Goal: Communication & Community: Answer question/provide support

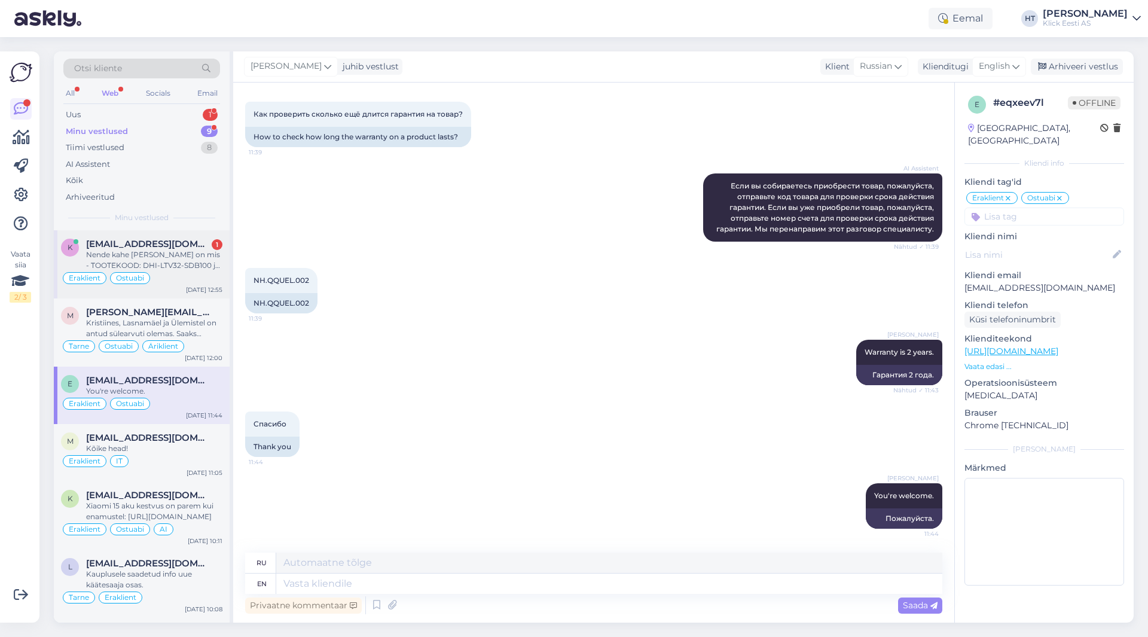
click at [148, 234] on div "k [EMAIL_ADDRESS][DOMAIN_NAME] 1 Nende kahe [PERSON_NAME] on mis - TOOTEKOOD: D…" at bounding box center [142, 264] width 176 height 68
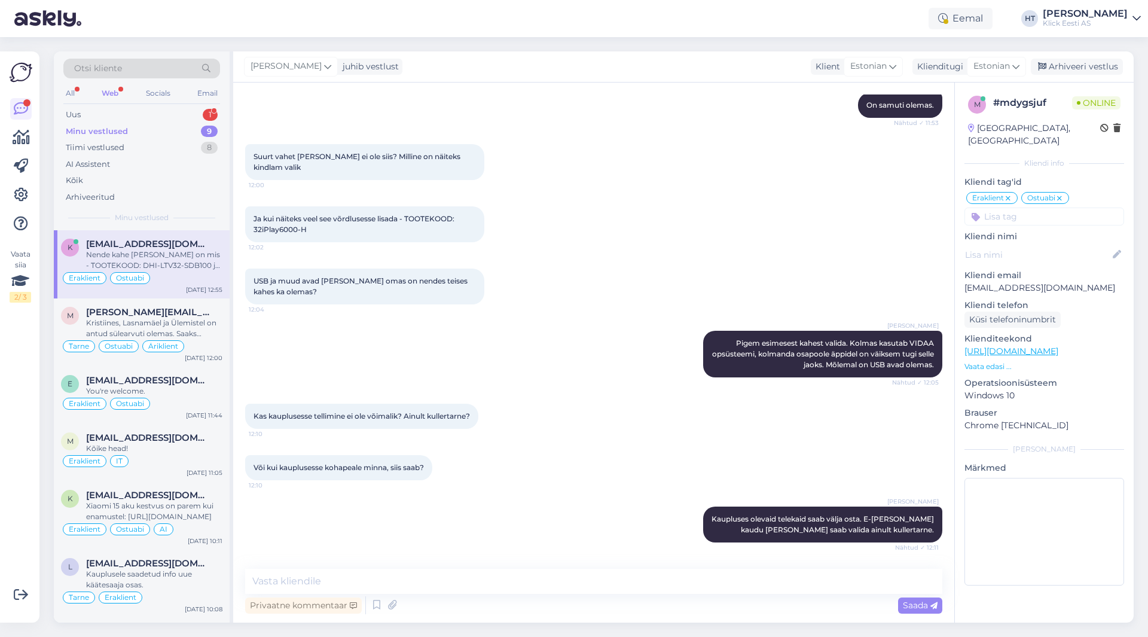
scroll to position [2187, 0]
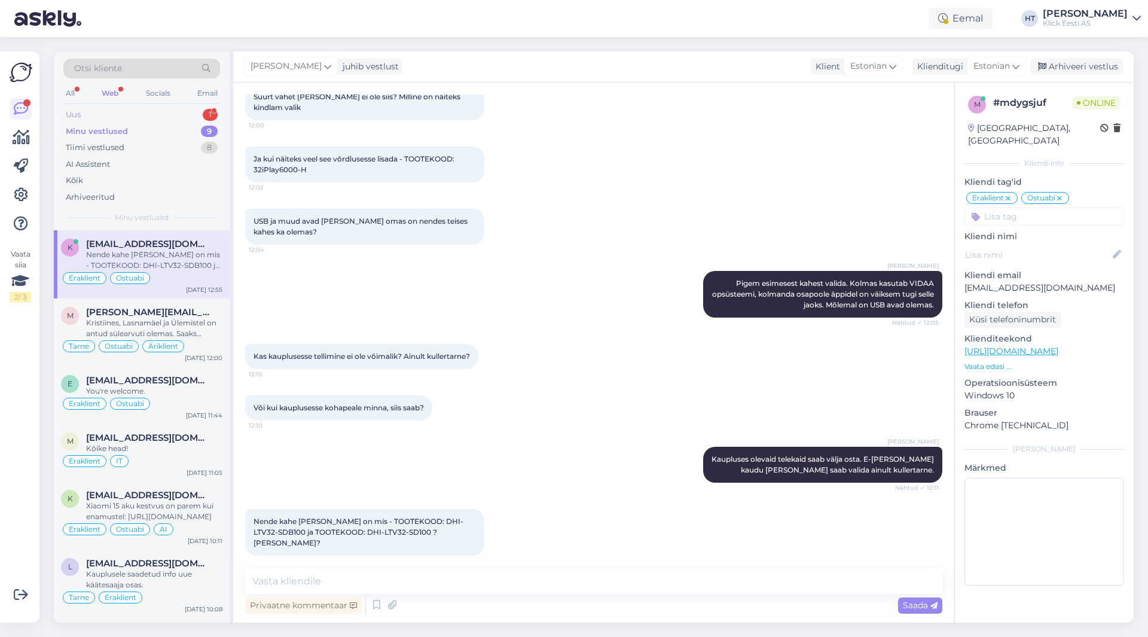
click at [200, 108] on div "Uus 1" at bounding box center [141, 114] width 157 height 17
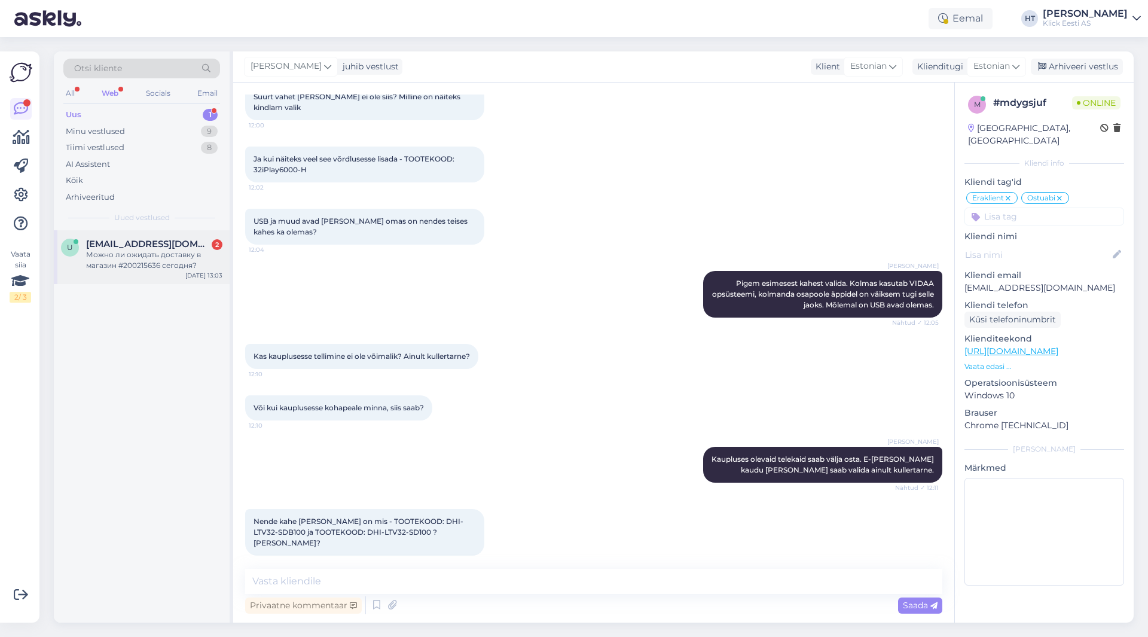
click at [173, 261] on div "Можно ли ожидать доставку в магазин #200215636 сегодня?" at bounding box center [154, 260] width 136 height 22
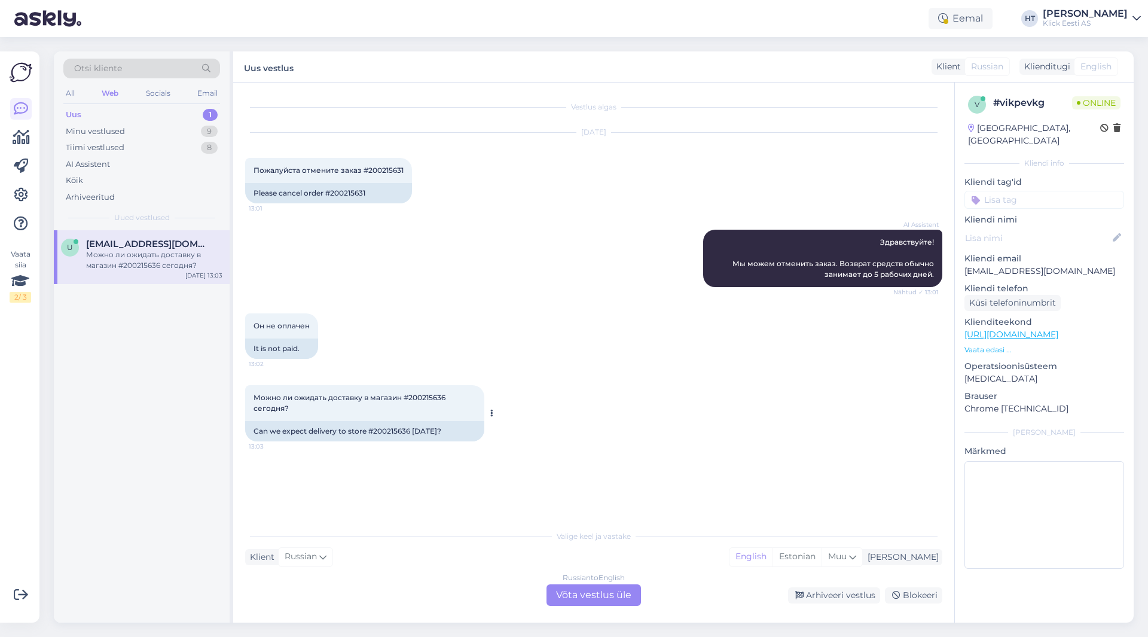
click at [383, 430] on div "Can we expect delivery to store #200215636 [DATE]?" at bounding box center [364, 431] width 239 height 20
copy div "200215636"
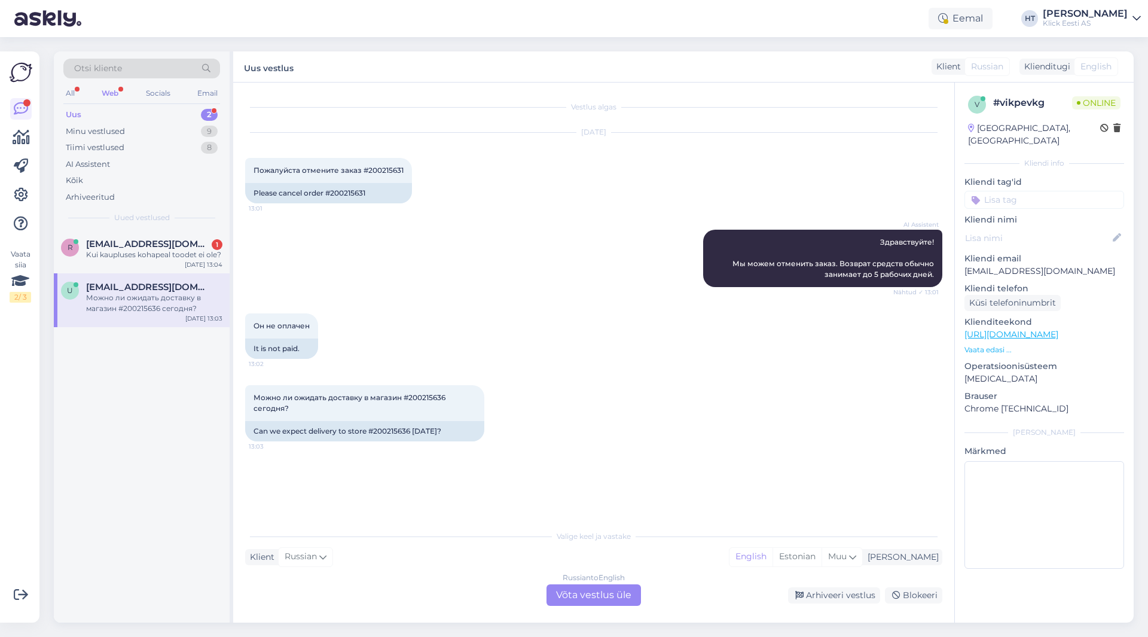
click at [494, 283] on div "AI Assistent Здравствуйте! Мы можем отменить заказ. Возврат средств обычно зани…" at bounding box center [593, 258] width 697 height 84
click at [571, 594] on div "Russian to English Võta vestlus üle" at bounding box center [594, 595] width 94 height 22
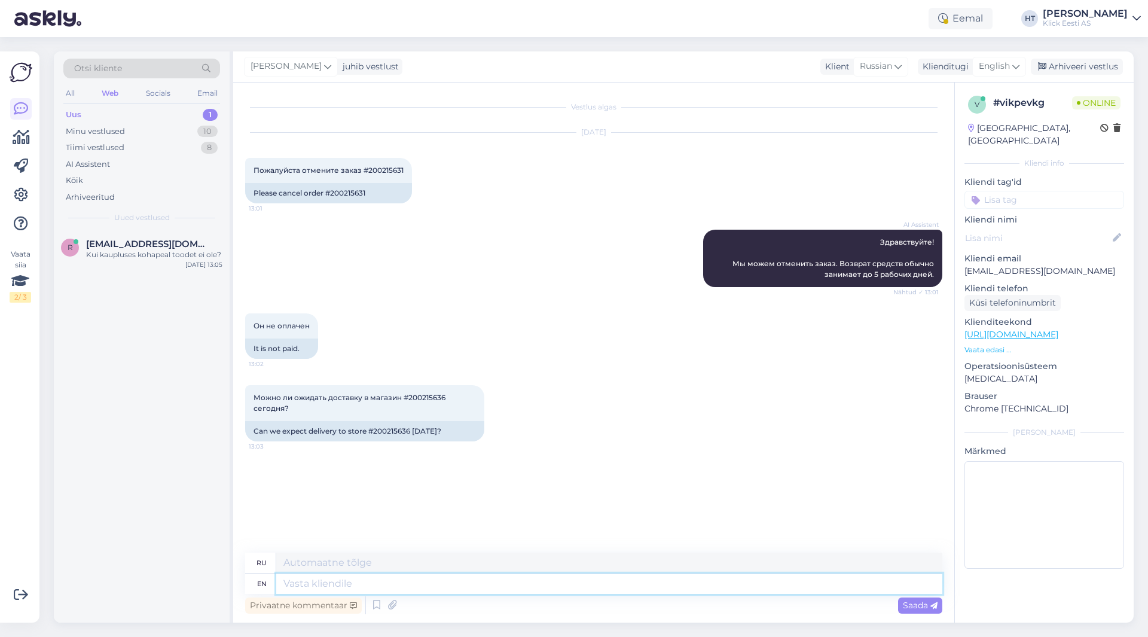
click at [523, 584] on textarea at bounding box center [609, 583] width 666 height 20
click at [347, 193] on div "Please cancel order #200215631" at bounding box center [328, 193] width 167 height 20
click at [335, 194] on div "Please cancel order #200215631" at bounding box center [328, 193] width 167 height 20
drag, startPoint x: 326, startPoint y: 192, endPoint x: 368, endPoint y: 190, distance: 41.9
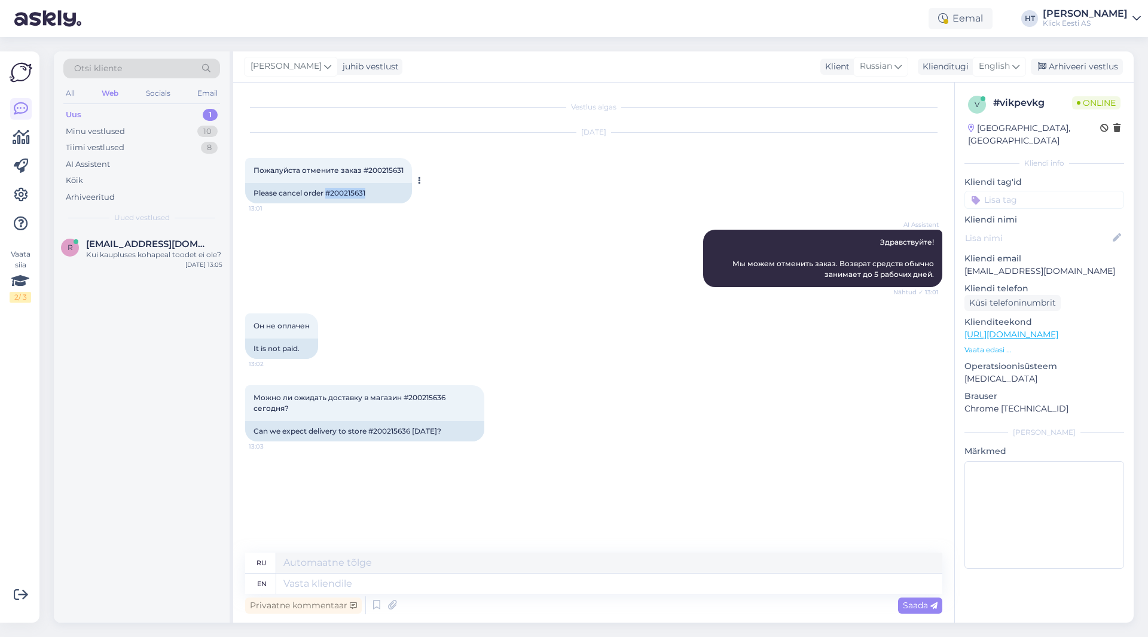
click at [368, 190] on div "Please cancel order #200215631" at bounding box center [328, 193] width 167 height 20
drag, startPoint x: 368, startPoint y: 190, endPoint x: 328, endPoint y: 194, distance: 39.6
click at [328, 194] on div "Please cancel order #200215631" at bounding box center [328, 193] width 167 height 20
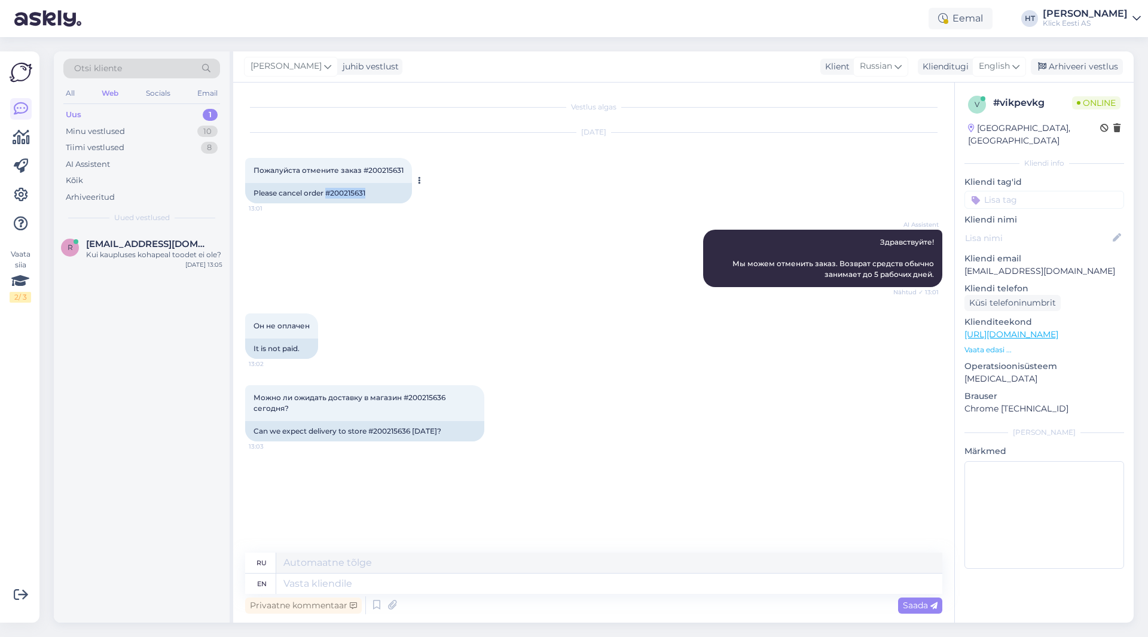
drag, startPoint x: 328, startPoint y: 193, endPoint x: 370, endPoint y: 193, distance: 42.5
click at [370, 193] on div "Please cancel order #200215631" at bounding box center [328, 193] width 167 height 20
drag, startPoint x: 367, startPoint y: 193, endPoint x: 333, endPoint y: 193, distance: 34.1
click at [333, 193] on div "Please cancel order #200215631" at bounding box center [328, 193] width 167 height 20
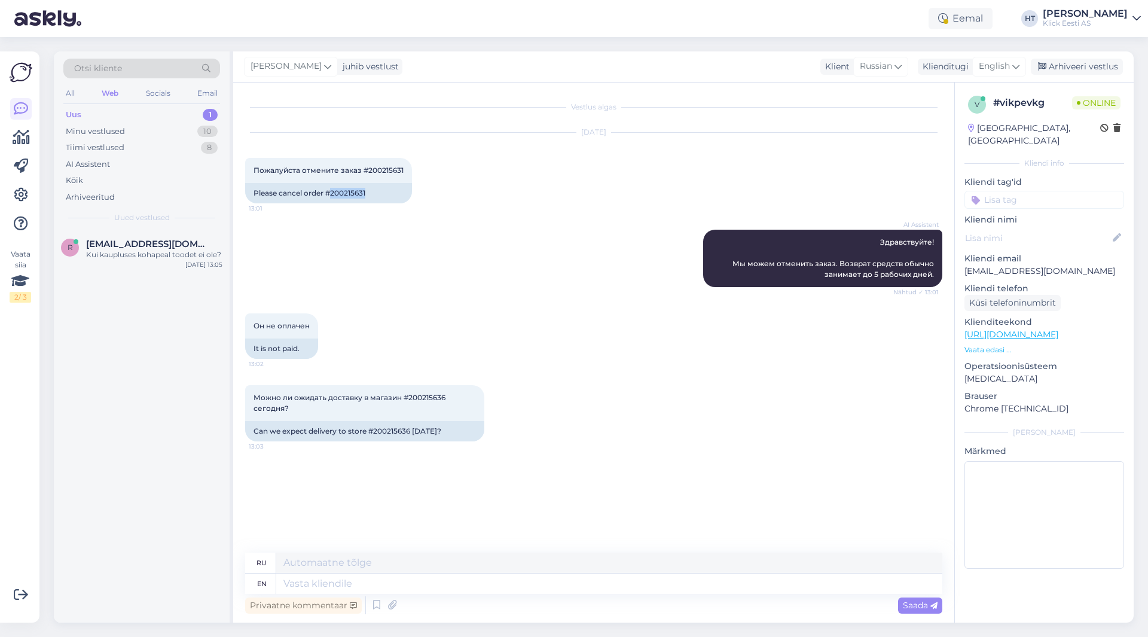
copy div "200215631"
click at [471, 513] on div "Vestlus algas [DATE] Пожалуйста отмените заказ #200215631 13:01 Please cancel o…" at bounding box center [599, 317] width 708 height 447
click at [358, 588] on textarea at bounding box center [609, 583] width 666 height 20
type textarea ""Makse"
type textarea ""Максе"
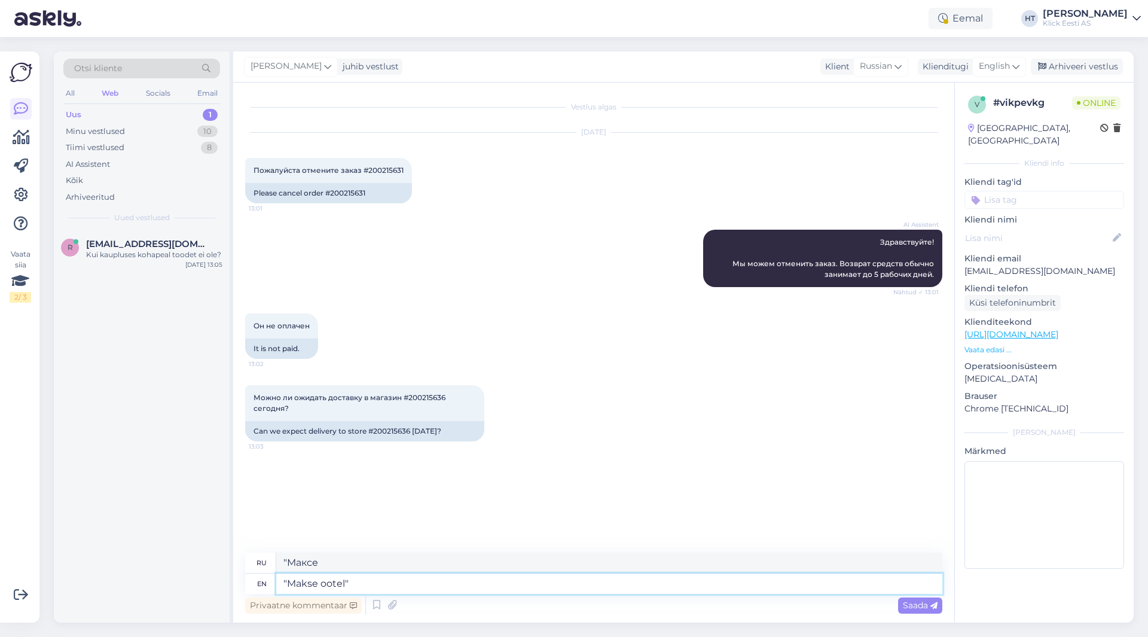
type textarea ""Makse ootel""
type textarea ""Makse ootel" orders will"
type textarea "Заказы "Makse ootel""
type textarea ""Makse ootel" orders will c"
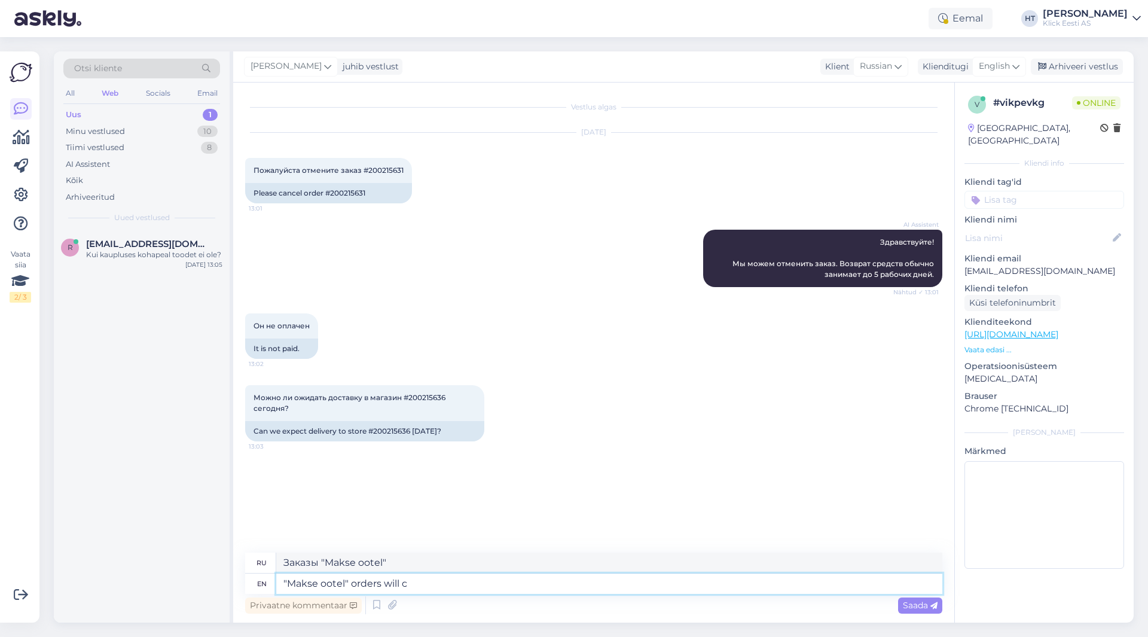
type textarea "Заказы "Makse ootel" будут"
type textarea ""Makse ootel" orders will cancel"
type textarea "Заказы в отеле "Максе" будут отменены"
type textarea ""Makse ootel" orders will cancel automatically i"
type textarea "Заказы «Makse ootel» будут отменены автоматически."
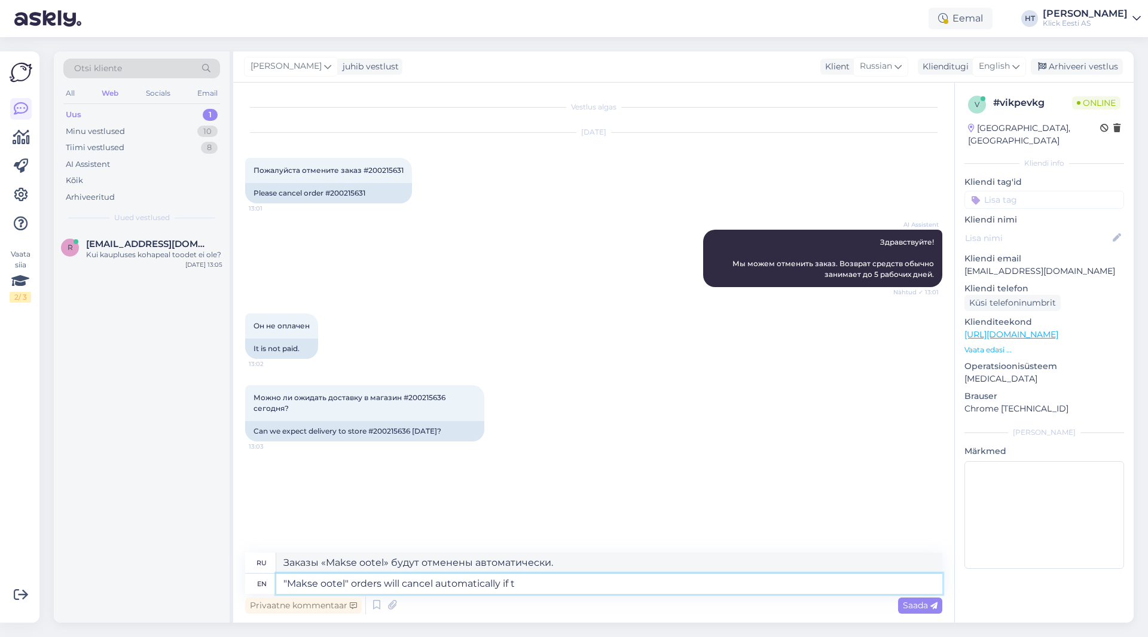
type textarea ""Makse ootel" orders will cancel automatically if th"
type textarea "Заказы «Makse ootel» будут автоматически отменены, если"
type textarea ""Makse ootel" orders will cancel automatically if they d"
type textarea "Заказы «Makse ootel» будут автоматически отменены, если они"
type textarea ""Makse ootel" orders will cancel automatically if they don't r"
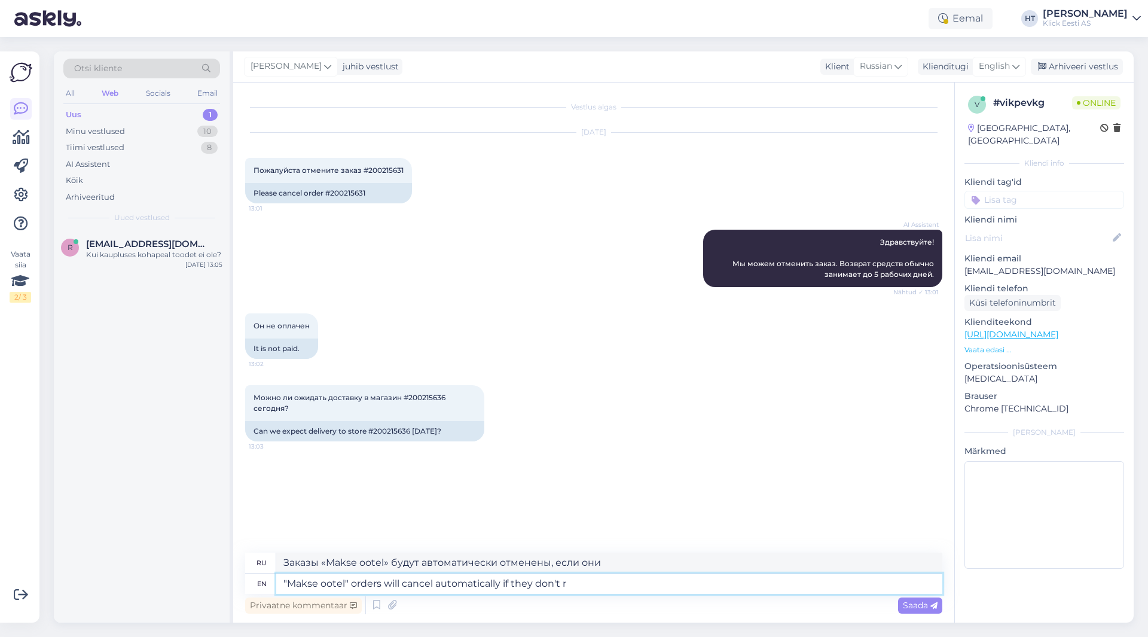
type textarea "Заказы «Makse ootel» будут автоматически отменены, если они не будут выполнены."
type textarea ""Makse ootel" orders will cancel automatically if they don't receive p"
type textarea "Заказы «Makse ootel» будут автоматически отменены, если они не будут получены."
type textarea ""Makse ootel" orders will cancel automatically if they don't receive payment."
type textarea "Заказы «Makse ootel» будут автоматически отменены, если за них не поступит опла…"
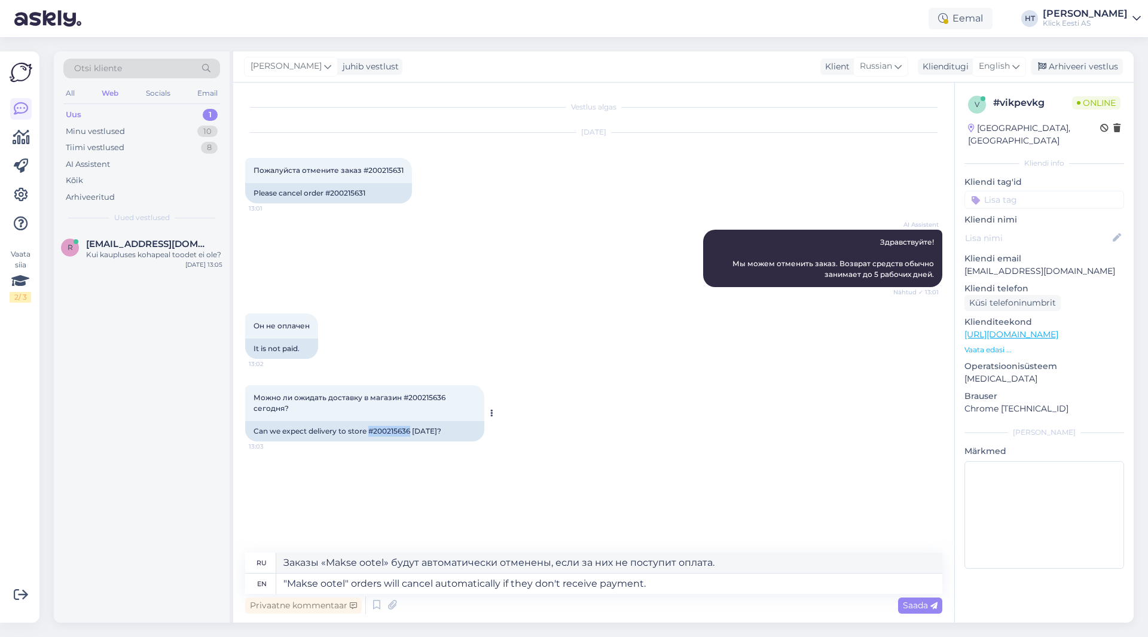
drag, startPoint x: 369, startPoint y: 431, endPoint x: 410, endPoint y: 432, distance: 40.7
click at [410, 432] on div "Can we expect delivery to store #200215636 [DATE]?" at bounding box center [364, 431] width 239 height 20
copy div "#200215636"
click at [740, 586] on textarea ""Makse ootel" orders will cancel automatically if they don't receive payment." at bounding box center [609, 583] width 666 height 20
type textarea ""Makse ootel" orders will cancel automatically if they don't receive payment. O…"
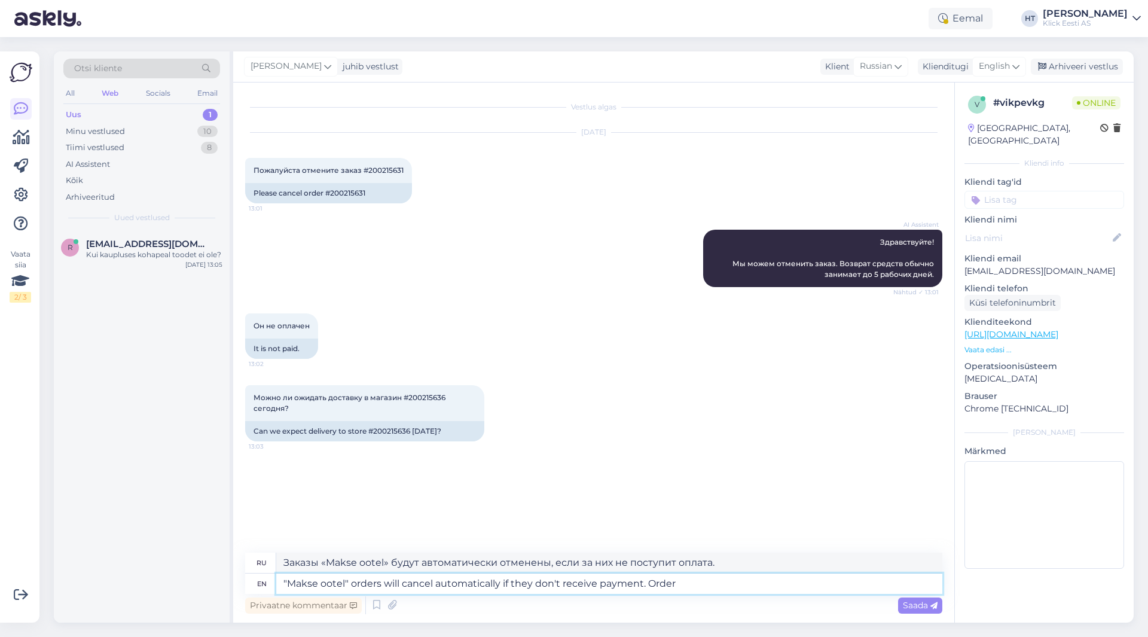
type textarea "Заказы в «Makse ootel» будут автоматически отменены, если не поступит оплата."
paste textarea "#200215636"
type textarea ""Makse ootel" orders will cancel automatically if they don't receive payment. O…"
type textarea "Заказы «Makse ootel» будут автоматически отменены, если не поступит оплата. Зак…"
type textarea ""Makse ootel" orders will cancel automatically if they don't receive payment. O…"
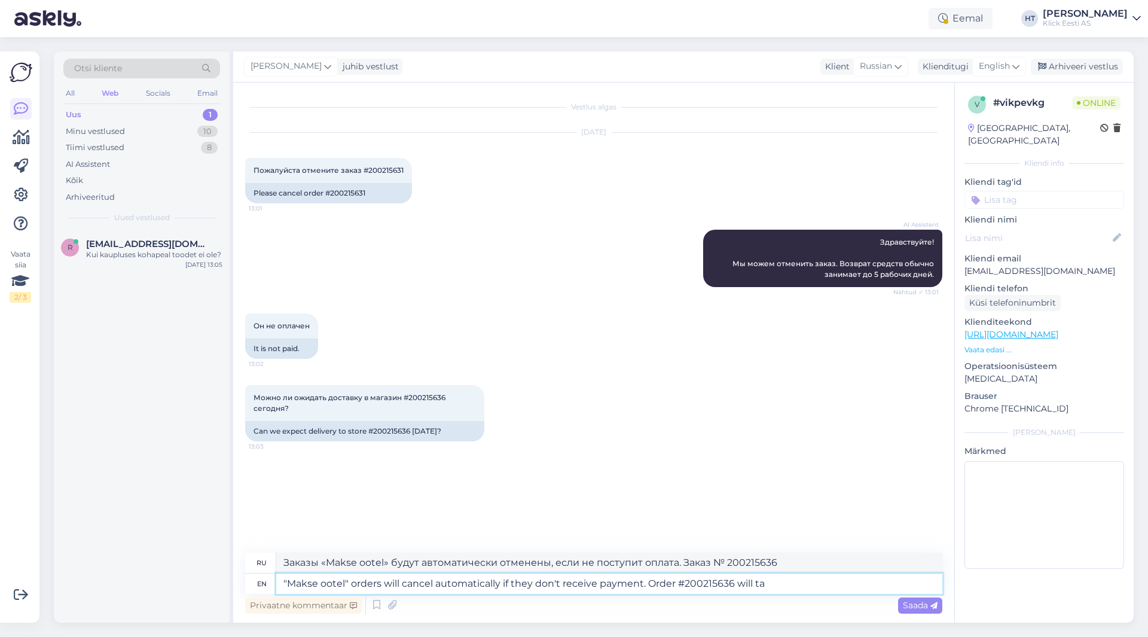
type textarea "Заказы «Makse ootel» будут автоматически отменены, если не поступит оплата. Зак…"
type textarea ""Makse ootel" orders will cancel automatically if they don't receive payment. O…"
type textarea "Заказы «Makse ootel» будут автоматически отменены, если не поступит оплата. Зак…"
type textarea ""Makse ootel" orders will cancel automatically if they don't receive payment. O…"
type textarea "Заказы в «Makse ootel» будут автоматически отменены, если не поступит оплата. З…"
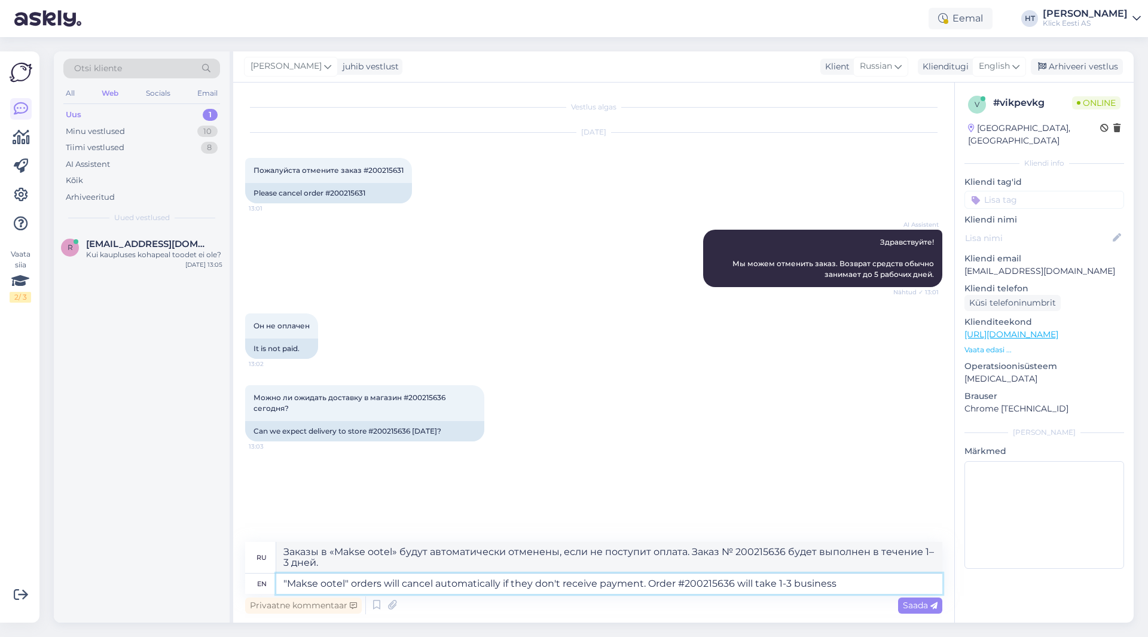
type textarea ""Makse ootel" orders will cancel automatically if they don't receive payment. O…"
type textarea "Заказы в «Makse ootel» будут автоматически отменены, если не поступит оплата. З…"
type textarea ""Makse ootel" orders will cancel automatically if they don't receive payment. O…"
type textarea "Заказы «Makse ootel» будут автоматически отменены, если не поступит оплата. Зак…"
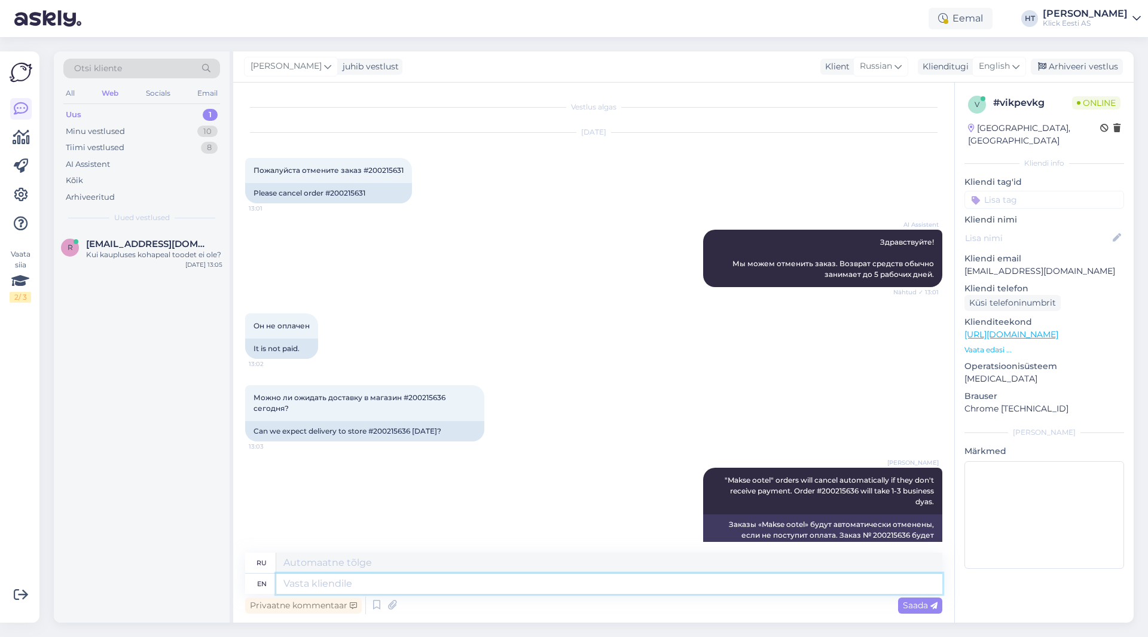
scroll to position [28, 0]
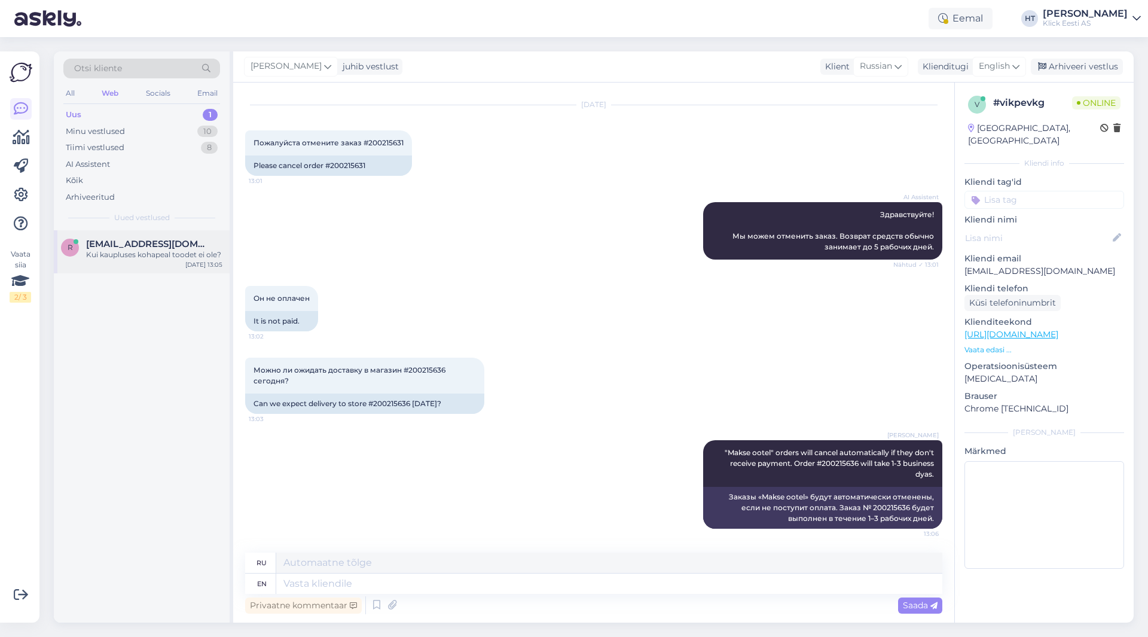
click at [157, 253] on div "Kui kaupluses kohapeal toodet ei ole?" at bounding box center [154, 254] width 136 height 11
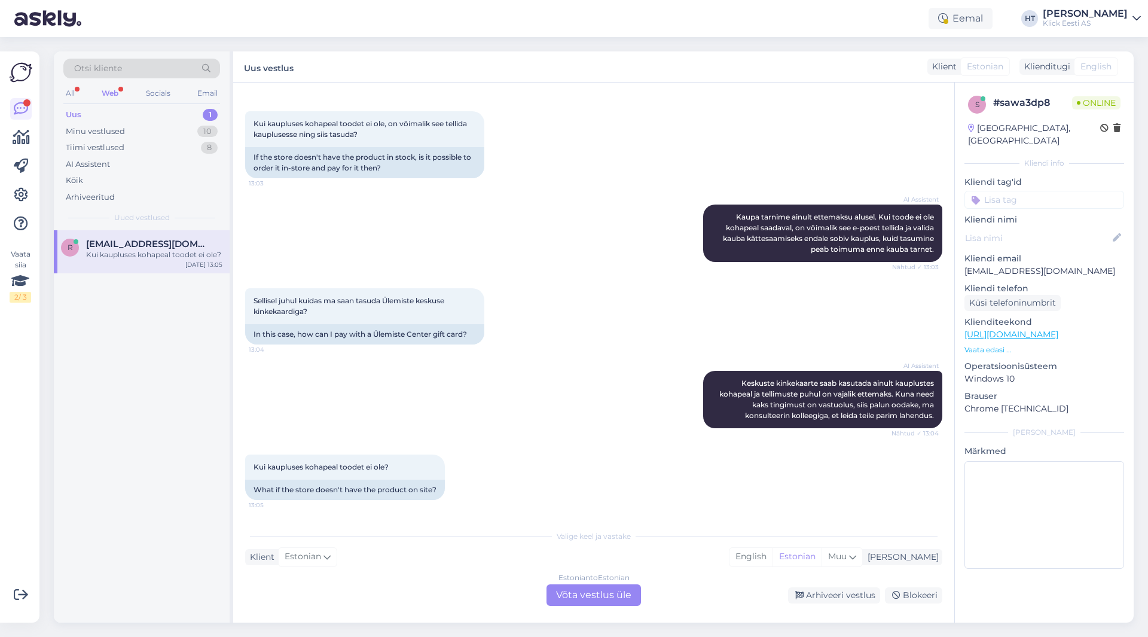
click at [580, 329] on div "Sellisel juhul kuidas ma saan tasuda Ülemiste keskuse kinkekaardiga? 13:04 In t…" at bounding box center [593, 316] width 697 height 83
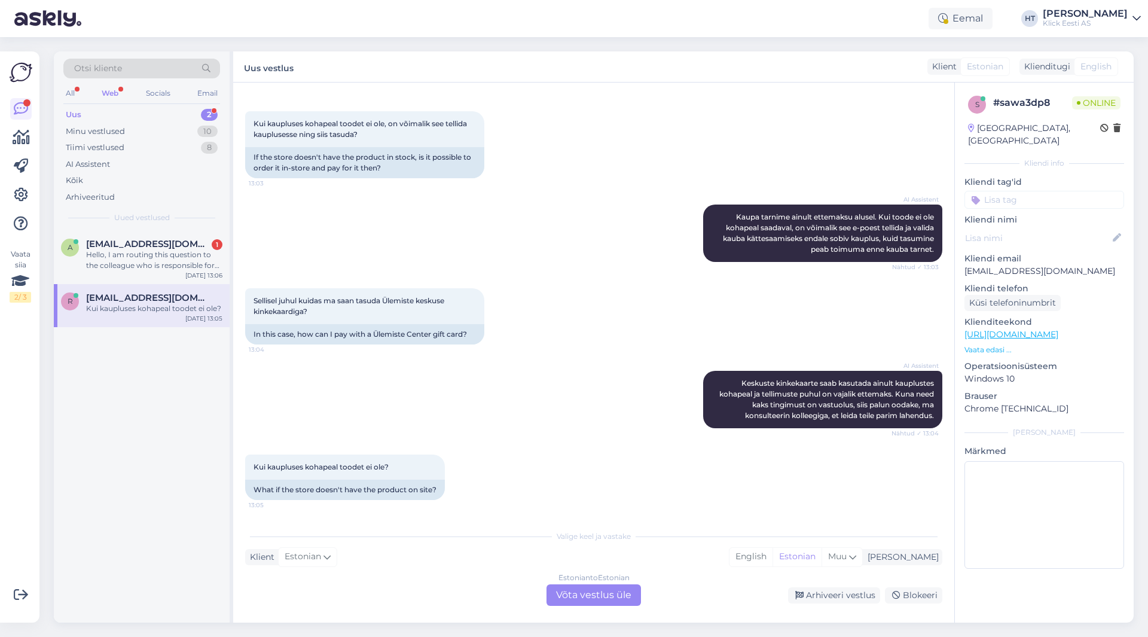
click at [981, 344] on p "Vaata edasi ..." at bounding box center [1044, 349] width 160 height 11
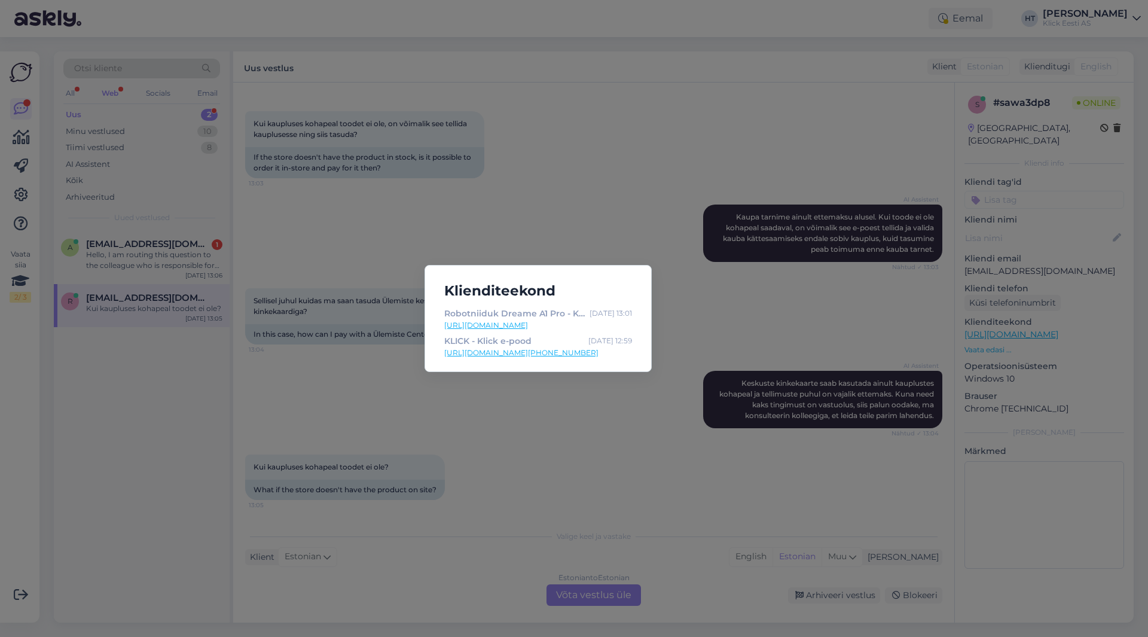
click at [571, 394] on div "Klienditeekond Robotniiduk Dreame A1 Pro - Klick e-pood [DATE] 13:01 [URL][DOMA…" at bounding box center [574, 318] width 1148 height 637
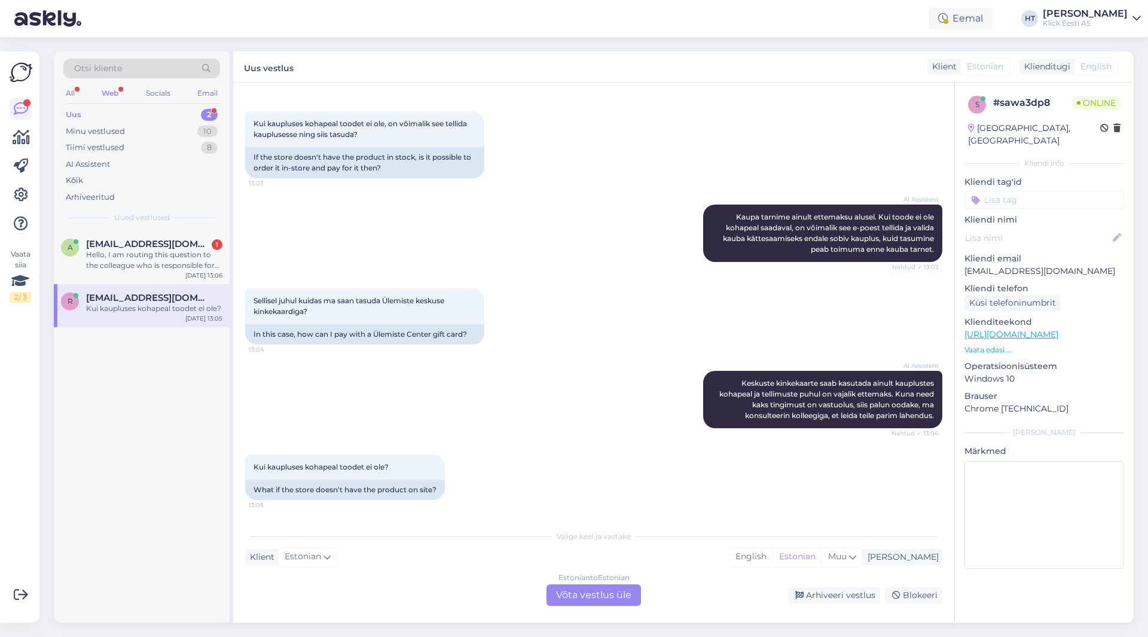
click at [575, 597] on div "Estonian to Estonian Võta vestlus üle" at bounding box center [594, 595] width 94 height 22
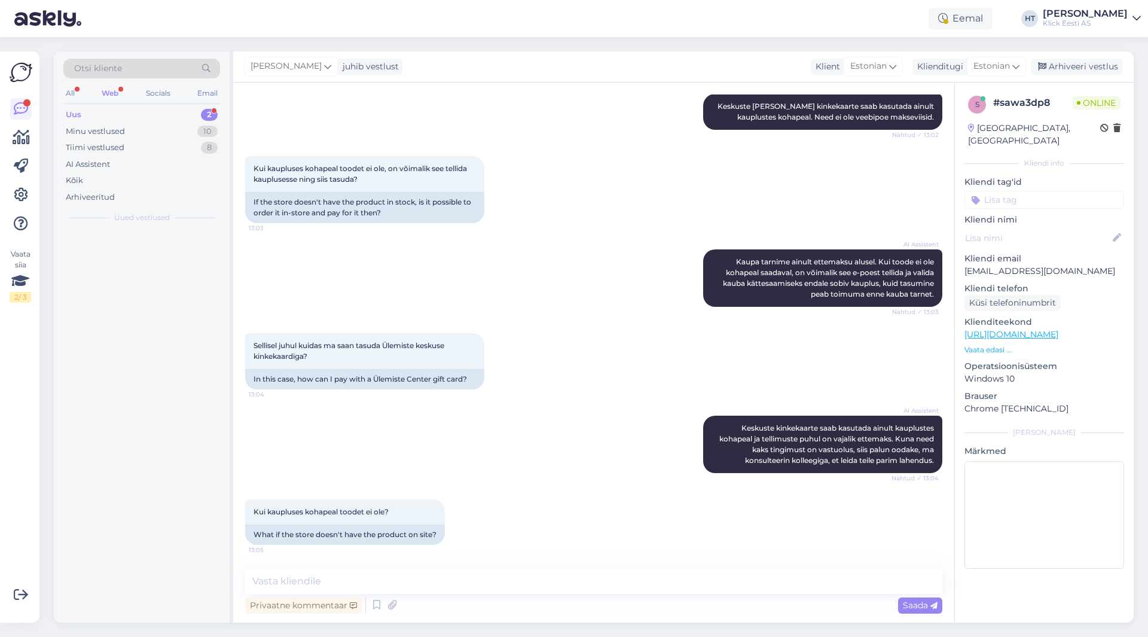
scroll to position [420, 0]
click at [578, 584] on textarea at bounding box center [593, 581] width 697 height 25
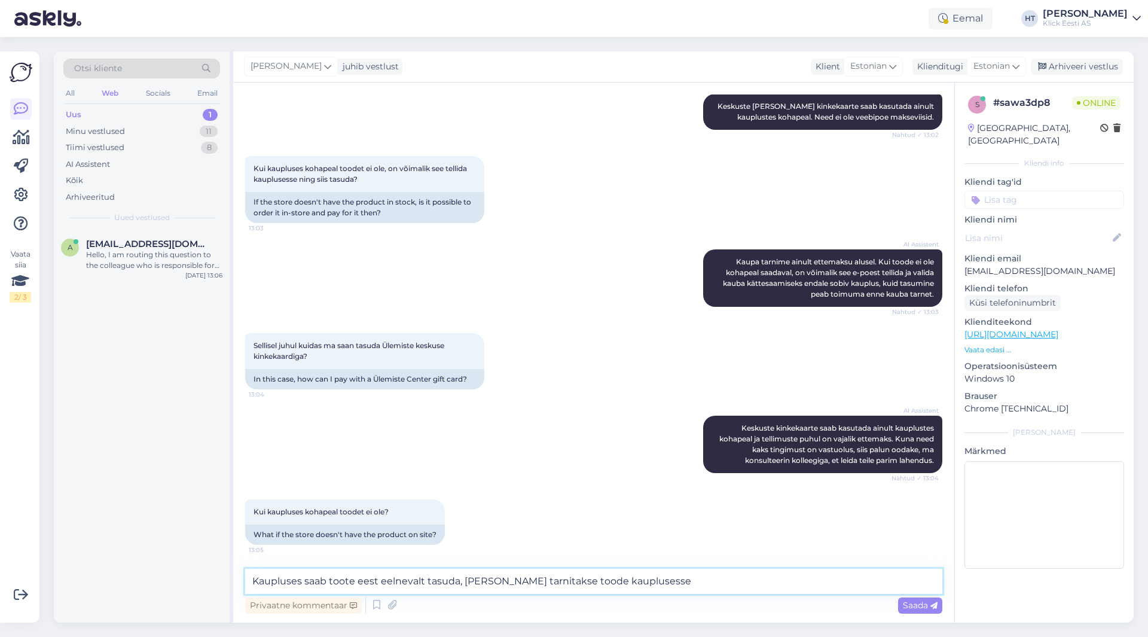
type textarea "Kaupluses saab toote eest eelnevalt tasuda, [PERSON_NAME] tarnitakse toode kaup…"
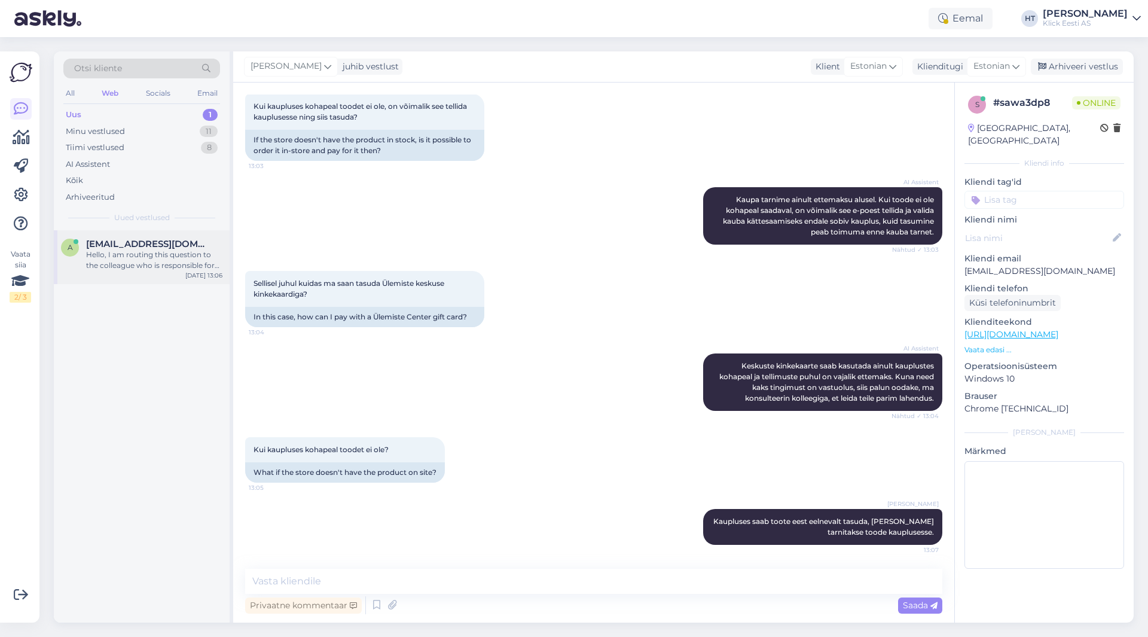
click at [184, 262] on div "Hello, I am routing this question to the colleague who is responsible for this …" at bounding box center [154, 260] width 136 height 22
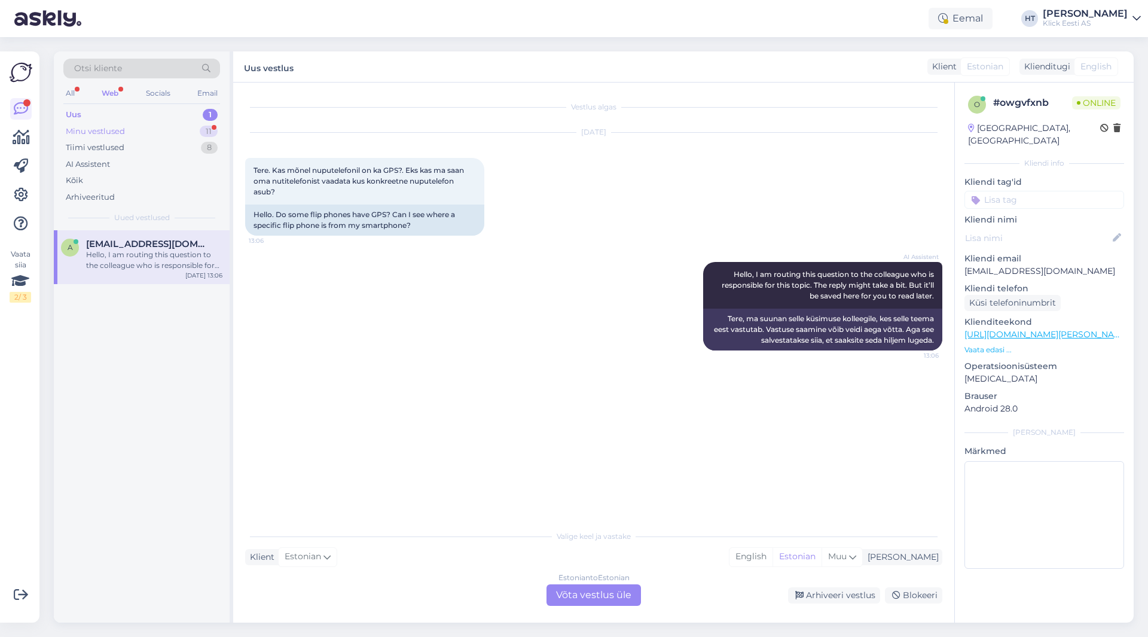
click at [211, 134] on div "11" at bounding box center [209, 132] width 18 height 12
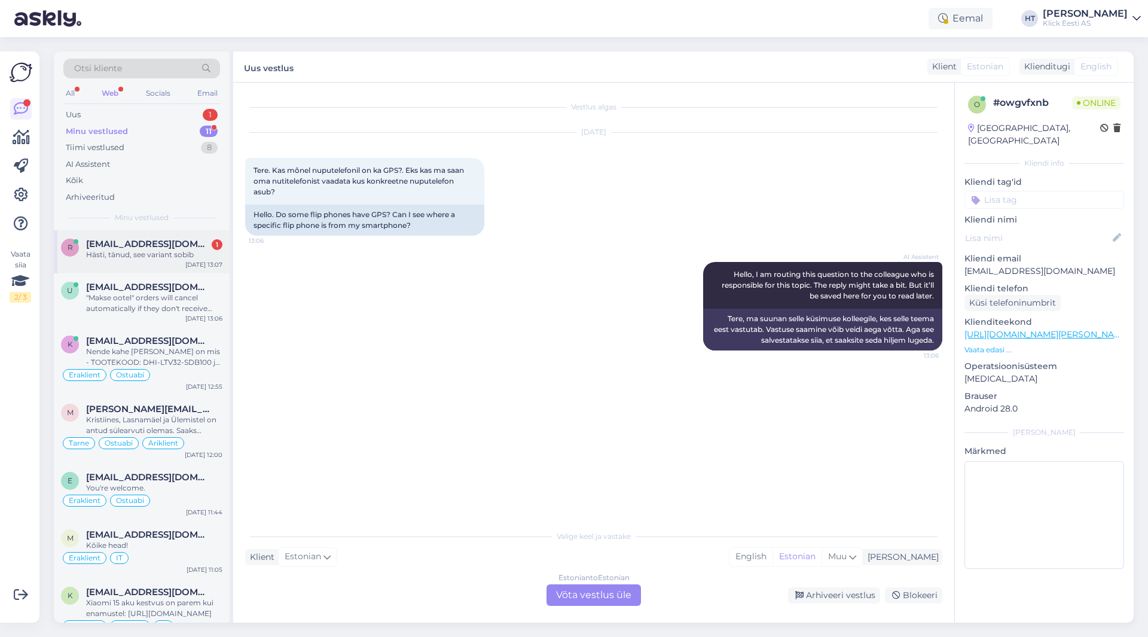
click at [201, 251] on div "Hästi, tänud, see variant sobib" at bounding box center [154, 254] width 136 height 11
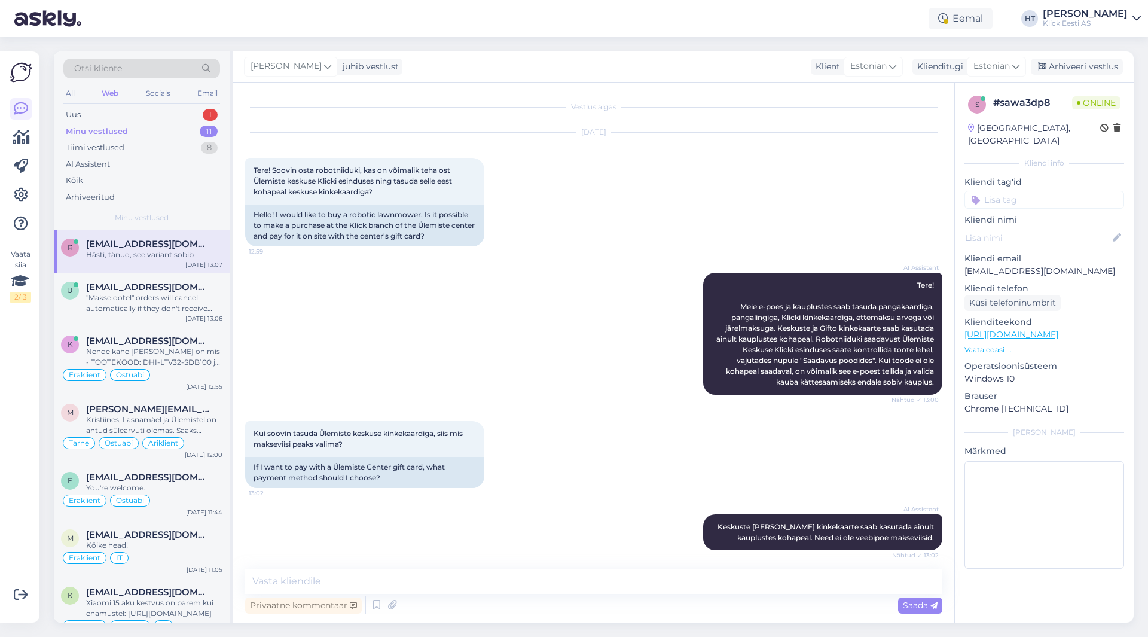
scroll to position [534, 0]
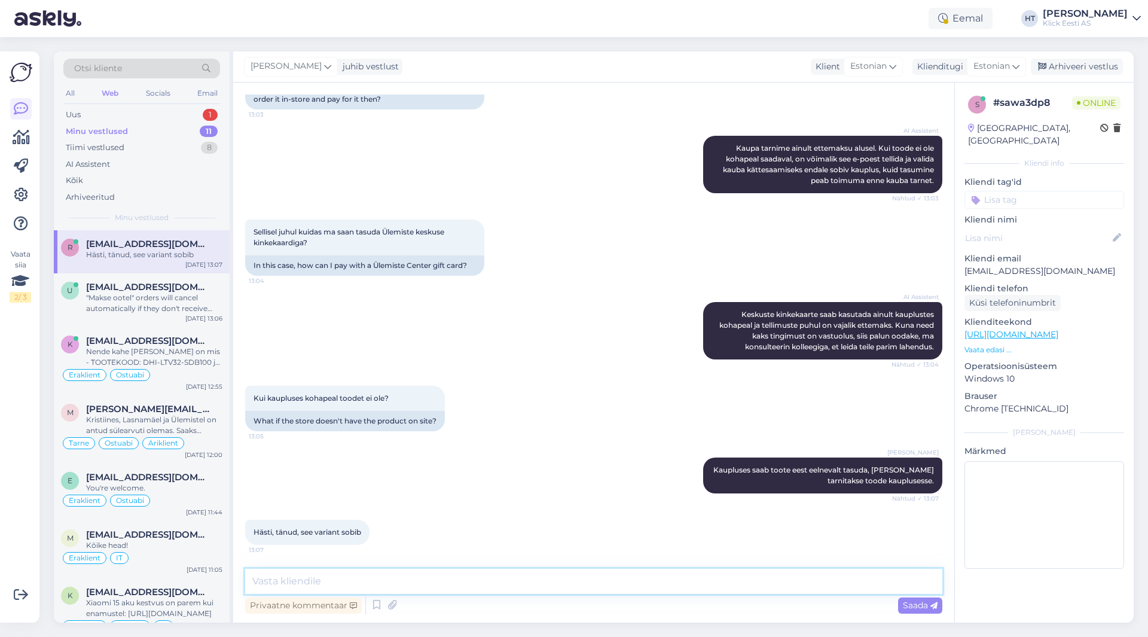
click at [421, 578] on textarea at bounding box center [593, 581] width 697 height 25
type textarea "Palun."
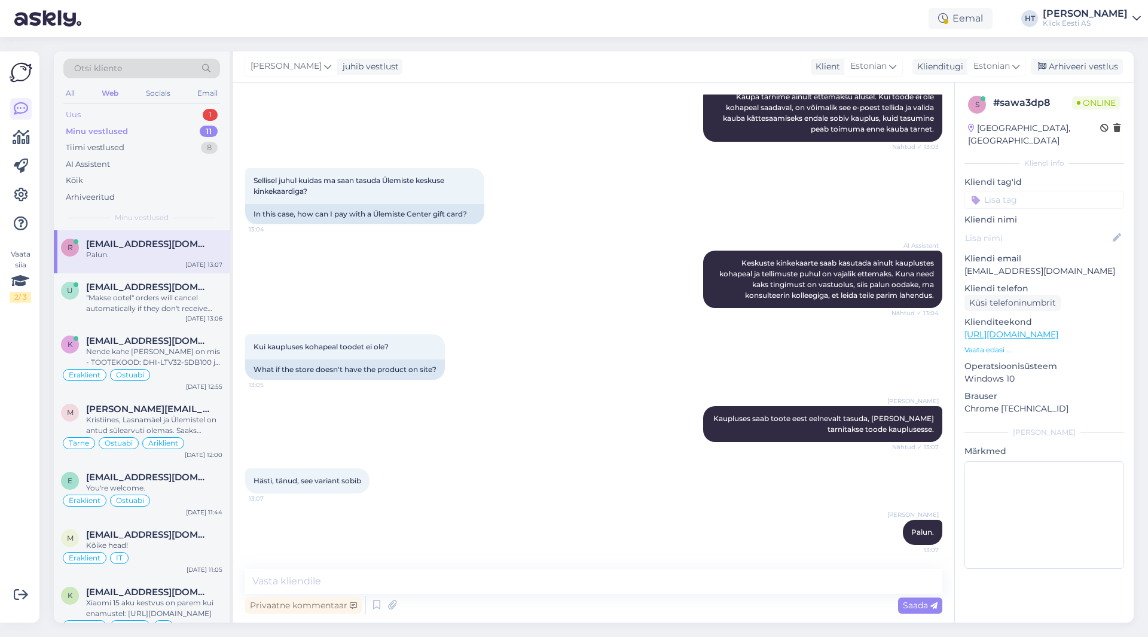
click at [207, 114] on div "1" at bounding box center [210, 115] width 15 height 12
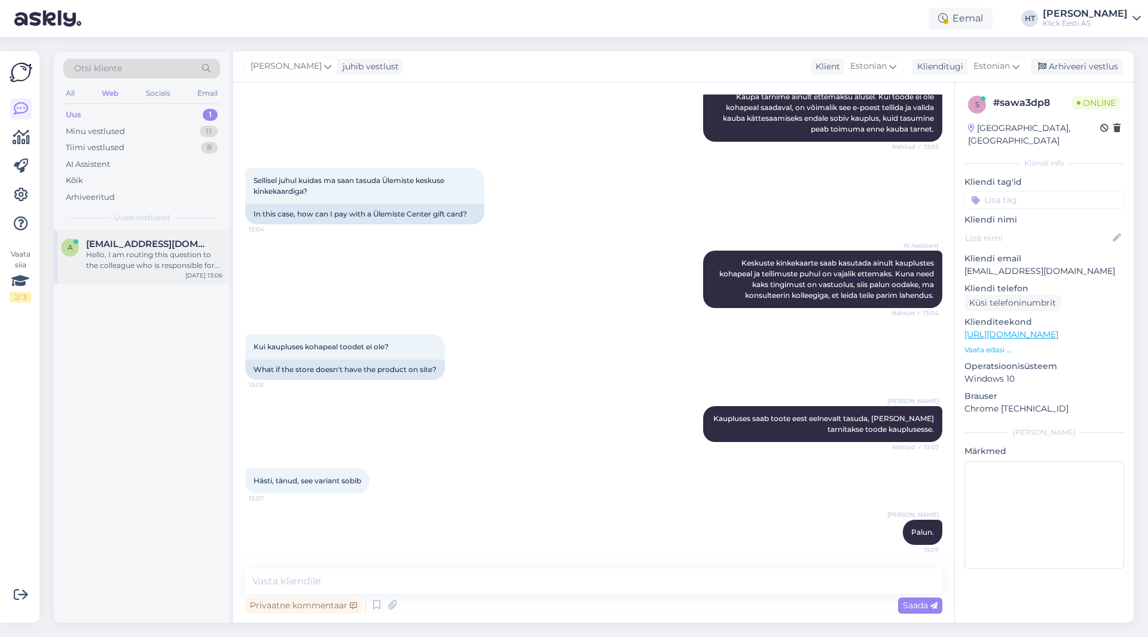
click at [177, 255] on div "Hello, I am routing this question to the colleague who is responsible for this …" at bounding box center [154, 260] width 136 height 22
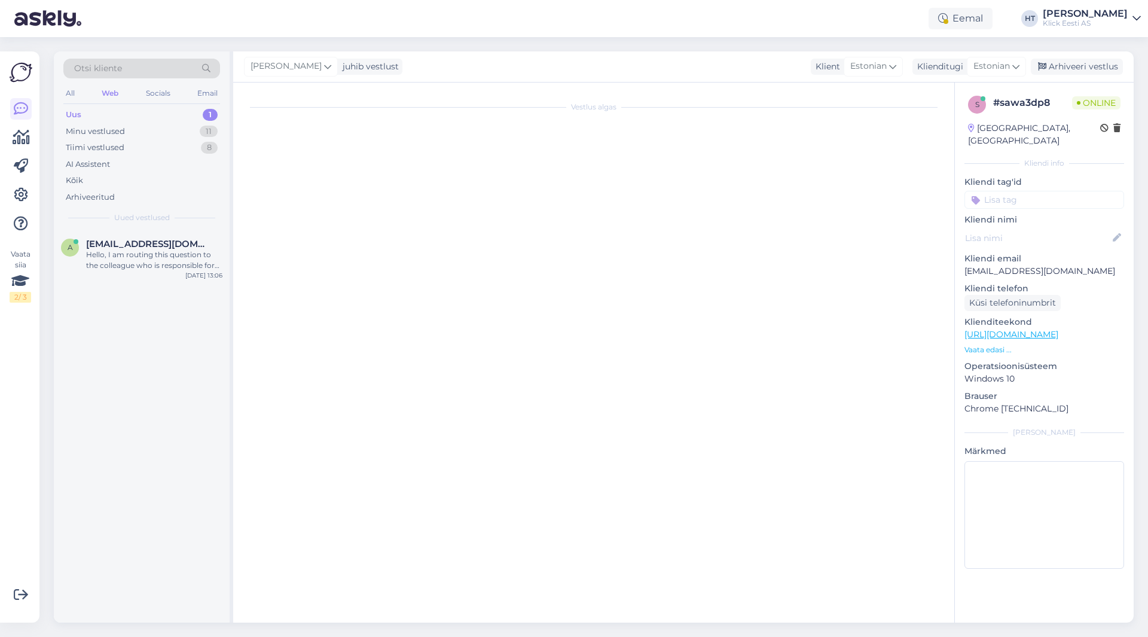
scroll to position [0, 0]
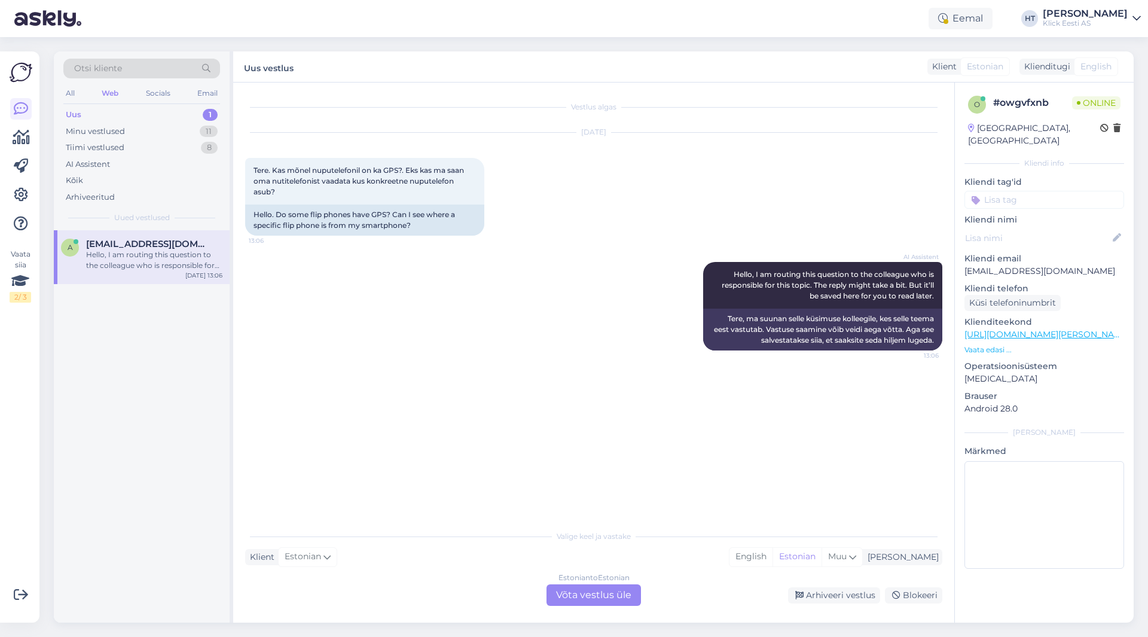
click at [579, 591] on div "Estonian to Estonian Võta vestlus üle" at bounding box center [594, 595] width 94 height 22
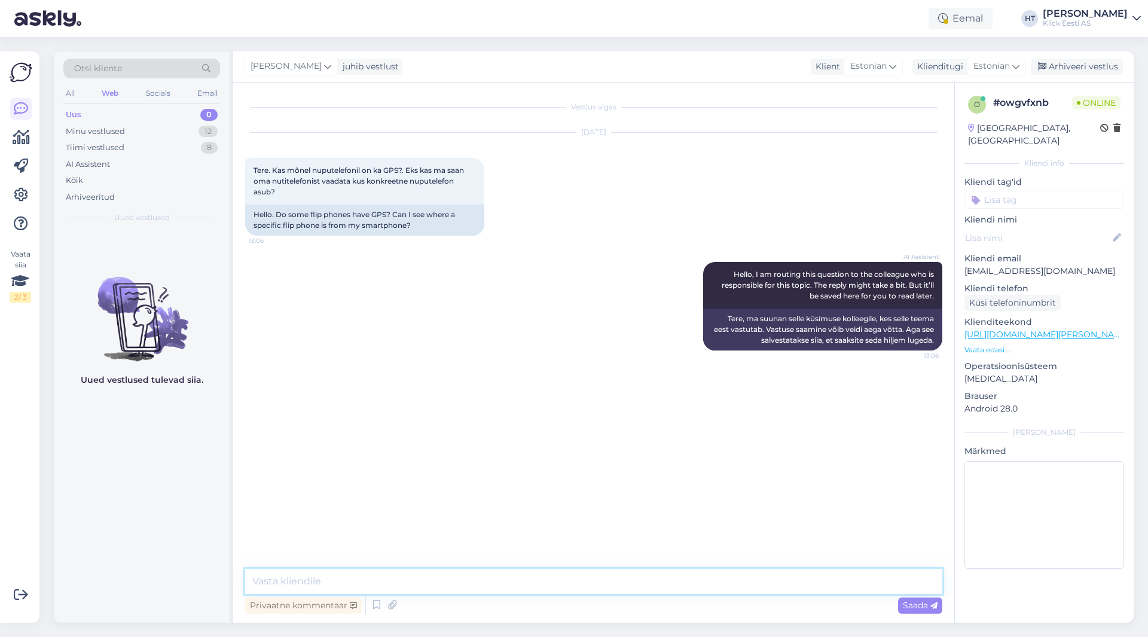
click at [579, 588] on textarea at bounding box center [593, 581] width 697 height 25
type textarea "Sellist funktsiooni nuputelefonidel ei ole."
click at [164, 131] on div "Minu vestlused 12" at bounding box center [141, 131] width 157 height 17
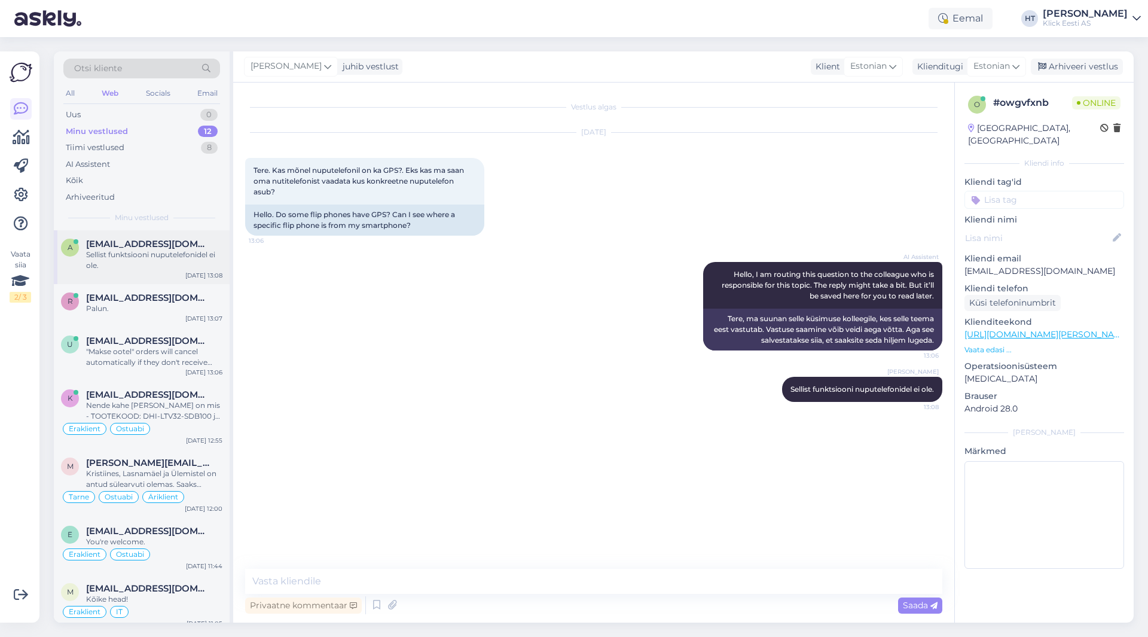
click at [181, 241] on span "[EMAIL_ADDRESS][DOMAIN_NAME]" at bounding box center [148, 244] width 124 height 11
click at [164, 303] on span "[EMAIL_ADDRESS][DOMAIN_NAME]" at bounding box center [148, 297] width 124 height 11
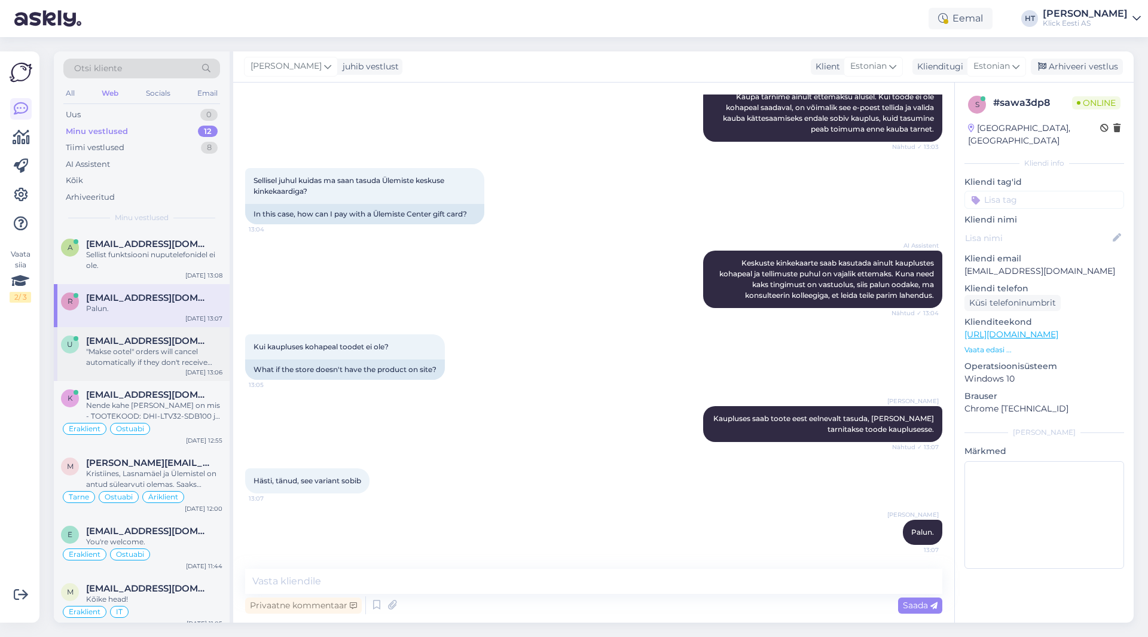
click at [169, 360] on div ""Makse ootel" orders will cancel automatically if they don't receive payment. O…" at bounding box center [154, 357] width 136 height 22
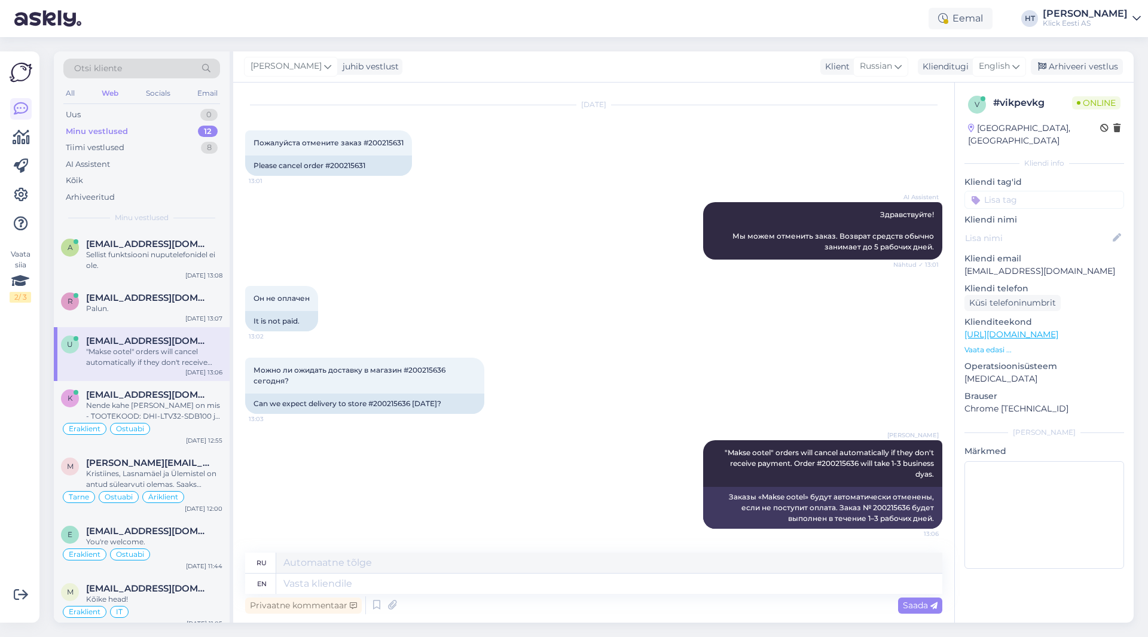
scroll to position [28, 0]
click at [202, 298] on span "[EMAIL_ADDRESS][DOMAIN_NAME]" at bounding box center [148, 297] width 124 height 11
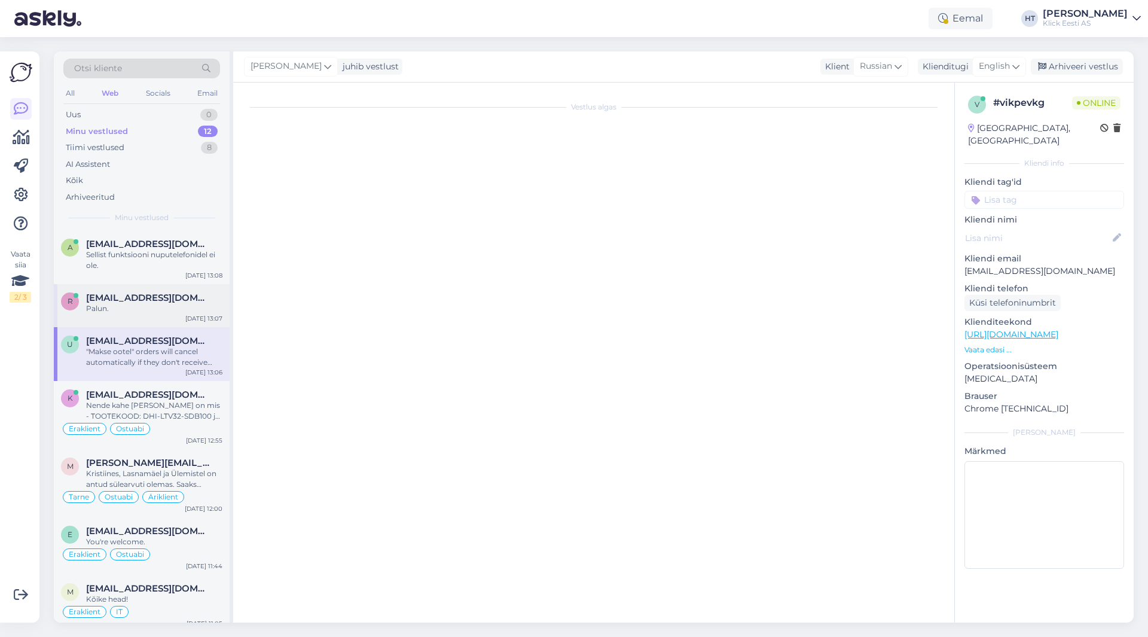
scroll to position [585, 0]
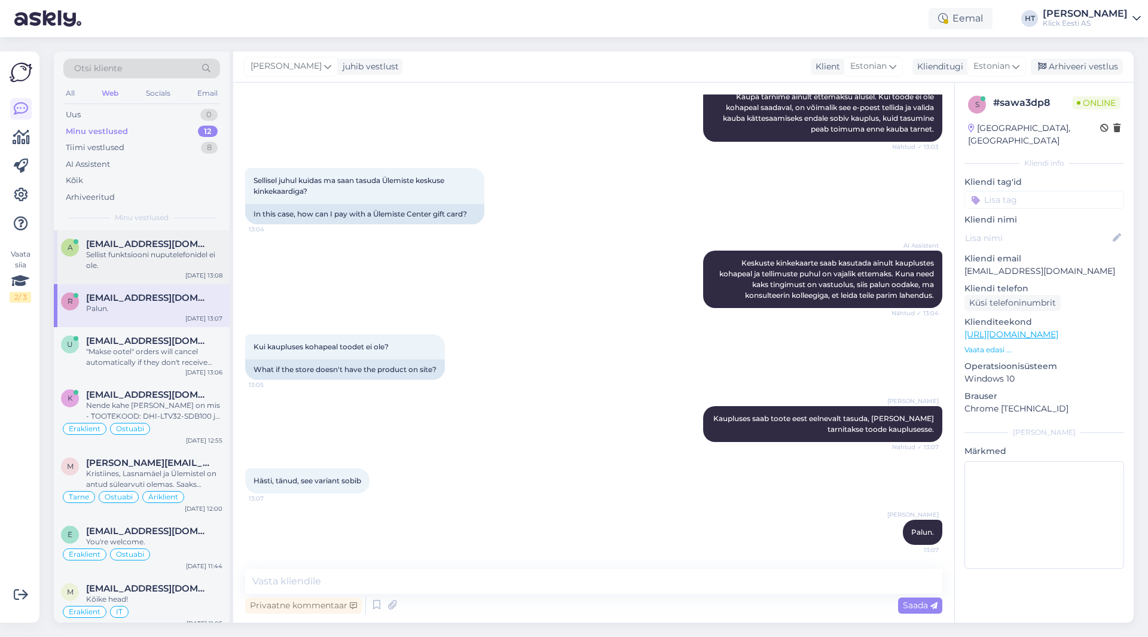
click at [192, 256] on div "Sellist funktsiooni nuputelefonidel ei ole." at bounding box center [154, 260] width 136 height 22
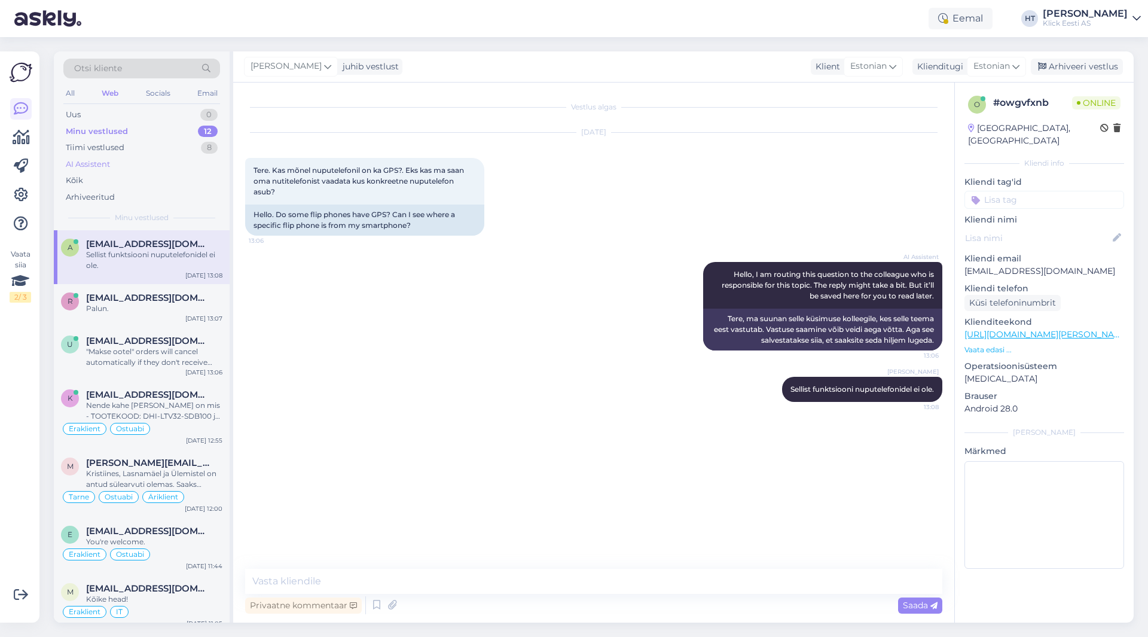
click at [142, 168] on div "AI Assistent" at bounding box center [141, 164] width 157 height 17
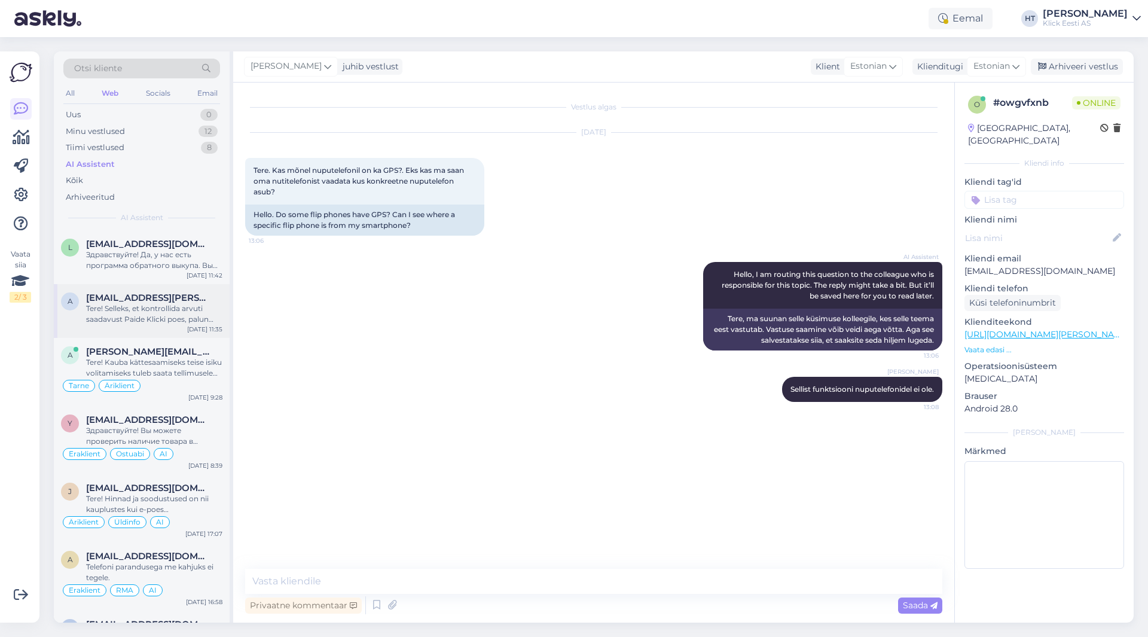
click at [149, 297] on span "[EMAIL_ADDRESS][PERSON_NAME][DOMAIN_NAME]" at bounding box center [148, 297] width 124 height 11
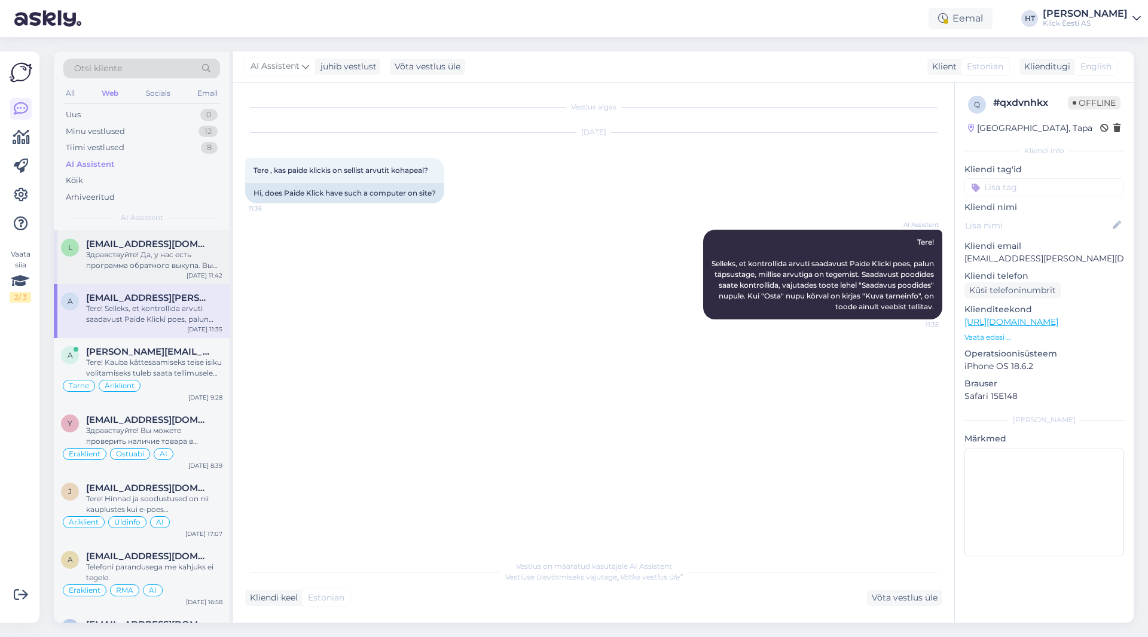
click at [159, 257] on div "Здравствуйте! Да, у нас есть программа обратного выкупа. Вы можете сдать свой с…" at bounding box center [154, 260] width 136 height 22
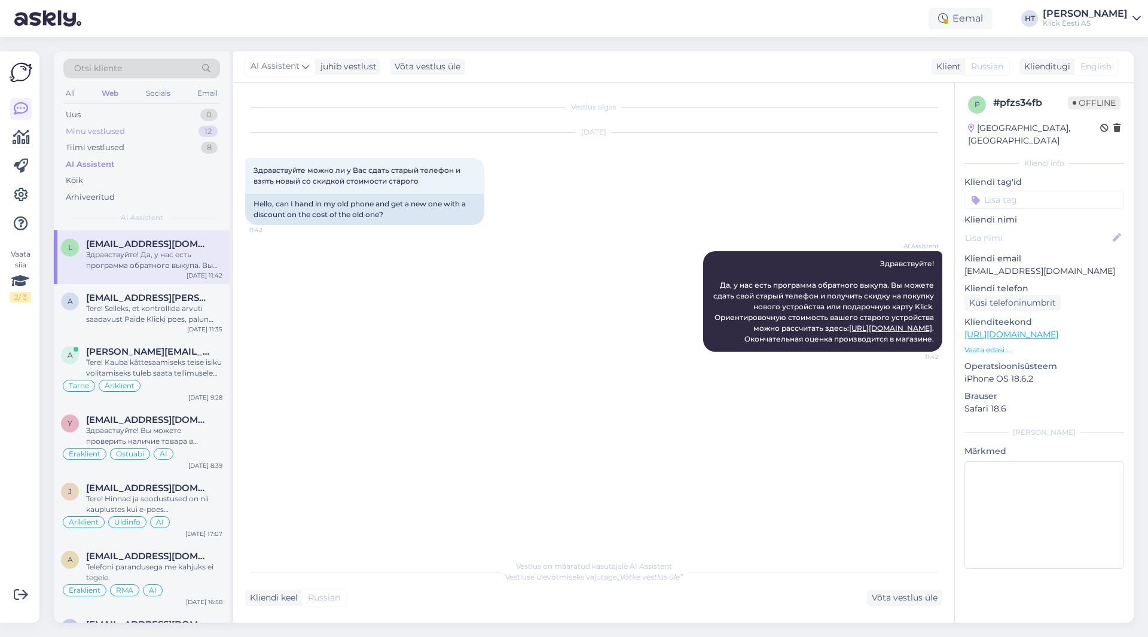
click at [201, 135] on div "12" at bounding box center [208, 132] width 19 height 12
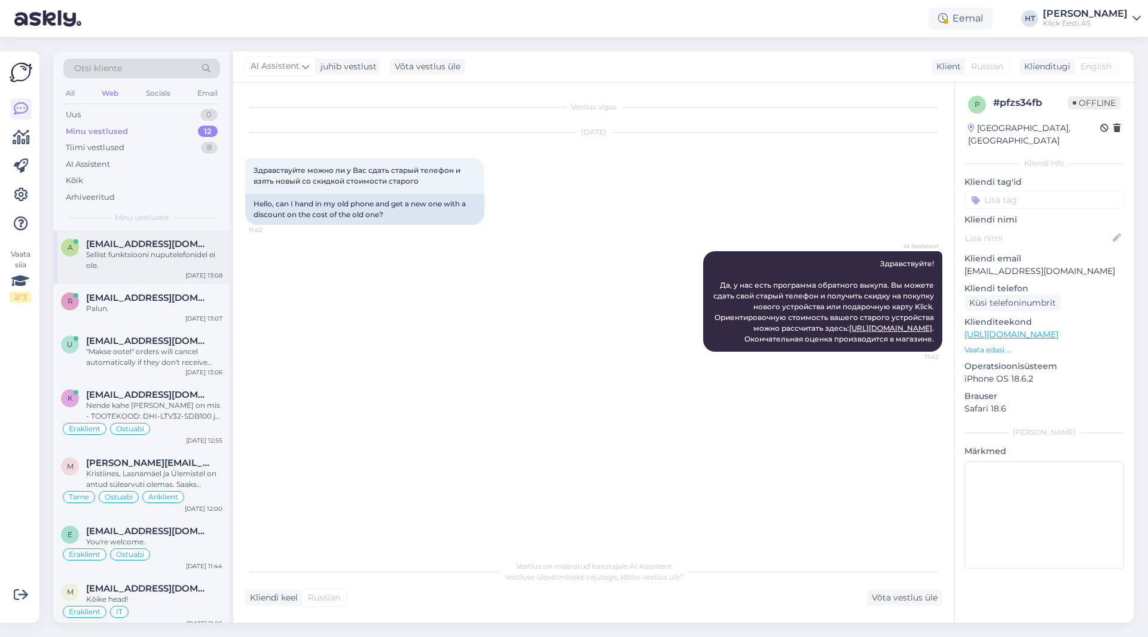
click at [181, 261] on div "Sellist funktsiooni nuputelefonidel ei ole." at bounding box center [154, 260] width 136 height 22
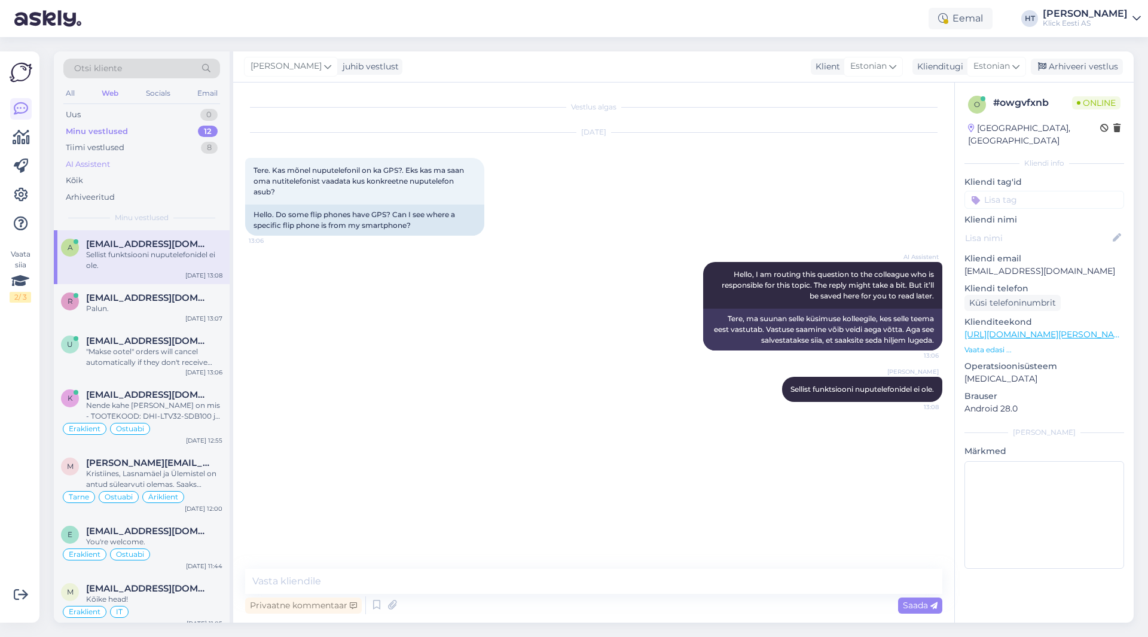
click at [171, 159] on div "AI Assistent" at bounding box center [141, 164] width 157 height 17
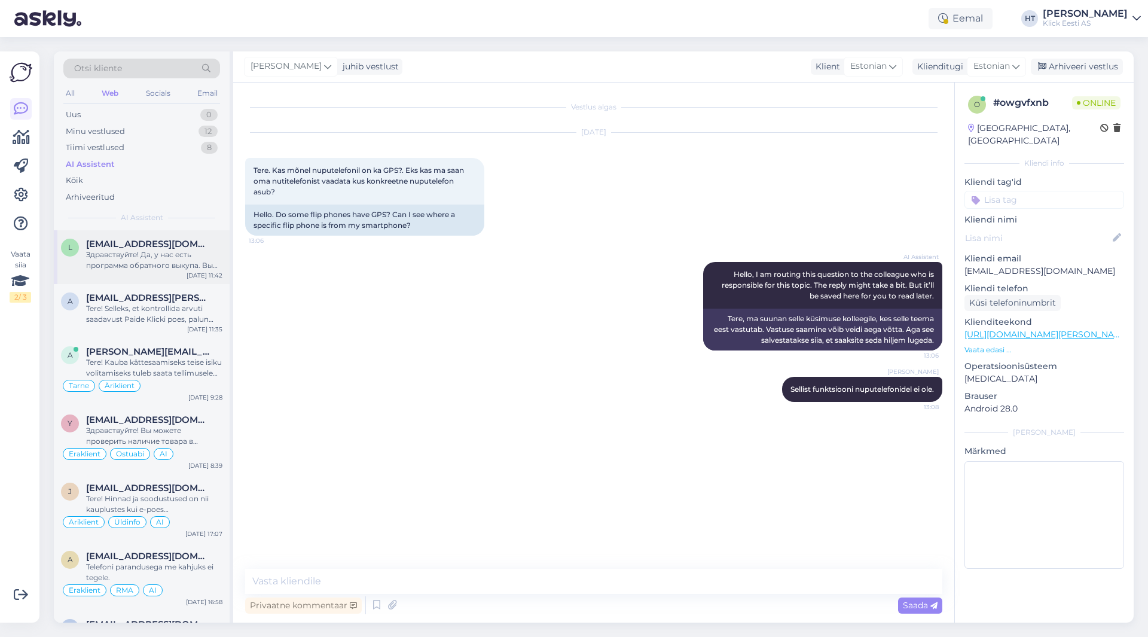
click at [166, 246] on span "[EMAIL_ADDRESS][DOMAIN_NAME]" at bounding box center [148, 244] width 124 height 11
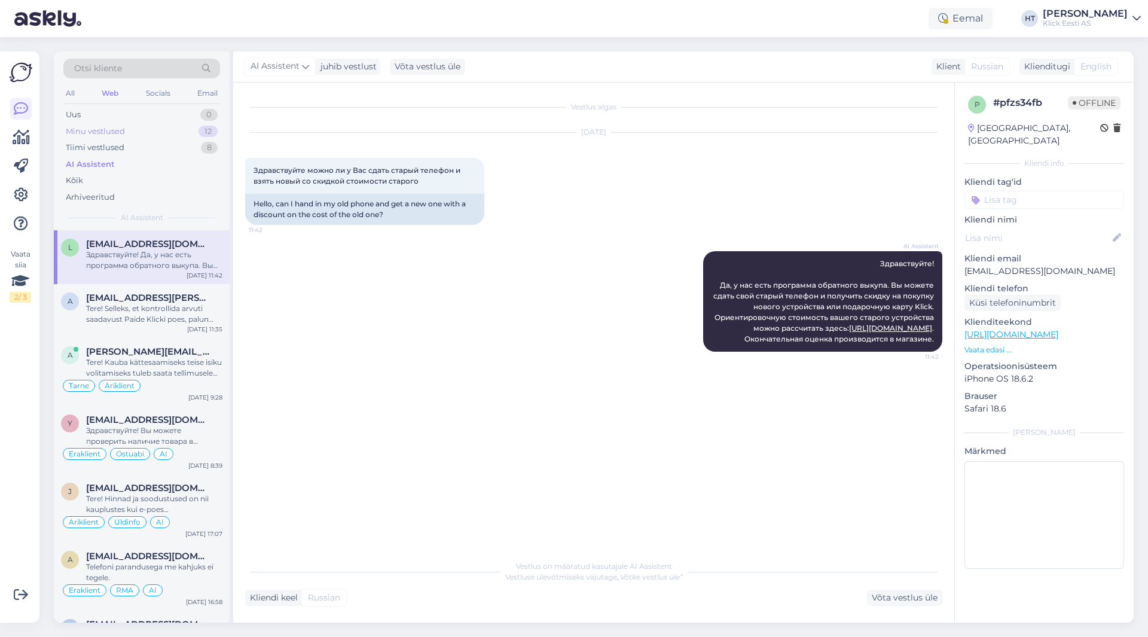
click at [167, 134] on div "Minu vestlused 12" at bounding box center [141, 131] width 157 height 17
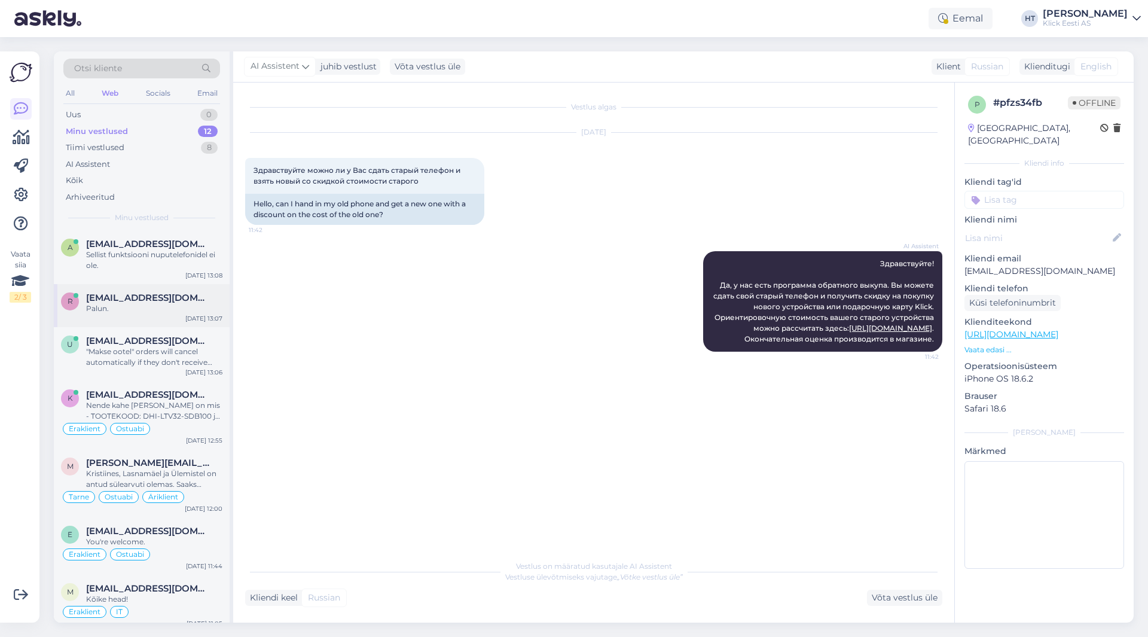
click at [180, 289] on div "r [EMAIL_ADDRESS][DOMAIN_NAME] Palun. [DATE] 13:07" at bounding box center [142, 305] width 176 height 43
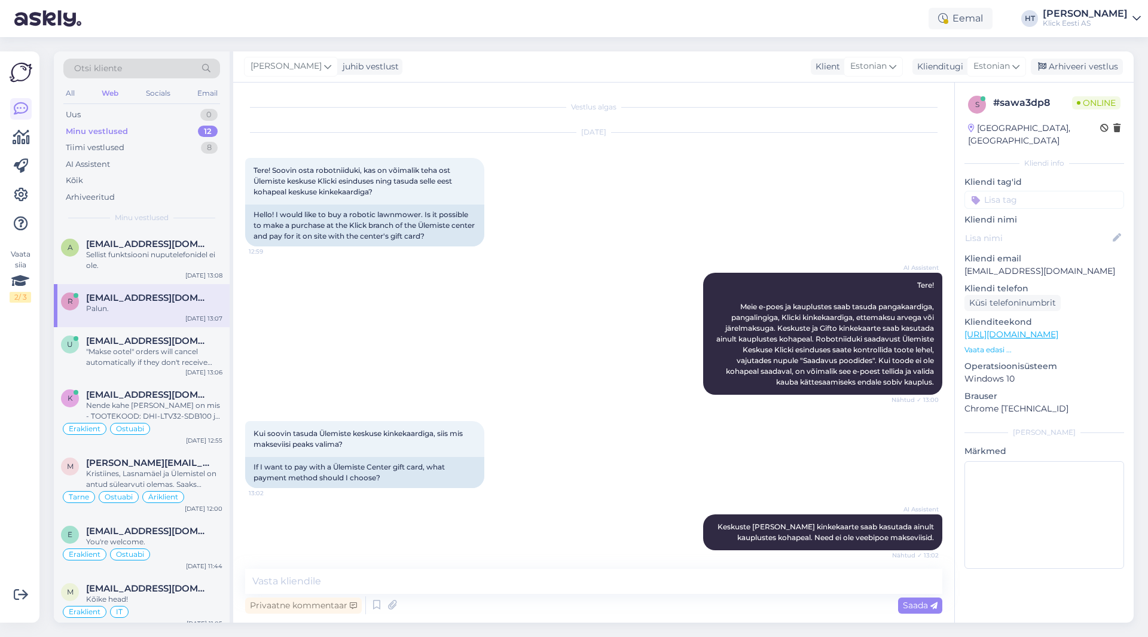
scroll to position [585, 0]
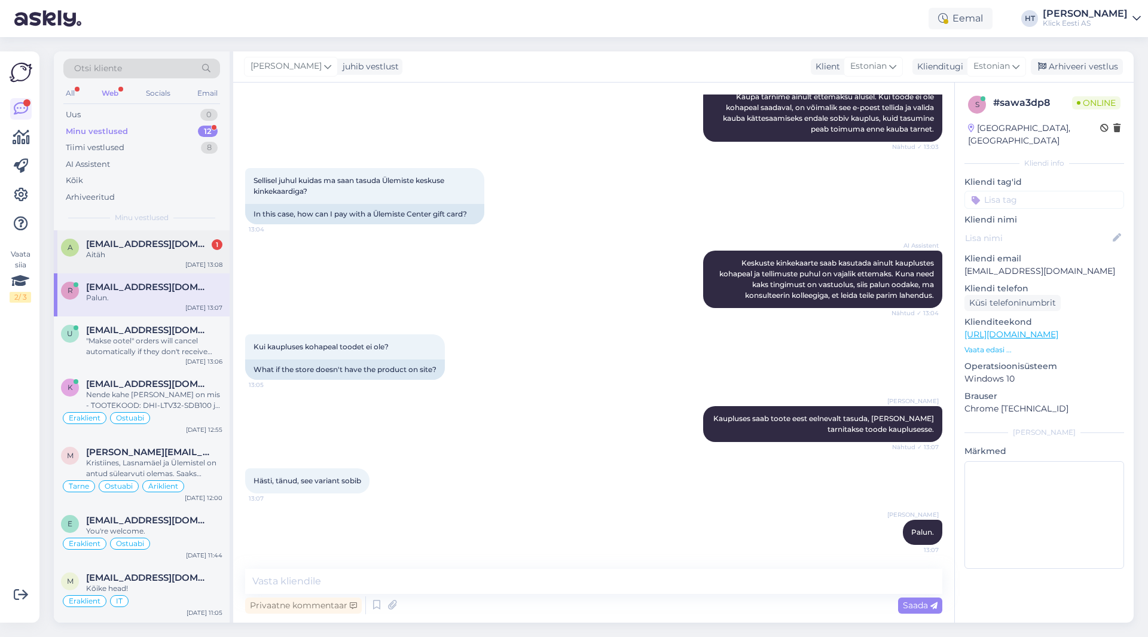
click at [193, 243] on span "[EMAIL_ADDRESS][DOMAIN_NAME]" at bounding box center [148, 244] width 124 height 11
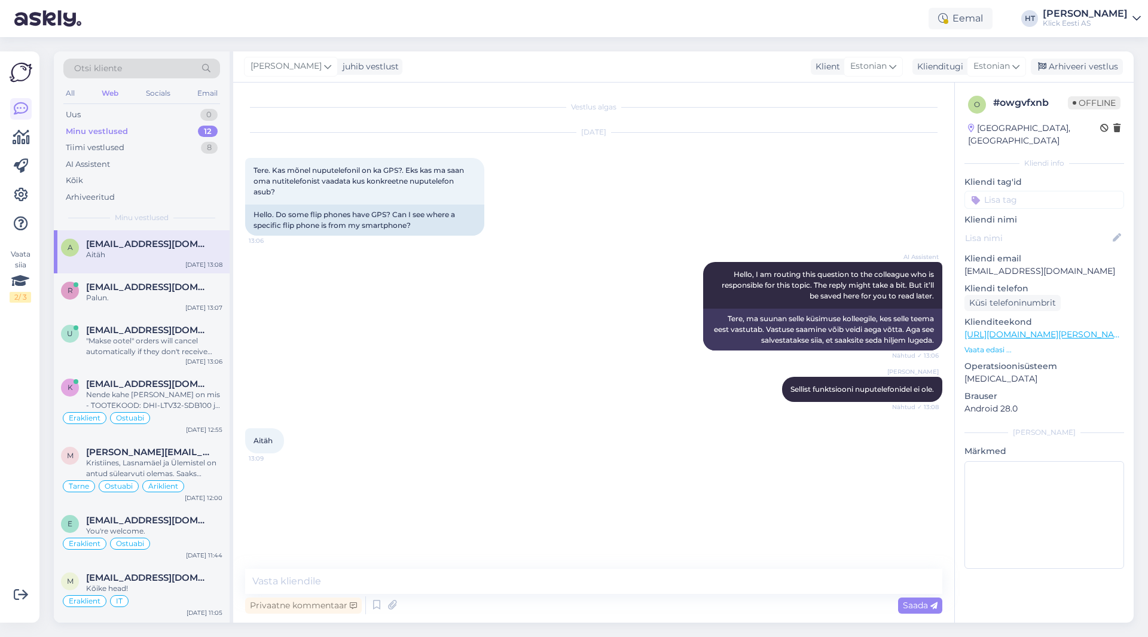
scroll to position [0, 0]
click at [404, 587] on textarea at bounding box center [593, 581] width 697 height 25
type textarea "Palun."
click at [178, 152] on div "Tiimi vestlused 8" at bounding box center [141, 147] width 157 height 17
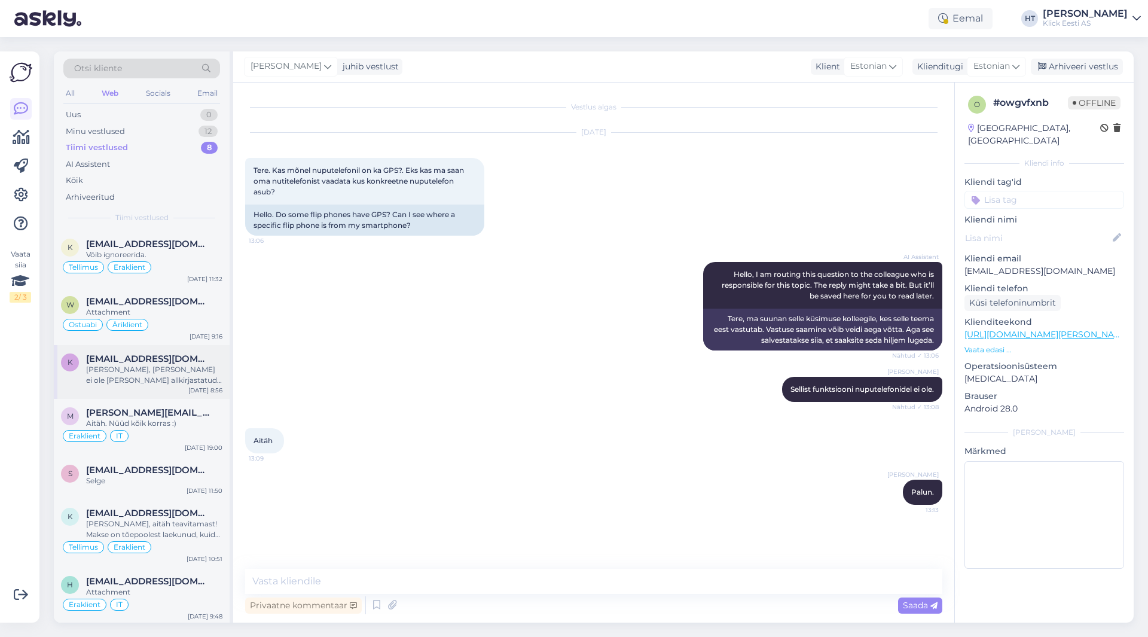
click at [176, 368] on div "[PERSON_NAME], [PERSON_NAME] ei ole [PERSON_NAME] allkirjastatud. Palun proovig…" at bounding box center [154, 375] width 136 height 22
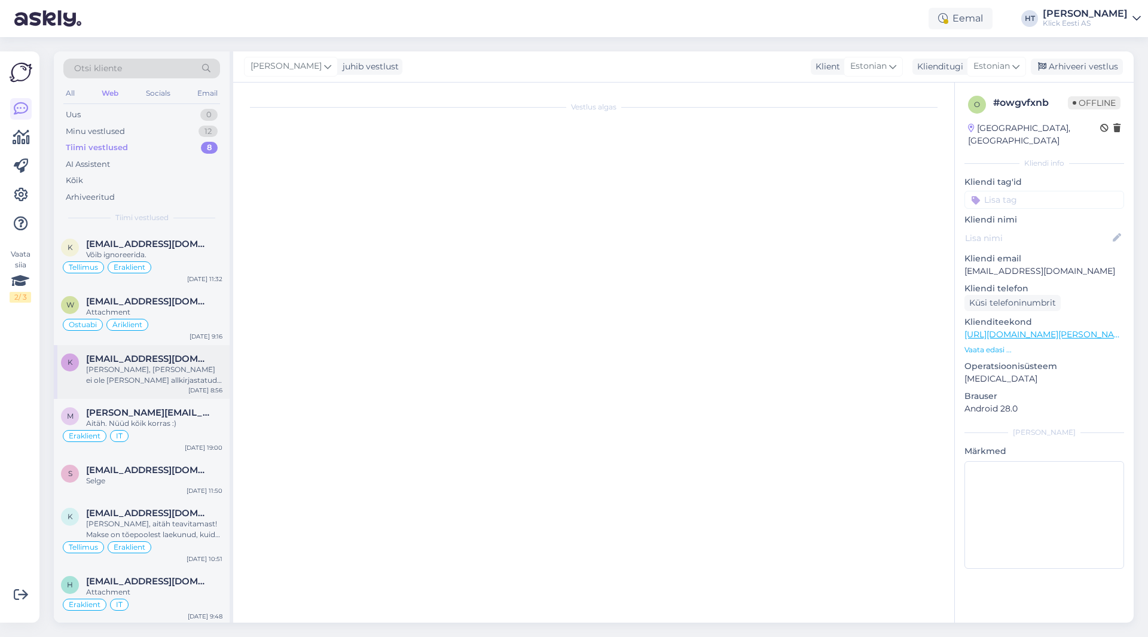
scroll to position [2, 0]
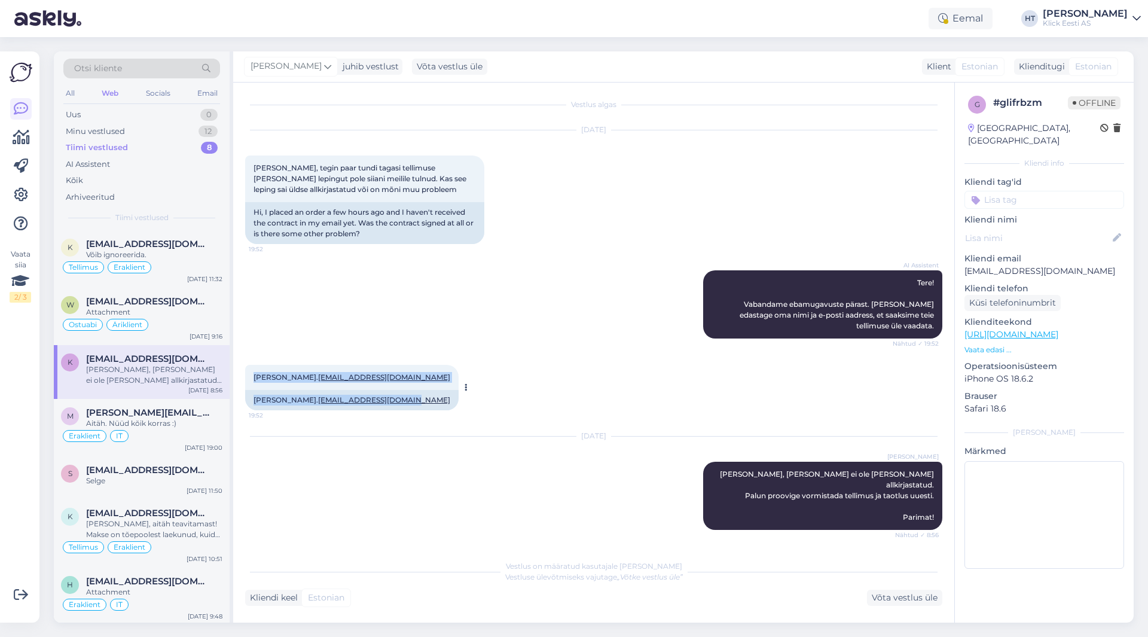
drag, startPoint x: 254, startPoint y: 376, endPoint x: 422, endPoint y: 400, distance: 169.7
click at [422, 400] on div "[PERSON_NAME]. [EMAIL_ADDRESS][DOMAIN_NAME] 19:52 [PERSON_NAME]. [EMAIL_ADDRESS…" at bounding box center [351, 387] width 213 height 45
click at [422, 400] on div "[PERSON_NAME]. [EMAIL_ADDRESS][DOMAIN_NAME]" at bounding box center [351, 400] width 213 height 20
drag, startPoint x: 422, startPoint y: 400, endPoint x: 246, endPoint y: 377, distance: 176.7
click at [246, 377] on div "[PERSON_NAME]. [EMAIL_ADDRESS][DOMAIN_NAME] 19:52 [PERSON_NAME]. [EMAIL_ADDRESS…" at bounding box center [351, 387] width 213 height 45
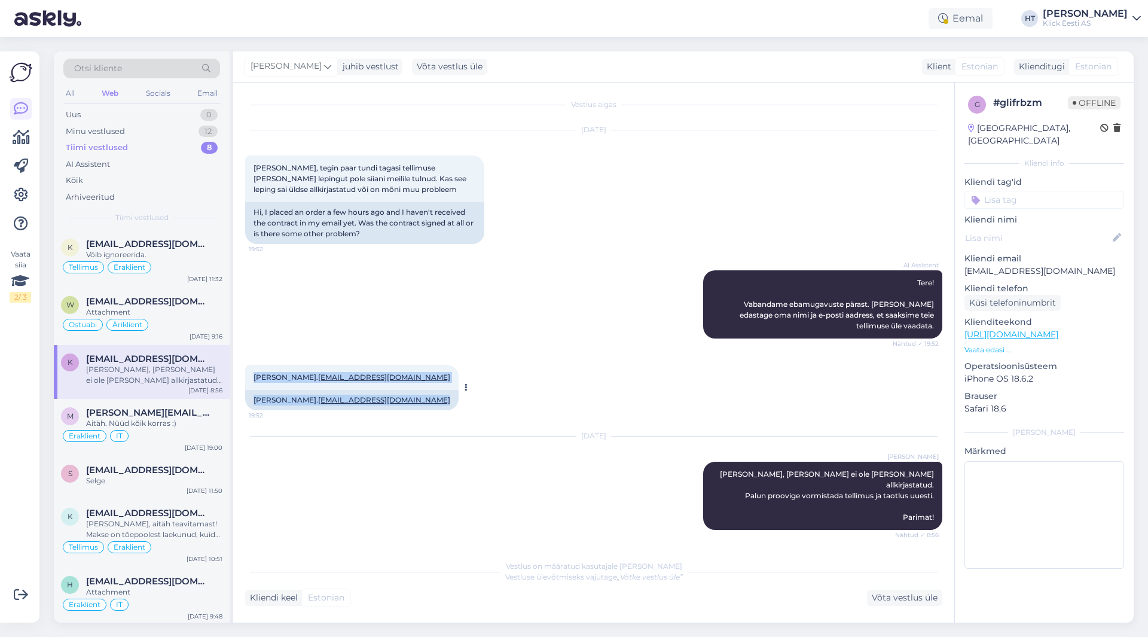
click at [251, 377] on div "[PERSON_NAME]. [EMAIL_ADDRESS][DOMAIN_NAME] 19:52" at bounding box center [351, 377] width 213 height 25
drag, startPoint x: 252, startPoint y: 376, endPoint x: 430, endPoint y: 400, distance: 179.3
click at [430, 400] on div "[PERSON_NAME]. [EMAIL_ADDRESS][DOMAIN_NAME] 19:52 [PERSON_NAME]. [EMAIL_ADDRESS…" at bounding box center [351, 387] width 213 height 45
click at [423, 400] on div "[PERSON_NAME]. [EMAIL_ADDRESS][DOMAIN_NAME]" at bounding box center [351, 400] width 213 height 20
drag, startPoint x: 422, startPoint y: 400, endPoint x: 262, endPoint y: 374, distance: 161.8
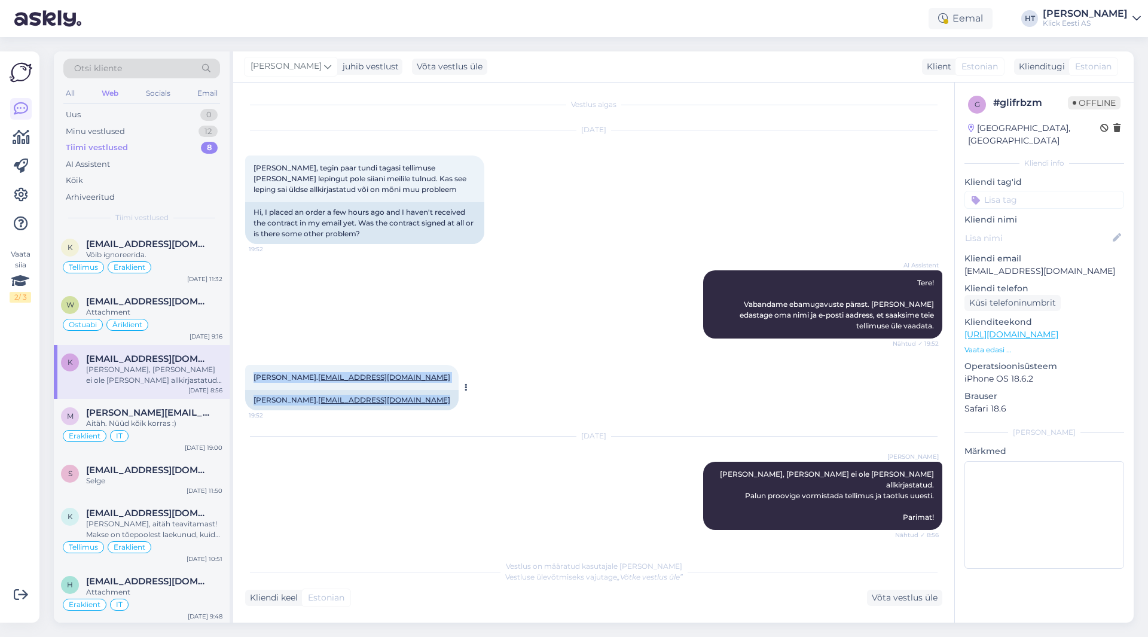
click at [262, 374] on div "[PERSON_NAME]. [EMAIL_ADDRESS][DOMAIN_NAME] 19:52 [PERSON_NAME]. [EMAIL_ADDRESS…" at bounding box center [351, 387] width 213 height 45
click at [252, 374] on div "[PERSON_NAME]. [EMAIL_ADDRESS][DOMAIN_NAME] 19:52" at bounding box center [351, 377] width 213 height 25
drag, startPoint x: 252, startPoint y: 374, endPoint x: 414, endPoint y: 374, distance: 161.4
click at [414, 374] on div "[PERSON_NAME]. [EMAIL_ADDRESS][DOMAIN_NAME] 19:52" at bounding box center [351, 377] width 213 height 25
click at [431, 351] on div "AI Assistent Tere! Vabandame ebamugavuste pärast. [PERSON_NAME] edastage oma ni…" at bounding box center [593, 304] width 697 height 94
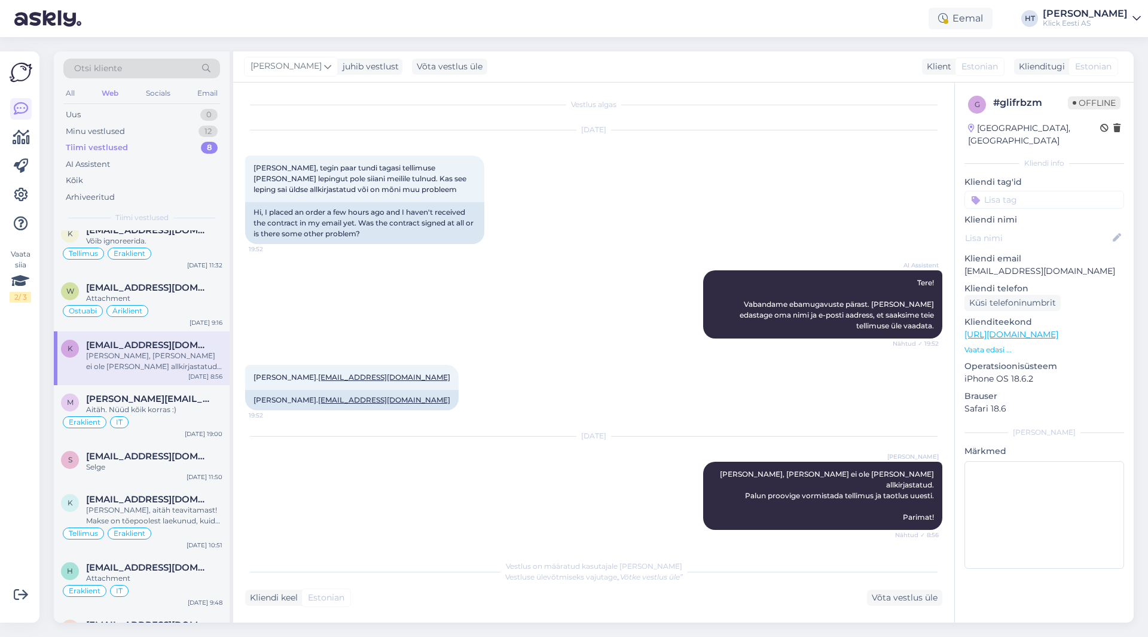
scroll to position [0, 0]
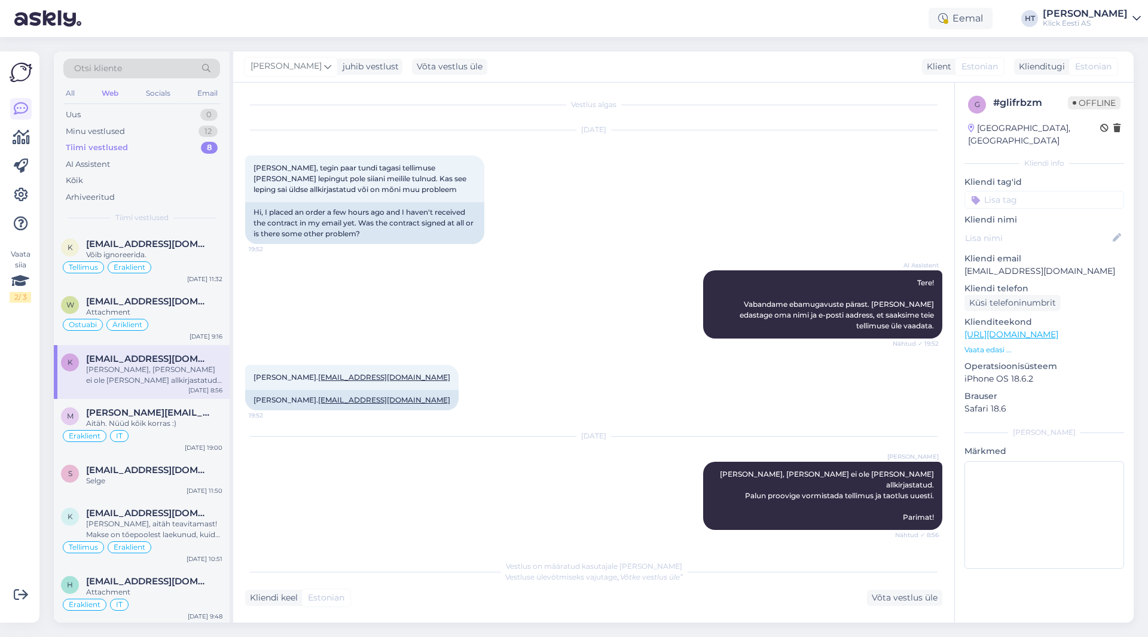
click at [1024, 191] on input at bounding box center [1044, 200] width 160 height 18
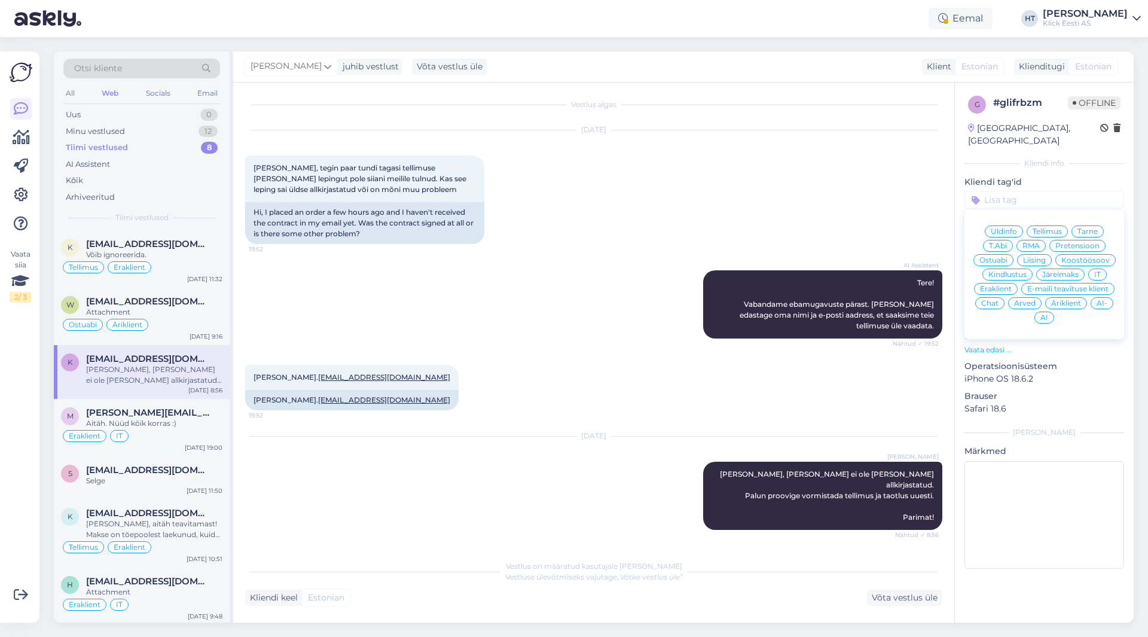
click at [1062, 271] on span "Järelmaks" at bounding box center [1060, 274] width 36 height 7
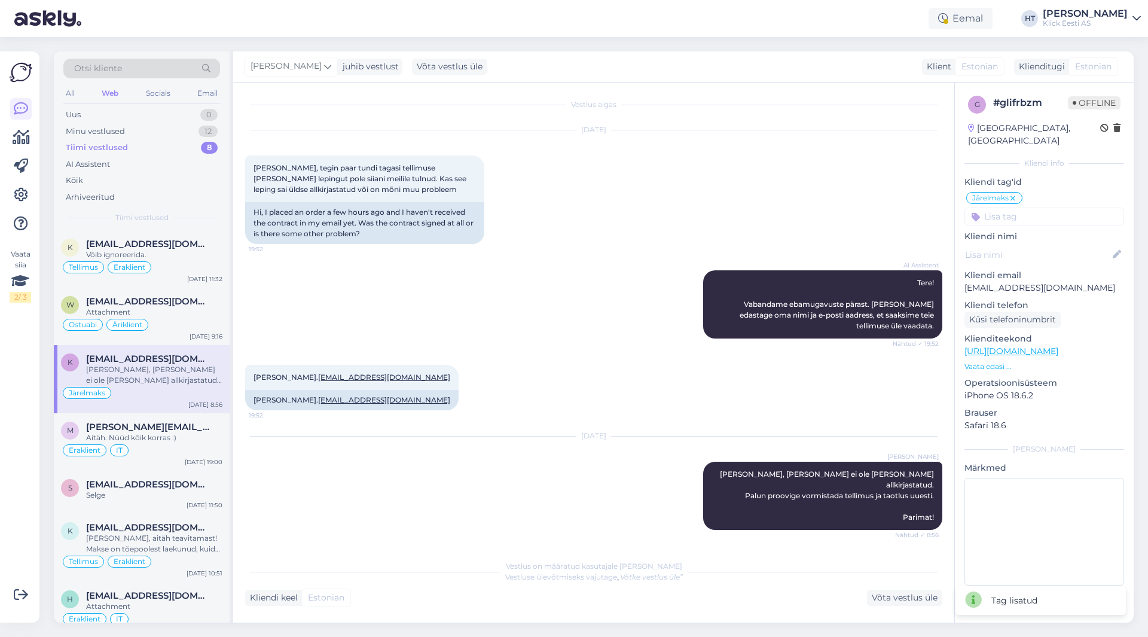
click at [1039, 207] on input at bounding box center [1044, 216] width 160 height 18
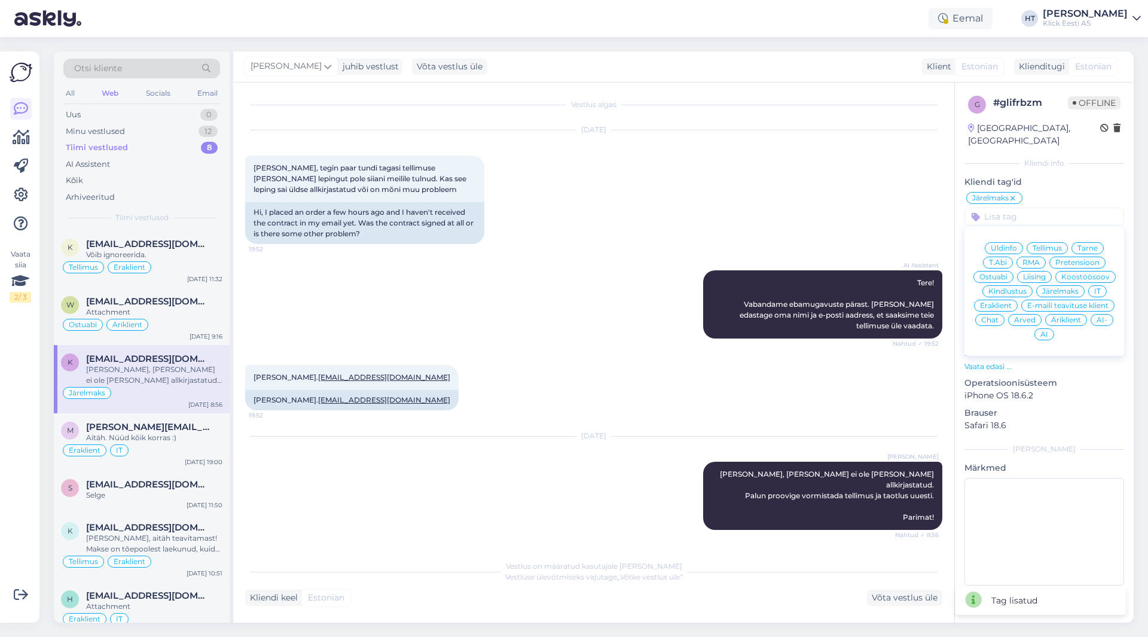
click at [1002, 302] on span "Eraklient" at bounding box center [996, 305] width 32 height 7
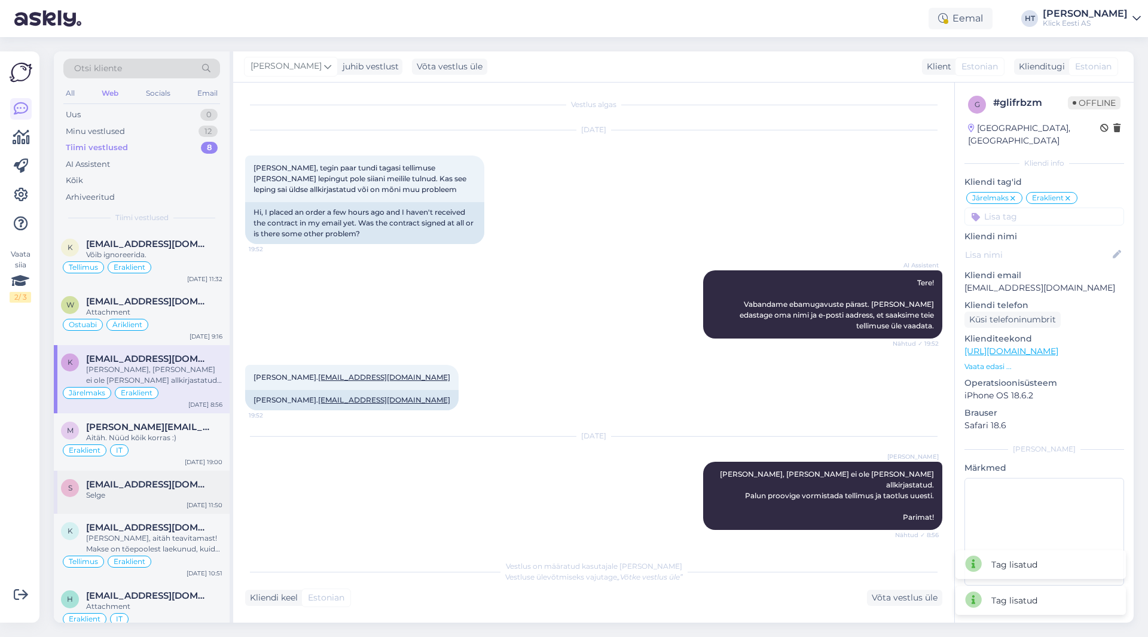
click at [132, 506] on div "s [EMAIL_ADDRESS][DOMAIN_NAME] Selge [DATE] 11:50" at bounding box center [142, 492] width 176 height 43
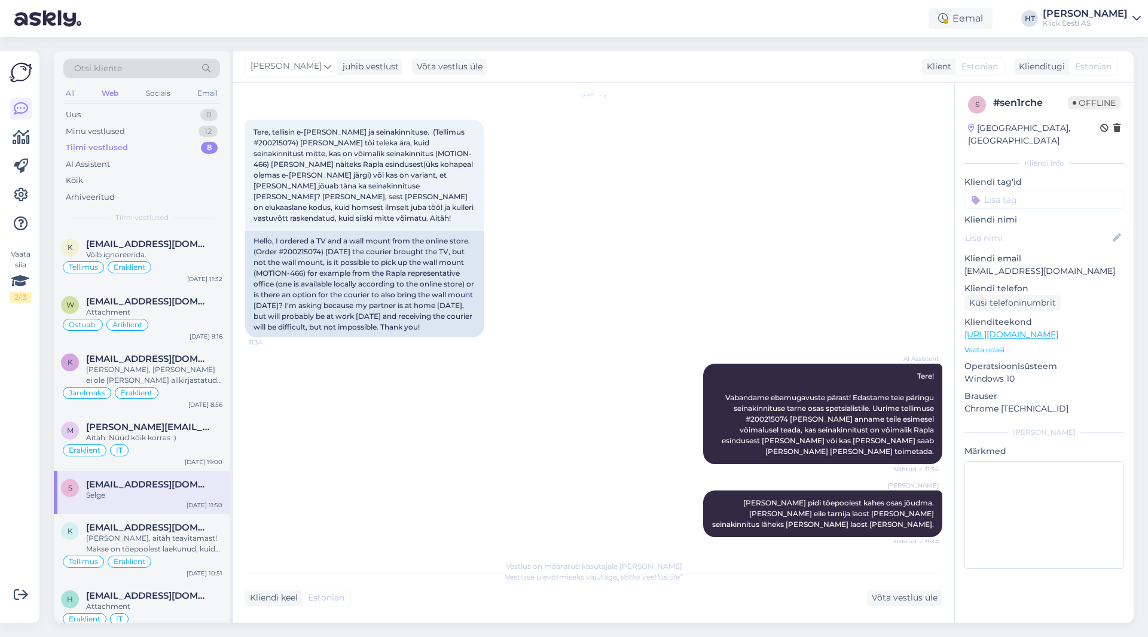
scroll to position [457, 0]
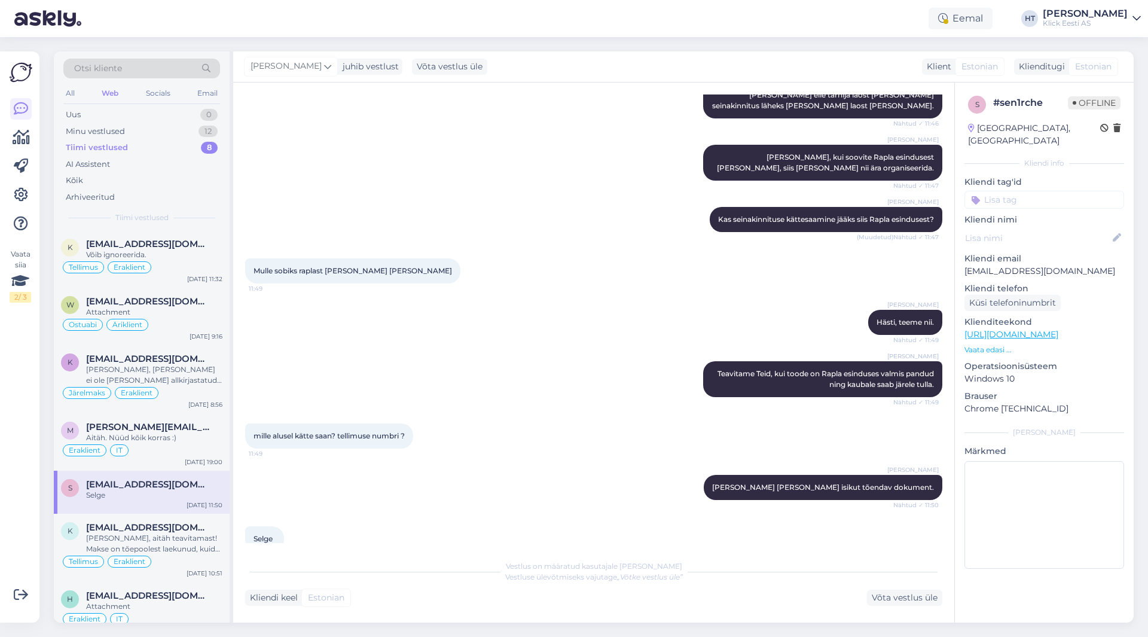
click at [1028, 191] on input at bounding box center [1044, 200] width 160 height 18
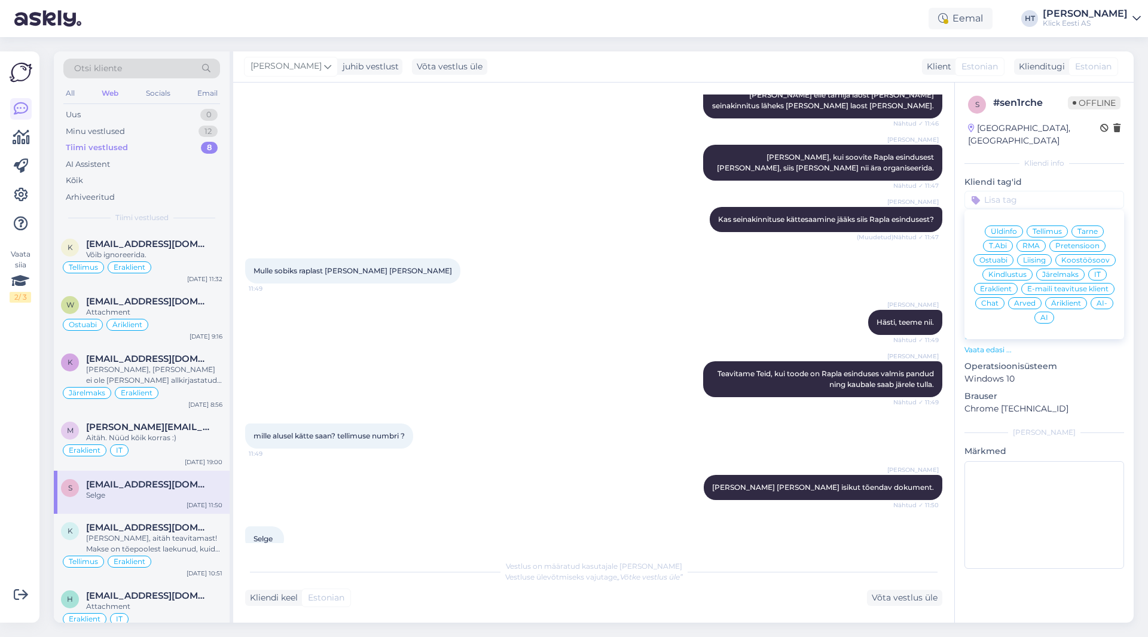
click at [999, 285] on span "Eraklient" at bounding box center [996, 288] width 32 height 7
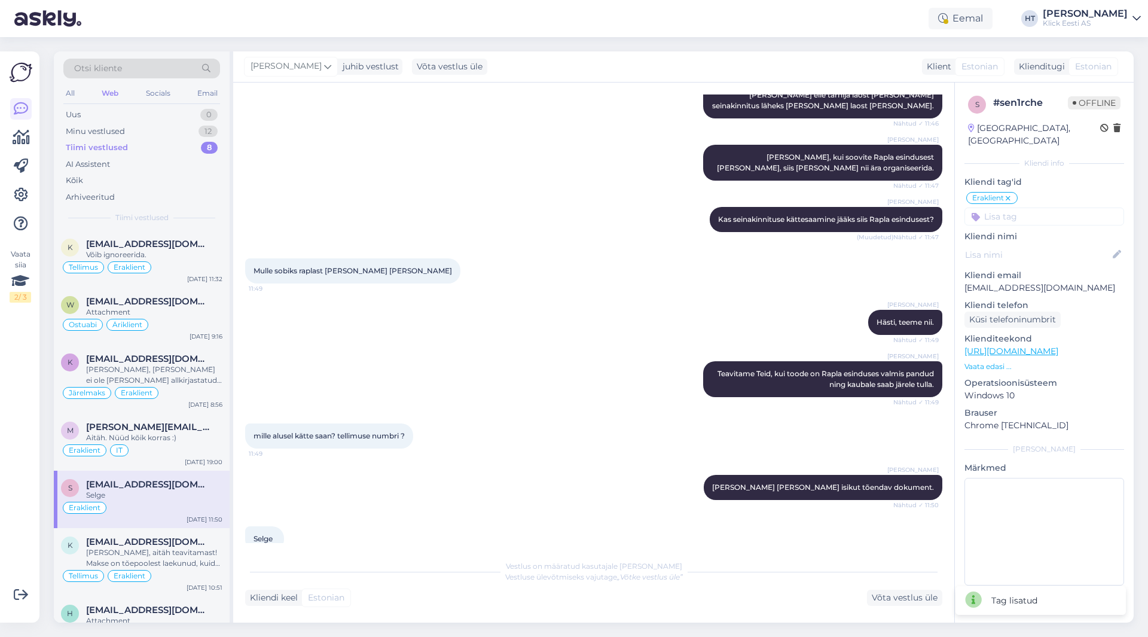
click at [1042, 207] on input at bounding box center [1044, 216] width 160 height 18
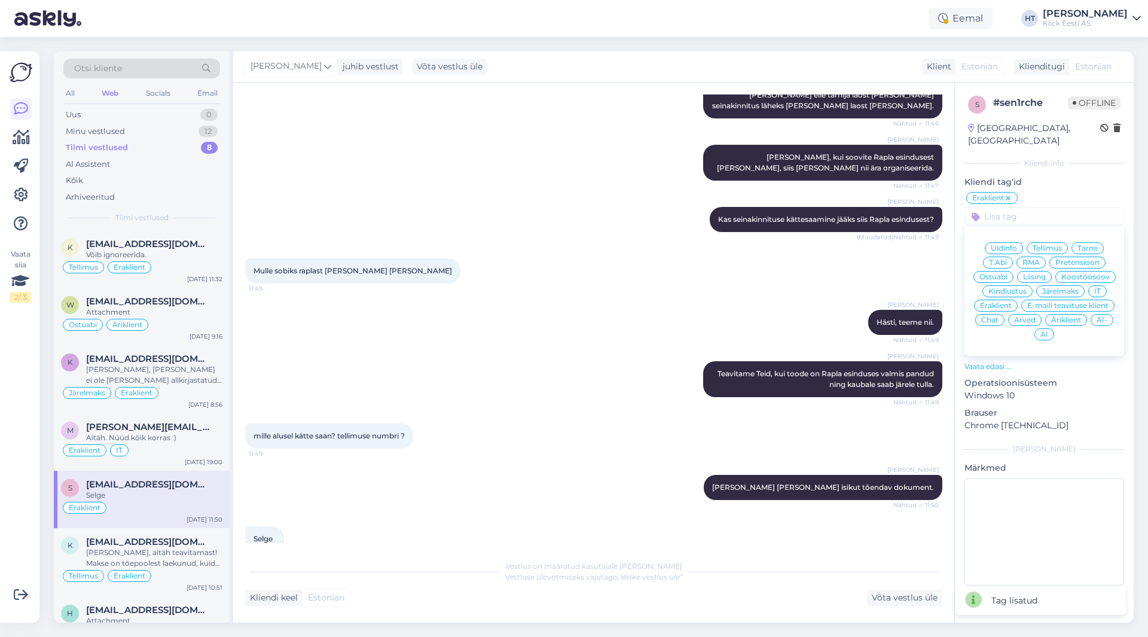
click at [1082, 245] on span "Tarne" at bounding box center [1087, 248] width 20 height 7
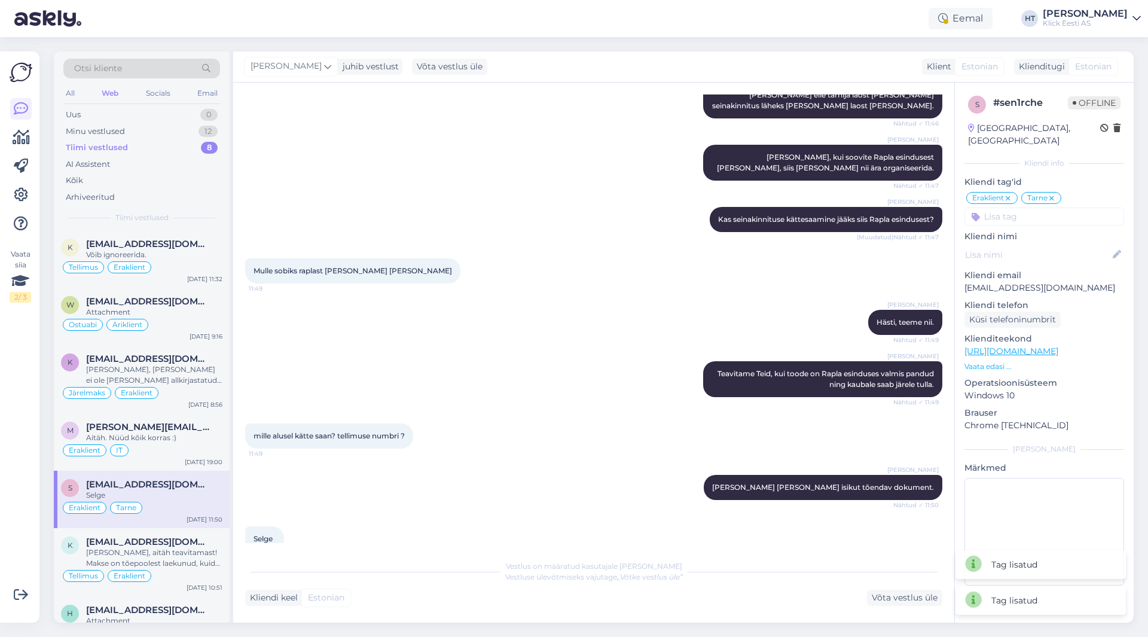
click at [564, 262] on div "Mulle sobiks raplast [PERSON_NAME] [PERSON_NAME] 11:49" at bounding box center [593, 270] width 697 height 51
click at [145, 142] on div "Tiimi vestlused 8" at bounding box center [141, 147] width 157 height 17
click at [147, 135] on div "Minu vestlused 12" at bounding box center [141, 131] width 157 height 17
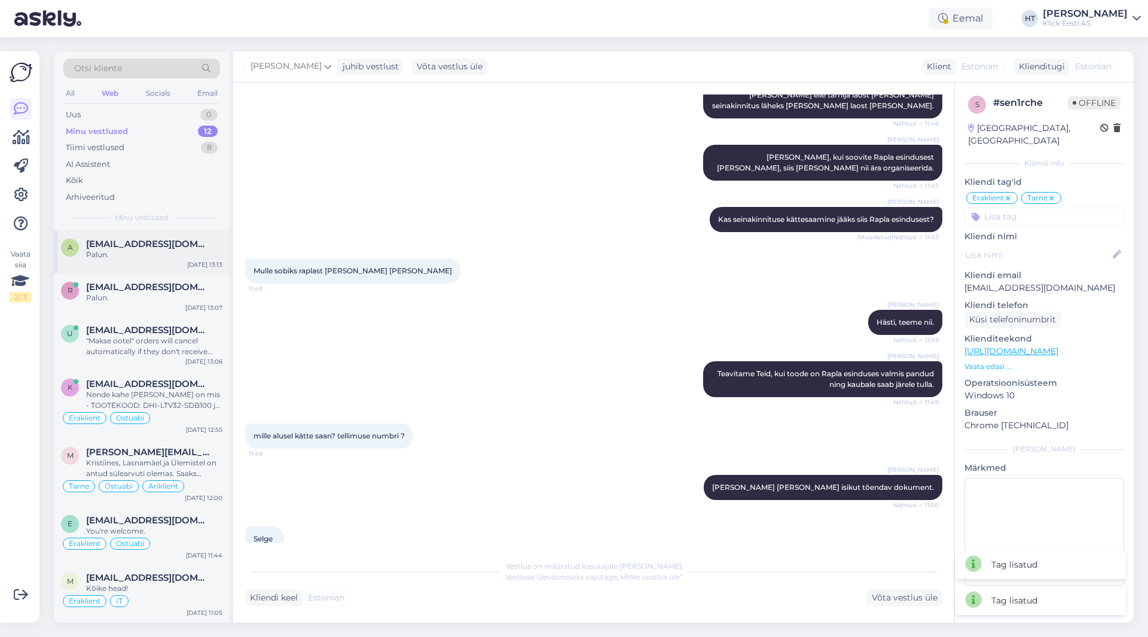
click at [155, 237] on div "a [EMAIL_ADDRESS][DOMAIN_NAME] Palun. [DATE] 13:13" at bounding box center [142, 251] width 176 height 43
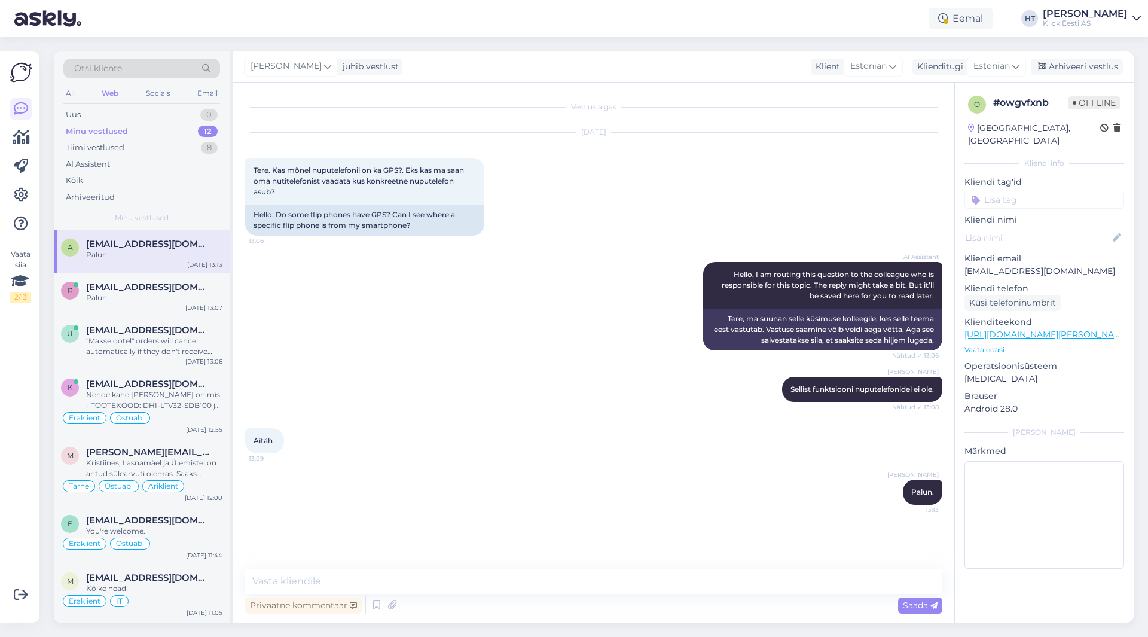
click at [1055, 191] on input at bounding box center [1044, 200] width 160 height 18
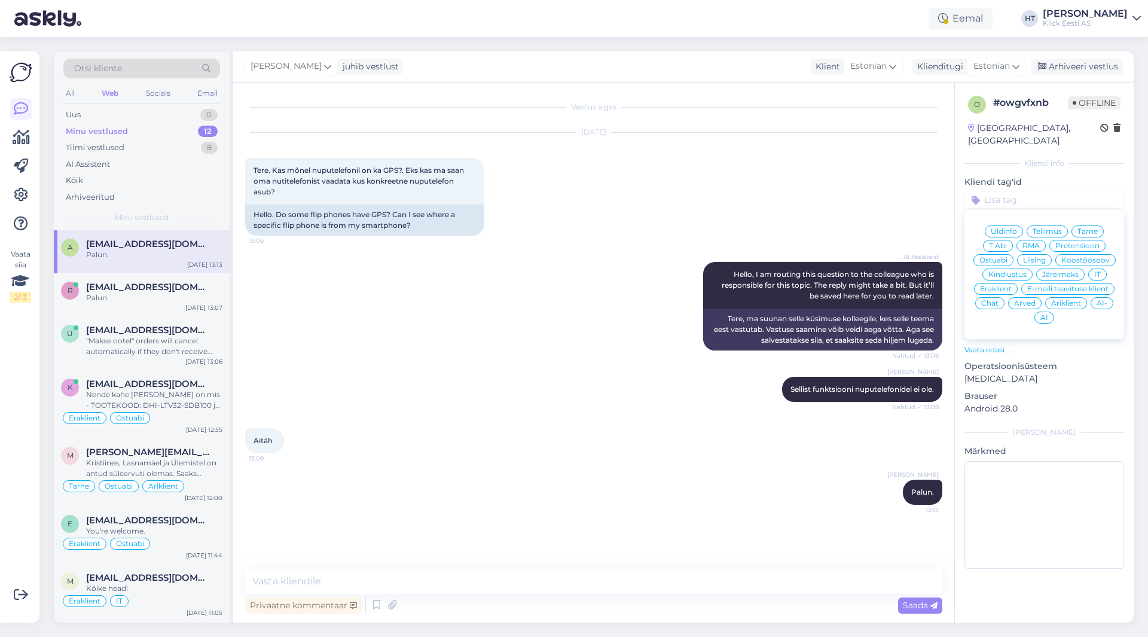
click at [998, 257] on span "Ostuabi" at bounding box center [993, 260] width 28 height 7
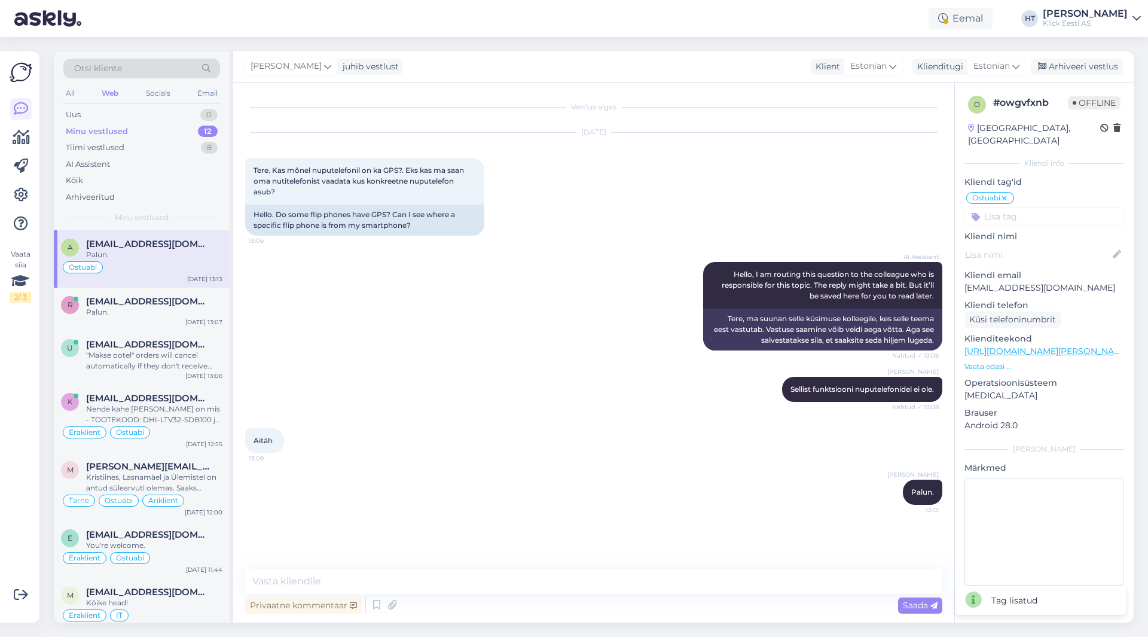
click at [1017, 210] on input at bounding box center [1044, 216] width 160 height 18
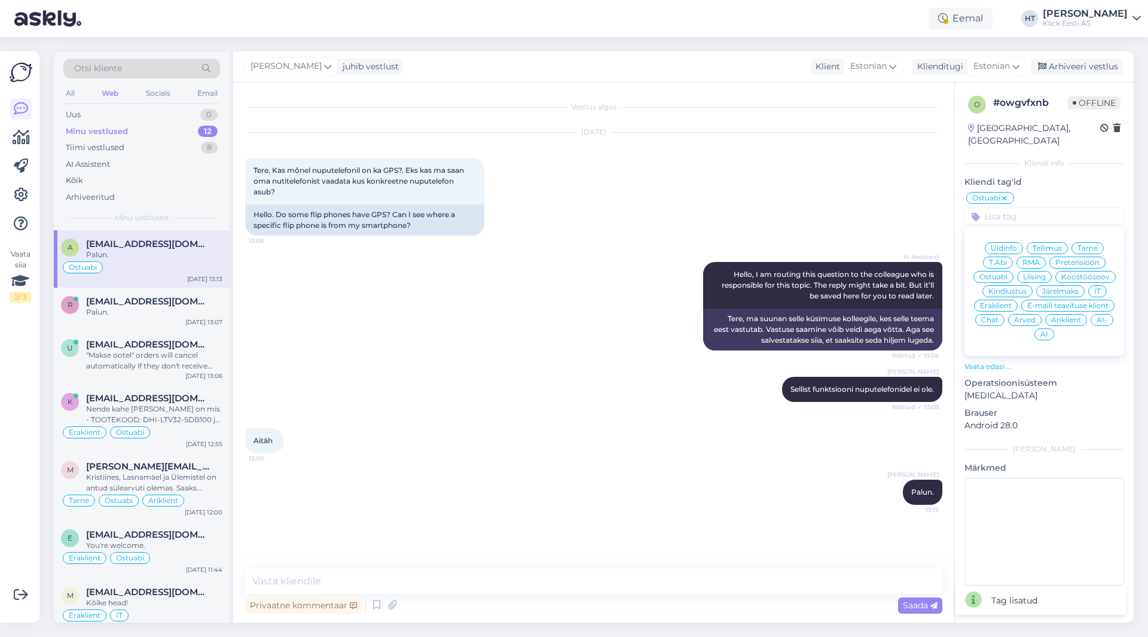
click at [1000, 302] on span "Eraklient" at bounding box center [996, 305] width 32 height 7
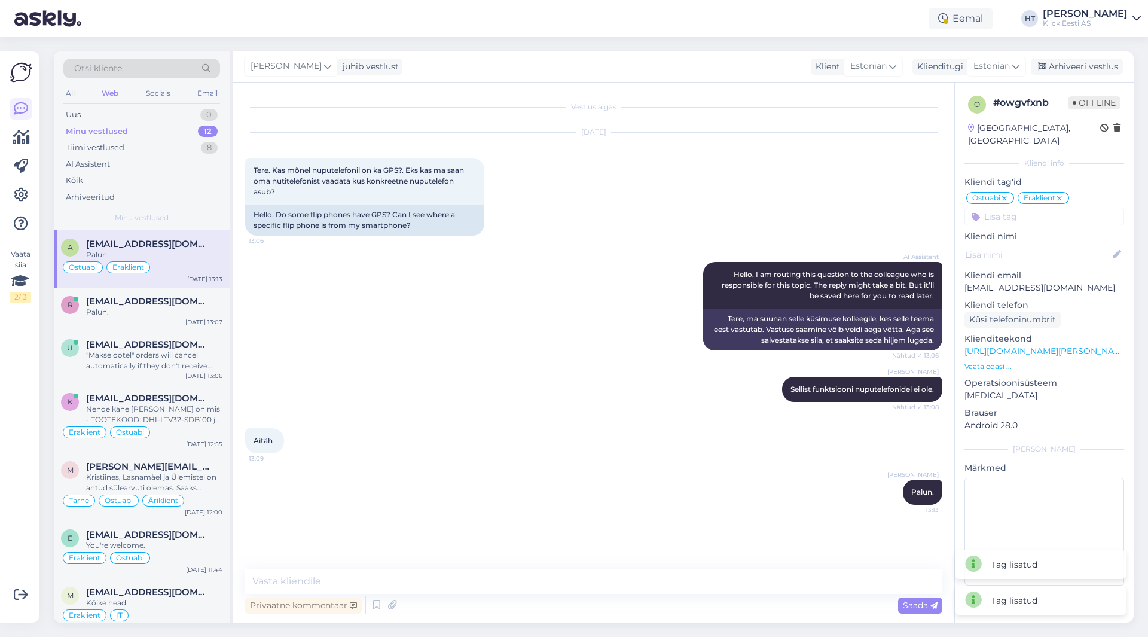
click at [631, 221] on div "[DATE] Tere. Kas mõnel nuputelefonil on ka GPS?. Eks kas ma saan oma nutitelefo…" at bounding box center [593, 184] width 697 height 129
click at [163, 312] on div "Palun." at bounding box center [154, 312] width 136 height 11
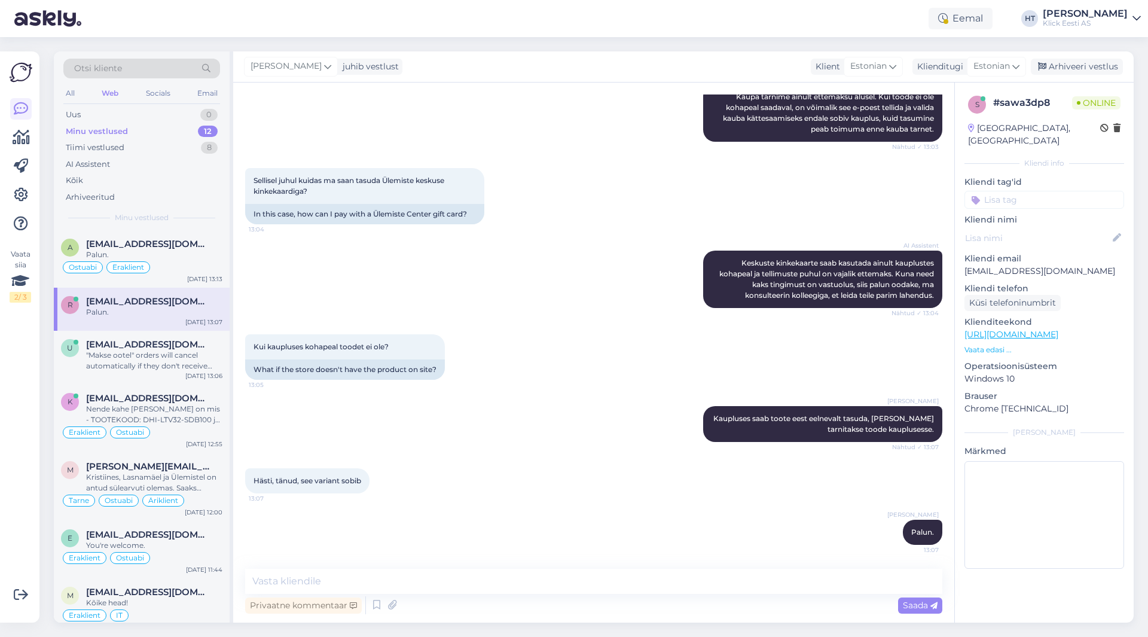
click at [1019, 191] on input at bounding box center [1044, 200] width 160 height 18
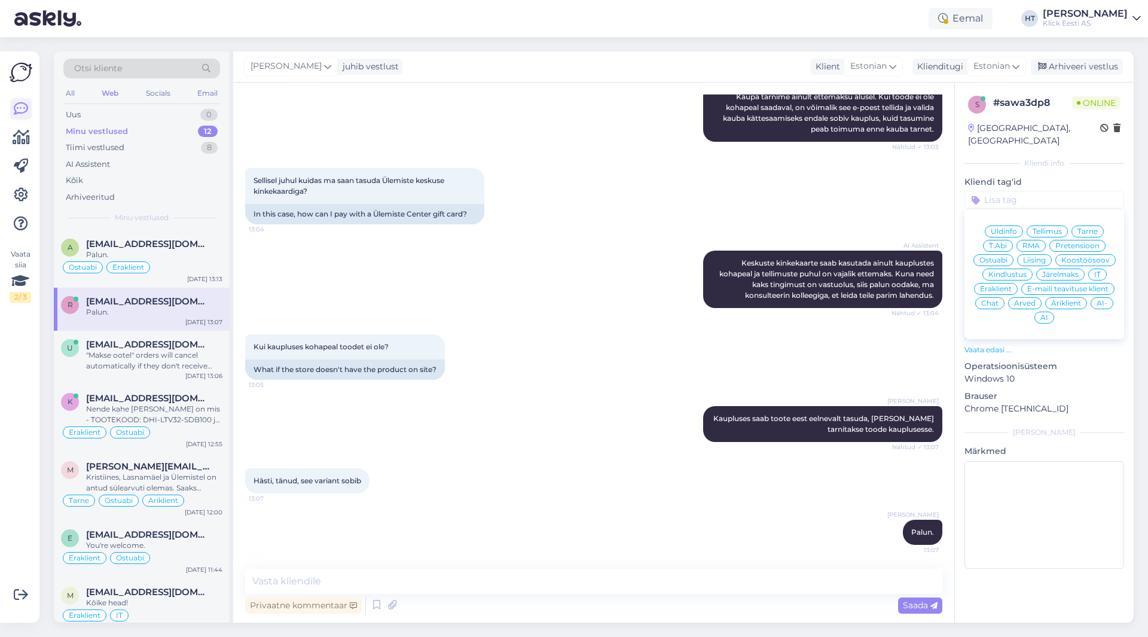
click at [993, 257] on span "Ostuabi" at bounding box center [993, 260] width 28 height 7
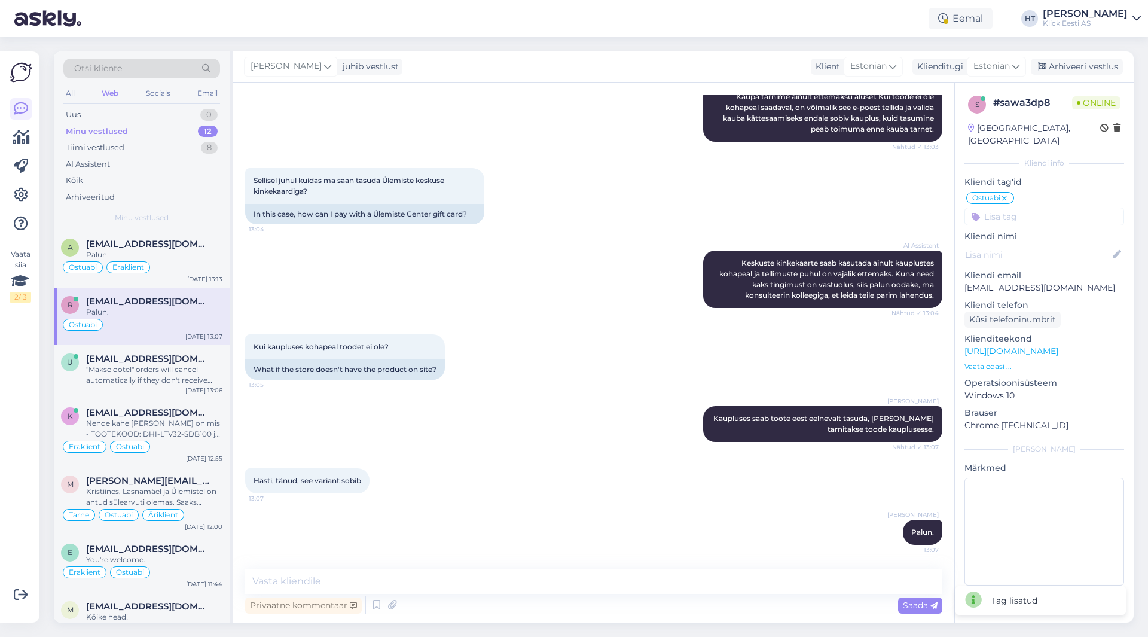
click at [1017, 207] on input at bounding box center [1044, 216] width 160 height 18
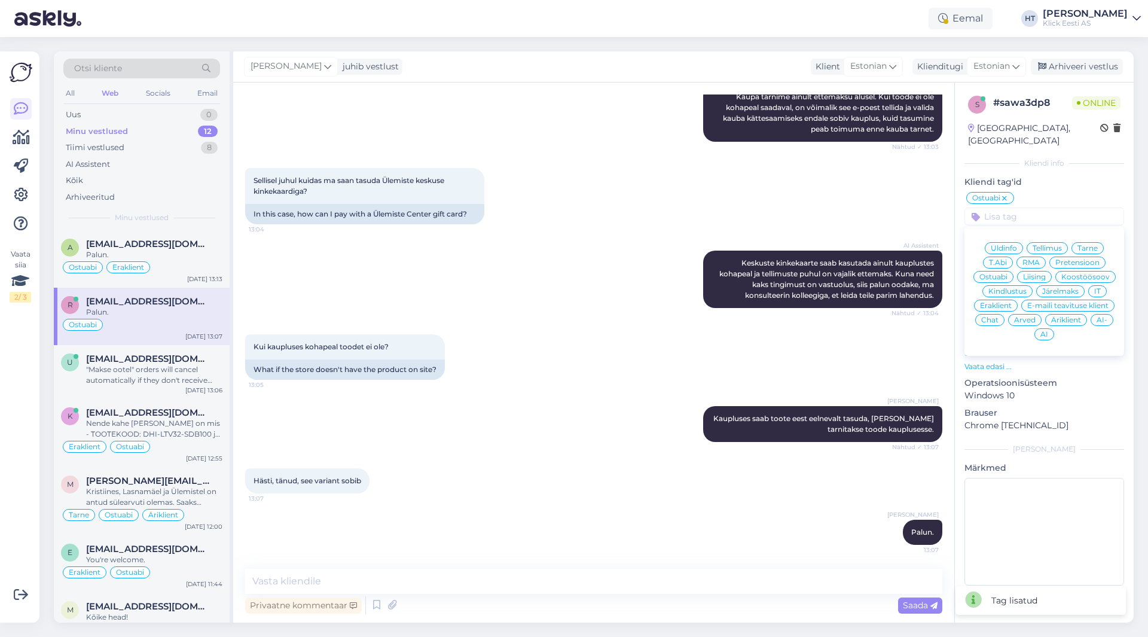
click at [998, 302] on span "Eraklient" at bounding box center [996, 305] width 32 height 7
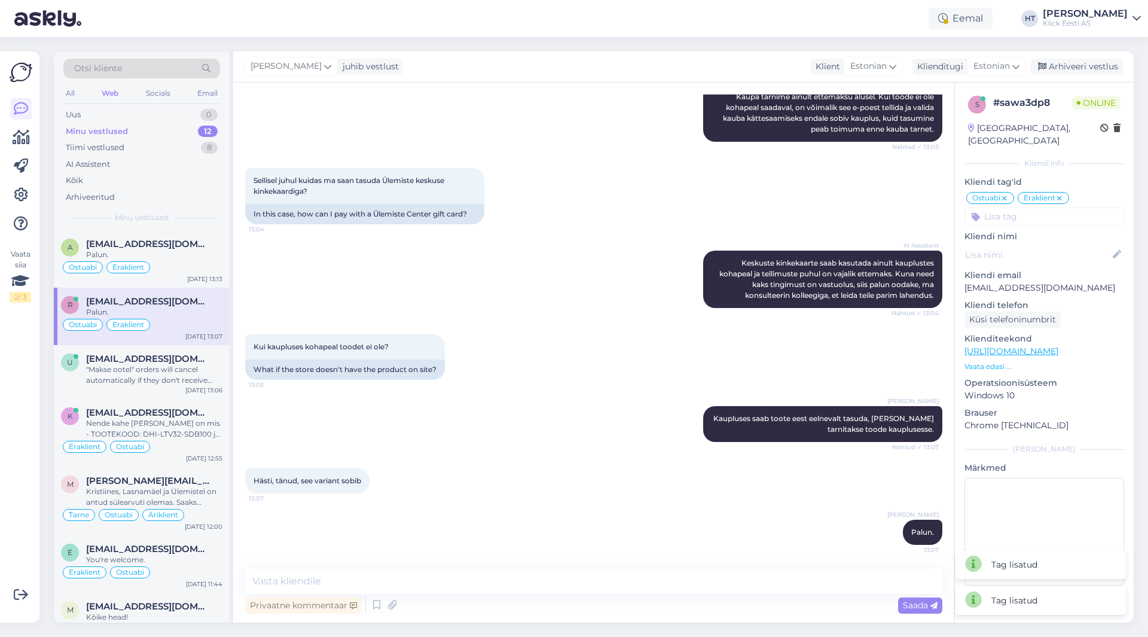
click at [637, 300] on div "AI Assistent Keskuste kinkekaarte saab kasutada ainult kauplustes kohapeal ja t…" at bounding box center [593, 279] width 697 height 84
click at [161, 365] on div ""Makse ootel" orders will cancel automatically if they don't receive payment. O…" at bounding box center [154, 375] width 136 height 22
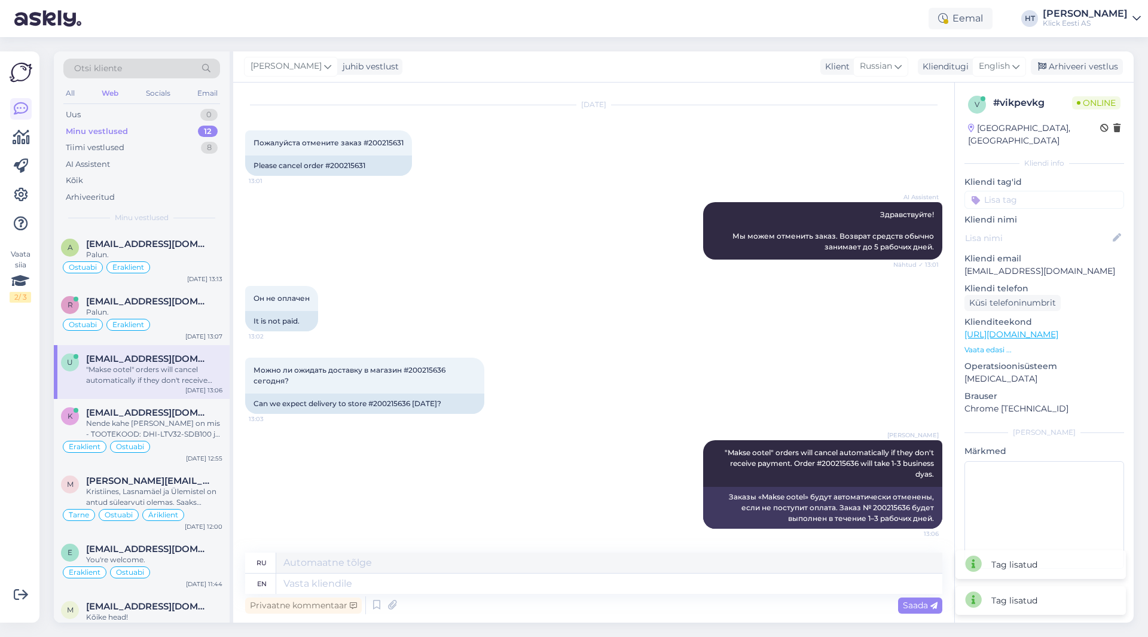
scroll to position [28, 0]
click at [1034, 178] on div "Kliendi tag'id Üldinfo Tellimus Tarne T.Abi RMA Pretensioon Ostuabi Liising Koo…" at bounding box center [1044, 192] width 160 height 33
click at [1033, 191] on input at bounding box center [1044, 200] width 160 height 18
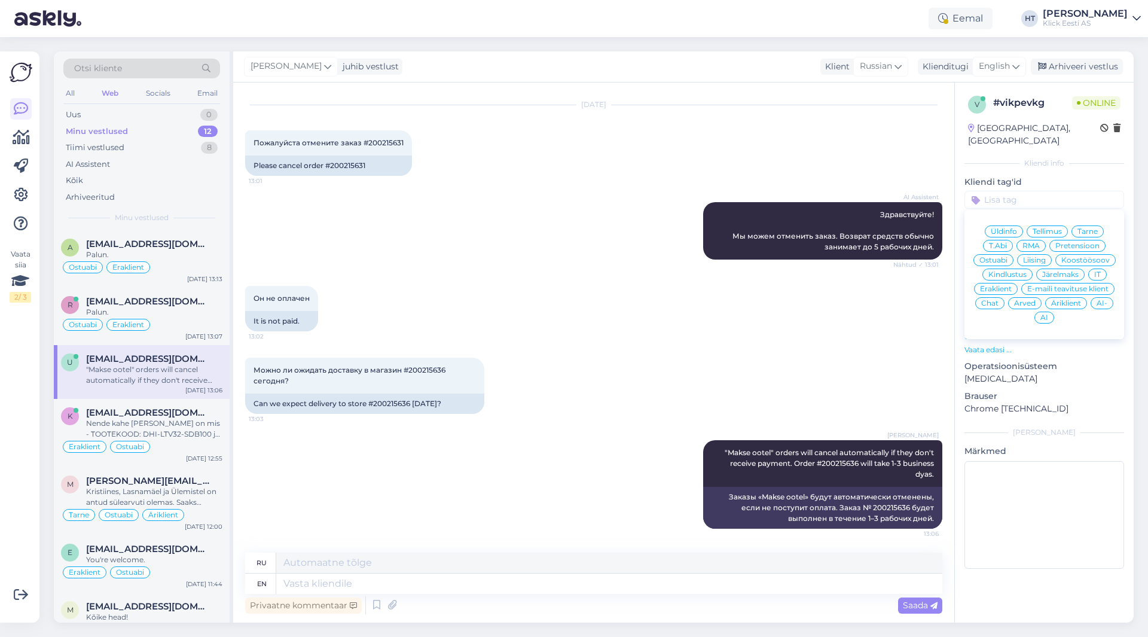
click at [1090, 228] on span "Tarne" at bounding box center [1087, 231] width 20 height 7
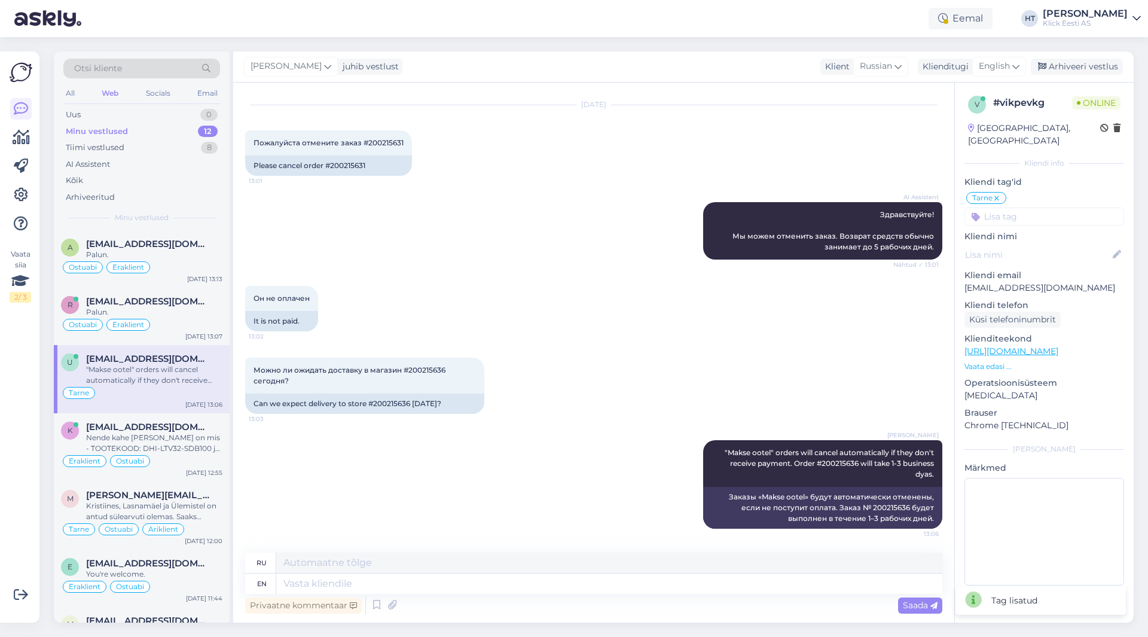
click at [1041, 207] on input at bounding box center [1044, 216] width 160 height 18
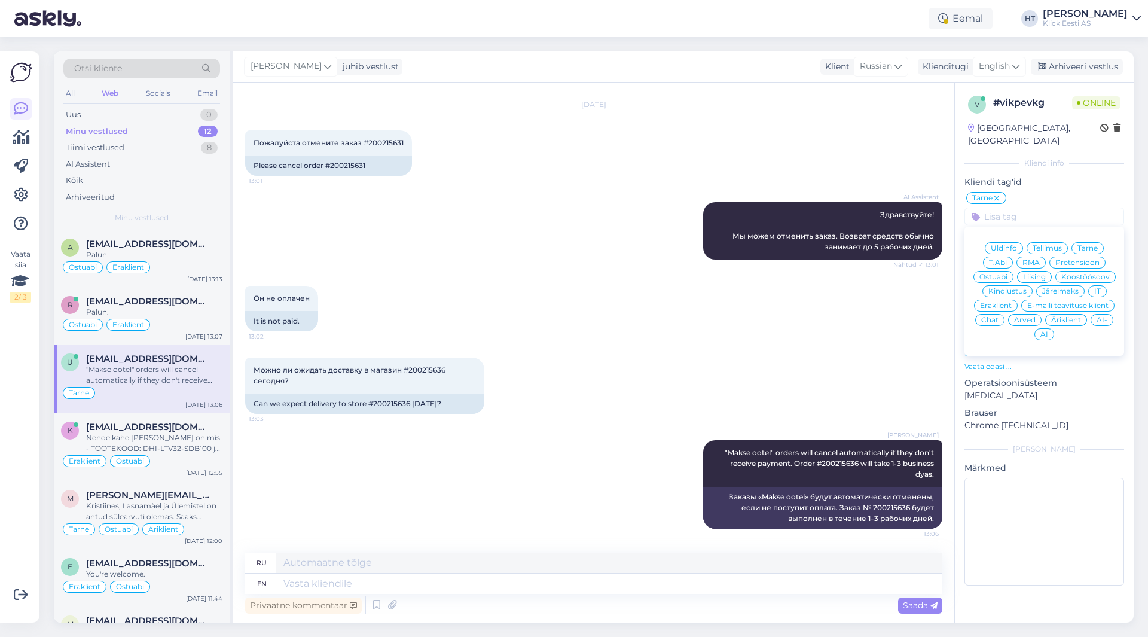
click at [1002, 302] on span "Eraklient" at bounding box center [996, 305] width 32 height 7
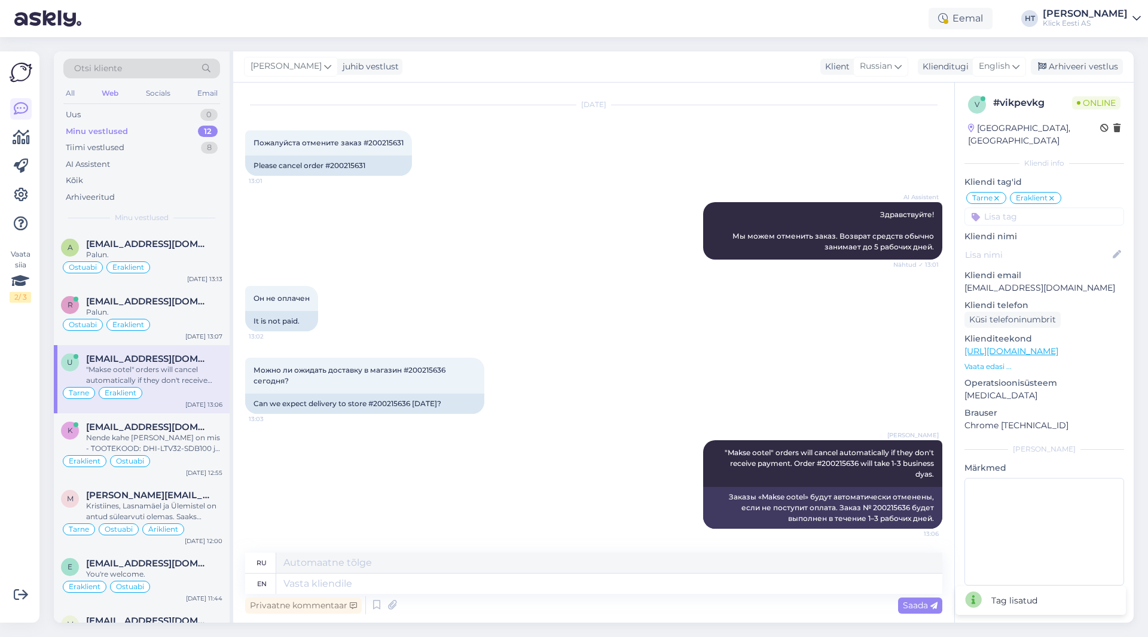
click at [640, 316] on div "Он не оплачен 13:02 It is not paid." at bounding box center [593, 309] width 697 height 72
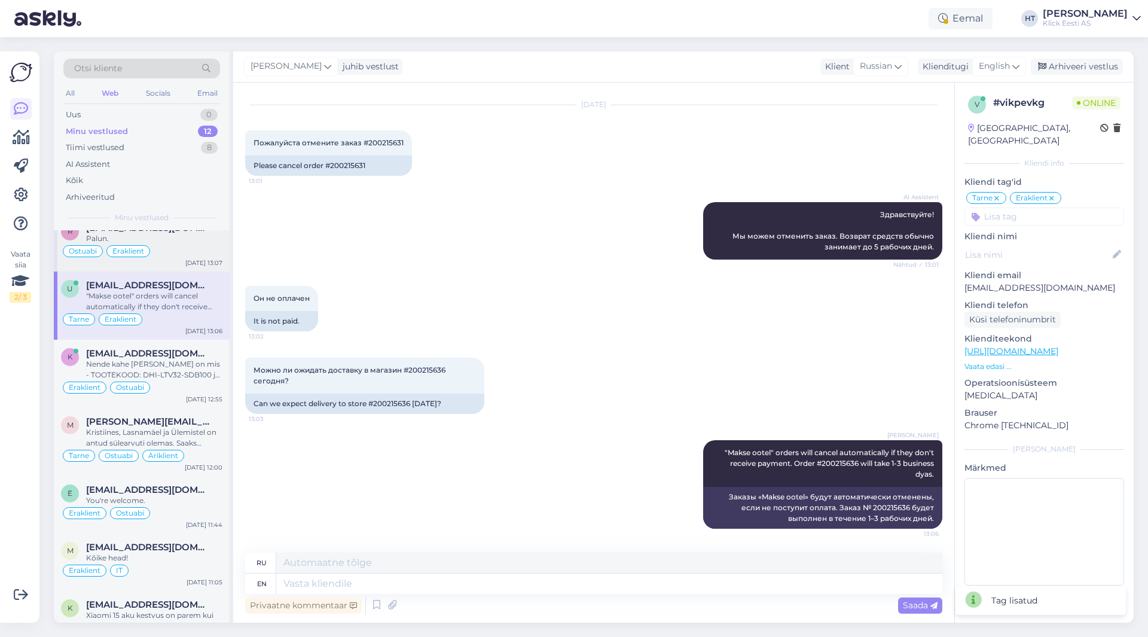
scroll to position [0, 0]
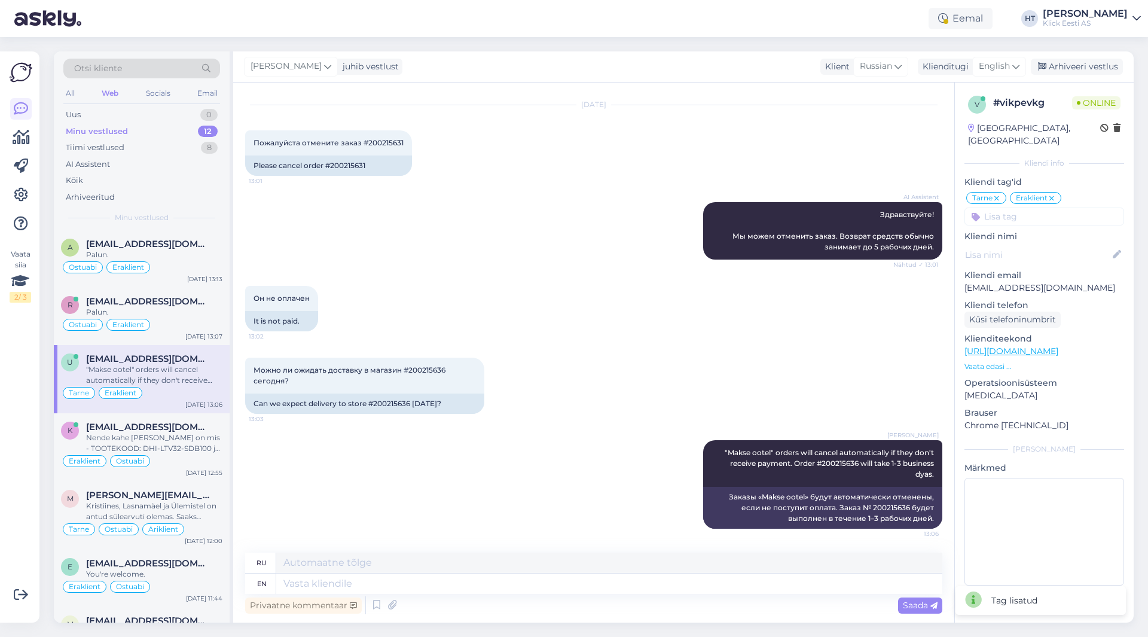
click at [207, 131] on div "12" at bounding box center [208, 132] width 20 height 12
click at [178, 307] on div "Palun." at bounding box center [154, 312] width 136 height 11
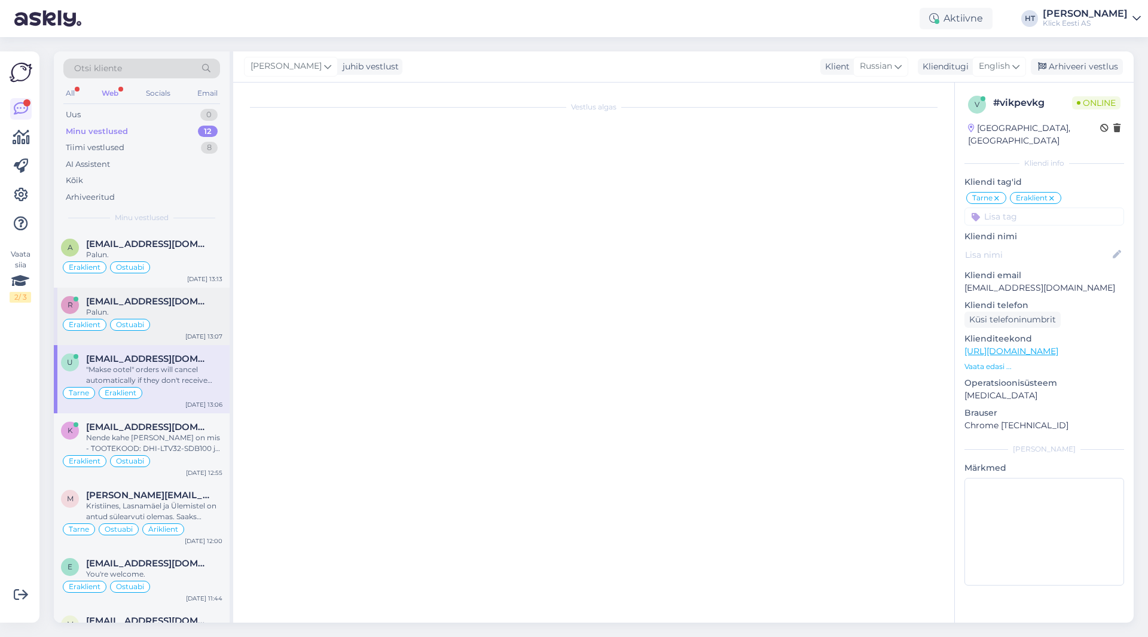
scroll to position [585, 0]
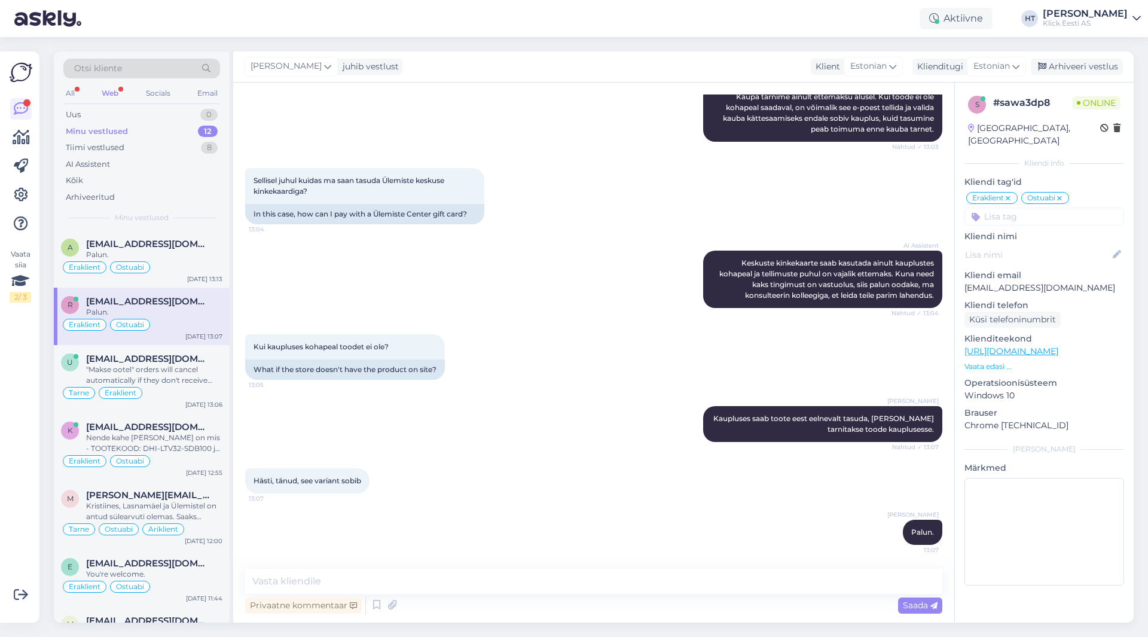
click at [172, 136] on div "Minu vestlused 12" at bounding box center [141, 131] width 157 height 17
click at [167, 169] on div "AI Assistent" at bounding box center [141, 164] width 157 height 17
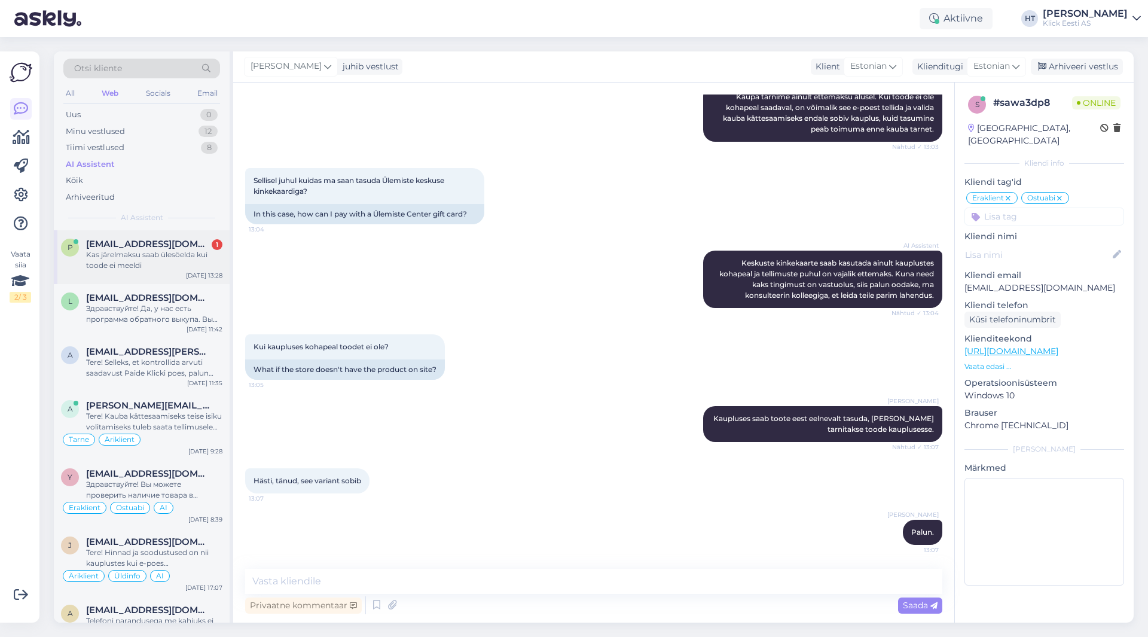
click at [157, 258] on div "Kas järelmaksu saab ülesöelda kui toode ei meeldi" at bounding box center [154, 260] width 136 height 22
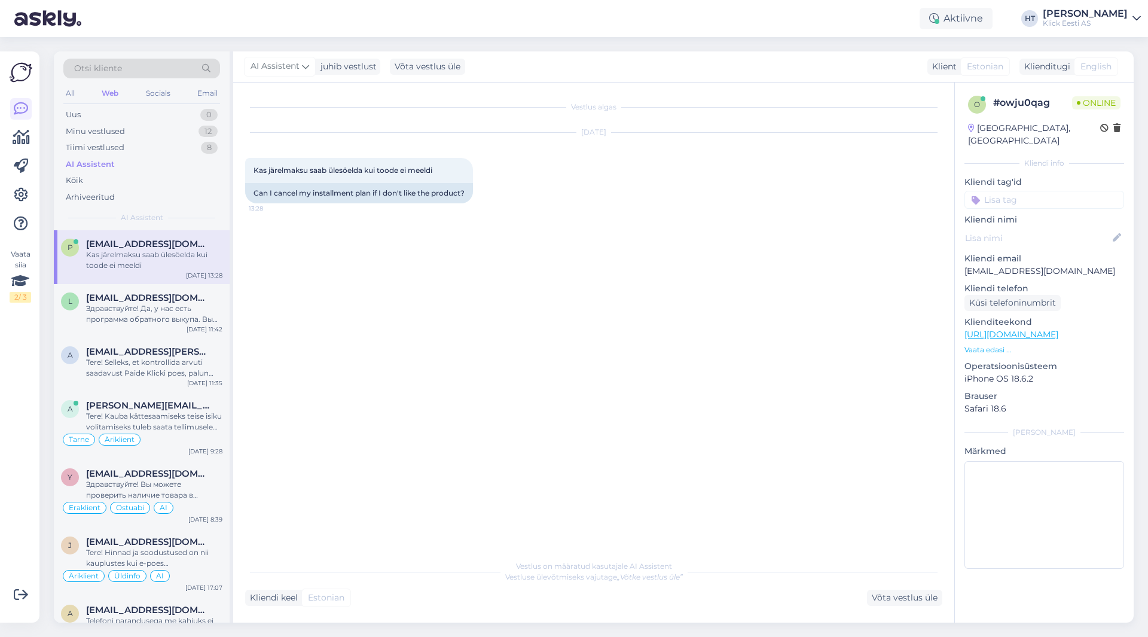
scroll to position [0, 0]
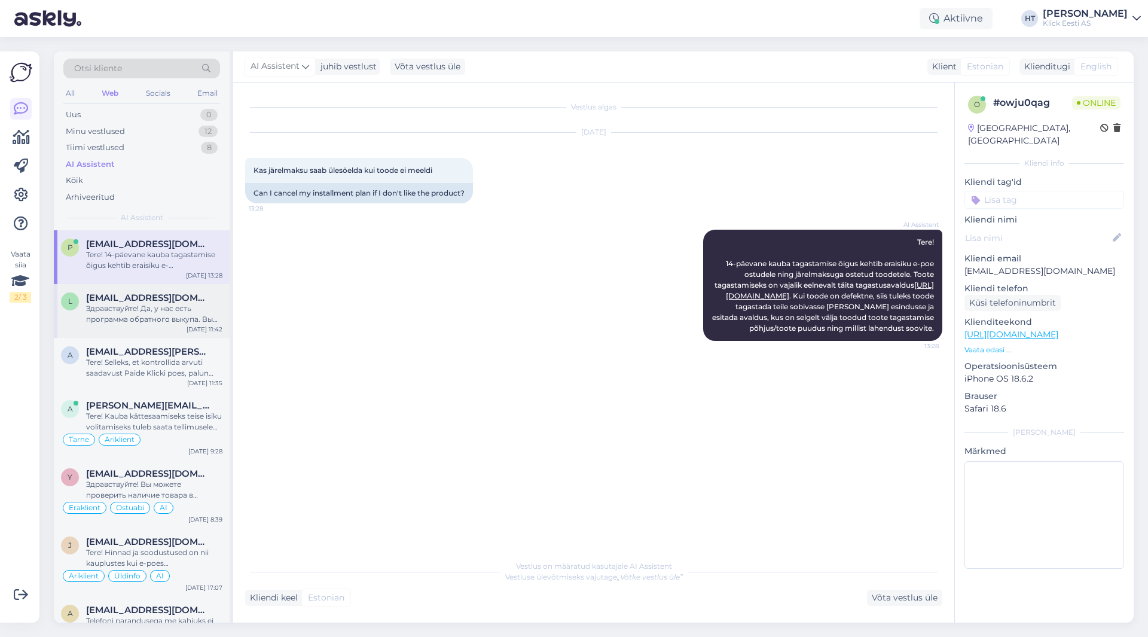
click at [172, 302] on span "[EMAIL_ADDRESS][DOMAIN_NAME]" at bounding box center [148, 297] width 124 height 11
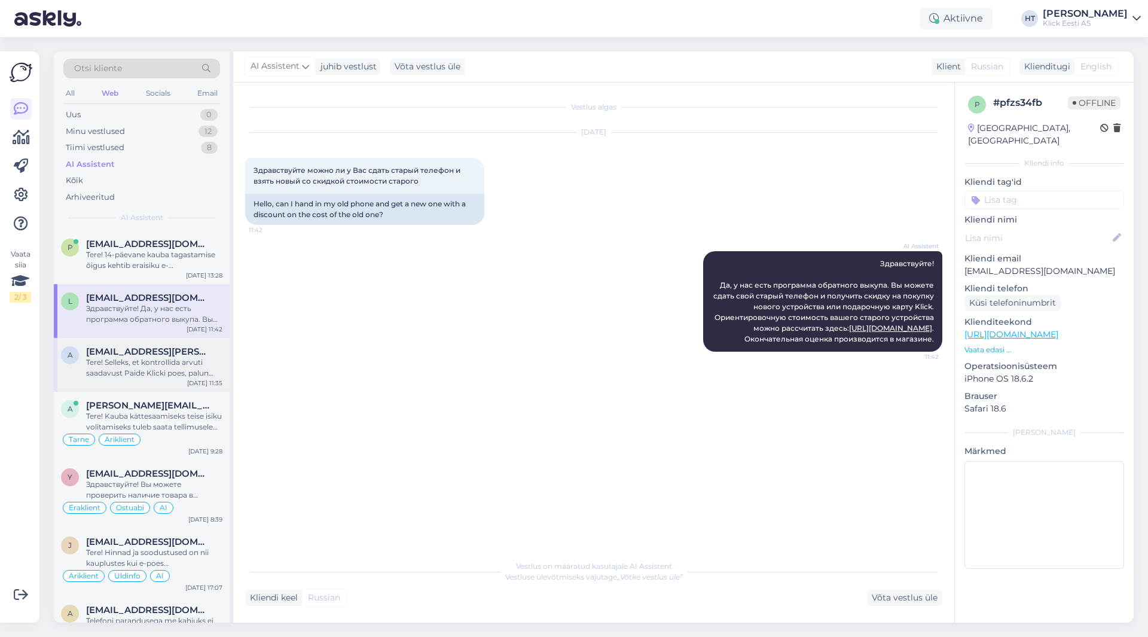
click at [199, 351] on span "[EMAIL_ADDRESS][PERSON_NAME][DOMAIN_NAME]" at bounding box center [148, 351] width 124 height 11
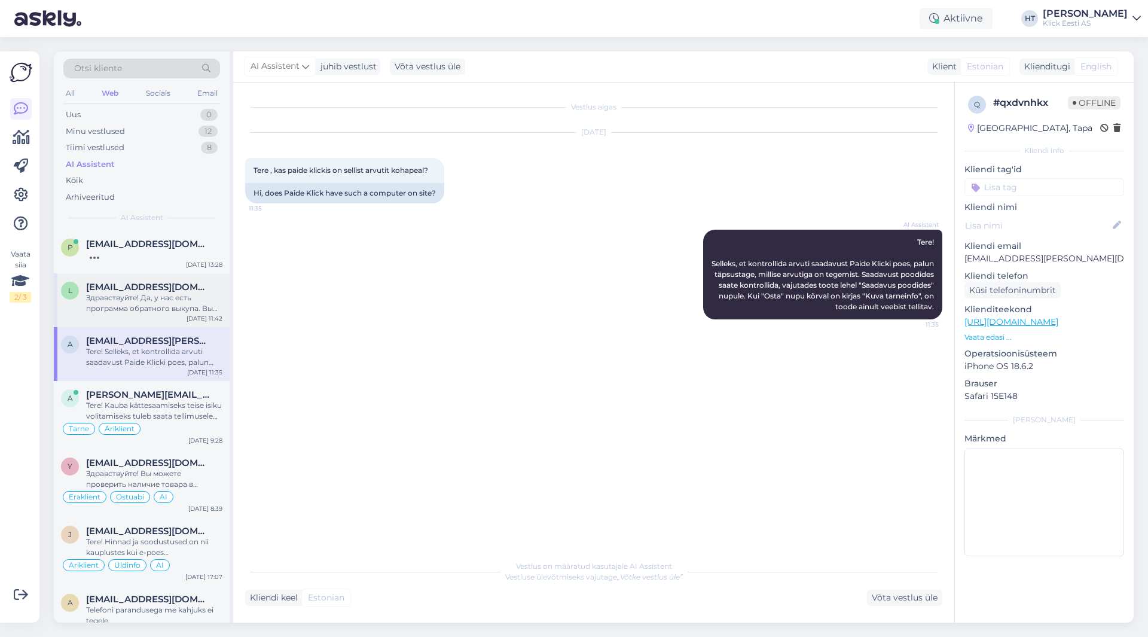
click at [207, 313] on div "Здравствуйте! Да, у нас есть программа обратного выкупа. Вы можете сдать свой с…" at bounding box center [154, 303] width 136 height 22
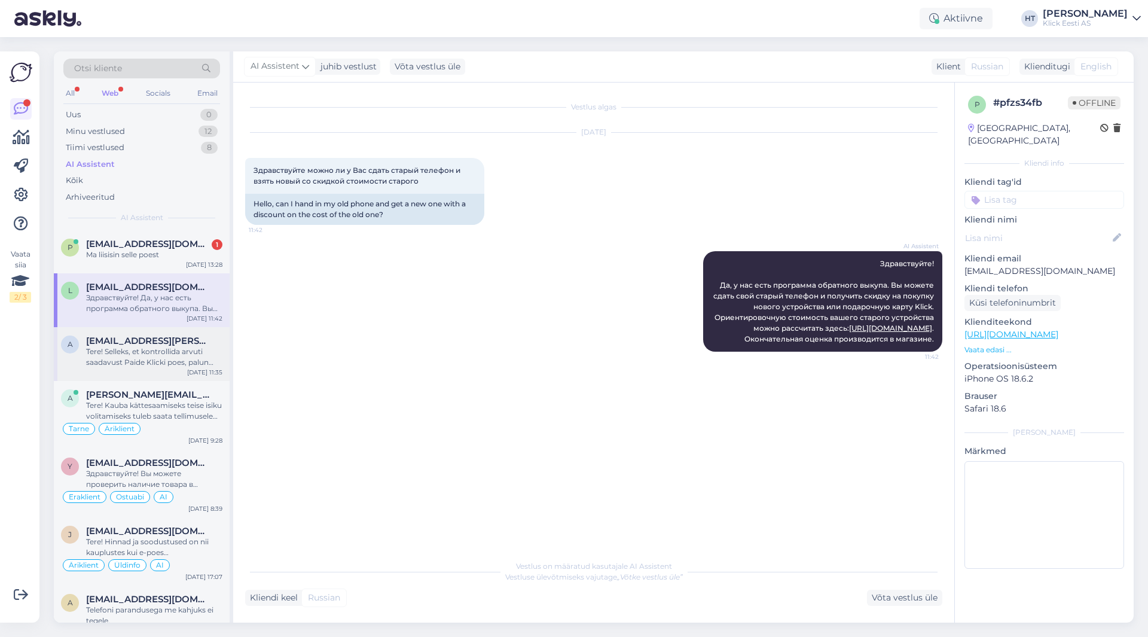
click at [191, 349] on div "Tere! Selleks, et kontrollida arvuti saadavust Paide Klicki poes, palun täpsust…" at bounding box center [154, 357] width 136 height 22
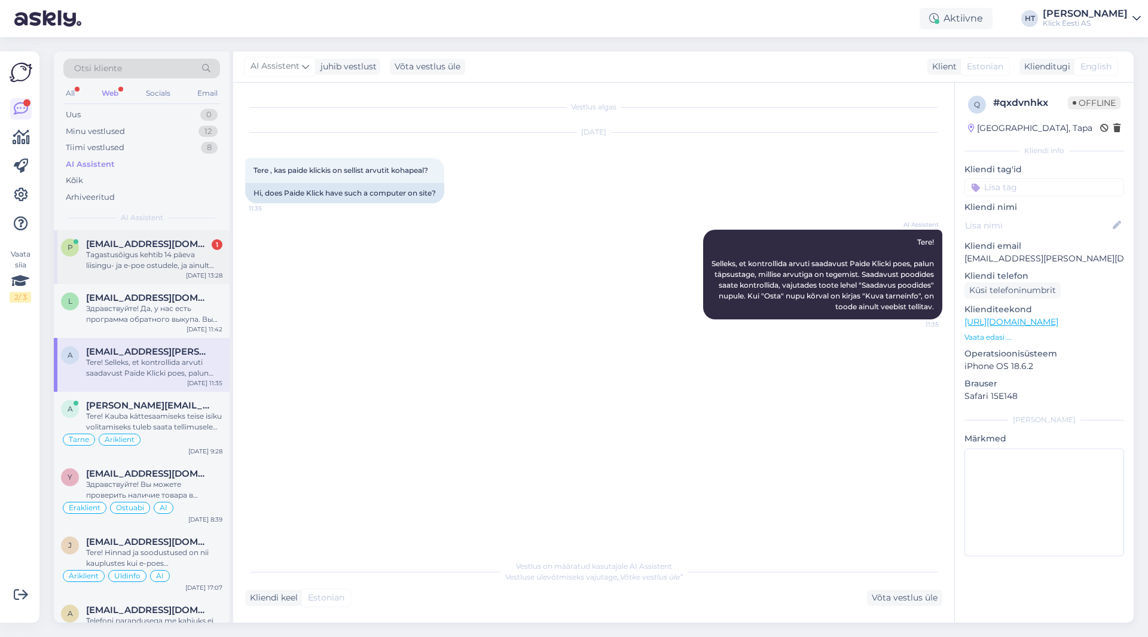
click at [160, 267] on div "Tagastusõigus kehtib 14 päeva liisingu- ja e-poe ostudele, ja ainult eraisikule…" at bounding box center [154, 260] width 136 height 22
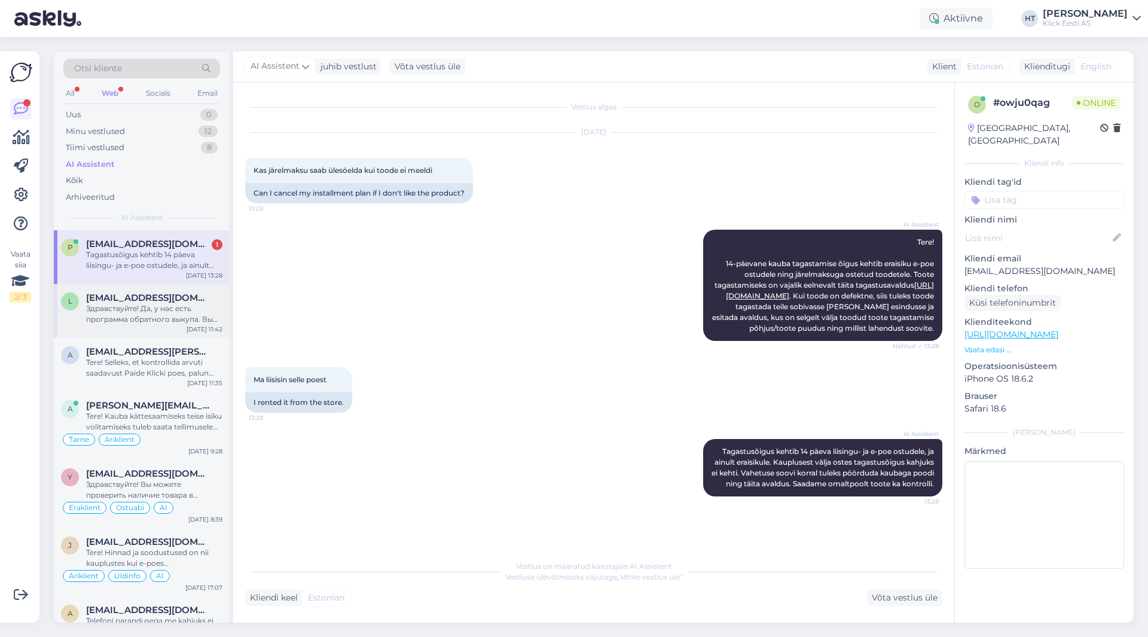
click at [163, 297] on span "[EMAIL_ADDRESS][DOMAIN_NAME]" at bounding box center [148, 297] width 124 height 11
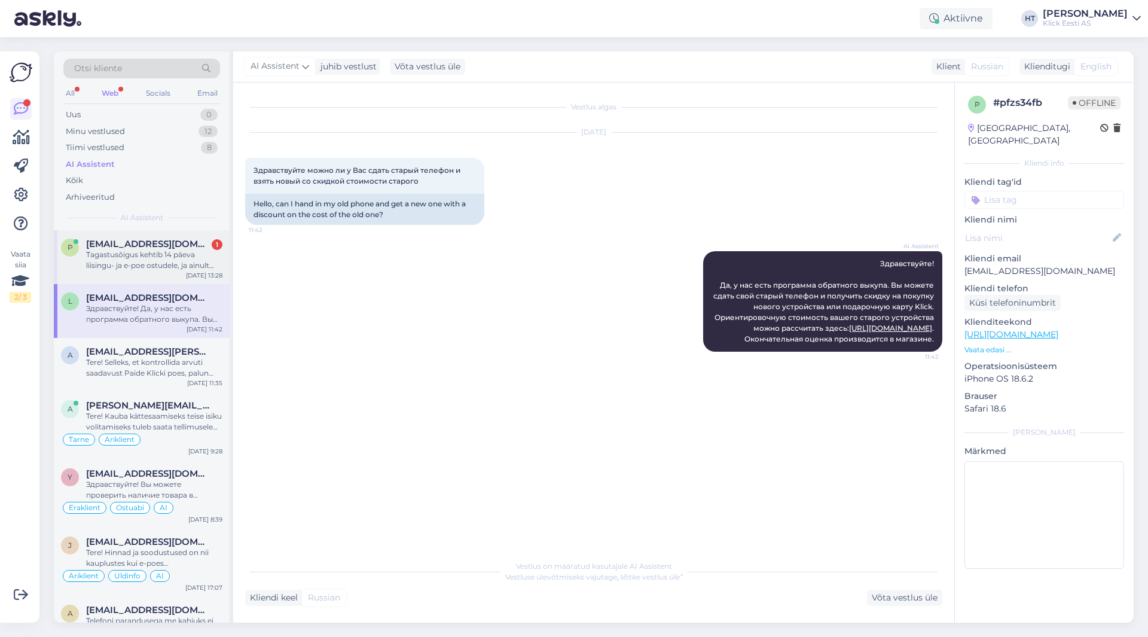
click at [166, 270] on div "Tagastusõigus kehtib 14 päeva liisingu- ja e-poe ostudele, ja ainult eraisikule…" at bounding box center [154, 260] width 136 height 22
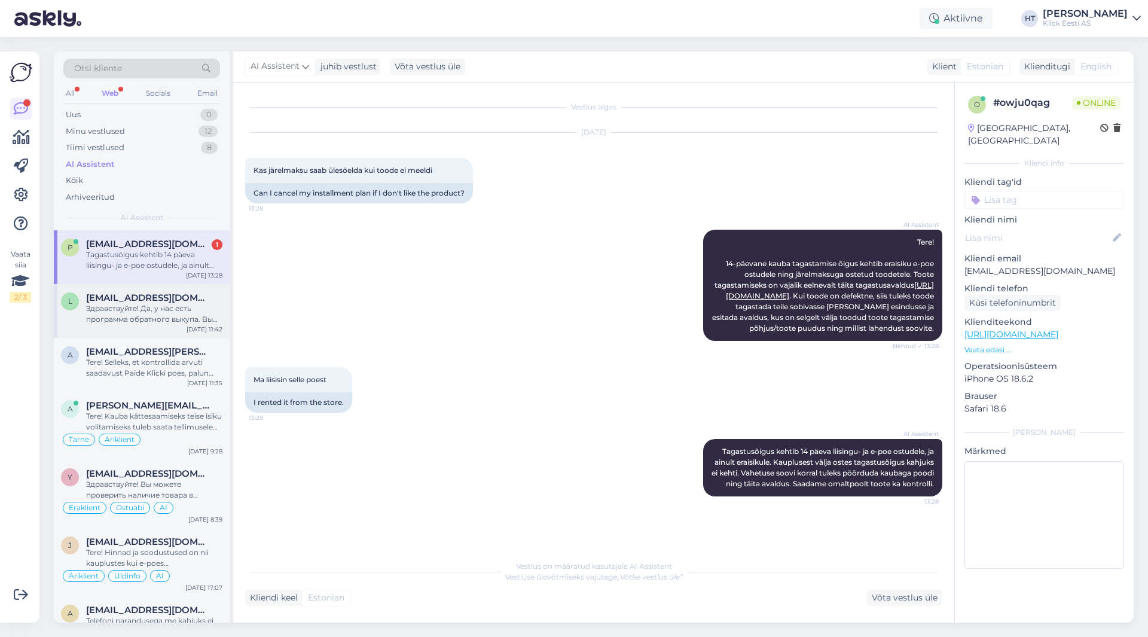
click at [172, 306] on div "Здравствуйте! Да, у нас есть программа обратного выкупа. Вы можете сдать свой с…" at bounding box center [154, 314] width 136 height 22
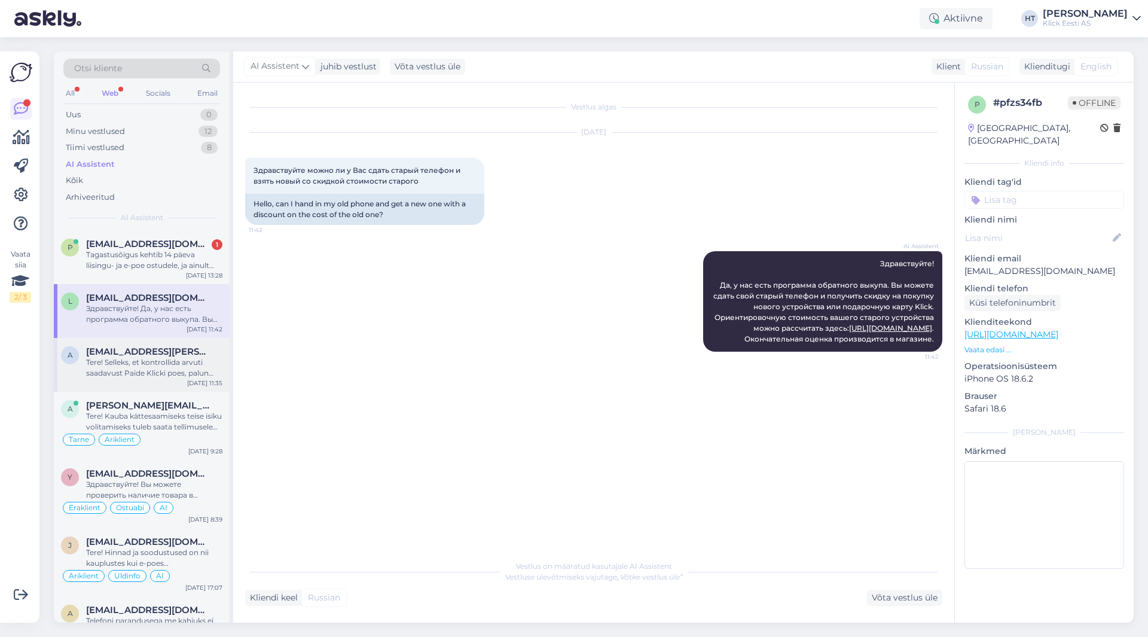
click at [165, 350] on span "[EMAIL_ADDRESS][PERSON_NAME][DOMAIN_NAME]" at bounding box center [148, 351] width 124 height 11
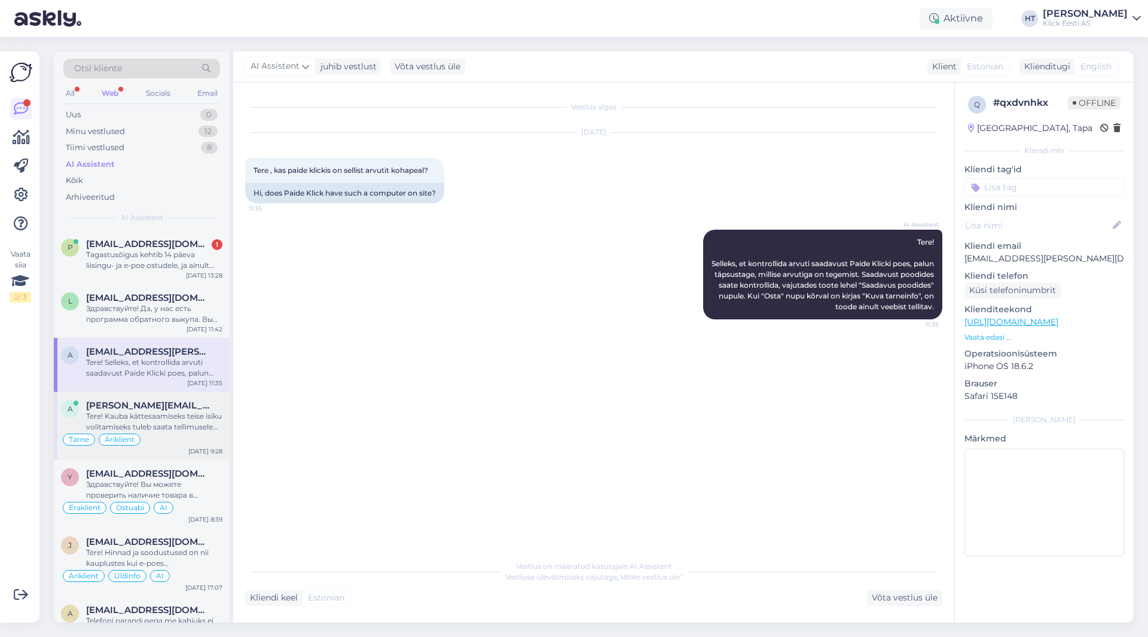
click at [164, 394] on div "a [PERSON_NAME][EMAIL_ADDRESS][DOMAIN_NAME] Tere! Kauba kättesaamiseks teise is…" at bounding box center [142, 426] width 176 height 68
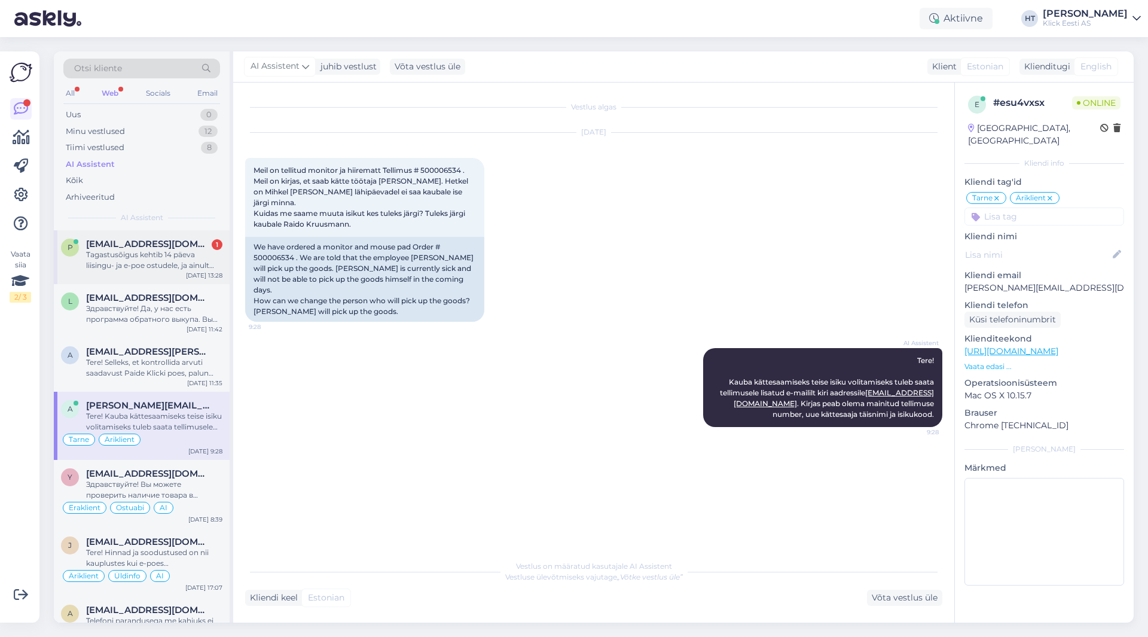
click at [182, 267] on div "Tagastusõigus kehtib 14 päeva liisingu- ja e-poe ostudele, ja ainult eraisikule…" at bounding box center [154, 260] width 136 height 22
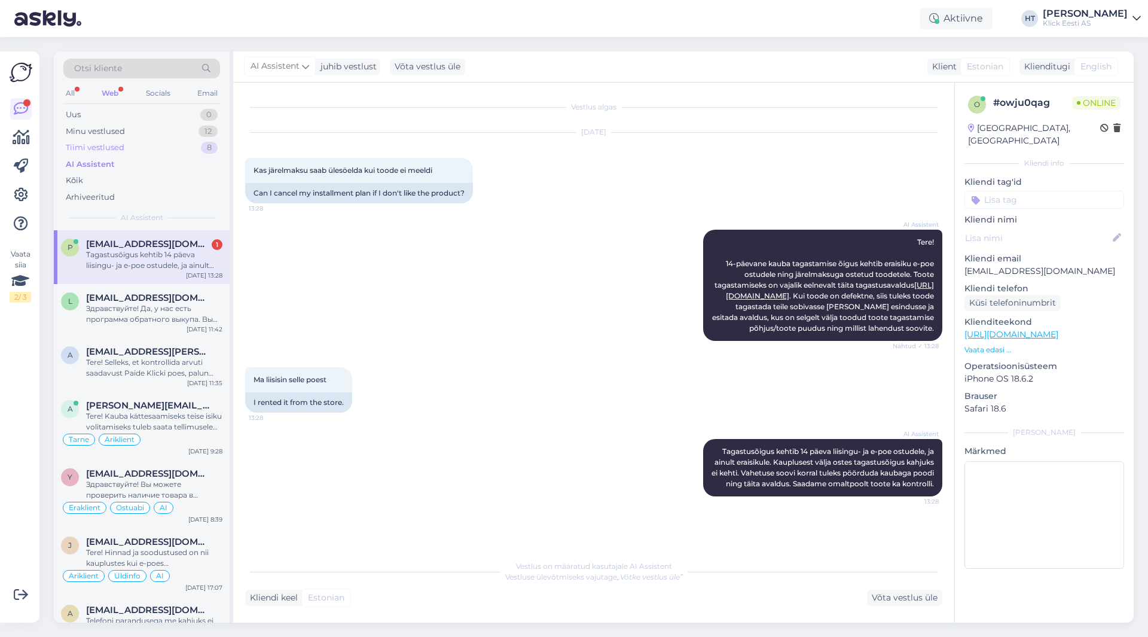
click at [172, 144] on div "Tiimi vestlused 8" at bounding box center [141, 147] width 157 height 17
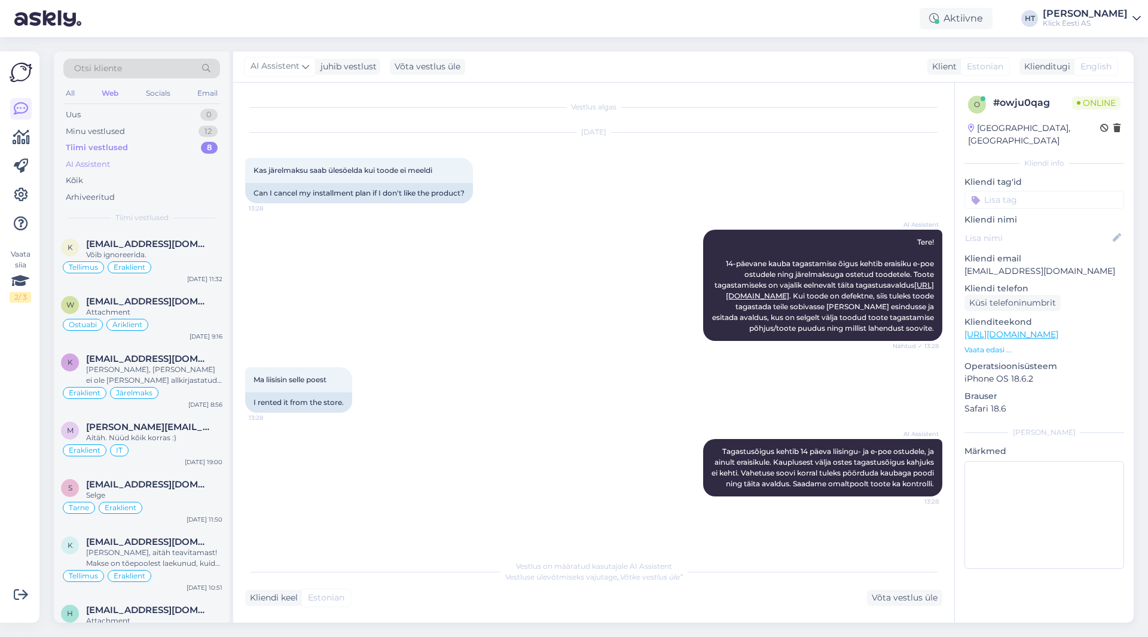
click at [169, 163] on div "AI Assistent" at bounding box center [141, 164] width 157 height 17
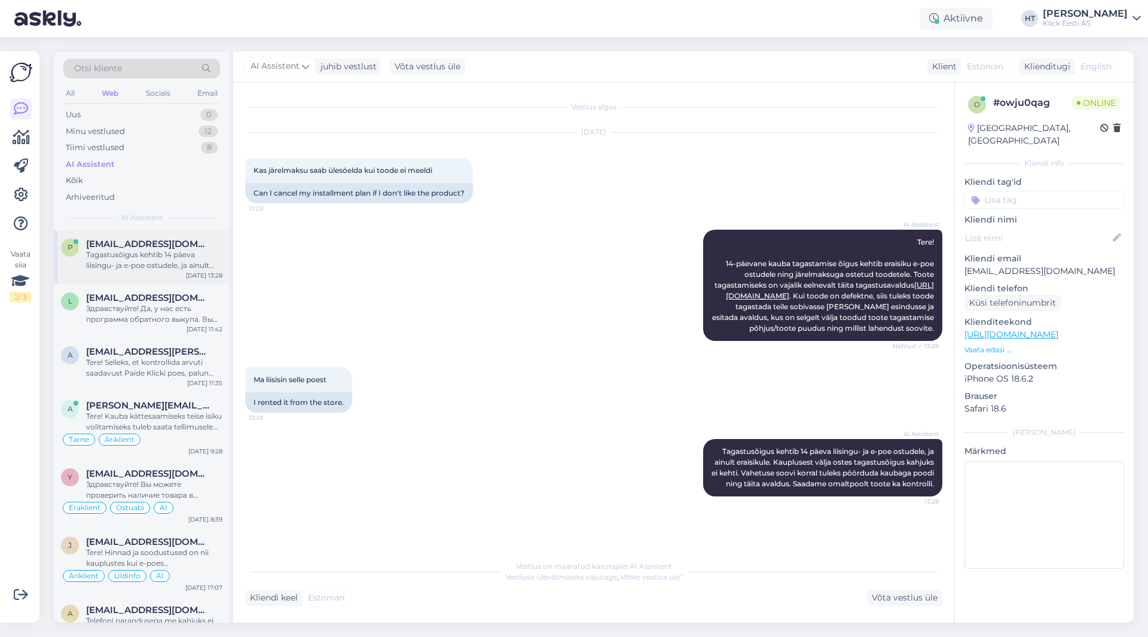
click at [178, 252] on div "Tagastusõigus kehtib 14 päeva liisingu- ja e-poe ostudele, ja ainult eraisikule…" at bounding box center [154, 260] width 136 height 22
click at [182, 294] on span "[EMAIL_ADDRESS][DOMAIN_NAME]" at bounding box center [148, 297] width 124 height 11
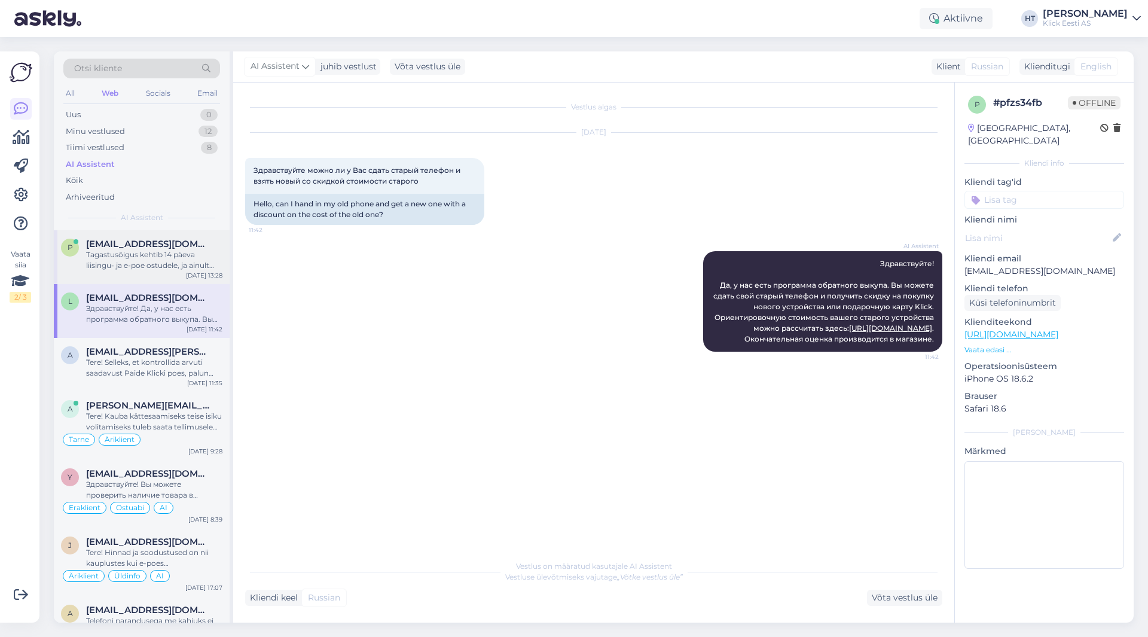
click at [178, 261] on div "Tagastusõigus kehtib 14 päeva liisingu- ja e-poe ostudele, ja ainult eraisikule…" at bounding box center [154, 260] width 136 height 22
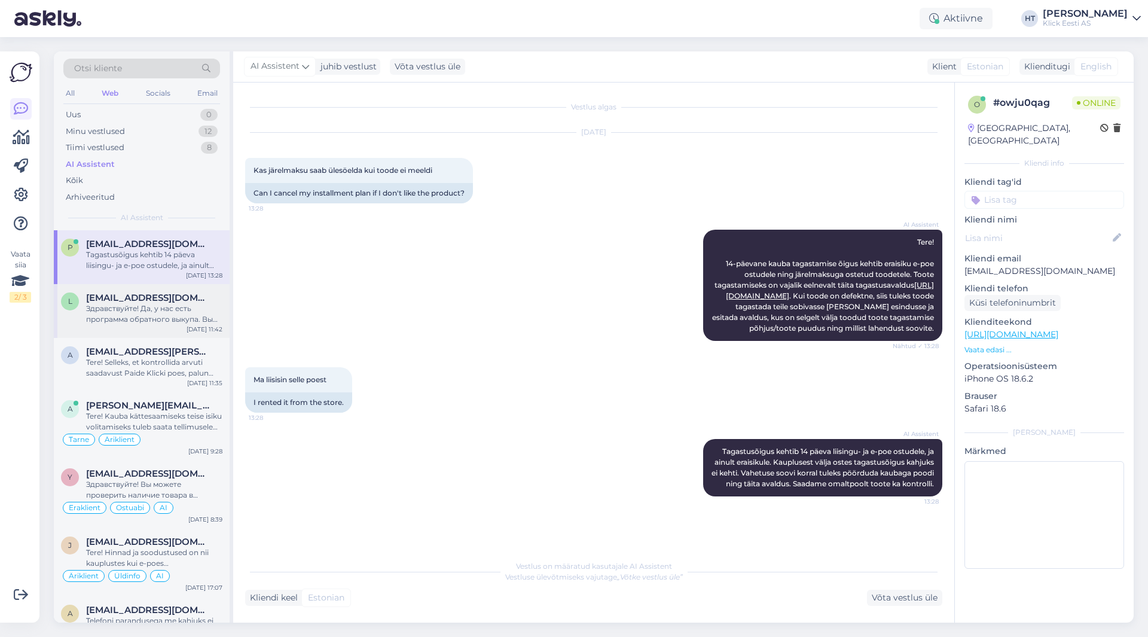
click at [182, 309] on div "Здравствуйте! Да, у нас есть программа обратного выкупа. Вы можете сдать свой с…" at bounding box center [154, 314] width 136 height 22
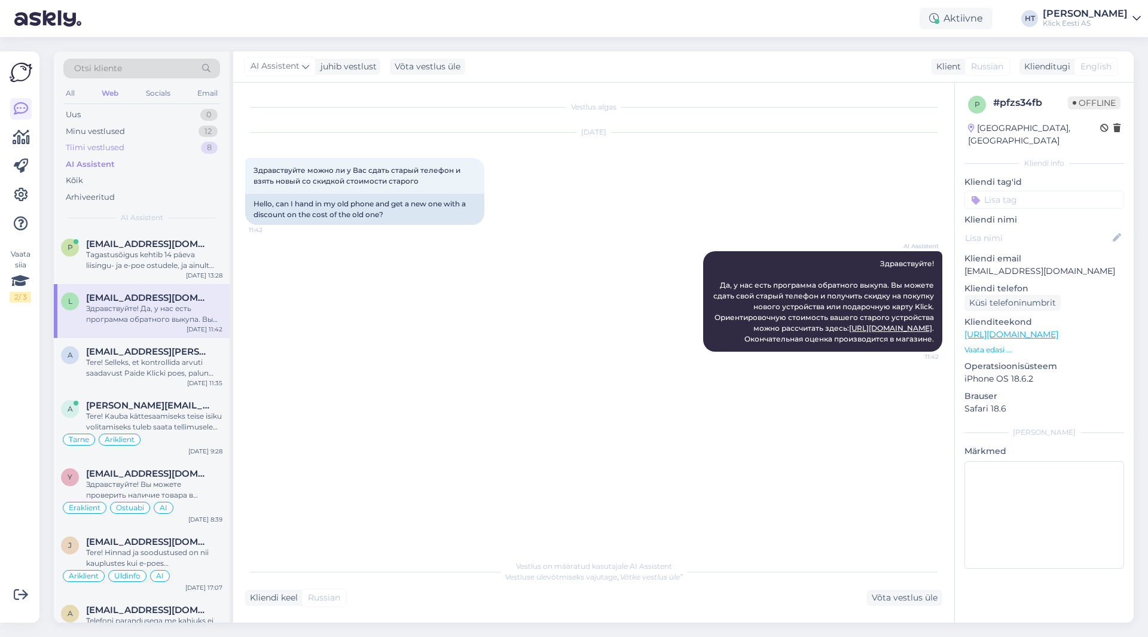
click at [192, 139] on div "Tiimi vestlused 8" at bounding box center [141, 147] width 157 height 17
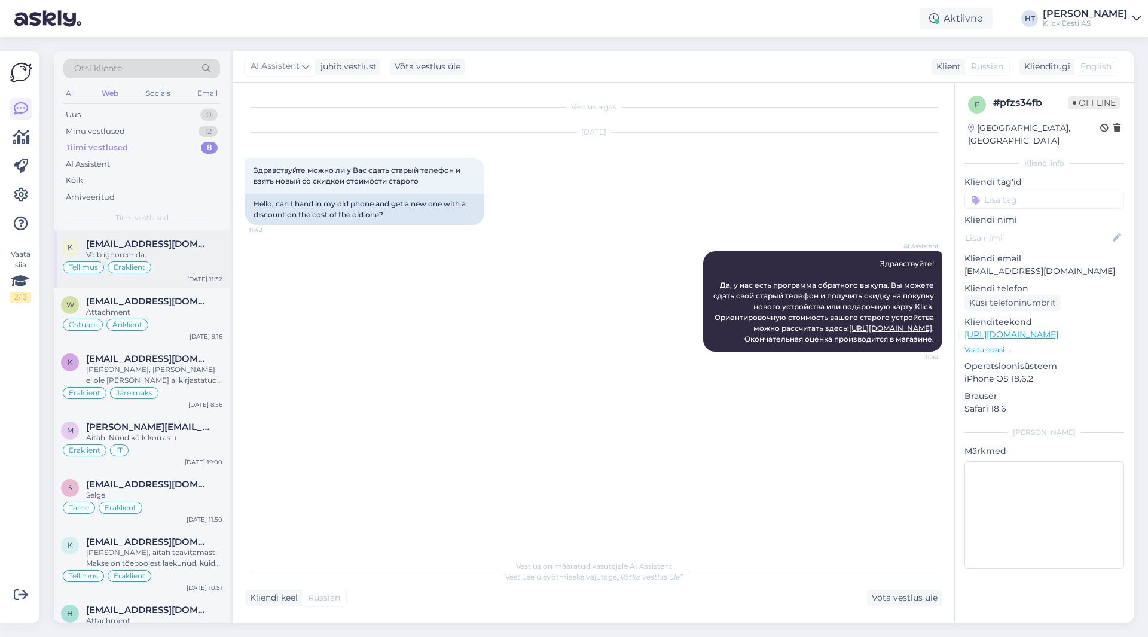
click at [199, 251] on div "Võib ignoreerida." at bounding box center [154, 254] width 136 height 11
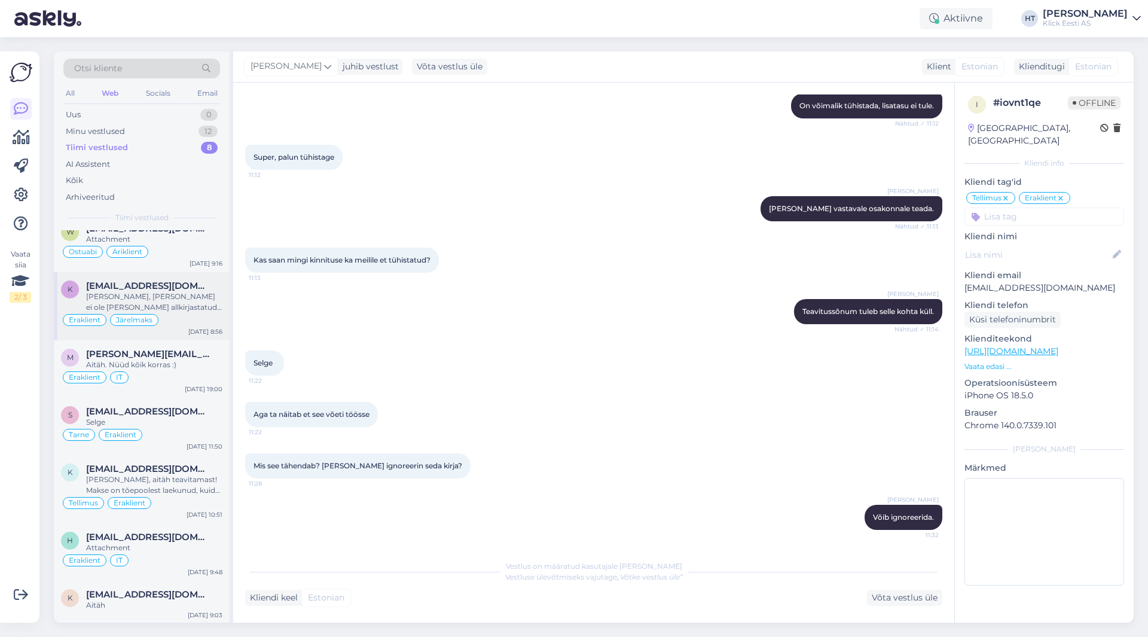
scroll to position [74, 0]
click at [164, 591] on span "[EMAIL_ADDRESS][DOMAIN_NAME]" at bounding box center [148, 593] width 124 height 11
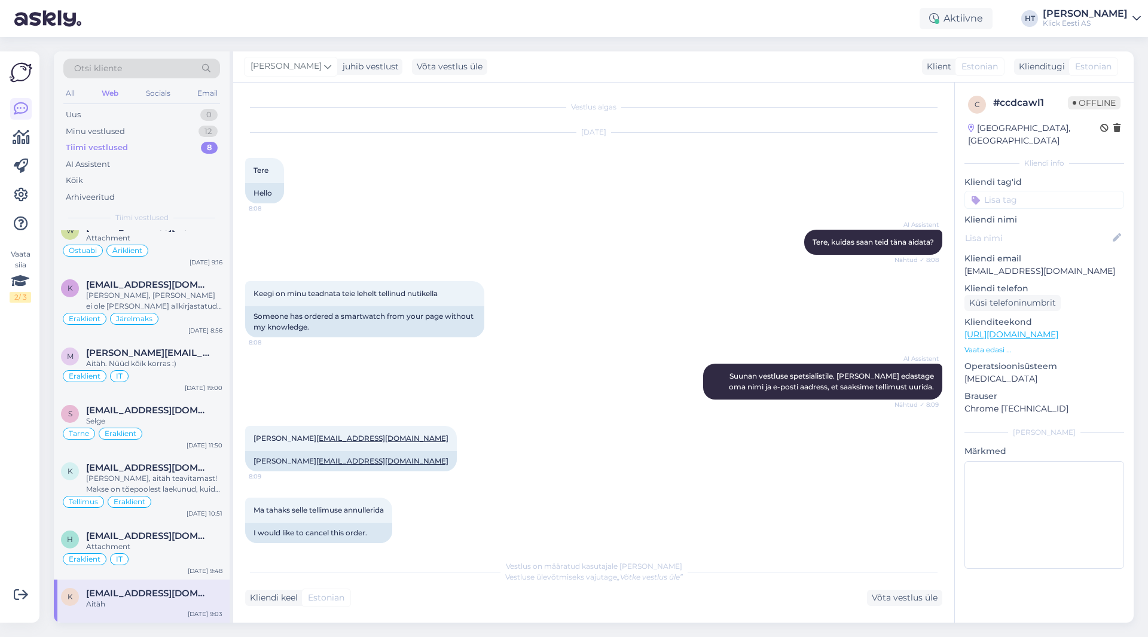
scroll to position [263, 0]
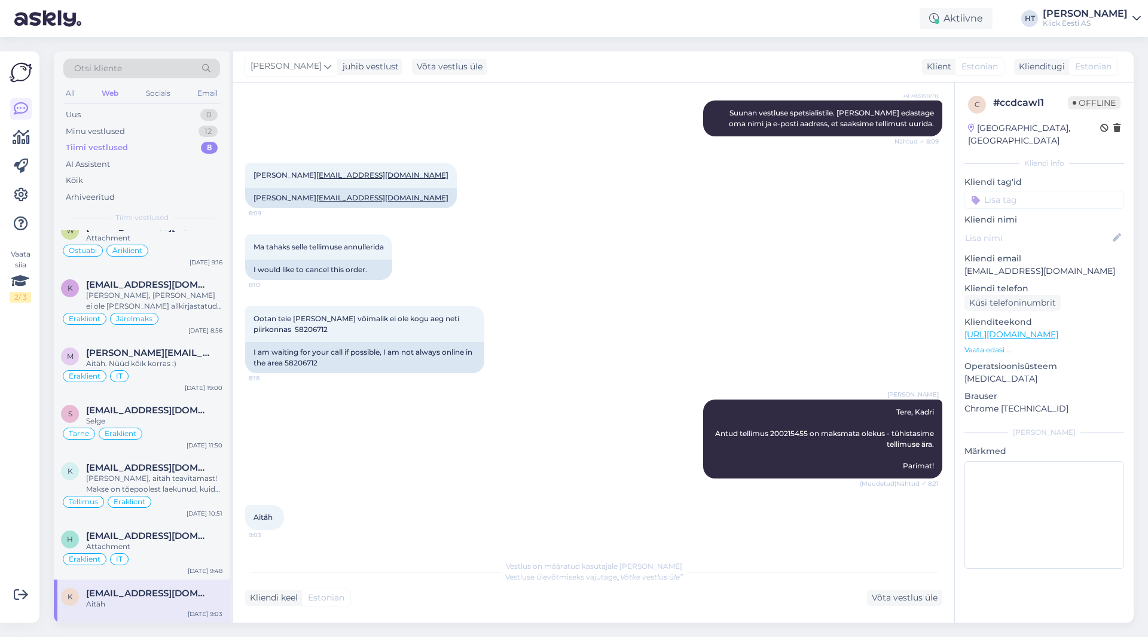
click at [1036, 194] on input at bounding box center [1044, 200] width 160 height 18
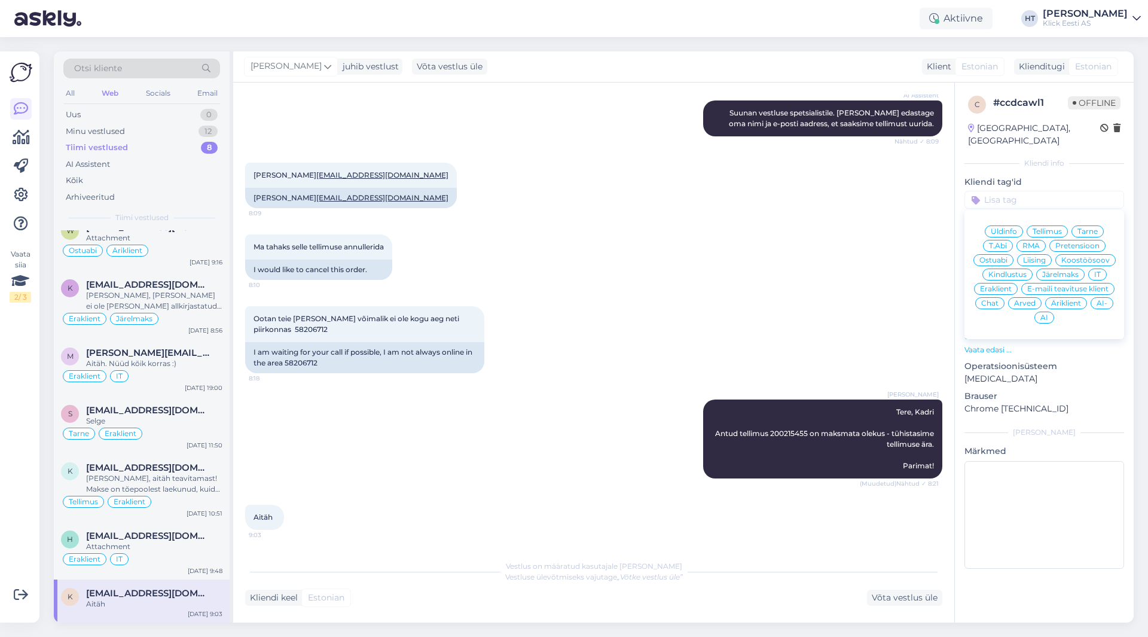
click at [1051, 228] on span "Tellimus" at bounding box center [1047, 231] width 29 height 7
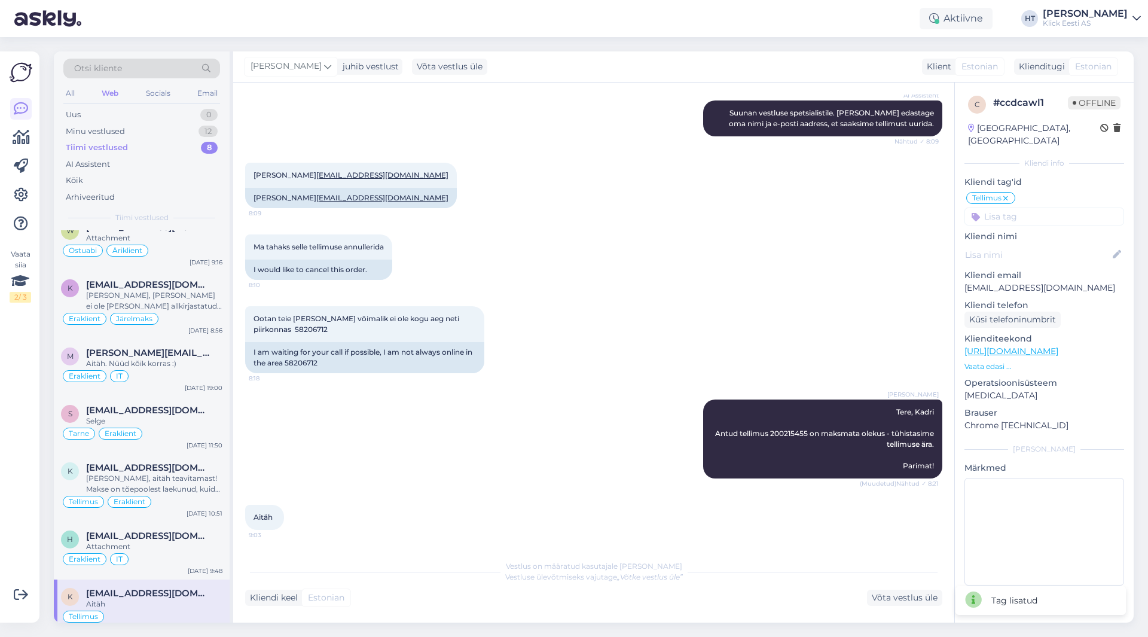
click at [1039, 207] on input at bounding box center [1044, 216] width 160 height 18
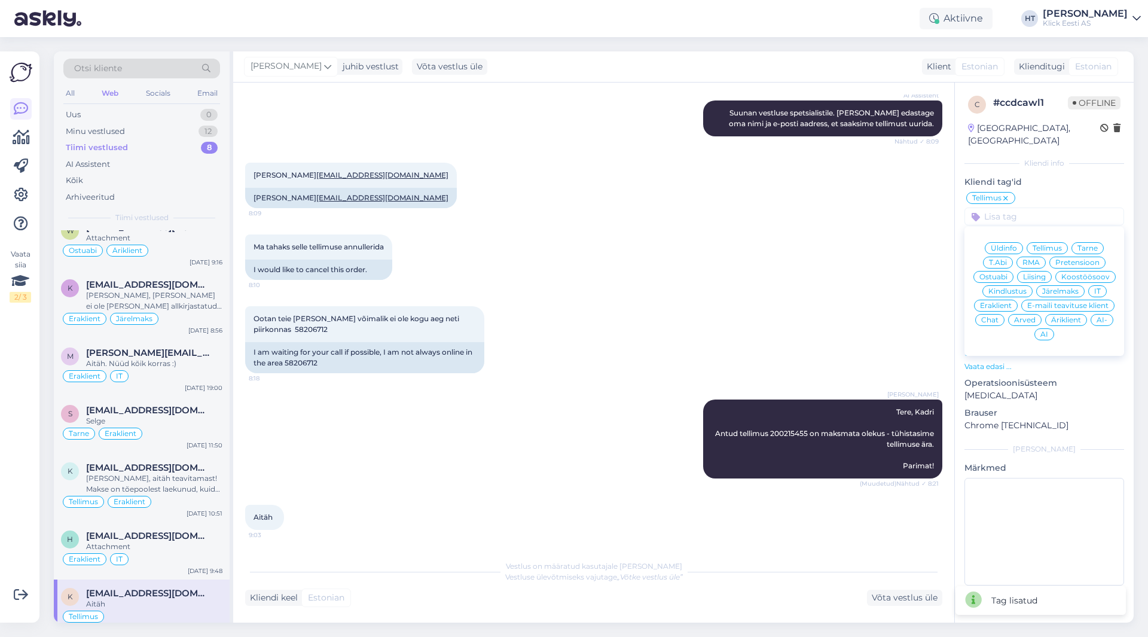
click at [1003, 300] on div "Eraklient" at bounding box center [996, 306] width 44 height 12
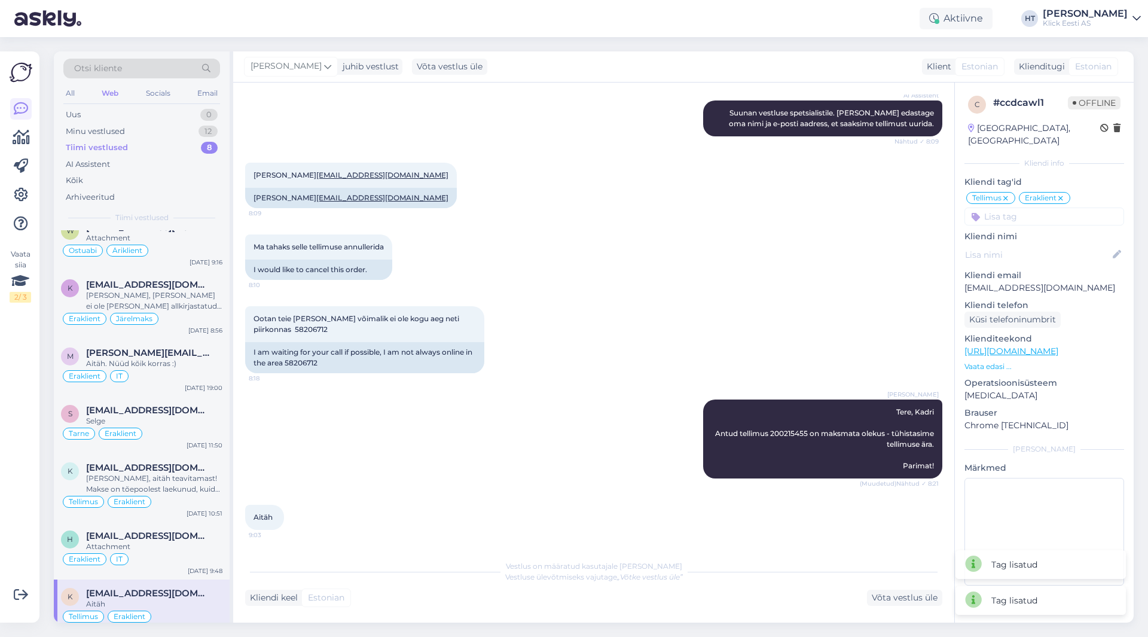
click at [720, 334] on div "Ootan teie [PERSON_NAME] võimalik ei ole kogu aeg neti piirkonnas 58206712 8:18…" at bounding box center [593, 339] width 697 height 93
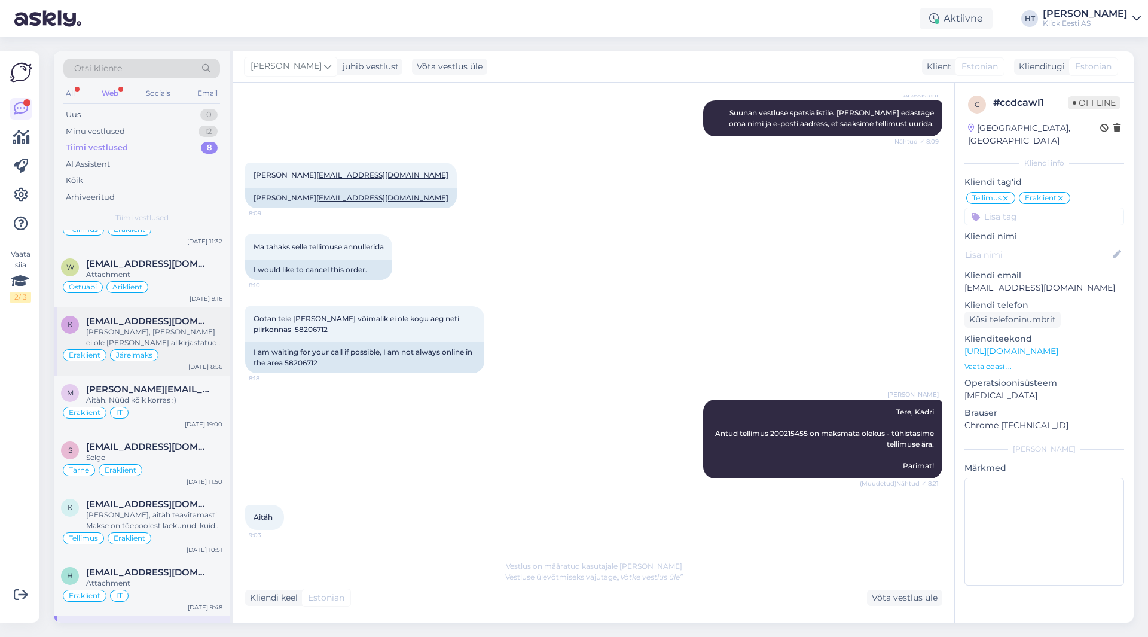
scroll to position [0, 0]
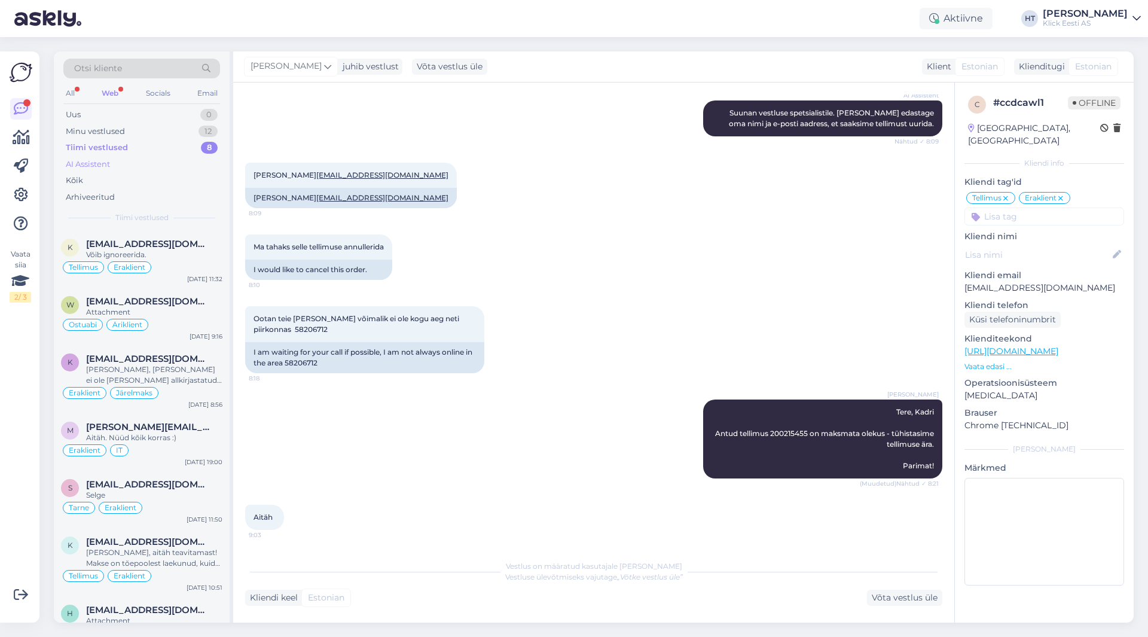
click at [147, 167] on div "AI Assistent" at bounding box center [141, 164] width 157 height 17
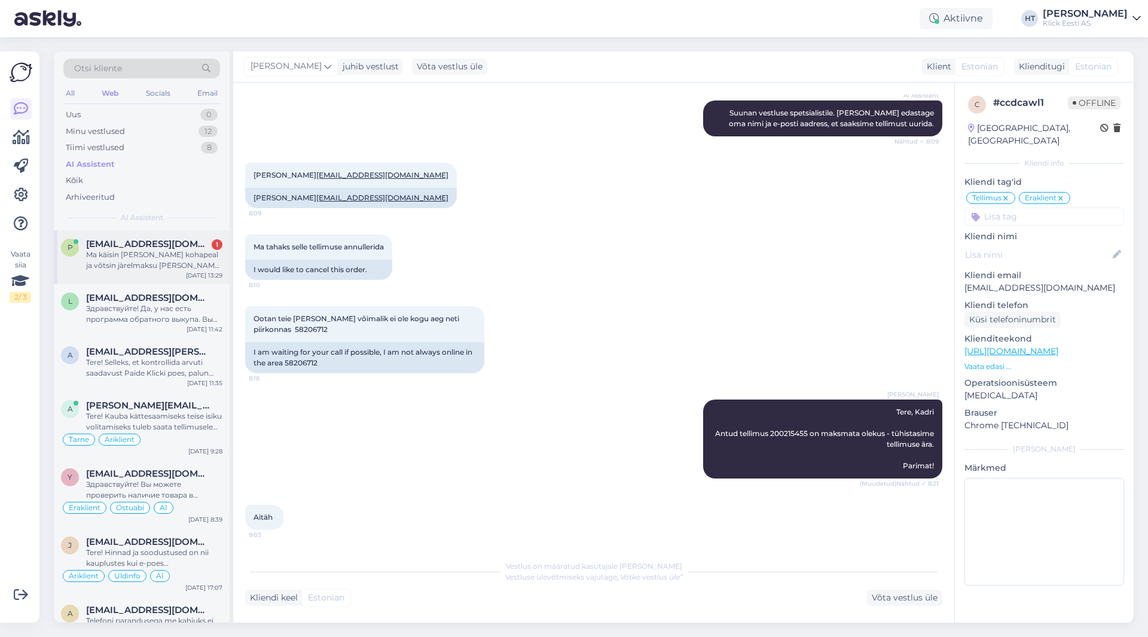
click at [158, 231] on div "P [EMAIL_ADDRESS][DOMAIN_NAME] 1 Ma käisin poes kohapeal ja võtsin jàrelmaksu […" at bounding box center [142, 257] width 176 height 54
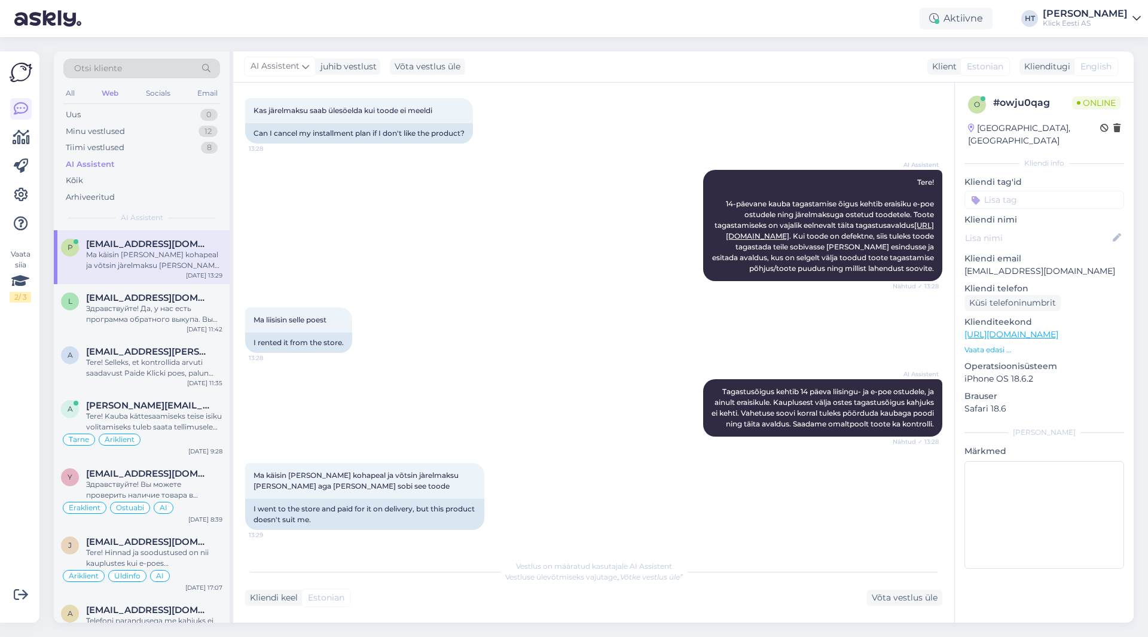
scroll to position [154, 0]
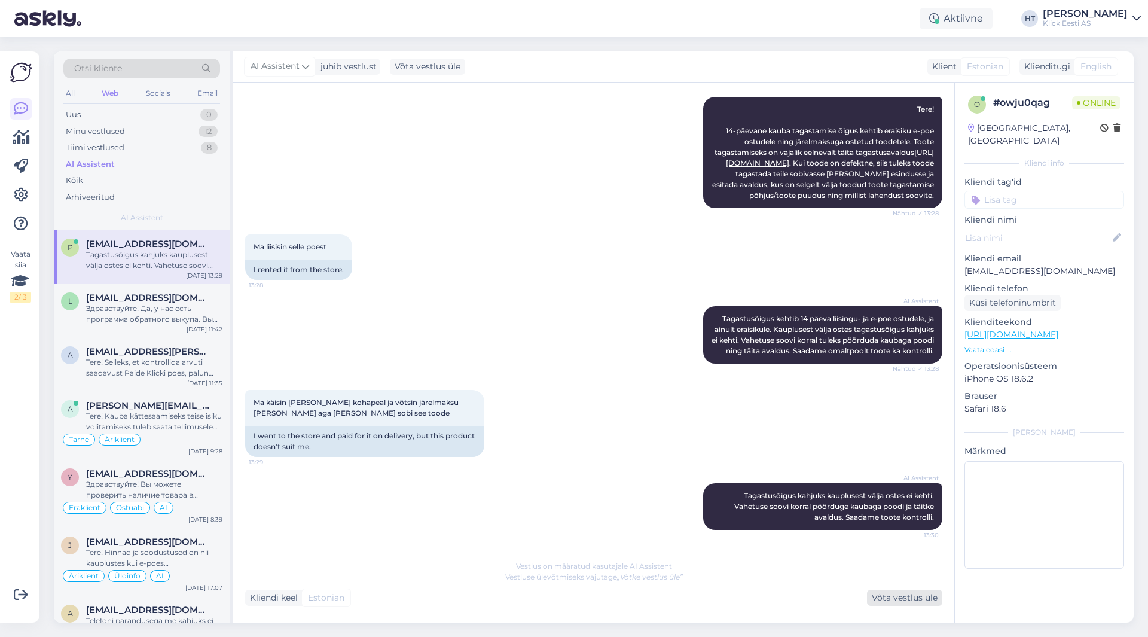
click at [915, 603] on div "Võta vestlus üle" at bounding box center [904, 598] width 75 height 16
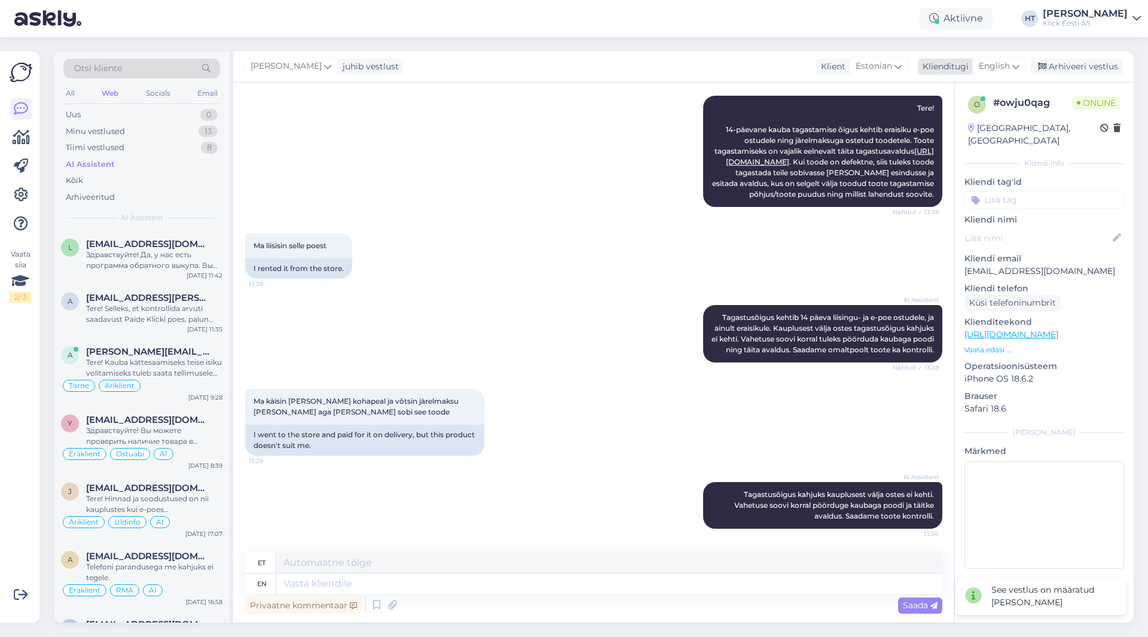
click at [978, 65] on div "English" at bounding box center [999, 66] width 54 height 19
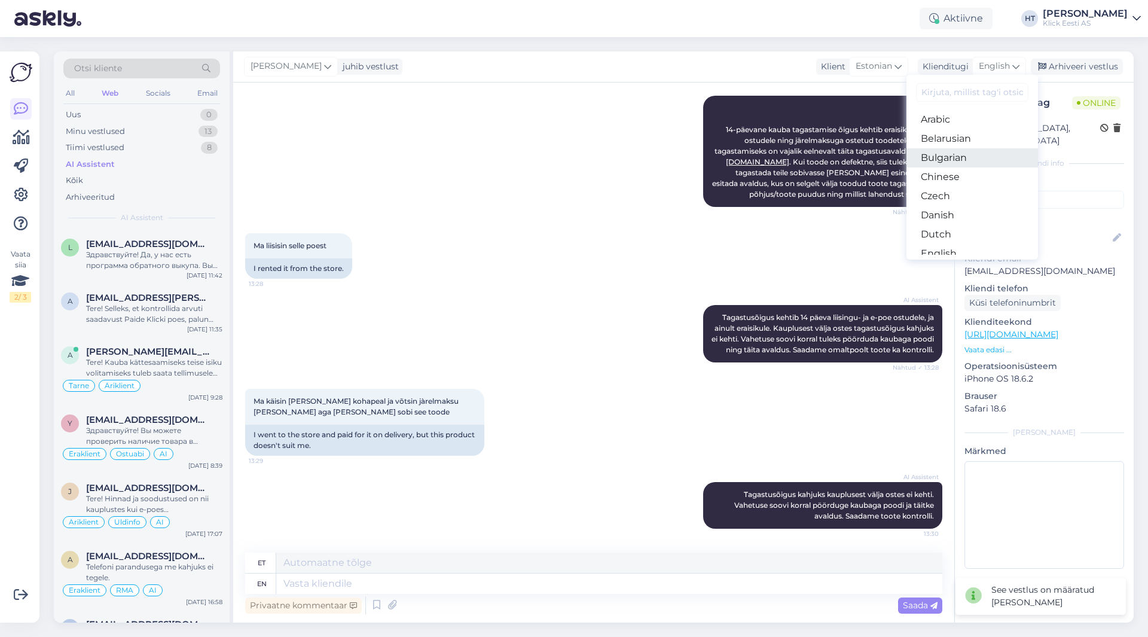
scroll to position [60, 0]
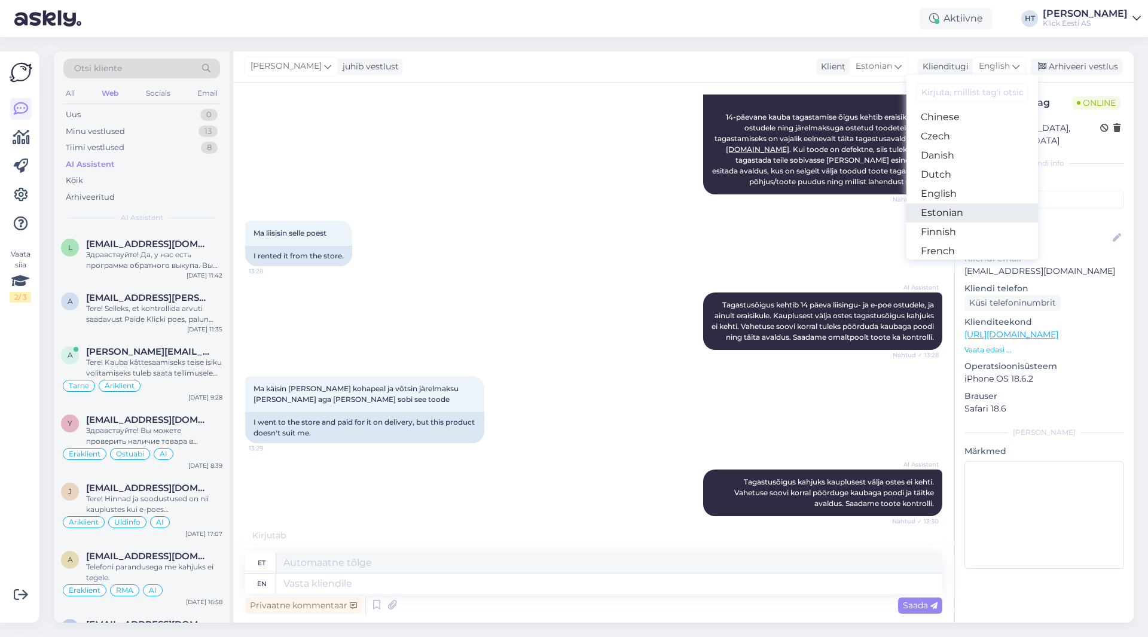
click at [953, 209] on link "Estonian" at bounding box center [972, 212] width 132 height 19
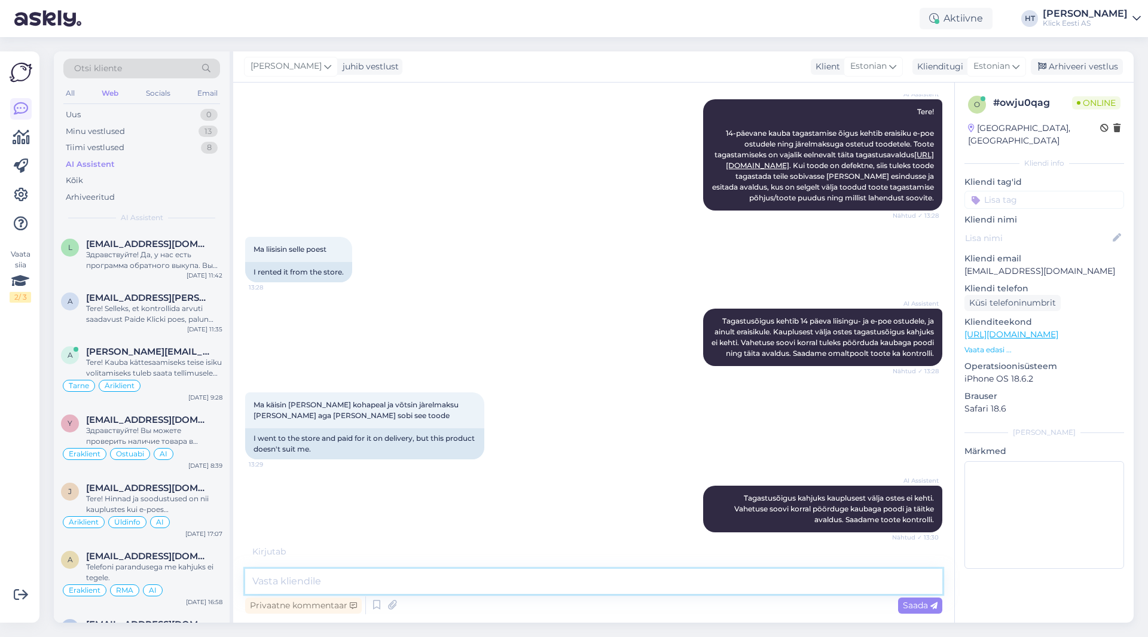
click at [502, 577] on textarea at bounding box center [593, 581] width 697 height 25
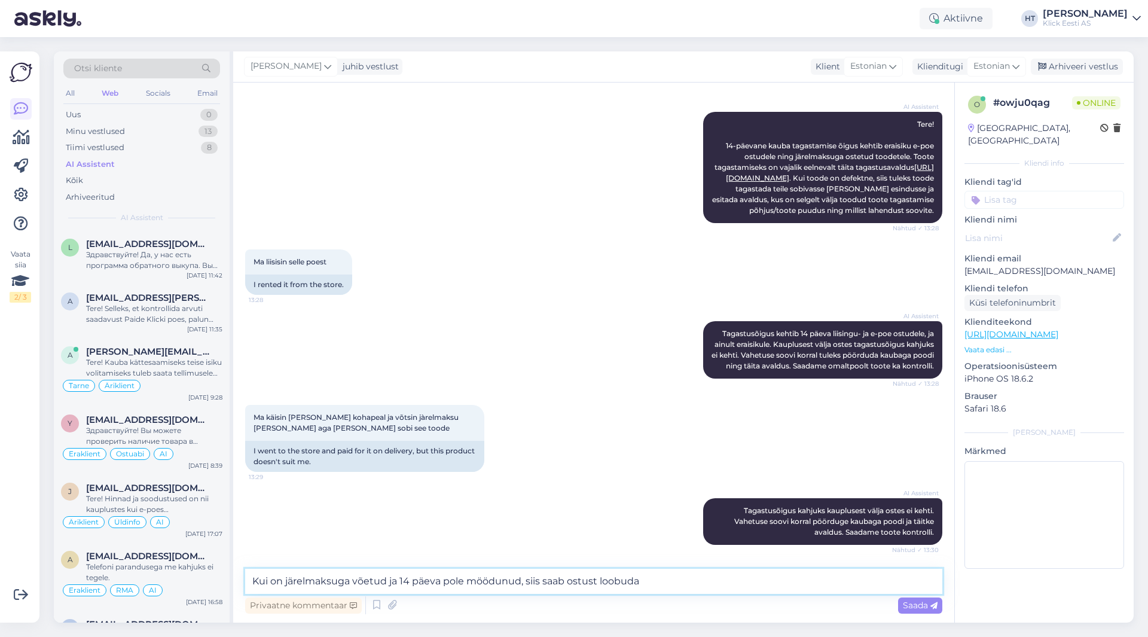
type textarea "Kui on järelmaksuga võetud ja 14 päeva pole möödunud, siis saab ostust loobuda."
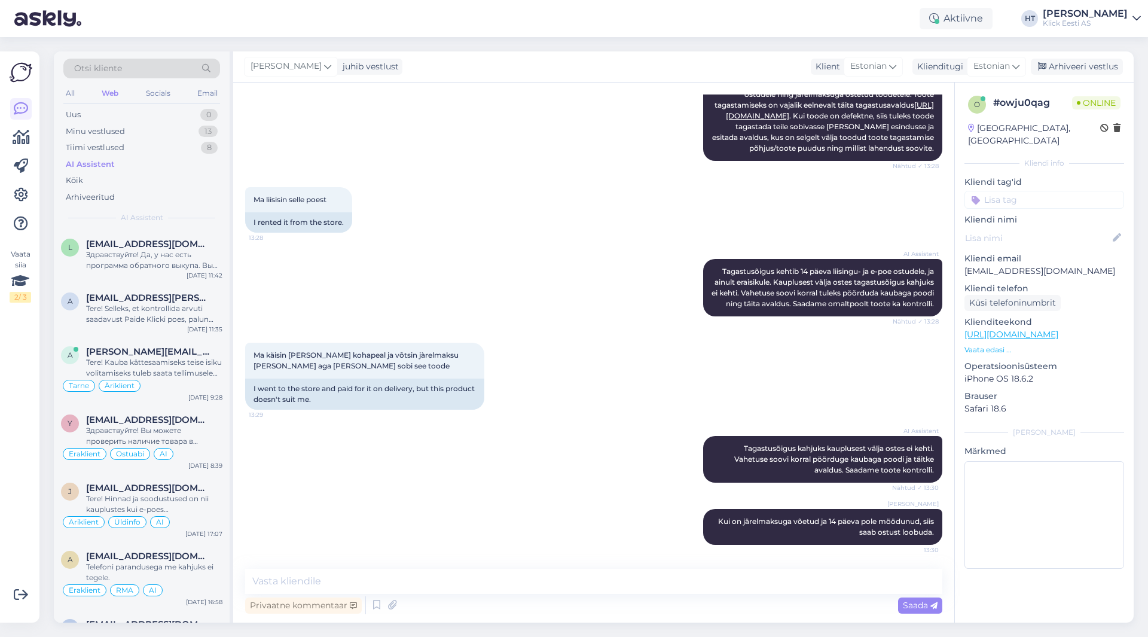
click at [1015, 191] on input at bounding box center [1044, 200] width 160 height 18
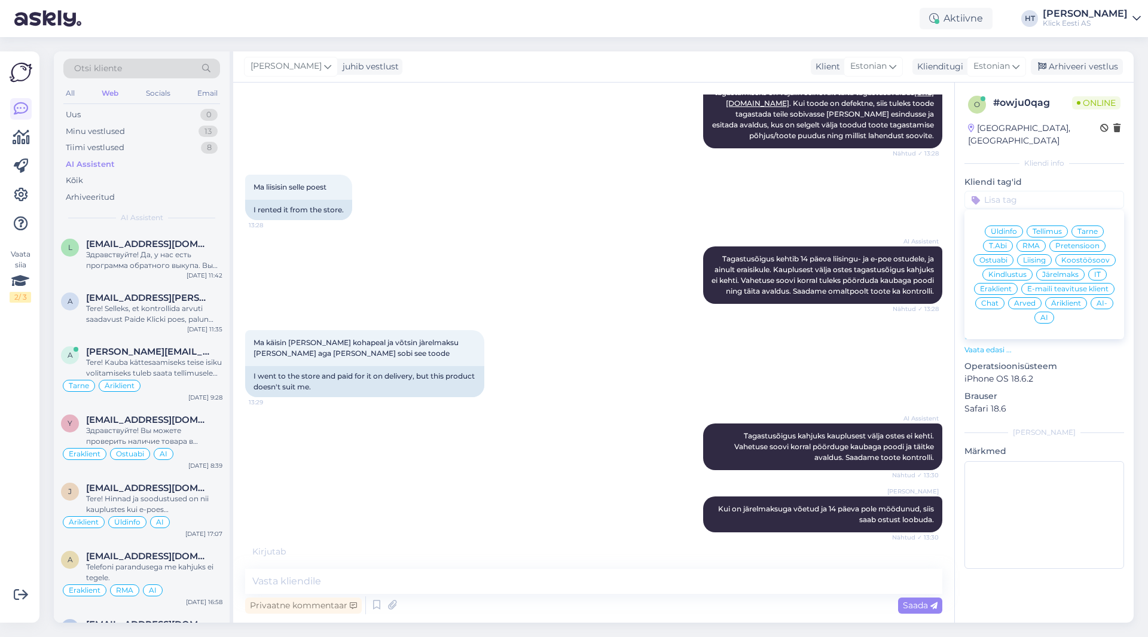
click at [651, 224] on div "Ma liisisin selle poest 13:28 I rented it from the store." at bounding box center [593, 197] width 697 height 72
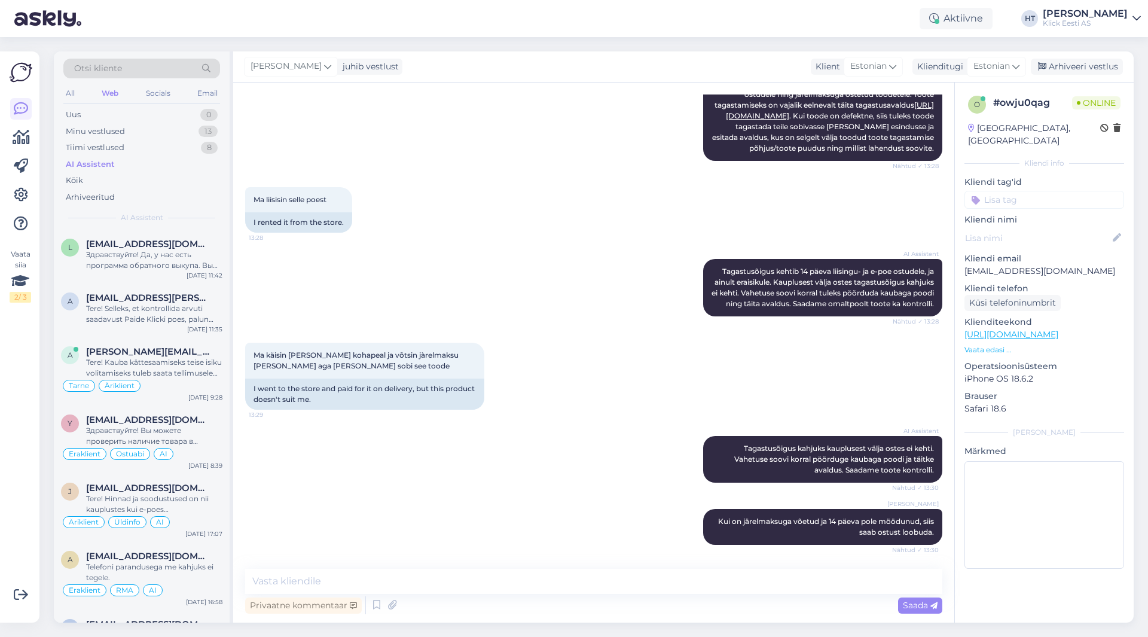
scroll to position [253, 0]
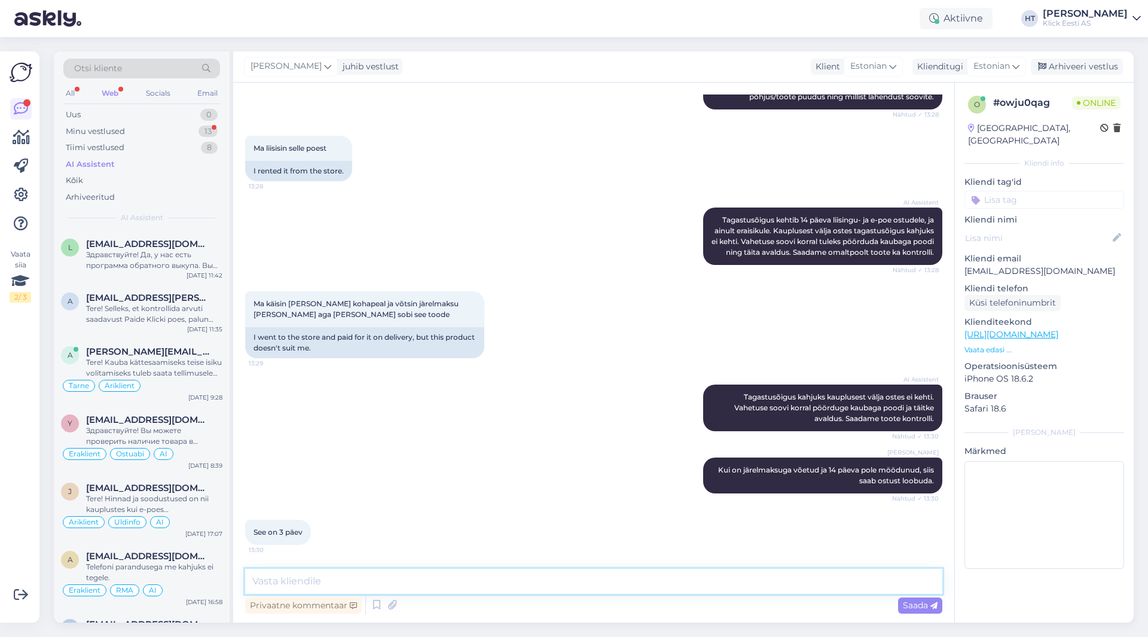
click at [515, 573] on textarea at bounding box center [593, 581] width 697 height 25
type textarea "Siis on veel tagastamise ajaraames."
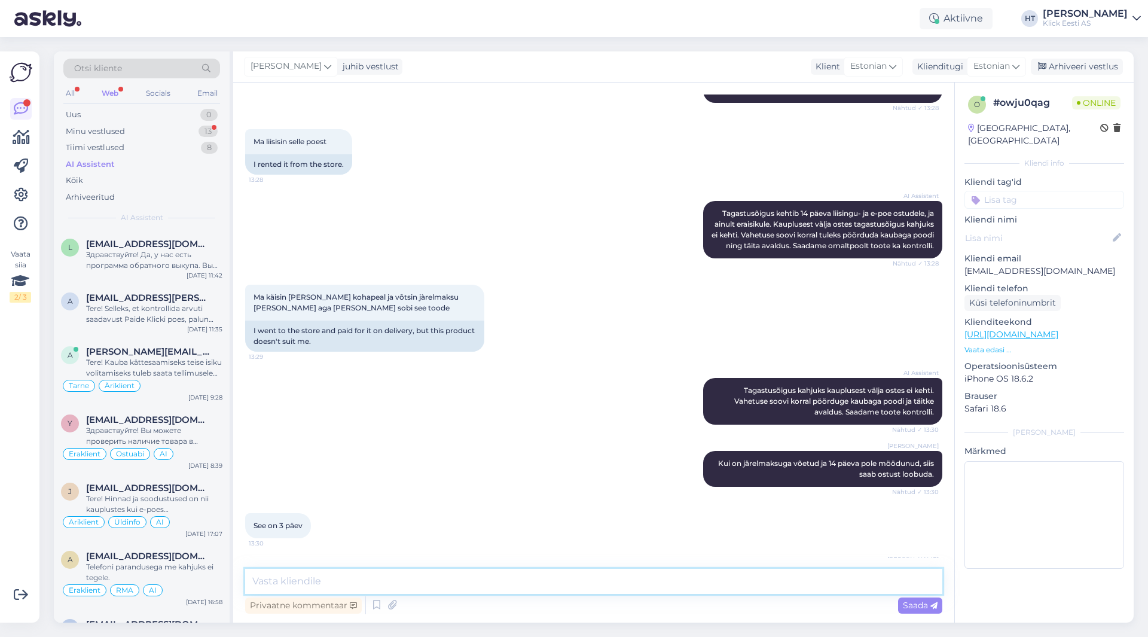
scroll to position [57, 0]
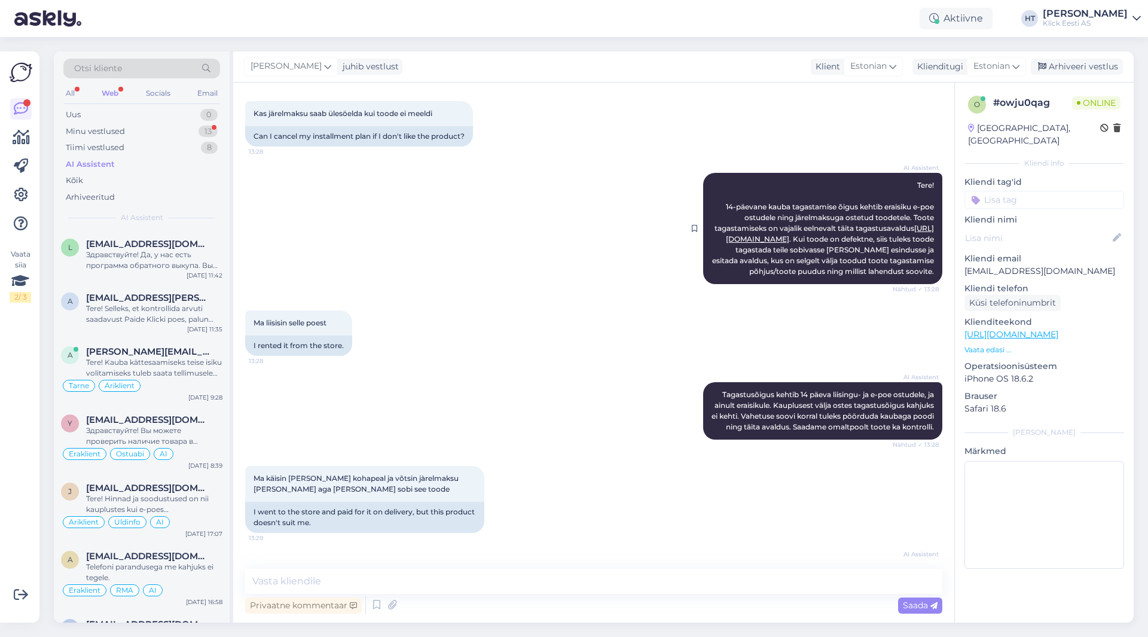
drag, startPoint x: 721, startPoint y: 238, endPoint x: 874, endPoint y: 239, distance: 153.1
click at [874, 239] on div "AI Assistent Tere! 14-päevane kauba tagastamise õigus kehtib eraisiku e-[PERSON…" at bounding box center [822, 228] width 239 height 111
copy link "[URL][DOMAIN_NAME]"
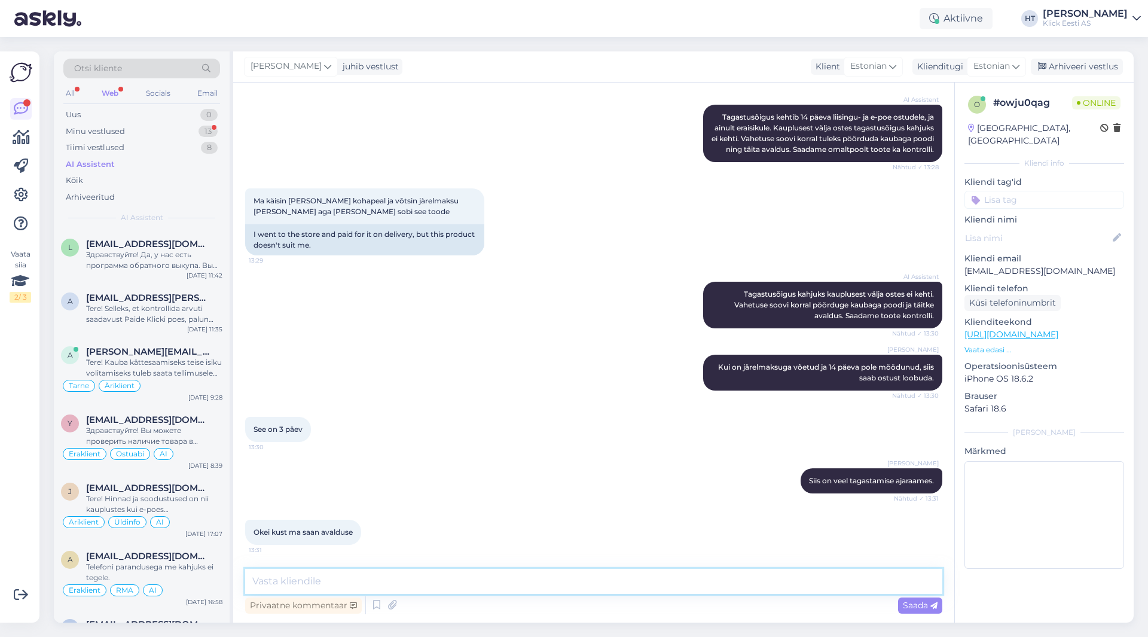
click at [493, 578] on textarea at bounding box center [593, 581] width 697 height 25
paste textarea "[URL][DOMAIN_NAME]"
type textarea "[URL][DOMAIN_NAME]"
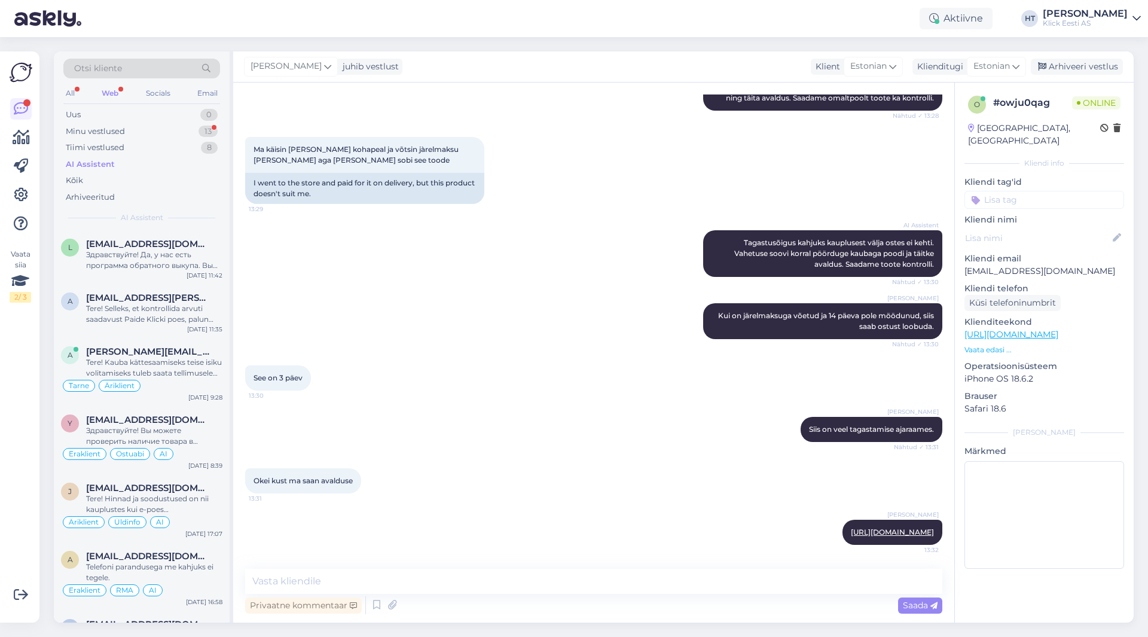
click at [472, 378] on div "See on 3 päev 13:30" at bounding box center [593, 377] width 697 height 51
click at [190, 313] on div "Tere! Selleks, et kontrollida arvuti saadavust Paide Klicki poes, palun täpsust…" at bounding box center [154, 314] width 136 height 22
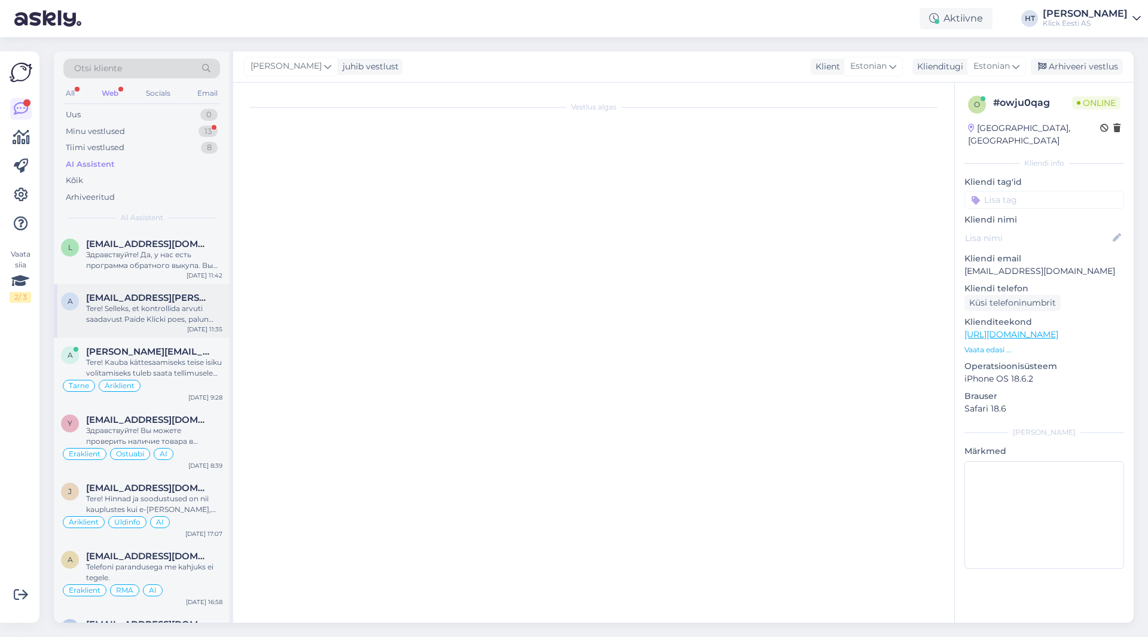
scroll to position [0, 0]
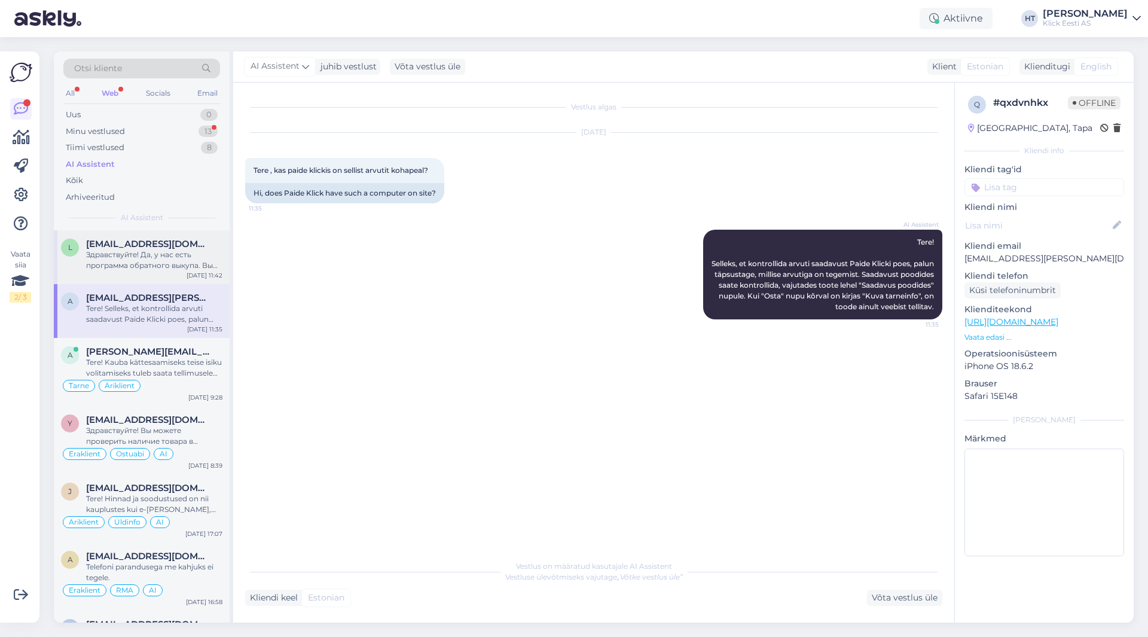
click at [182, 258] on div "Здравствуйте! Да, у нас есть программа обратного выкупа. Вы можете сдать свой с…" at bounding box center [154, 260] width 136 height 22
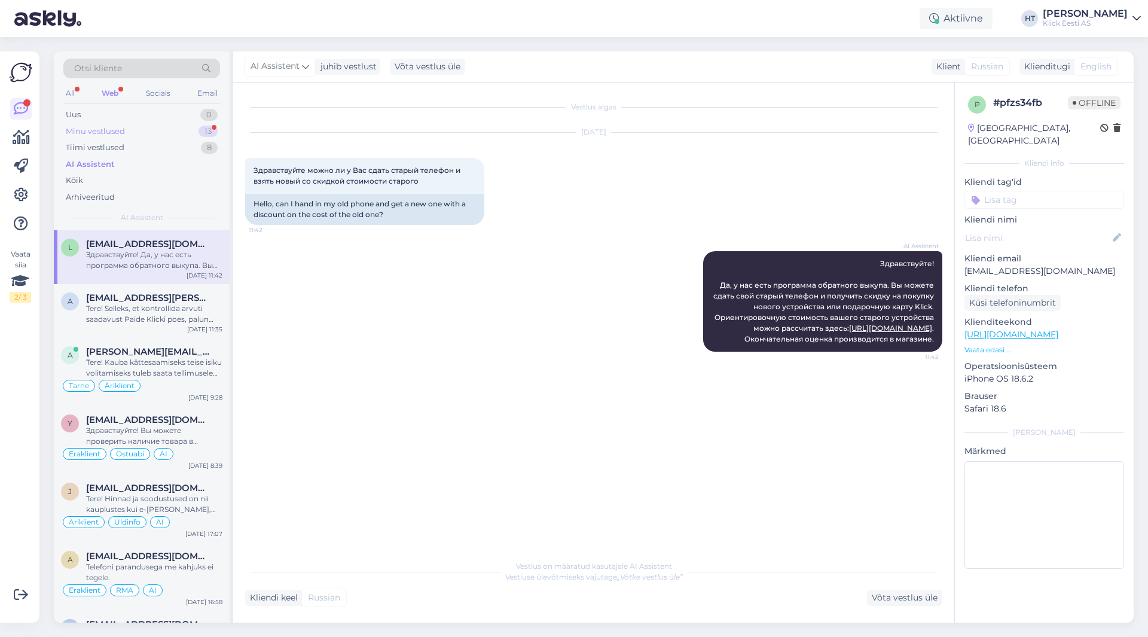
click at [185, 131] on div "Minu vestlused 13" at bounding box center [141, 131] width 157 height 17
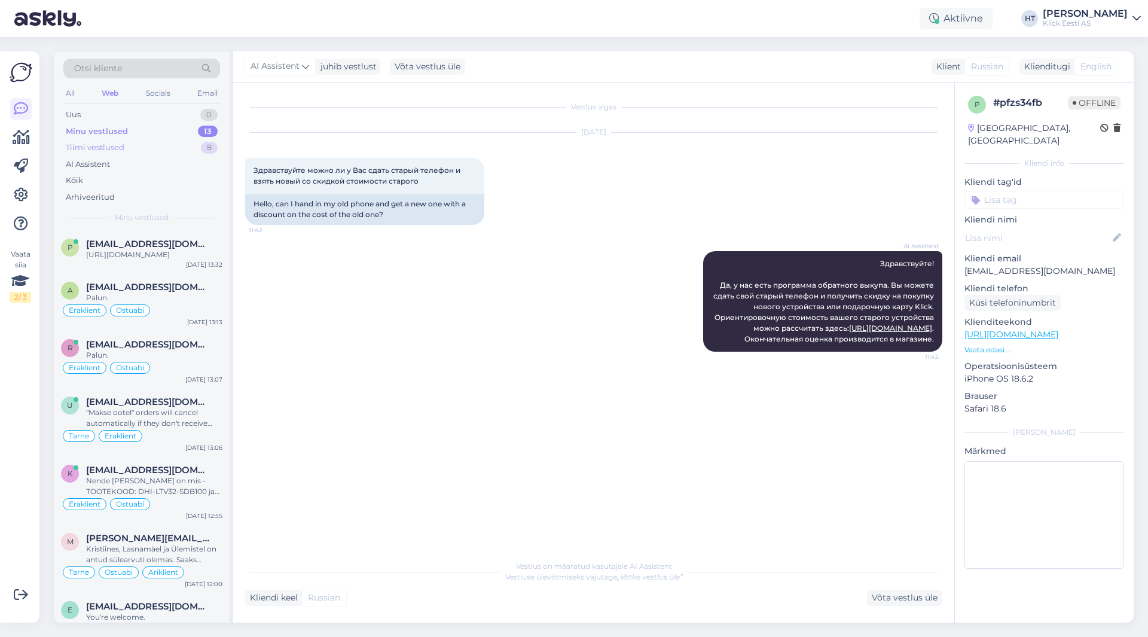
click at [178, 143] on div "Tiimi vestlused 8" at bounding box center [141, 147] width 157 height 17
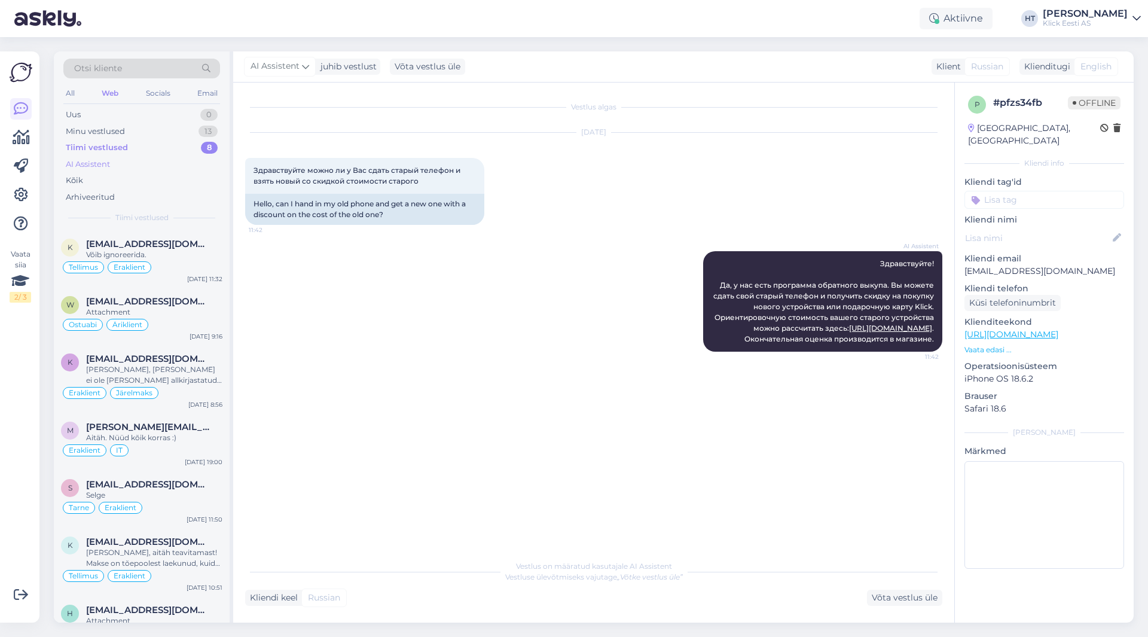
click at [170, 160] on div "AI Assistent" at bounding box center [141, 164] width 157 height 17
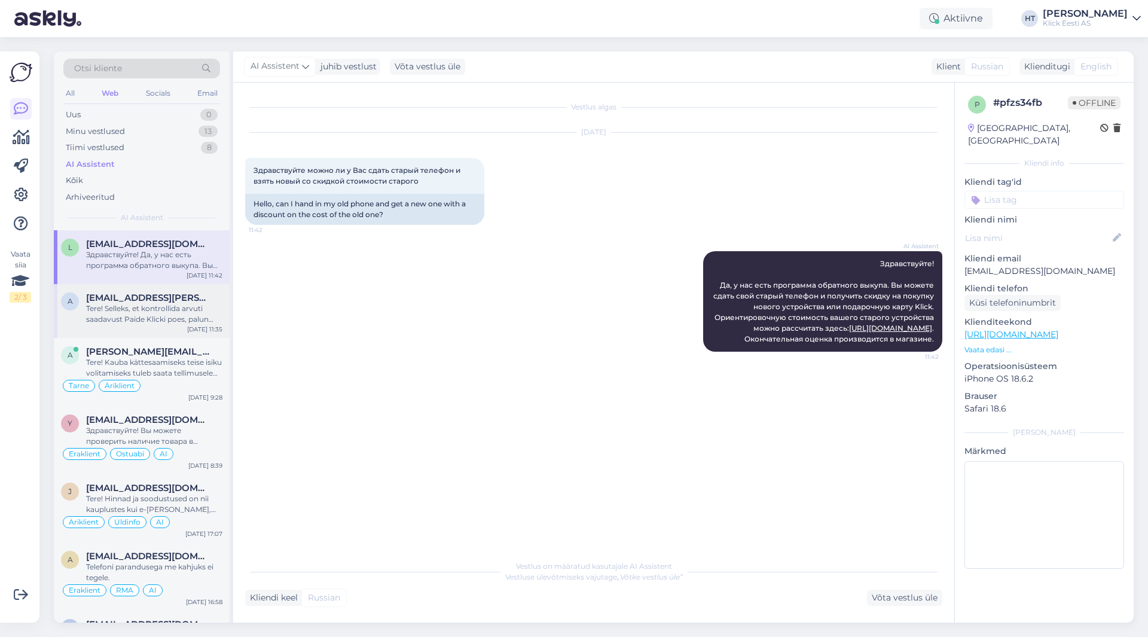
click at [191, 323] on div "Tere! Selleks, et kontrollida arvuti saadavust Paide Klicki poes, palun täpsust…" at bounding box center [154, 314] width 136 height 22
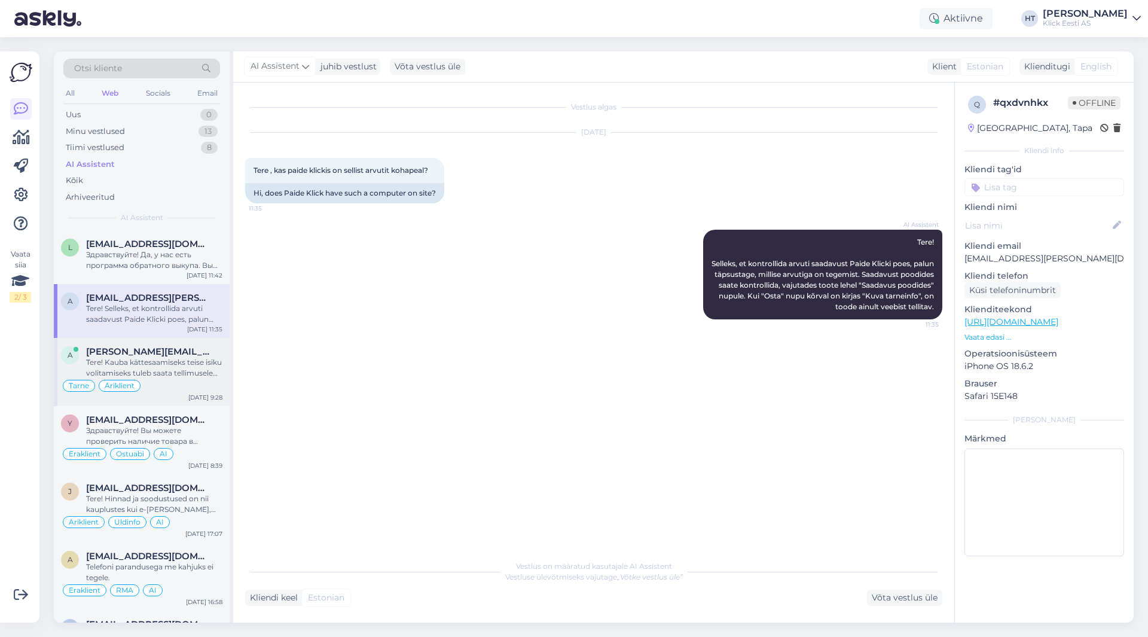
click at [185, 346] on div "[PERSON_NAME][EMAIL_ADDRESS][DOMAIN_NAME]" at bounding box center [154, 351] width 136 height 11
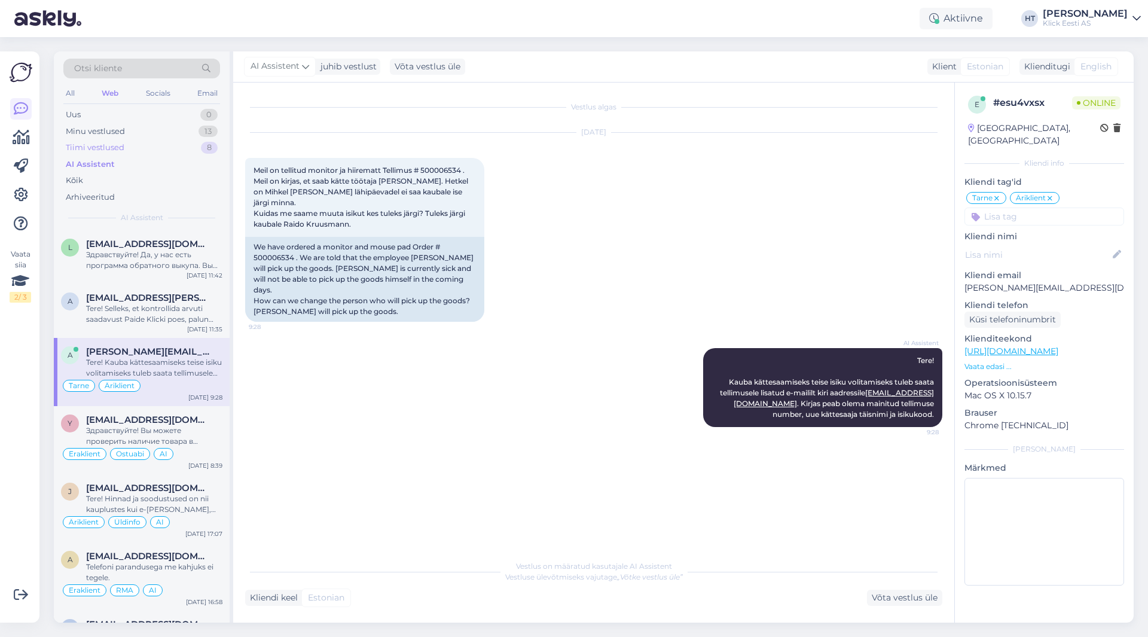
click at [168, 142] on div "Tiimi vestlused 8" at bounding box center [141, 147] width 157 height 17
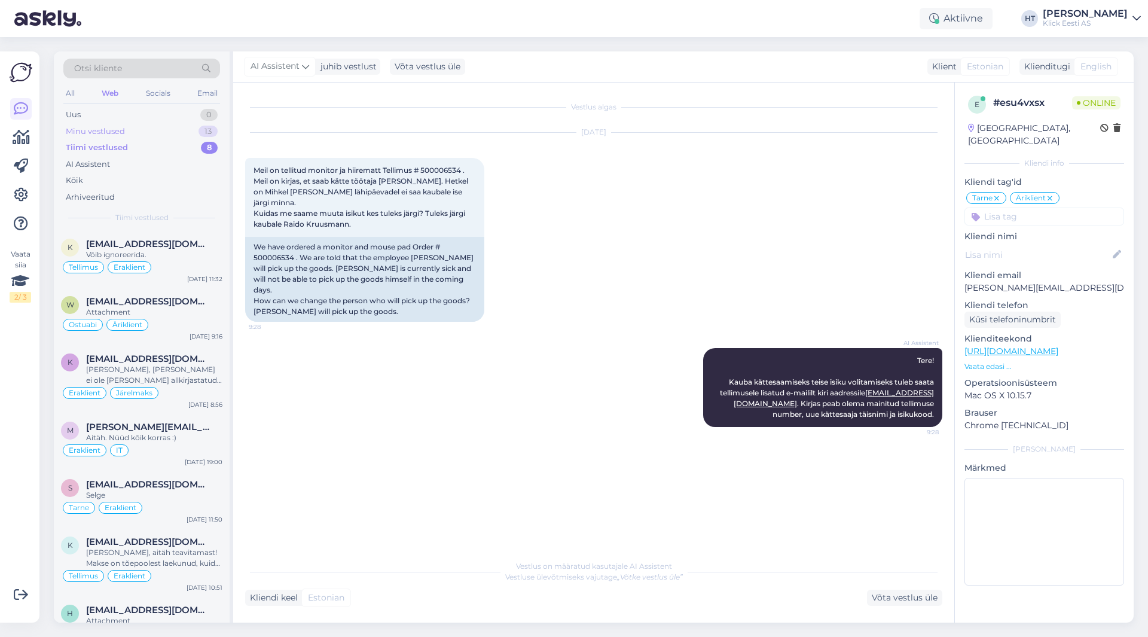
click at [195, 125] on div "Minu vestlused 13" at bounding box center [141, 131] width 157 height 17
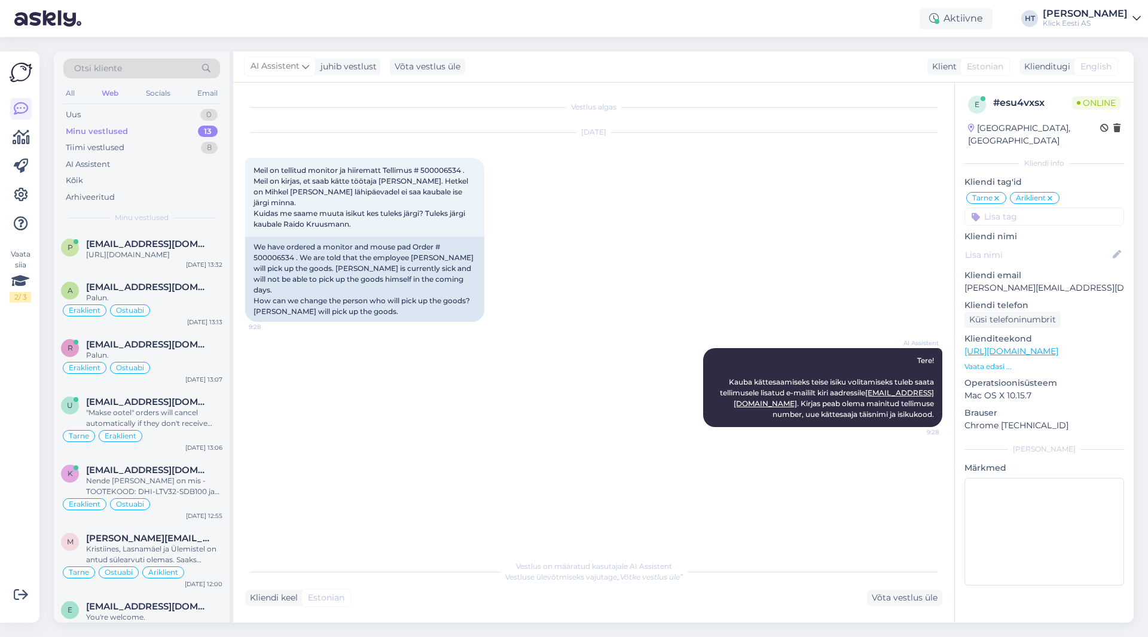
click at [576, 296] on div "[DATE] Meil on tellitud monitor ja hiirematt Tellimus # 500006534 . Meil on kir…" at bounding box center [593, 227] width 697 height 215
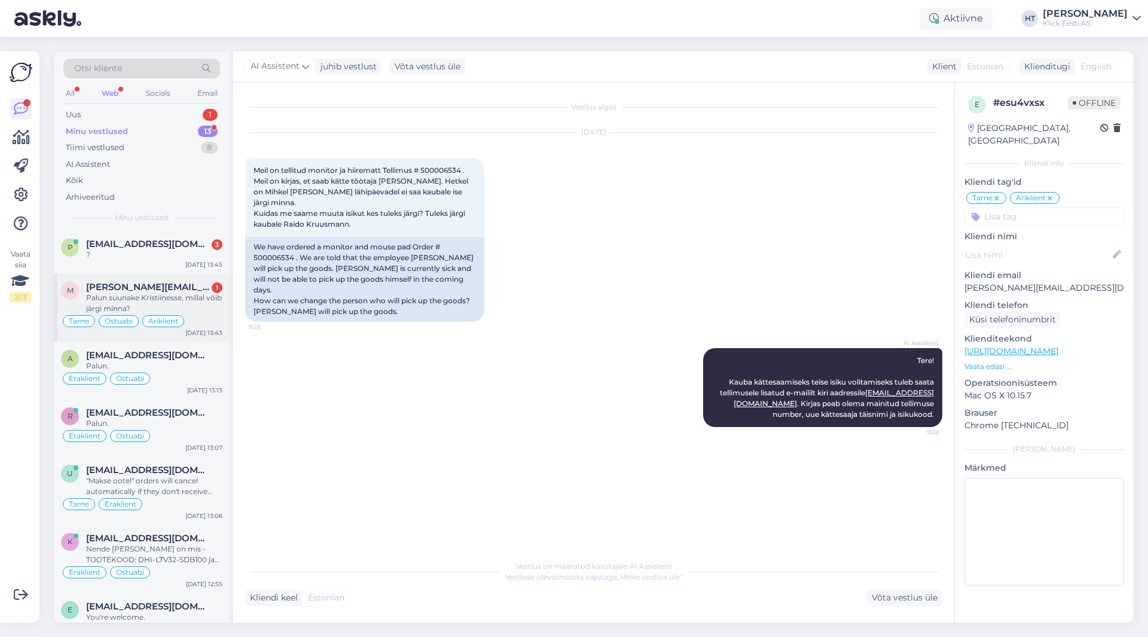
click at [182, 282] on div "[PERSON_NAME][EMAIL_ADDRESS][DOMAIN_NAME] 1" at bounding box center [154, 287] width 136 height 11
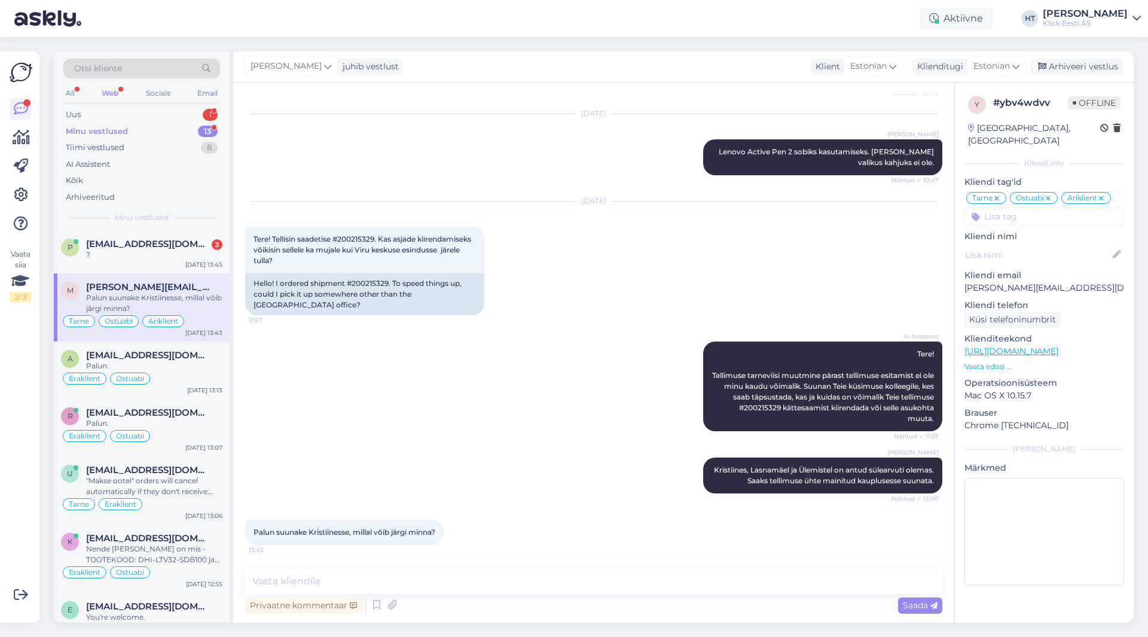
click at [447, 457] on div "[PERSON_NAME] [PERSON_NAME], Lasnamäel ja Ülemistel on antud sülearvuti olemas.…" at bounding box center [593, 475] width 697 height 62
click at [454, 584] on textarea at bounding box center [593, 581] width 697 height 25
type textarea "Suunasin [PERSON_NAME], kauplus helistab kui võib järgi minna."
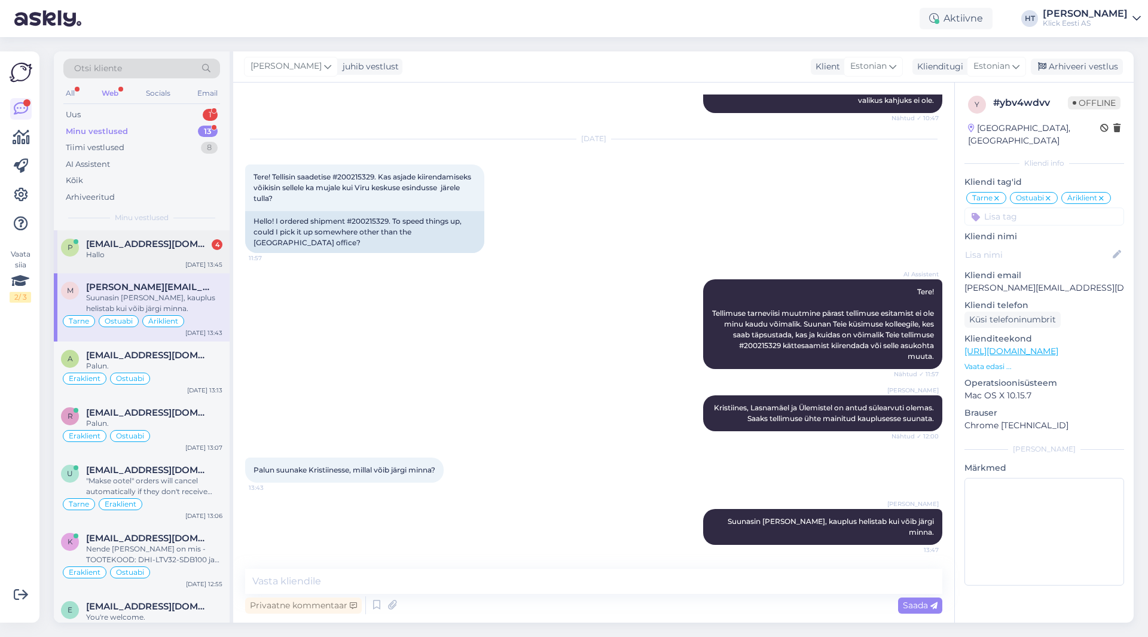
click at [179, 271] on div "P [EMAIL_ADDRESS][DOMAIN_NAME] 4 Hallo [DATE] 13:45" at bounding box center [142, 251] width 176 height 43
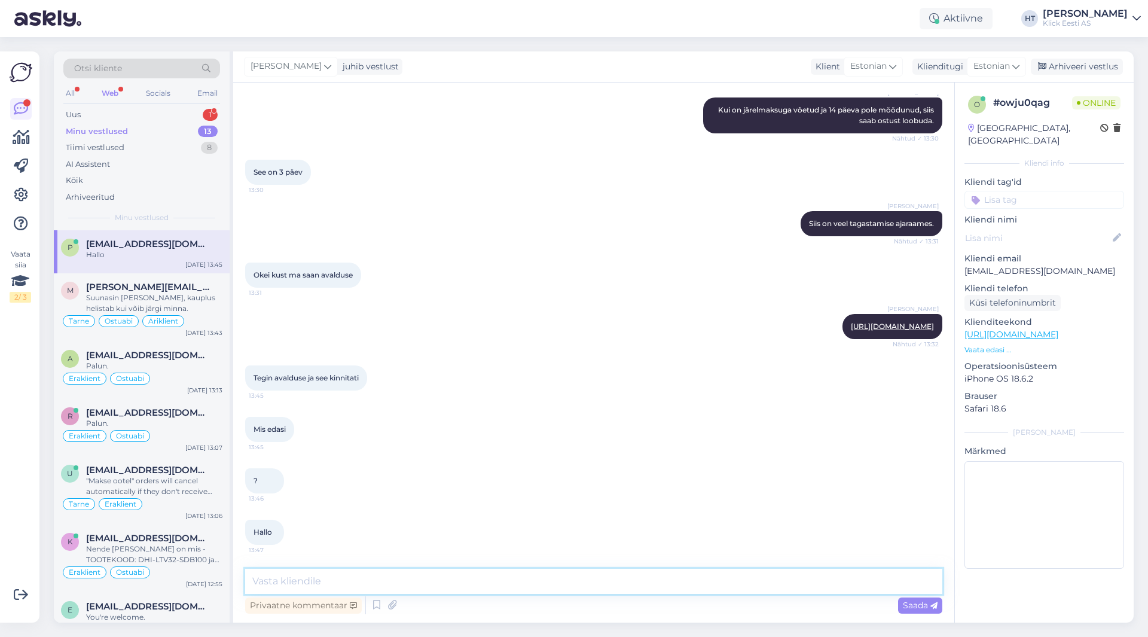
click at [423, 582] on textarea at bounding box center [593, 581] width 697 height 25
type textarea "Kaup tuleb tagastada vastavalt valitud tagastusviisile."
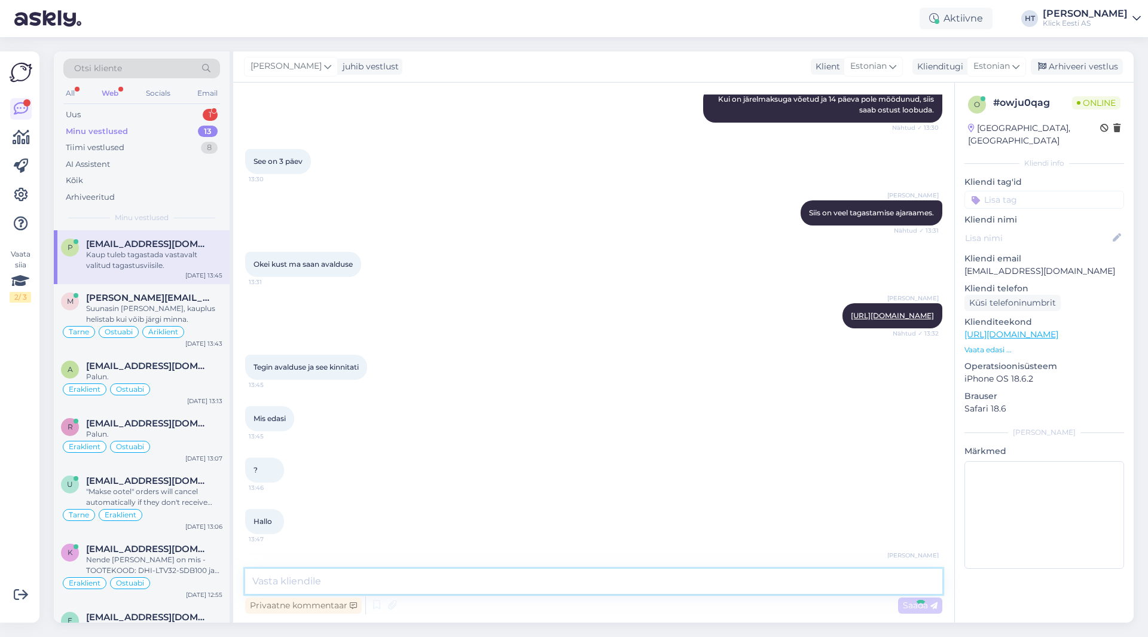
scroll to position [664, 0]
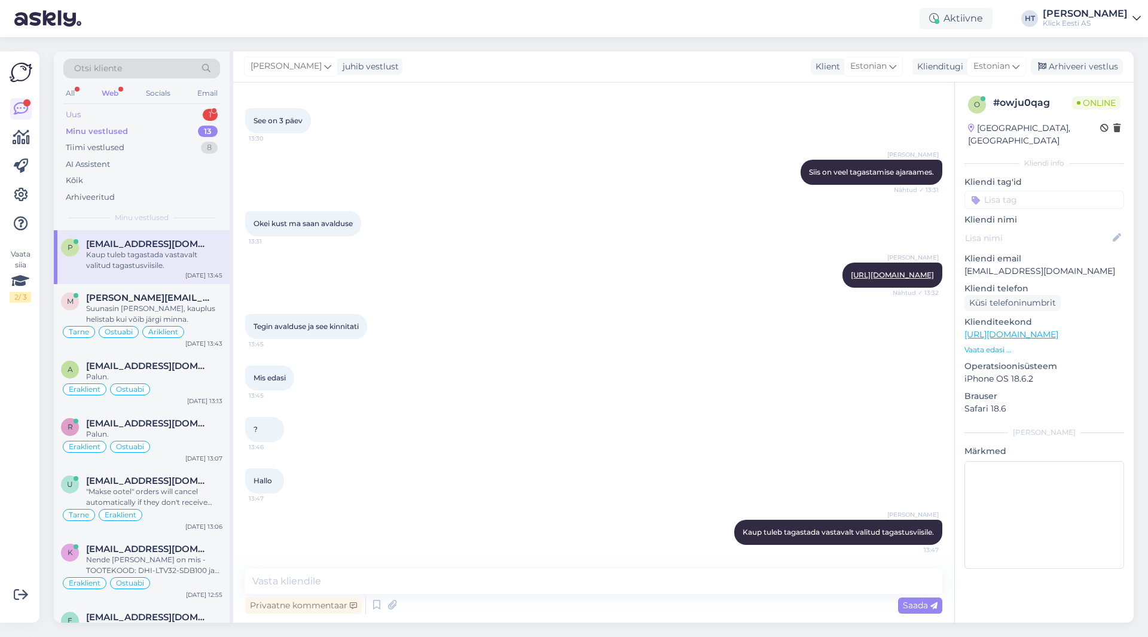
click at [180, 112] on div "Uus 1" at bounding box center [141, 114] width 157 height 17
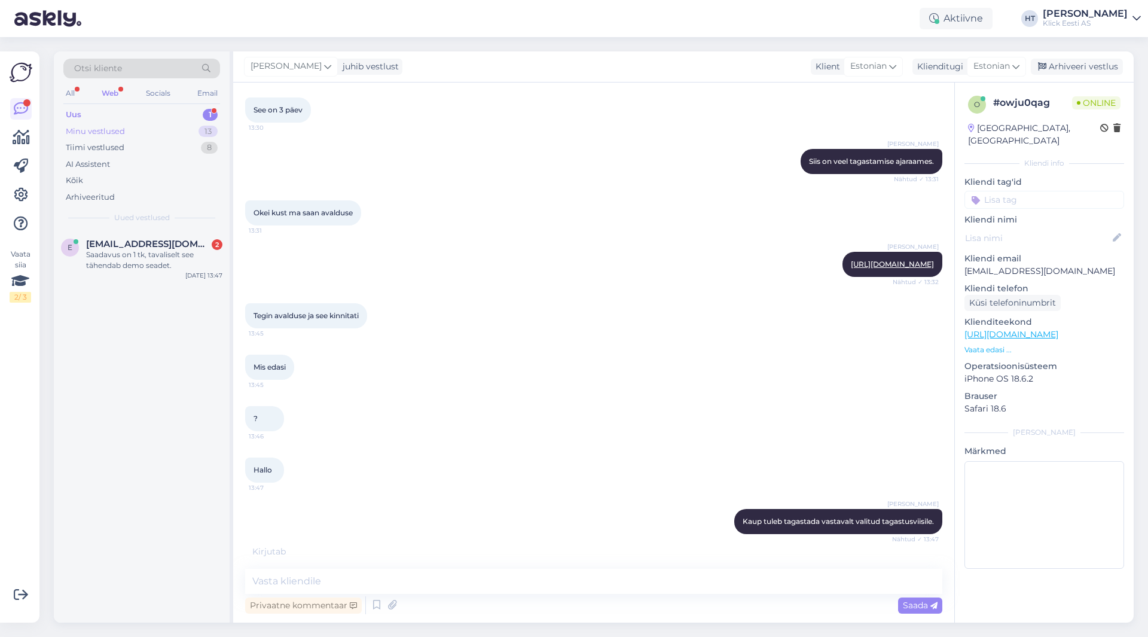
click at [176, 132] on div "Minu vestlused 13" at bounding box center [141, 131] width 157 height 17
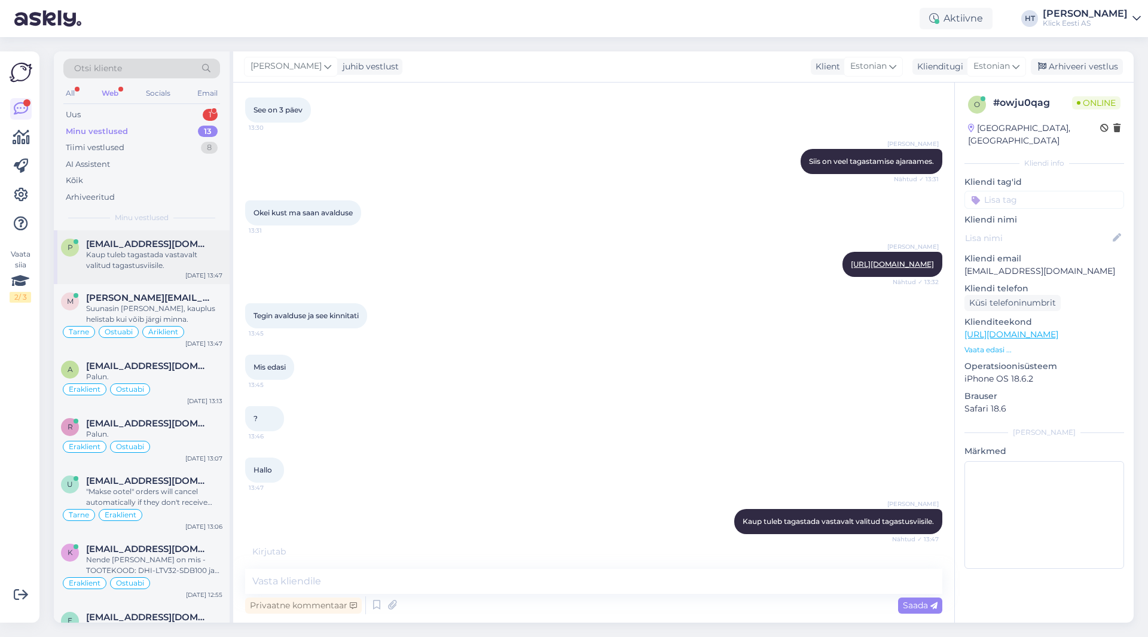
click at [182, 276] on div "P [EMAIL_ADDRESS][DOMAIN_NAME] [PERSON_NAME] tuleb tagastada vastavalt valitud …" at bounding box center [142, 633] width 176 height 807
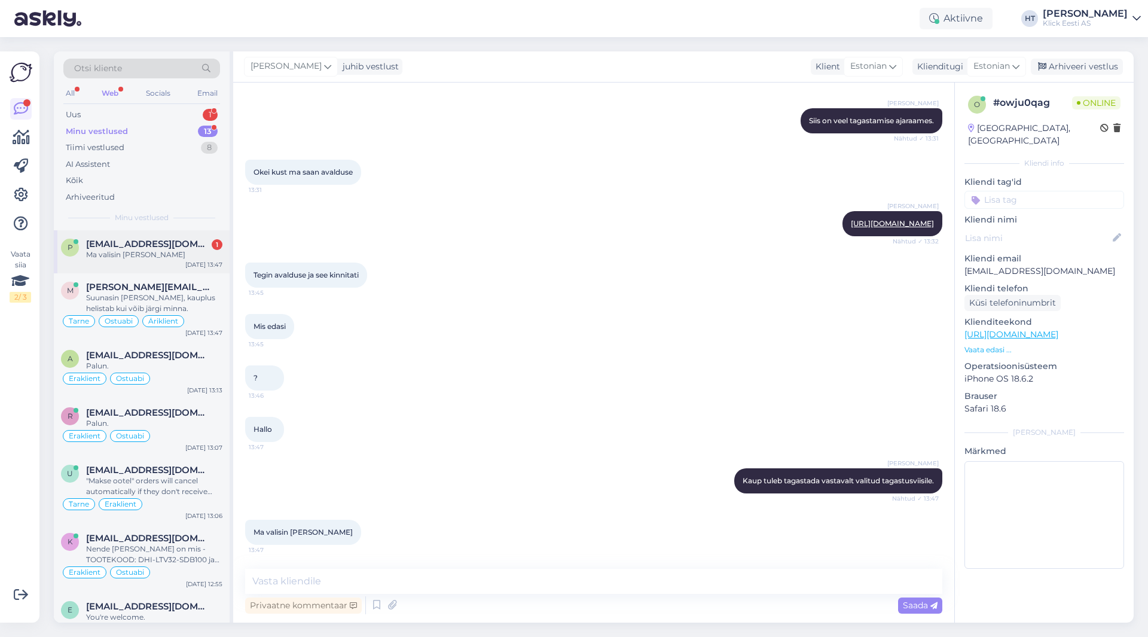
scroll to position [767, 0]
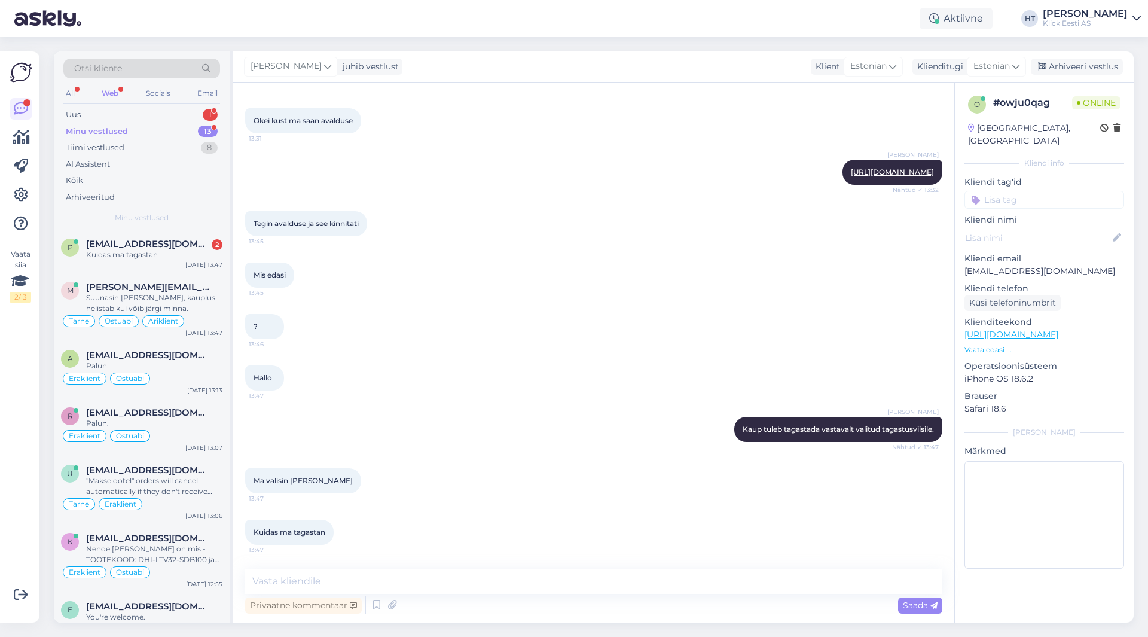
click at [423, 552] on div "Kuidas ma tagastan 13:47" at bounding box center [593, 531] width 697 height 51
click at [416, 570] on textarea at bounding box center [593, 581] width 697 height 25
paste textarea "Klick Eesti AS, [STREET_ADDRESS]"
type textarea "[GEOGRAPHIC_DATA] vormistada kullertarne aadressile Klick Eesti AS, [STREET_ADD…"
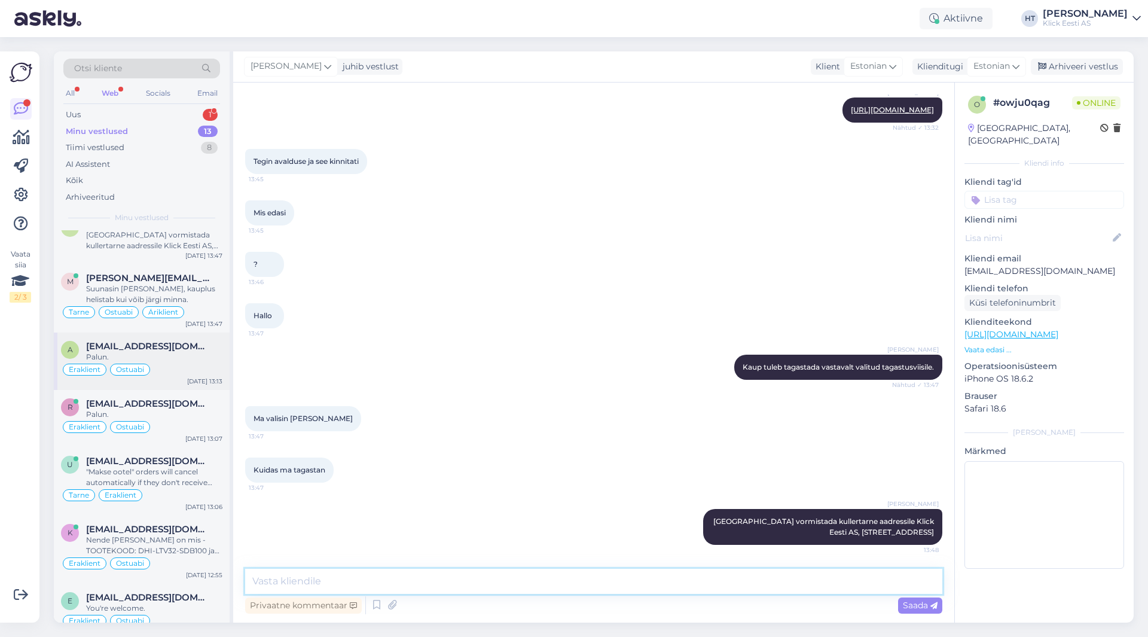
scroll to position [0, 0]
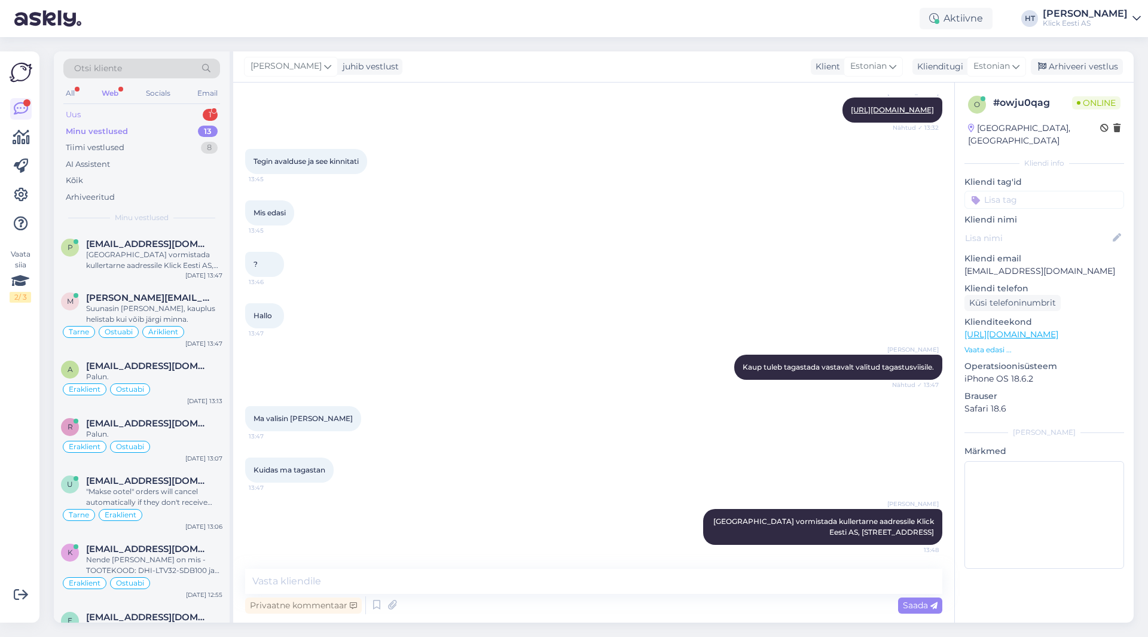
click at [176, 115] on div "Uus 1" at bounding box center [141, 114] width 157 height 17
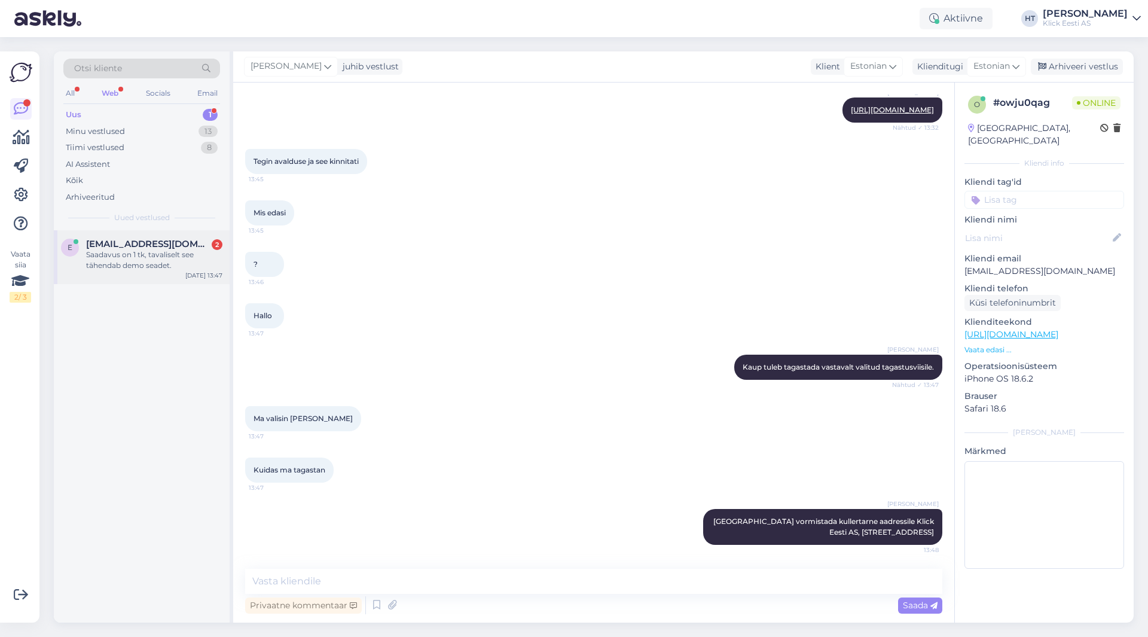
click at [170, 257] on div "Saadavus on 1 tk, tavaliselt see tähendab demo seadet." at bounding box center [154, 260] width 136 height 22
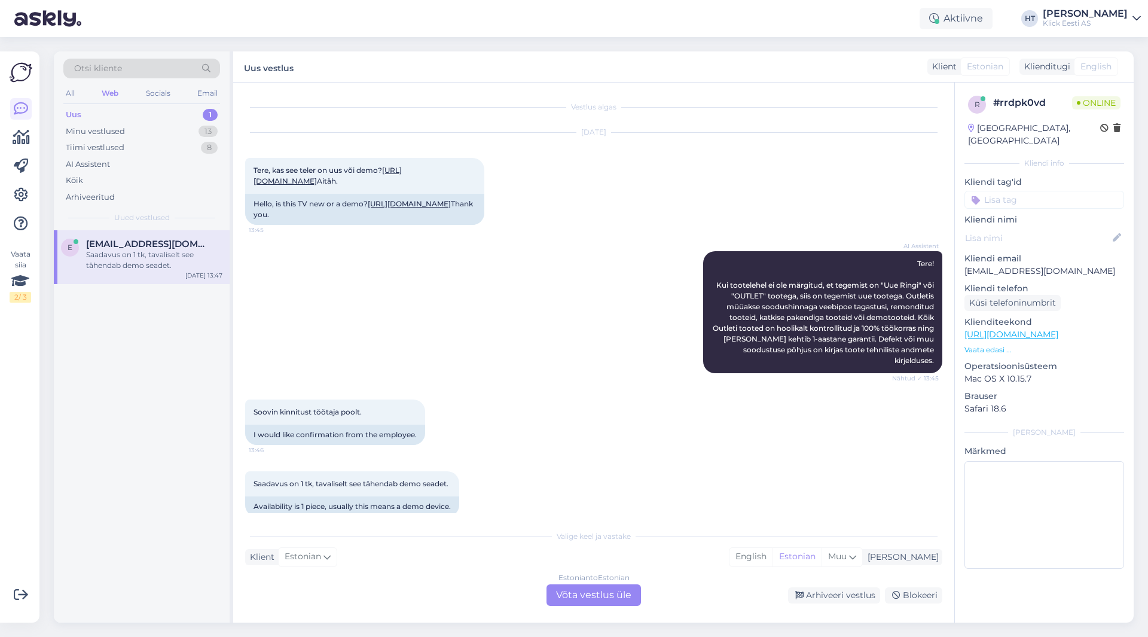
scroll to position [60, 0]
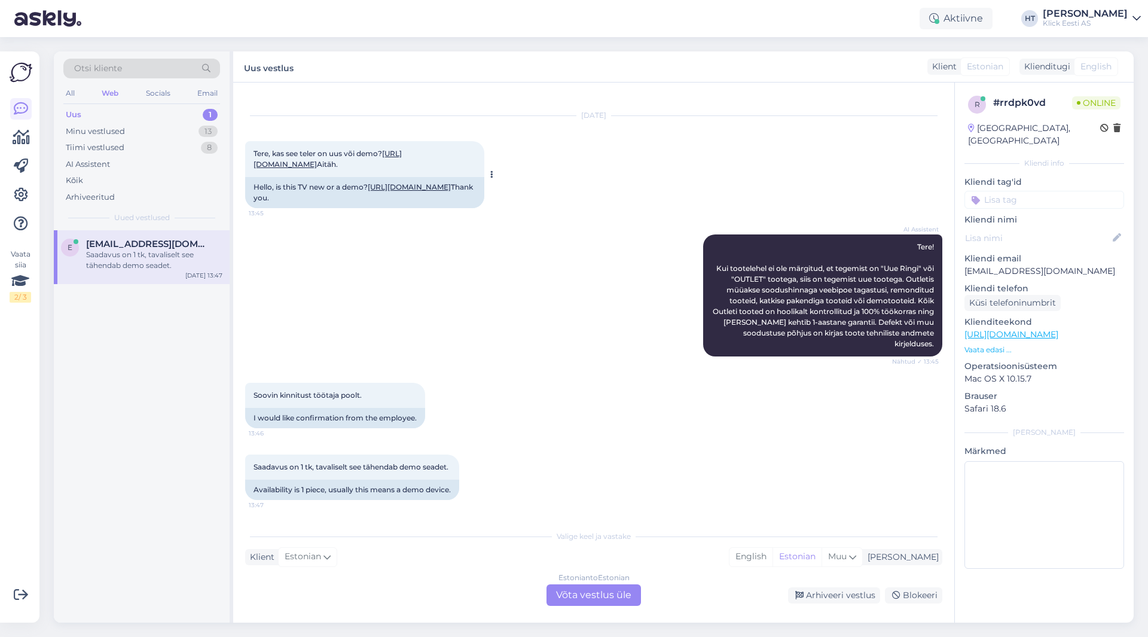
drag, startPoint x: 346, startPoint y: 179, endPoint x: 370, endPoint y: 164, distance: 28.4
click at [370, 188] on div "Hello, is this TV new or a demo? [URL][DOMAIN_NAME] Thank you." at bounding box center [364, 203] width 239 height 31
copy link "[URL][DOMAIN_NAME]"
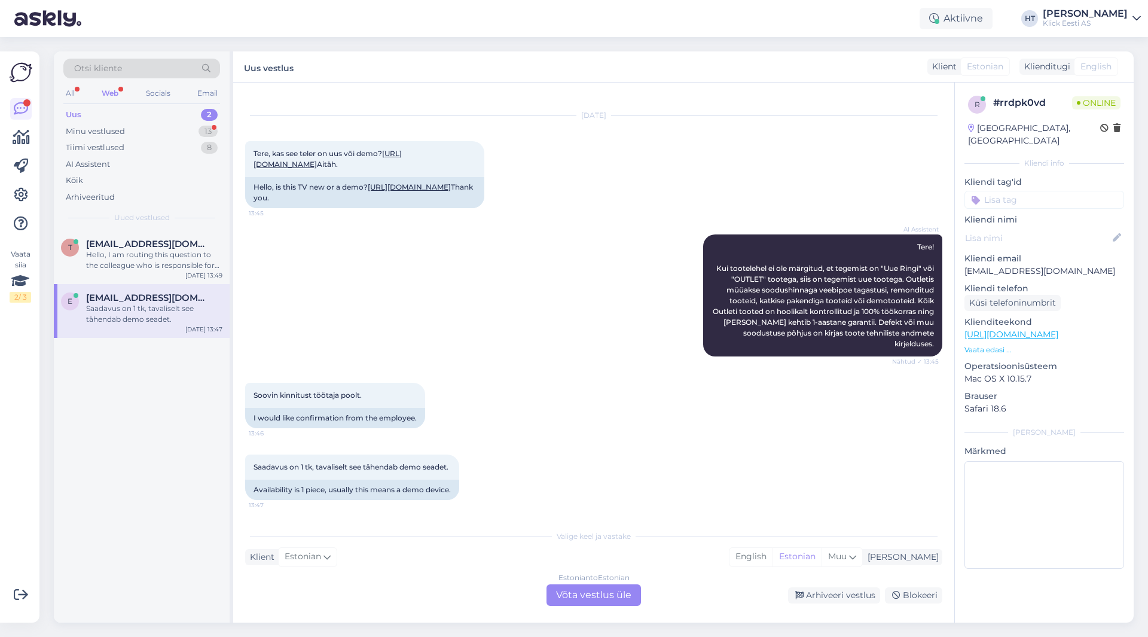
click at [181, 381] on div "t [EMAIL_ADDRESS][DOMAIN_NAME] Hello, I am routing this question to the colleag…" at bounding box center [142, 426] width 176 height 392
click at [612, 588] on div "Estonian to Estonian Võta vestlus üle" at bounding box center [594, 595] width 94 height 22
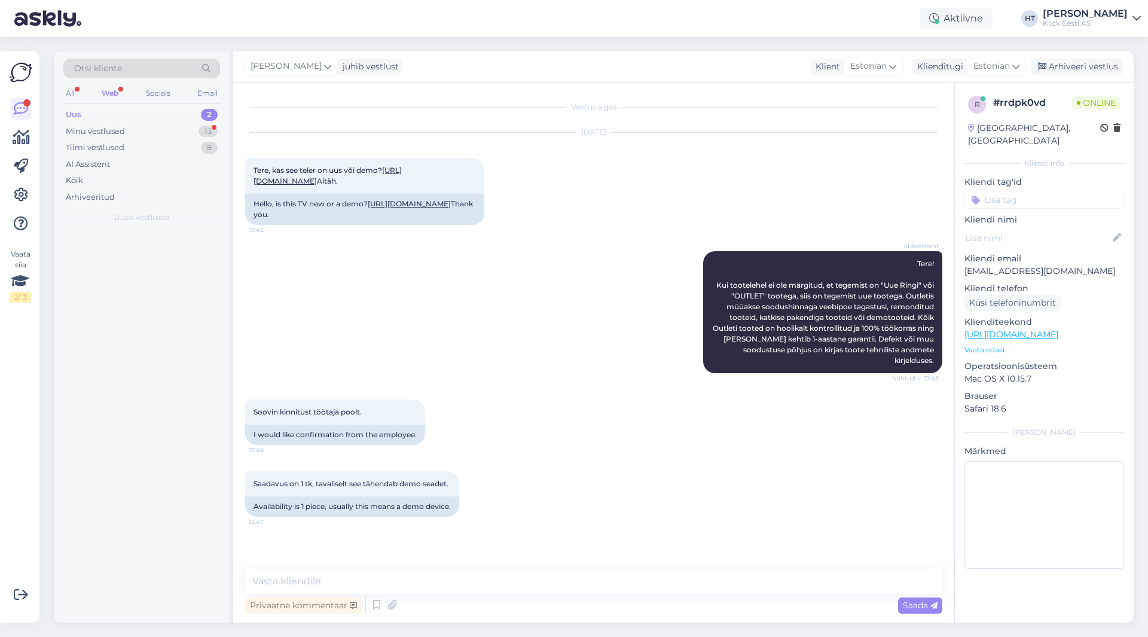
scroll to position [15, 0]
click at [608, 579] on textarea at bounding box center [593, 581] width 697 height 25
type textarea "Peaks olema väljasolev."
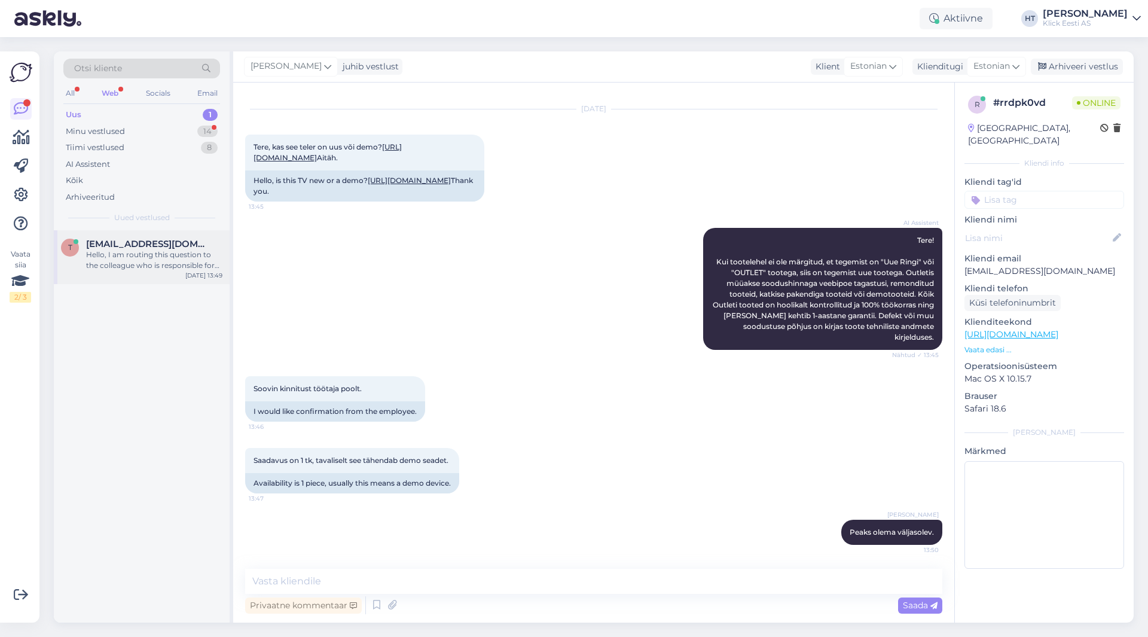
click at [177, 261] on div "Hello, I am routing this question to the colleague who is responsible for this …" at bounding box center [154, 260] width 136 height 22
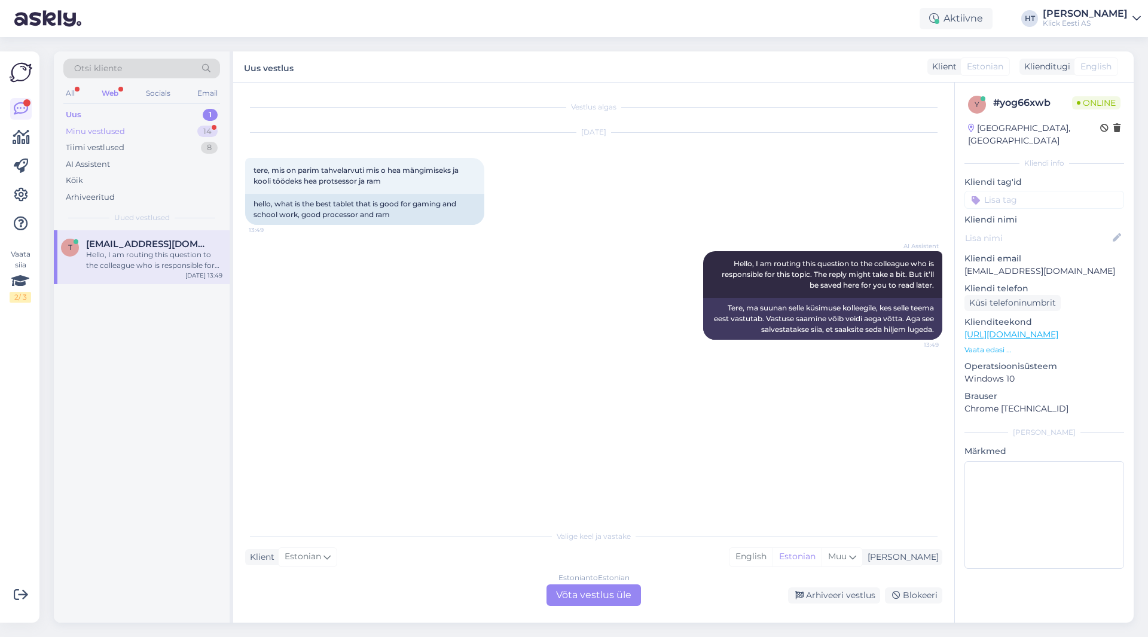
click at [186, 130] on div "Minu vestlused 14" at bounding box center [141, 131] width 157 height 17
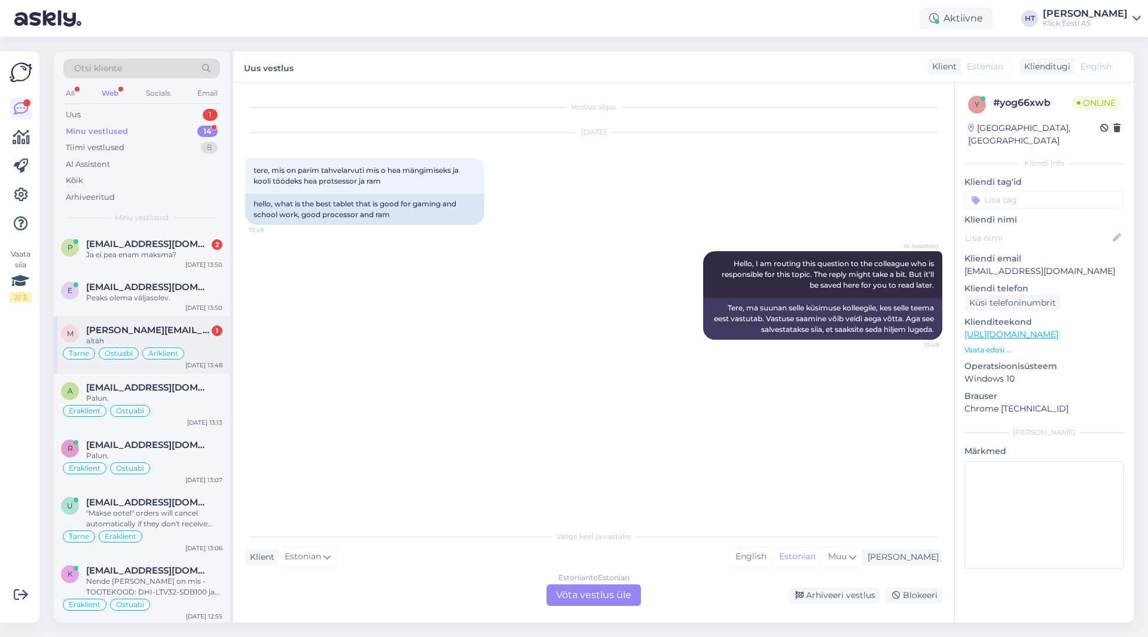
click at [193, 329] on div "[PERSON_NAME][EMAIL_ADDRESS][DOMAIN_NAME] 1" at bounding box center [154, 330] width 136 height 11
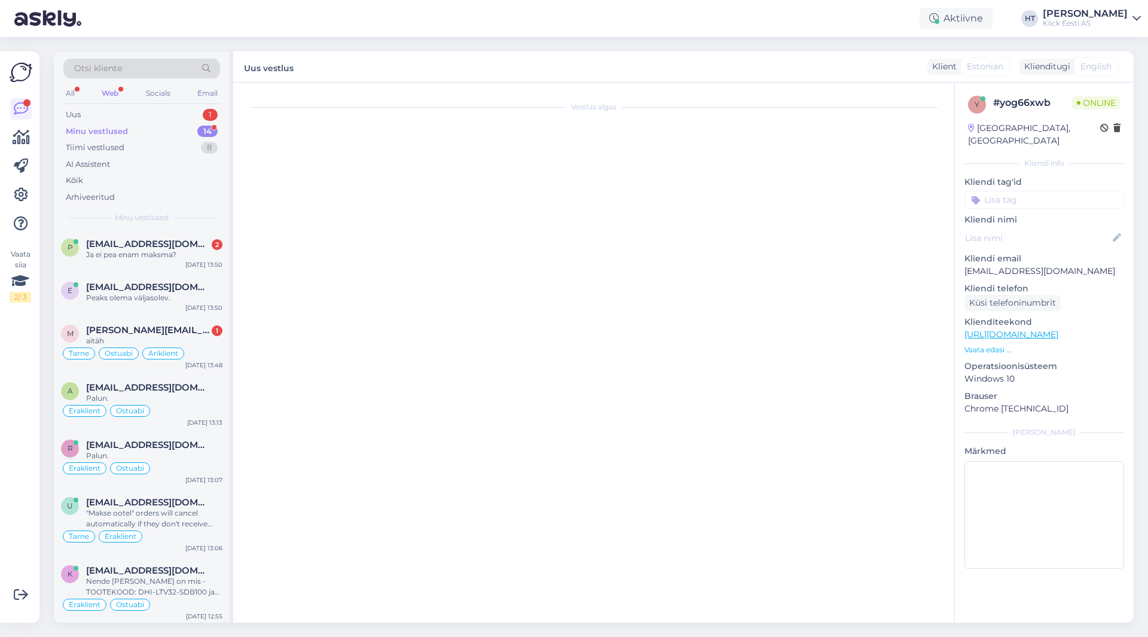
scroll to position [431, 0]
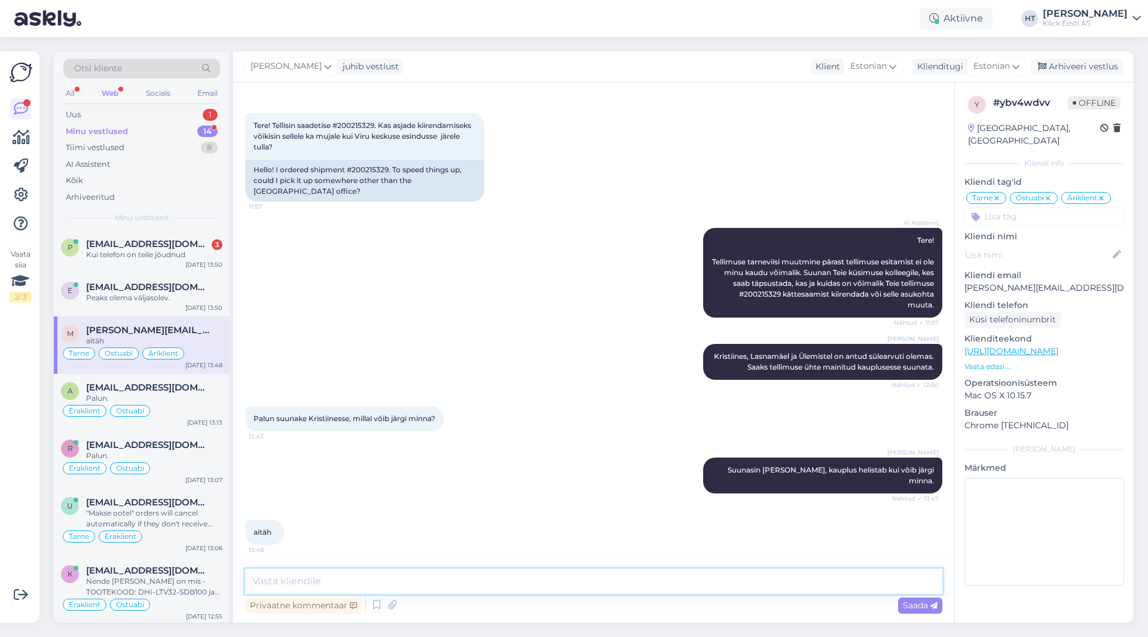
click at [407, 576] on textarea at bounding box center [593, 581] width 697 height 25
type textarea "Palun."
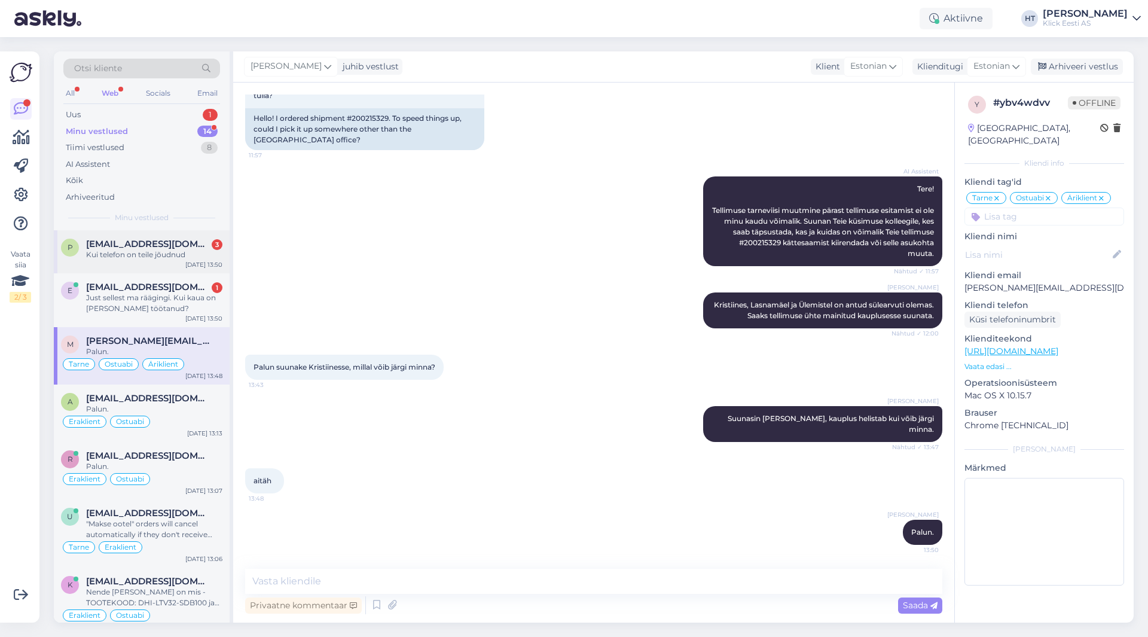
click at [193, 247] on span "[EMAIL_ADDRESS][DOMAIN_NAME]" at bounding box center [148, 244] width 124 height 11
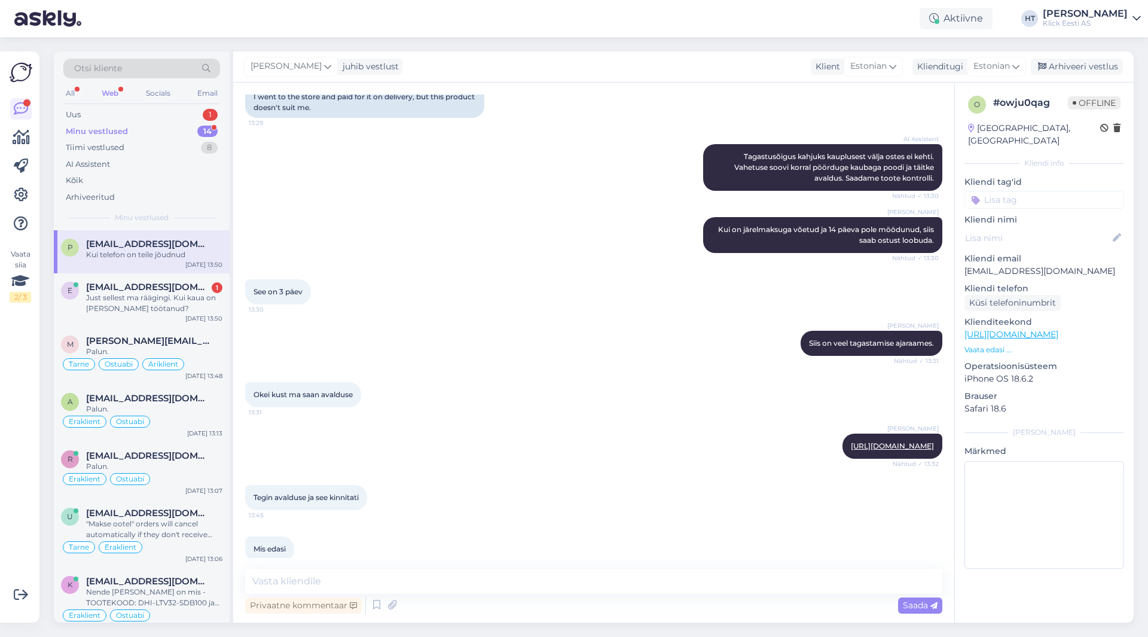
scroll to position [984, 0]
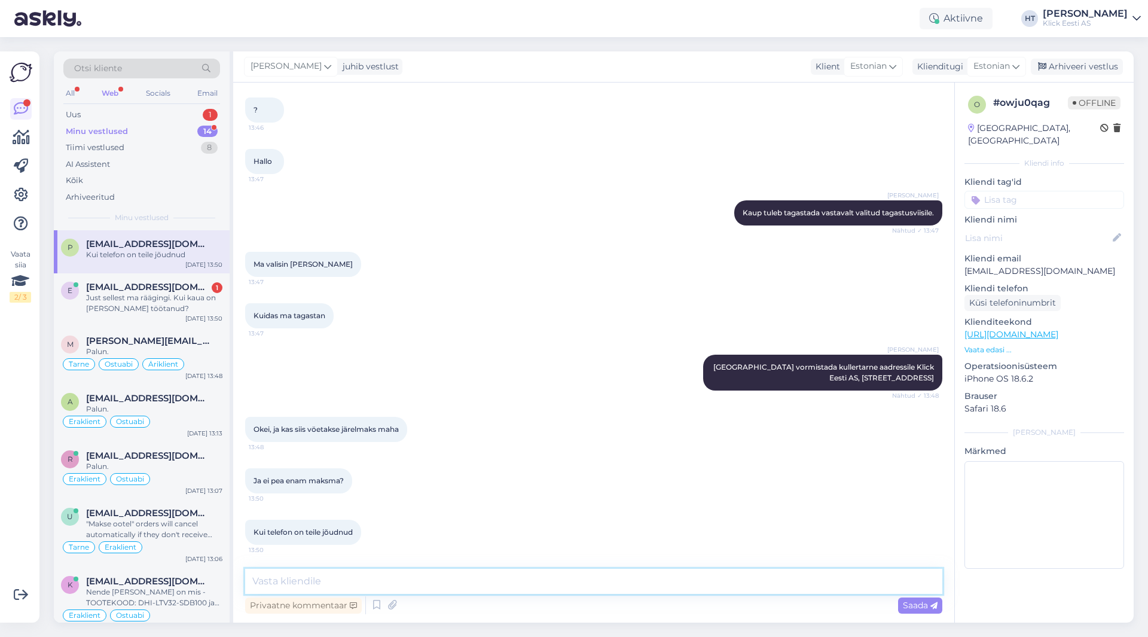
click at [478, 575] on textarea at bounding box center [593, 581] width 697 height 25
type textarea "Telefon kontrollitakse enne üle. Kui kõik on korras tühistatakse järelmaks."
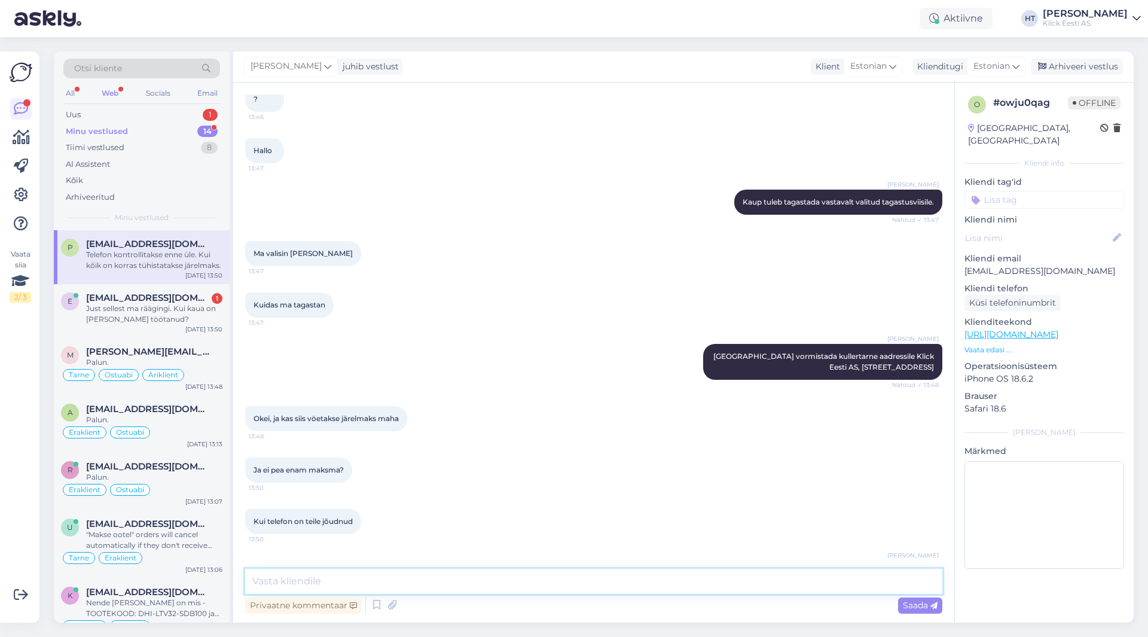
scroll to position [1046, 0]
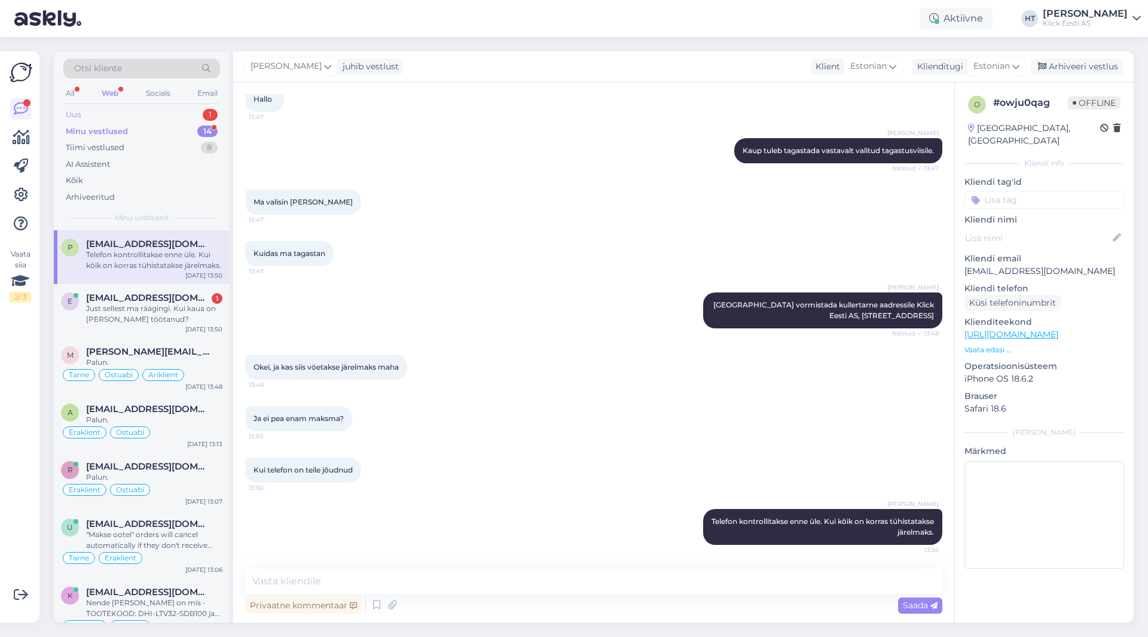
click at [157, 112] on div "Uus 1" at bounding box center [141, 114] width 157 height 17
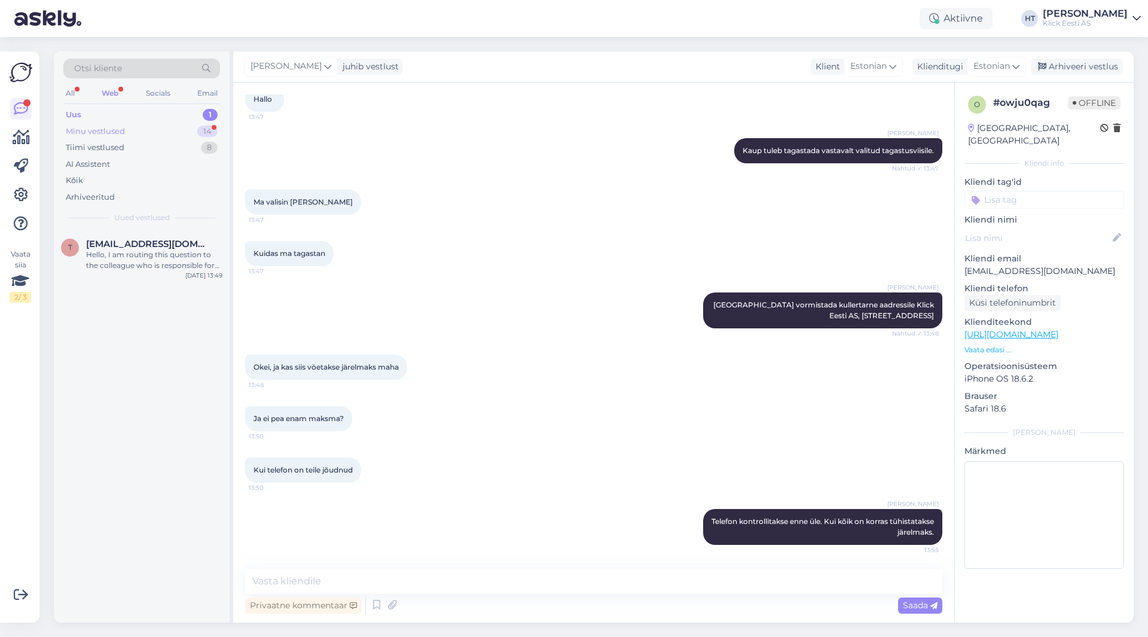
click at [172, 133] on div "Minu vestlused 14" at bounding box center [141, 131] width 157 height 17
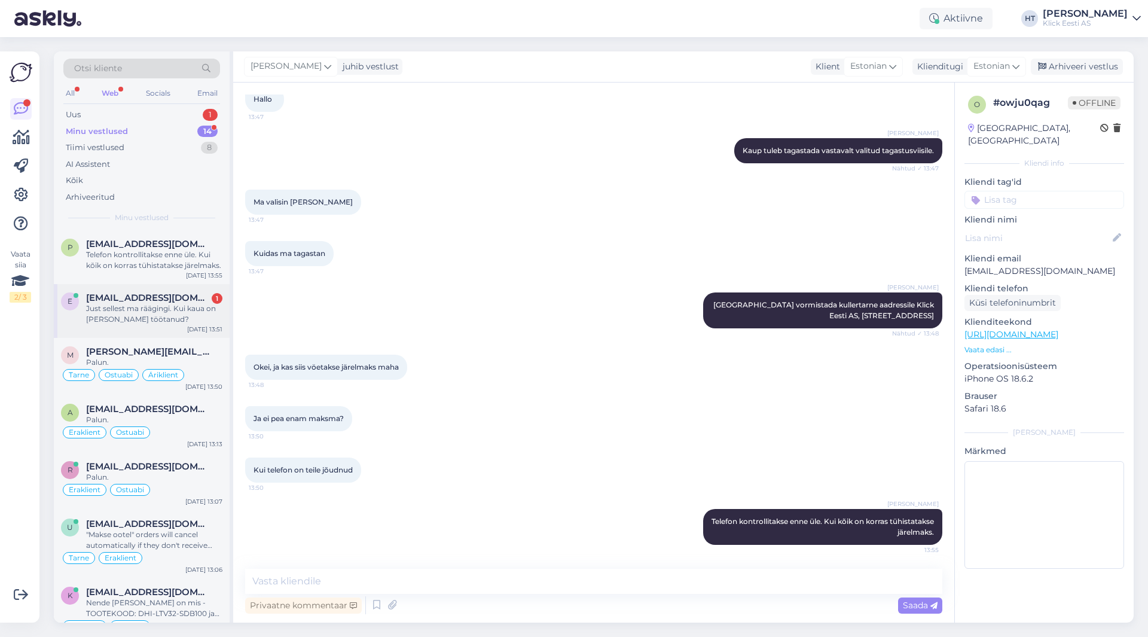
click at [193, 314] on div "Just sellest ma räägingi. Kui kaua on [PERSON_NAME] töötanud?" at bounding box center [154, 314] width 136 height 22
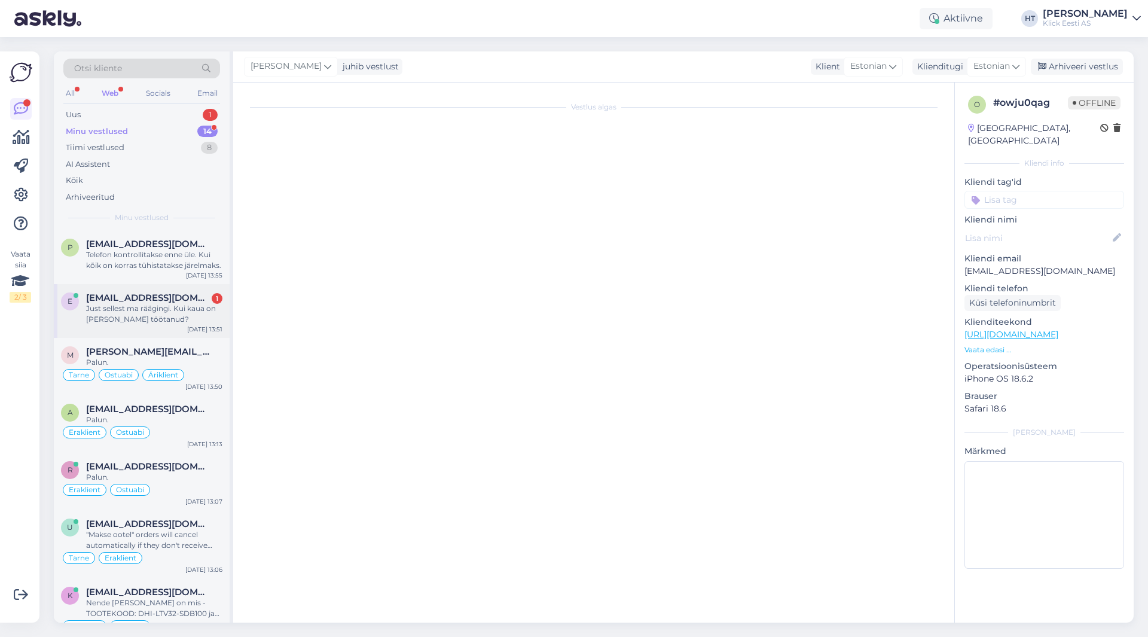
scroll to position [118, 0]
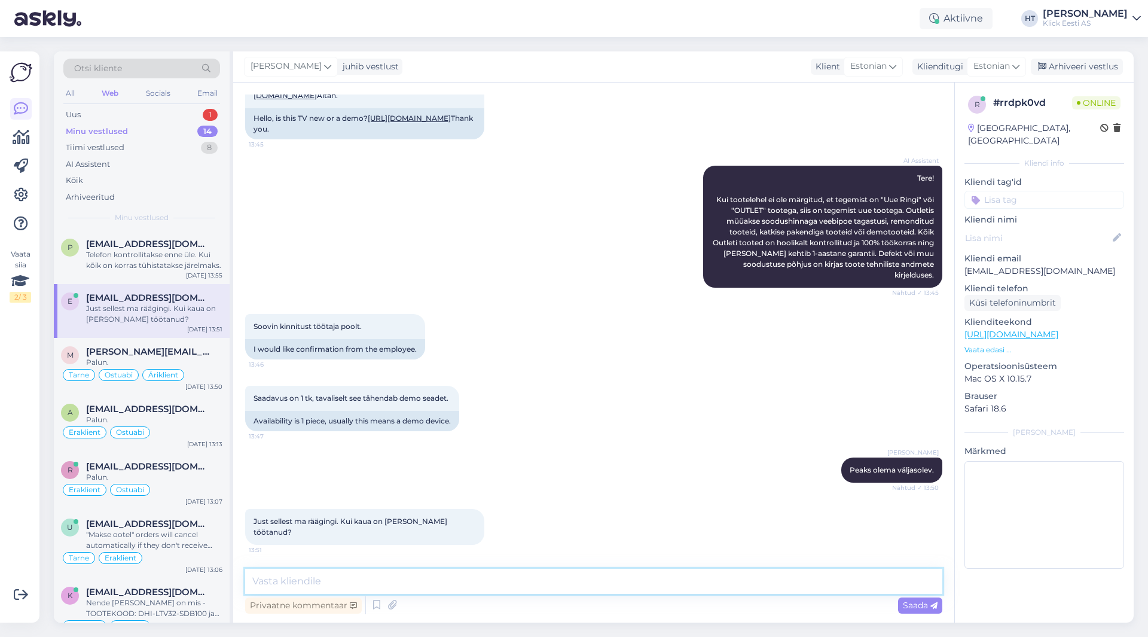
click at [475, 587] on textarea at bounding box center [593, 581] width 697 height 25
type textarea "Selle jaoks peab kaupluse vastuse ära ootama."
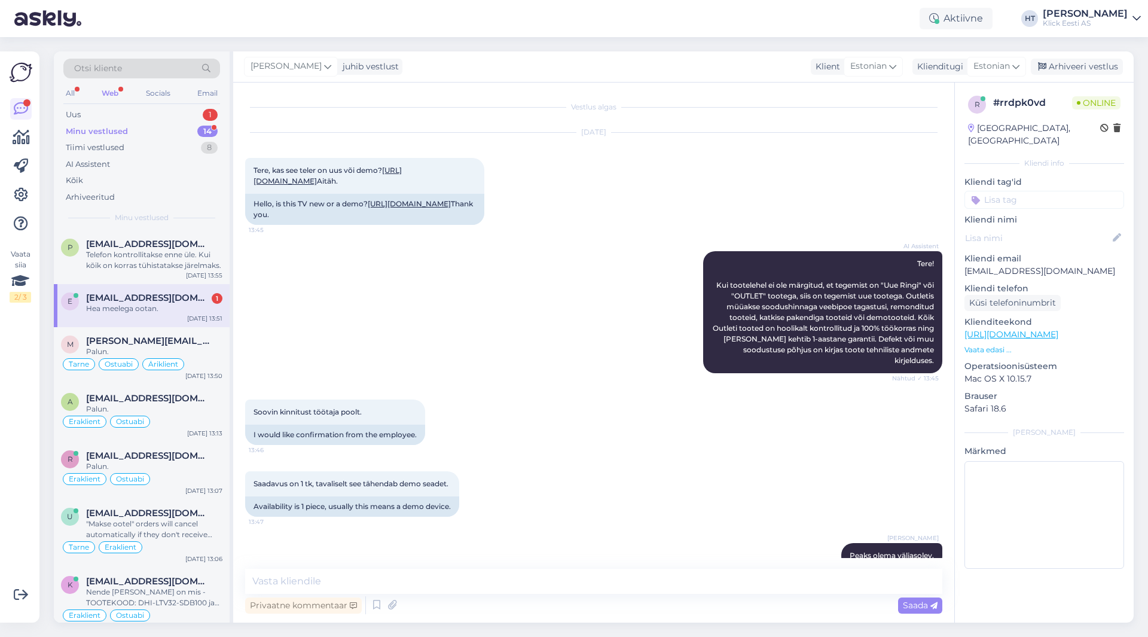
scroll to position [221, 0]
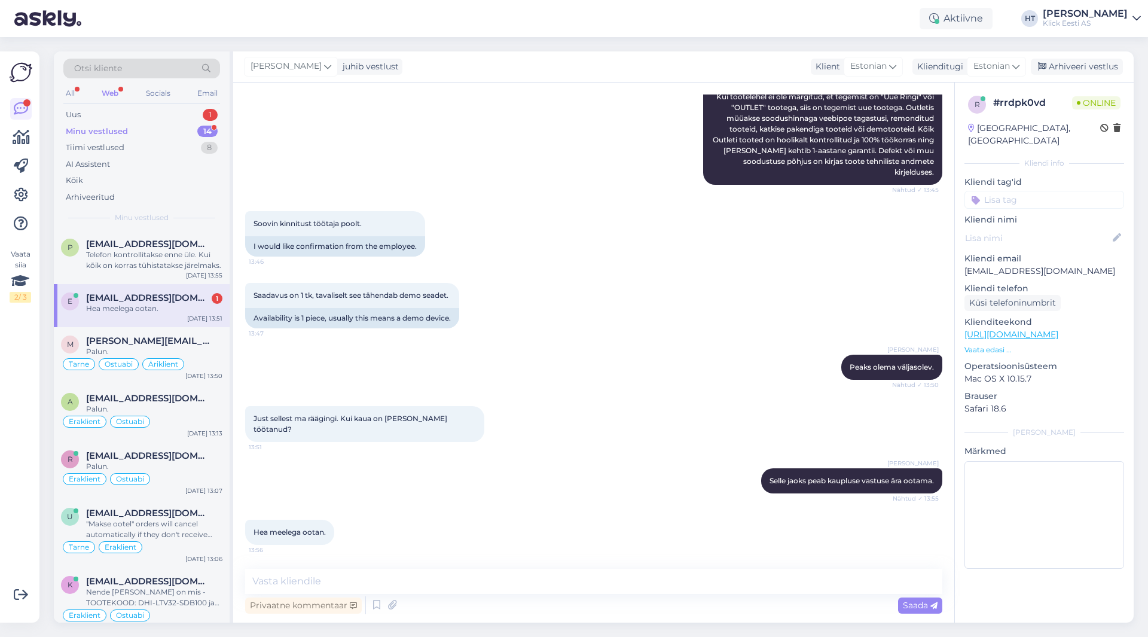
click at [184, 309] on div "Hea meelega ootan." at bounding box center [154, 308] width 136 height 11
click at [581, 583] on textarea at bounding box center [593, 581] width 697 height 25
click at [606, 579] on textarea at bounding box center [593, 581] width 697 height 25
type textarea "Päring saadetud, ootan nende vastust."
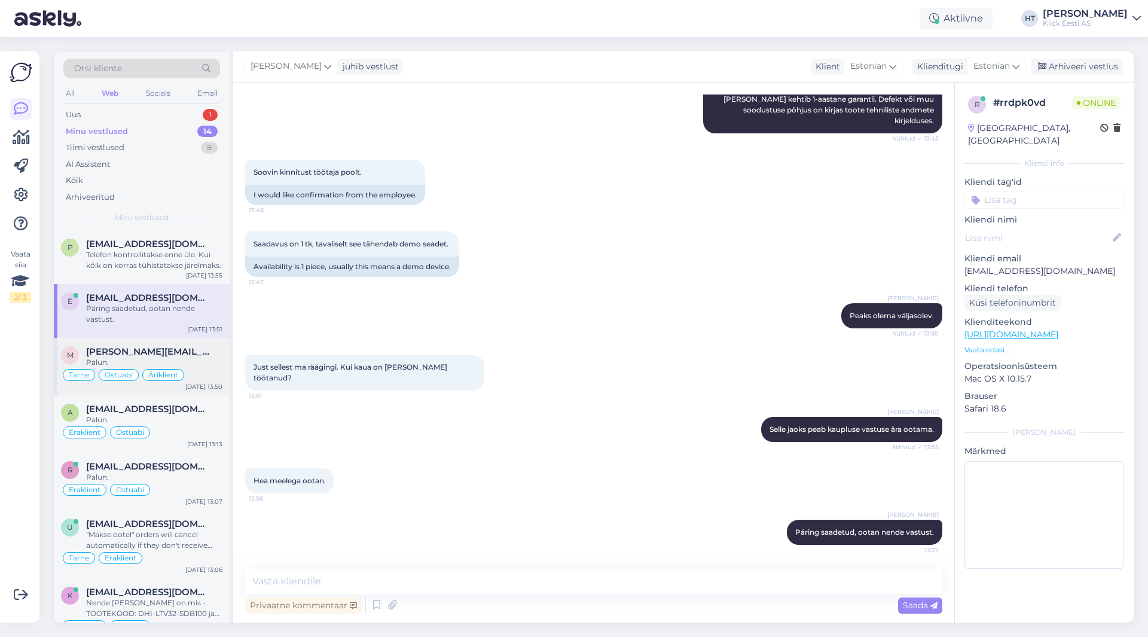
click at [214, 376] on div "Tarne Ostuabi Äriklient" at bounding box center [141, 375] width 161 height 14
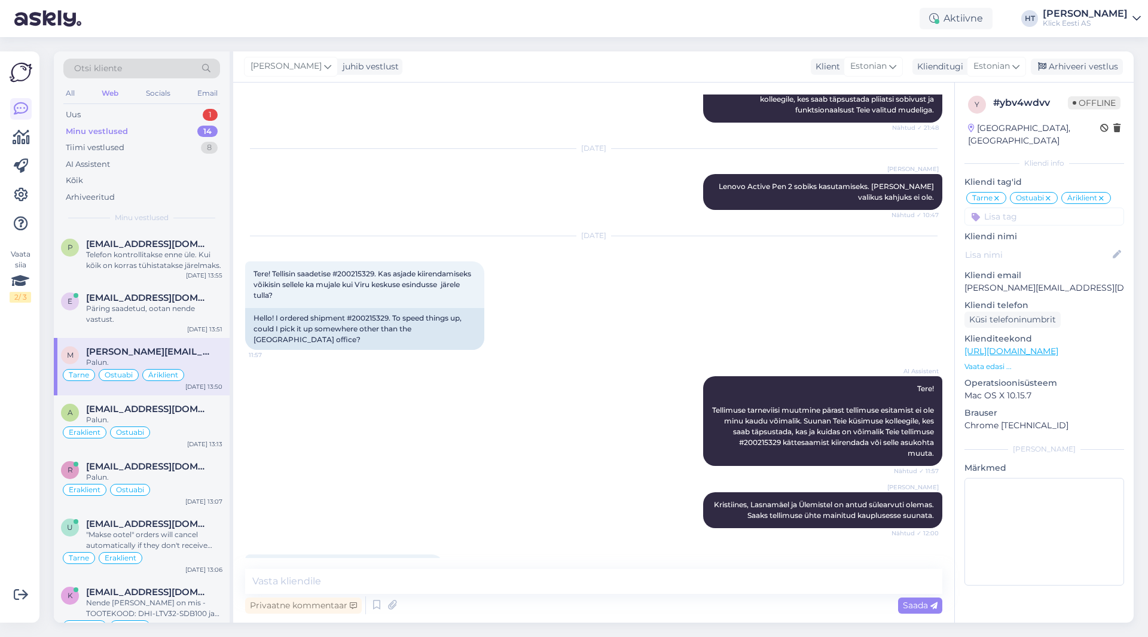
scroll to position [483, 0]
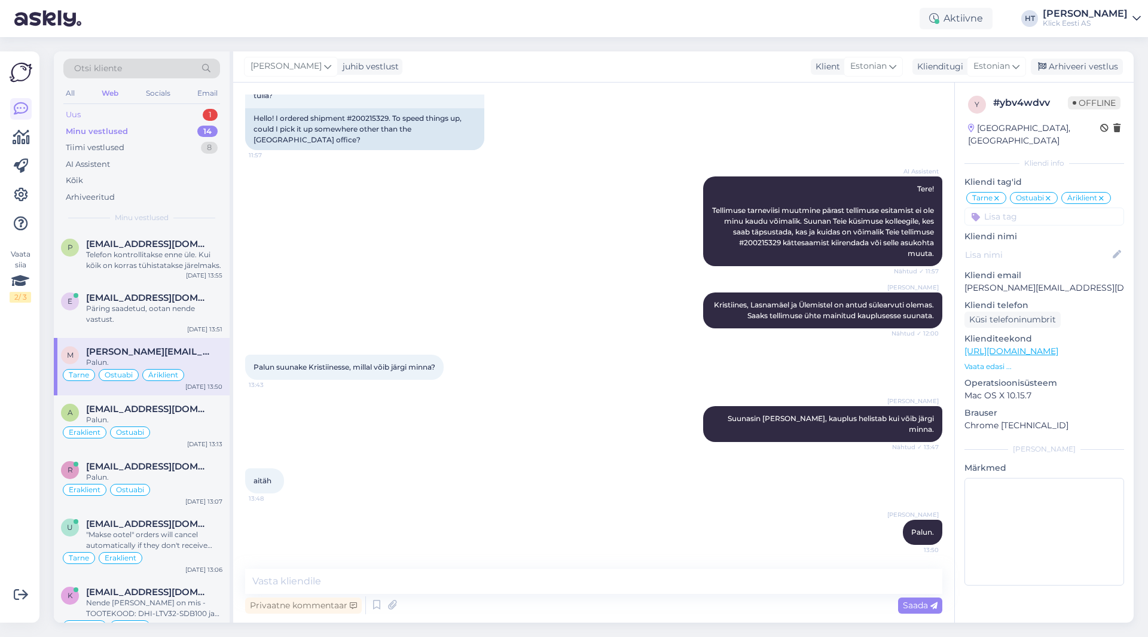
click at [213, 113] on div "1" at bounding box center [210, 115] width 15 height 12
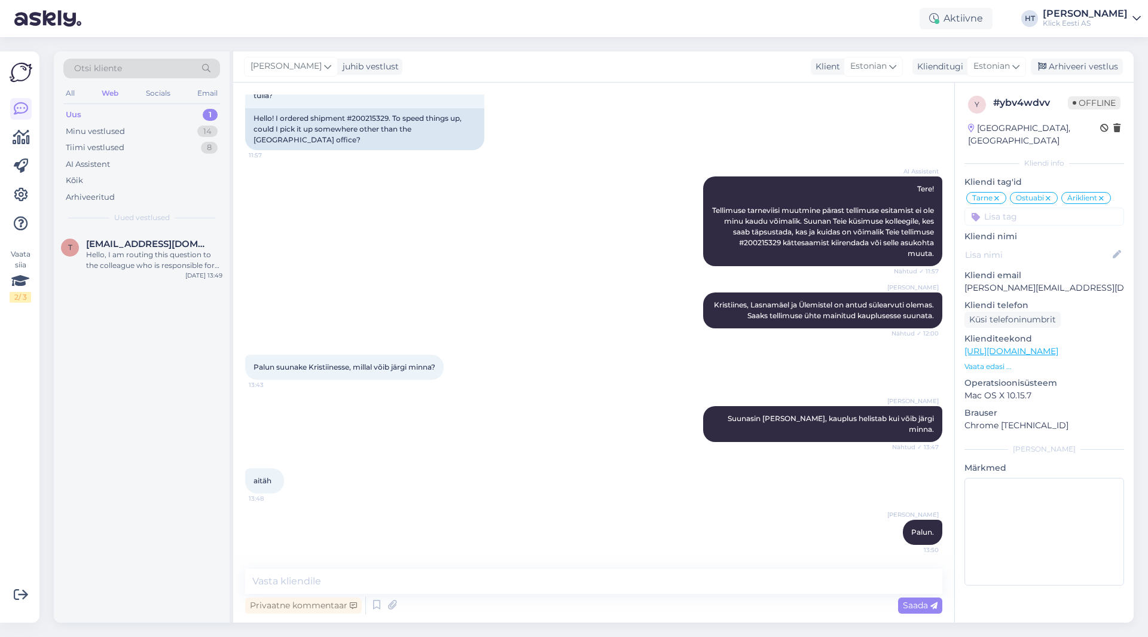
click at [183, 228] on div "Otsi kliente All Web Socials Email Uus 1 Minu vestlused 14 Tiimi vestlused 8 AI…" at bounding box center [142, 140] width 176 height 179
click at [183, 238] on div "t [EMAIL_ADDRESS][DOMAIN_NAME] Hello, I am routing this question to the colleag…" at bounding box center [142, 257] width 176 height 54
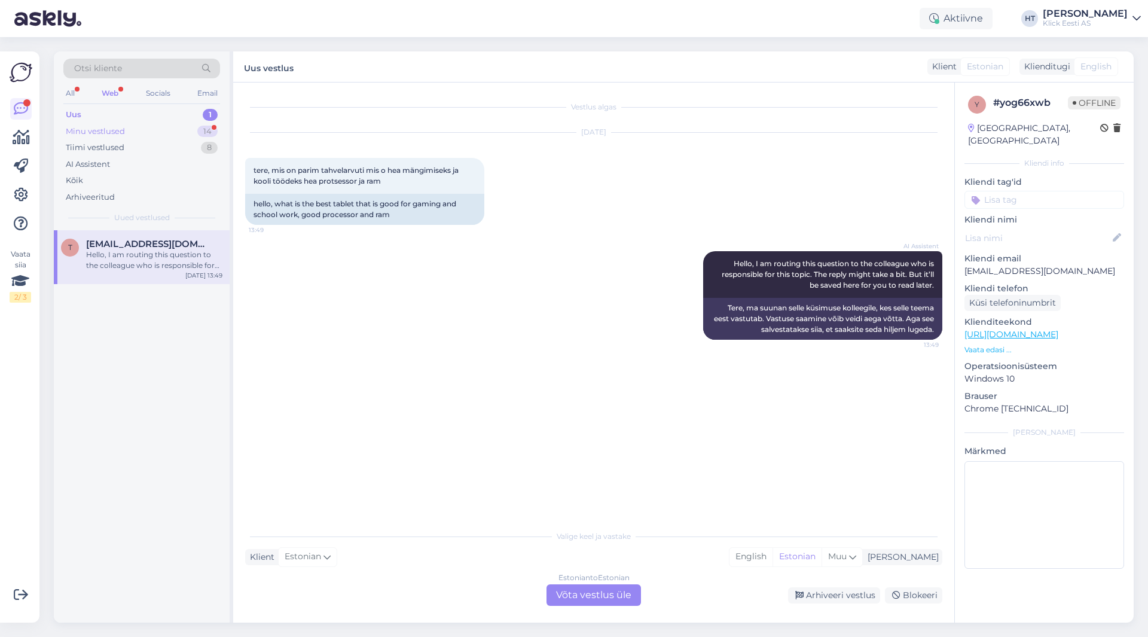
click at [199, 135] on div "14" at bounding box center [207, 132] width 20 height 12
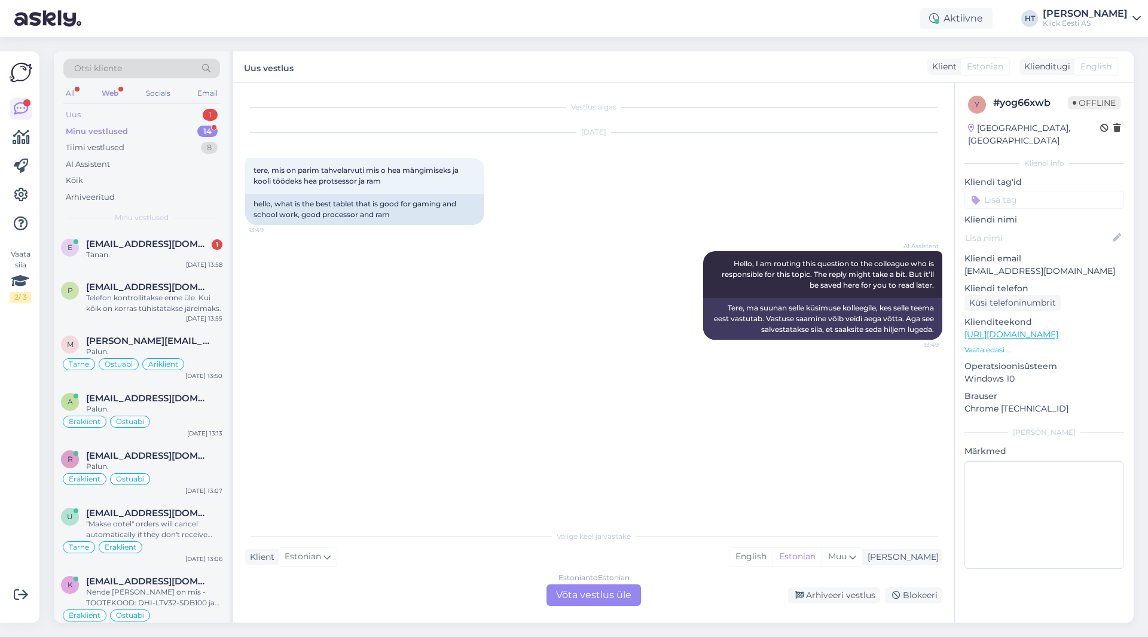
click at [199, 112] on div "Uus 1" at bounding box center [141, 114] width 157 height 17
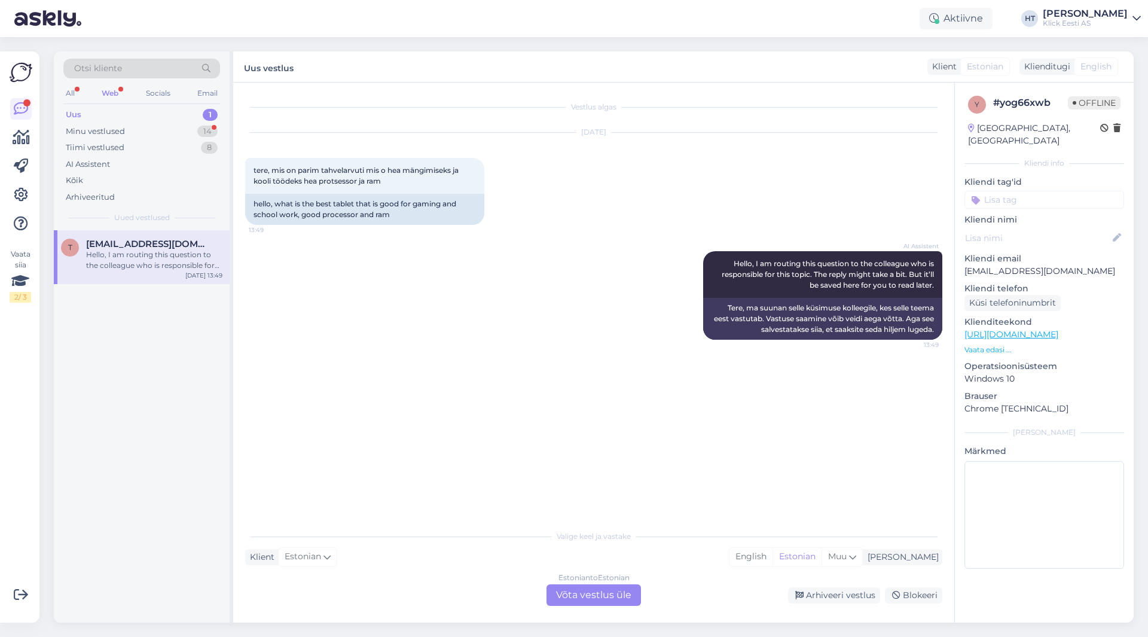
click at [585, 599] on div "Estonian to Estonian Võta vestlus üle" at bounding box center [594, 595] width 94 height 22
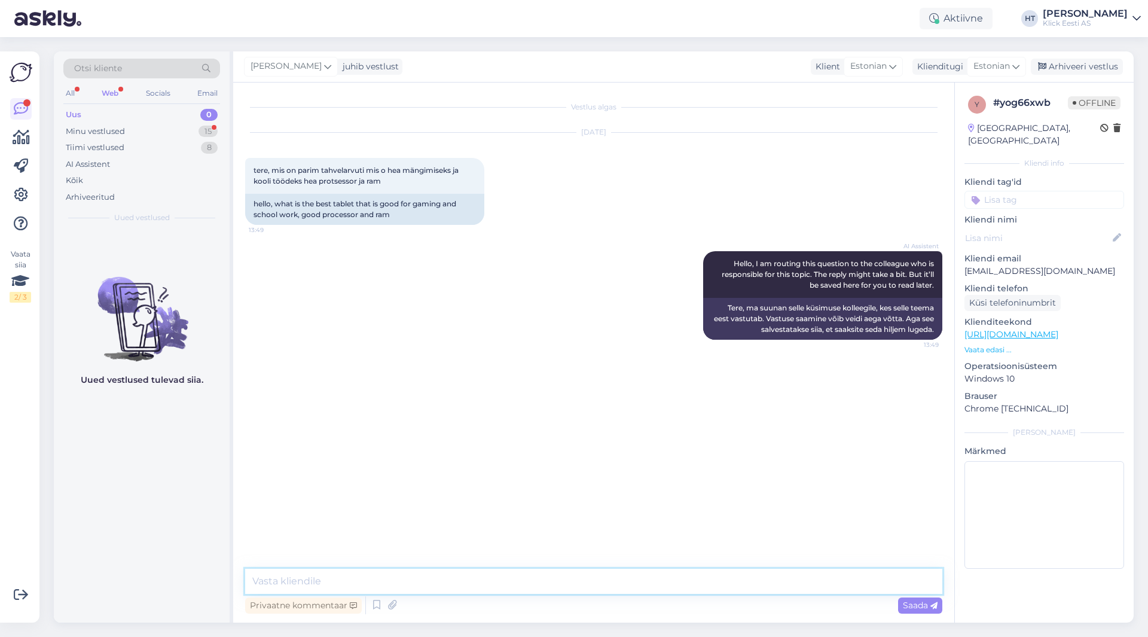
click at [570, 585] on textarea at bounding box center [593, 581] width 697 height 25
paste textarea "[URL][DOMAIN_NAME]"
type textarea "Riistvaraliselt kõive võimekam oleks: [URL][DOMAIN_NAME]"
click at [188, 132] on div "Minu vestlused 15" at bounding box center [141, 131] width 157 height 17
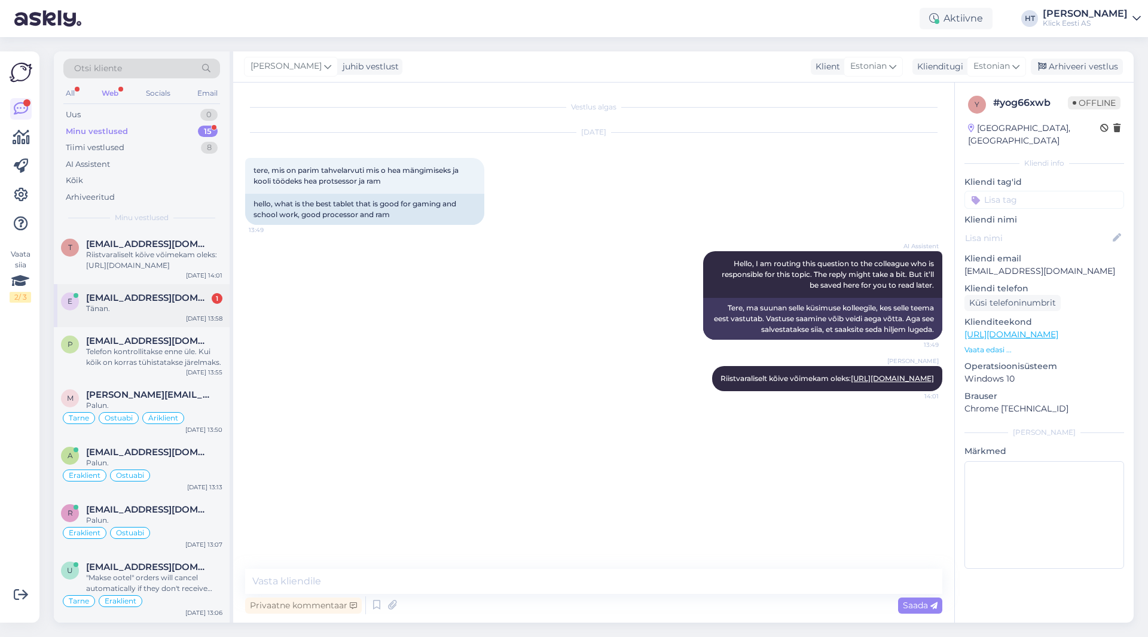
click at [188, 299] on span "[EMAIL_ADDRESS][DOMAIN_NAME]" at bounding box center [148, 297] width 124 height 11
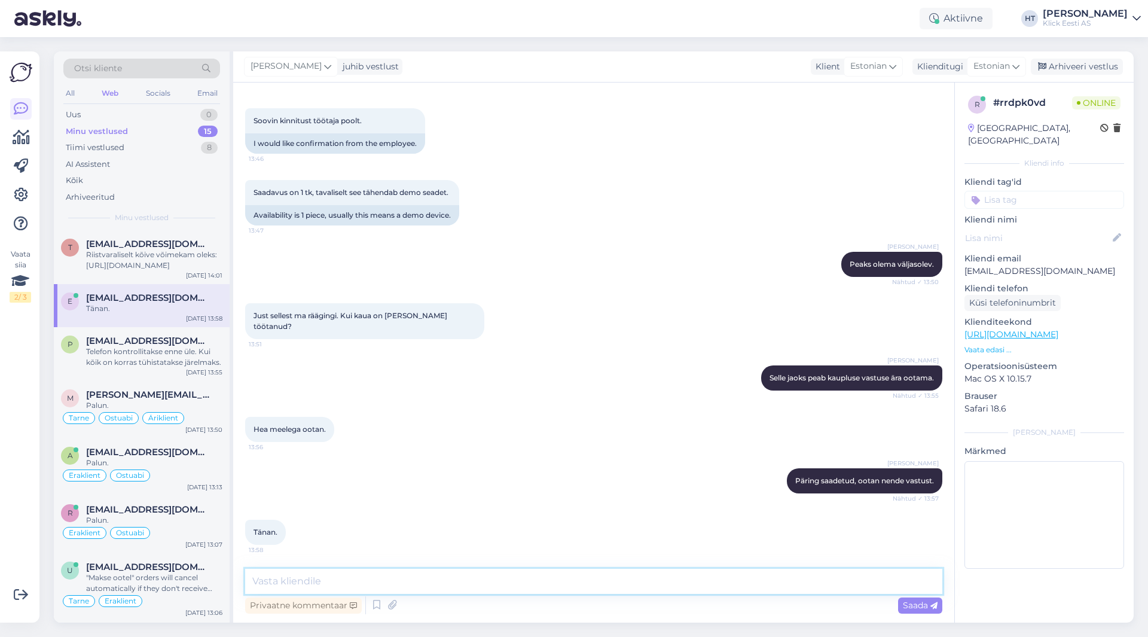
click at [463, 593] on textarea at bounding box center [593, 581] width 697 height 25
click at [443, 584] on textarea at bounding box center [593, 581] width 697 height 25
type textarea "Palun."
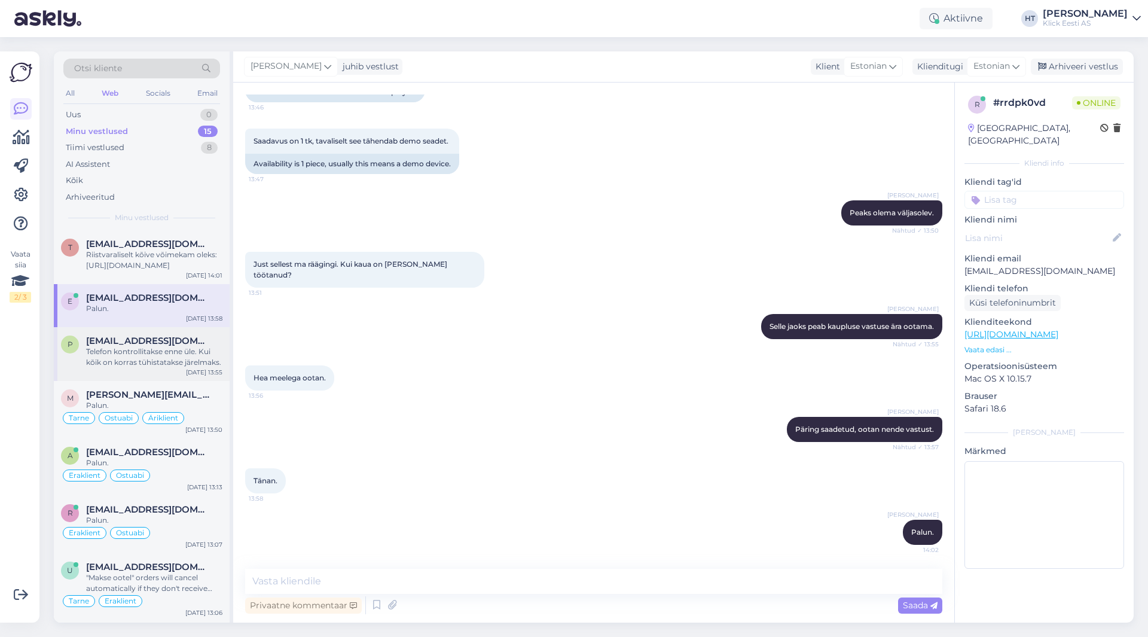
click at [147, 352] on div "Telefon kontrollitakse enne üle. Kui kõik on korras tühistatakse järelmaks." at bounding box center [154, 357] width 136 height 22
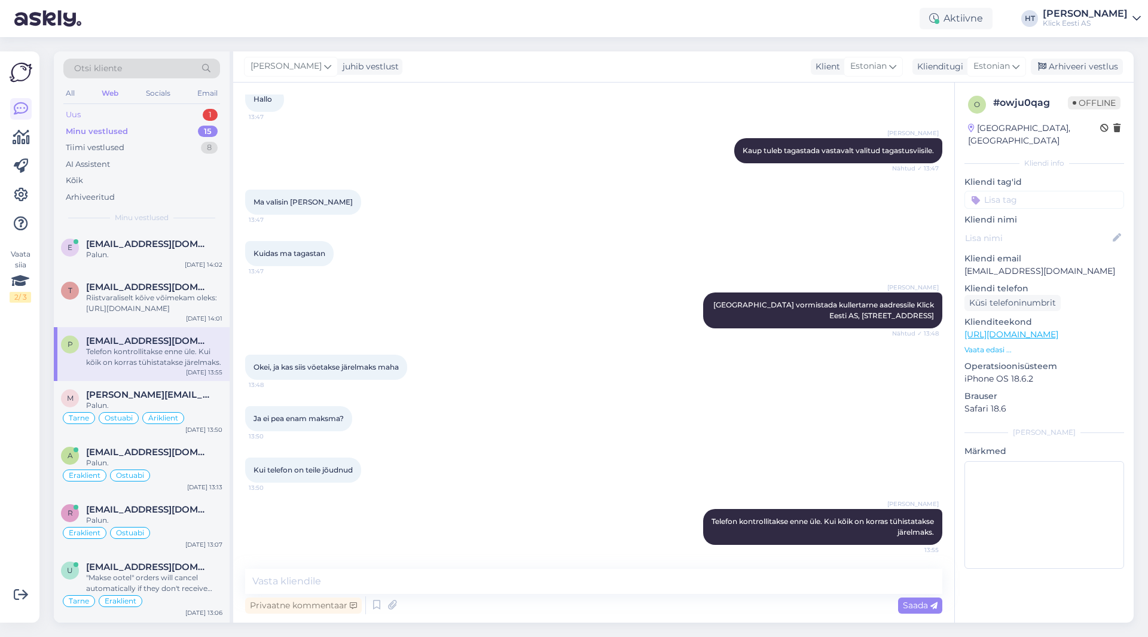
click at [138, 114] on div "Uus 1" at bounding box center [141, 114] width 157 height 17
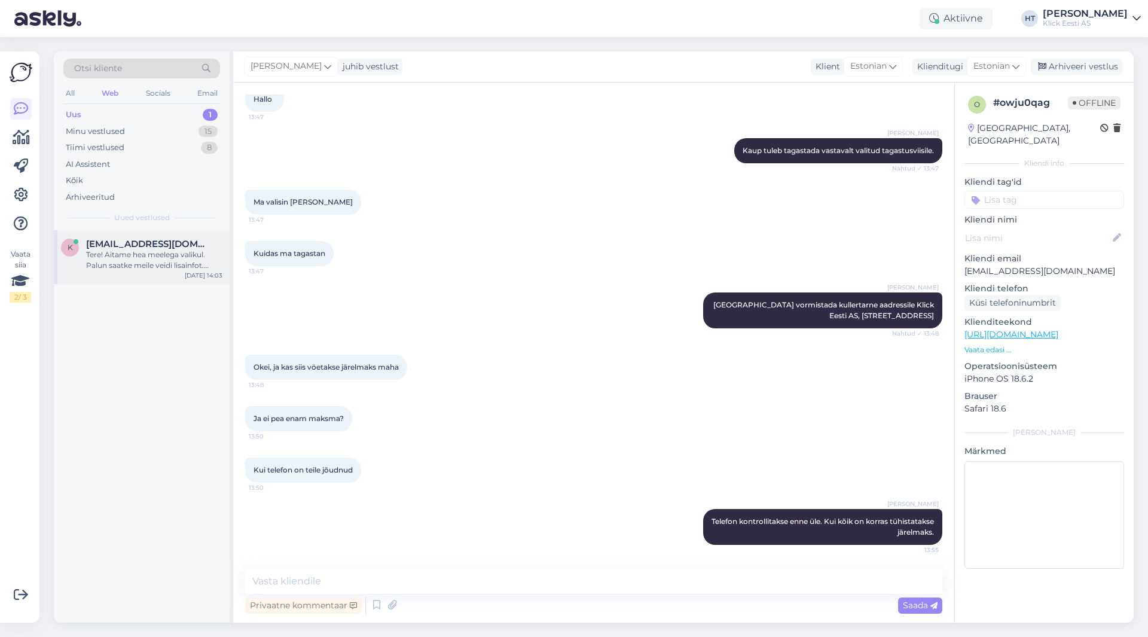
click at [168, 245] on span "[EMAIL_ADDRESS][DOMAIN_NAME]" at bounding box center [148, 244] width 124 height 11
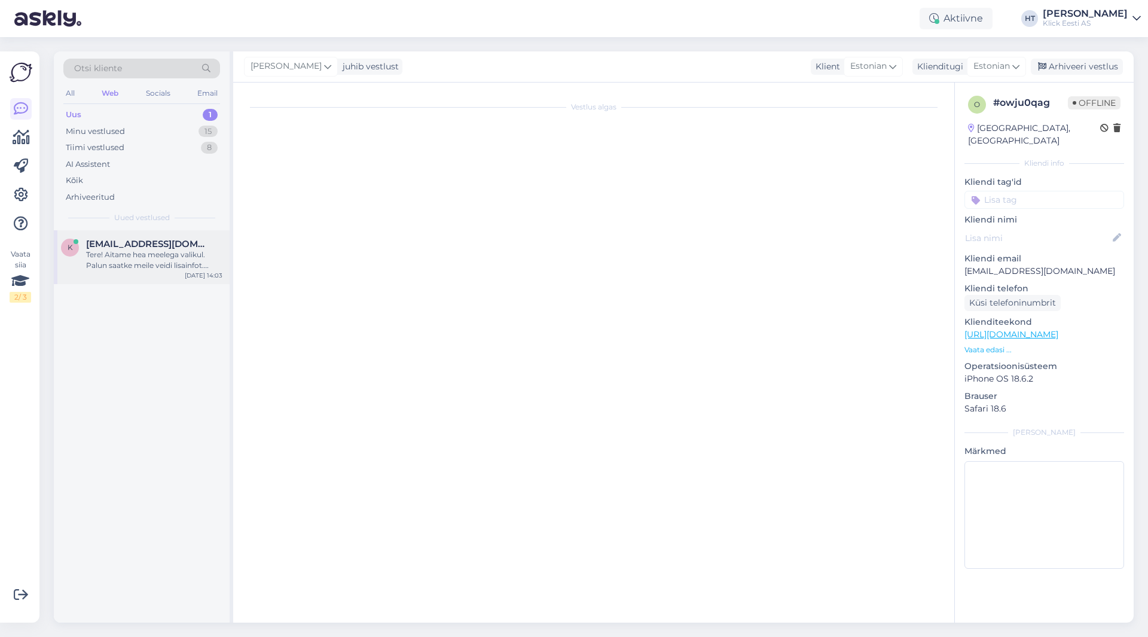
scroll to position [0, 0]
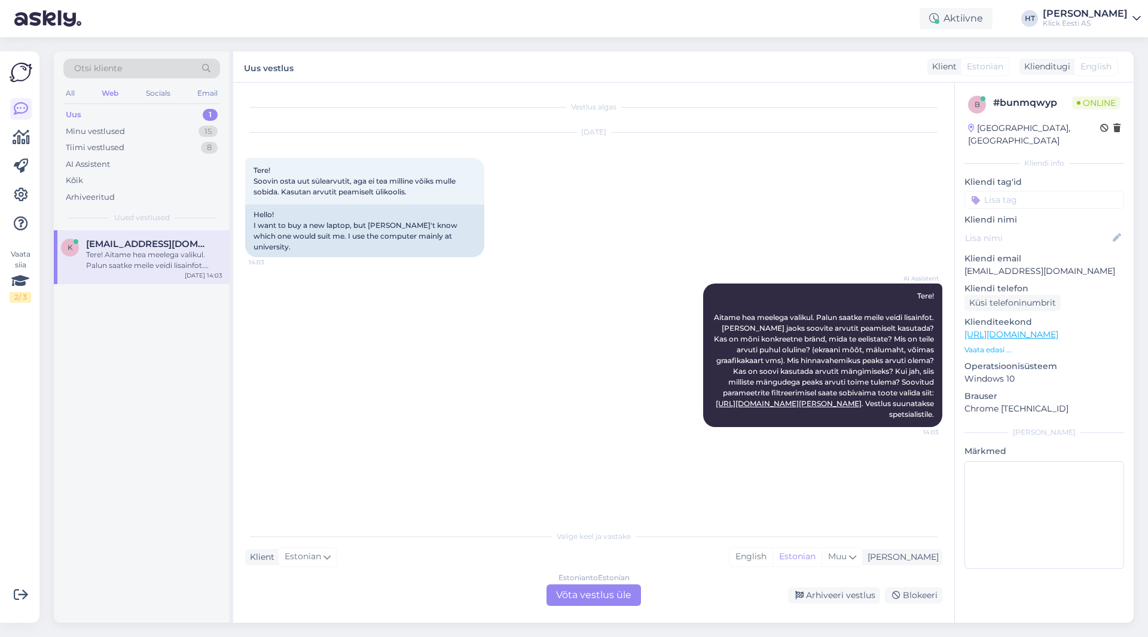
click at [156, 459] on div "k [EMAIL_ADDRESS][DOMAIN_NAME] Tere! Aitame hea meelega valikul. Palun saatke m…" at bounding box center [142, 426] width 176 height 392
click at [158, 428] on div "k [EMAIL_ADDRESS][DOMAIN_NAME] Tere! Aitame hea meelega valikul. Palun saatke m…" at bounding box center [142, 426] width 176 height 392
click at [203, 133] on div "15" at bounding box center [208, 132] width 19 height 12
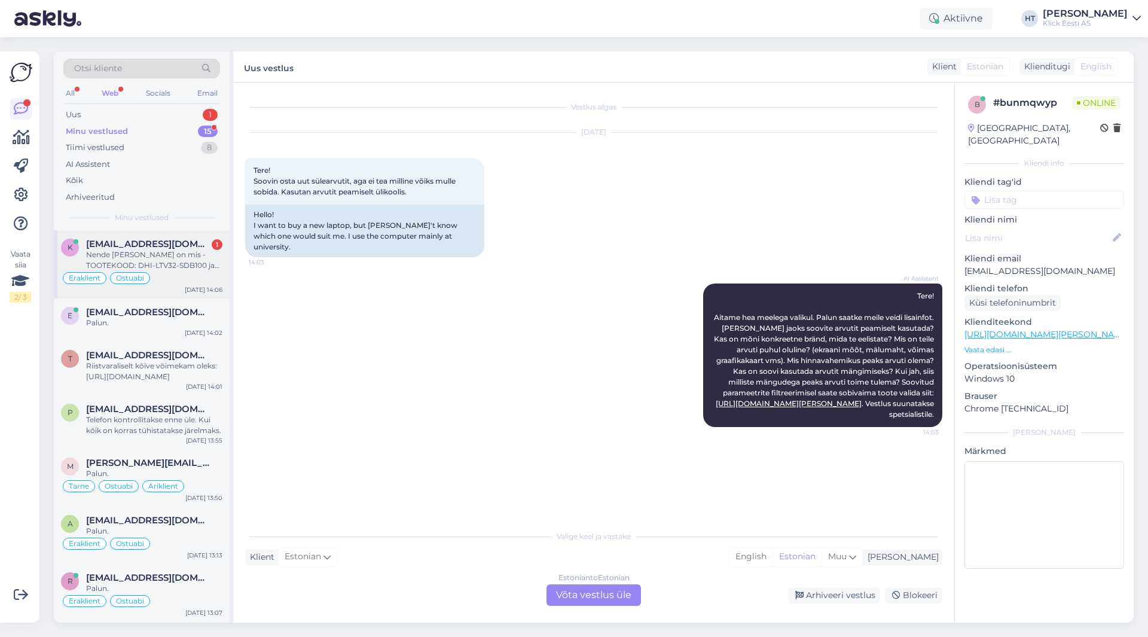
click at [194, 255] on div "Nende kahe [PERSON_NAME] on mis - TOOTEKOOD: DHI-LTV32-SDB100 ja TOOTEKOOD: DHI…" at bounding box center [154, 260] width 136 height 22
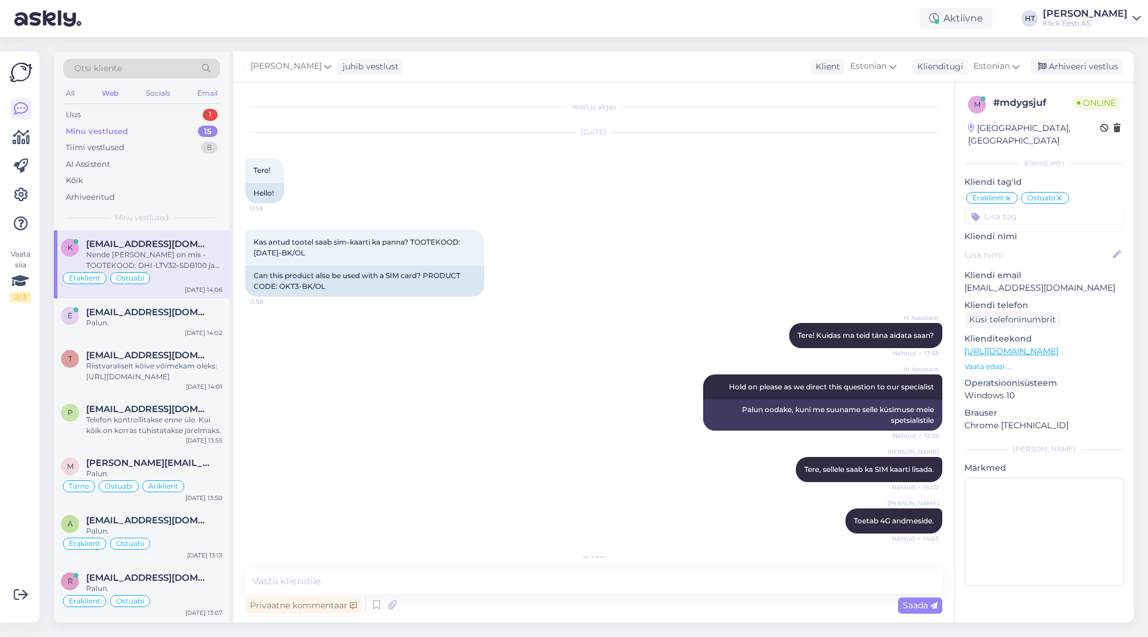
scroll to position [2249, 0]
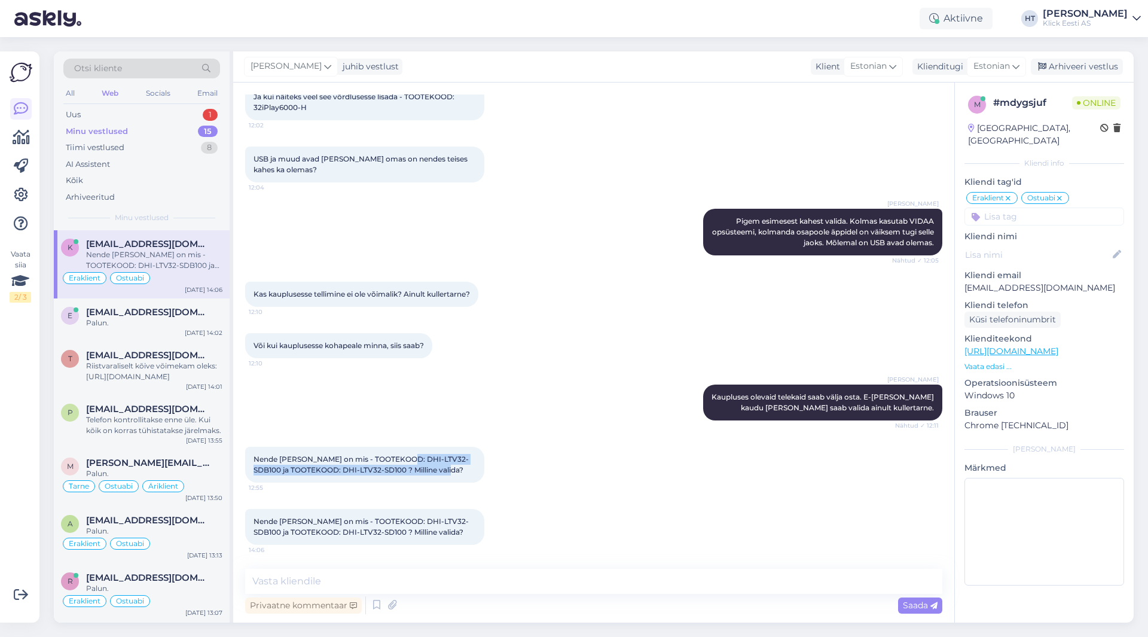
drag, startPoint x: 405, startPoint y: 459, endPoint x: 472, endPoint y: 465, distance: 67.8
click at [472, 465] on div "Nende kahe [PERSON_NAME] on mis - TOOTEKOOD: DHI-LTV32-SDB100 ja TOOTEKOOD: DHI…" at bounding box center [364, 470] width 239 height 47
drag, startPoint x: 401, startPoint y: 462, endPoint x: 478, endPoint y: 460, distance: 76.5
click at [478, 460] on div "Nende kahe [PERSON_NAME] on mis - TOOTEKOOD: DHI-LTV32-SDB100 ja TOOTEKOOD: DHI…" at bounding box center [364, 470] width 239 height 47
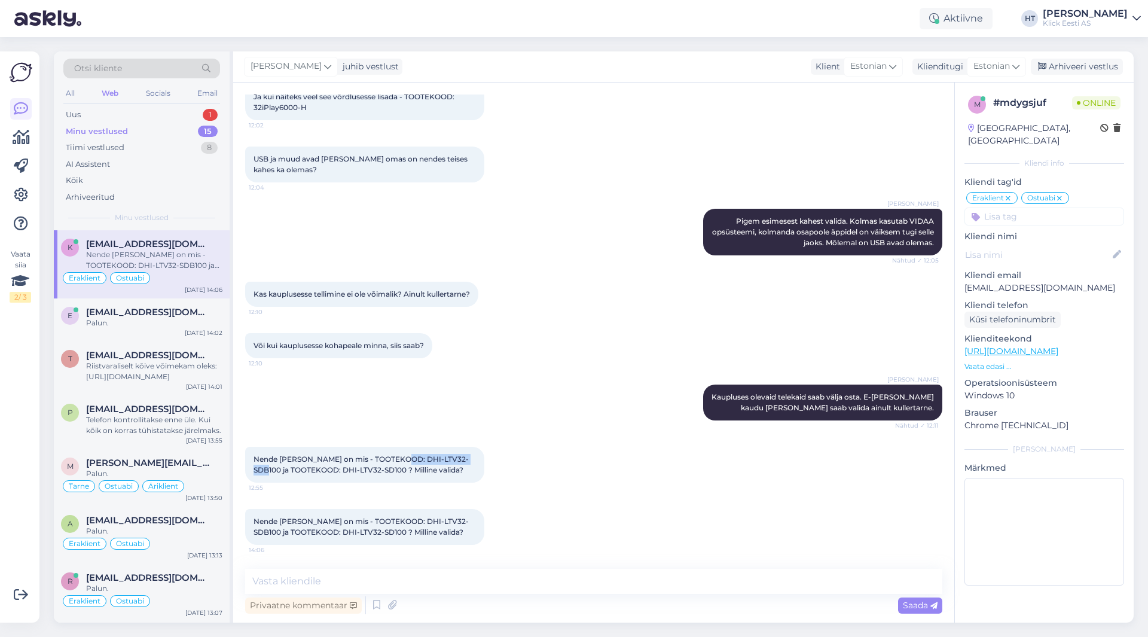
copy span "DHI-LTV32-SDB100"
click at [312, 471] on span "Nende kahe [PERSON_NAME] on mis - TOOTEKOOD: DHI-LTV32-SDB100 ja TOOTEKOOD: DHI…" at bounding box center [359, 469] width 210 height 30
drag, startPoint x: 314, startPoint y: 469, endPoint x: 376, endPoint y: 471, distance: 62.2
click at [376, 471] on span "Nende kahe [PERSON_NAME] on mis - TOOTEKOOD: DHI-LTV32-SDB100 ja TOOTEKOOD: DHI…" at bounding box center [359, 469] width 210 height 30
copy span "DHI-LTV32-SD100"
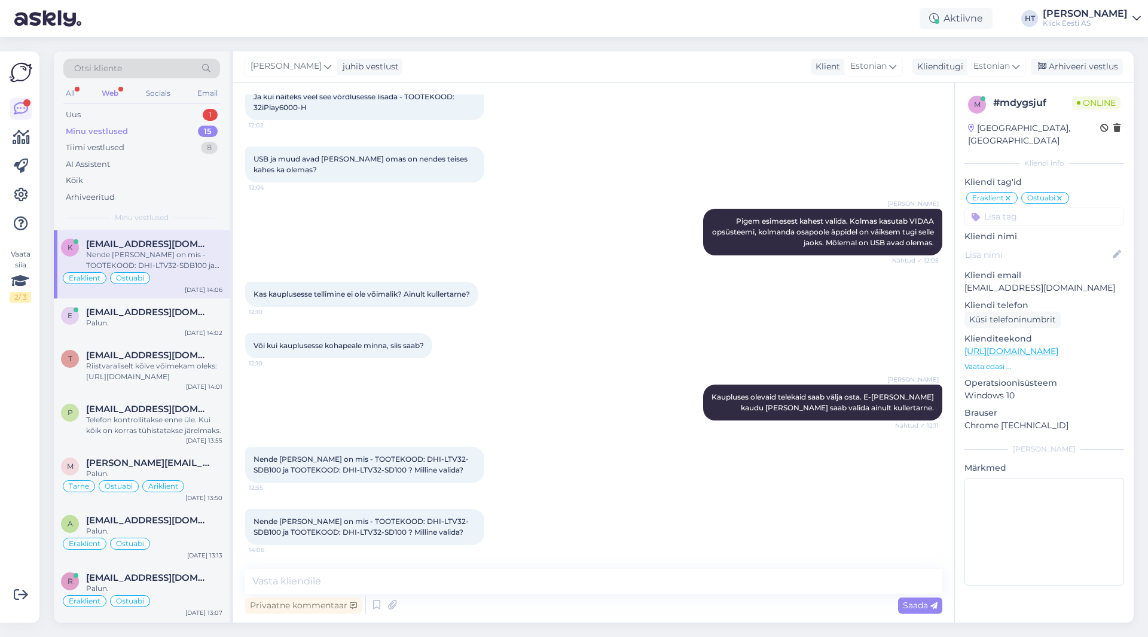
click at [523, 476] on div "Nende kahe [PERSON_NAME] on mis - TOOTEKOOD: DHI-LTV32-SDB100 ja TOOTEKOOD: DHI…" at bounding box center [593, 470] width 697 height 73
click at [529, 585] on textarea at bounding box center [593, 581] width 697 height 25
click at [206, 112] on div "1" at bounding box center [210, 115] width 15 height 12
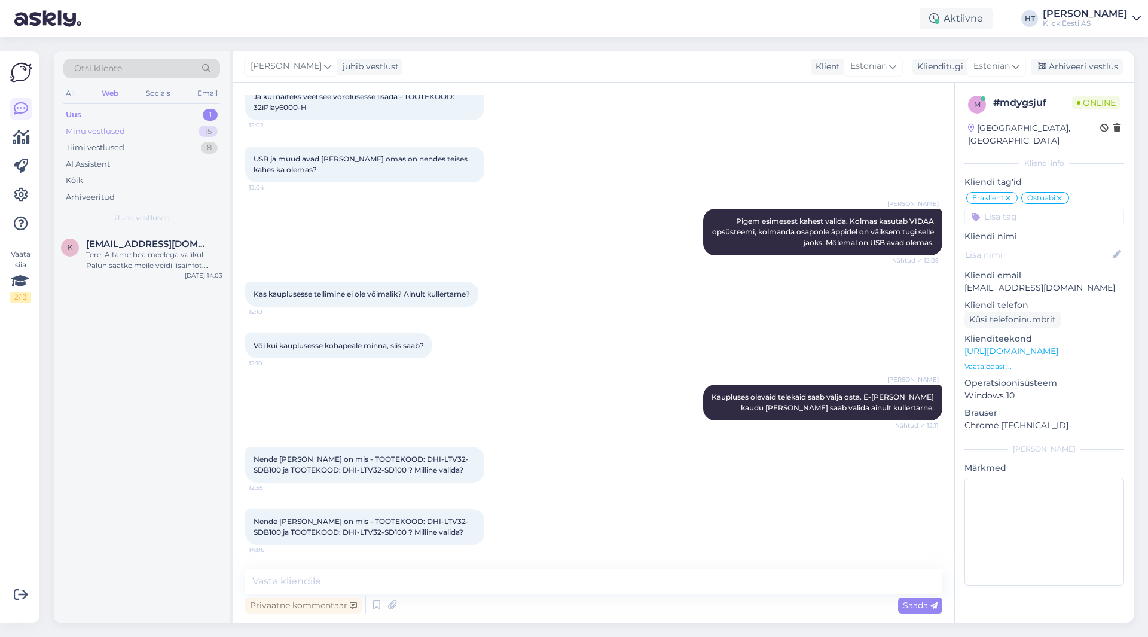
click at [202, 129] on div "15" at bounding box center [208, 132] width 19 height 12
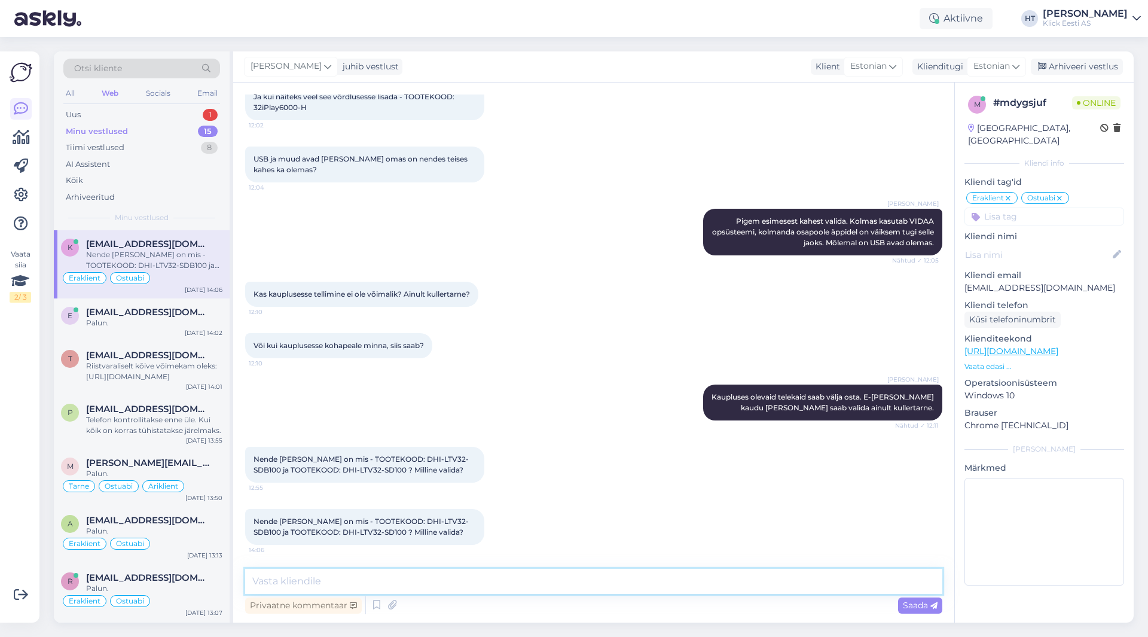
click at [465, 582] on textarea at bounding box center [593, 581] width 697 height 25
type textarea "T"
type textarea "Uurin üle veel tootejuhilt, kuid tehniliste näitajate järgi on pea üks-ühele."
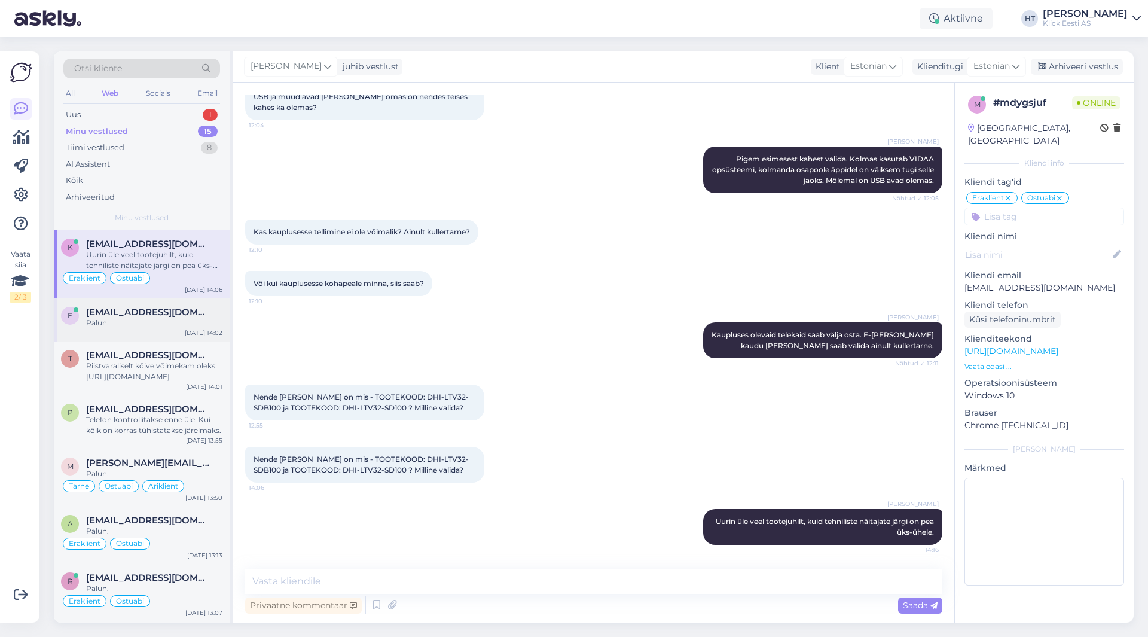
click at [164, 331] on div "e [EMAIL_ADDRESS][DOMAIN_NAME] Palun. [DATE] 14:02" at bounding box center [142, 319] width 176 height 43
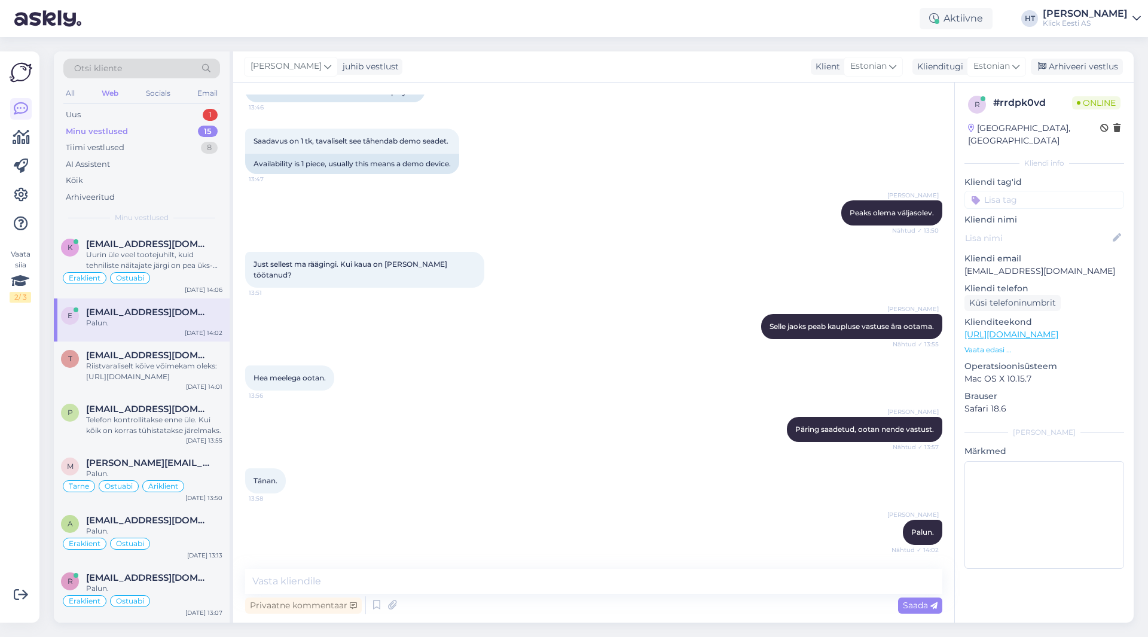
scroll to position [375, 0]
click at [397, 573] on textarea at bounding box center [593, 581] width 697 height 25
type textarea "Lõunakeskuses oli viimane mudel isegi kinnise pakendiga."
click at [613, 412] on div "[PERSON_NAME] Päring saadetud, ootan nende vastust. Nähtud ✓ 13:57" at bounding box center [593, 429] width 697 height 51
click at [610, 581] on textarea "Lõunakeskuses oli viimane mudel isegi kinnise pakendiga." at bounding box center [593, 581] width 697 height 25
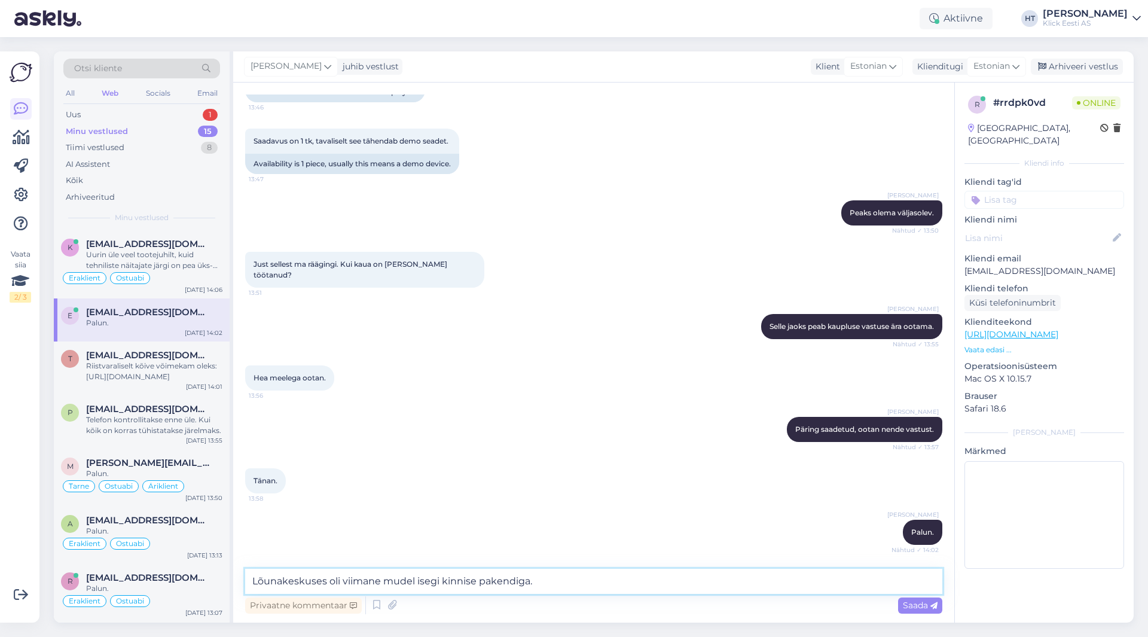
click at [595, 587] on textarea "Lõunakeskuses oli viimane mudel isegi kinnise pakendiga." at bounding box center [593, 581] width 697 height 25
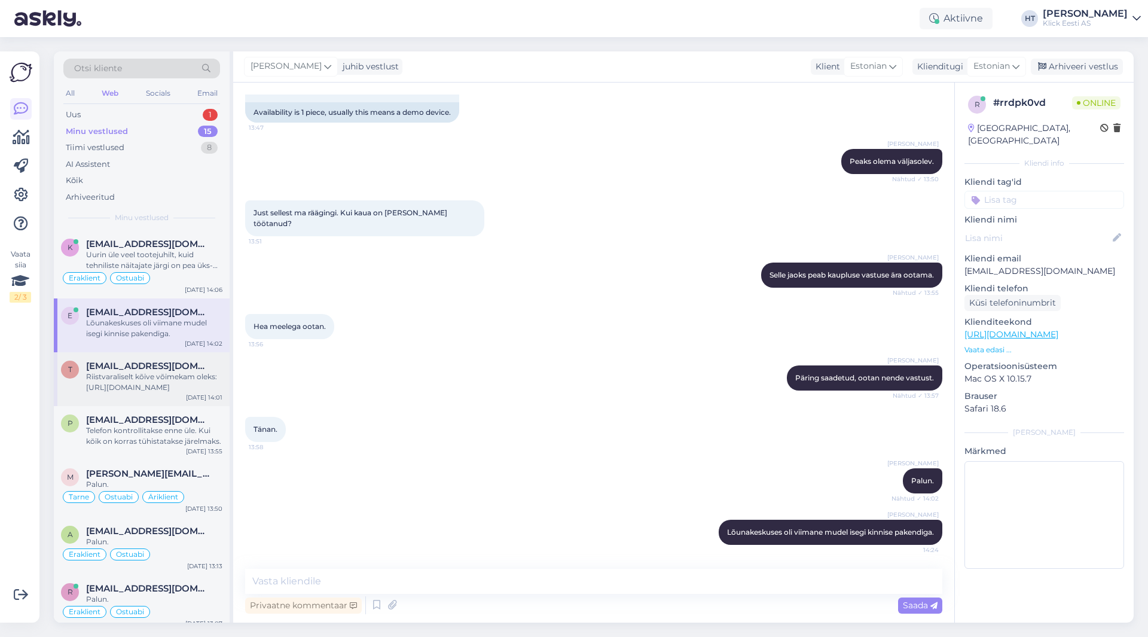
click at [170, 369] on span "[EMAIL_ADDRESS][DOMAIN_NAME]" at bounding box center [148, 366] width 124 height 11
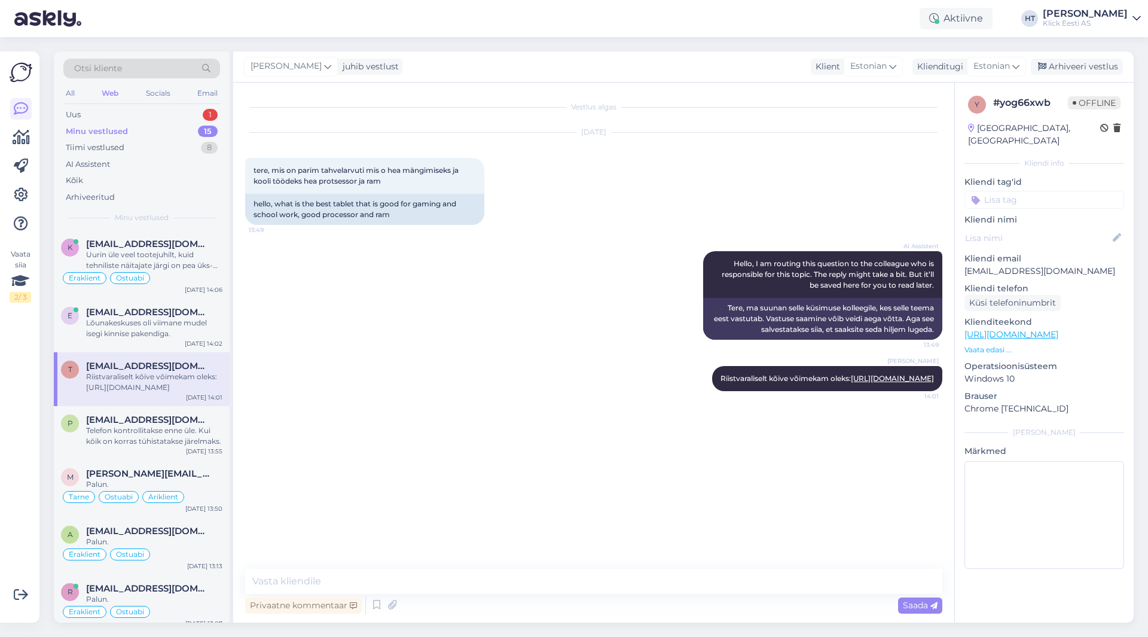
scroll to position [0, 0]
click at [169, 252] on div "Uurin üle veel tootejuhilt, kuid tehniliste näitajate järgi on pea üks-ühele." at bounding box center [154, 260] width 136 height 22
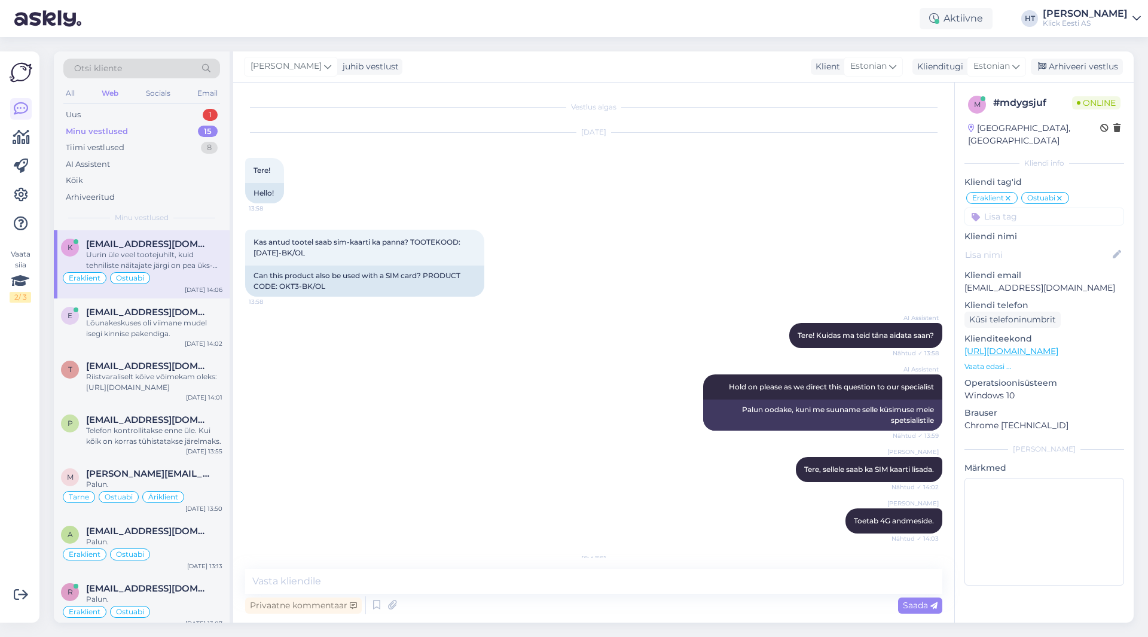
scroll to position [2311, 0]
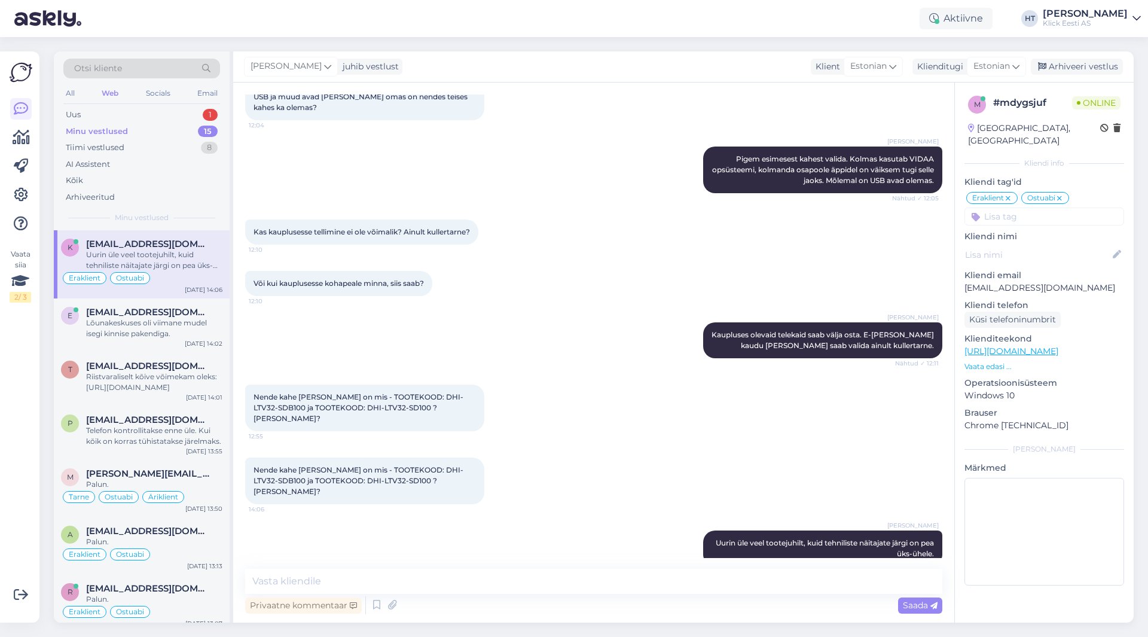
click at [187, 103] on div "All Web Socials Email" at bounding box center [141, 95] width 157 height 19
click at [190, 109] on div "Uus 1" at bounding box center [141, 114] width 157 height 17
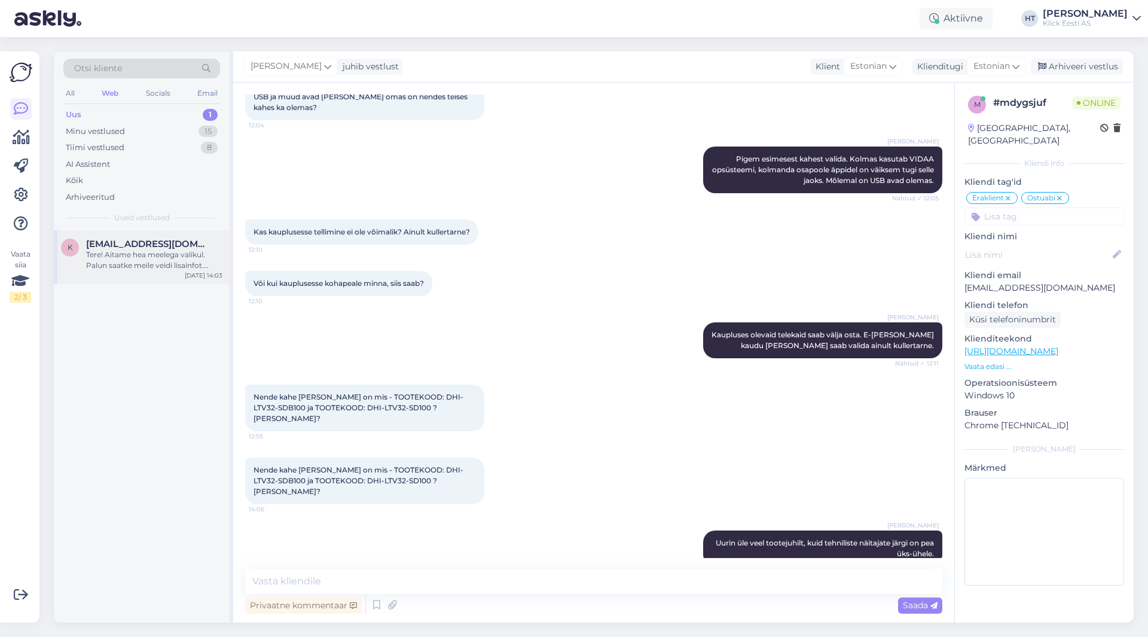
click at [185, 264] on div "Tere! Aitame hea meelega valikul. Palun saatke meile veidi lisainfot. [PERSON_N…" at bounding box center [154, 260] width 136 height 22
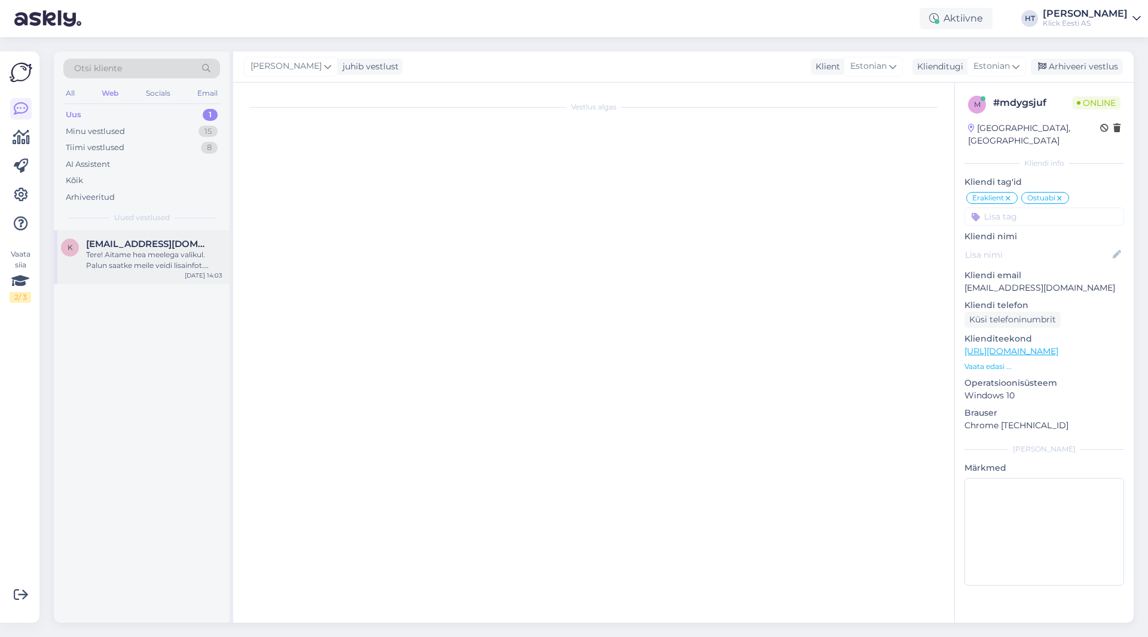
scroll to position [0, 0]
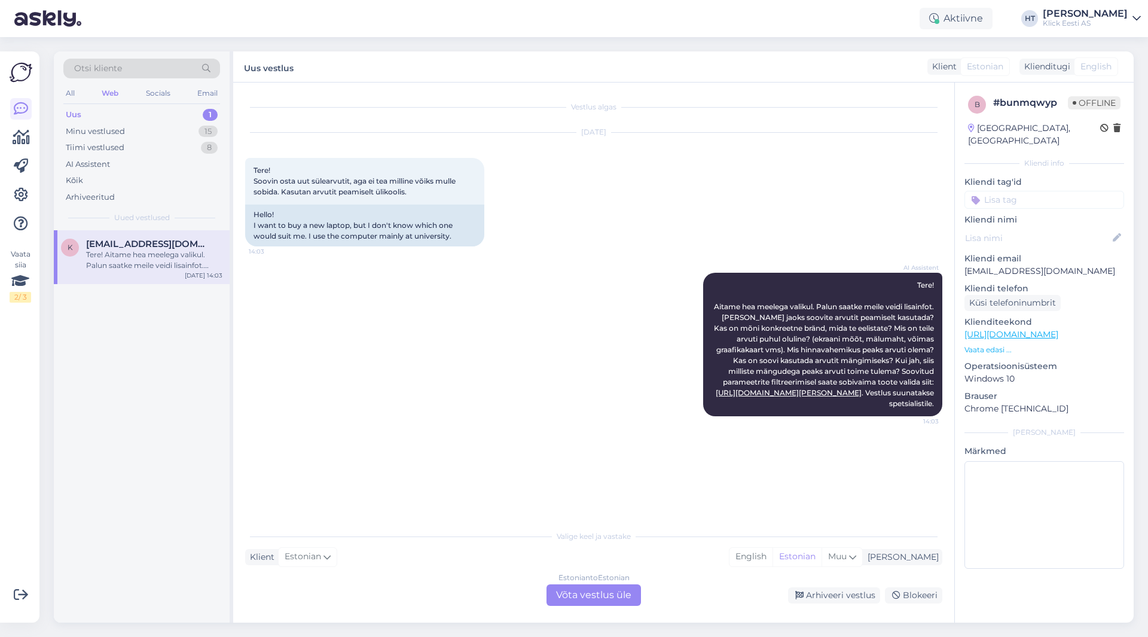
click at [1005, 191] on input at bounding box center [1044, 200] width 160 height 18
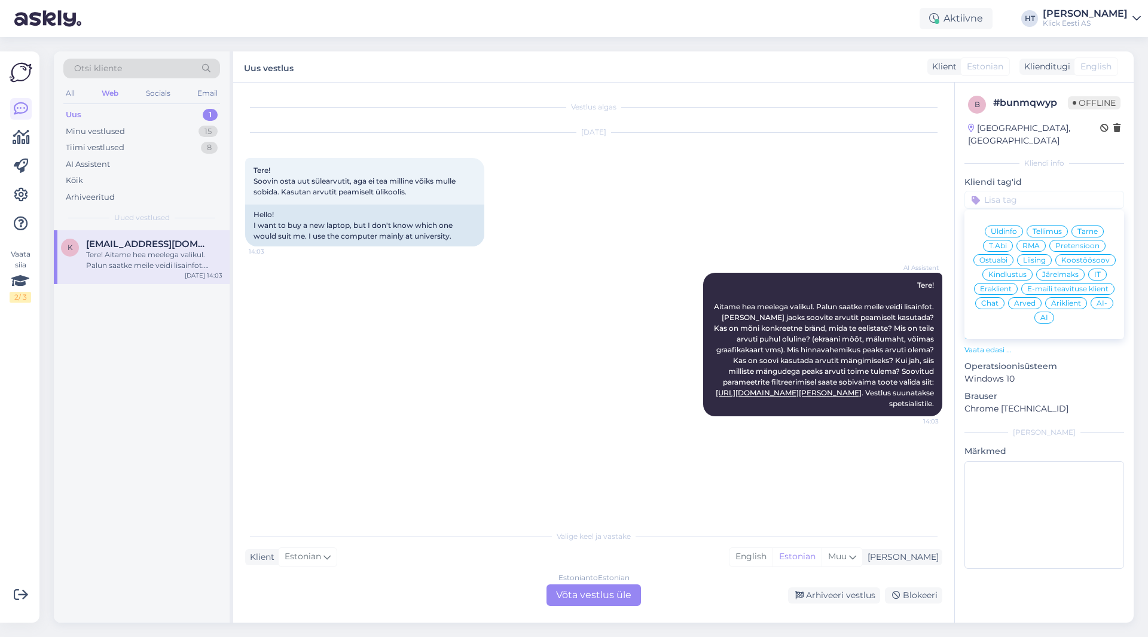
click at [1005, 285] on span "Eraklient" at bounding box center [996, 288] width 32 height 7
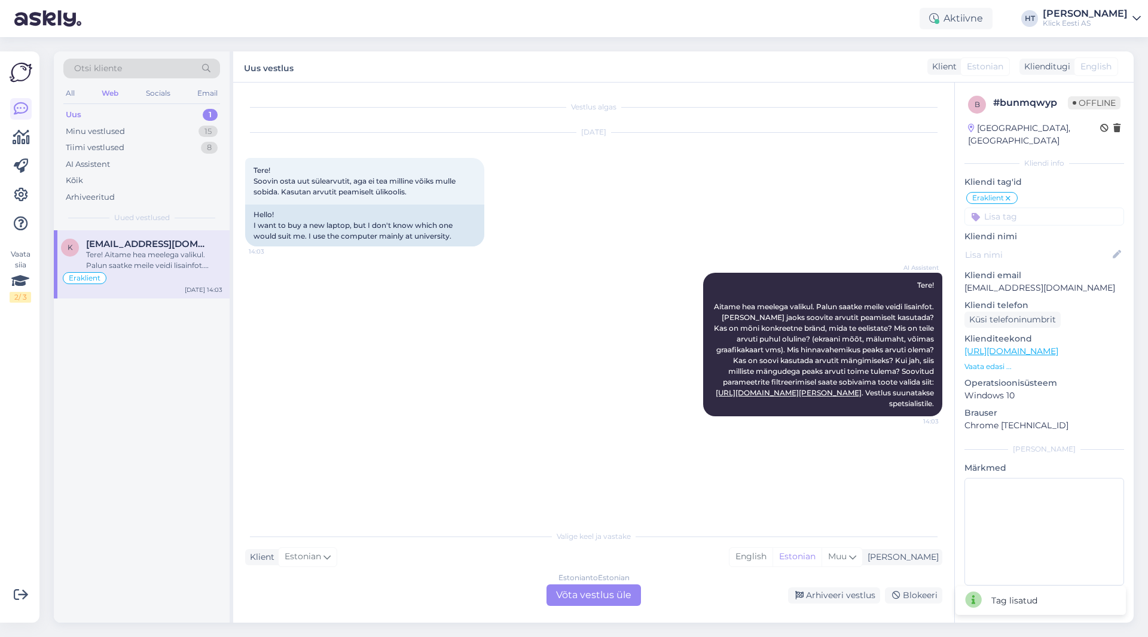
click at [1018, 207] on input at bounding box center [1044, 216] width 160 height 18
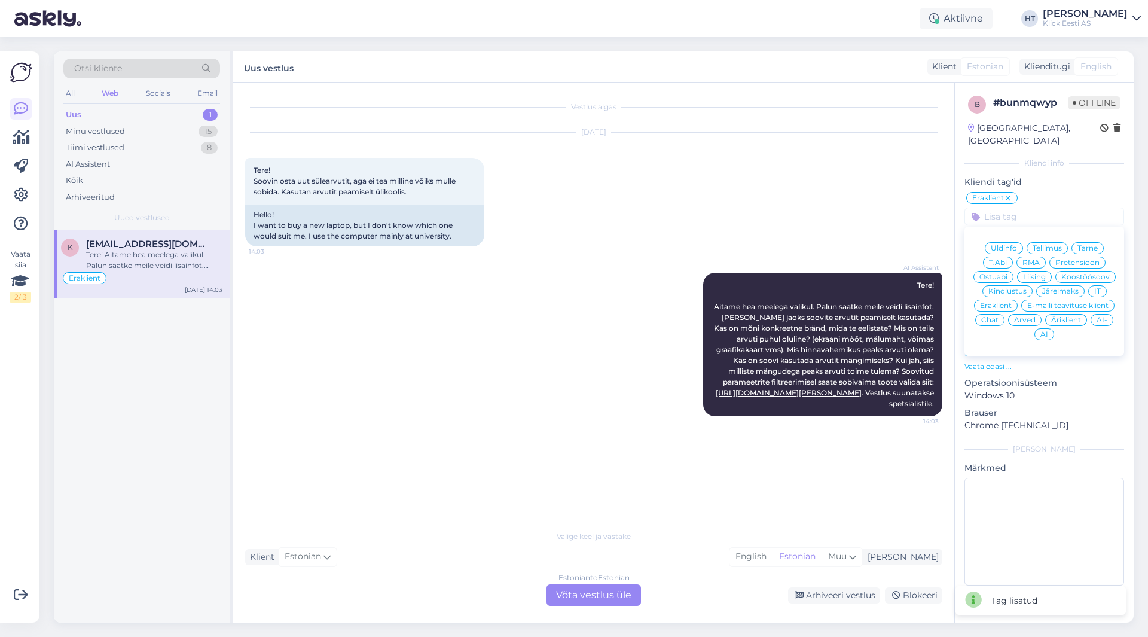
click at [1001, 273] on span "Ostuabi" at bounding box center [993, 276] width 28 height 7
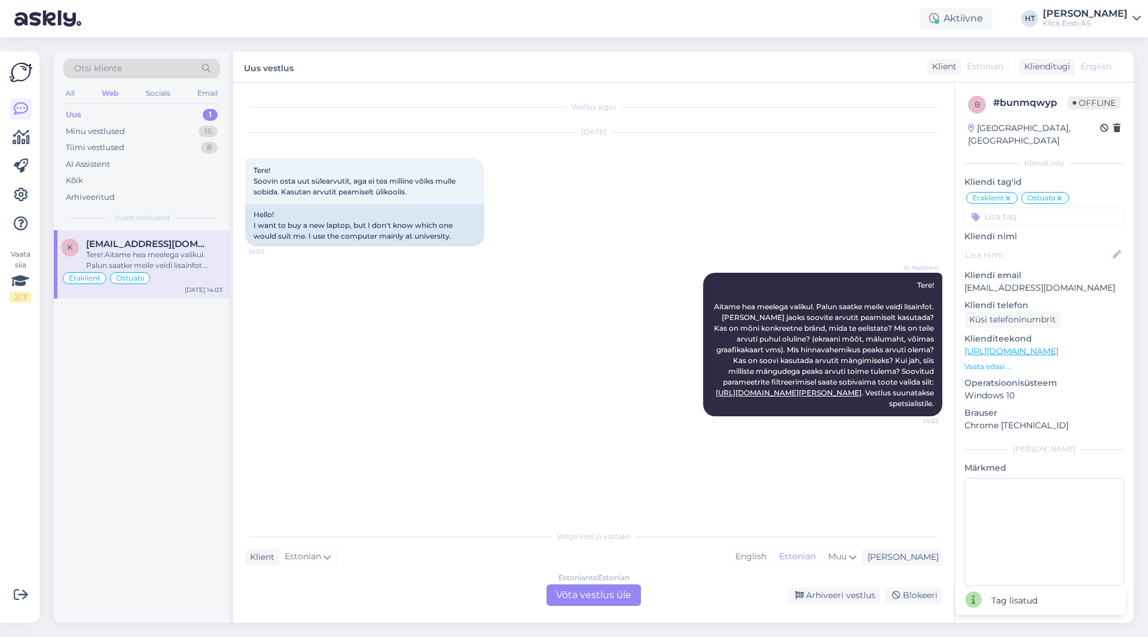
click at [1009, 207] on input at bounding box center [1044, 216] width 160 height 18
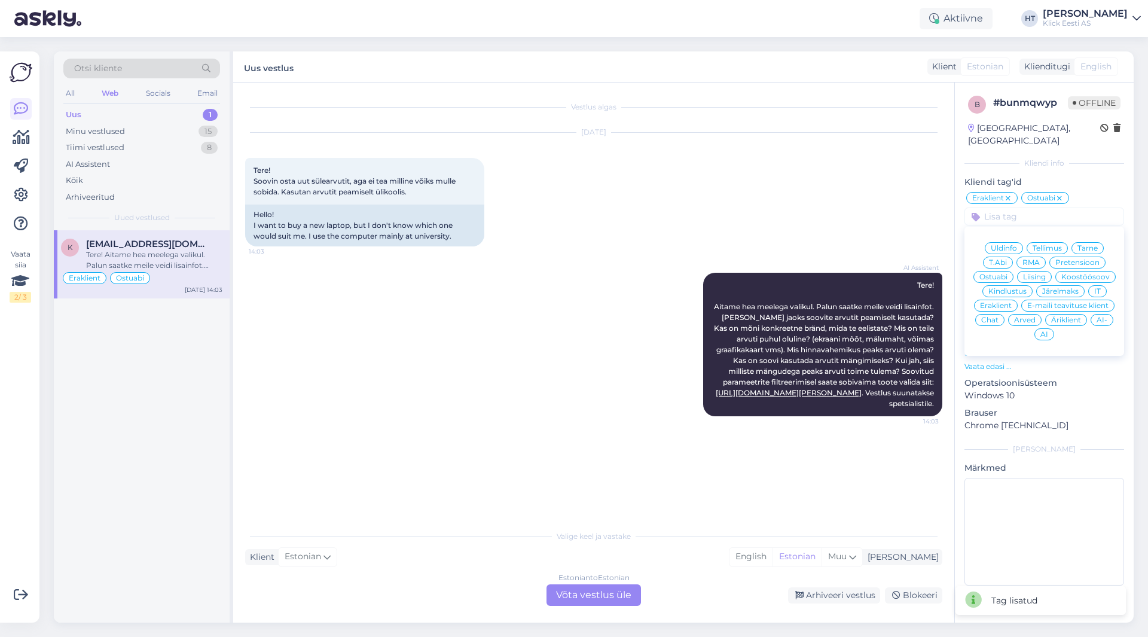
click at [776, 195] on div "[DATE] Tere! Soovin osta uut sülearvutit, aga ei tea milline võiks mulle sobida…" at bounding box center [593, 190] width 697 height 140
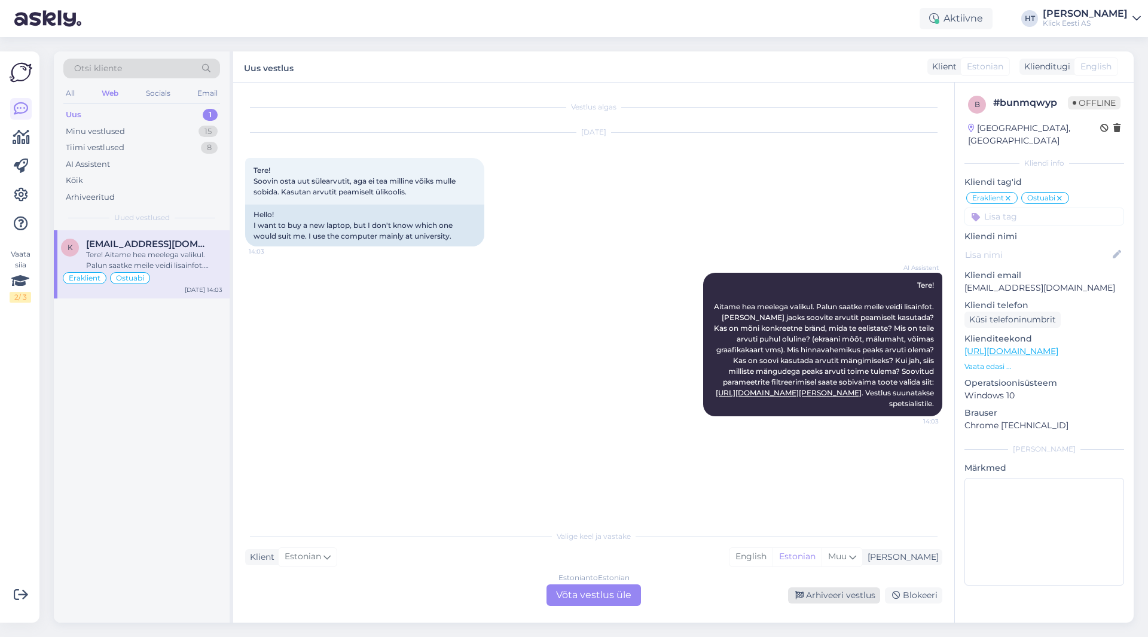
click at [808, 597] on div "Arhiveeri vestlus" at bounding box center [834, 595] width 92 height 16
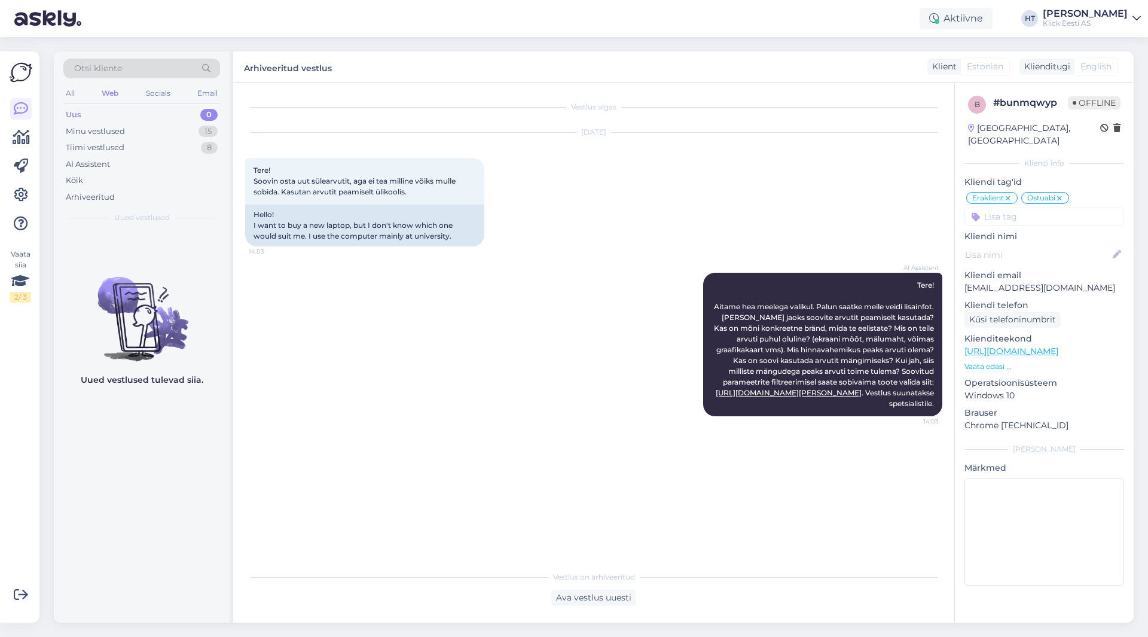
click at [623, 441] on div "Vestlus algas [DATE] Tere! Soovin osta uut sülearvutit, aga ei tea milline võik…" at bounding box center [599, 323] width 708 height 459
click at [212, 135] on div "15" at bounding box center [208, 132] width 19 height 12
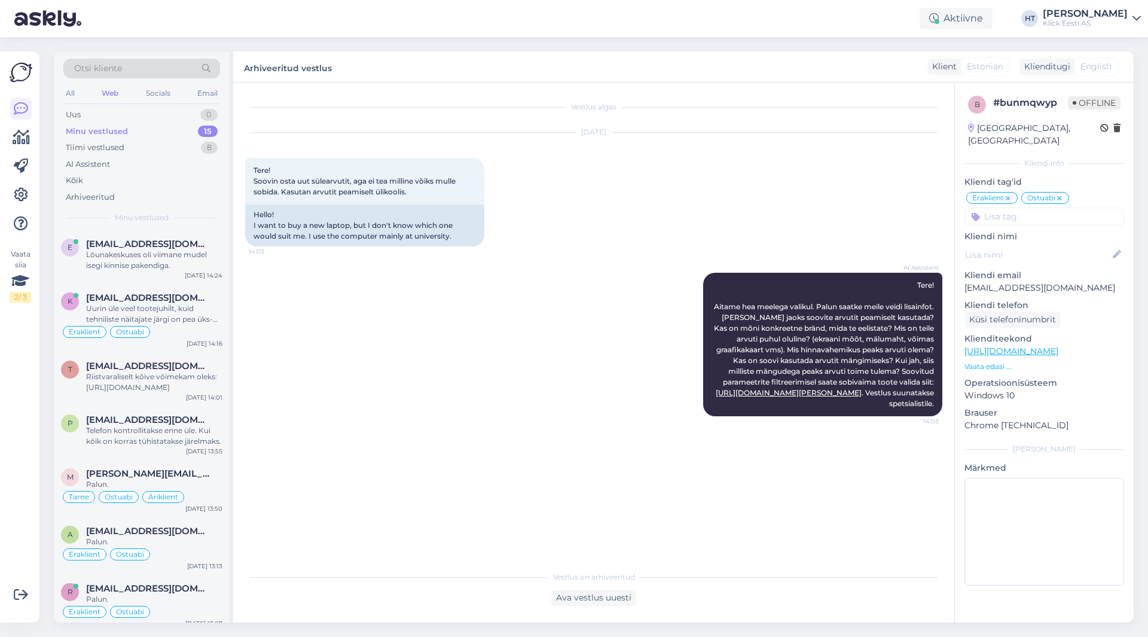
click at [197, 229] on div "Otsi kliente All Web Socials Email Uus 0 Minu vestlused 15 Tiimi vestlused 8 AI…" at bounding box center [142, 140] width 176 height 179
click at [196, 235] on div "e [EMAIL_ADDRESS][DOMAIN_NAME] Lõunakeskuses oli viimane mudel isegi kinnise pa…" at bounding box center [142, 257] width 176 height 54
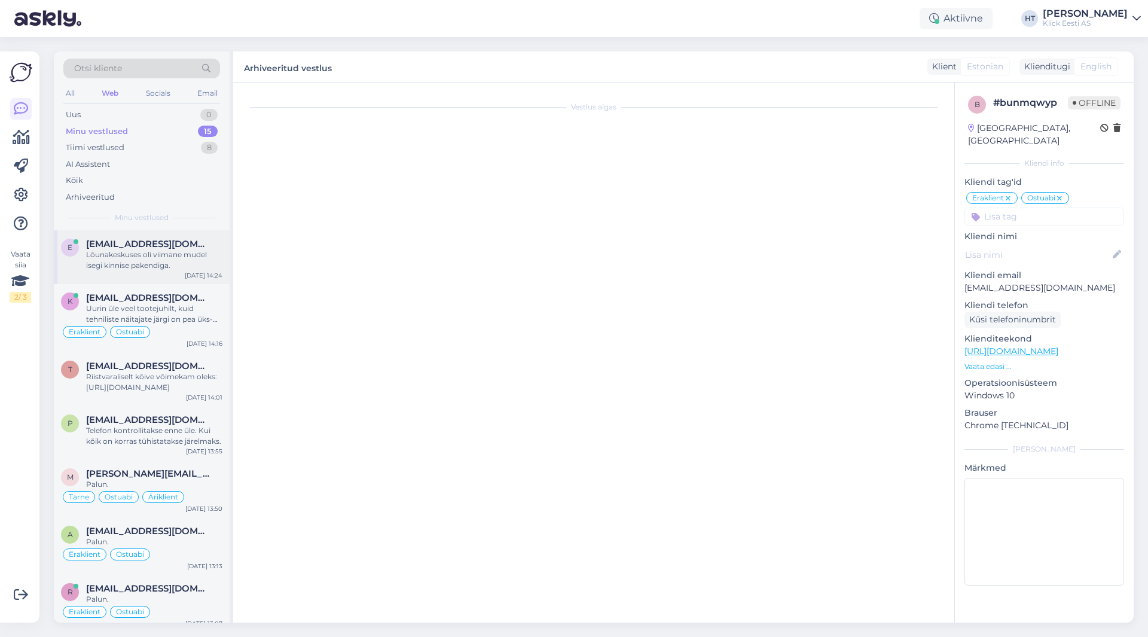
scroll to position [426, 0]
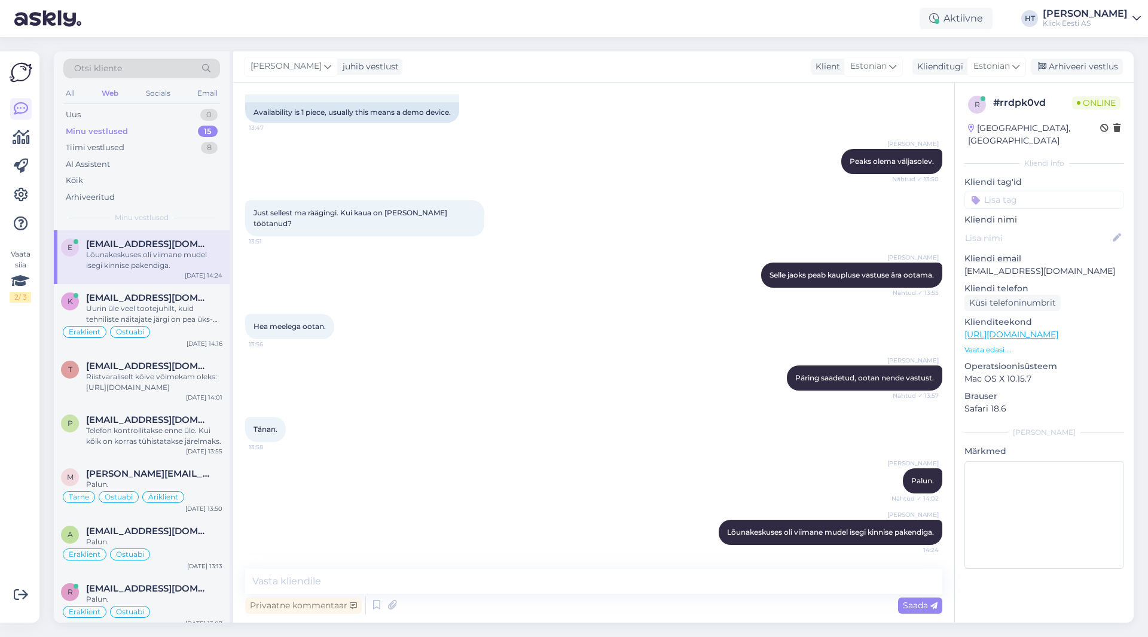
click at [454, 330] on div "Hea meelega ootan. 13:56" at bounding box center [593, 326] width 697 height 51
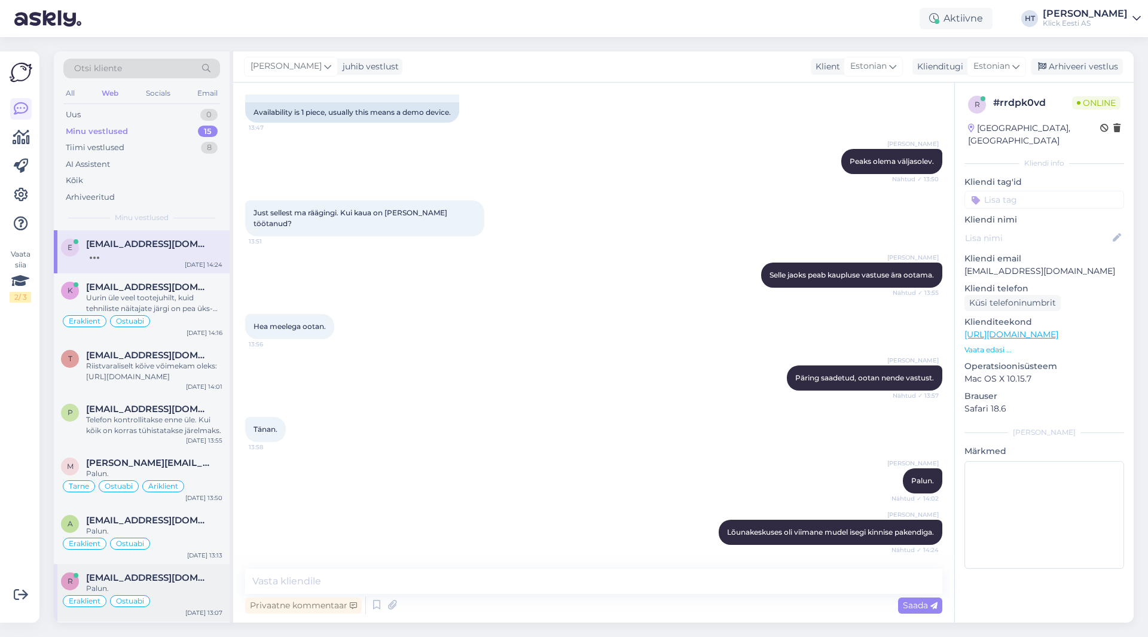
scroll to position [489, 0]
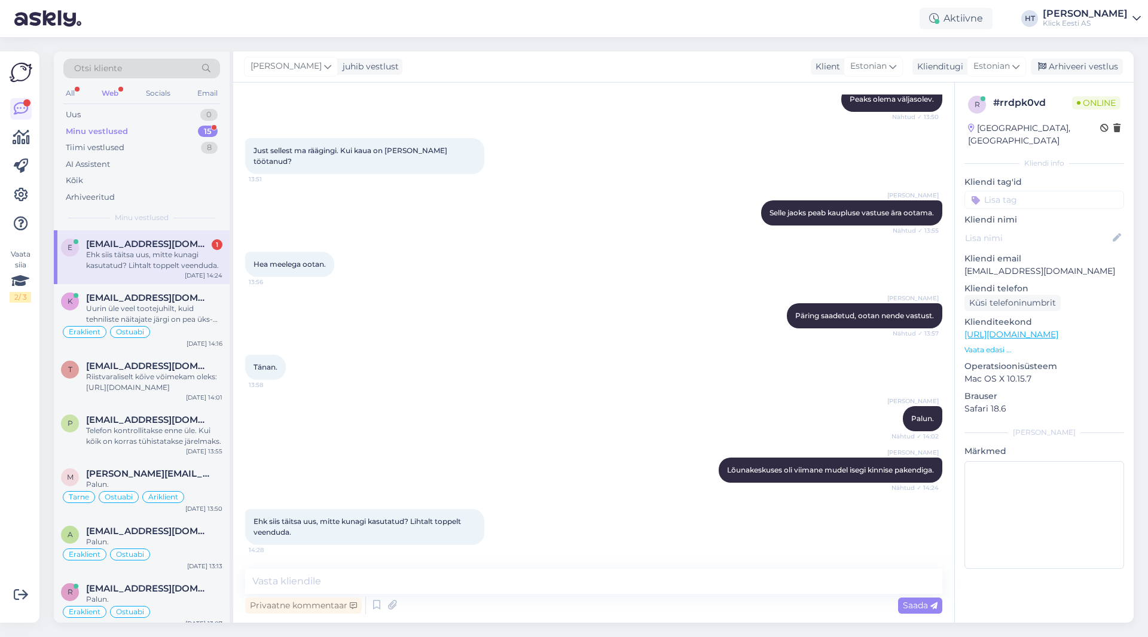
click at [611, 442] on div "[PERSON_NAME] Palun. Nähtud ✓ 14:02" at bounding box center [593, 418] width 697 height 51
click at [447, 424] on div "[PERSON_NAME] Palun. Nähtud ✓ 14:02" at bounding box center [593, 418] width 697 height 51
click at [463, 577] on textarea at bounding box center [593, 581] width 697 height 25
type textarea "Nii on."
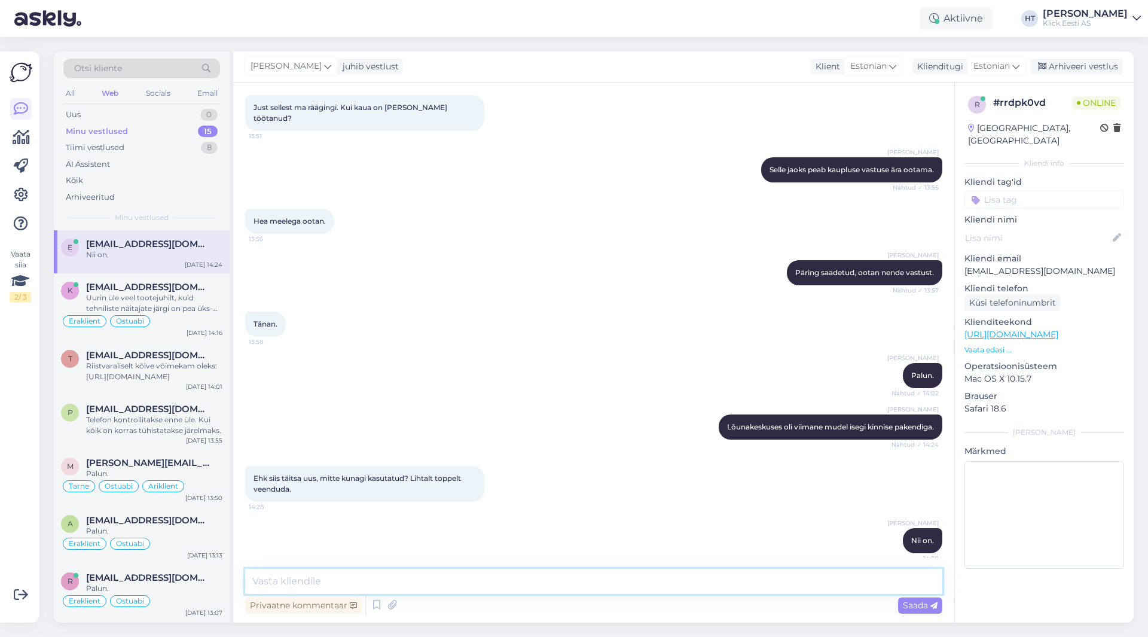
scroll to position [540, 0]
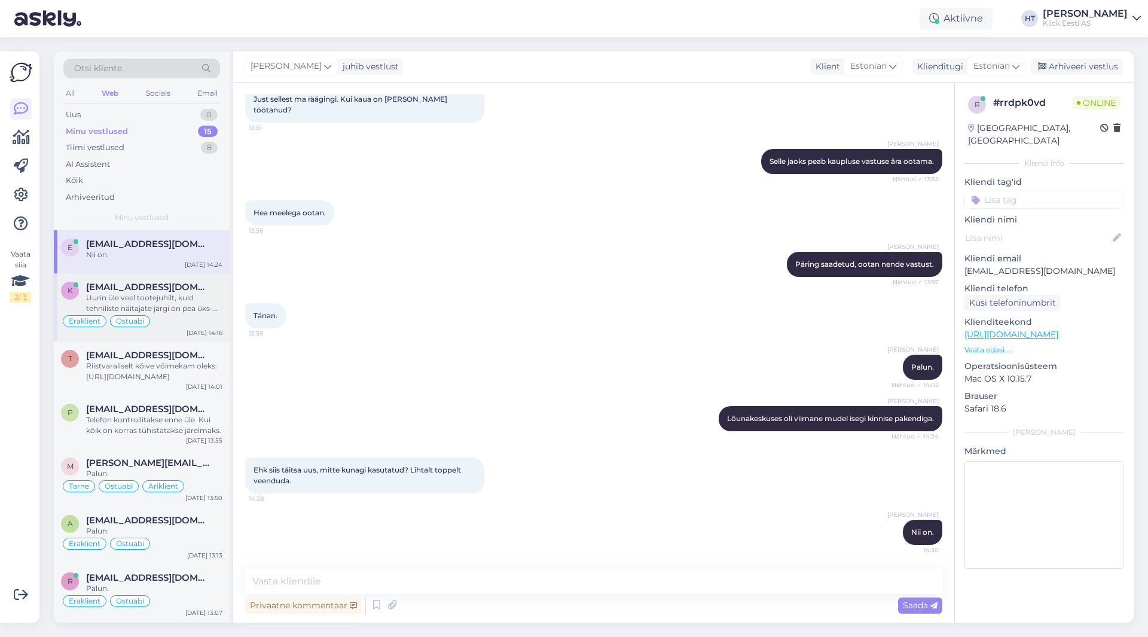
click at [189, 314] on div "Eraklient Ostuabi" at bounding box center [141, 321] width 161 height 14
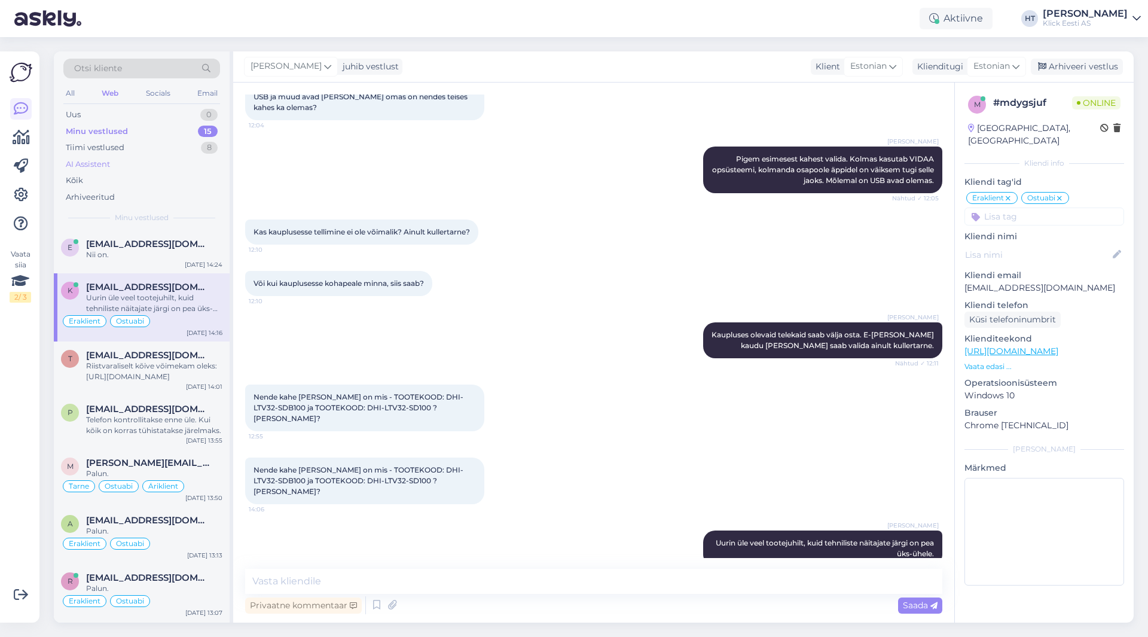
click at [189, 166] on div "AI Assistent" at bounding box center [141, 164] width 157 height 17
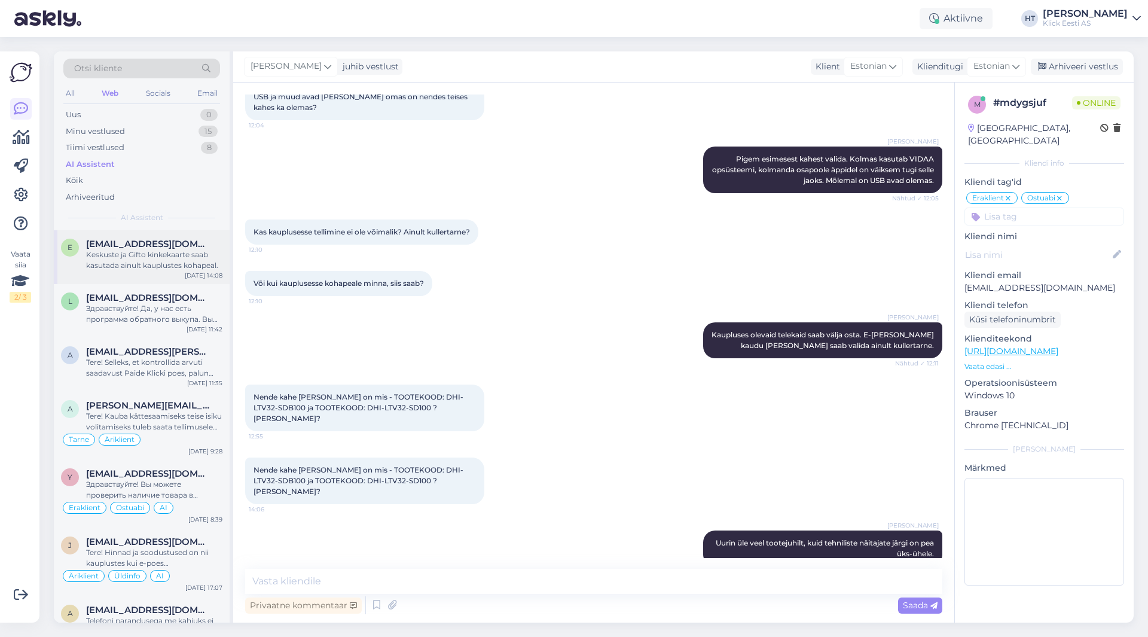
click at [204, 236] on div "e [EMAIL_ADDRESS][DOMAIN_NAME] Keskuste [PERSON_NAME] kinkekaarte saab kasutada…" at bounding box center [142, 257] width 176 height 54
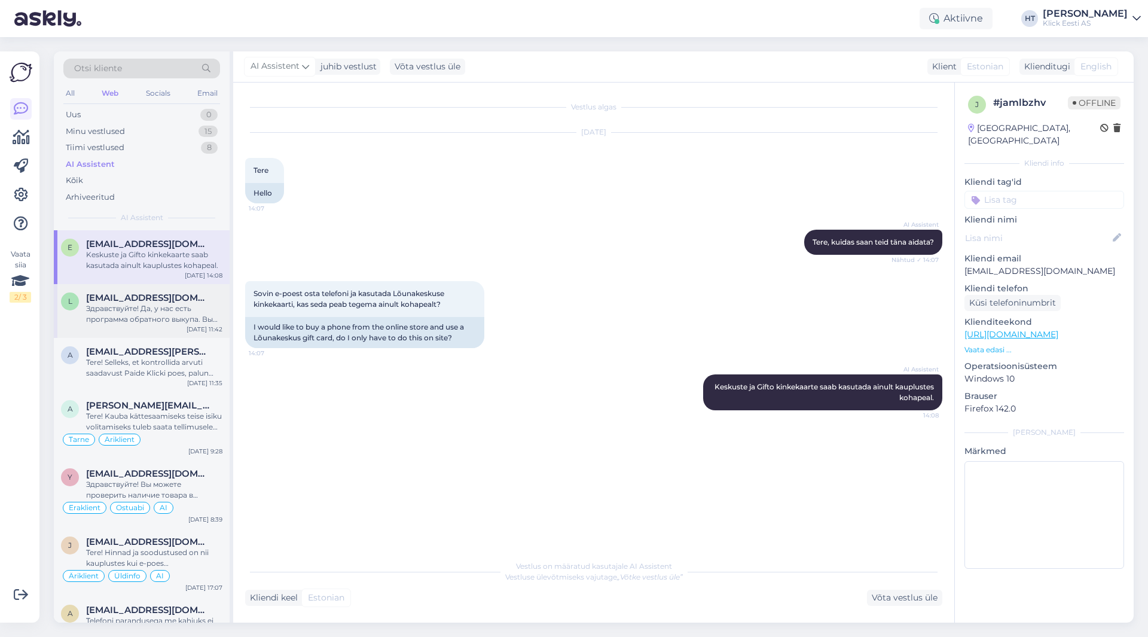
click at [192, 314] on div "Здравствуйте! Да, у нас есть программа обратного выкупа. Вы можете сдать свой с…" at bounding box center [154, 314] width 136 height 22
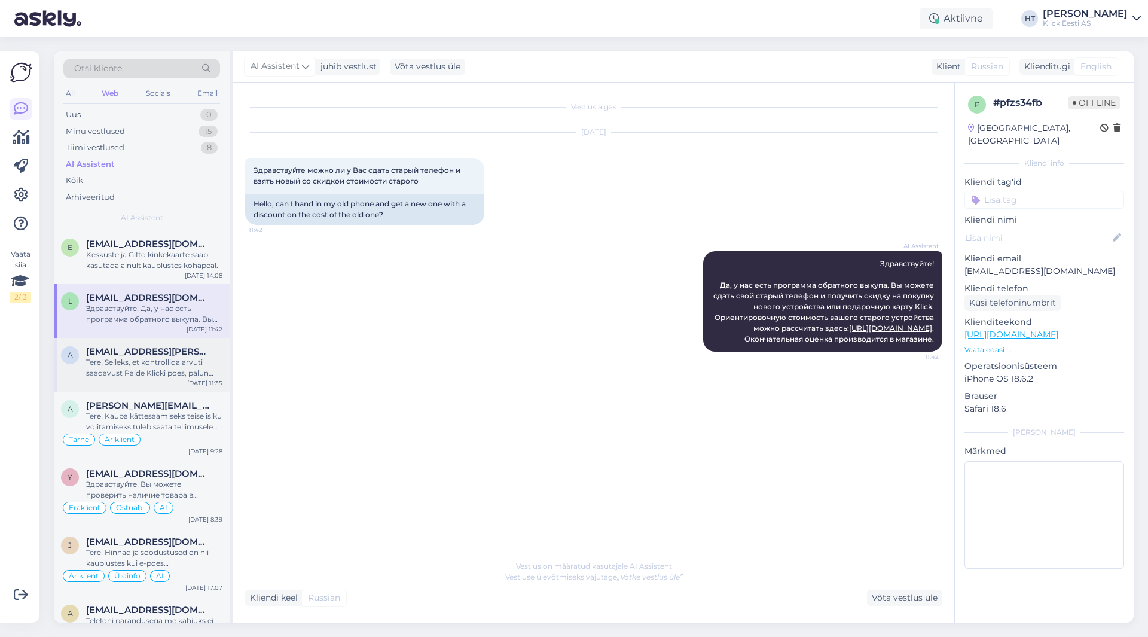
click at [176, 355] on span "[EMAIL_ADDRESS][PERSON_NAME][DOMAIN_NAME]" at bounding box center [148, 351] width 124 height 11
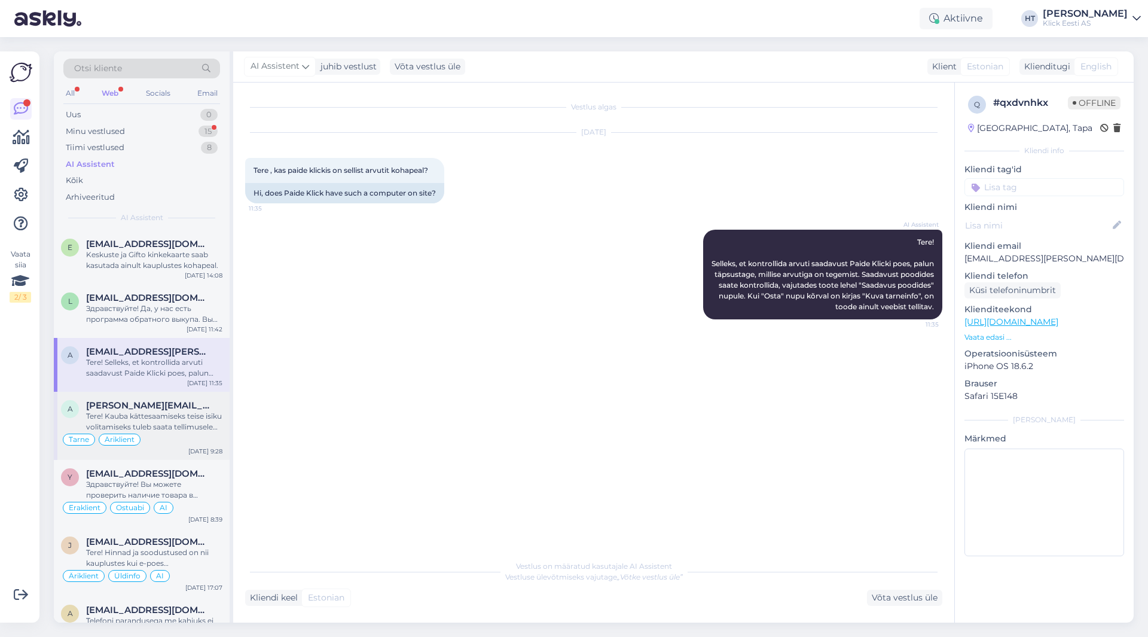
click at [184, 398] on div "a [PERSON_NAME][EMAIL_ADDRESS][DOMAIN_NAME] Tere! Kauba kättesaamiseks teise is…" at bounding box center [142, 426] width 176 height 68
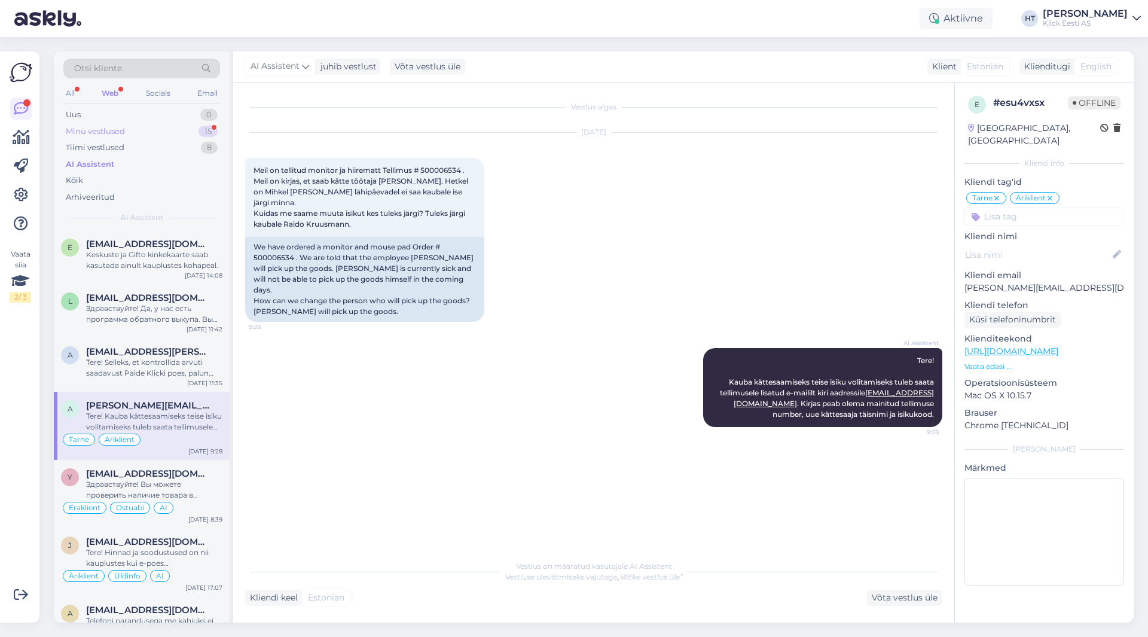
click at [207, 127] on div "15" at bounding box center [208, 132] width 19 height 12
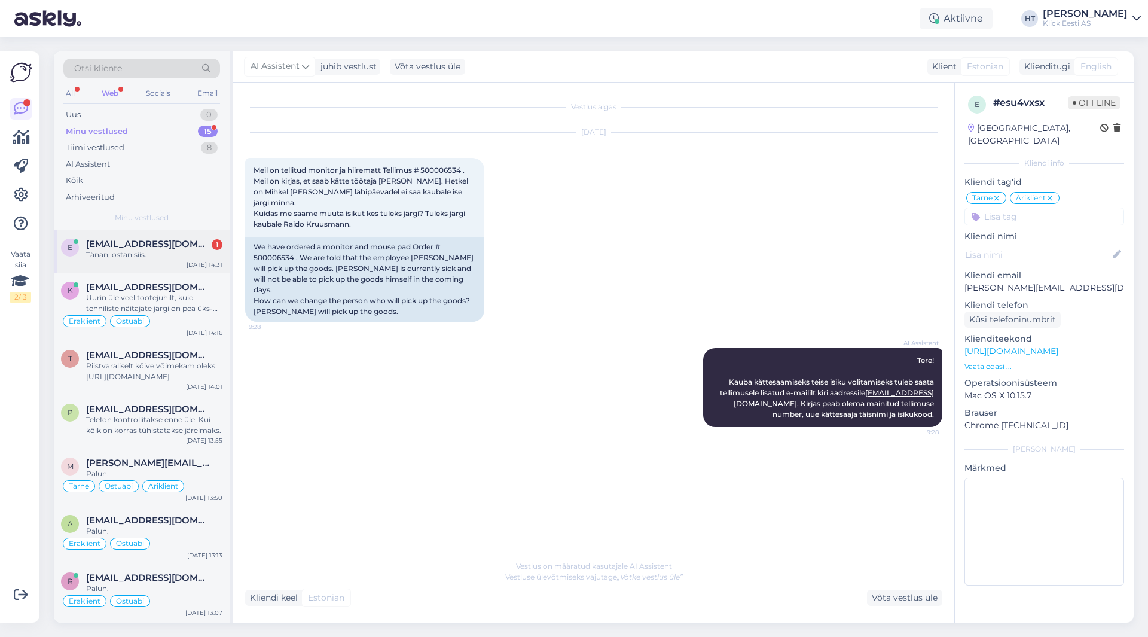
click at [207, 265] on div "[DATE] 14:31" at bounding box center [205, 264] width 36 height 9
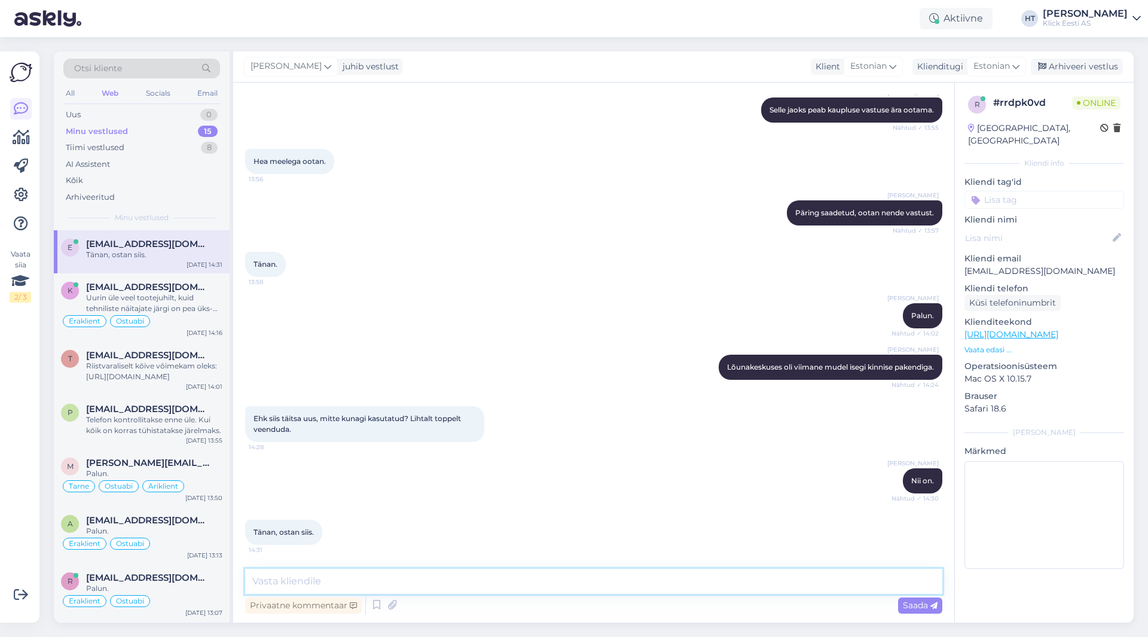
click at [402, 570] on textarea at bounding box center [593, 581] width 697 height 25
type textarea "Palun."
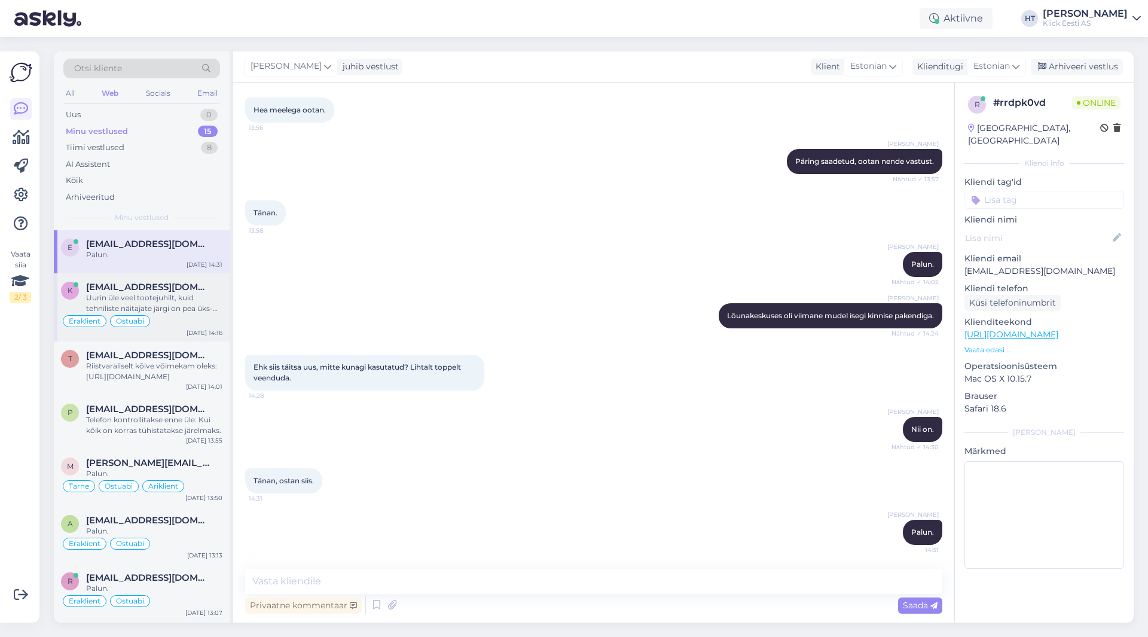
click at [185, 313] on div "Uurin üle veel tootejuhilt, kuid tehniliste näitajate järgi on pea üks-ühele." at bounding box center [154, 303] width 136 height 22
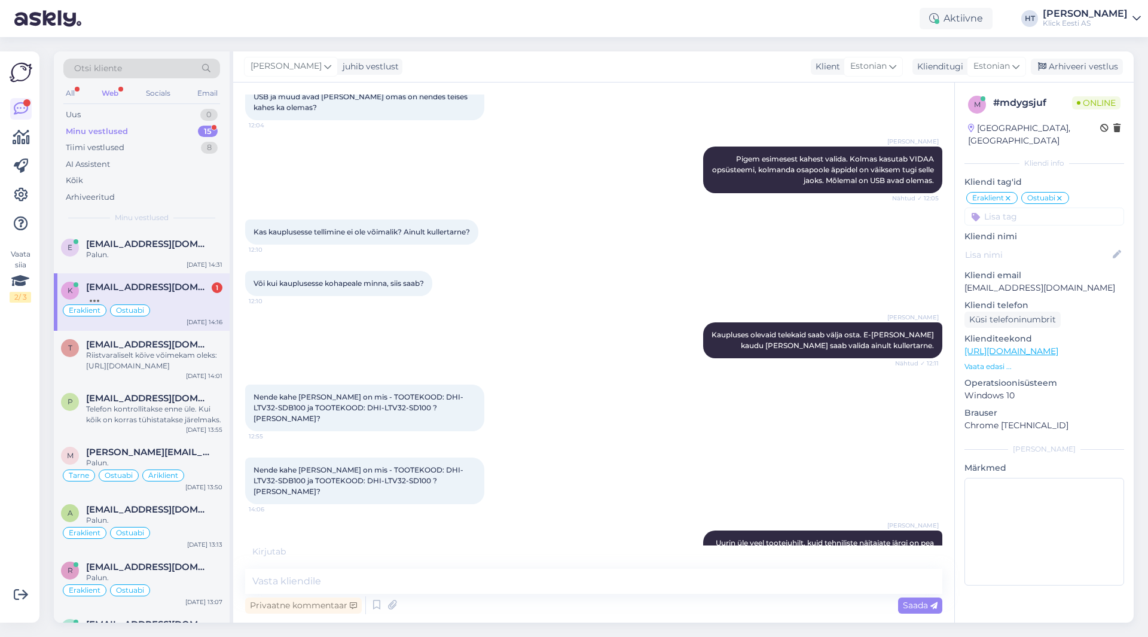
scroll to position [2384, 0]
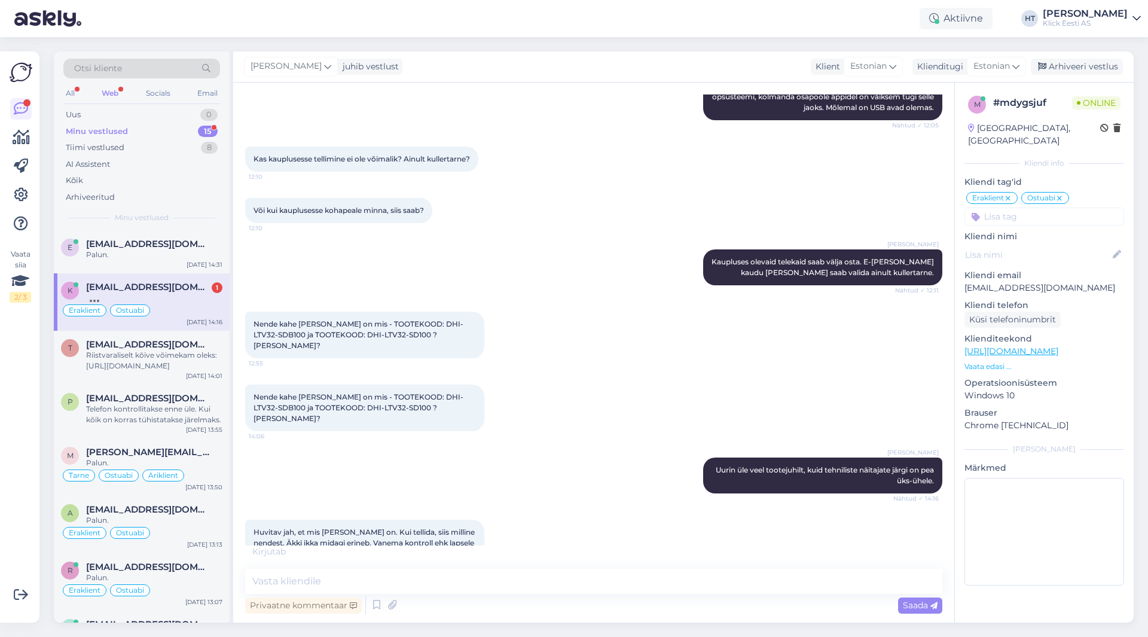
click at [185, 285] on span "[EMAIL_ADDRESS][DOMAIN_NAME]" at bounding box center [148, 287] width 124 height 11
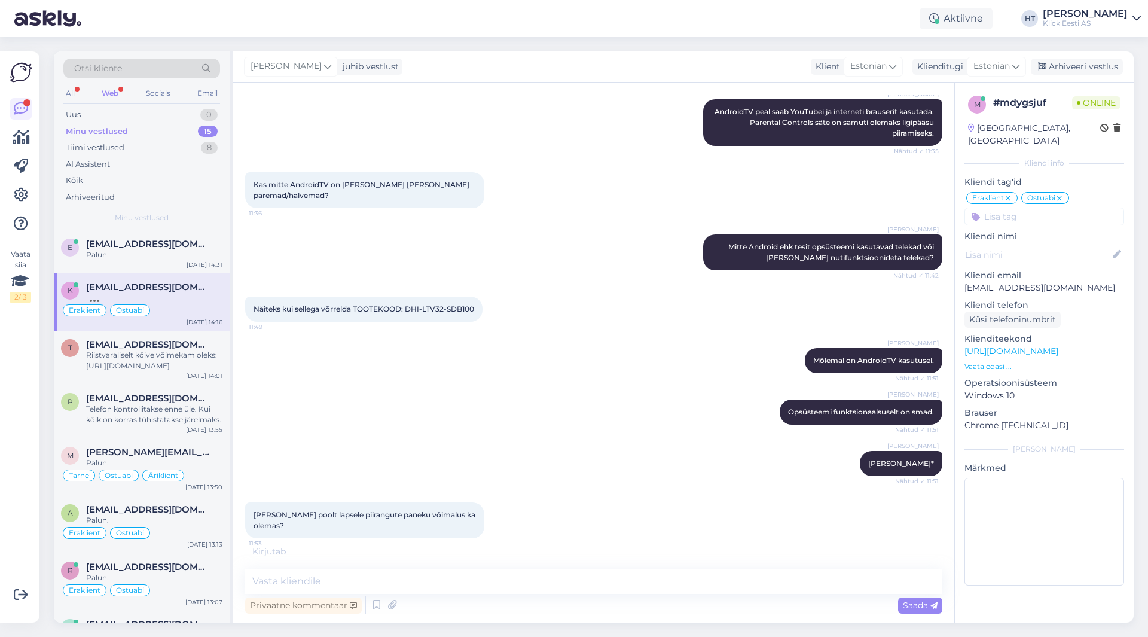
scroll to position [2435, 0]
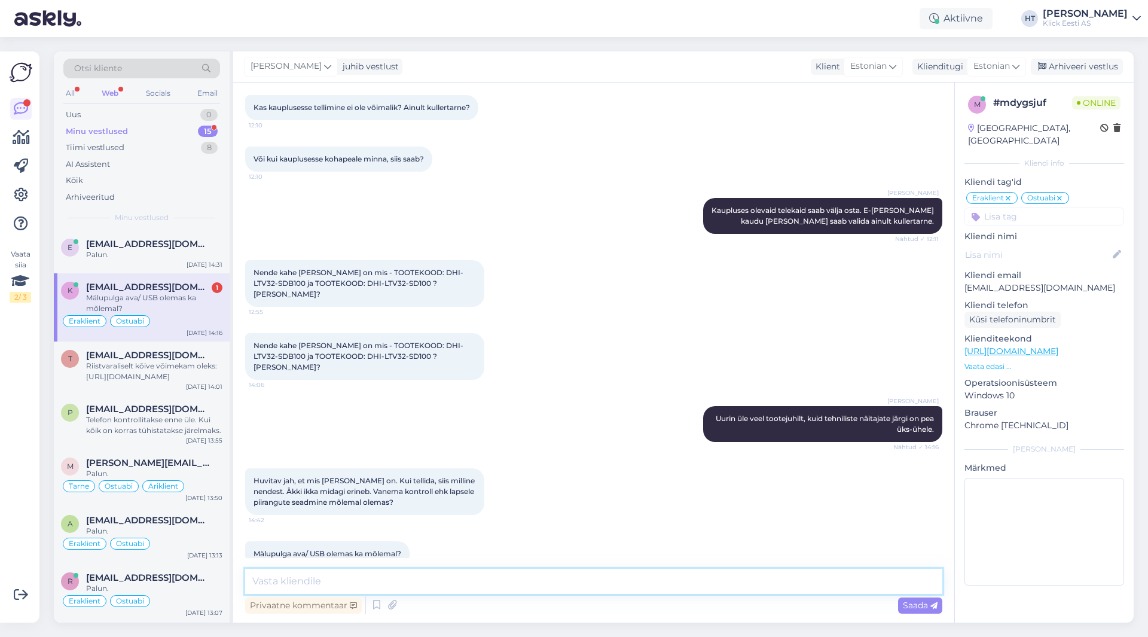
click at [454, 573] on textarea at bounding box center [593, 581] width 697 height 25
type textarea "Need on mõlemal olemas. Erinevus pidi ainult korpuse diasinis olema."
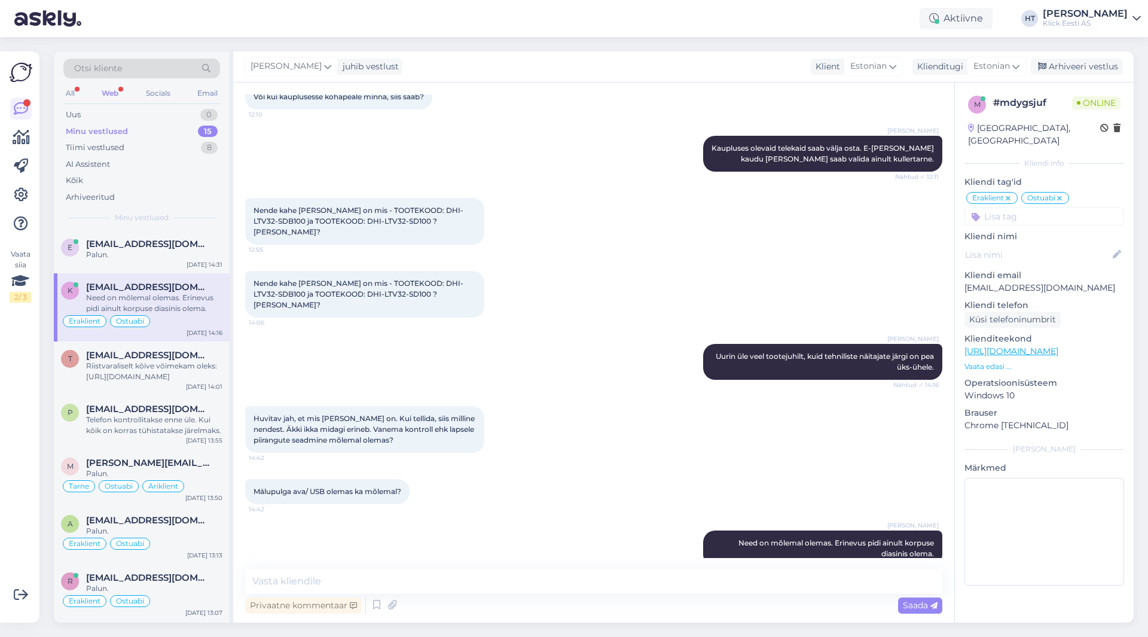
drag, startPoint x: 123, startPoint y: 88, endPoint x: 114, endPoint y: 90, distance: 9.0
click at [114, 90] on div "Web" at bounding box center [110, 94] width 22 height 16
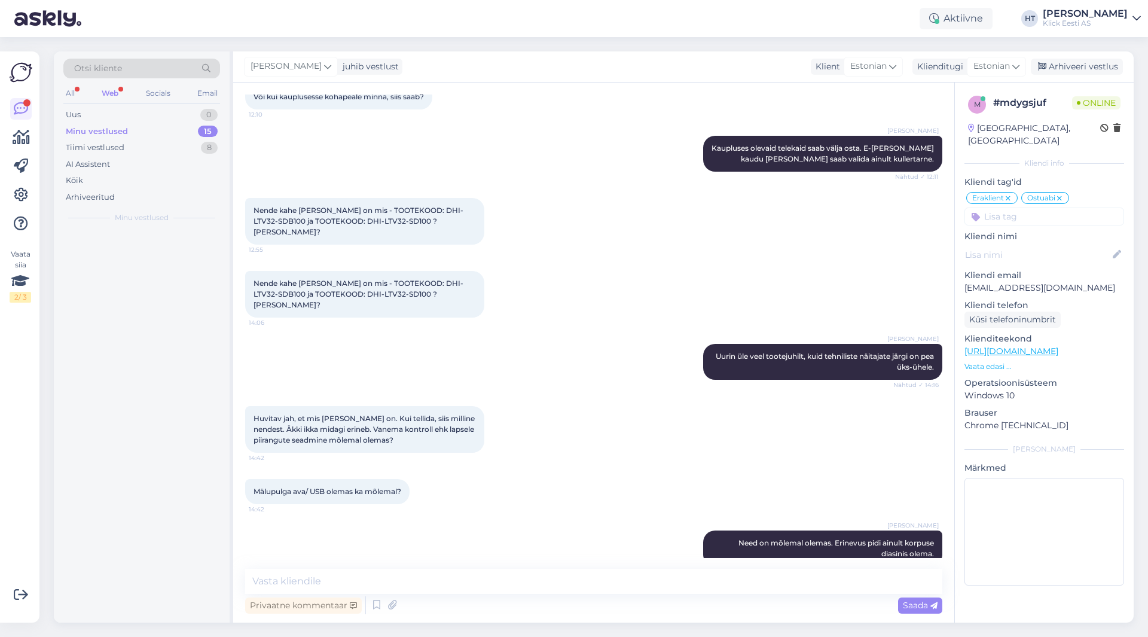
click at [114, 90] on div "Web" at bounding box center [110, 94] width 22 height 16
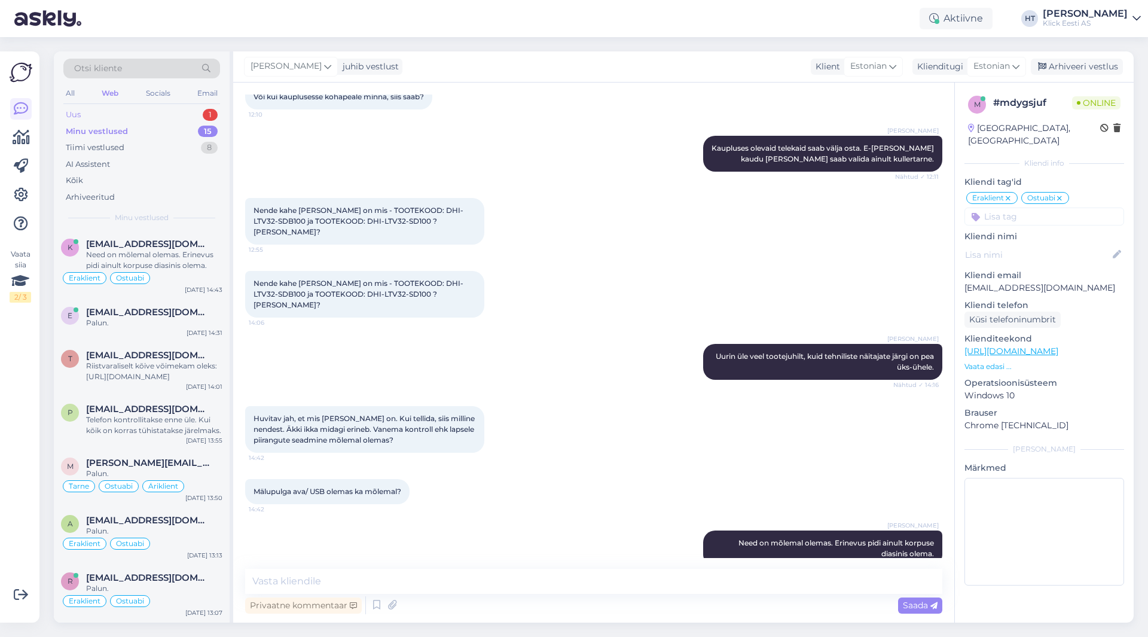
click at [169, 115] on div "Uus 1" at bounding box center [141, 114] width 157 height 17
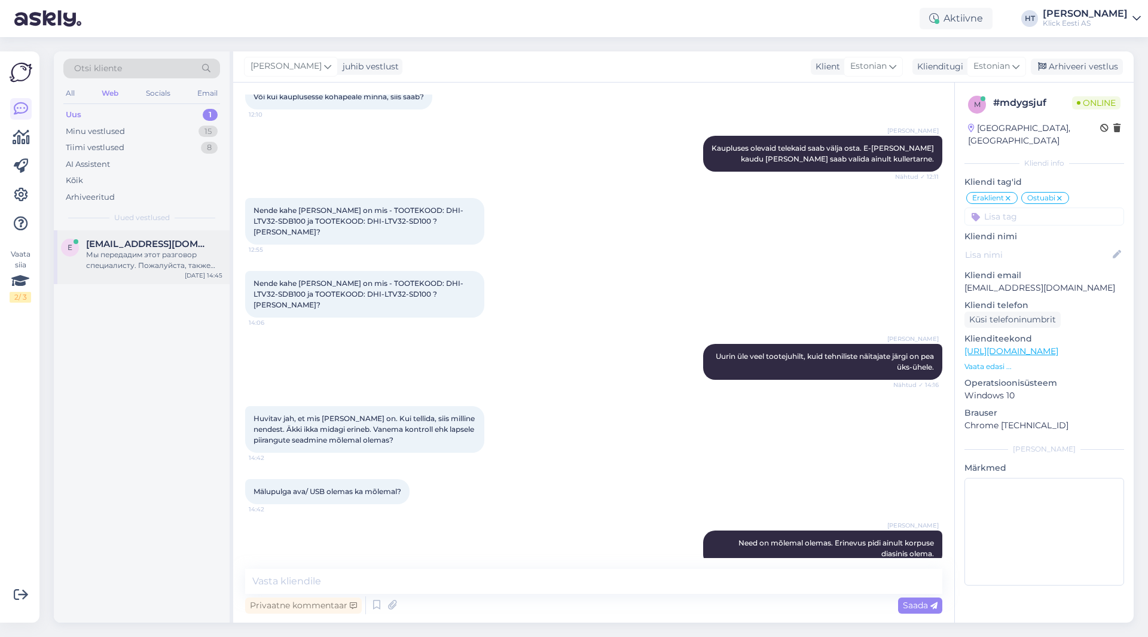
click at [171, 241] on span "[EMAIL_ADDRESS][DOMAIN_NAME]" at bounding box center [148, 244] width 124 height 11
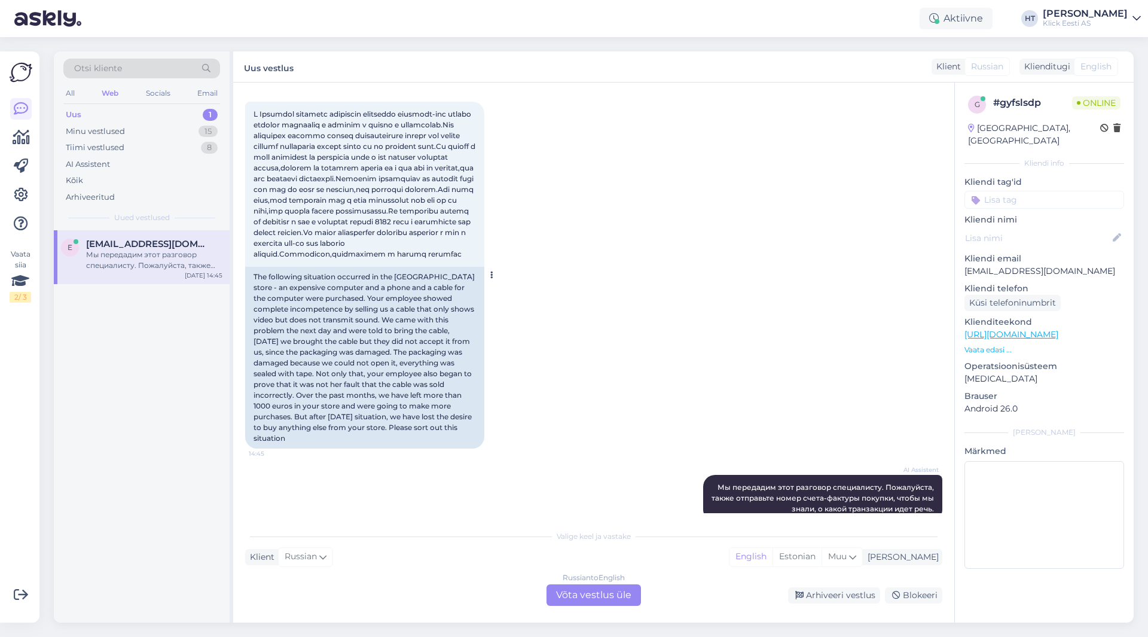
scroll to position [212, 0]
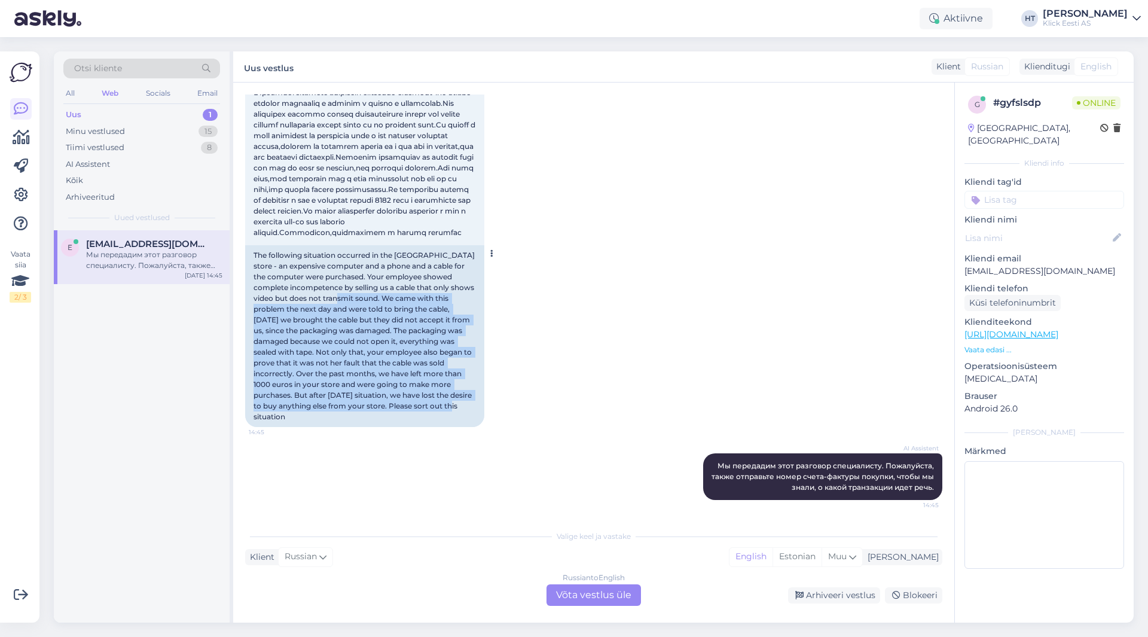
drag, startPoint x: 361, startPoint y: 308, endPoint x: 469, endPoint y: 420, distance: 155.6
click at [469, 420] on div "The following situation occurred in the [GEOGRAPHIC_DATA] store - an expensive …" at bounding box center [364, 336] width 239 height 182
click at [466, 417] on div "The following situation occurred in the [GEOGRAPHIC_DATA] store - an expensive …" at bounding box center [364, 336] width 239 height 182
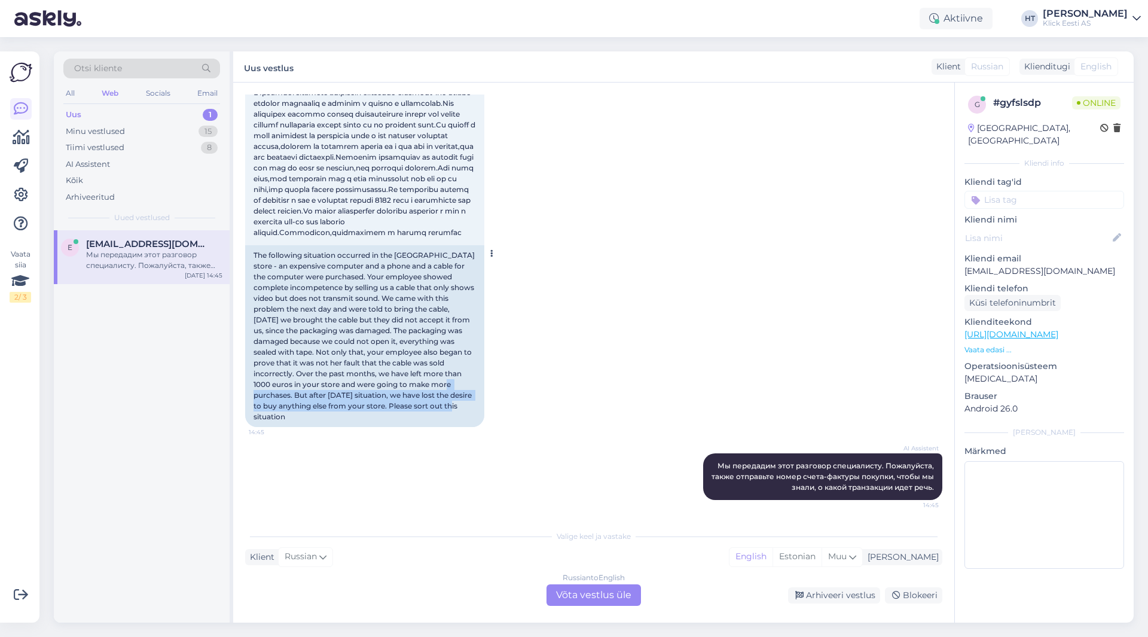
drag, startPoint x: 427, startPoint y: 394, endPoint x: 459, endPoint y: 420, distance: 41.7
click at [459, 420] on div "The following situation occurred in the [GEOGRAPHIC_DATA] store - an expensive …" at bounding box center [364, 336] width 239 height 182
click at [452, 420] on div "The following situation occurred in the [GEOGRAPHIC_DATA] store - an expensive …" at bounding box center [364, 336] width 239 height 182
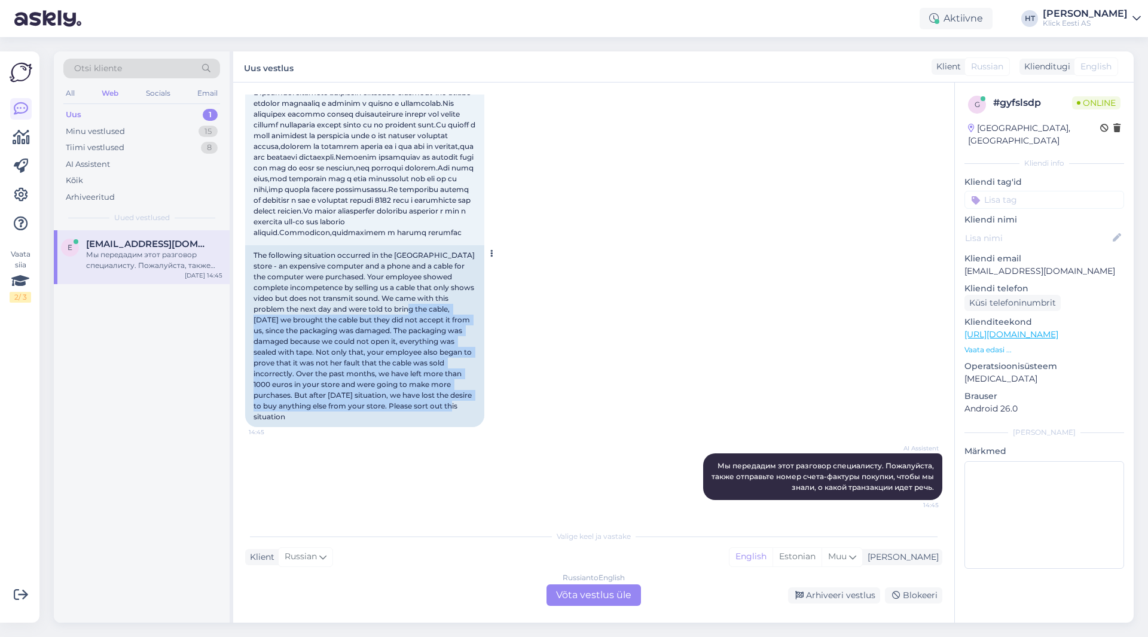
drag, startPoint x: 420, startPoint y: 318, endPoint x: 462, endPoint y: 414, distance: 105.5
click at [462, 414] on div "The following situation occurred in the [GEOGRAPHIC_DATA] store - an expensive …" at bounding box center [364, 336] width 239 height 182
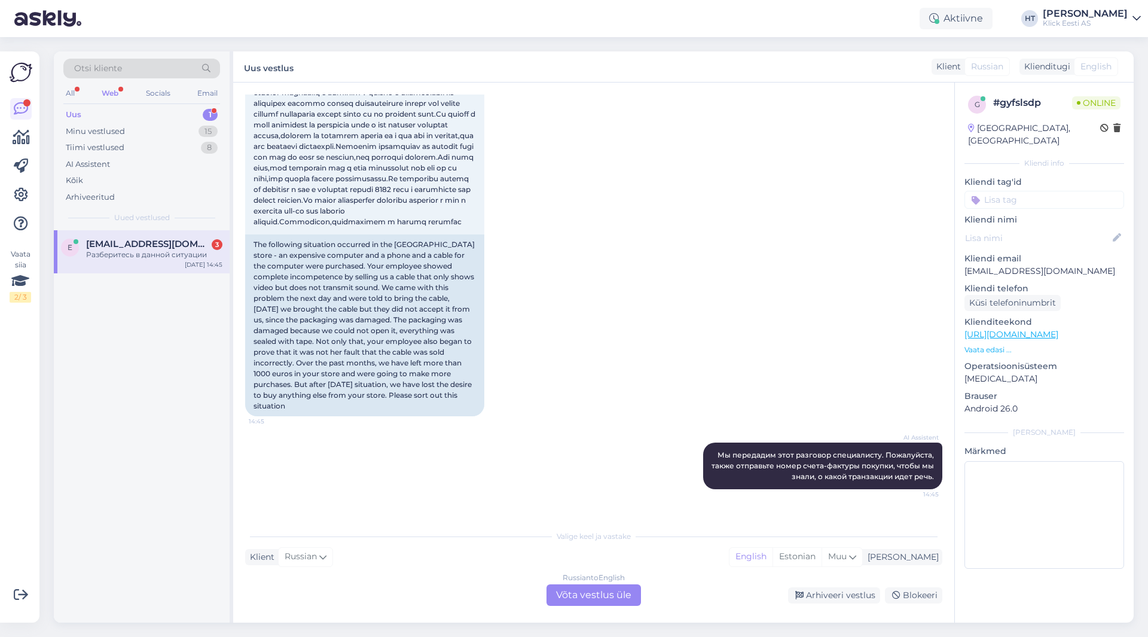
scroll to position [441, 0]
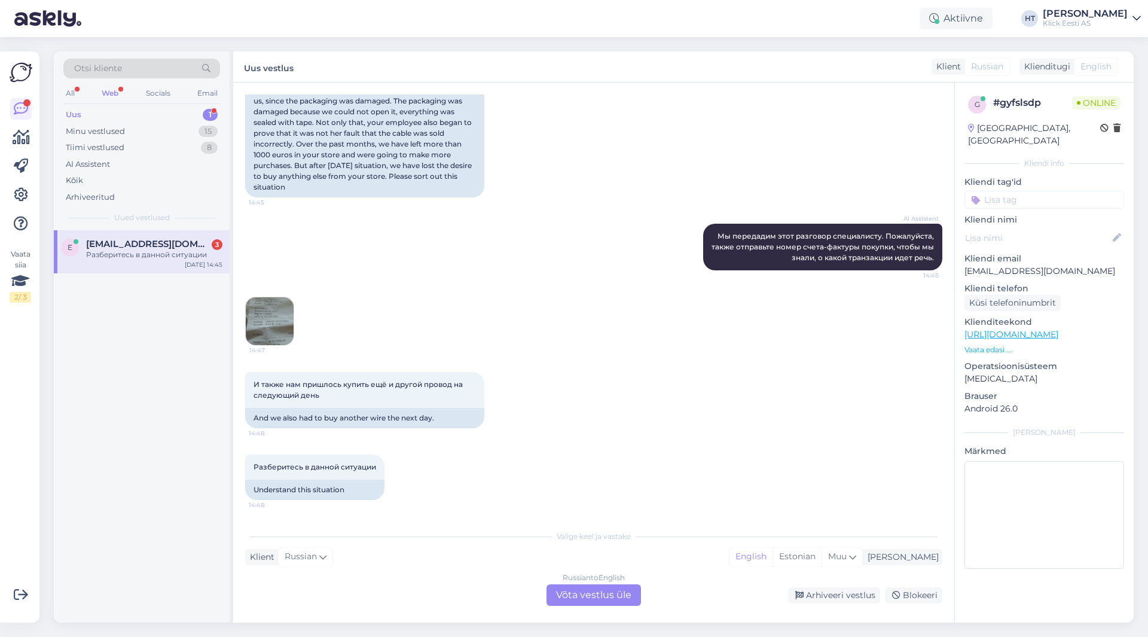
click at [270, 313] on img at bounding box center [270, 321] width 48 height 48
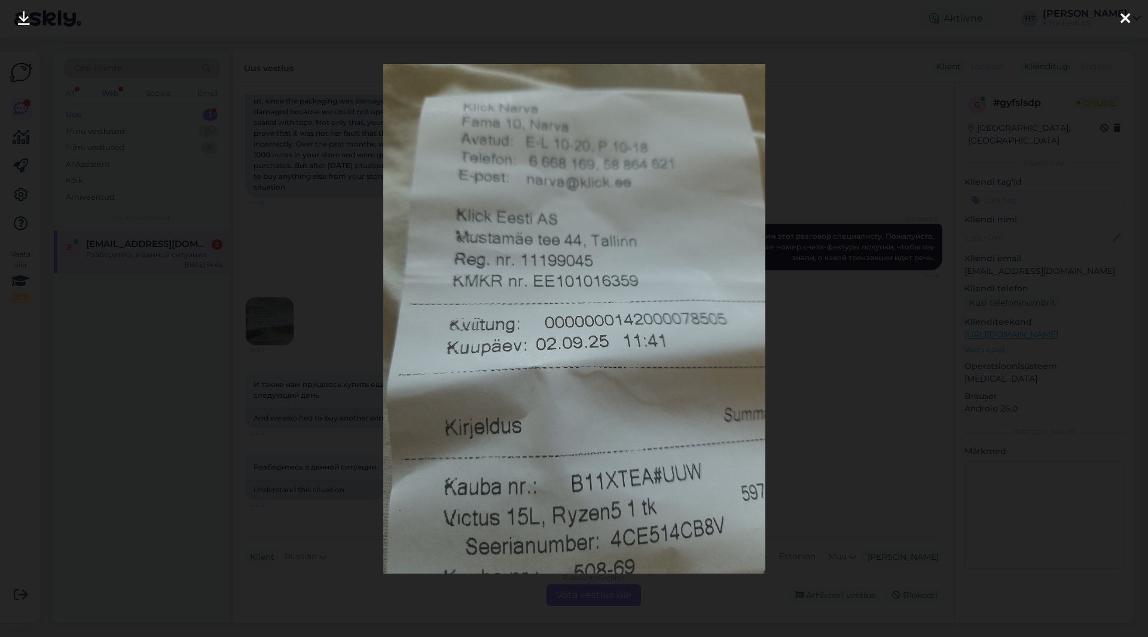
click at [341, 325] on div at bounding box center [574, 318] width 1148 height 637
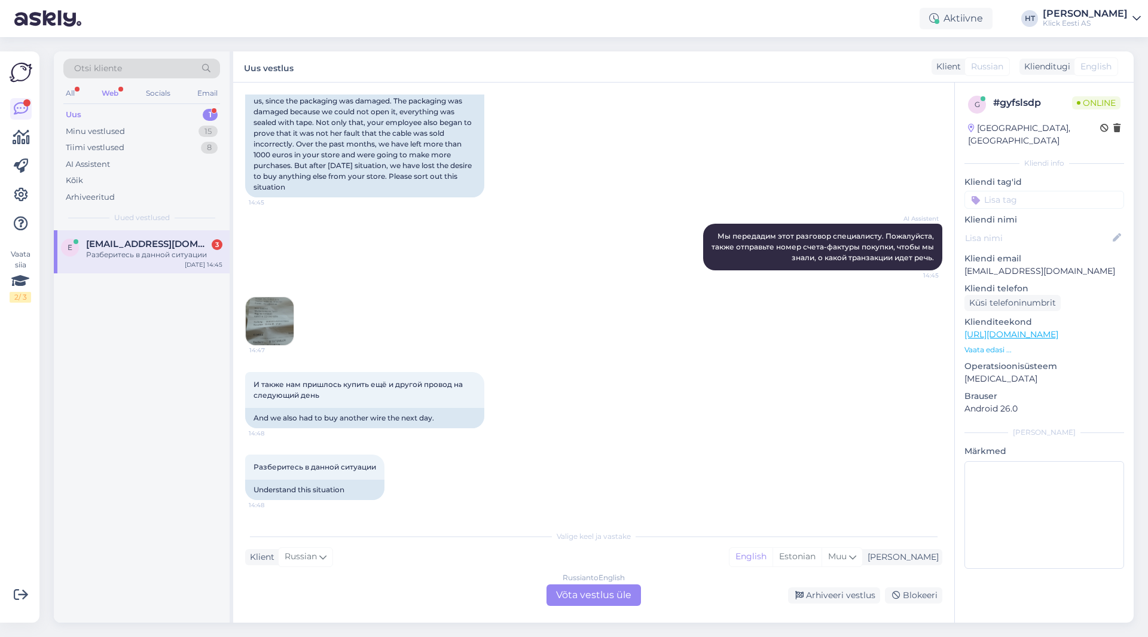
click at [275, 313] on img at bounding box center [270, 321] width 48 height 48
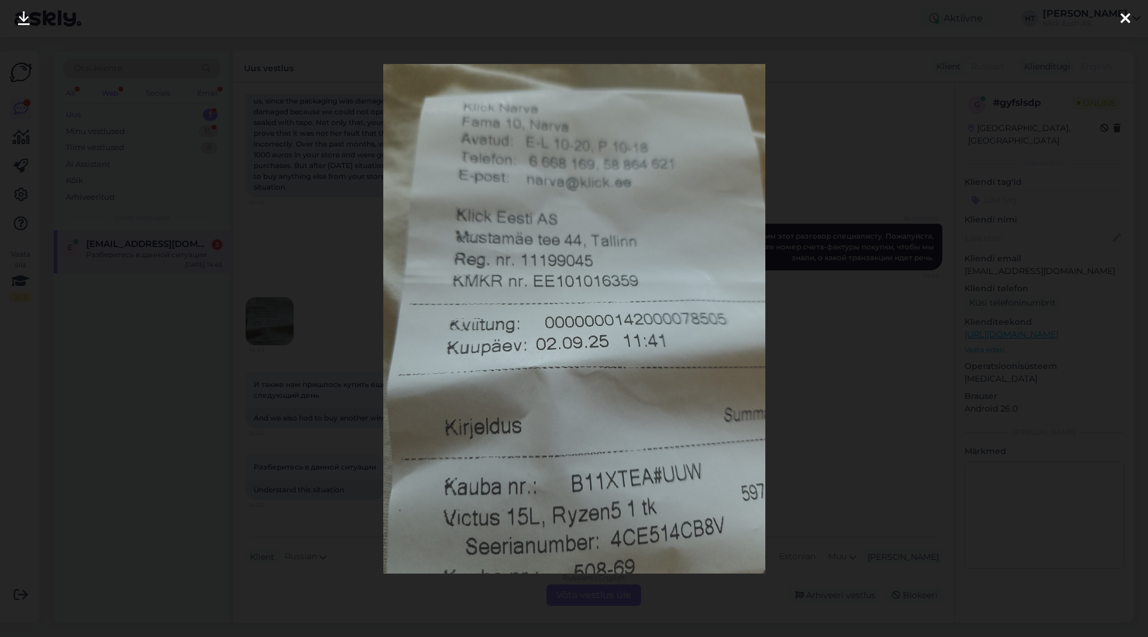
click at [225, 438] on div at bounding box center [574, 318] width 1148 height 637
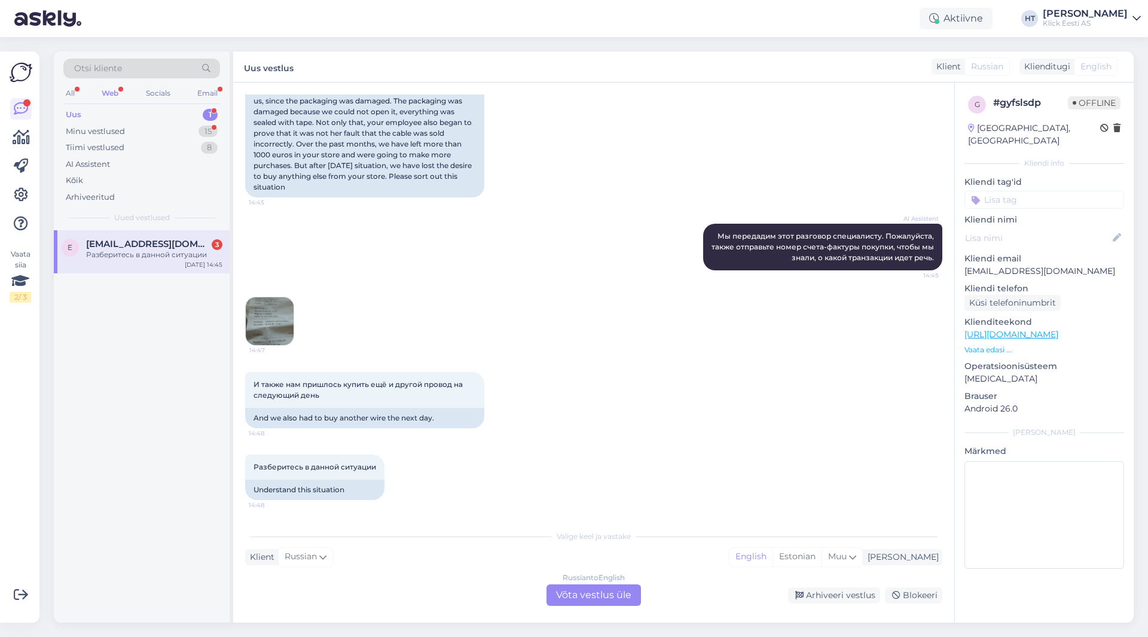
click at [622, 412] on div "И также нам пришлось купить ещё и другой провод на следующий день 14:48 And we …" at bounding box center [593, 400] width 697 height 83
click at [609, 593] on div "Russian to English Võta vestlus üle" at bounding box center [594, 595] width 94 height 22
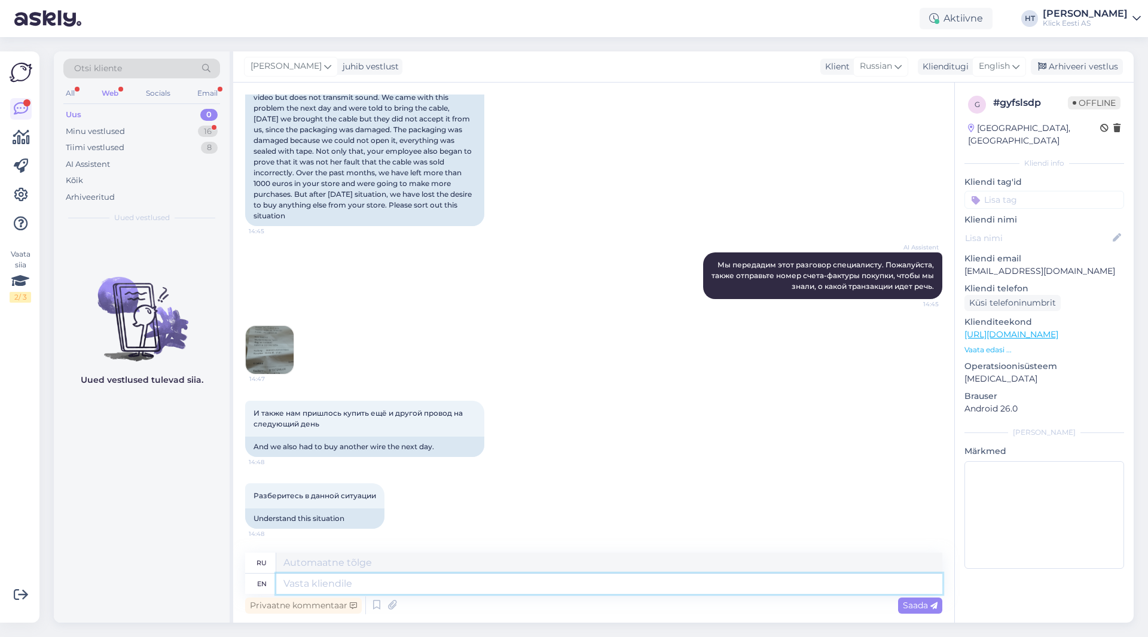
click at [603, 588] on textarea at bounding box center [609, 583] width 666 height 20
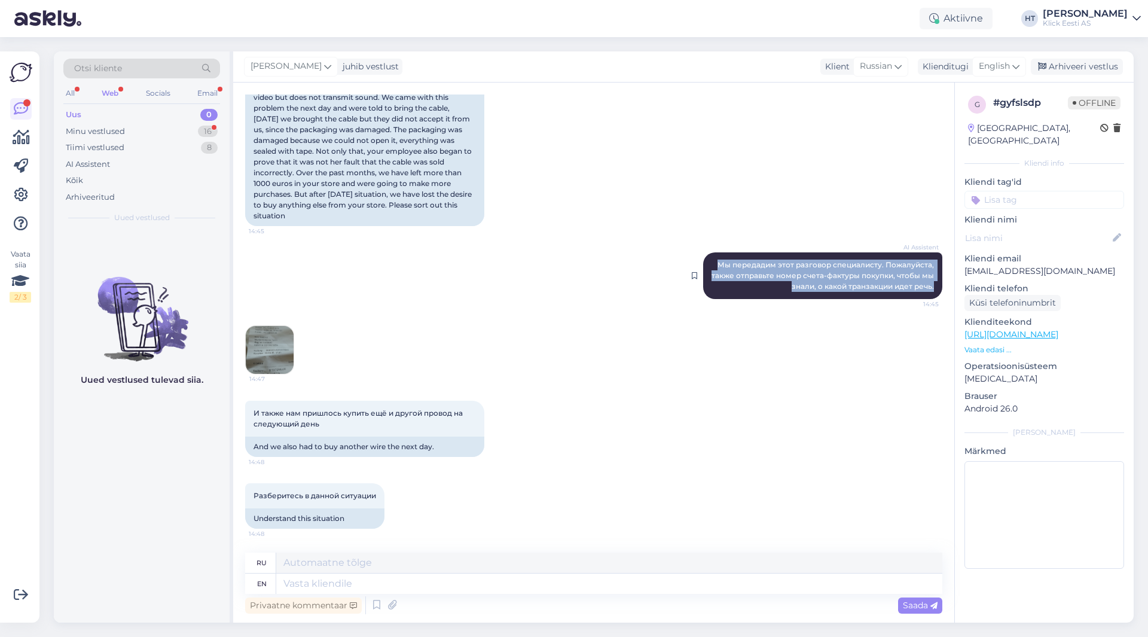
drag, startPoint x: 927, startPoint y: 289, endPoint x: 713, endPoint y: 261, distance: 215.8
click at [713, 261] on div "AI Assistent Мы передадим этот разговор специалисту. Пожалуйста, также отправьт…" at bounding box center [822, 275] width 239 height 47
copy span "Мы передадим этот разговор специалисту. Пожалуйста, также отправьте номер счета…"
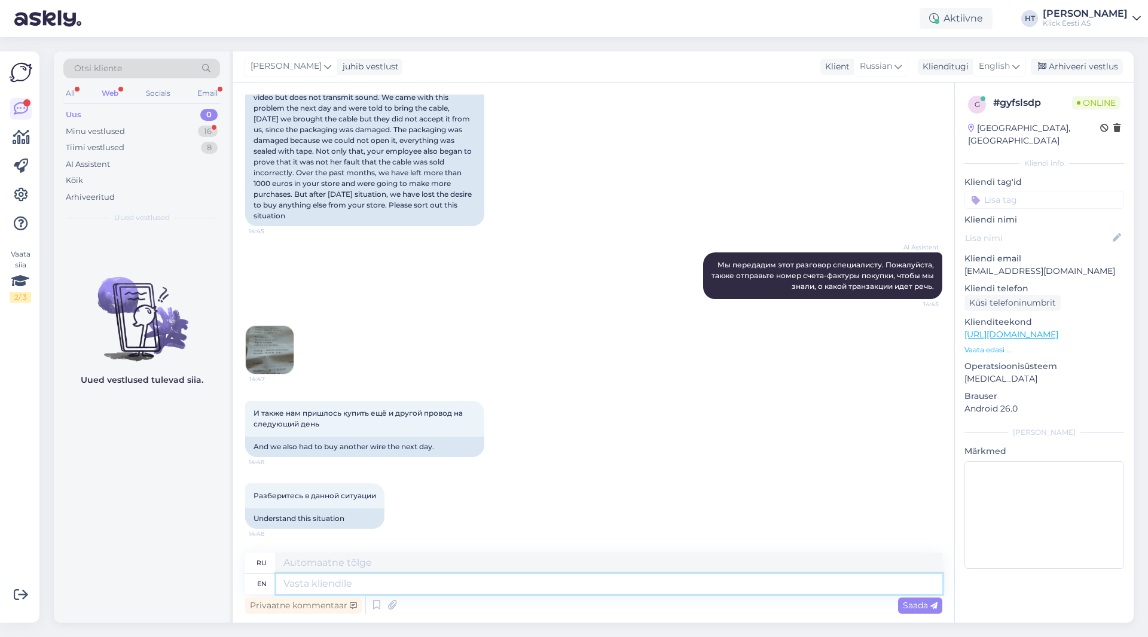
click at [382, 581] on textarea at bounding box center [609, 583] width 666 height 20
type textarea "Situations"
type textarea "Ситуации"
type textarea "Situations like"
type textarea "Такие ситуации, как"
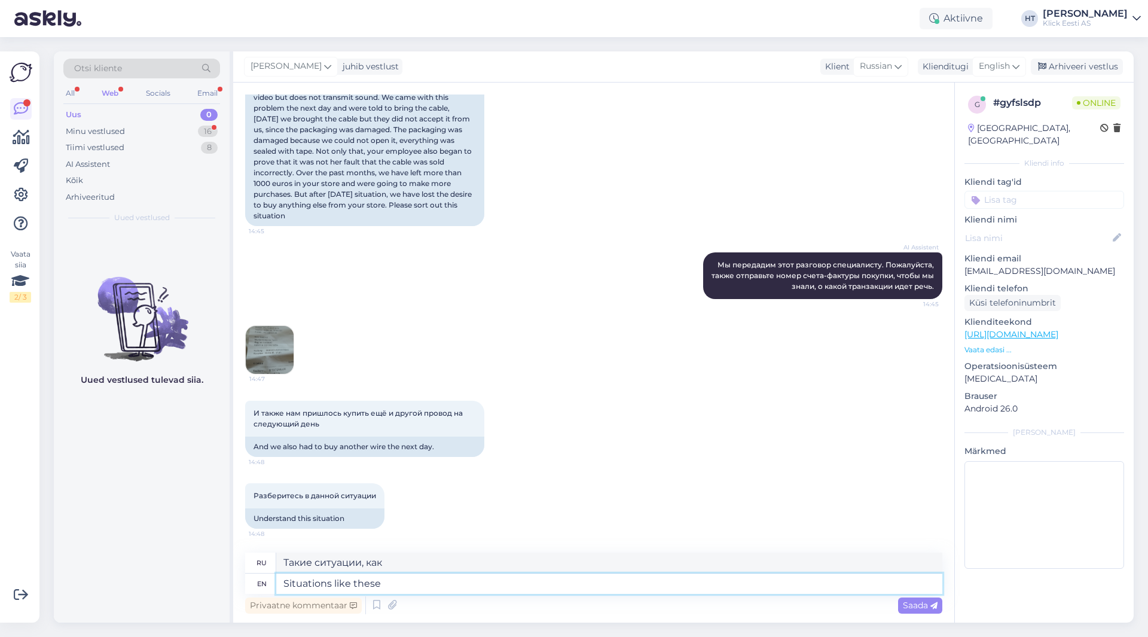
type textarea "Situations like these a"
type textarea "Подобные ситуации"
type textarea "Situations like these are"
type textarea "Такие ситуации бывают"
type textarea "Situations like these are resolved"
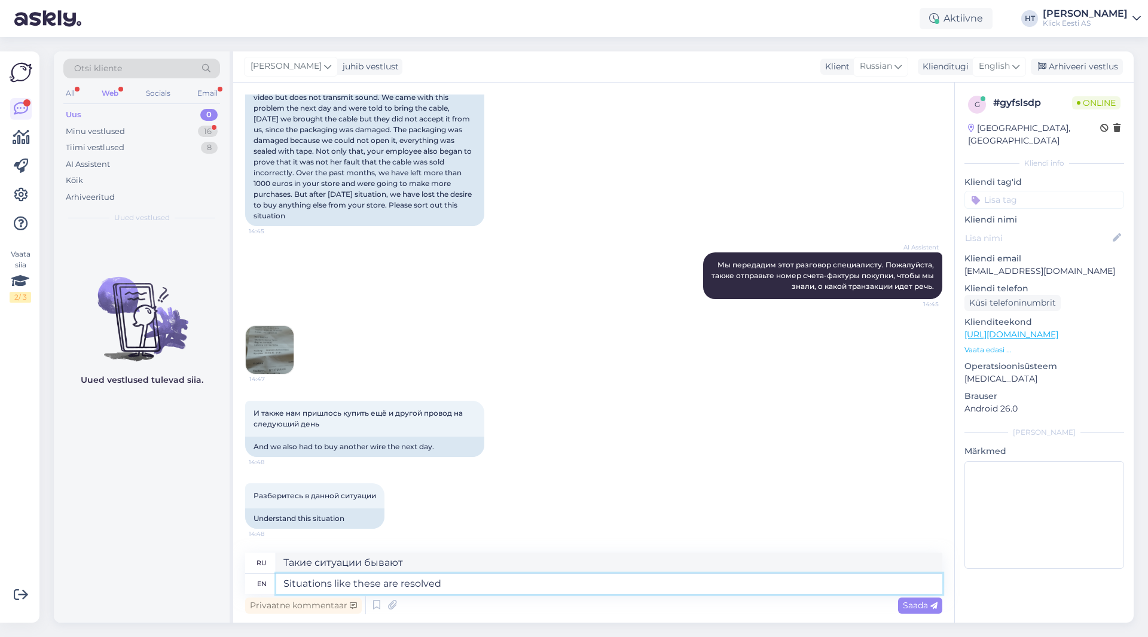
type textarea "Подобные ситуации решаются"
type textarea "Situations like these are resolved by"
type textarea "Подобные ситуации решаются путем"
type textarea "Situations like these are resolved by filing"
type textarea "Подобные ситуации решаются путем подачи заявления."
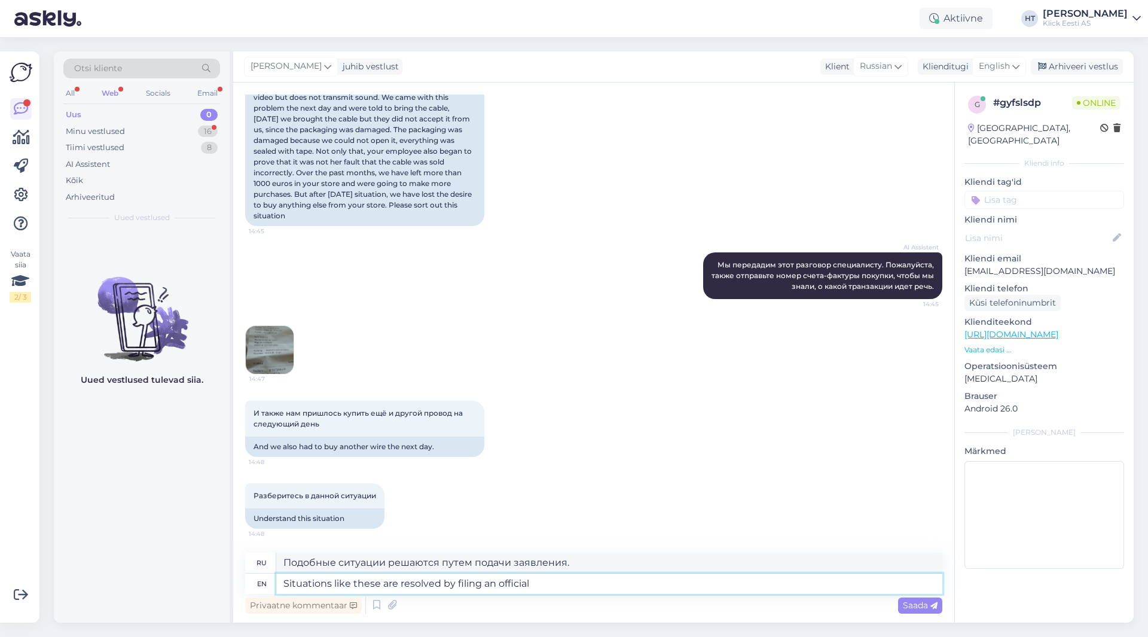
type textarea "Situations like these are resolved by filing an official"
type textarea "Подобные ситуации решаются путем подачи официального заявления."
type textarea "Situations like these are resolved by filing an official complaint"
type textarea "Подобные ситуации решаются путем подачи официальной жалобы."
type textarea "Situations like these are resolved by filing an official complaint where y"
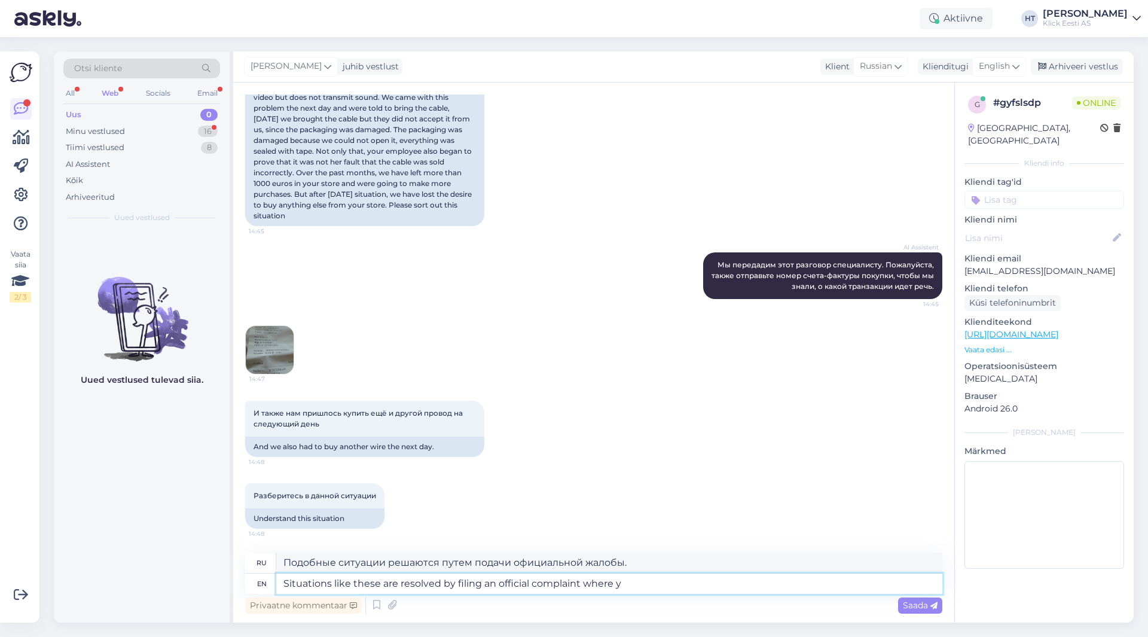
type textarea "Подобные ситуации решаются путем подачи официальной жалобы, где"
type textarea "Situations like these are resolved by filing an official complaint where you"
type textarea "Подобные ситуации решаются путем подачи официальной жалобы, в которой вы"
type textarea "Situations like these are resolved by filing an official complaint where you de…"
type textarea "Подобные ситуации решаются путем подачи официальной жалобы, в которой вы описыв…"
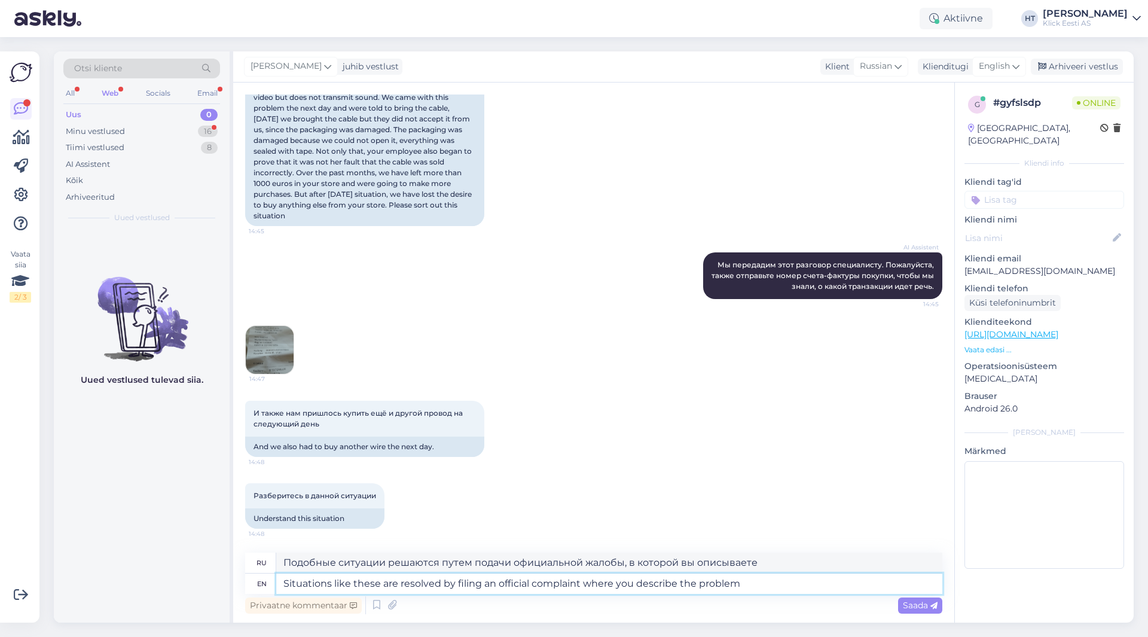
type textarea "Situations like these are resolved by filing an official complaint where you de…"
type textarea "Подобные ситуации решаются путем подачи официальной жалобы, в которой вы описыв…"
type textarea "Situations like these are resolved by filing an official complaint where you de…"
type textarea "Подобные ситуации решаются путем подачи официальной жалобы, в которой вы описыв…"
type textarea "Situations like these are resolved by filing an official complaint where you de…"
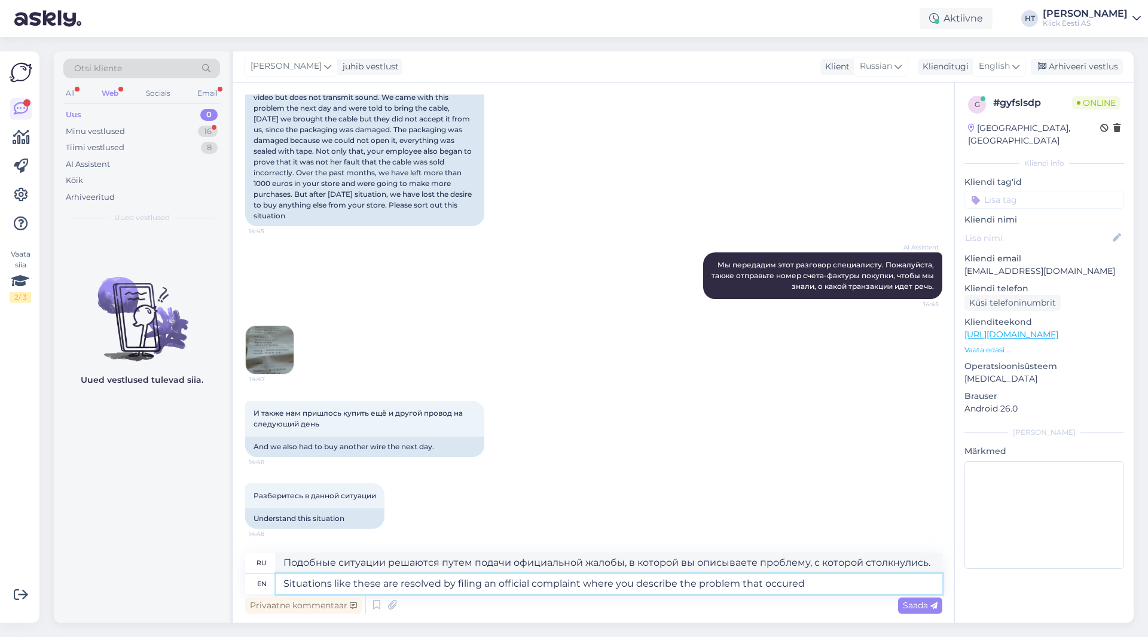
type textarea "Подобные ситуации решаются путем подачи официальной жалобы, в которой вы описыв…"
drag, startPoint x: 457, startPoint y: 580, endPoint x: 478, endPoint y: 584, distance: 21.2
click at [478, 584] on textarea "Situations like these are resolved by filing an official complaint where you de…" at bounding box center [609, 583] width 666 height 20
drag, startPoint x: 527, startPoint y: 583, endPoint x: 609, endPoint y: 587, distance: 82.0
click at [609, 587] on textarea "Situations like these are resolved by submitting an official complaint where yo…" at bounding box center [609, 583] width 666 height 20
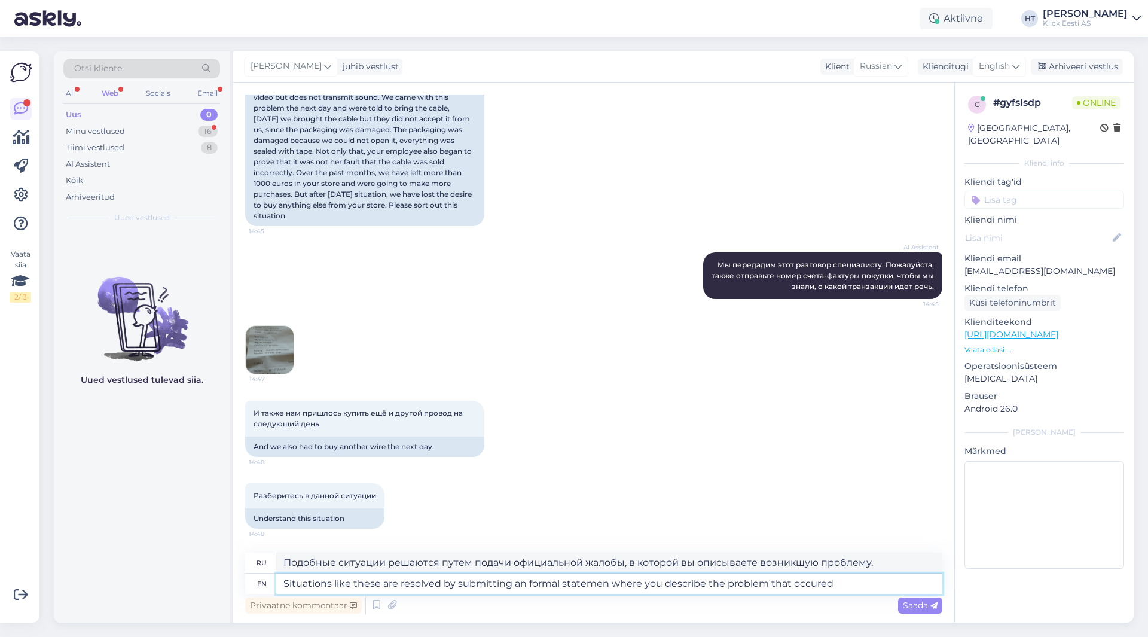
type textarea "Situations like these are resolved by submitting an formal statement where you …"
type textarea "Подобные ситуации решаются путем подачи официального заявления, в котором вы оп…"
click at [848, 586] on textarea "Situations like these are resolved by submitting an formal statement where you …" at bounding box center [609, 583] width 666 height 20
type textarea "Situations like these are resolved by submitting an formal statement where you …"
type textarea "Подобные ситуации решаются путем подачи официального заявления, в котором вы оп…"
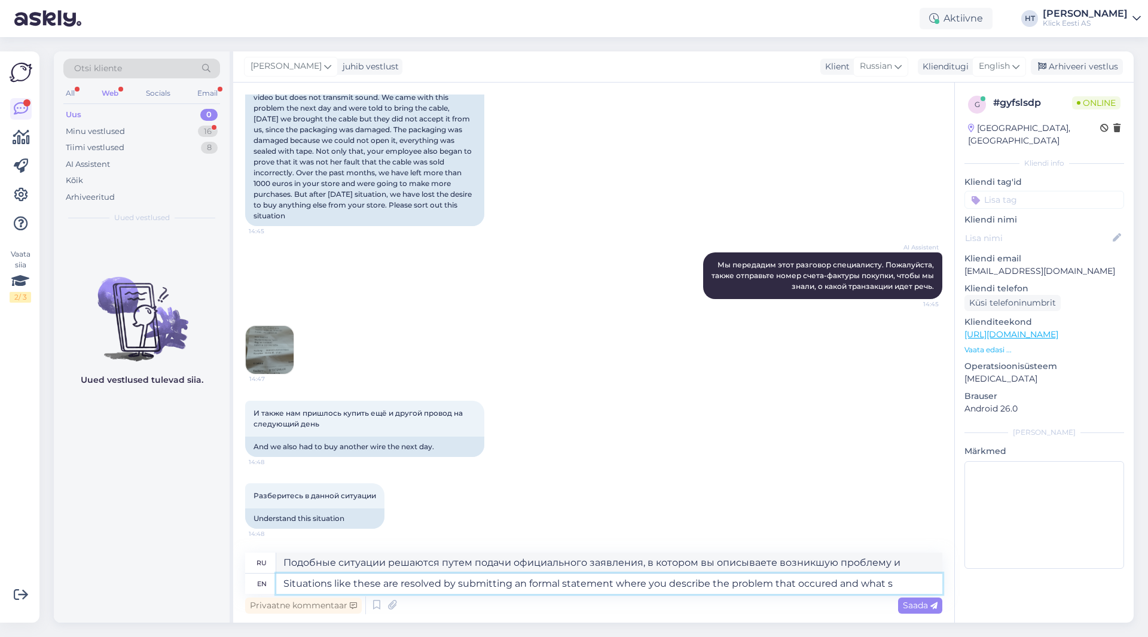
type textarea "Situations like these are resolved by submitting an formal statement where you …"
type textarea "Подобные ситуации разрешаются путем подачи официального заявления, в котором вы…"
type textarea "Situations like these are resolved by submitting an formal statement where you …"
type textarea "Подобные ситуации разрешаются путем подачи официального заявления, в котором вы…"
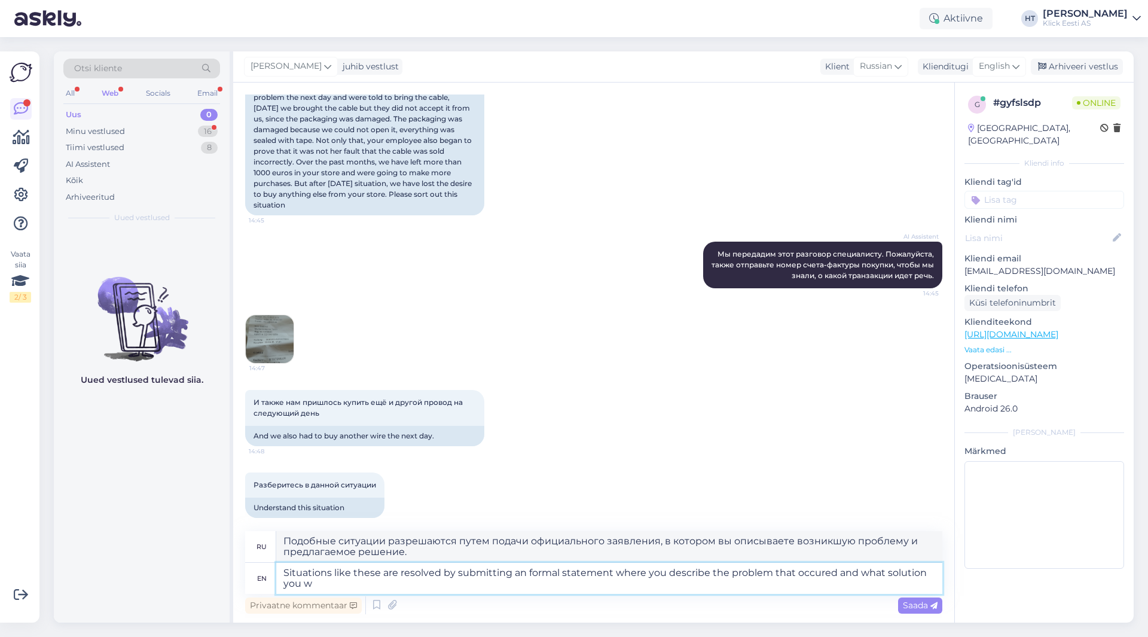
type textarea "Situations like these are resolved by submitting an formal statement where you …"
type textarea "Подобные ситуации разрешаются путем подачи официального заявления, в котором вы…"
type textarea "Situations like these are resolved by submitting an formal statement where you …"
type textarea "Подобные ситуации разрешаются путем подачи официального заявления, в котором вы…"
type textarea "Situations like these are resolved by submitting an formal statement where you …"
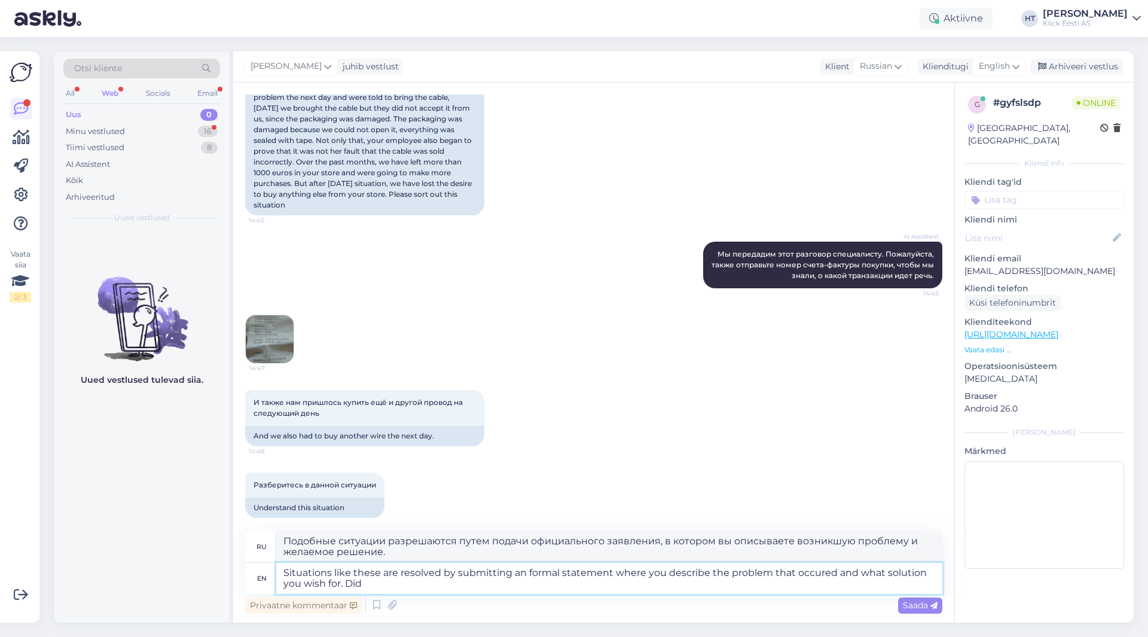
type textarea "Подобные ситуации разрешаются путём подачи официального заявления, в котором вы…"
type textarea "Situations like these are resolved by submitting an formal statement where you …"
type textarea "Подобные ситуации разрешаются путём подачи официального заявления, в котором вы…"
type textarea "Situations like these are resolved by submitting an formal statement where you …"
type textarea "Подобные ситуации разрешаются путём подачи официального заявления, в котором вы…"
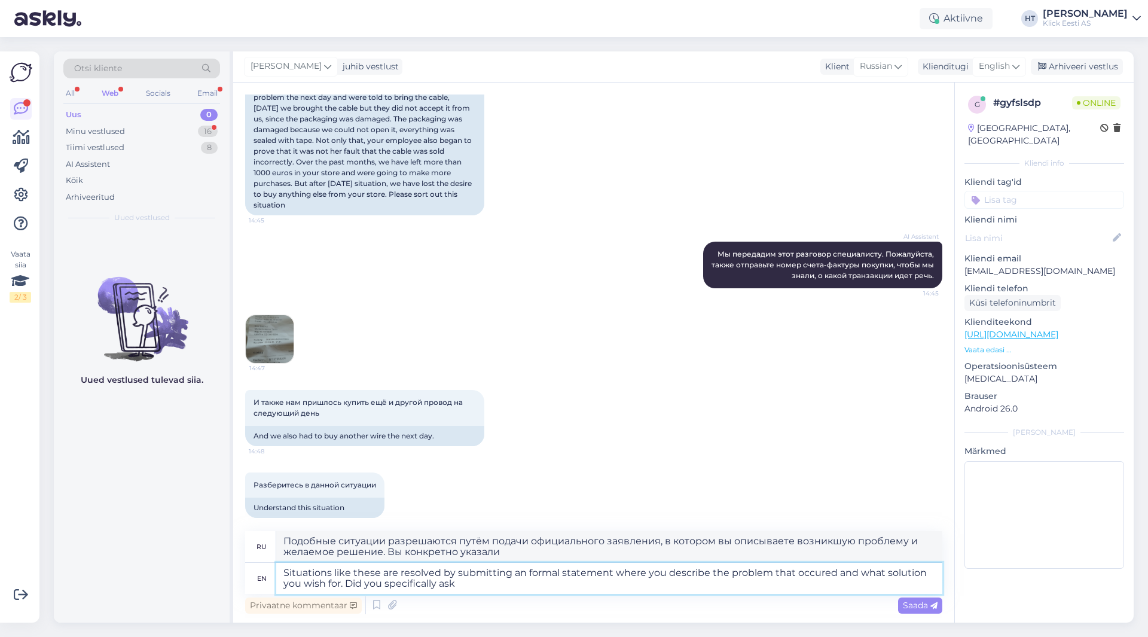
type textarea "Situations like these are resolved by submitting an formal statement where you …"
type textarea "Подобные ситуации разрешаются путём подачи официального заявления, в котором вы…"
type textarea "Situations like these are resolved by submitting an formal statement where you …"
type textarea "Подобные ситуации разрешаются путём подачи официального заявления, в котором вы…"
type textarea "Situations like these are resolved by submitting an formal statement where you …"
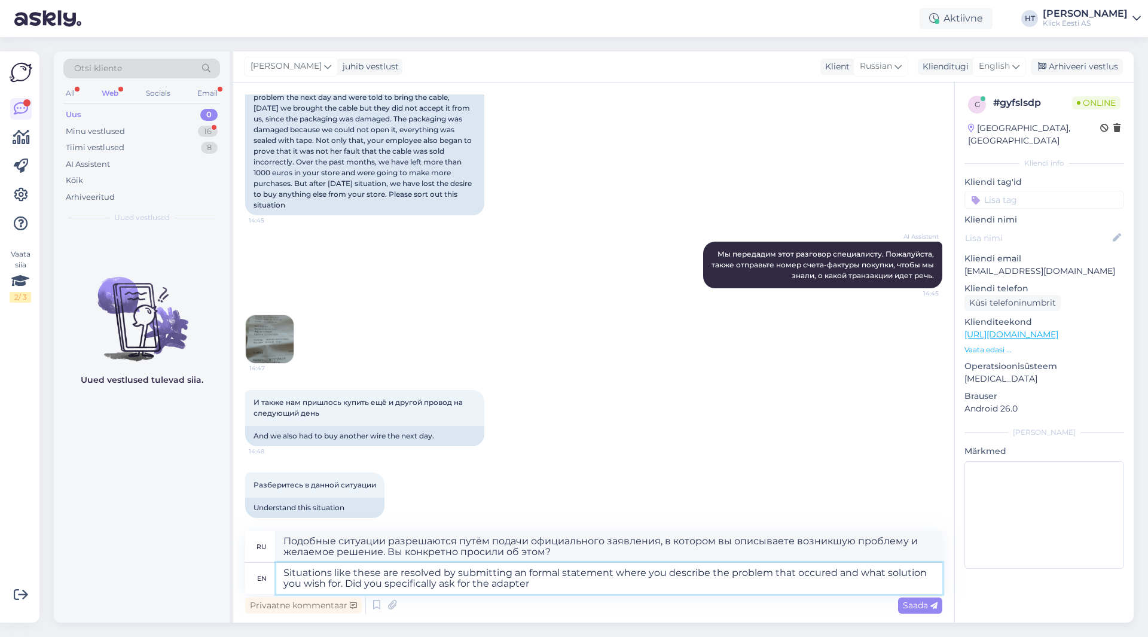
type textarea "Подобные ситуации разрешаются путём подачи официального заявления, в котором вы…"
type textarea "Situations like these are resolved by submitting an formal statement where you …"
type textarea "Подобные ситуации разрешаются путём подачи официального заявления, в котором вы…"
type textarea "Situations like these are resolved by submitting an formal statement where you …"
type textarea "Подобные ситуации разрешаются путём подачи официального заявления, в котором вы…"
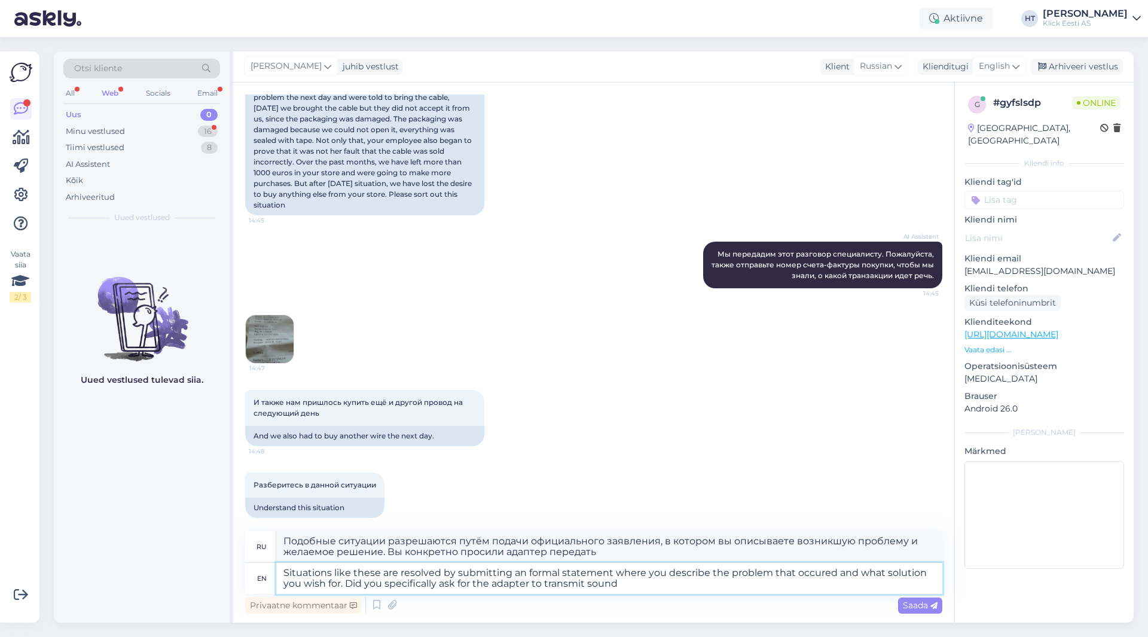
type textarea "Situations like these are resolved by submitting an formal statement where you …"
type textarea "Подобные ситуации разрешаются путём подачи официального заявления, в котором вы…"
type textarea "Situations like these are resolved by submitting an formal statement where you …"
type textarea "Подобные ситуации разрешаются путём подачи официального заявления, в котором вы…"
type textarea "Situations like these are resolved by submitting an formal statement where you …"
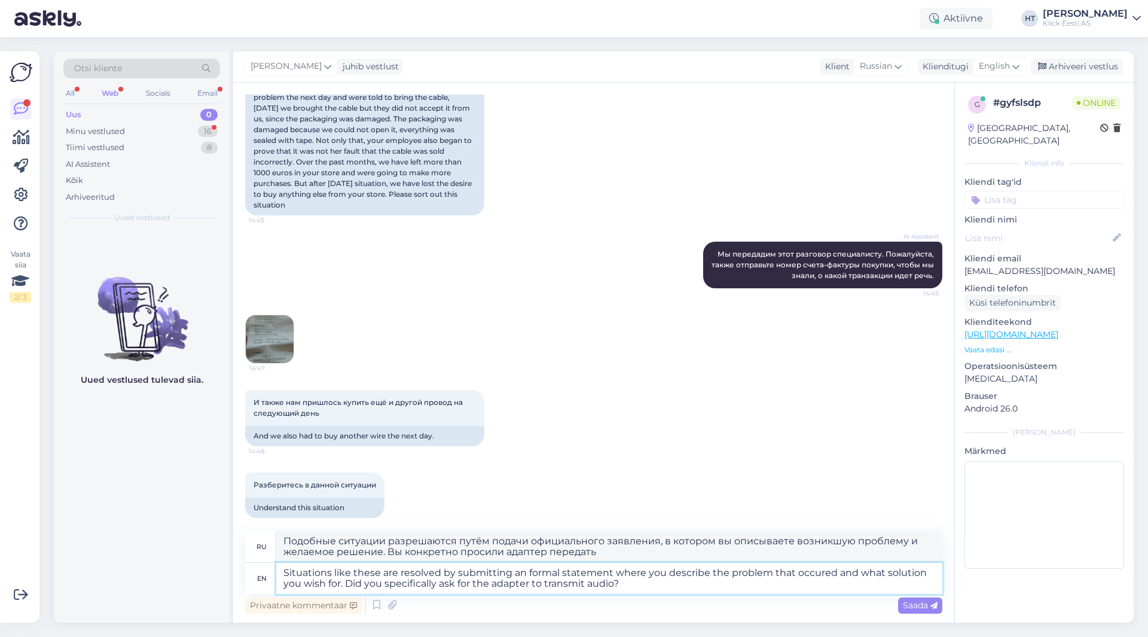
type textarea "Подобные ситуации разрешаются путём подачи официального заявления с описанием в…"
type textarea "Situations like these are resolved by submitting an formal statement where you …"
click at [915, 603] on span "Saada" at bounding box center [920, 605] width 35 height 11
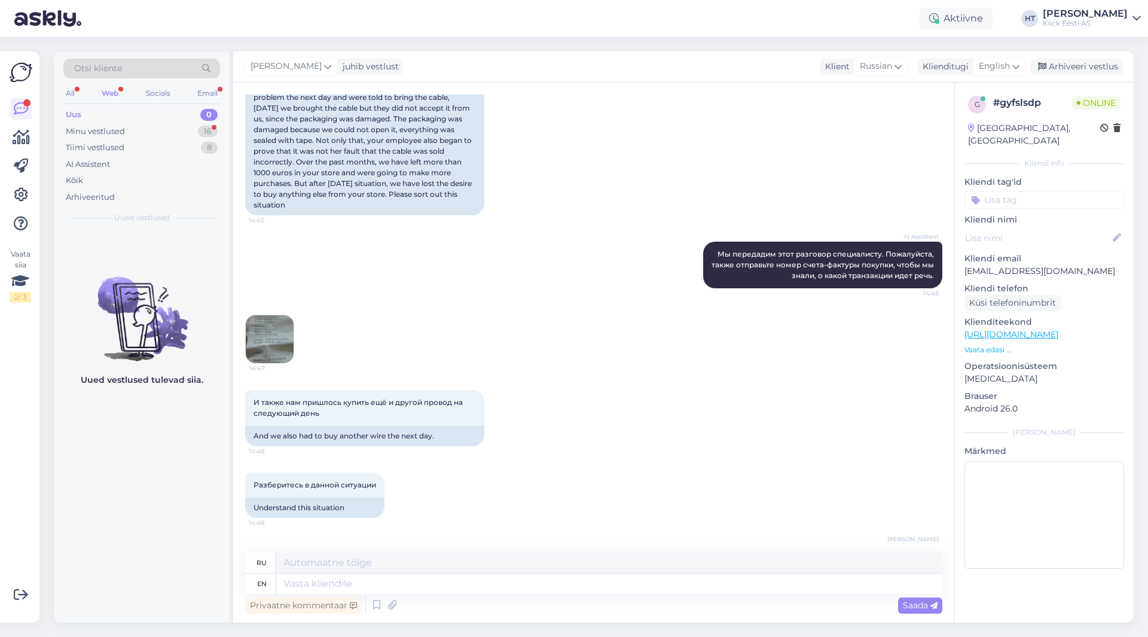
scroll to position [549, 0]
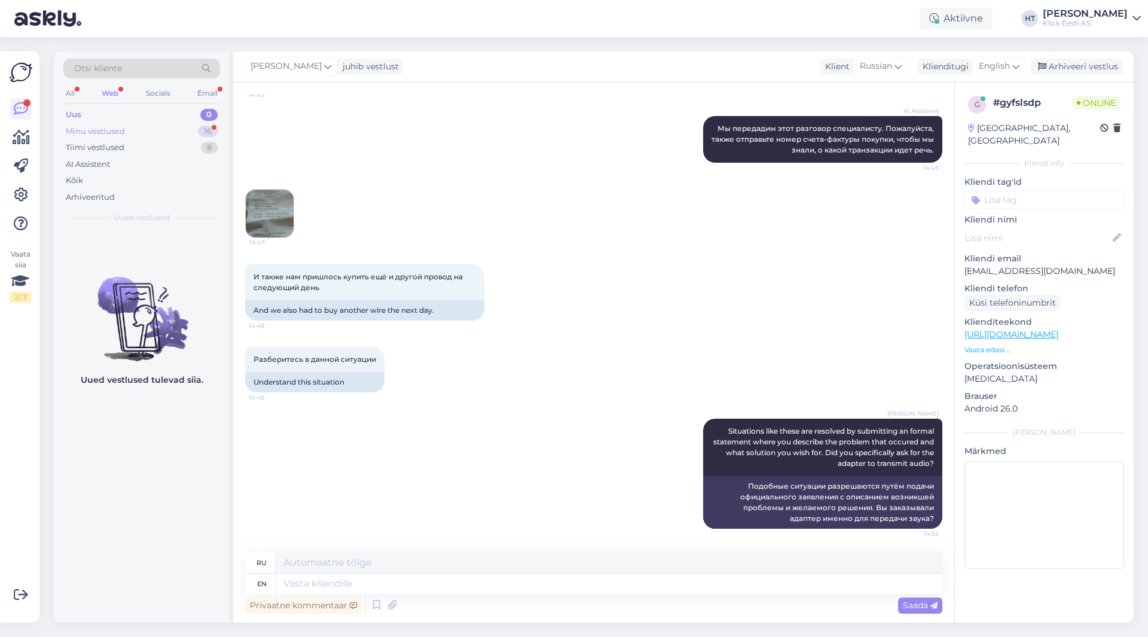
click at [170, 125] on div "Minu vestlused 16" at bounding box center [141, 131] width 157 height 17
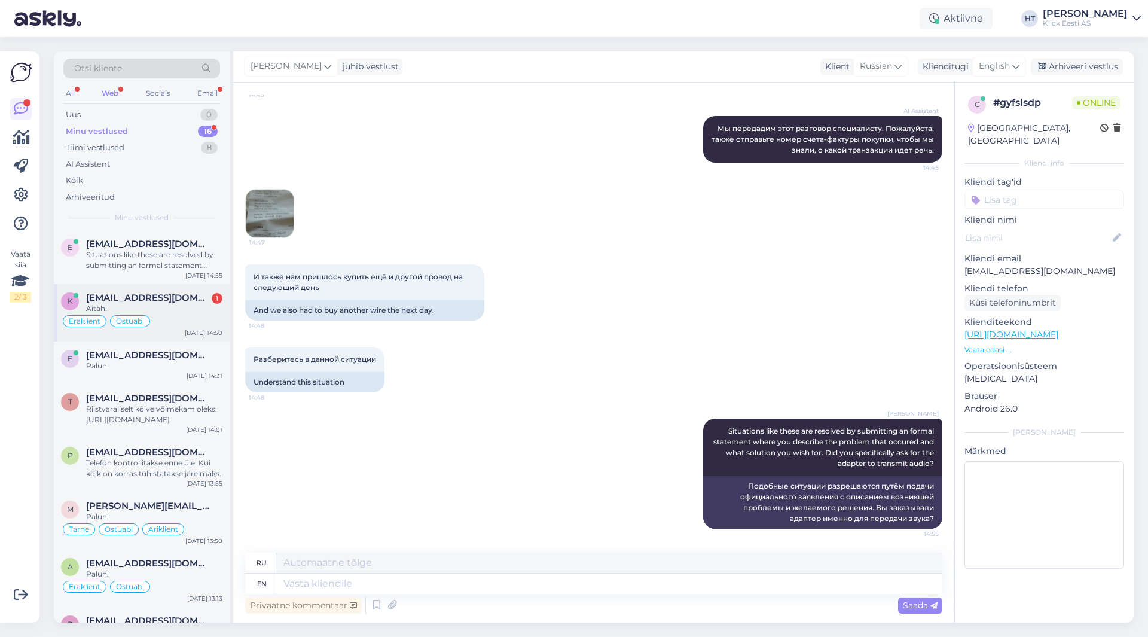
click at [208, 307] on div "Aitäh!" at bounding box center [154, 308] width 136 height 11
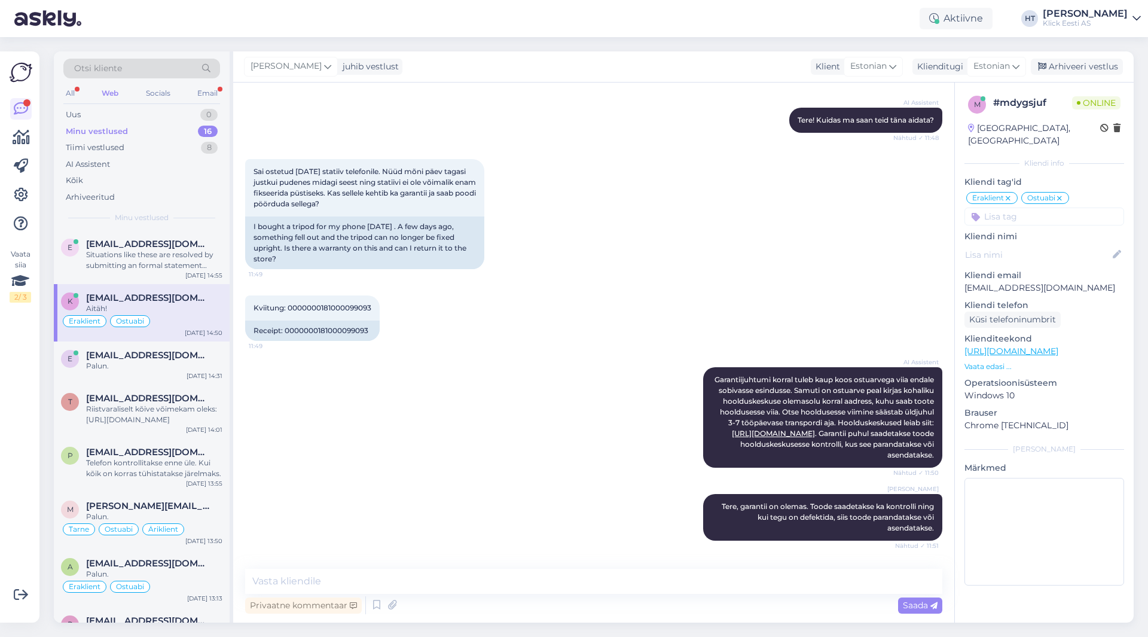
scroll to position [2549, 0]
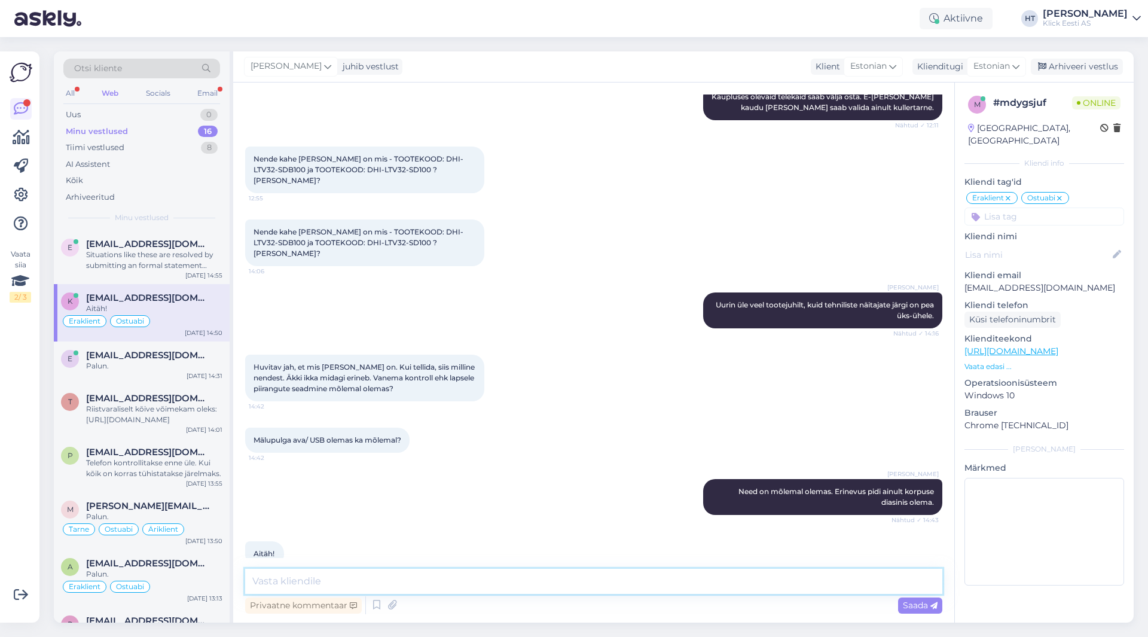
click at [410, 576] on textarea at bounding box center [593, 581] width 697 height 25
type textarea "Palun!"
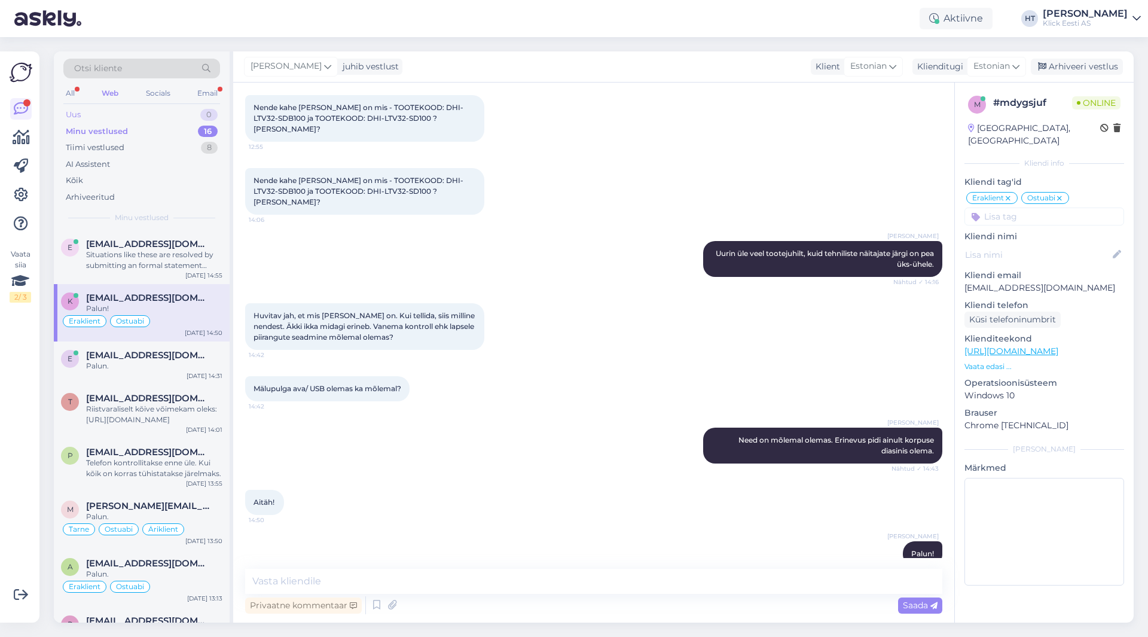
click at [165, 119] on div "Uus 0" at bounding box center [141, 114] width 157 height 17
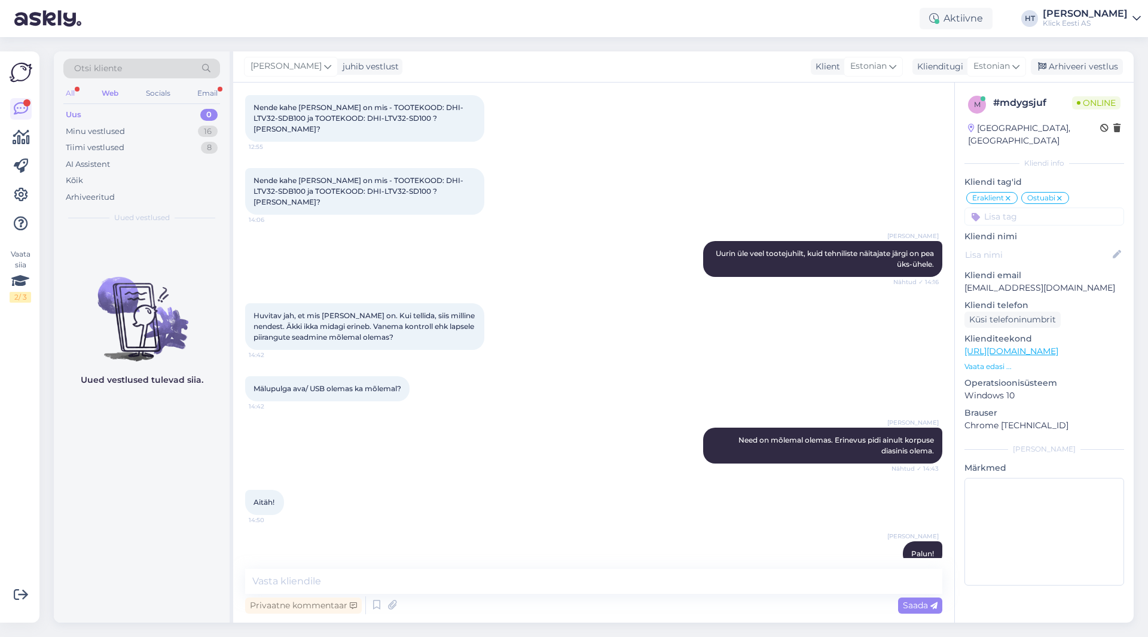
click at [68, 96] on div "All" at bounding box center [70, 94] width 14 height 16
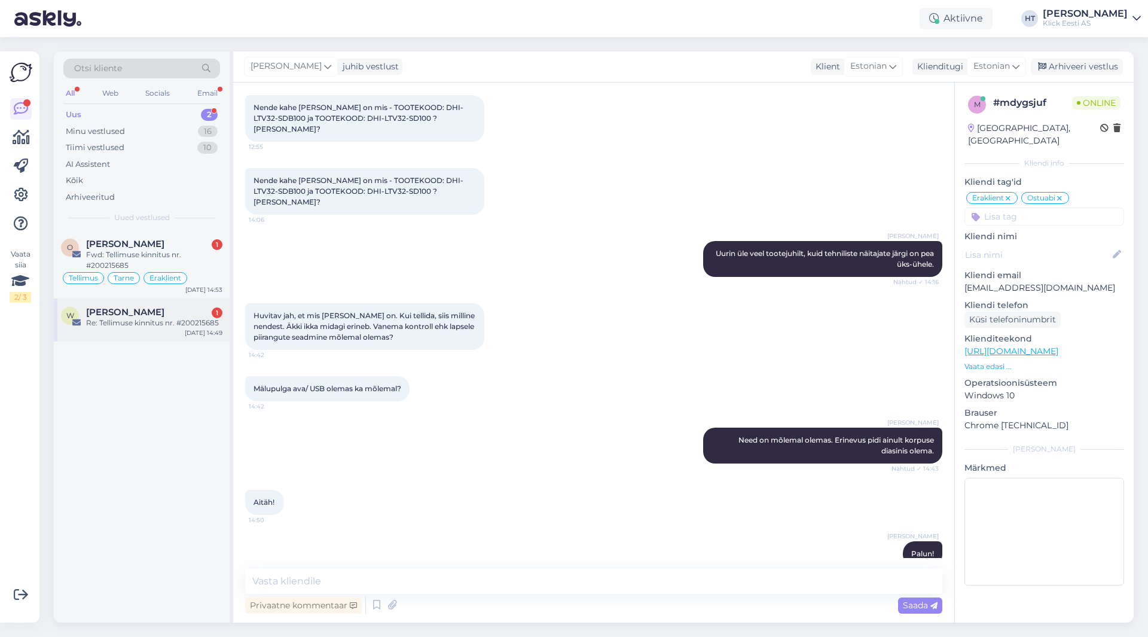
click at [185, 315] on div "[PERSON_NAME] 1" at bounding box center [154, 312] width 136 height 11
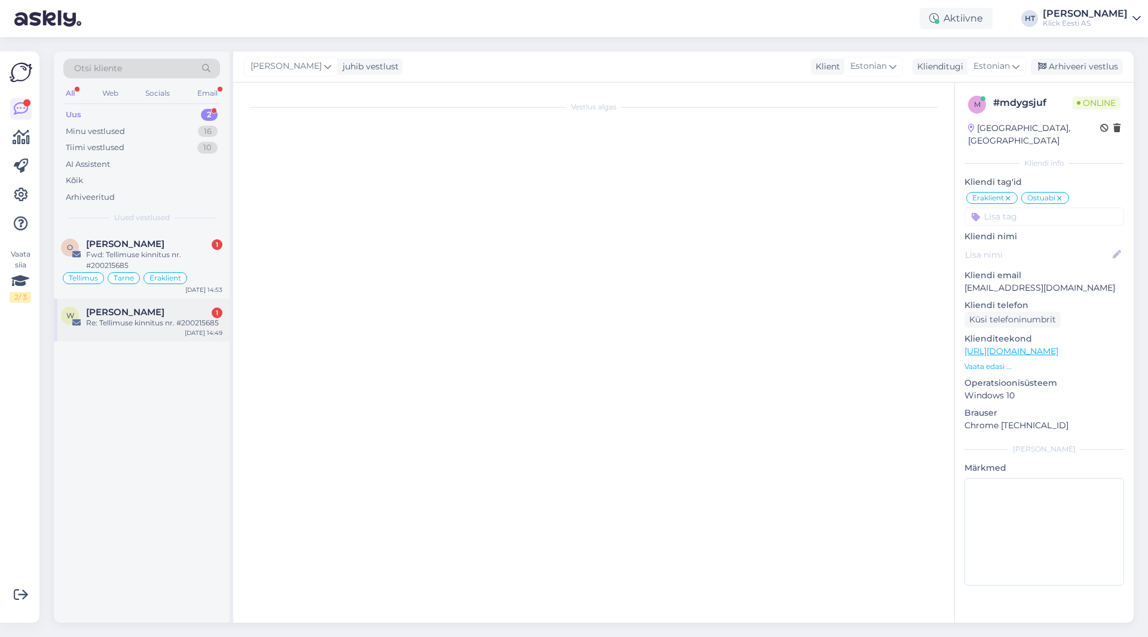
scroll to position [0, 0]
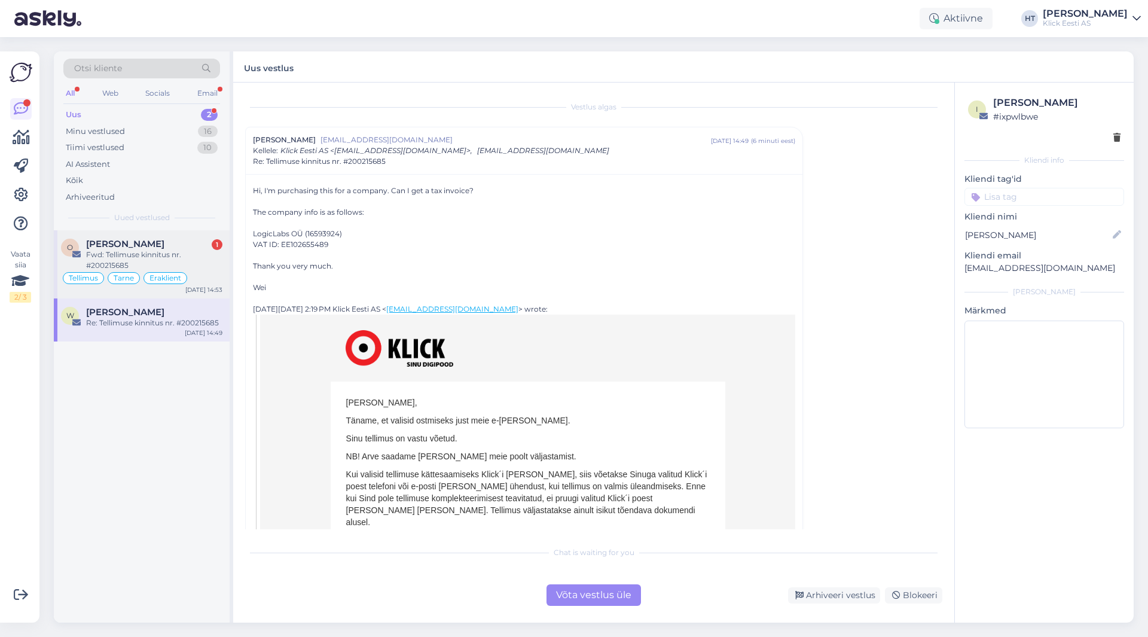
click at [178, 252] on div "Fwd: Tellimuse kinnitus nr. #200215685" at bounding box center [154, 260] width 136 height 22
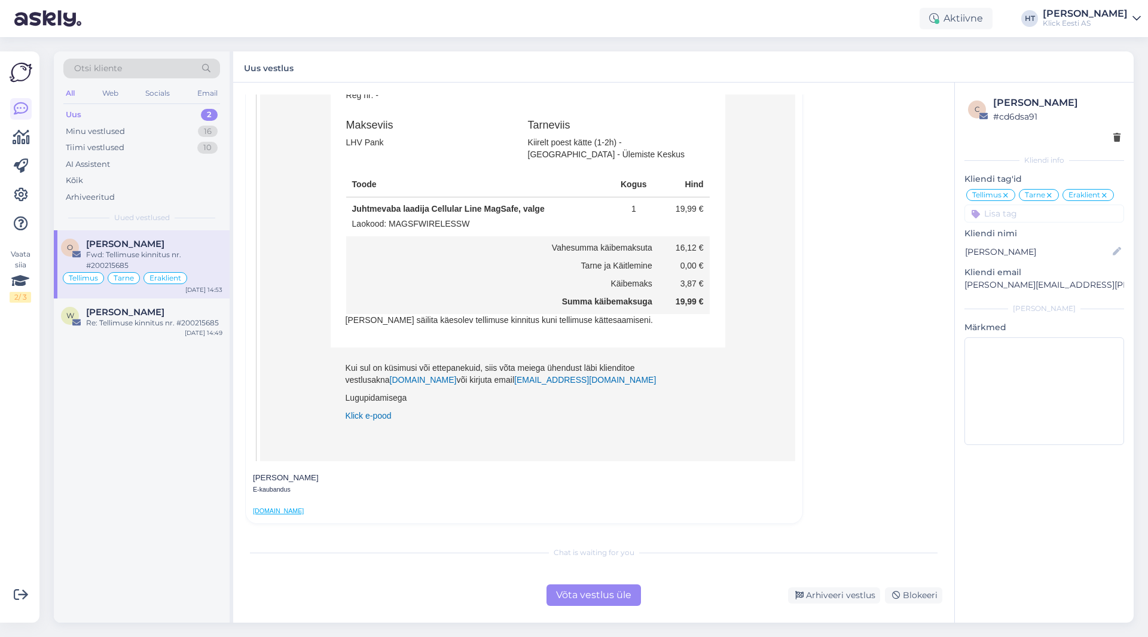
scroll to position [2074, 0]
click at [176, 313] on div "[PERSON_NAME]" at bounding box center [154, 312] width 136 height 11
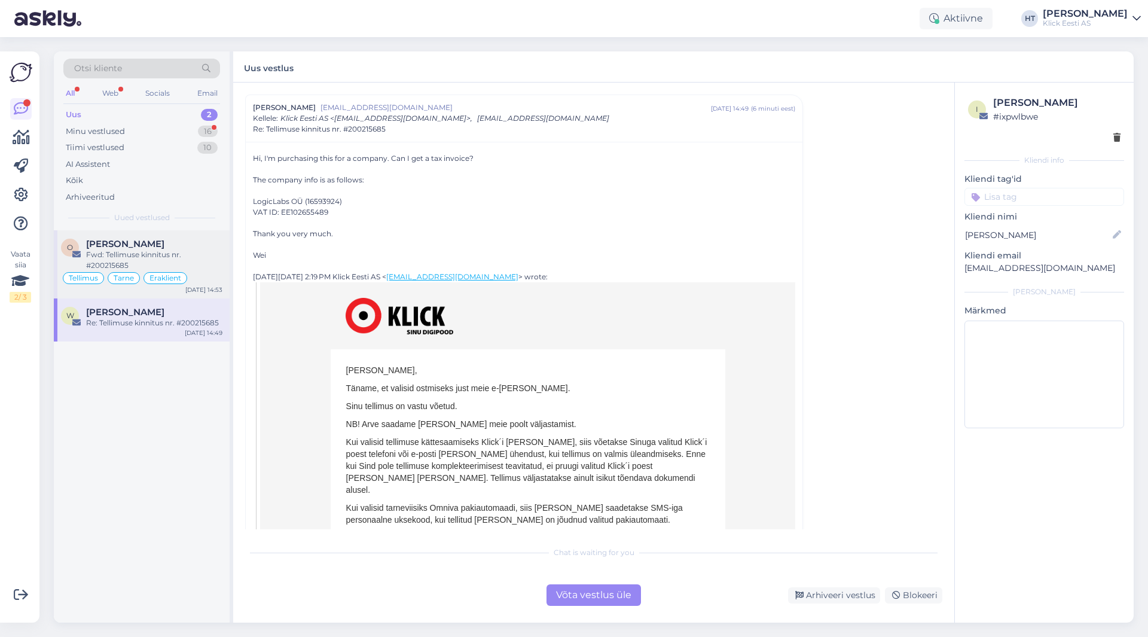
click at [157, 246] on span "[PERSON_NAME]" at bounding box center [125, 244] width 78 height 11
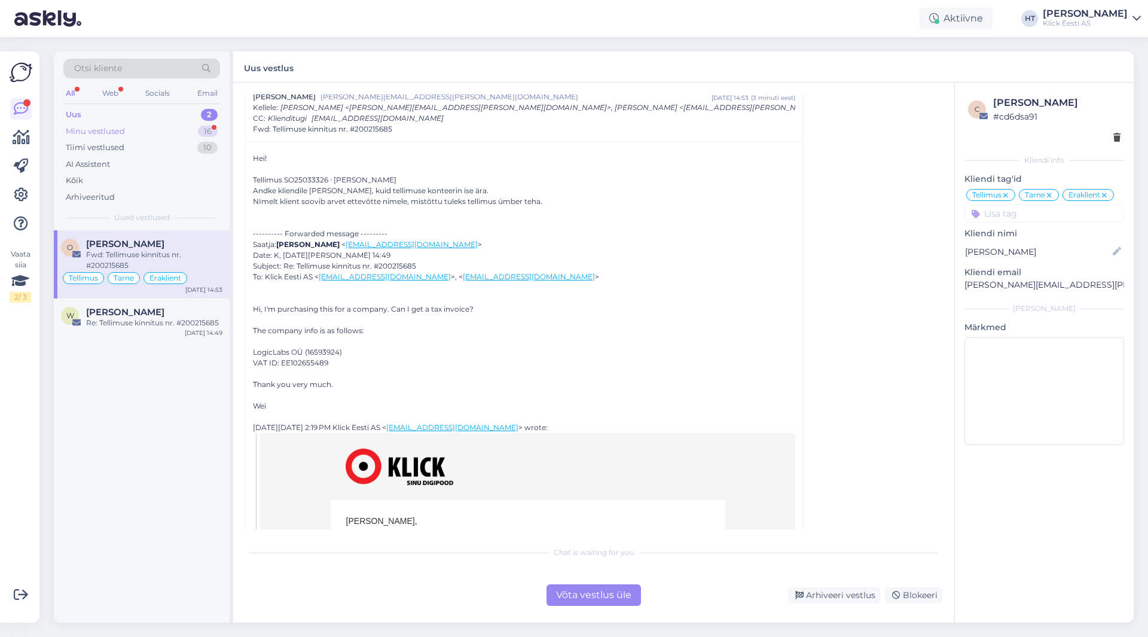
click at [197, 126] on div "Minu vestlused 16" at bounding box center [141, 131] width 157 height 17
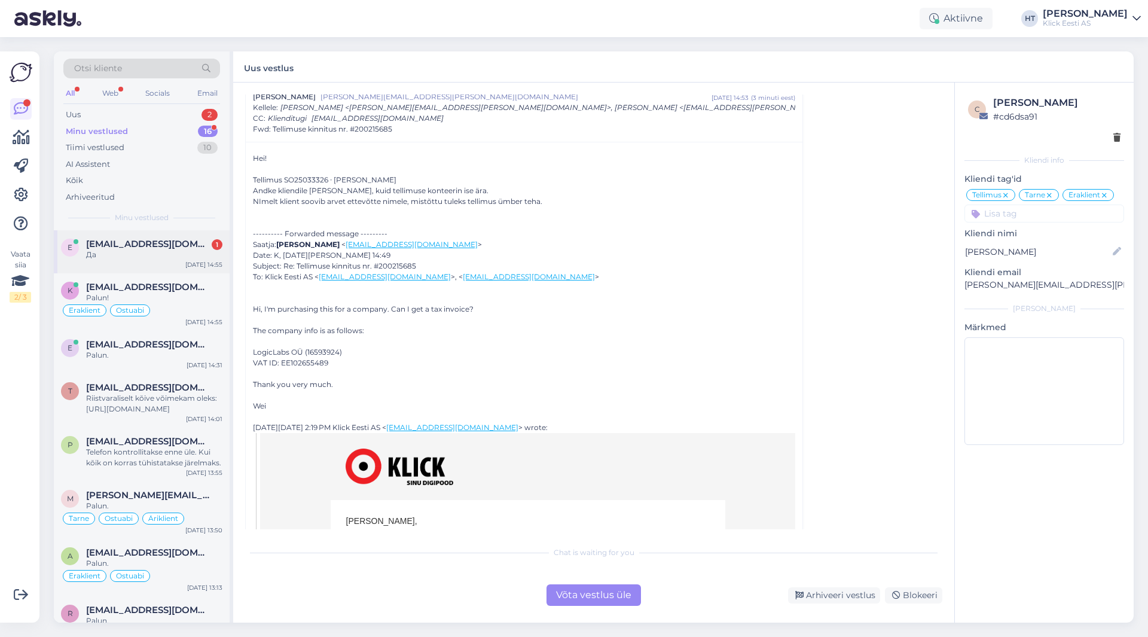
click at [178, 261] on div "e [EMAIL_ADDRESS][DOMAIN_NAME] 1 Да [DATE] 14:55" at bounding box center [142, 251] width 176 height 43
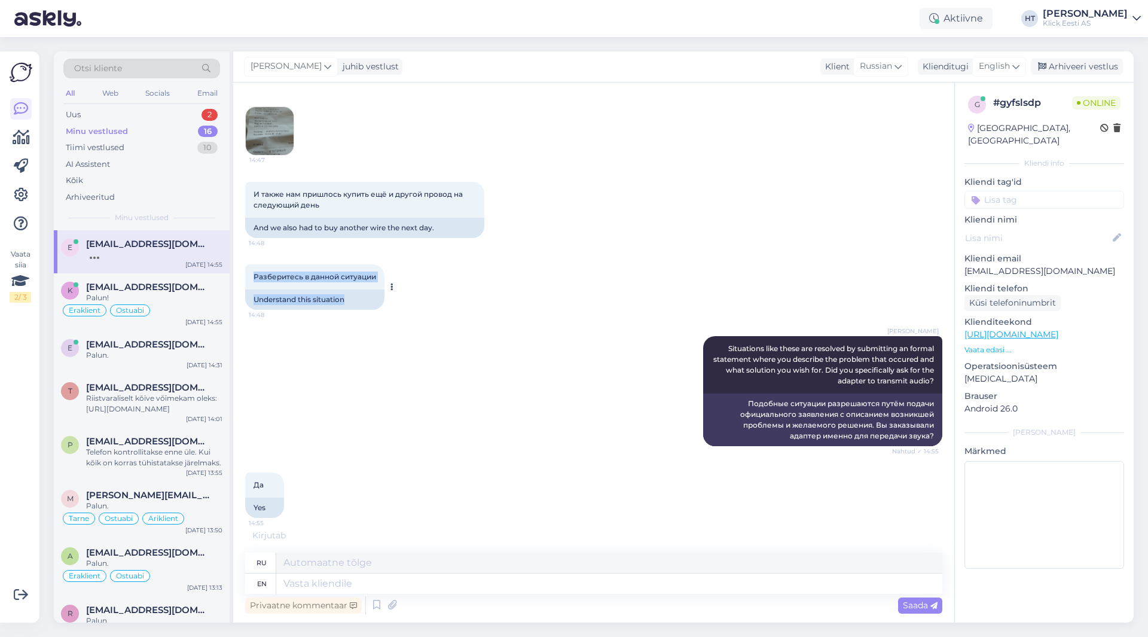
drag, startPoint x: 363, startPoint y: 310, endPoint x: 252, endPoint y: 287, distance: 113.1
click at [252, 287] on div "Разберитесь в данной ситуации 14:48 Understand this situation" at bounding box center [314, 286] width 139 height 45
click at [252, 287] on div "Разберитесь в данной ситуации 14:48" at bounding box center [314, 276] width 139 height 25
drag, startPoint x: 252, startPoint y: 287, endPoint x: 368, endPoint y: 322, distance: 120.7
click at [368, 322] on div "Разберитесь в данной ситуации 14:48 Understand this situation" at bounding box center [593, 287] width 697 height 72
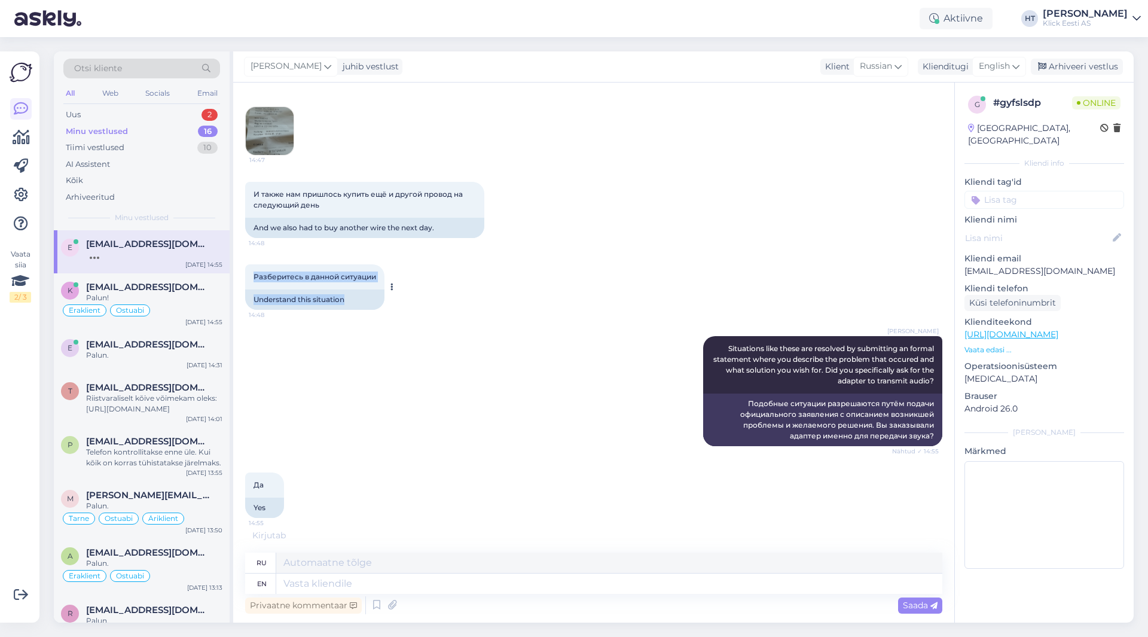
click at [359, 310] on div "Understand this situation" at bounding box center [314, 299] width 139 height 20
drag, startPoint x: 358, startPoint y: 312, endPoint x: 258, endPoint y: 286, distance: 103.3
click at [258, 286] on div "Разберитесь в данной ситуации 14:48 Understand this situation" at bounding box center [314, 286] width 139 height 45
click at [254, 281] on span "Разберитесь в данной ситуации" at bounding box center [315, 276] width 123 height 9
drag, startPoint x: 254, startPoint y: 286, endPoint x: 353, endPoint y: 313, distance: 103.0
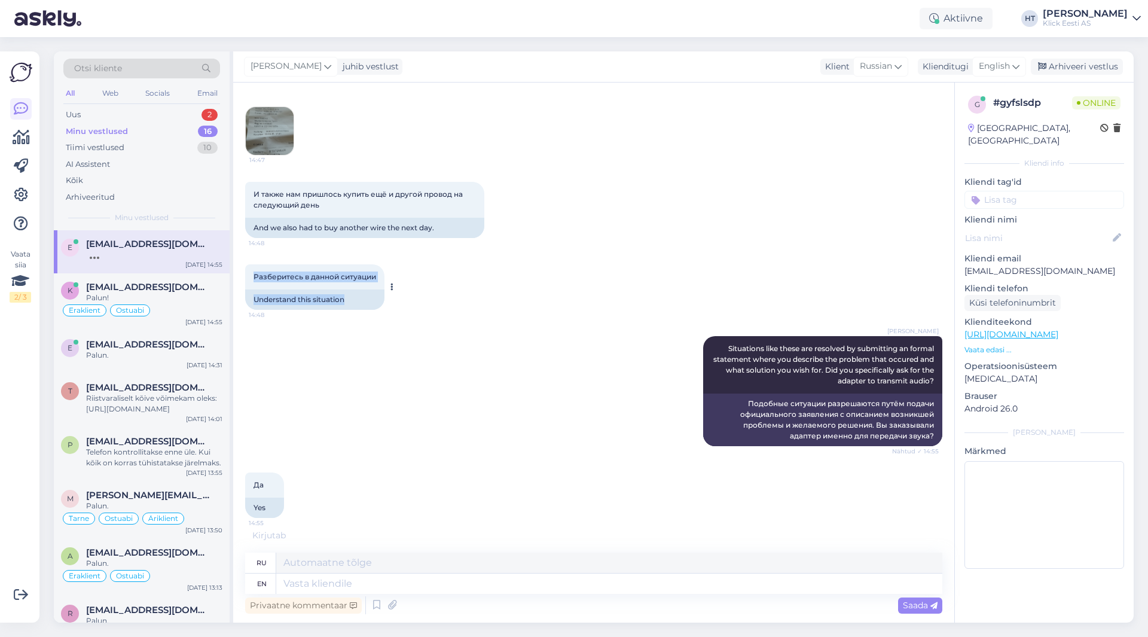
click at [353, 310] on div "Разберитесь в данной ситуации 14:48 Understand this situation" at bounding box center [314, 286] width 139 height 45
click at [353, 310] on div "Understand this situation" at bounding box center [314, 299] width 139 height 20
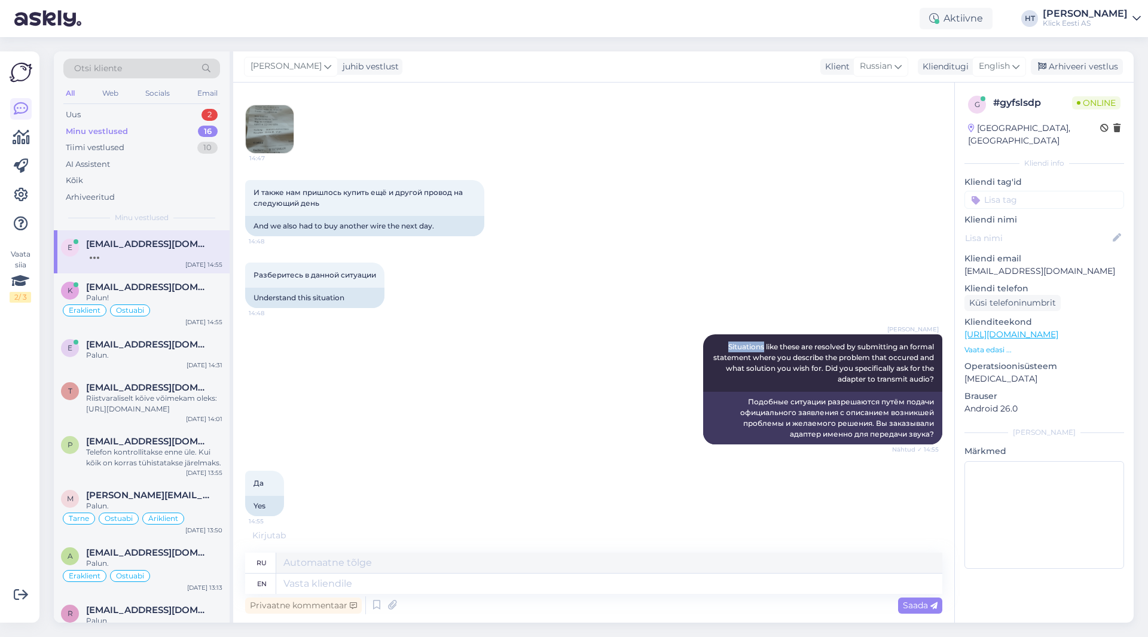
drag, startPoint x: 353, startPoint y: 313, endPoint x: 249, endPoint y: 283, distance: 107.8
click at [249, 283] on div "Vestlus algas [DATE] Добрый день! 14:39 Good afternoon AI Assistent Добрый день…" at bounding box center [599, 311] width 708 height 435
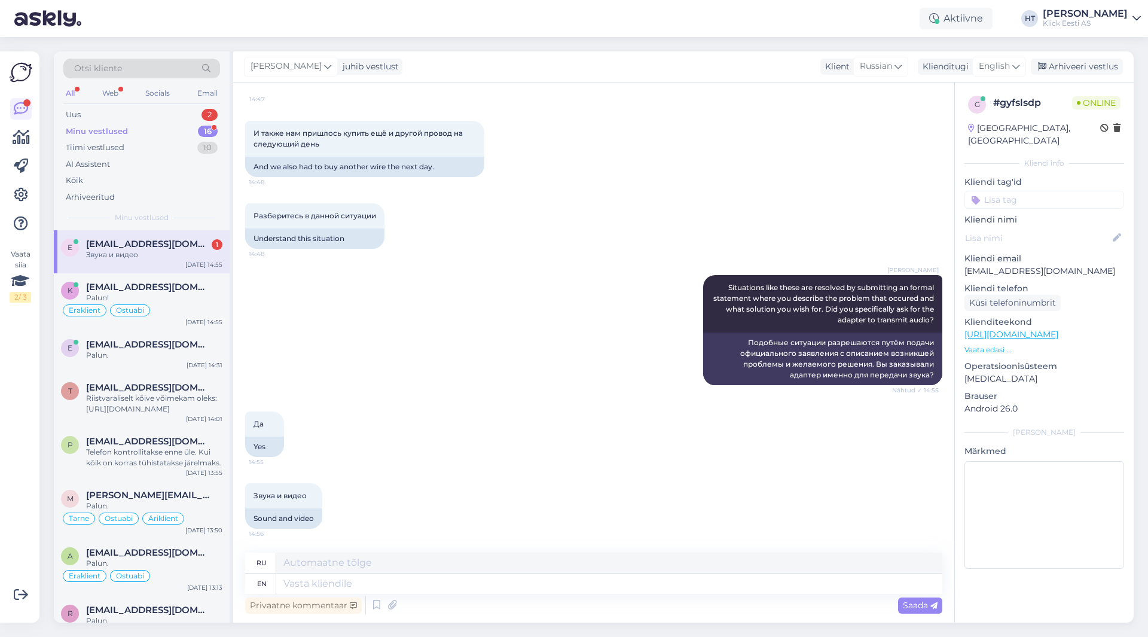
click at [297, 318] on div "[PERSON_NAME] Situations like these are resolved by submitting an formal statem…" at bounding box center [593, 330] width 697 height 136
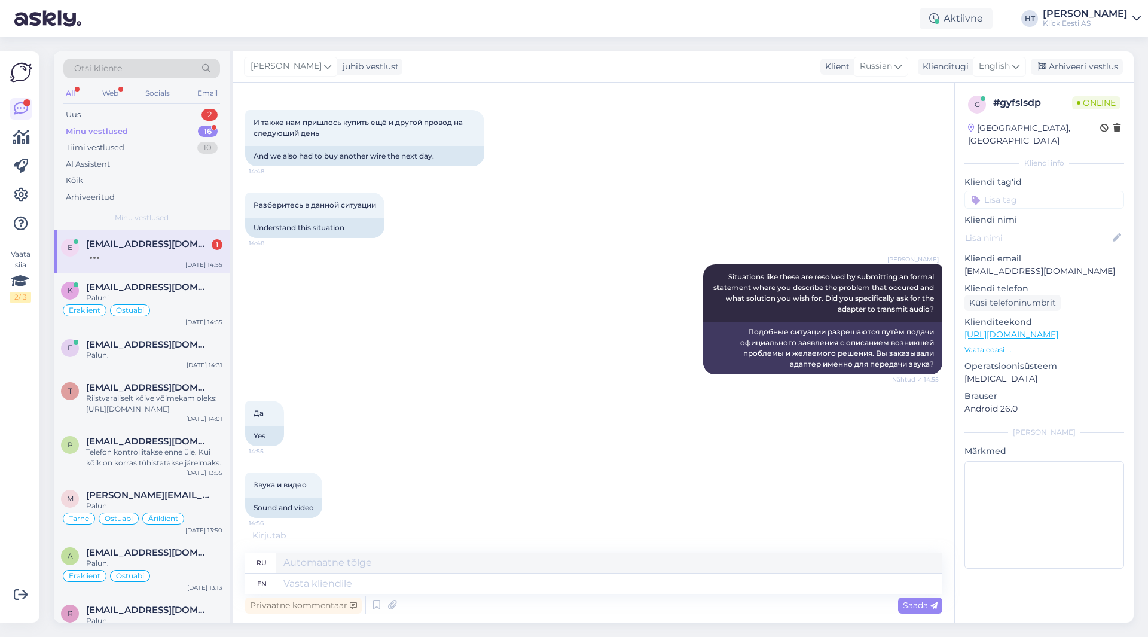
scroll to position [705, 0]
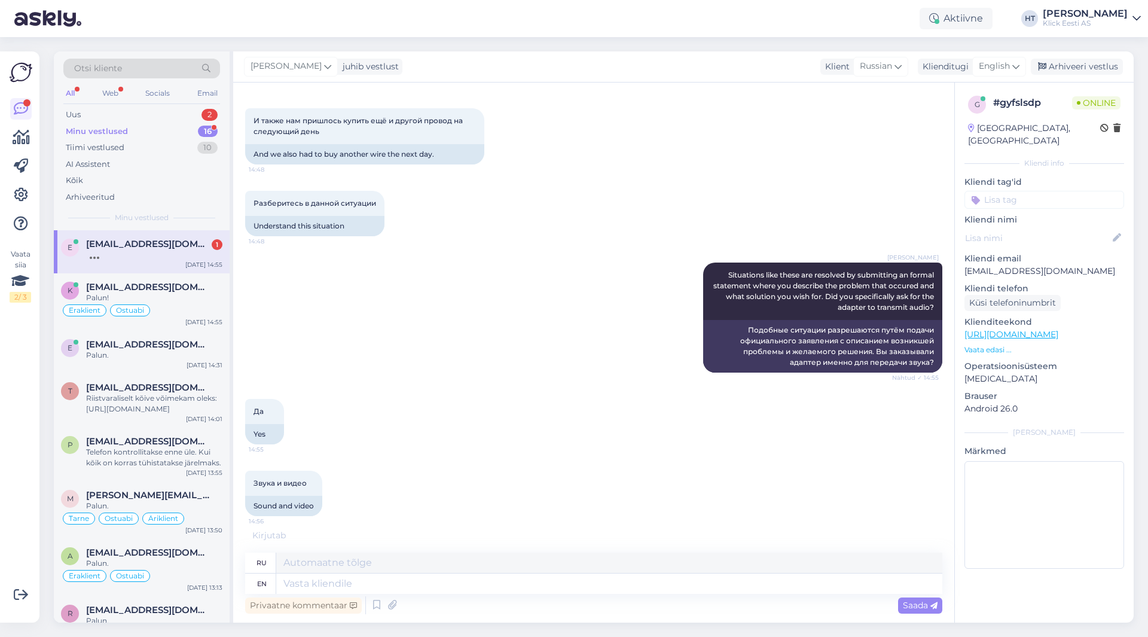
click at [541, 285] on div "[PERSON_NAME] Situations like these are resolved by submitting an formal statem…" at bounding box center [593, 317] width 697 height 136
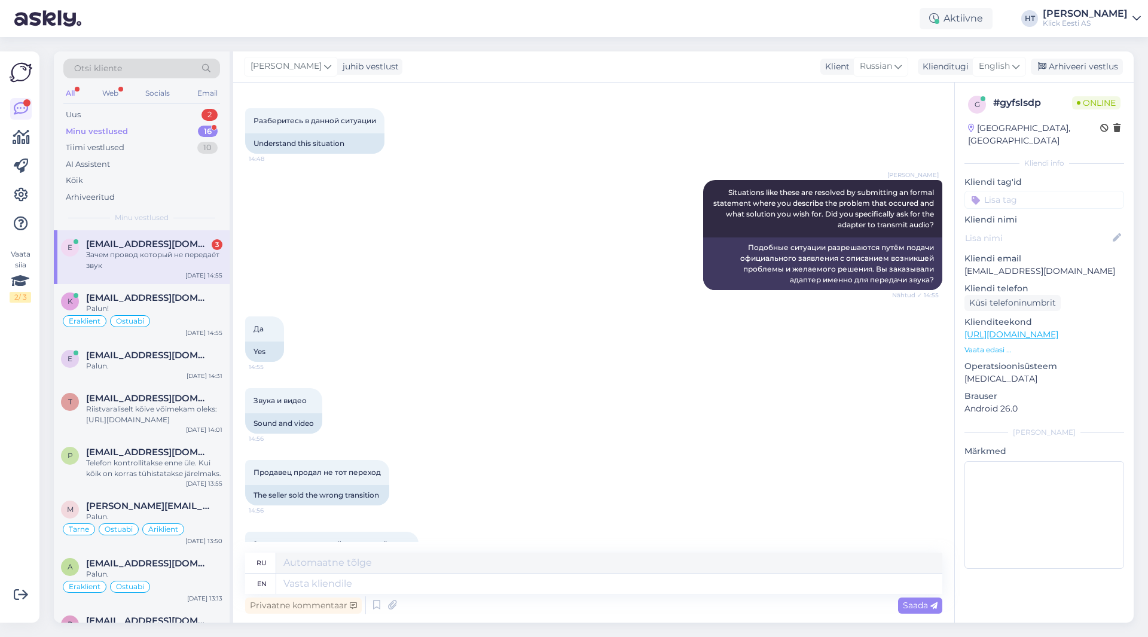
scroll to position [836, 0]
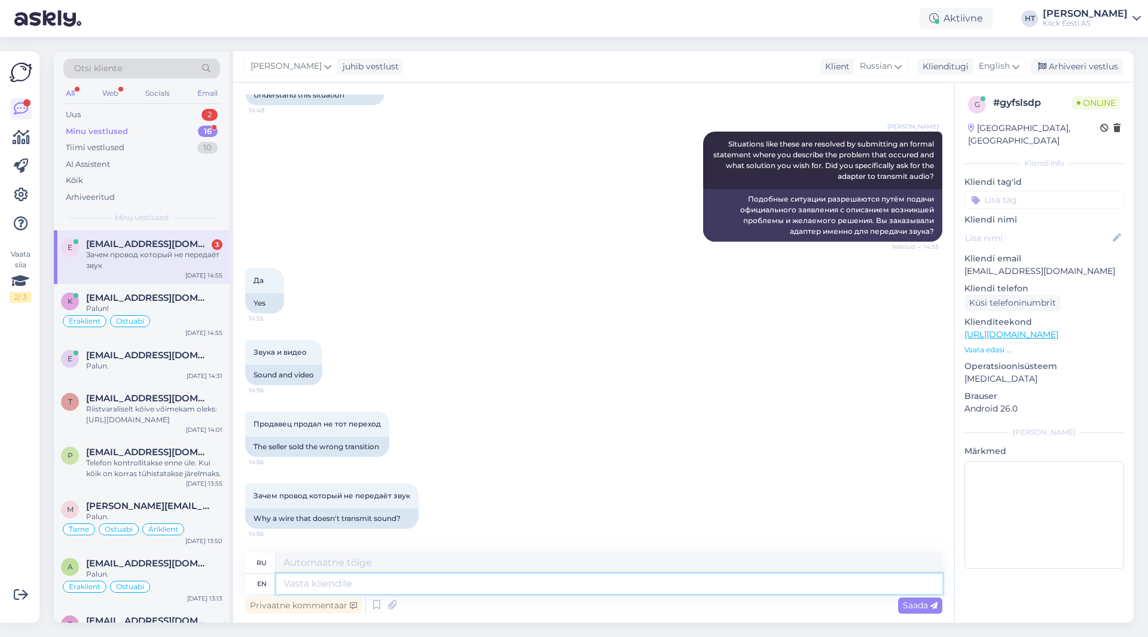
click at [435, 586] on textarea at bounding box center [609, 583] width 666 height 20
type textarea "VGA d"
type textarea "VGA"
type textarea "VGA does no"
type textarea "VGA делает"
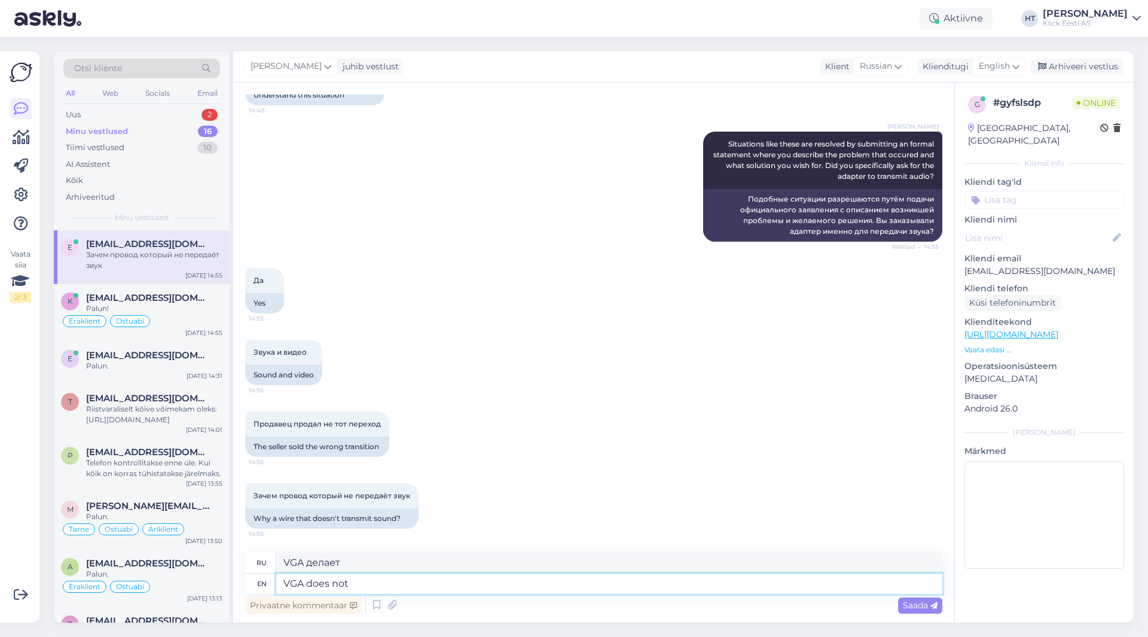
type textarea "VGA does not"
type textarea "VGA не"
type textarea "VGA does not transmit"
type textarea "VGA не передает"
type textarea "VGA does not transmit audio"
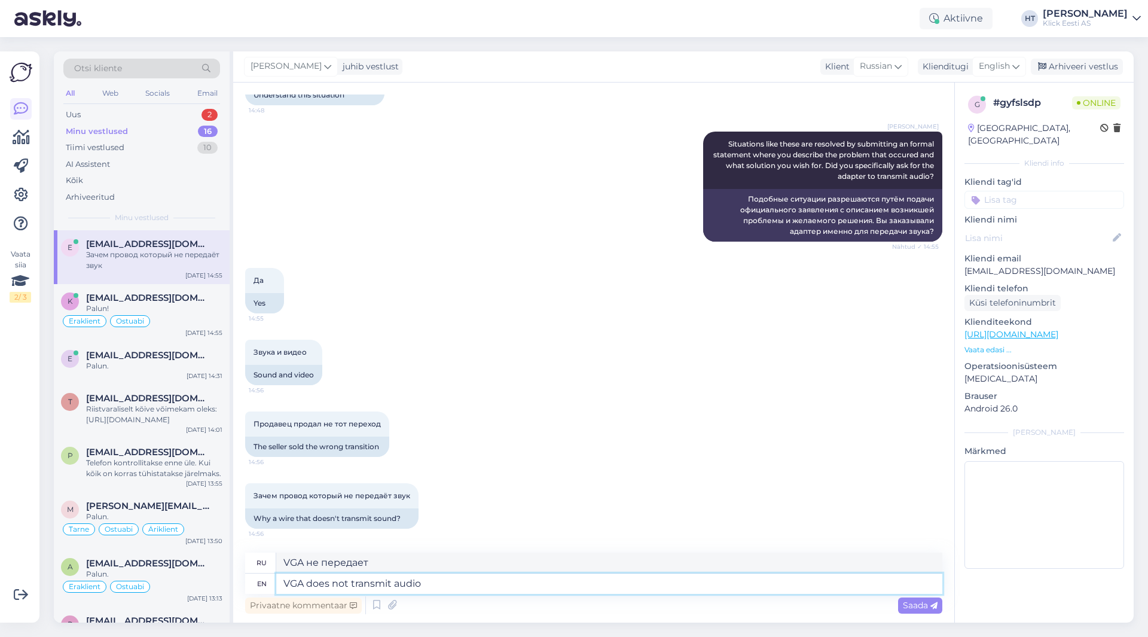
type textarea "VGA не передает звук"
type textarea "VGA does not transmit audio at al"
type textarea "VGA не передает звук на"
type textarea "VGA does not transmit audio at all"
type textarea "VGA вообще не передает звук"
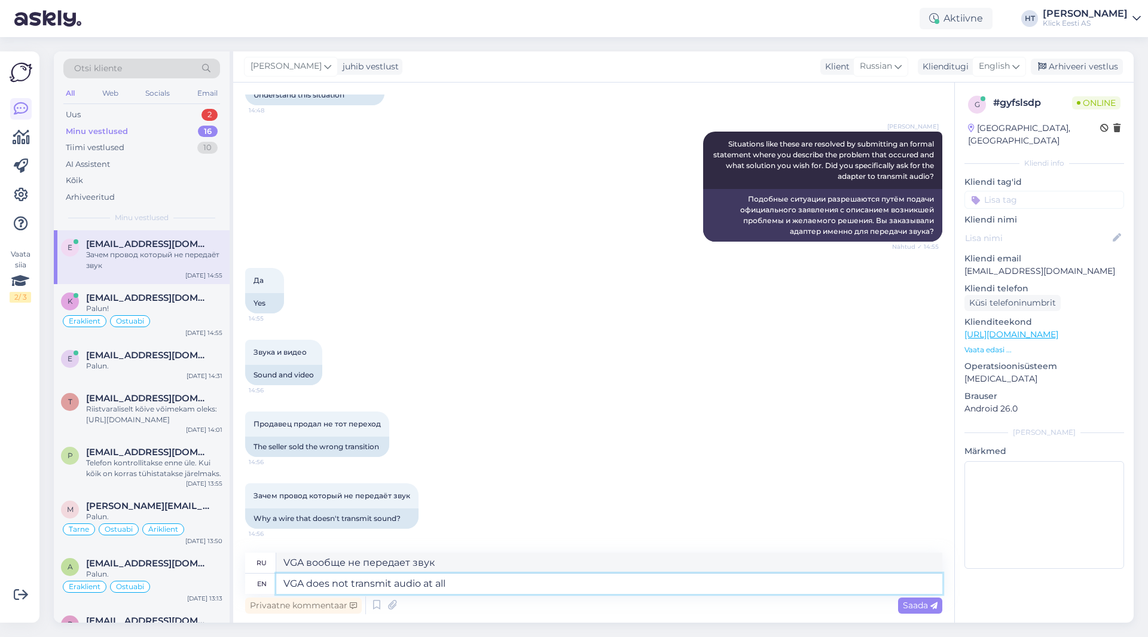
type textarea "VGA does not transmit audio at all."
type textarea "VGA вообще не передает звук."
drag, startPoint x: 484, startPoint y: 591, endPoint x: 309, endPoint y: 585, distance: 175.3
click at [309, 585] on textarea "VGA does not transmit audio at all." at bounding box center [609, 583] width 666 height 20
type textarea "VGA is n"
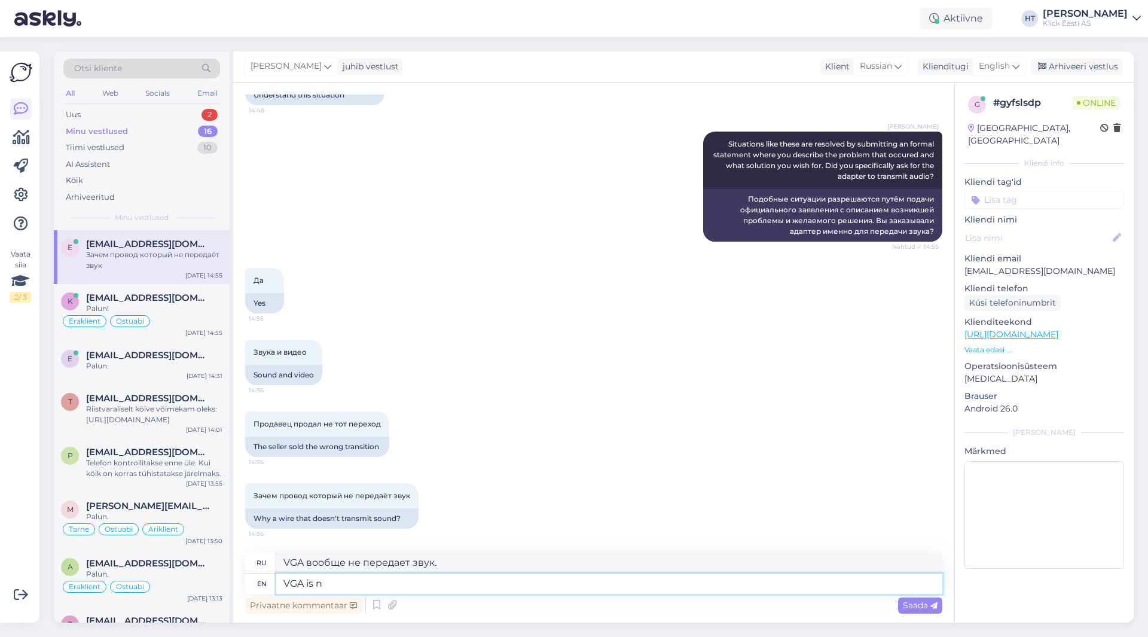
type textarea "VGA — это"
type textarea "VGA is not"
type textarea "VGA не"
type textarea "VGA is not capable of"
type textarea "VGA не способен"
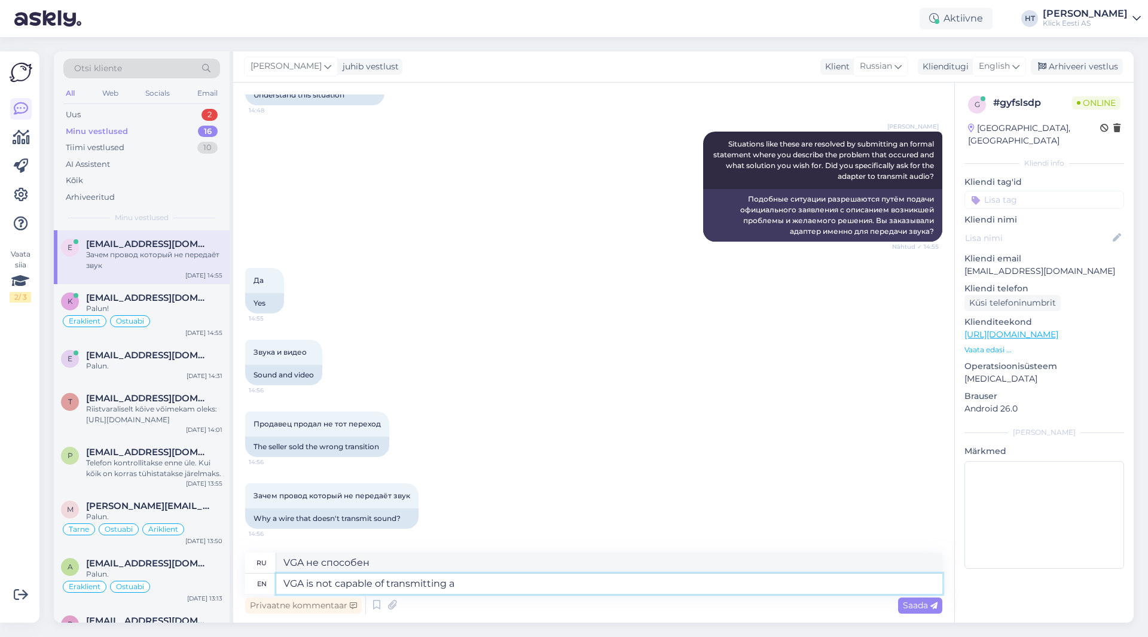
type textarea "VGA is not capable of transmitting au"
type textarea "VGA не способен передавать"
type textarea "VGA is not capable of transmitting audio."
type textarea "VGA не способен передавать звук."
type textarea "VGA is not capable of transmitting audio."
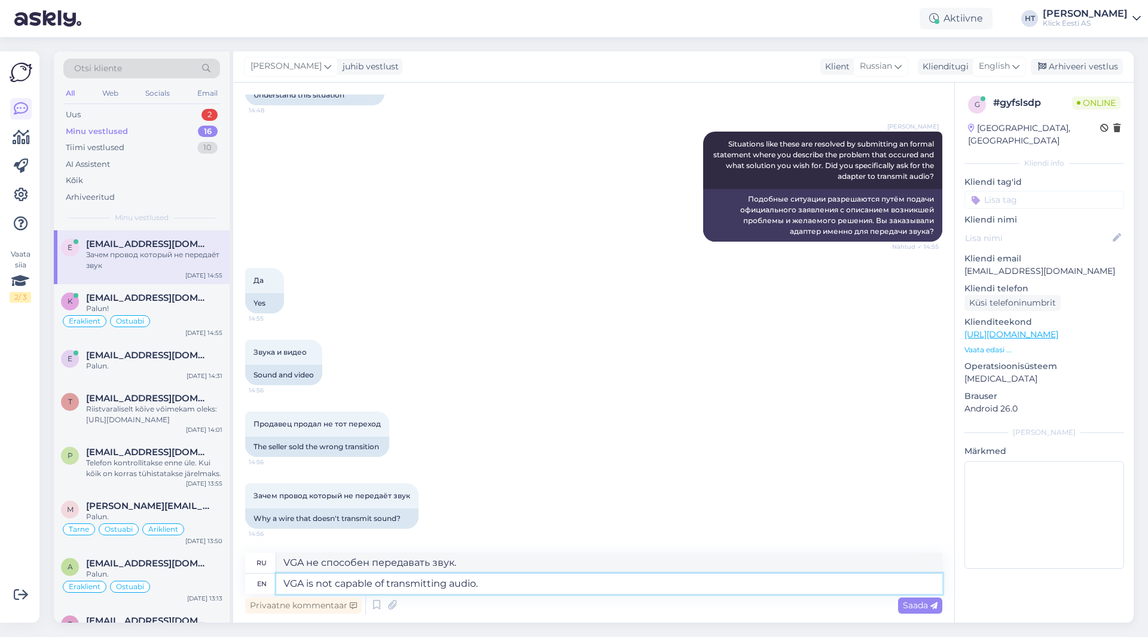
click at [515, 589] on textarea "VGA is not capable of transmitting audio." at bounding box center [609, 583] width 666 height 20
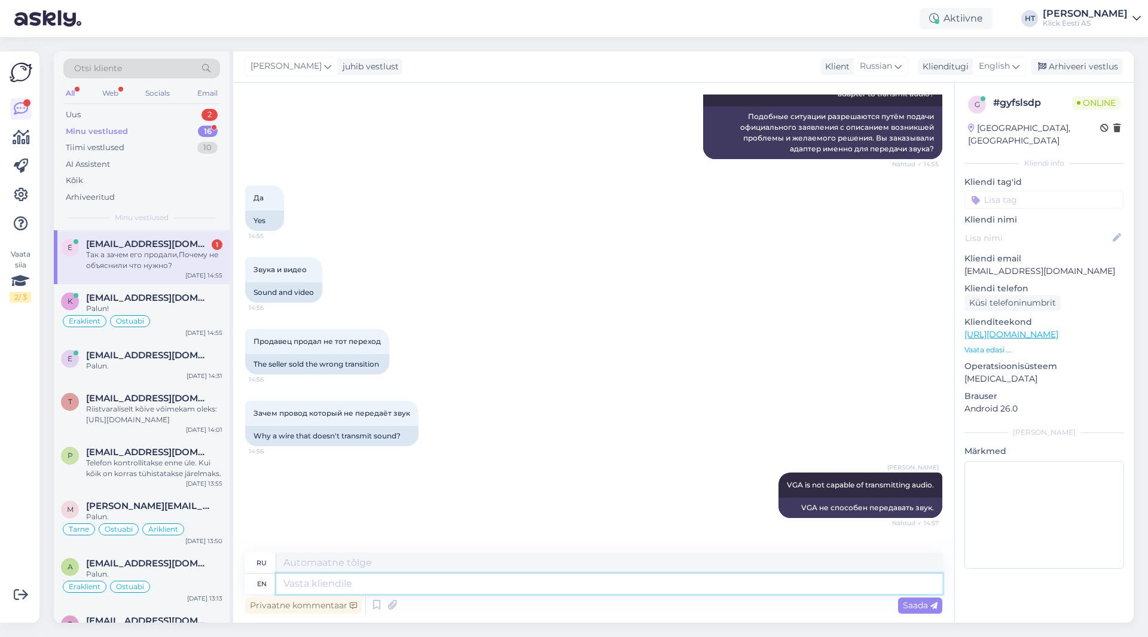
scroll to position [1001, 0]
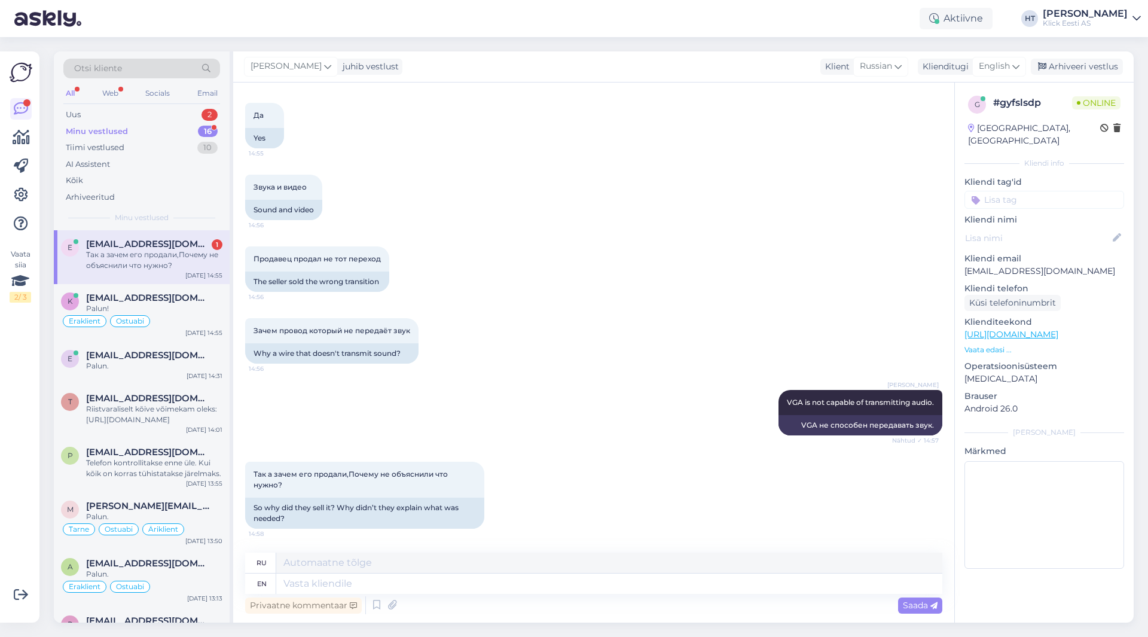
click at [541, 356] on div "Зачем провод который не передаёт звук 14:56 Why a wire that doesn't transmit so…" at bounding box center [593, 341] width 697 height 72
click at [500, 591] on textarea at bounding box center [609, 583] width 666 height 20
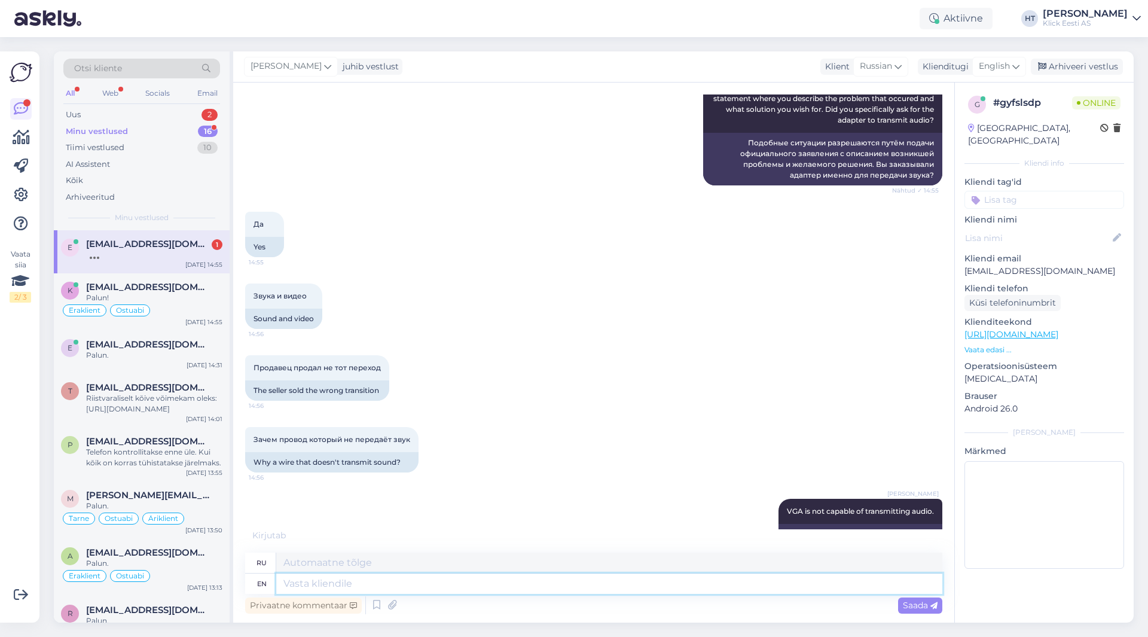
scroll to position [1014, 0]
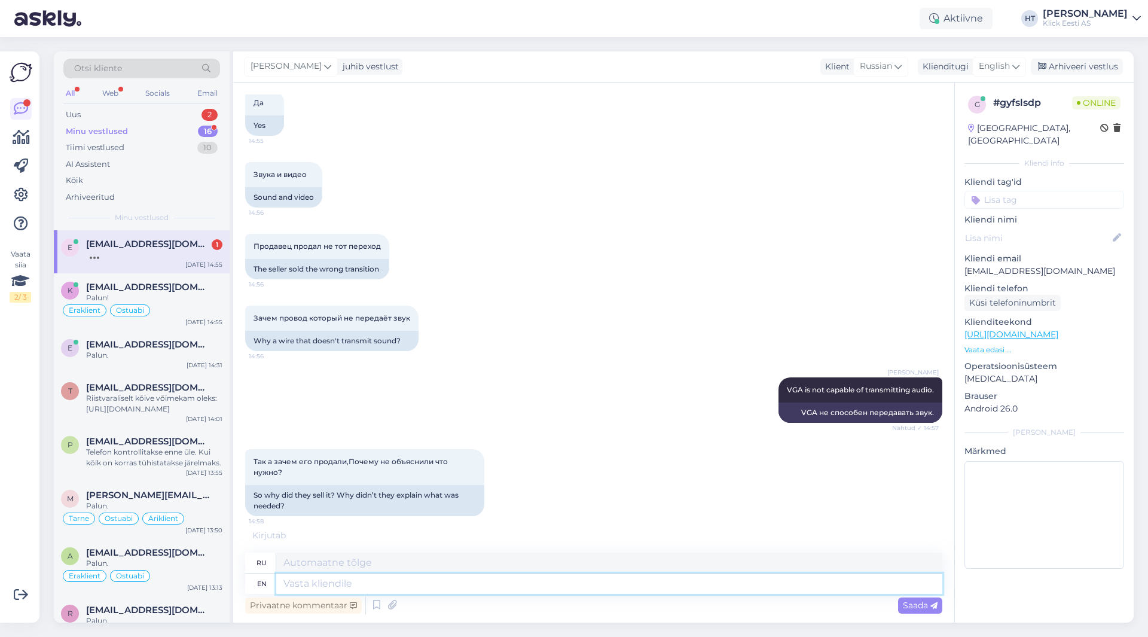
click at [420, 590] on textarea at bounding box center [609, 583] width 666 height 20
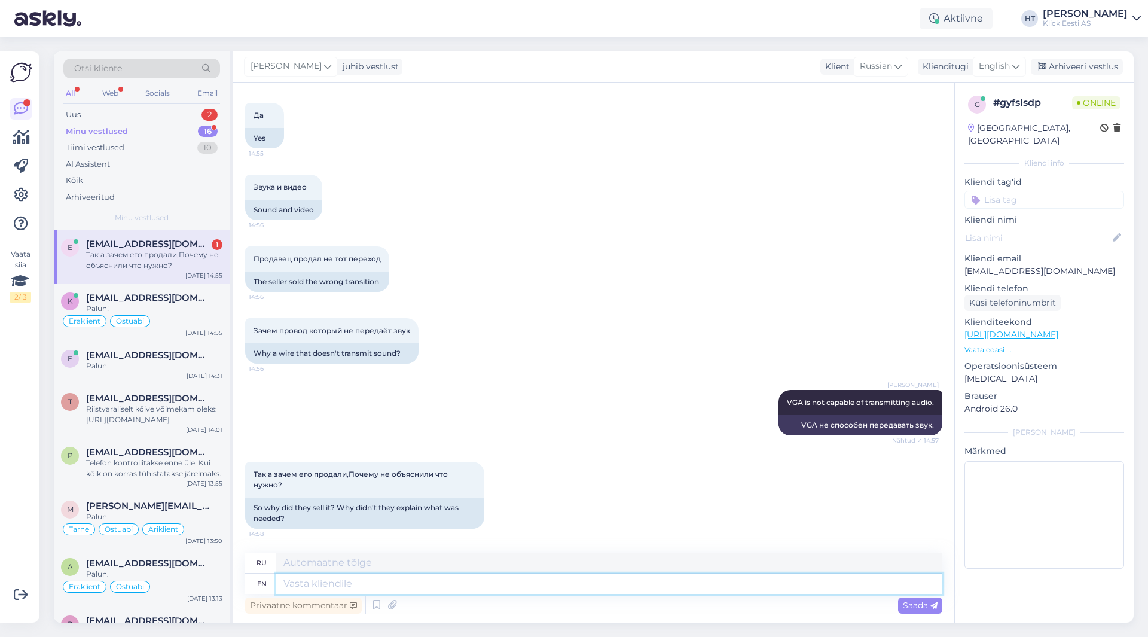
click at [476, 582] on textarea at bounding box center [609, 583] width 666 height 20
click at [511, 581] on textarea at bounding box center [609, 583] width 666 height 20
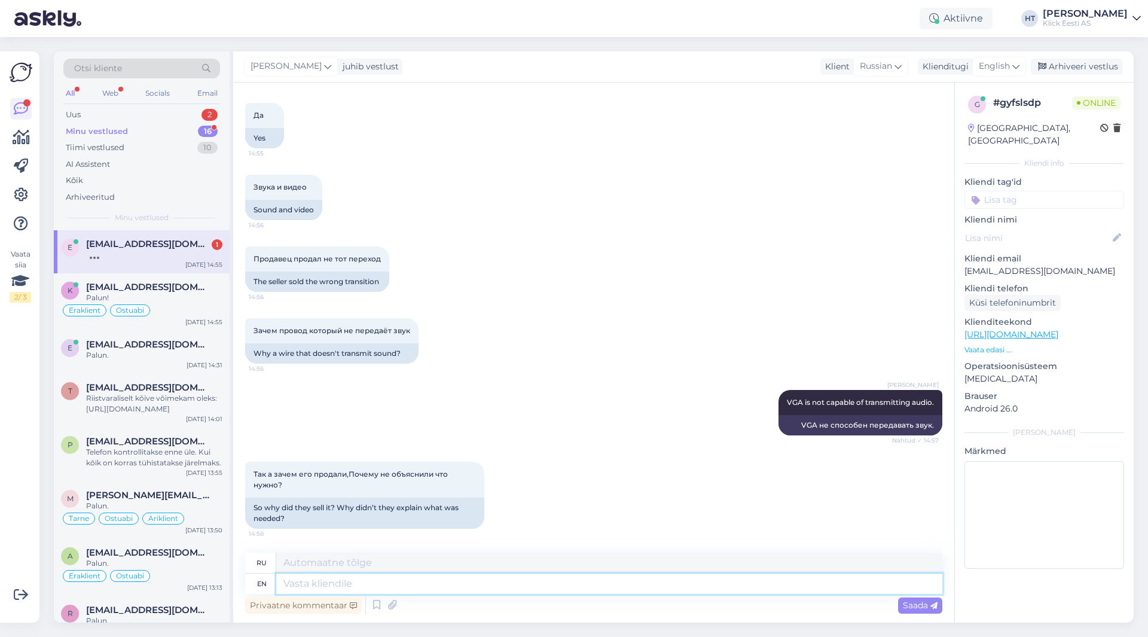
scroll to position [1073, 0]
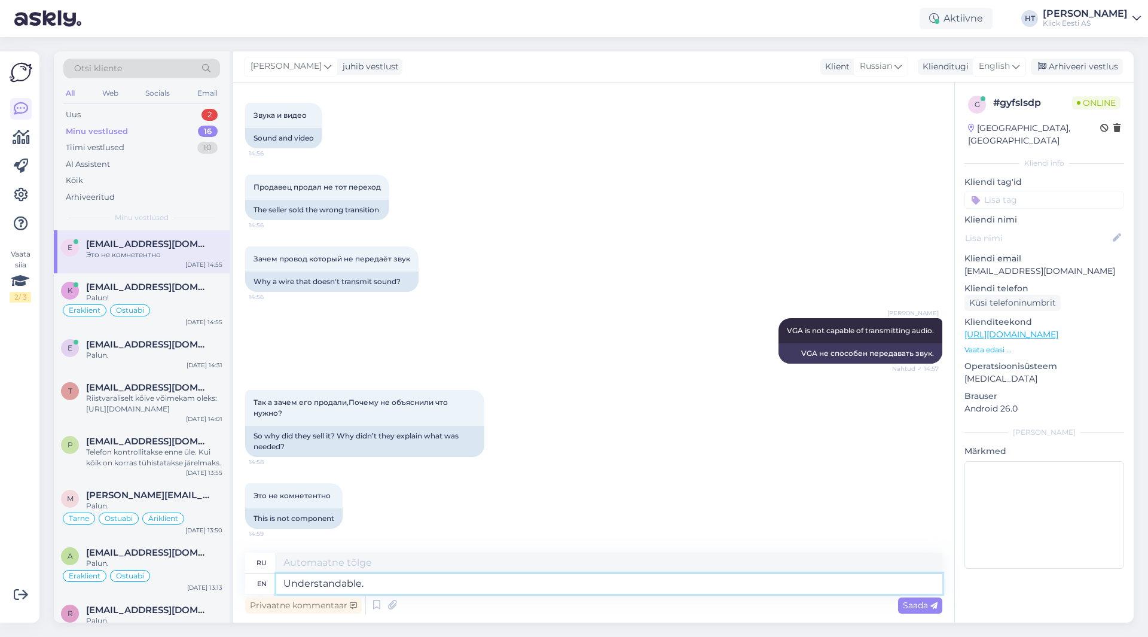
type textarea "Understandable."
type textarea "Понятно."
type textarea "Understandable. Please"
type textarea "Понятно. Пожалуйста."
type textarea "Understandable. Please fill o"
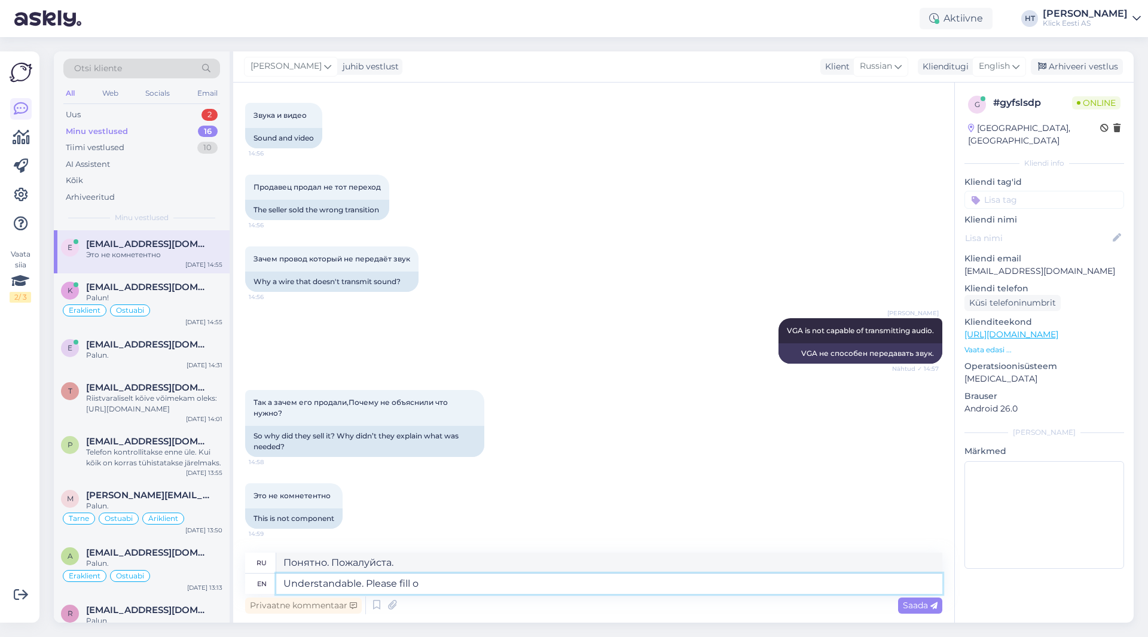
type textarea "Понятно. Пожалуйста, заполните."
type textarea "Understandable. Please fill out a f"
type textarea "Понятно. Пожалуйста, заполните"
type textarea "Understandable. Please fill out a formal c"
type textarea "Понятно. Пожалуйста, заполните официальную форму."
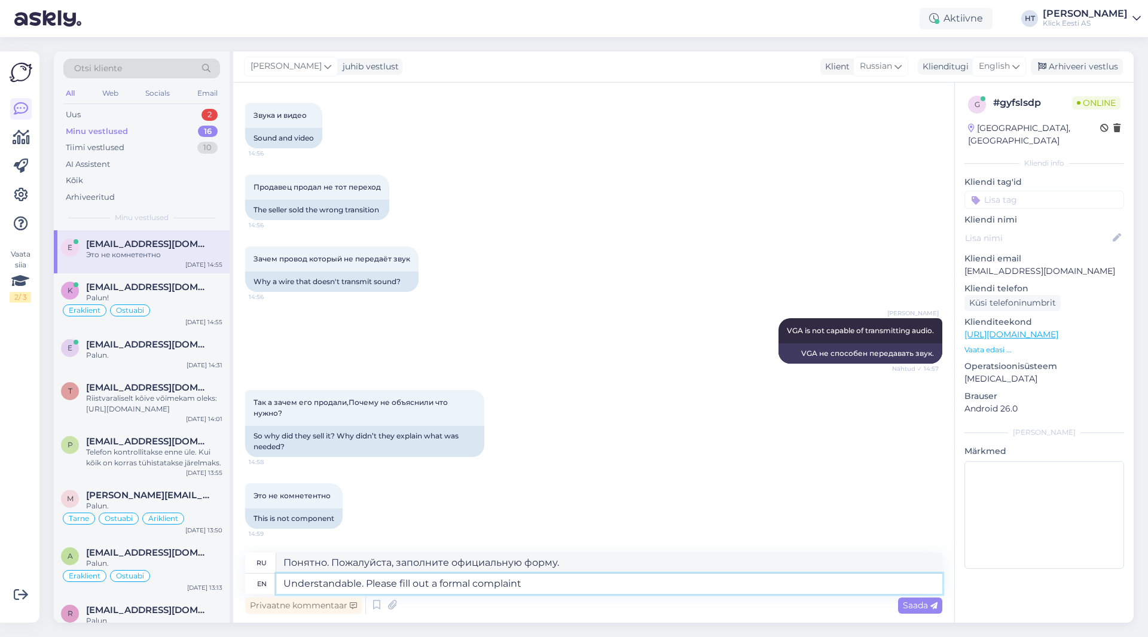
type textarea "Understandable. Please fill out a formal complaint a"
type textarea "Понятно. Пожалуйста, заполните официальную жалобу."
type textarea "Understandable. Please fill out a formal complaint at the"
type textarea "Понятно. Пожалуйста, заполните официальную жалобу по адресу"
type textarea "Understandable. Please fill out a formal complaint at the"
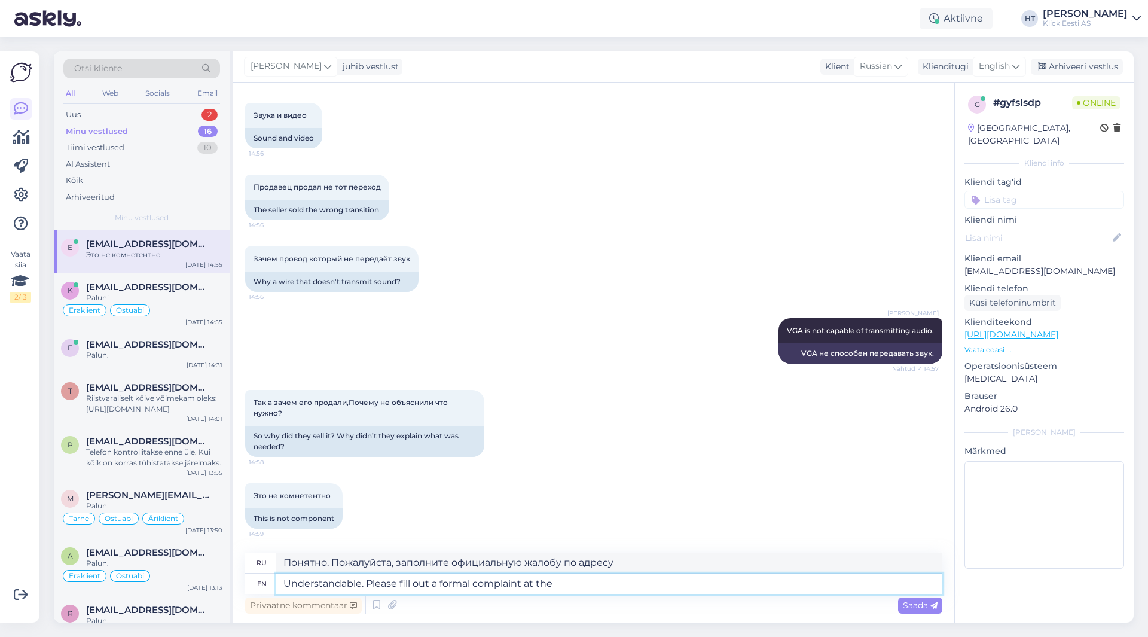
type textarea "Понятно. Пожалуйста, заполните официальную жалобу на"
type textarea "Understandable. Please fill out a formal complaint at the store and"
type textarea "Понятно. Пожалуйста, заполните официальную жалобу в магазине."
type textarea "Understandable. Please fill out a formal complaint at the store and r"
type textarea "Понятно. Пожалуйста, заполните официальную жалобу в магазине и"
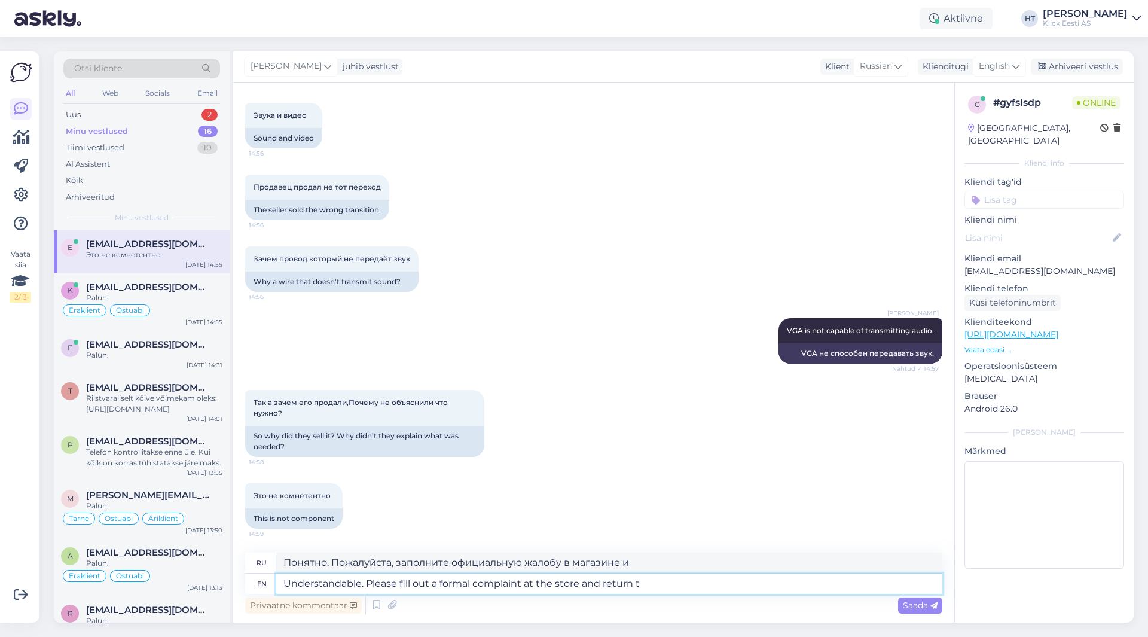
type textarea "Understandable. Please fill out a formal complaint at the store and return th"
type textarea "Понятно. Пожалуйста, заполните официальную жалобу в магазине и верните."
type textarea "Understandable. Please fill out a formal complaint at the store and return the"
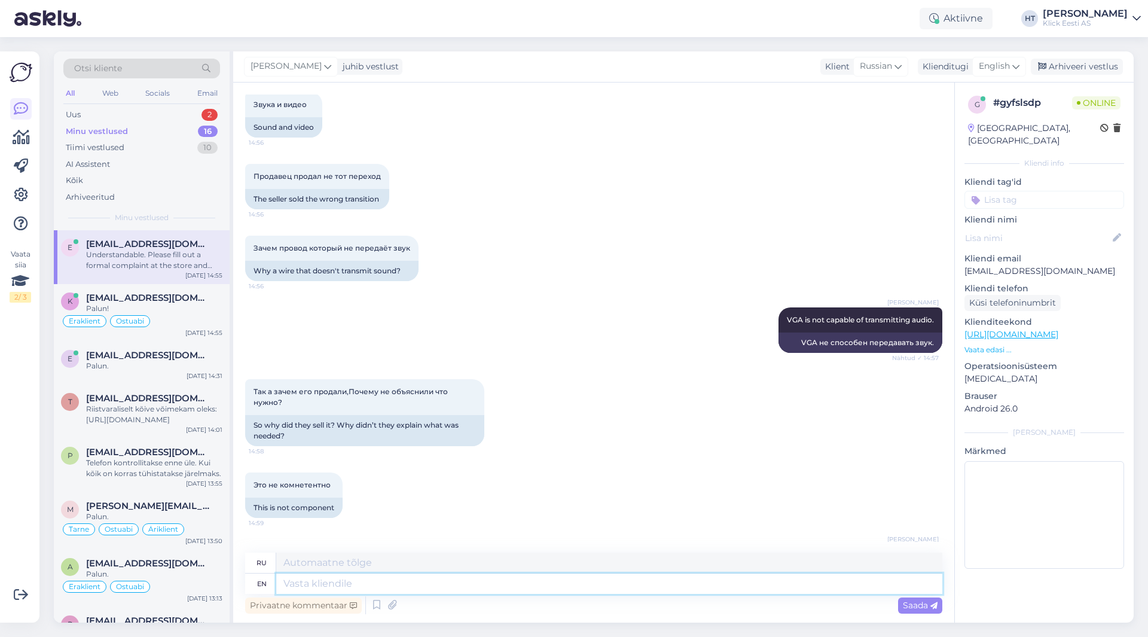
scroll to position [1188, 0]
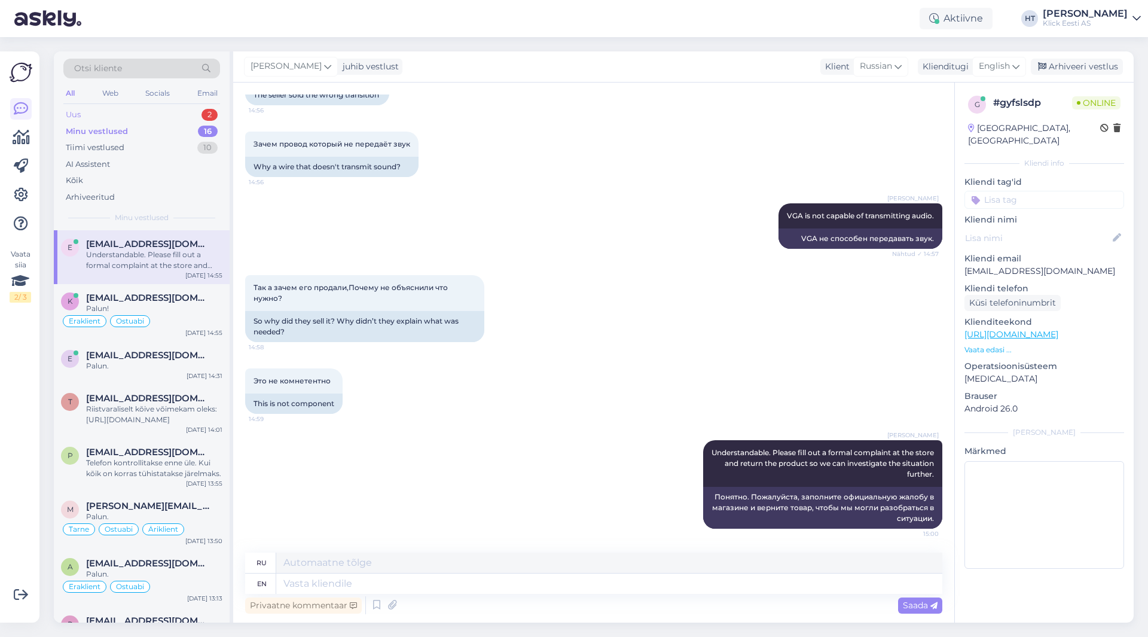
click at [206, 117] on div "2" at bounding box center [210, 115] width 16 height 12
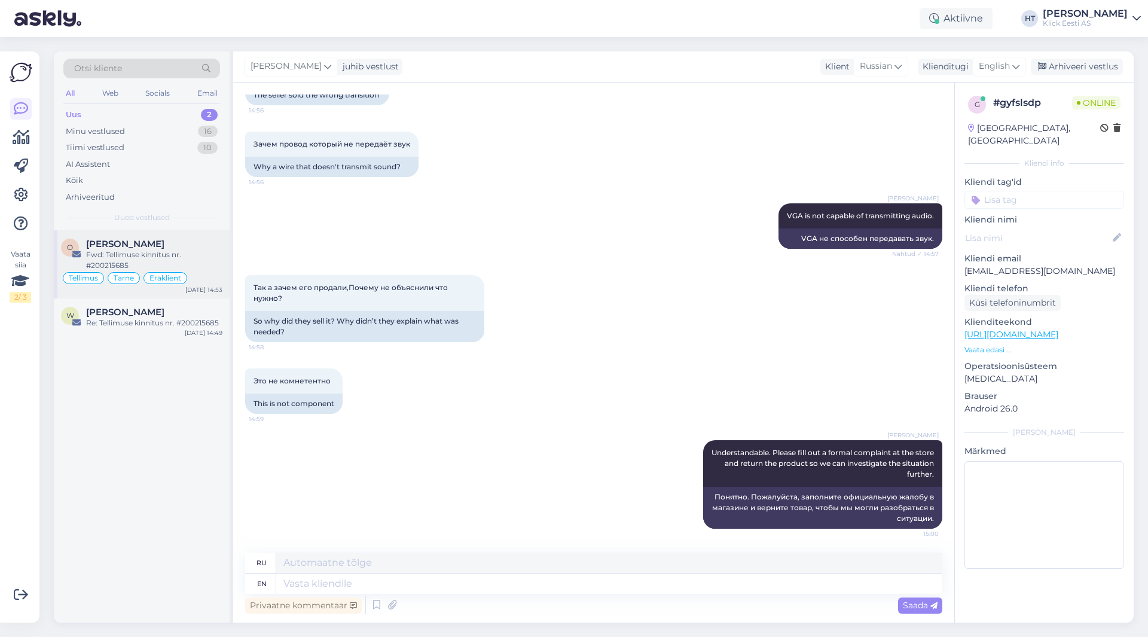
click at [184, 261] on div "Fwd: Tellimuse kinnitus nr. #200215685" at bounding box center [154, 260] width 136 height 22
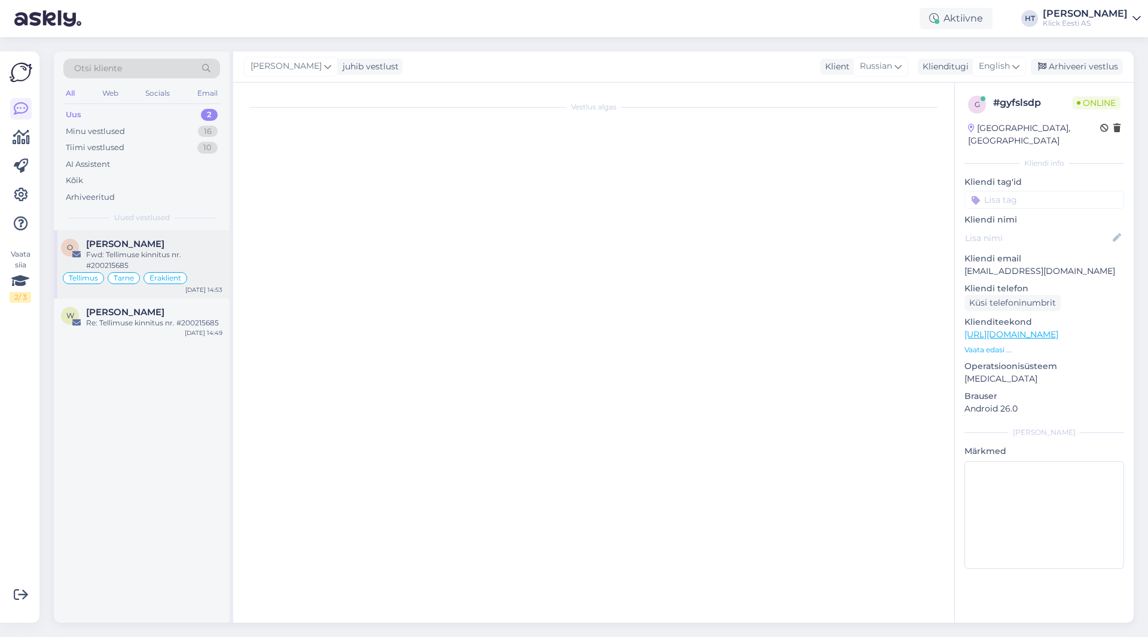
scroll to position [931, 0]
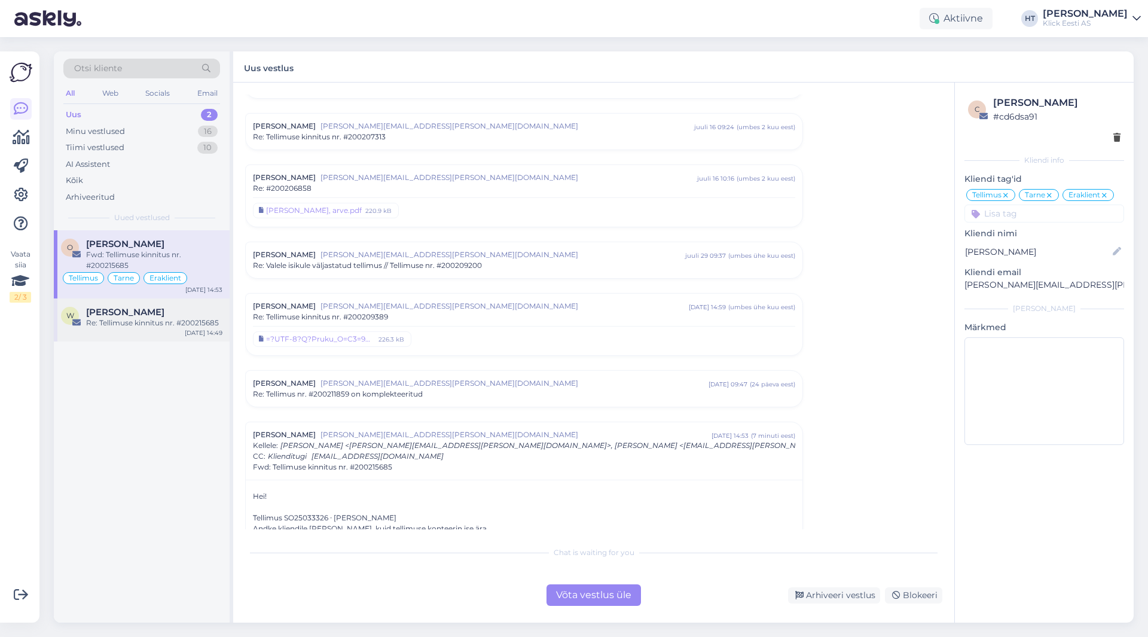
click at [136, 304] on div "W [PERSON_NAME] Re: Tellimuse kinnitus nr. #200215685 [DATE] 14:49" at bounding box center [142, 319] width 176 height 43
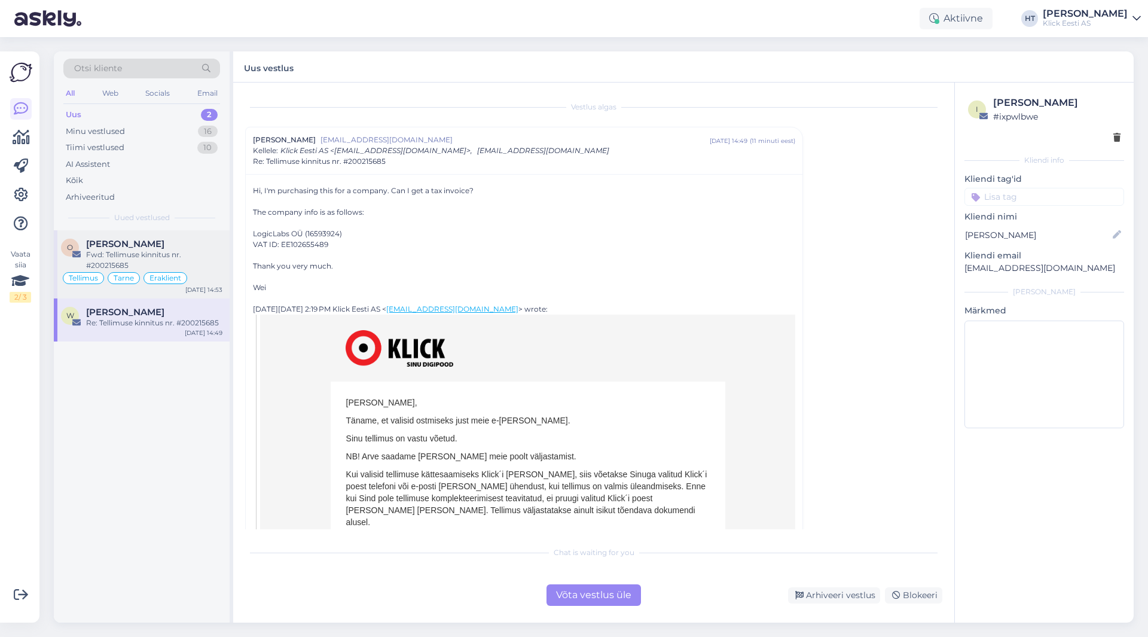
click at [200, 249] on div "Fwd: Tellimuse kinnitus nr. #200215685" at bounding box center [154, 260] width 136 height 22
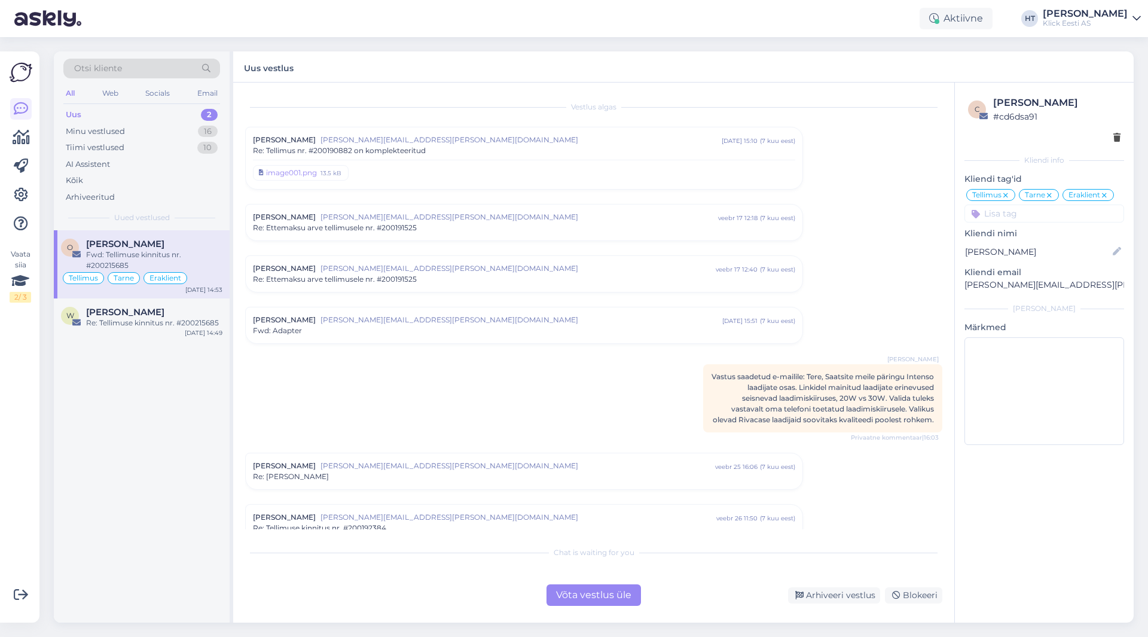
scroll to position [1269, 0]
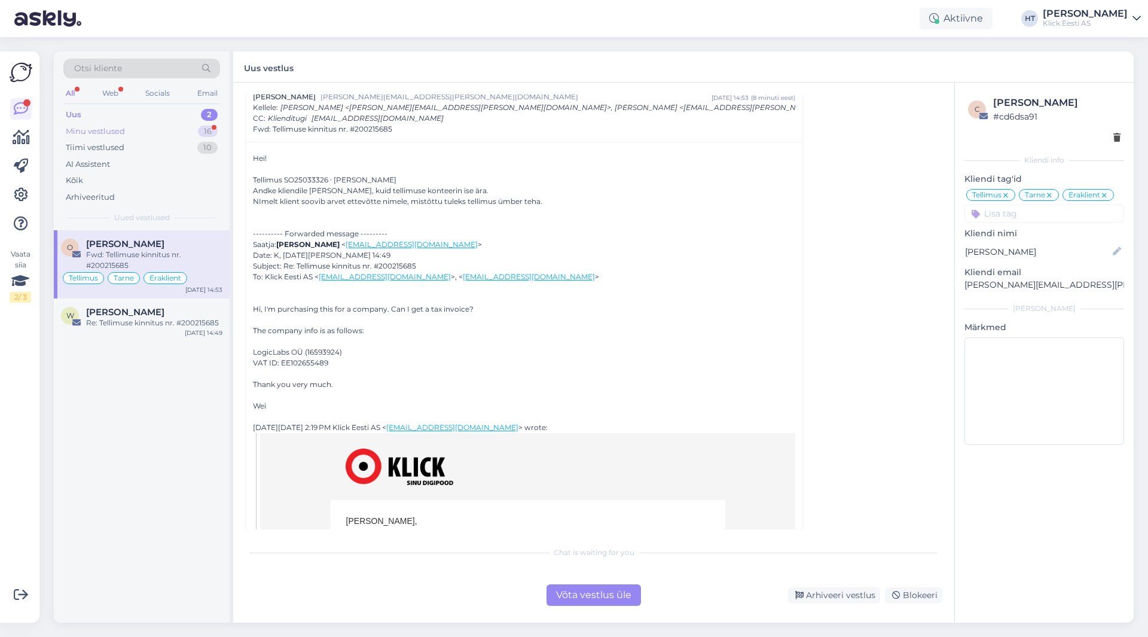
click at [179, 138] on div "Minu vestlused 16" at bounding box center [141, 131] width 157 height 17
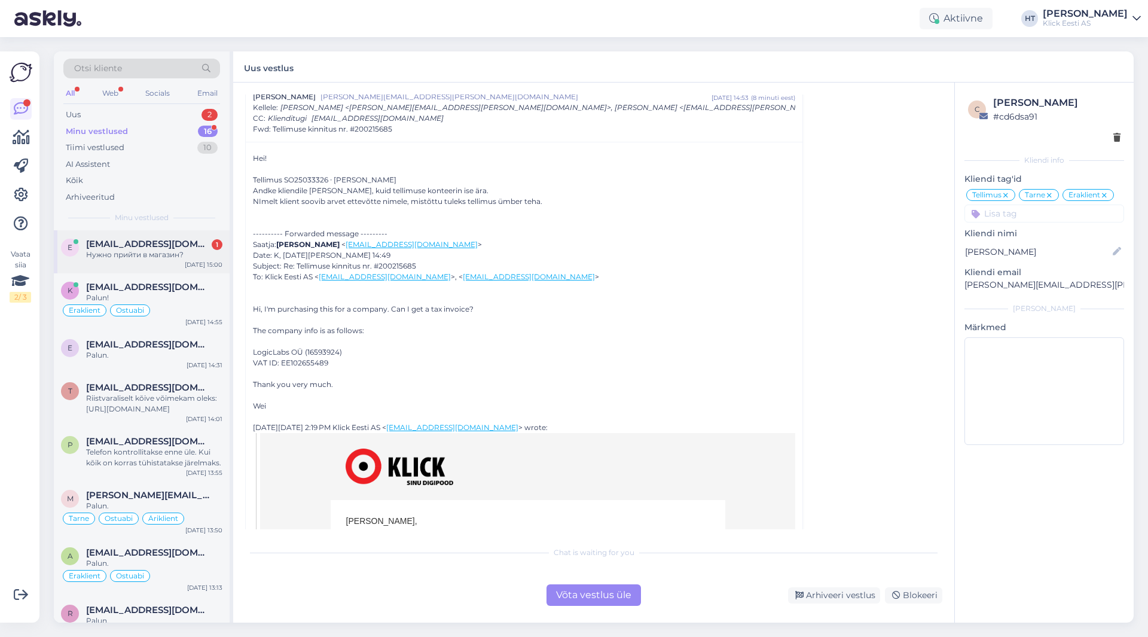
click at [185, 245] on span "[EMAIL_ADDRESS][DOMAIN_NAME]" at bounding box center [148, 244] width 124 height 11
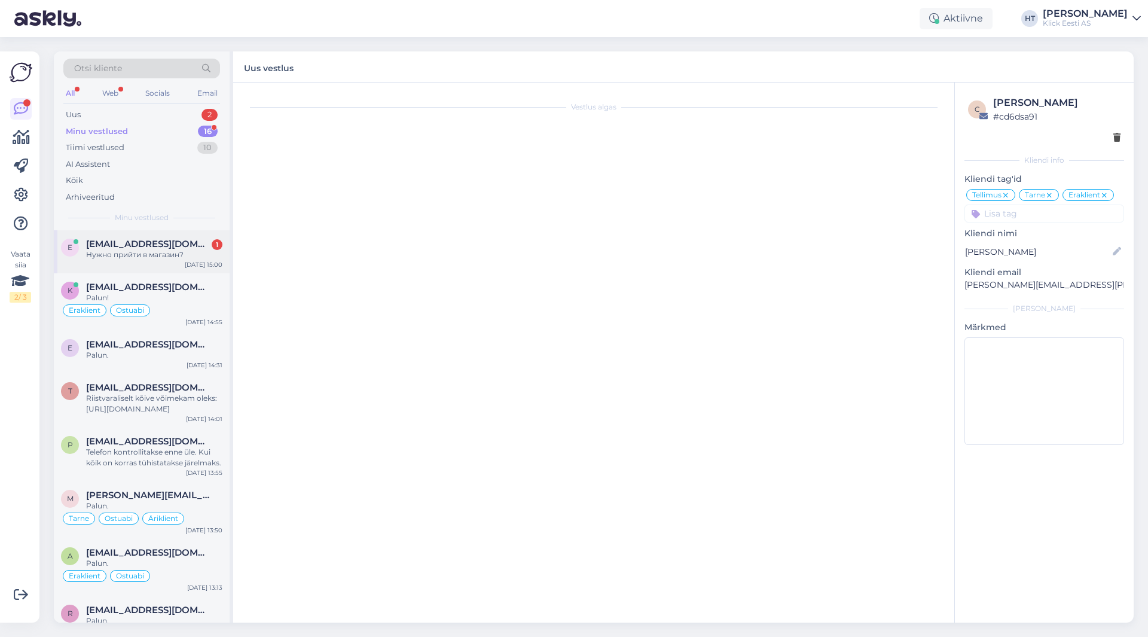
scroll to position [1259, 0]
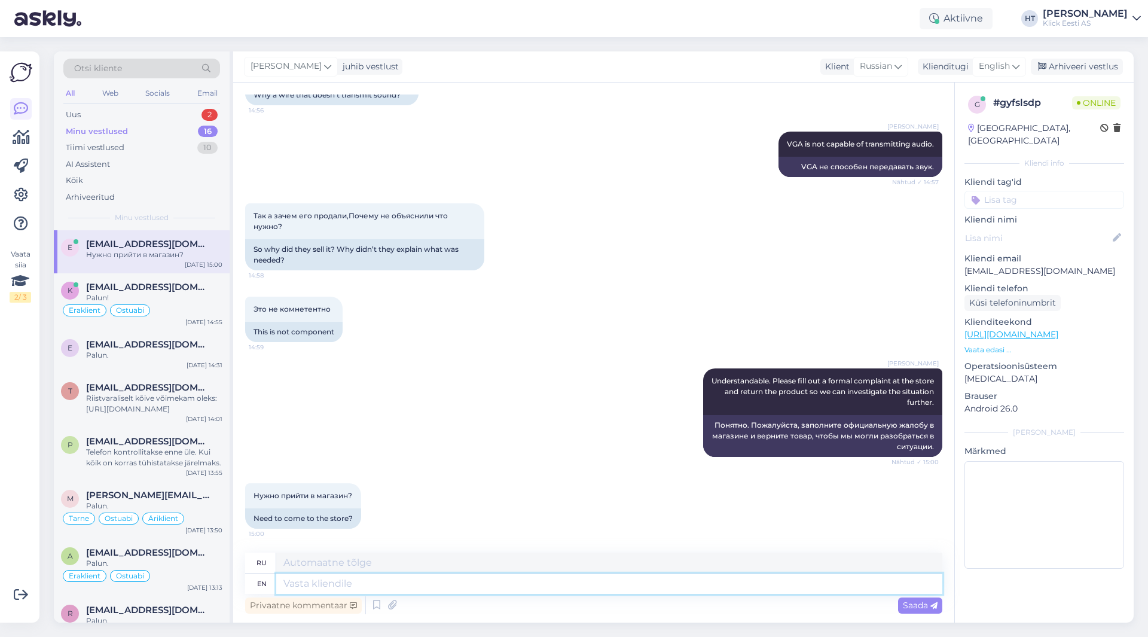
click at [411, 577] on textarea at bounding box center [609, 583] width 666 height 20
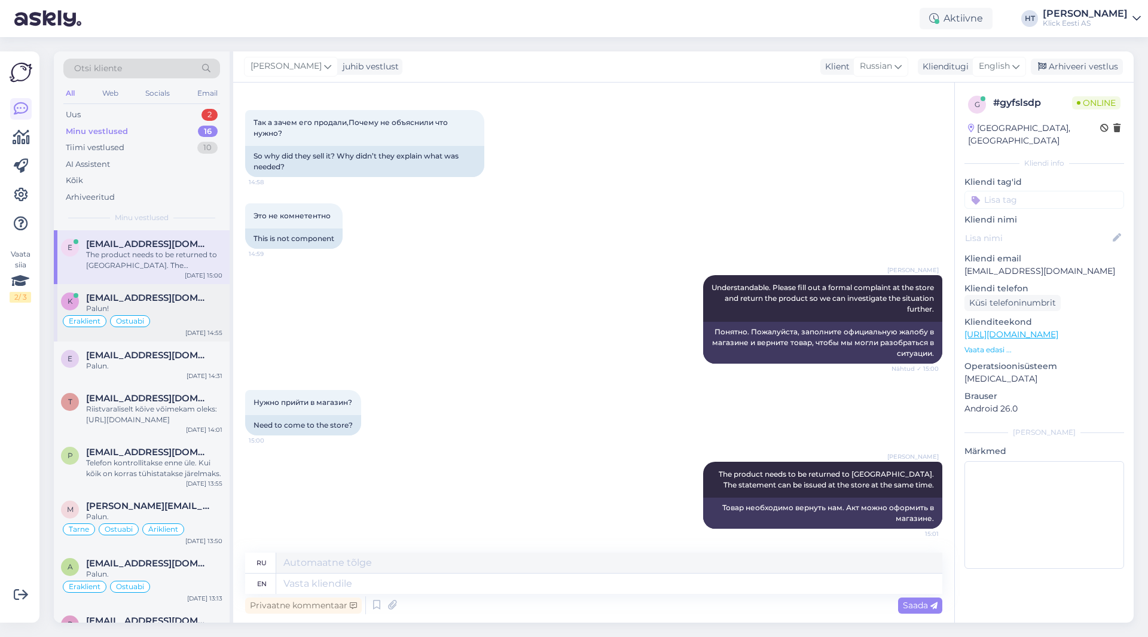
click at [209, 323] on div "Eraklient Ostuabi" at bounding box center [141, 321] width 161 height 14
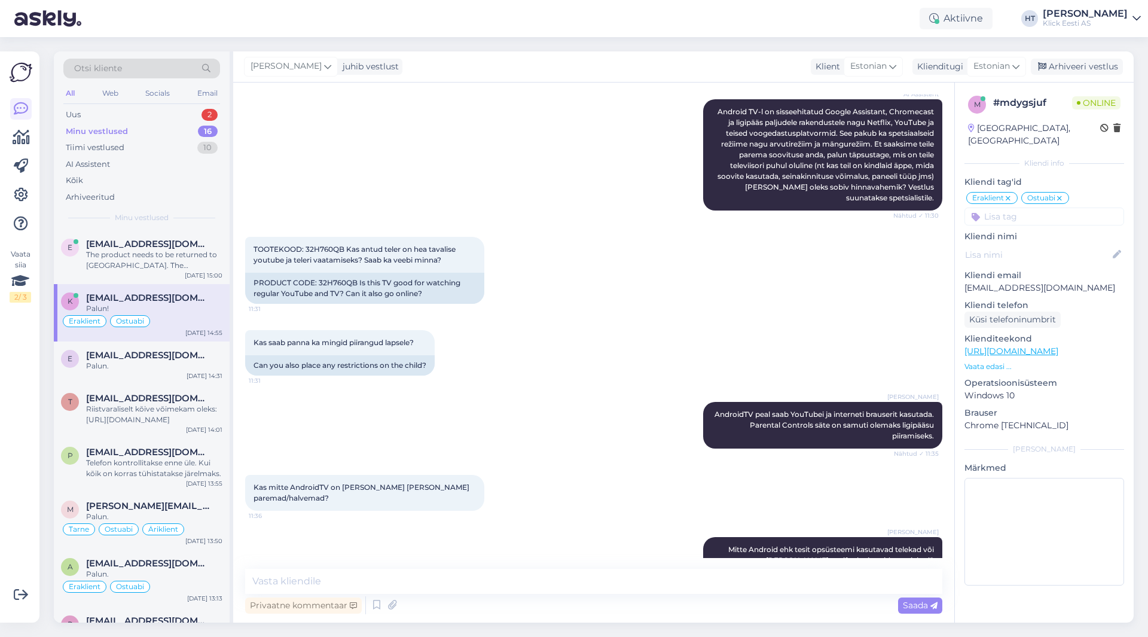
scroll to position [2600, 0]
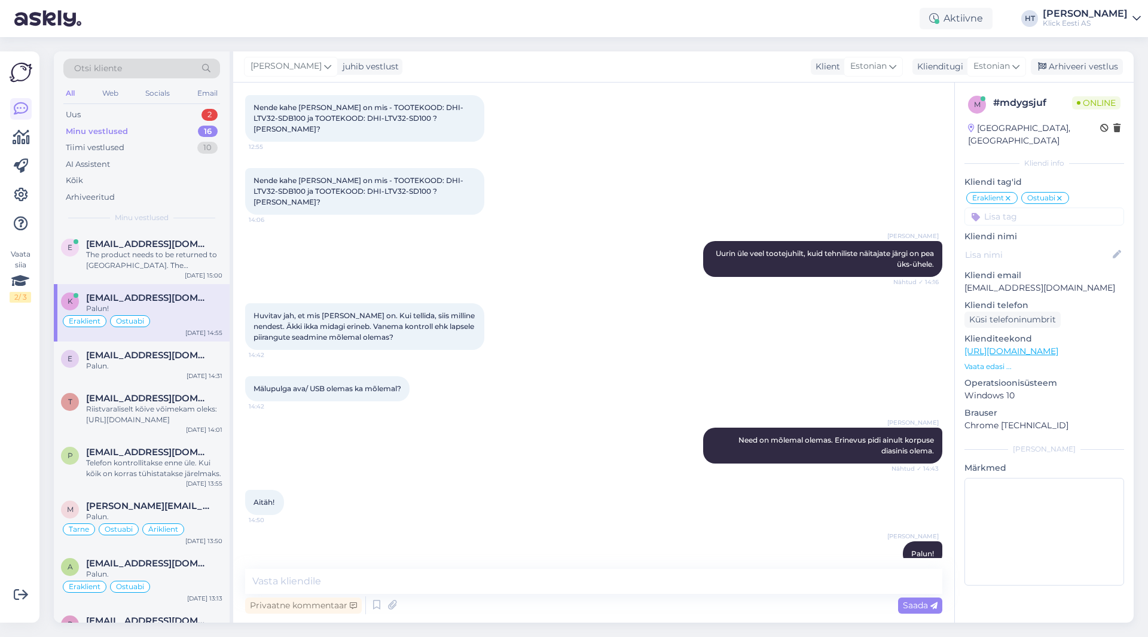
click at [24, 426] on div "Vaata siia 2 / 3" at bounding box center [21, 337] width 23 height 552
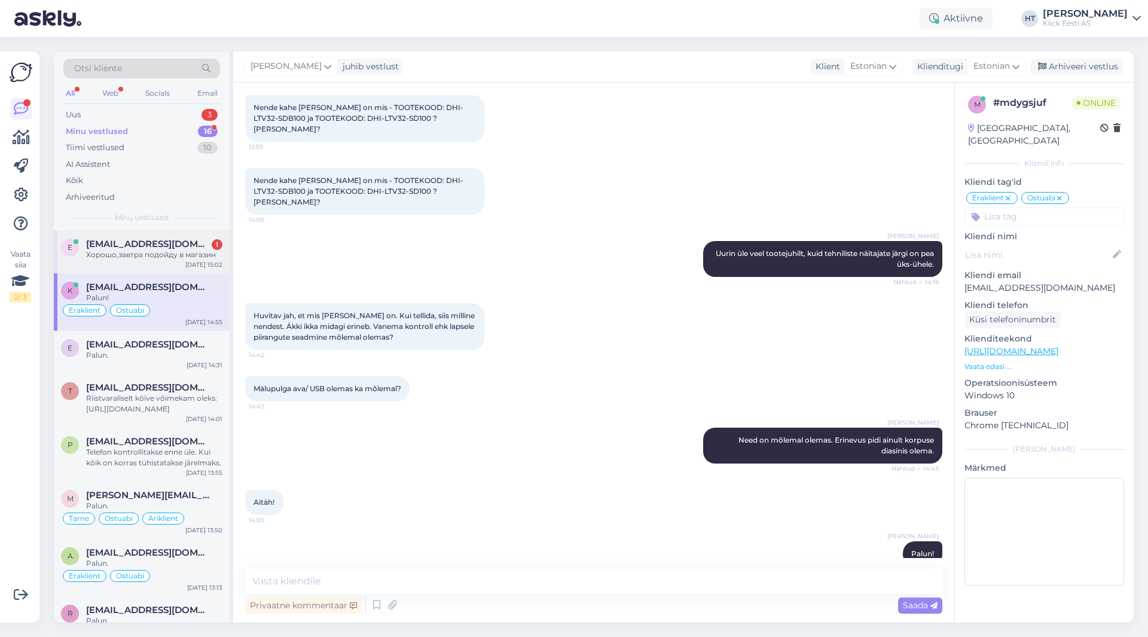
click at [191, 240] on span "[EMAIL_ADDRESS][DOMAIN_NAME]" at bounding box center [148, 244] width 124 height 11
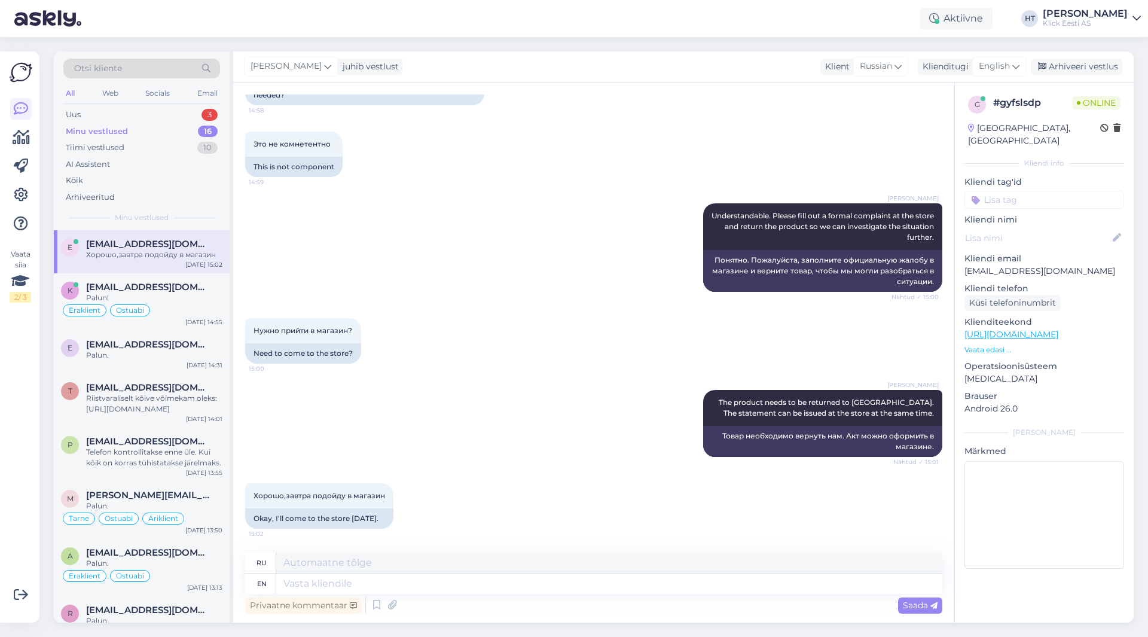
scroll to position [1424, 0]
click at [424, 584] on textarea at bounding box center [609, 583] width 666 height 20
click at [181, 114] on div "Uus 3" at bounding box center [141, 114] width 157 height 17
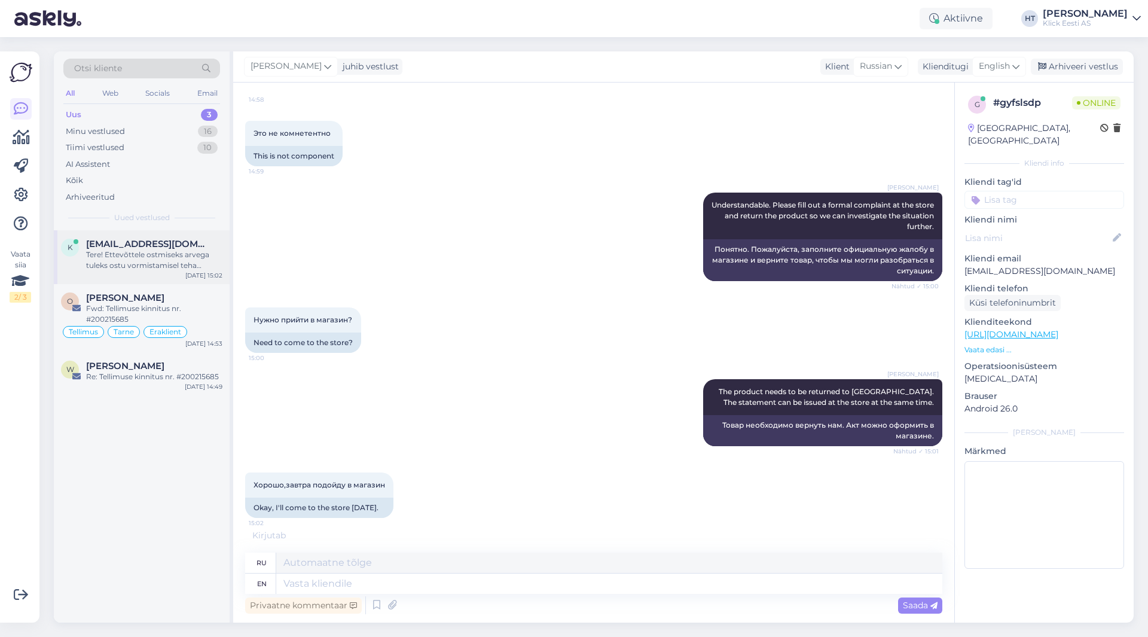
click at [207, 265] on div "Tere! Ettevõttele ostmiseks arvega tuleks ostu vormistamisel teha linnuke ''Ost…" at bounding box center [154, 260] width 136 height 22
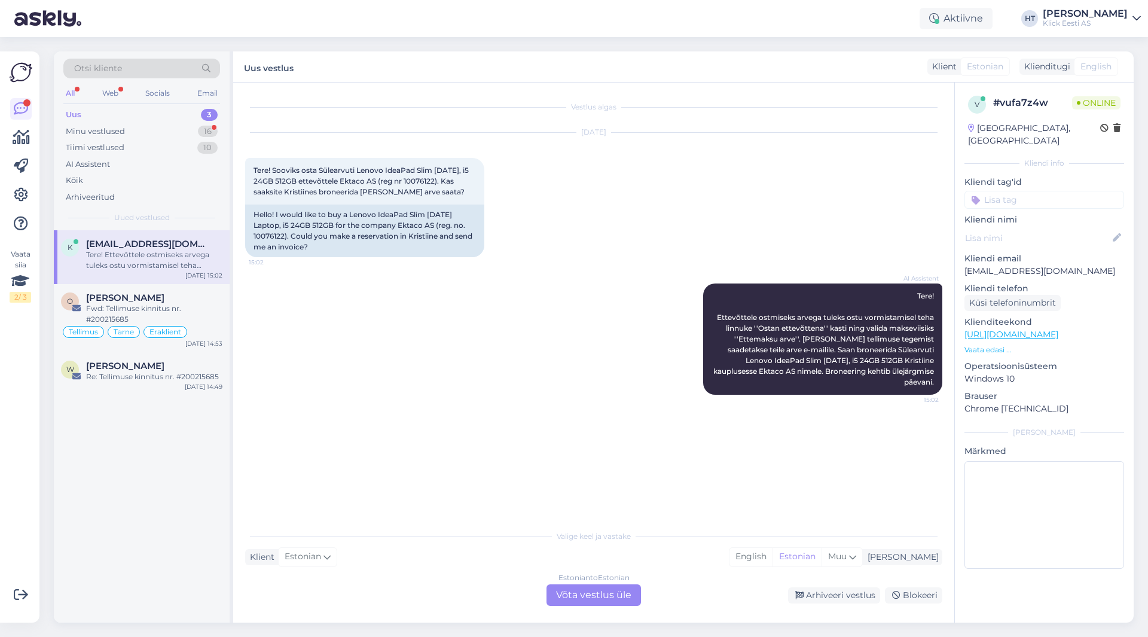
click at [600, 601] on div "Estonian to Estonian Võta vestlus üle" at bounding box center [594, 595] width 94 height 22
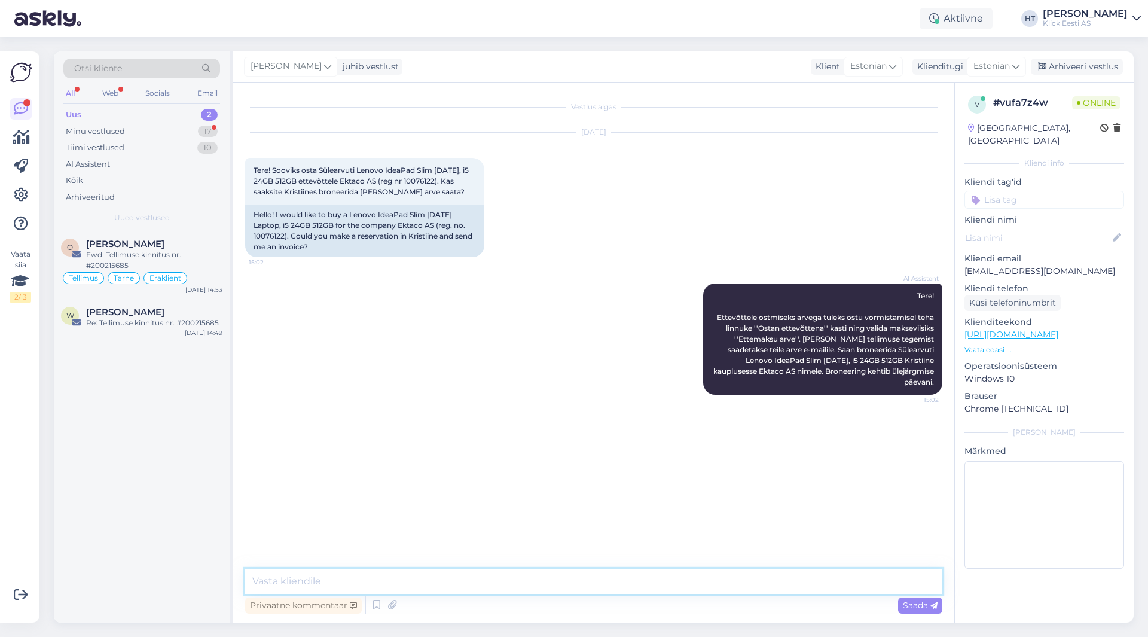
click at [595, 580] on textarea at bounding box center [593, 581] width 697 height 25
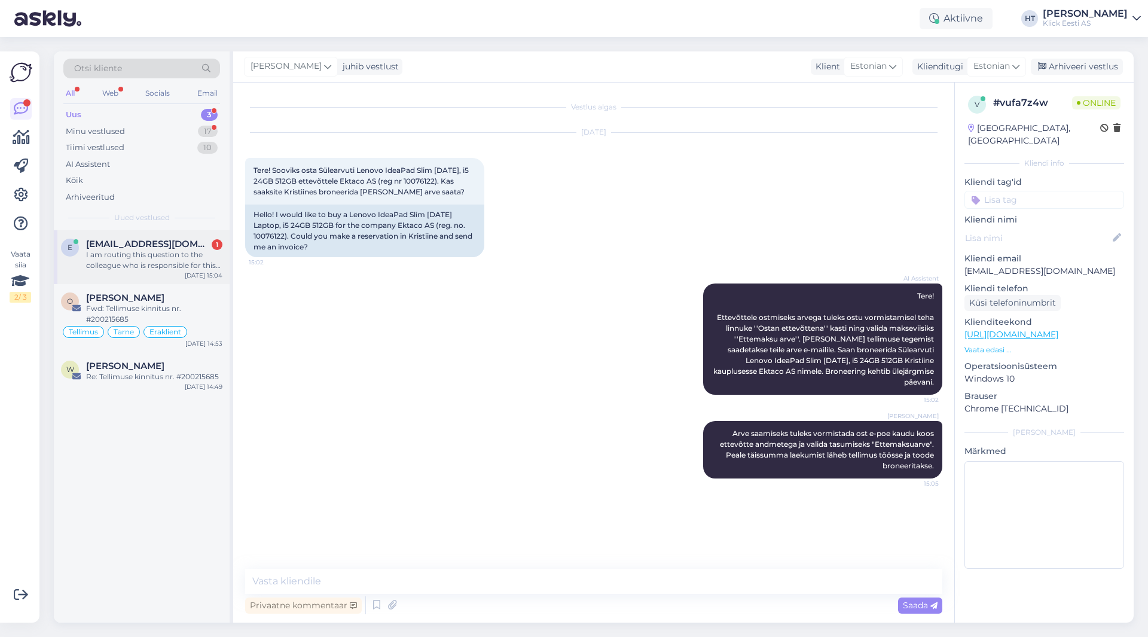
click at [196, 255] on div "I am routing this question to the colleague who is responsible for this topic. …" at bounding box center [154, 260] width 136 height 22
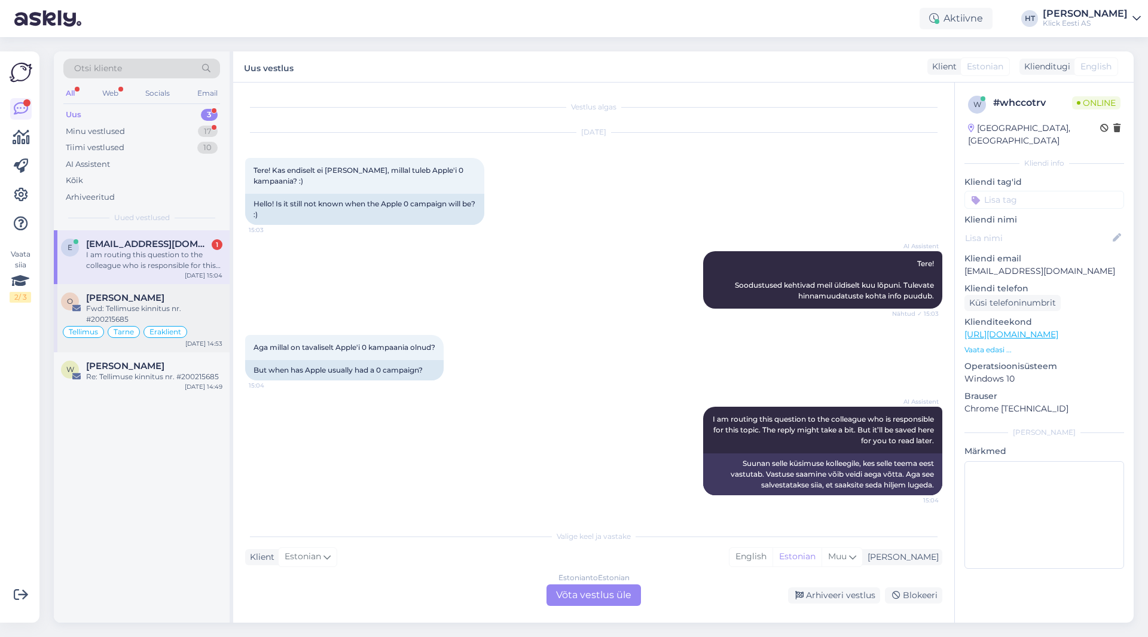
click at [207, 311] on div "Fwd: Tellimuse kinnitus nr. #200215685" at bounding box center [154, 314] width 136 height 22
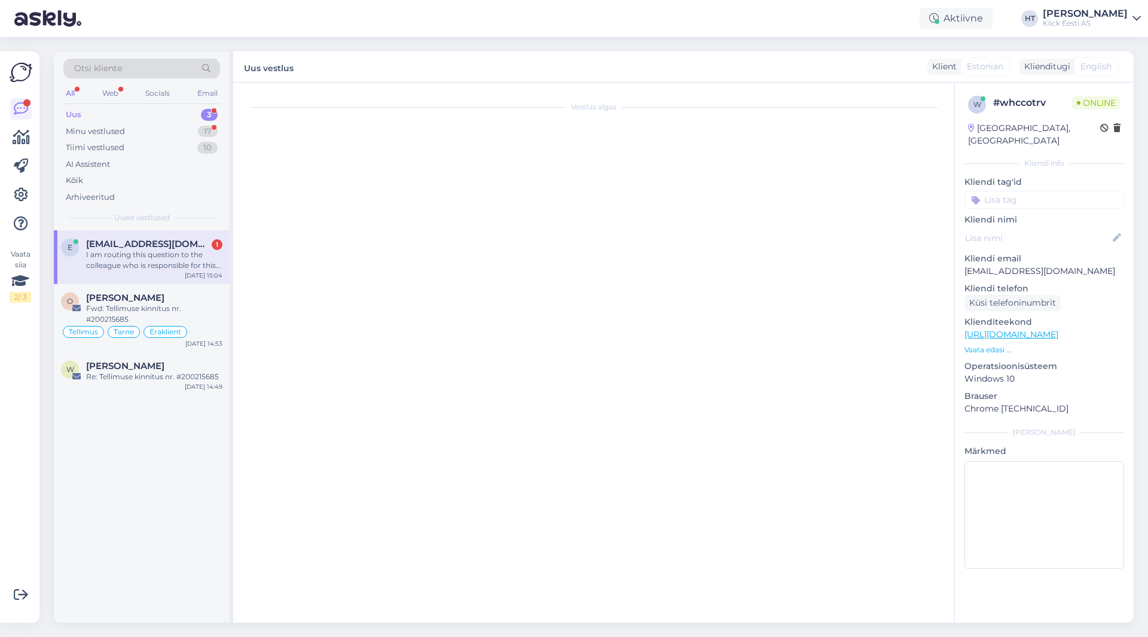
scroll to position [931, 0]
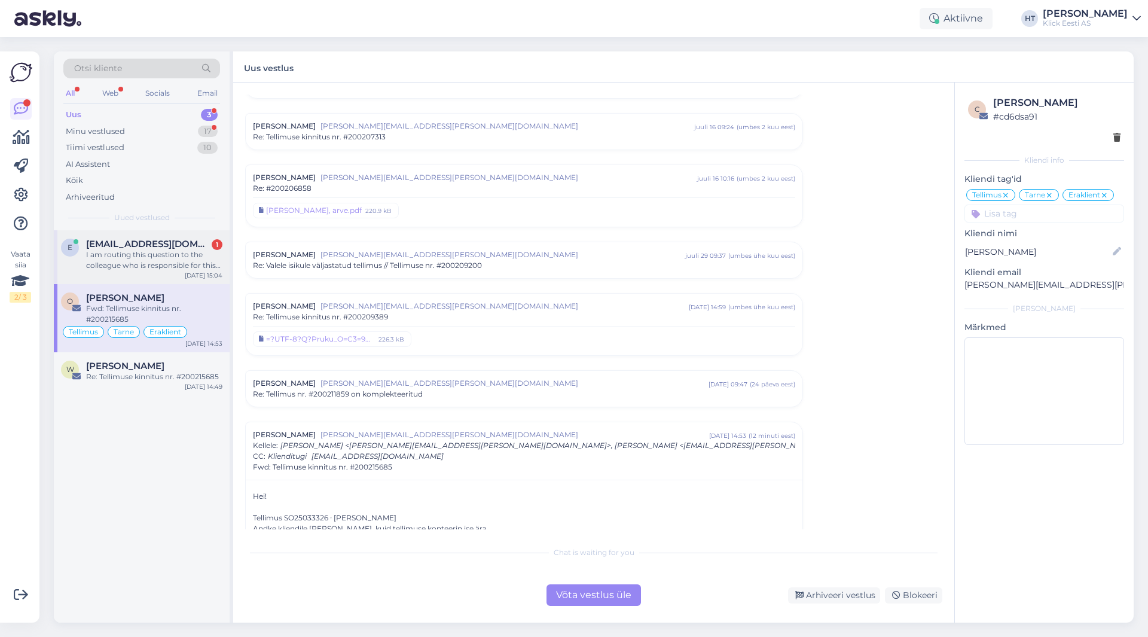
click at [201, 273] on div "[DATE] 15:04" at bounding box center [204, 275] width 38 height 9
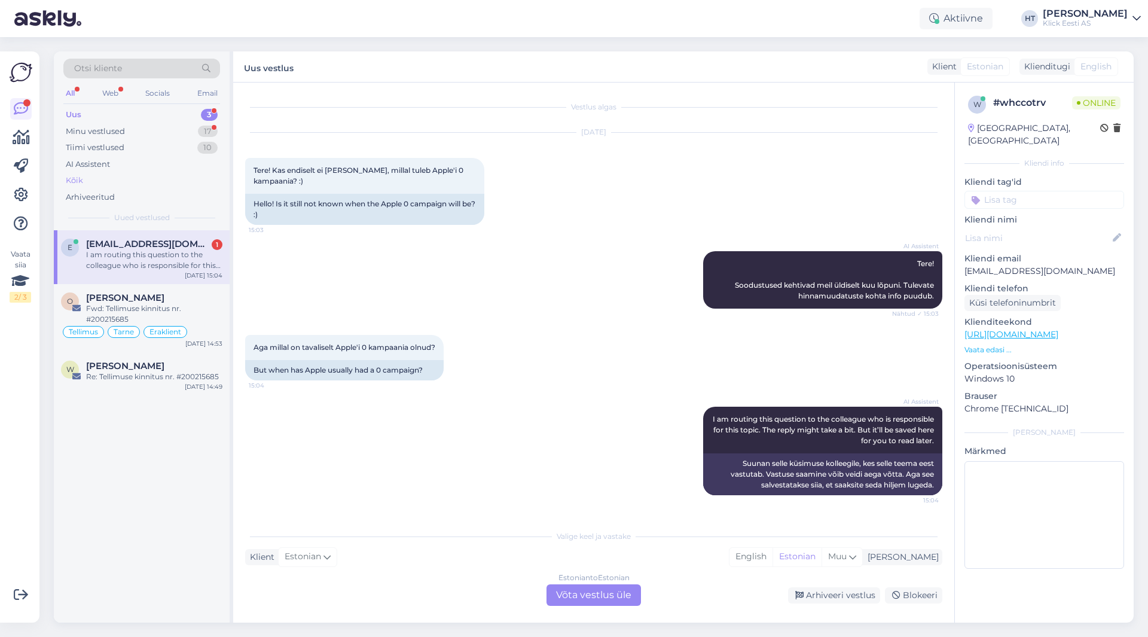
scroll to position [0, 0]
click at [198, 133] on div "Minu vestlused 17" at bounding box center [141, 131] width 157 height 17
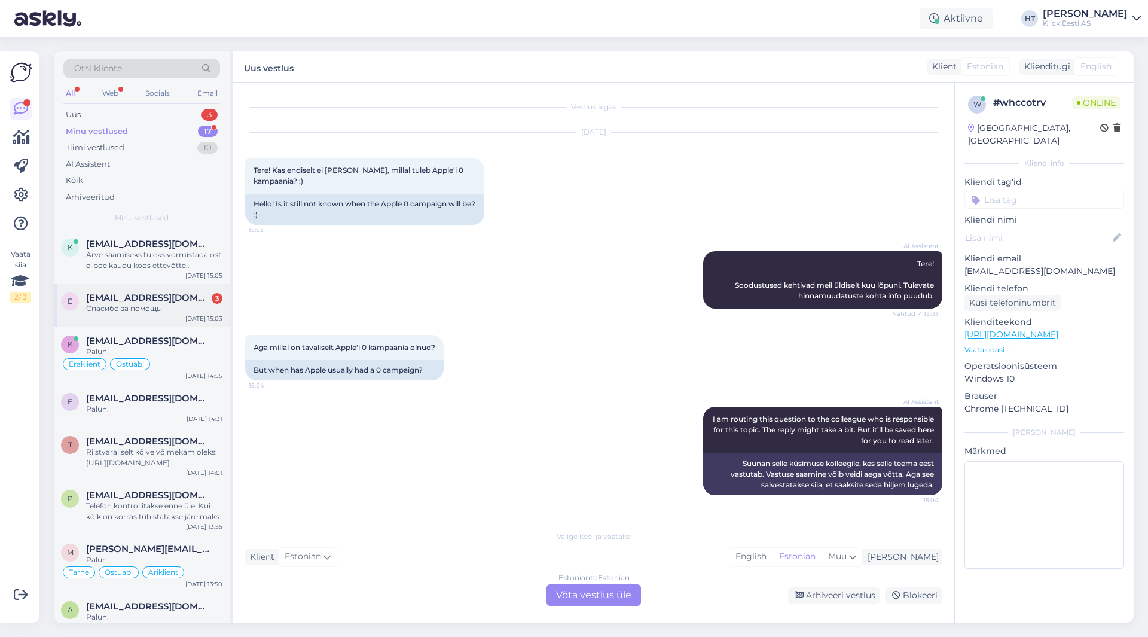
click at [199, 311] on div "Спасибо за помощь" at bounding box center [154, 308] width 136 height 11
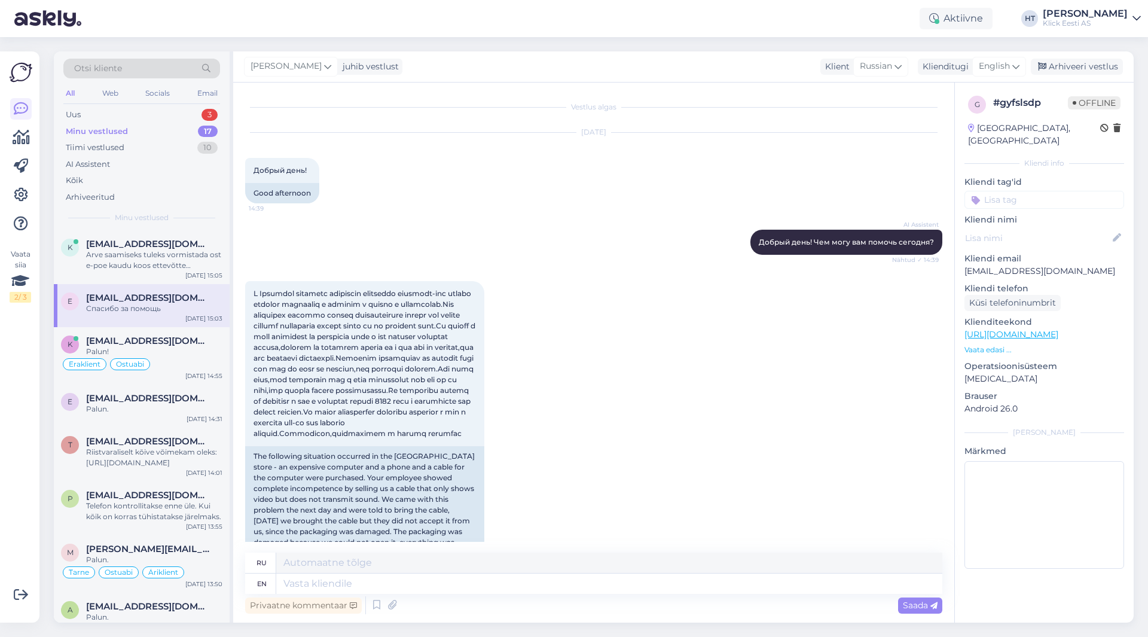
scroll to position [1640, 0]
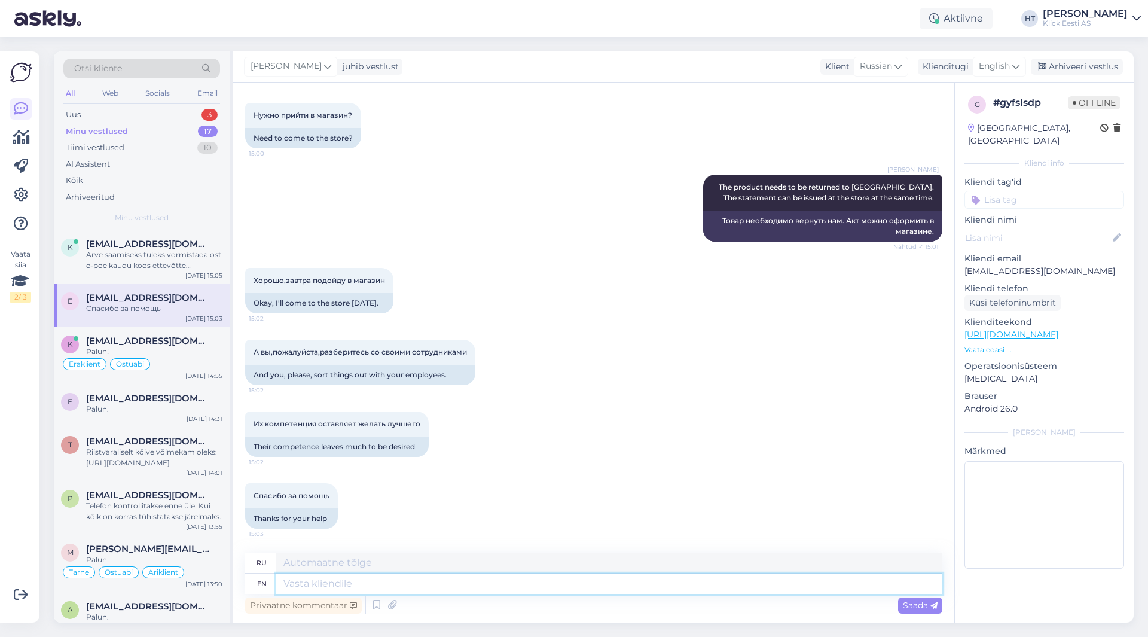
click at [429, 583] on textarea at bounding box center [609, 583] width 666 height 20
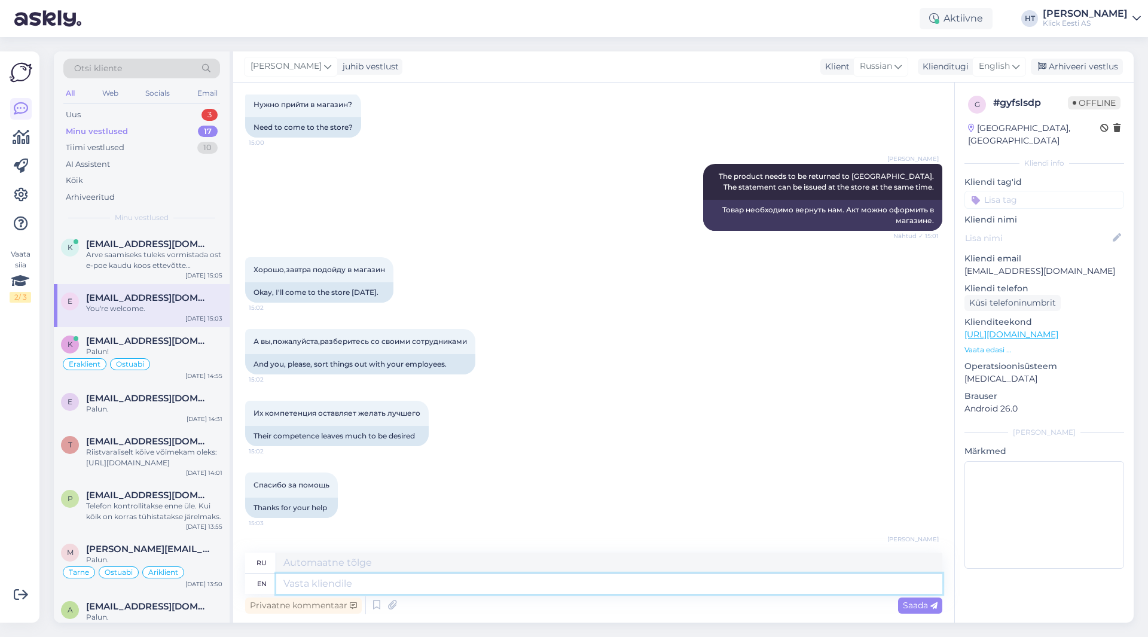
scroll to position [1711, 0]
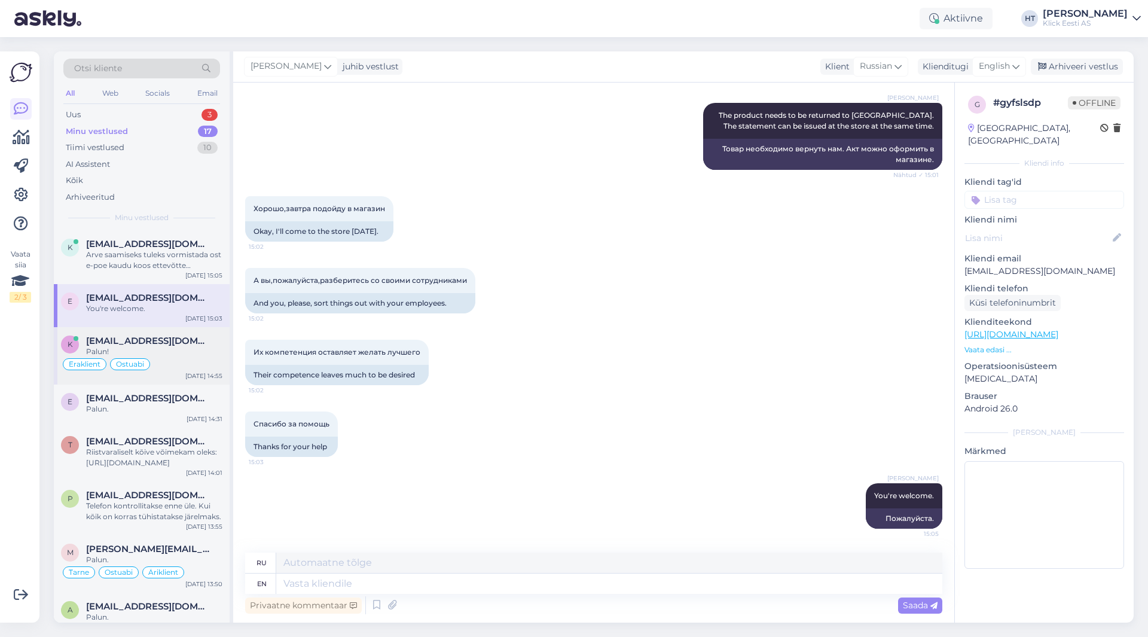
click at [205, 357] on div "Eraklient Ostuabi" at bounding box center [141, 364] width 161 height 14
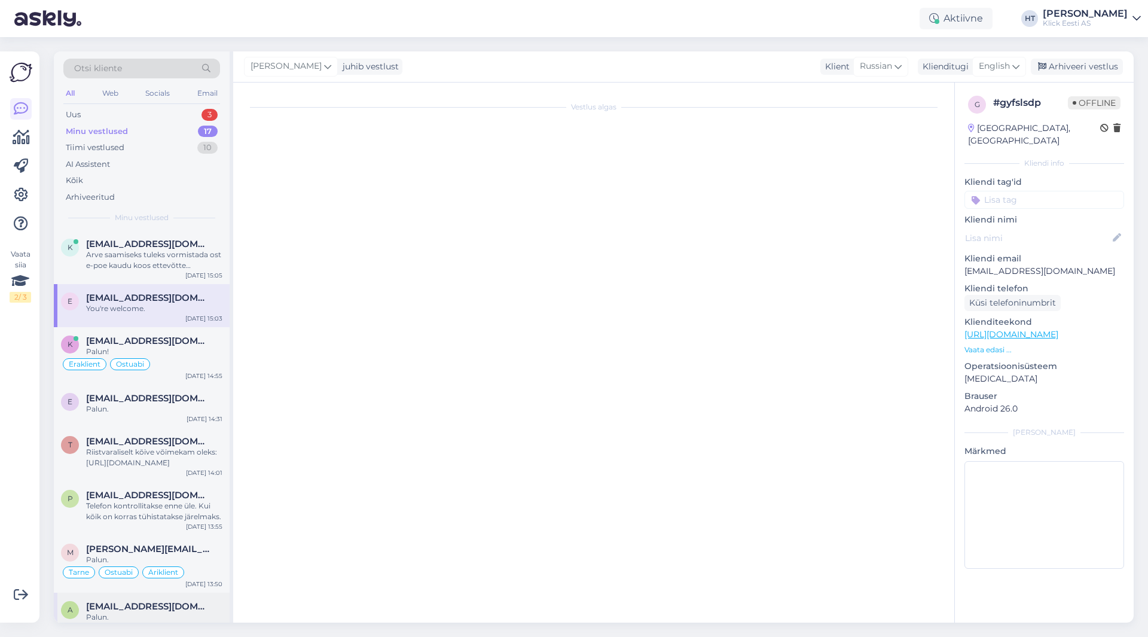
scroll to position [2600, 0]
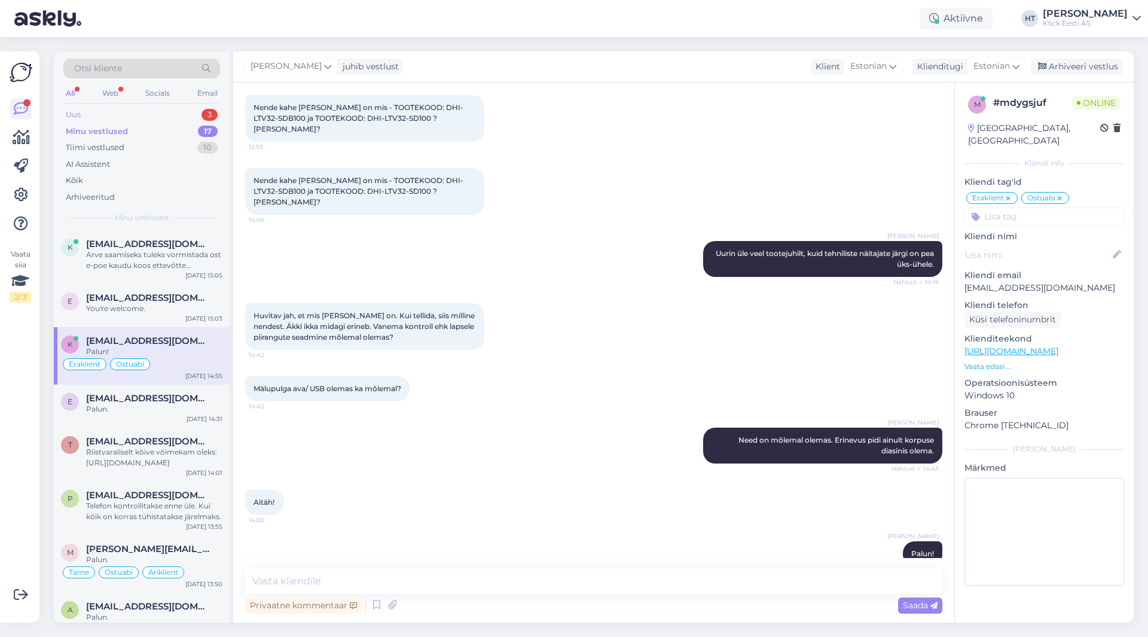
click at [203, 107] on div "Uus 3" at bounding box center [141, 114] width 157 height 17
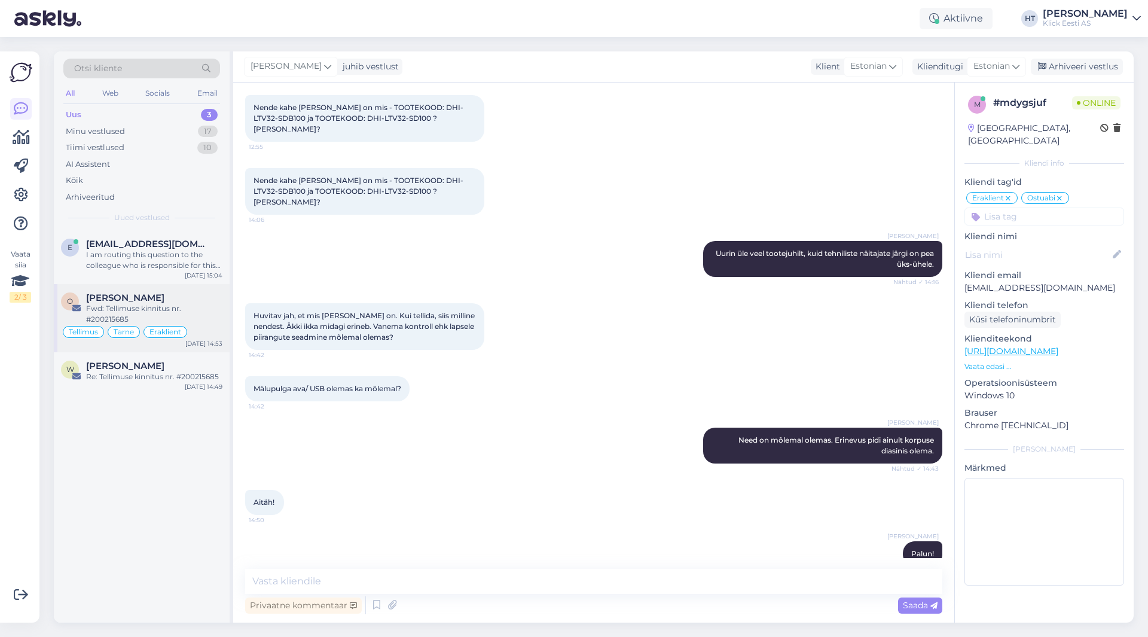
click at [191, 312] on div "Fwd: Tellimuse kinnitus nr. #200215685" at bounding box center [154, 314] width 136 height 22
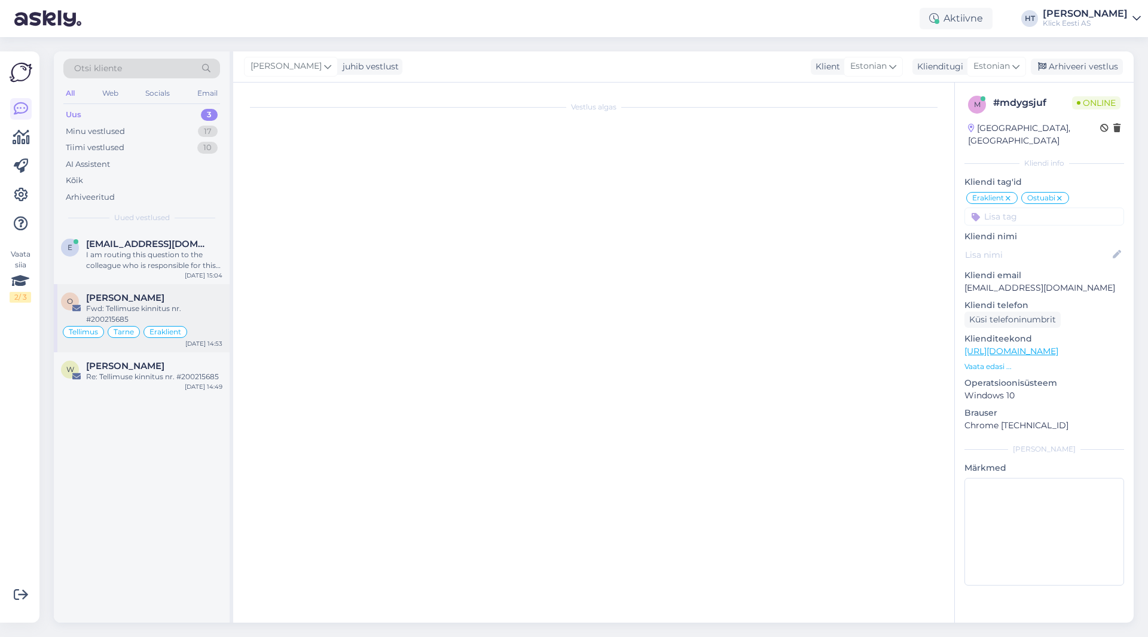
scroll to position [1269, 0]
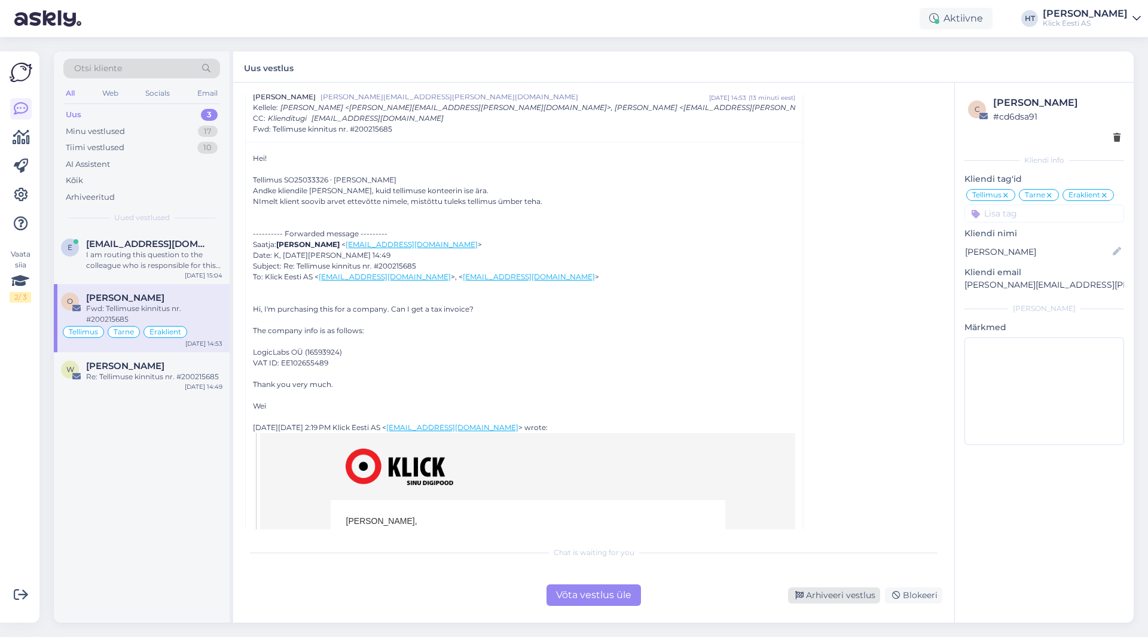
click at [835, 590] on div "Arhiveeri vestlus" at bounding box center [834, 595] width 92 height 16
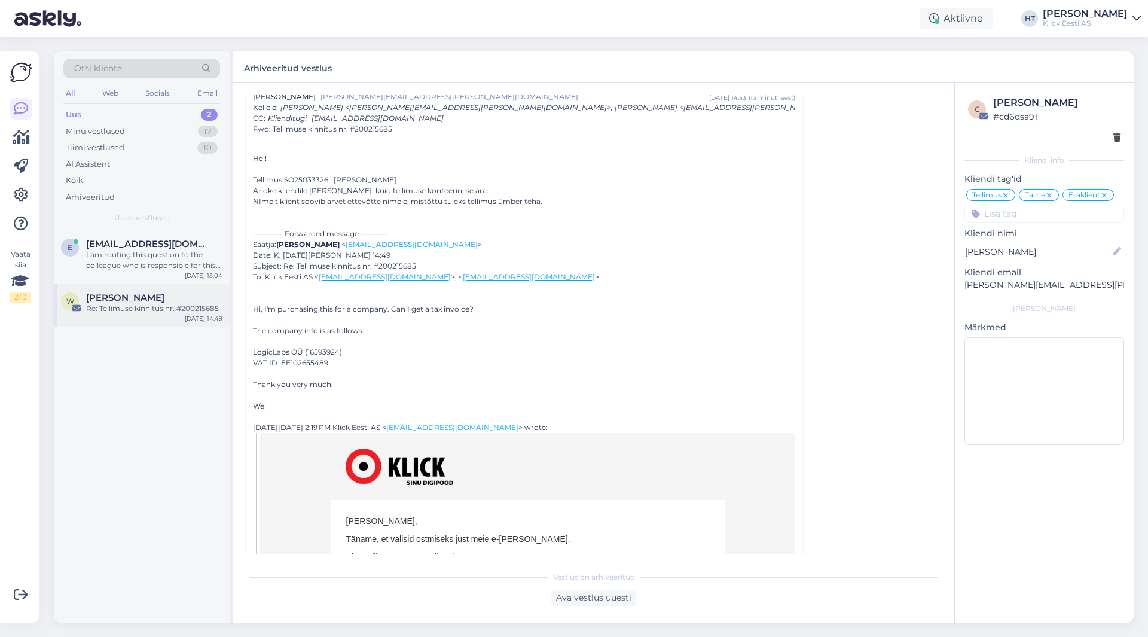
click at [158, 309] on div "Re: Tellimuse kinnitus nr. #200215685" at bounding box center [154, 308] width 136 height 11
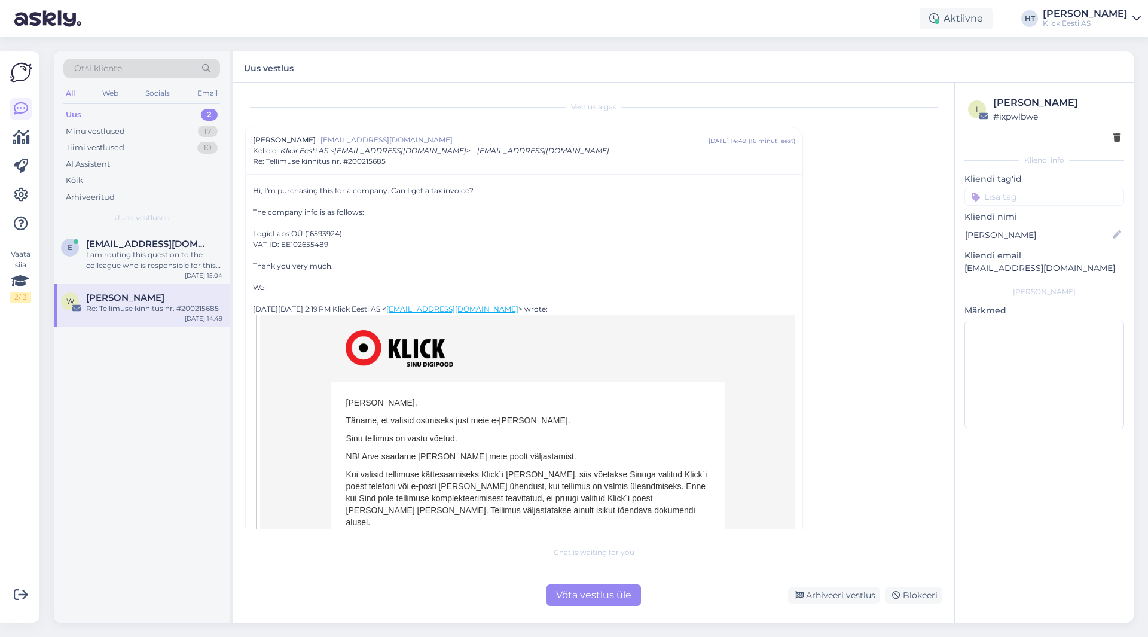
click at [1033, 190] on input at bounding box center [1044, 197] width 160 height 18
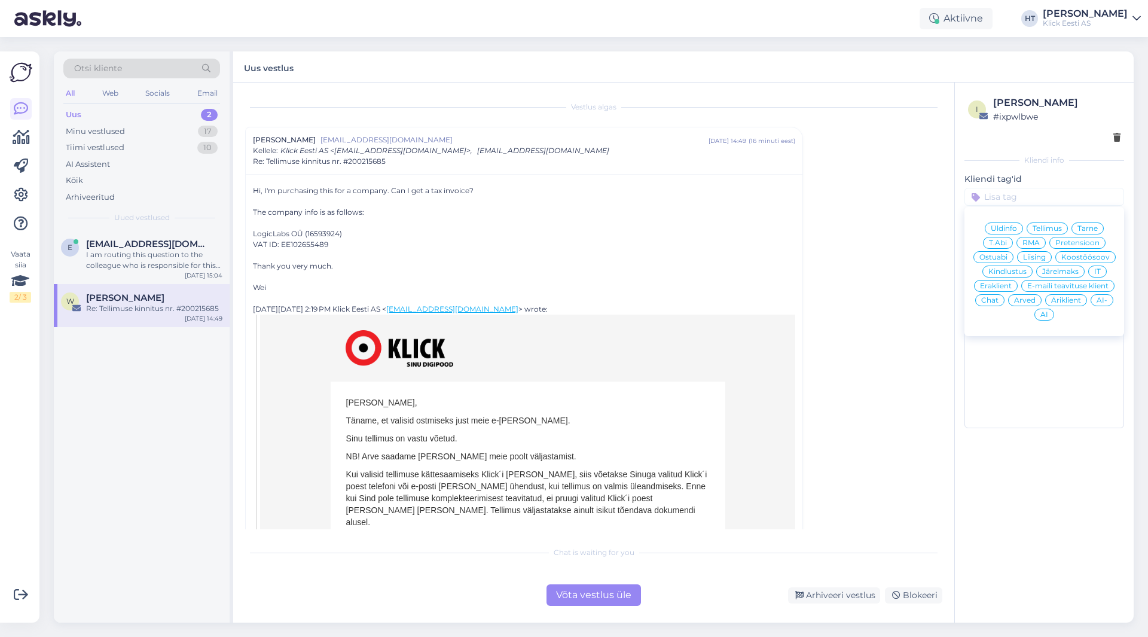
click at [1059, 225] on span "Tellimus" at bounding box center [1047, 228] width 29 height 7
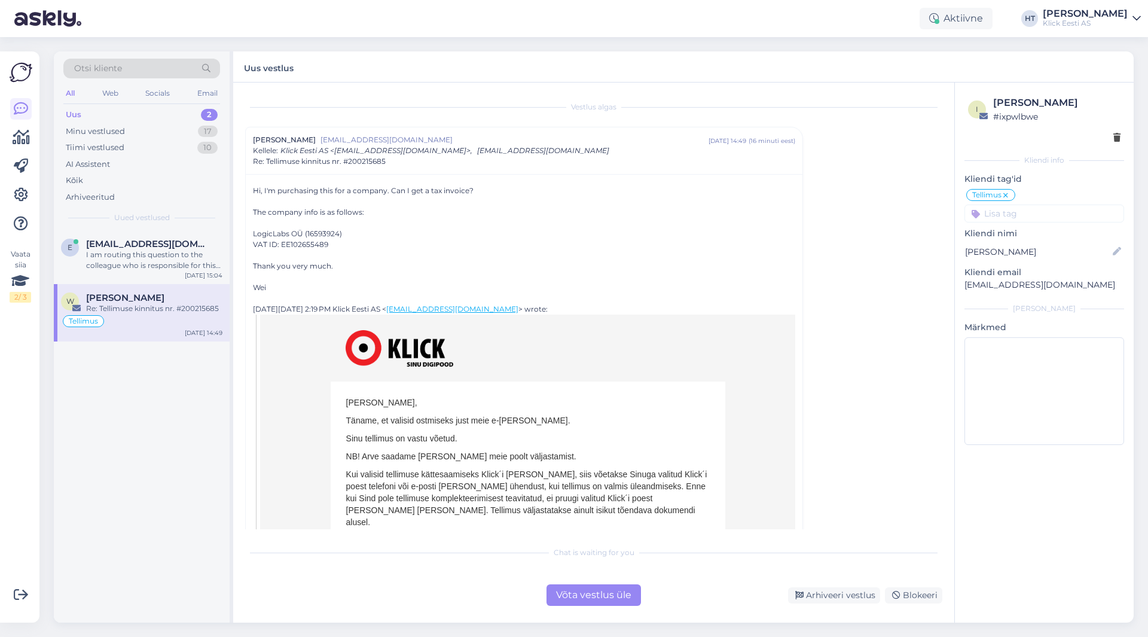
scroll to position [32, 0]
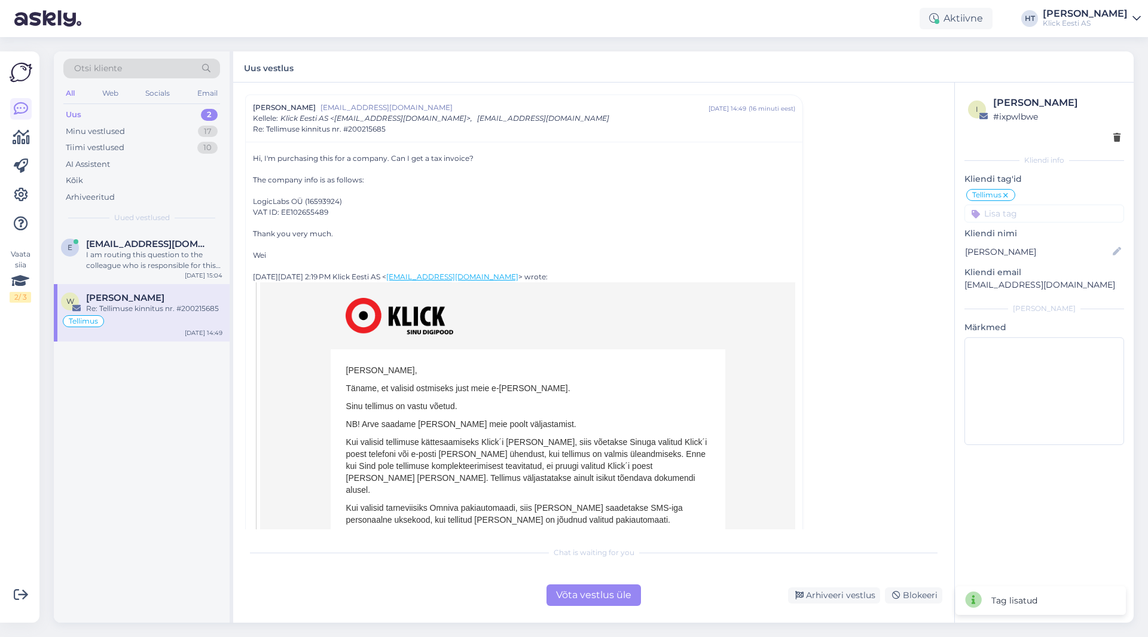
click at [1041, 219] on input at bounding box center [1044, 213] width 160 height 18
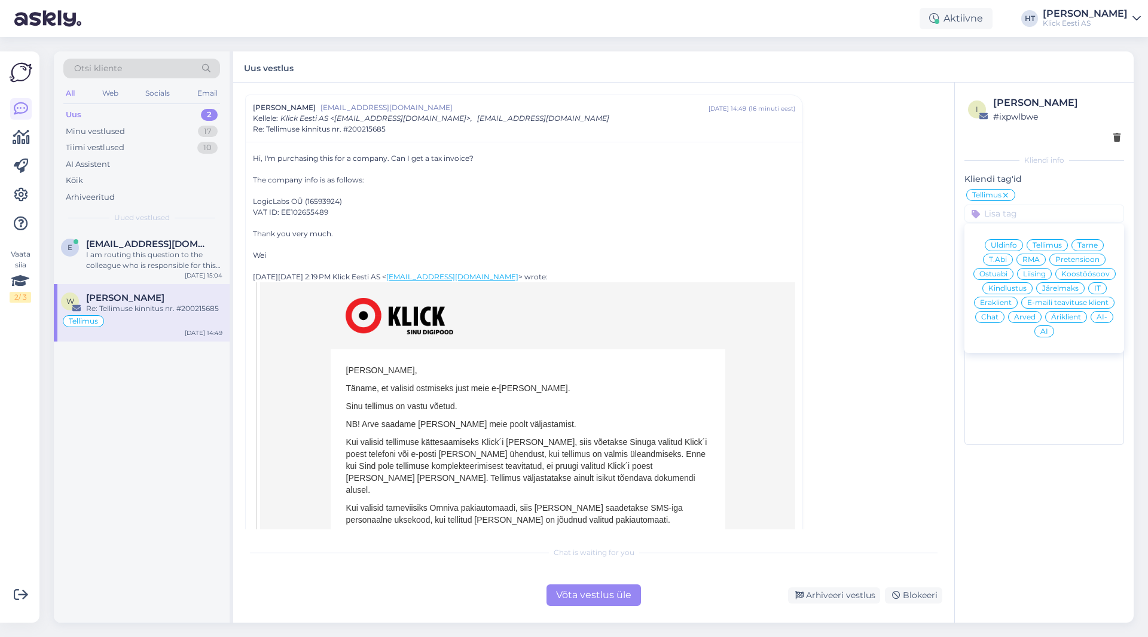
click at [1062, 319] on span "Äriklient" at bounding box center [1066, 316] width 30 height 7
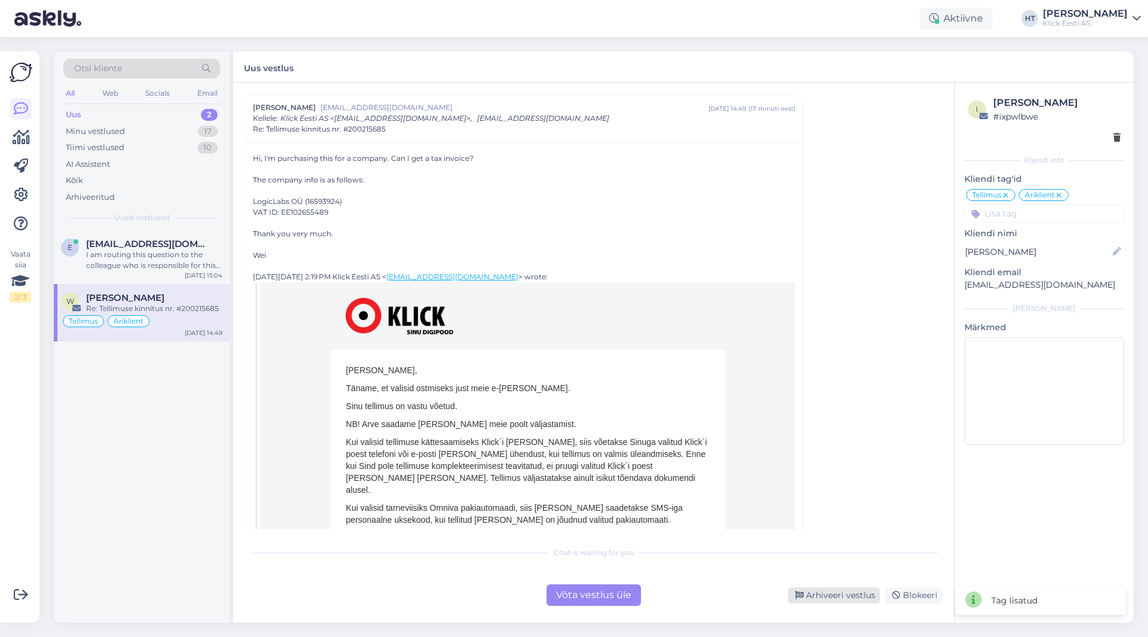
click at [826, 599] on div "Arhiveeri vestlus" at bounding box center [834, 595] width 92 height 16
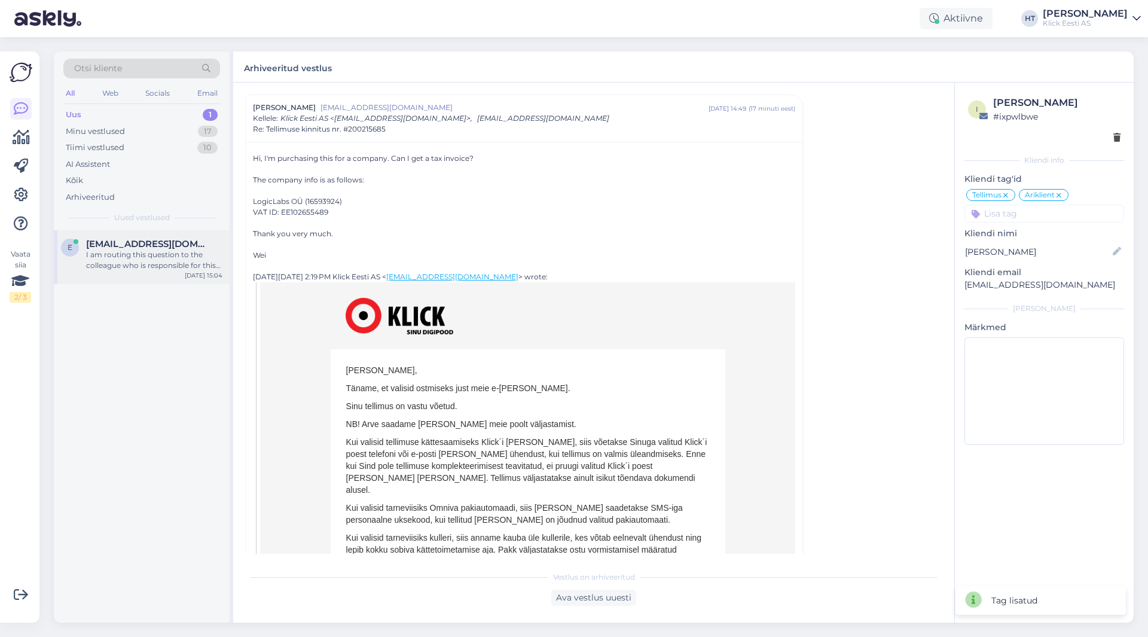
click at [93, 243] on span "[EMAIL_ADDRESS][DOMAIN_NAME]" at bounding box center [148, 244] width 124 height 11
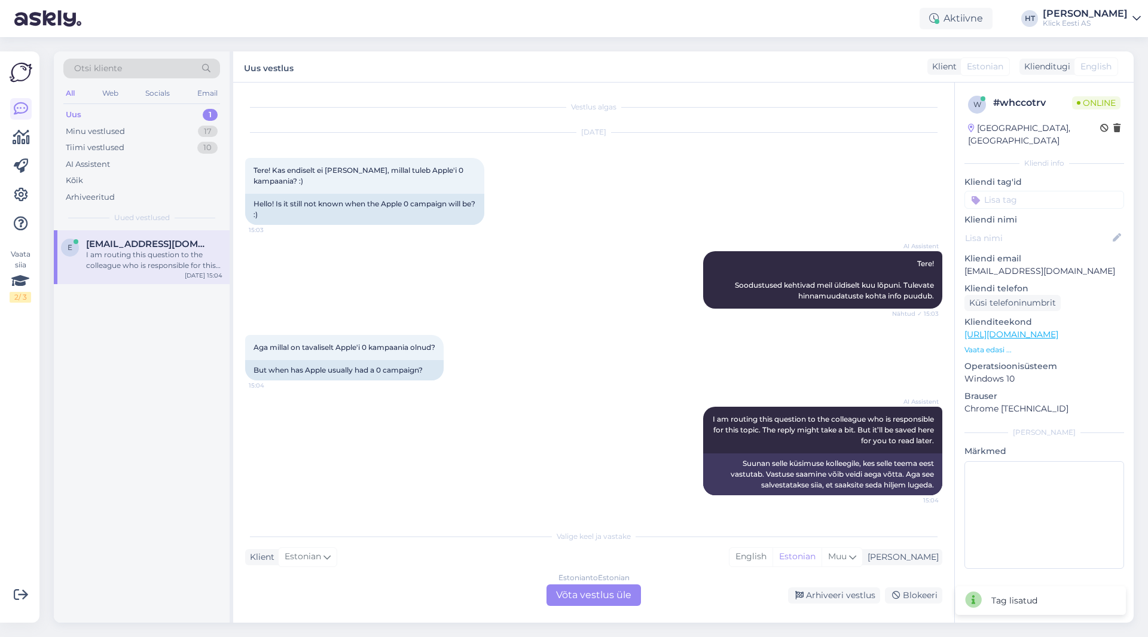
scroll to position [0, 0]
click at [200, 379] on div "e [EMAIL_ADDRESS][DOMAIN_NAME] I am routing this question to the colleague who …" at bounding box center [142, 426] width 176 height 392
click at [113, 96] on div "Web" at bounding box center [110, 94] width 21 height 16
click at [72, 89] on div "All" at bounding box center [70, 94] width 14 height 16
click at [519, 437] on div "AI Assistent I am routing this question to the colleague who is responsible for…" at bounding box center [593, 450] width 697 height 115
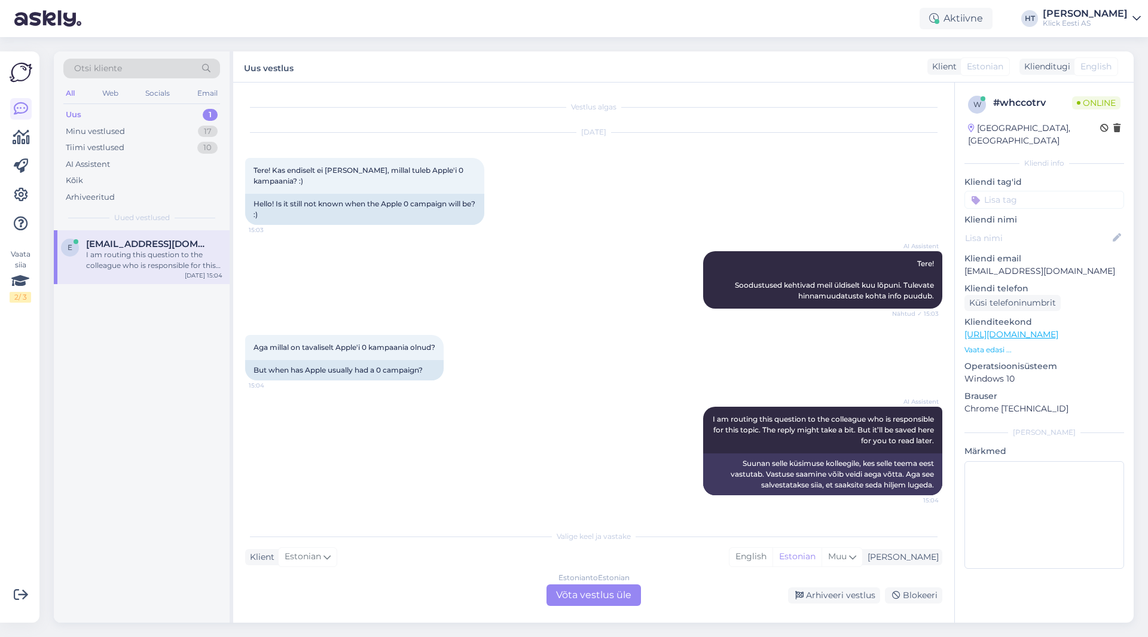
click at [575, 468] on div "AI Assistent I am routing this question to the colleague who is responsible for…" at bounding box center [593, 450] width 697 height 115
click at [393, 489] on div "AI Assistent I am routing this question to the colleague who is responsible for…" at bounding box center [593, 450] width 697 height 115
click at [1008, 265] on p "[EMAIL_ADDRESS][DOMAIN_NAME]" at bounding box center [1044, 271] width 160 height 13
click at [1006, 265] on p "[EMAIL_ADDRESS][DOMAIN_NAME]" at bounding box center [1044, 271] width 160 height 13
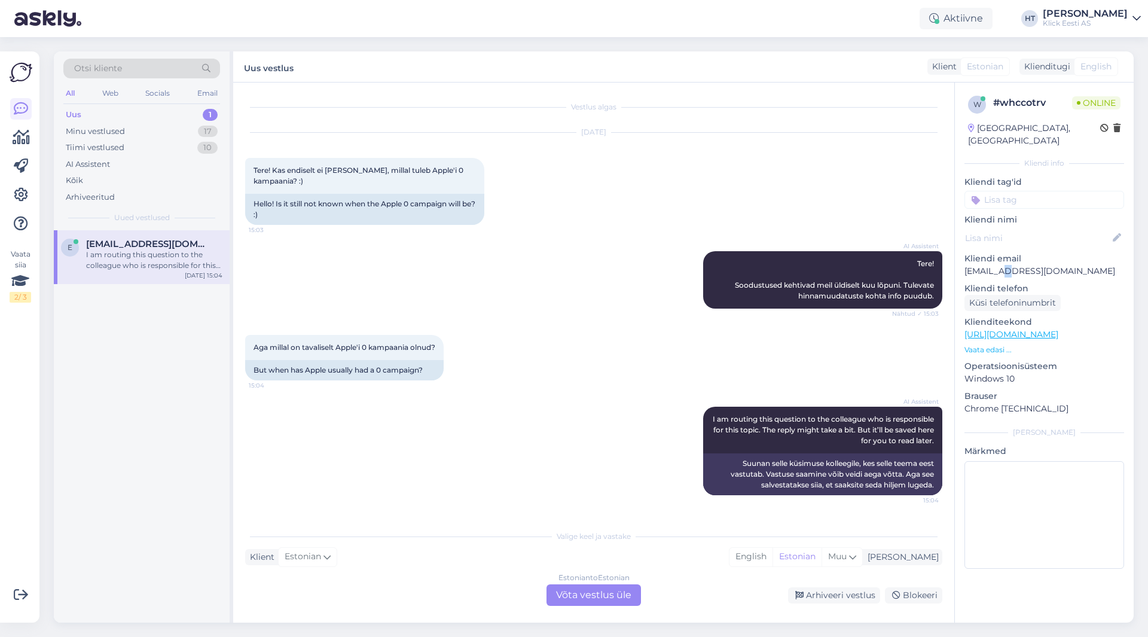
click at [1006, 265] on p "[EMAIL_ADDRESS][DOMAIN_NAME]" at bounding box center [1044, 271] width 160 height 13
click at [566, 194] on div "[DATE] Tere! Kas endiselt ei [PERSON_NAME], millal tuleb Apple'i 0 kampaania? :…" at bounding box center [593, 179] width 697 height 118
click at [154, 65] on div "Otsi kliente" at bounding box center [141, 69] width 157 height 20
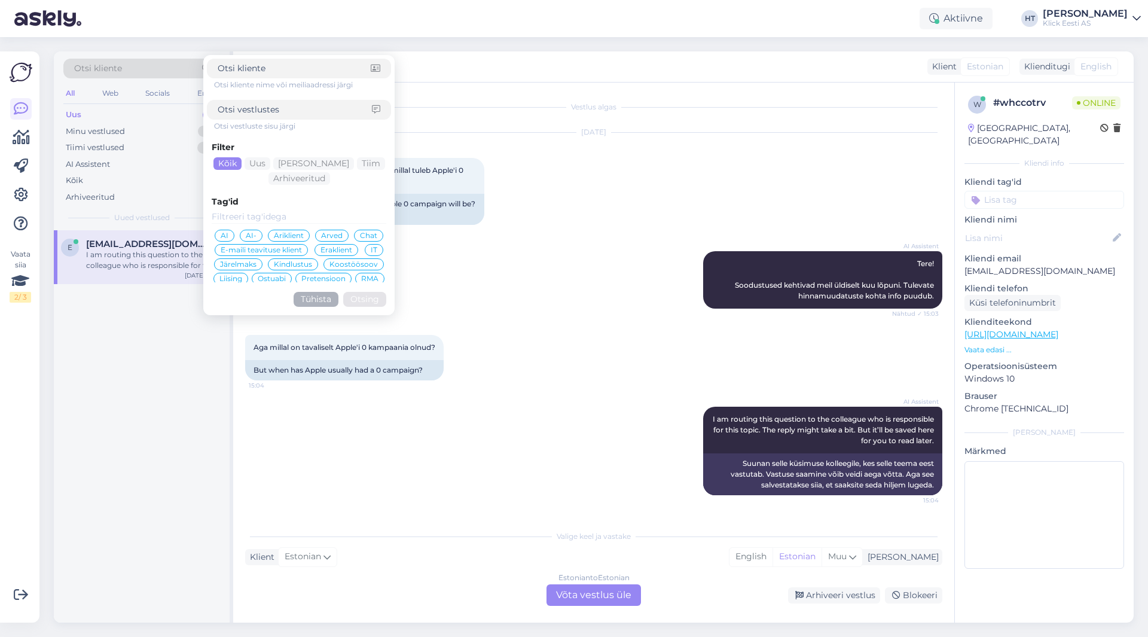
click at [276, 73] on input at bounding box center [294, 68] width 153 height 13
click button "Otsing" at bounding box center [364, 299] width 43 height 15
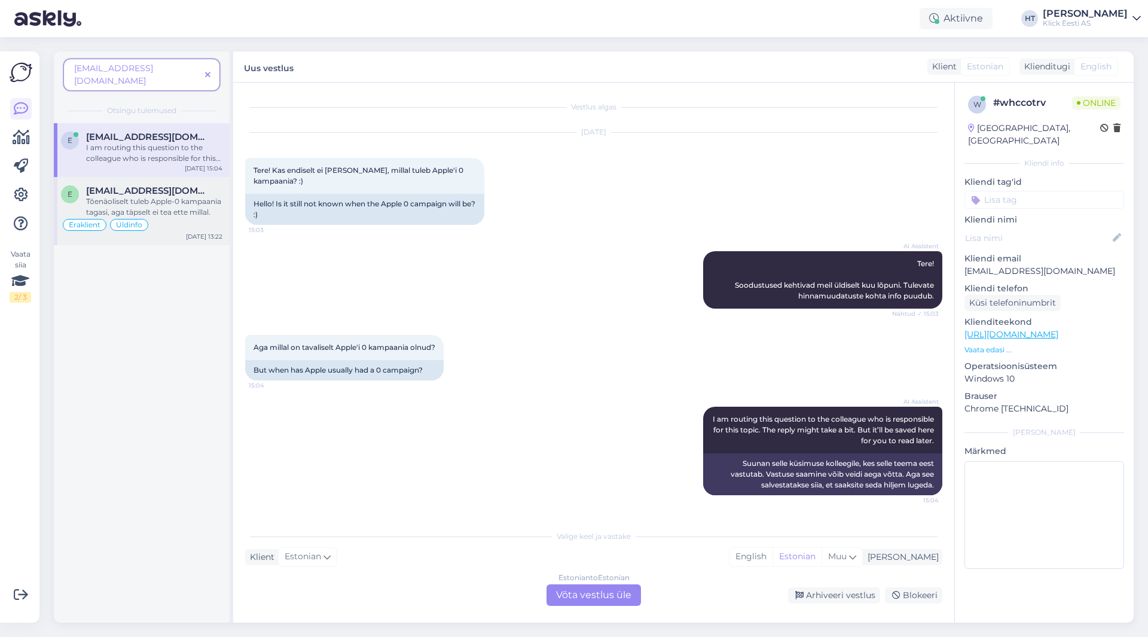
click at [177, 218] on div "Eraklient Üldinfo" at bounding box center [141, 225] width 161 height 14
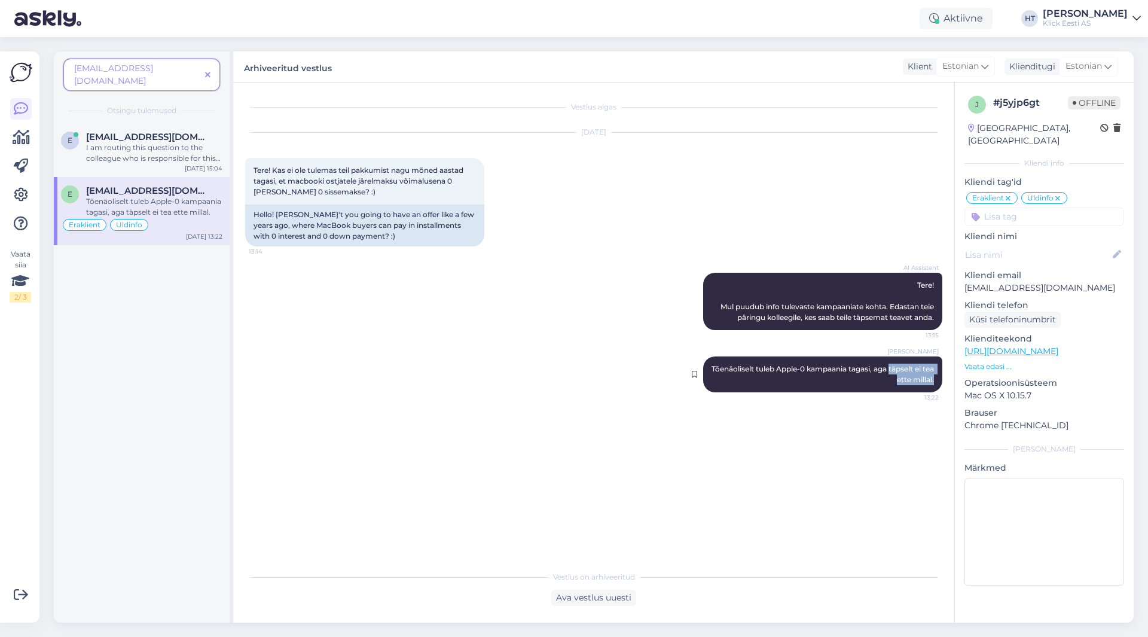
drag, startPoint x: 900, startPoint y: 368, endPoint x: 936, endPoint y: 378, distance: 37.9
click at [936, 378] on div "[PERSON_NAME] Tõenäoliselt tuleb Apple-0 kampaania tagasi, aga täpselt ei tea e…" at bounding box center [822, 374] width 239 height 36
copy span "täpselt ei tea ette millal."
click at [639, 335] on div "AI Assistent Tere! Mul puudub info tulevaste kampaaniate kohta. Edastan teie pä…" at bounding box center [593, 302] width 697 height 84
click at [144, 132] on span "[EMAIL_ADDRESS][DOMAIN_NAME]" at bounding box center [148, 137] width 124 height 11
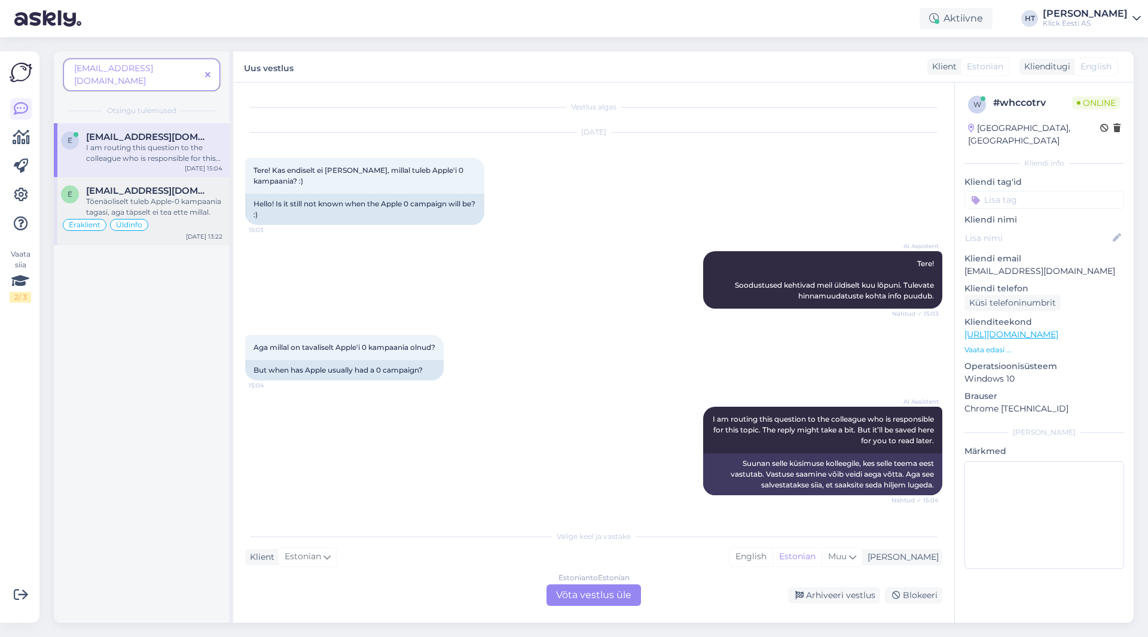
click at [182, 185] on span "[EMAIL_ADDRESS][DOMAIN_NAME]" at bounding box center [148, 190] width 124 height 11
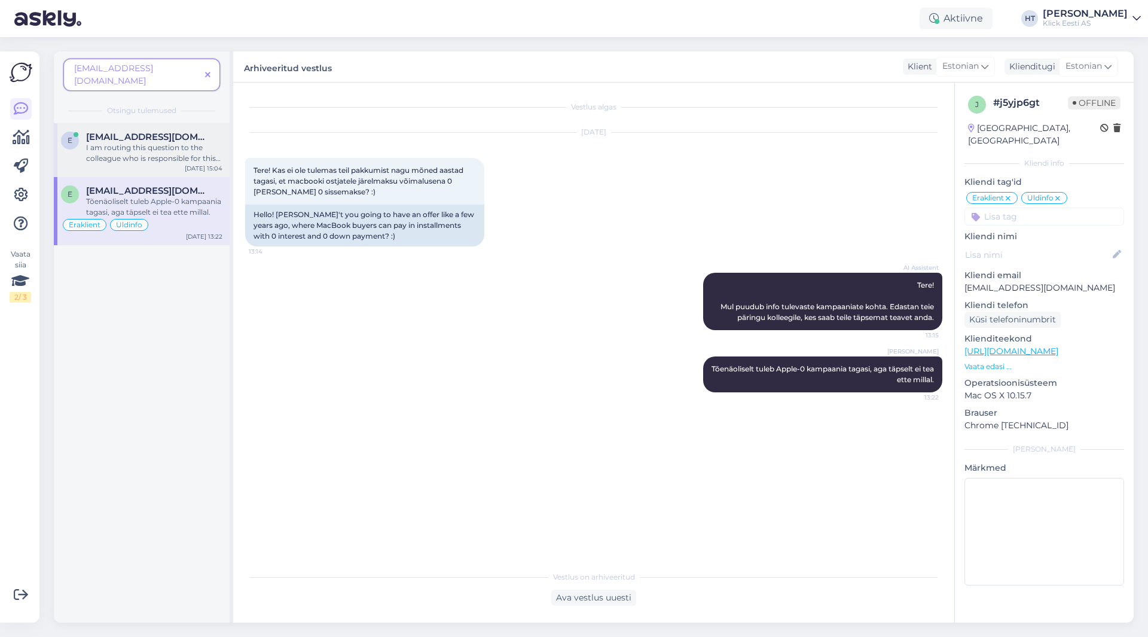
click at [196, 164] on div "[DATE] 15:04" at bounding box center [204, 168] width 38 height 9
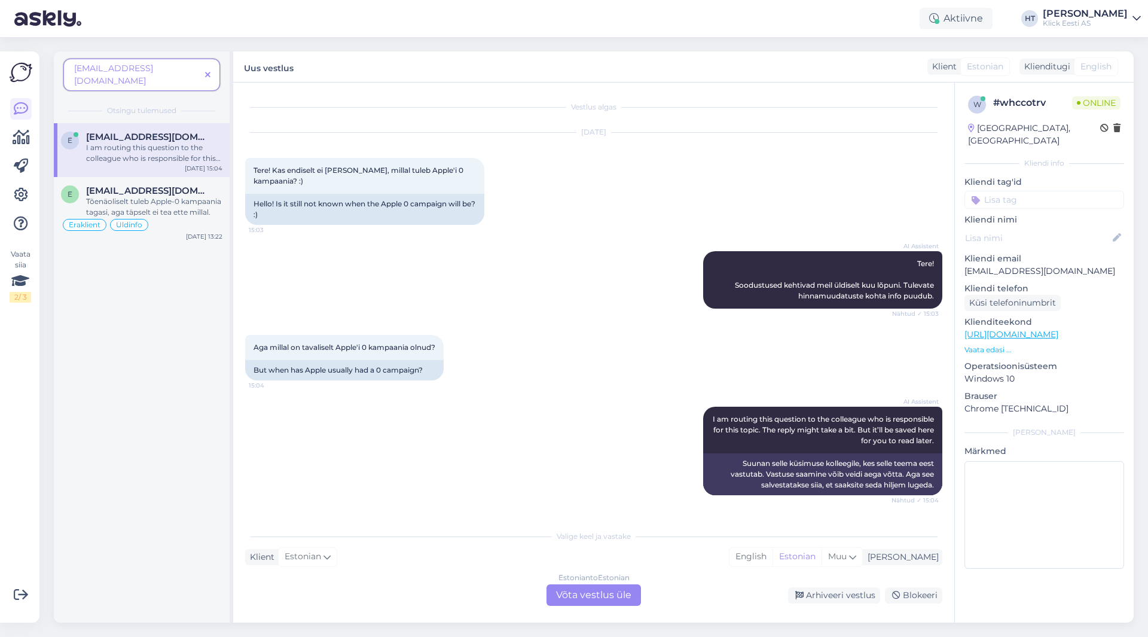
click at [643, 445] on div "AI Assistent I am routing this question to the colleague who is responsible for…" at bounding box center [593, 450] width 697 height 115
click at [584, 593] on div "Estonian to Estonian Võta vestlus üle" at bounding box center [594, 595] width 94 height 22
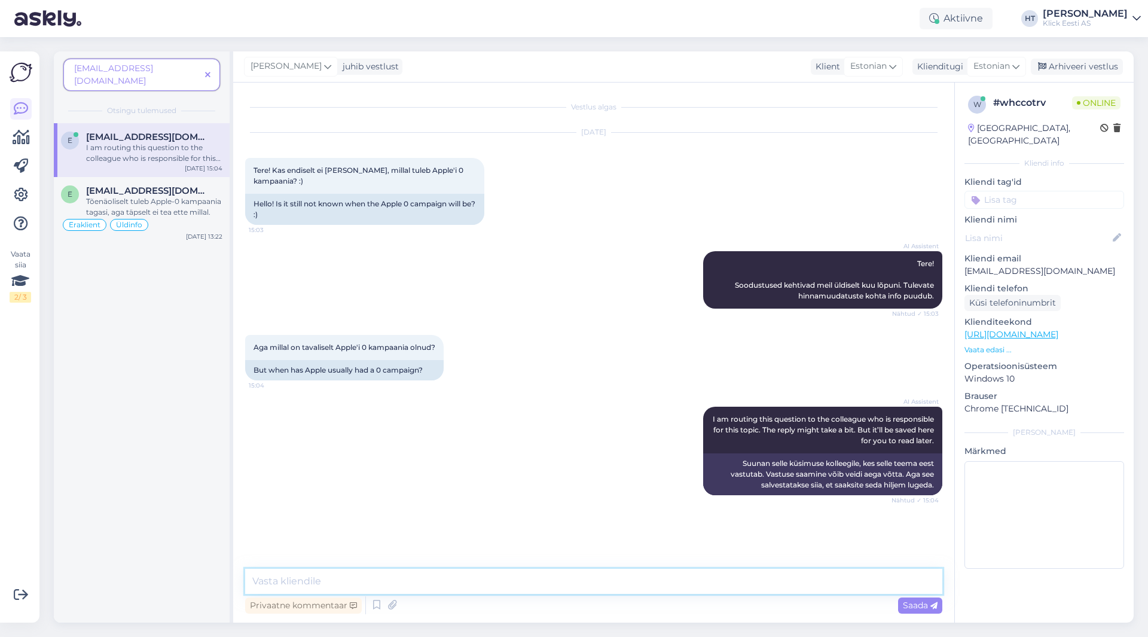
click at [582, 589] on textarea at bounding box center [593, 581] width 697 height 25
paste textarea "täpselt ei tea ette millal."
drag, startPoint x: 257, startPoint y: 579, endPoint x: 246, endPoint y: 579, distance: 10.2
click at [246, 579] on textarea "täpselt ei tea ette millal." at bounding box center [593, 581] width 697 height 25
click at [366, 580] on textarea "Täpselt ei tea ette millal." at bounding box center [593, 581] width 697 height 25
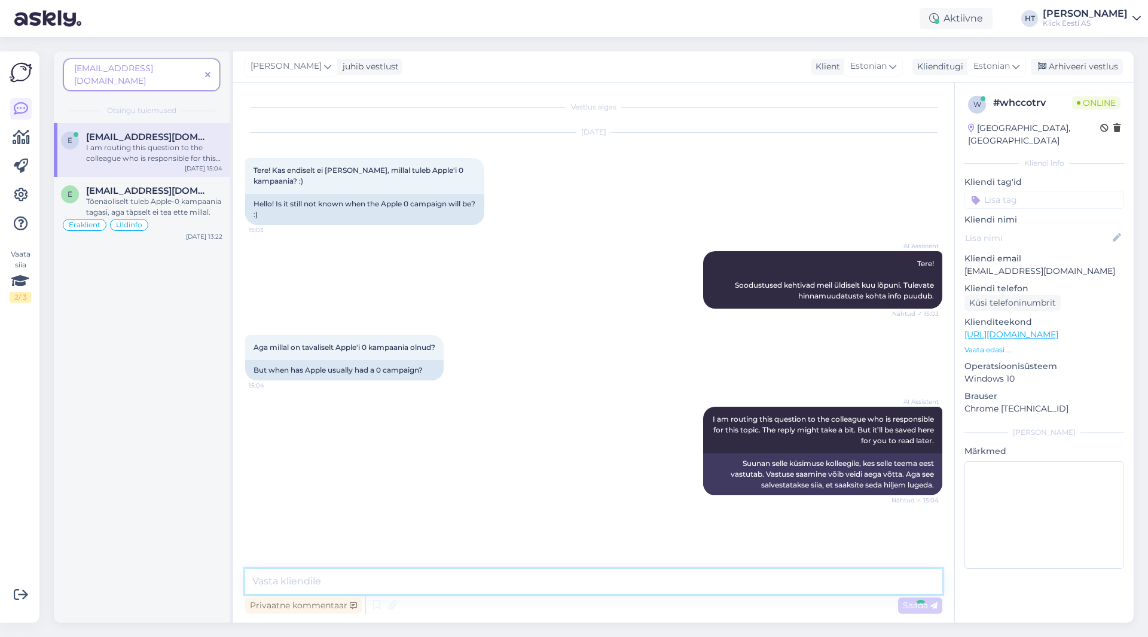
scroll to position [2, 0]
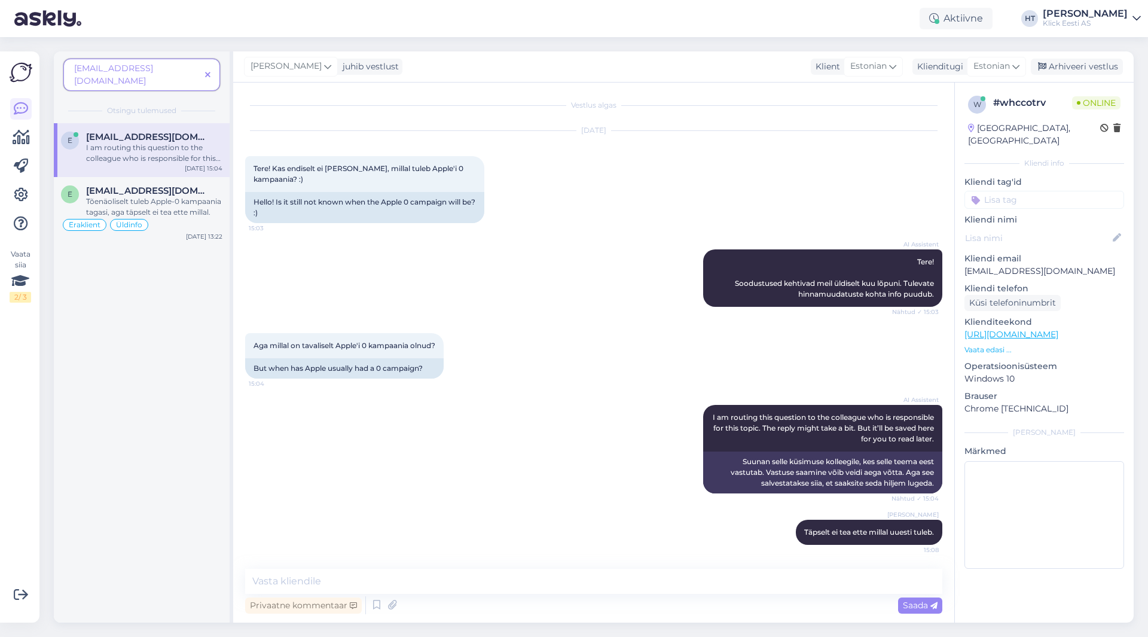
click at [210, 71] on icon at bounding box center [207, 75] width 5 height 8
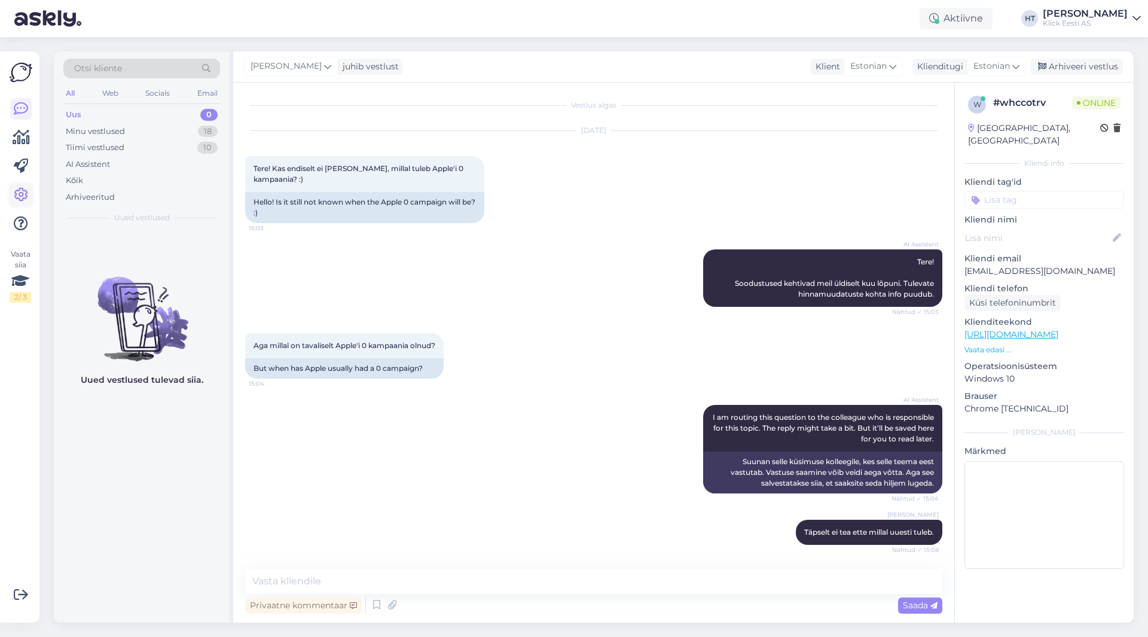
click at [14, 186] on link at bounding box center [21, 195] width 22 height 22
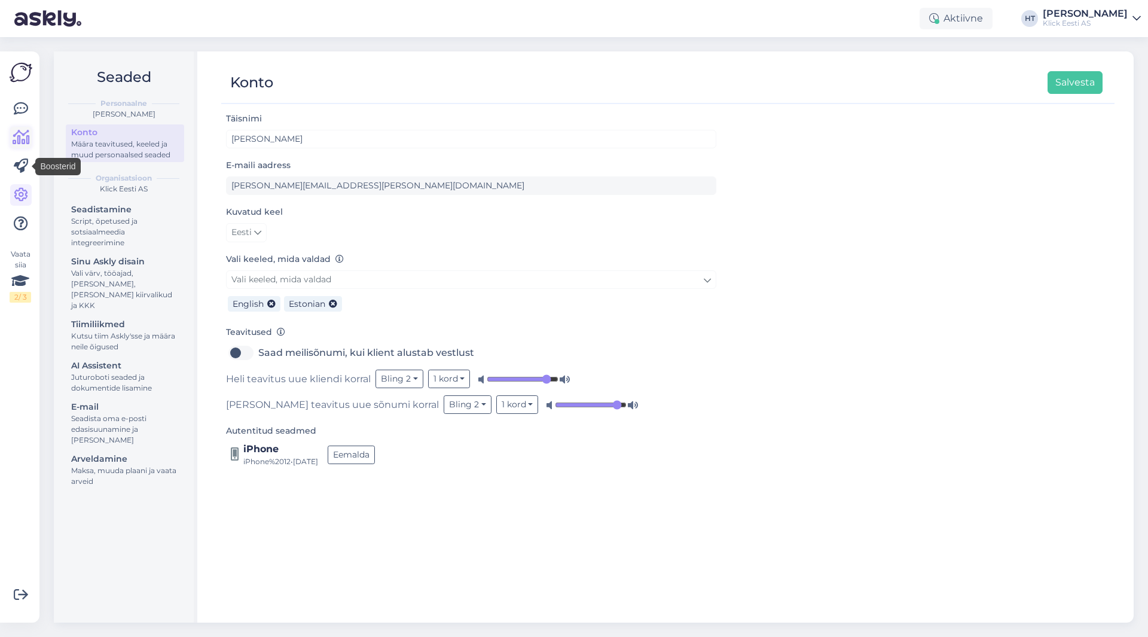
click at [22, 139] on icon at bounding box center [21, 137] width 17 height 14
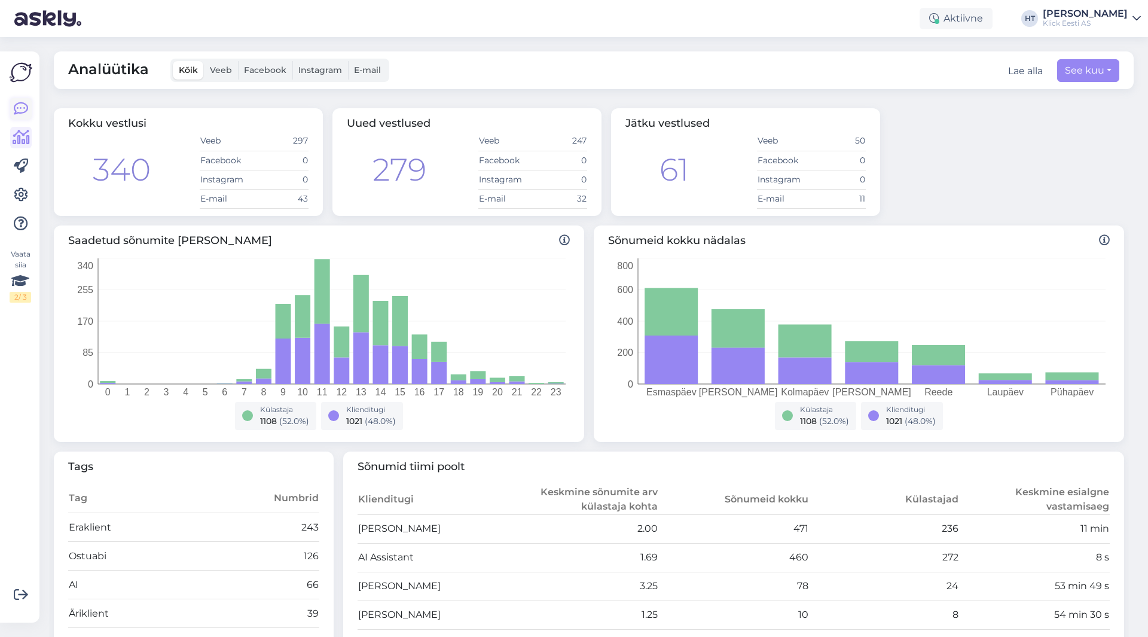
click at [14, 108] on icon at bounding box center [21, 109] width 14 height 14
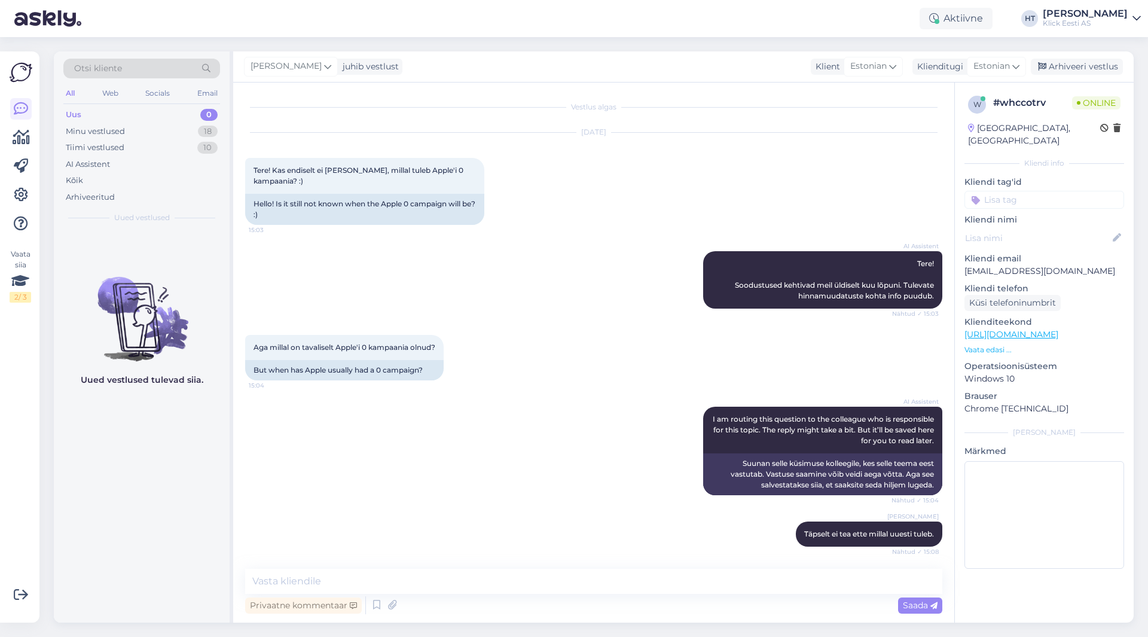
scroll to position [2, 0]
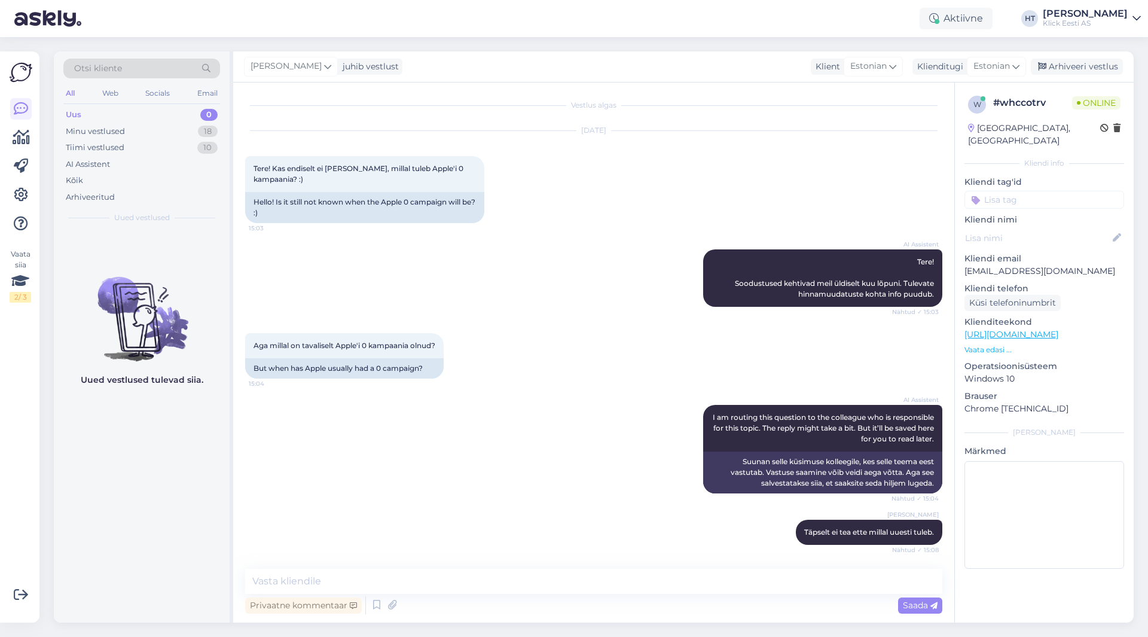
click at [494, 274] on div "AI Assistent Tere! Soodustused kehtivad meil üldiselt kuu lõpuni. Tulevate hinn…" at bounding box center [593, 278] width 697 height 84
click at [192, 132] on div "Minu vestlused 18" at bounding box center [141, 131] width 157 height 17
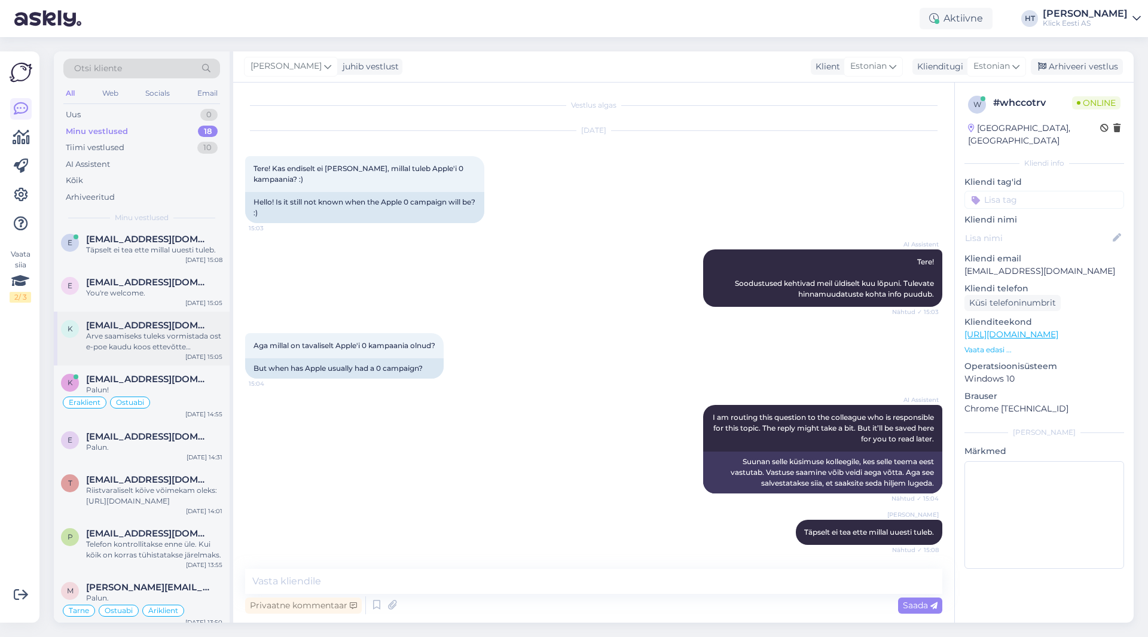
scroll to position [0, 0]
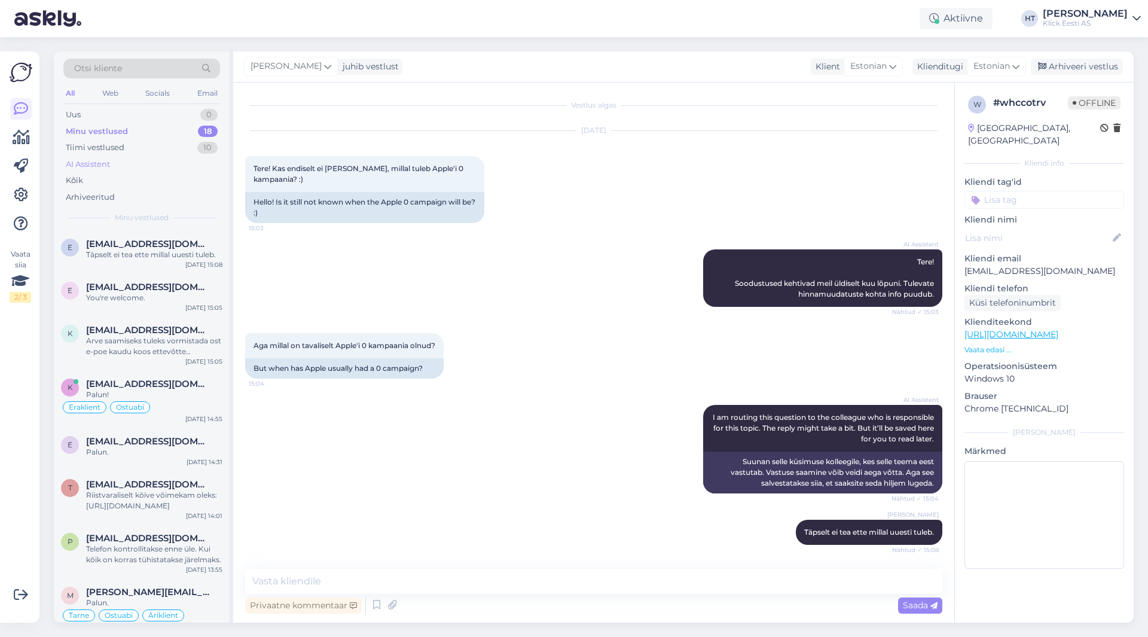
click at [145, 157] on div "AI Assistent" at bounding box center [141, 164] width 157 height 17
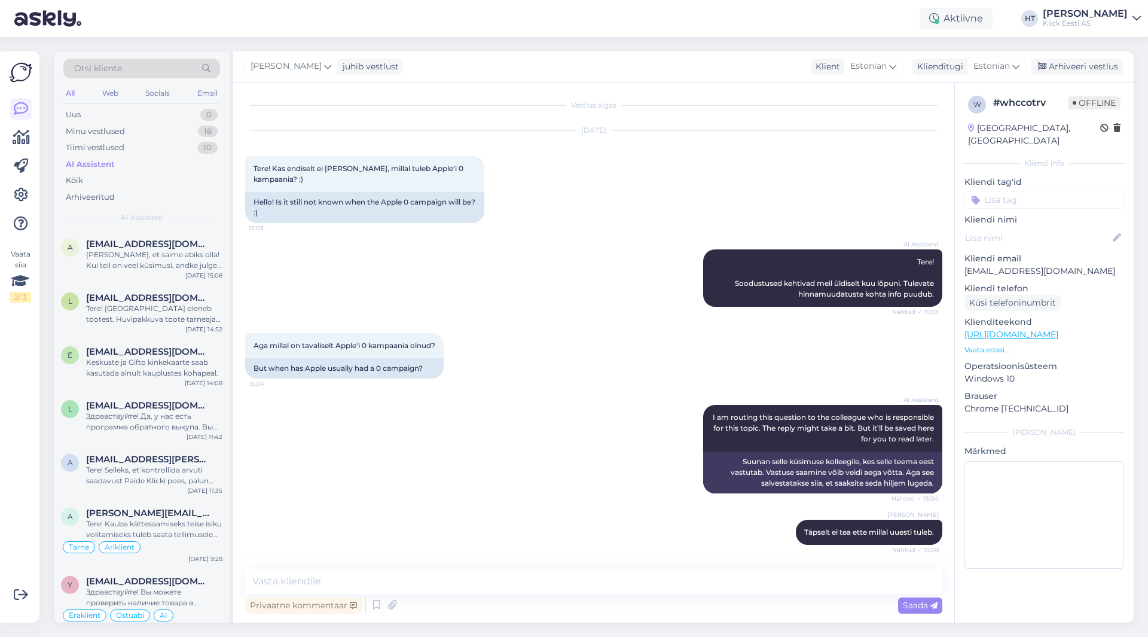
click at [71, 93] on div "All" at bounding box center [70, 94] width 14 height 16
click at [153, 248] on span "[EMAIL_ADDRESS][DOMAIN_NAME]" at bounding box center [148, 244] width 124 height 11
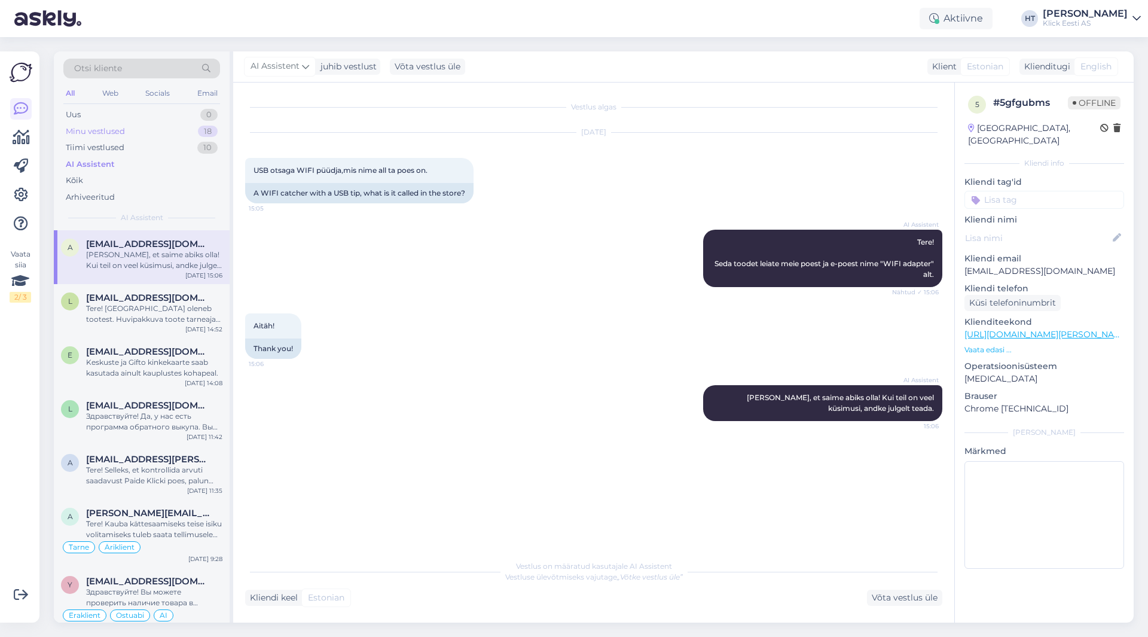
click at [195, 135] on div "Minu vestlused 18" at bounding box center [141, 131] width 157 height 17
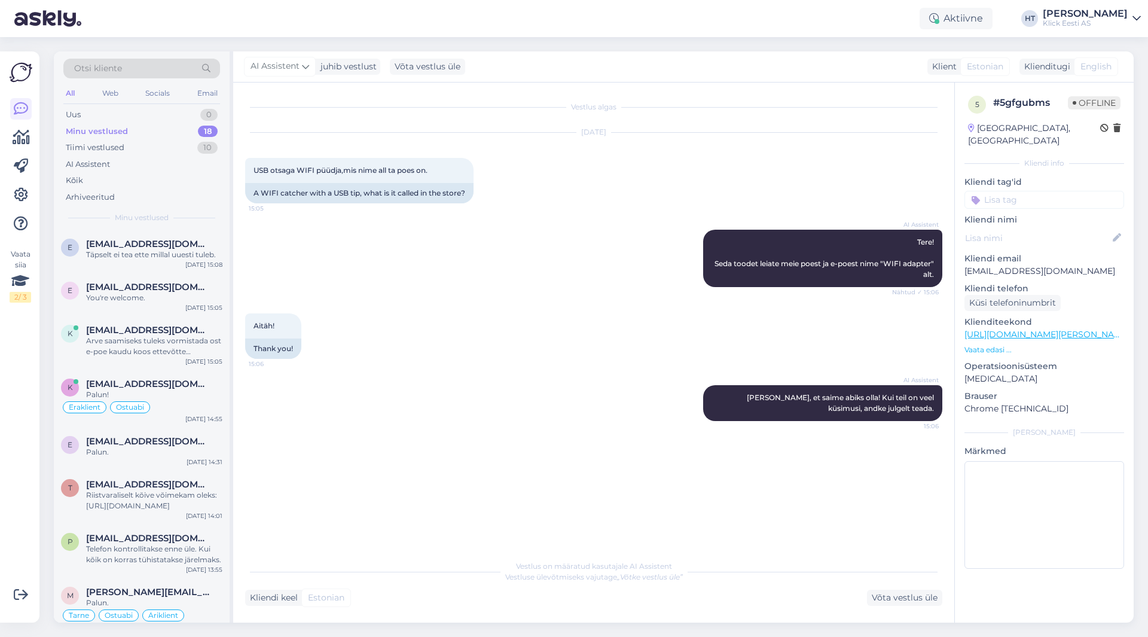
click at [472, 288] on div "AI Assistent Tere! Seda toodet leiate meie [PERSON_NAME] e-[PERSON_NAME] nime "…" at bounding box center [593, 258] width 697 height 84
click at [123, 272] on div "e [EMAIL_ADDRESS][DOMAIN_NAME] Täpselt ei tea ette millal uuesti tuleb. [DATE] …" at bounding box center [142, 251] width 176 height 43
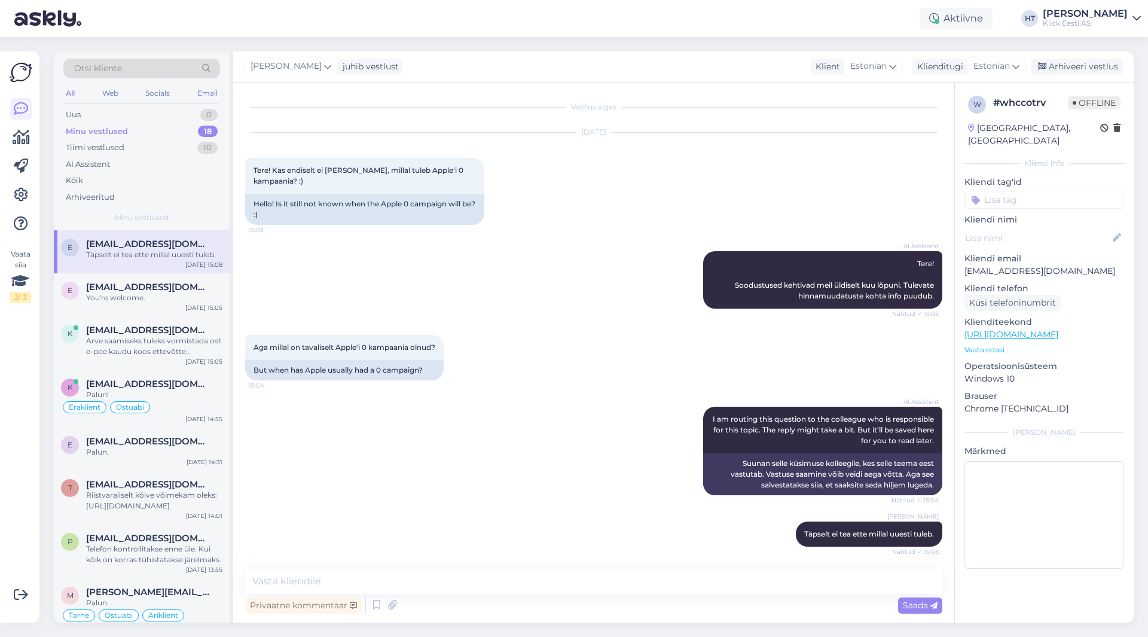
scroll to position [2, 0]
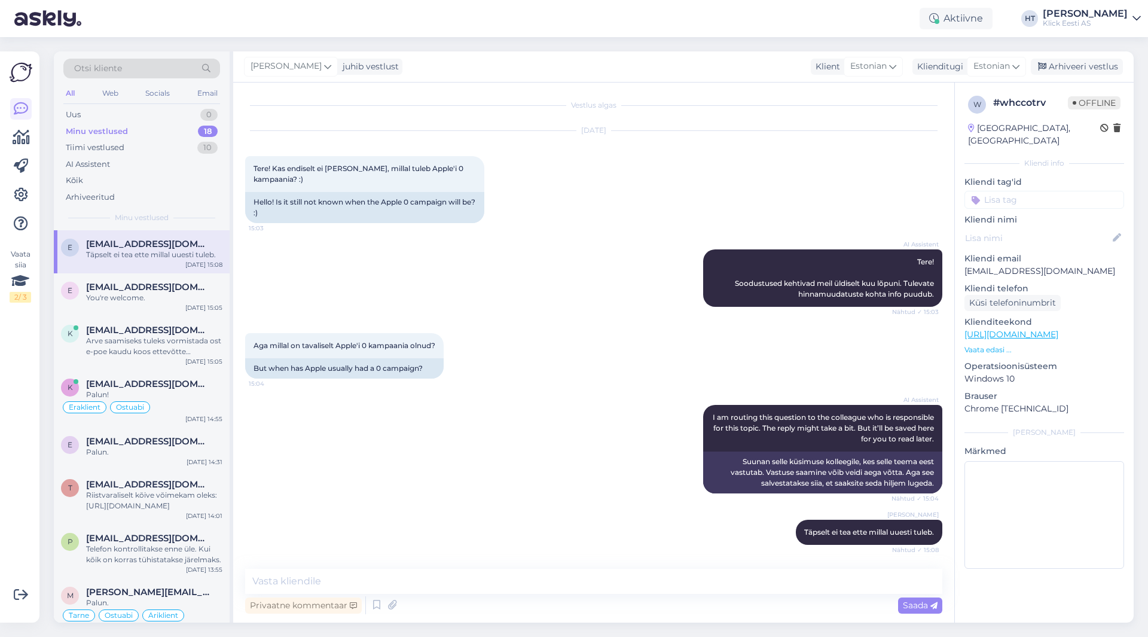
click at [613, 318] on div "AI Assistent Tere! Soodustused kehtivad meil üldiselt kuu lõpuni. Tulevate hinn…" at bounding box center [593, 278] width 697 height 84
click at [142, 163] on div "AI Assistent" at bounding box center [141, 164] width 157 height 17
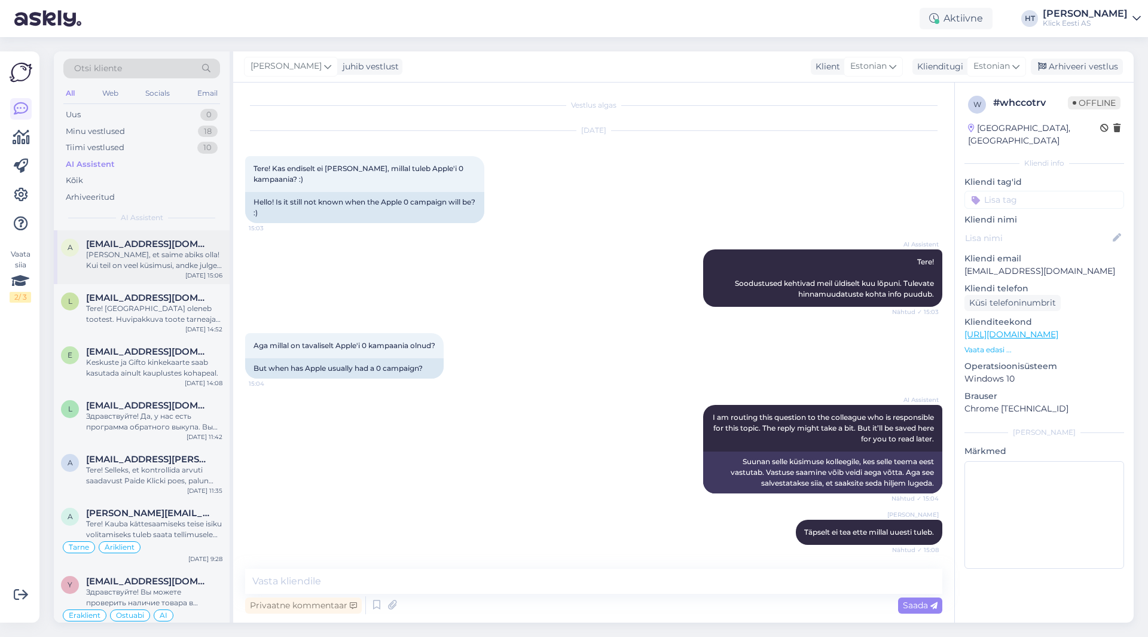
click at [167, 267] on div "[PERSON_NAME], et saime abiks olla! Kui teil on veel küsimusi, andke julgelt te…" at bounding box center [154, 260] width 136 height 22
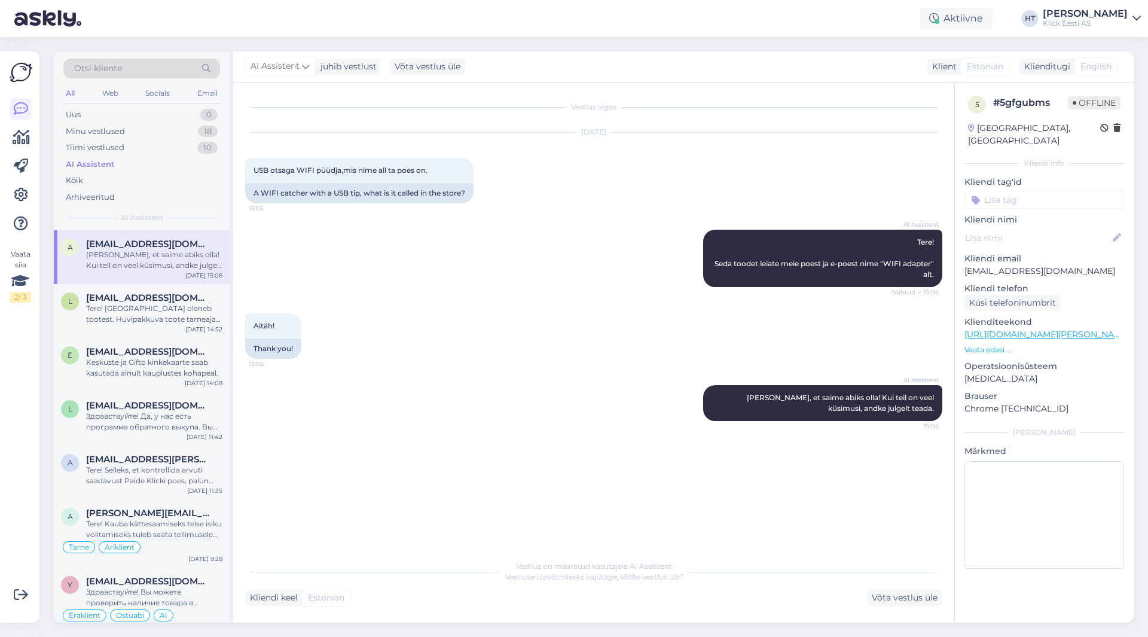
scroll to position [0, 0]
click at [142, 149] on div "Tiimi vestlused 10" at bounding box center [141, 147] width 157 height 17
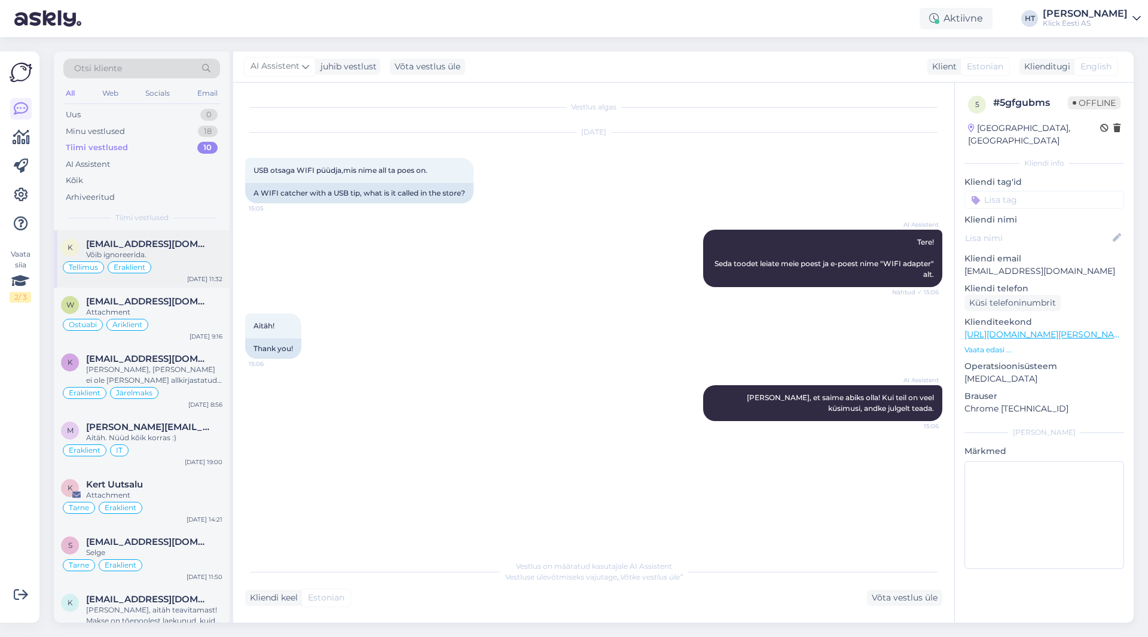
click at [170, 254] on div "Võib ignoreerida." at bounding box center [154, 254] width 136 height 11
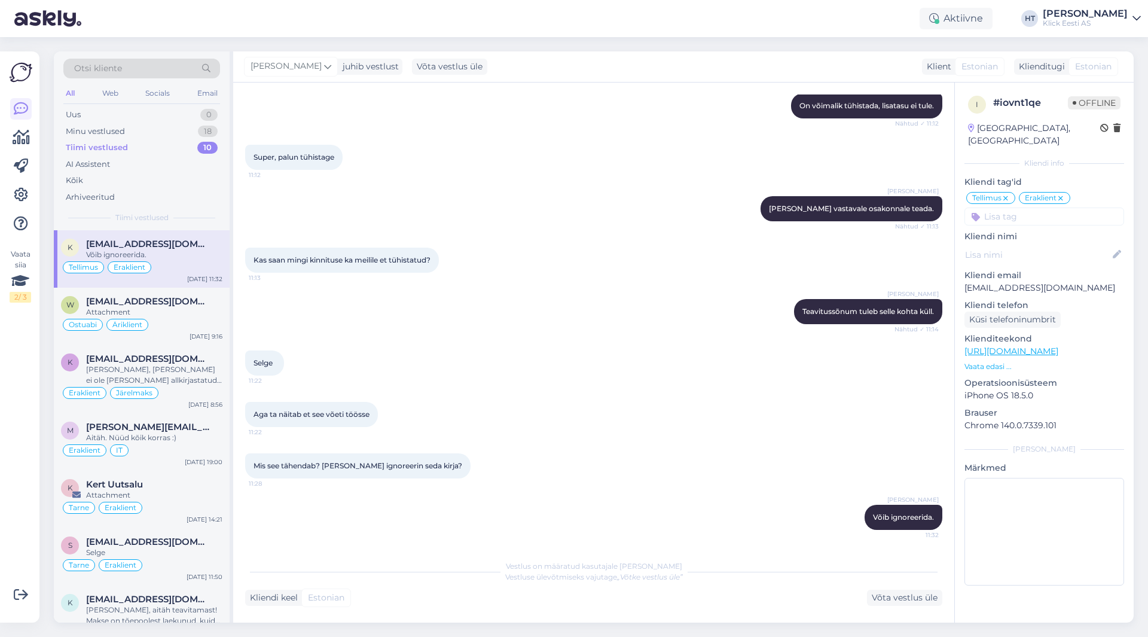
click at [642, 399] on div "Aga ta näitab et see võeti töösse 11:22" at bounding box center [593, 414] width 697 height 51
click at [149, 160] on div "AI Assistent" at bounding box center [141, 164] width 157 height 17
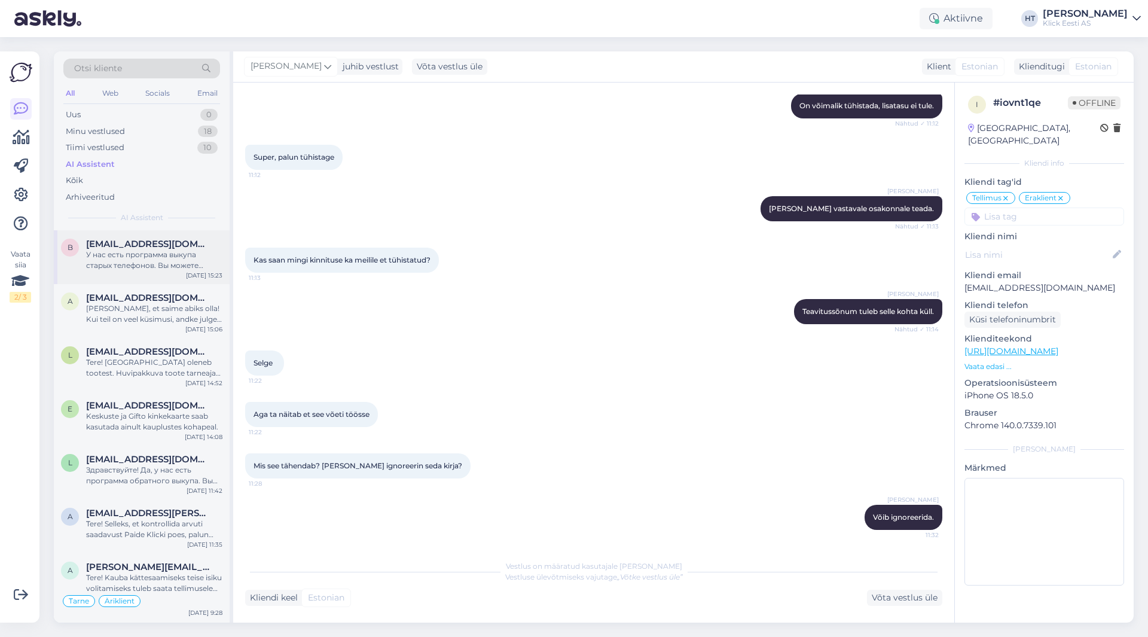
click at [199, 260] on div "У нас есть программа выкупа старых телефонов. Вы можете узнать ориентировочную …" at bounding box center [154, 260] width 136 height 22
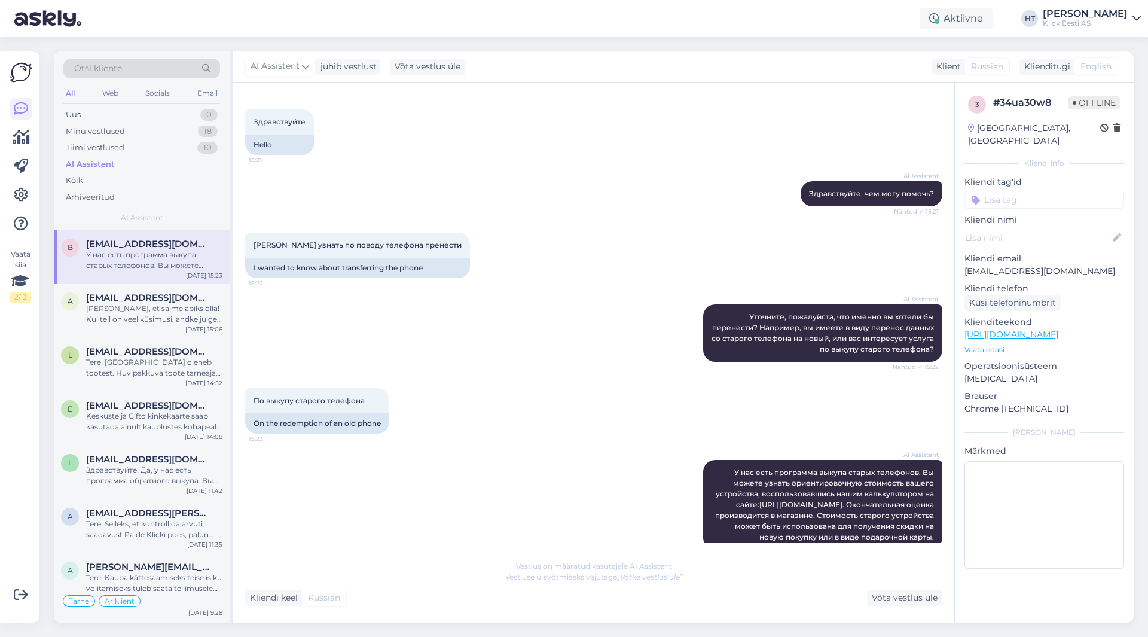
scroll to position [79, 0]
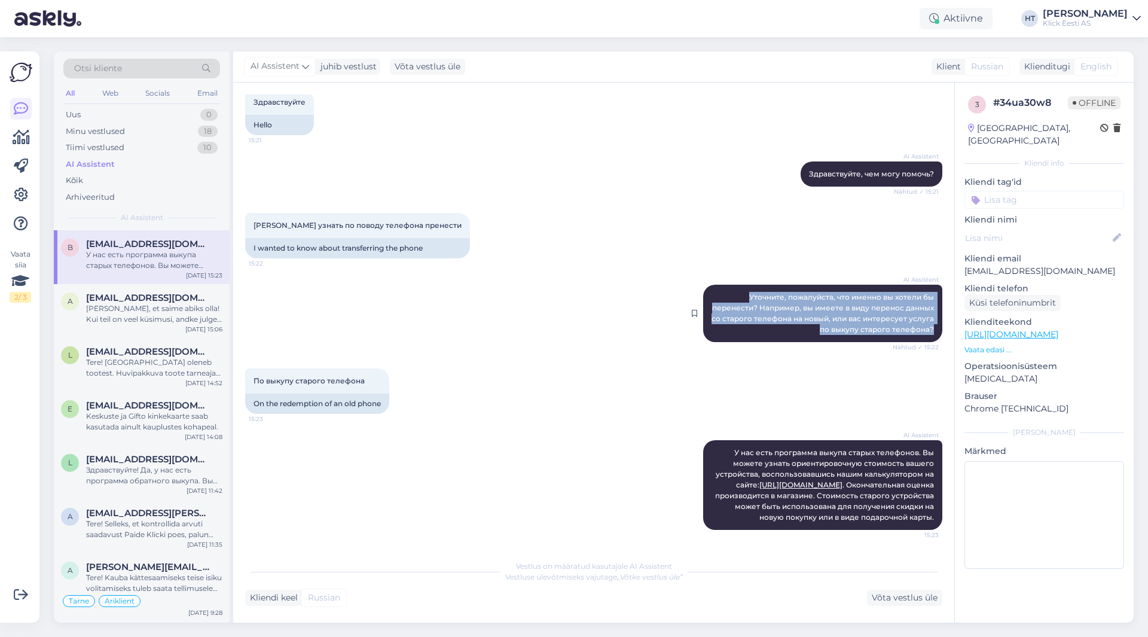
drag, startPoint x: 741, startPoint y: 283, endPoint x: 924, endPoint y: 318, distance: 186.3
click at [924, 318] on span "Уточните, пожалуйста, что именно вы хотели бы перенести? Например, вы имеете в …" at bounding box center [824, 312] width 224 height 41
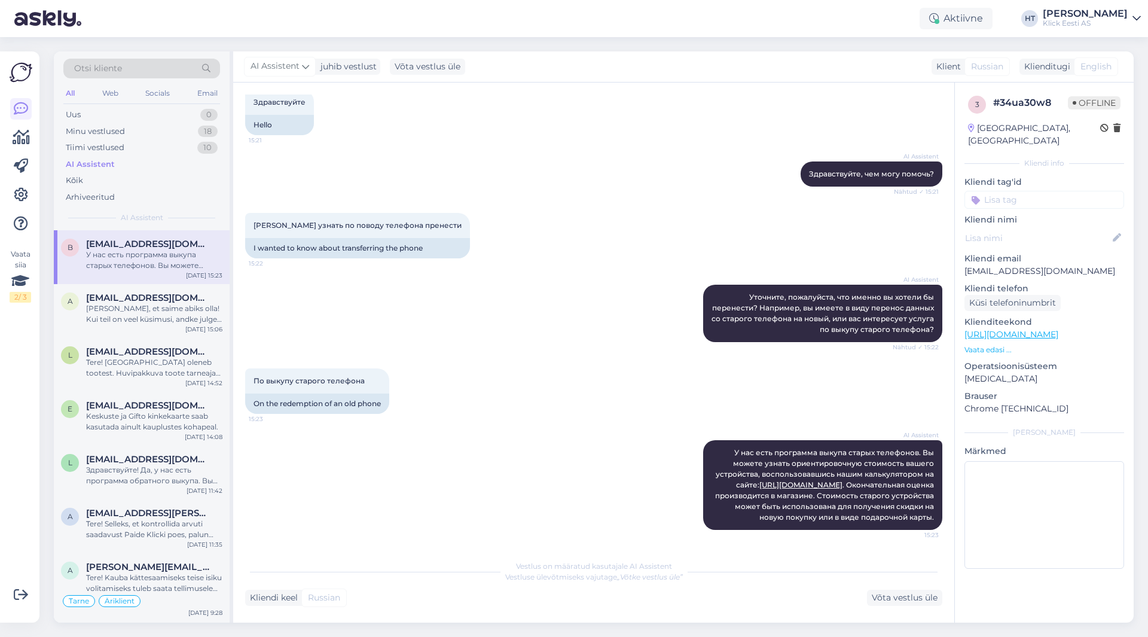
click at [512, 226] on div "[PERSON_NAME] узнать по поводу телефона пренести 15:22 I wanted to know about t…" at bounding box center [593, 236] width 697 height 72
click at [737, 452] on span "У нас есть программа выкупа старых телефонов. Вы можете узнать ориентировочную …" at bounding box center [825, 485] width 221 height 74
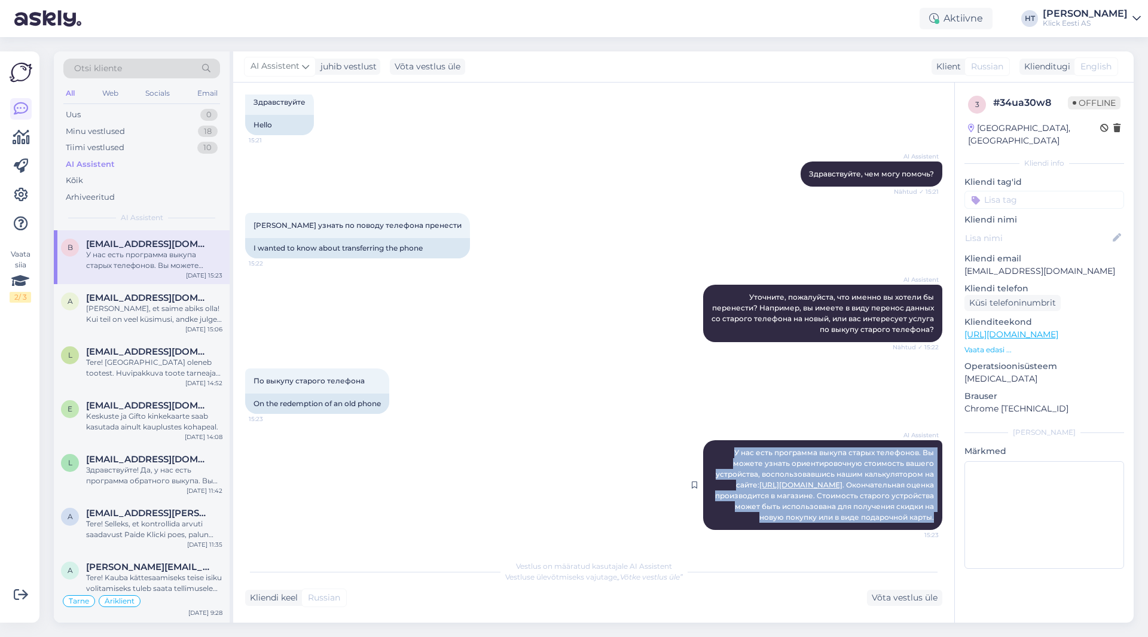
drag, startPoint x: 728, startPoint y: 440, endPoint x: 927, endPoint y: 526, distance: 216.9
click at [927, 526] on div "AI Assistent У нас есть программа выкупа старых телефонов. Вы можете узнать ори…" at bounding box center [822, 485] width 239 height 90
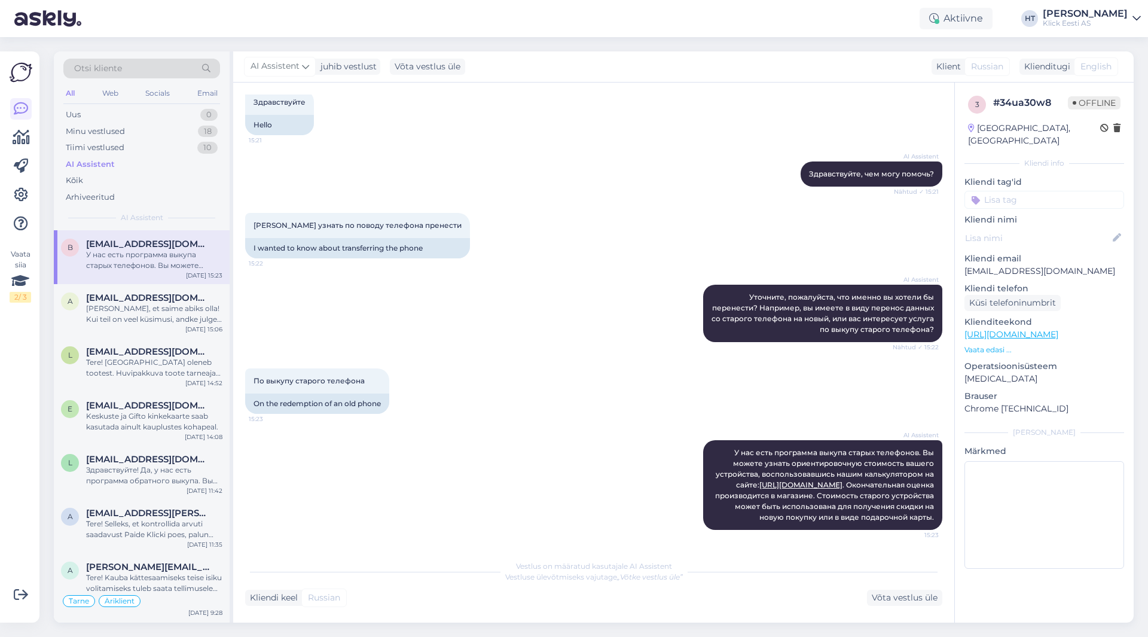
click at [558, 355] on div "По выкупу старого телефона 15:23 On the redemption of an old phone" at bounding box center [593, 391] width 697 height 72
click at [146, 321] on div "[PERSON_NAME], et saime abiks olla! Kui teil on veel küsimusi, andke julgelt te…" at bounding box center [154, 314] width 136 height 22
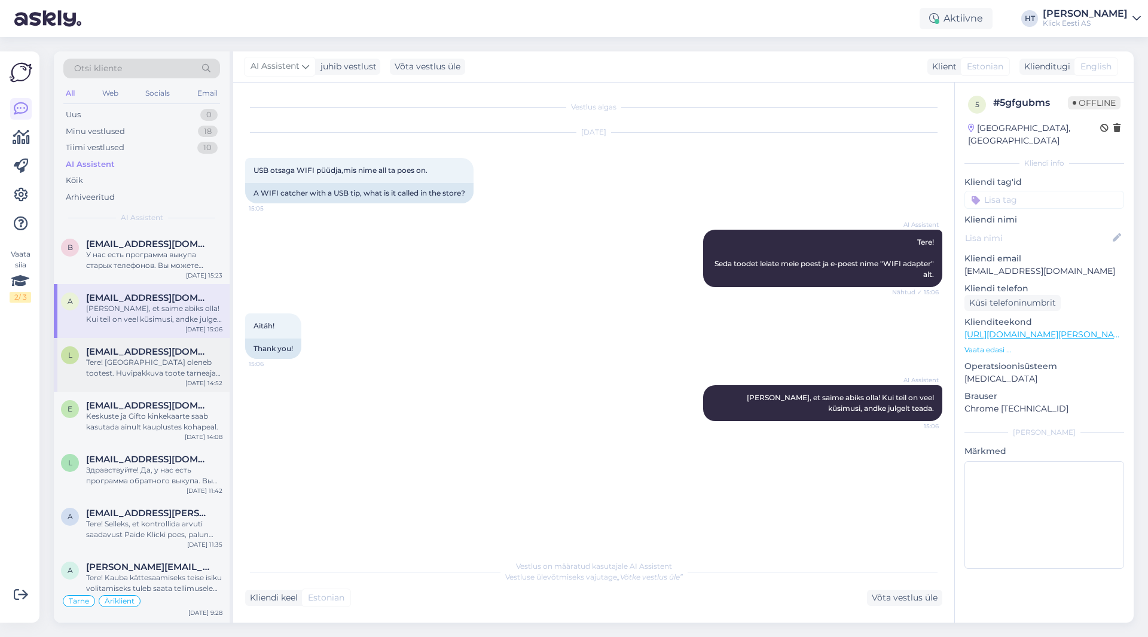
click at [168, 371] on div "Tere! [GEOGRAPHIC_DATA] oleneb tootest. Huvipakkuva toote tarneaja kohta leiate…" at bounding box center [154, 368] width 136 height 22
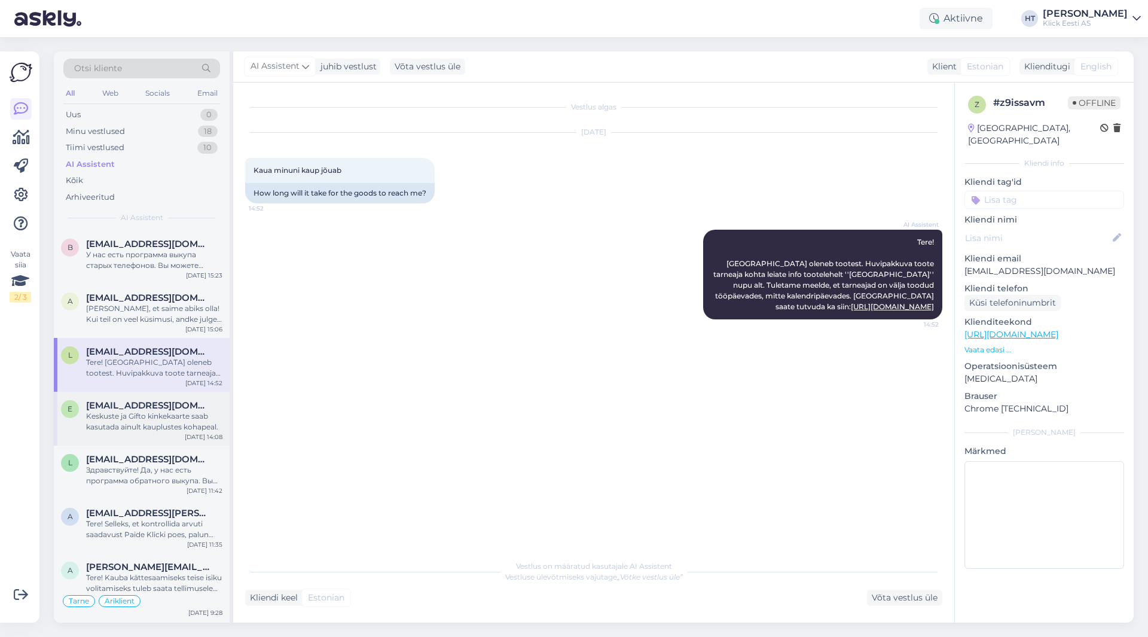
click at [164, 427] on div "Keskuste ja Gifto kinkekaarte saab kasutada ainult kauplustes kohapeal." at bounding box center [154, 422] width 136 height 22
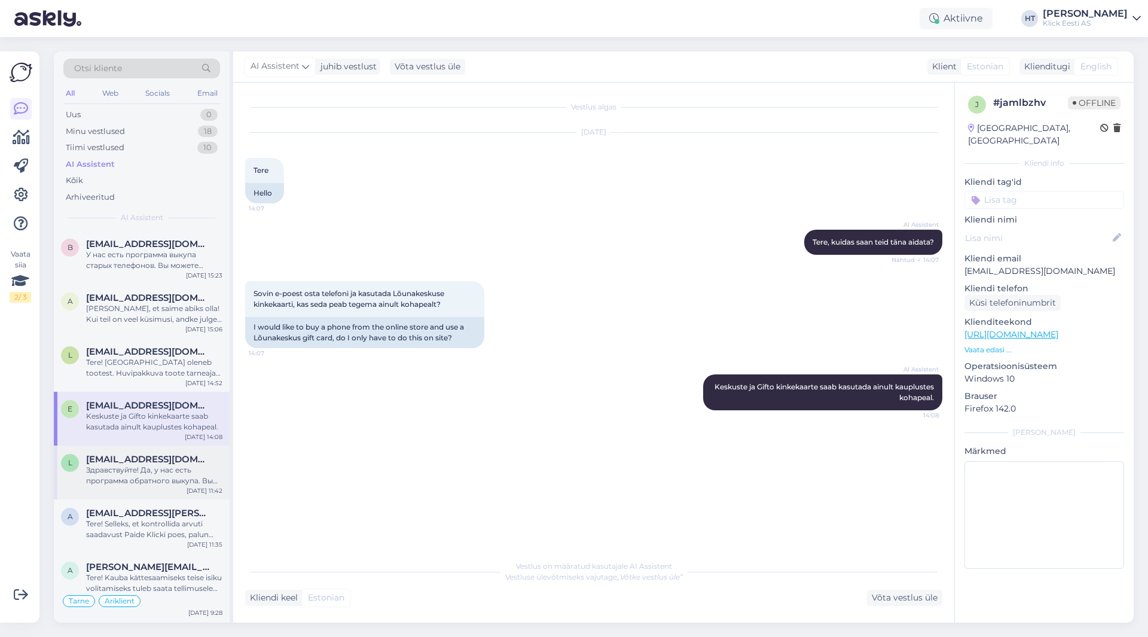
click at [164, 451] on div "l [EMAIL_ADDRESS][DOMAIN_NAME] Здравствуйте! Да, у нас есть программа обратного…" at bounding box center [142, 472] width 176 height 54
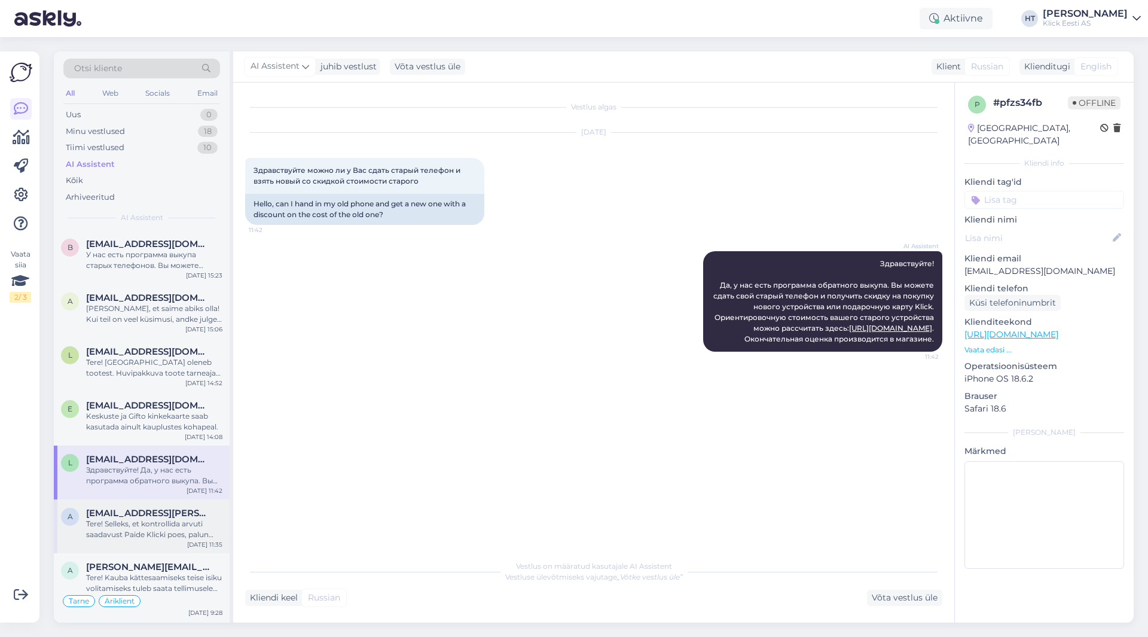
click at [176, 527] on div "Tere! Selleks, et kontrollida arvuti saadavust Paide Klicki poes, palun täpsust…" at bounding box center [154, 529] width 136 height 22
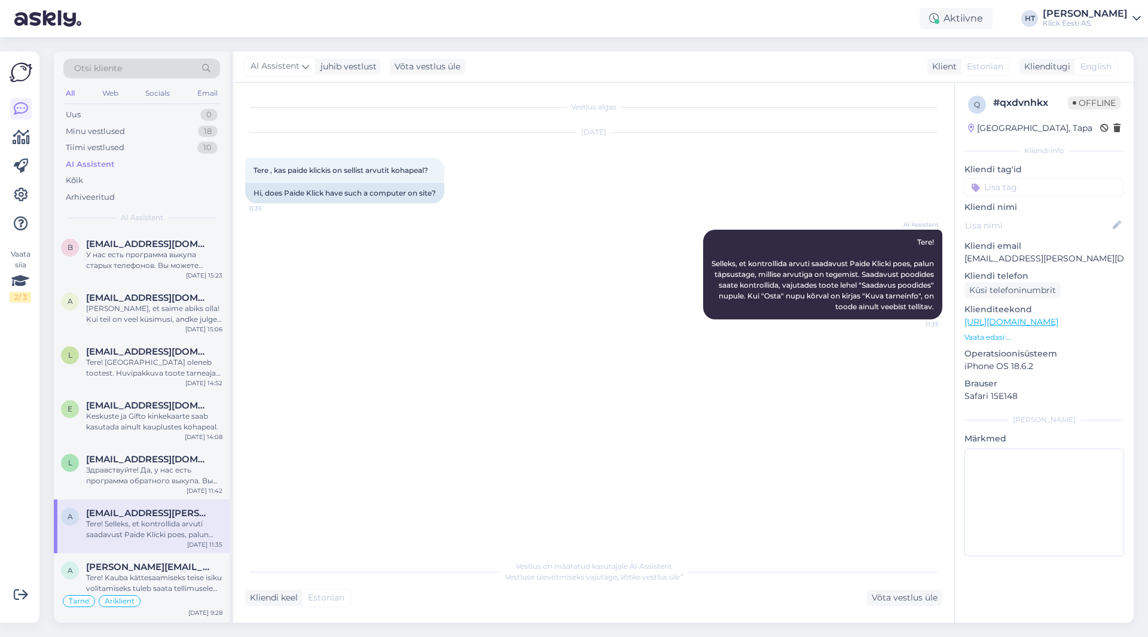
click at [557, 359] on div "Vestlus algas [DATE] Tere , kas paide klickis on sellist arvutit kohapeal? 11:3…" at bounding box center [599, 318] width 708 height 448
click at [173, 268] on div "У нас есть программа выкупа старых телефонов. Вы можете узнать ориентировочную …" at bounding box center [154, 260] width 136 height 22
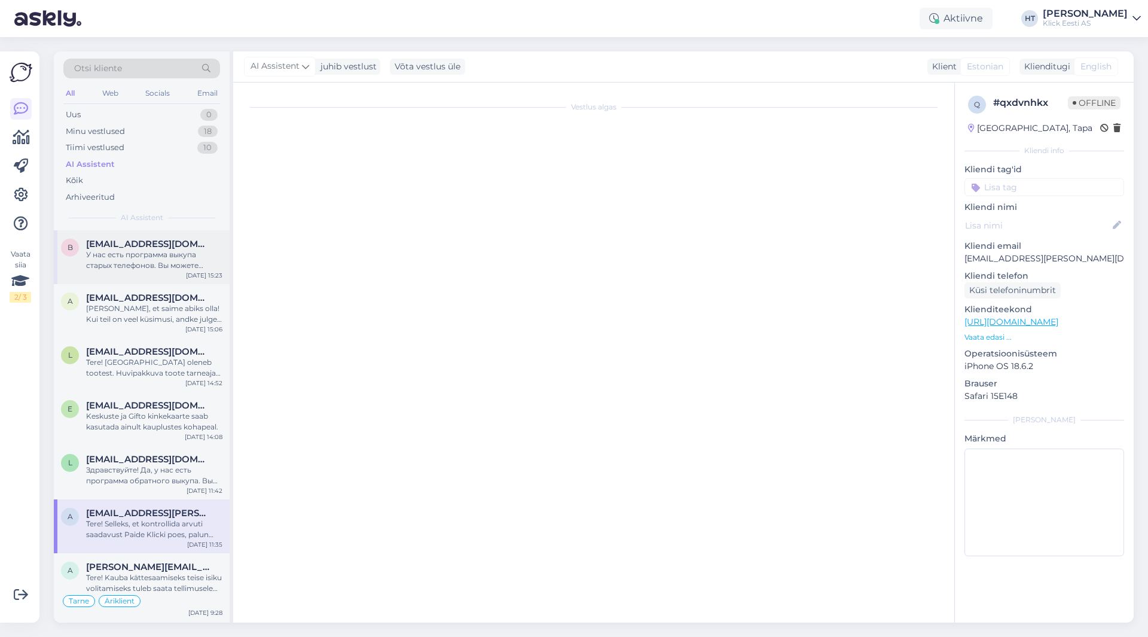
scroll to position [79, 0]
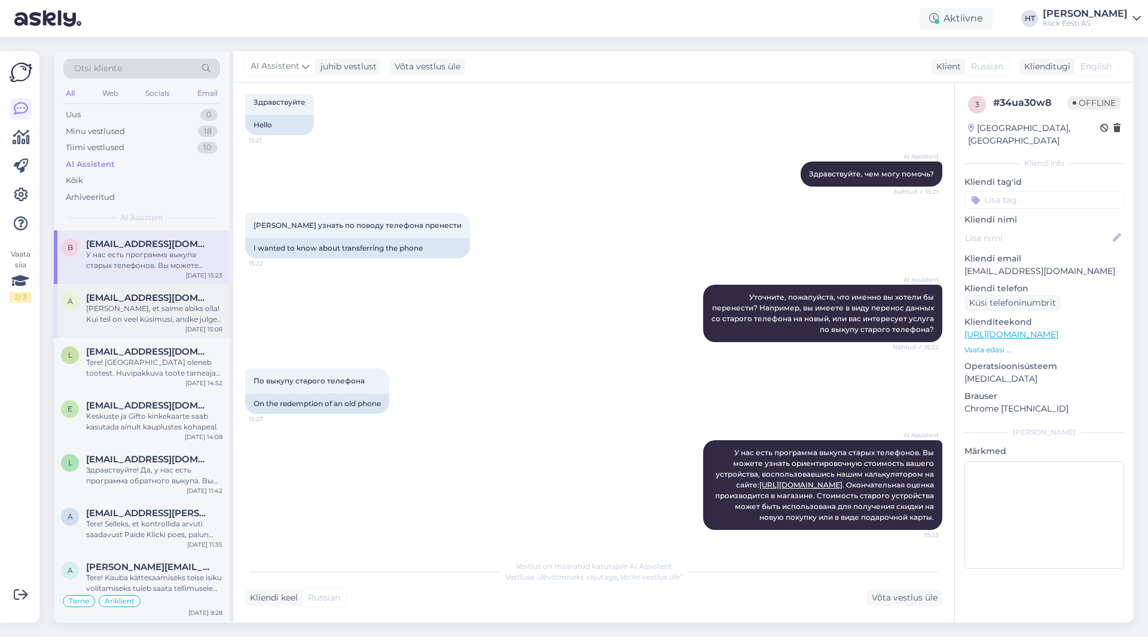
click at [144, 294] on span "[EMAIL_ADDRESS][DOMAIN_NAME]" at bounding box center [148, 297] width 124 height 11
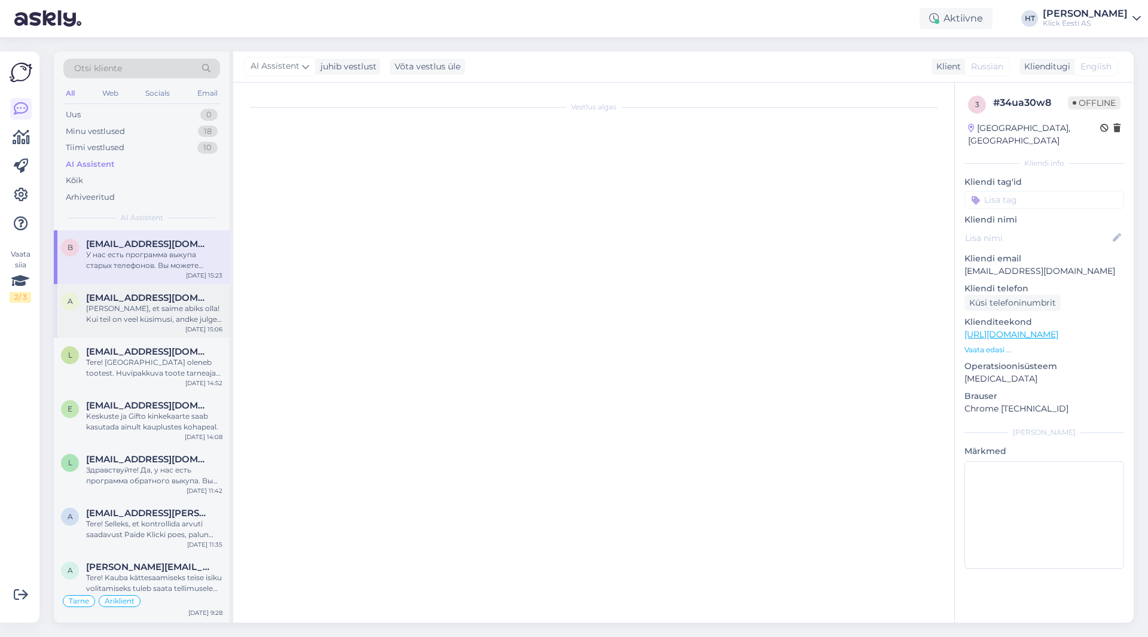
scroll to position [0, 0]
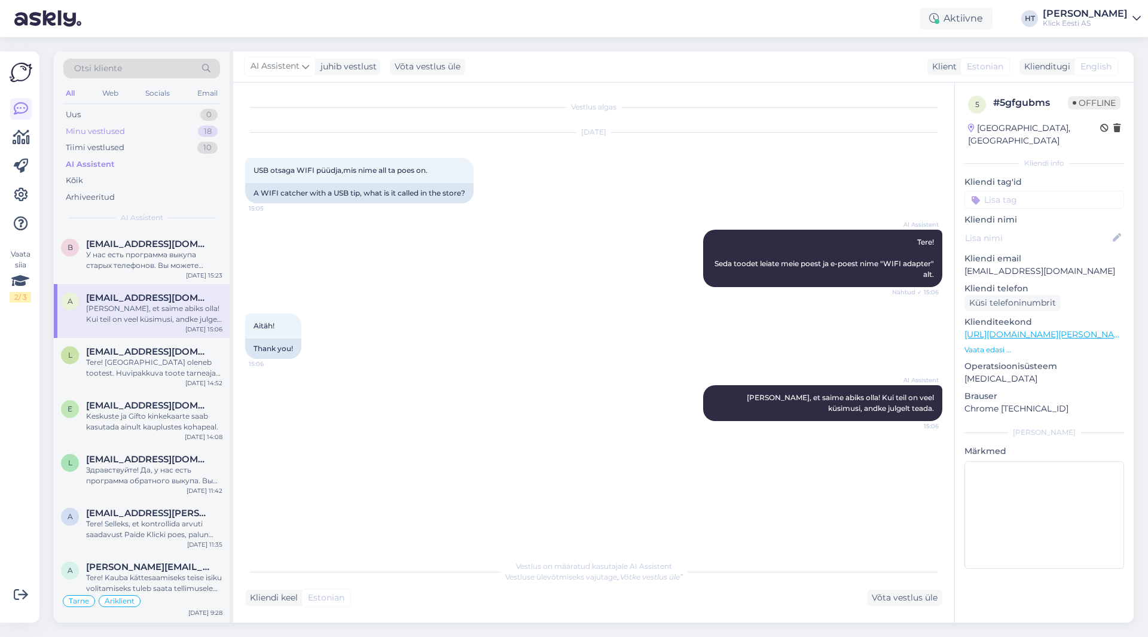
click at [169, 129] on div "Minu vestlused 18" at bounding box center [141, 131] width 157 height 17
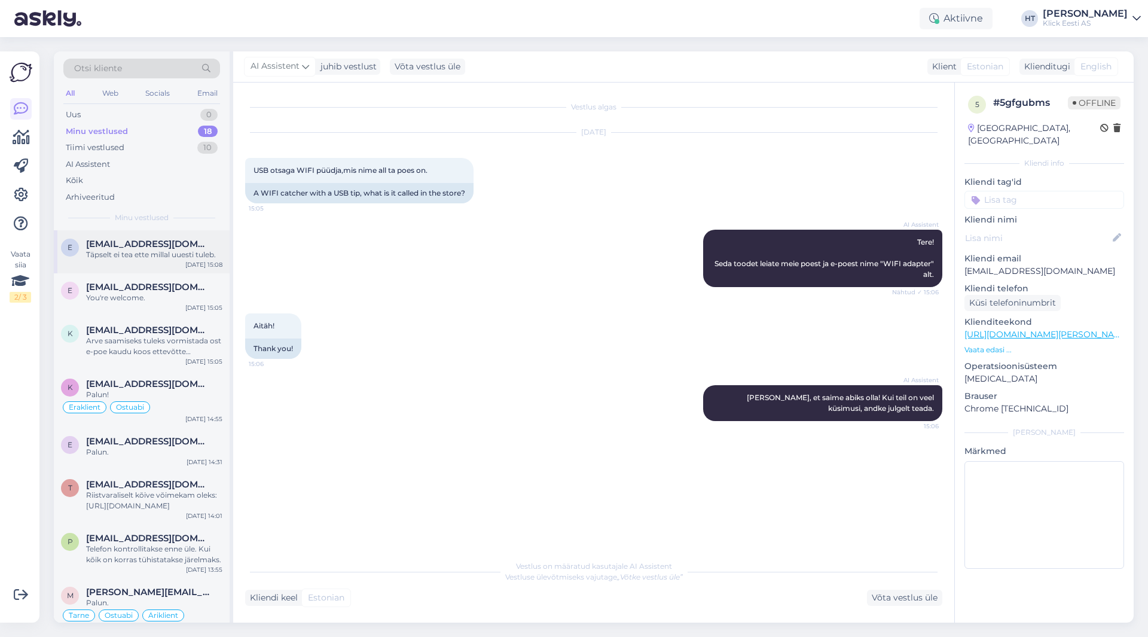
click at [191, 266] on div "[DATE] 15:08" at bounding box center [203, 264] width 37 height 9
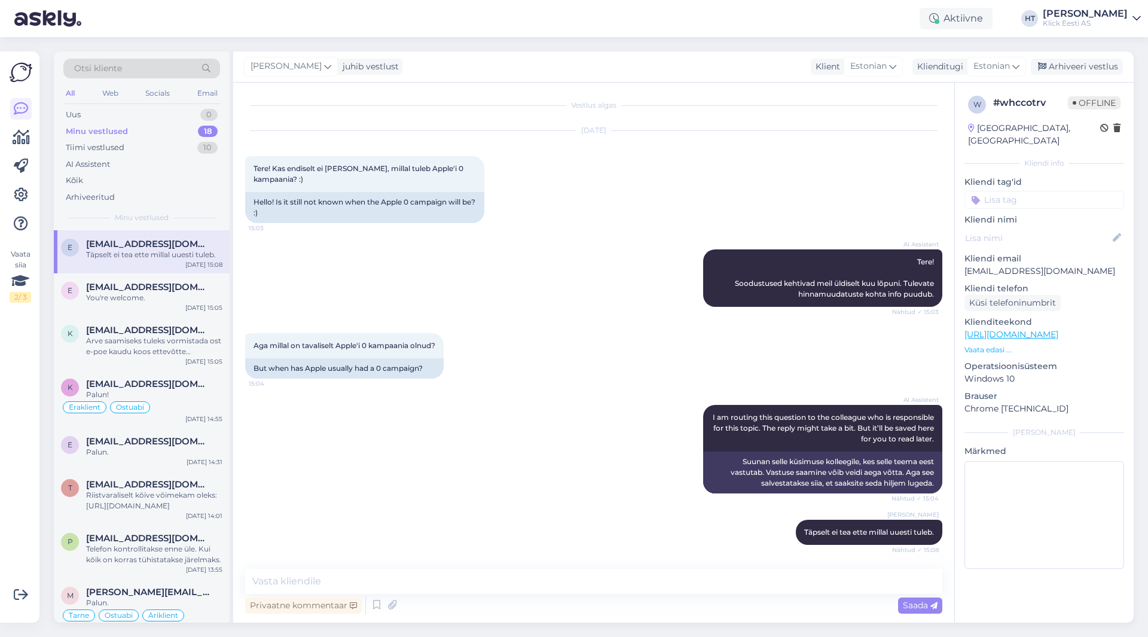
click at [652, 44] on div "Otsi kliente All Web Socials Email Uus 0 Minu vestlused 18 Tiimi vestlused 10 A…" at bounding box center [597, 337] width 1101 height 600
click at [131, 119] on div "Uus 1" at bounding box center [141, 114] width 157 height 17
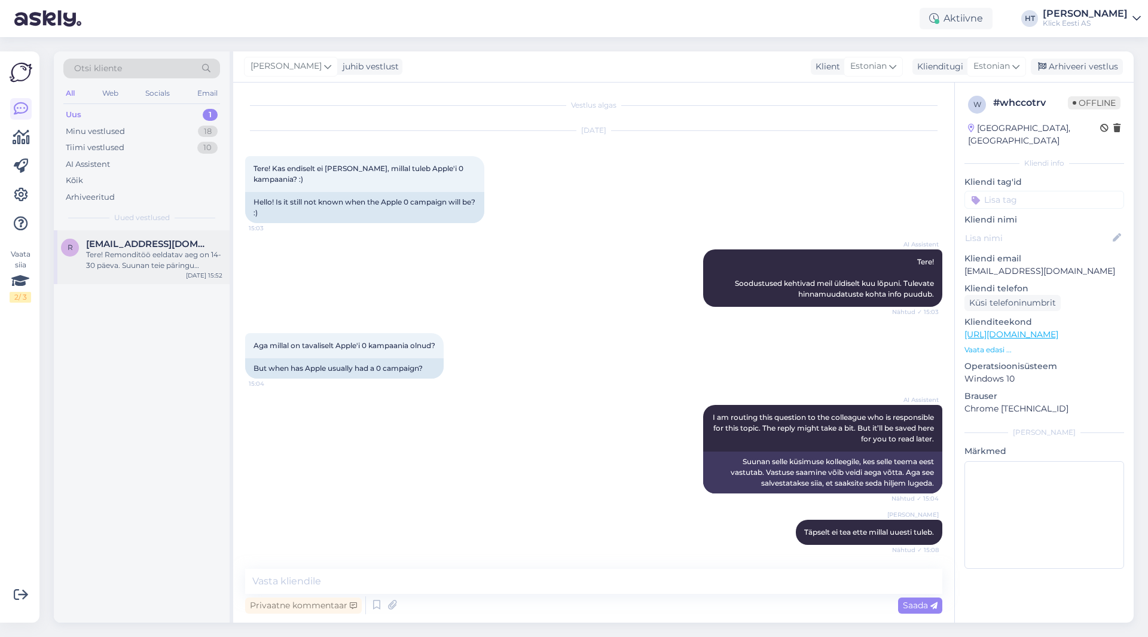
click at [180, 264] on div "Tere! Remonditöö eeldatav aeg on 14-30 päeva. Suunan teie päringu kolleegile, k…" at bounding box center [154, 260] width 136 height 22
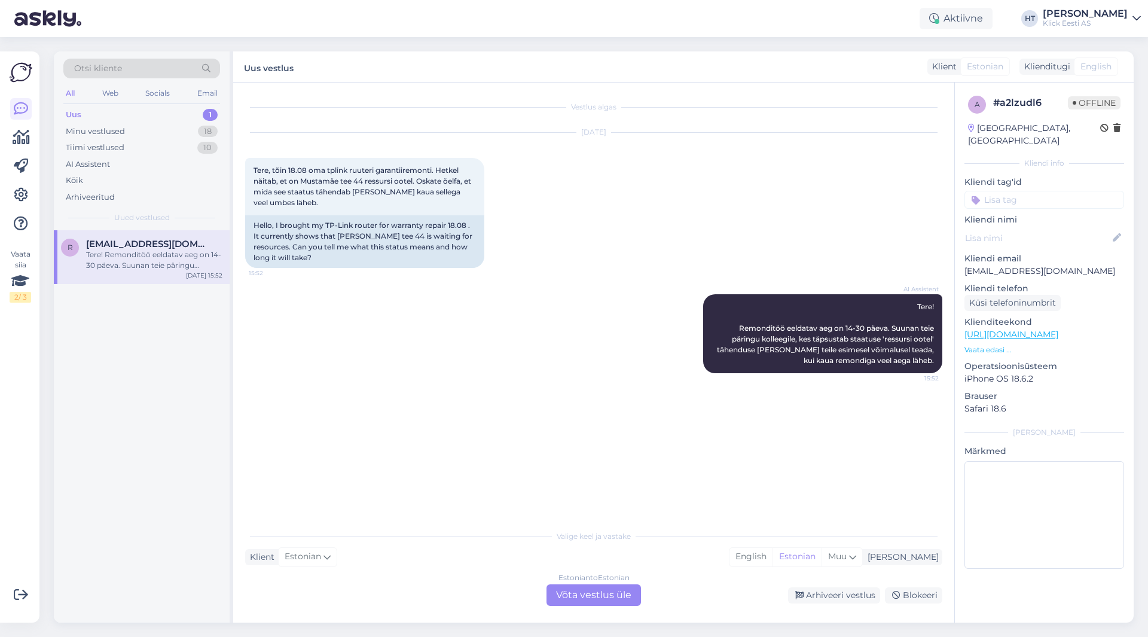
click at [602, 598] on div "Estonian to Estonian Võta vestlus üle" at bounding box center [594, 595] width 94 height 22
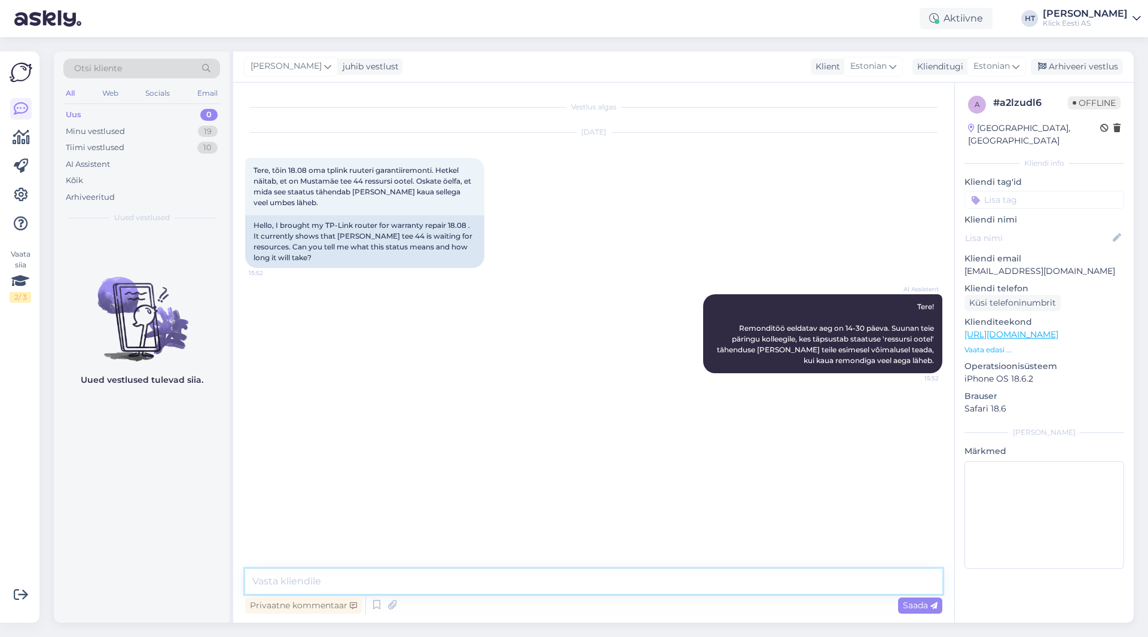
click at [603, 588] on textarea at bounding box center [593, 581] width 697 height 25
click at [194, 136] on div "Minu vestlused 19" at bounding box center [141, 131] width 157 height 17
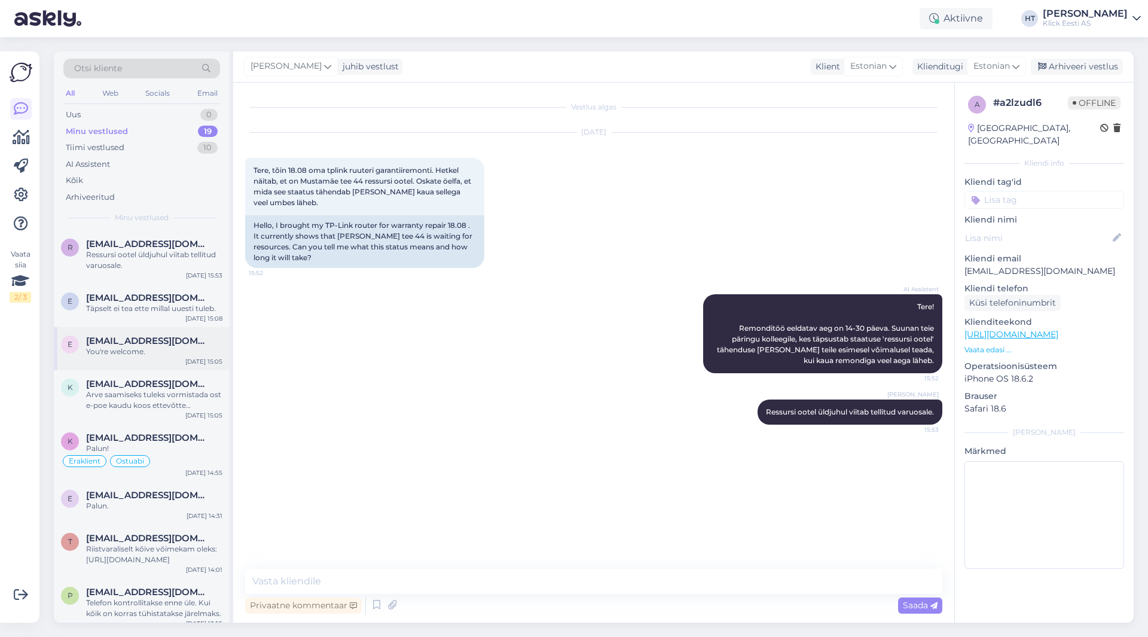
click at [165, 330] on div "e [EMAIL_ADDRESS][DOMAIN_NAME] You're welcome. [DATE] 15:05" at bounding box center [142, 348] width 176 height 43
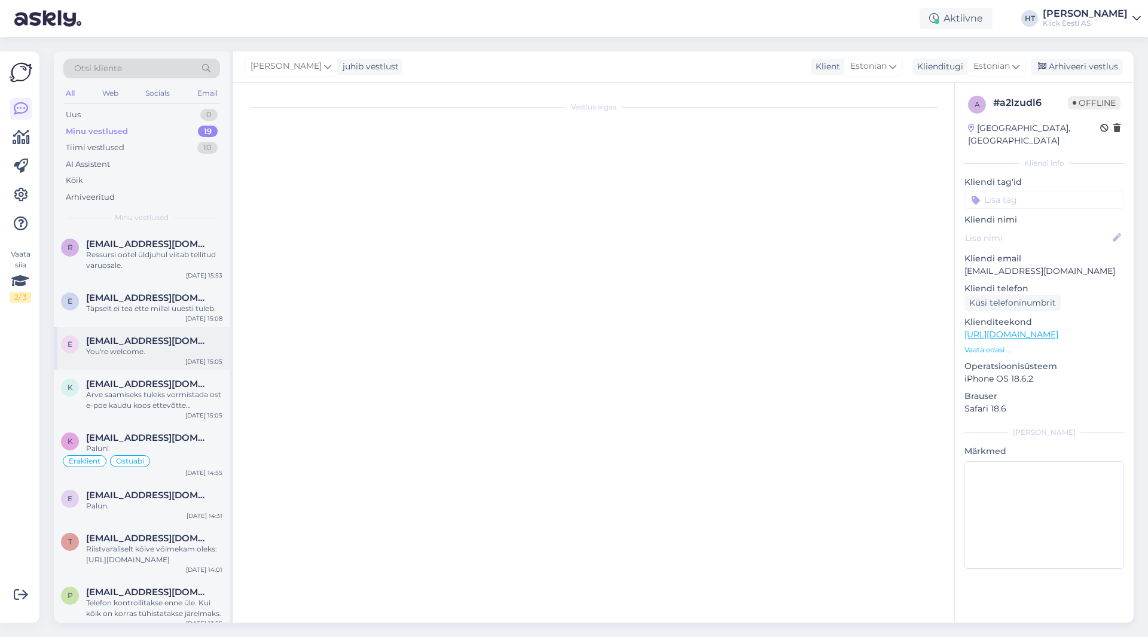
scroll to position [1711, 0]
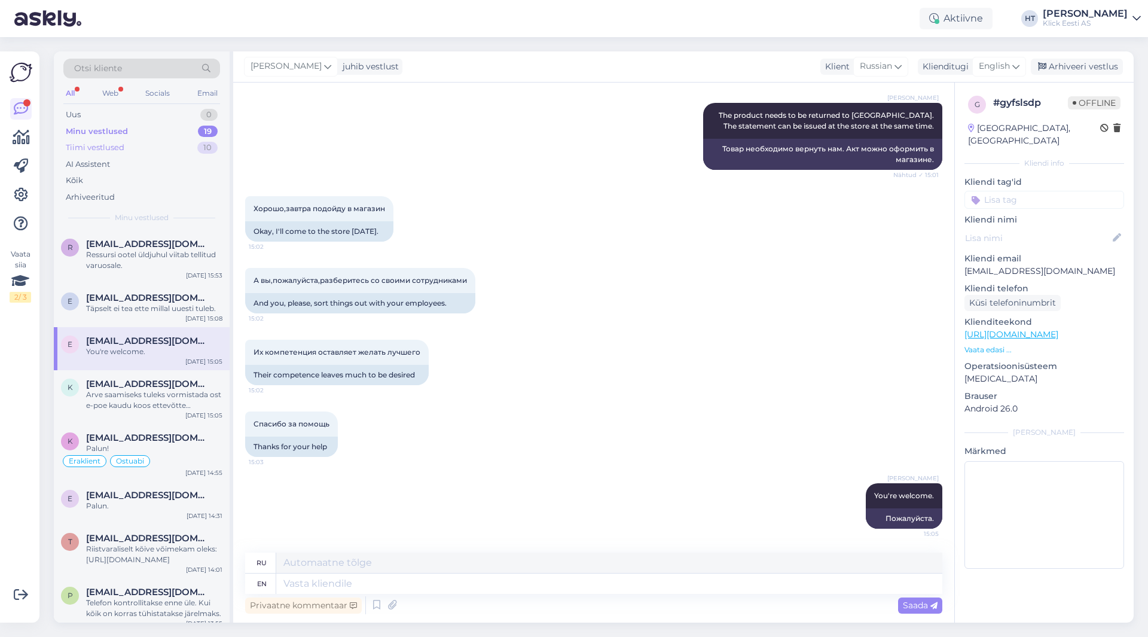
click at [177, 154] on div "Tiimi vestlused 10" at bounding box center [141, 147] width 157 height 17
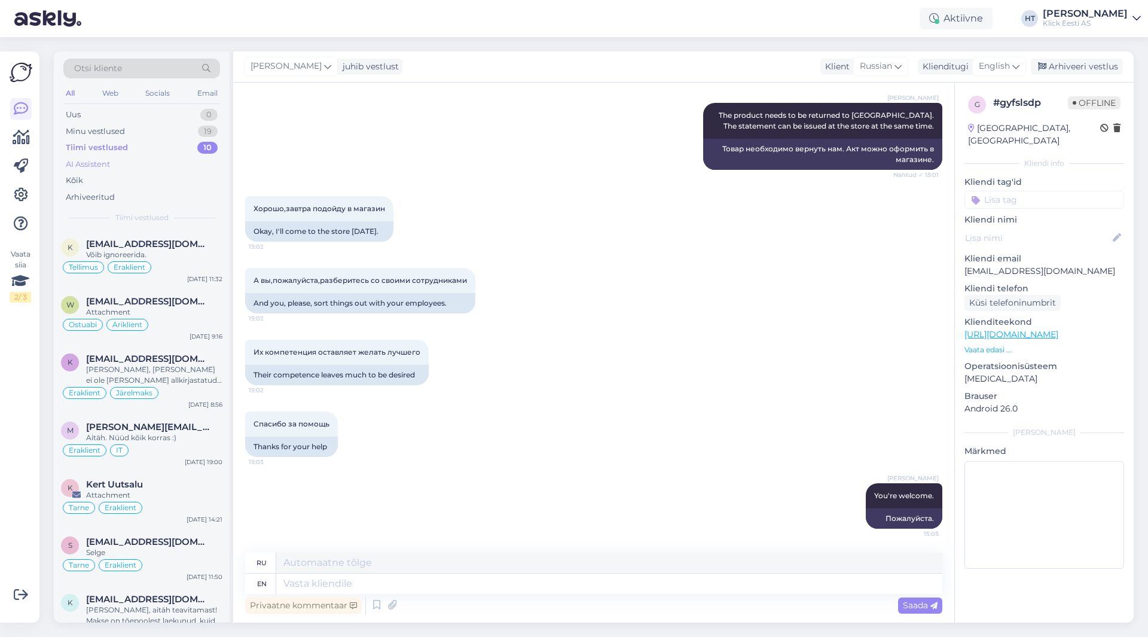
click at [157, 160] on div "AI Assistent" at bounding box center [141, 164] width 157 height 17
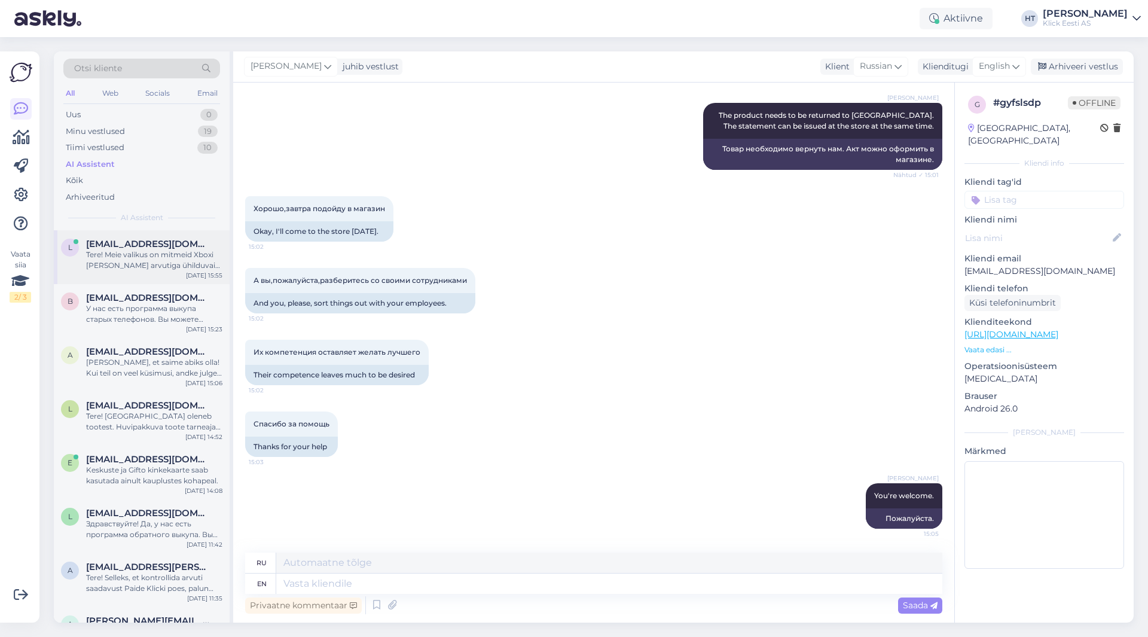
click at [185, 248] on span "[EMAIL_ADDRESS][DOMAIN_NAME]" at bounding box center [148, 244] width 124 height 11
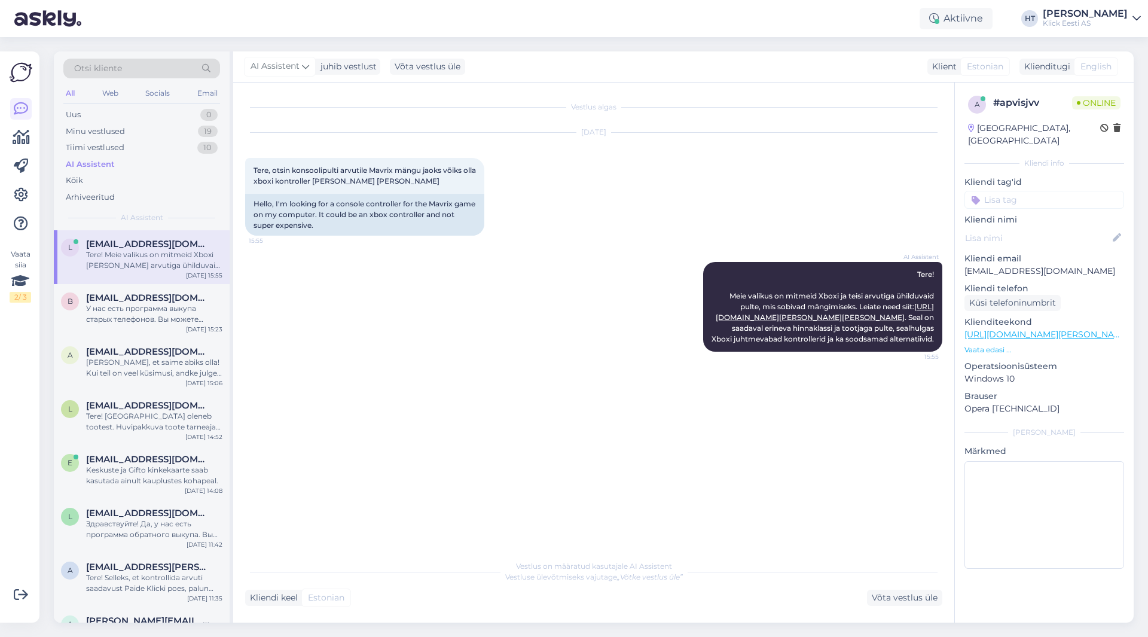
click at [994, 344] on p "Vaata edasi ..." at bounding box center [1044, 349] width 160 height 11
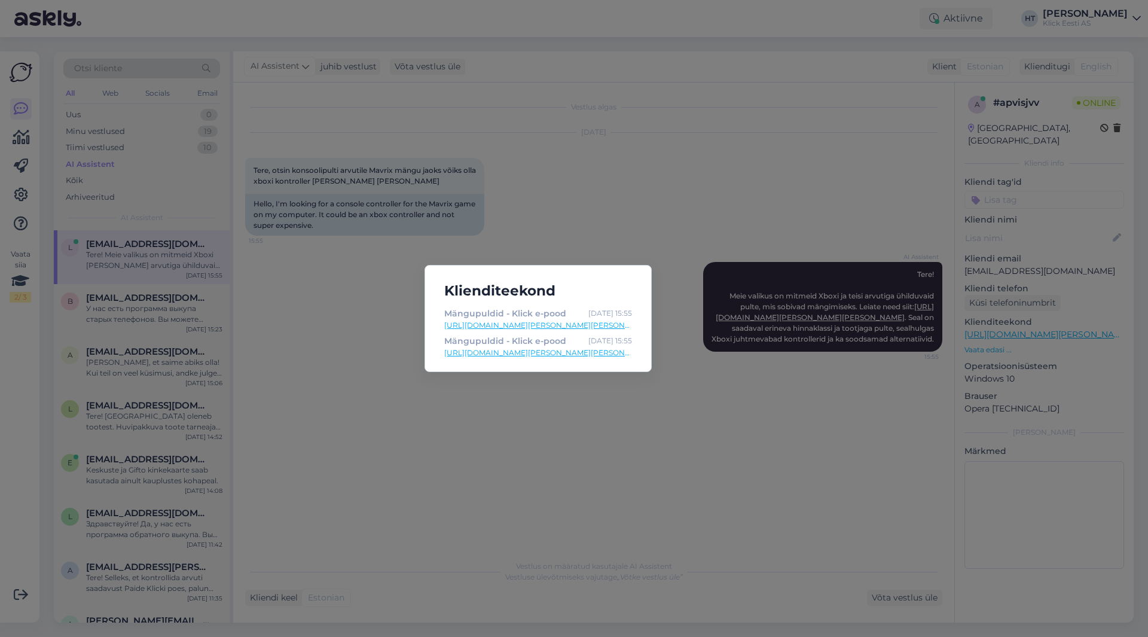
click at [594, 392] on div "Klienditeekond Mängupuldid - Klick e-pood [DATE] 15:55 [URL][DOMAIN_NAME][PERSO…" at bounding box center [574, 318] width 1148 height 637
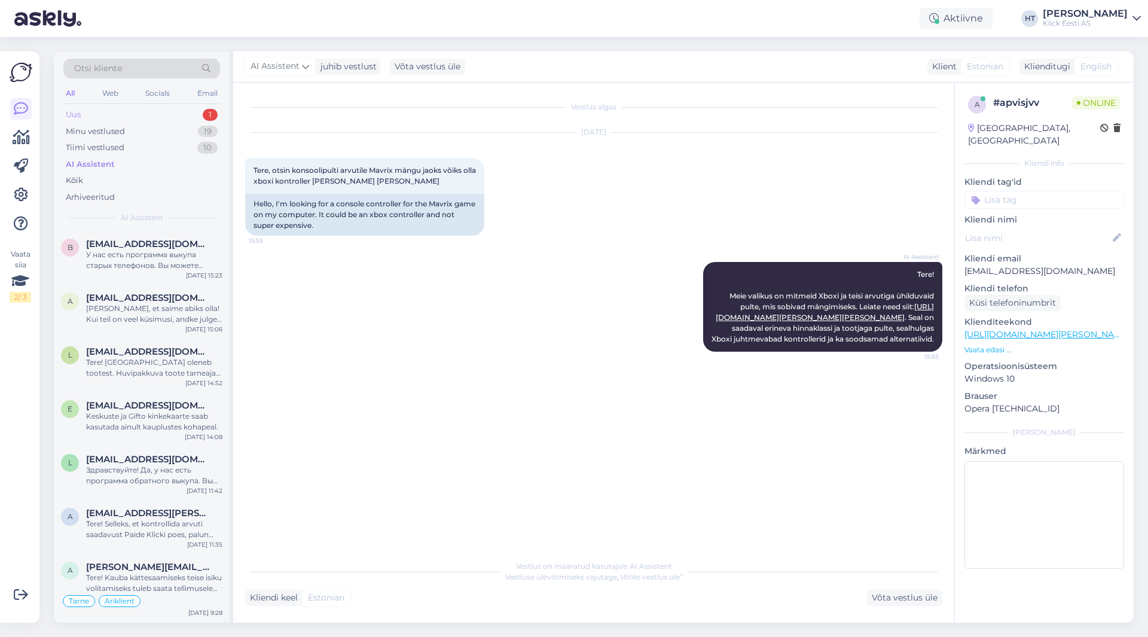
click at [176, 112] on div "Uus 1" at bounding box center [141, 114] width 157 height 17
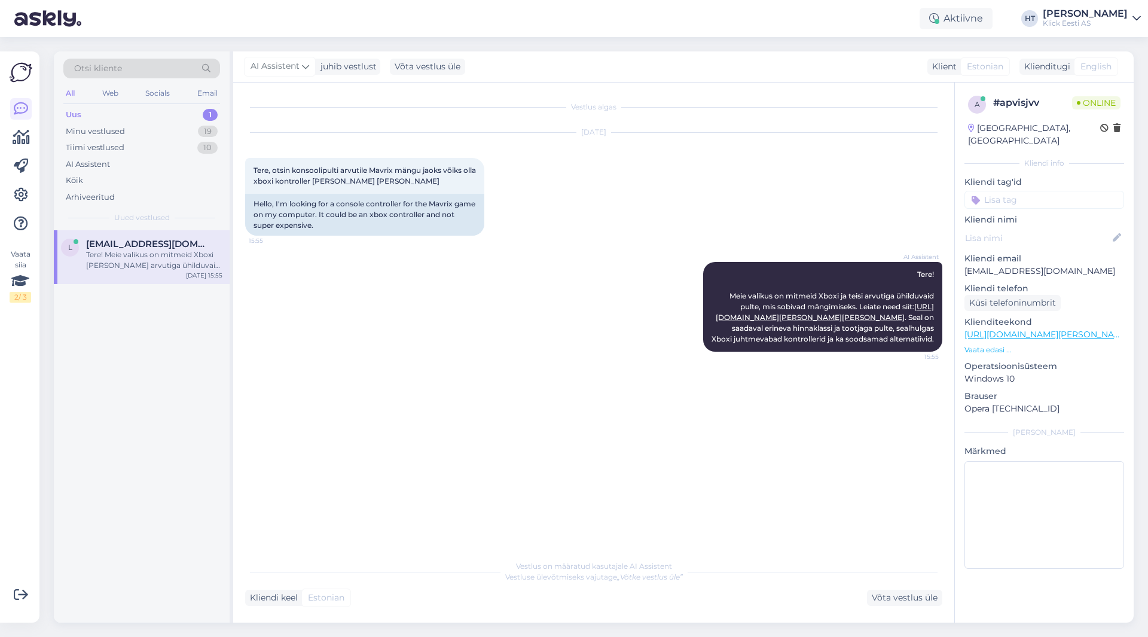
click at [166, 245] on span "[EMAIL_ADDRESS][DOMAIN_NAME]" at bounding box center [148, 244] width 124 height 11
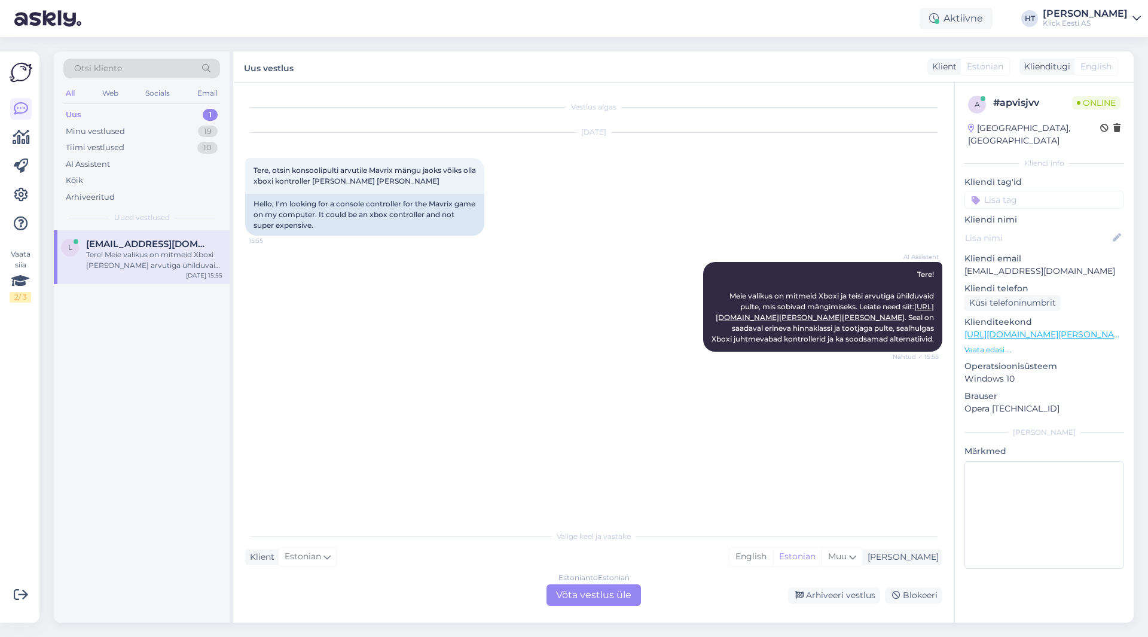
click at [561, 599] on div "Estonian to Estonian Võta vestlus üle" at bounding box center [594, 595] width 94 height 22
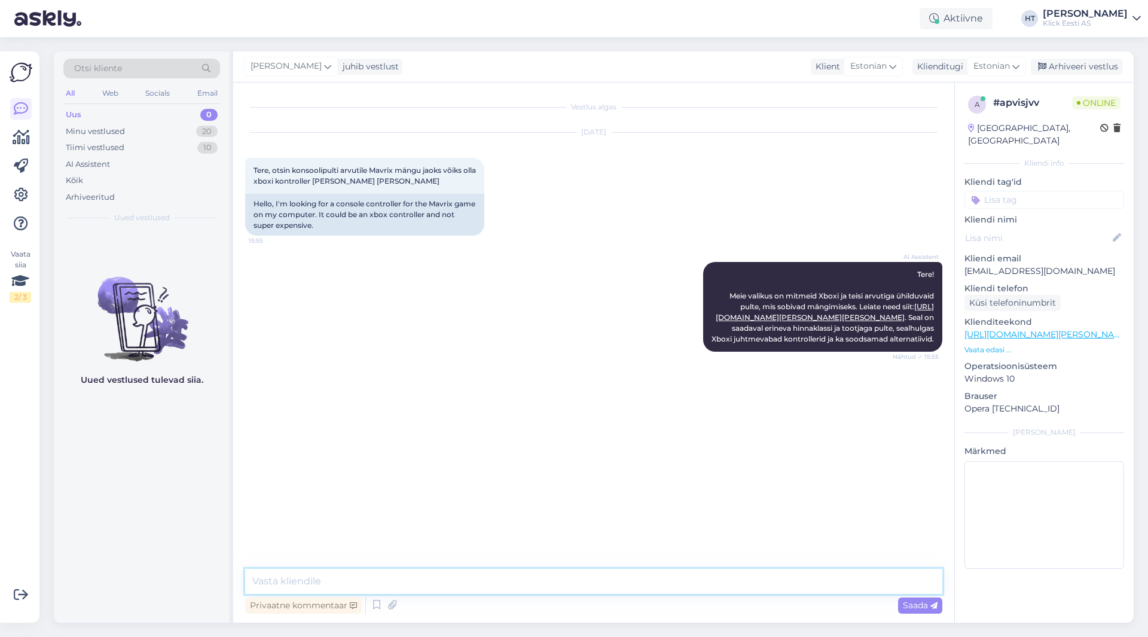
click at [570, 584] on textarea at bounding box center [593, 581] width 697 height 25
paste textarea "[URL][DOMAIN_NAME]"
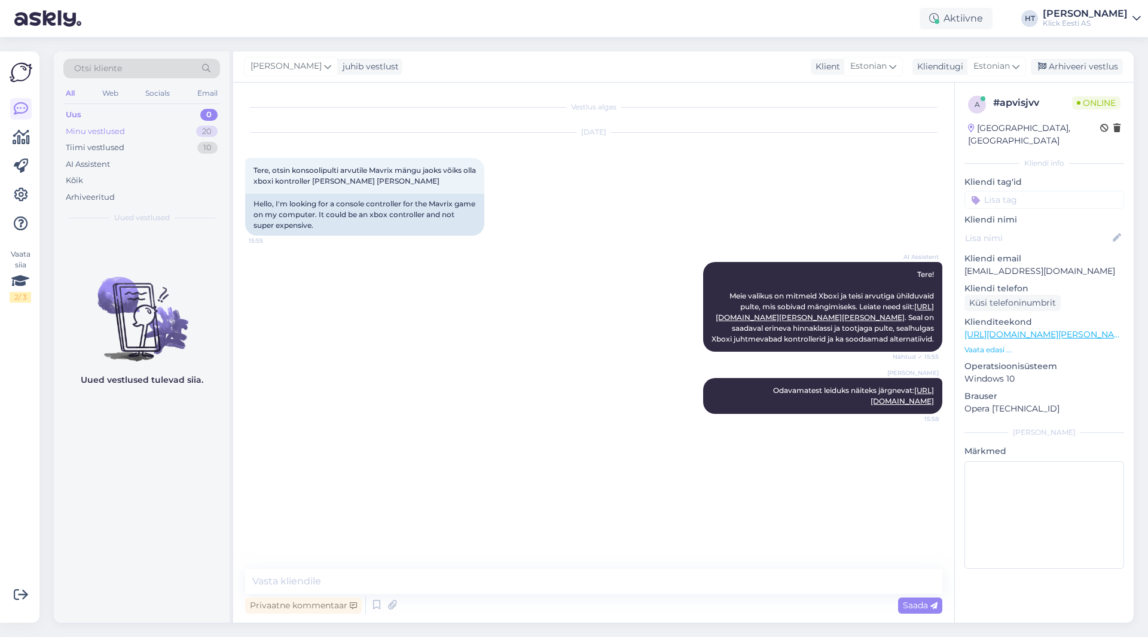
click at [207, 135] on div "20" at bounding box center [207, 132] width 22 height 12
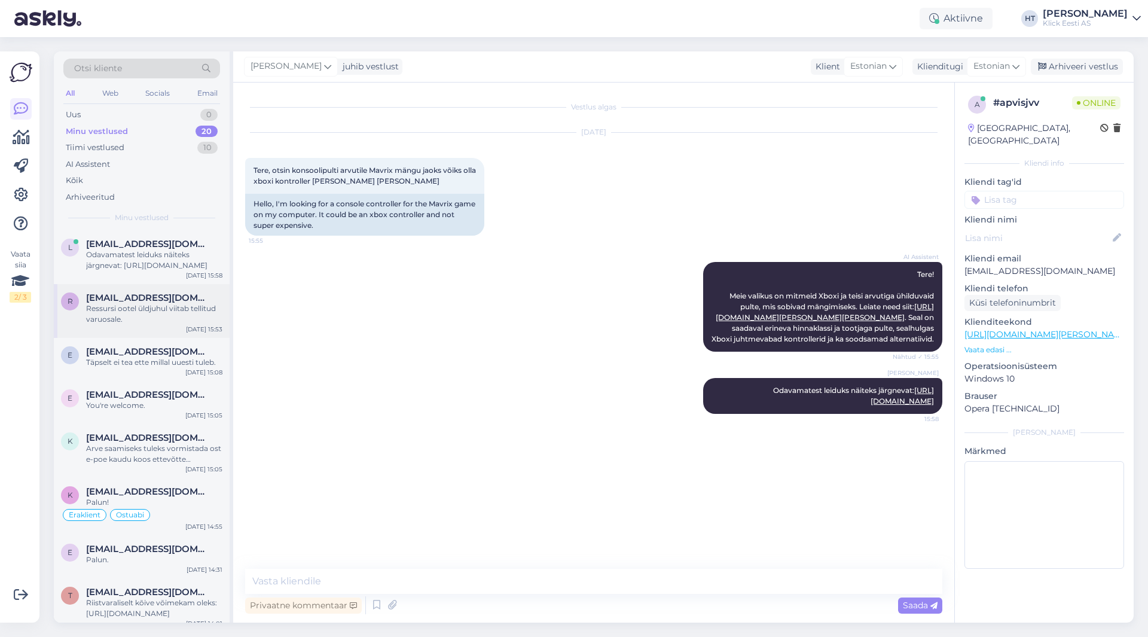
click at [184, 289] on div "R [EMAIL_ADDRESS][DOMAIN_NAME] Ressursi ootel üldjuhul viitab tellitud varuosal…" at bounding box center [142, 311] width 176 height 54
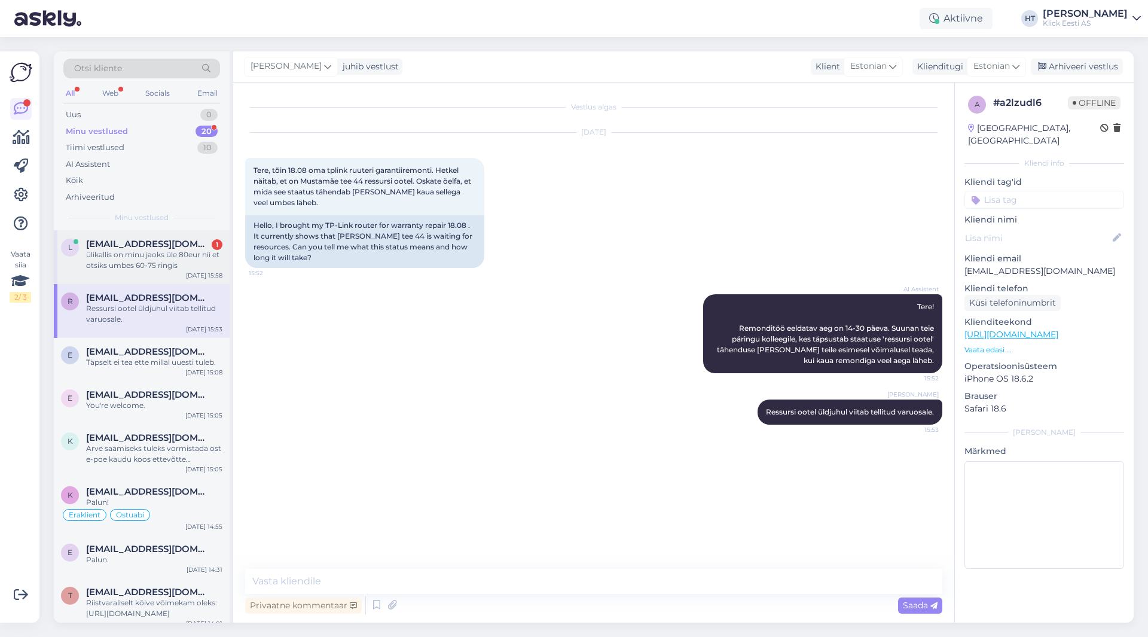
click at [178, 247] on span "[EMAIL_ADDRESS][DOMAIN_NAME]" at bounding box center [148, 244] width 124 height 11
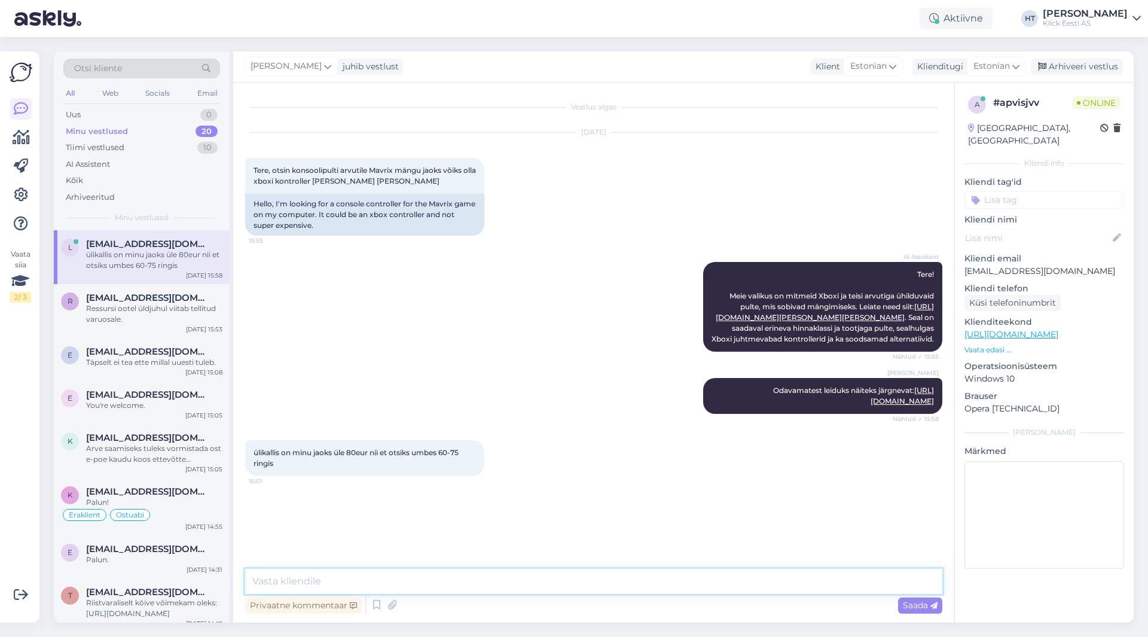
click at [361, 580] on textarea at bounding box center [593, 581] width 697 height 25
paste textarea "[URL][DOMAIN_NAME][PERSON_NAME][PERSON_NAME]"
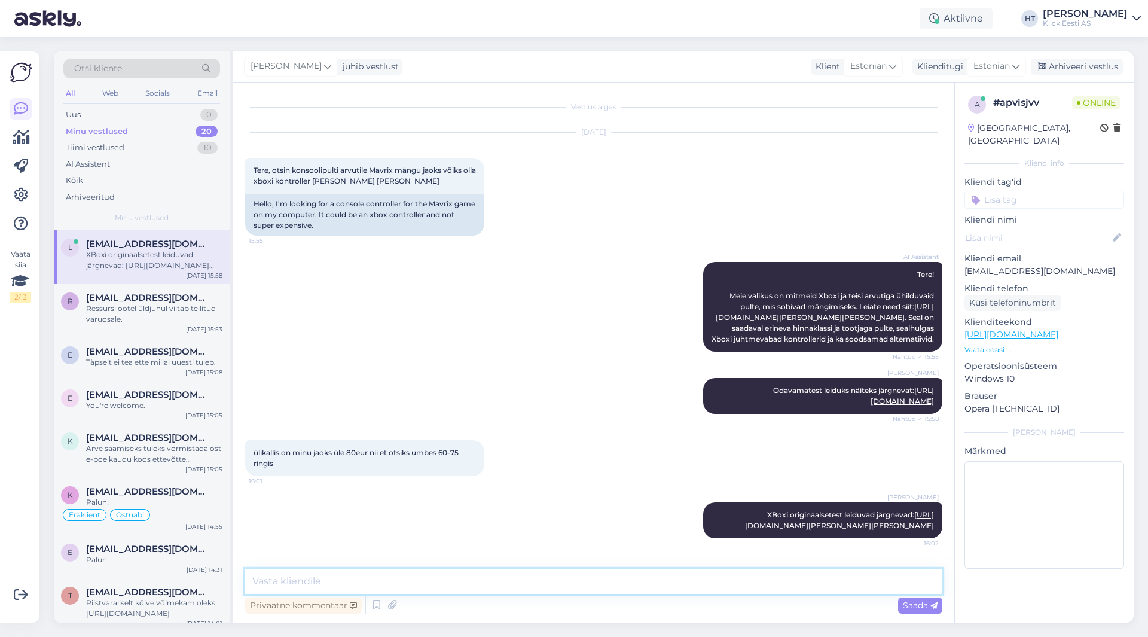
scroll to position [15, 0]
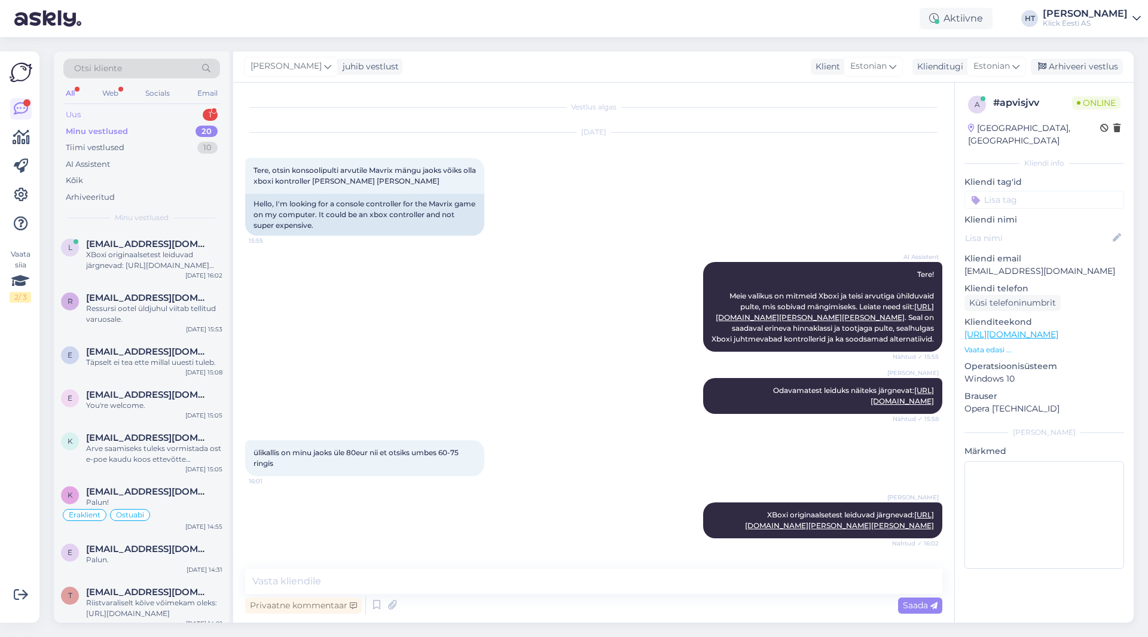
click at [163, 117] on div "Uus 1" at bounding box center [141, 114] width 157 height 17
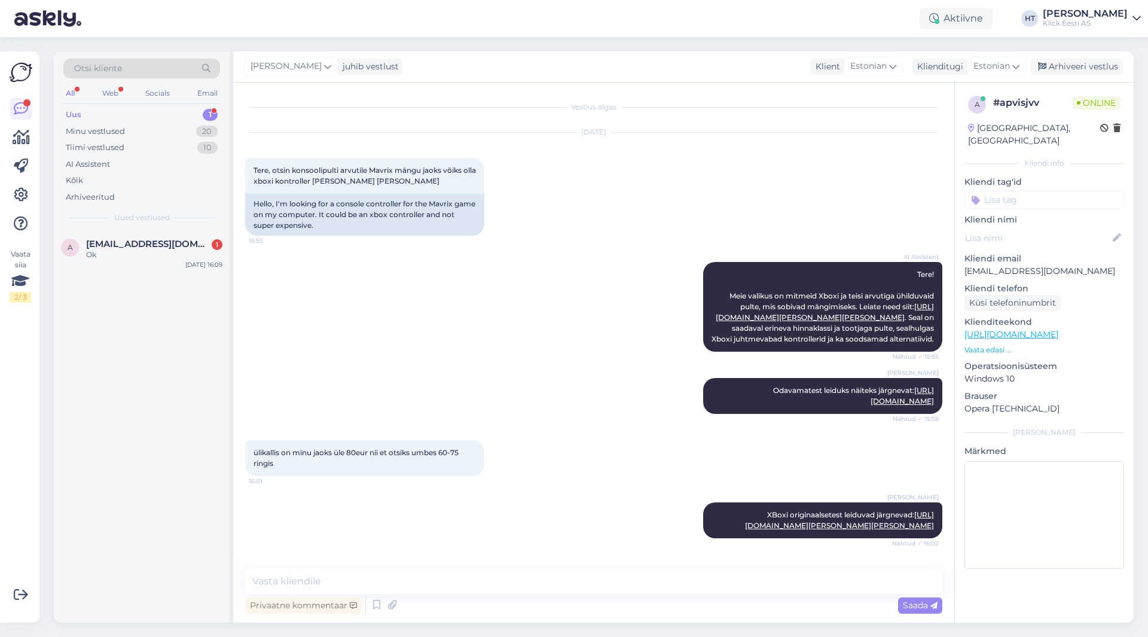
click at [179, 230] on div "Otsi kliente All Web Socials Email Uus 1 Minu vestlused 20 Tiimi vestlused 10 A…" at bounding box center [142, 140] width 176 height 179
click at [179, 236] on div "A [EMAIL_ADDRESS][DOMAIN_NAME] 1 Ok [DATE] 16:09" at bounding box center [142, 251] width 176 height 43
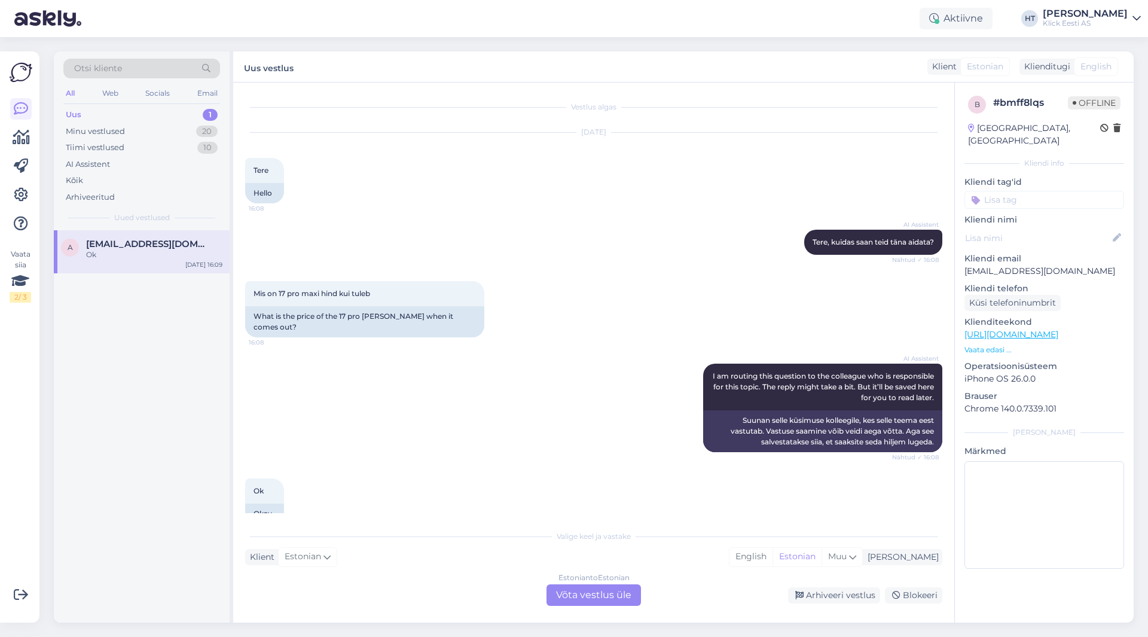
scroll to position [13, 0]
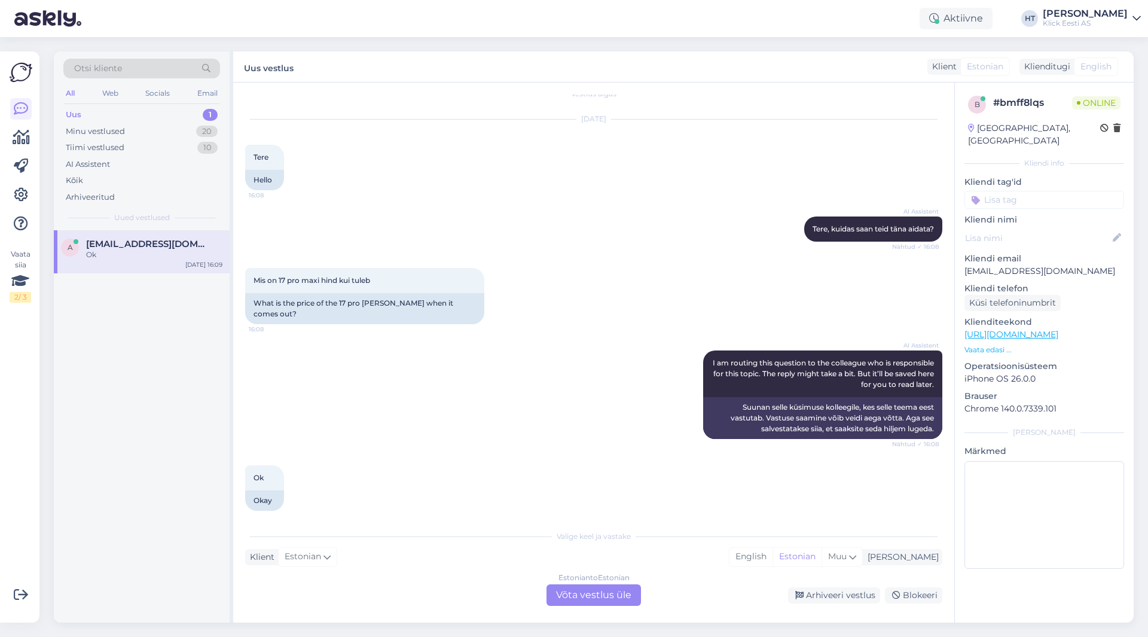
click at [504, 254] on div "AI Assistent [PERSON_NAME], kuidas saan teid [PERSON_NAME] aidata? Nähtud ✓ 16:…" at bounding box center [593, 228] width 697 height 51
click at [588, 596] on div "Estonian to Estonian Võta vestlus üle" at bounding box center [594, 595] width 94 height 22
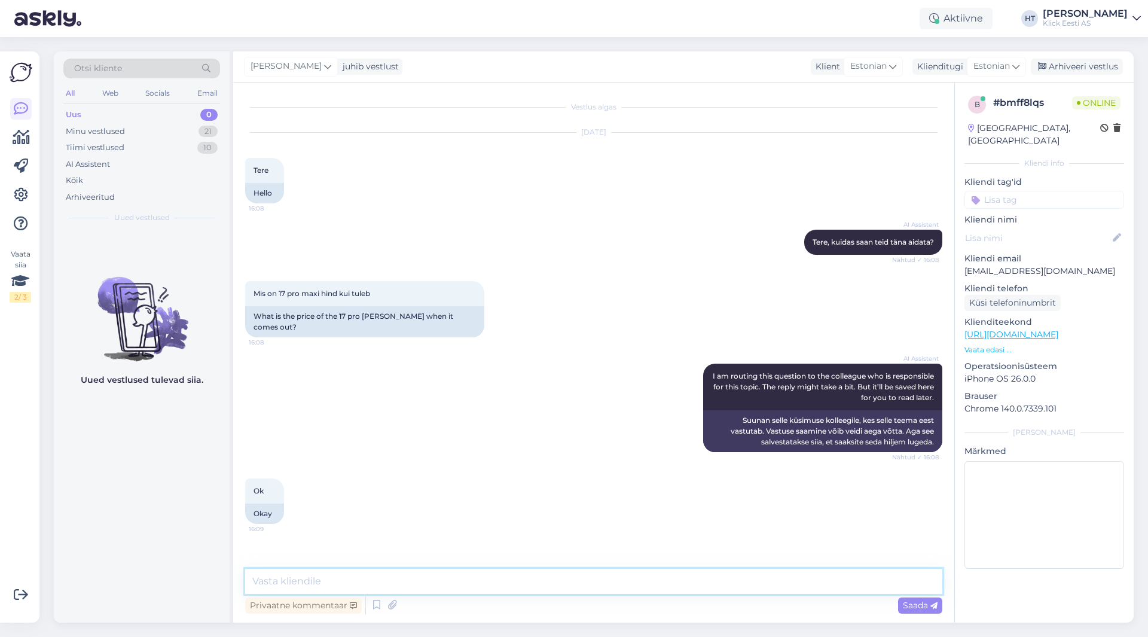
click at [575, 584] on textarea at bounding box center [593, 581] width 697 height 25
paste textarea "[URL][DOMAIN_NAME]"
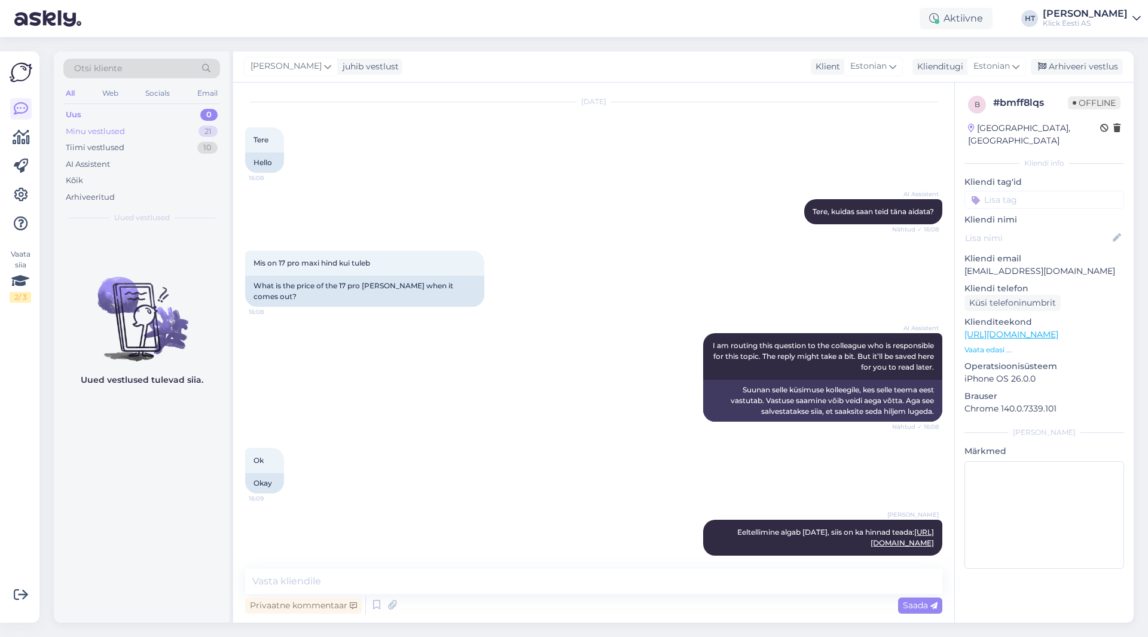
click at [202, 130] on div "21" at bounding box center [208, 132] width 19 height 12
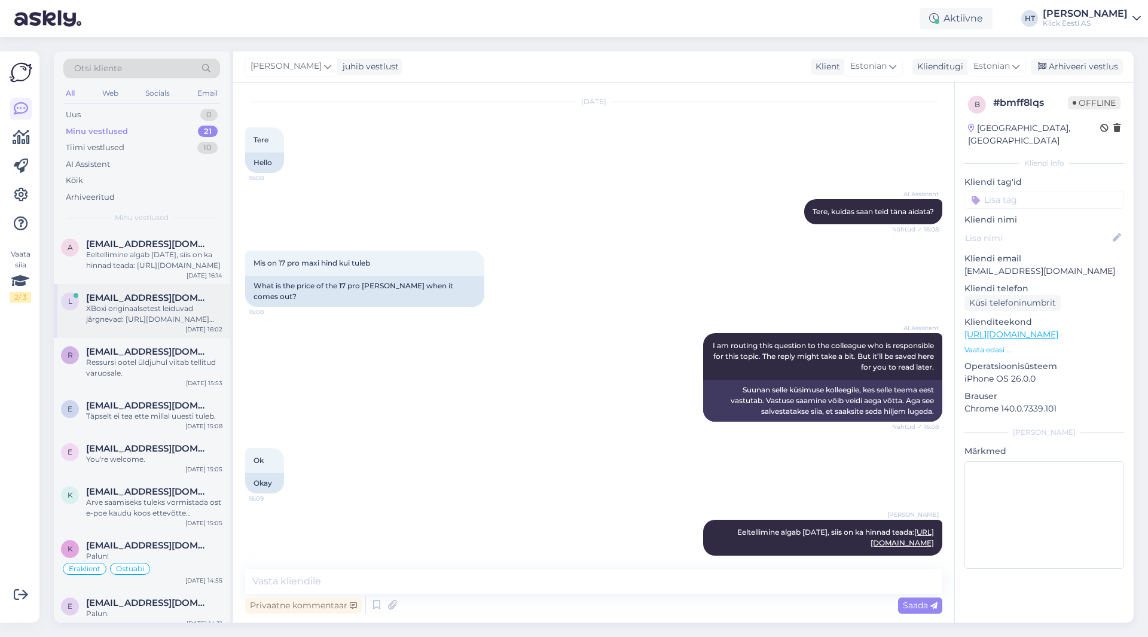
click at [158, 323] on div "XBoxi originaalsetest leiduvad järgnevad: [URL][DOMAIN_NAME][PERSON_NAME][PERSO…" at bounding box center [154, 314] width 136 height 22
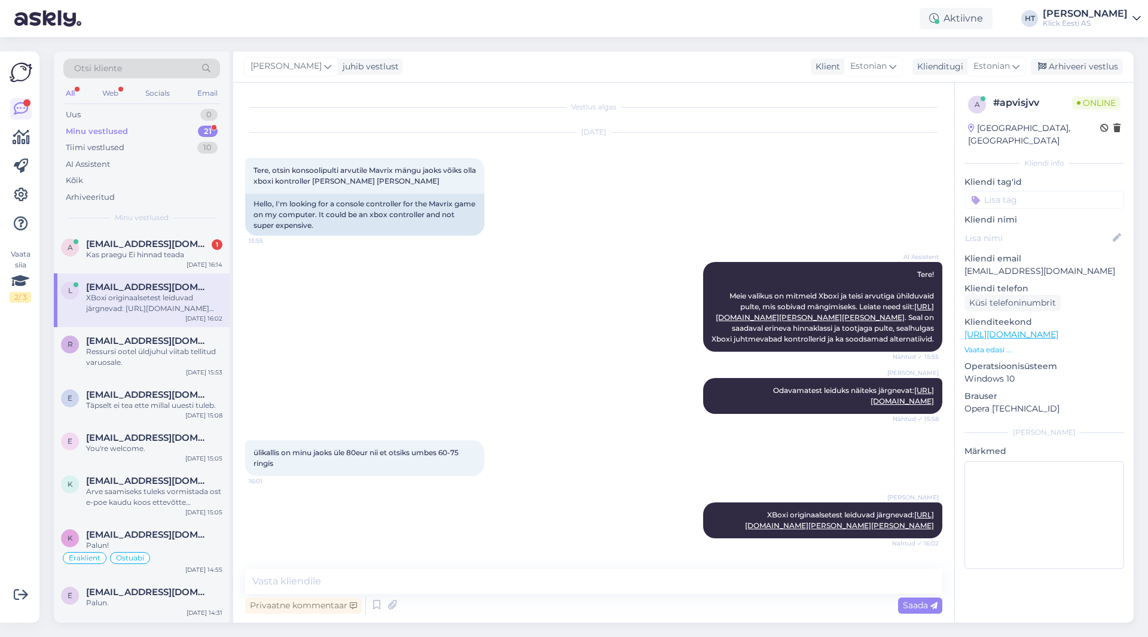
click at [158, 294] on div "XBoxi originaalsetest leiduvad järgnevad: [URL][DOMAIN_NAME][PERSON_NAME][PERSO…" at bounding box center [154, 303] width 136 height 22
click at [149, 242] on span "[EMAIL_ADDRESS][DOMAIN_NAME]" at bounding box center [148, 244] width 124 height 11
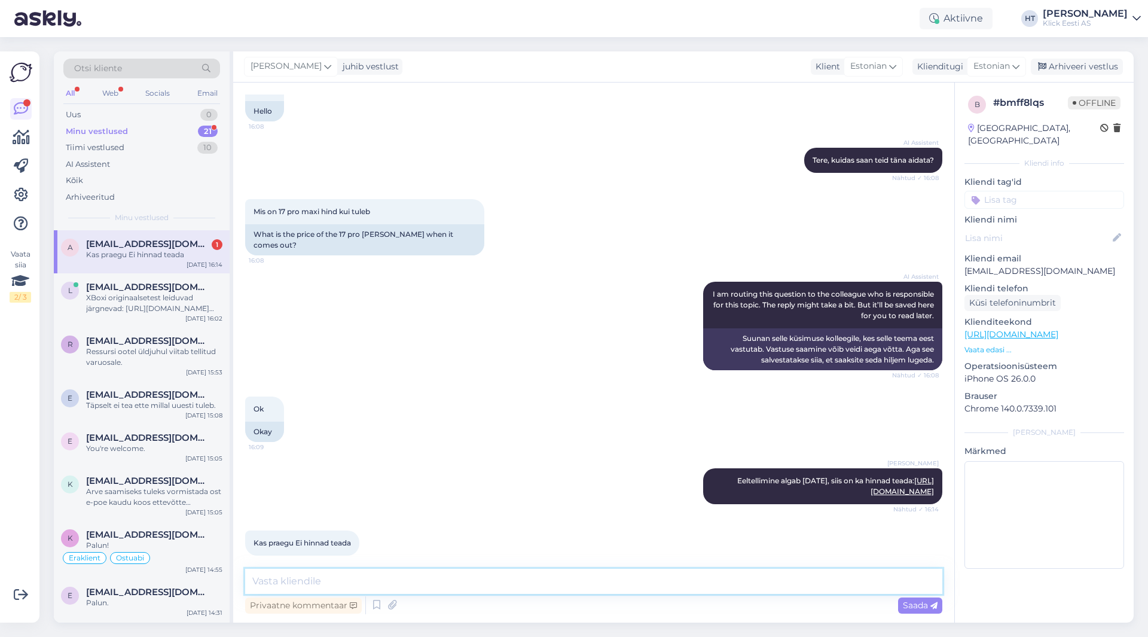
click at [417, 580] on textarea at bounding box center [593, 581] width 697 height 25
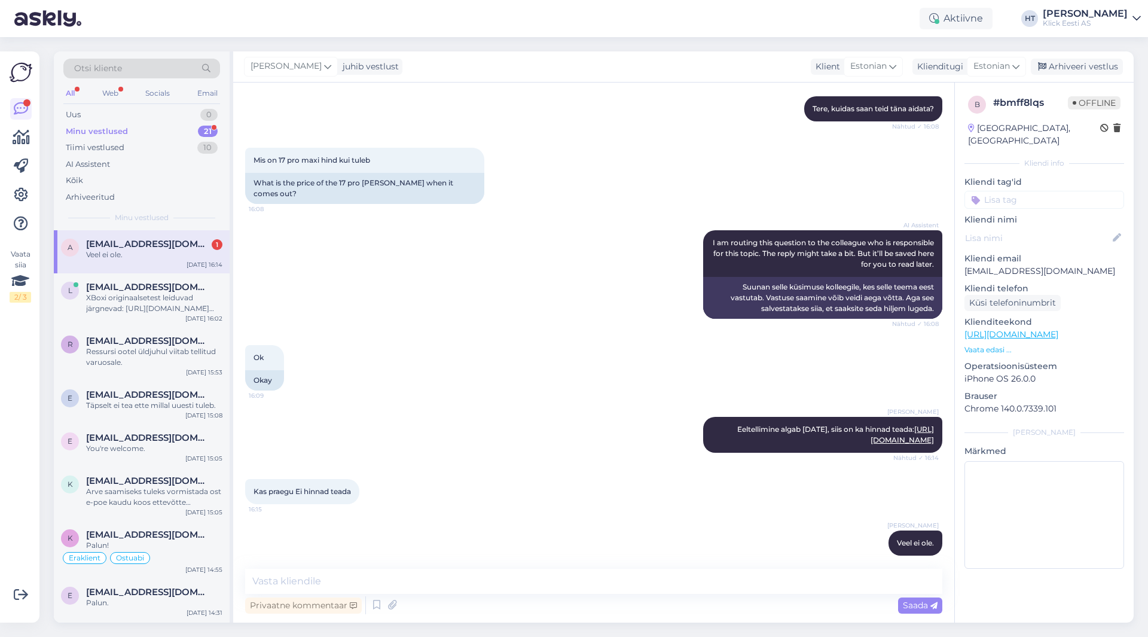
click at [123, 254] on div "Veel ei ole." at bounding box center [154, 254] width 136 height 11
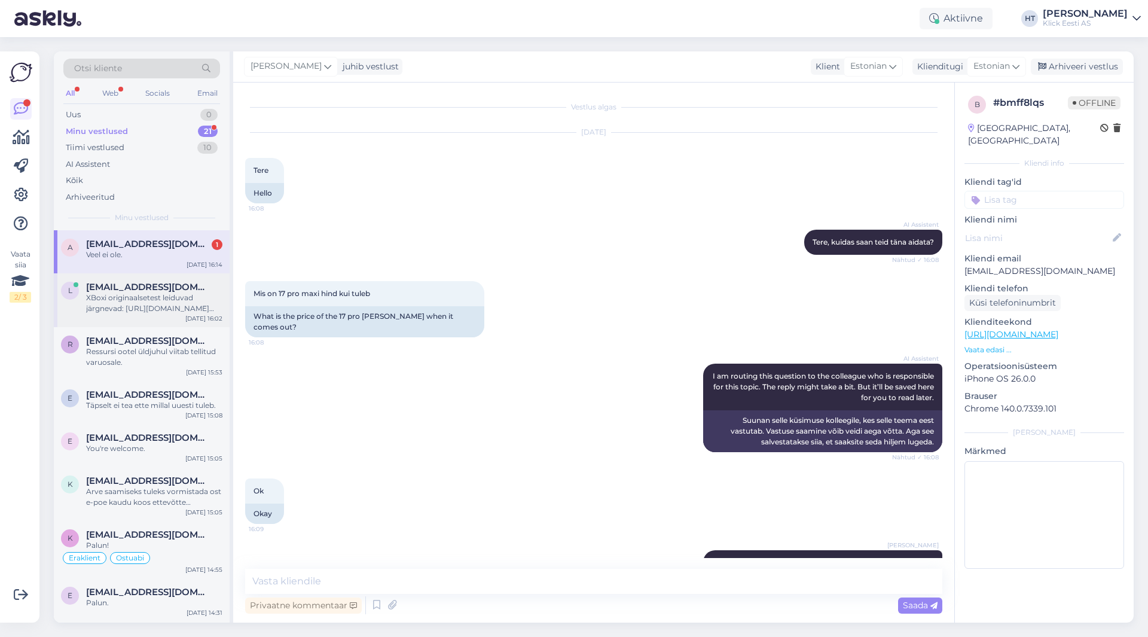
click at [154, 295] on div "XBoxi originaalsetest leiduvad järgnevad: [URL][DOMAIN_NAME][PERSON_NAME][PERSO…" at bounding box center [154, 303] width 136 height 22
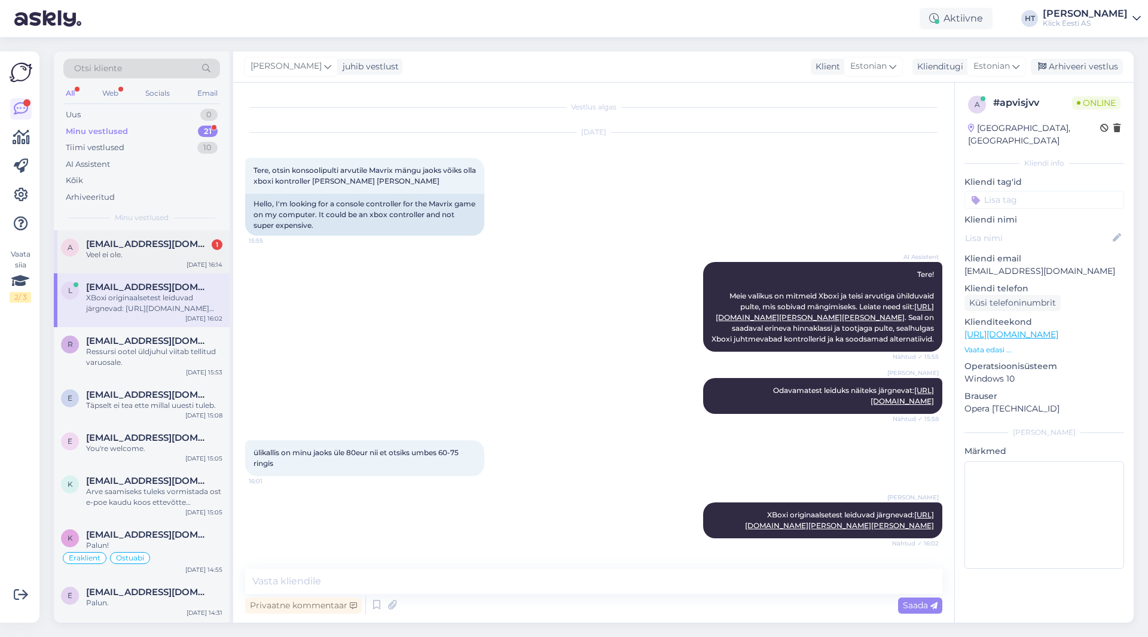
click at [158, 262] on div "A [EMAIL_ADDRESS][DOMAIN_NAME] 1 Veel ei ole. [DATE] 16:14" at bounding box center [142, 251] width 176 height 43
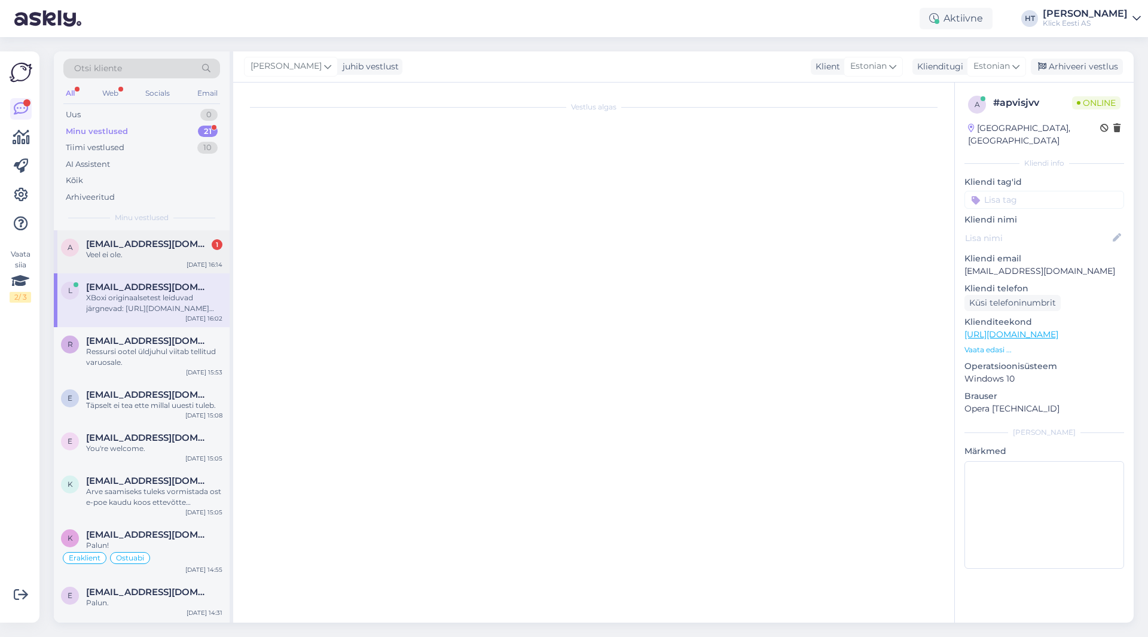
scroll to position [133, 0]
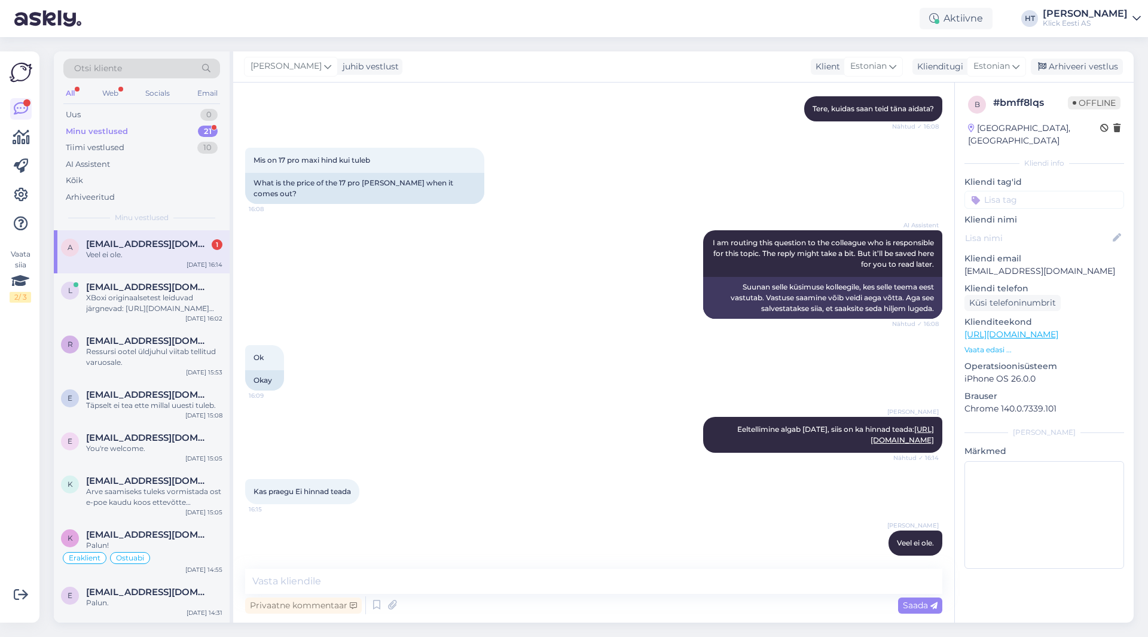
click at [173, 132] on div "Minu vestlused 21" at bounding box center [141, 131] width 157 height 17
click at [172, 269] on div "A [EMAIL_ADDRESS][DOMAIN_NAME] Veel ei ole. [DATE] 16:21" at bounding box center [142, 251] width 176 height 43
click at [175, 289] on span "[EMAIL_ADDRESS][DOMAIN_NAME]" at bounding box center [148, 287] width 124 height 11
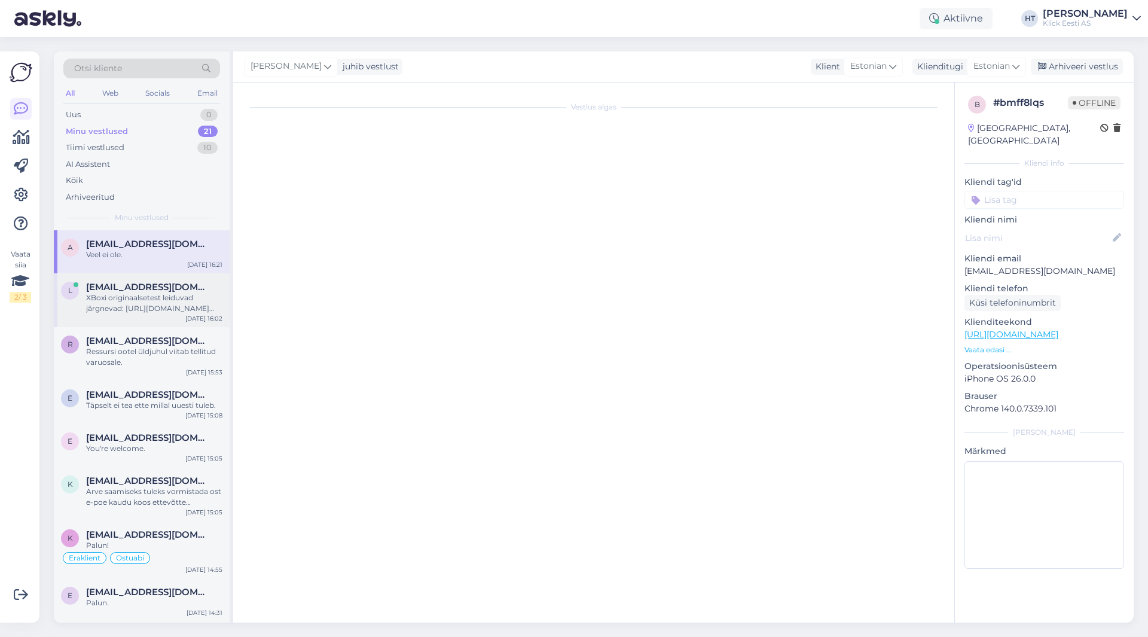
scroll to position [15, 0]
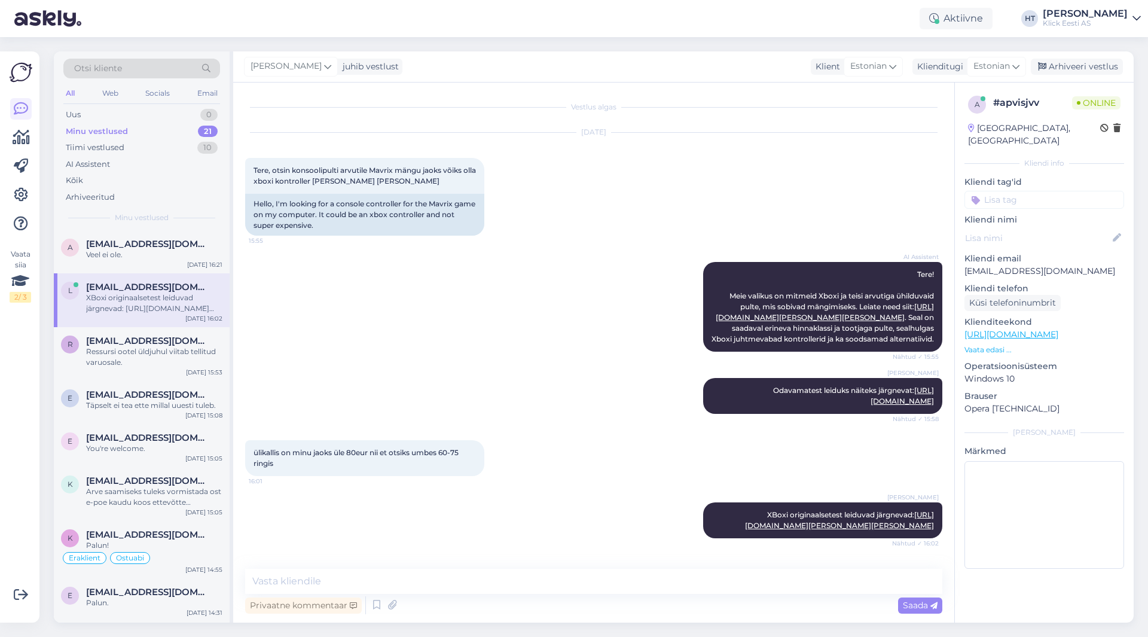
click at [422, 365] on div "[PERSON_NAME] Odavamatest leiduks näiteks järgnevat: [URL][DOMAIN_NAME] Nähtud …" at bounding box center [593, 396] width 697 height 62
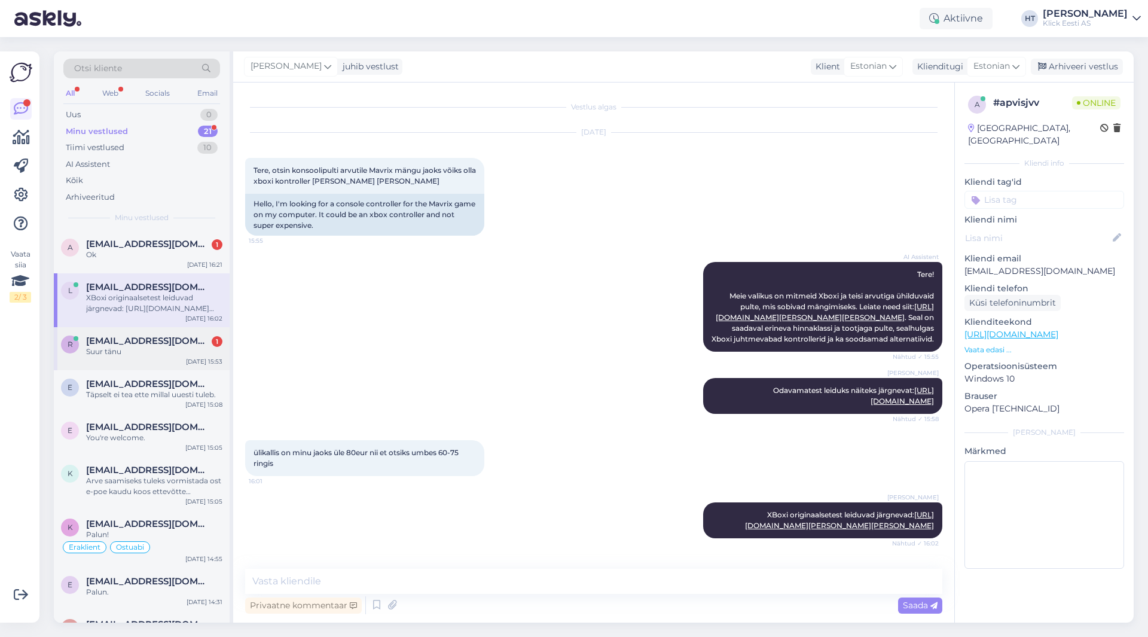
click at [163, 352] on div "Suur tänu" at bounding box center [154, 351] width 136 height 11
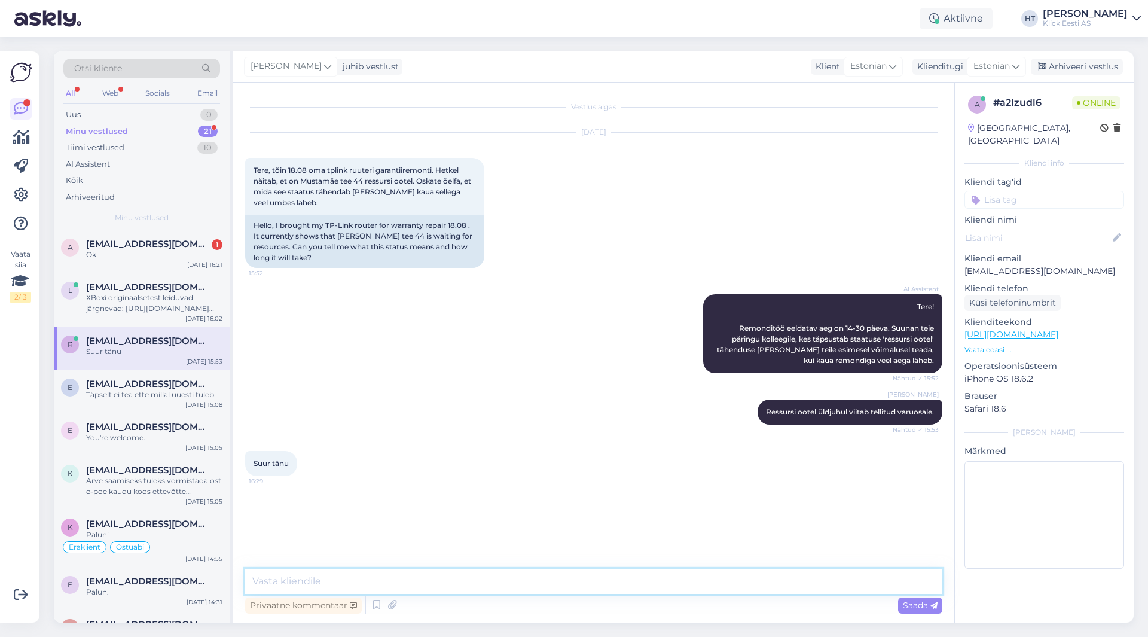
click at [408, 572] on textarea at bounding box center [593, 581] width 697 height 25
click at [199, 267] on div "[DATE] 16:21" at bounding box center [204, 264] width 35 height 9
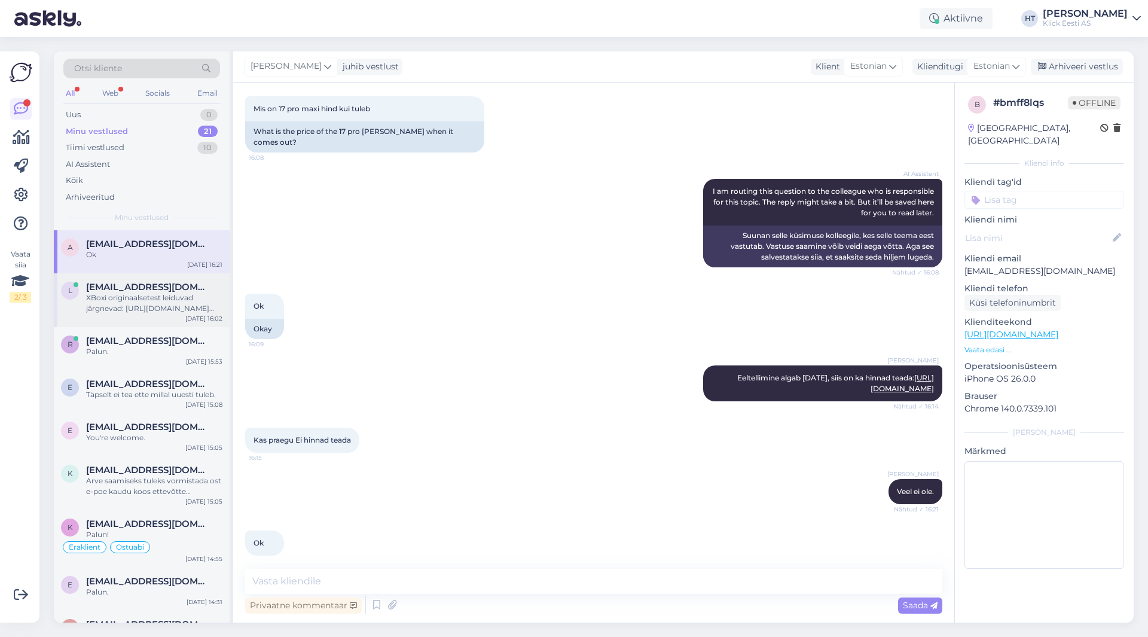
click at [197, 298] on div "XBoxi originaalsetest leiduvad järgnevad: [URL][DOMAIN_NAME][PERSON_NAME][PERSO…" at bounding box center [154, 303] width 136 height 22
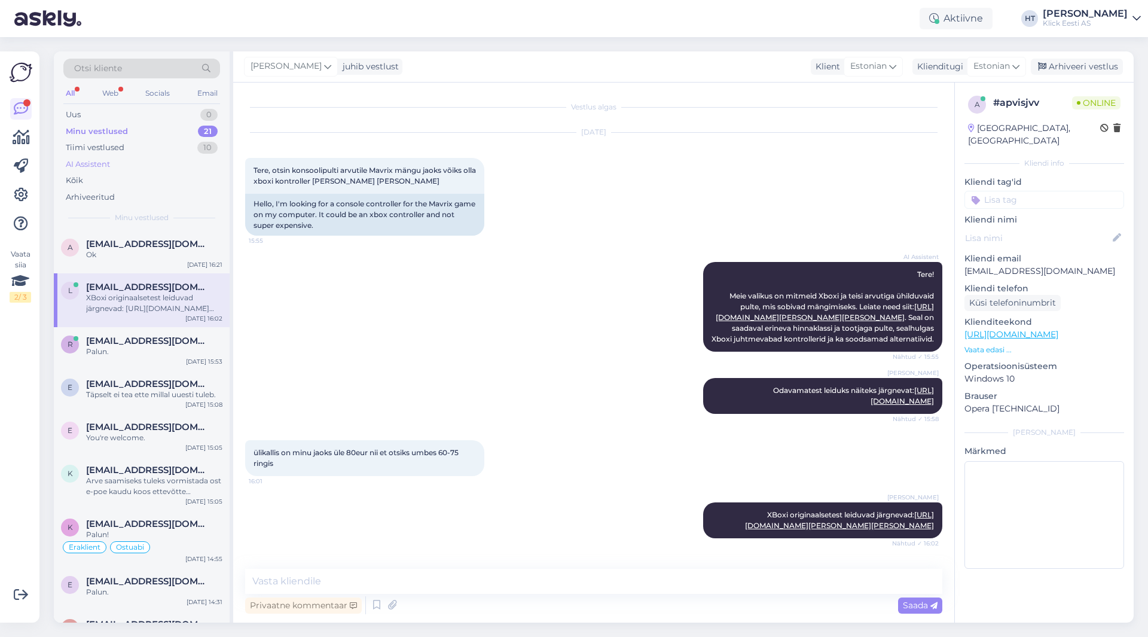
click at [178, 161] on div "AI Assistent" at bounding box center [141, 164] width 157 height 17
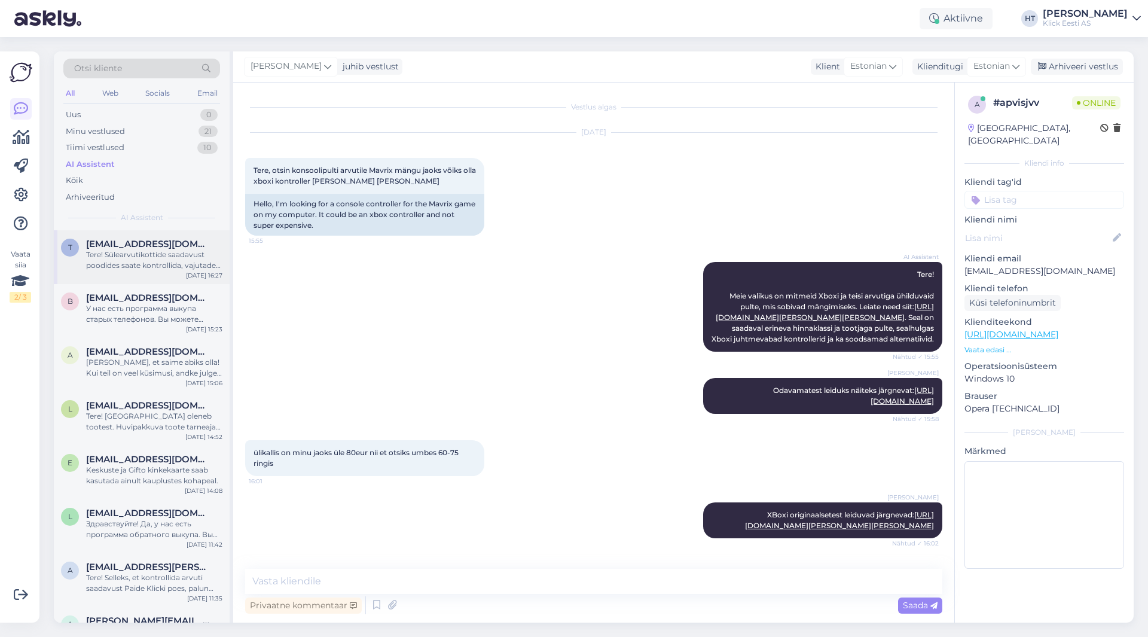
click at [176, 258] on div "Tere! Sülearvutikottide saadavust poodides saate kontrollida, vajutades toote l…" at bounding box center [154, 260] width 136 height 22
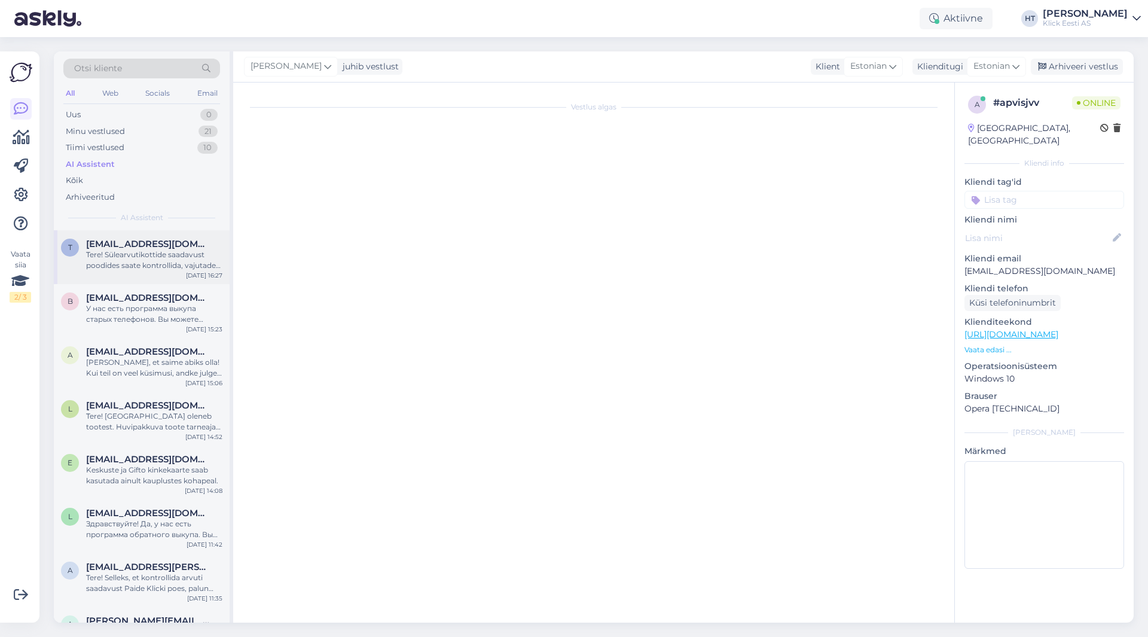
scroll to position [0, 0]
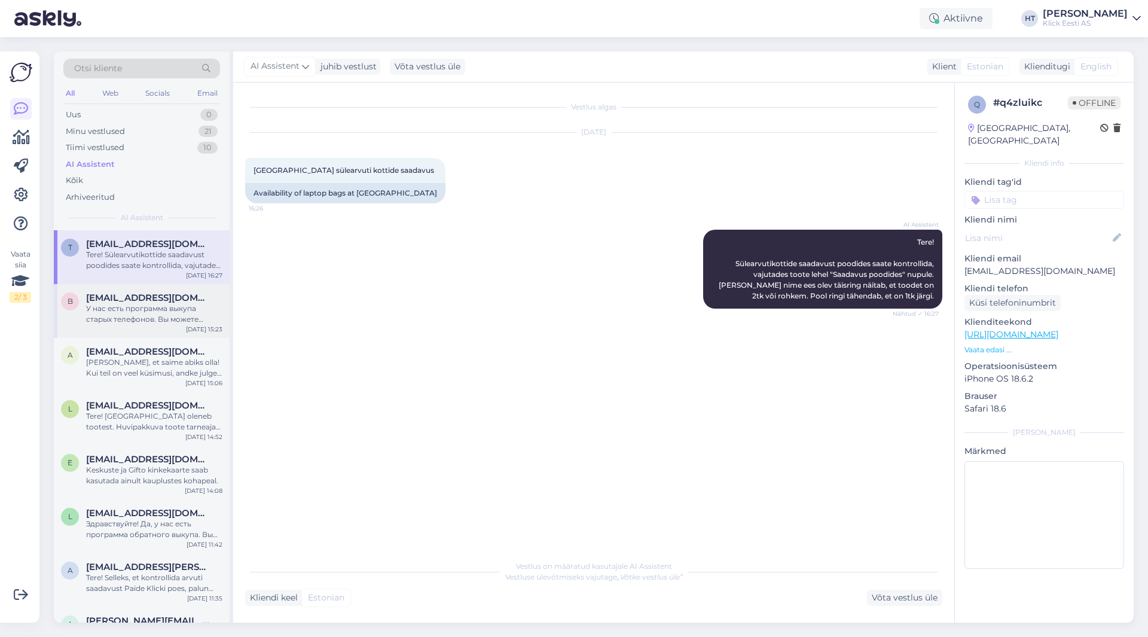
click at [173, 296] on span "[EMAIL_ADDRESS][DOMAIN_NAME]" at bounding box center [148, 297] width 124 height 11
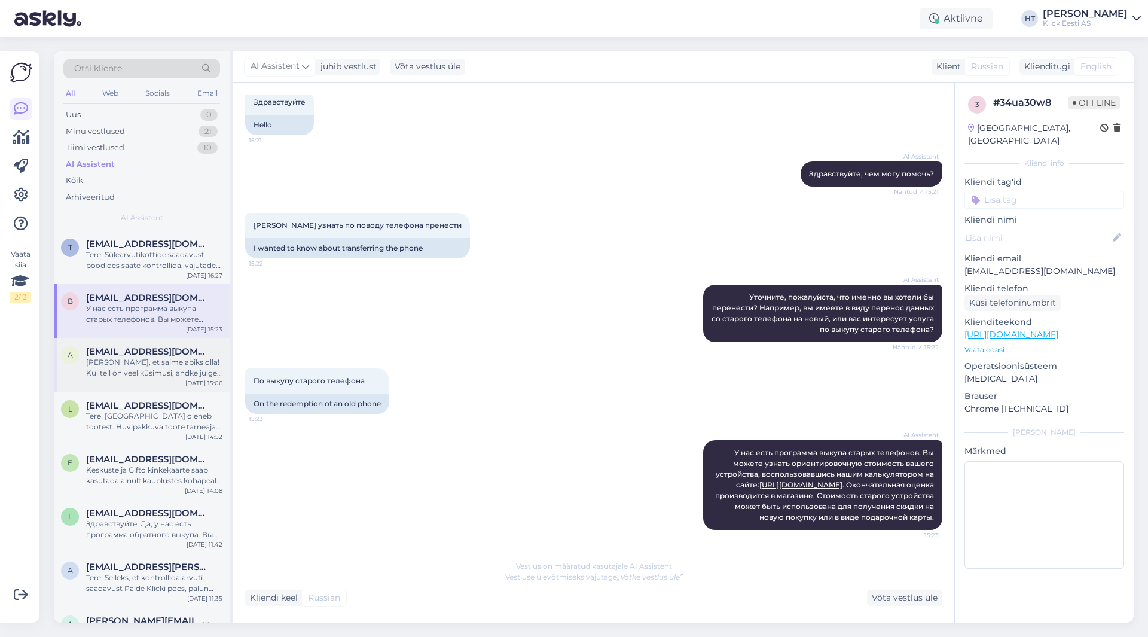
click at [170, 355] on span "[EMAIL_ADDRESS][DOMAIN_NAME]" at bounding box center [148, 351] width 124 height 11
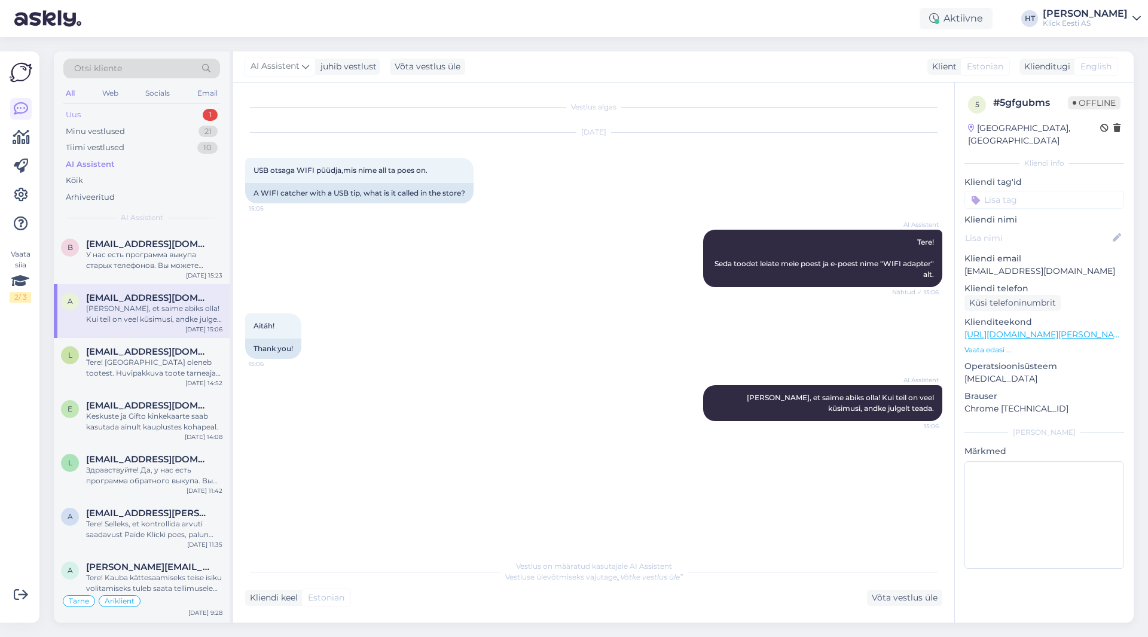
click at [176, 115] on div "Uus 1" at bounding box center [141, 114] width 157 height 17
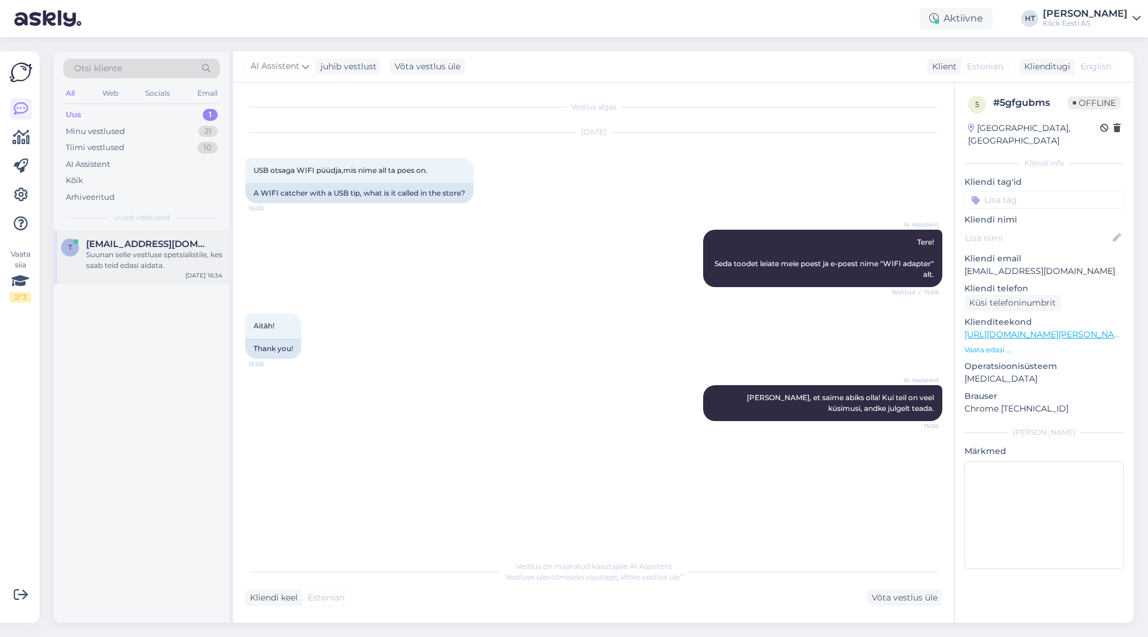
click at [190, 271] on div "[DATE] 16:34" at bounding box center [203, 275] width 37 height 9
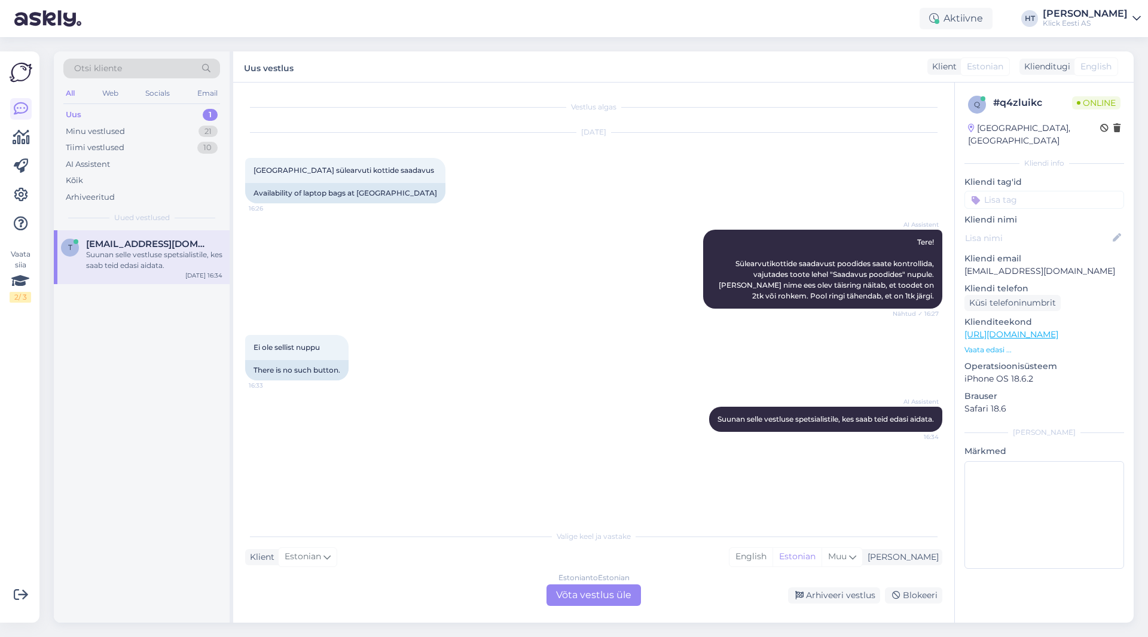
click at [582, 591] on div "Estonian to Estonian Võta vestlus üle" at bounding box center [594, 595] width 94 height 22
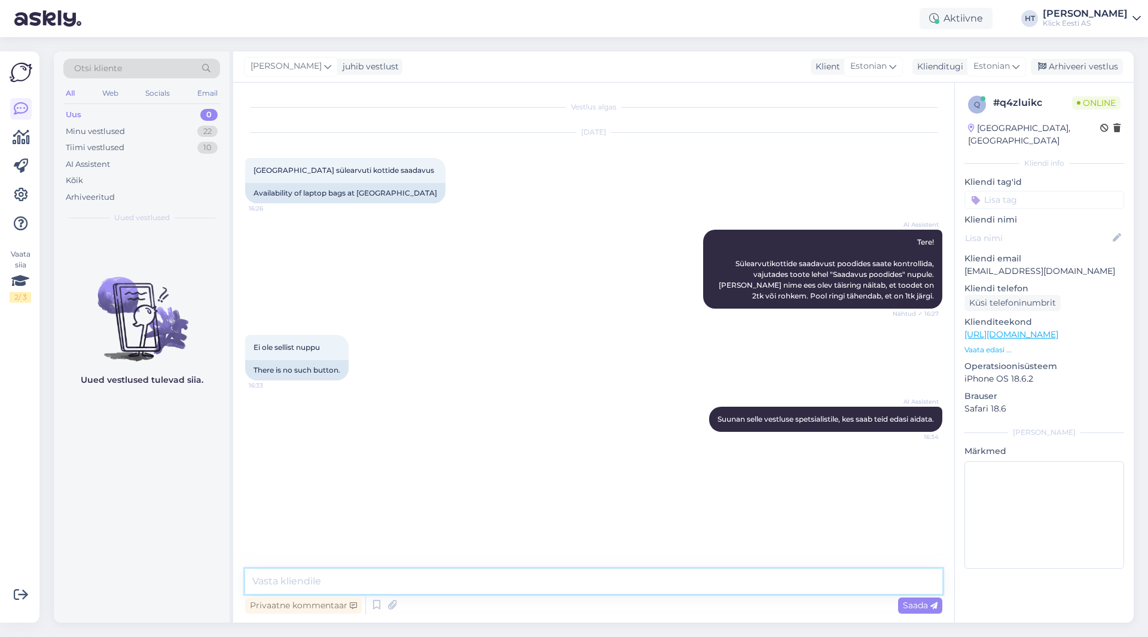
click at [583, 585] on textarea at bounding box center [593, 581] width 697 height 25
click at [931, 609] on icon at bounding box center [933, 605] width 7 height 7
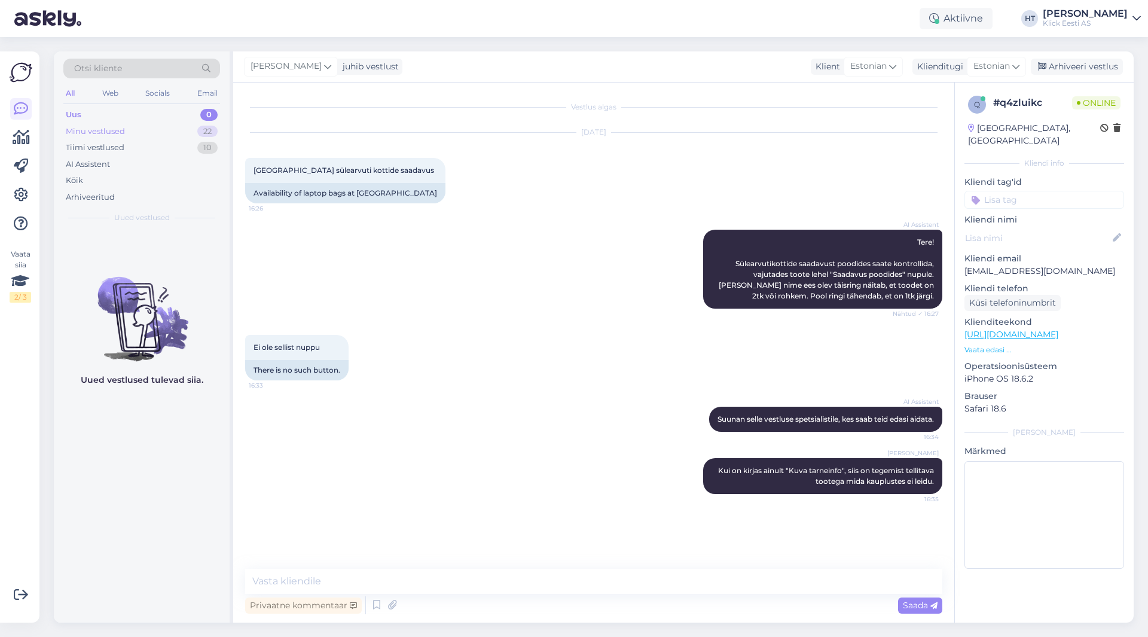
click at [173, 134] on div "Minu vestlused 22" at bounding box center [141, 131] width 157 height 17
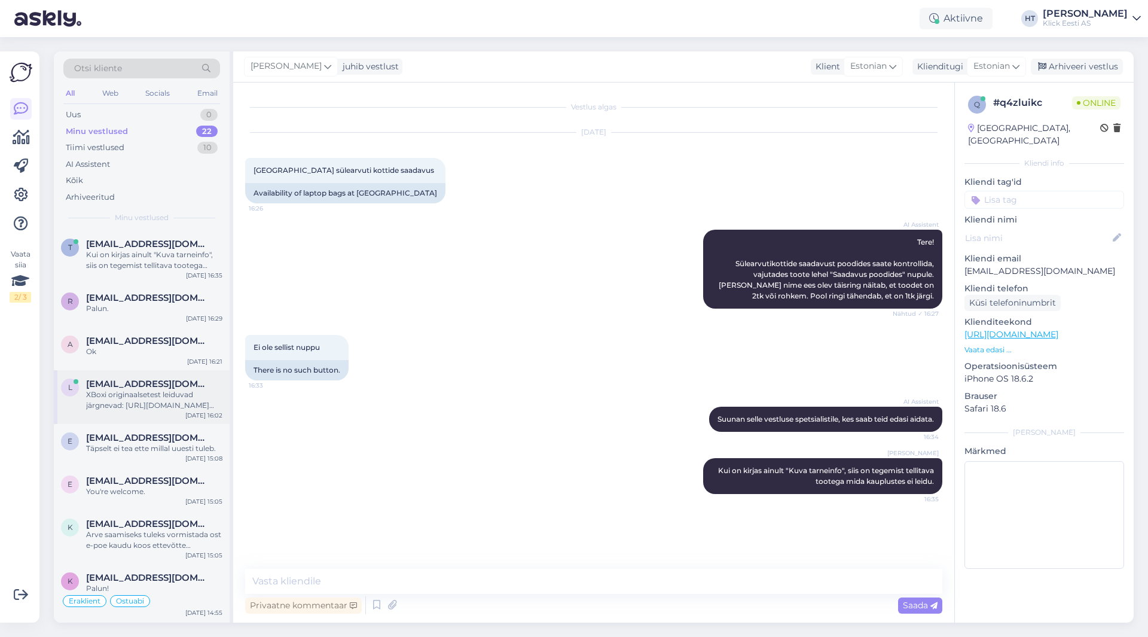
click at [175, 377] on div "l [EMAIL_ADDRESS][DOMAIN_NAME] XBoxi originaalsetest leiduvad järgnevad: [URL][…" at bounding box center [142, 397] width 176 height 54
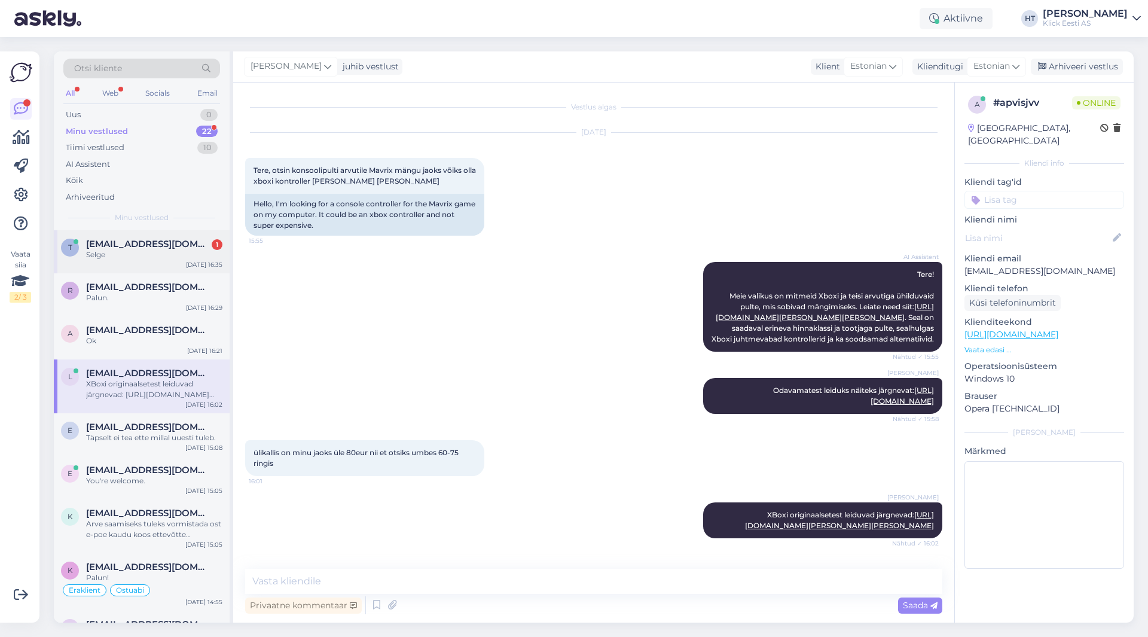
click at [174, 250] on div "Selge" at bounding box center [154, 254] width 136 height 11
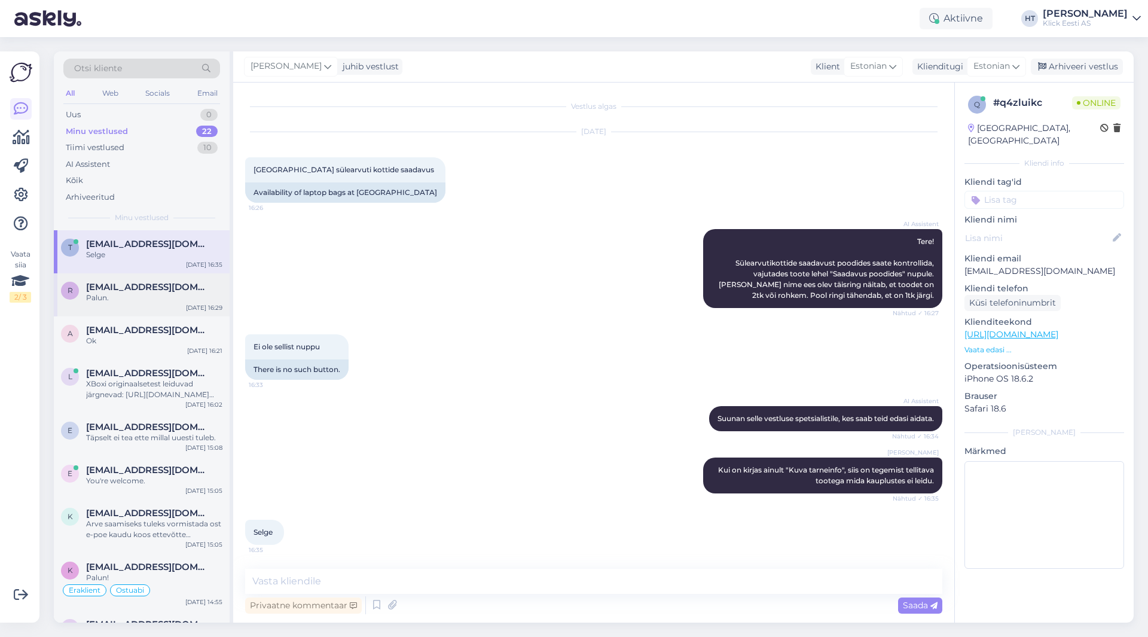
click at [185, 284] on div "[EMAIL_ADDRESS][DOMAIN_NAME]" at bounding box center [154, 287] width 136 height 11
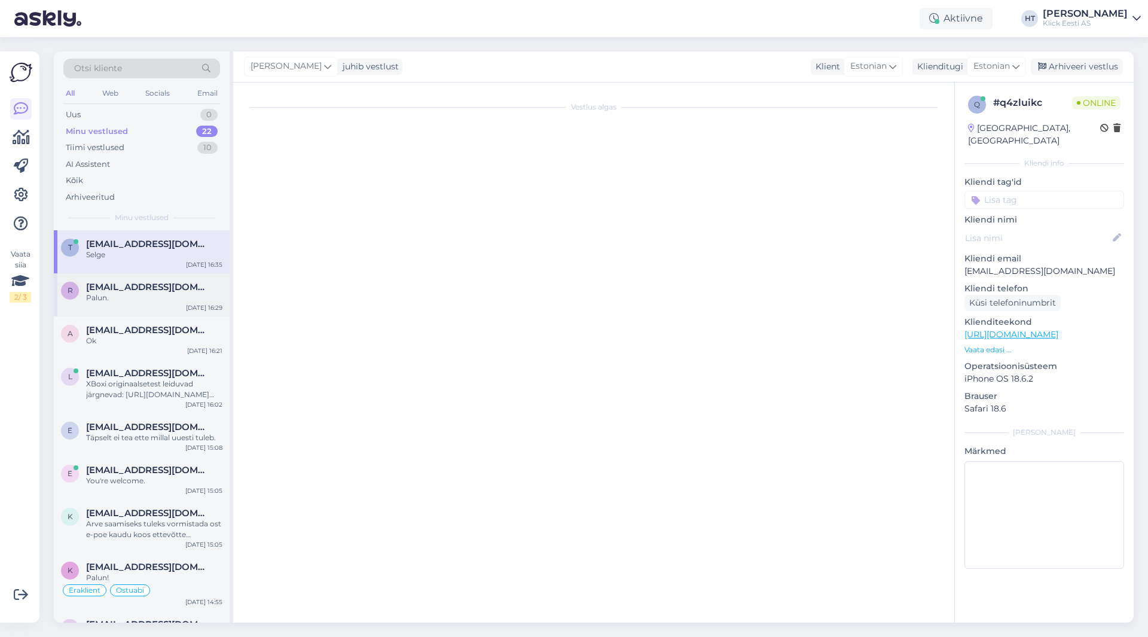
scroll to position [0, 0]
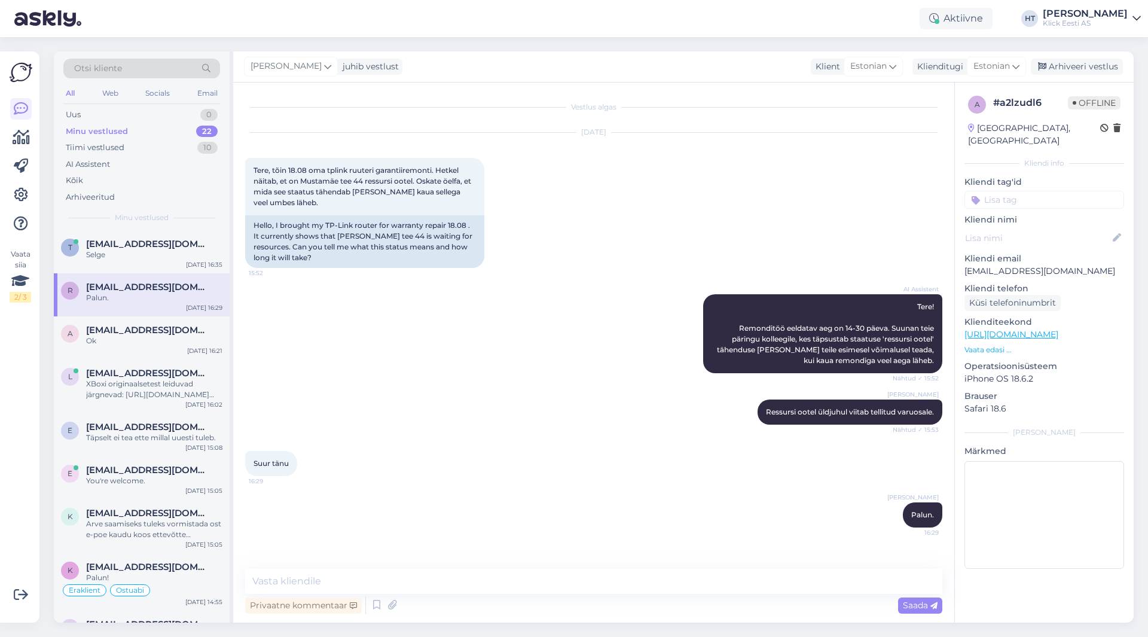
click at [0, 419] on div "Vaata siia 2 / 3 Võimalused Veendu, et Askly loob sulle väärtust. Sulge Ühenda …" at bounding box center [19, 336] width 39 height 571
click at [132, 111] on div "Uus 1" at bounding box center [141, 114] width 157 height 17
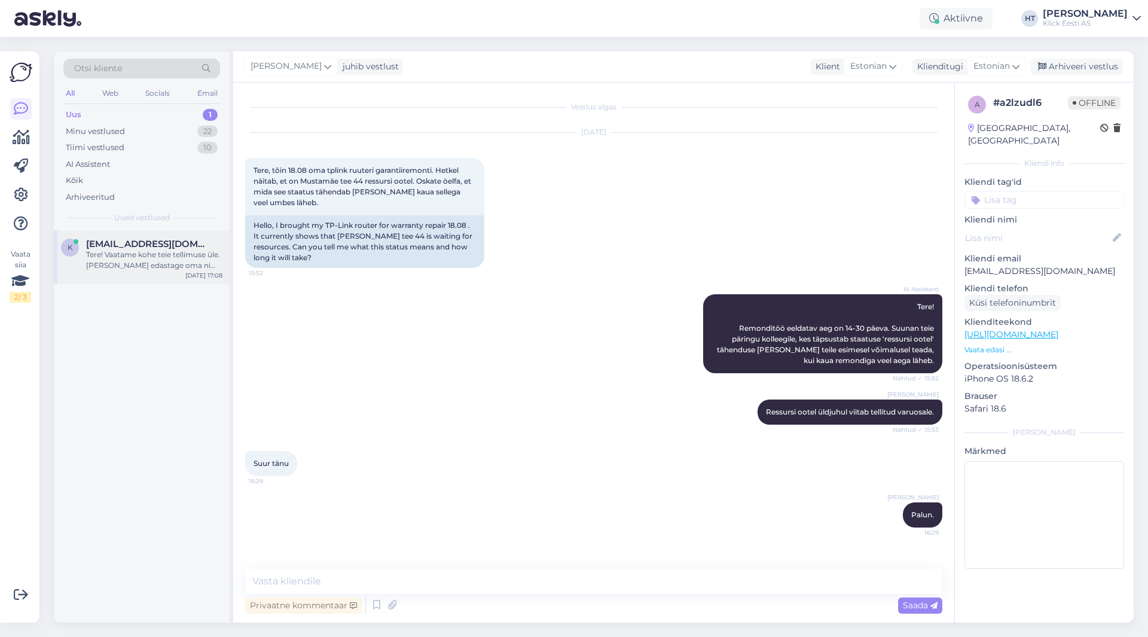
click at [193, 242] on div "[EMAIL_ADDRESS][DOMAIN_NAME]" at bounding box center [154, 244] width 136 height 11
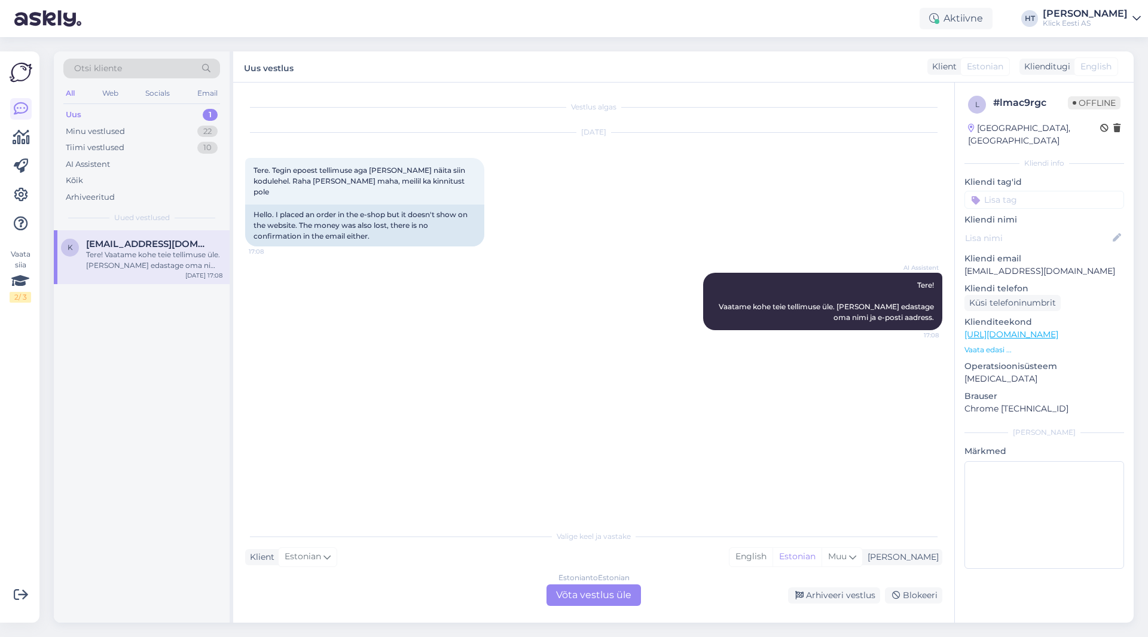
click at [1006, 265] on p "[EMAIL_ADDRESS][DOMAIN_NAME]" at bounding box center [1044, 271] width 160 height 13
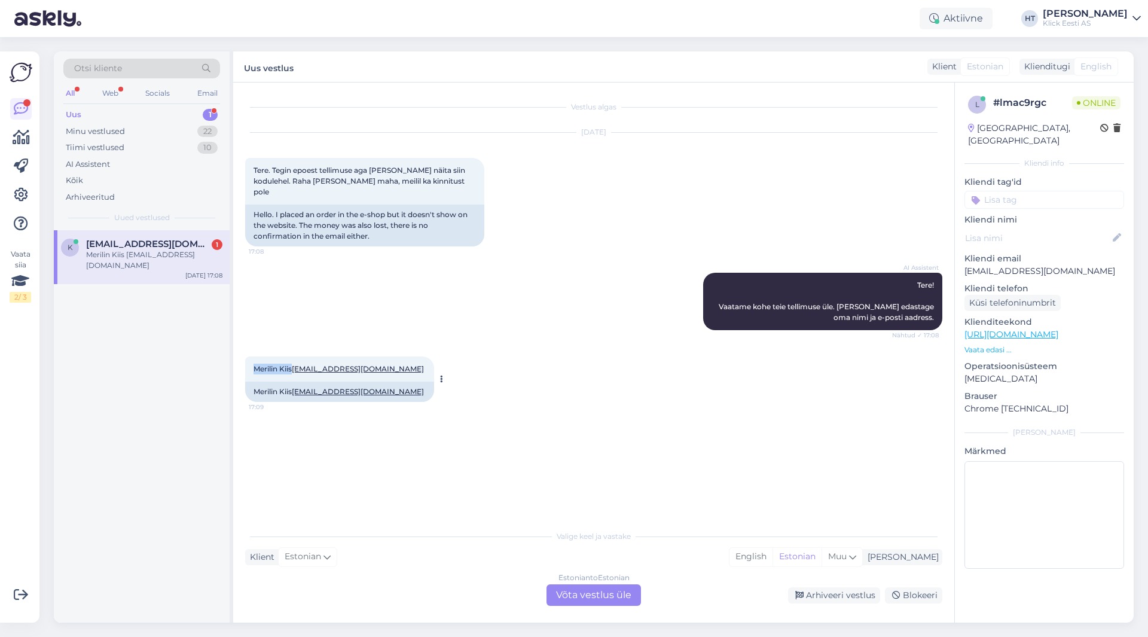
drag, startPoint x: 255, startPoint y: 358, endPoint x: 292, endPoint y: 357, distance: 37.7
click at [292, 364] on span "Merilin Kiis [EMAIL_ADDRESS][DOMAIN_NAME]" at bounding box center [340, 368] width 172 height 9
click at [621, 285] on div "AI Assistent Tere! Vaatame kohe teie tellimuse üle. [PERSON_NAME] edastage oma …" at bounding box center [593, 302] width 697 height 84
click at [187, 112] on div "Uus 1" at bounding box center [141, 114] width 157 height 17
click at [198, 241] on div "[EMAIL_ADDRESS][DOMAIN_NAME] 1" at bounding box center [154, 244] width 136 height 11
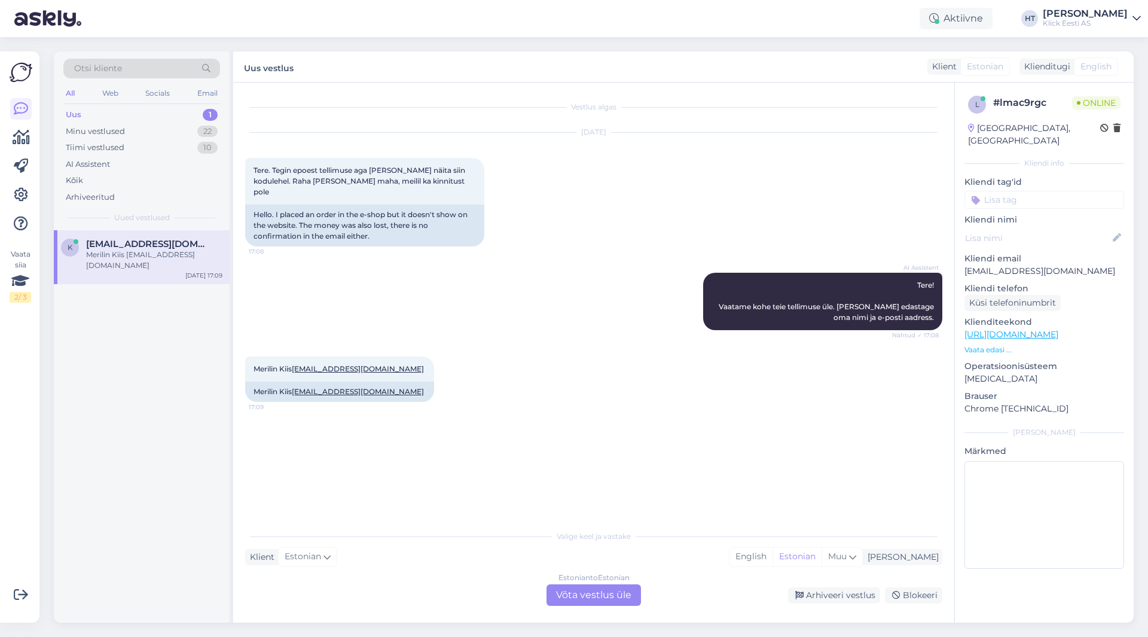
click at [544, 310] on div "AI Assistent Tere! Vaatame kohe teie tellimuse üle. [PERSON_NAME] edastage oma …" at bounding box center [593, 302] width 697 height 84
click at [569, 591] on div "Estonian to Estonian Võta vestlus üle" at bounding box center [594, 595] width 94 height 22
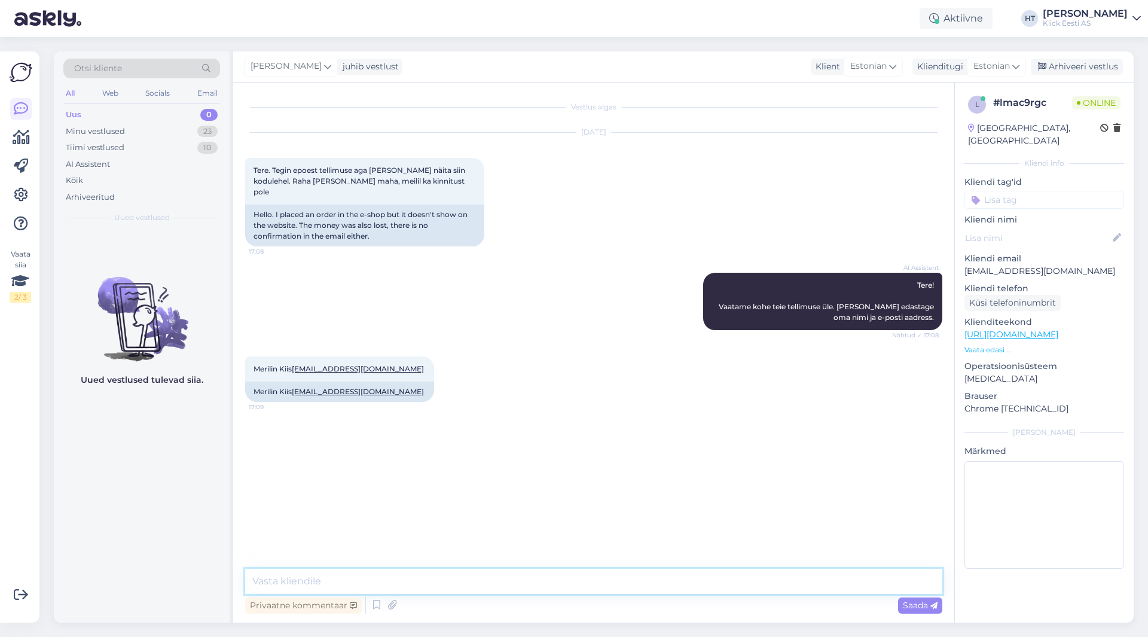
click at [569, 588] on textarea at bounding box center [593, 581] width 697 height 25
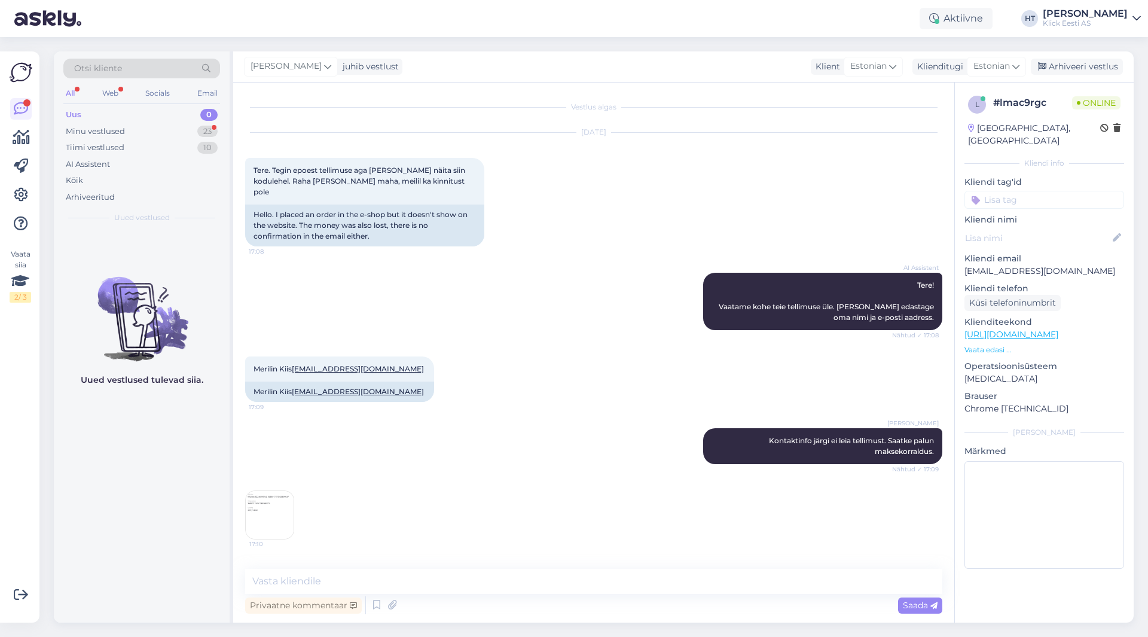
click at [262, 497] on img at bounding box center [270, 515] width 48 height 48
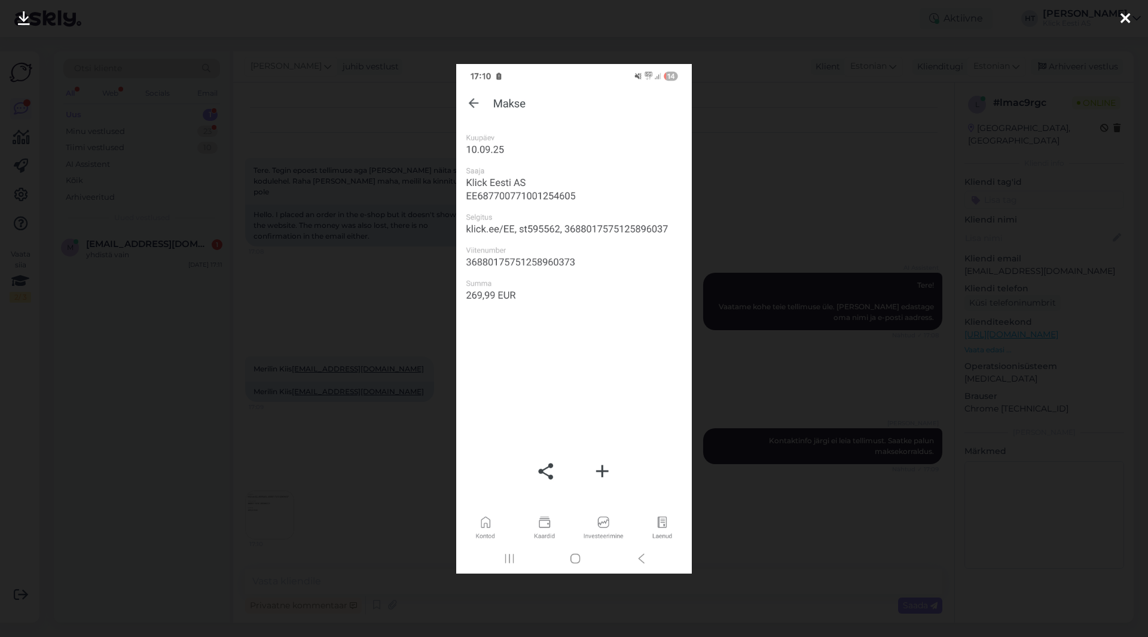
click at [795, 166] on div at bounding box center [574, 318] width 1148 height 637
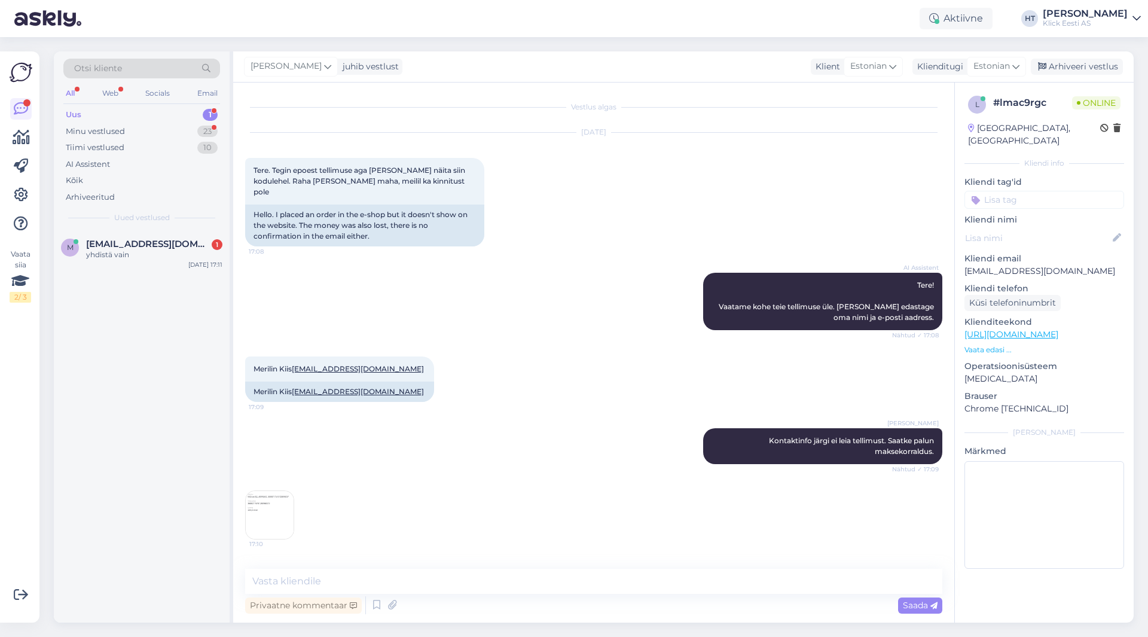
click at [462, 347] on div "Merilin Kiis [EMAIL_ADDRESS][DOMAIN_NAME] 17:09 Merilin Kiis [EMAIL_ADDRESS][DO…" at bounding box center [593, 379] width 697 height 72
click at [328, 575] on textarea at bounding box center [593, 581] width 697 height 25
click at [328, 602] on div "Privaatne kommentaar" at bounding box center [303, 605] width 117 height 16
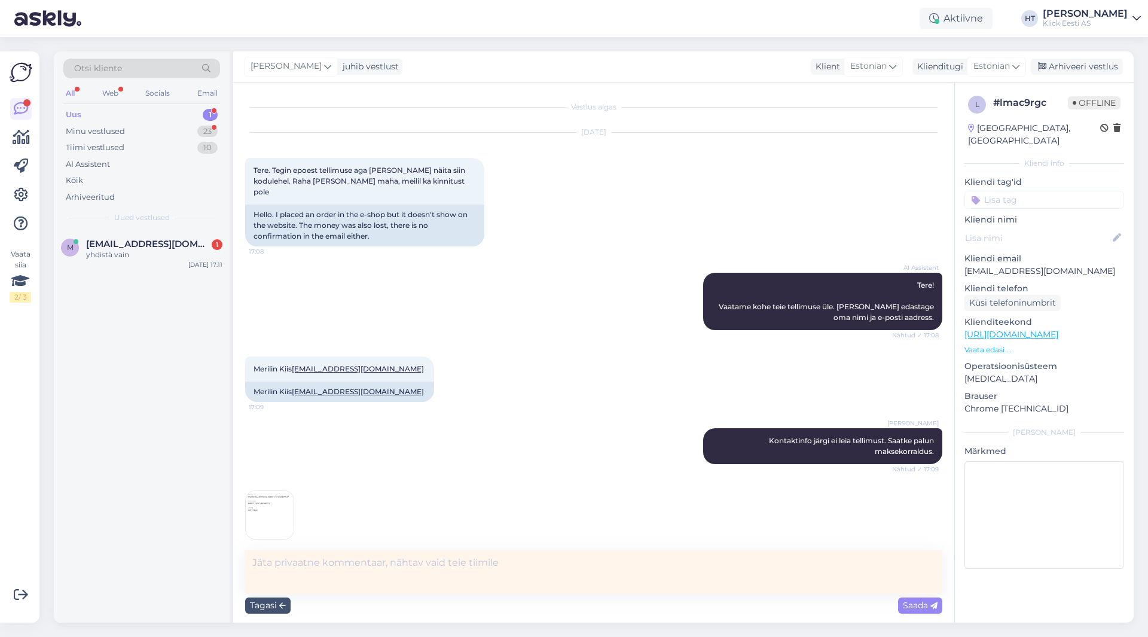
click at [423, 568] on textarea at bounding box center [593, 572] width 697 height 44
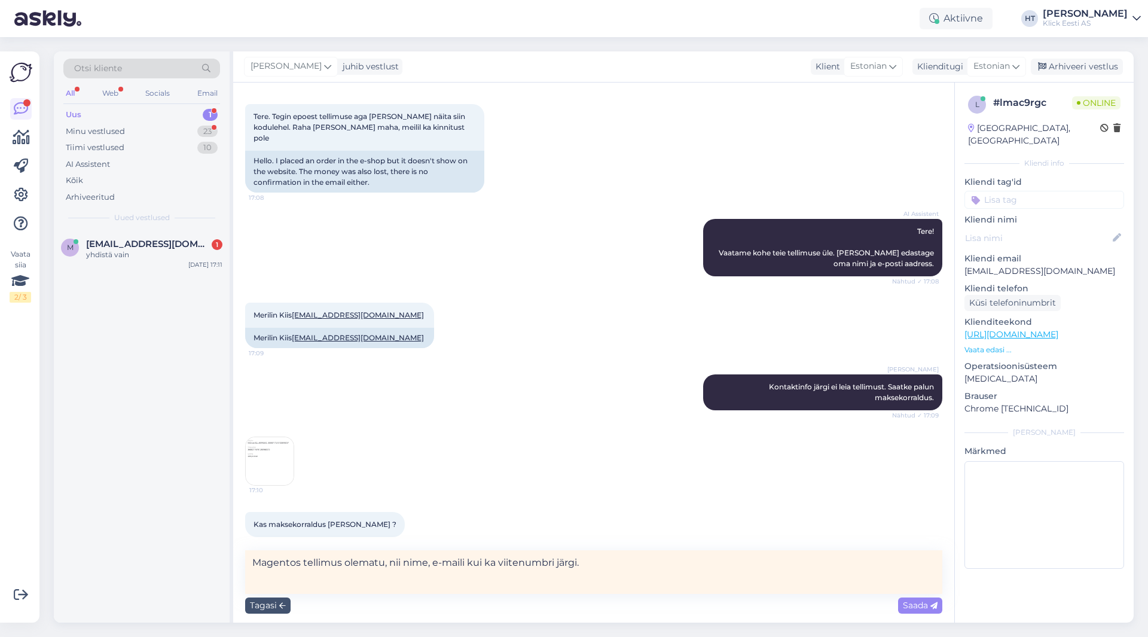
click at [279, 463] on img at bounding box center [270, 461] width 48 height 48
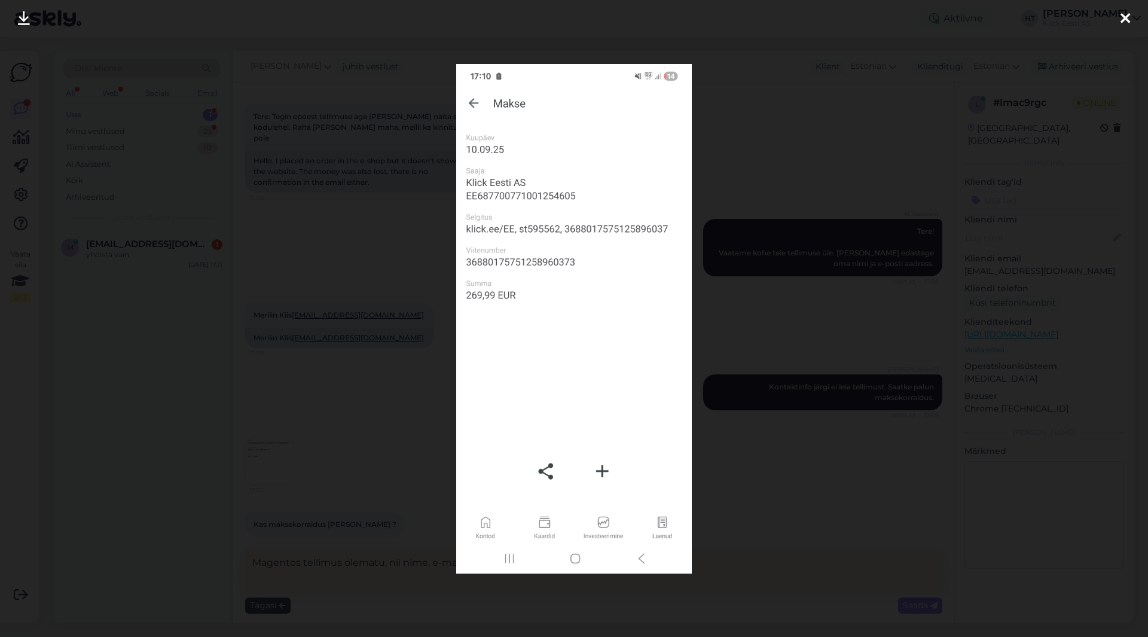
click at [826, 81] on div at bounding box center [574, 318] width 1148 height 637
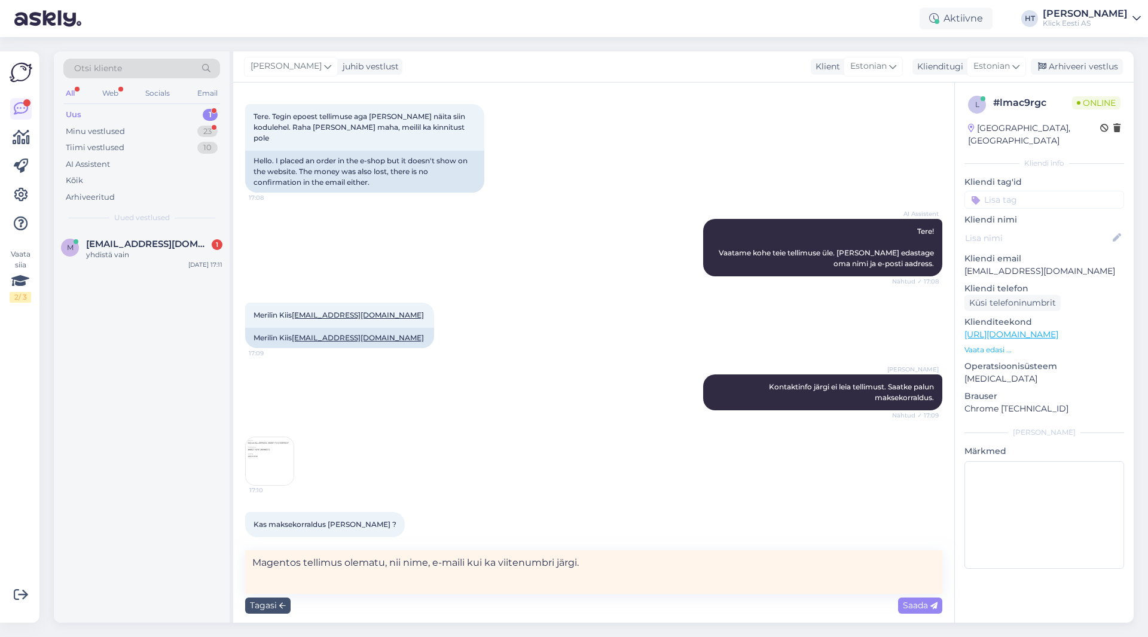
click at [276, 444] on img at bounding box center [270, 461] width 48 height 48
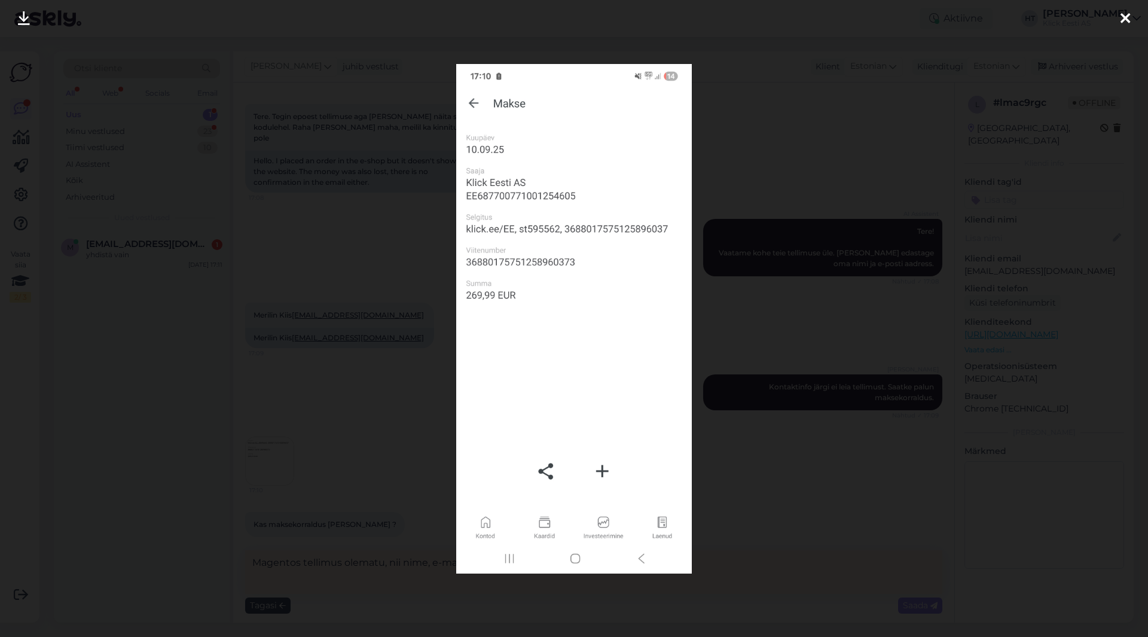
click at [740, 282] on div at bounding box center [574, 318] width 1148 height 637
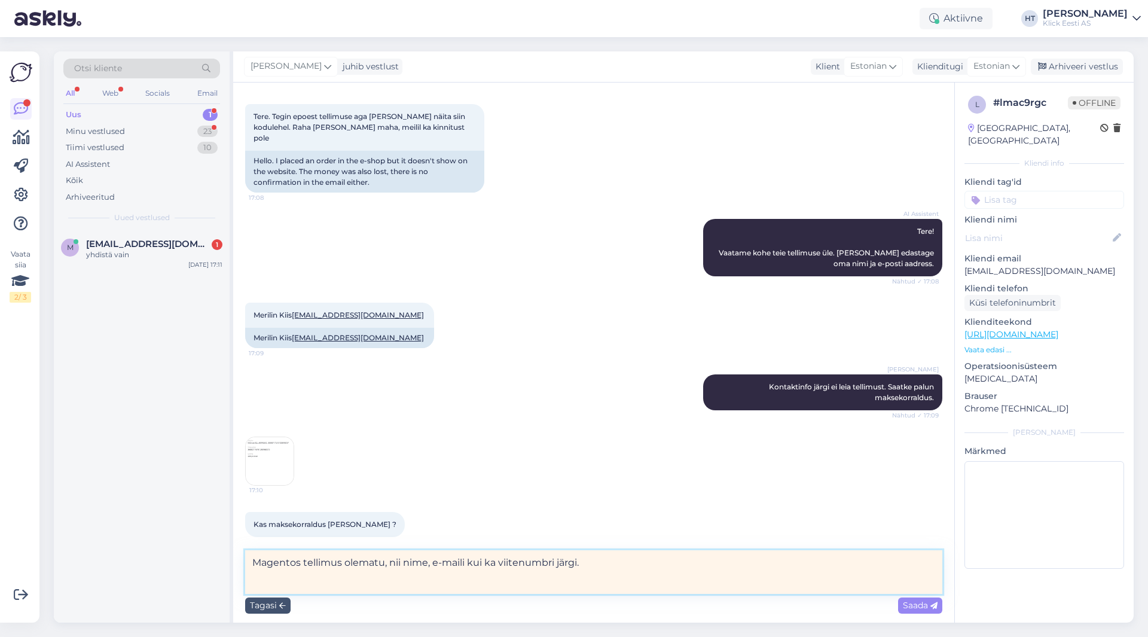
click at [612, 566] on textarea "Magentos tellimus olematu, nii nime, e-maili kui ka viitenumbri järgi." at bounding box center [593, 572] width 697 height 44
click at [270, 444] on img at bounding box center [270, 461] width 48 height 48
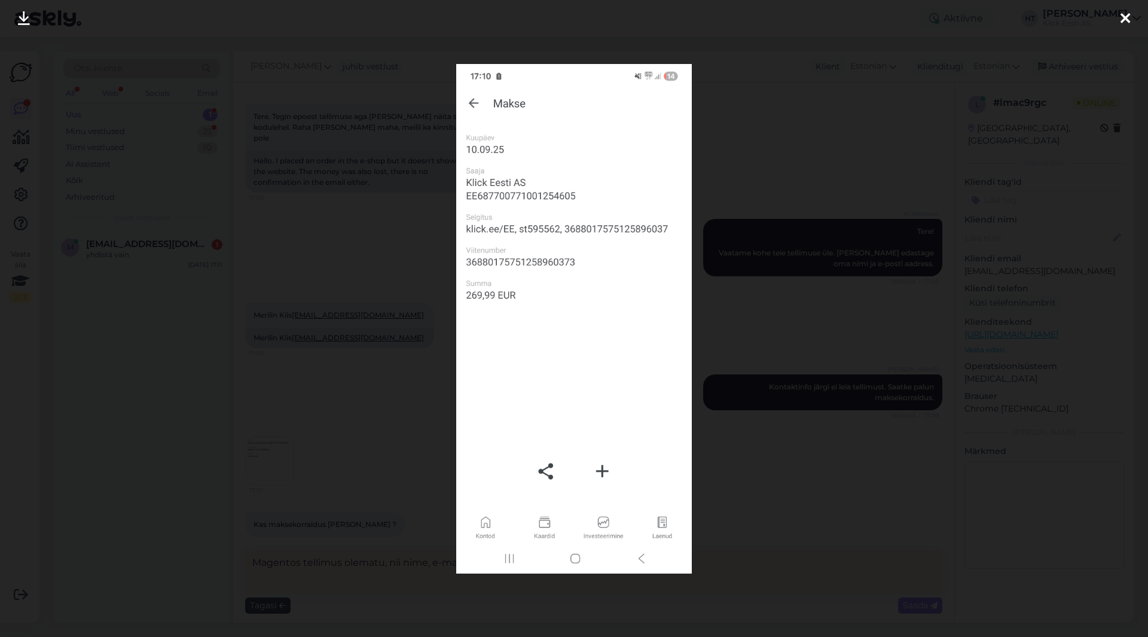
click at [410, 427] on div at bounding box center [574, 318] width 1148 height 637
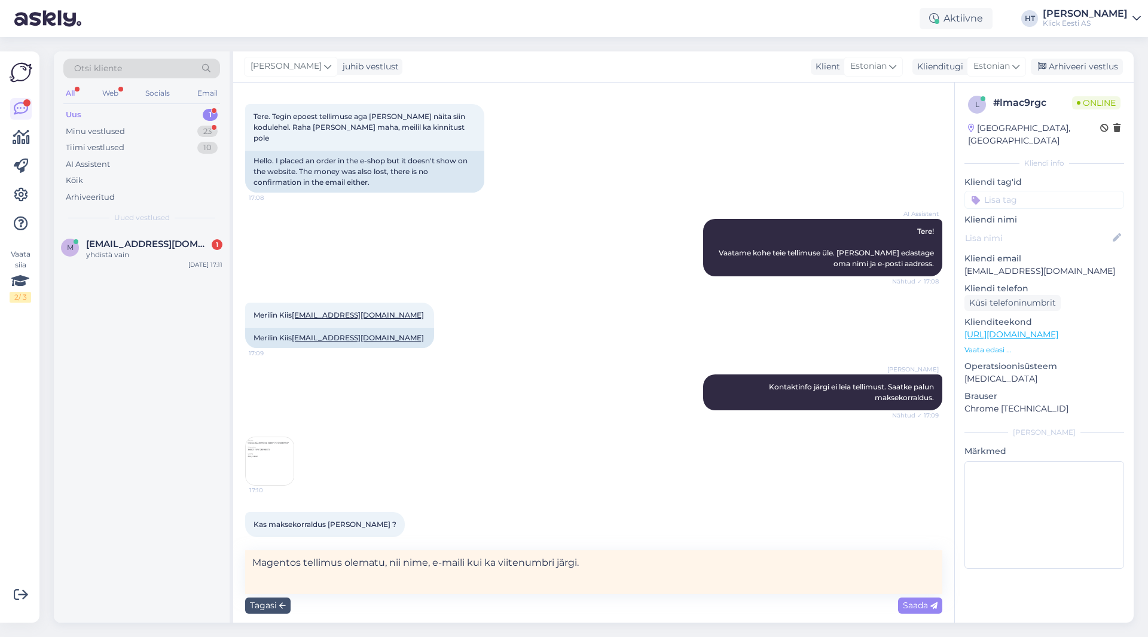
click at [279, 463] on img at bounding box center [270, 461] width 48 height 48
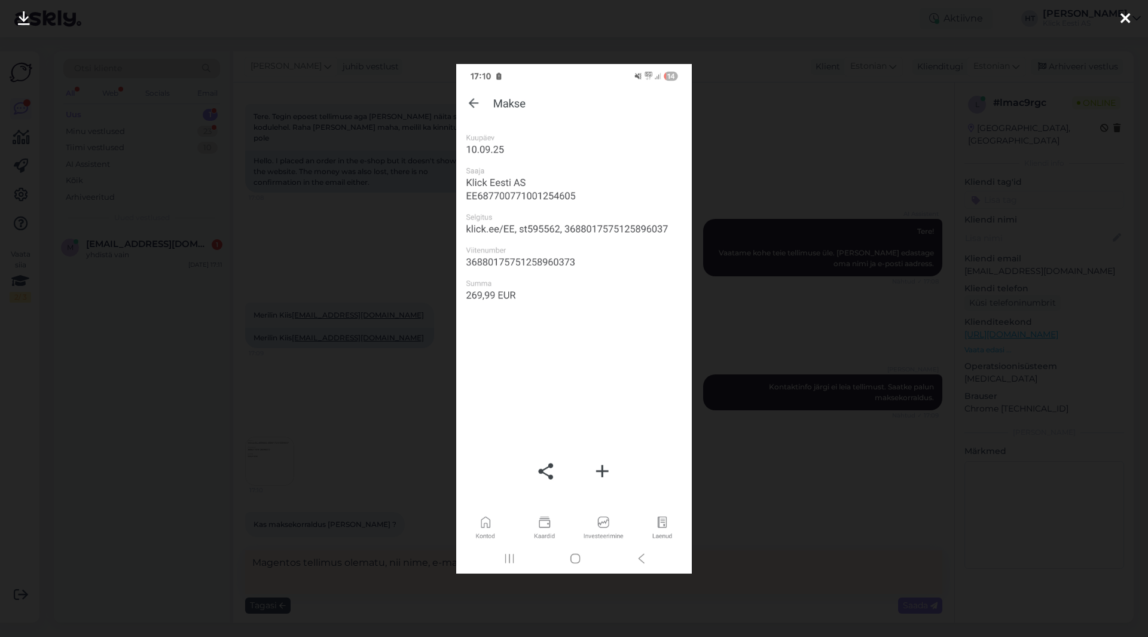
click at [782, 505] on div at bounding box center [574, 318] width 1148 height 637
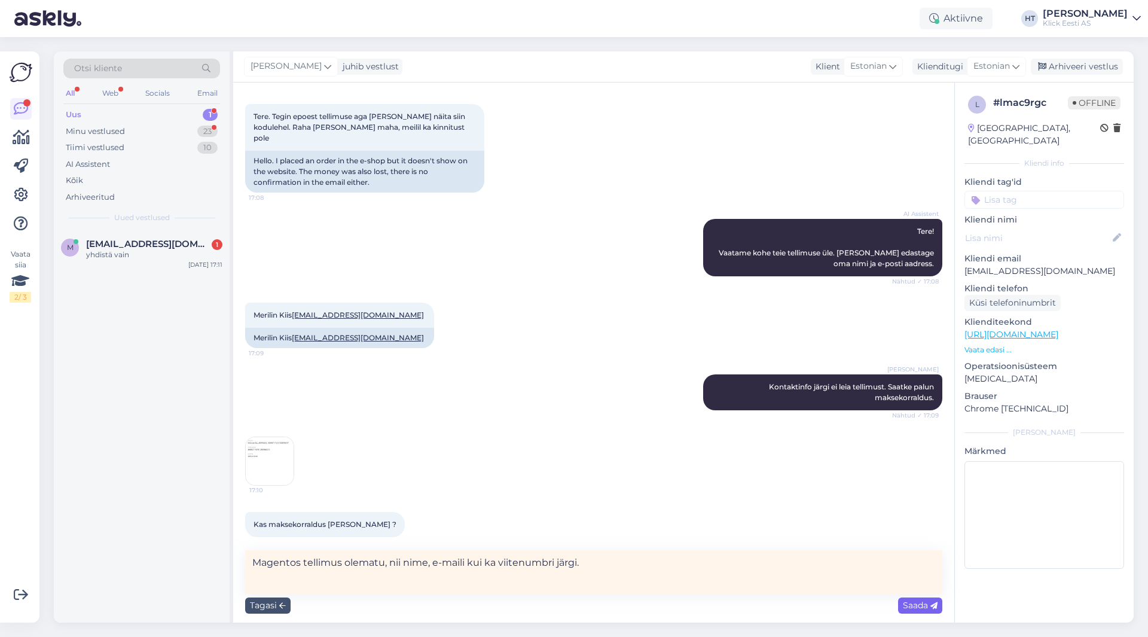
click at [900, 606] on div "Saada" at bounding box center [920, 605] width 44 height 16
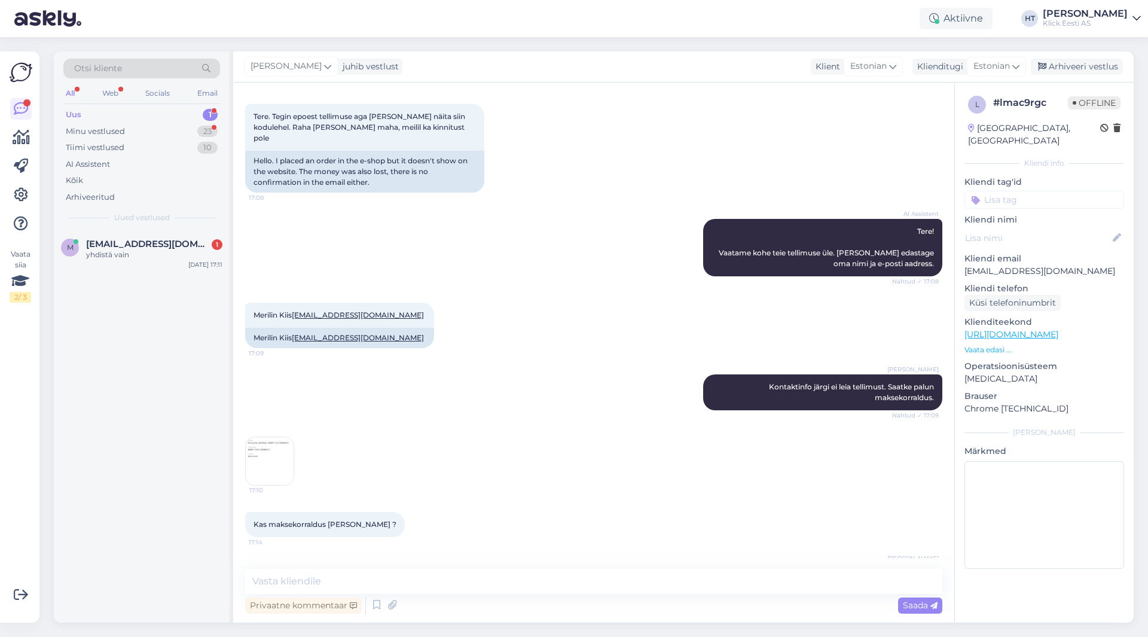
scroll to position [97, 0]
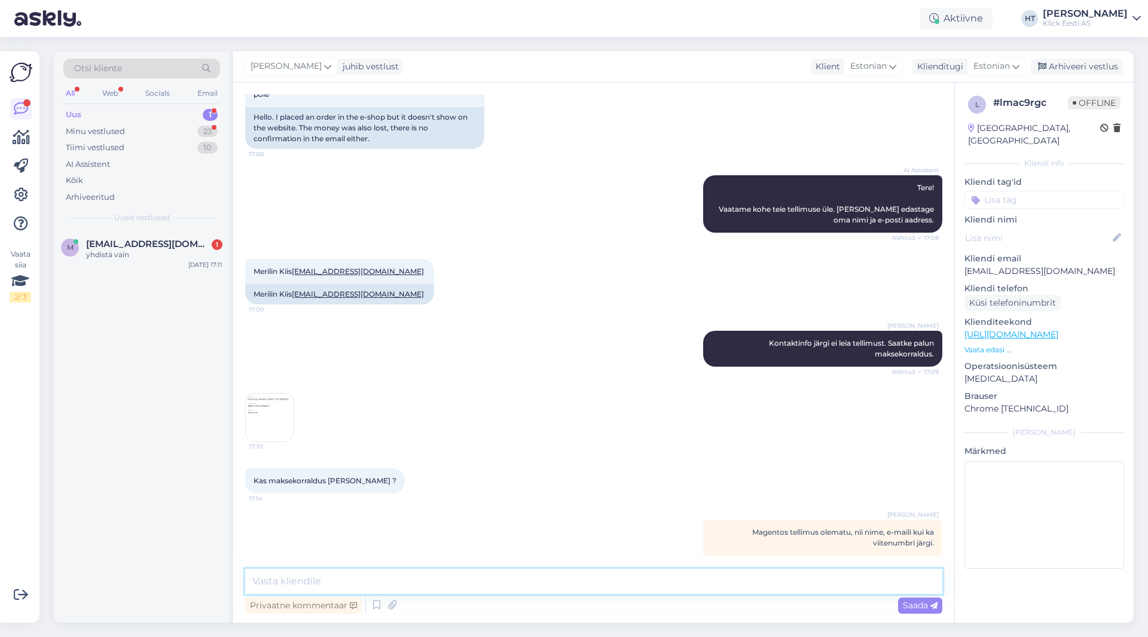
click at [651, 582] on textarea at bounding box center [593, 581] width 697 height 25
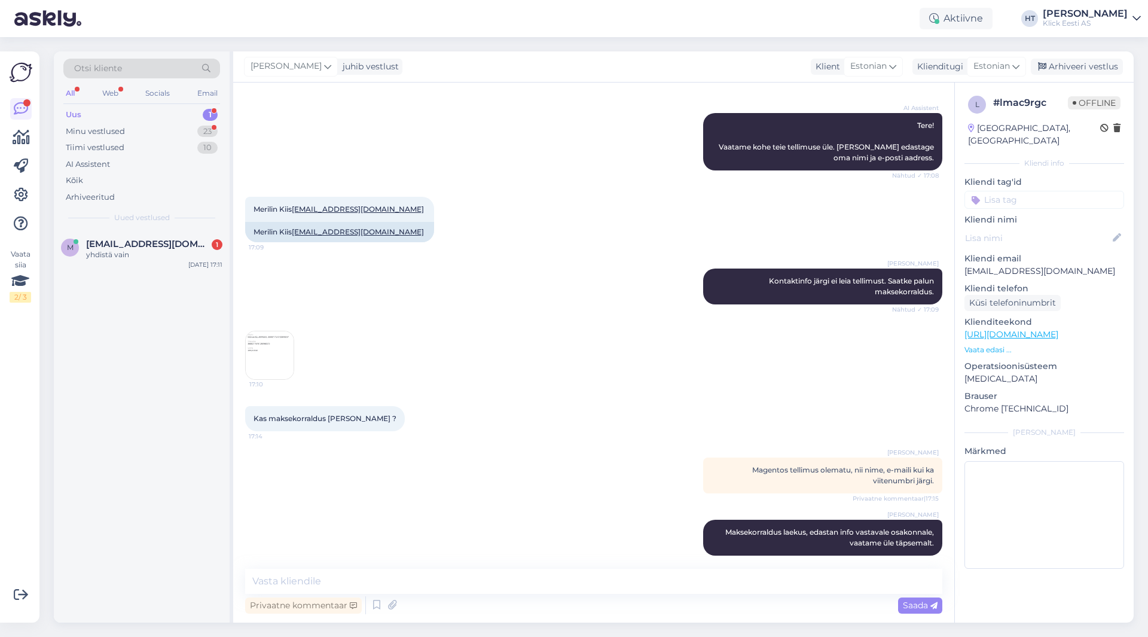
click at [1015, 191] on input at bounding box center [1044, 200] width 160 height 18
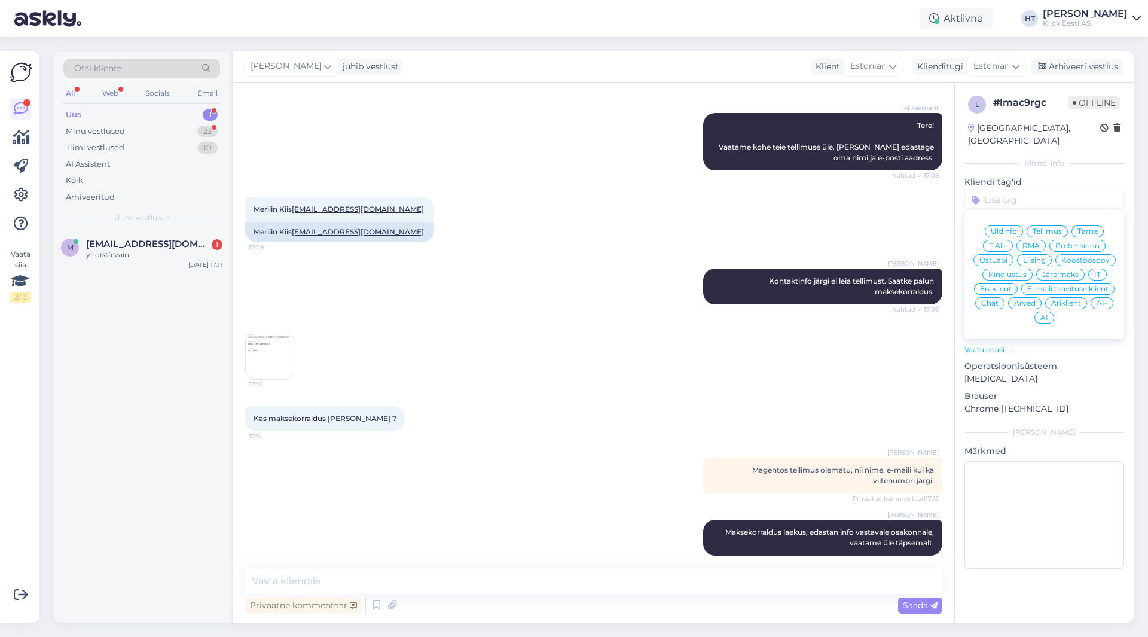
click at [1051, 228] on span "Tellimus" at bounding box center [1047, 231] width 29 height 7
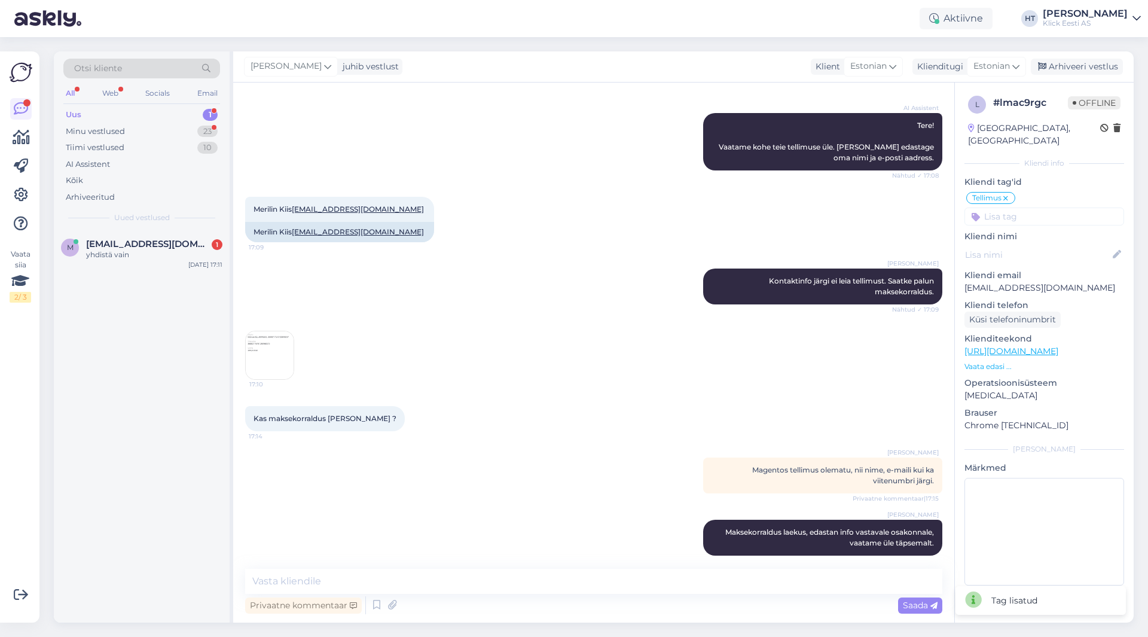
click at [1043, 207] on input at bounding box center [1044, 216] width 160 height 18
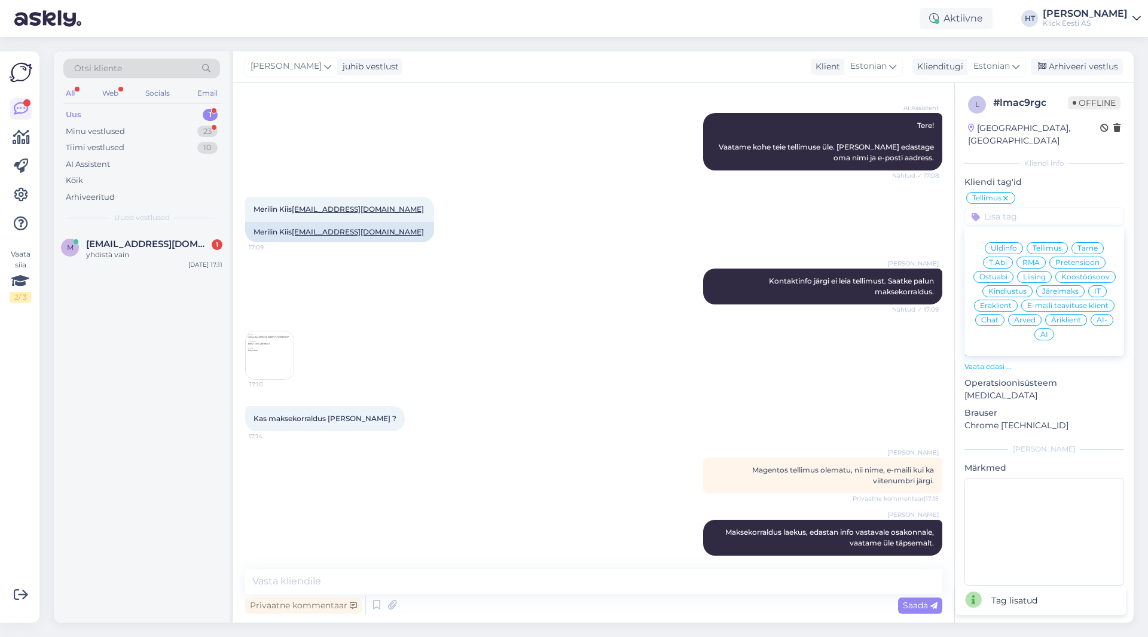
click at [1006, 302] on span "Eraklient" at bounding box center [996, 305] width 32 height 7
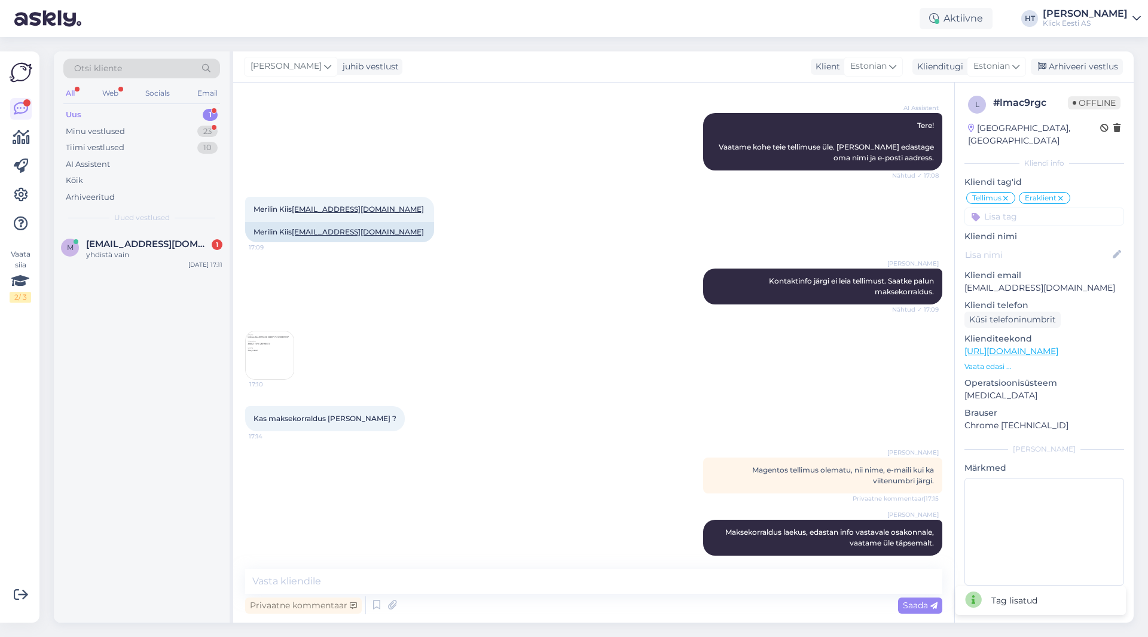
click at [701, 368] on div "17:10" at bounding box center [593, 355] width 697 height 75
drag, startPoint x: 1063, startPoint y: 275, endPoint x: 967, endPoint y: 278, distance: 95.7
click at [967, 282] on p "[EMAIL_ADDRESS][DOMAIN_NAME]" at bounding box center [1044, 288] width 160 height 13
drag, startPoint x: 255, startPoint y: 200, endPoint x: 293, endPoint y: 199, distance: 37.7
click at [293, 204] on span "Merilin Kiis [EMAIL_ADDRESS][DOMAIN_NAME]" at bounding box center [340, 208] width 172 height 9
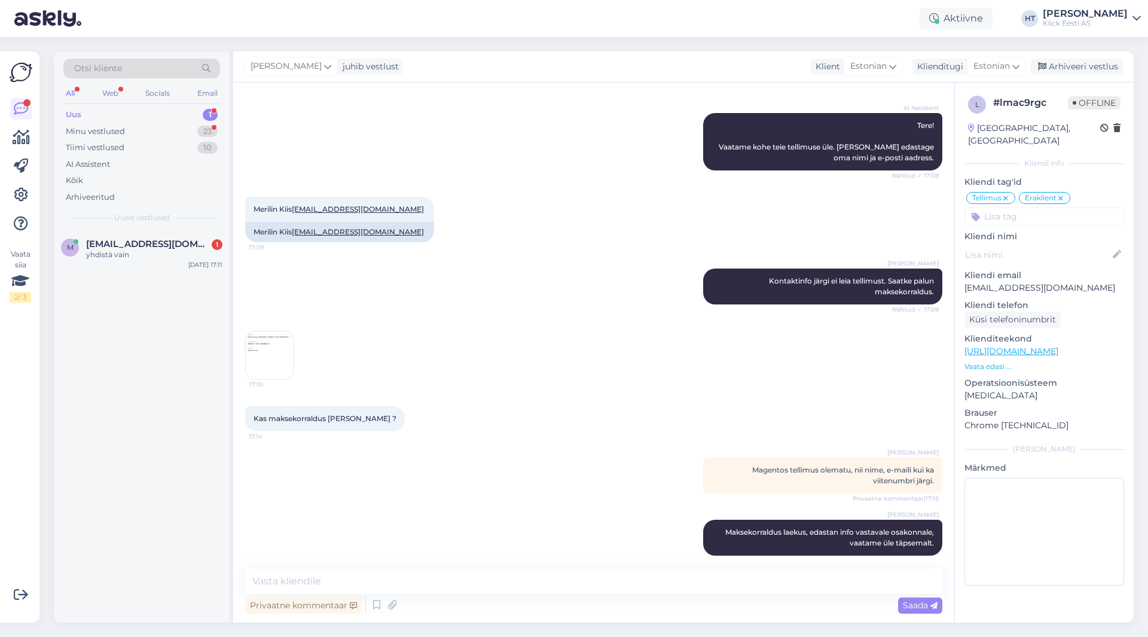
drag, startPoint x: 576, startPoint y: 210, endPoint x: 591, endPoint y: 208, distance: 15.1
click at [576, 210] on div "Merilin Kiis [EMAIL_ADDRESS][DOMAIN_NAME] 17:09 Merilin Kiis [EMAIL_ADDRESS][DO…" at bounding box center [593, 220] width 697 height 72
click at [358, 587] on textarea at bounding box center [593, 581] width 697 height 25
click at [326, 607] on div "Privaatne kommentaar" at bounding box center [303, 605] width 117 height 16
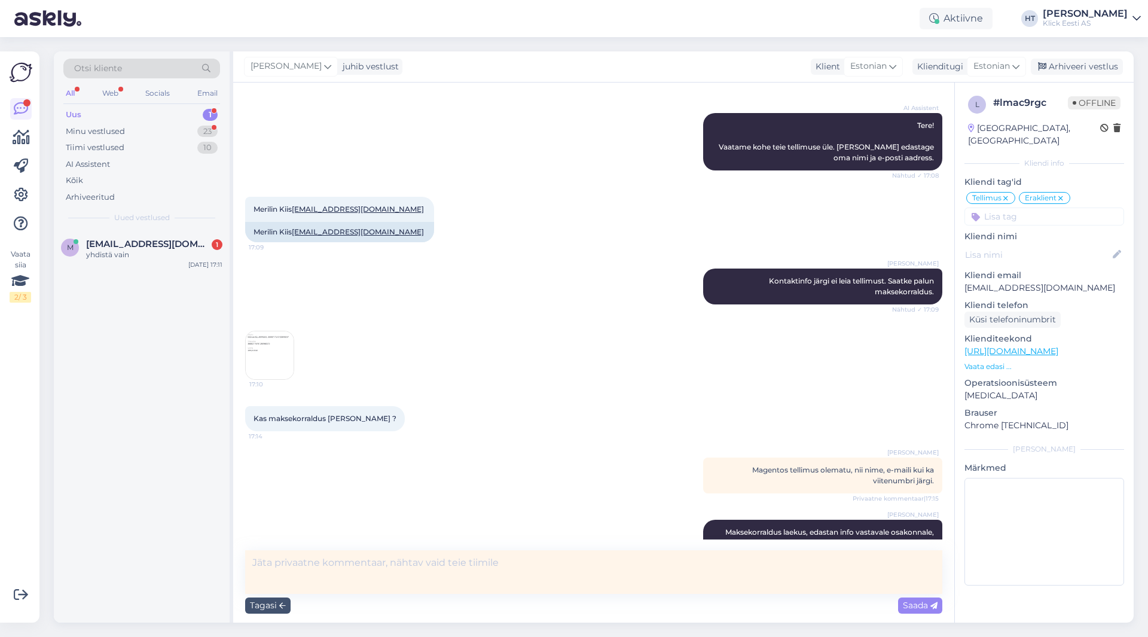
click at [400, 570] on textarea at bounding box center [593, 572] width 697 height 44
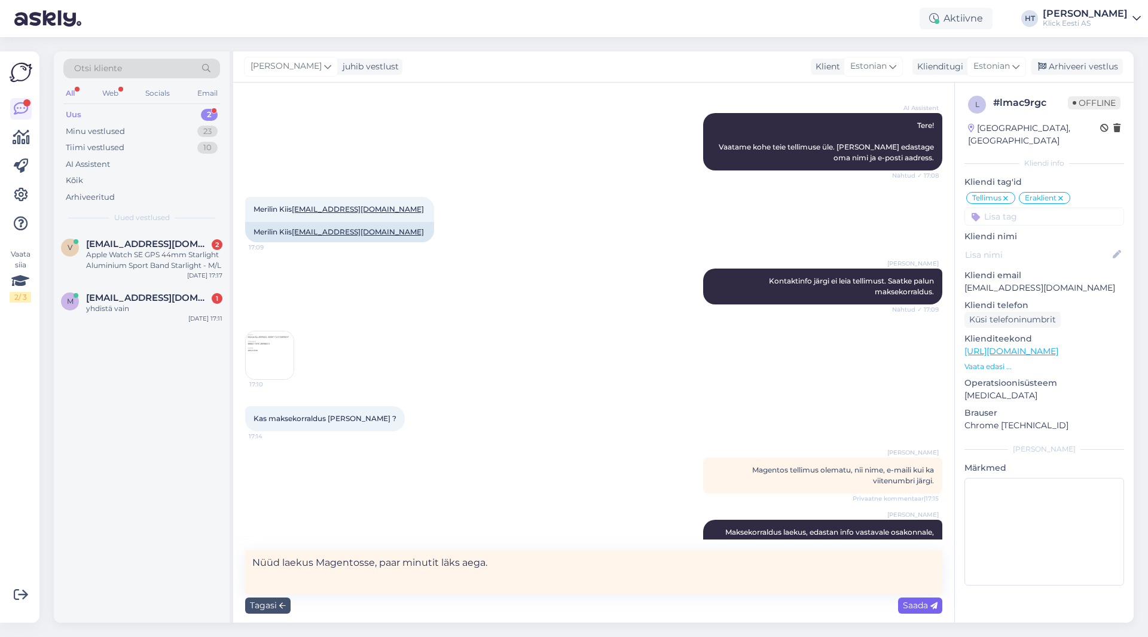
click at [905, 606] on span "Saada" at bounding box center [920, 605] width 35 height 11
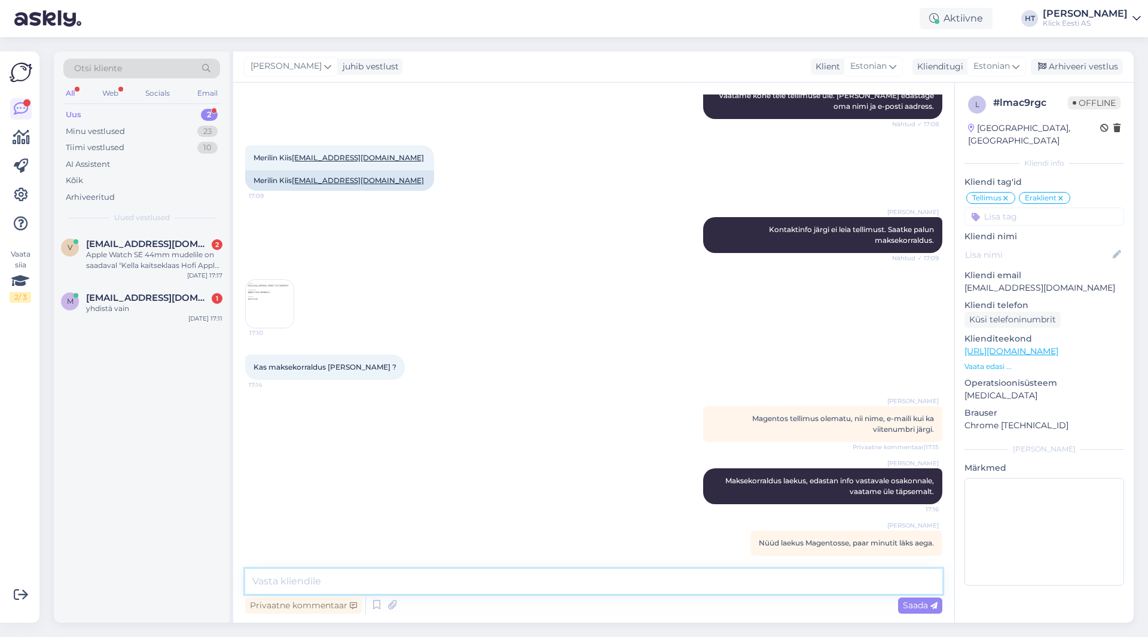
click at [703, 576] on textarea at bounding box center [593, 581] width 697 height 25
click at [264, 290] on img at bounding box center [270, 304] width 48 height 48
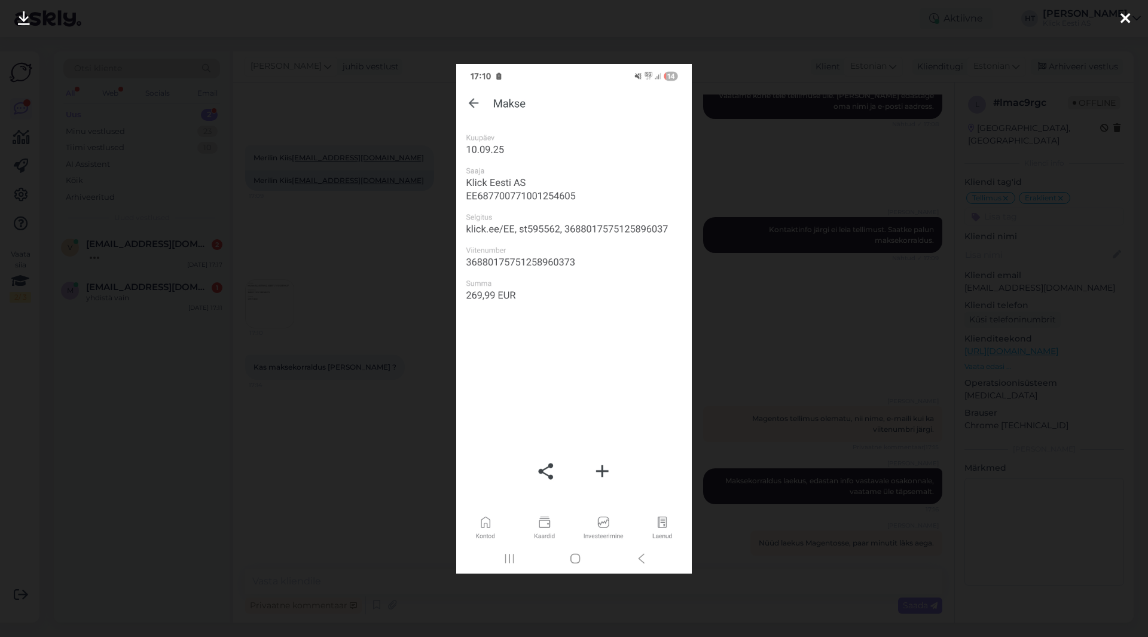
click at [835, 325] on div at bounding box center [574, 318] width 1148 height 637
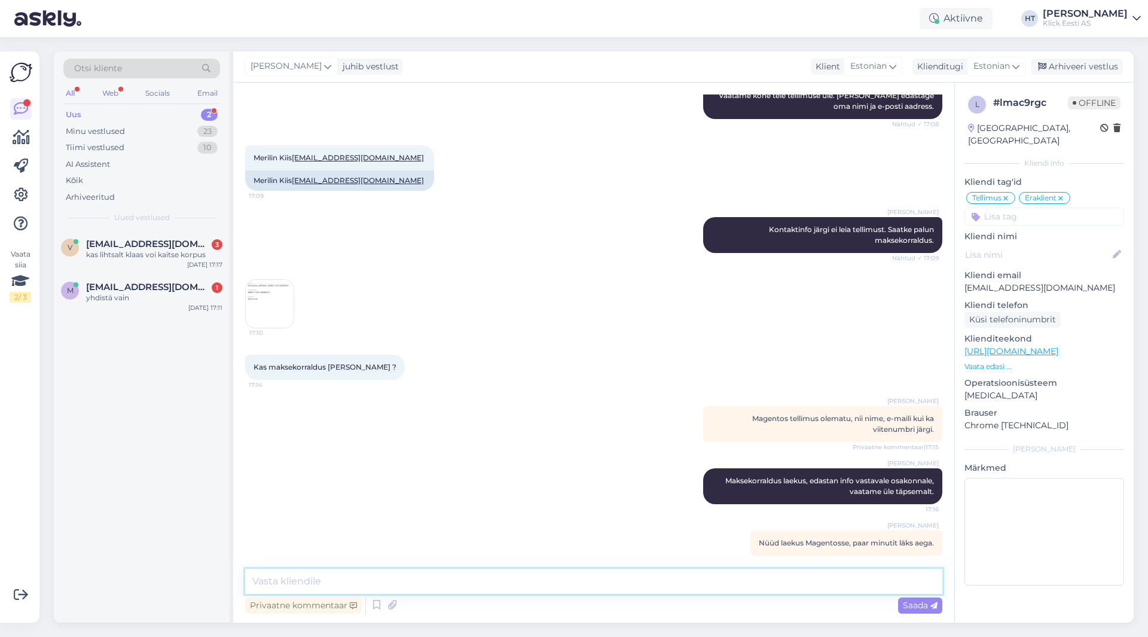
click at [597, 569] on textarea at bounding box center [593, 581] width 697 height 25
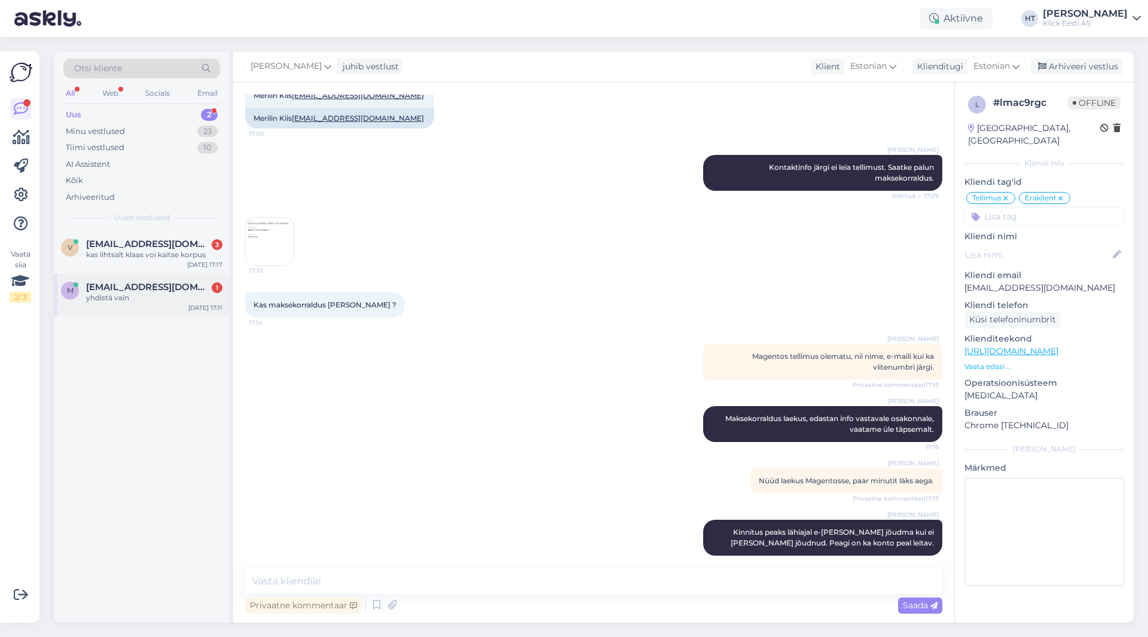
click at [176, 304] on div "m [EMAIL_ADDRESS][DOMAIN_NAME] 1 yhdistä vain [DATE] 17:11" at bounding box center [142, 294] width 176 height 43
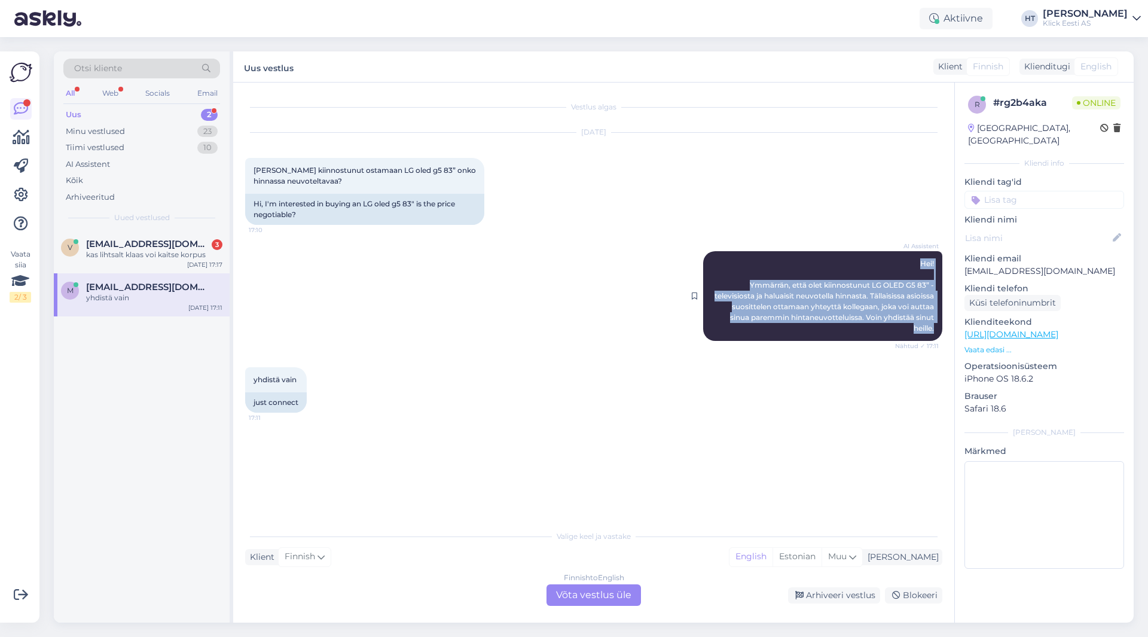
drag, startPoint x: 920, startPoint y: 262, endPoint x: 935, endPoint y: 331, distance: 69.8
click at [935, 331] on div "AI Assistent [PERSON_NAME]! Ymmärrän, [PERSON_NAME] olet kiinnostunut LG OLED G…" at bounding box center [822, 296] width 239 height 90
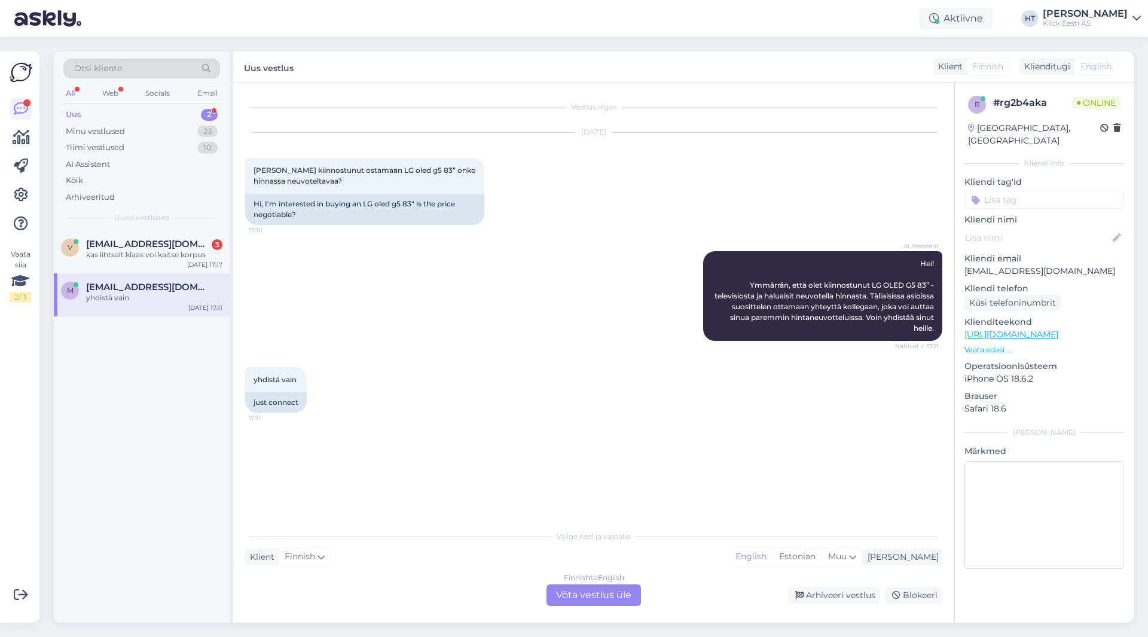
click at [602, 414] on div "yhdistä vain 17:11 just connect" at bounding box center [593, 390] width 697 height 72
click at [414, 320] on div "AI Assistent [PERSON_NAME]! Ymmärrän, [PERSON_NAME] olet kiinnostunut LG OLED G…" at bounding box center [593, 296] width 697 height 116
click at [611, 597] on div "Finnish to English Võta vestlus üle" at bounding box center [594, 595] width 94 height 22
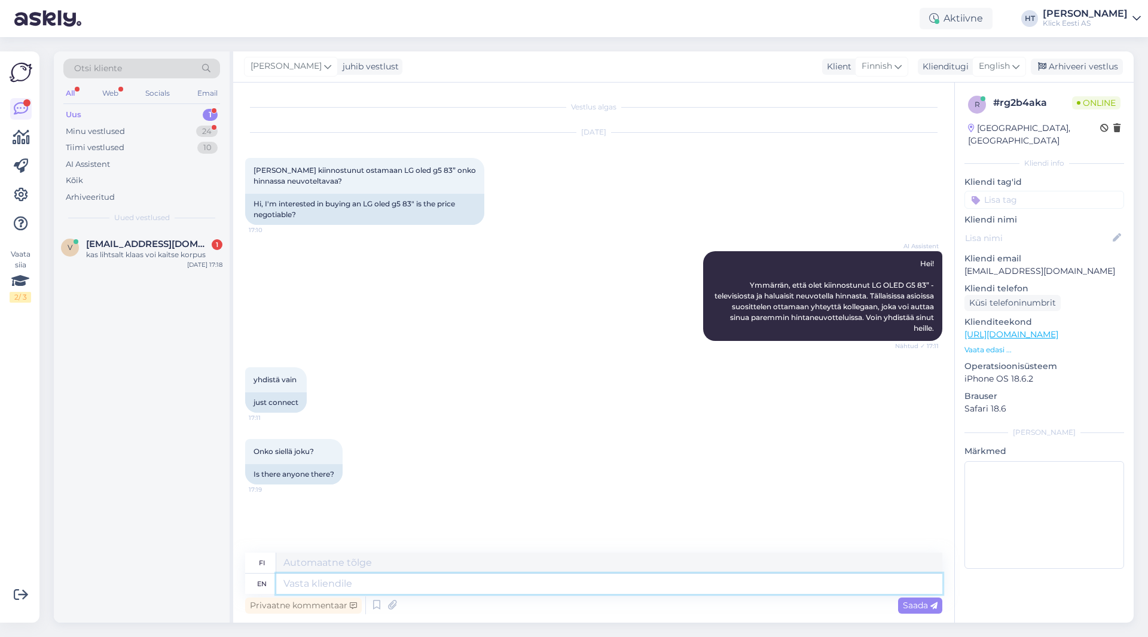
click at [597, 589] on textarea at bounding box center [609, 583] width 666 height 20
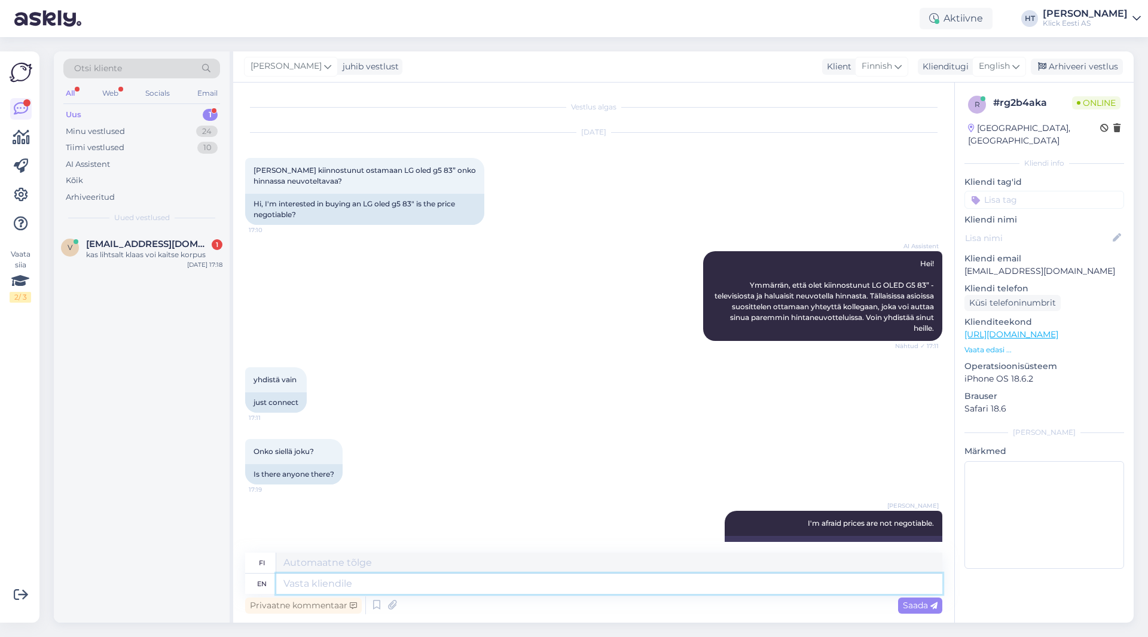
scroll to position [28, 0]
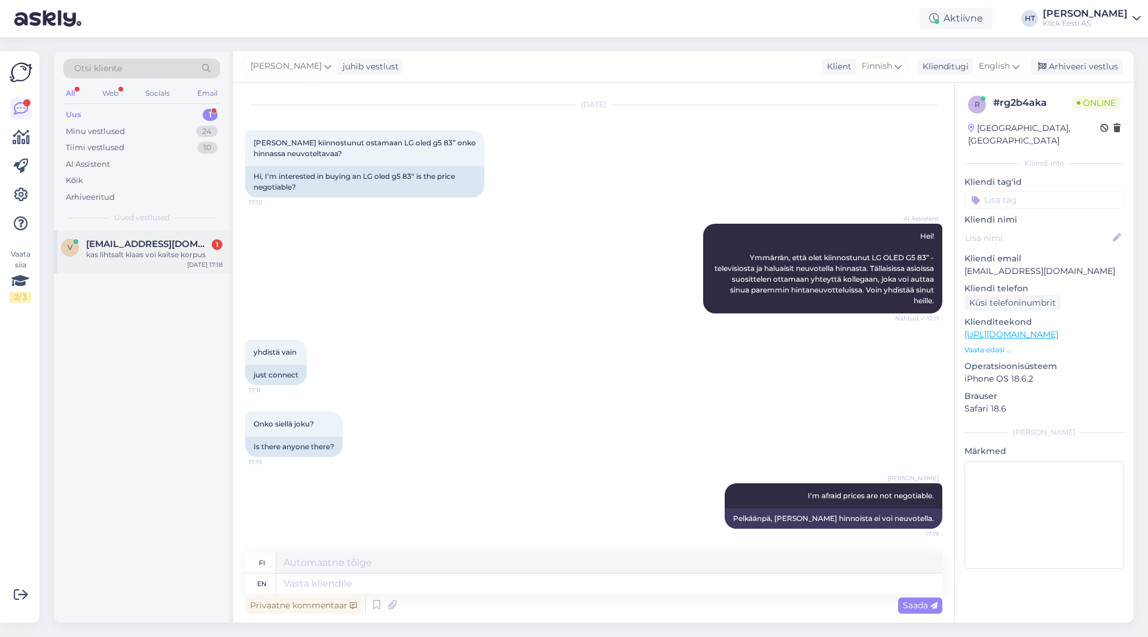
click at [139, 255] on div "kas lihtsalt klaas voi kaitse korpus" at bounding box center [154, 254] width 136 height 11
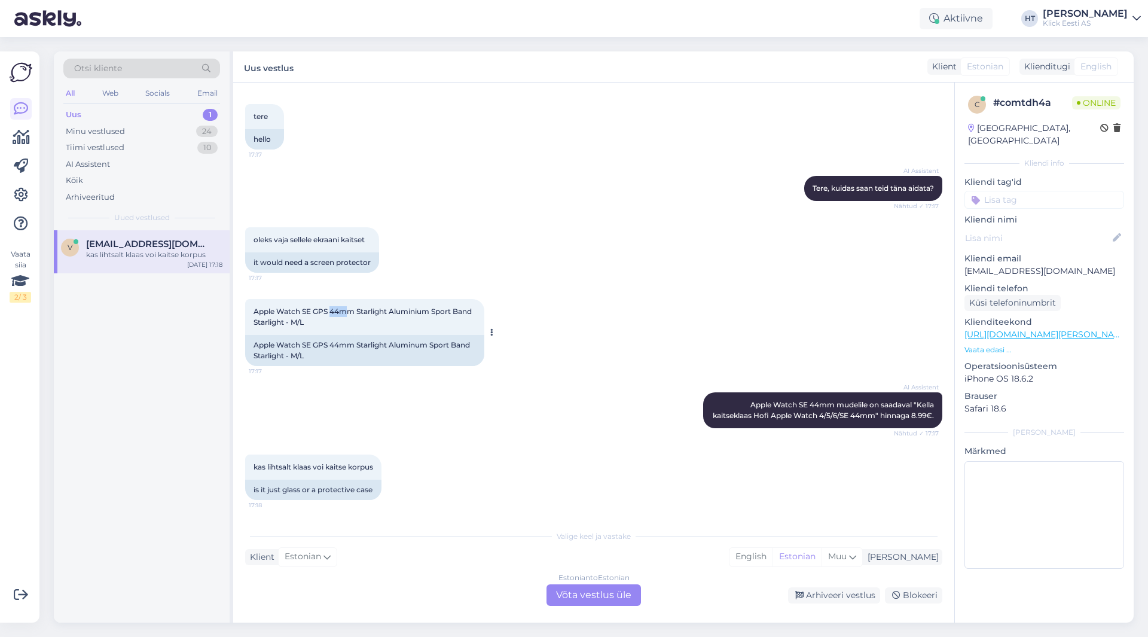
drag, startPoint x: 331, startPoint y: 299, endPoint x: 350, endPoint y: 301, distance: 19.9
click at [350, 307] on span "Apple Watch SE GPS 44mm Starlight Aluminium Sport Band Starlight - M/L" at bounding box center [364, 317] width 220 height 20
click at [482, 426] on div "AI Assistent Apple Watch SE 44mm mudelile on saadaval "Kella kaitseklaas Hofi A…" at bounding box center [593, 410] width 697 height 62
click at [597, 593] on div "Estonian to Estonian Võta vestlus üle" at bounding box center [594, 595] width 94 height 22
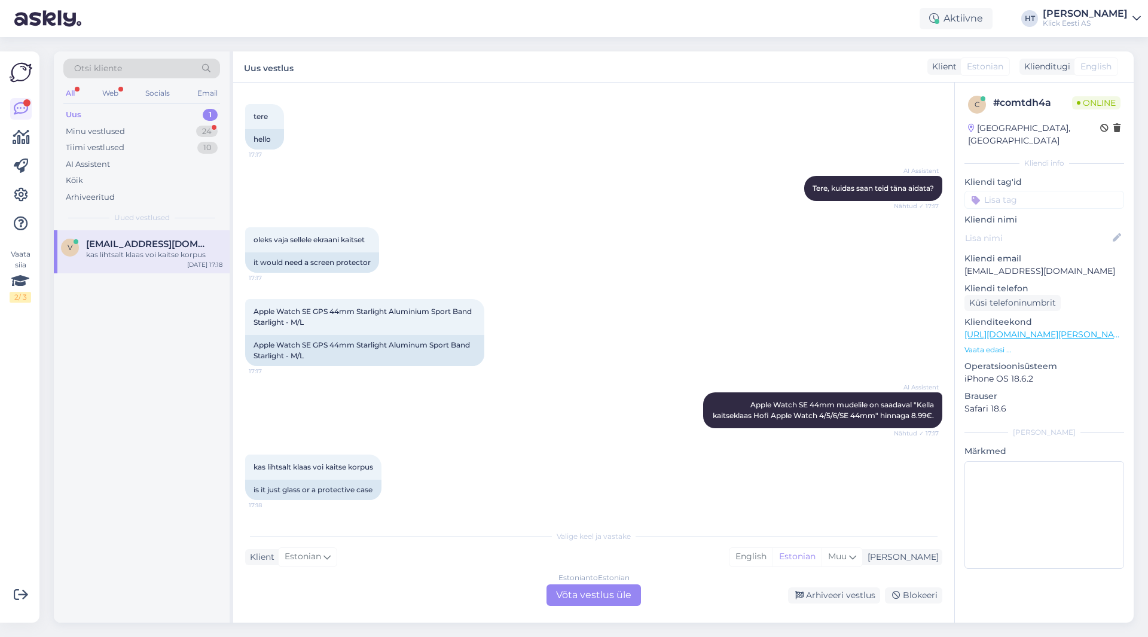
scroll to position [20, 0]
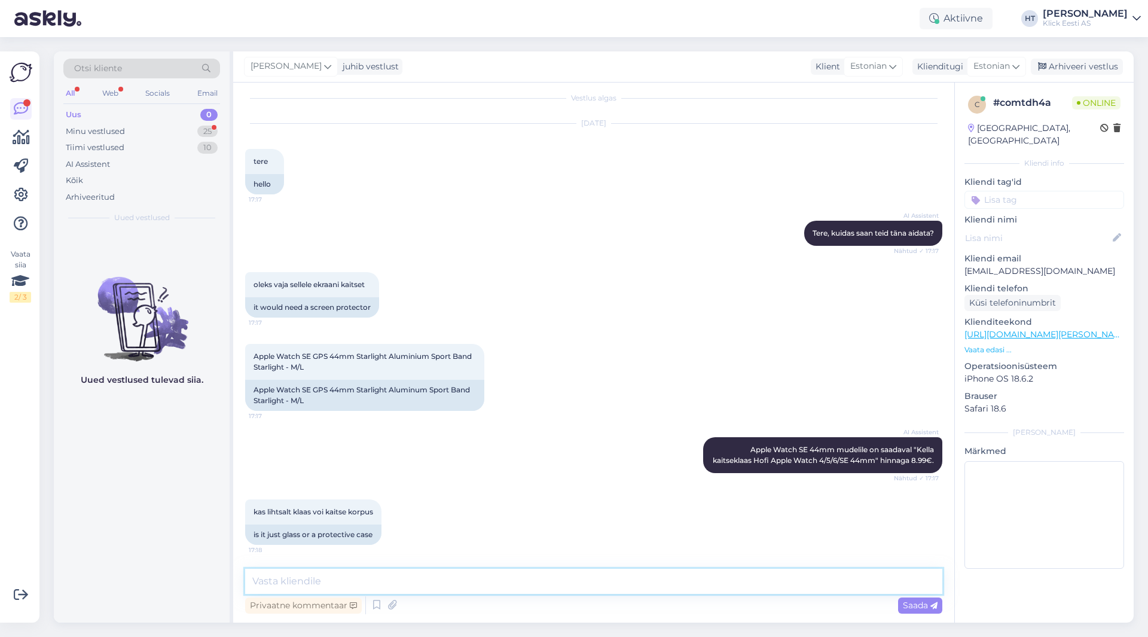
click at [581, 578] on textarea at bounding box center [593, 581] width 697 height 25
paste textarea "[URL][DOMAIN_NAME]"
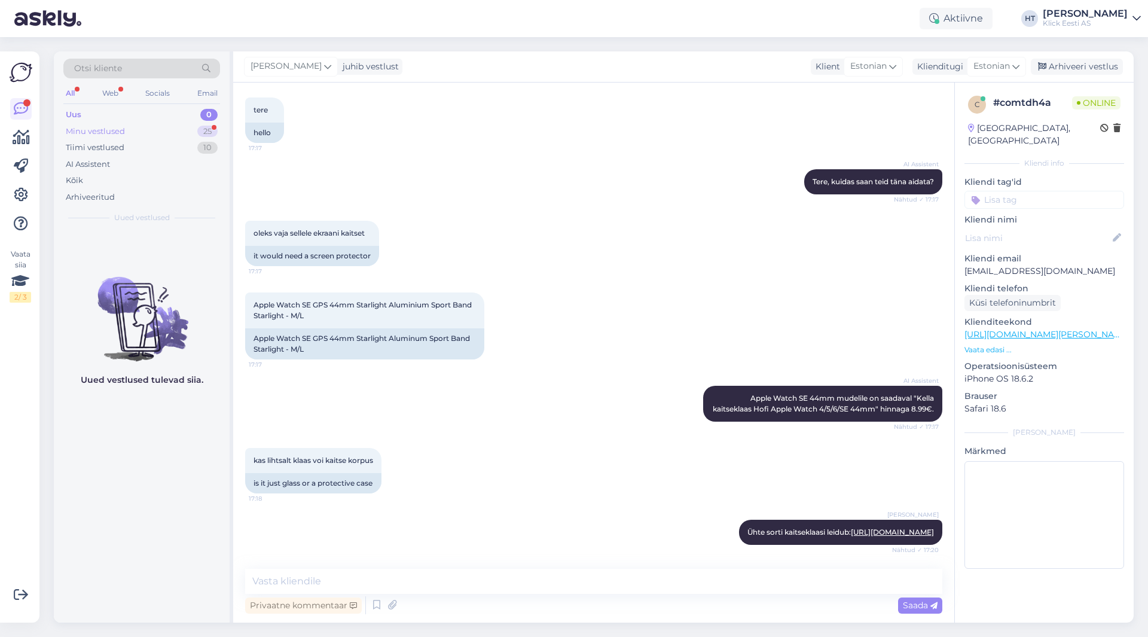
click at [203, 133] on div "25" at bounding box center [207, 132] width 20 height 12
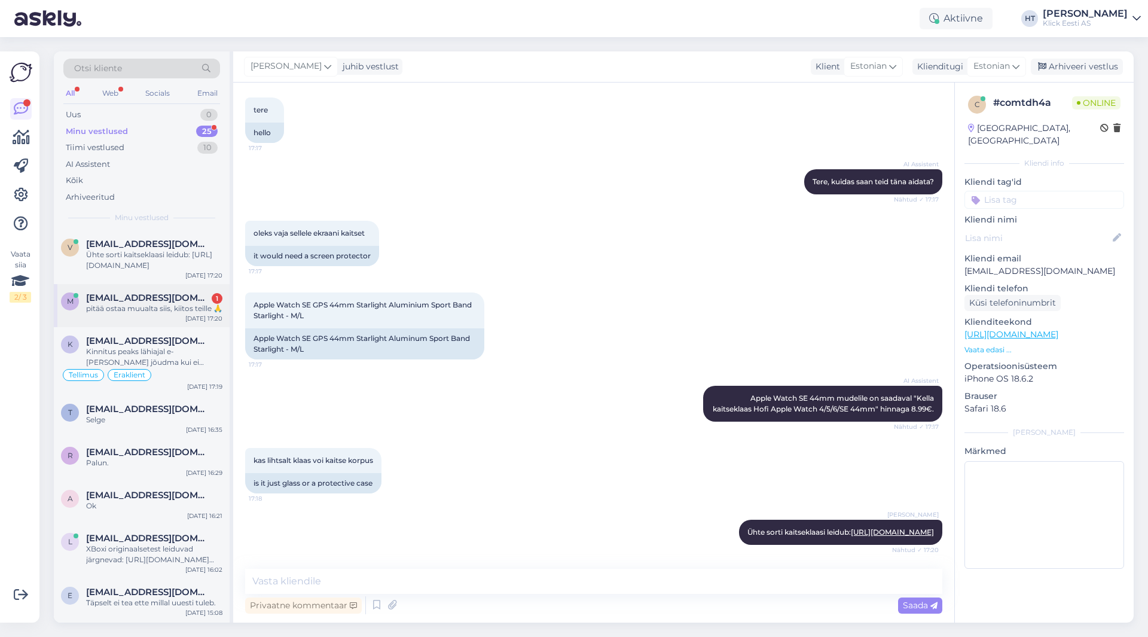
click at [210, 298] on div "[EMAIL_ADDRESS][DOMAIN_NAME] 1" at bounding box center [154, 297] width 136 height 11
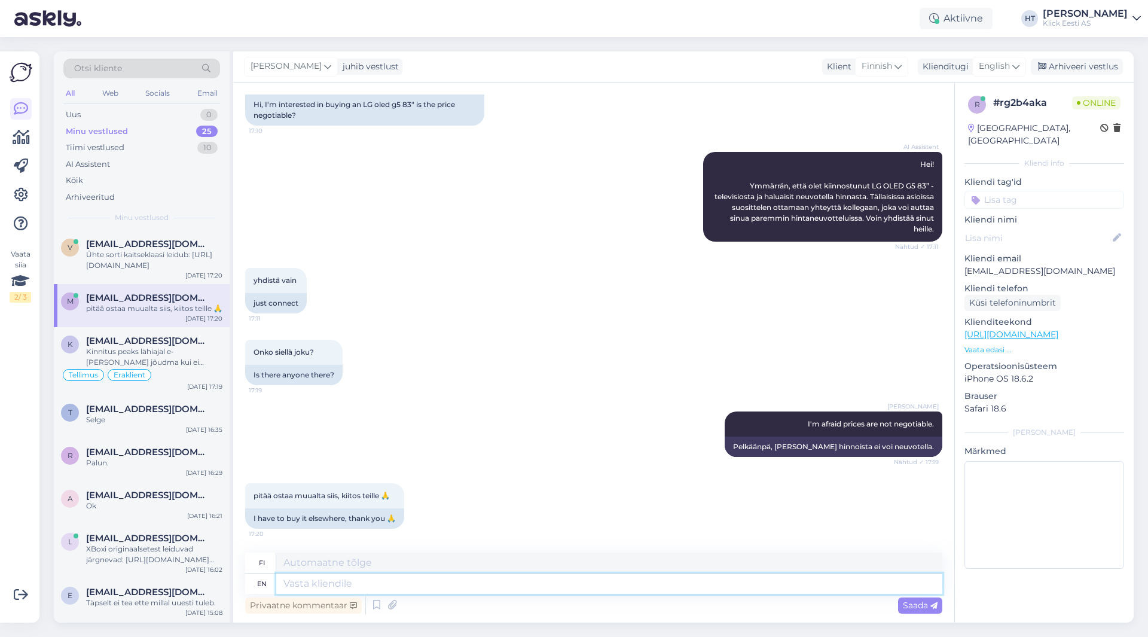
click at [398, 582] on textarea at bounding box center [609, 583] width 666 height 20
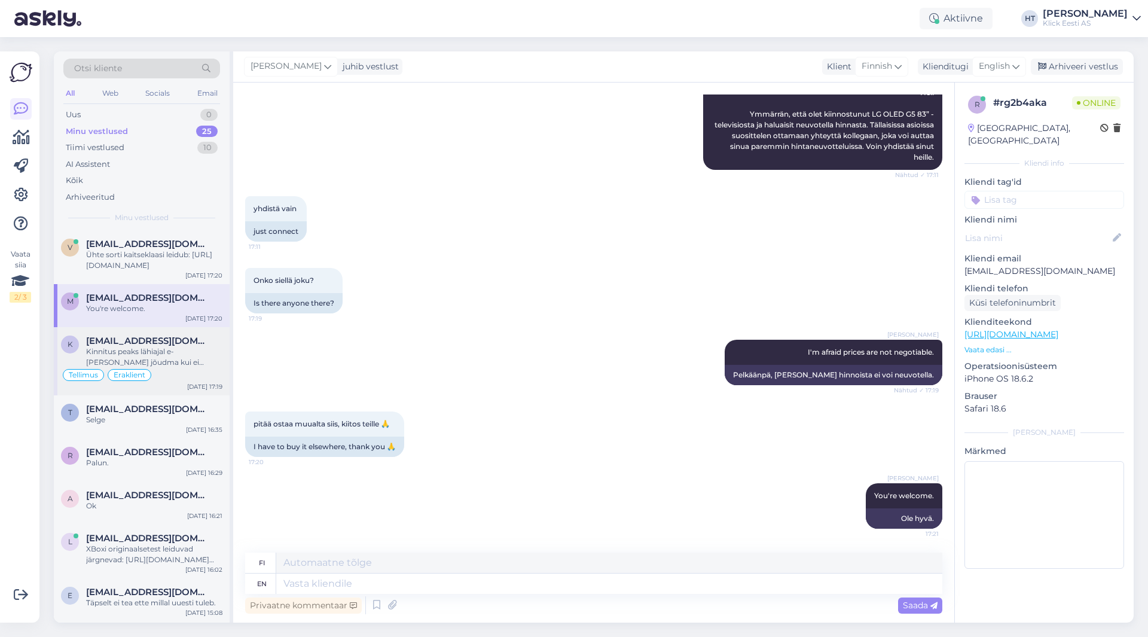
click at [134, 342] on span "[EMAIL_ADDRESS][DOMAIN_NAME]" at bounding box center [148, 340] width 124 height 11
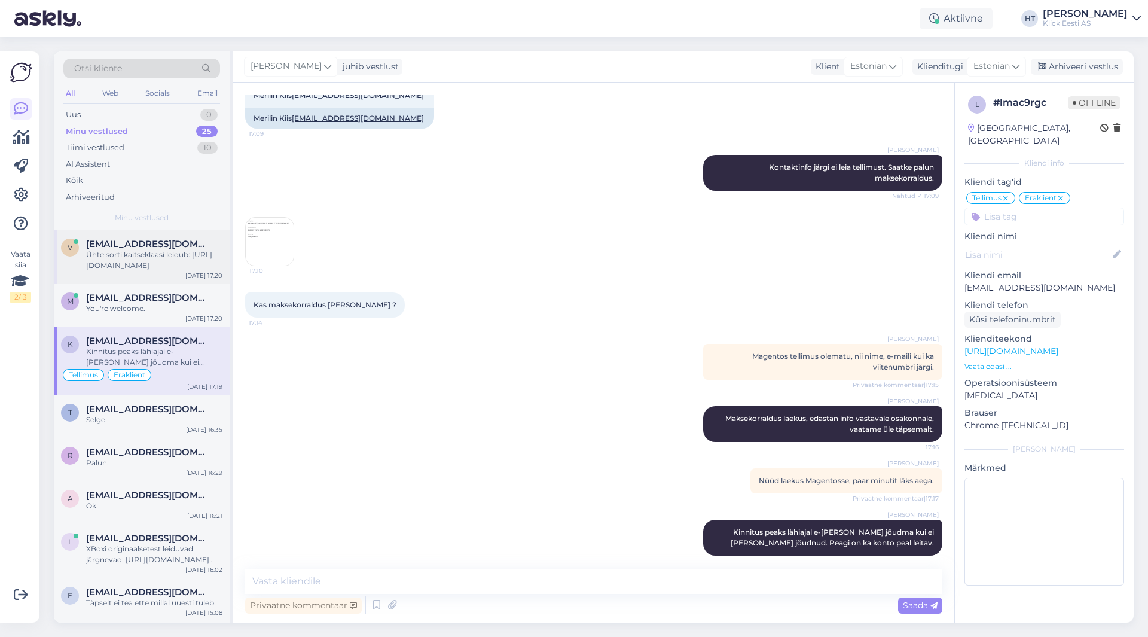
click at [137, 247] on span "[EMAIL_ADDRESS][DOMAIN_NAME]" at bounding box center [148, 244] width 124 height 11
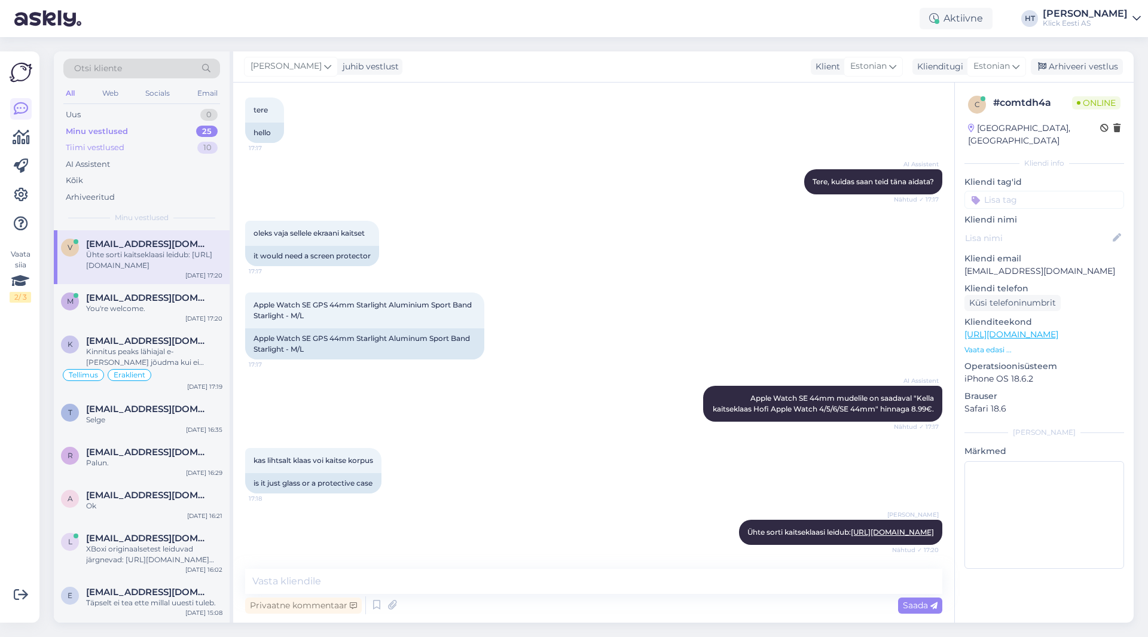
click at [184, 147] on div "Tiimi vestlused 10" at bounding box center [141, 147] width 157 height 17
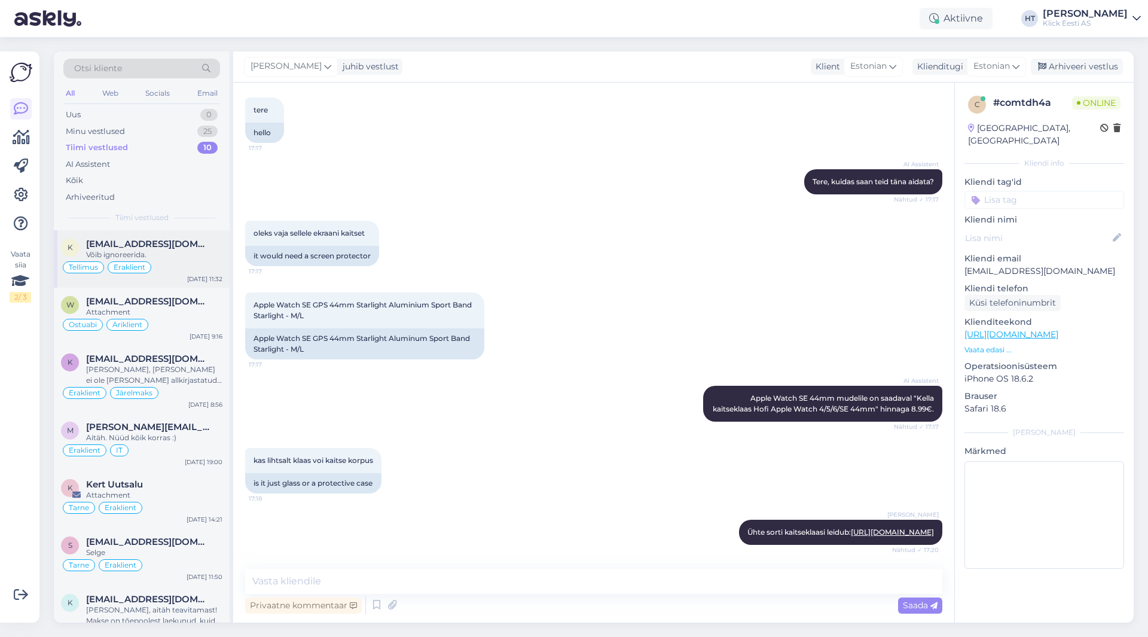
click at [195, 258] on div "Võib ignoreerida." at bounding box center [154, 254] width 136 height 11
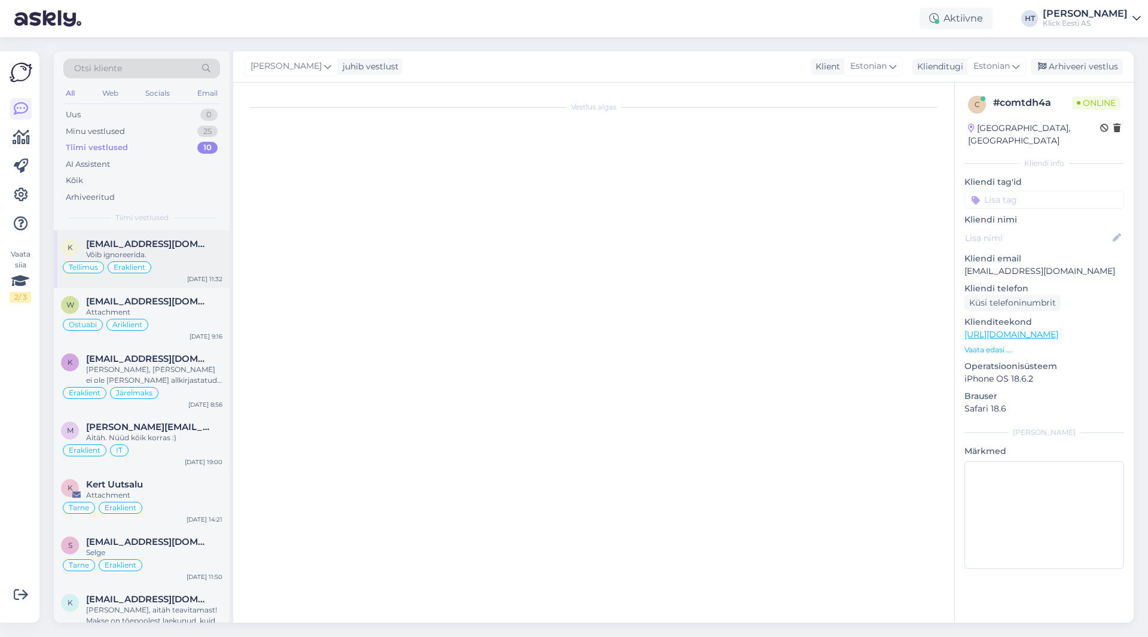
scroll to position [468, 0]
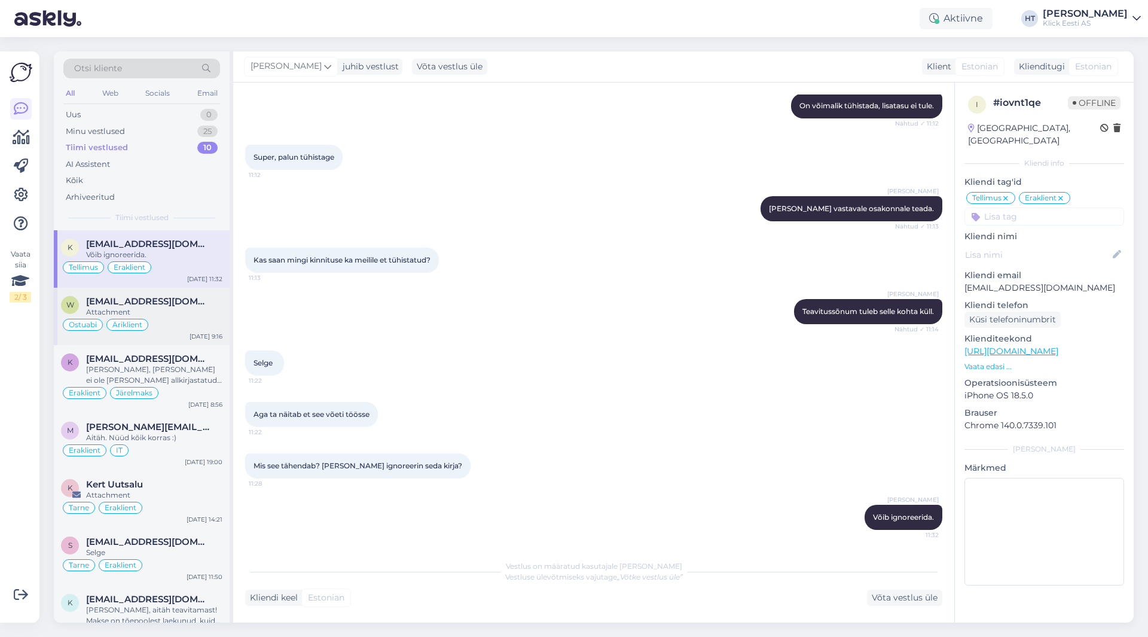
click at [165, 318] on div "Ostuabi Äriklient" at bounding box center [141, 325] width 161 height 14
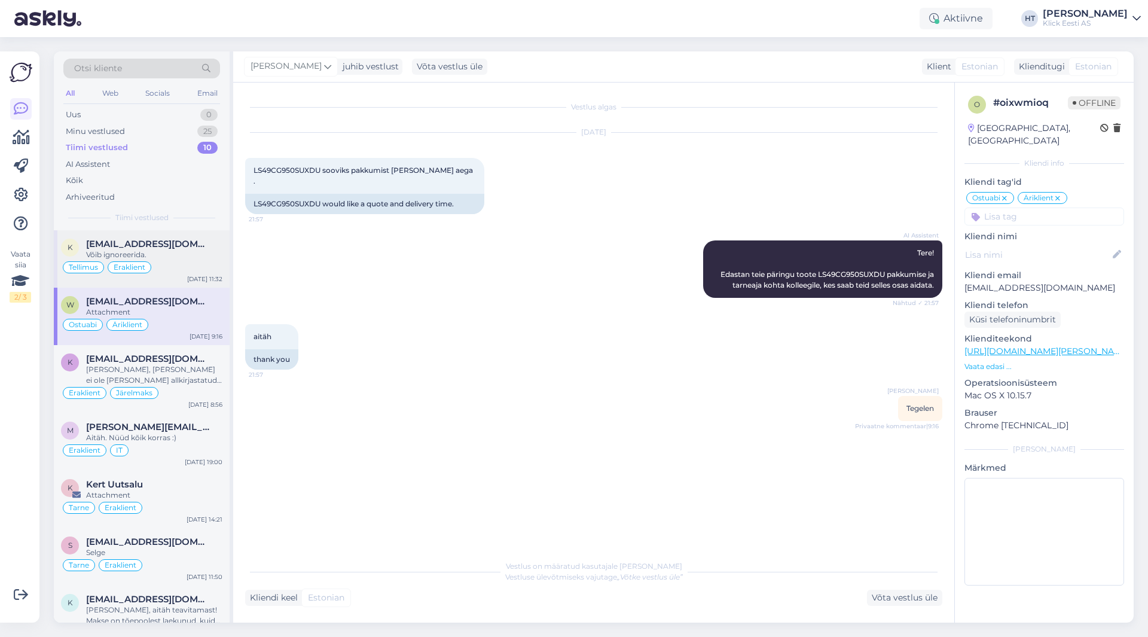
click at [175, 258] on div "Võib ignoreerida." at bounding box center [154, 254] width 136 height 11
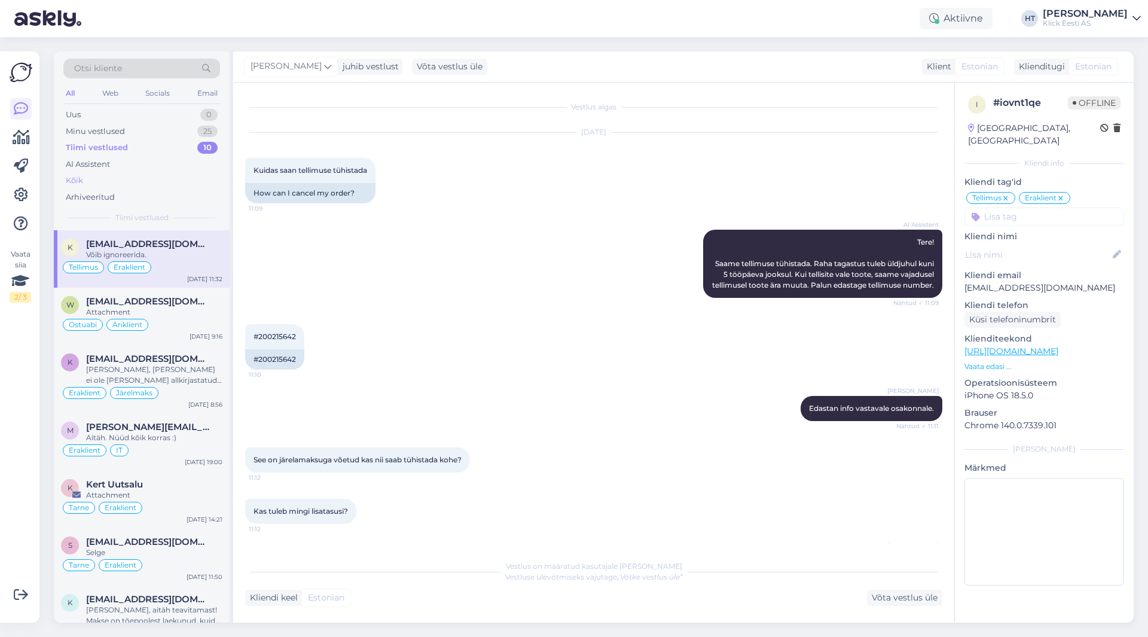
scroll to position [468, 0]
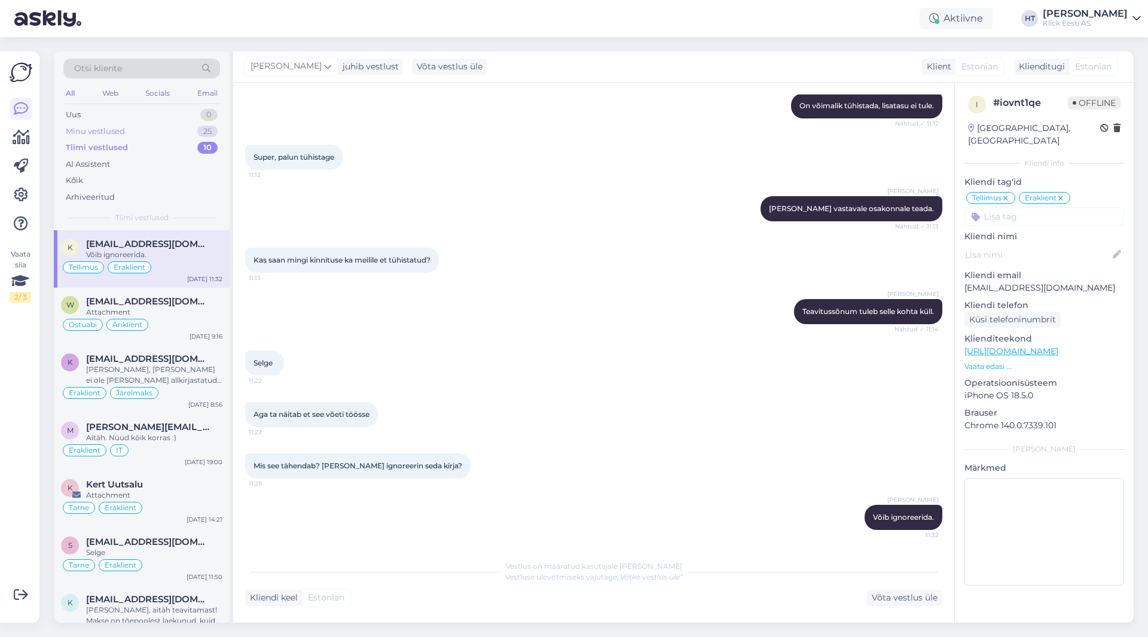
click at [187, 138] on div "Minu vestlused 25" at bounding box center [141, 131] width 157 height 17
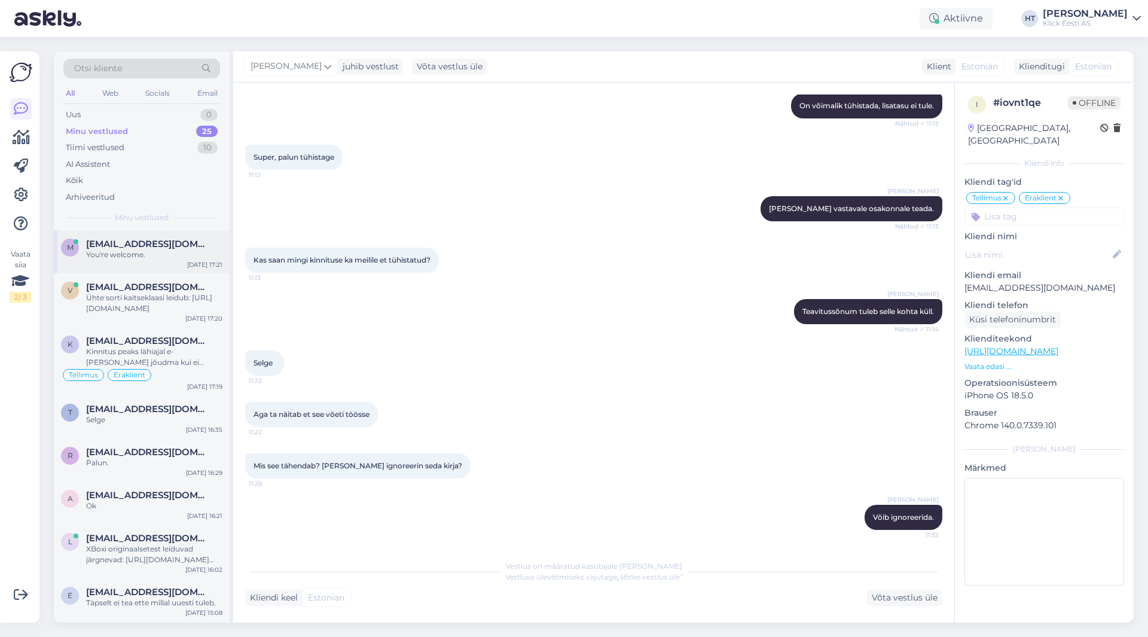
click at [181, 251] on div "You're welcome." at bounding box center [154, 254] width 136 height 11
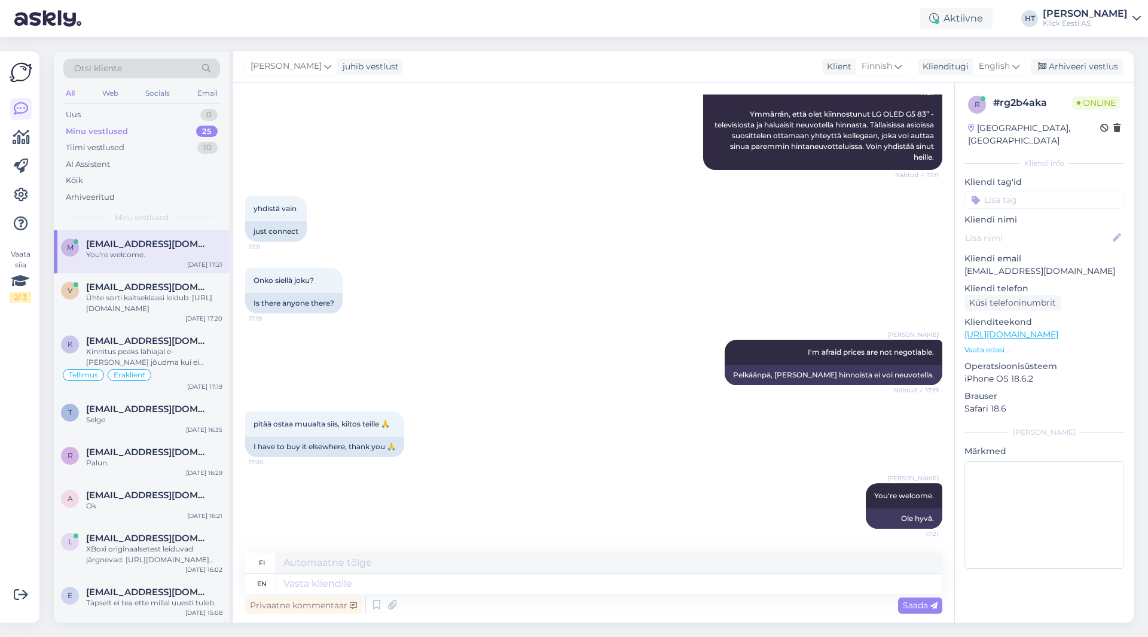
scroll to position [171, 0]
click at [492, 318] on div "Onko siellä joku? 17:19 Is there anyone there?" at bounding box center [593, 291] width 697 height 72
click at [136, 161] on div "AI Assistent" at bounding box center [141, 164] width 157 height 17
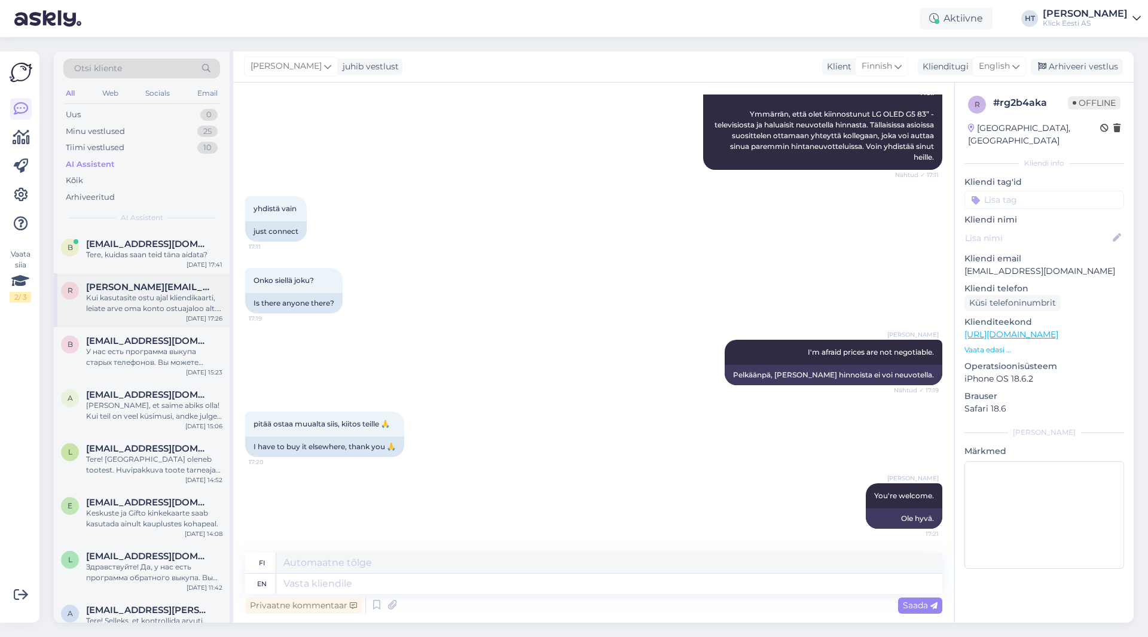
click at [151, 278] on div "r [PERSON_NAME][EMAIL_ADDRESS][PERSON_NAME][DOMAIN_NAME] Kui kasutasite ostu aj…" at bounding box center [142, 300] width 176 height 54
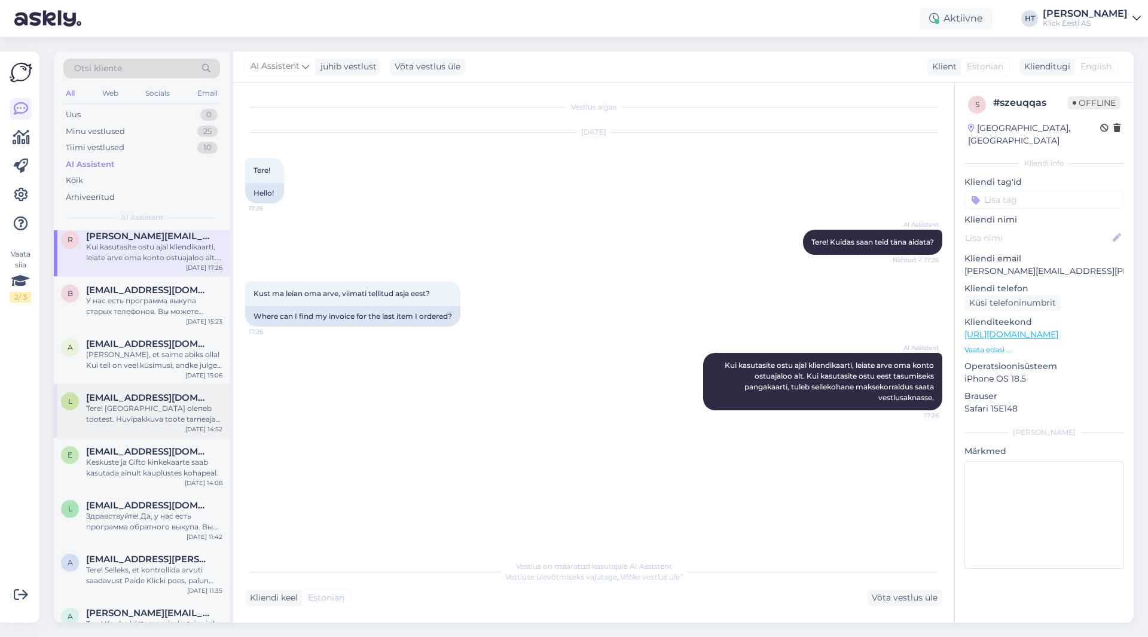
scroll to position [0, 0]
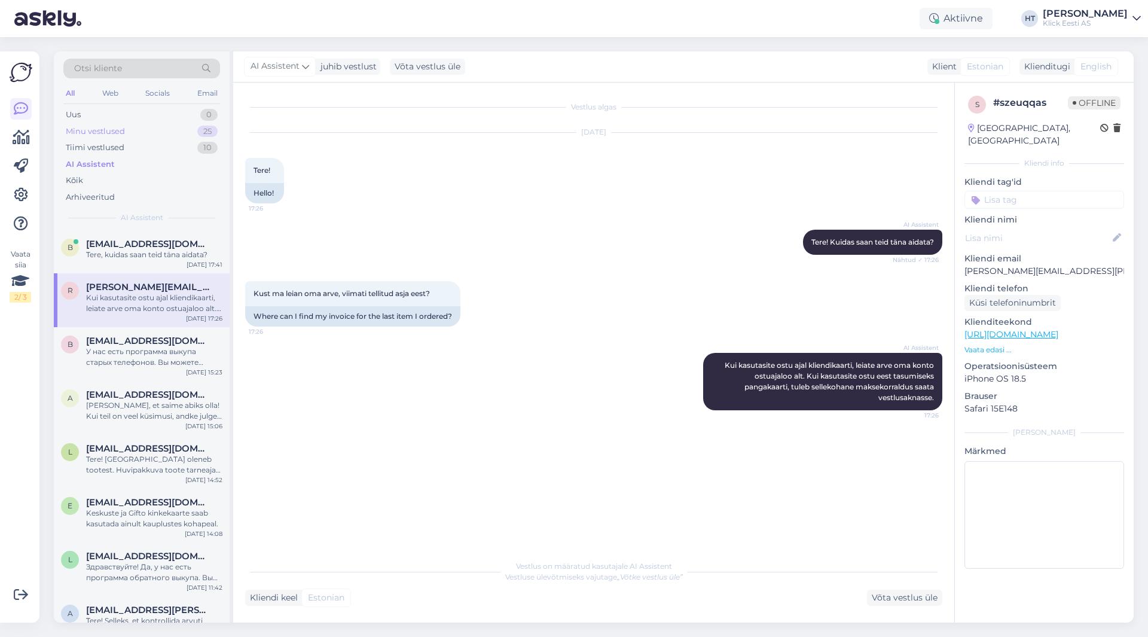
click at [179, 132] on div "Minu vestlused 25" at bounding box center [141, 131] width 157 height 17
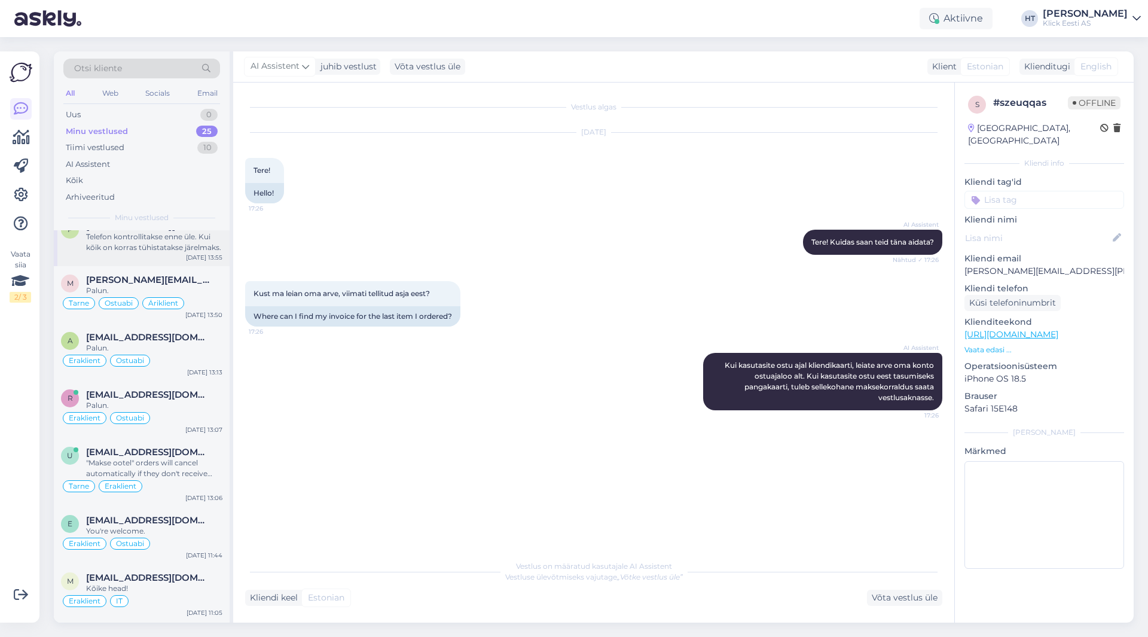
scroll to position [978, 0]
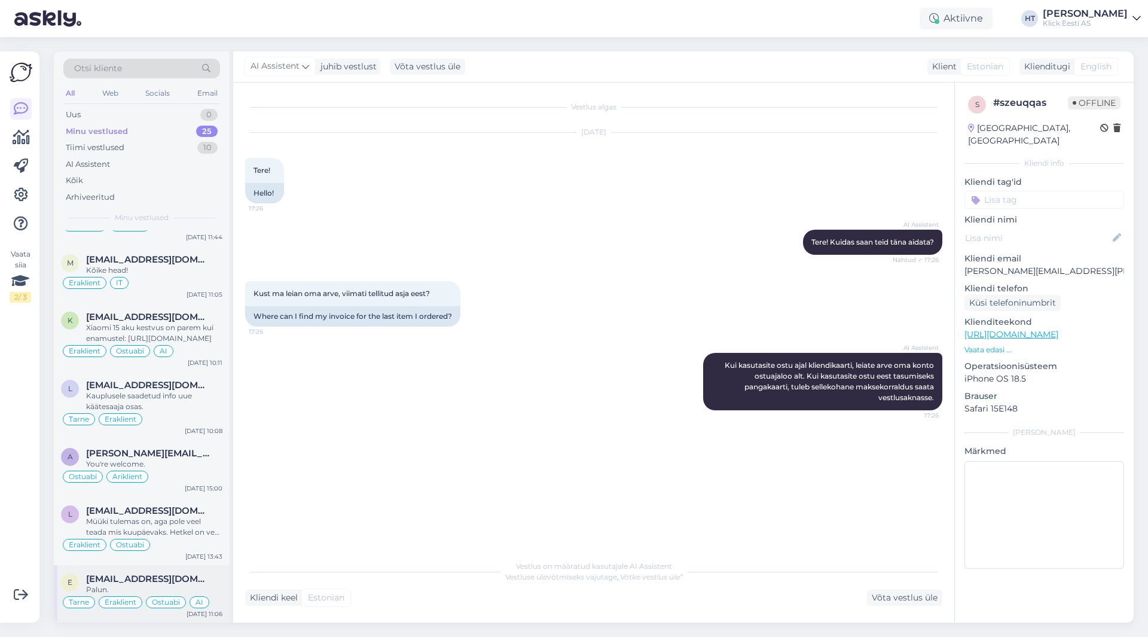
click at [139, 579] on span "[EMAIL_ADDRESS][DOMAIN_NAME]" at bounding box center [148, 578] width 124 height 11
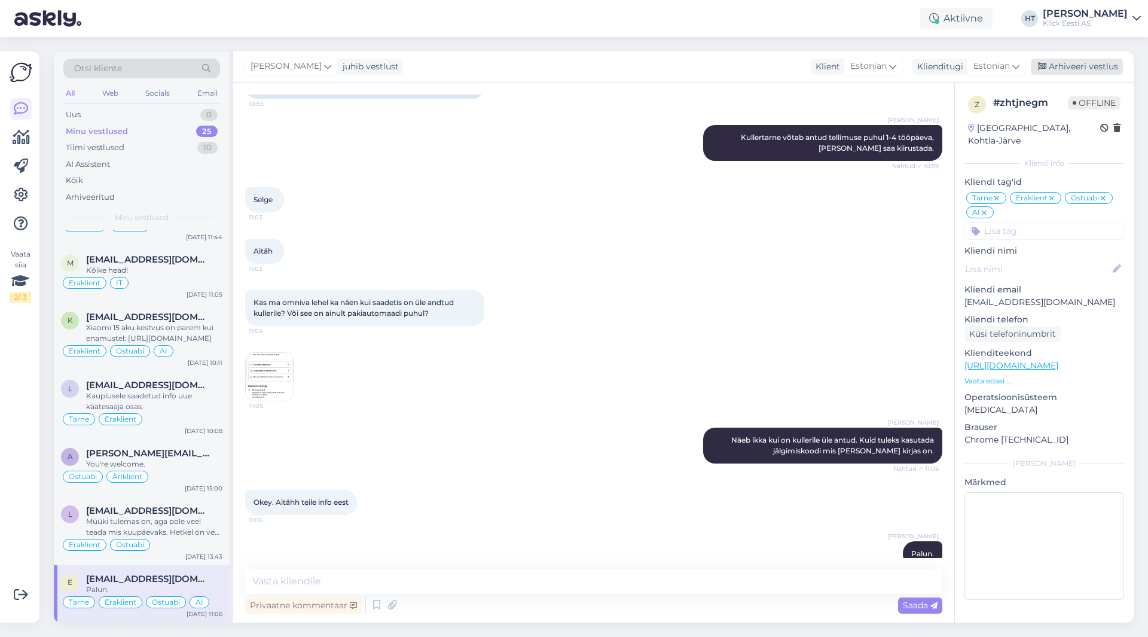
click at [1081, 65] on div "Arhiveeri vestlus" at bounding box center [1077, 67] width 92 height 16
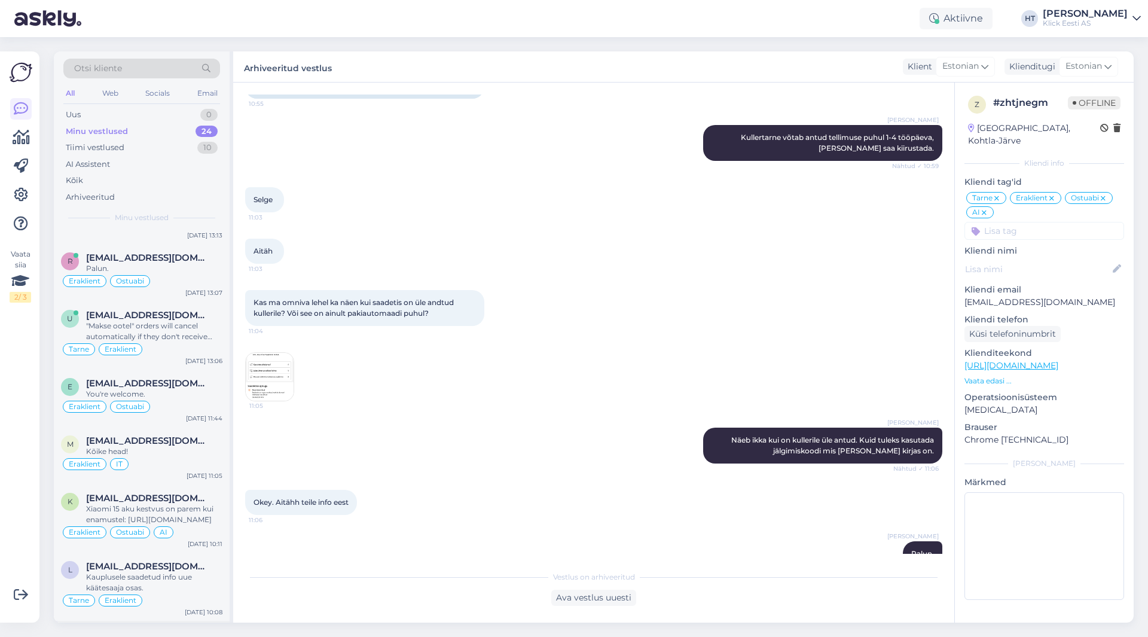
scroll to position [921, 0]
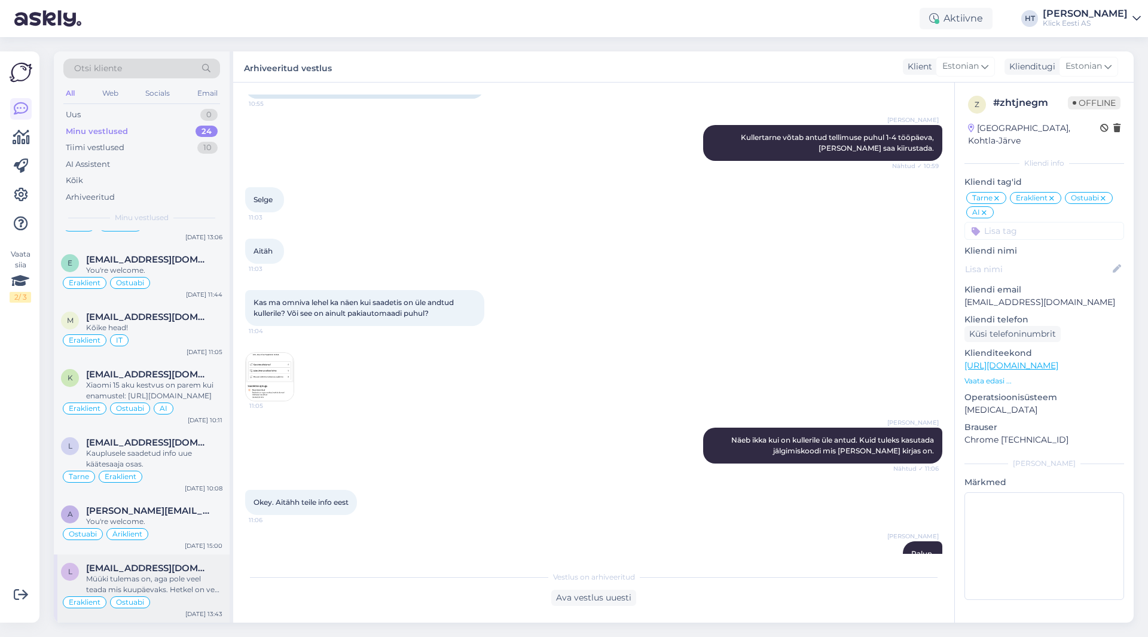
click at [141, 572] on span "[EMAIL_ADDRESS][DOMAIN_NAME]" at bounding box center [148, 568] width 124 height 11
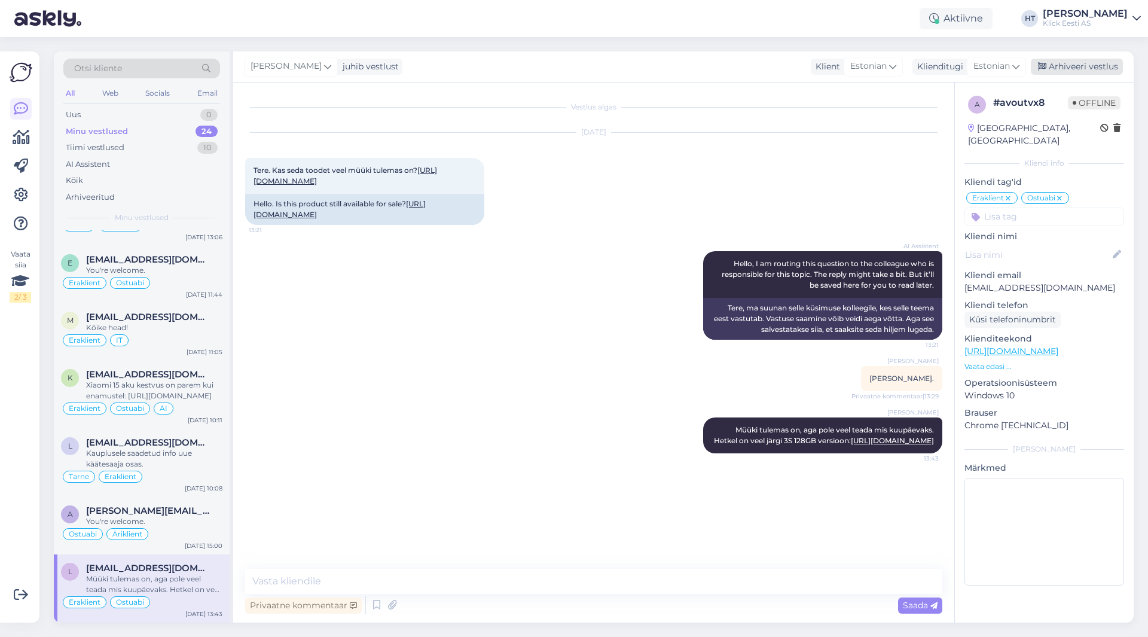
click at [1059, 68] on div "Arhiveeri vestlus" at bounding box center [1077, 67] width 92 height 16
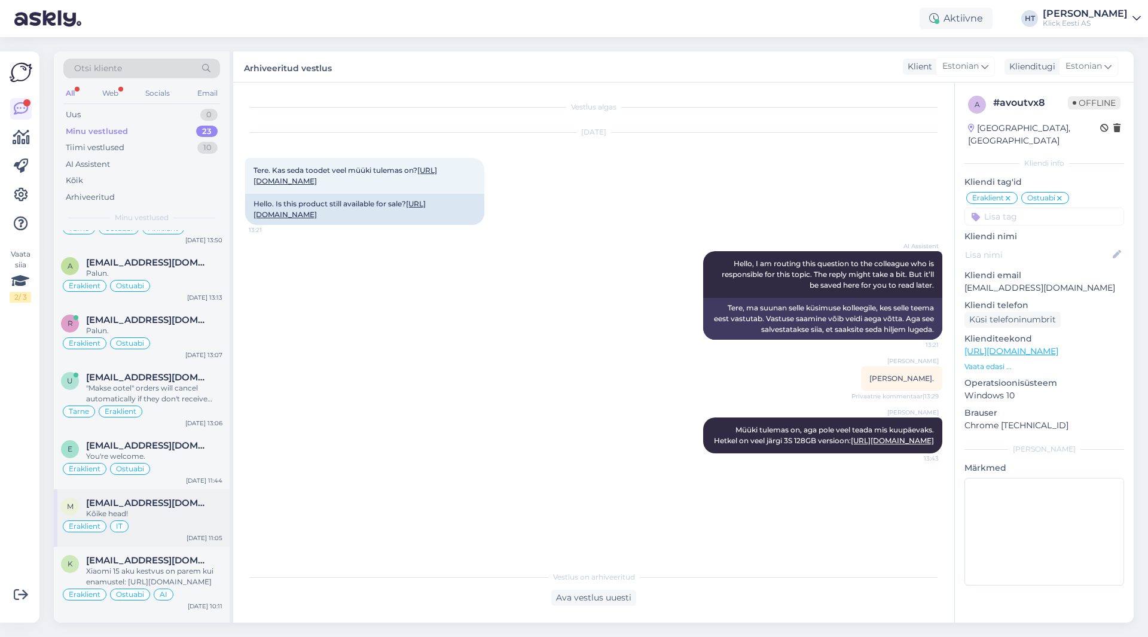
scroll to position [853, 0]
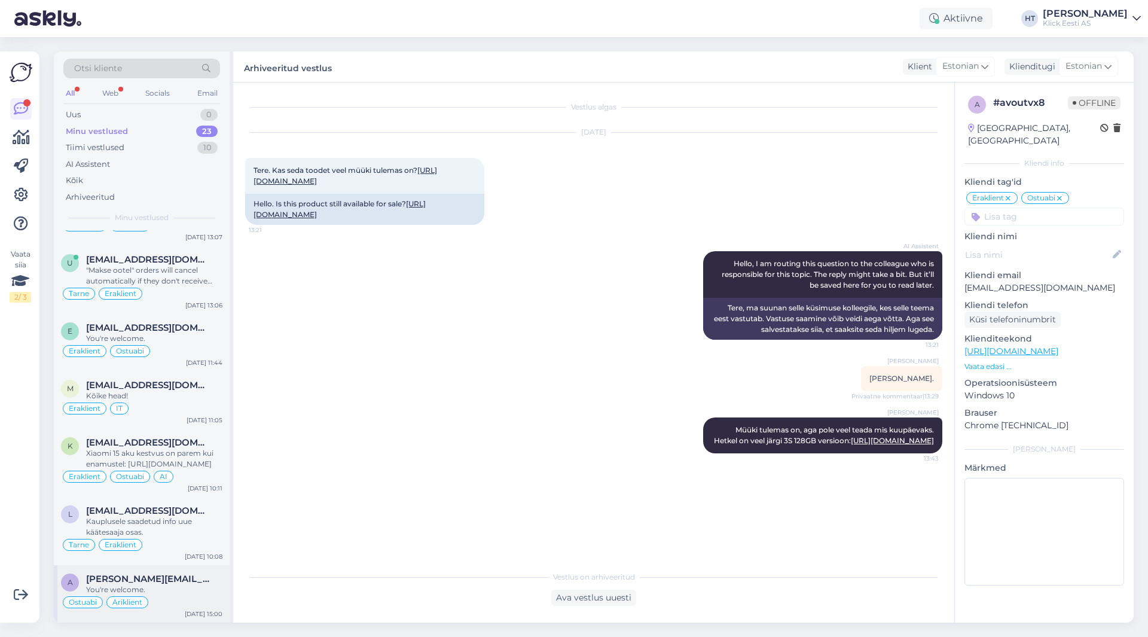
click at [151, 589] on div "You're welcome." at bounding box center [154, 589] width 136 height 11
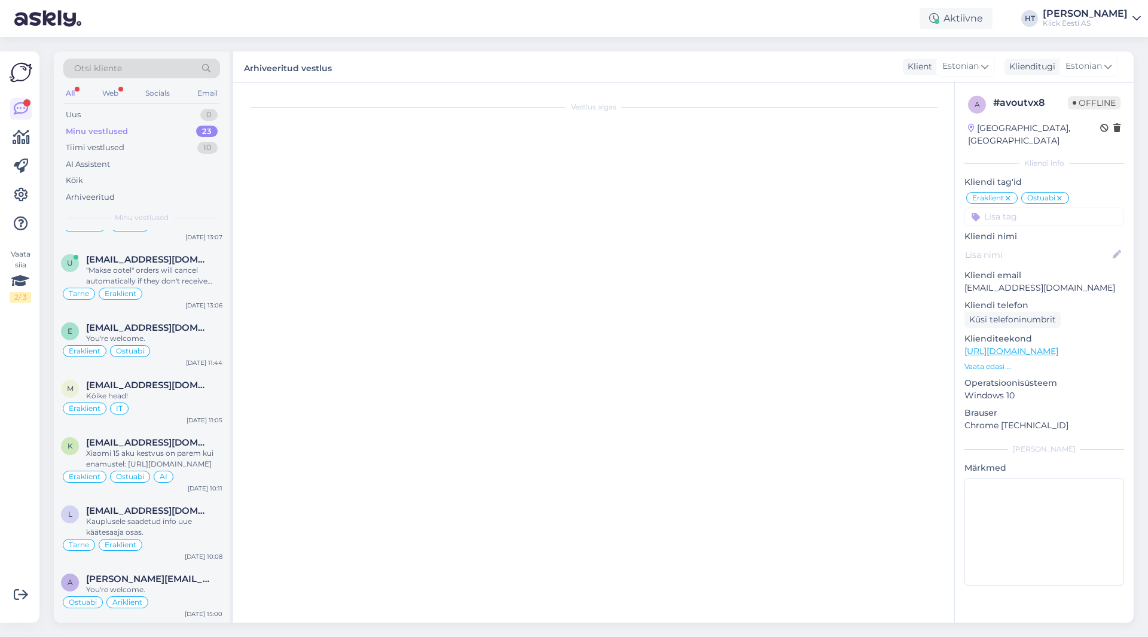
scroll to position [377, 0]
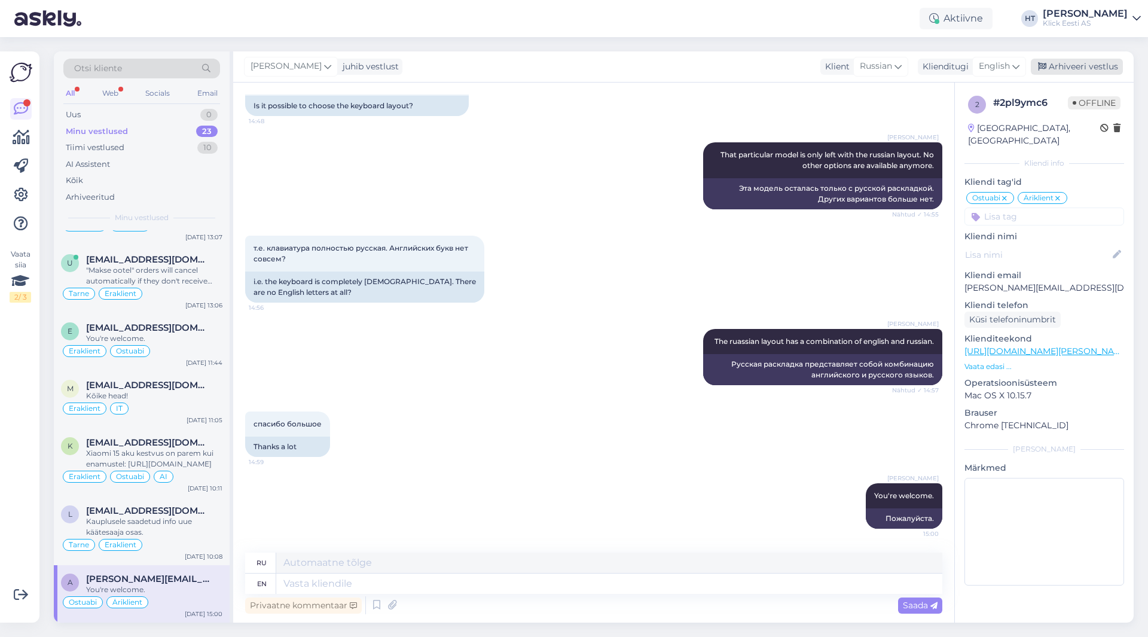
click at [1063, 63] on div "Arhiveeri vestlus" at bounding box center [1077, 67] width 92 height 16
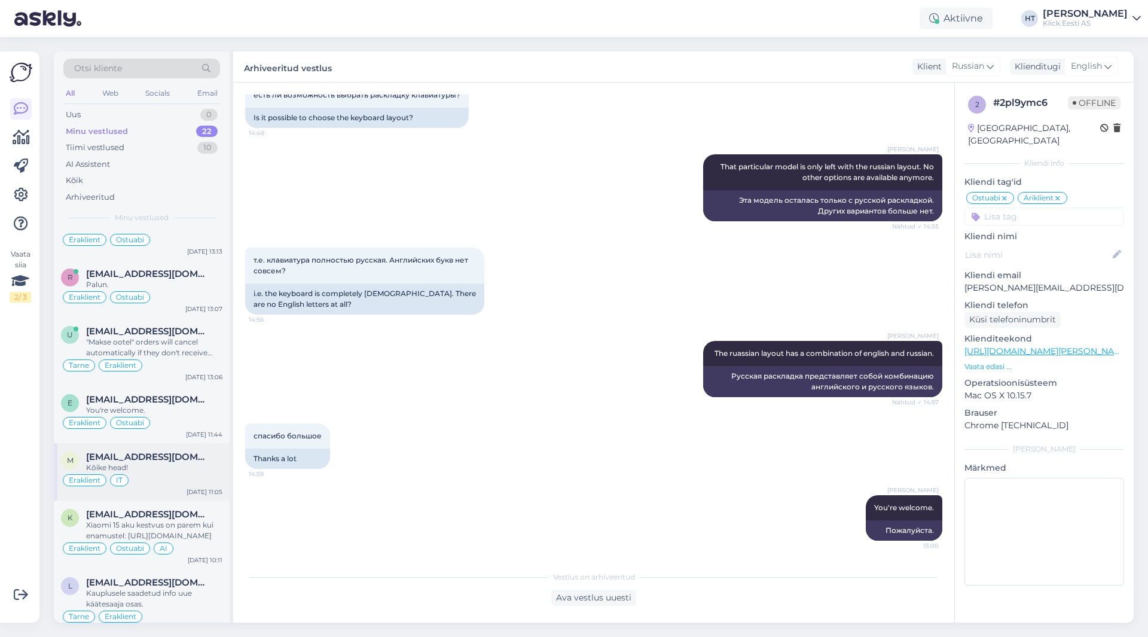
scroll to position [795, 0]
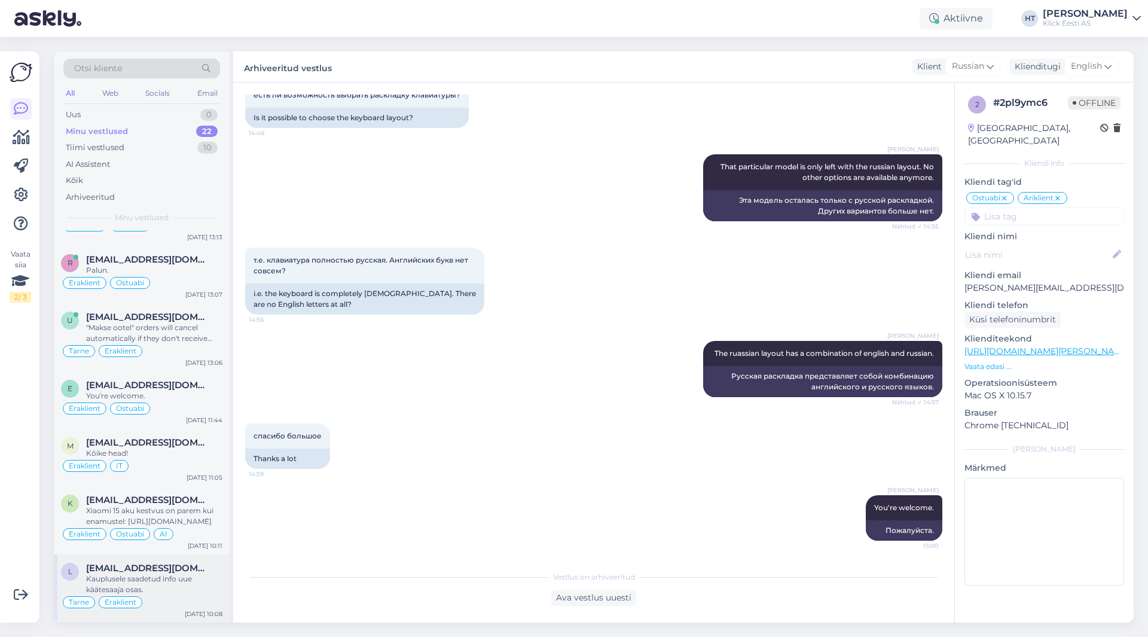
click at [173, 565] on span "[EMAIL_ADDRESS][DOMAIN_NAME]" at bounding box center [148, 568] width 124 height 11
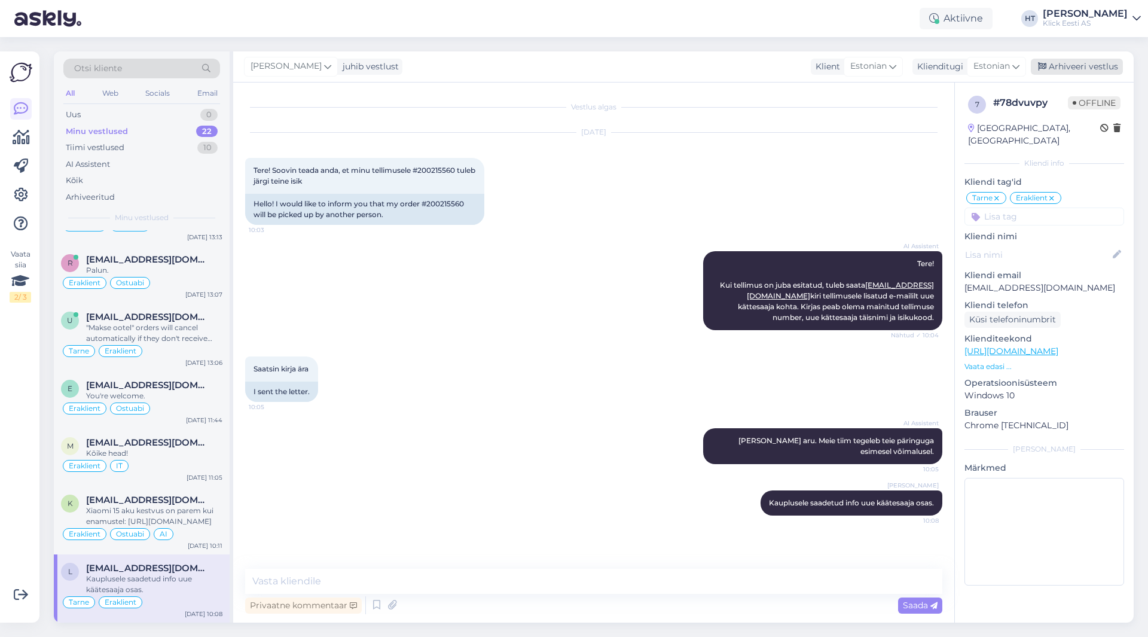
scroll to position [0, 0]
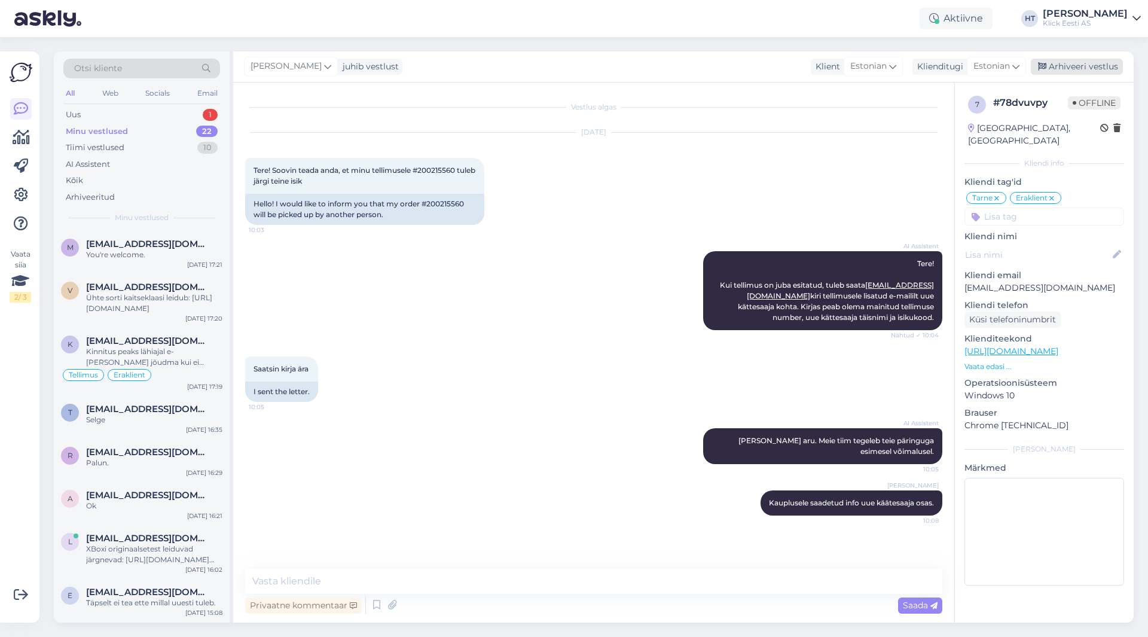
click at [1071, 63] on div "Arhiveeri vestlus" at bounding box center [1077, 67] width 92 height 16
click at [187, 108] on div "Uus 1" at bounding box center [141, 114] width 157 height 17
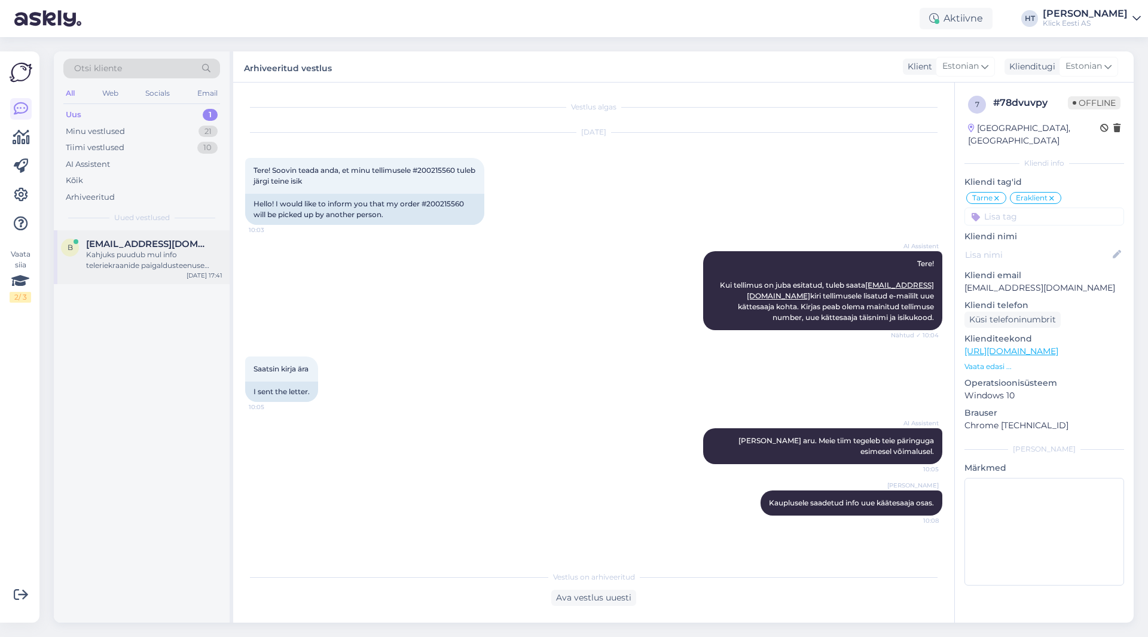
click at [164, 239] on span "[EMAIL_ADDRESS][DOMAIN_NAME]" at bounding box center [148, 244] width 124 height 11
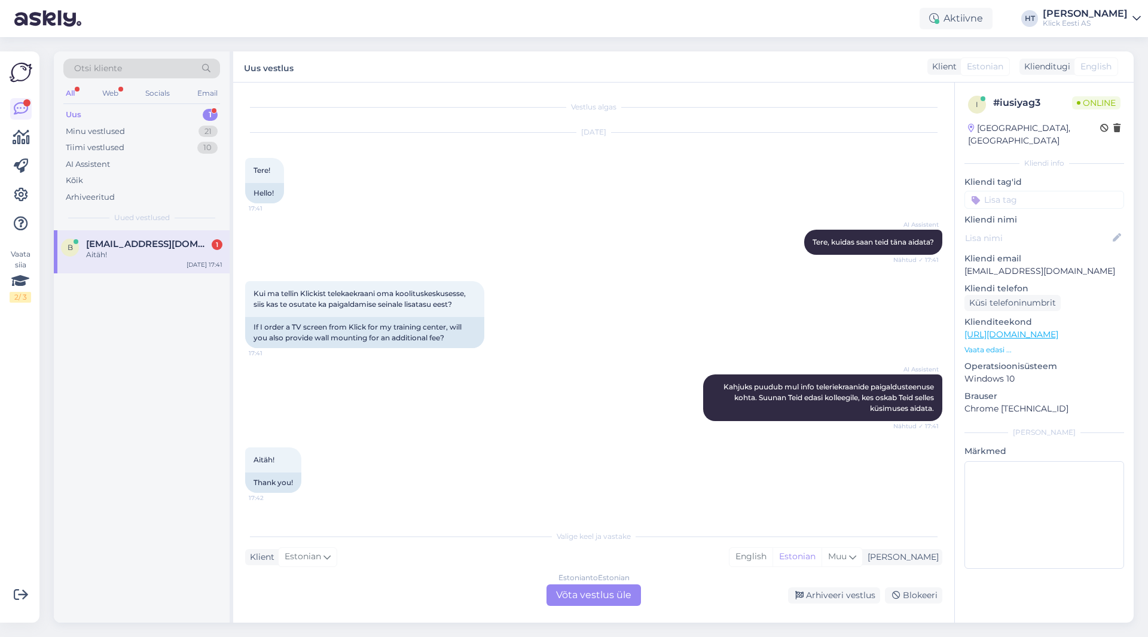
click at [560, 592] on div "Estonian to Estonian Võta vestlus üle" at bounding box center [594, 595] width 94 height 22
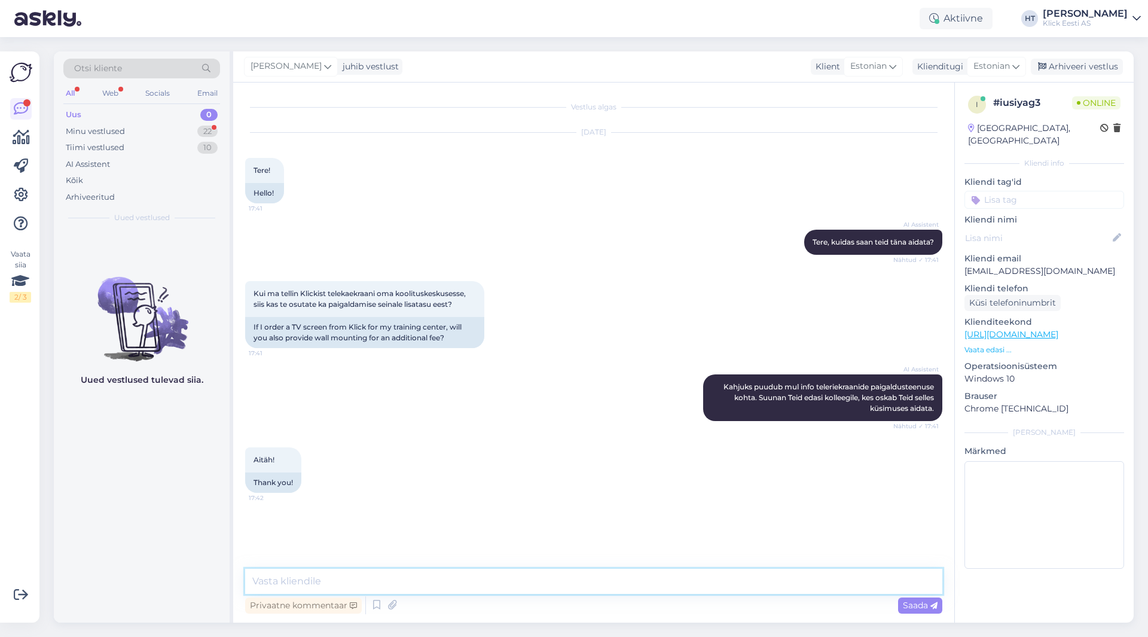
click at [563, 588] on textarea at bounding box center [593, 581] width 697 height 25
paste textarea "Hinnapäringud: [EMAIL_ADDRESS][DOMAIN_NAME]"
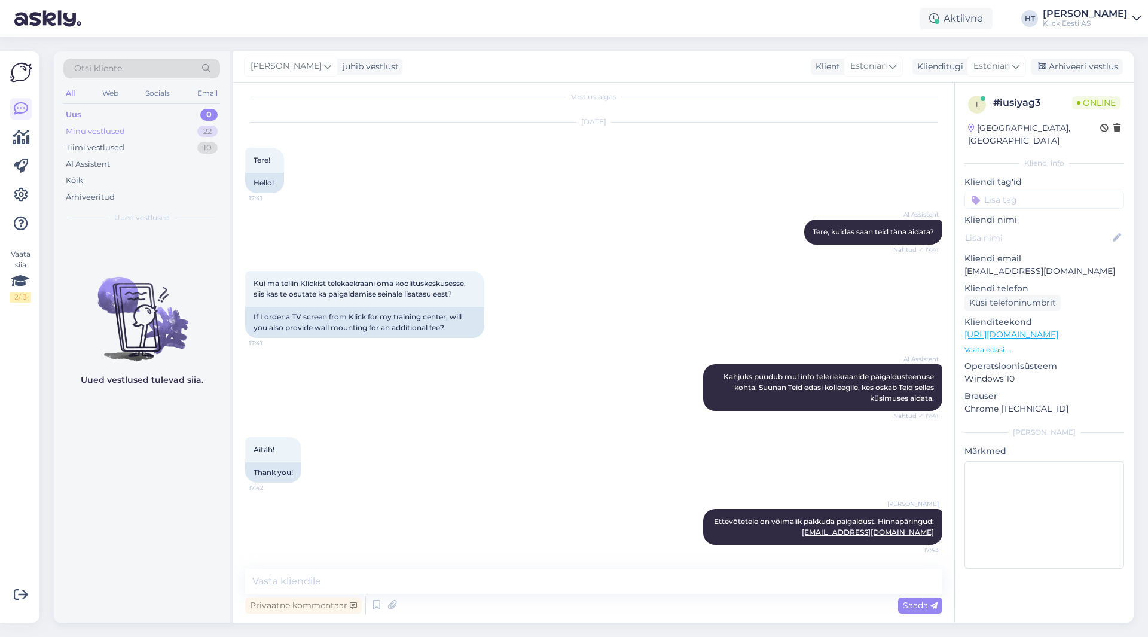
click at [204, 133] on div "22" at bounding box center [207, 132] width 20 height 12
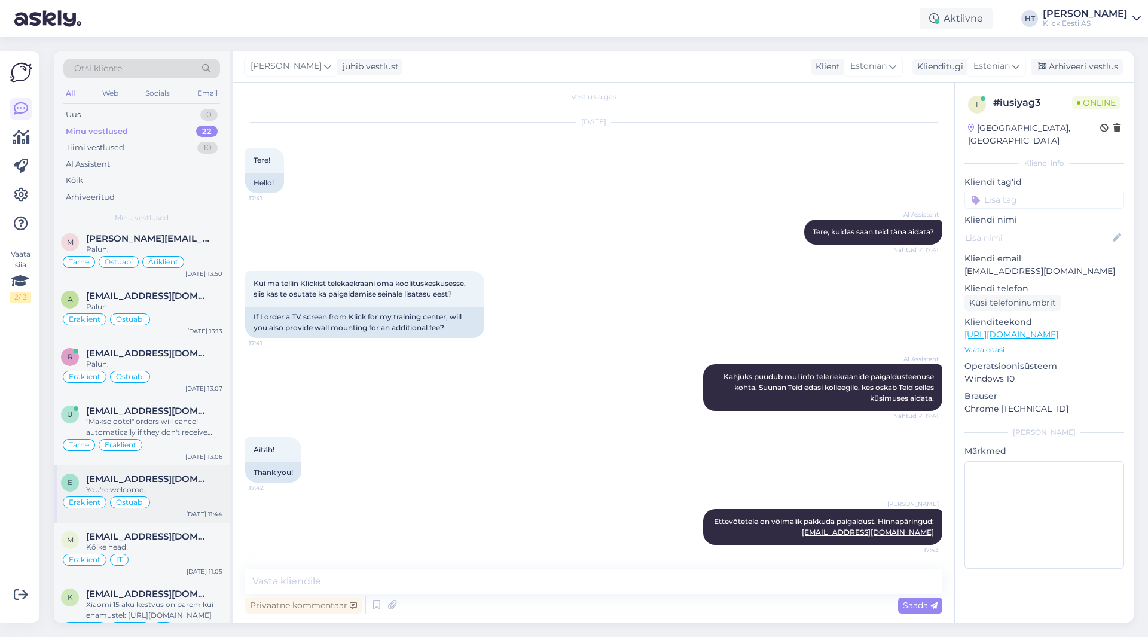
scroll to position [781, 0]
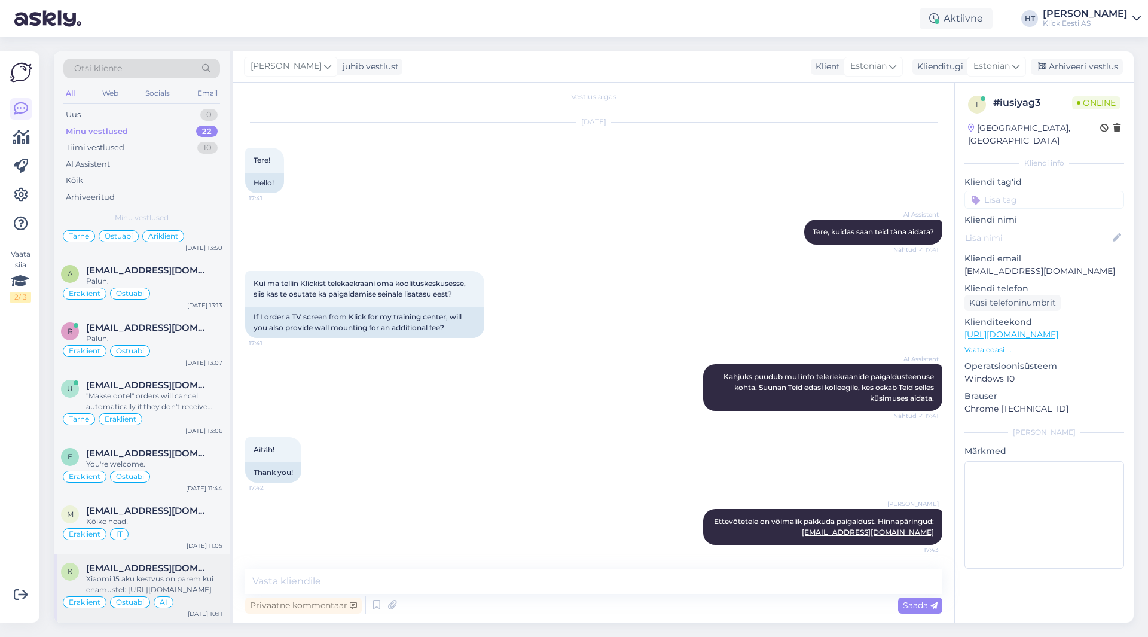
click at [160, 585] on div "Xiaomi 15 aku kestvus on parem kui enamustel: [URL][DOMAIN_NAME]" at bounding box center [154, 584] width 136 height 22
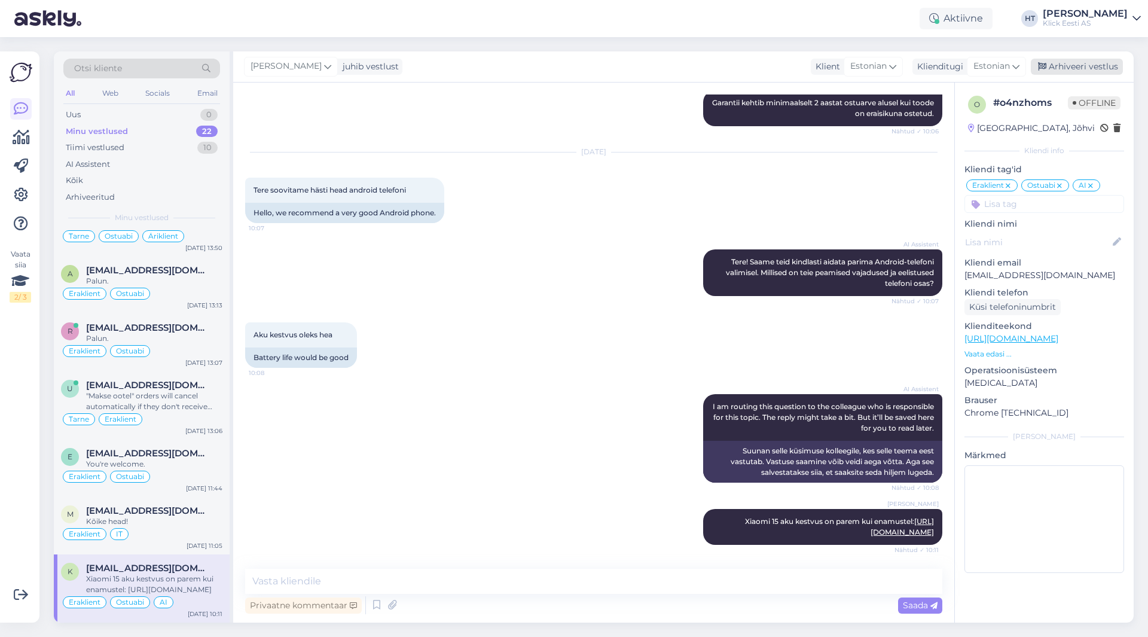
click at [1059, 71] on div "Arhiveeri vestlus" at bounding box center [1077, 67] width 92 height 16
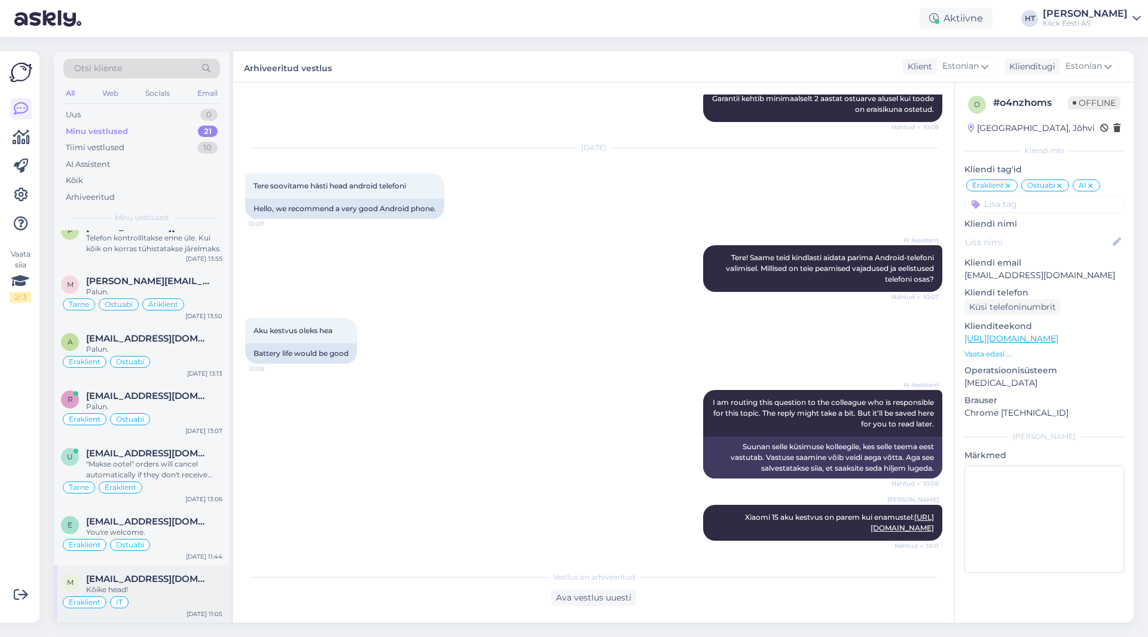
scroll to position [702, 0]
click at [162, 596] on div "Eraklient IT" at bounding box center [141, 602] width 161 height 14
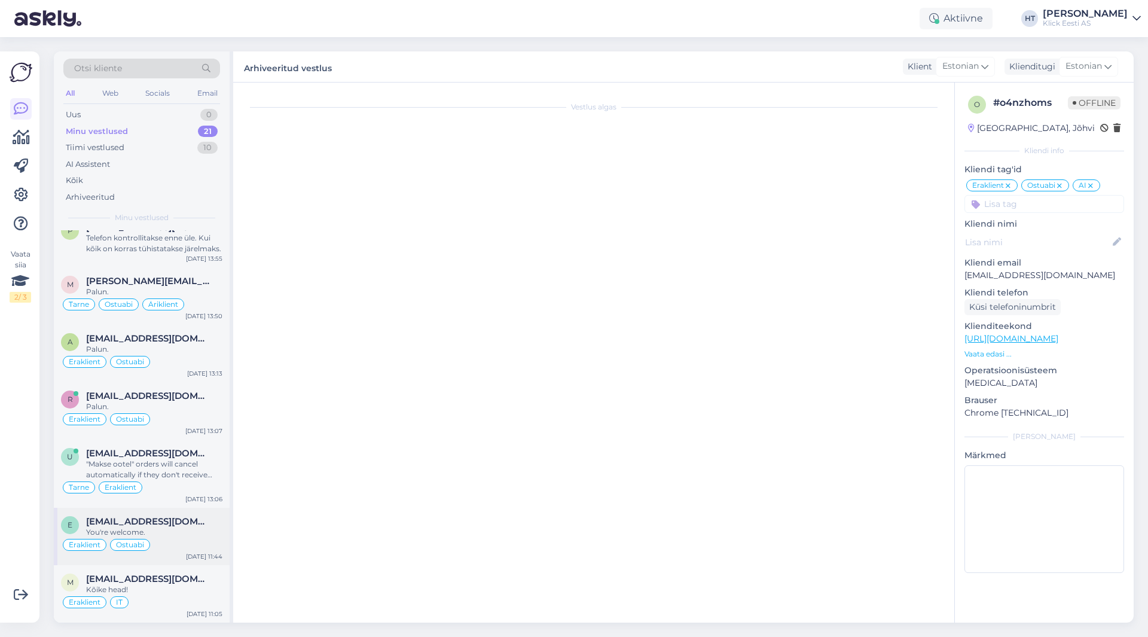
scroll to position [319, 0]
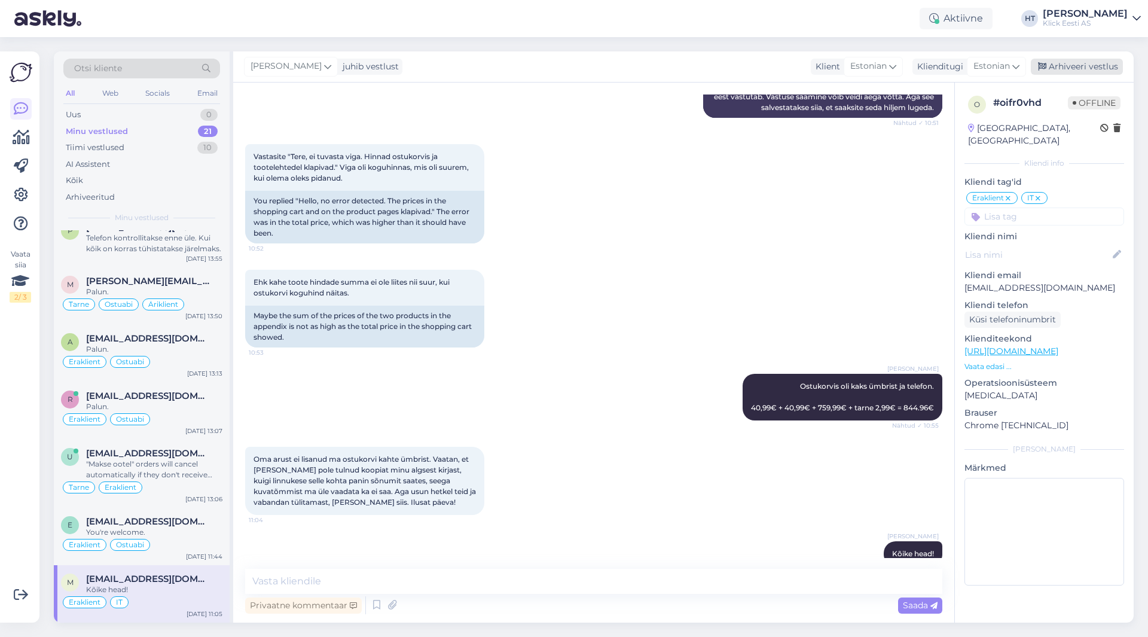
click at [1057, 63] on div "Arhiveeri vestlus" at bounding box center [1077, 67] width 92 height 16
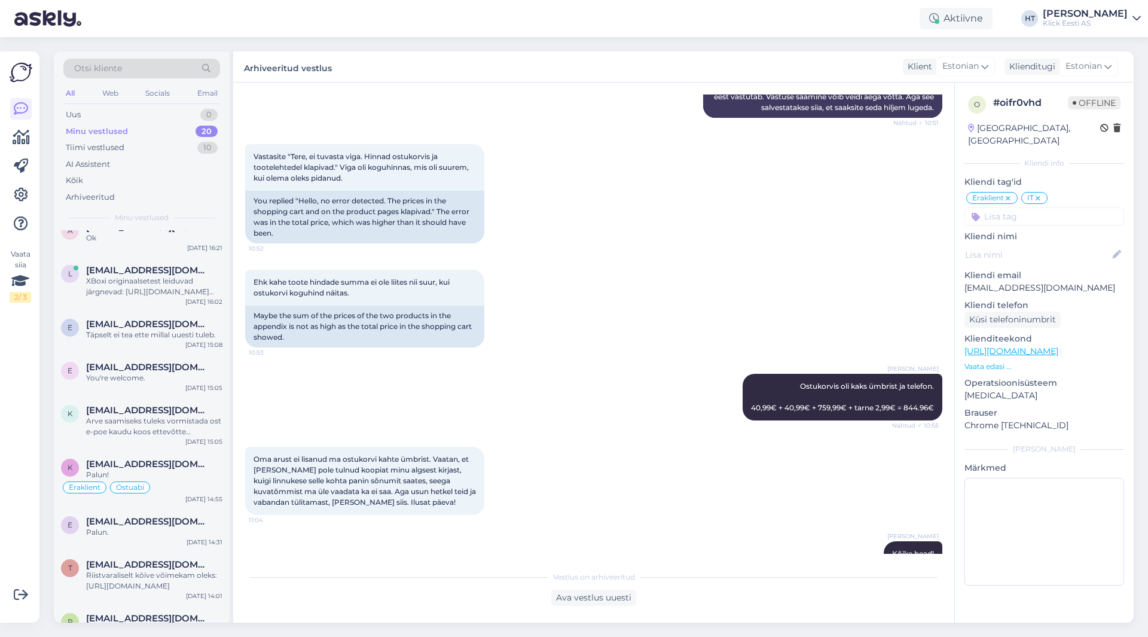
scroll to position [655, 0]
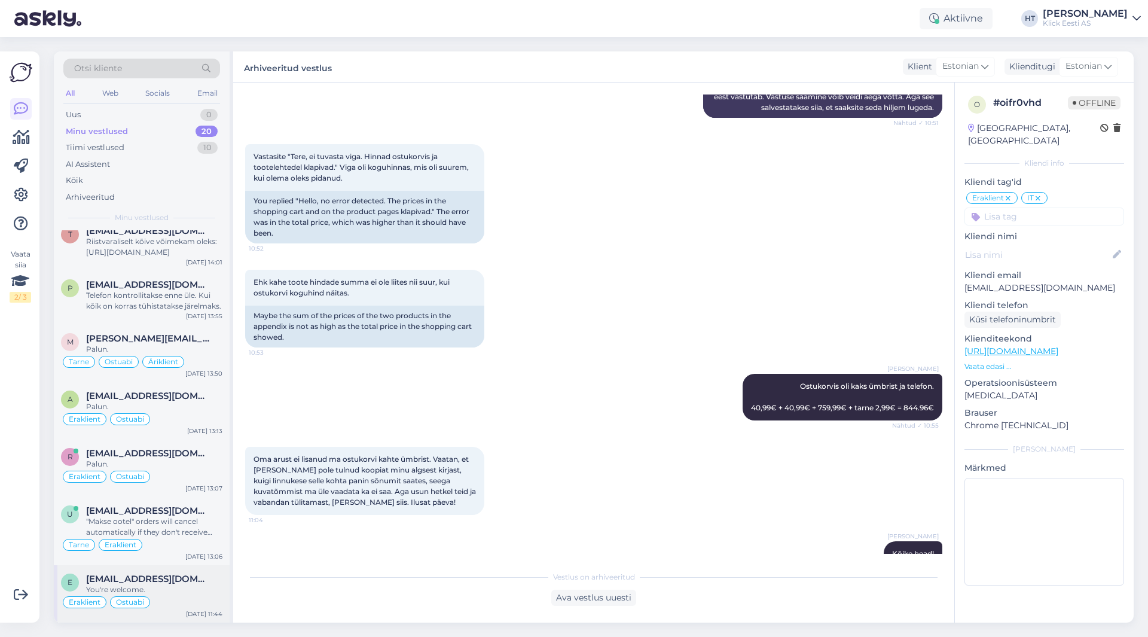
click at [163, 576] on span "[EMAIL_ADDRESS][DOMAIN_NAME]" at bounding box center [148, 578] width 124 height 11
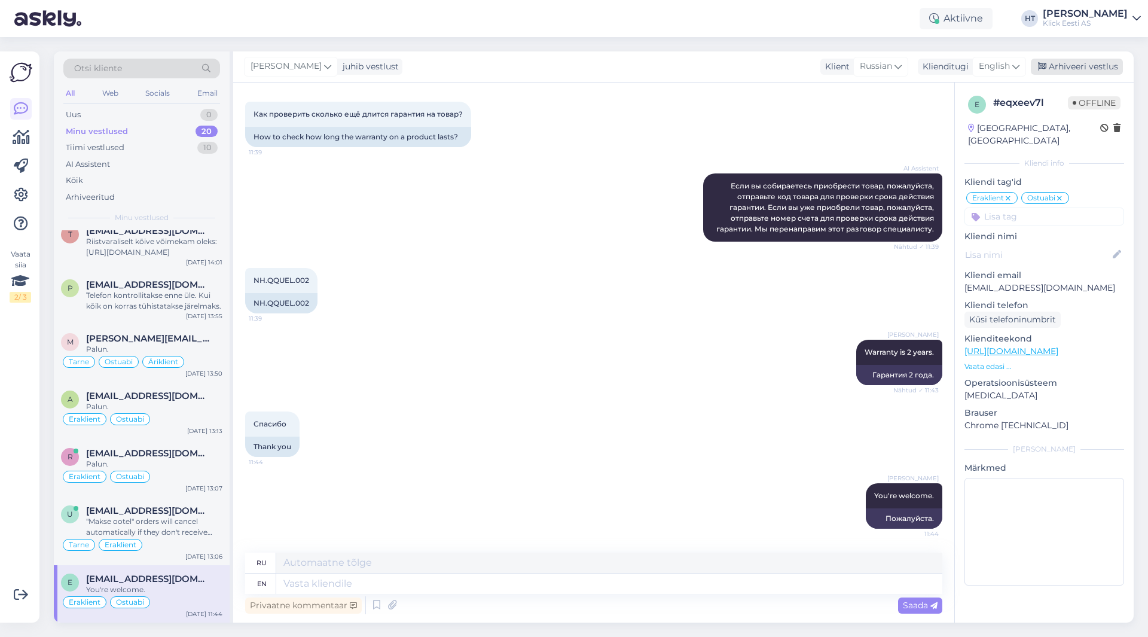
click at [1069, 71] on div "Arhiveeri vestlus" at bounding box center [1077, 67] width 92 height 16
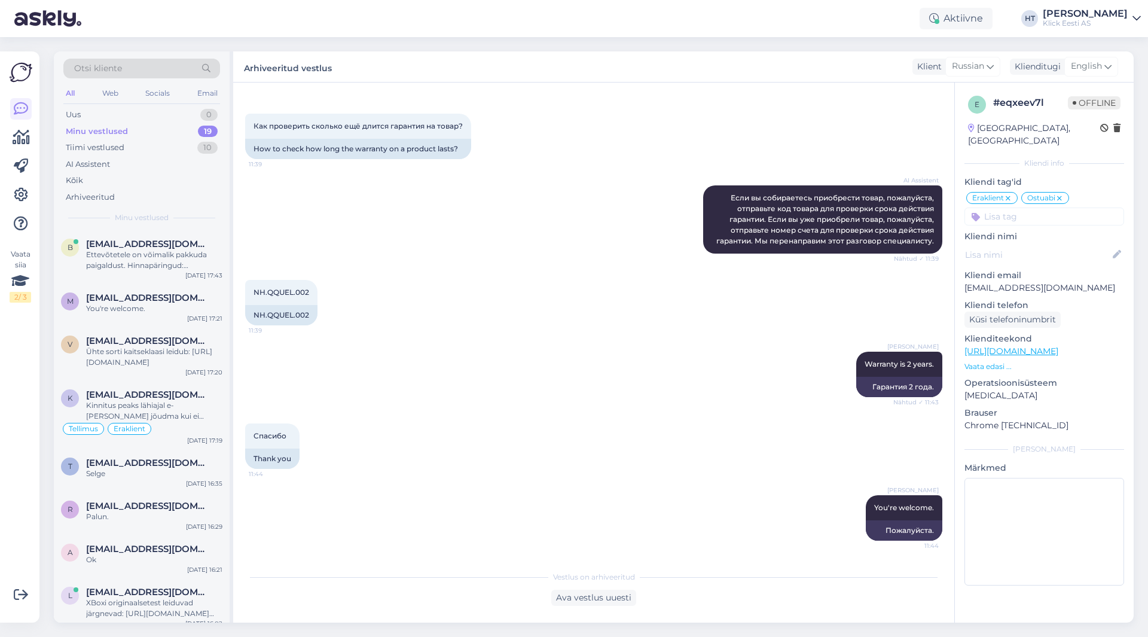
scroll to position [598, 0]
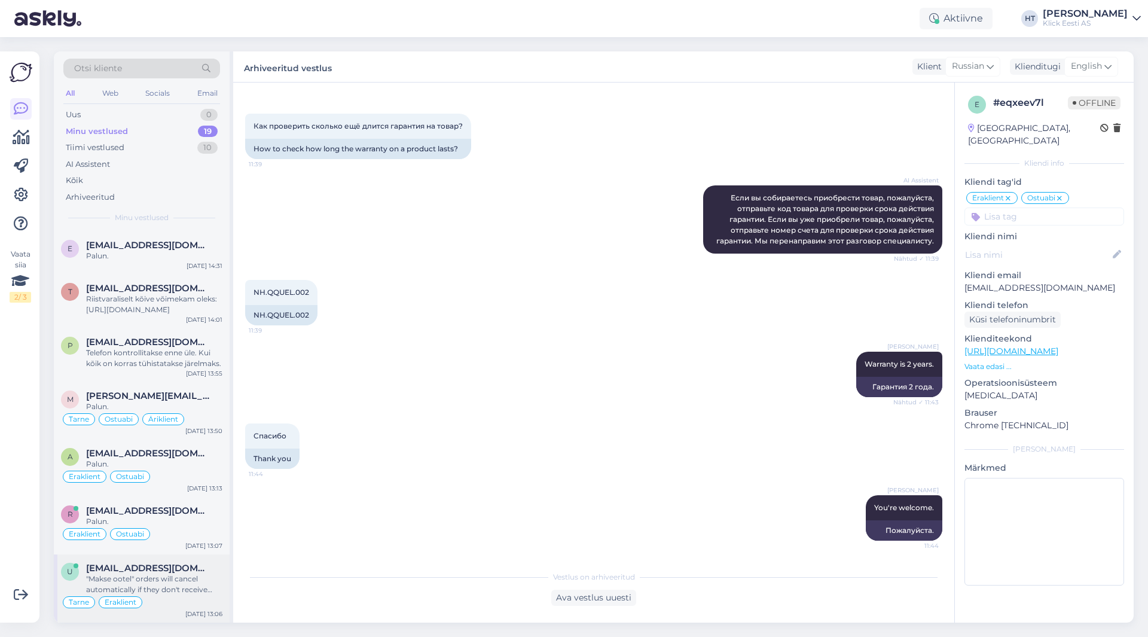
click at [160, 588] on div ""Makse ootel" orders will cancel automatically if they don't receive payment. O…" at bounding box center [154, 584] width 136 height 22
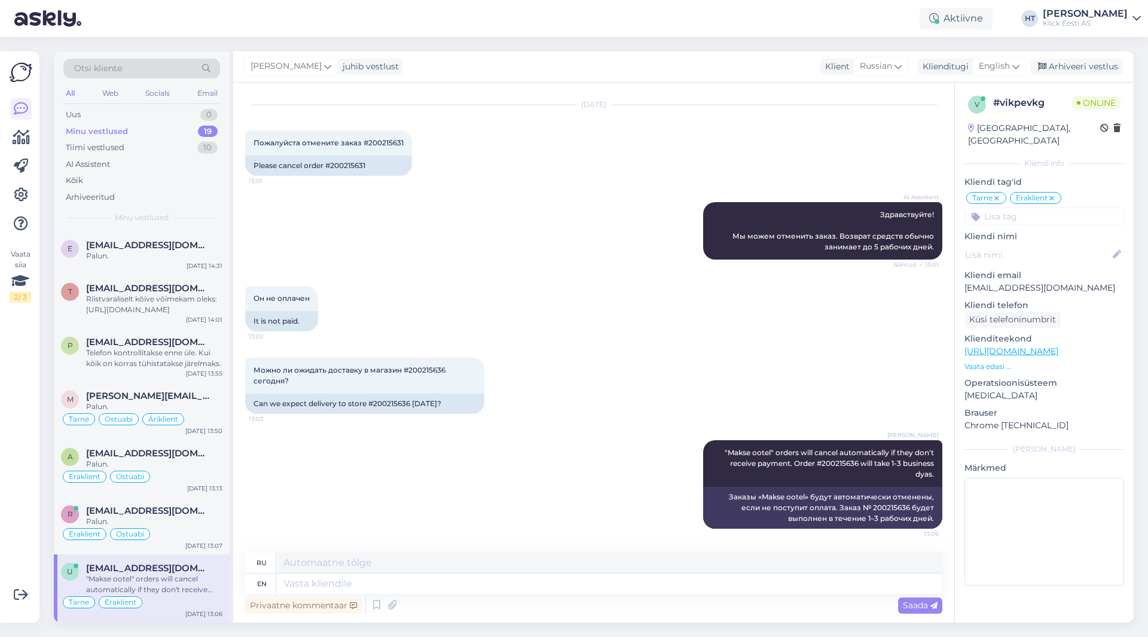
scroll to position [28, 0]
click at [1067, 70] on div "Arhiveeri vestlus" at bounding box center [1077, 67] width 92 height 16
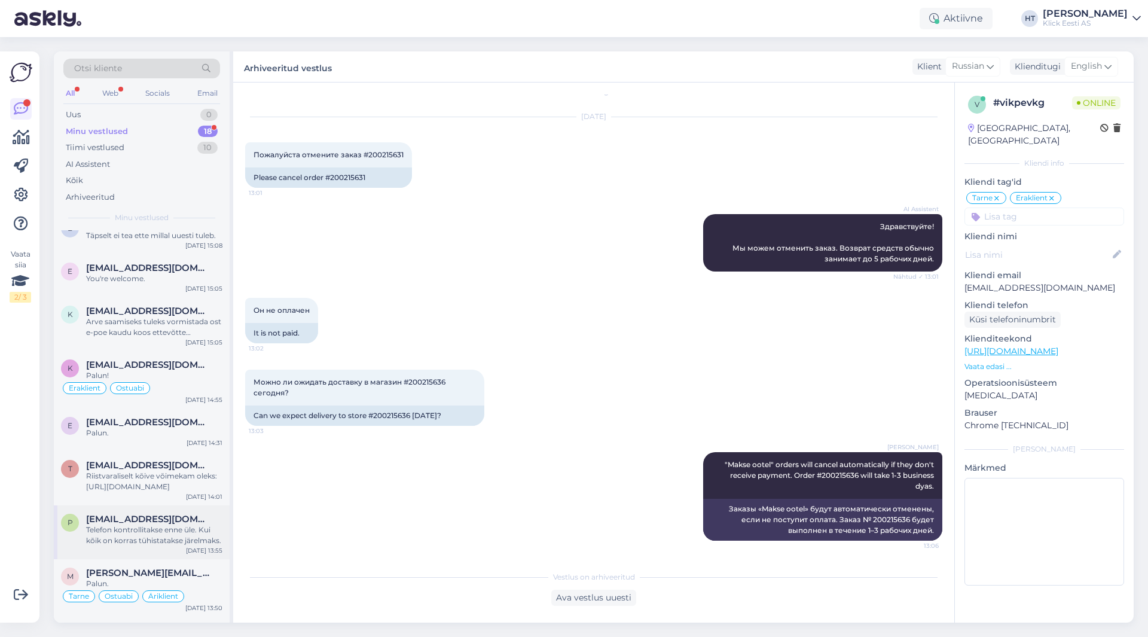
scroll to position [530, 0]
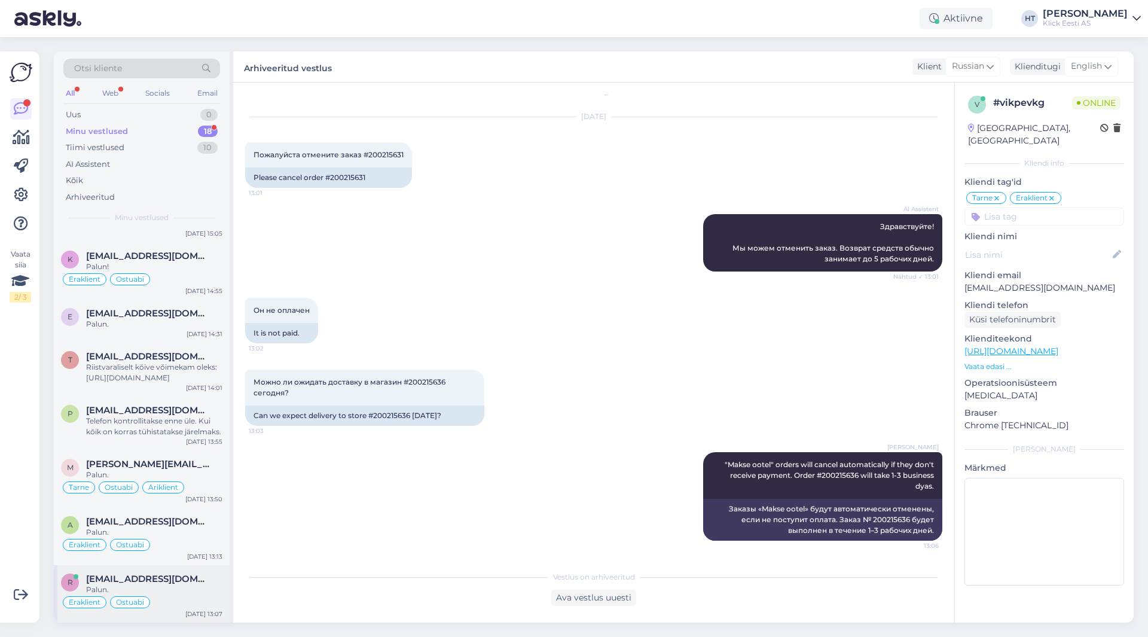
click at [179, 587] on div "Palun." at bounding box center [154, 589] width 136 height 11
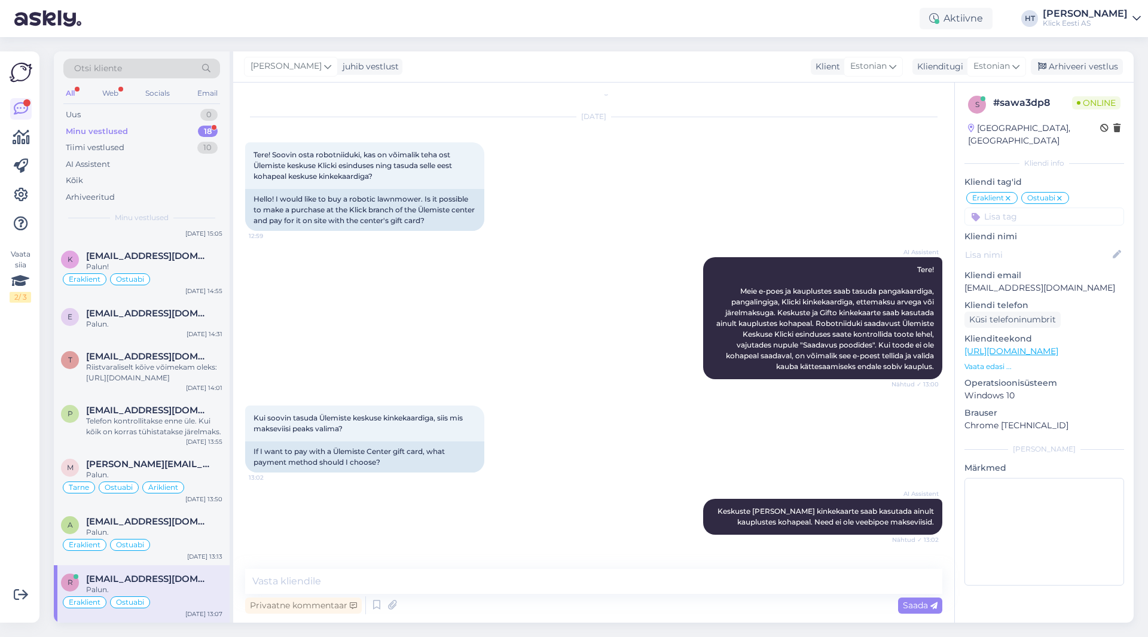
scroll to position [585, 0]
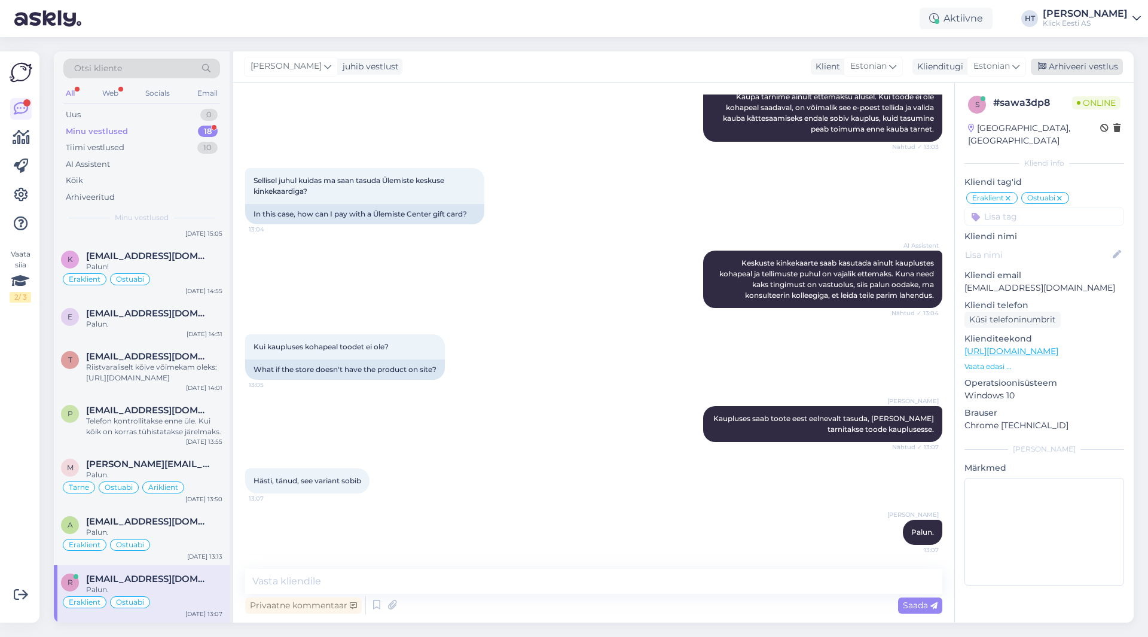
click at [1089, 71] on div "Arhiveeri vestlus" at bounding box center [1077, 67] width 92 height 16
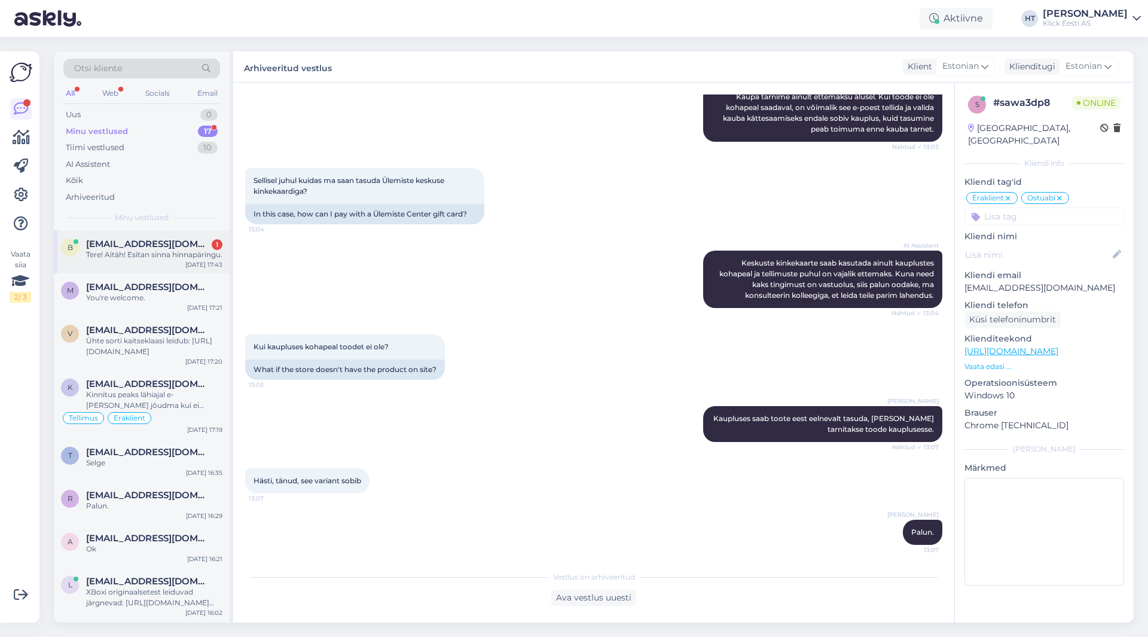
click at [159, 258] on div "Tere! Aitäh! Esitan sinna hinnapäringu." at bounding box center [154, 254] width 136 height 11
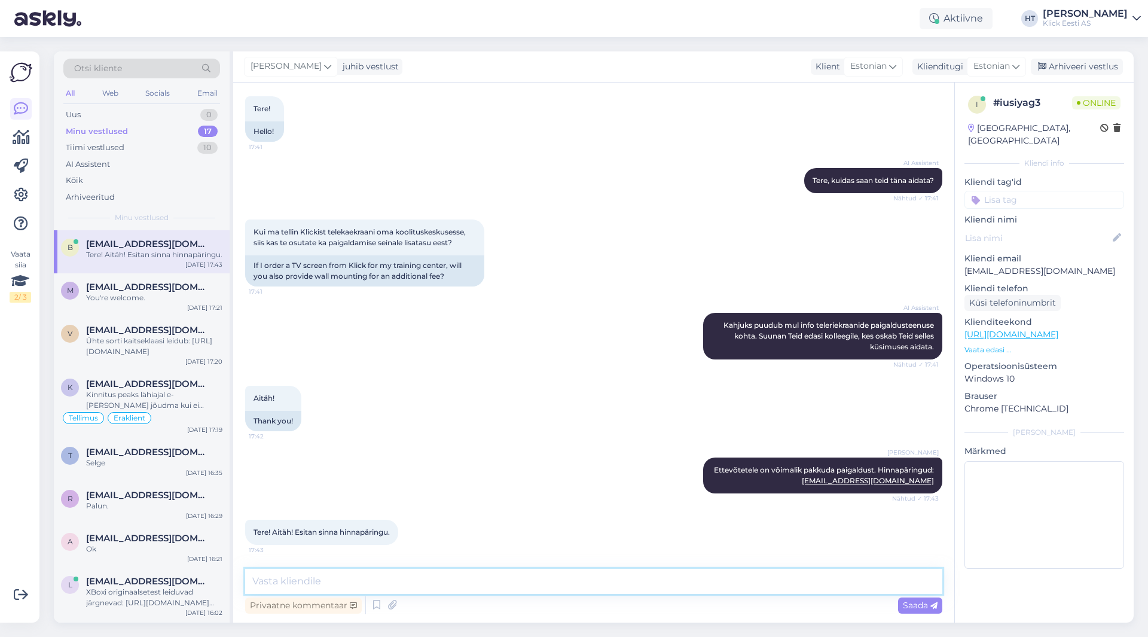
click at [406, 585] on textarea at bounding box center [593, 581] width 697 height 25
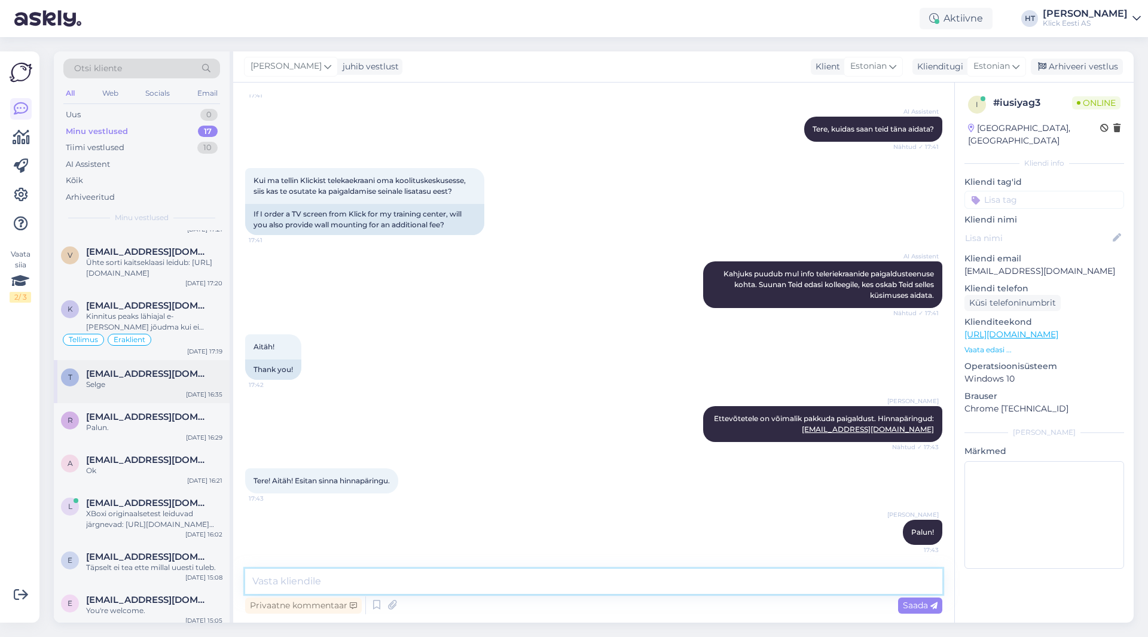
scroll to position [462, 0]
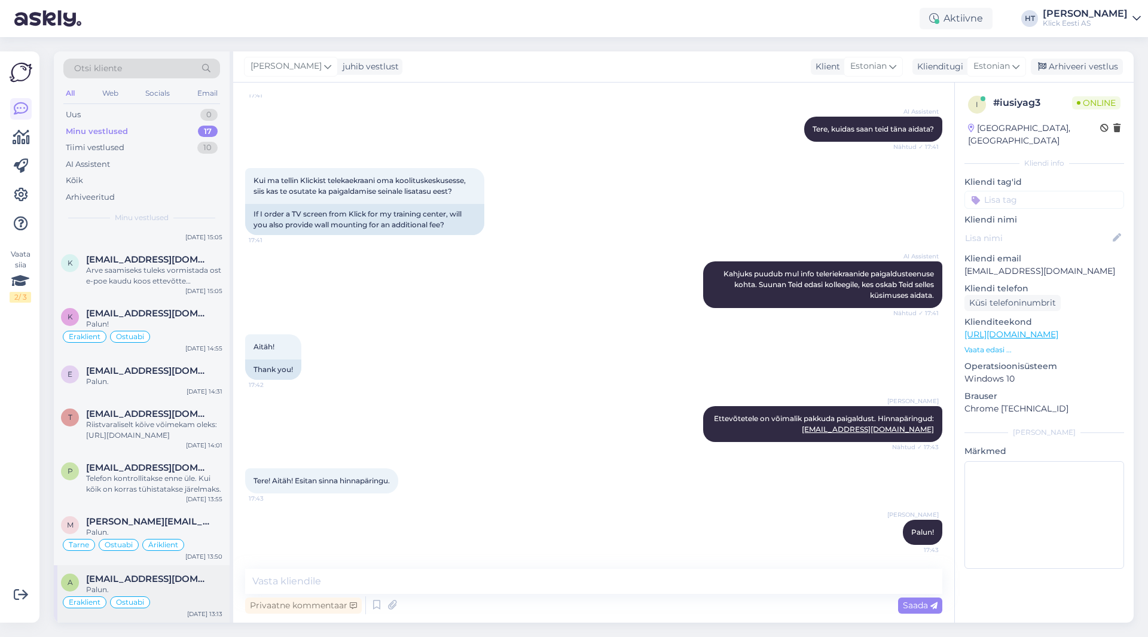
click at [172, 587] on div "Palun." at bounding box center [154, 589] width 136 height 11
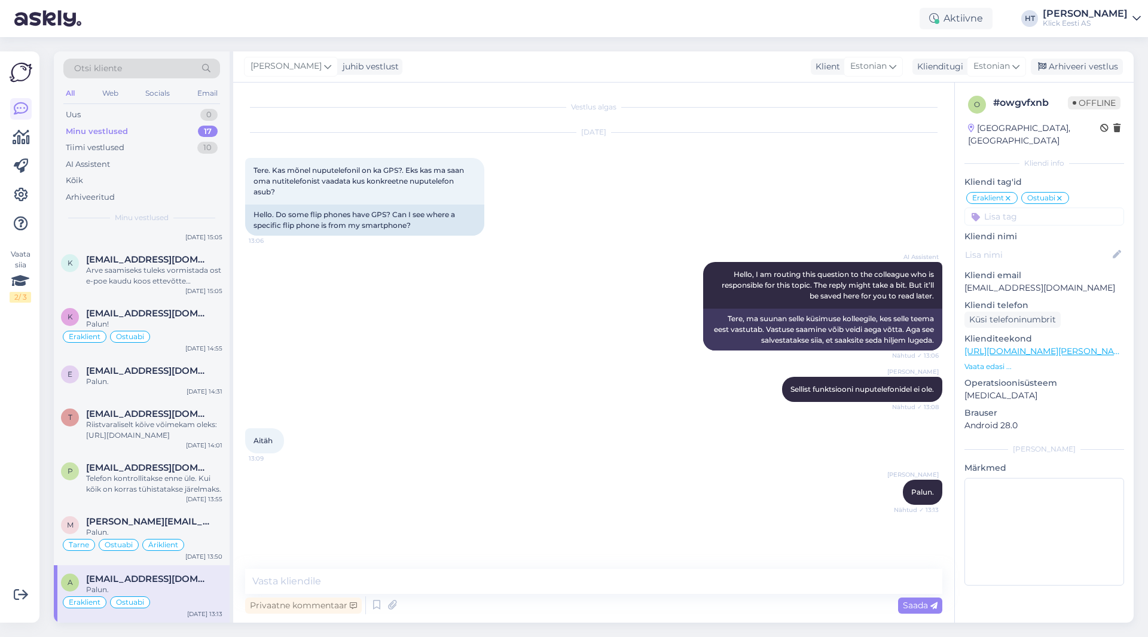
scroll to position [0, 0]
click at [1087, 66] on div "Arhiveeri vestlus" at bounding box center [1077, 67] width 92 height 16
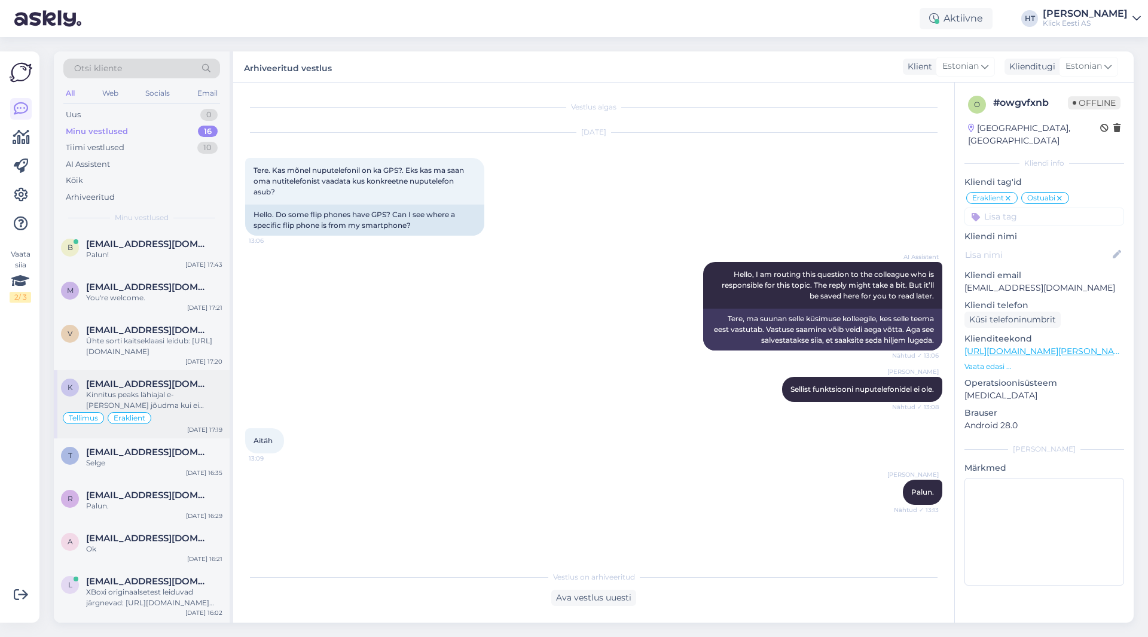
scroll to position [404, 0]
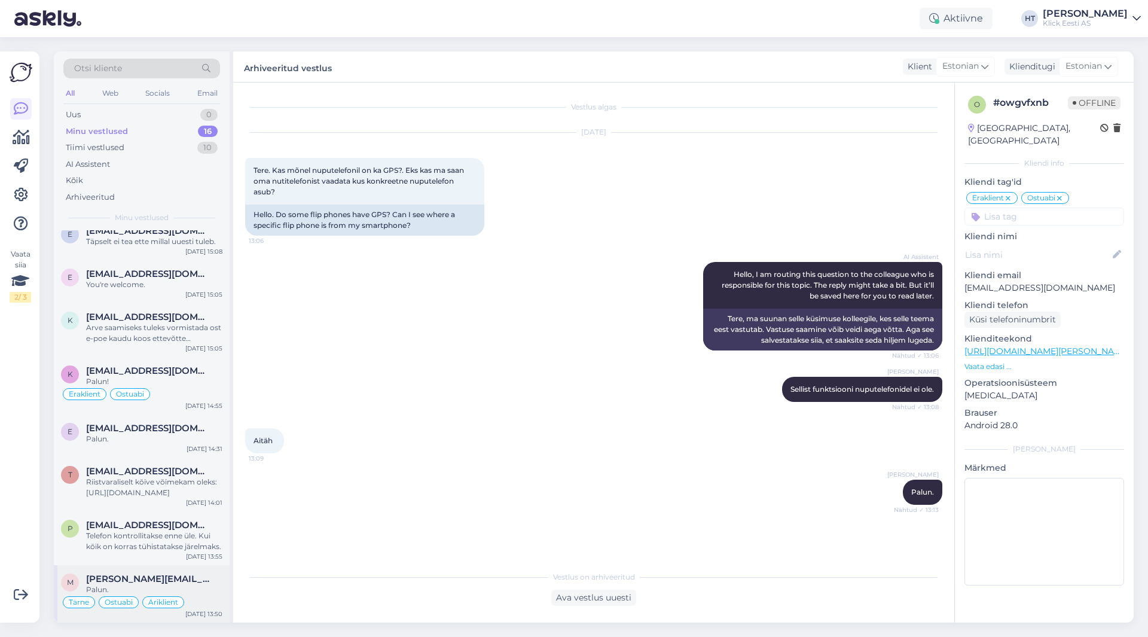
click at [172, 592] on div "Palun." at bounding box center [154, 589] width 136 height 11
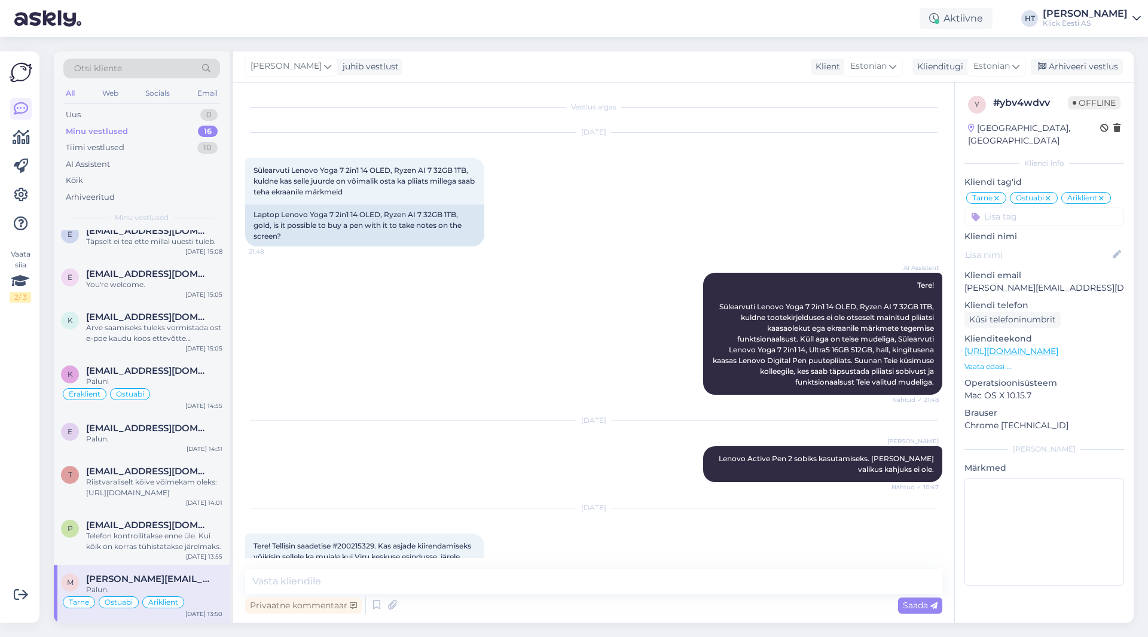
scroll to position [483, 0]
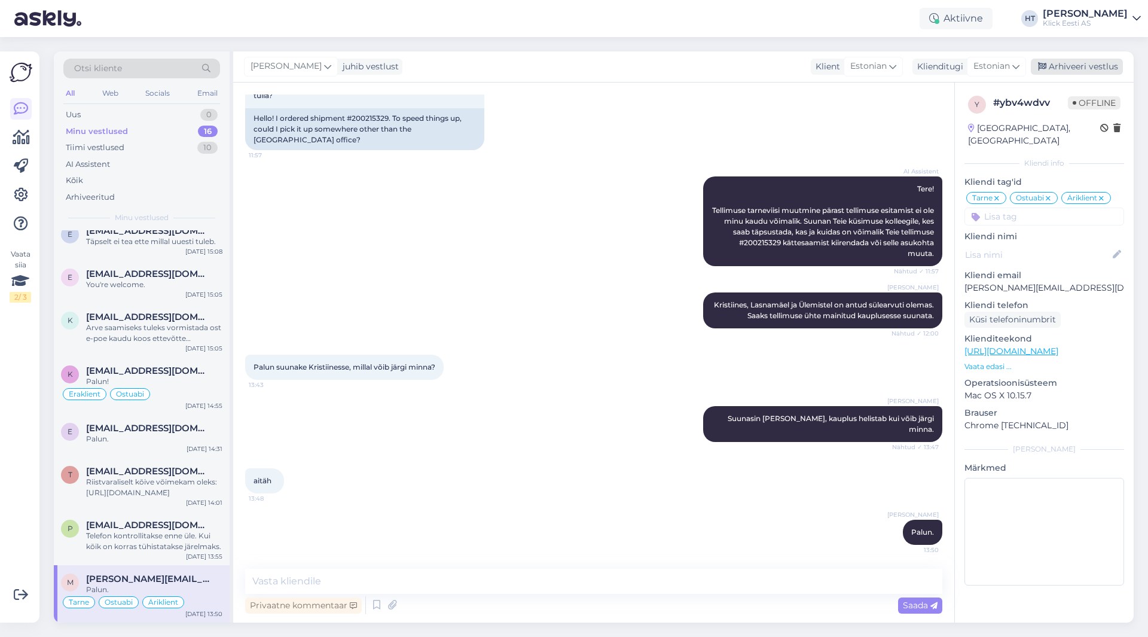
click at [1058, 63] on div "Arhiveeri vestlus" at bounding box center [1077, 67] width 92 height 16
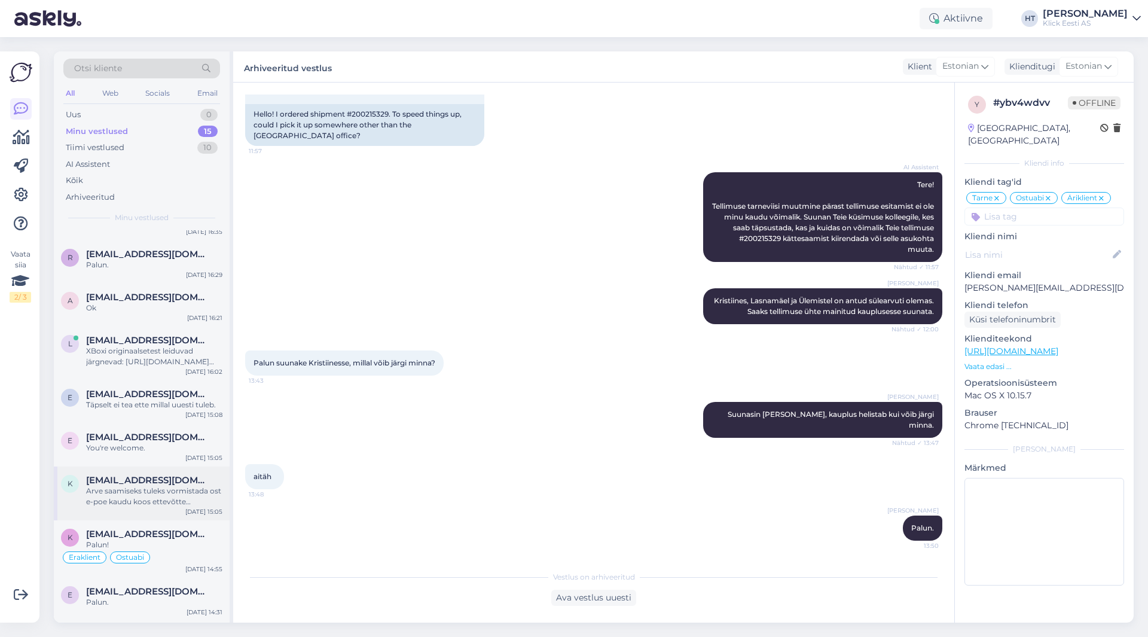
scroll to position [347, 0]
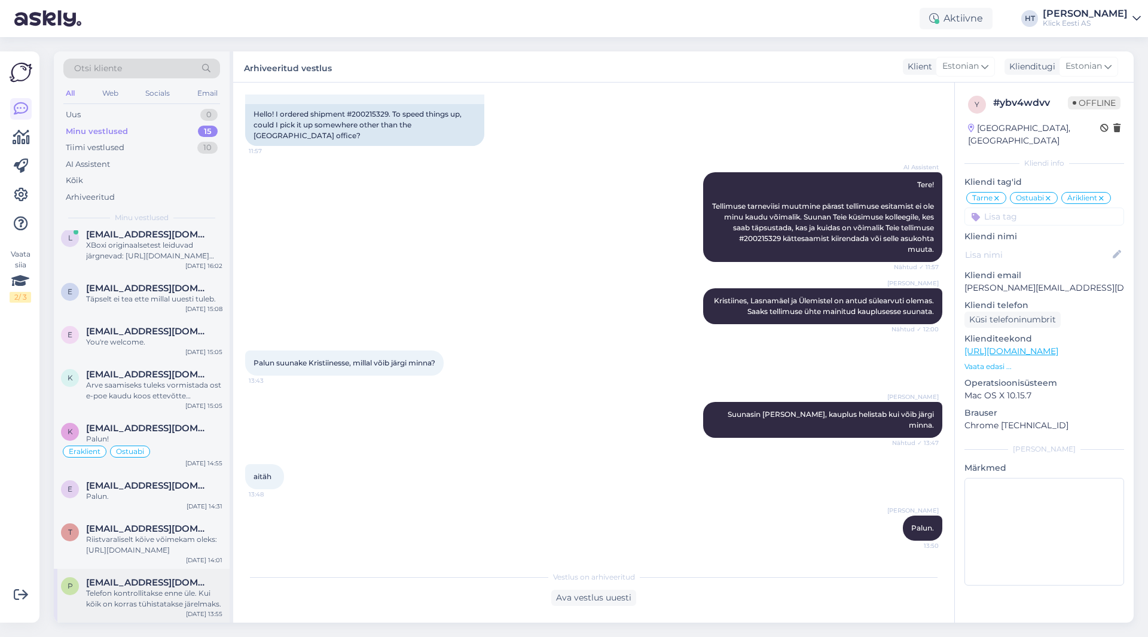
click at [152, 596] on div "Telefon kontrollitakse enne üle. Kui kõik on korras tühistatakse järelmaks." at bounding box center [154, 599] width 136 height 22
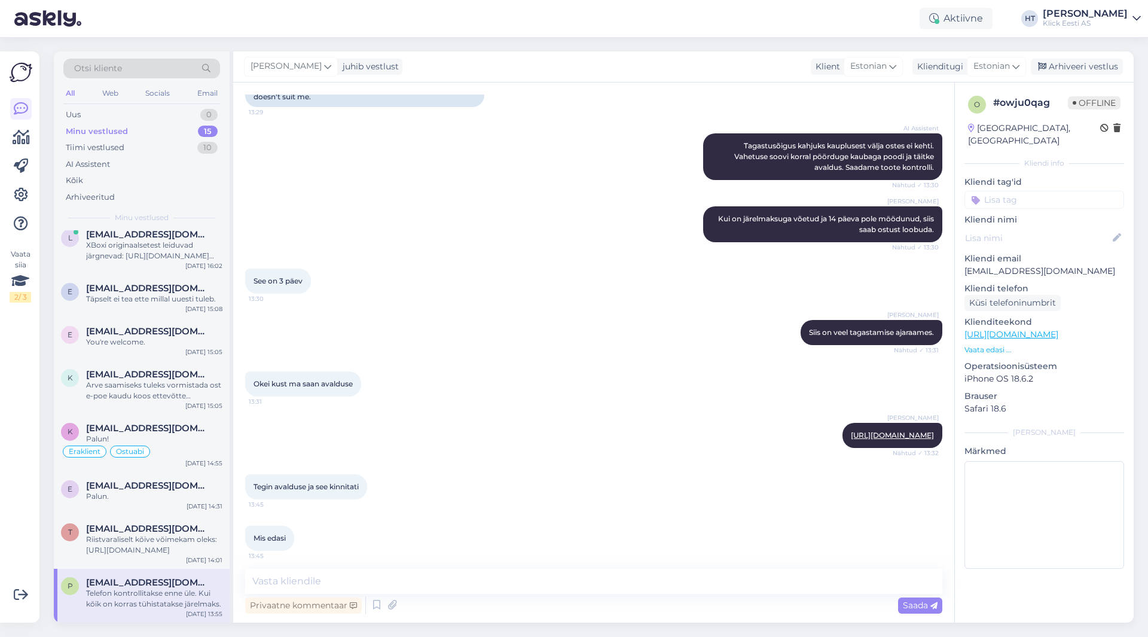
scroll to position [1046, 0]
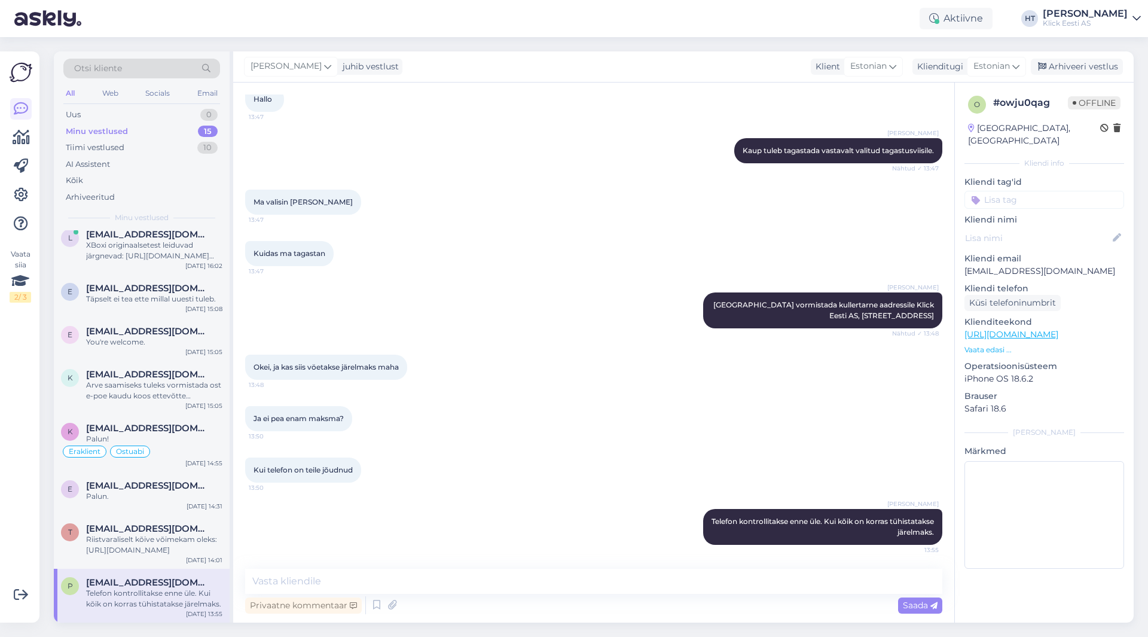
click at [1021, 191] on input at bounding box center [1044, 200] width 160 height 18
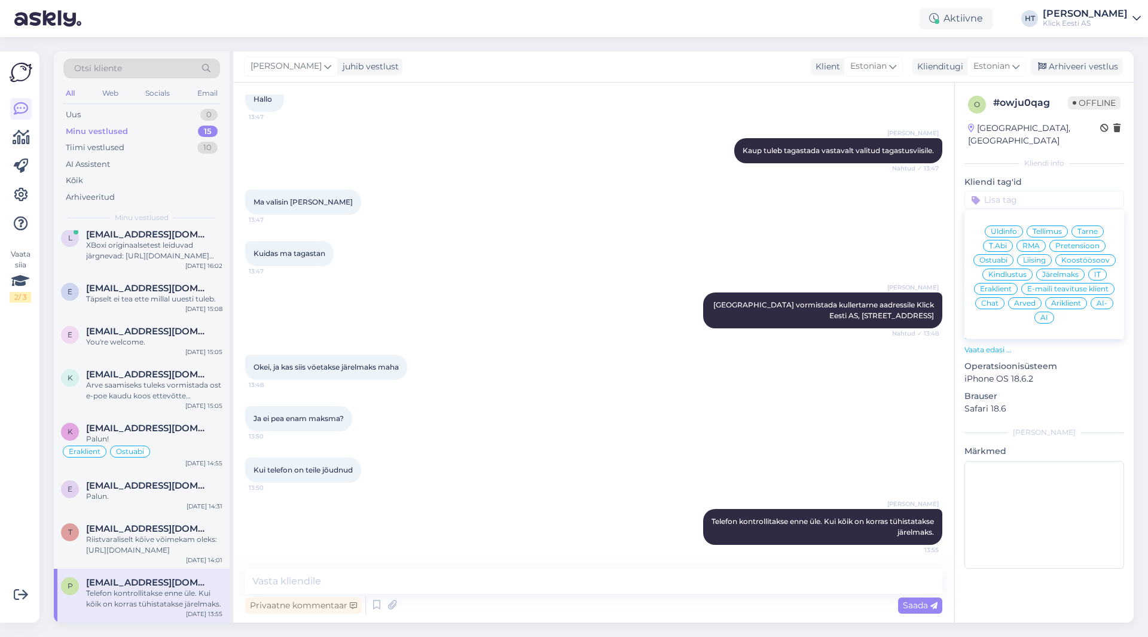
click at [1046, 228] on span "Tellimus" at bounding box center [1047, 231] width 29 height 7
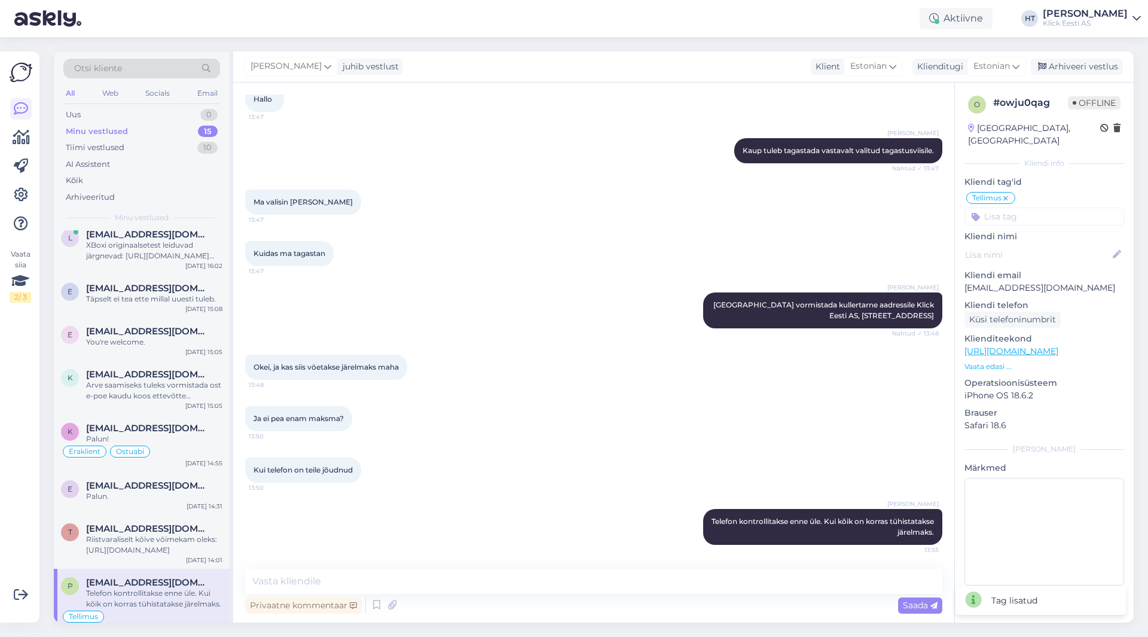
click at [1034, 209] on input at bounding box center [1044, 216] width 160 height 18
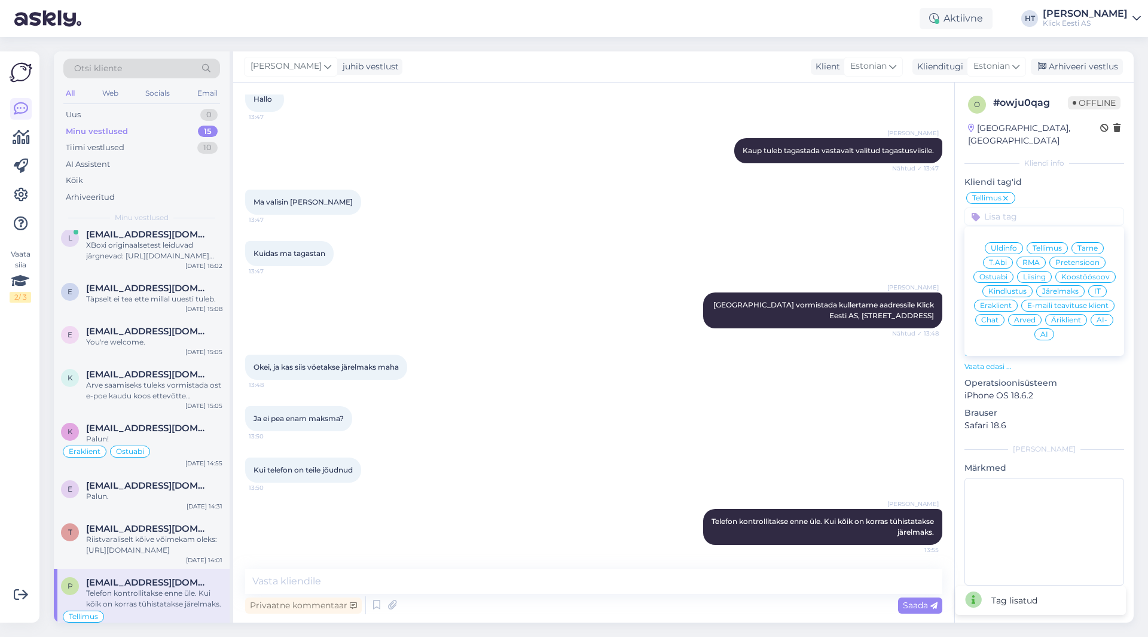
click at [1007, 194] on icon at bounding box center [1005, 199] width 7 height 10
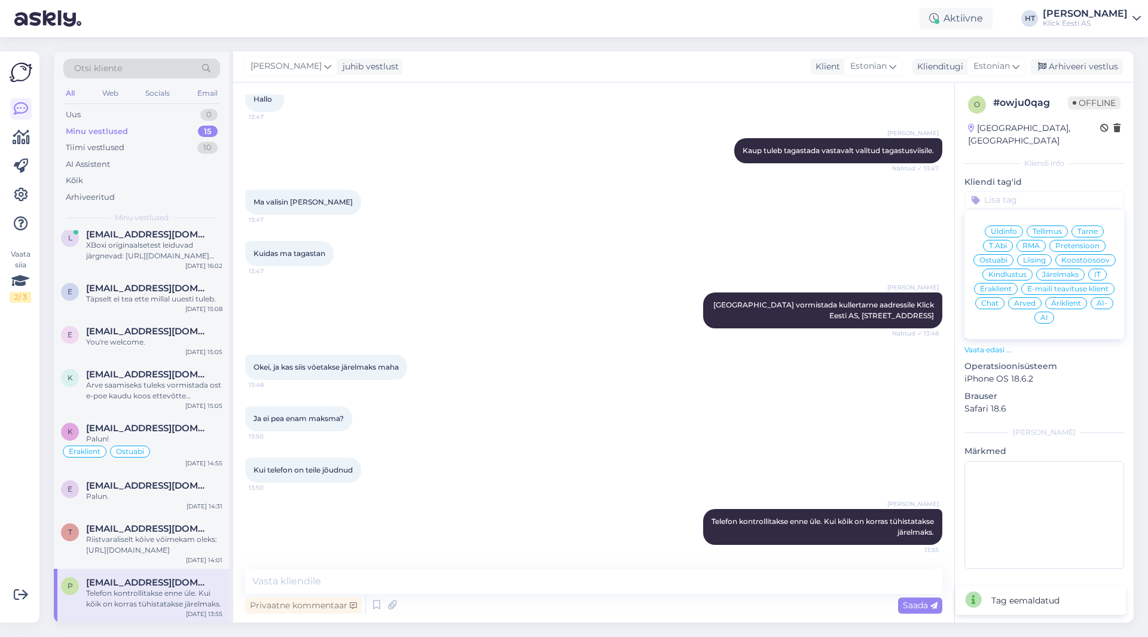
click at [1030, 242] on span "RMA" at bounding box center [1030, 245] width 17 height 7
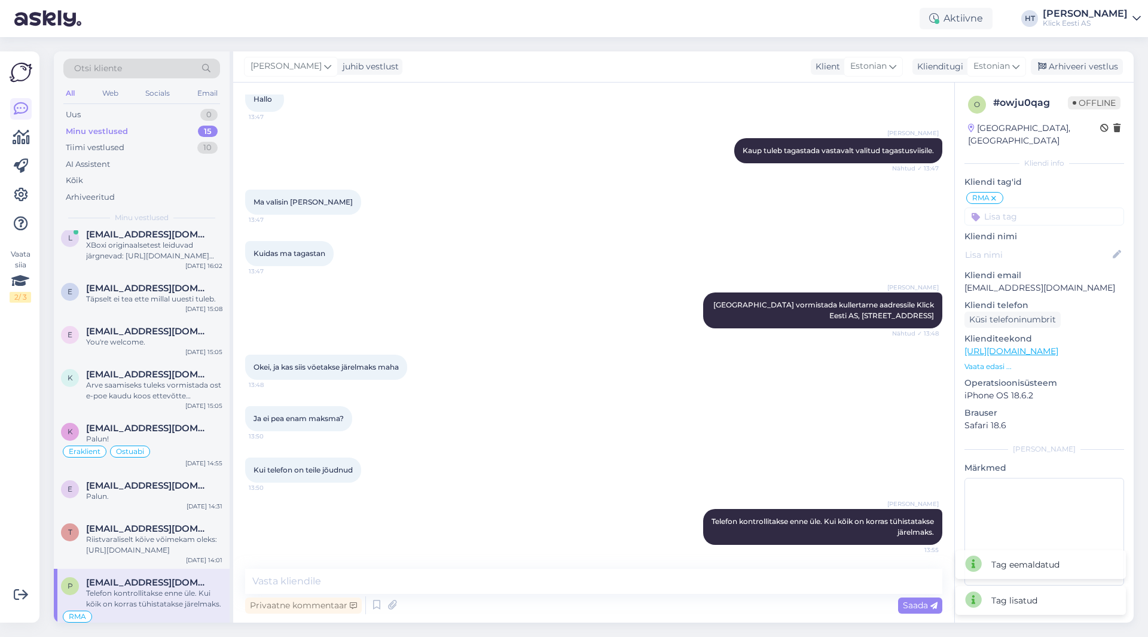
click at [1021, 207] on input at bounding box center [1044, 216] width 160 height 18
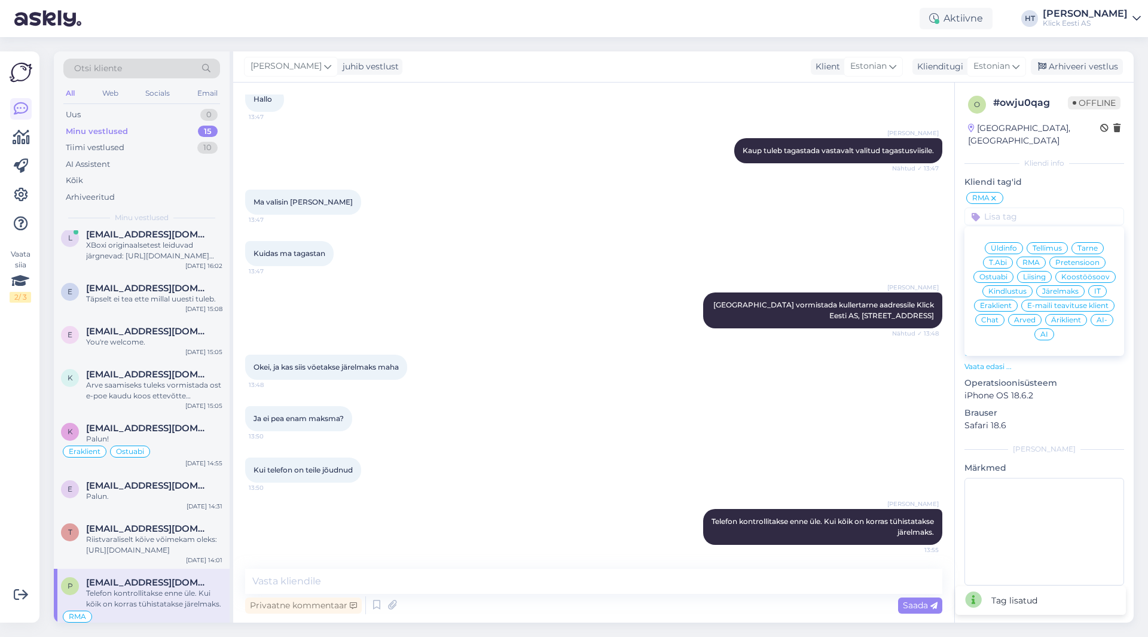
click at [1063, 288] on span "Järelmaks" at bounding box center [1060, 291] width 36 height 7
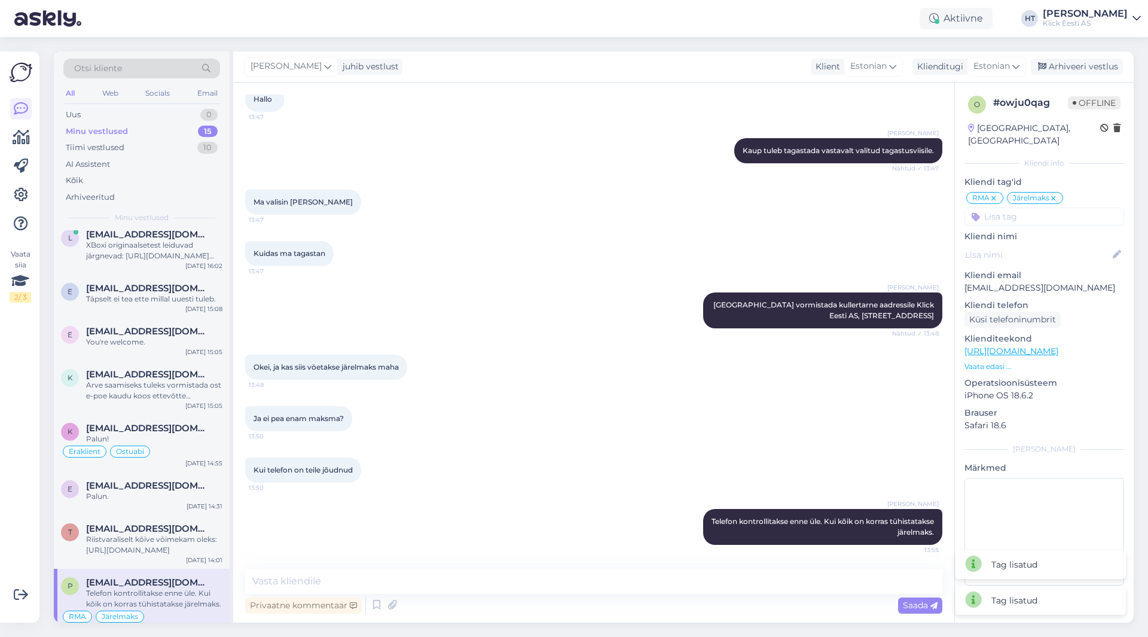
click at [1036, 207] on input at bounding box center [1044, 216] width 160 height 18
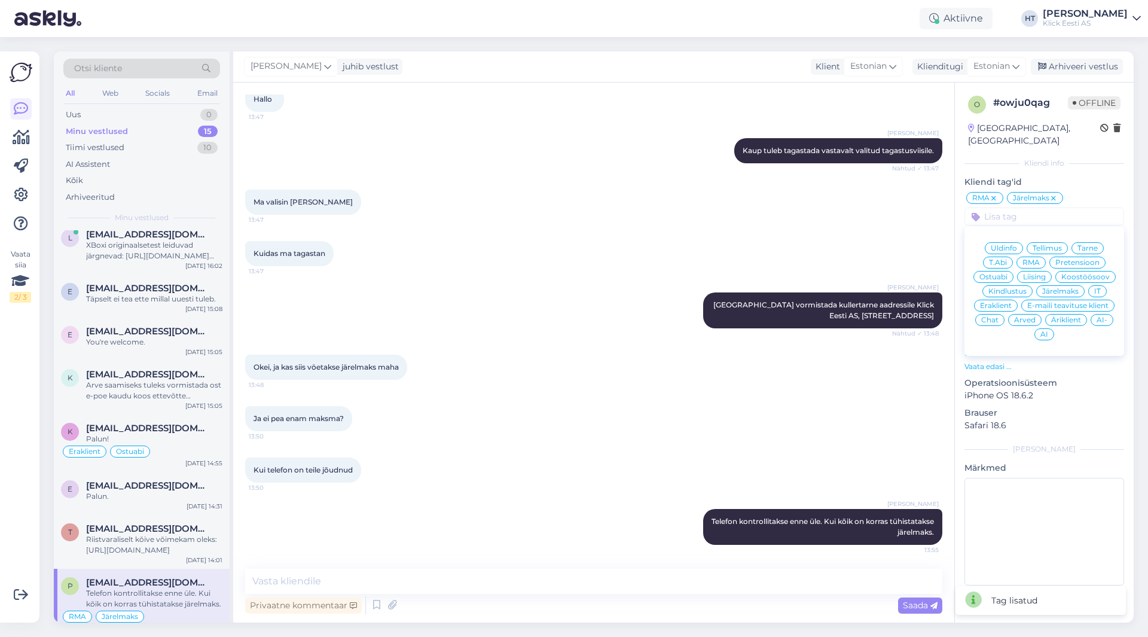
click at [1007, 302] on span "Eraklient" at bounding box center [996, 305] width 32 height 7
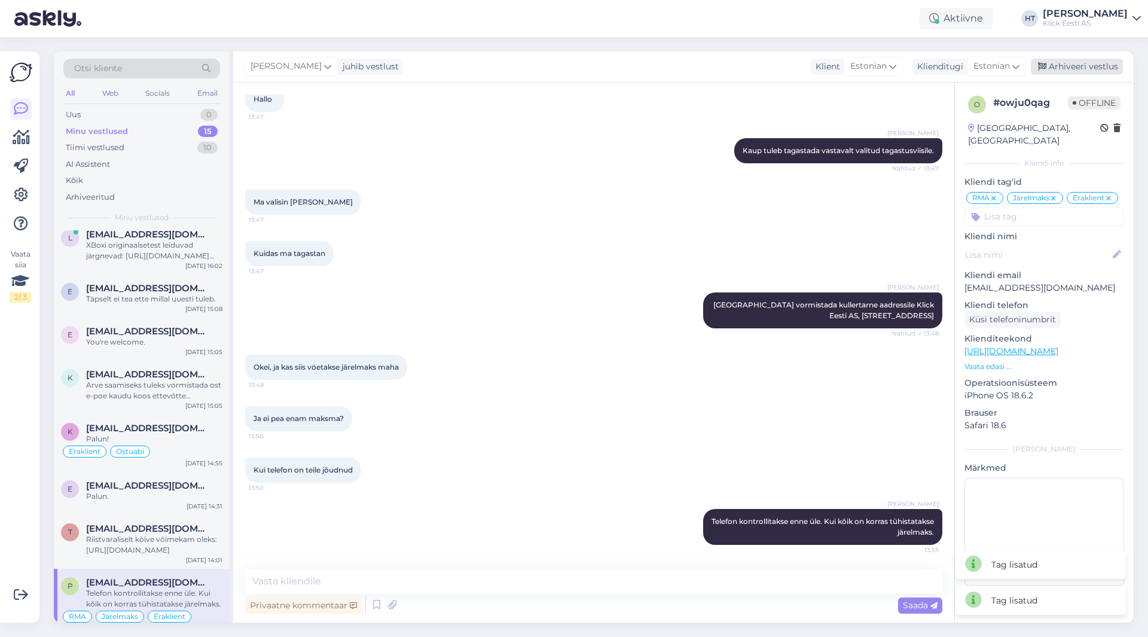
click at [1076, 72] on div "Arhiveeri vestlus" at bounding box center [1077, 67] width 92 height 16
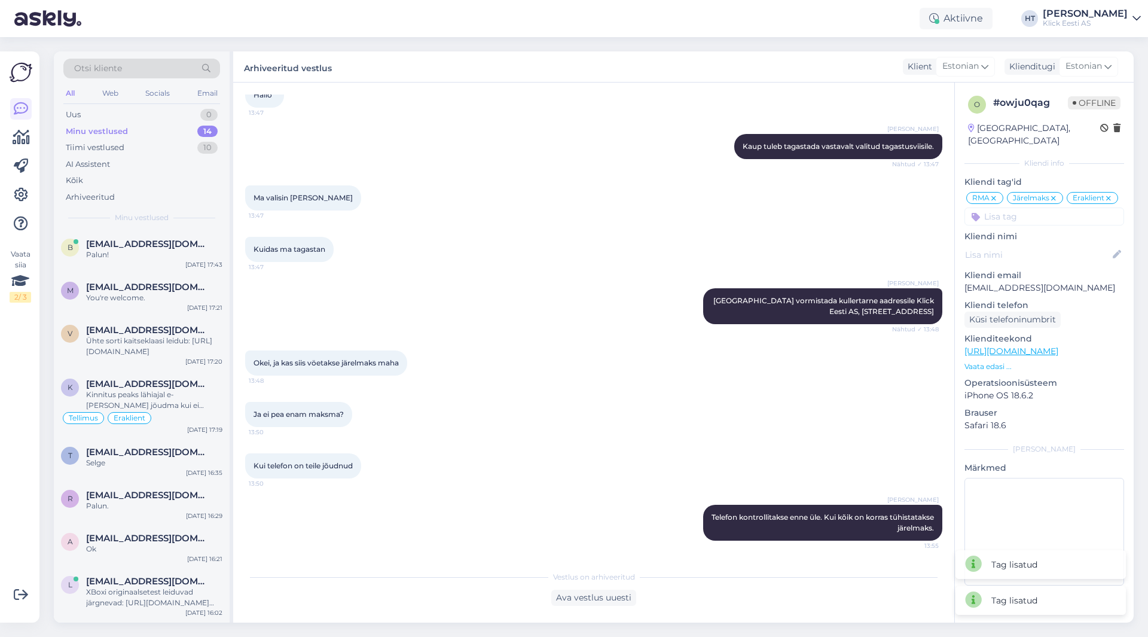
scroll to position [293, 0]
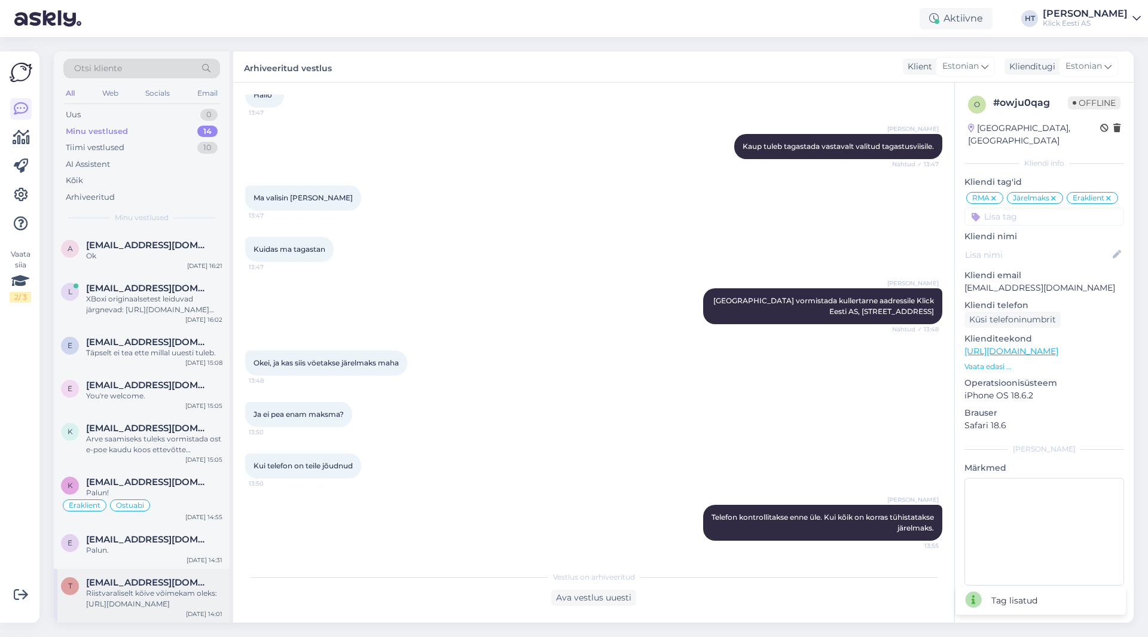
click at [156, 593] on div "Riistvaraliselt kõive võimekam oleks: [URL][DOMAIN_NAME]" at bounding box center [154, 599] width 136 height 22
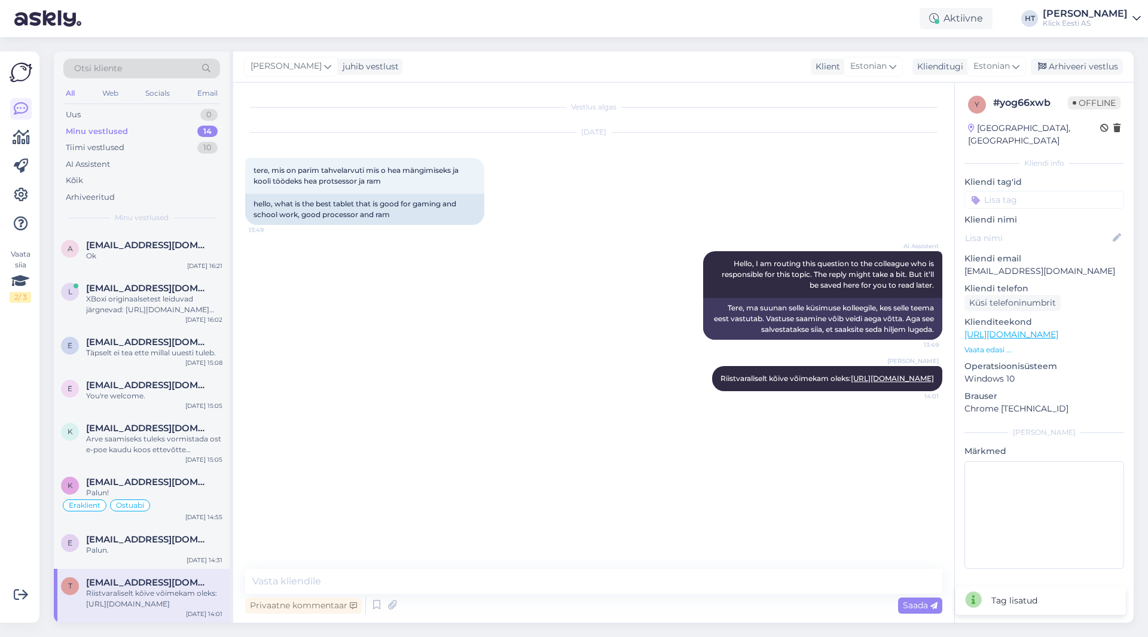
scroll to position [0, 0]
click at [1024, 191] on input at bounding box center [1044, 200] width 160 height 18
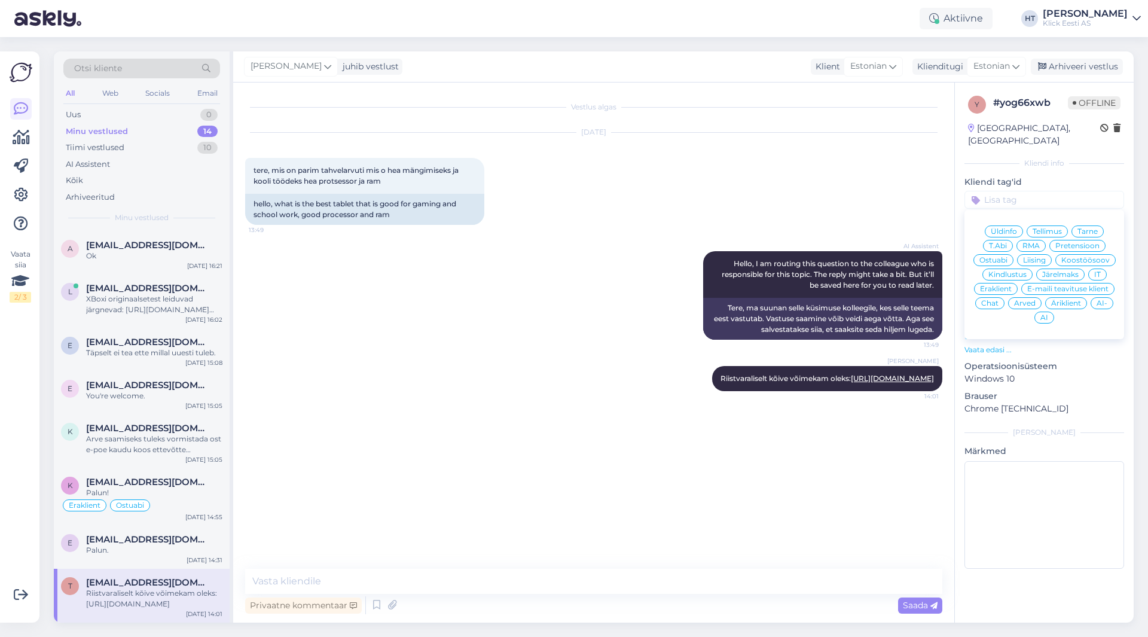
click at [1005, 257] on span "Ostuabi" at bounding box center [993, 260] width 28 height 7
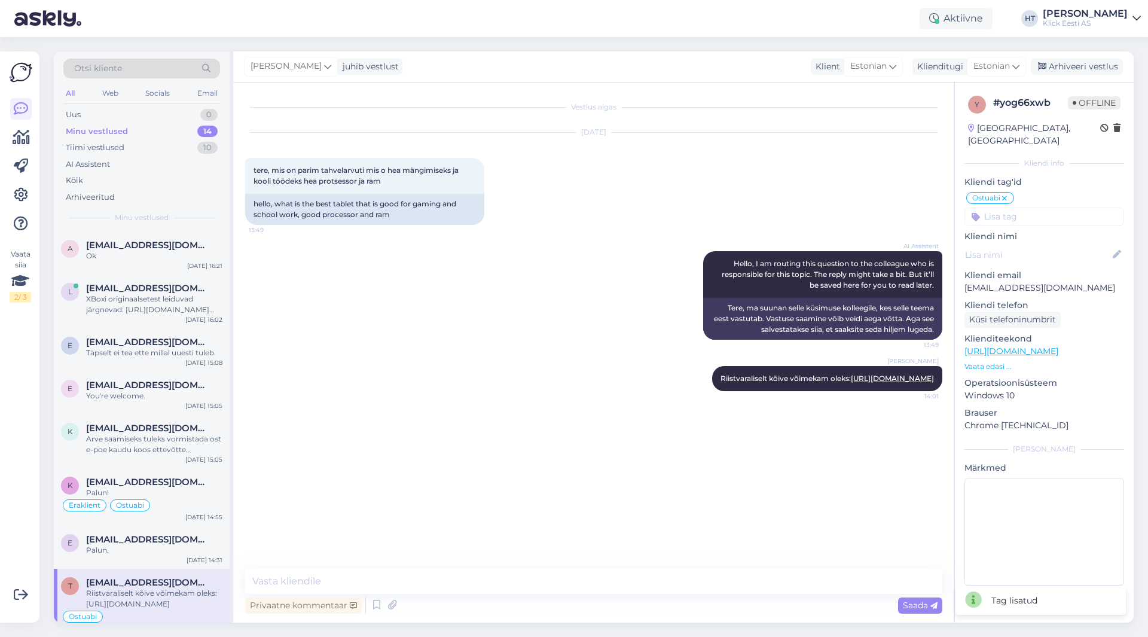
click at [1027, 207] on input at bounding box center [1044, 216] width 160 height 18
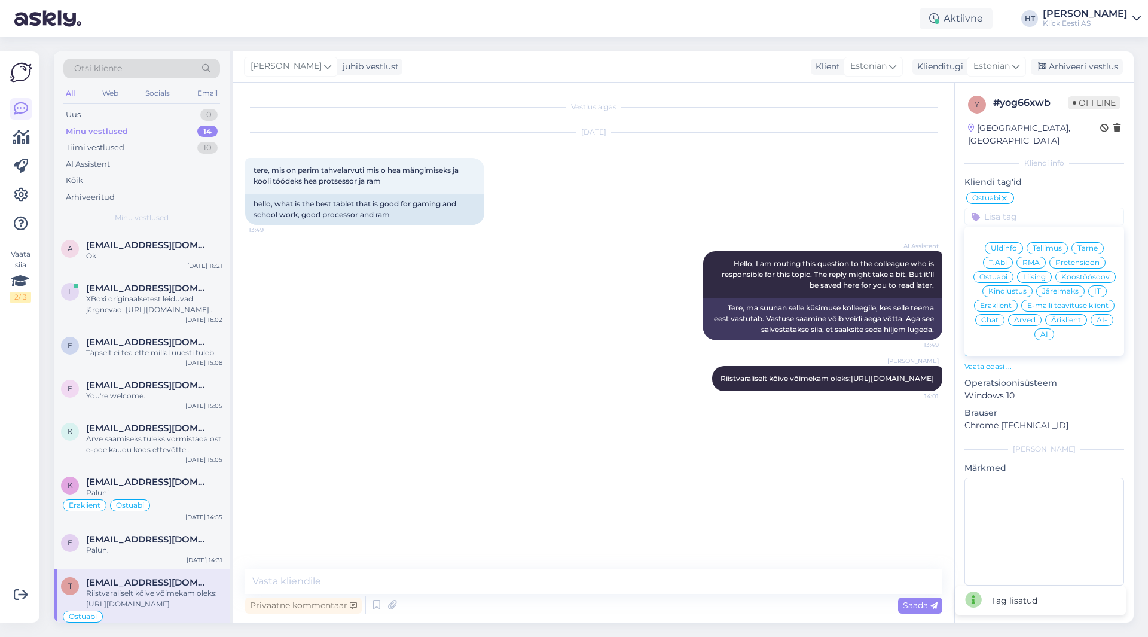
click at [1005, 302] on span "Eraklient" at bounding box center [996, 305] width 32 height 7
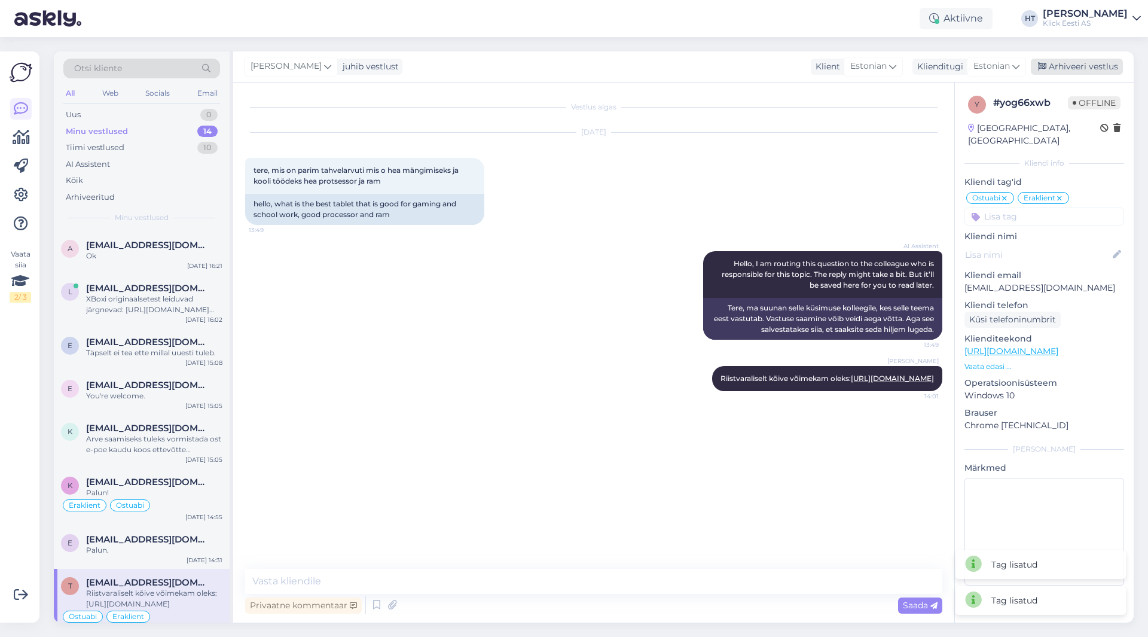
click at [1060, 69] on div "Arhiveeri vestlus" at bounding box center [1077, 67] width 92 height 16
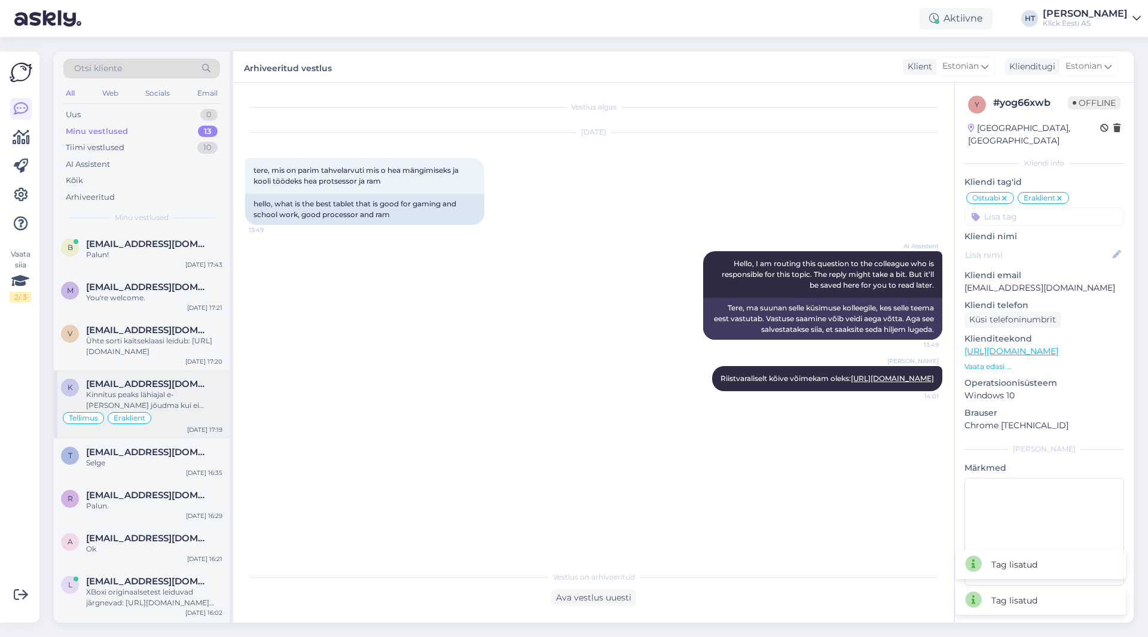
scroll to position [239, 0]
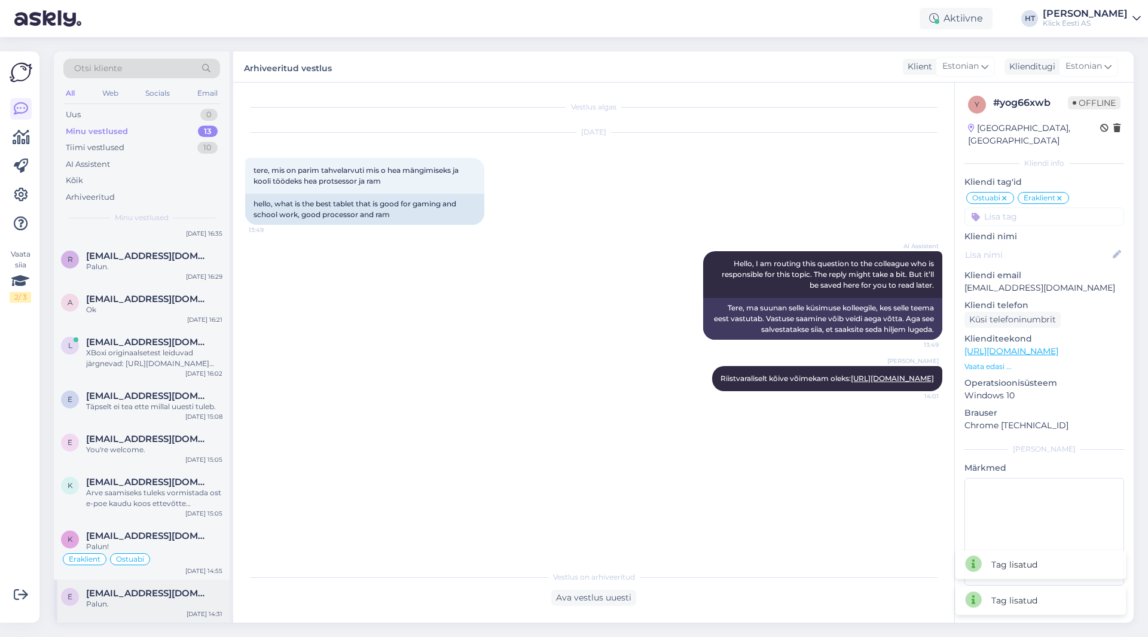
click at [165, 588] on span "[EMAIL_ADDRESS][DOMAIN_NAME]" at bounding box center [148, 593] width 124 height 11
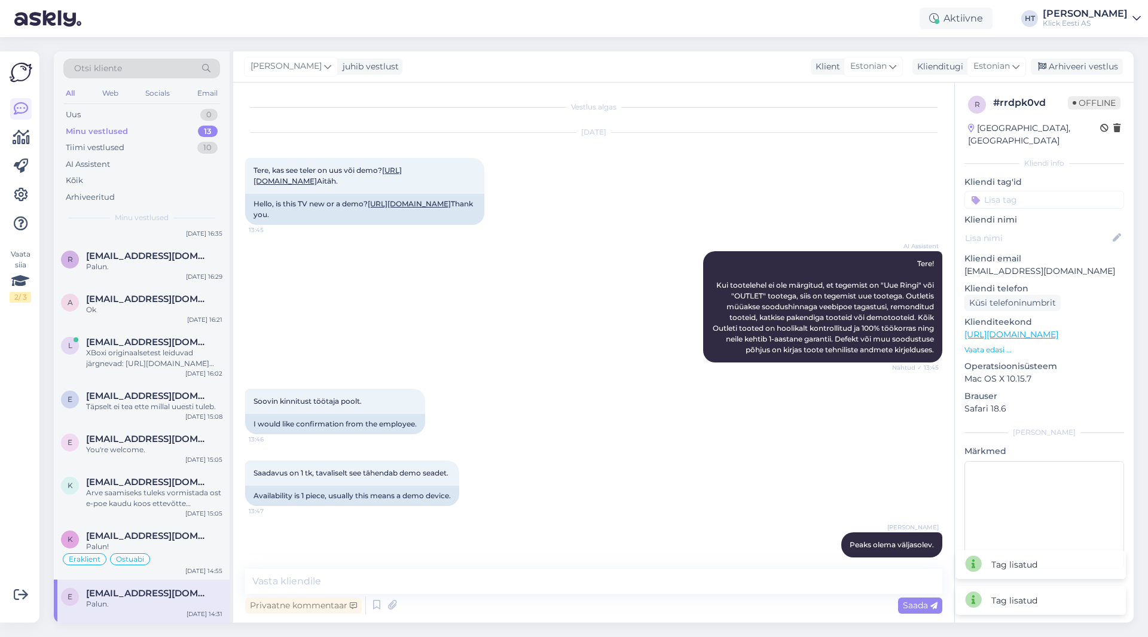
scroll to position [643, 0]
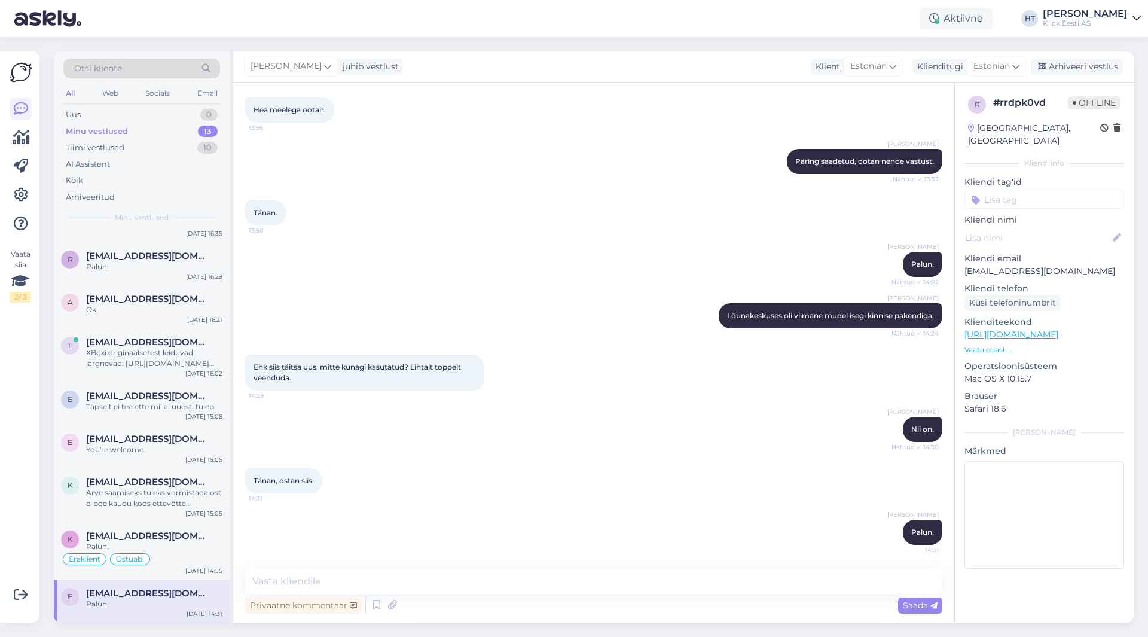
click at [1017, 191] on input at bounding box center [1044, 200] width 160 height 18
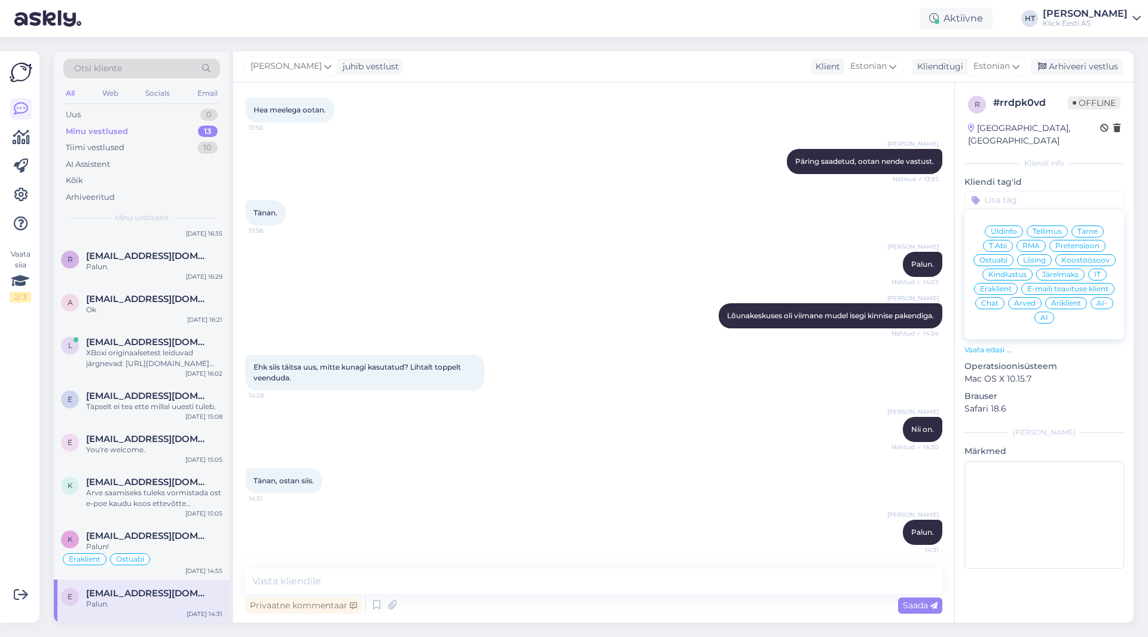
click at [1005, 254] on div "Ostuabi" at bounding box center [993, 260] width 40 height 12
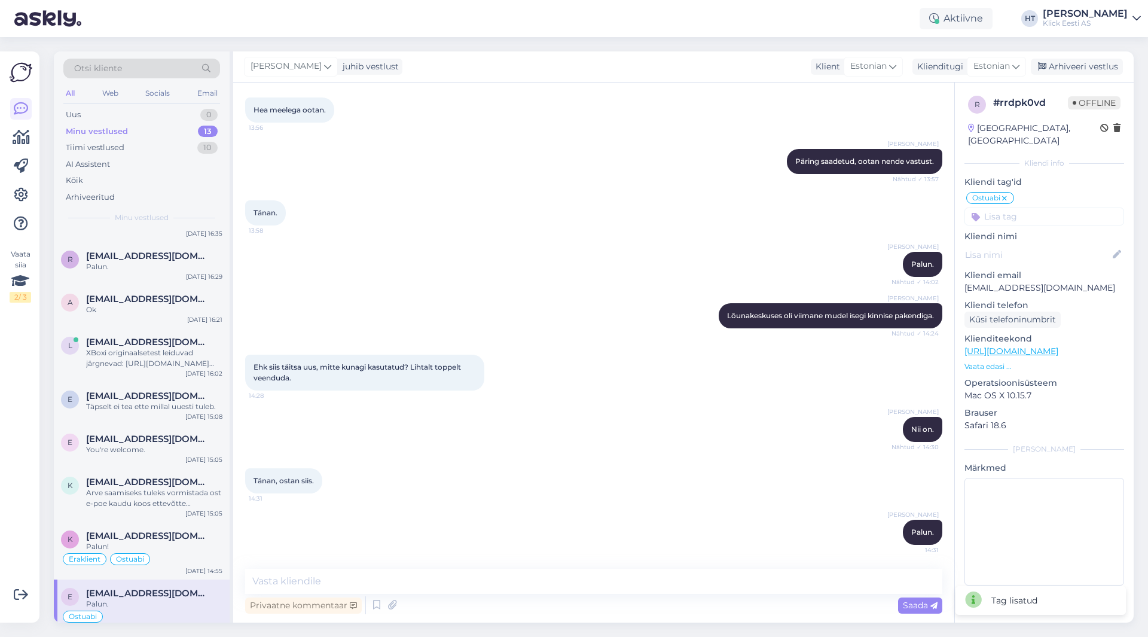
click at [1028, 207] on input at bounding box center [1044, 216] width 160 height 18
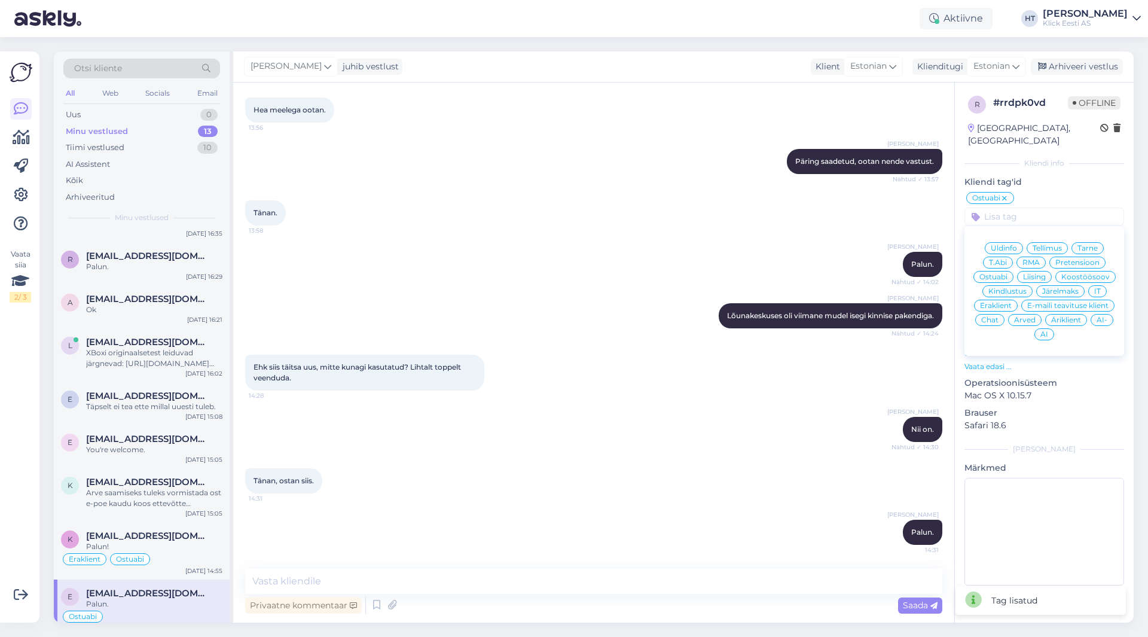
click at [993, 300] on div "Eraklient" at bounding box center [996, 306] width 44 height 12
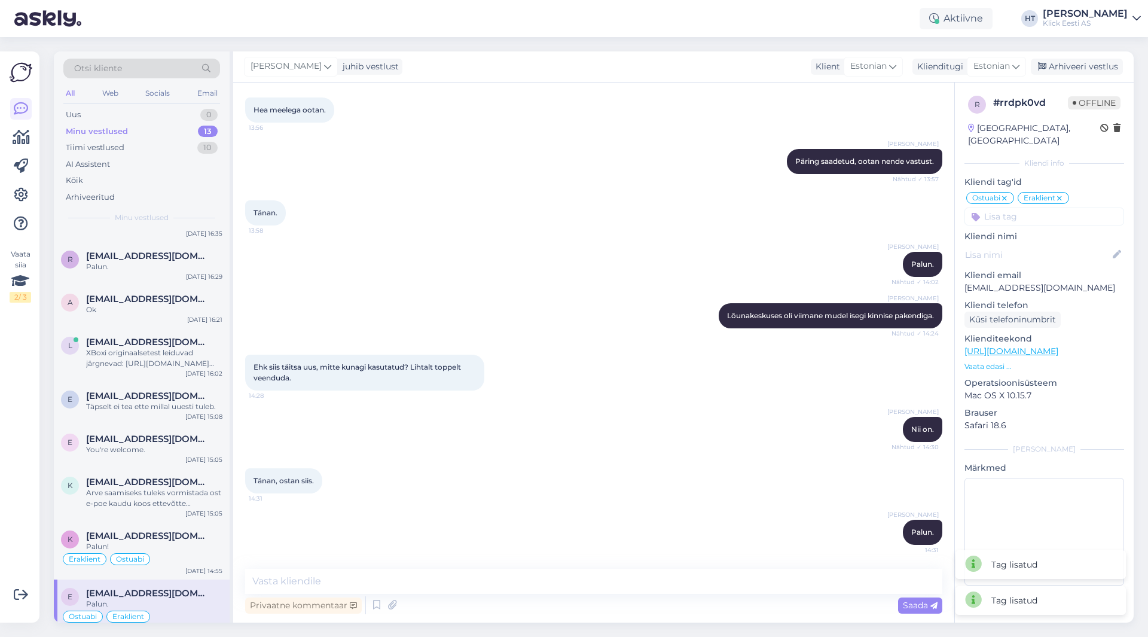
click at [1060, 194] on icon at bounding box center [1059, 199] width 7 height 10
click at [1049, 207] on input at bounding box center [1044, 216] width 160 height 18
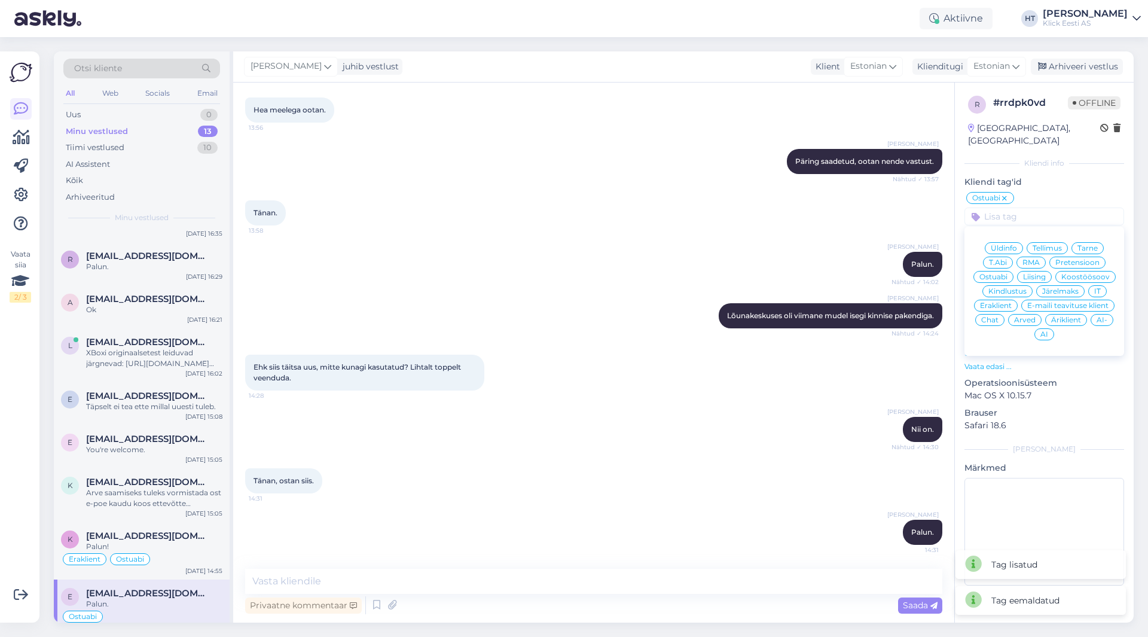
click at [1078, 316] on span "Äriklient" at bounding box center [1066, 319] width 30 height 7
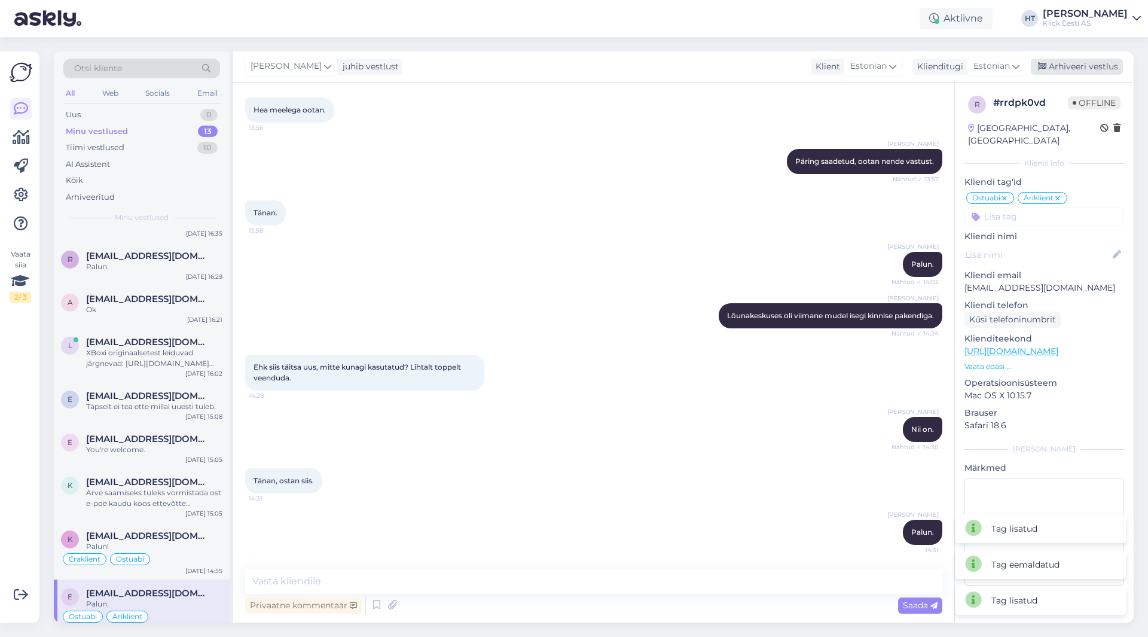
click at [1070, 59] on div "Arhiveeri vestlus" at bounding box center [1077, 67] width 92 height 16
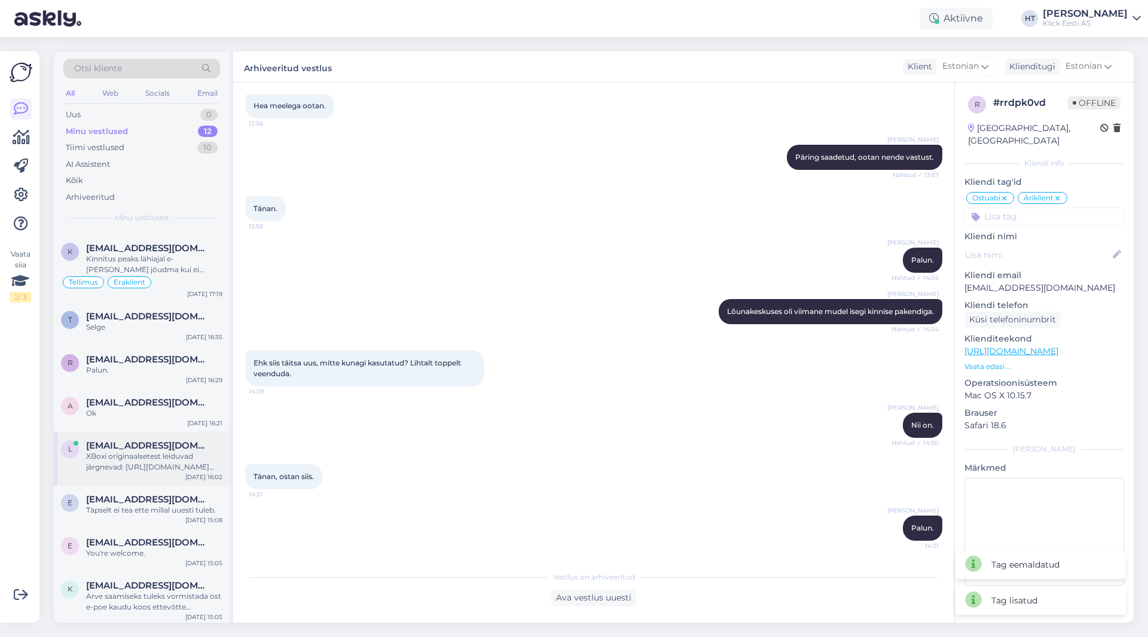
scroll to position [196, 0]
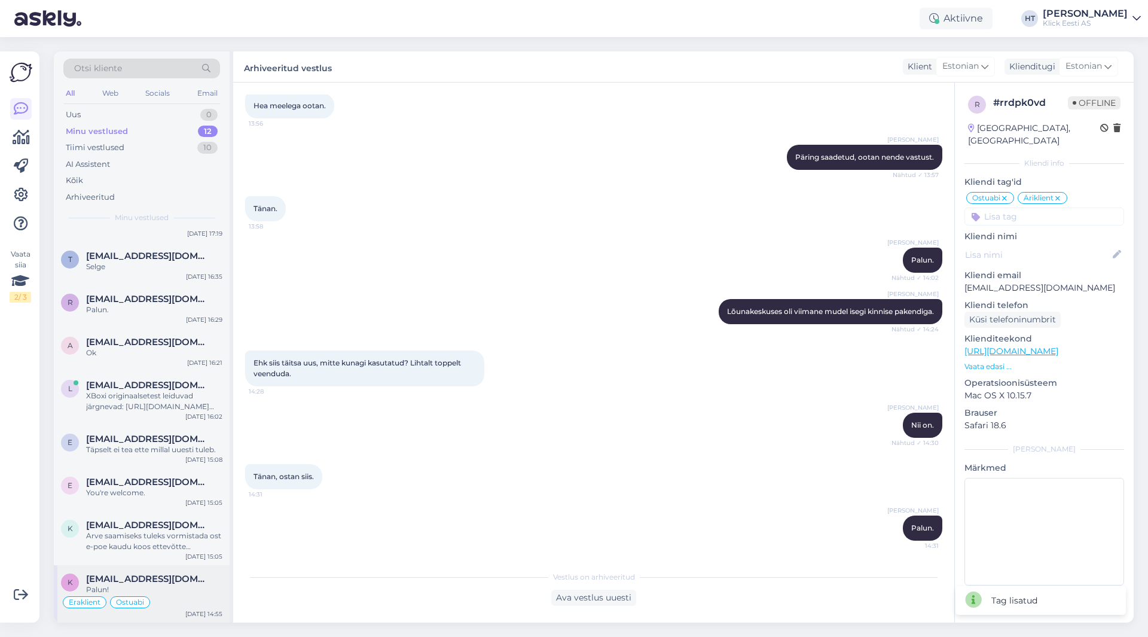
click at [179, 602] on div "Eraklient Ostuabi" at bounding box center [141, 602] width 161 height 14
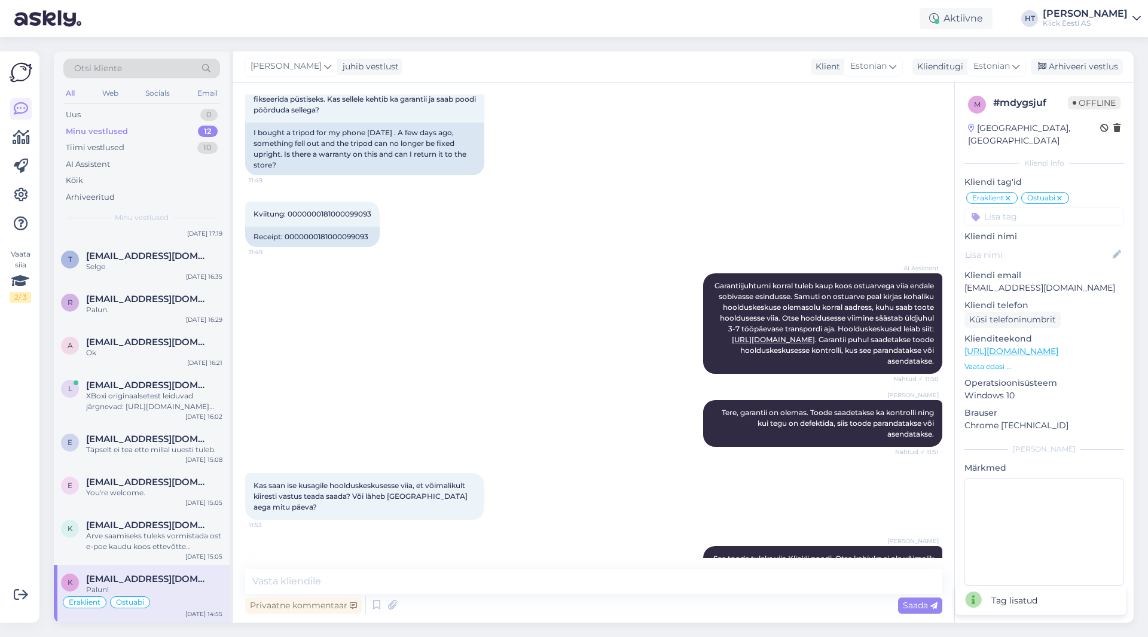
scroll to position [2600, 0]
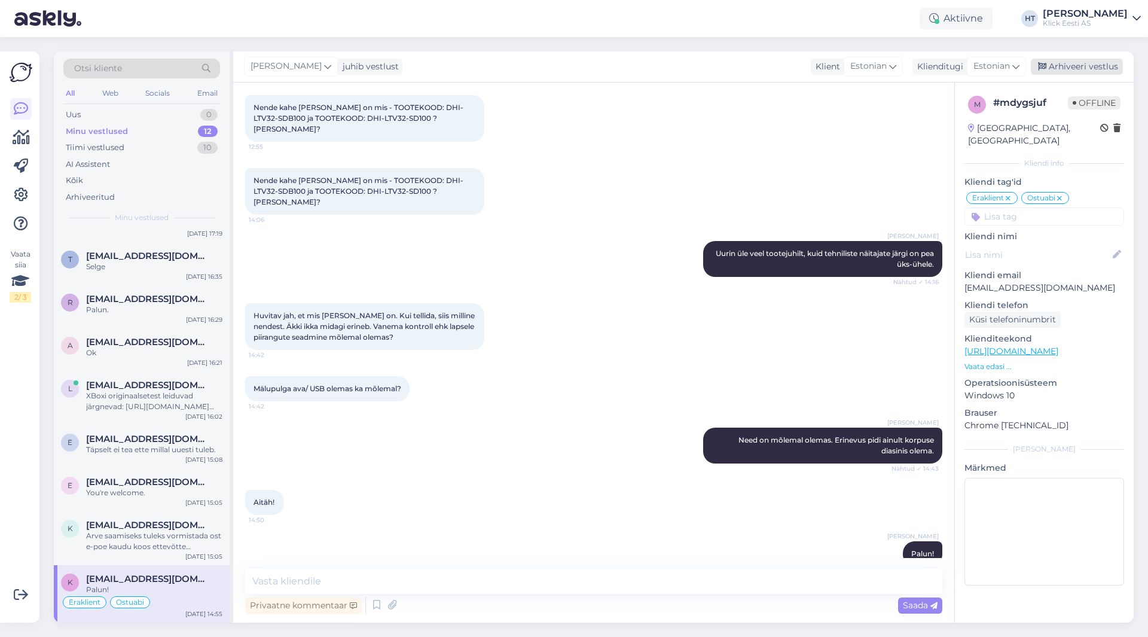
click at [1084, 68] on div "Arhiveeri vestlus" at bounding box center [1077, 67] width 92 height 16
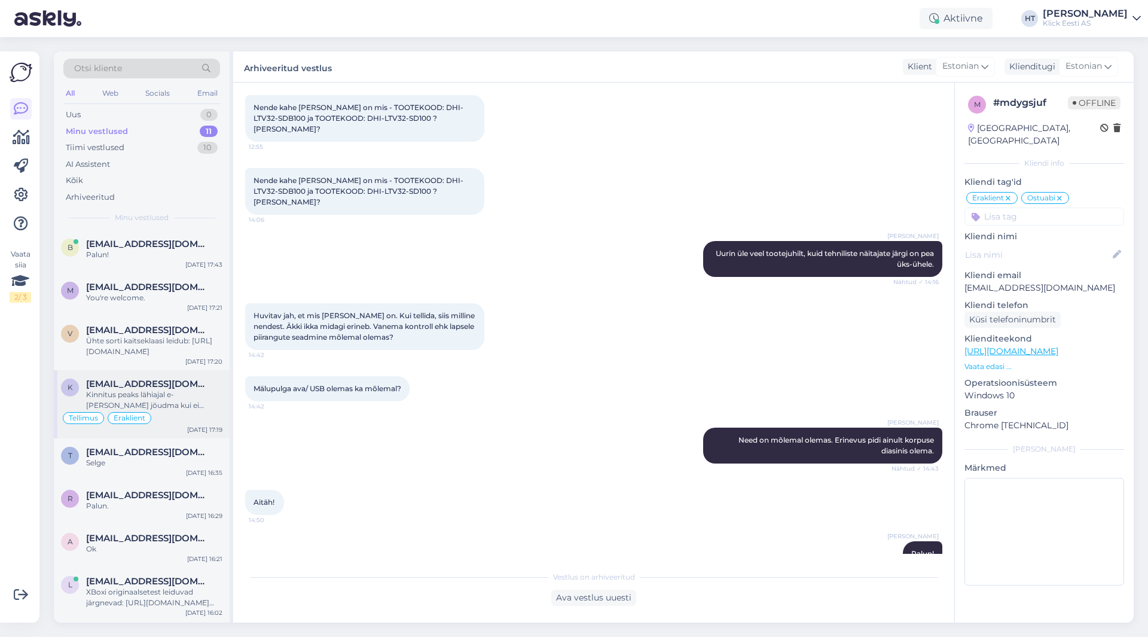
scroll to position [139, 0]
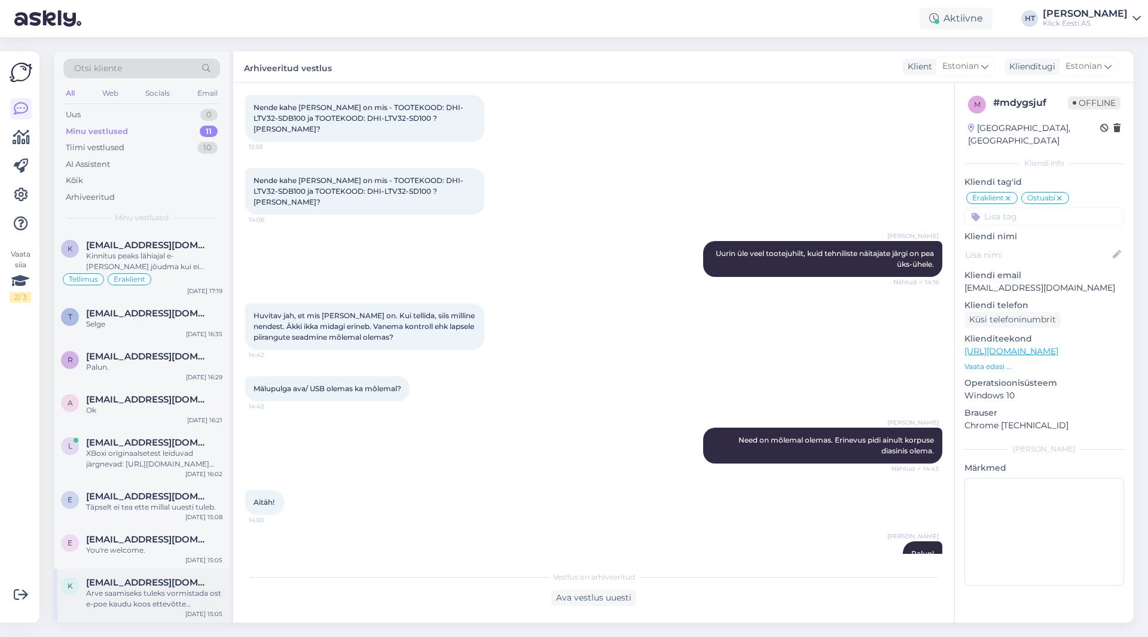
click at [155, 598] on div "Arve saamiseks tuleks vormistada ost e-poe kaudu koos ettevõtte andmetega ja va…" at bounding box center [154, 599] width 136 height 22
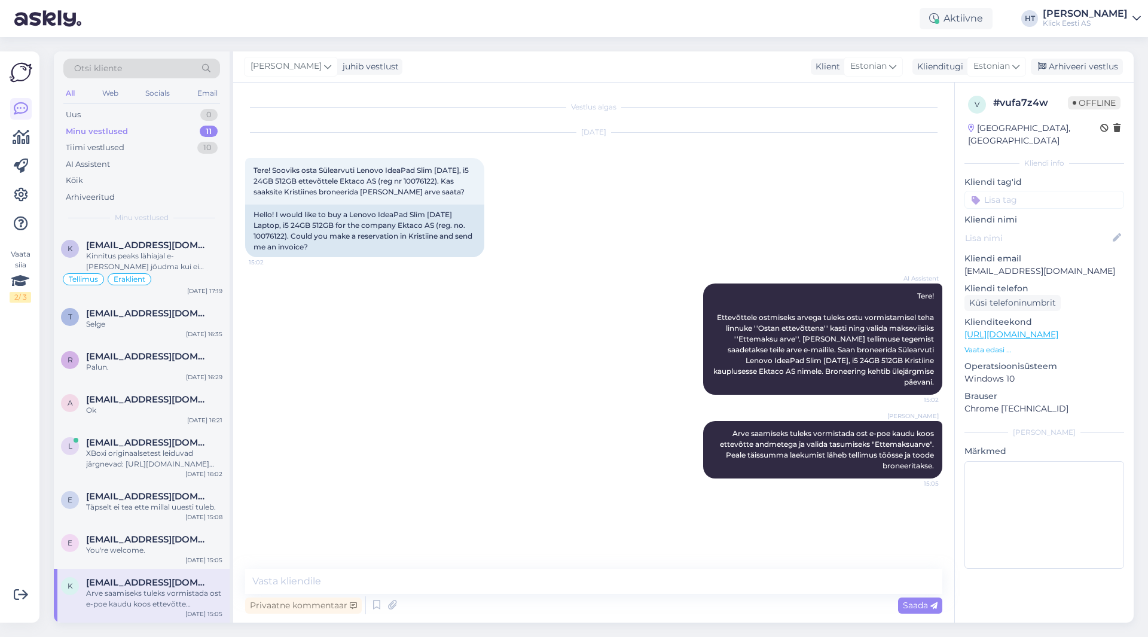
click at [1028, 191] on input at bounding box center [1044, 200] width 160 height 18
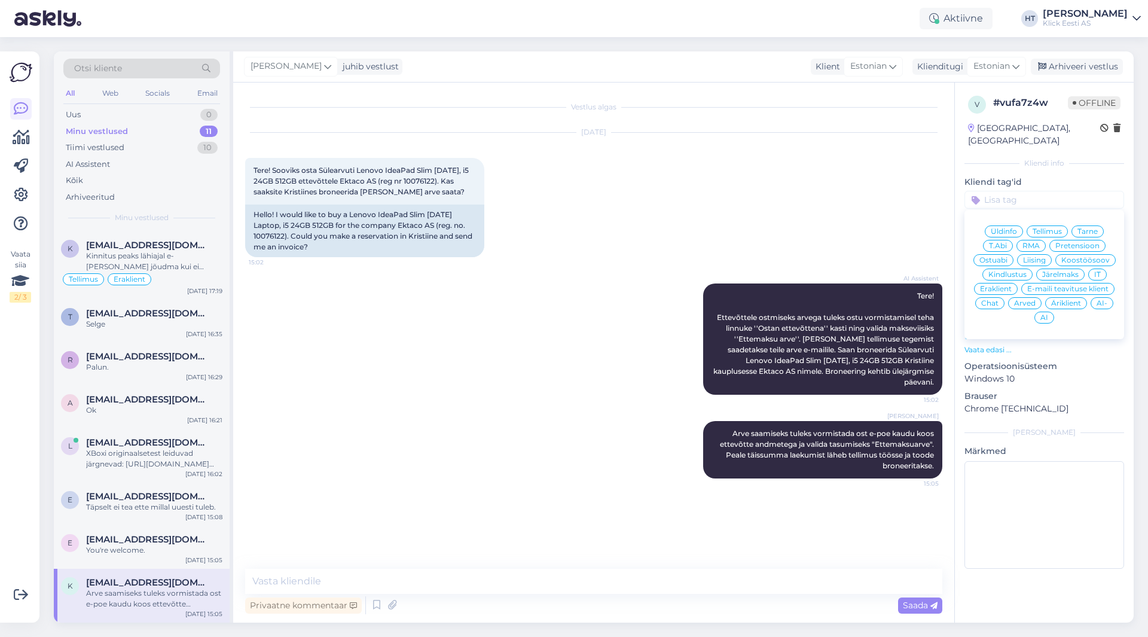
click at [1000, 257] on span "Ostuabi" at bounding box center [993, 260] width 28 height 7
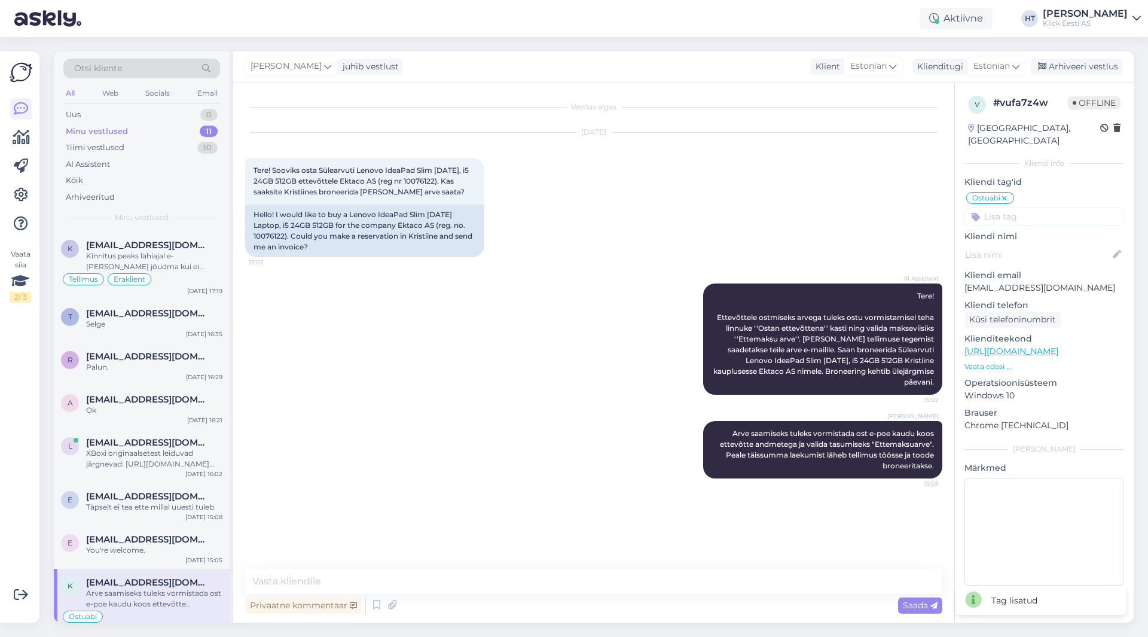
click at [1027, 207] on input at bounding box center [1044, 216] width 160 height 18
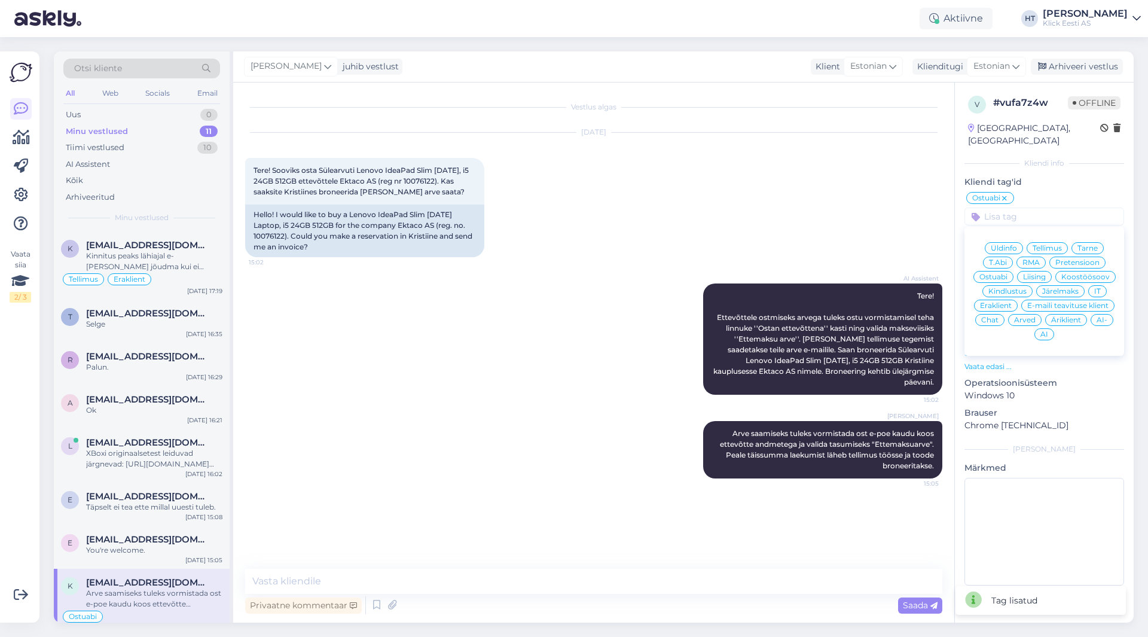
click at [1062, 316] on span "Äriklient" at bounding box center [1066, 319] width 30 height 7
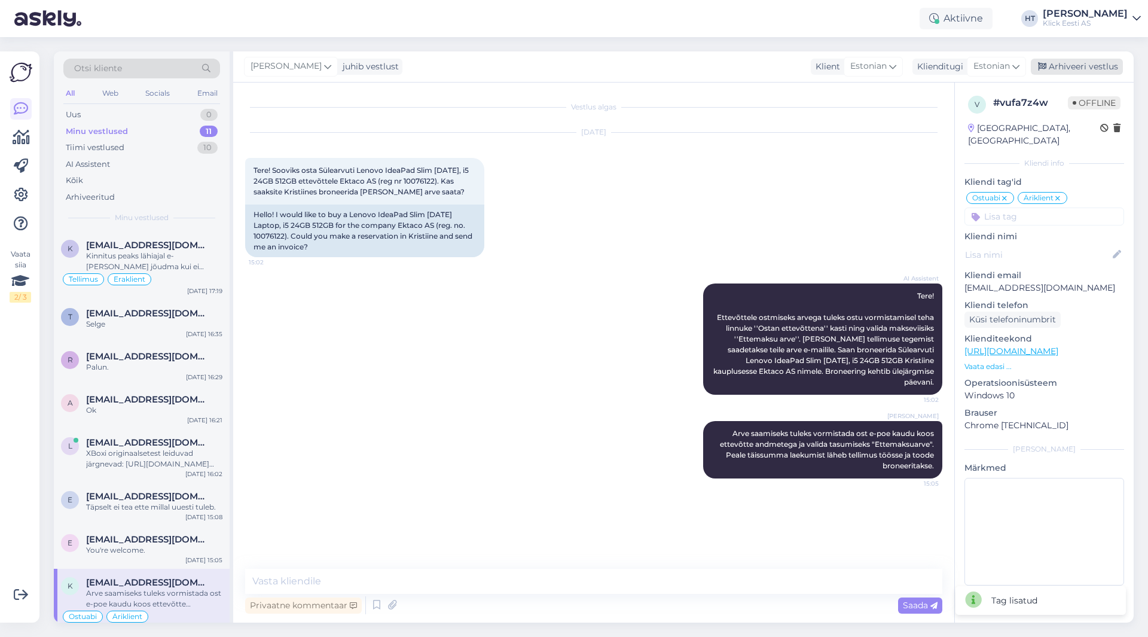
click at [1064, 66] on div "Arhiveeri vestlus" at bounding box center [1077, 67] width 92 height 16
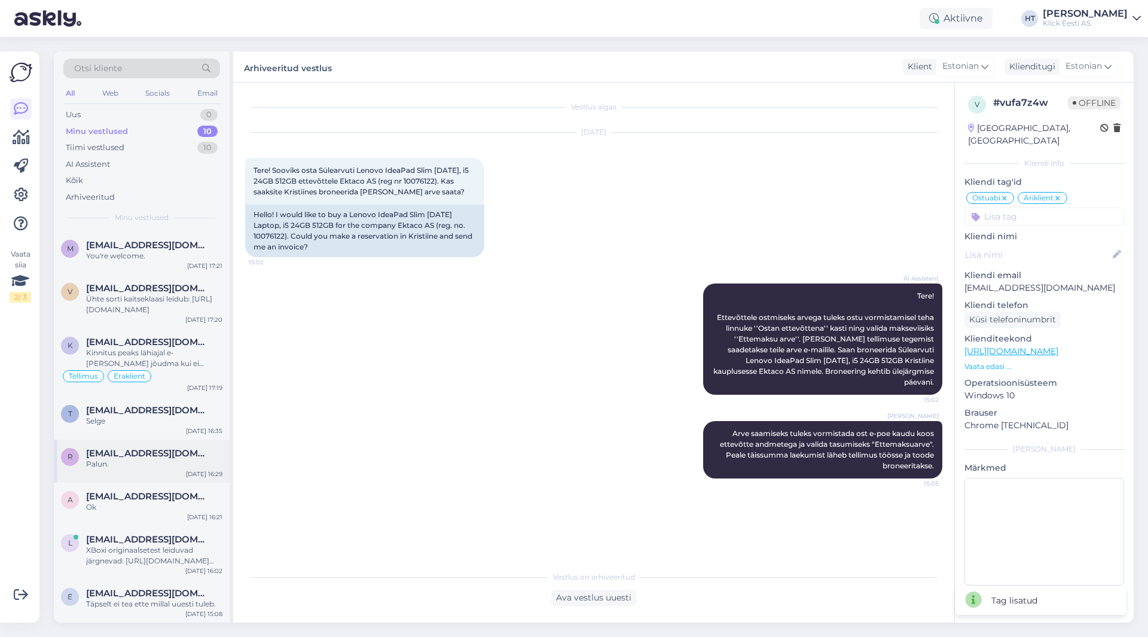
scroll to position [85, 0]
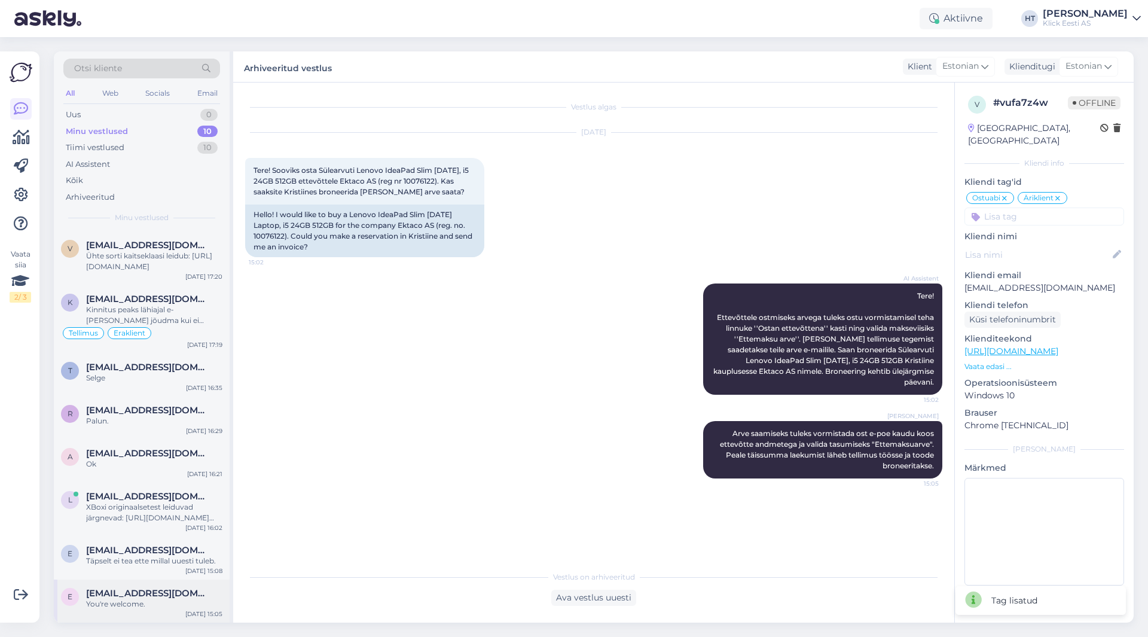
click at [160, 586] on div "e [EMAIL_ADDRESS][DOMAIN_NAME] You're welcome. [DATE] 15:05" at bounding box center [142, 600] width 176 height 43
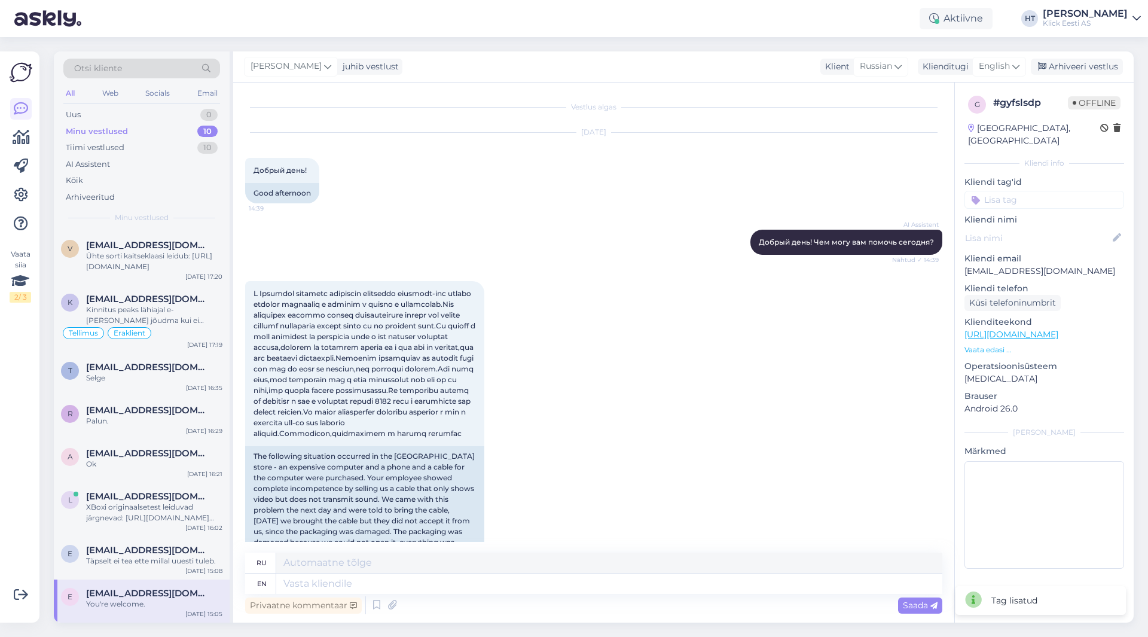
scroll to position [1711, 0]
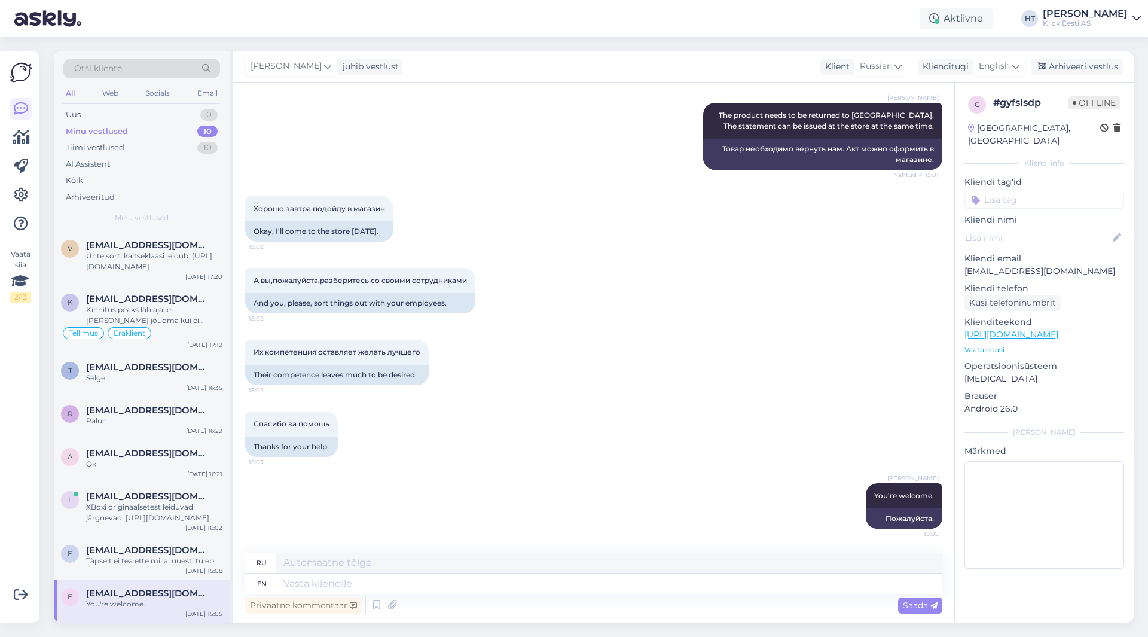
click at [1026, 194] on input at bounding box center [1044, 200] width 160 height 18
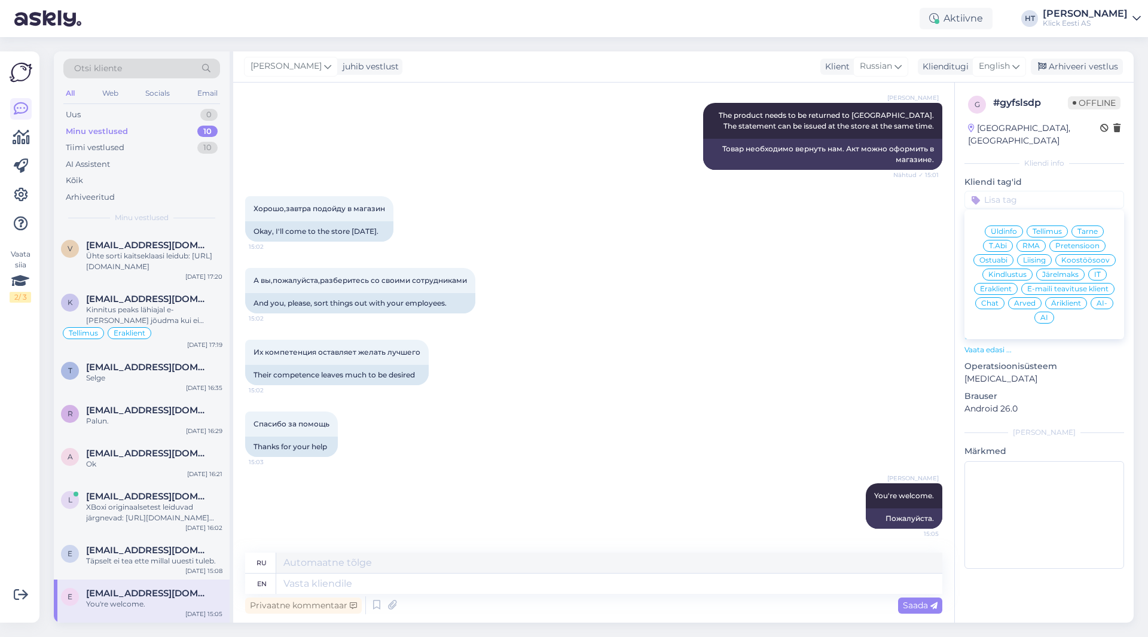
click at [1083, 242] on span "Pretensioon" at bounding box center [1077, 245] width 44 height 7
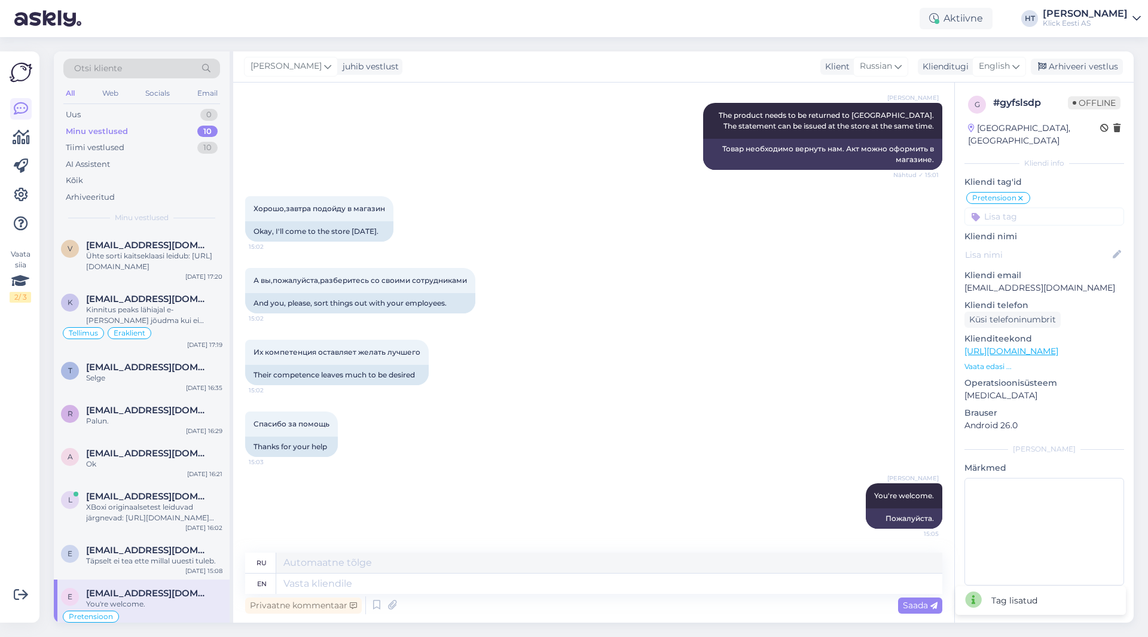
click at [1060, 213] on div "g # gyfslsdp Offline [GEOGRAPHIC_DATA], [GEOGRAPHIC_DATA] info Kliendi tag'id P…" at bounding box center [1044, 343] width 179 height 521
click at [1056, 209] on input at bounding box center [1044, 216] width 160 height 18
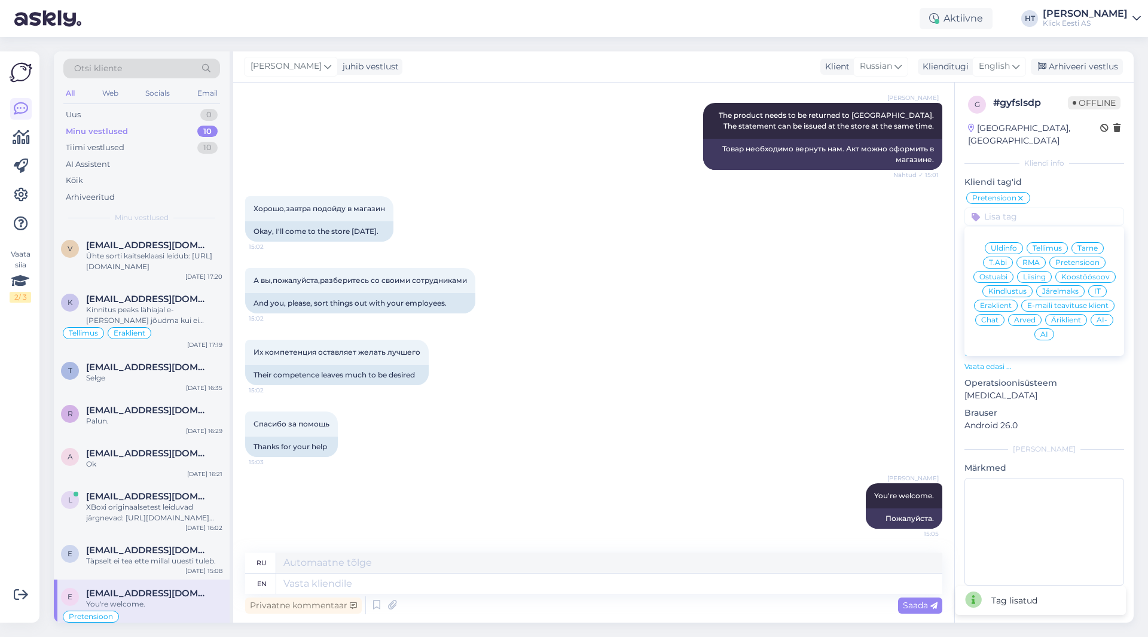
click at [1002, 302] on span "Eraklient" at bounding box center [996, 305] width 32 height 7
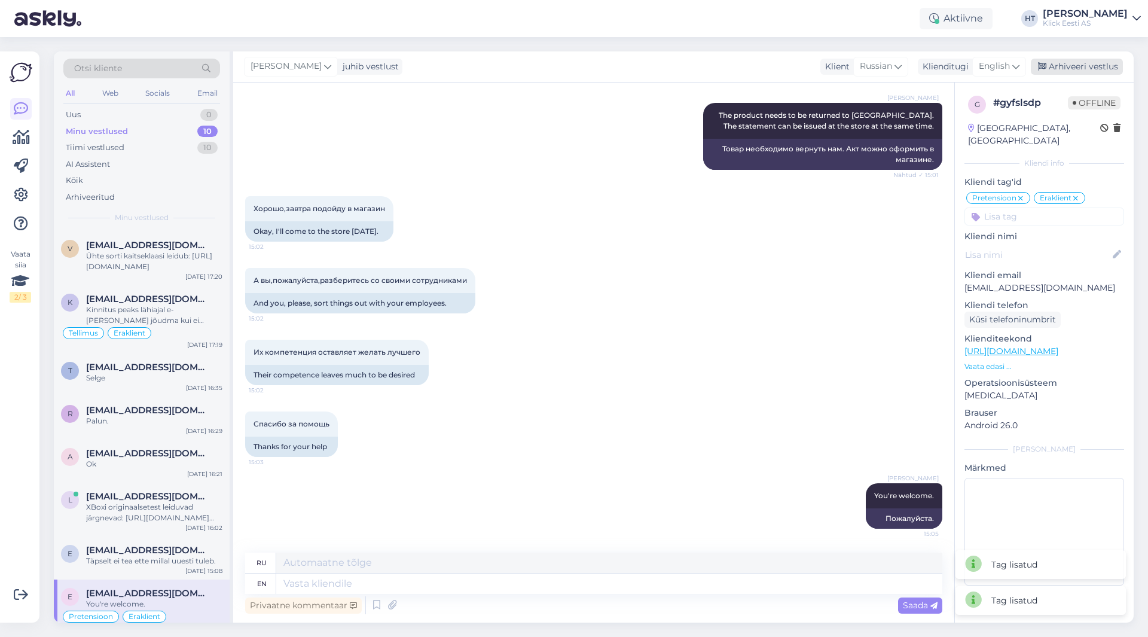
click at [1063, 65] on div "Arhiveeri vestlus" at bounding box center [1077, 67] width 92 height 16
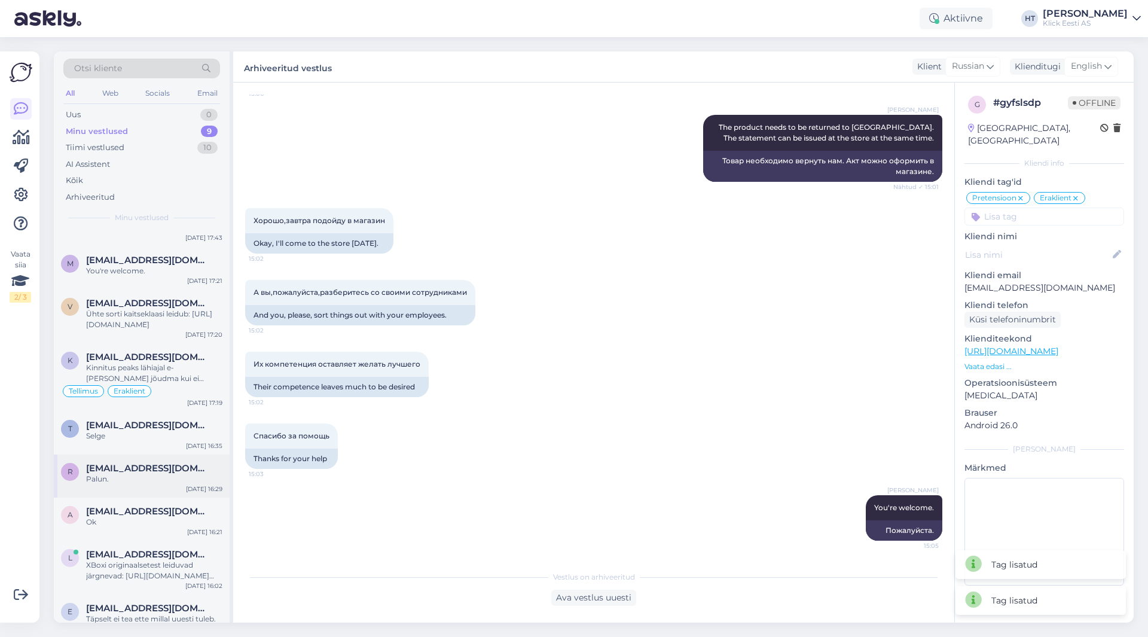
scroll to position [42, 0]
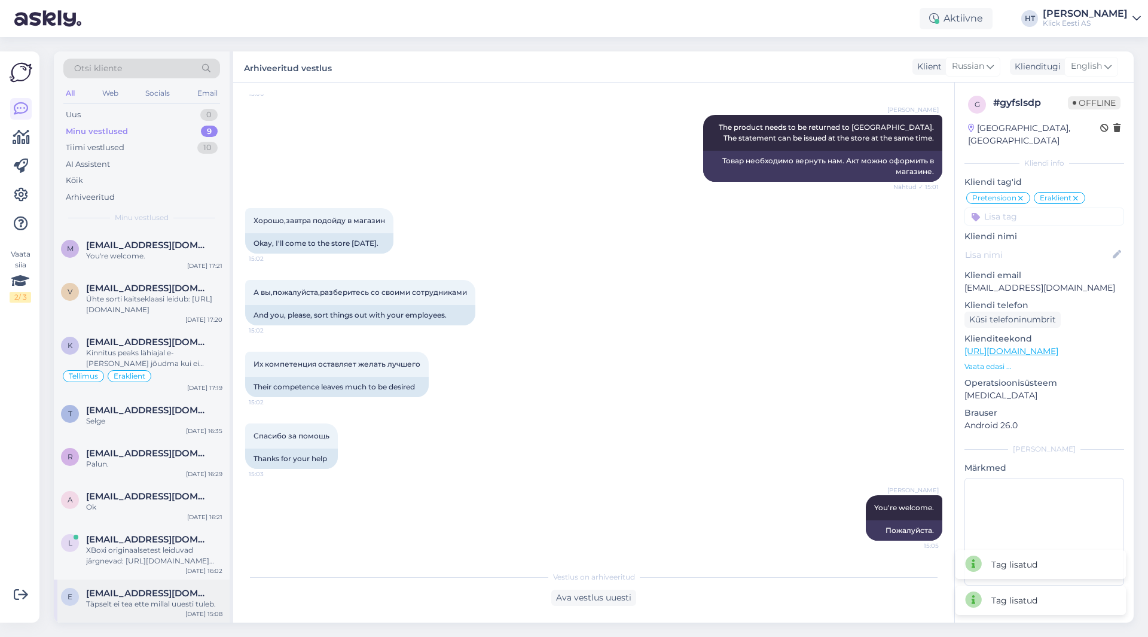
click at [161, 600] on div "Täpselt ei tea ette millal uuesti tuleb." at bounding box center [154, 604] width 136 height 11
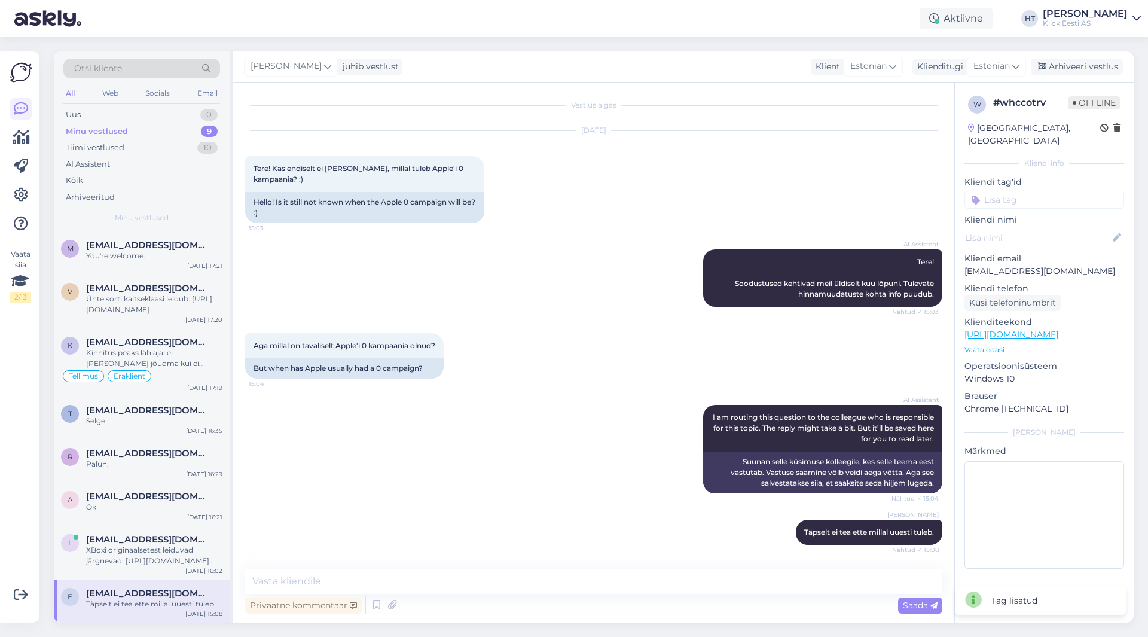
click at [1031, 191] on input at bounding box center [1044, 200] width 160 height 18
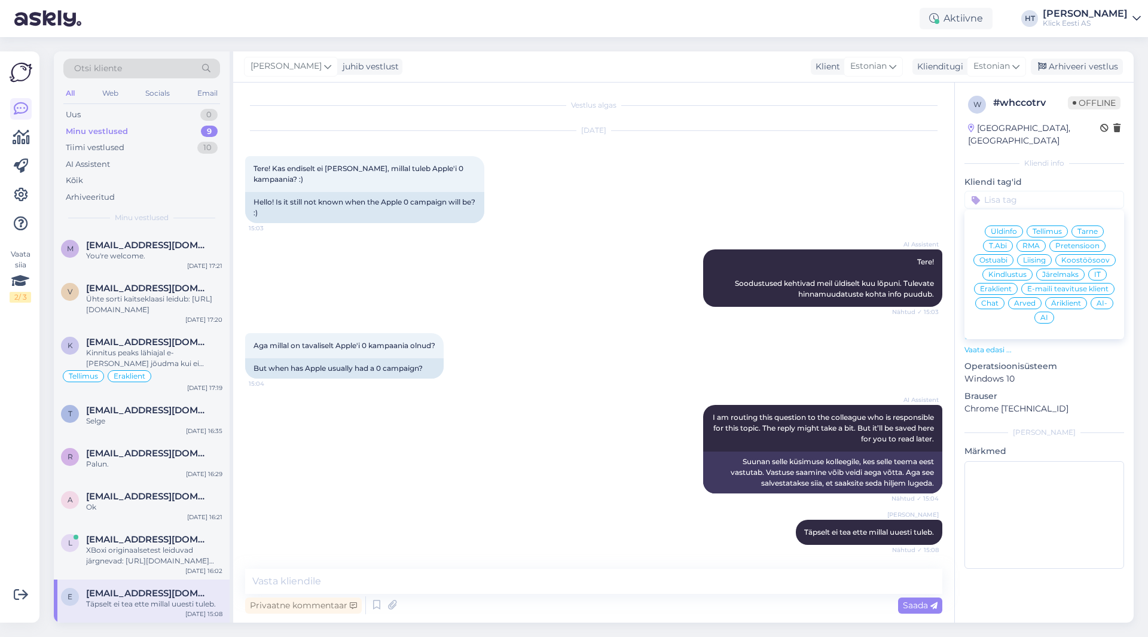
click at [1051, 271] on span "Järelmaks" at bounding box center [1060, 274] width 36 height 7
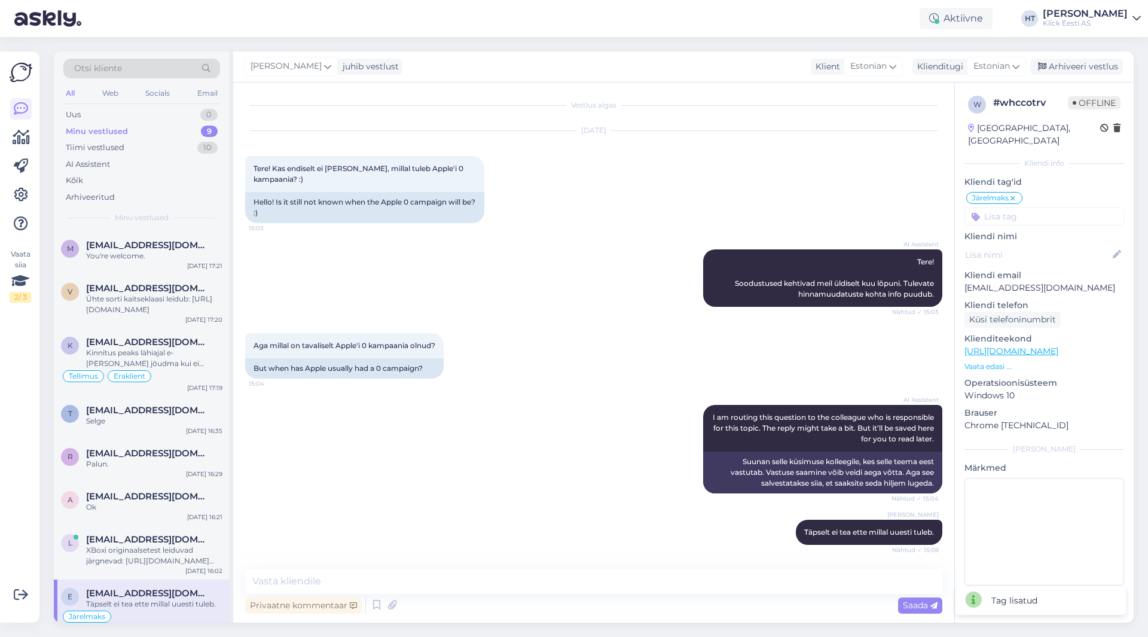
click at [1036, 210] on input at bounding box center [1044, 216] width 160 height 18
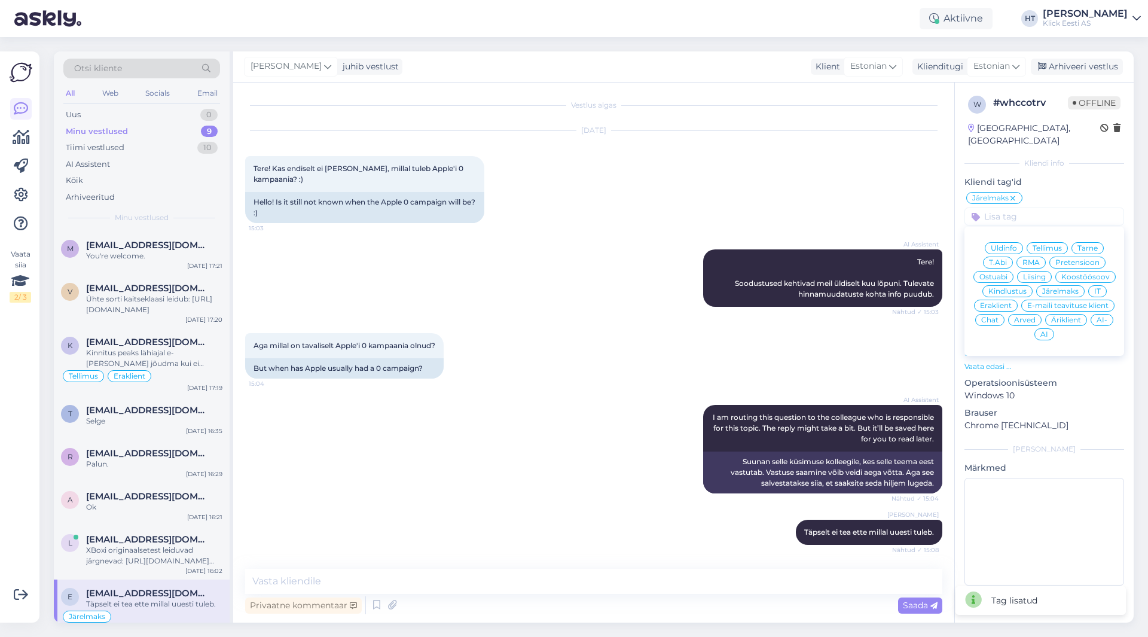
click at [1011, 245] on span "Üldinfo" at bounding box center [1004, 248] width 26 height 7
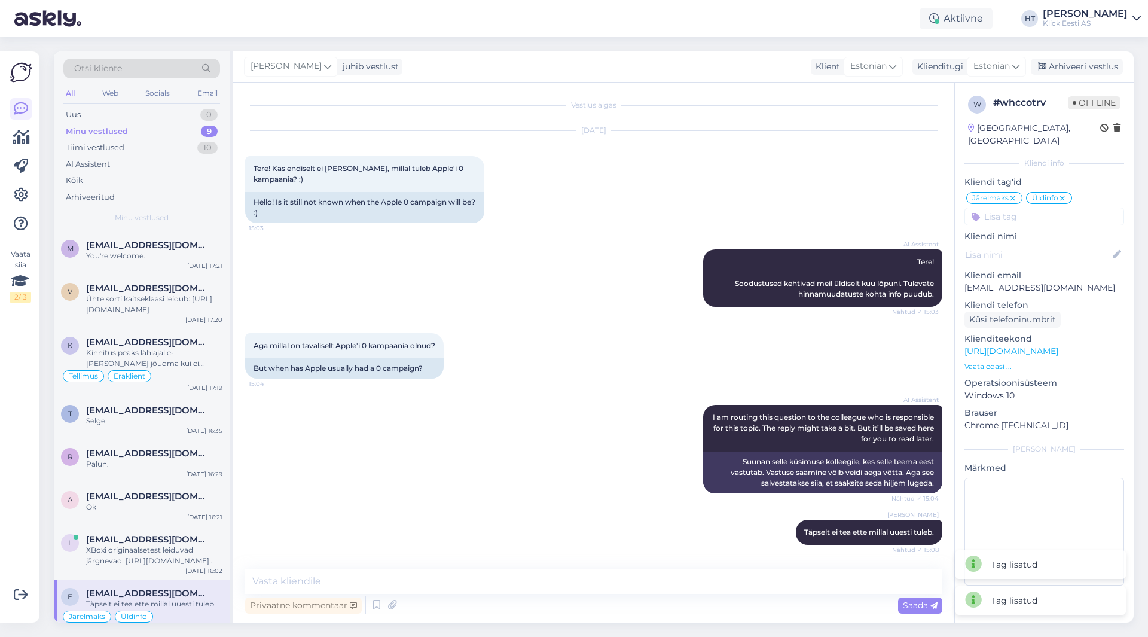
click at [1019, 212] on input at bounding box center [1044, 216] width 160 height 18
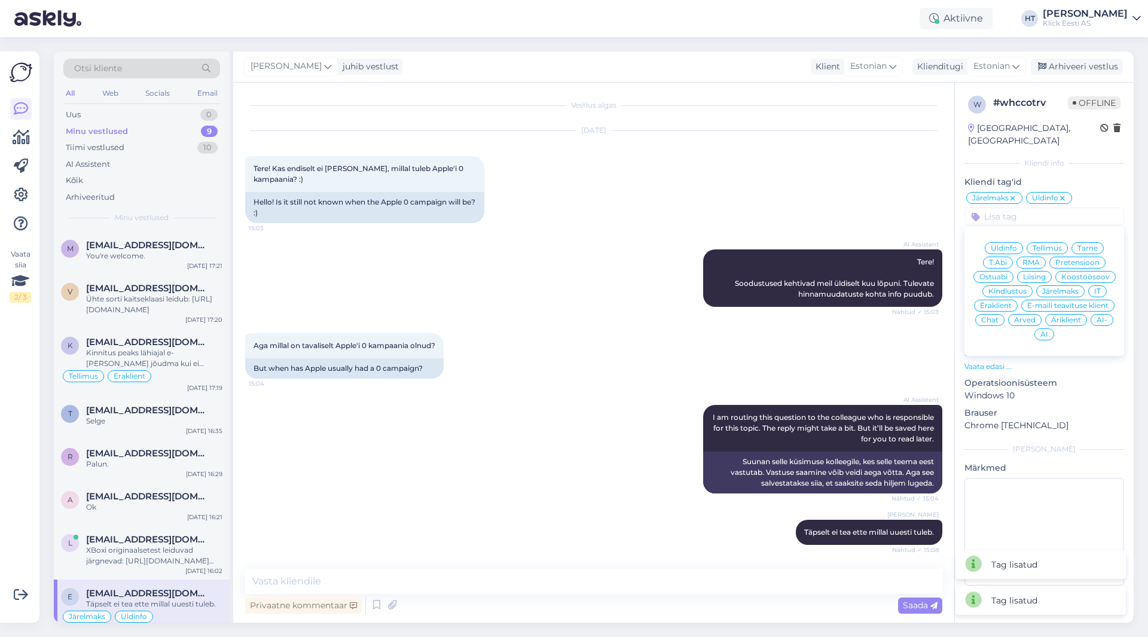
click at [1005, 302] on span "Eraklient" at bounding box center [996, 305] width 32 height 7
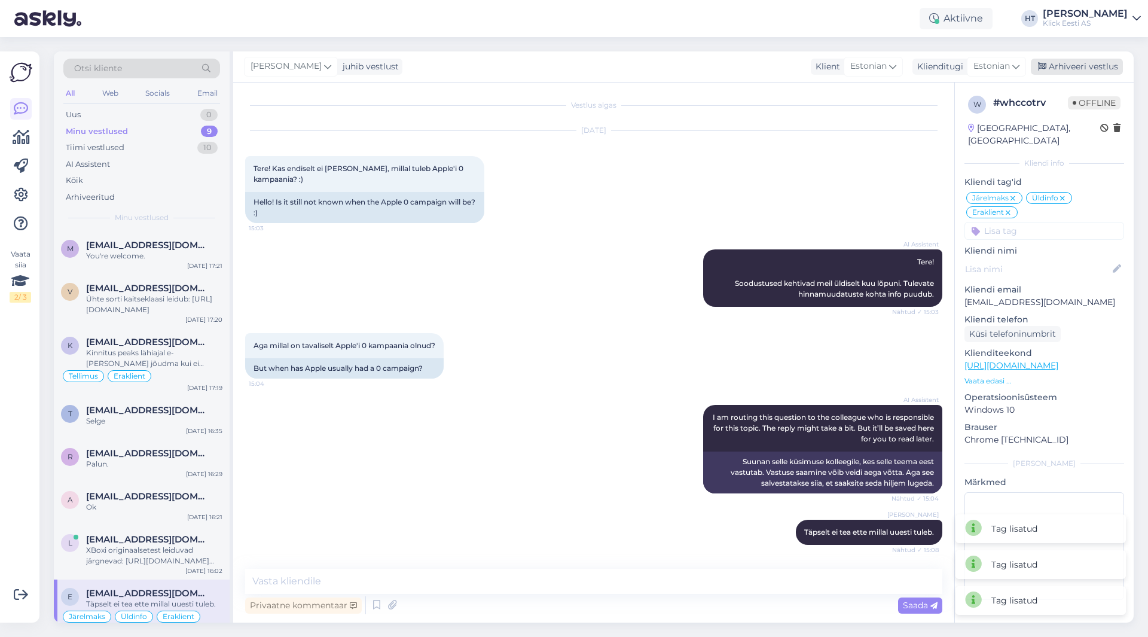
click at [1085, 72] on div "Arhiveeri vestlus" at bounding box center [1077, 67] width 92 height 16
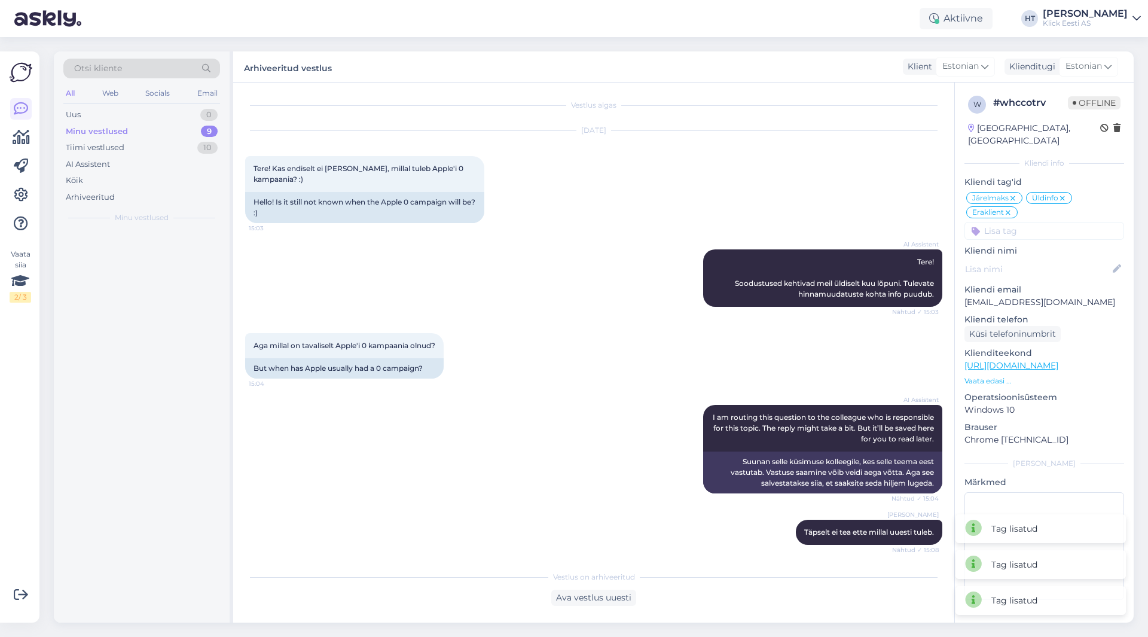
scroll to position [0, 0]
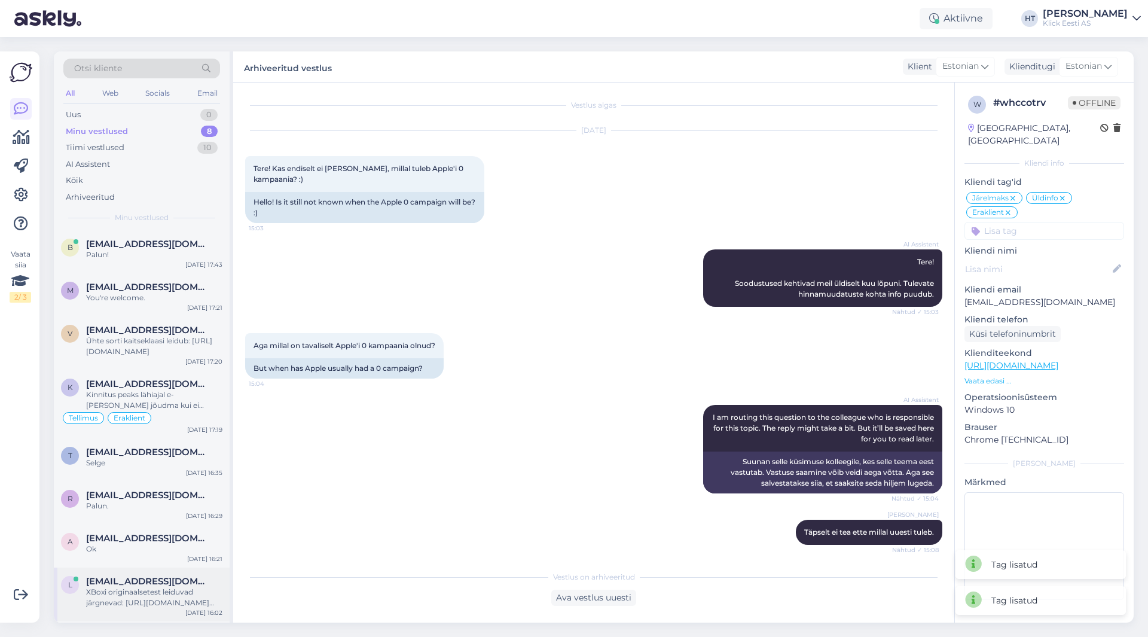
click at [149, 588] on div "XBoxi originaalsetest leiduvad järgnevad: [URL][DOMAIN_NAME][PERSON_NAME][PERSO…" at bounding box center [154, 598] width 136 height 22
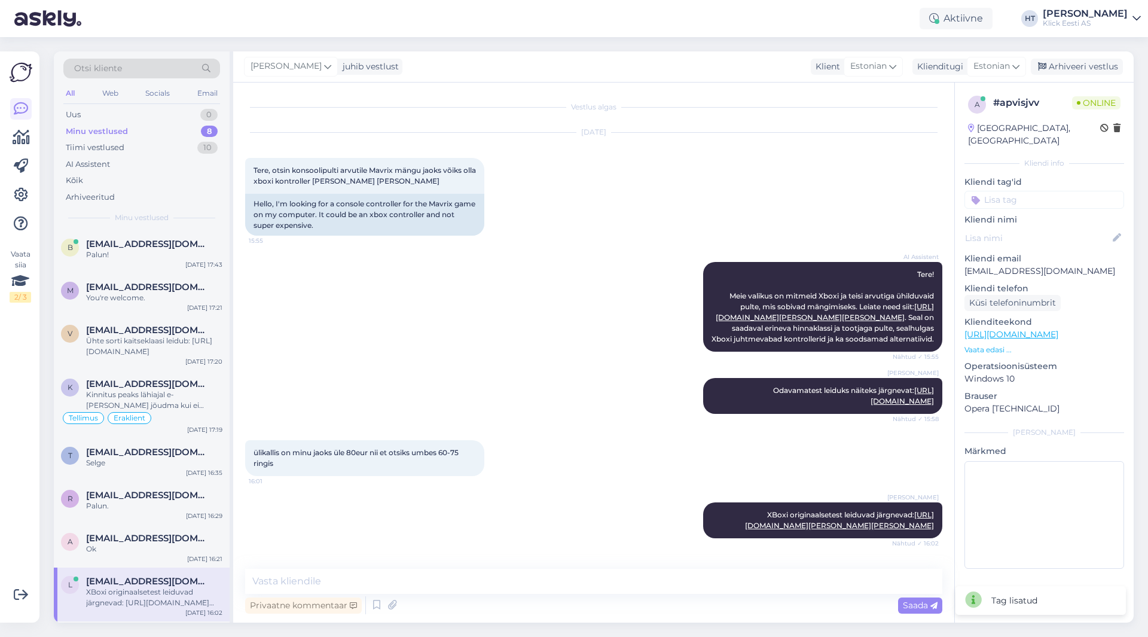
click at [1023, 191] on input at bounding box center [1044, 200] width 160 height 18
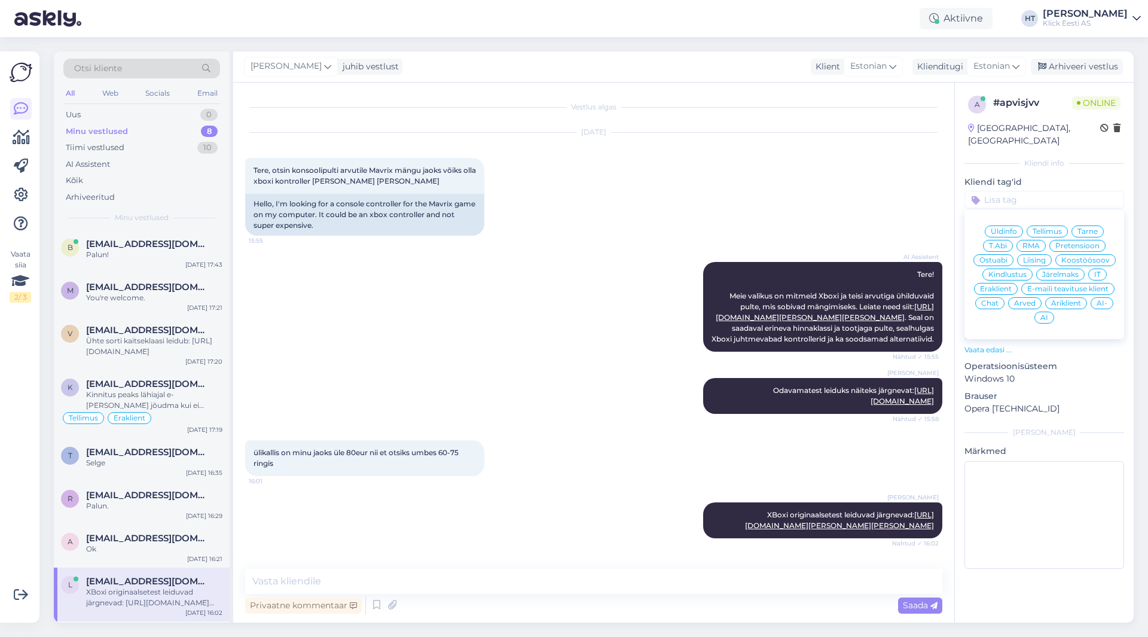
click at [1001, 257] on span "Ostuabi" at bounding box center [993, 260] width 28 height 7
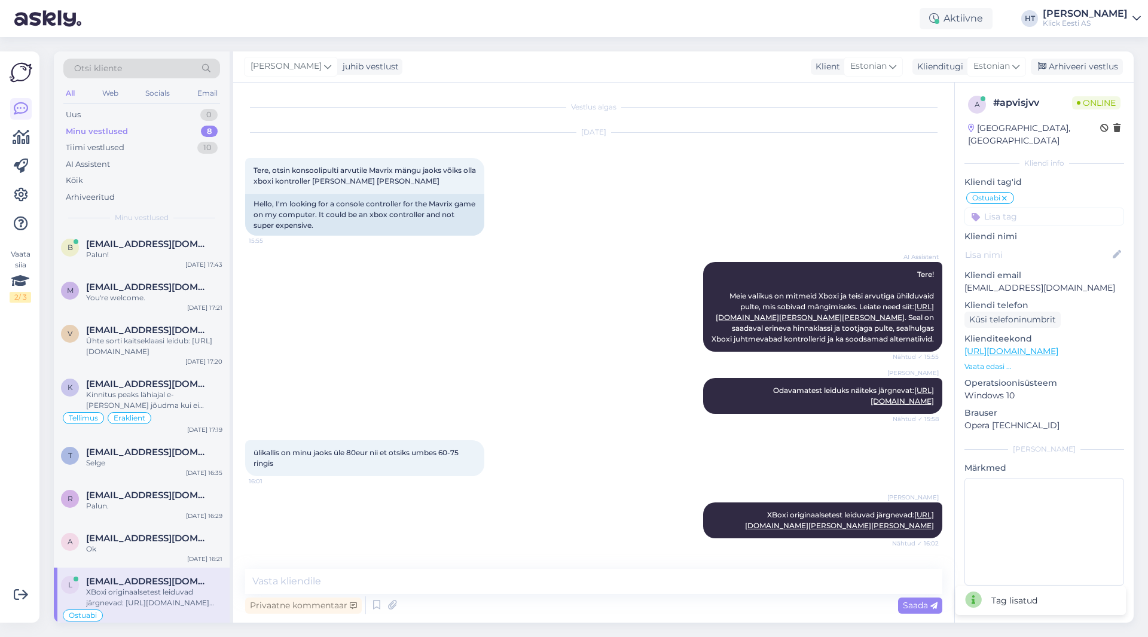
drag, startPoint x: 1025, startPoint y: 199, endPoint x: 1025, endPoint y: 207, distance: 7.8
click at [1025, 207] on input at bounding box center [1044, 216] width 160 height 18
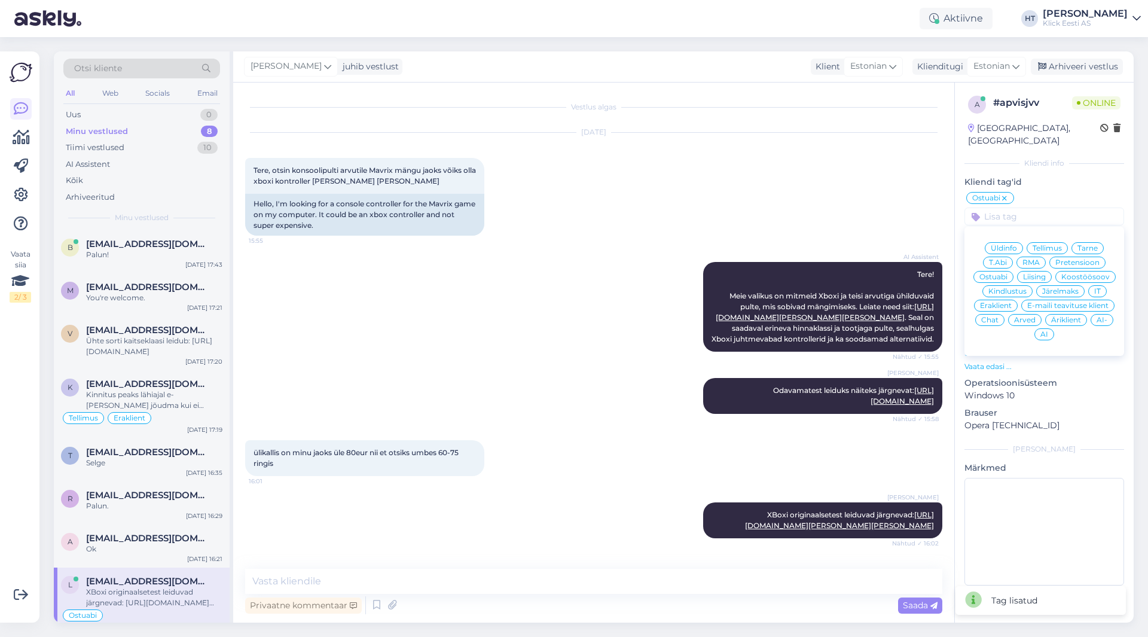
click at [1001, 302] on span "Eraklient" at bounding box center [996, 305] width 32 height 7
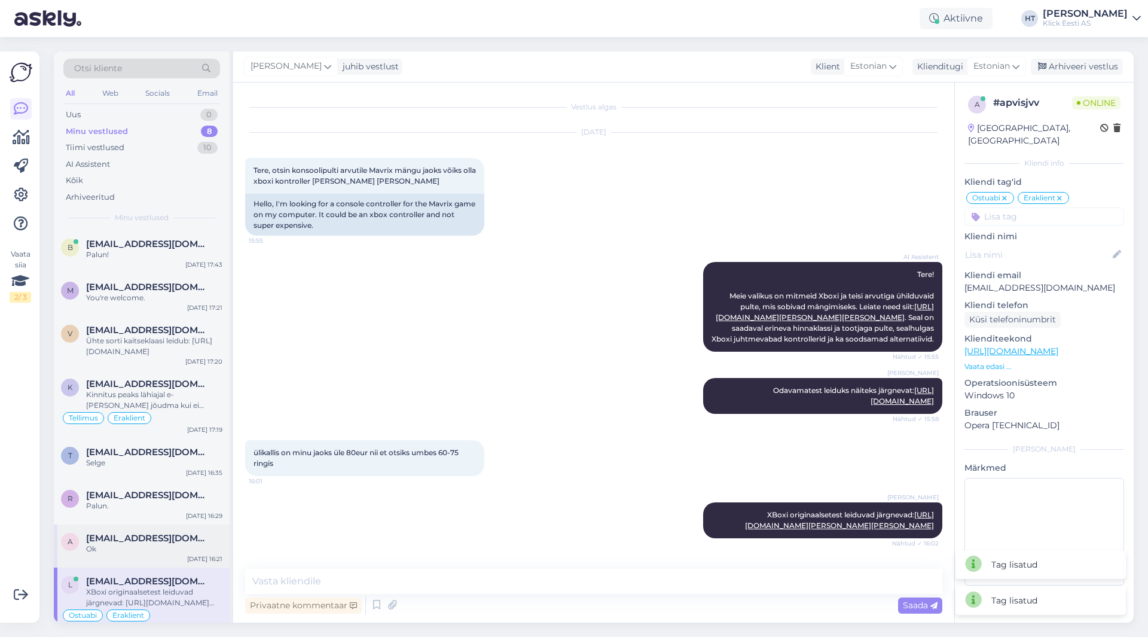
click at [157, 544] on div "Ok" at bounding box center [154, 549] width 136 height 11
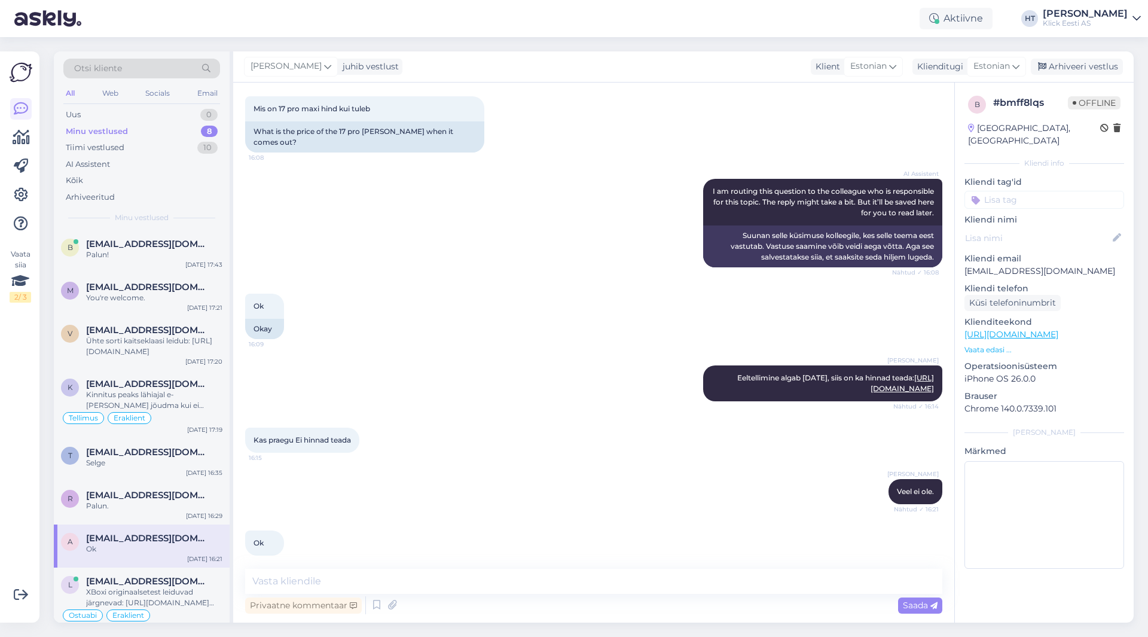
click at [1018, 191] on input at bounding box center [1044, 200] width 160 height 18
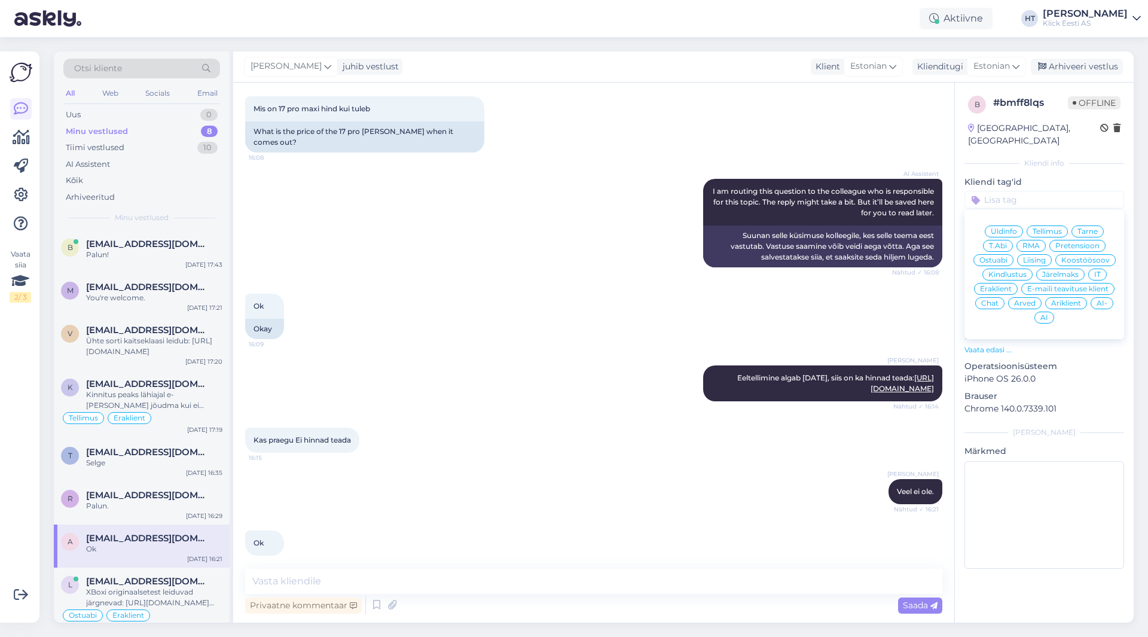
click at [988, 254] on div "Ostuabi" at bounding box center [993, 260] width 40 height 12
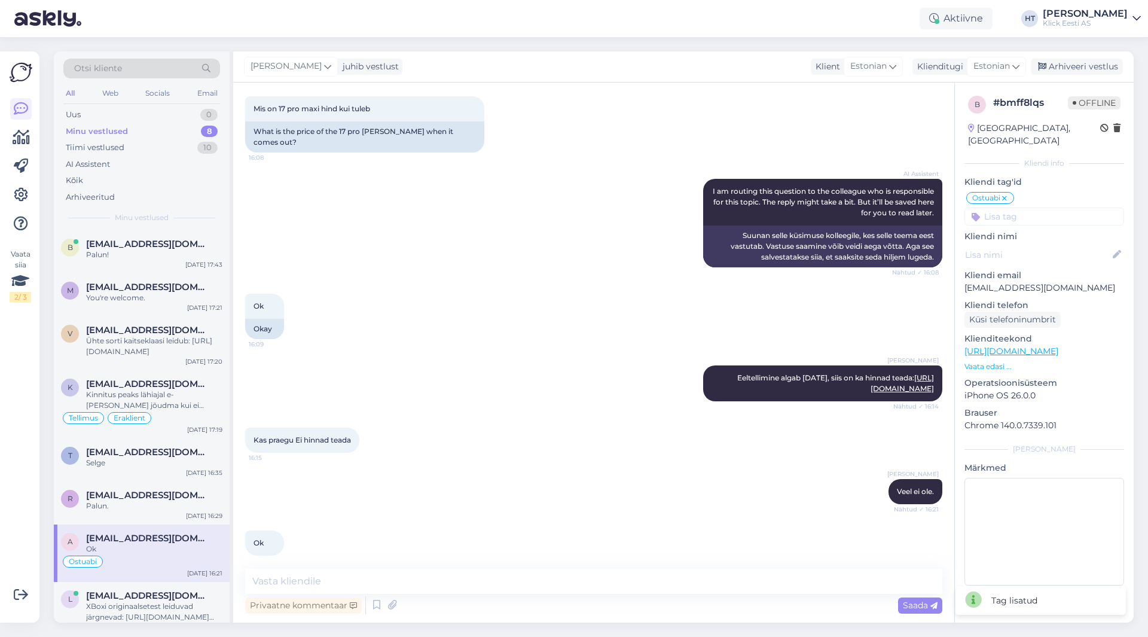
click at [1027, 207] on input at bounding box center [1044, 216] width 160 height 18
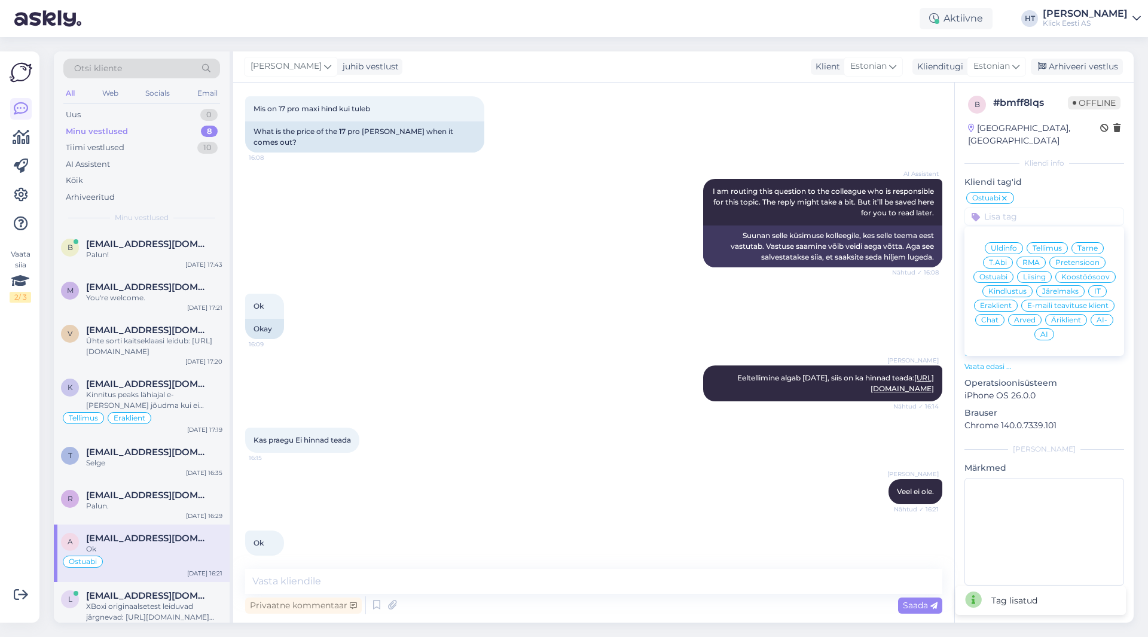
click at [1002, 302] on span "Eraklient" at bounding box center [996, 305] width 32 height 7
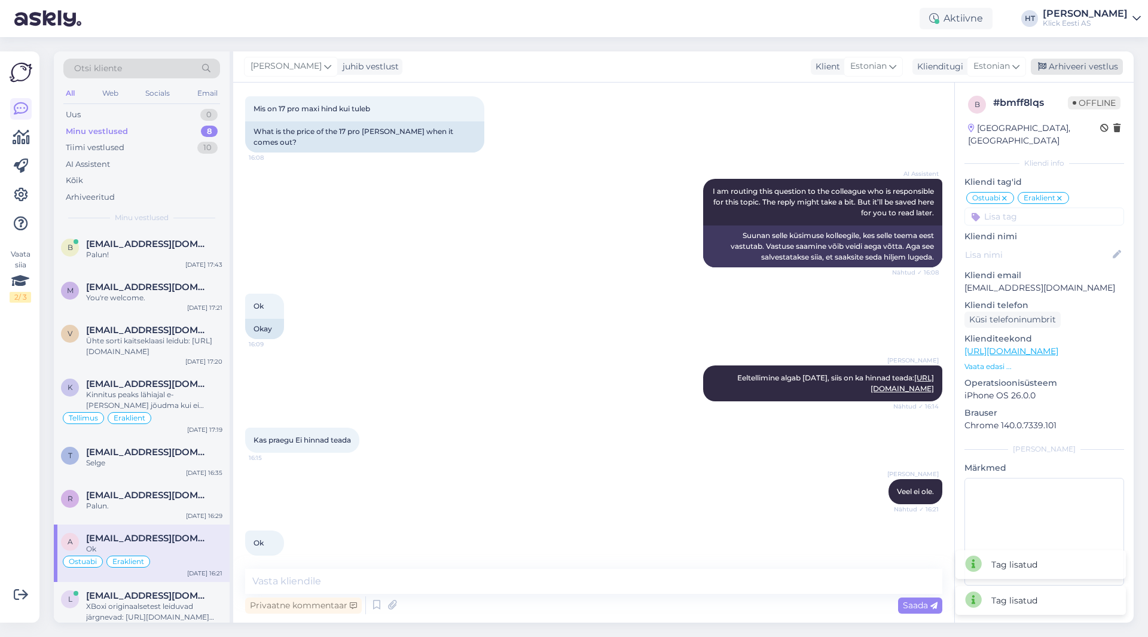
click at [1078, 69] on div "Arhiveeri vestlus" at bounding box center [1077, 67] width 92 height 16
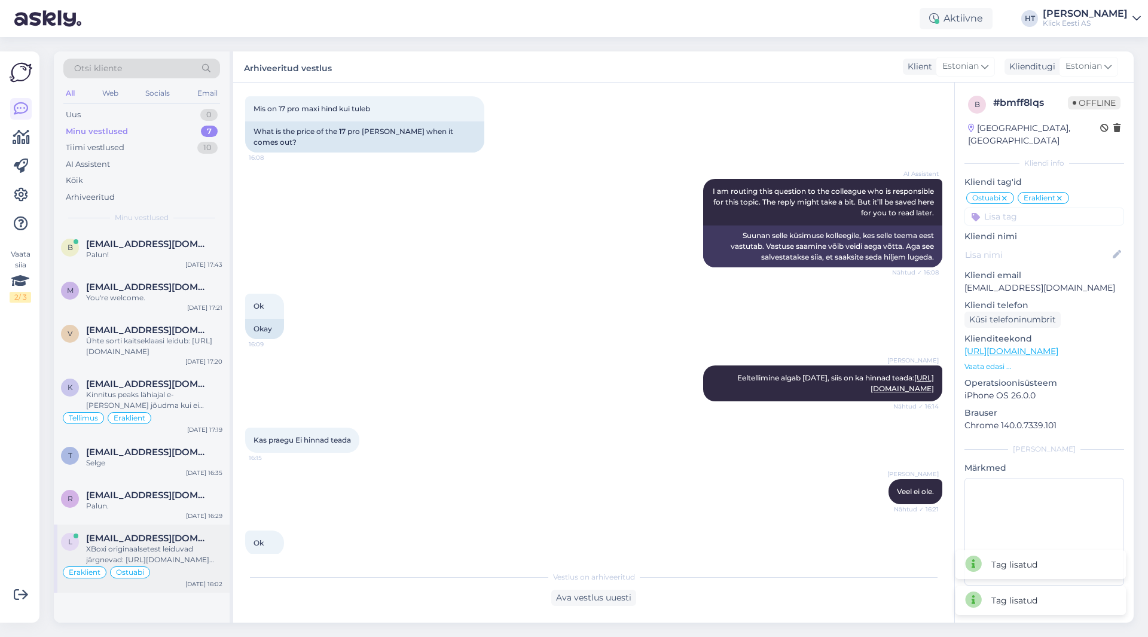
click at [175, 548] on div "XBoxi originaalsetest leiduvad järgnevad: [URL][DOMAIN_NAME][PERSON_NAME][PERSO…" at bounding box center [154, 555] width 136 height 22
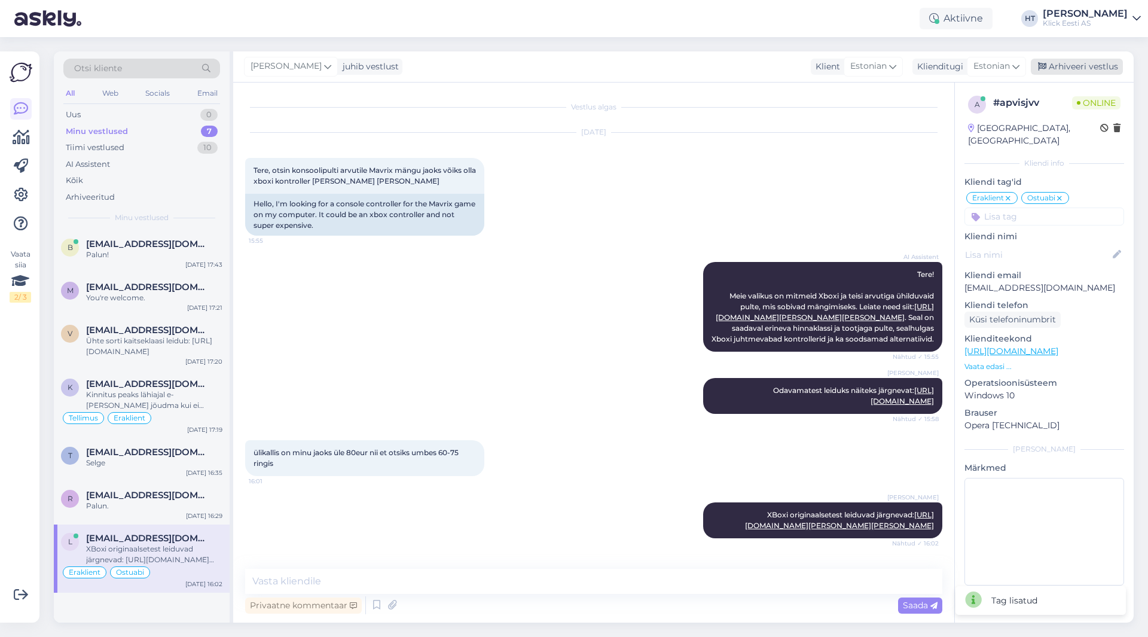
click at [1077, 71] on div "Arhiveeri vestlus" at bounding box center [1077, 67] width 92 height 16
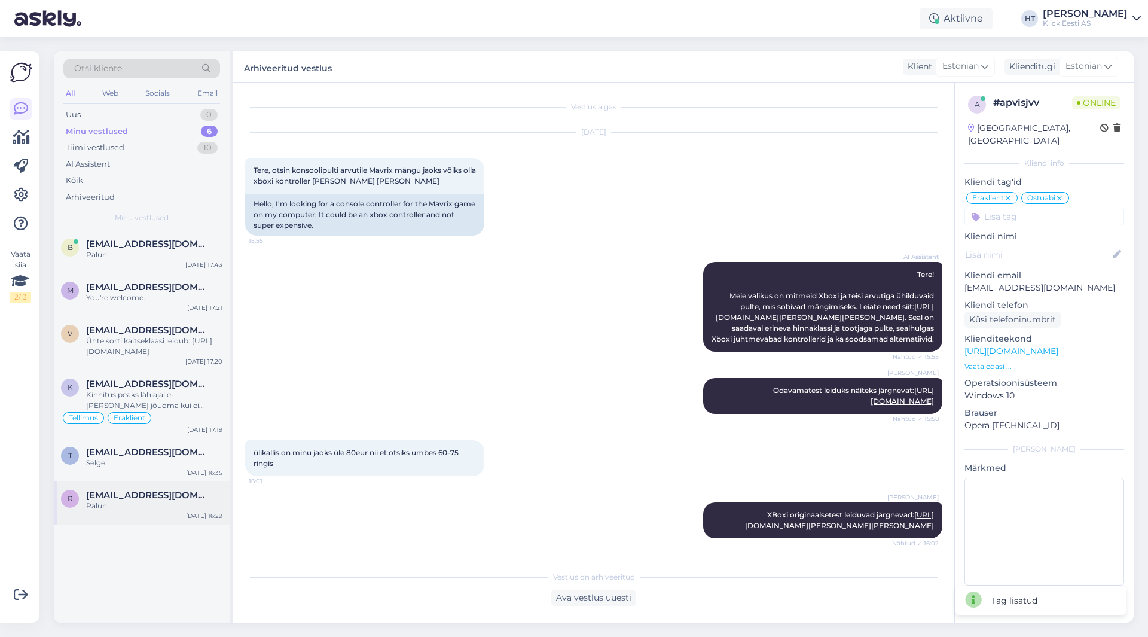
click at [167, 490] on span "[EMAIL_ADDRESS][DOMAIN_NAME]" at bounding box center [148, 495] width 124 height 11
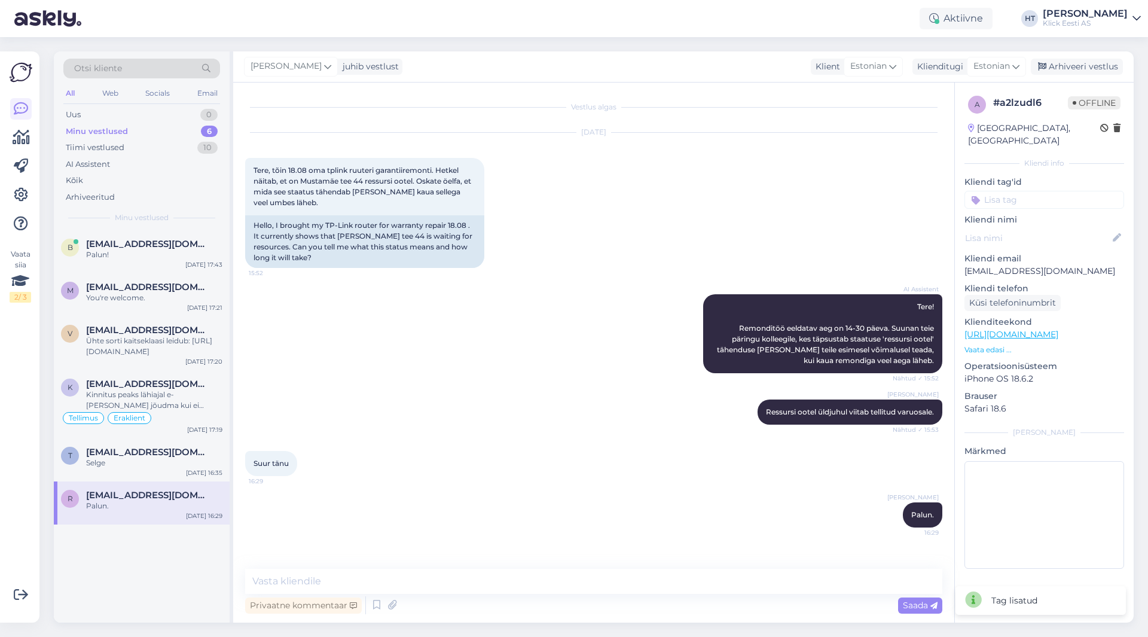
scroll to position [0, 0]
click at [1009, 191] on input at bounding box center [1044, 200] width 160 height 18
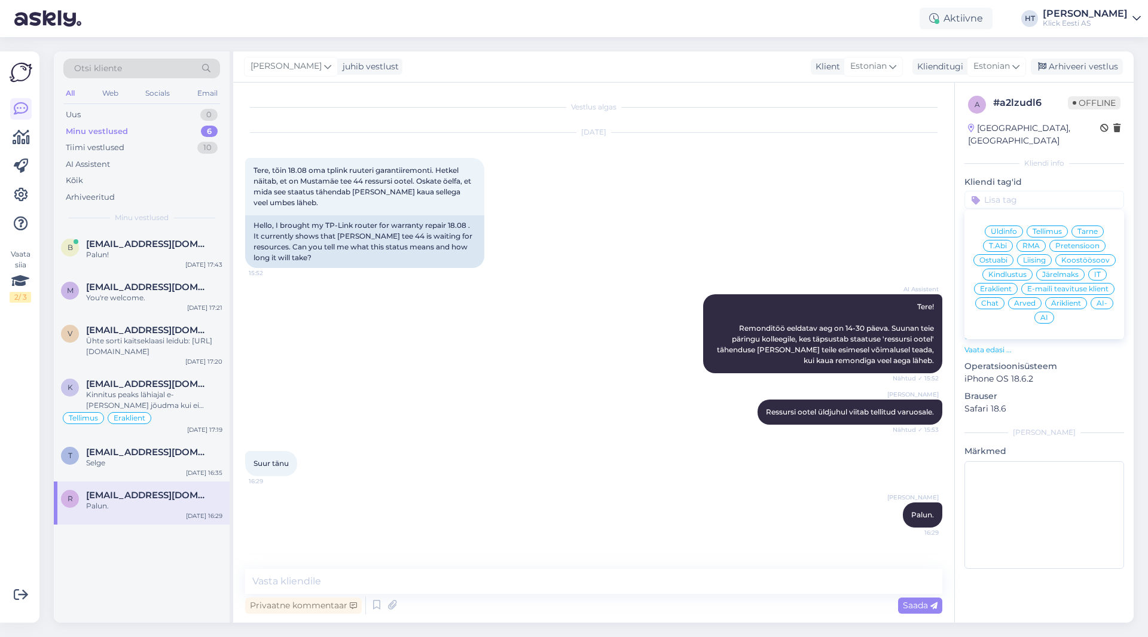
click at [1028, 242] on span "RMA" at bounding box center [1030, 245] width 17 height 7
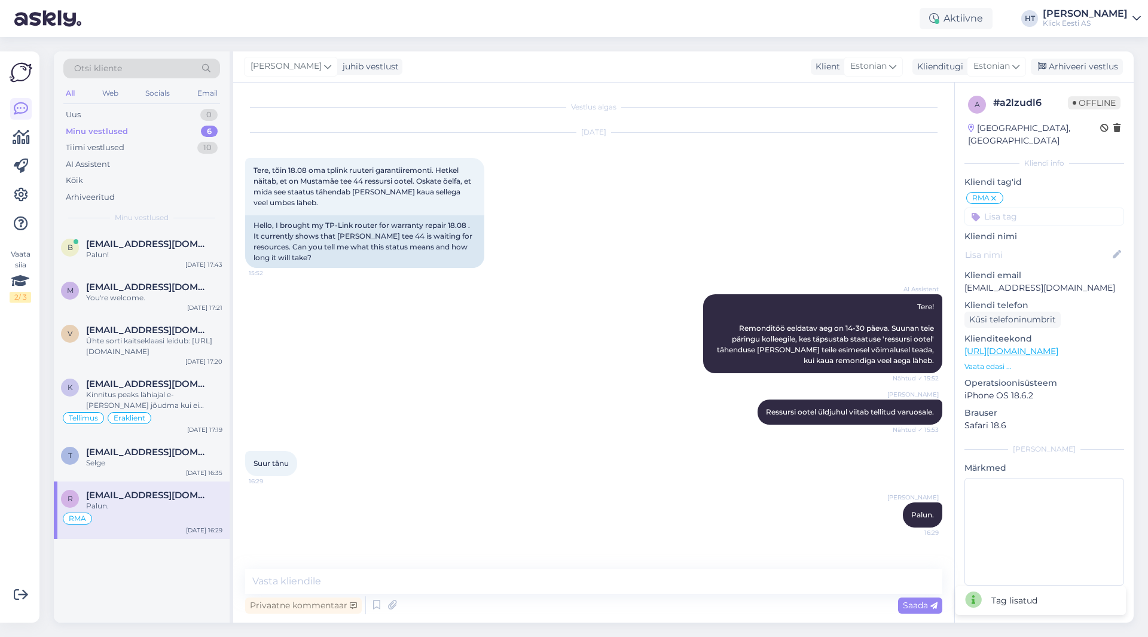
click at [1028, 207] on input at bounding box center [1044, 216] width 160 height 18
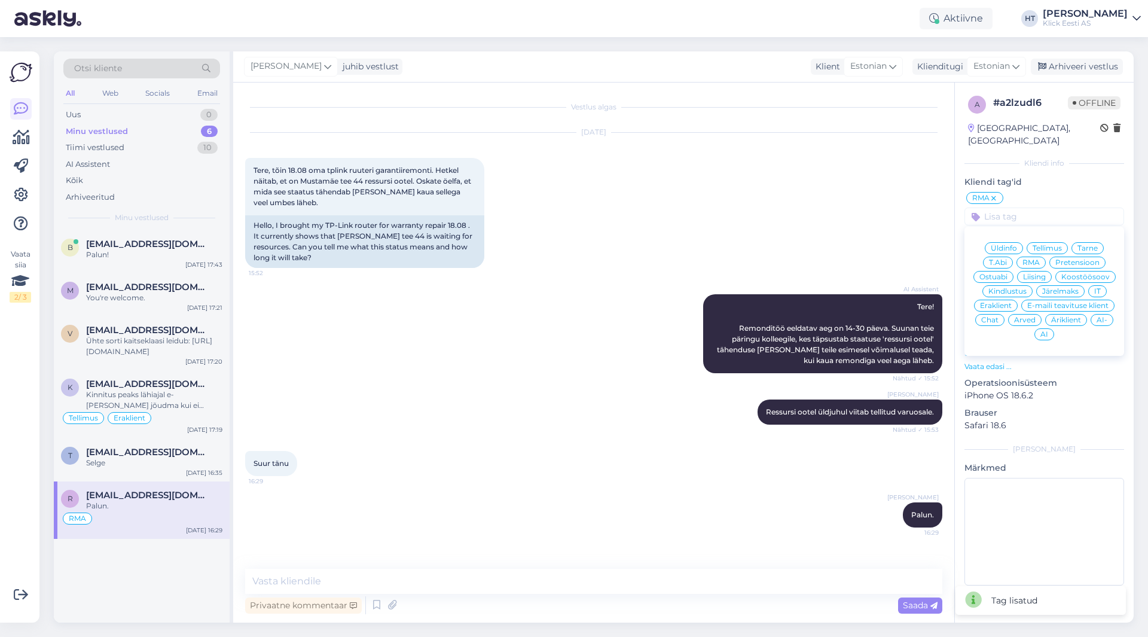
click at [1002, 300] on div "Eraklient" at bounding box center [996, 306] width 44 height 12
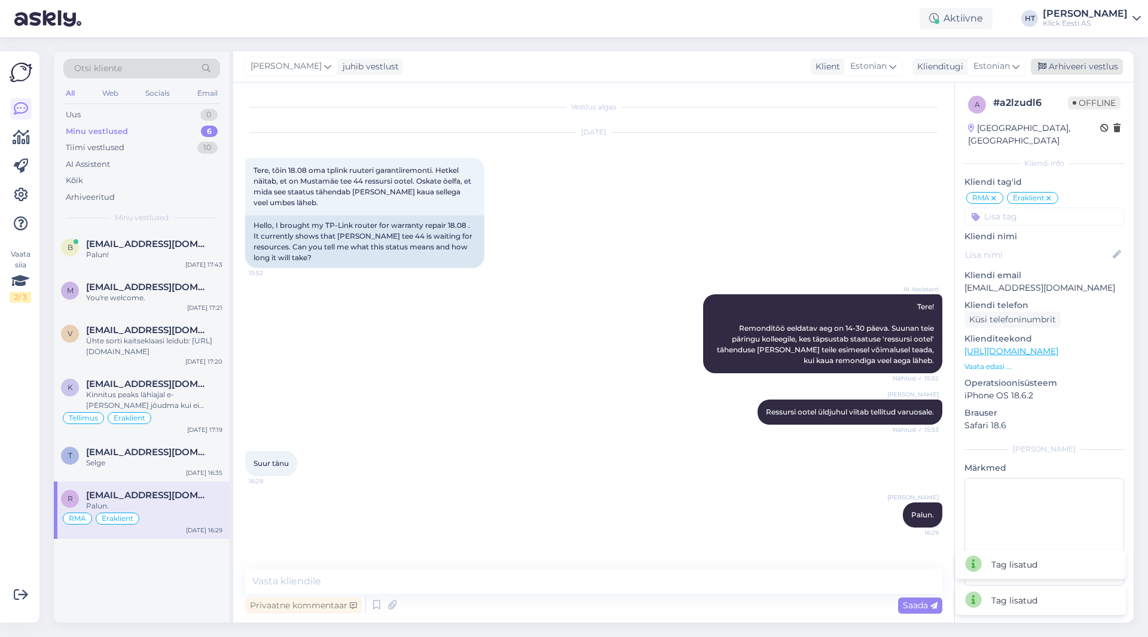
click at [1064, 68] on div "Arhiveeri vestlus" at bounding box center [1077, 67] width 92 height 16
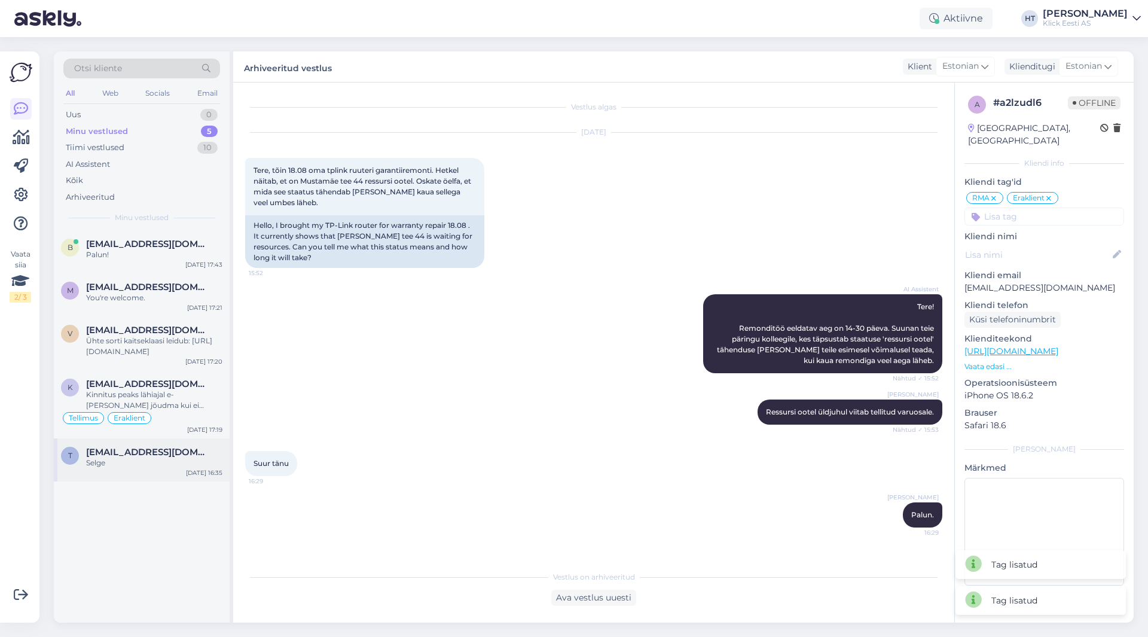
click at [172, 453] on span "[EMAIL_ADDRESS][DOMAIN_NAME]" at bounding box center [148, 452] width 124 height 11
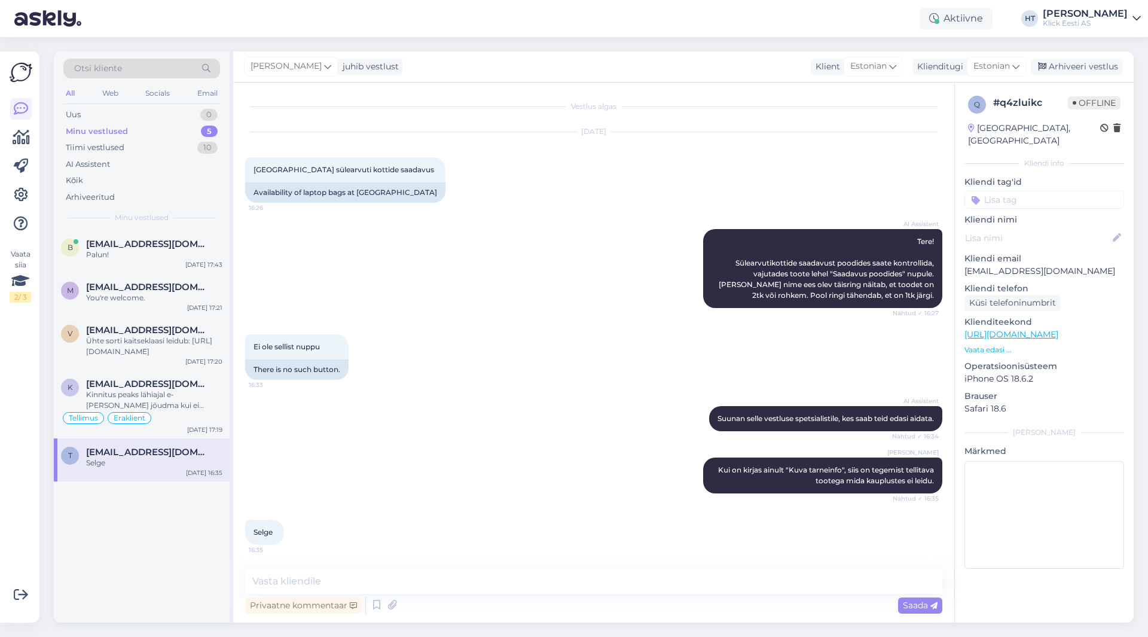
click at [1046, 191] on input at bounding box center [1044, 200] width 160 height 18
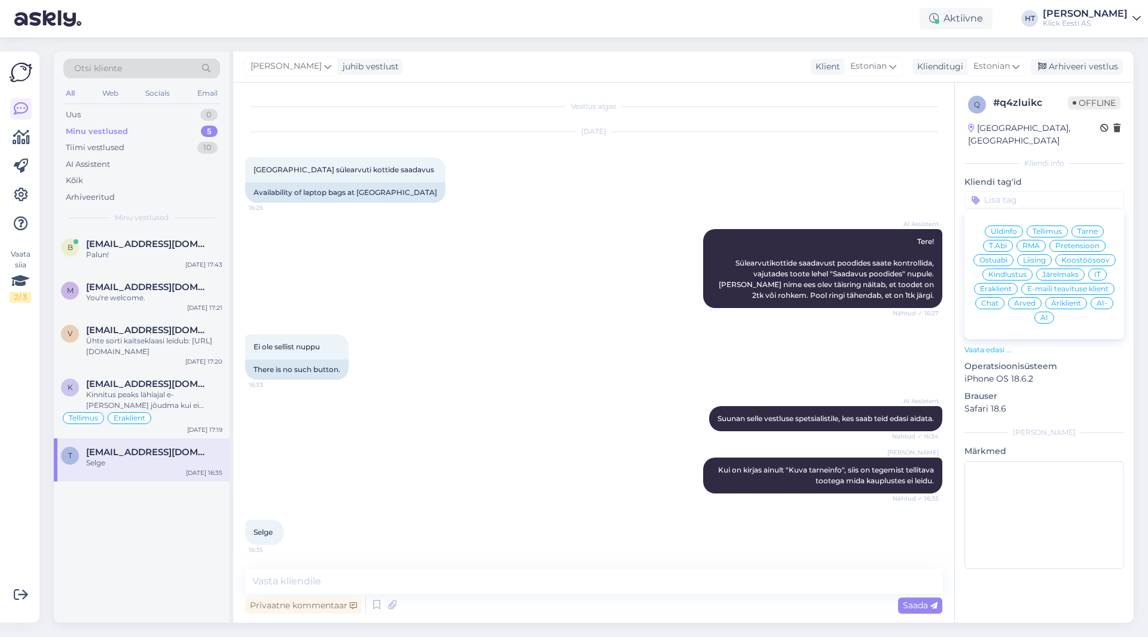
click at [1001, 257] on span "Ostuabi" at bounding box center [993, 260] width 28 height 7
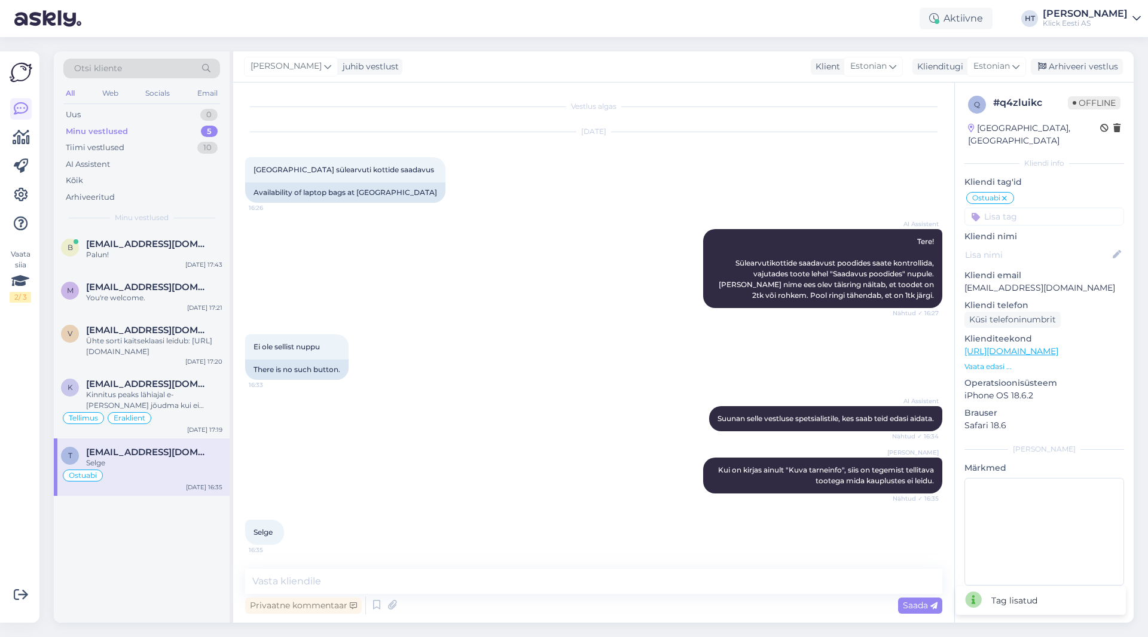
click at [1034, 207] on input at bounding box center [1044, 216] width 160 height 18
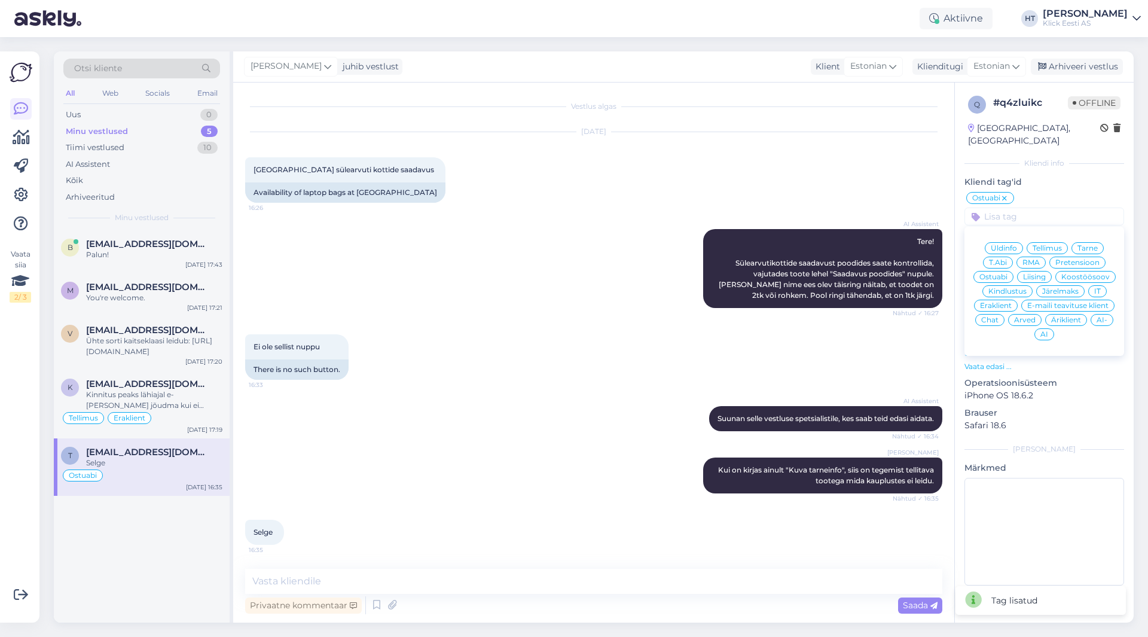
click at [993, 302] on span "Eraklient" at bounding box center [996, 305] width 32 height 7
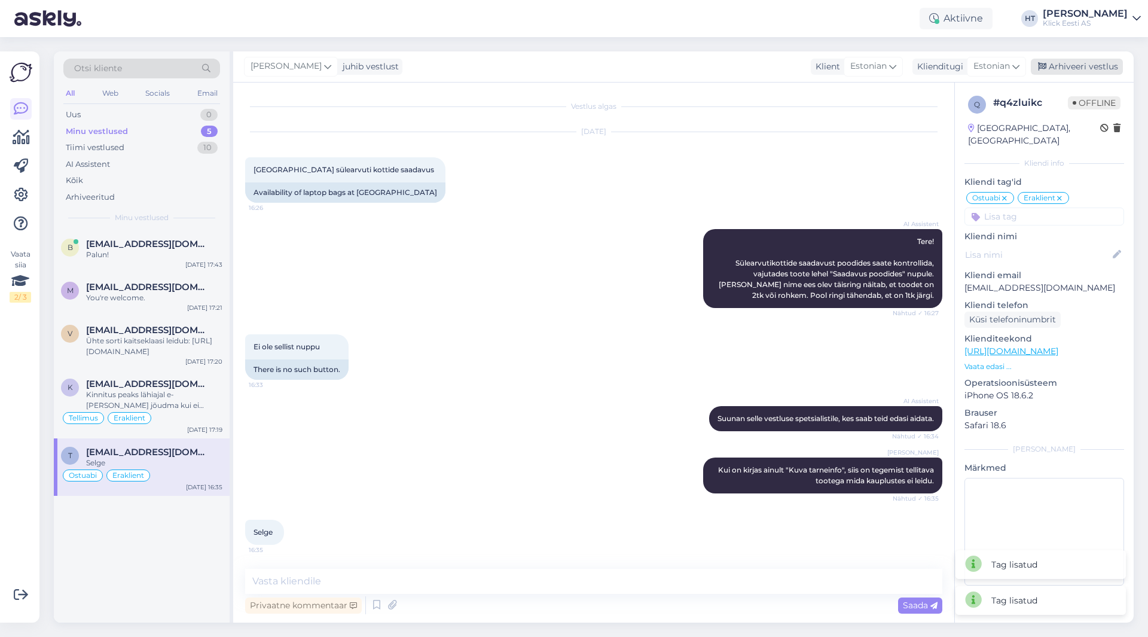
click at [1082, 68] on div "Arhiveeri vestlus" at bounding box center [1077, 67] width 92 height 16
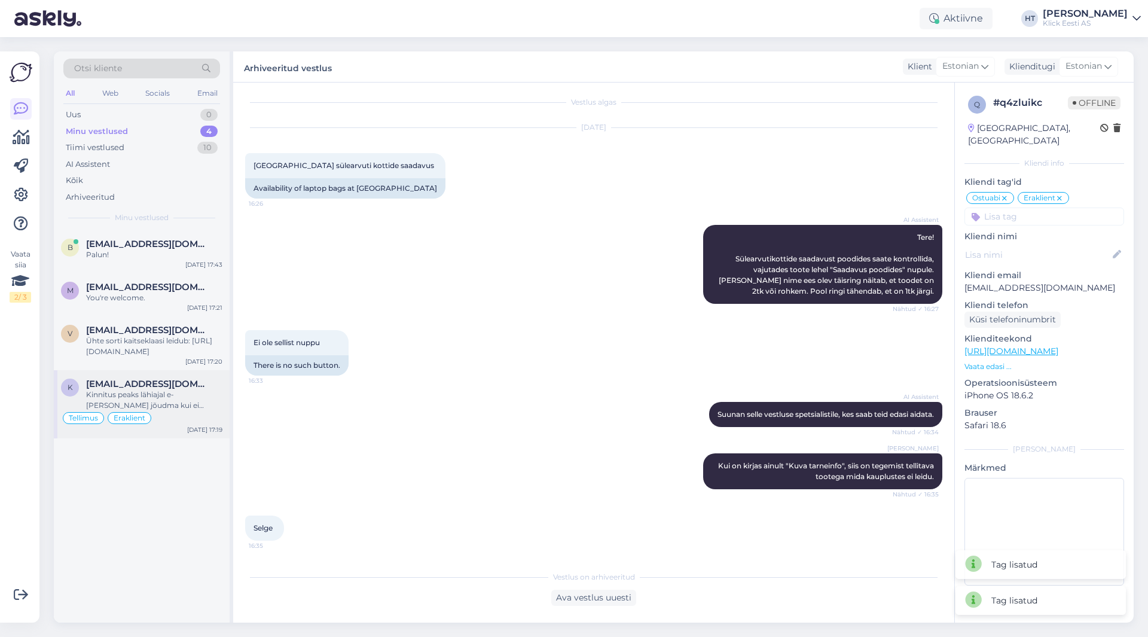
click at [198, 375] on div "K [EMAIL_ADDRESS][DOMAIN_NAME] Kinnitus peaks lähiajal e-[PERSON_NAME] jõudma k…" at bounding box center [142, 404] width 176 height 68
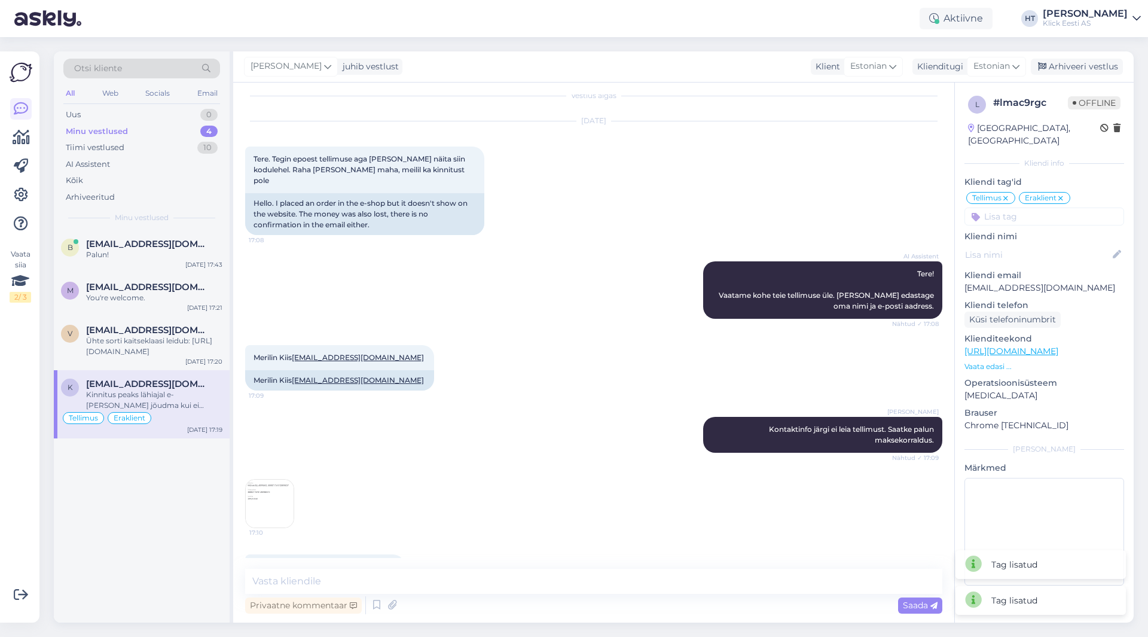
scroll to position [273, 0]
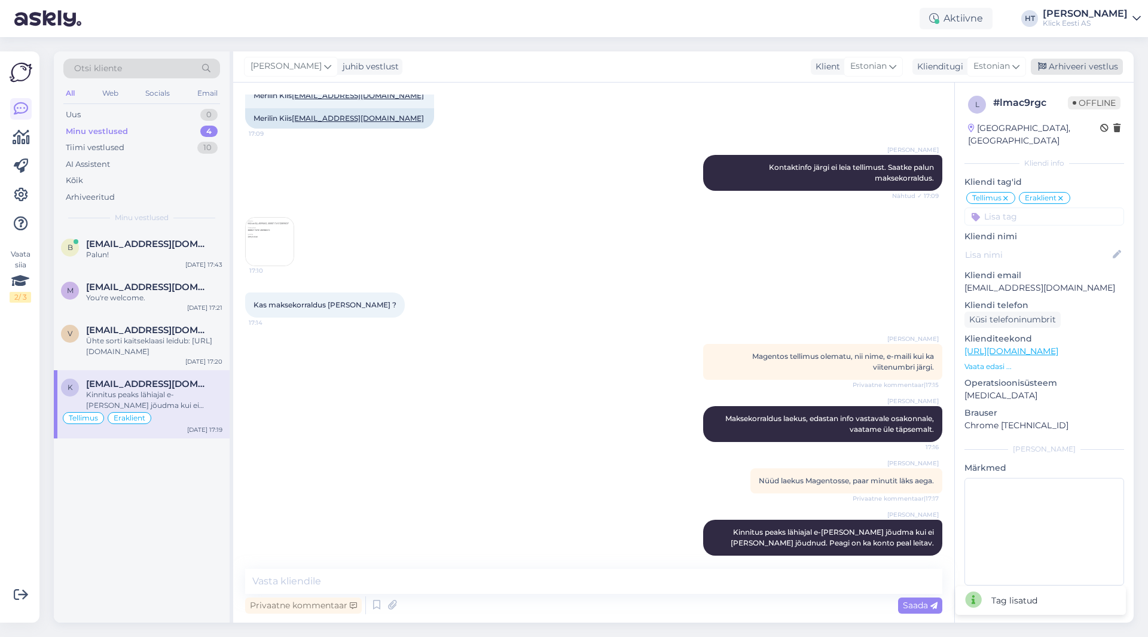
click at [1098, 65] on div "Arhiveeri vestlus" at bounding box center [1077, 67] width 92 height 16
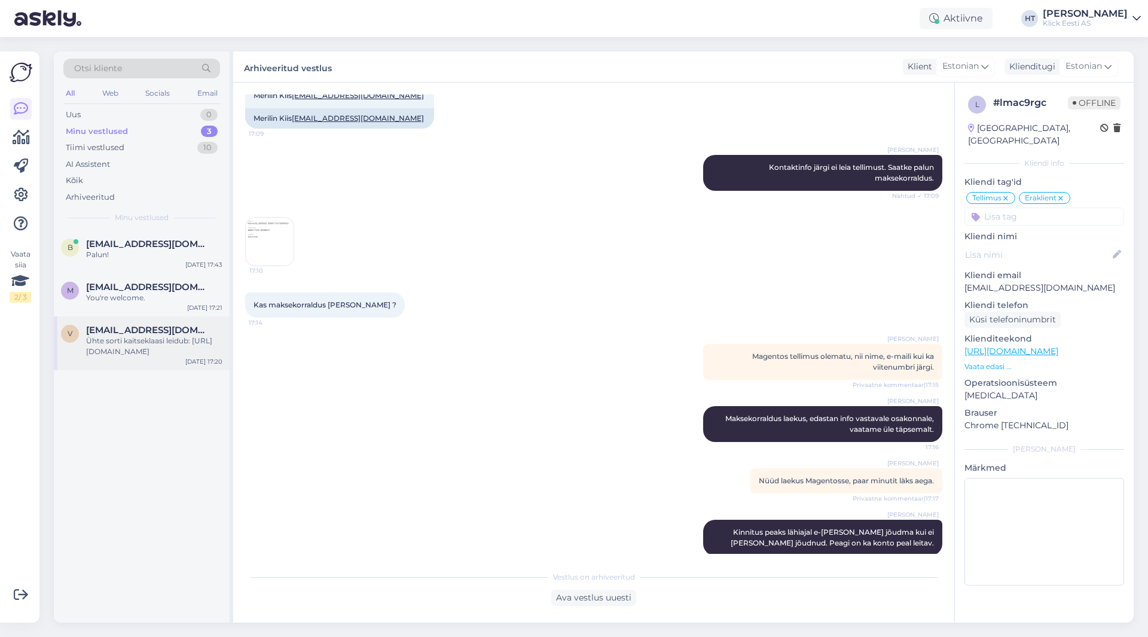
click at [172, 332] on span "[EMAIL_ADDRESS][DOMAIN_NAME]" at bounding box center [148, 330] width 124 height 11
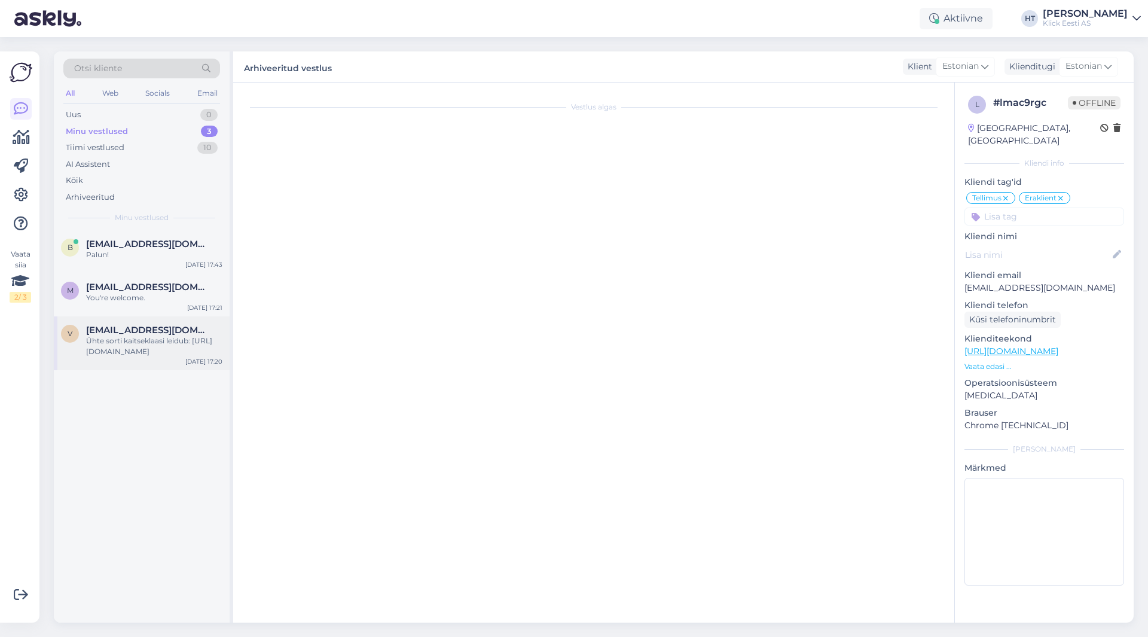
scroll to position [82, 0]
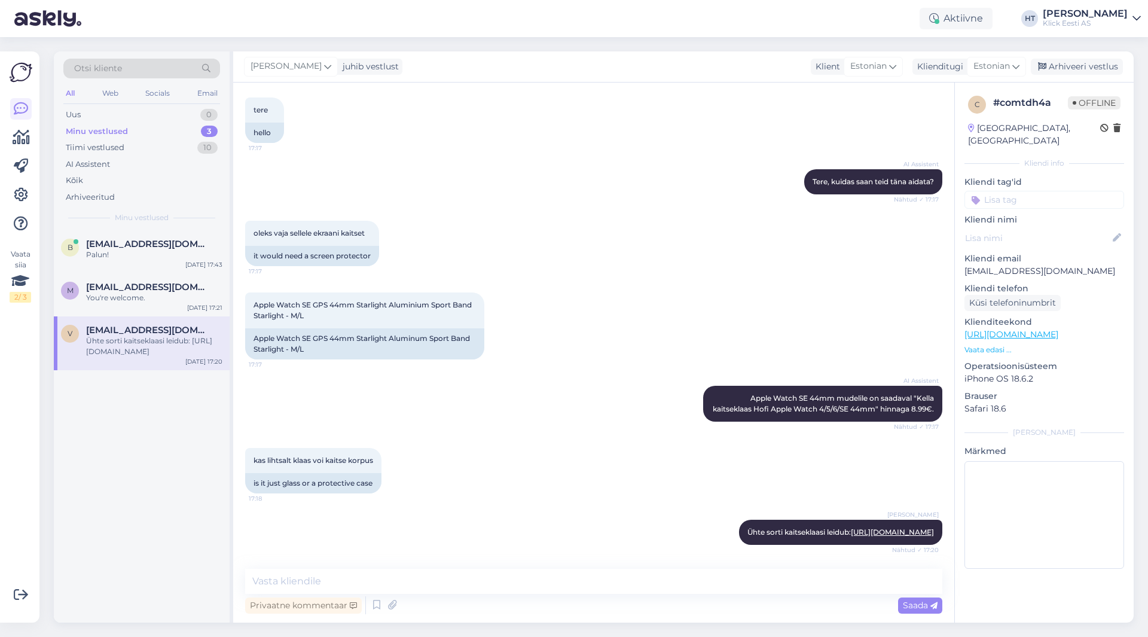
click at [1056, 191] on input at bounding box center [1044, 200] width 160 height 18
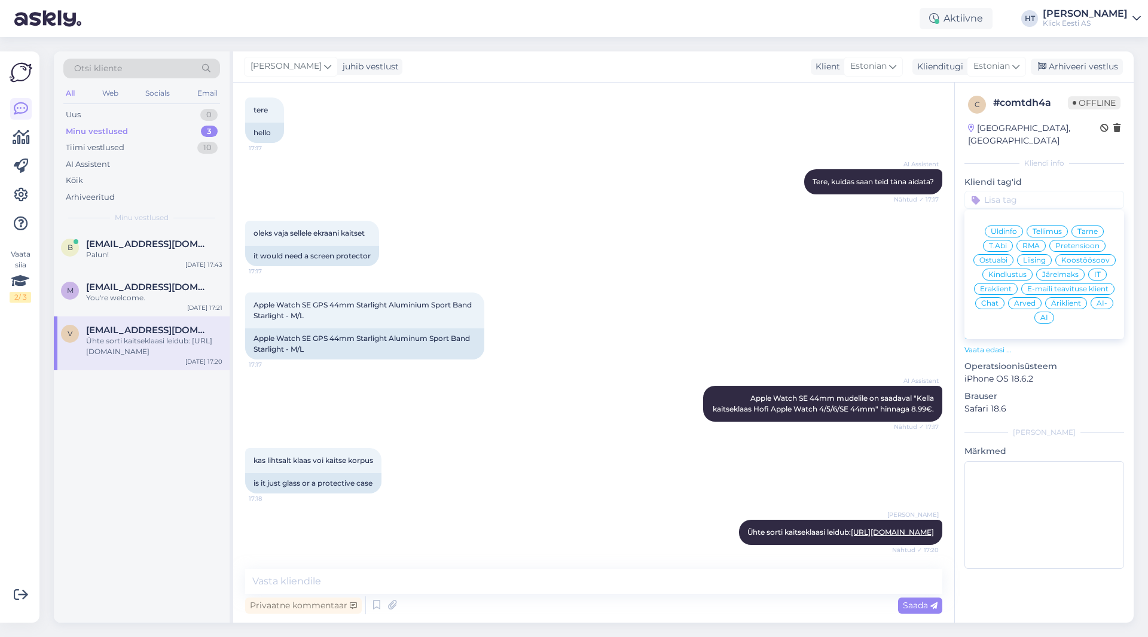
click at [1000, 257] on span "Ostuabi" at bounding box center [993, 260] width 28 height 7
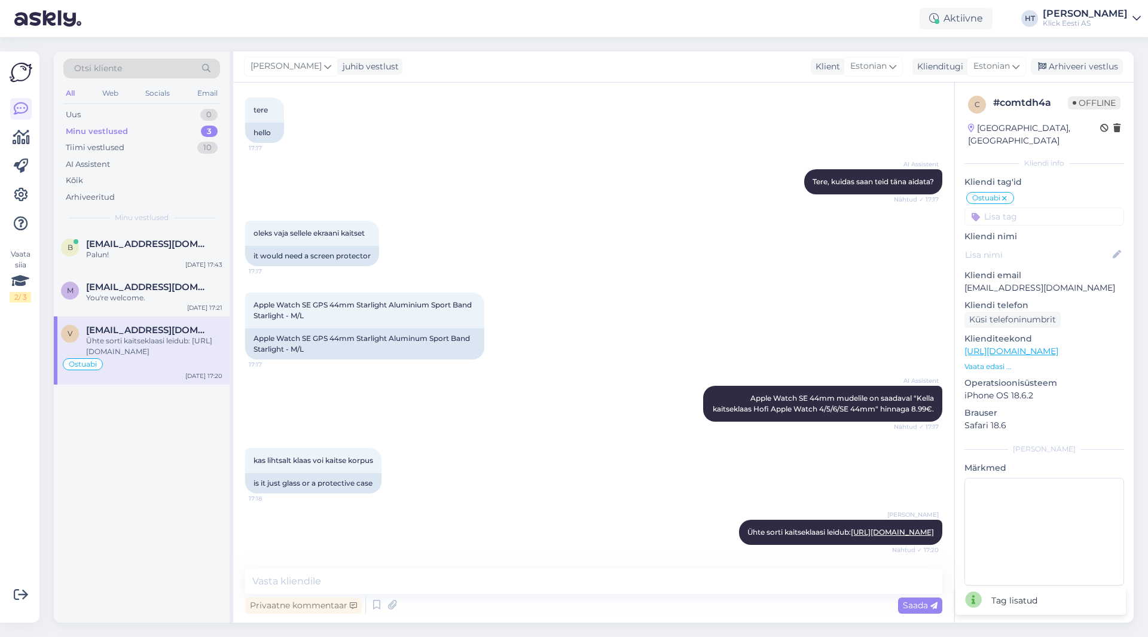
click at [1022, 207] on input at bounding box center [1044, 216] width 160 height 18
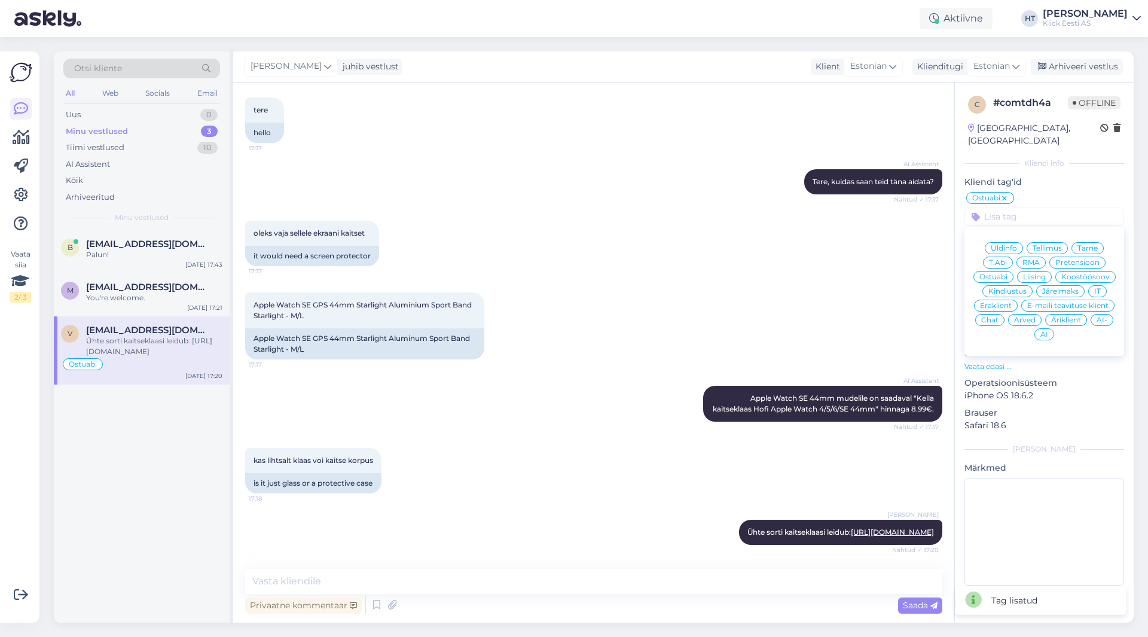
click at [1000, 302] on span "Eraklient" at bounding box center [996, 305] width 32 height 7
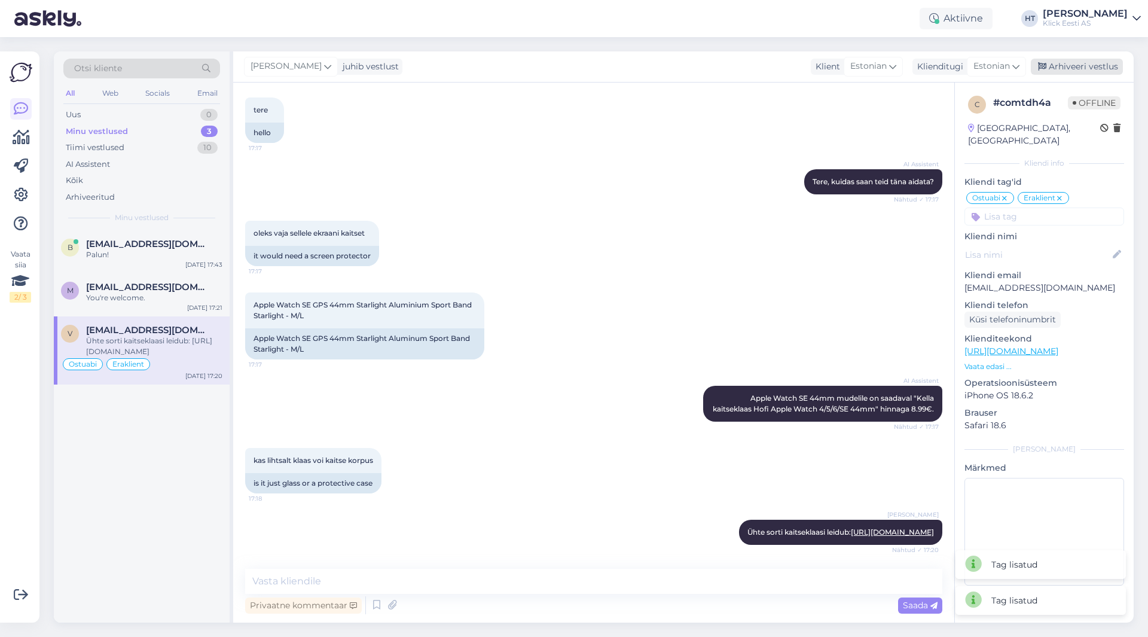
click at [1083, 63] on div "Arhiveeri vestlus" at bounding box center [1077, 67] width 92 height 16
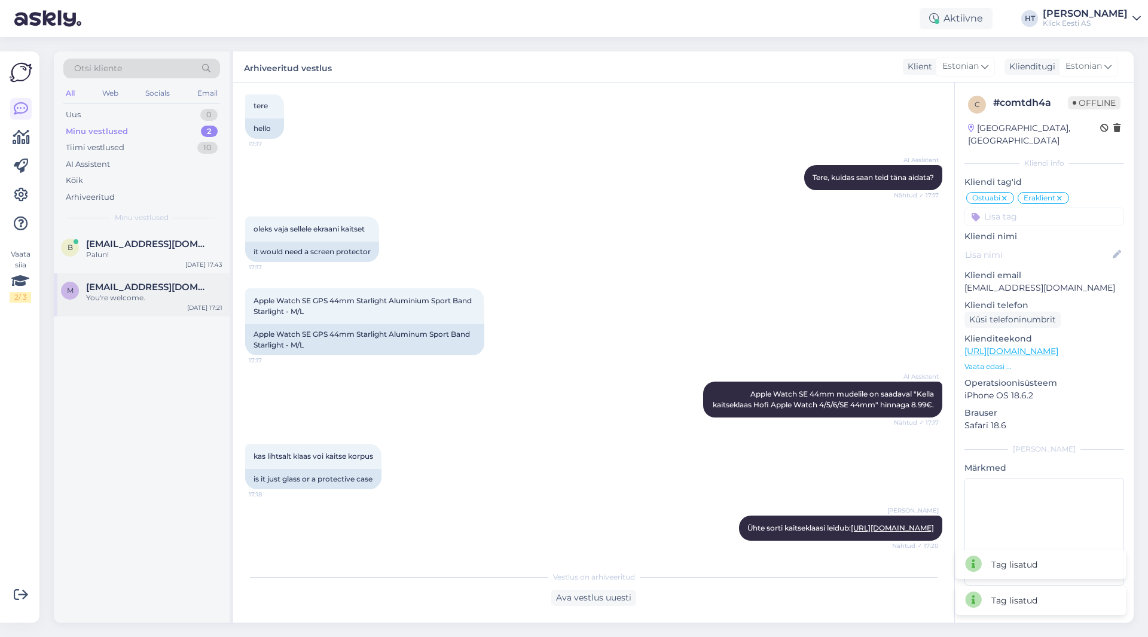
click at [173, 286] on span "[EMAIL_ADDRESS][DOMAIN_NAME]" at bounding box center [148, 287] width 124 height 11
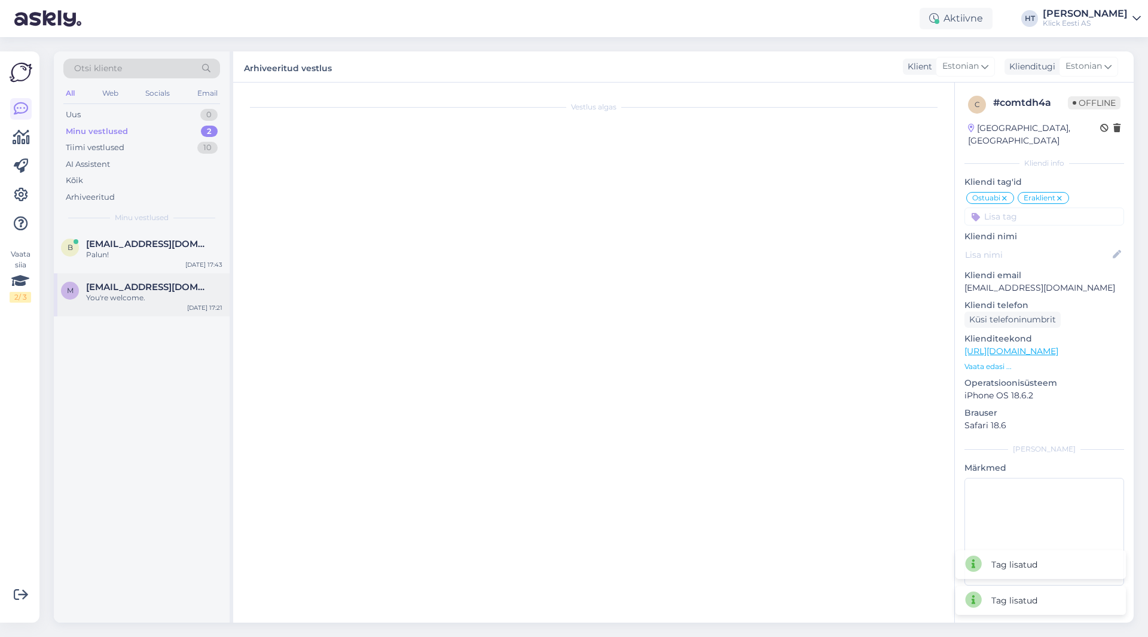
scroll to position [171, 0]
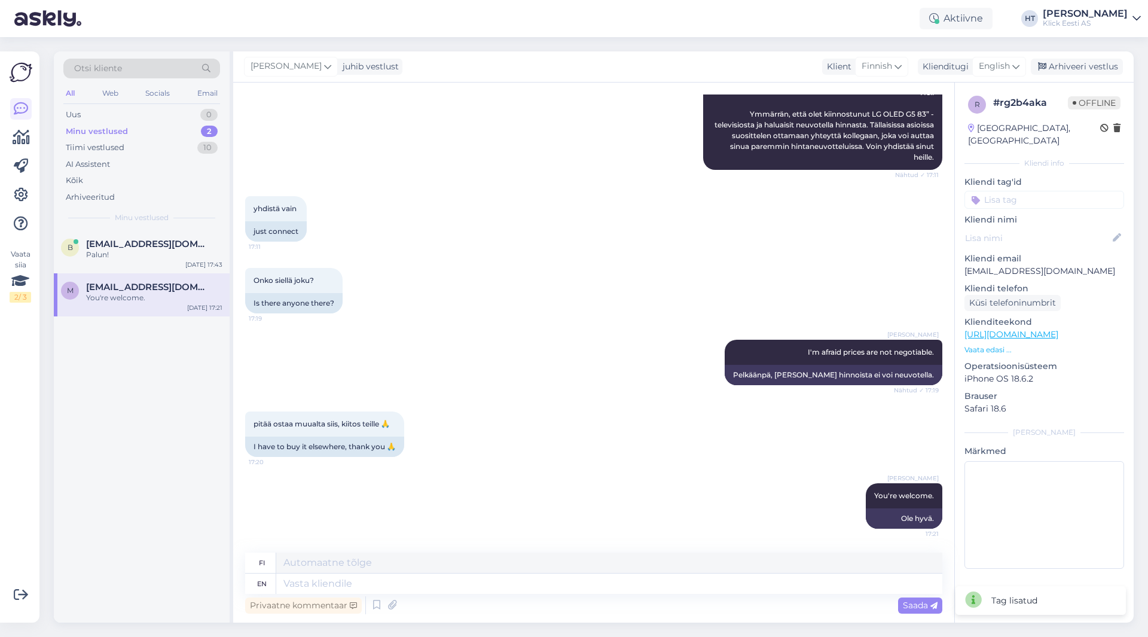
click at [1035, 191] on input at bounding box center [1044, 200] width 160 height 18
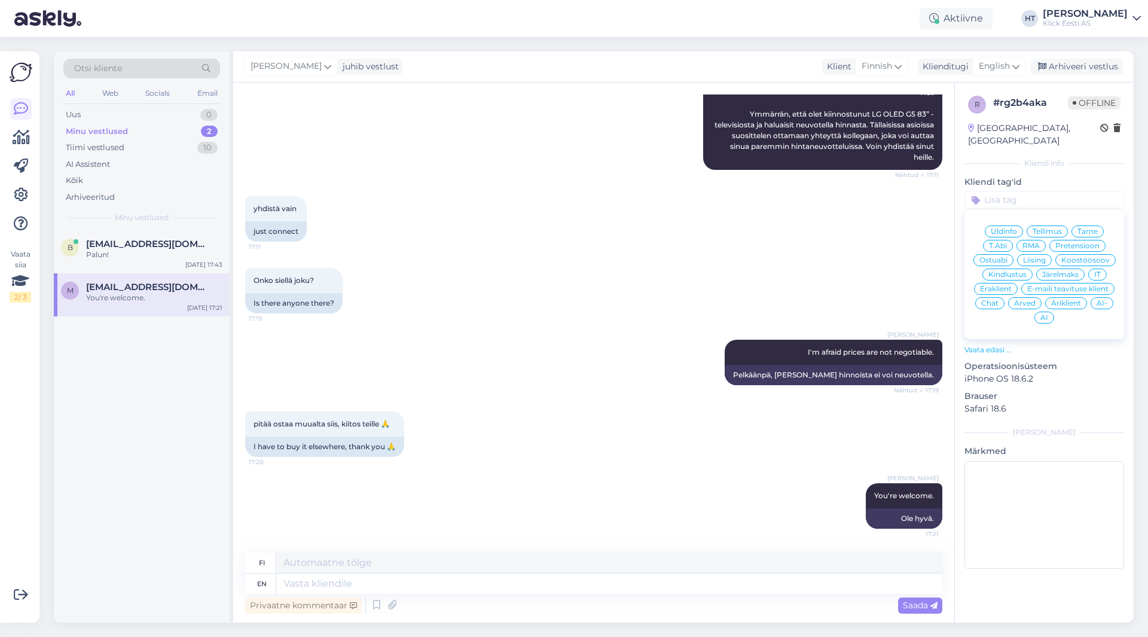
click at [1012, 228] on span "Üldinfo" at bounding box center [1004, 231] width 26 height 7
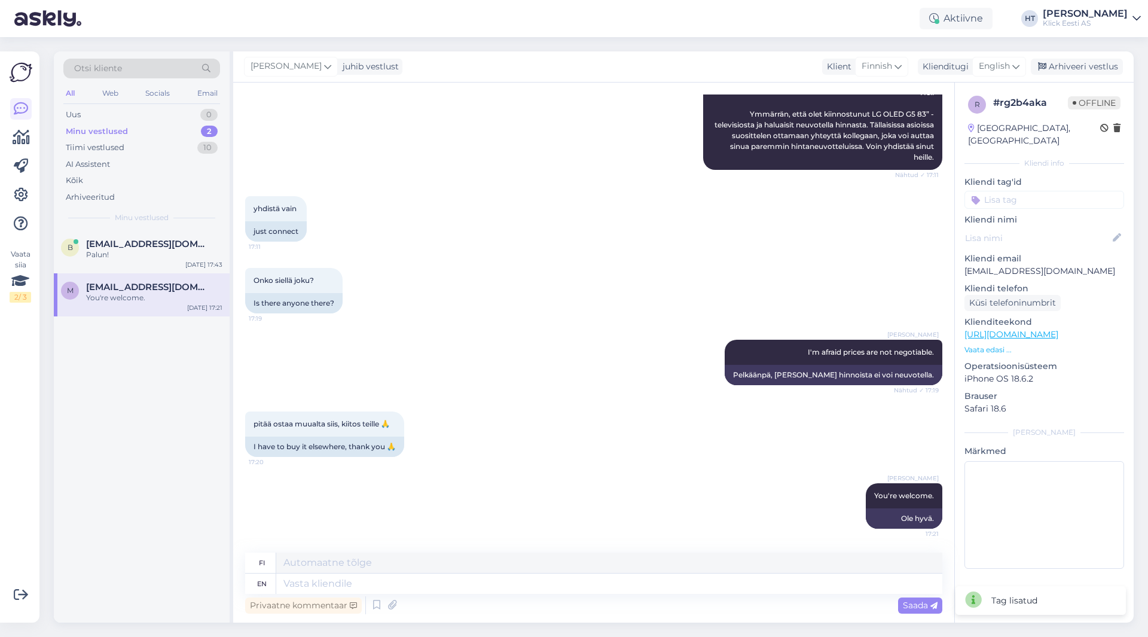
click at [1018, 191] on div "Üldinfo Tellimus Tarne T.Abi RMA Pretensioon Ostuabi Liising Koostöösoov Kindlu…" at bounding box center [1044, 200] width 160 height 18
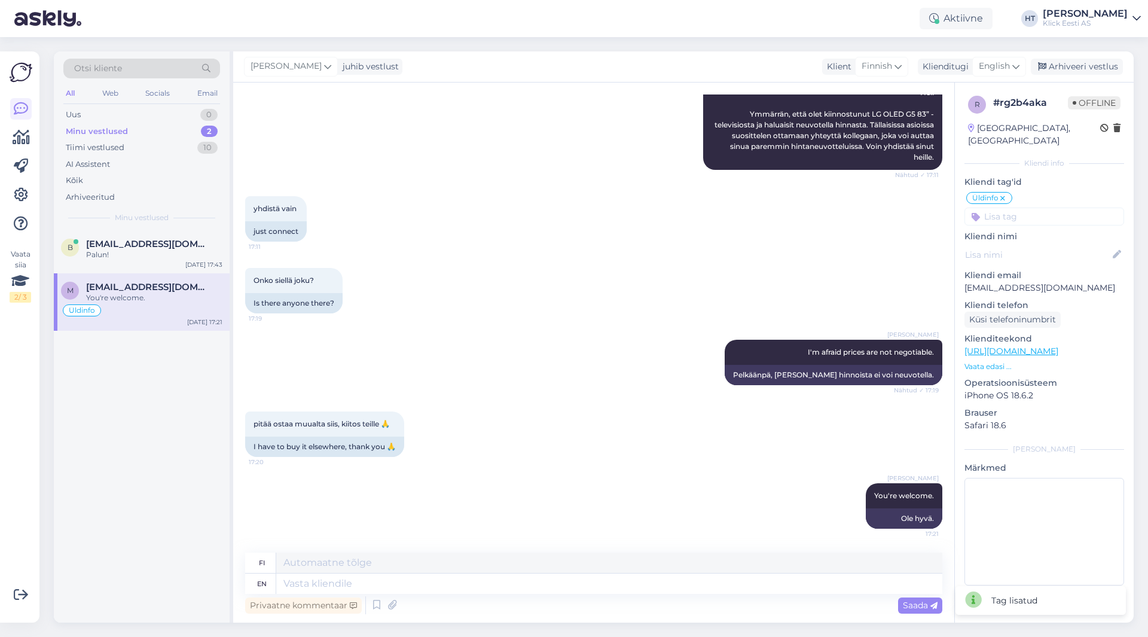
click at [1048, 207] on input at bounding box center [1044, 216] width 160 height 18
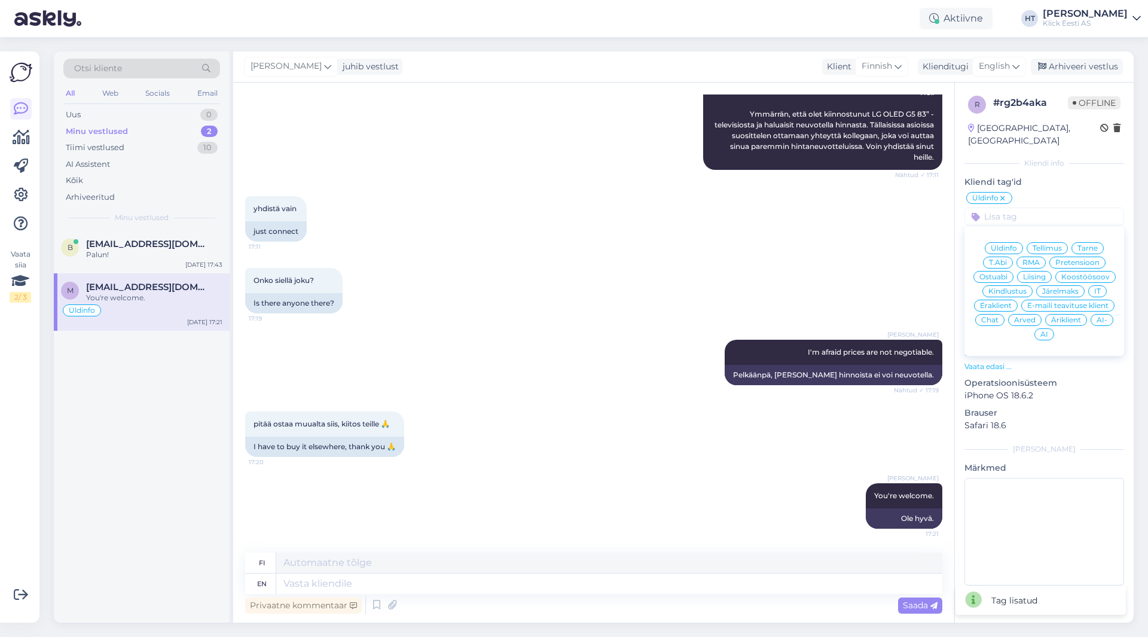
click at [1016, 285] on div "Kindlustus" at bounding box center [1007, 291] width 50 height 12
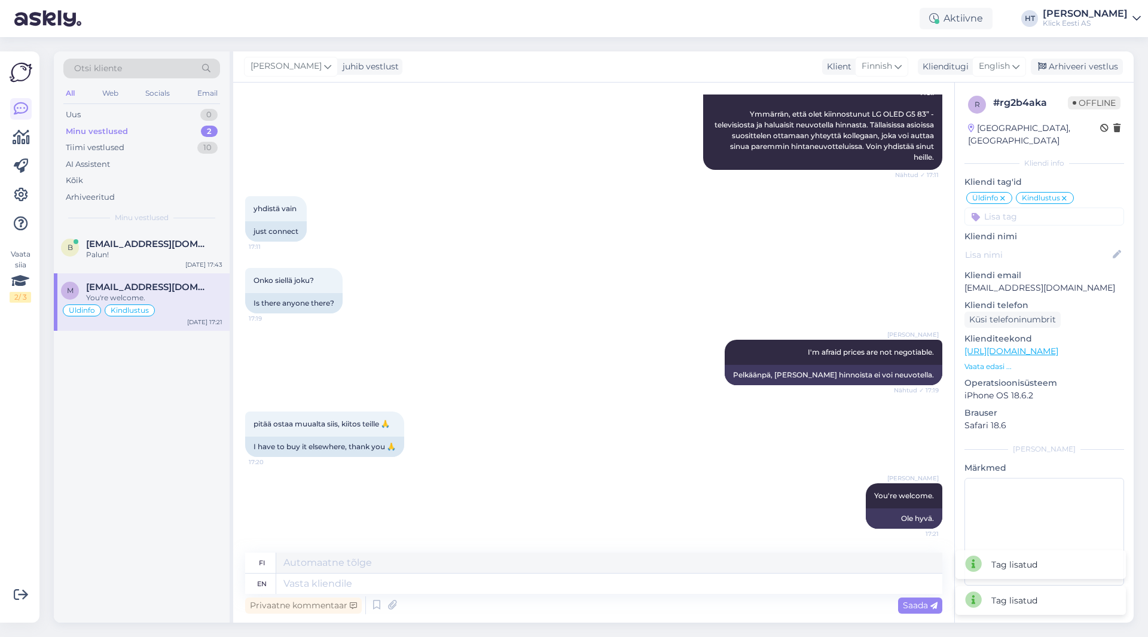
click at [1064, 194] on icon at bounding box center [1064, 199] width 7 height 10
click at [1048, 207] on input at bounding box center [1044, 216] width 160 height 18
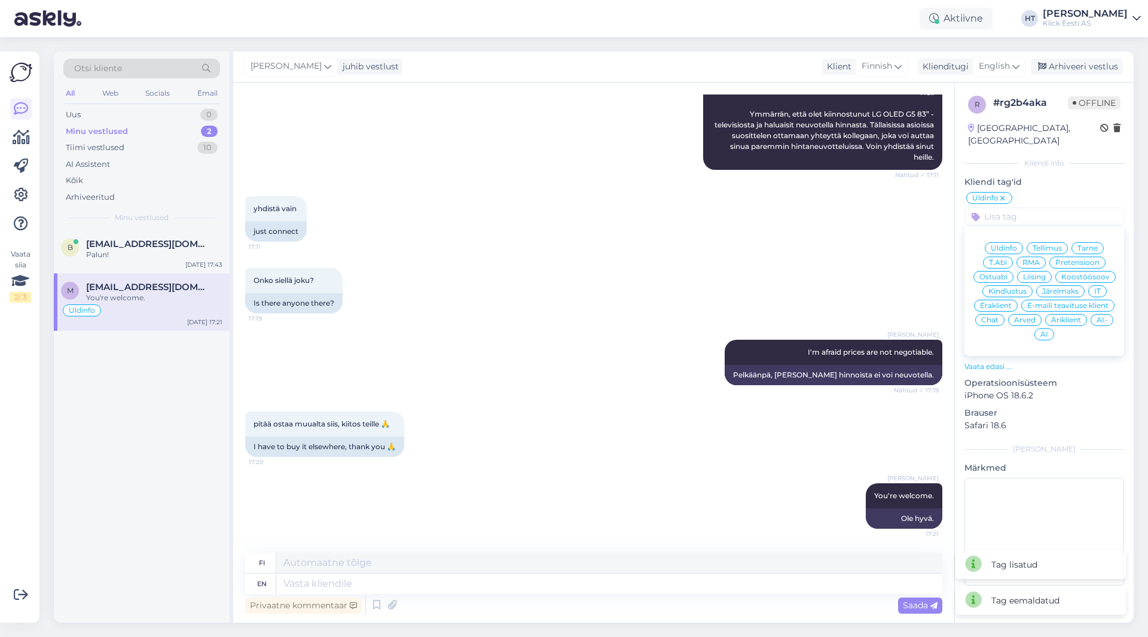
click at [1000, 302] on span "Eraklient" at bounding box center [996, 305] width 32 height 7
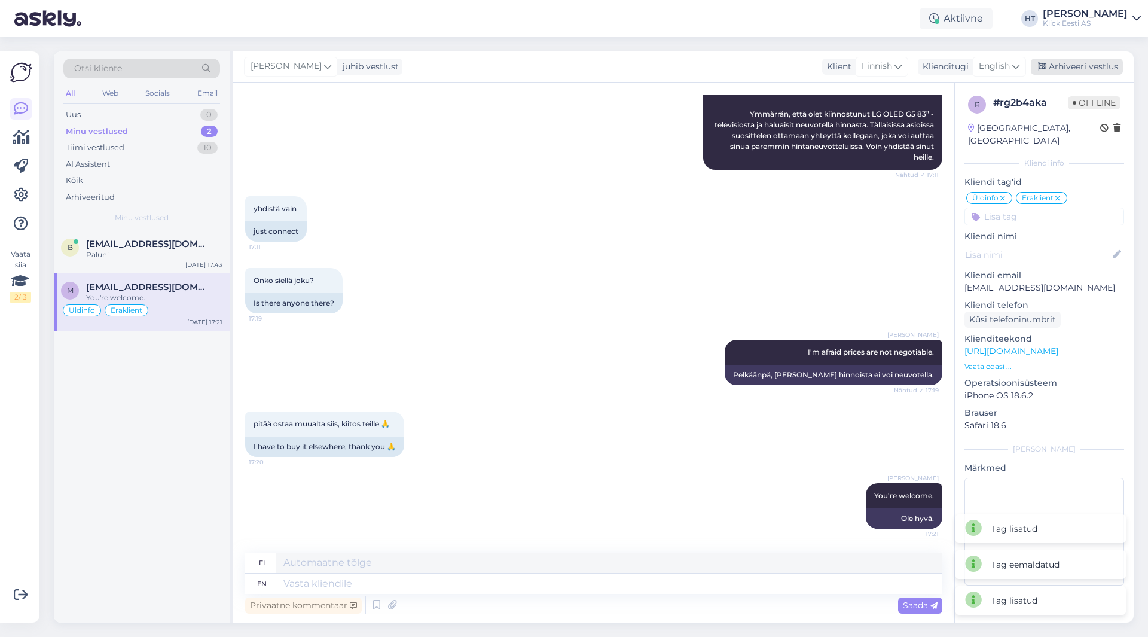
click at [1078, 68] on div "Arhiveeri vestlus" at bounding box center [1077, 67] width 92 height 16
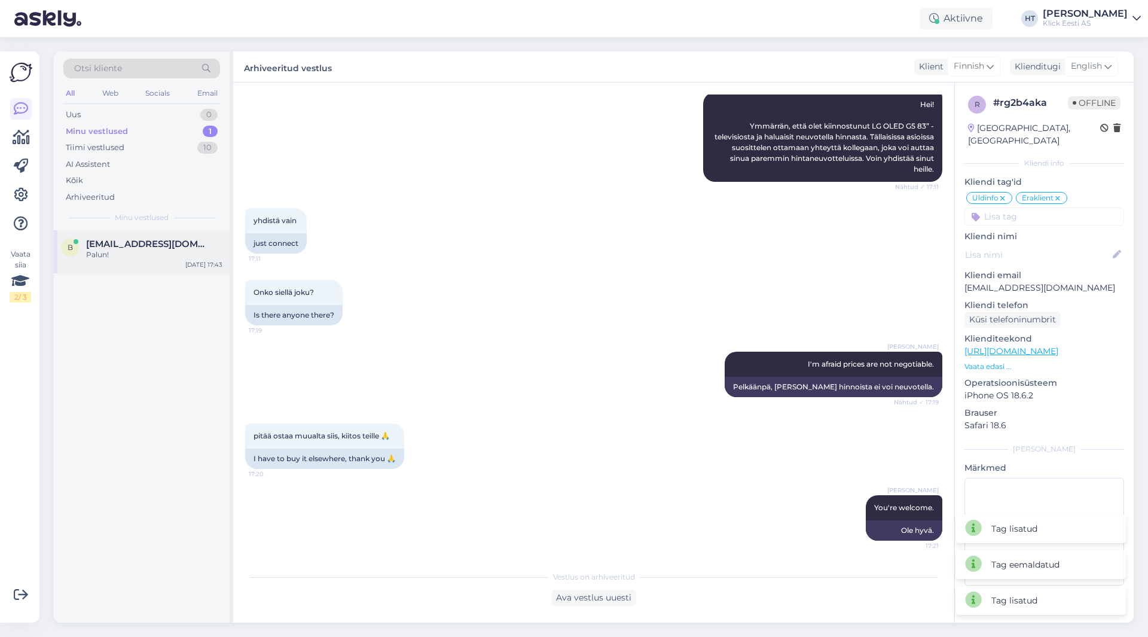
click at [176, 244] on span "[EMAIL_ADDRESS][DOMAIN_NAME]" at bounding box center [148, 244] width 124 height 11
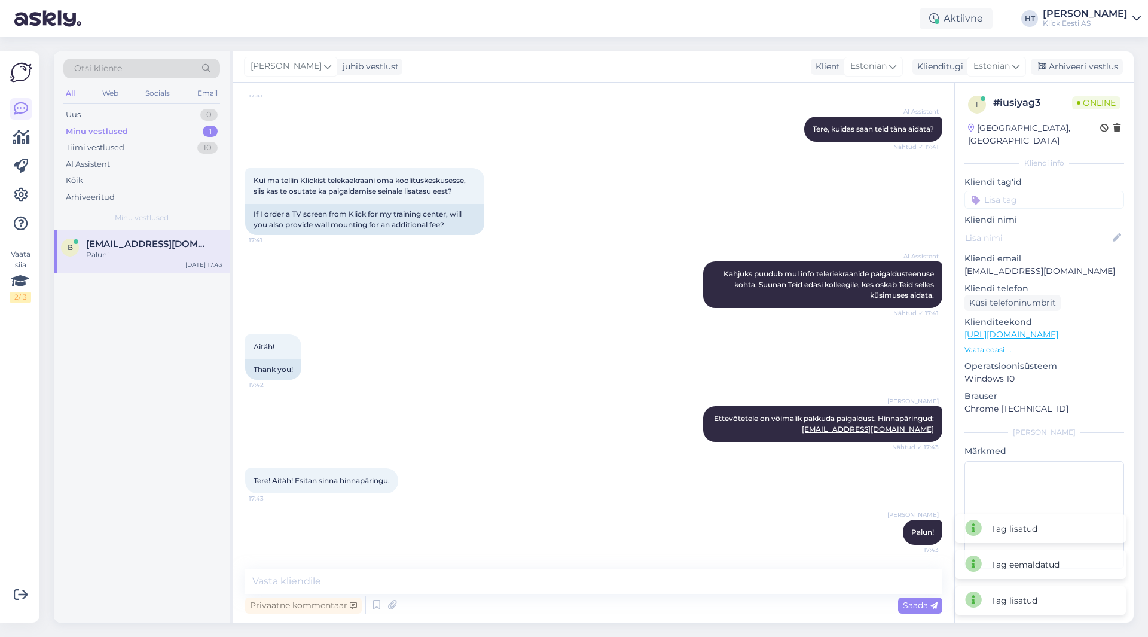
scroll to position [113, 0]
click at [1040, 194] on input at bounding box center [1044, 200] width 160 height 18
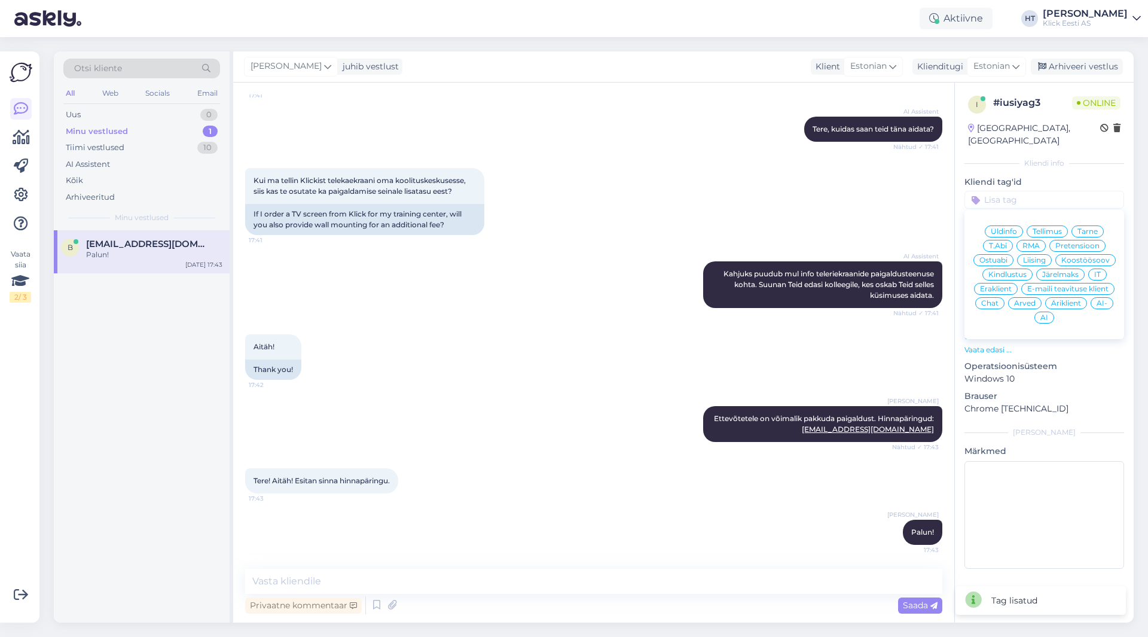
click at [1009, 225] on div "Üldinfo" at bounding box center [1004, 231] width 38 height 12
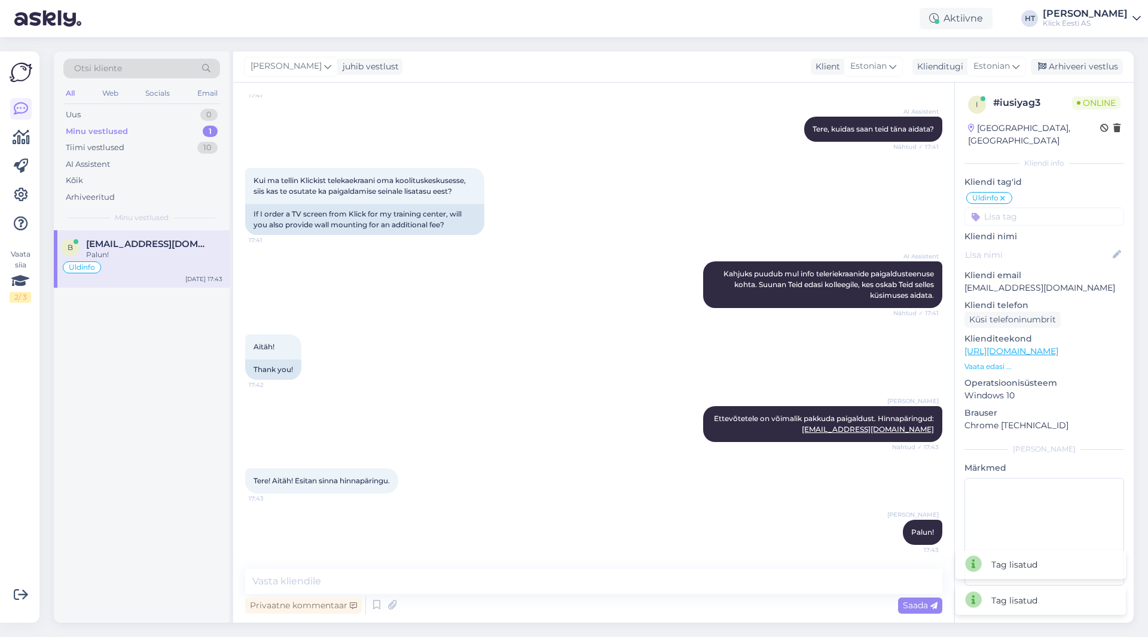
click at [1018, 207] on input at bounding box center [1044, 216] width 160 height 18
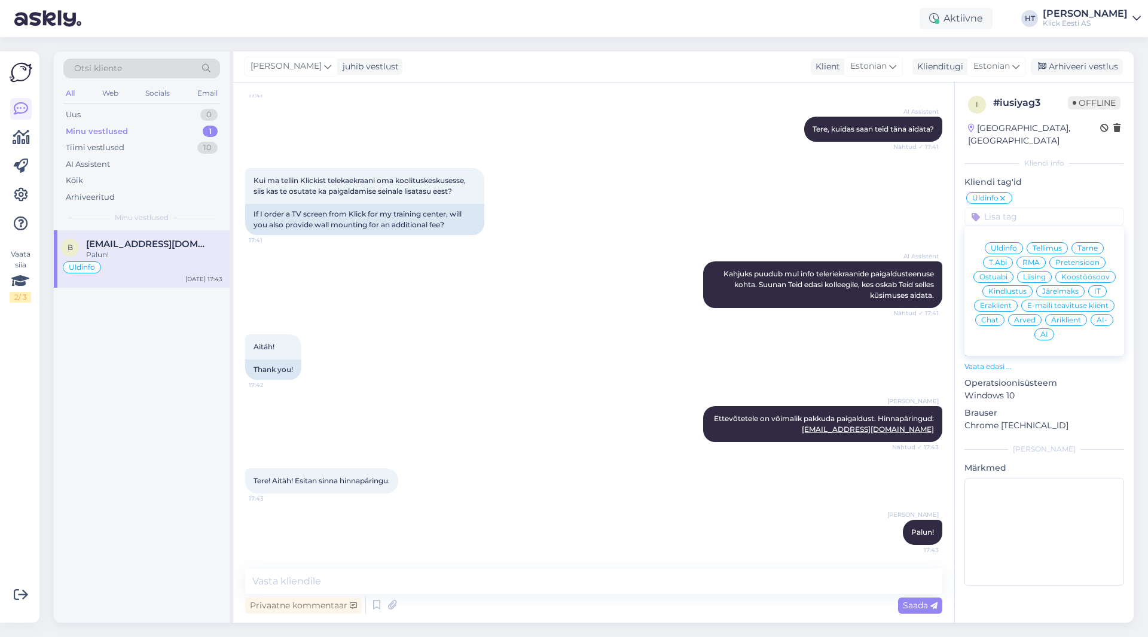
click at [1080, 316] on span "Äriklient" at bounding box center [1066, 319] width 30 height 7
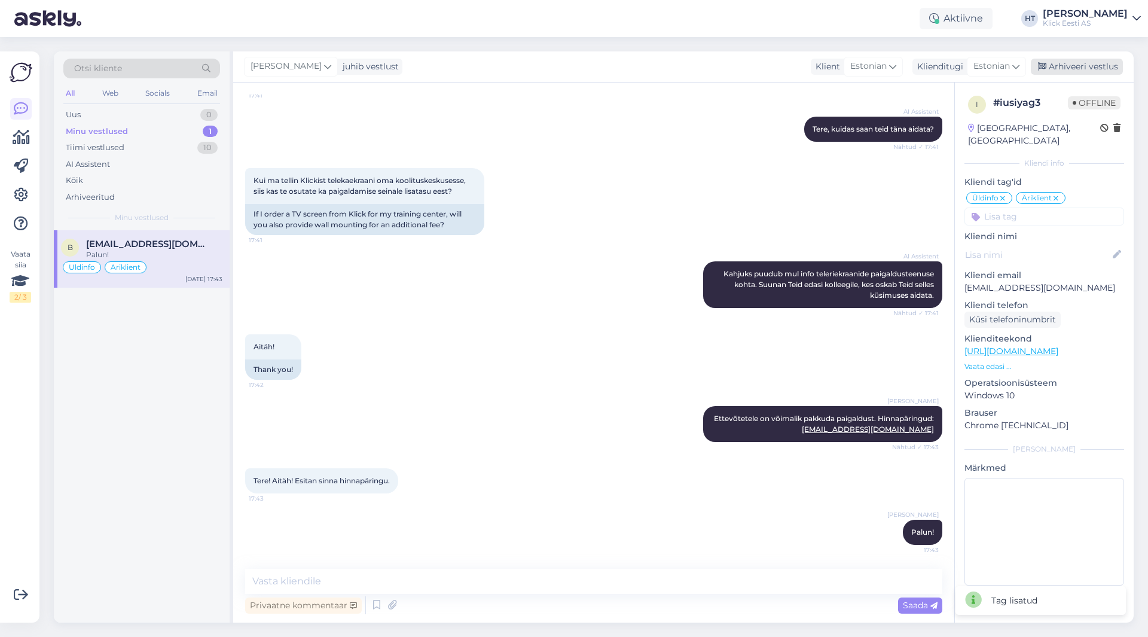
click at [1083, 69] on div "Arhiveeri vestlus" at bounding box center [1077, 67] width 92 height 16
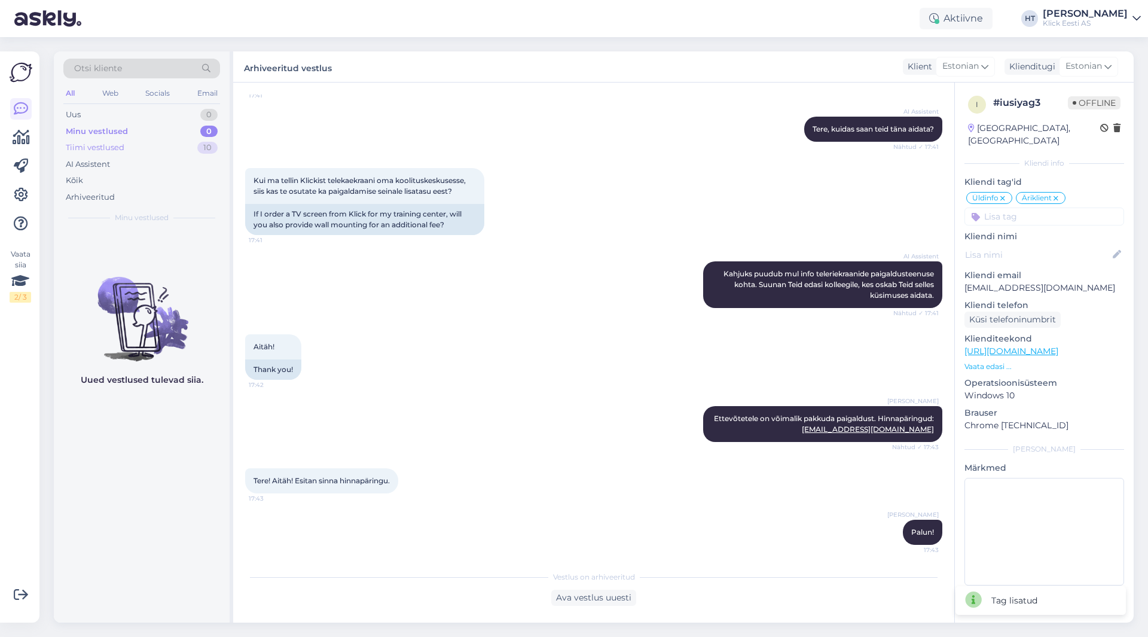
click at [179, 146] on div "Tiimi vestlused 10" at bounding box center [141, 147] width 157 height 17
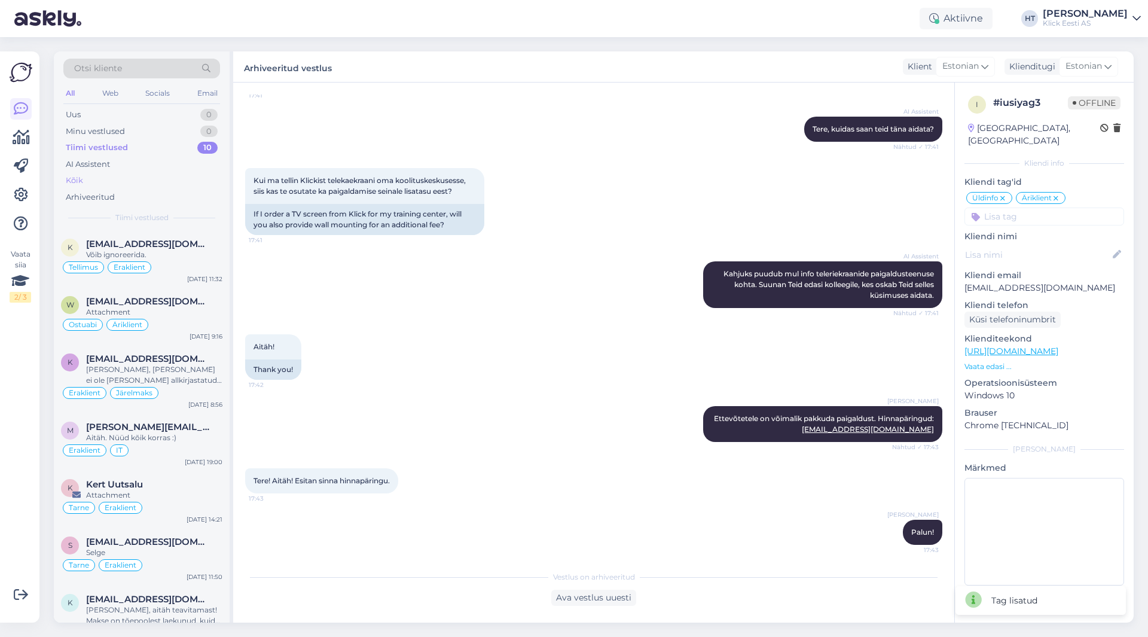
click at [170, 172] on div "Kõik" at bounding box center [141, 180] width 157 height 17
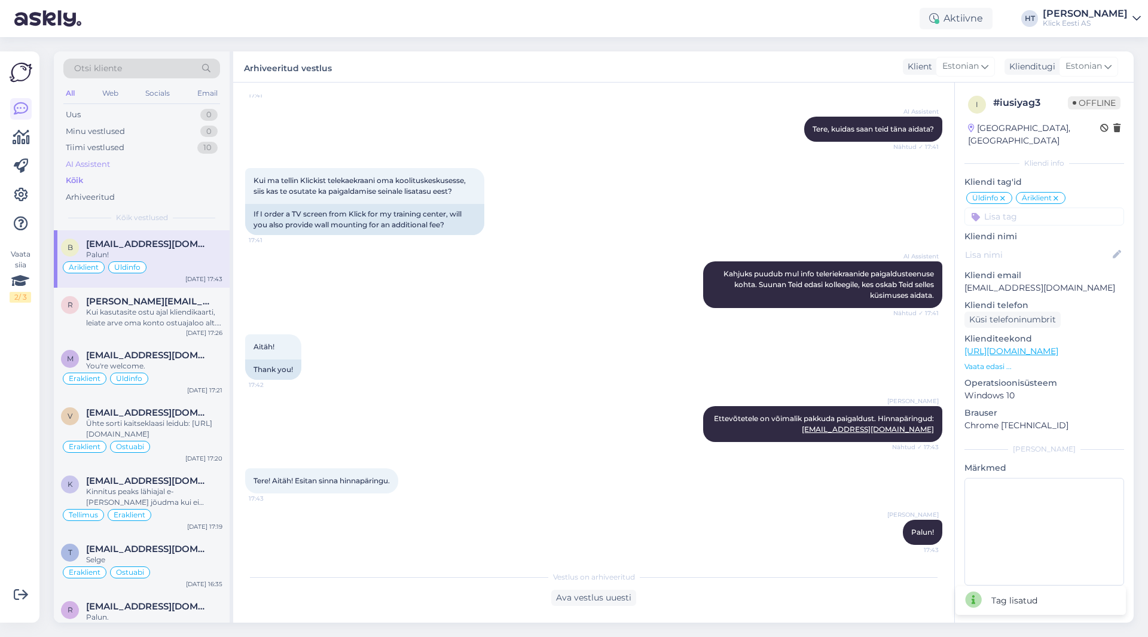
click at [168, 165] on div "AI Assistent" at bounding box center [141, 164] width 157 height 17
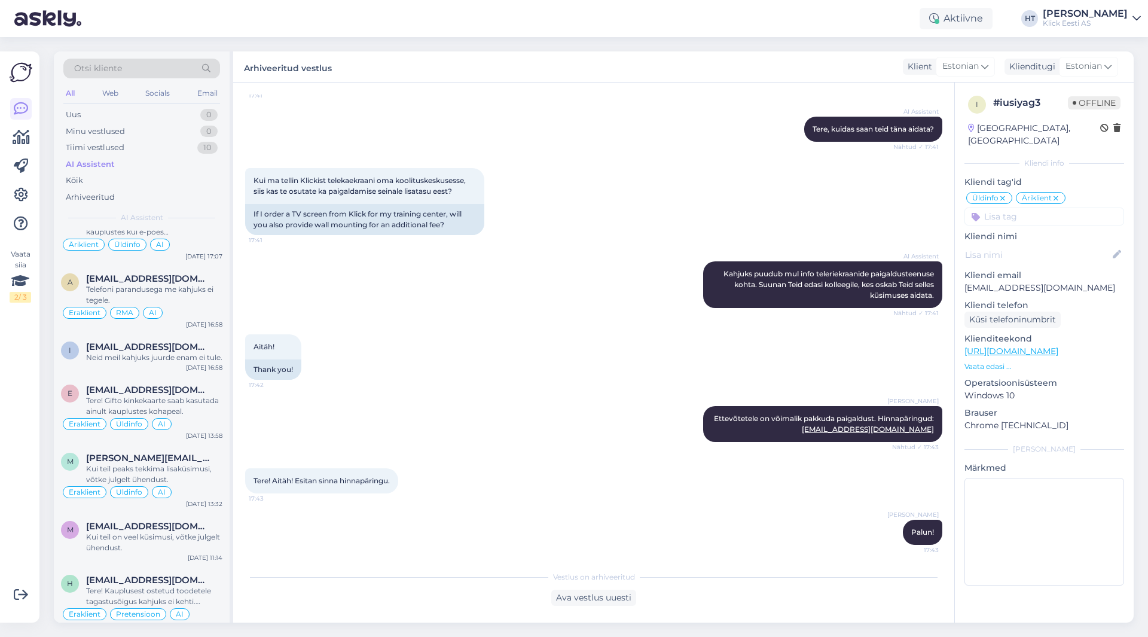
scroll to position [538, 0]
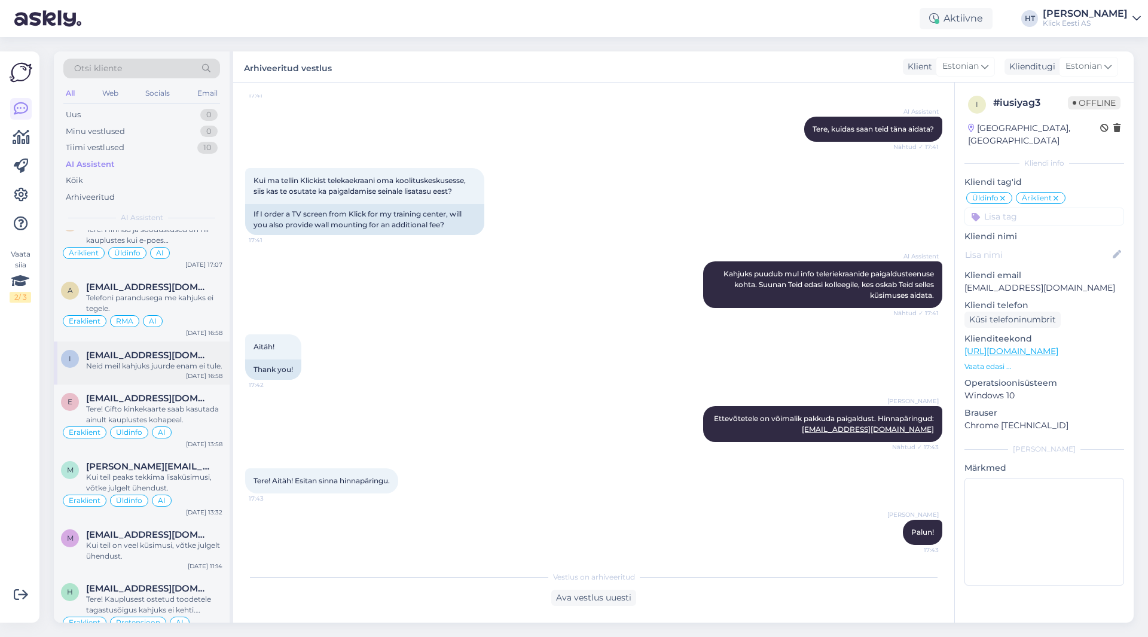
click at [186, 358] on span "[EMAIL_ADDRESS][DOMAIN_NAME]" at bounding box center [148, 355] width 124 height 11
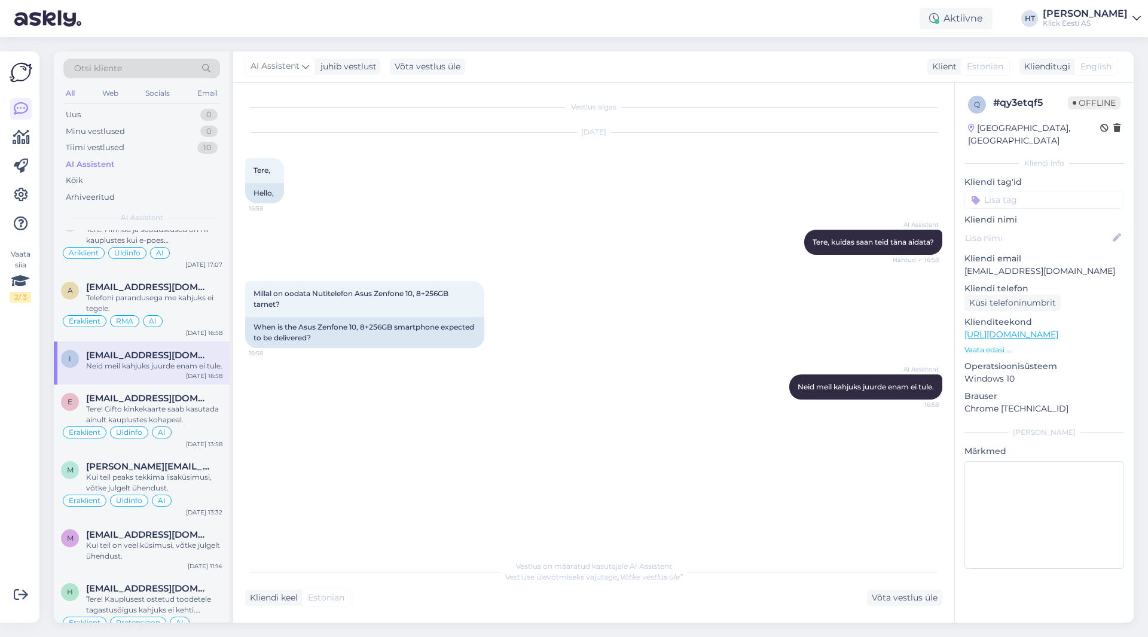
click at [1028, 191] on input at bounding box center [1044, 200] width 160 height 18
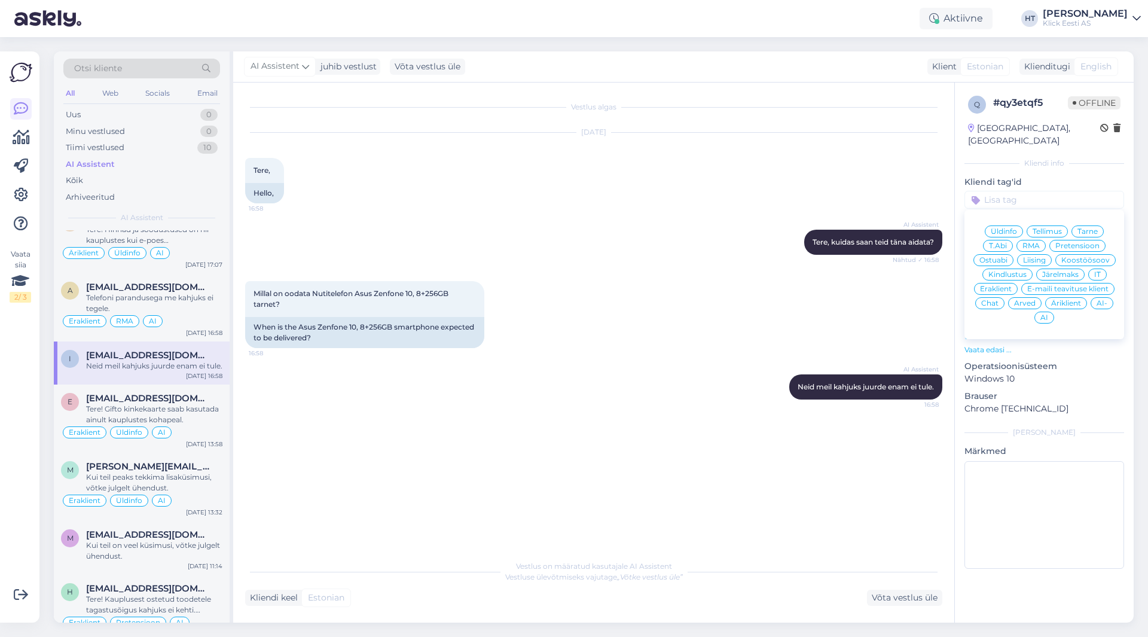
click at [1000, 257] on span "Ostuabi" at bounding box center [993, 260] width 28 height 7
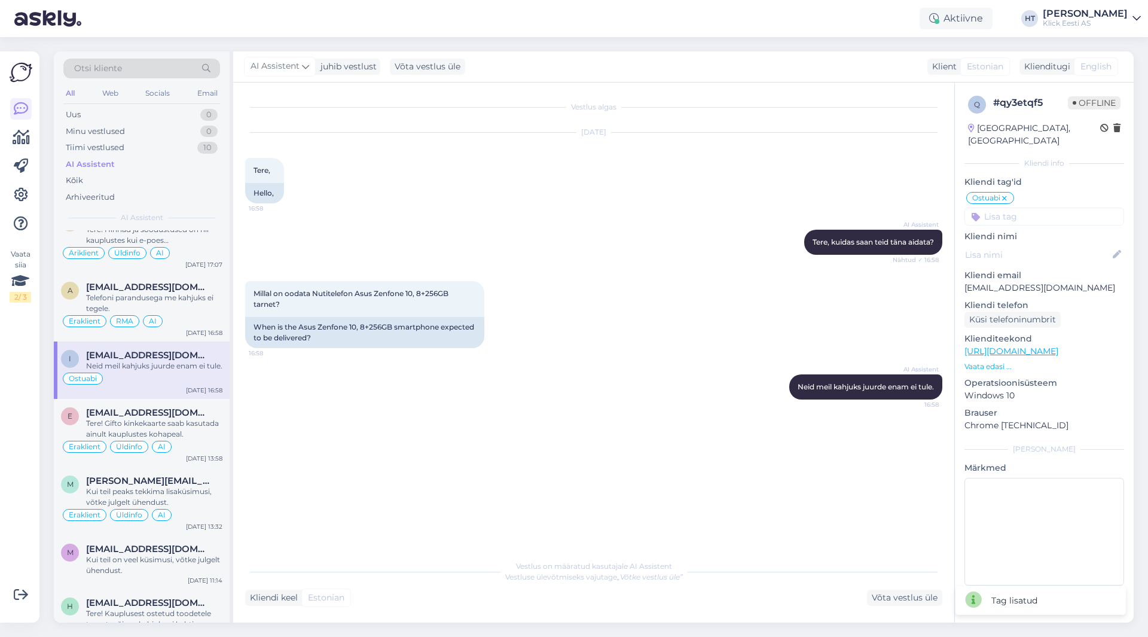
click at [1033, 207] on input at bounding box center [1044, 216] width 160 height 18
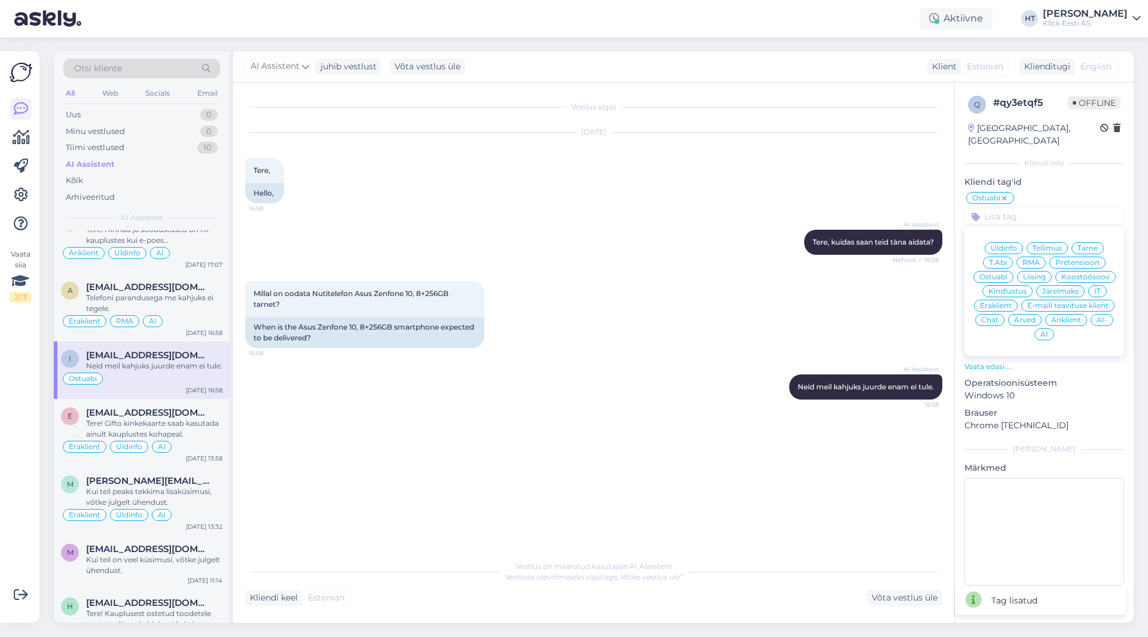
click at [997, 302] on span "Eraklient" at bounding box center [996, 305] width 32 height 7
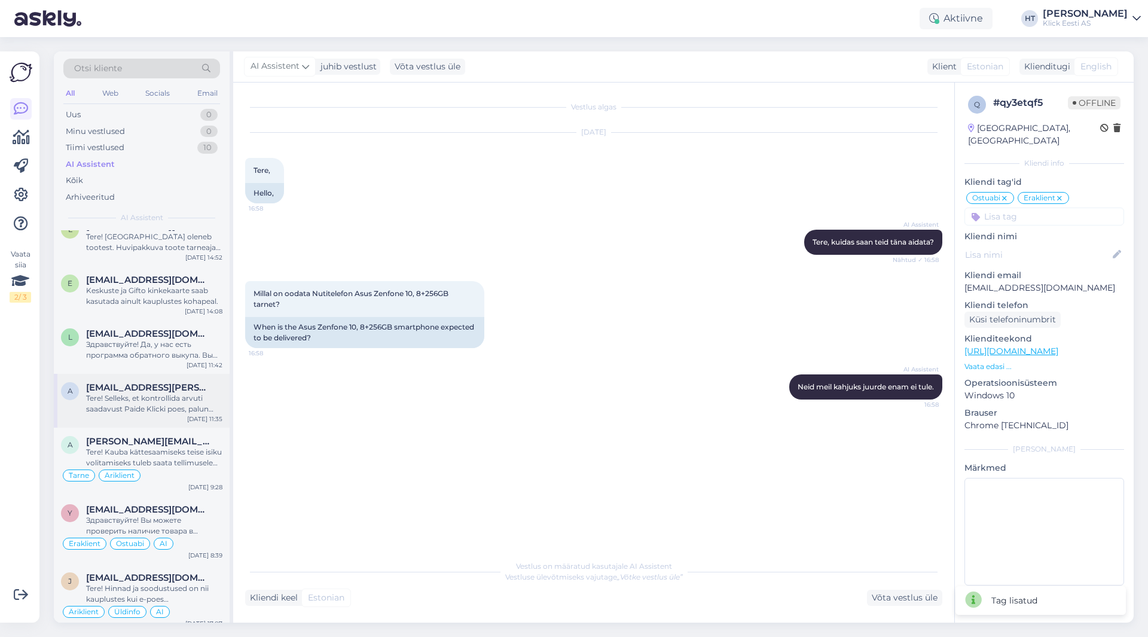
click at [172, 404] on div "Tere! Selleks, et kontrollida arvuti saadavust Paide Klicki poes, palun täpsust…" at bounding box center [154, 404] width 136 height 22
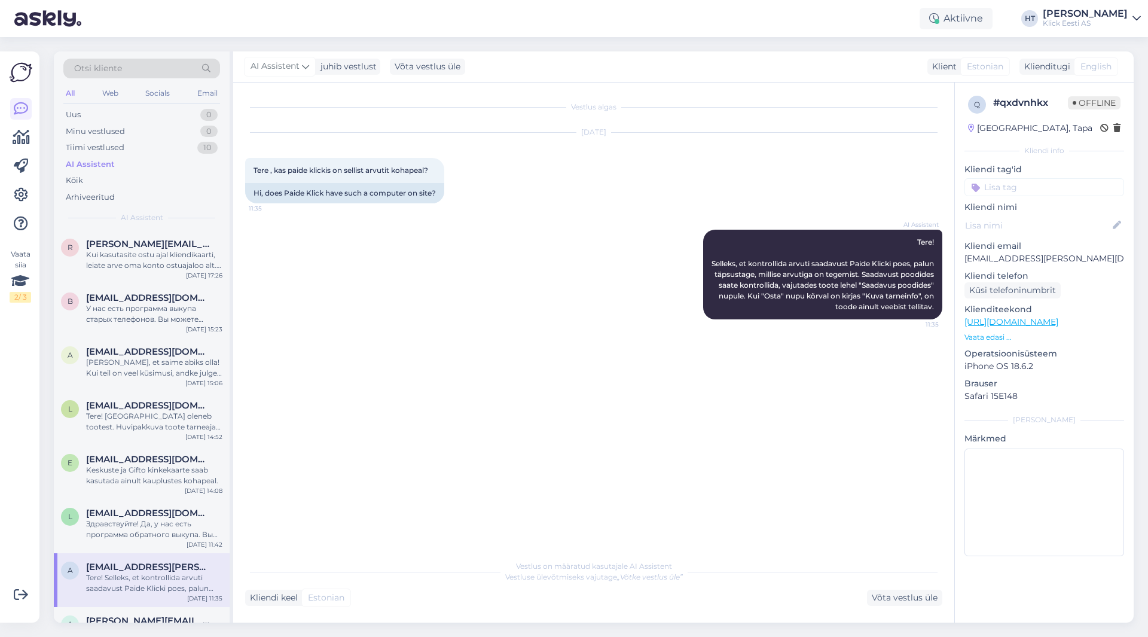
click at [1039, 202] on p "Kliendi nimi" at bounding box center [1044, 207] width 160 height 13
click at [1041, 190] on input at bounding box center [1044, 187] width 160 height 18
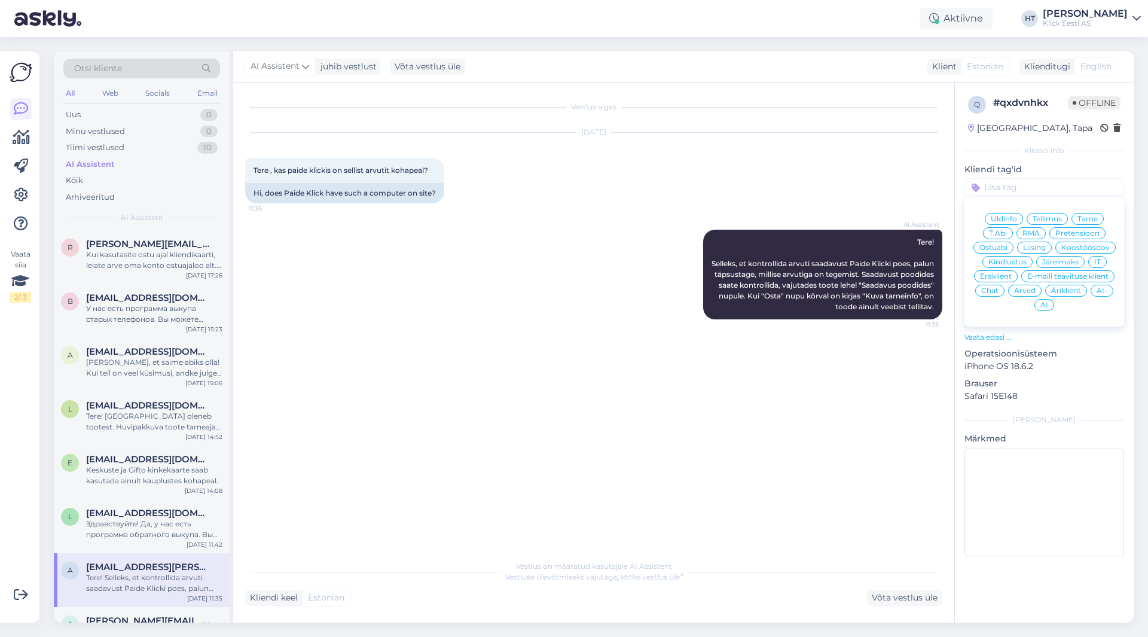
click at [1005, 245] on span "Ostuabi" at bounding box center [993, 247] width 28 height 7
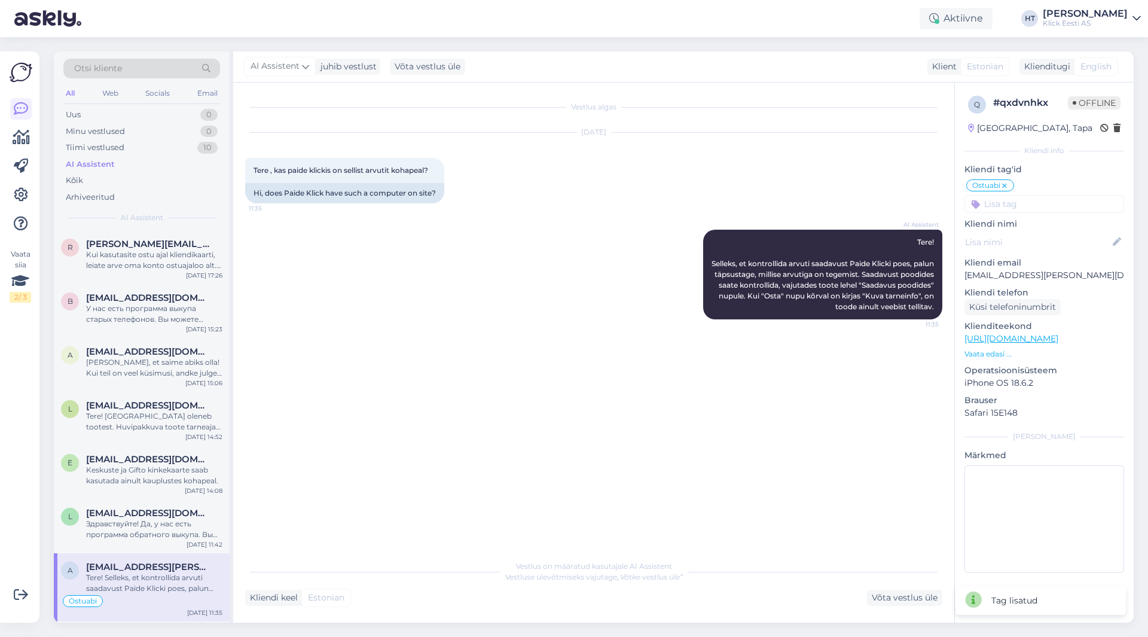
click at [1040, 206] on input at bounding box center [1044, 204] width 160 height 18
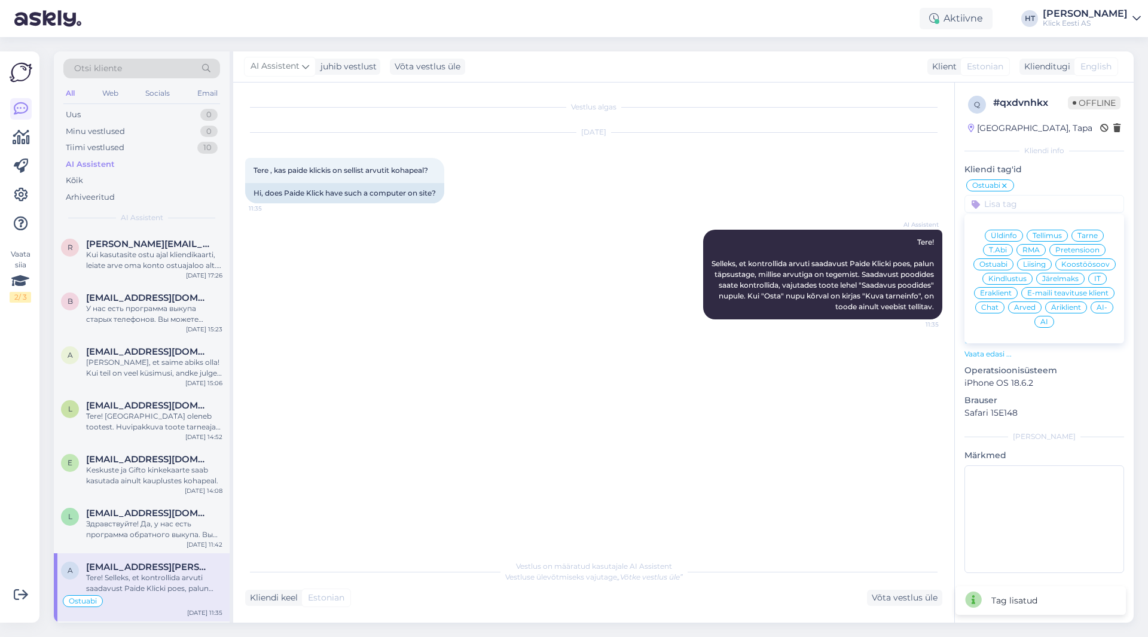
click at [1002, 289] on span "Eraklient" at bounding box center [996, 292] width 32 height 7
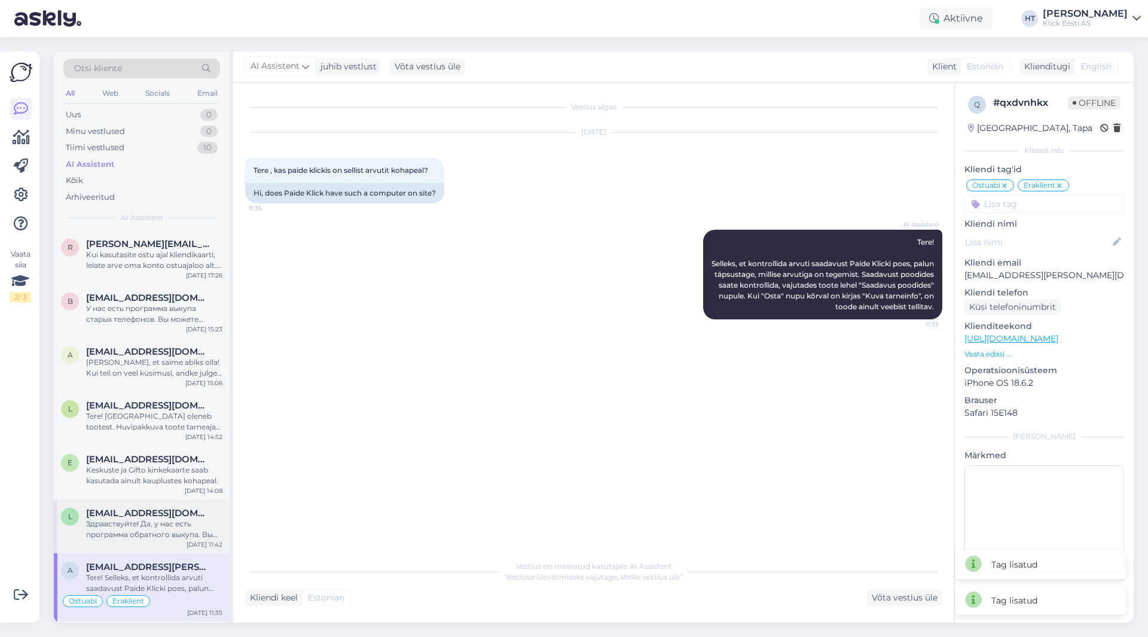
click at [118, 506] on div "l [EMAIL_ADDRESS][DOMAIN_NAME] Здравствуйте! Да, у нас есть программа обратного…" at bounding box center [142, 526] width 176 height 54
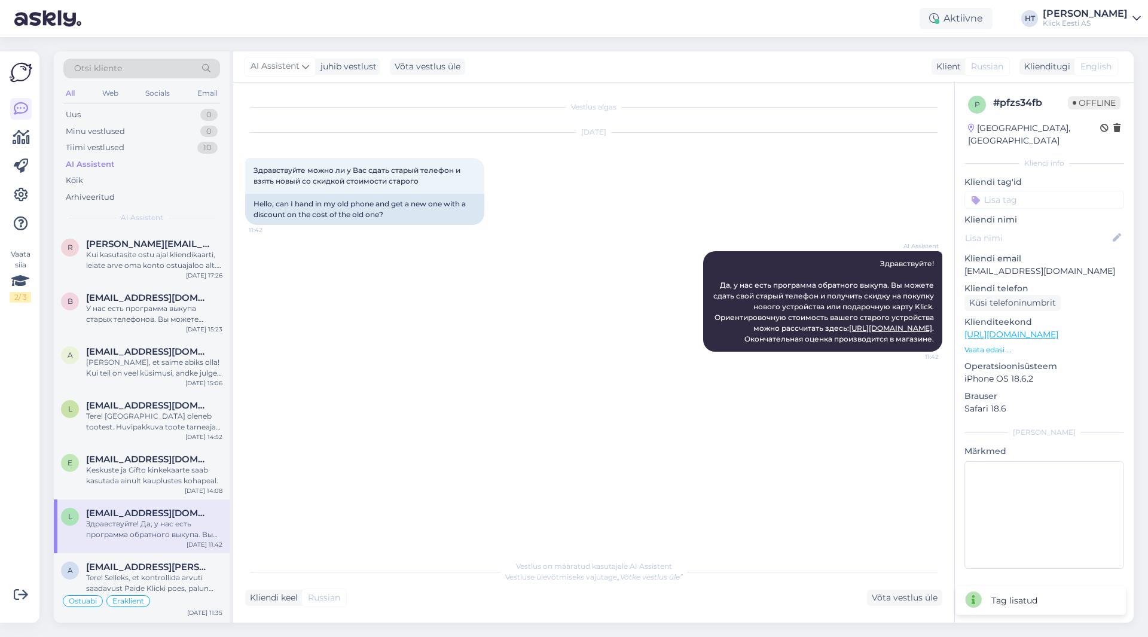
click at [1030, 193] on input at bounding box center [1044, 200] width 160 height 18
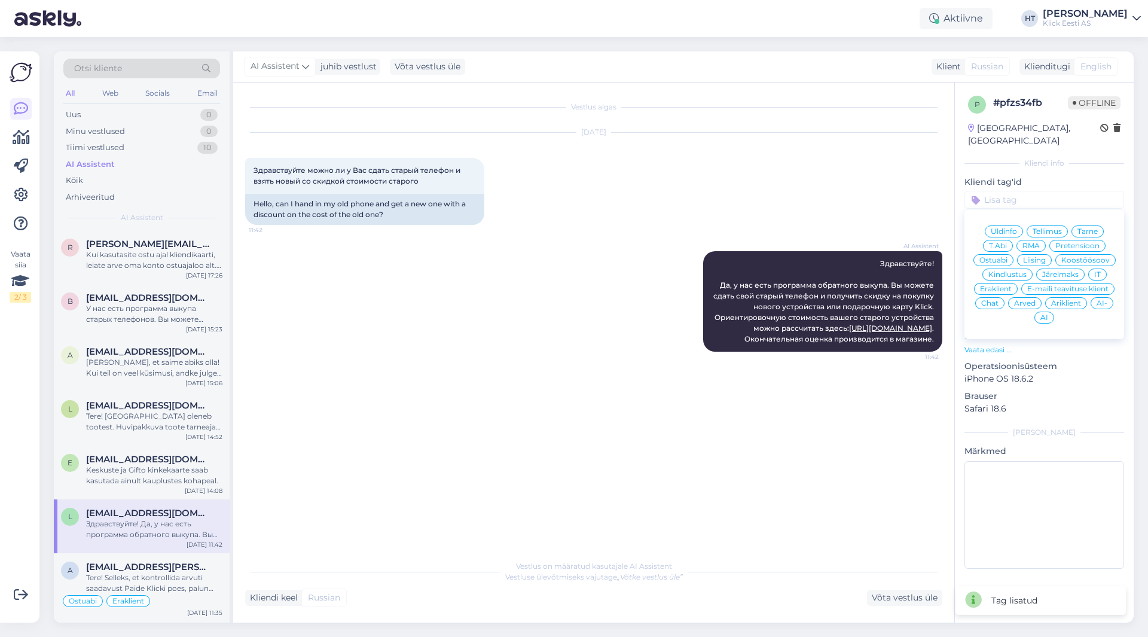
click at [1015, 228] on span "Üldinfo" at bounding box center [1004, 231] width 26 height 7
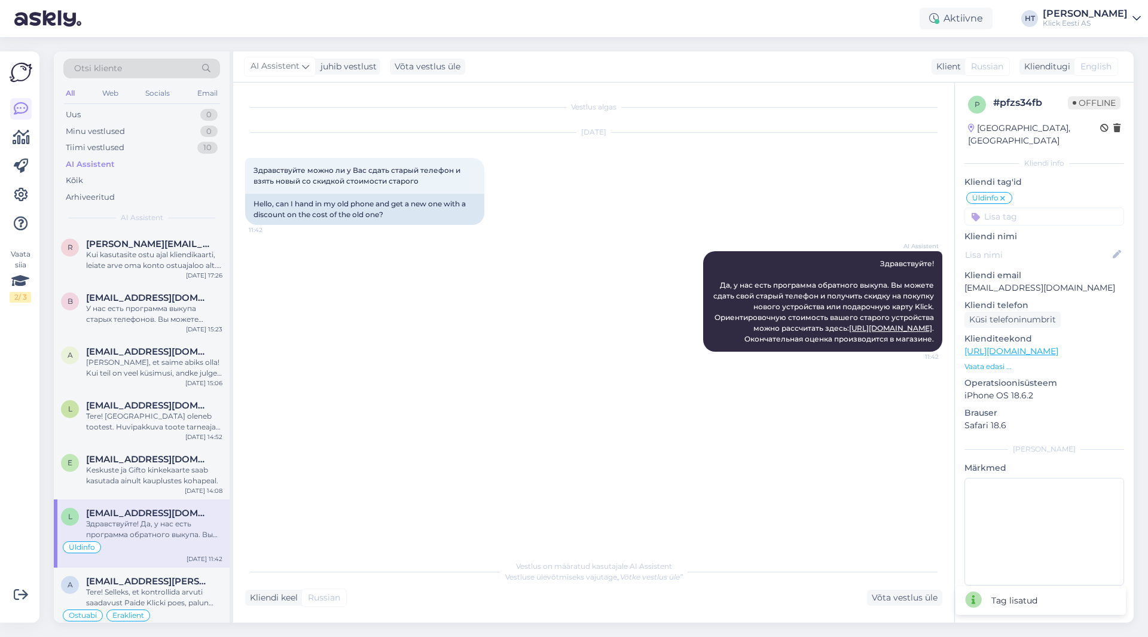
click at [1021, 207] on input at bounding box center [1044, 216] width 160 height 18
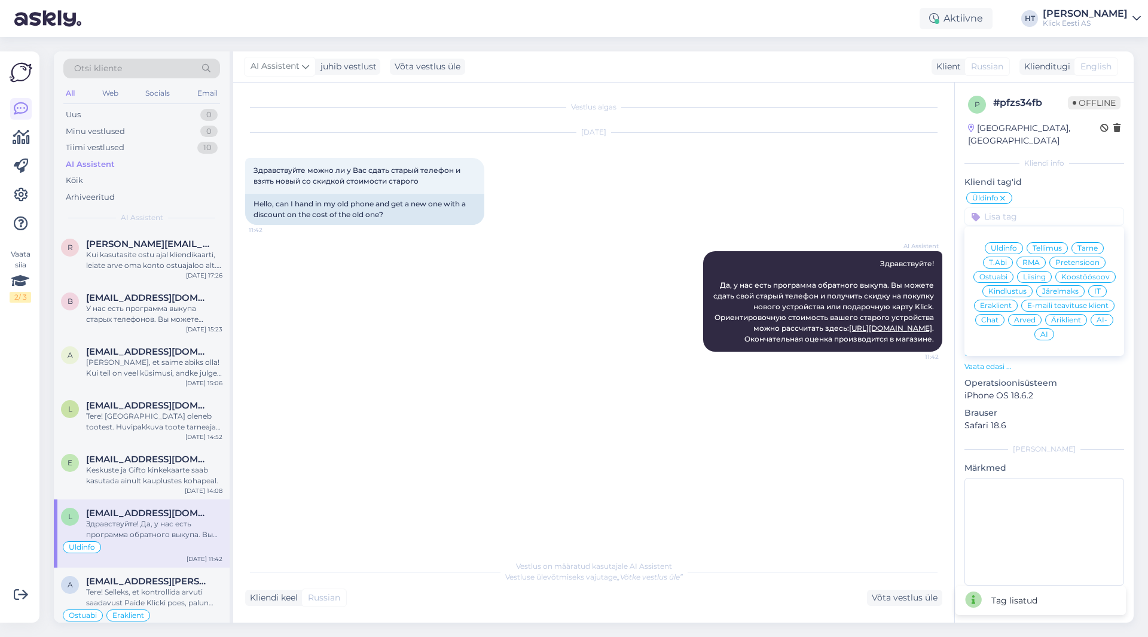
click at [994, 300] on div "Eraklient" at bounding box center [996, 306] width 44 height 12
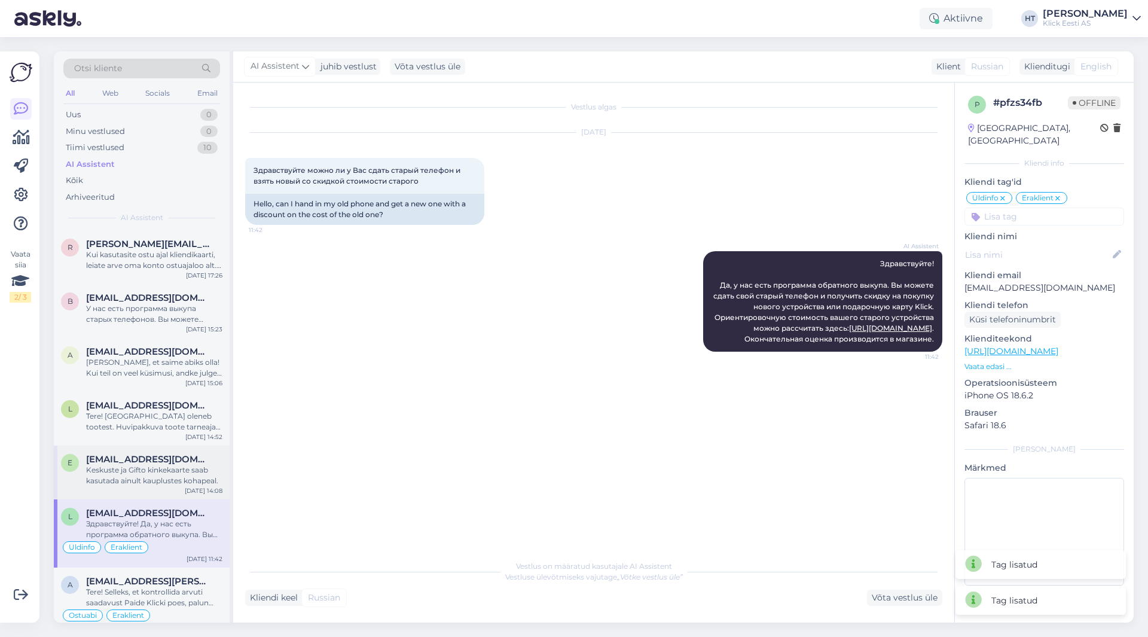
click at [151, 477] on div "Keskuste ja Gifto kinkekaarte saab kasutada ainult kauplustes kohapeal." at bounding box center [154, 476] width 136 height 22
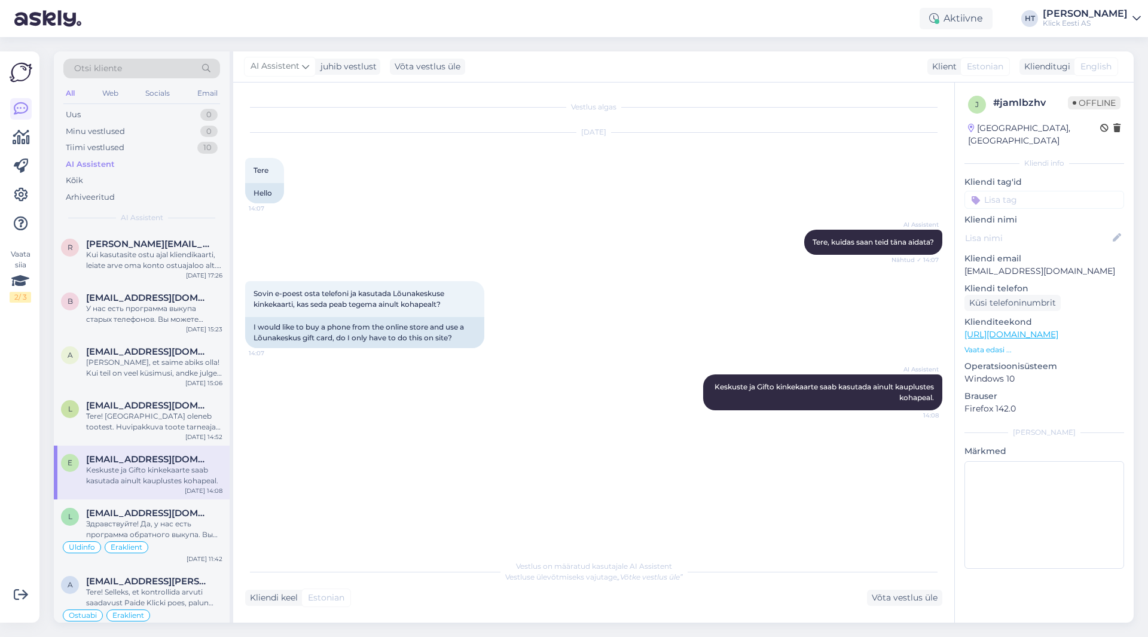
click at [1025, 191] on input at bounding box center [1044, 200] width 160 height 18
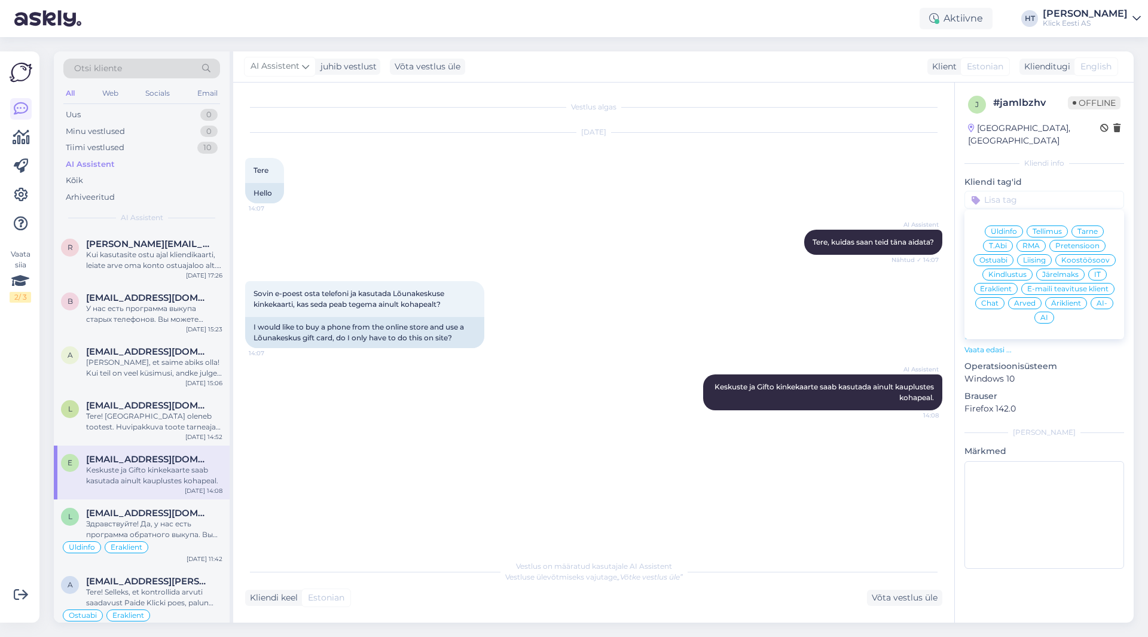
click at [1010, 228] on span "Üldinfo" at bounding box center [1004, 231] width 26 height 7
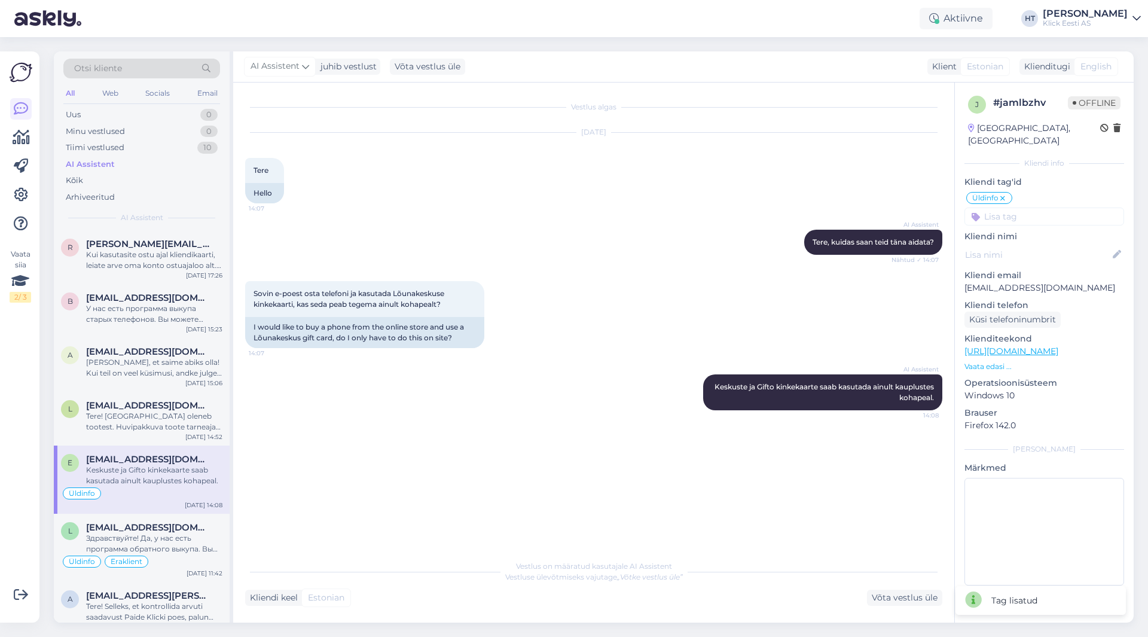
click at [1018, 207] on input at bounding box center [1044, 216] width 160 height 18
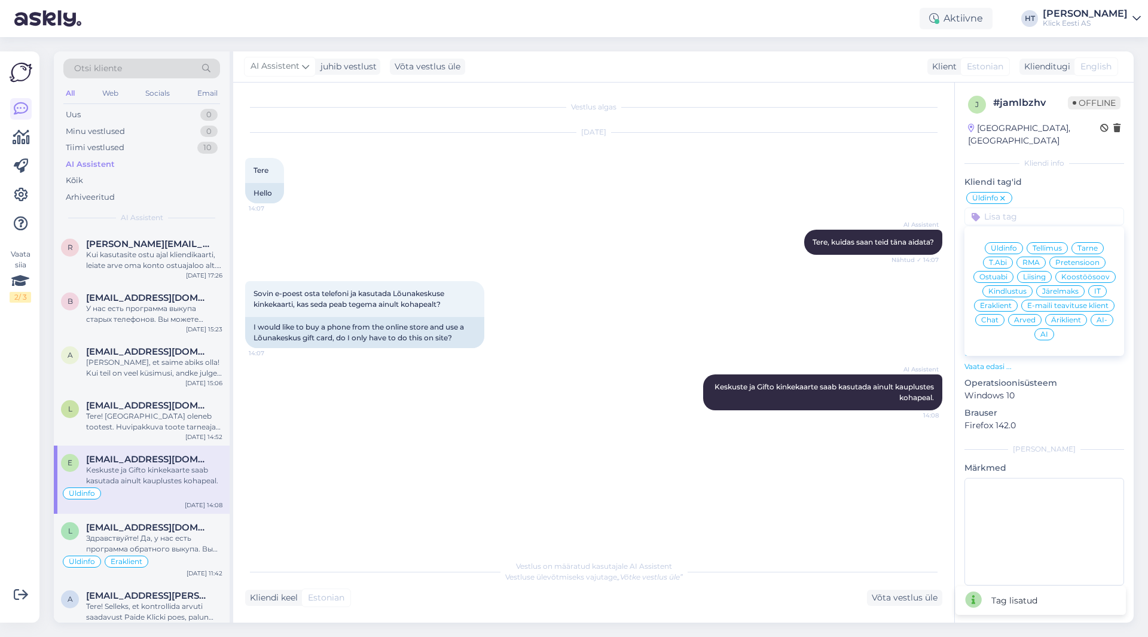
click at [1001, 302] on span "Eraklient" at bounding box center [996, 305] width 32 height 7
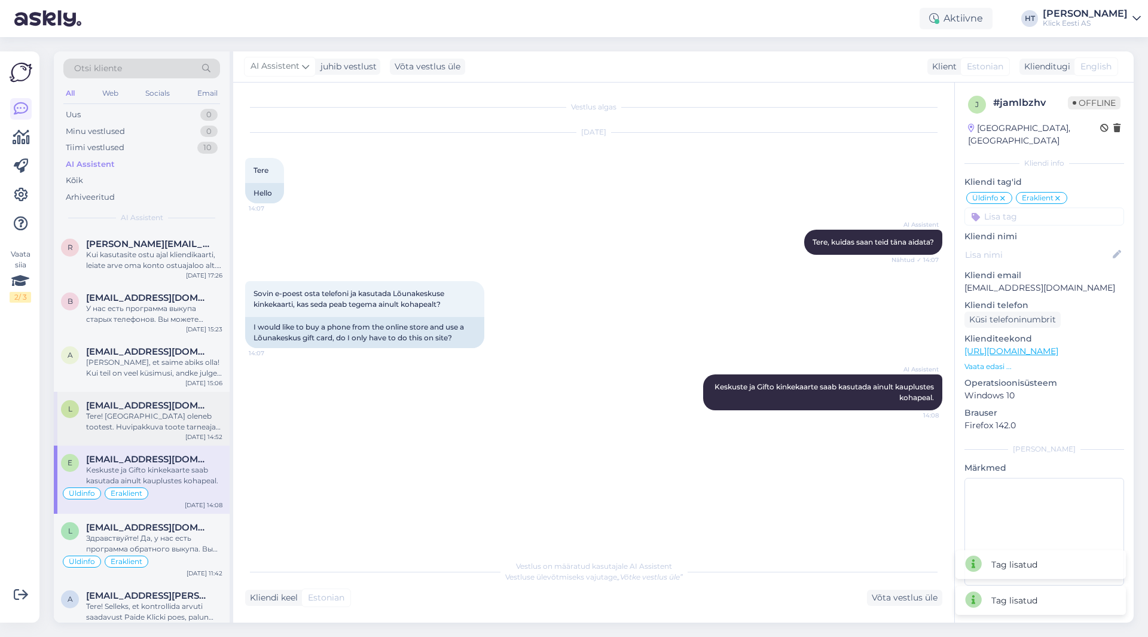
click at [127, 408] on span "[EMAIL_ADDRESS][DOMAIN_NAME]" at bounding box center [148, 405] width 124 height 11
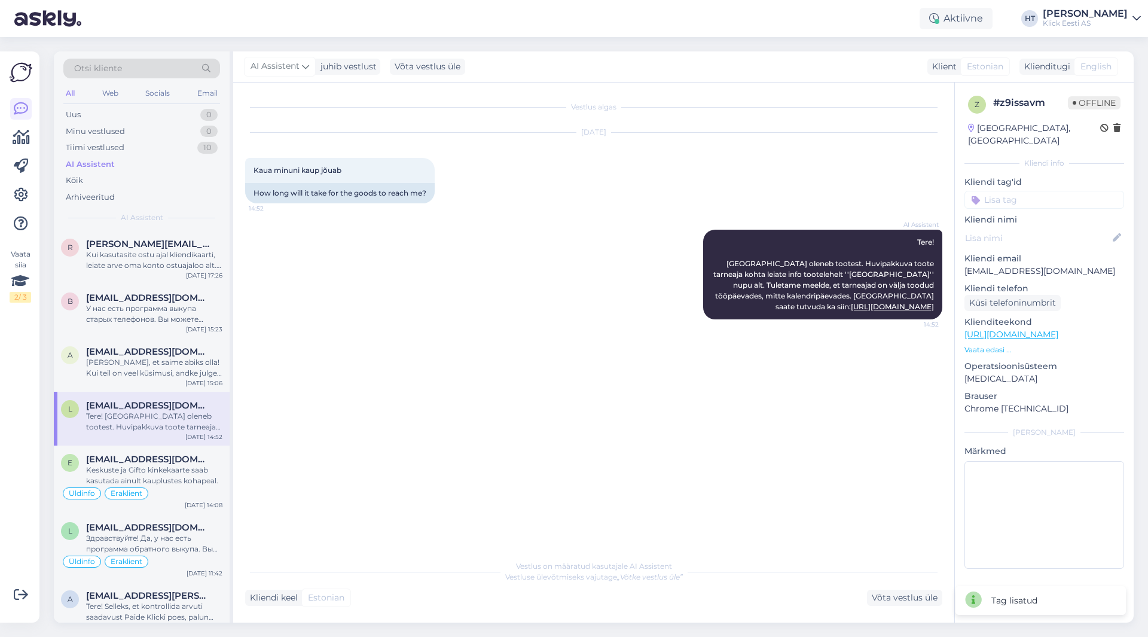
click at [1090, 191] on input at bounding box center [1044, 200] width 160 height 18
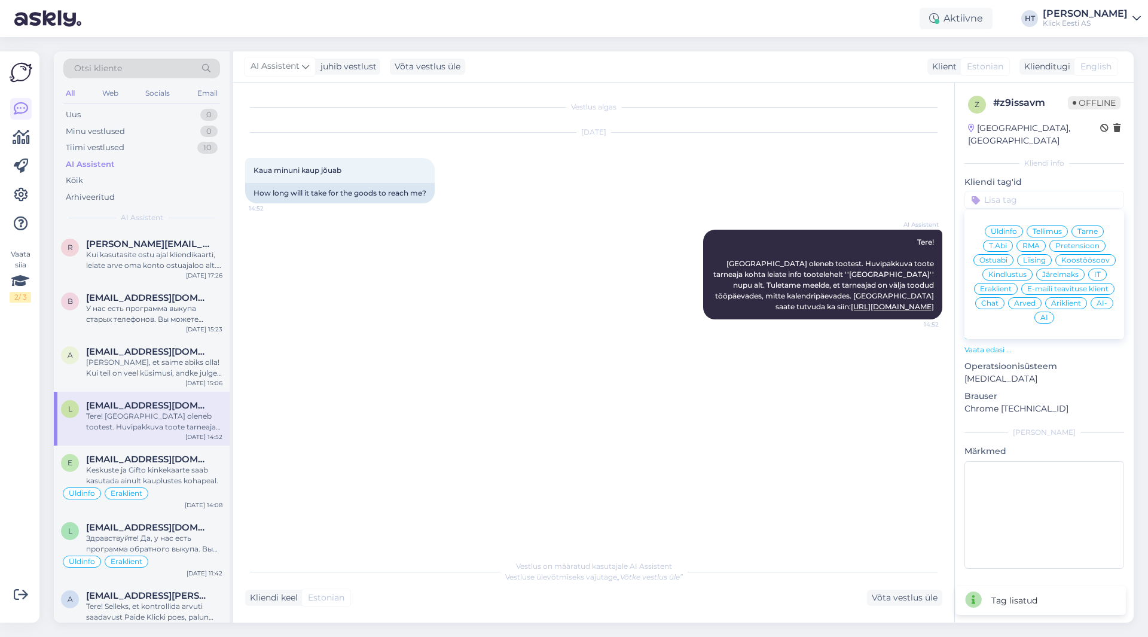
click at [1092, 215] on div "Üldinfo Tellimus Tarne T.Abi RMA Pretensioon Ostuabi Liising Koostöösoov Kindlu…" at bounding box center [1044, 275] width 160 height 120
click at [1089, 225] on div "Tarne" at bounding box center [1088, 231] width 32 height 12
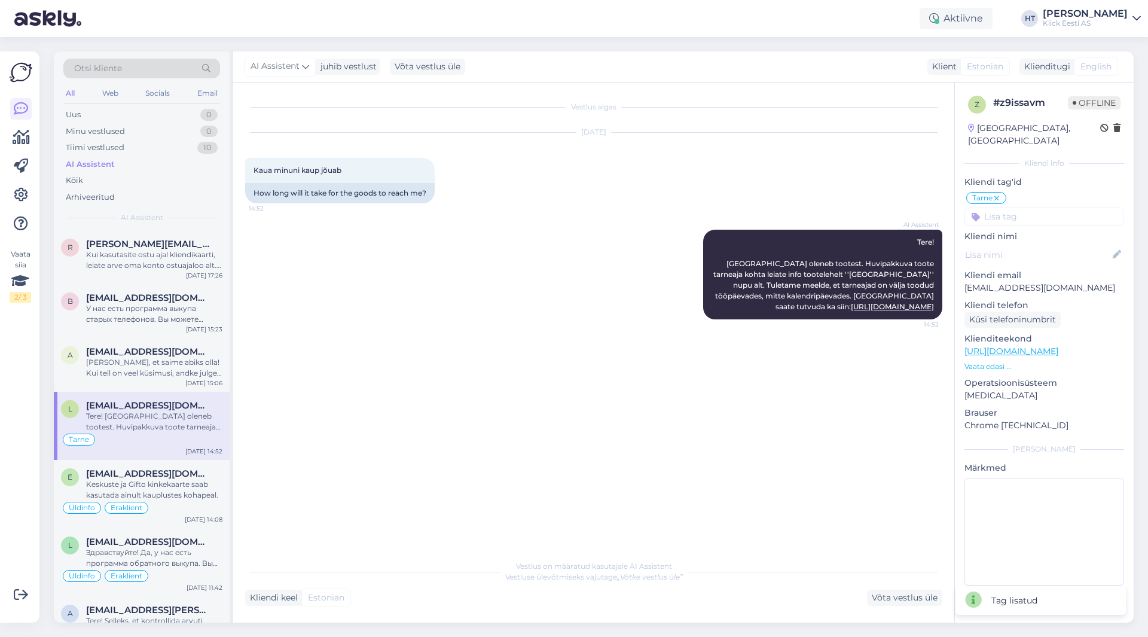
click at [1065, 193] on div "Tarne Üldinfo Tellimus Tarne T.Abi RMA Pretensioon Ostuabi Liising Koostöösoov …" at bounding box center [1044, 208] width 160 height 35
click at [1051, 207] on input at bounding box center [1044, 216] width 160 height 18
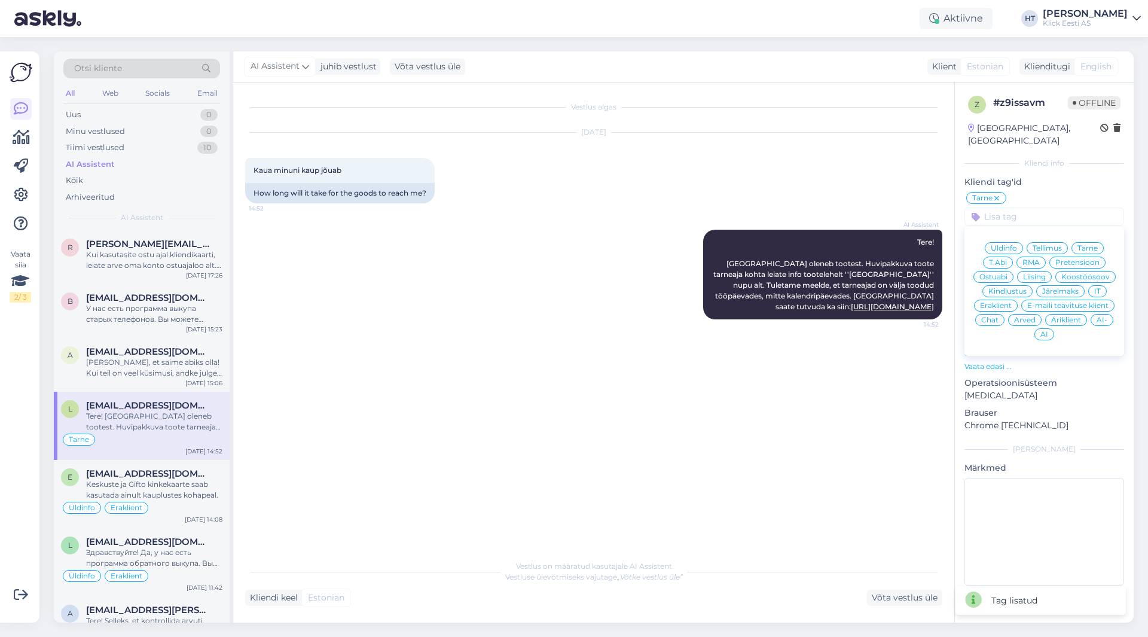
click at [1006, 302] on span "Eraklient" at bounding box center [996, 305] width 32 height 7
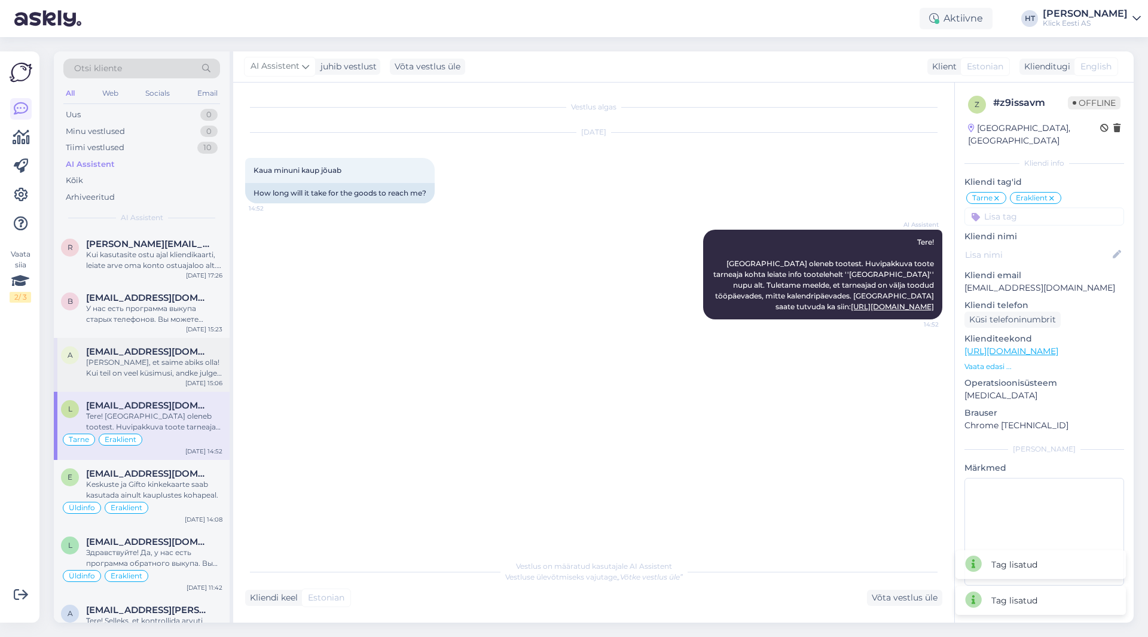
click at [164, 370] on div "[PERSON_NAME], et saime abiks olla! Kui teil on veel küsimusi, andke julgelt te…" at bounding box center [154, 368] width 136 height 22
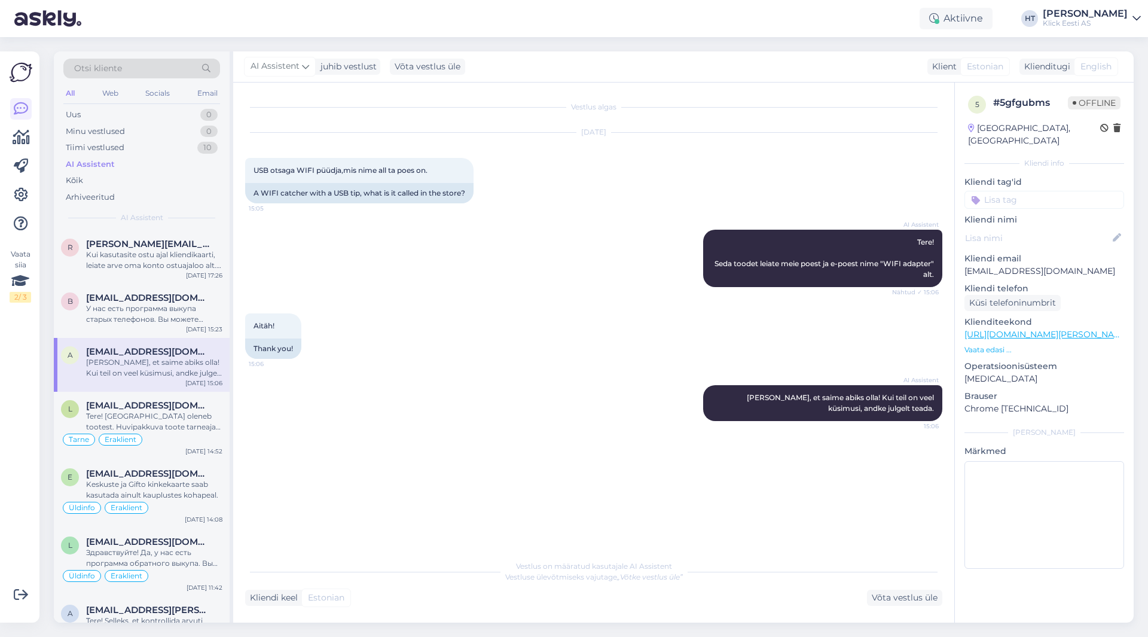
click at [1036, 191] on input at bounding box center [1044, 200] width 160 height 18
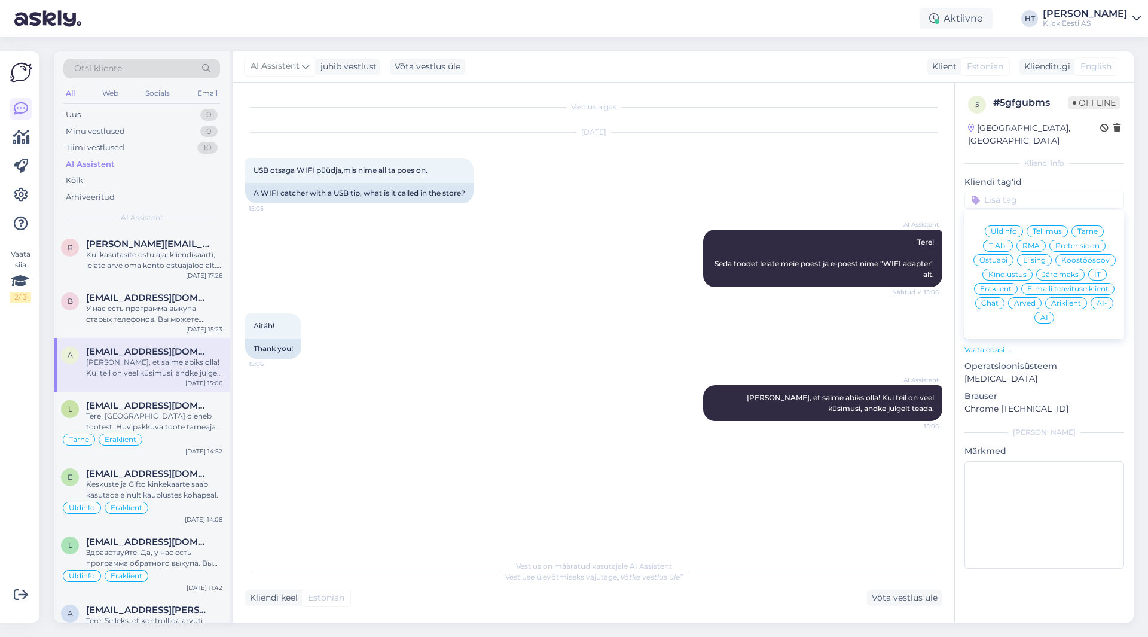
click at [995, 257] on span "Ostuabi" at bounding box center [993, 260] width 28 height 7
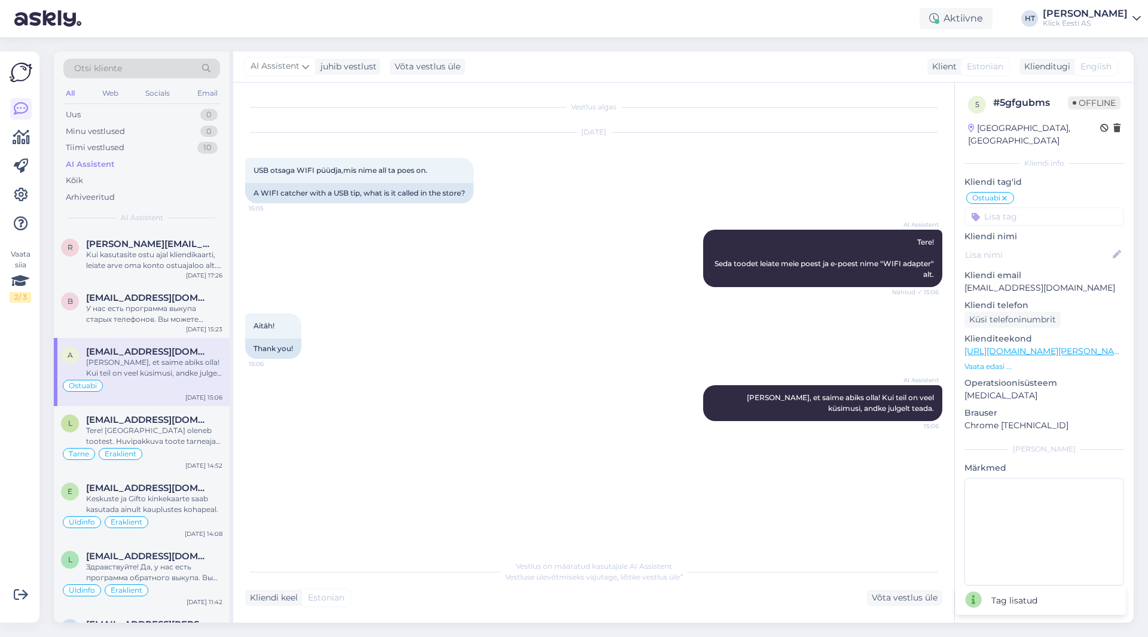
click at [1030, 207] on input at bounding box center [1044, 216] width 160 height 18
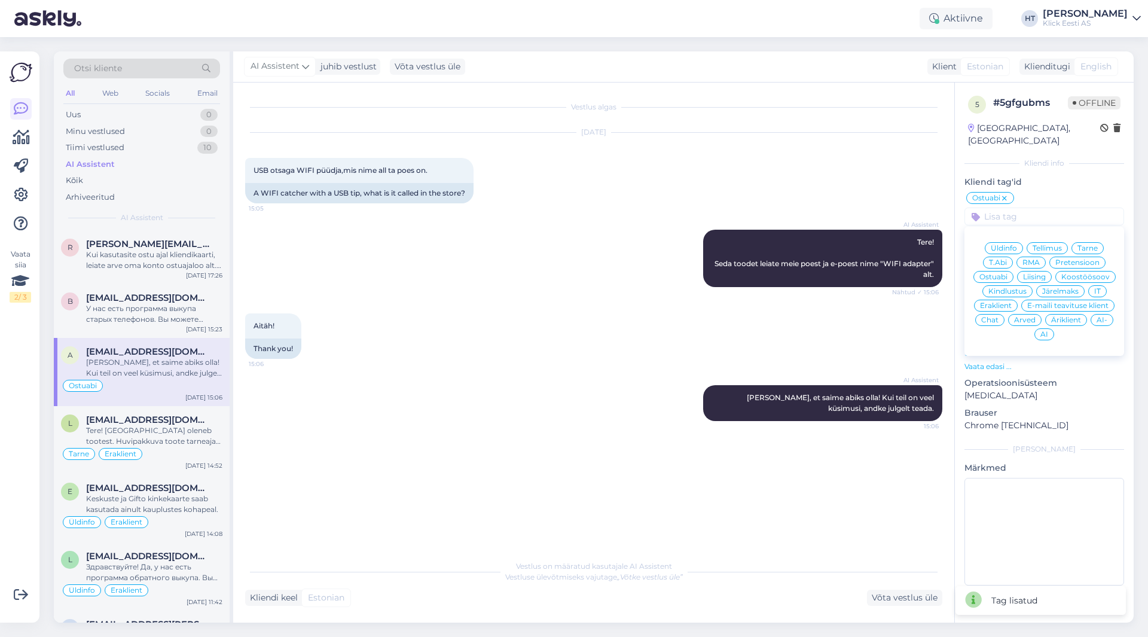
click at [1005, 300] on div "Eraklient" at bounding box center [996, 306] width 44 height 12
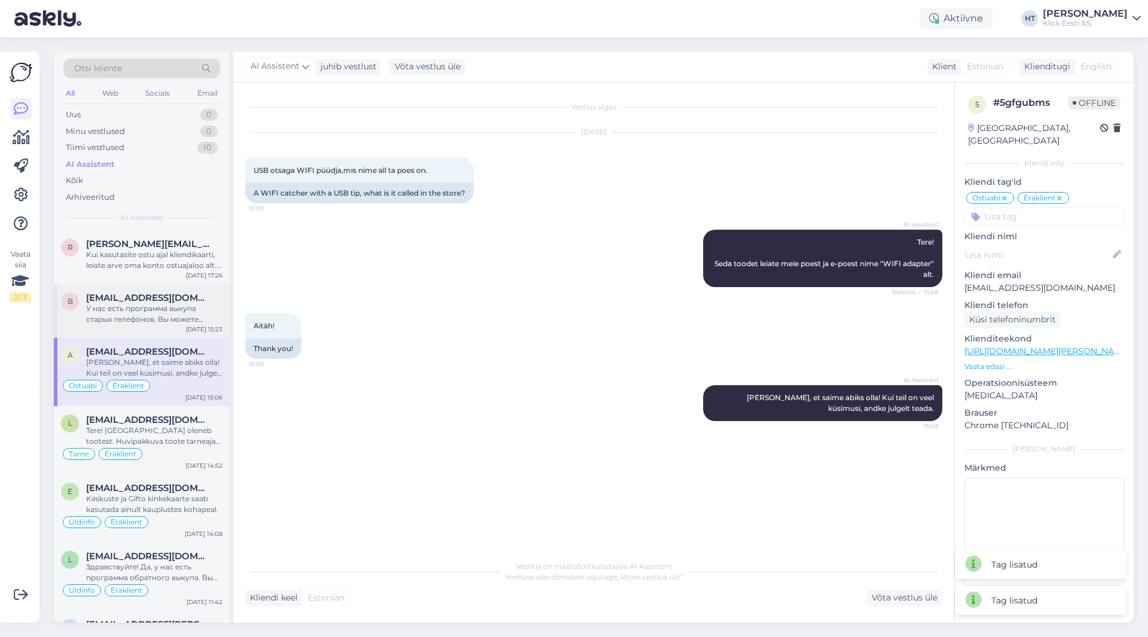
click at [187, 306] on div "У нас есть программа выкупа старых телефонов. Вы можете узнать ориентировочную …" at bounding box center [154, 314] width 136 height 22
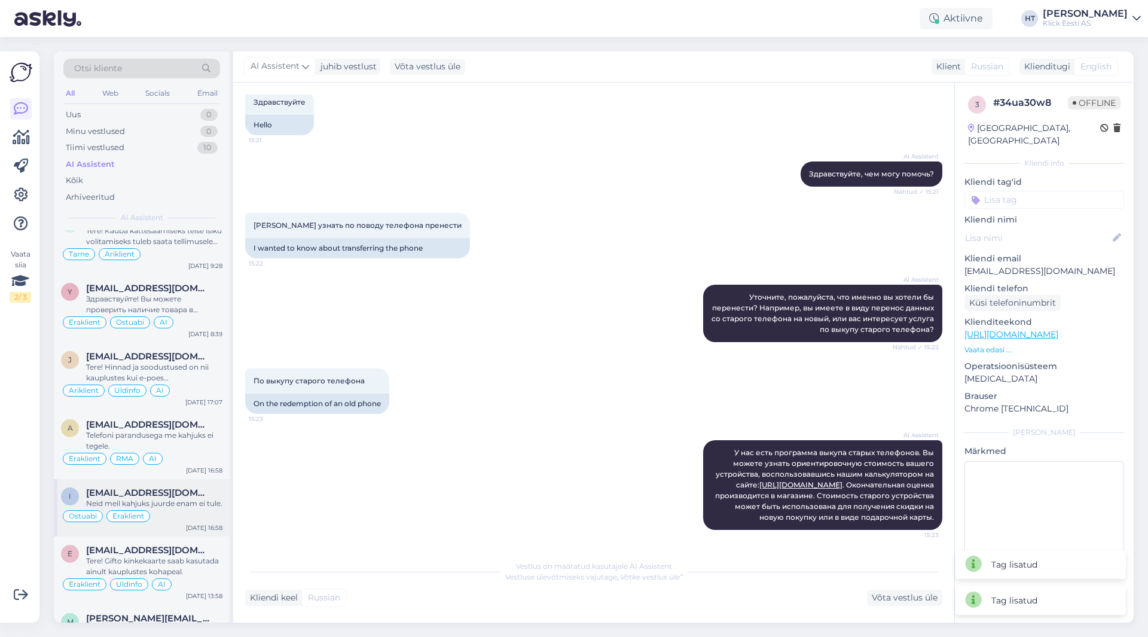
scroll to position [538, 0]
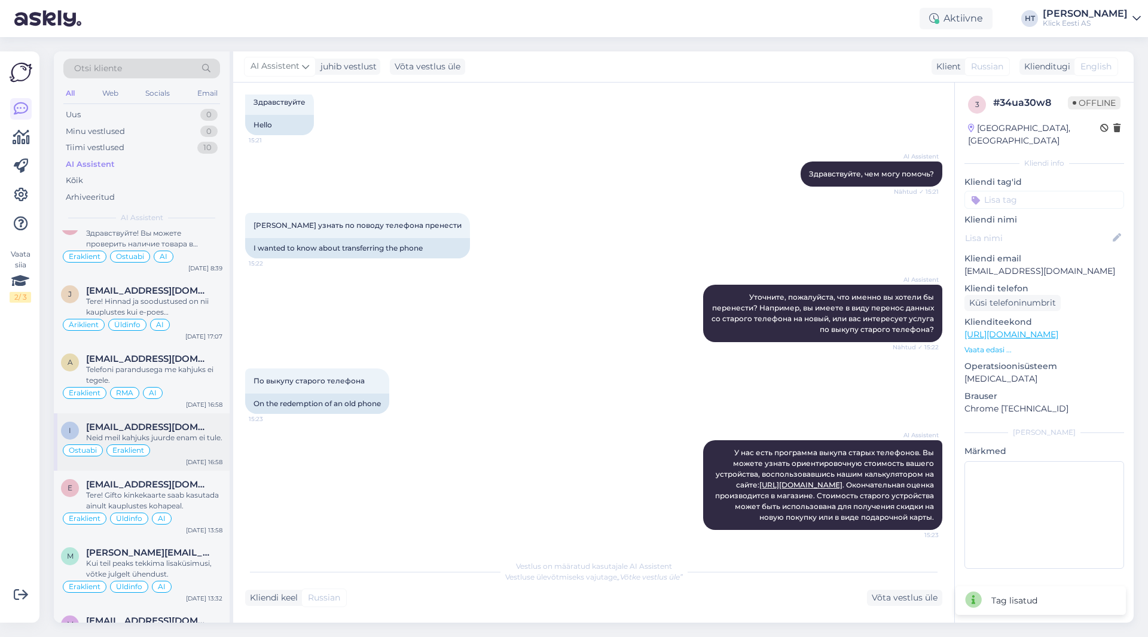
click at [179, 441] on div "Neid meil kahjuks juurde enam ei tule." at bounding box center [154, 437] width 136 height 11
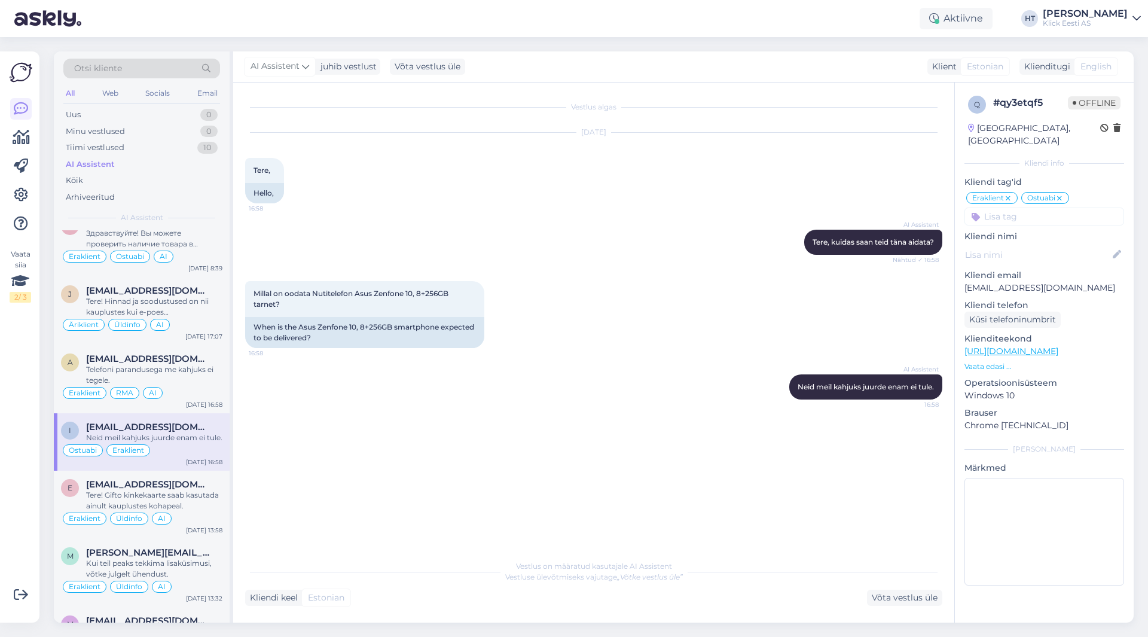
click at [1051, 207] on input at bounding box center [1044, 216] width 160 height 18
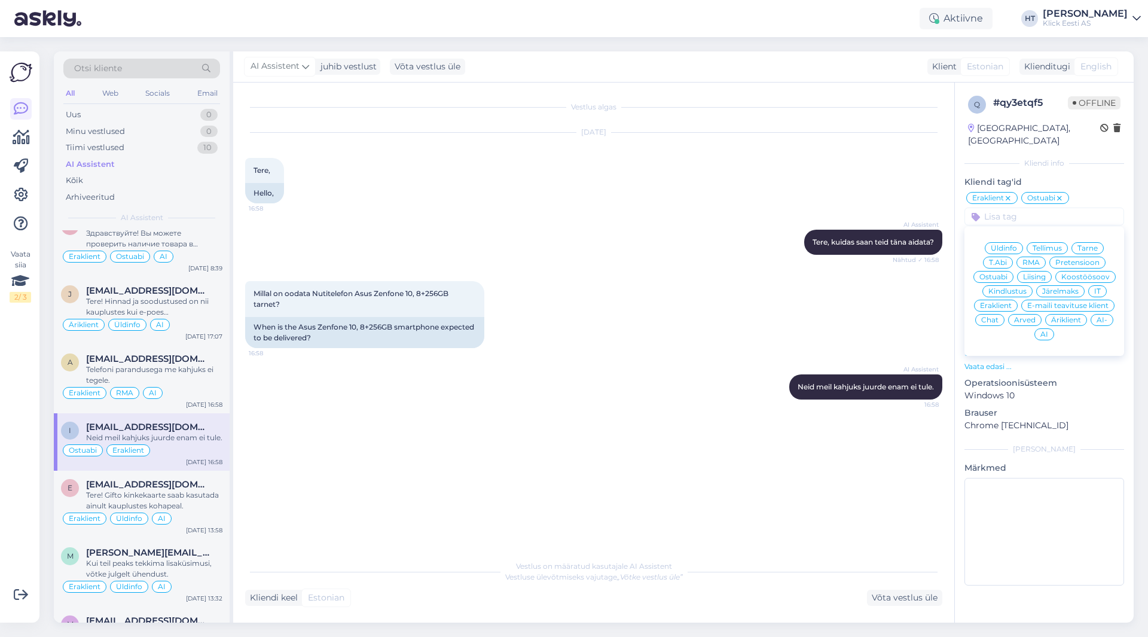
click at [1046, 331] on span "AI" at bounding box center [1044, 334] width 8 height 7
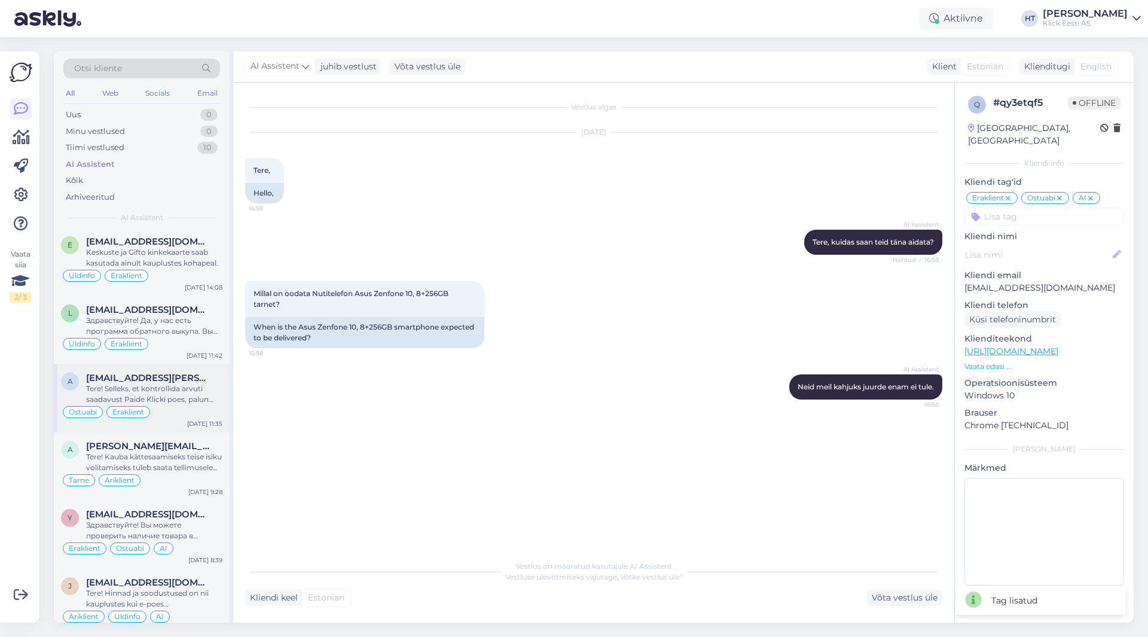
scroll to position [239, 0]
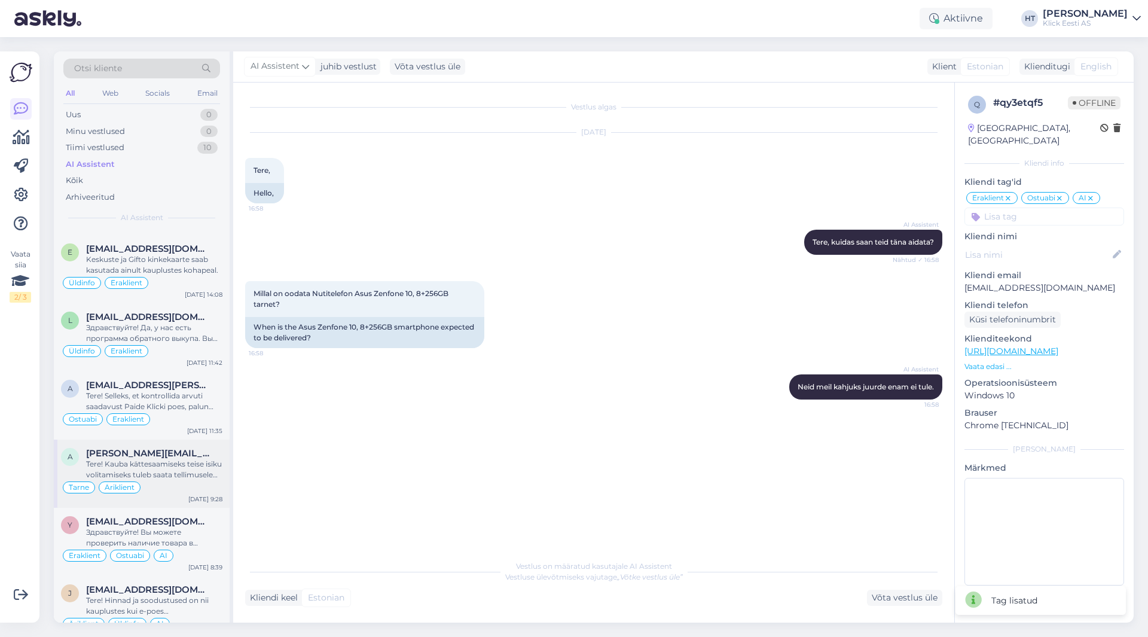
click at [182, 448] on div "[PERSON_NAME][EMAIL_ADDRESS][DOMAIN_NAME]" at bounding box center [154, 453] width 136 height 11
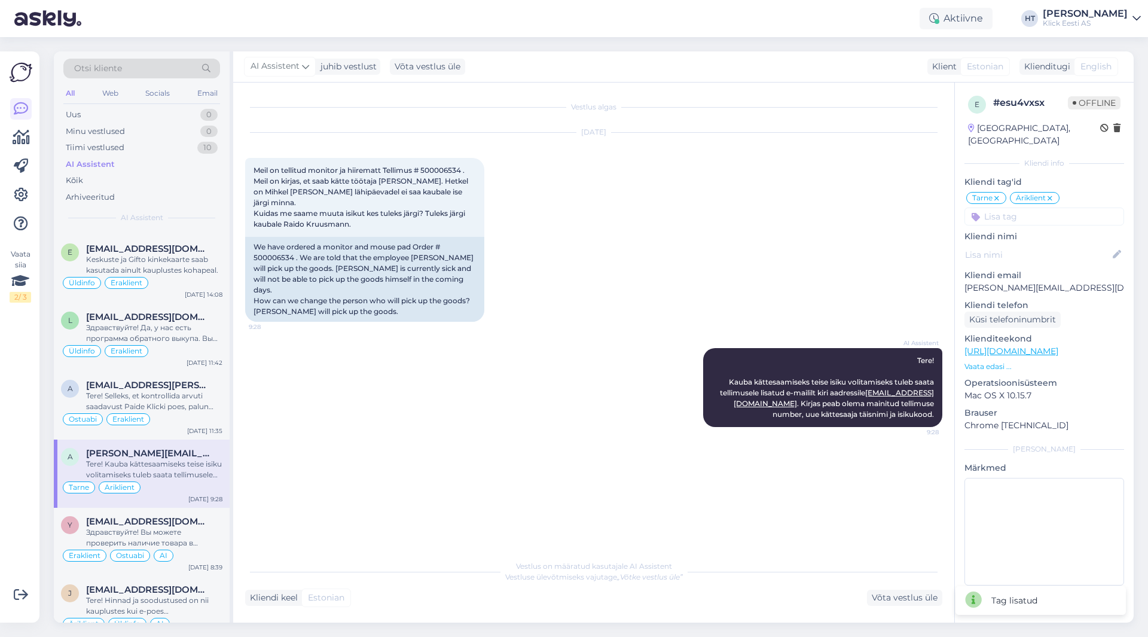
click at [1038, 207] on input at bounding box center [1044, 216] width 160 height 18
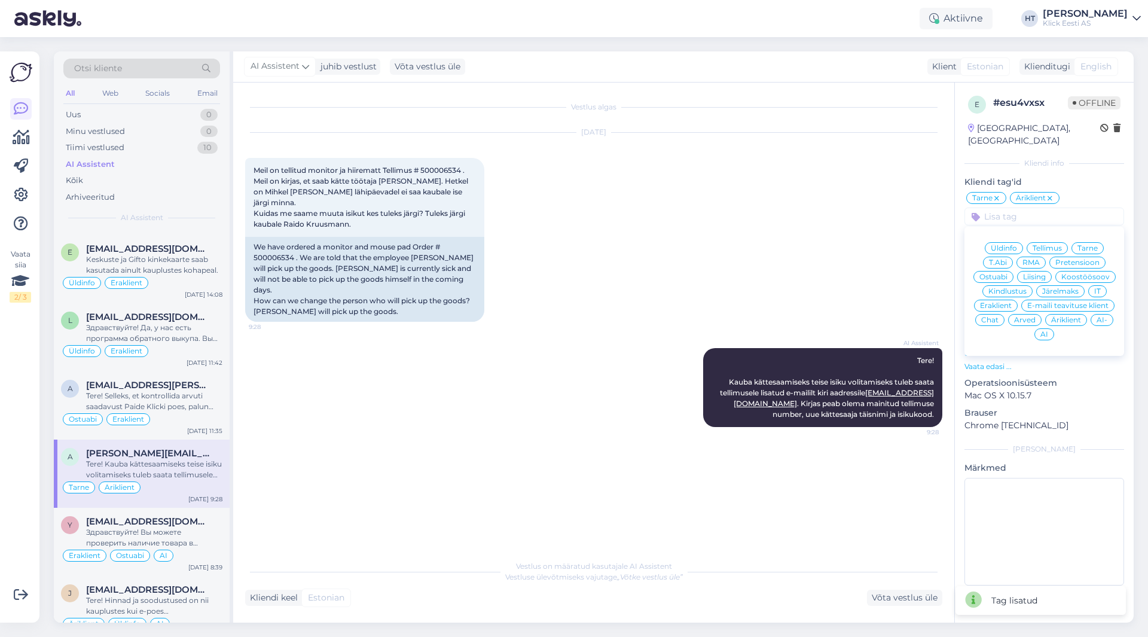
click at [1042, 328] on div "AI" at bounding box center [1044, 334] width 20 height 12
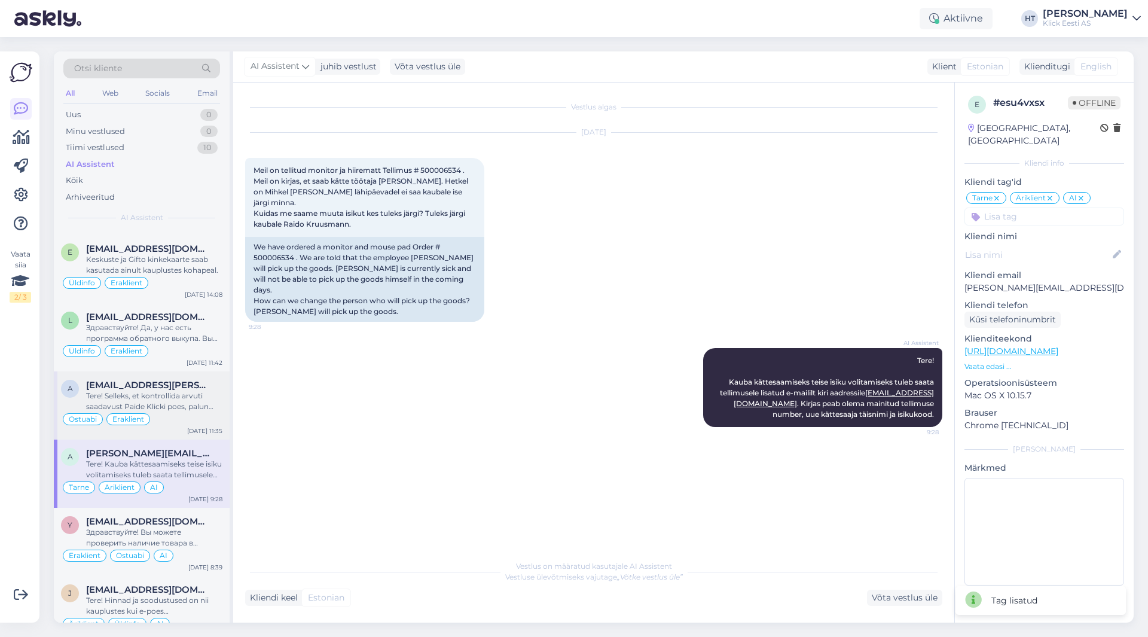
click at [197, 402] on div "Tere! Selleks, et kontrollida arvuti saadavust Paide Klicki poes, palun täpsust…" at bounding box center [154, 401] width 136 height 22
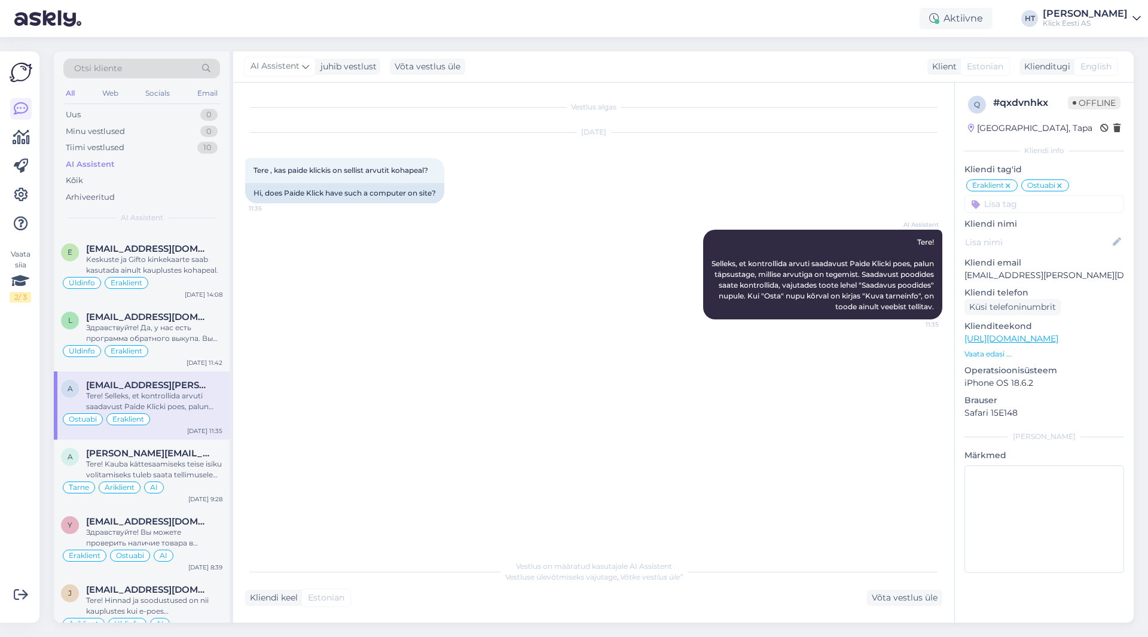
click at [1032, 205] on input at bounding box center [1044, 204] width 160 height 18
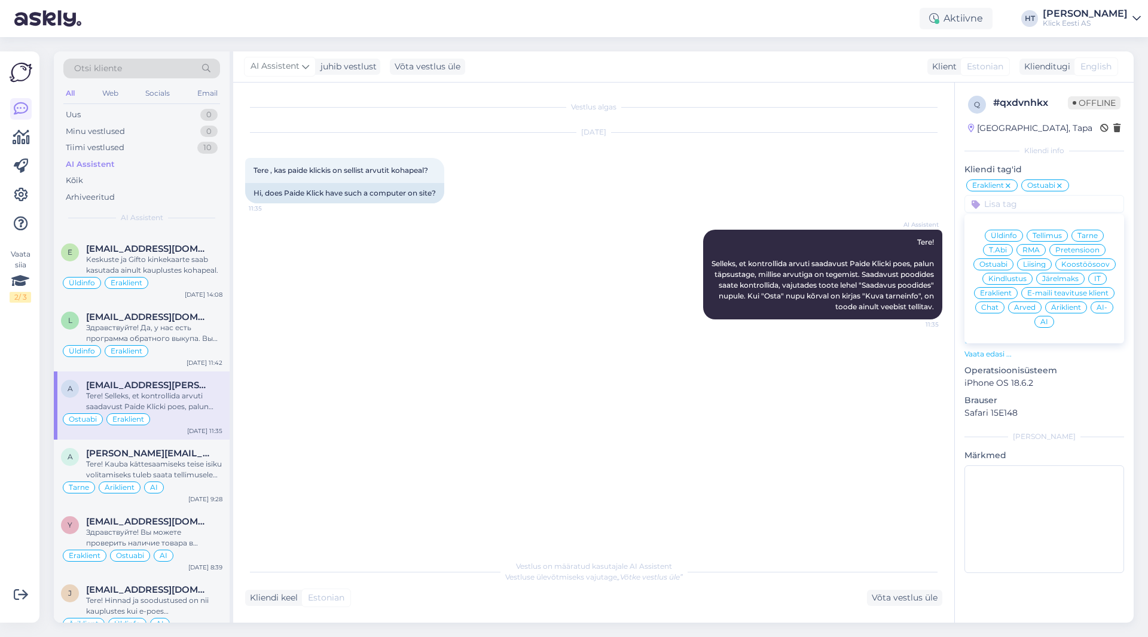
click at [1046, 320] on span "AI" at bounding box center [1044, 321] width 8 height 7
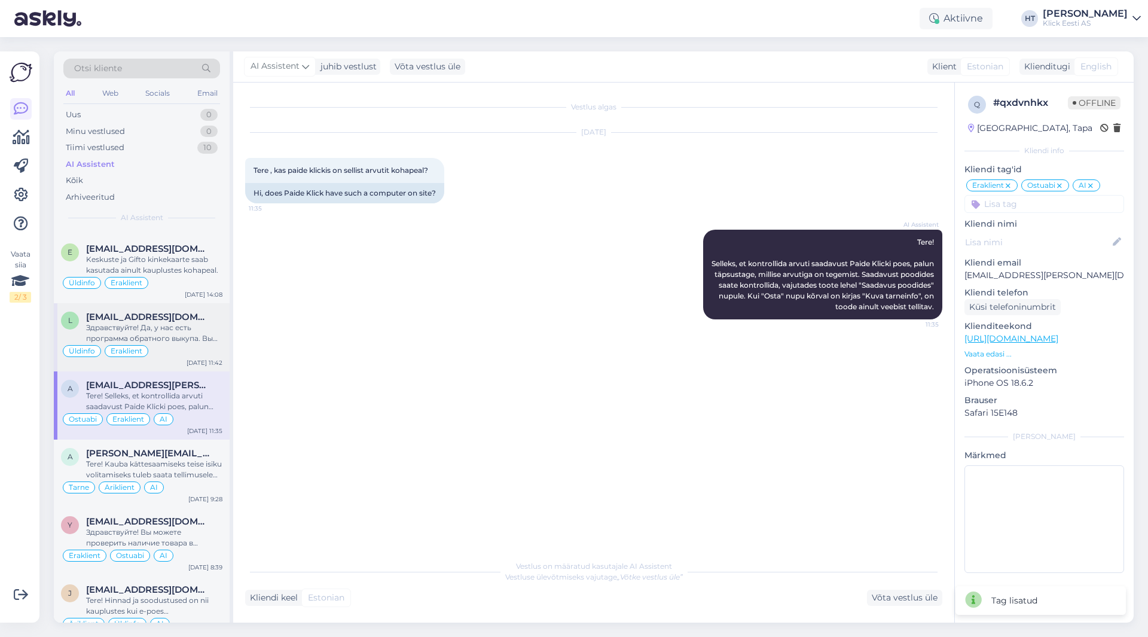
click at [147, 321] on span "[EMAIL_ADDRESS][DOMAIN_NAME]" at bounding box center [148, 317] width 124 height 11
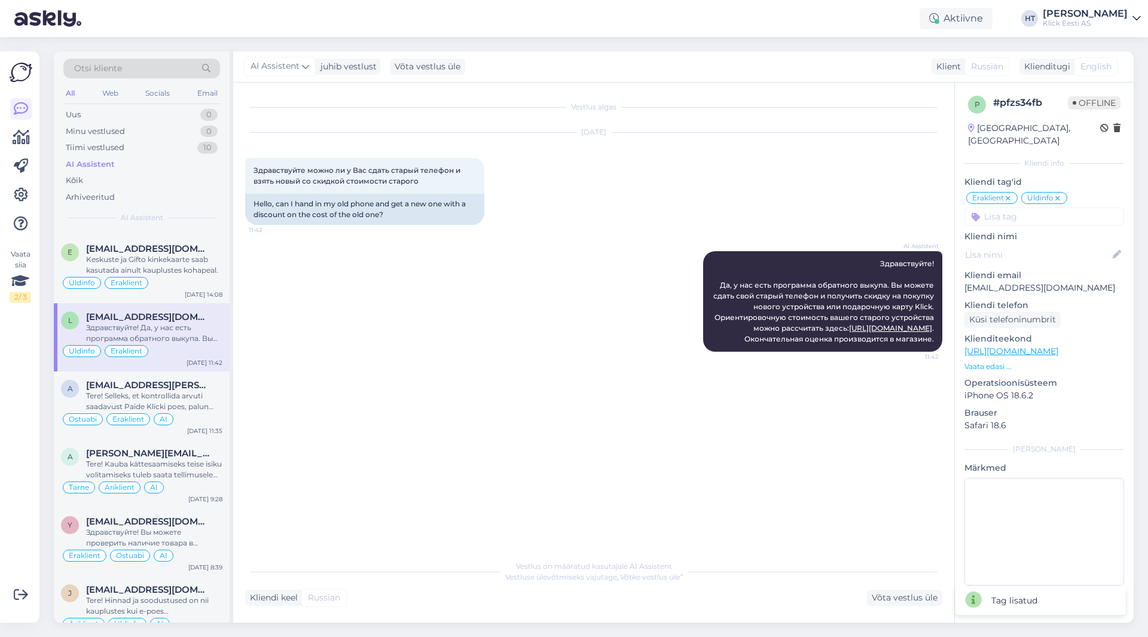
click at [1039, 209] on input at bounding box center [1044, 216] width 160 height 18
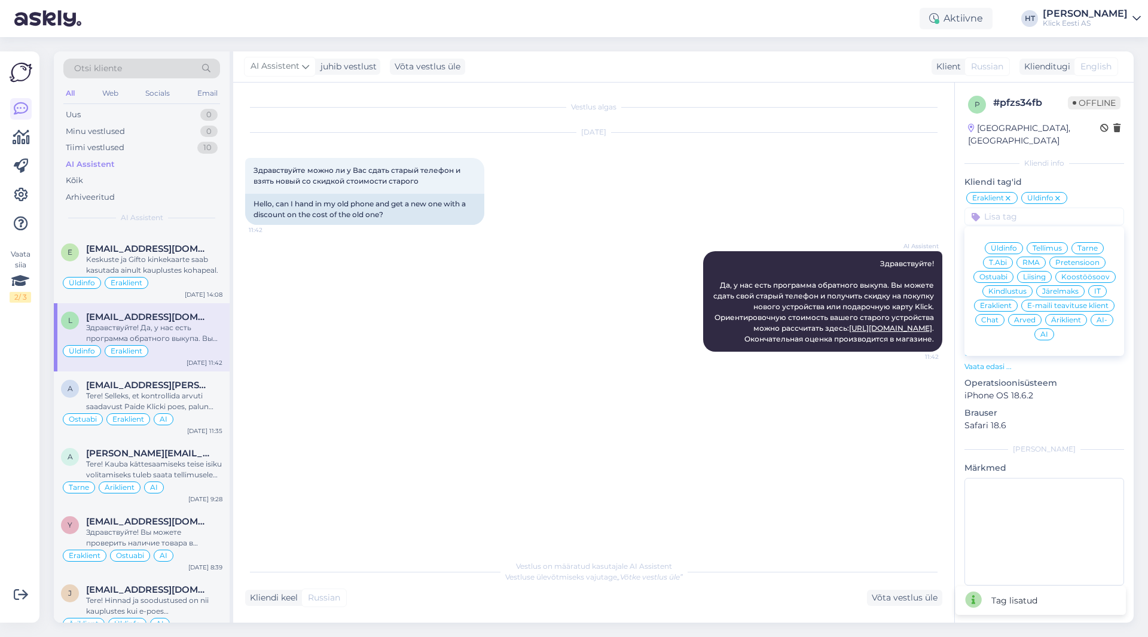
click at [1043, 331] on span "AI" at bounding box center [1044, 334] width 8 height 7
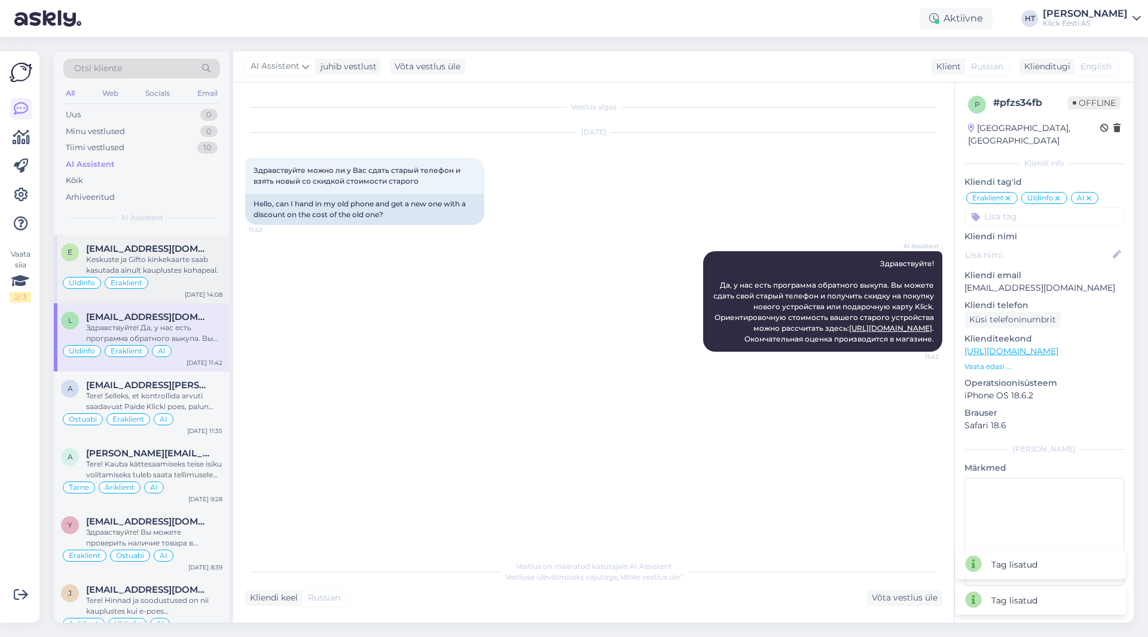
click at [147, 278] on div "Üldinfo Eraklient" at bounding box center [141, 283] width 161 height 14
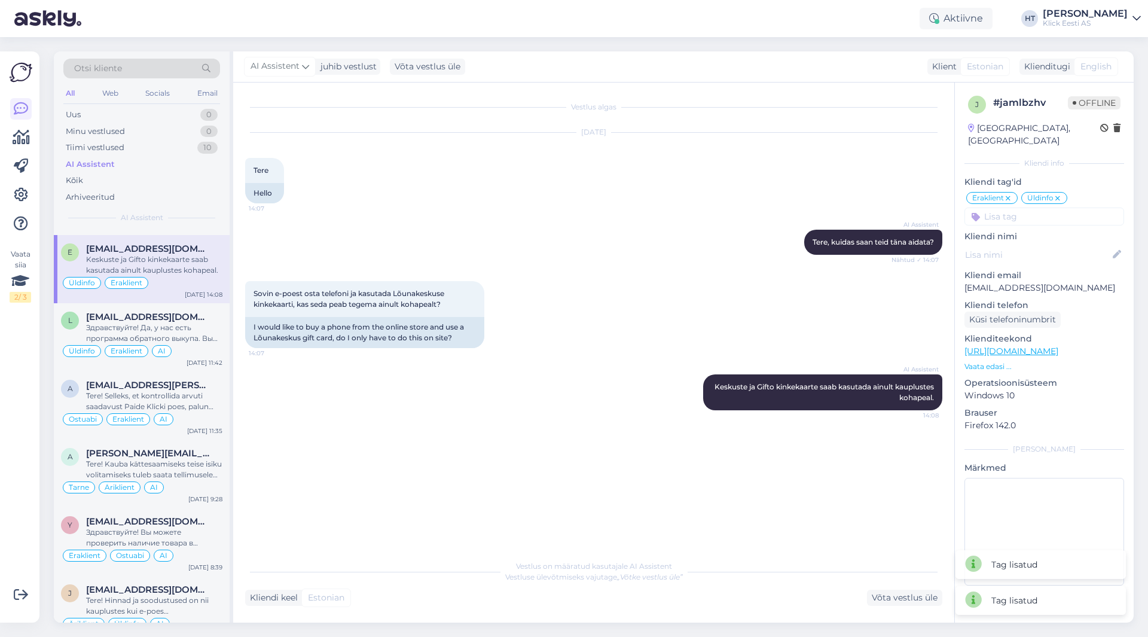
click at [1022, 207] on input at bounding box center [1044, 216] width 160 height 18
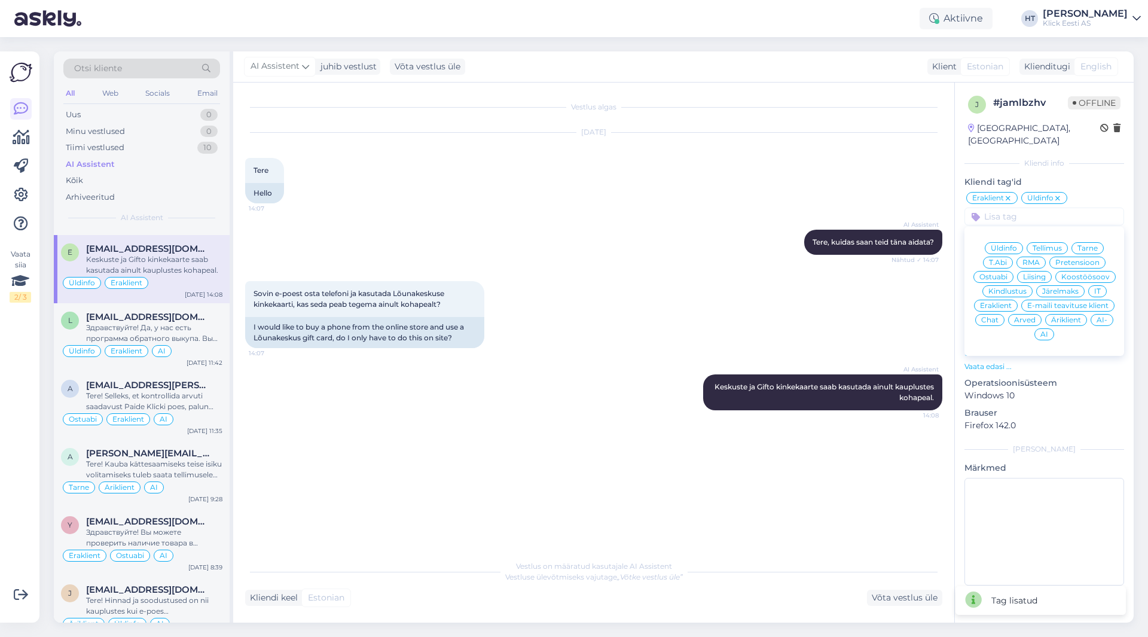
click at [1044, 331] on span "AI" at bounding box center [1044, 334] width 8 height 7
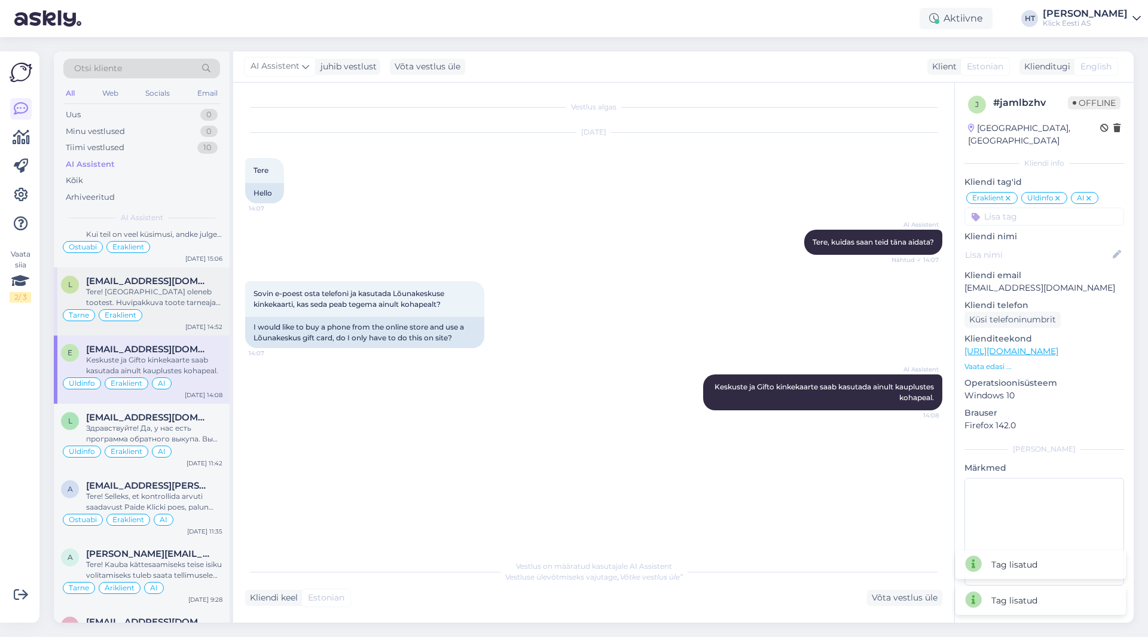
scroll to position [120, 0]
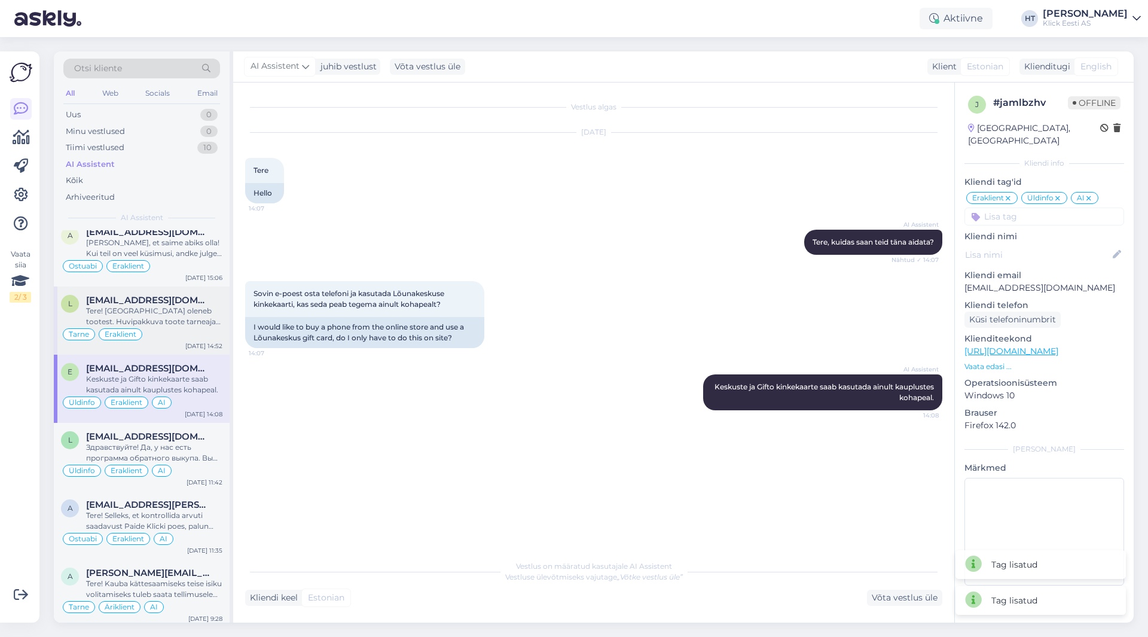
click at [166, 304] on span "[EMAIL_ADDRESS][DOMAIN_NAME]" at bounding box center [148, 300] width 124 height 11
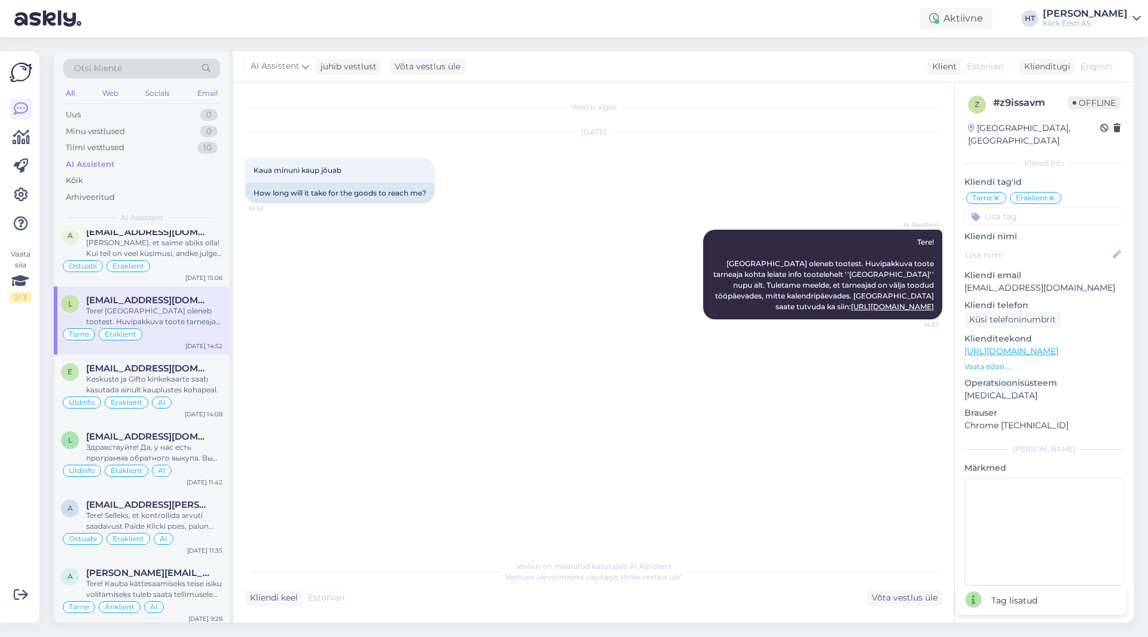
click at [1027, 207] on input at bounding box center [1044, 216] width 160 height 18
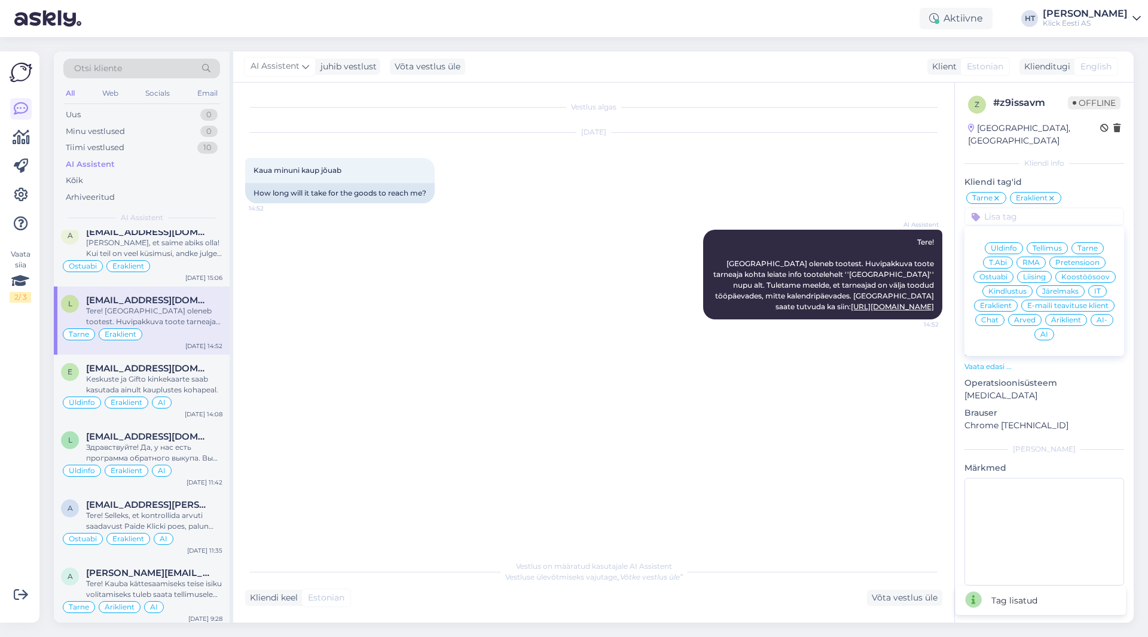
click at [1049, 328] on div "AI" at bounding box center [1044, 334] width 20 height 12
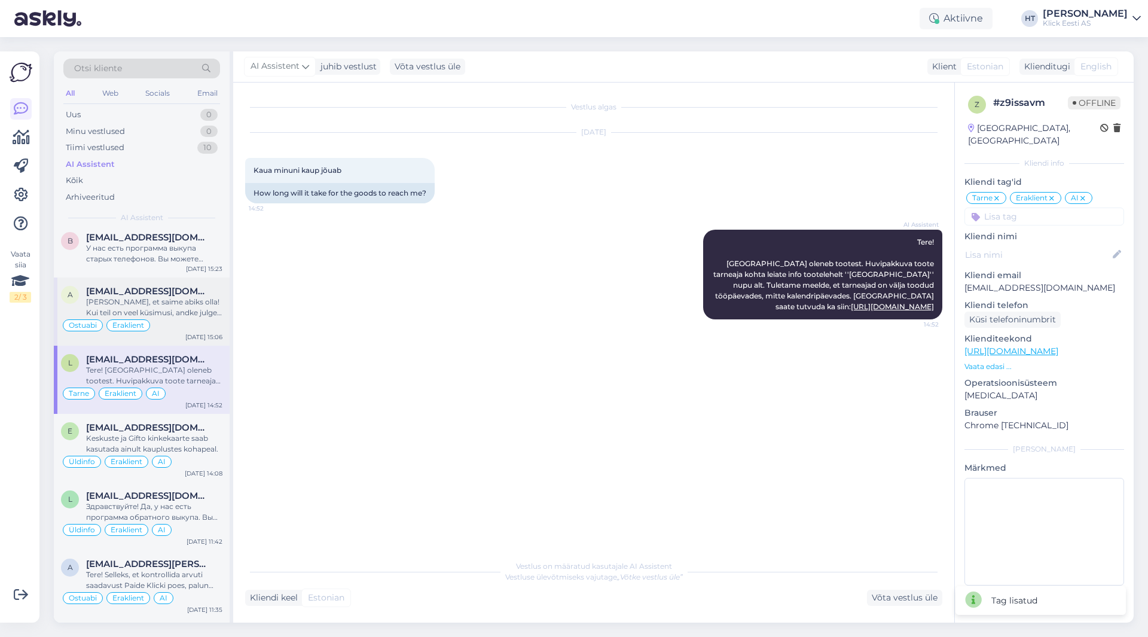
scroll to position [60, 0]
click at [166, 325] on div "Ostuabi Eraklient" at bounding box center [141, 326] width 161 height 14
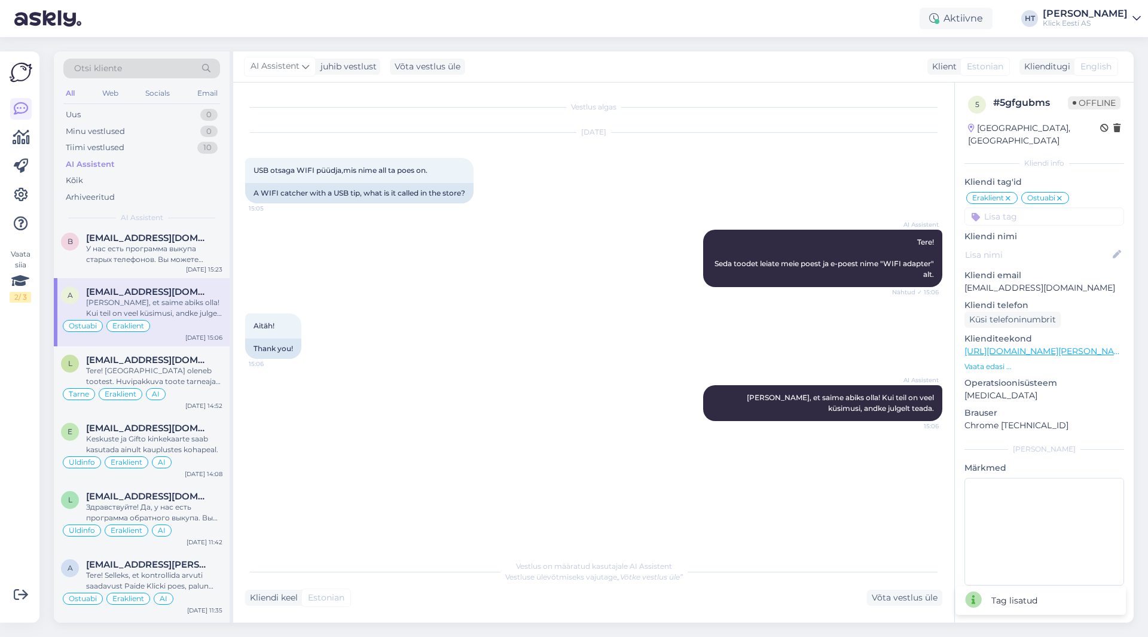
click at [1031, 207] on input at bounding box center [1044, 216] width 160 height 18
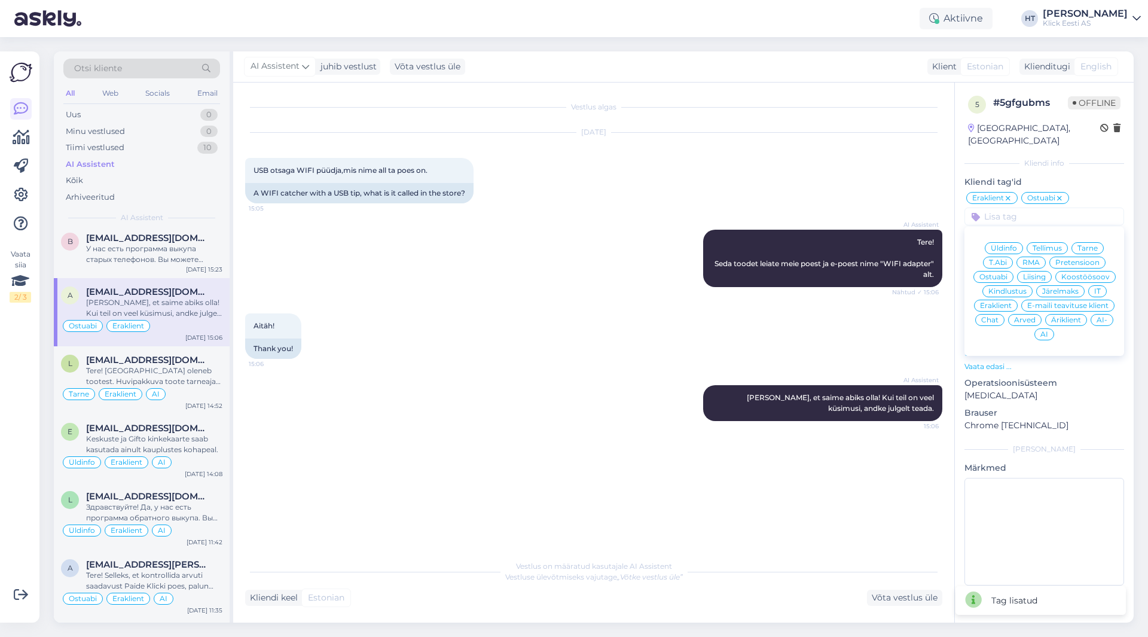
click at [1045, 331] on span "AI" at bounding box center [1044, 334] width 8 height 7
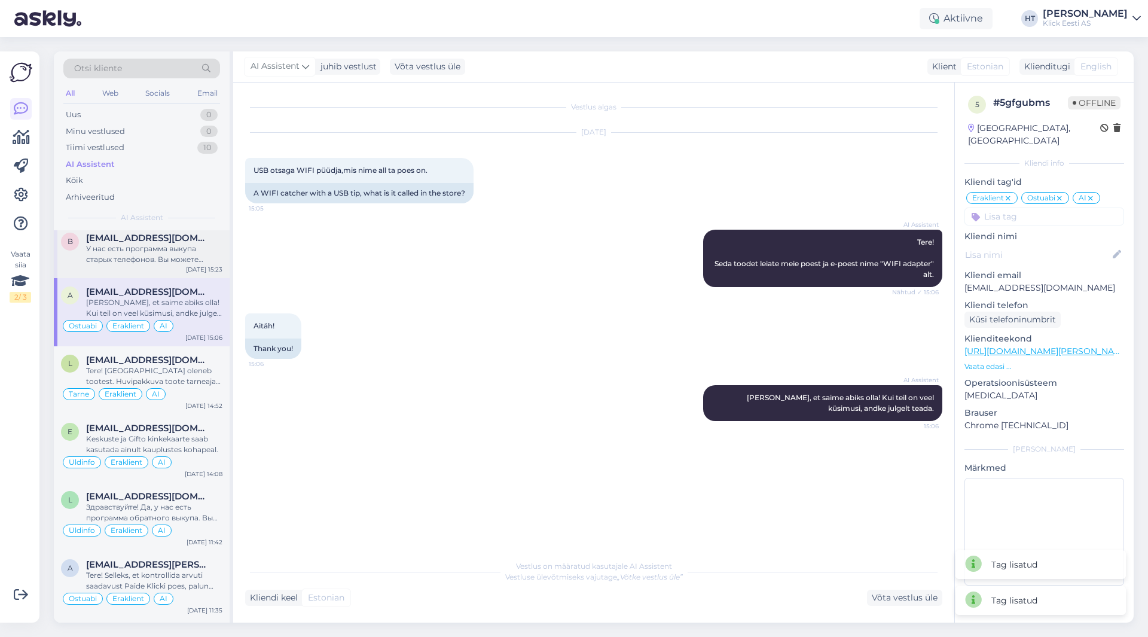
click at [145, 252] on div "У нас есть программа выкупа старых телефонов. Вы можете узнать ориентировочную …" at bounding box center [154, 254] width 136 height 22
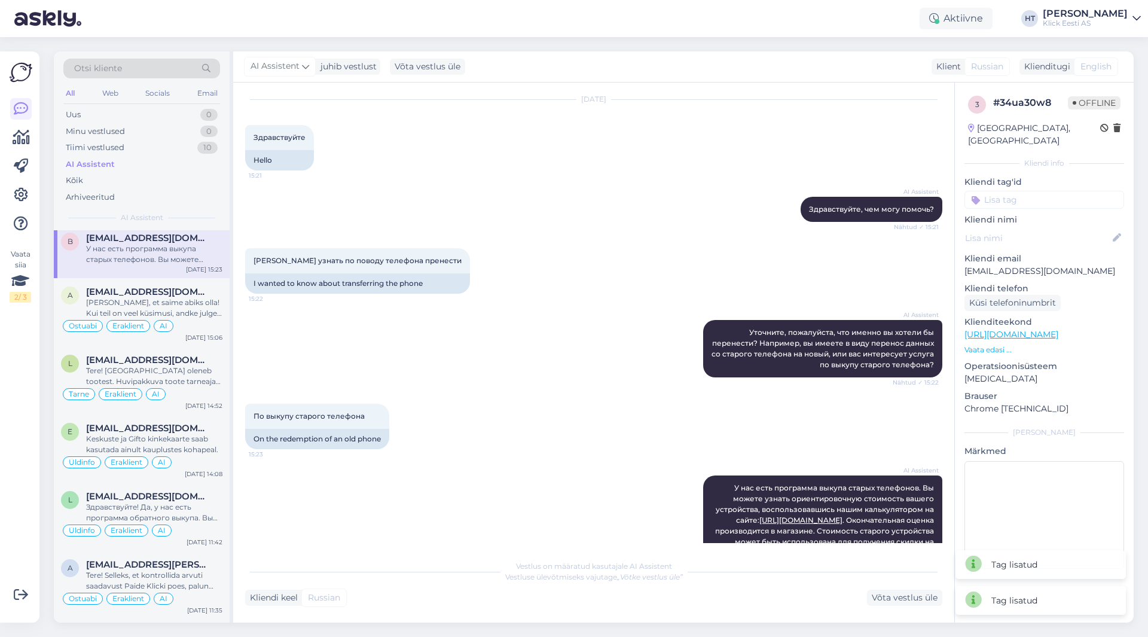
scroll to position [19, 0]
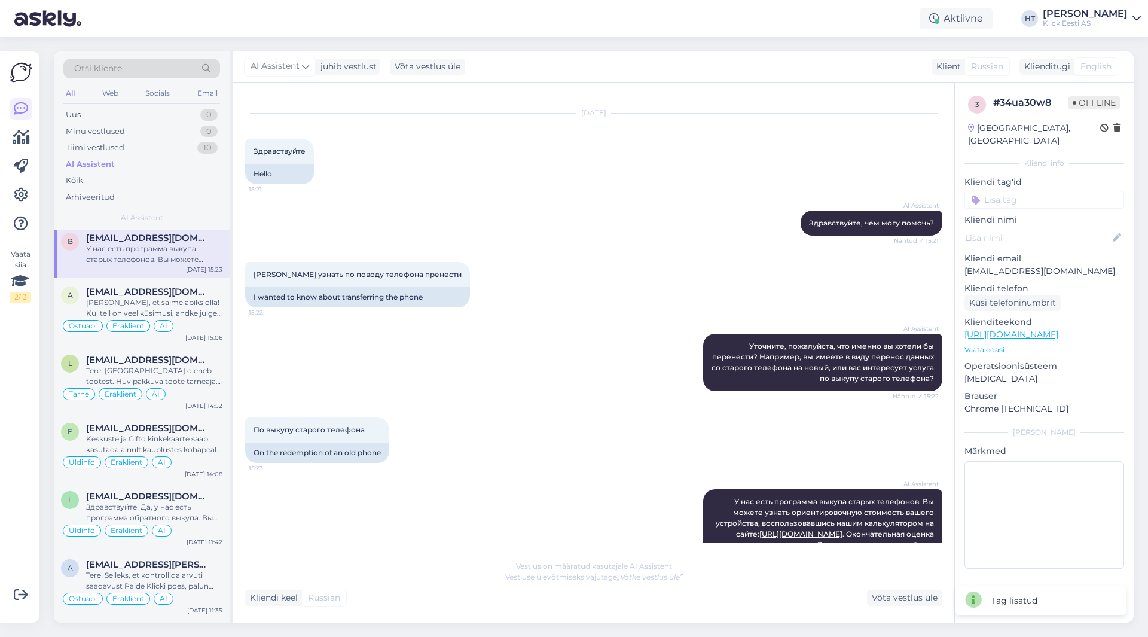
click at [1026, 191] on input at bounding box center [1044, 200] width 160 height 18
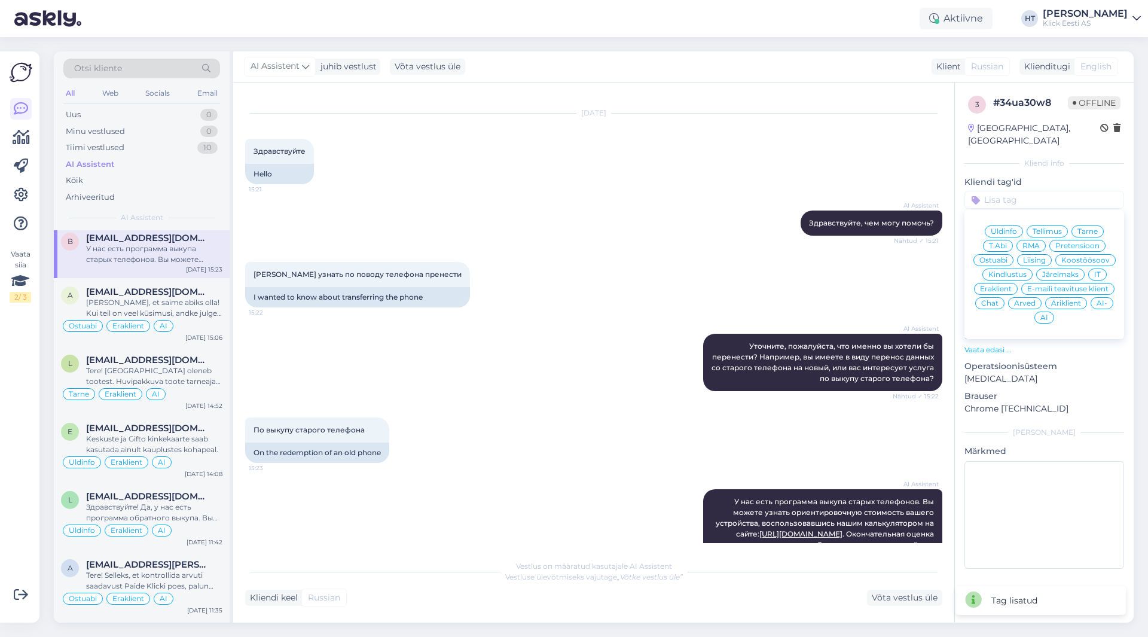
click at [1011, 228] on span "Üldinfo" at bounding box center [1004, 231] width 26 height 7
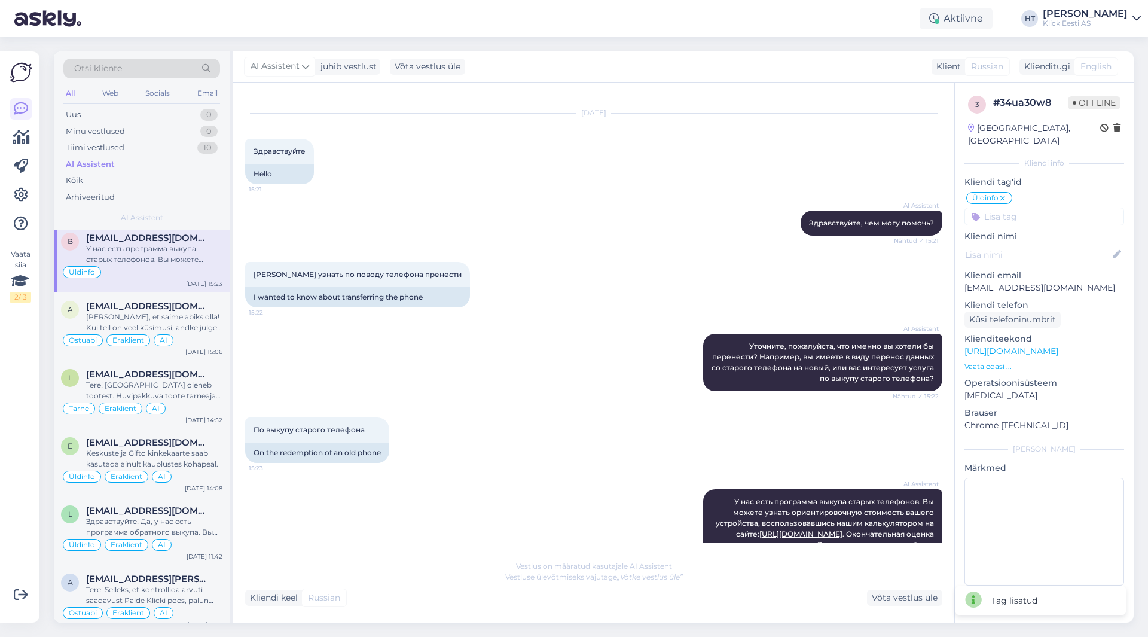
click at [1021, 209] on input at bounding box center [1044, 216] width 160 height 18
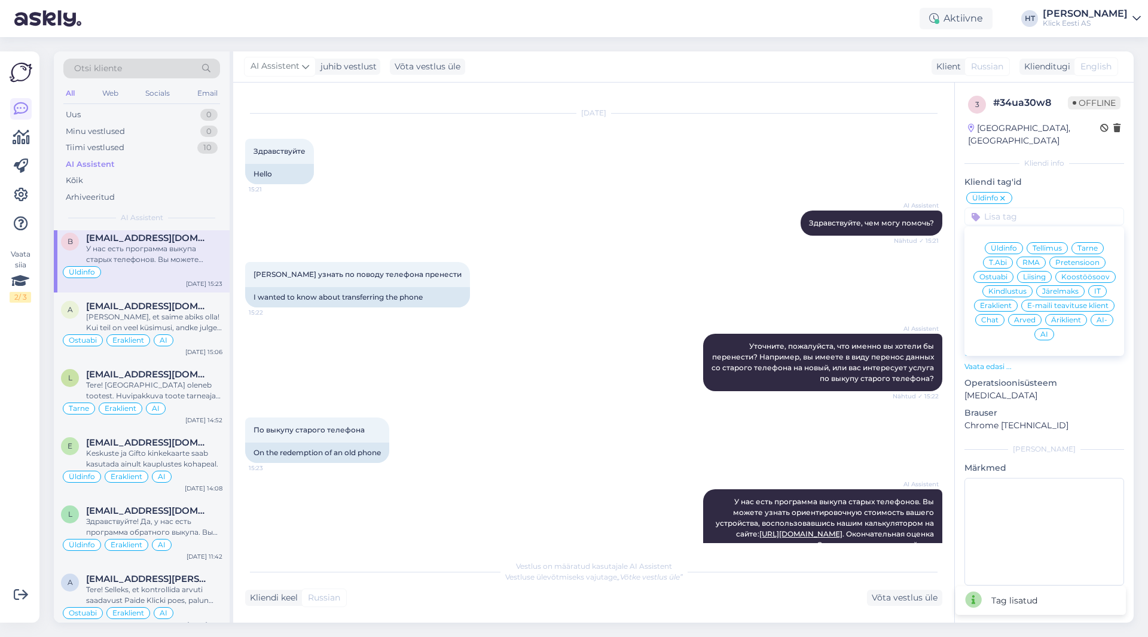
click at [1001, 302] on span "Eraklient" at bounding box center [996, 305] width 32 height 7
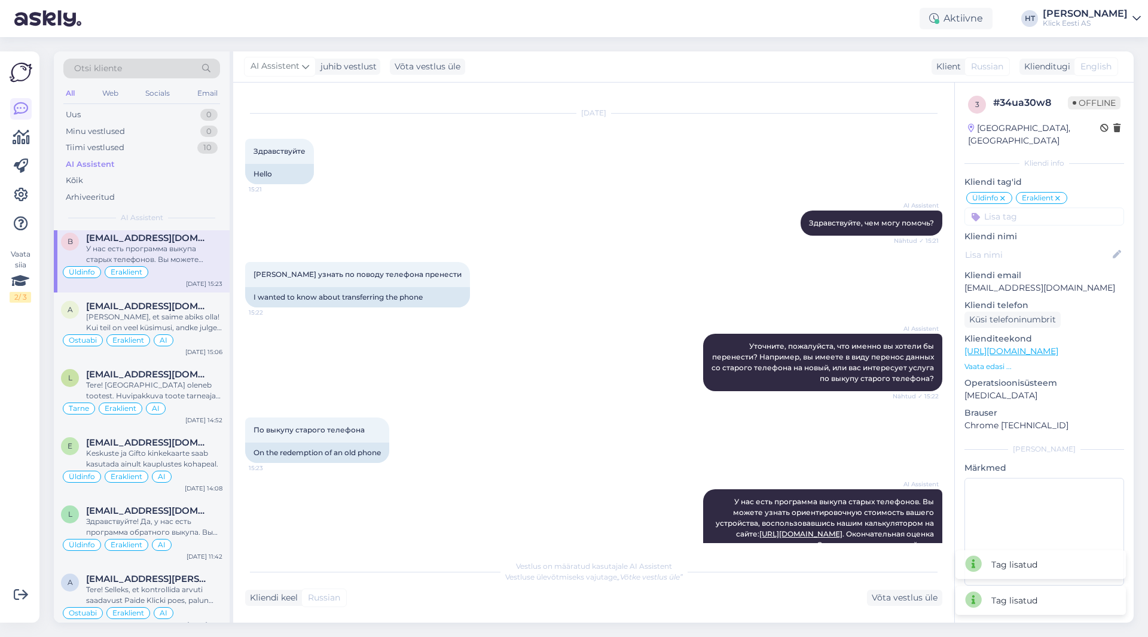
click at [1025, 207] on input at bounding box center [1044, 216] width 160 height 18
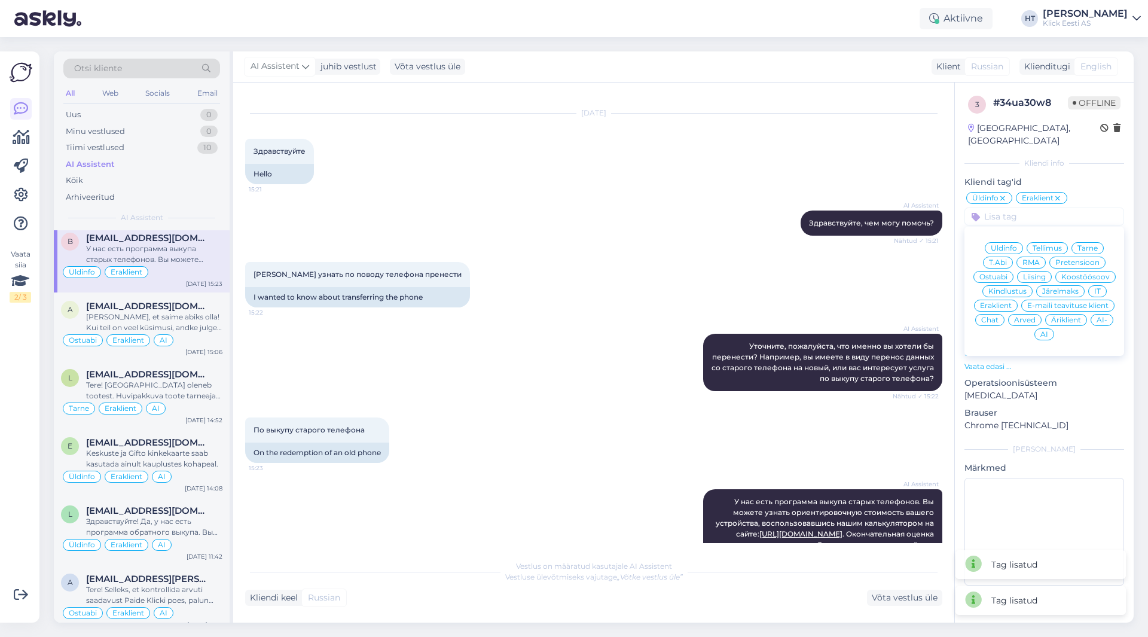
click at [1040, 328] on div "AI" at bounding box center [1044, 334] width 20 height 12
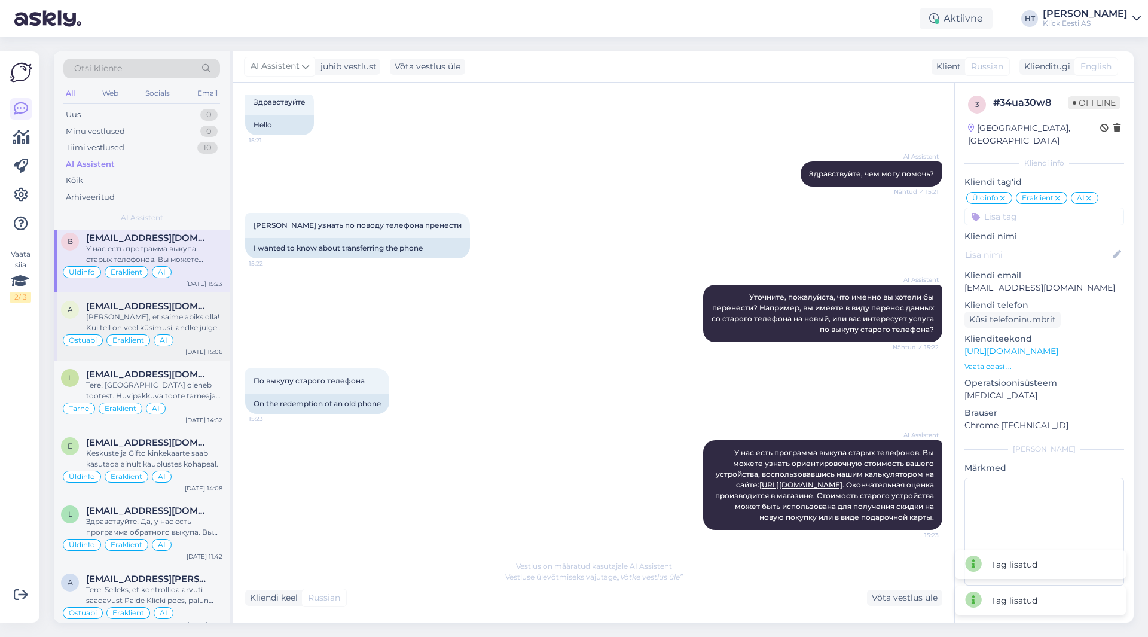
scroll to position [0, 0]
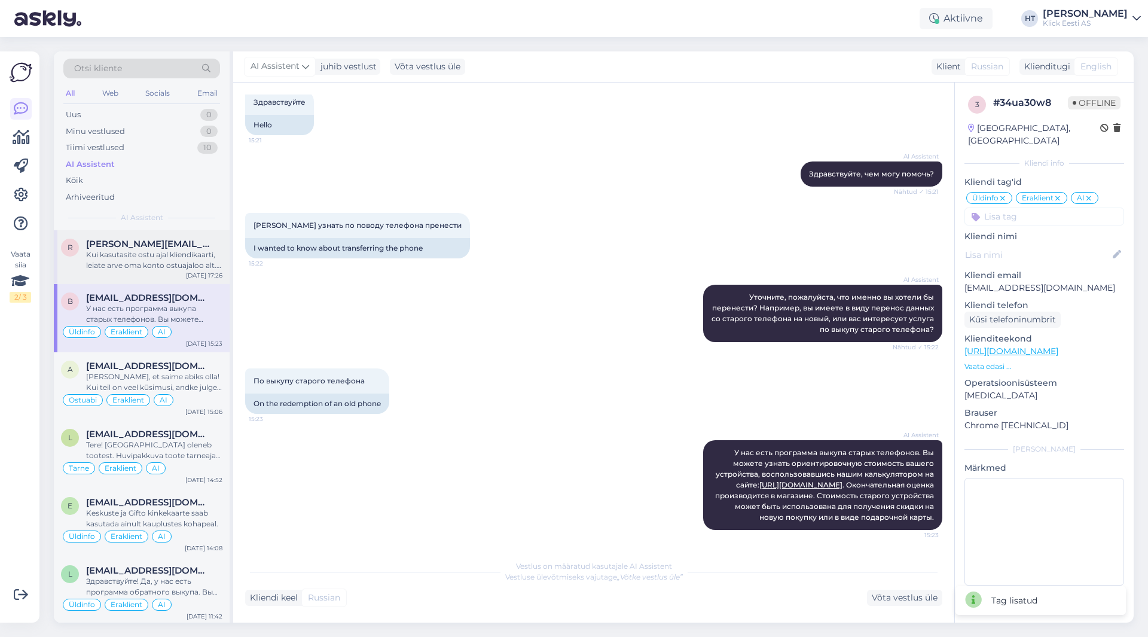
click at [188, 260] on div "Kui kasutasite ostu ajal kliendikaarti, leiate arve oma konto ostuajaloo alt. K…" at bounding box center [154, 260] width 136 height 22
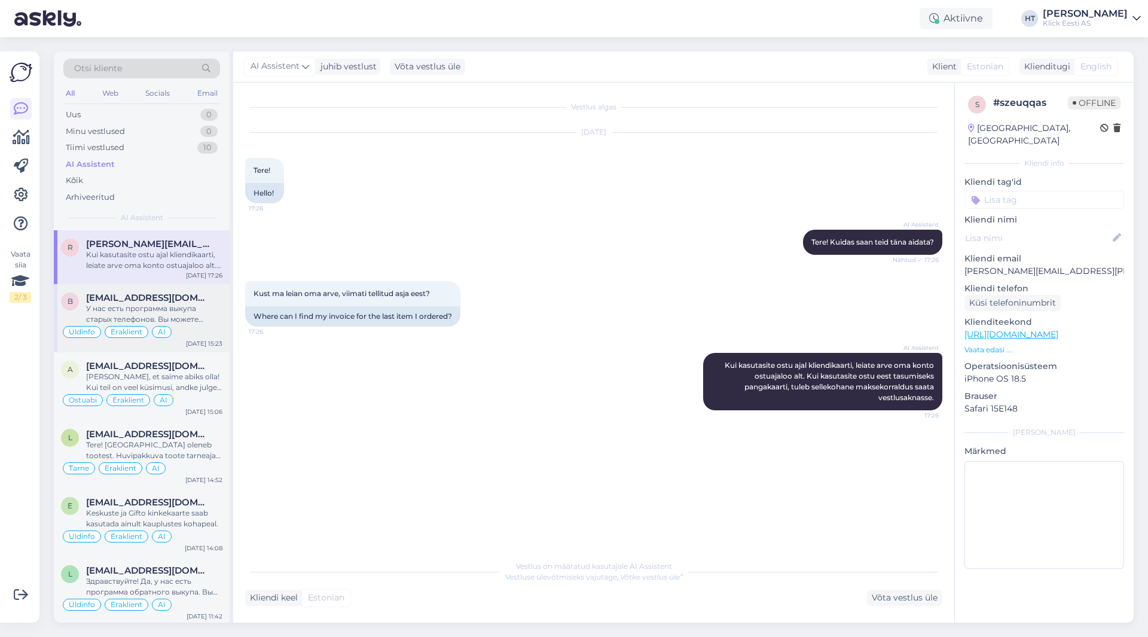
click at [189, 315] on div "У нас есть программа выкупа старых телефонов. Вы можете узнать ориентировочную …" at bounding box center [154, 314] width 136 height 22
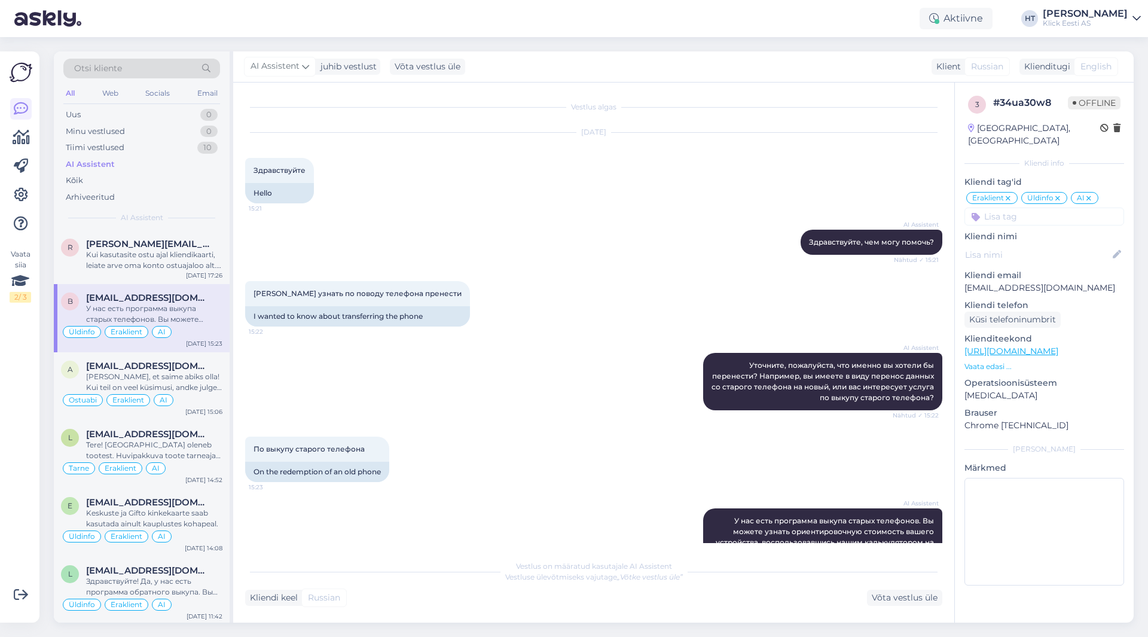
scroll to position [79, 0]
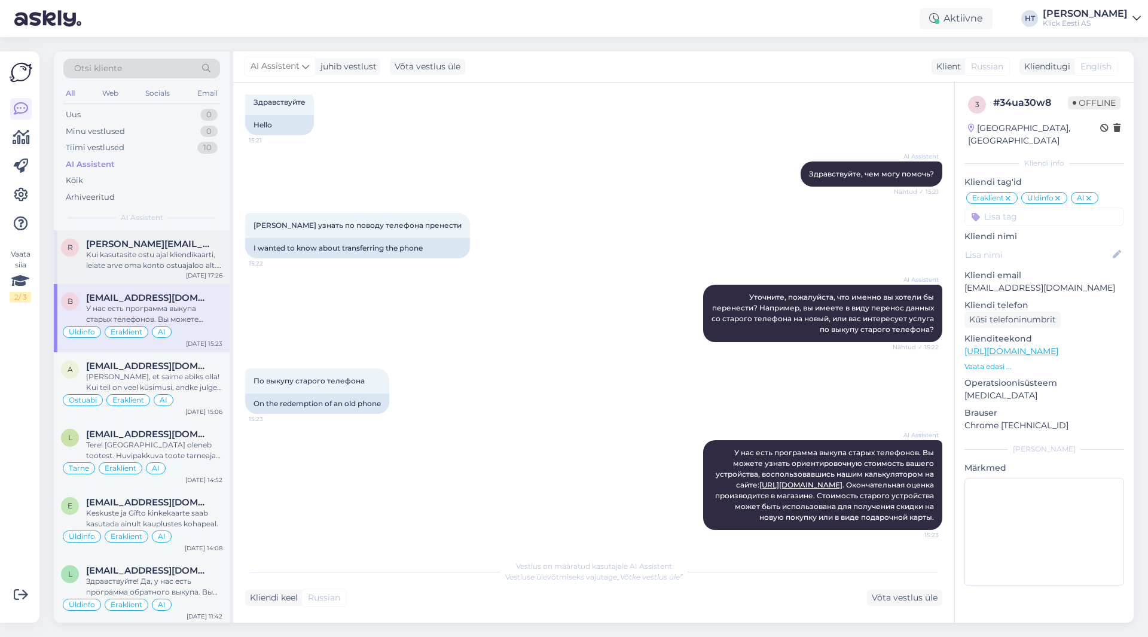
click at [191, 260] on div "Kui kasutasite ostu ajal kliendikaarti, leiate arve oma konto ostuajaloo alt. K…" at bounding box center [154, 260] width 136 height 22
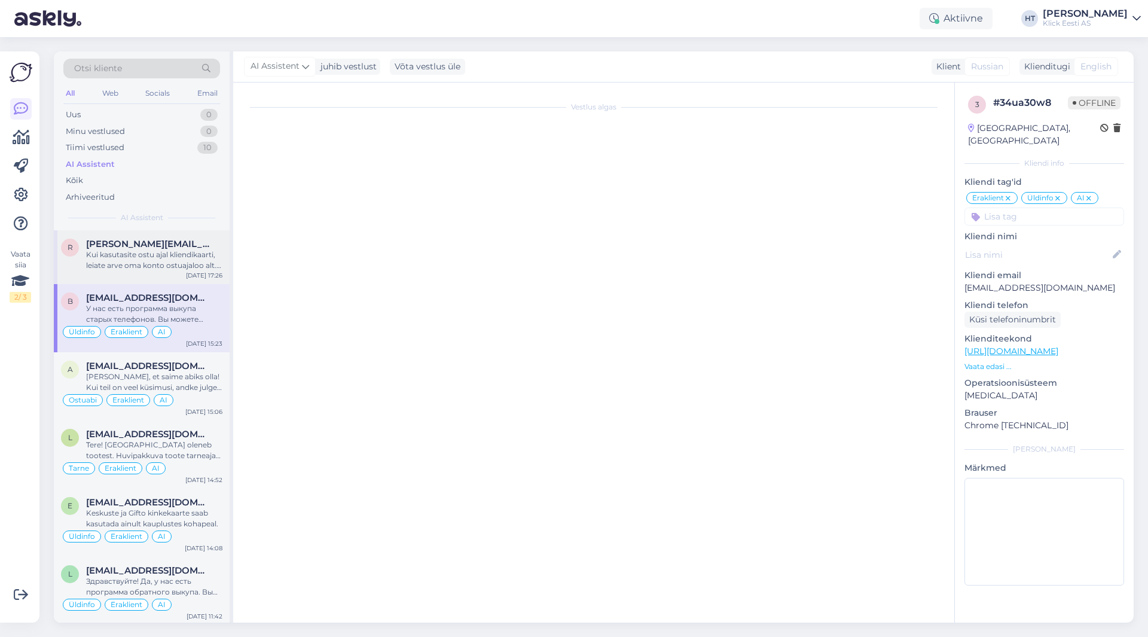
scroll to position [0, 0]
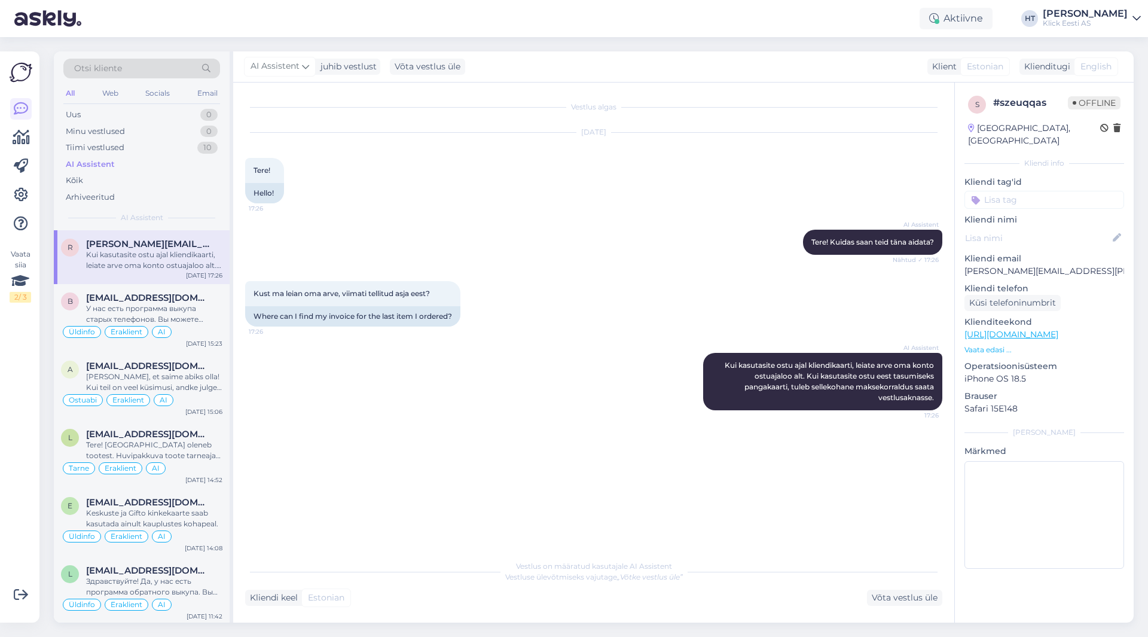
click at [1016, 191] on input at bounding box center [1044, 200] width 160 height 18
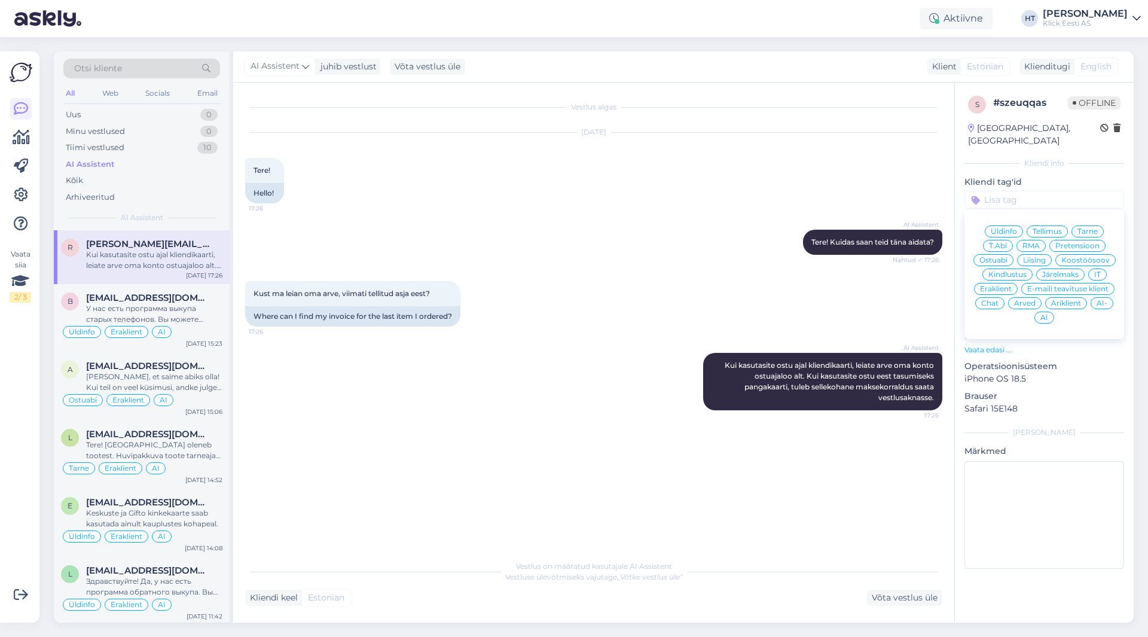
click at [1021, 300] on span "Arved" at bounding box center [1025, 303] width 22 height 7
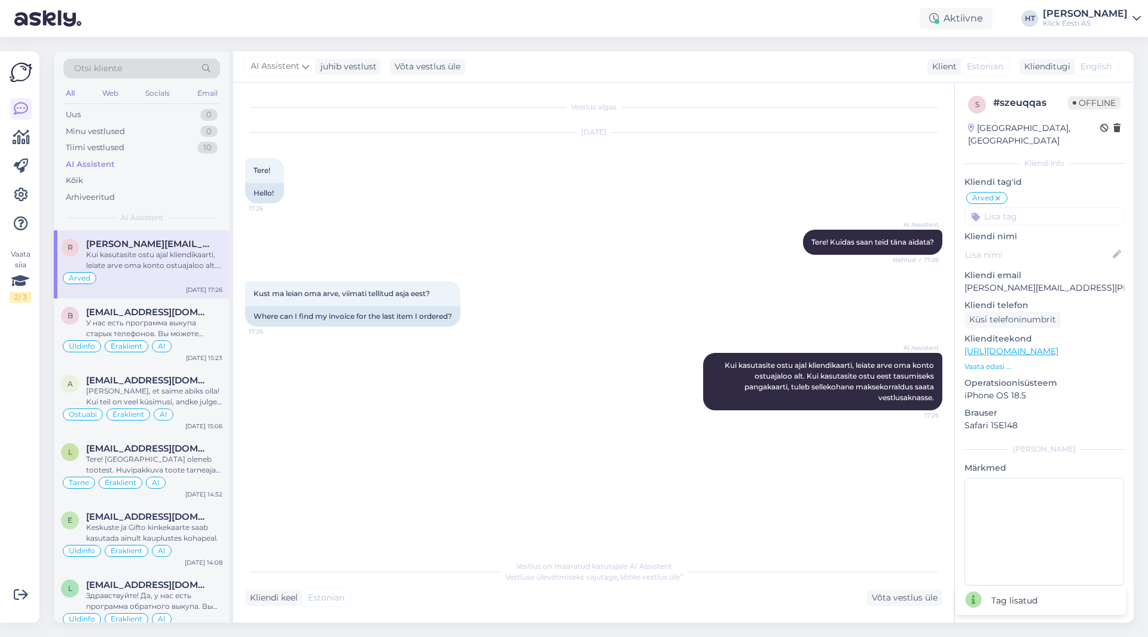
click at [1030, 207] on input at bounding box center [1044, 216] width 160 height 18
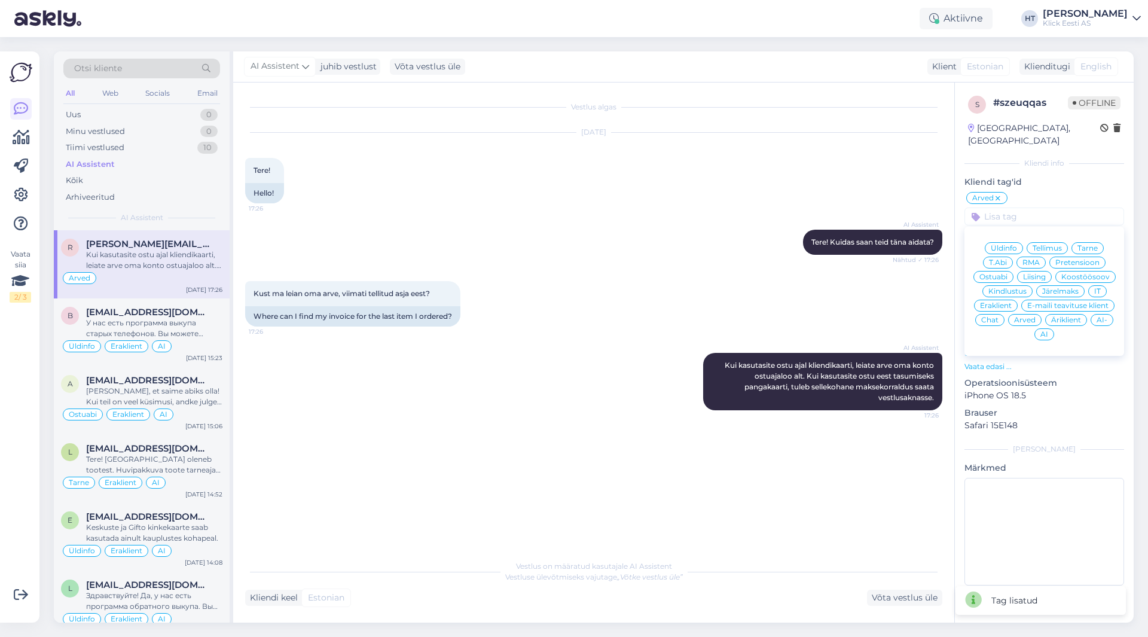
click at [1005, 300] on div "Eraklient" at bounding box center [996, 306] width 44 height 12
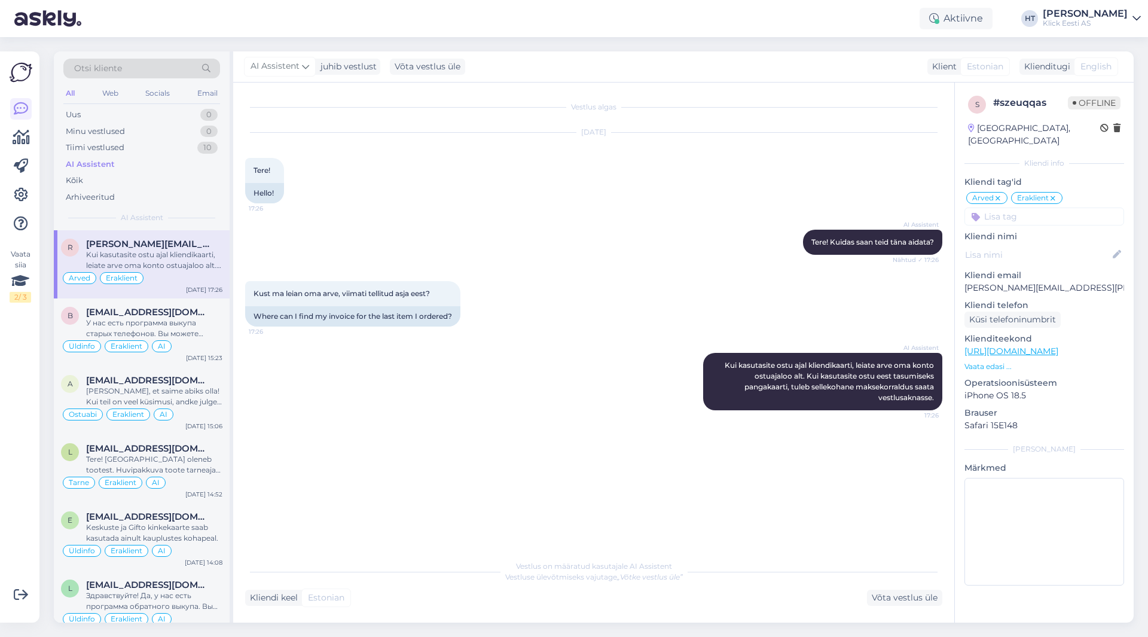
click at [1036, 207] on input at bounding box center [1044, 216] width 160 height 18
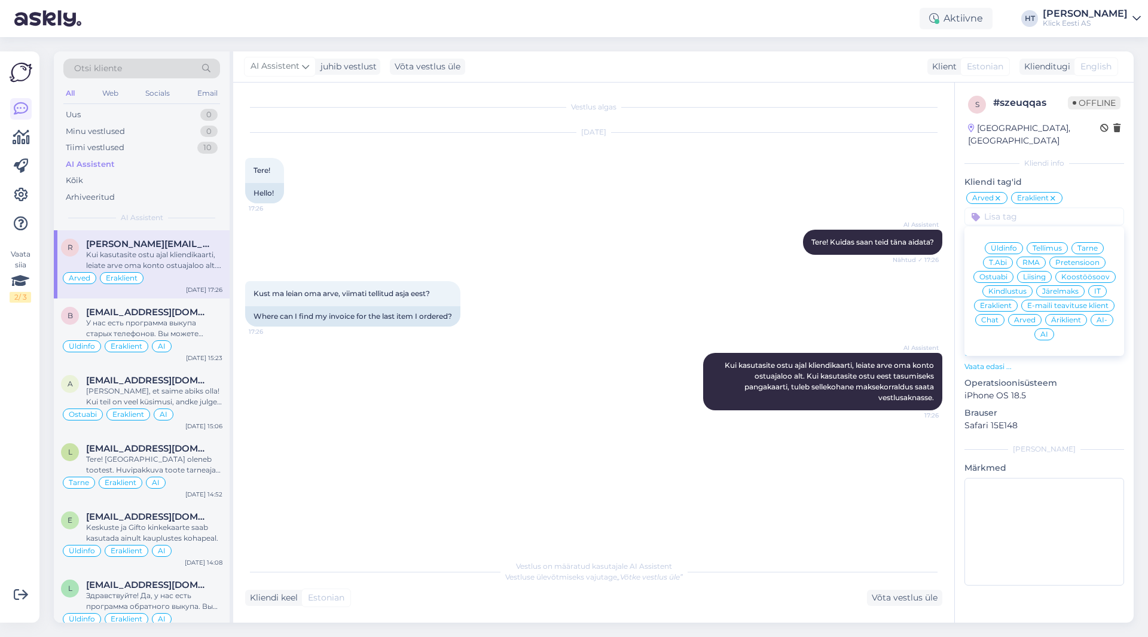
click at [1048, 328] on div "AI" at bounding box center [1044, 334] width 20 height 12
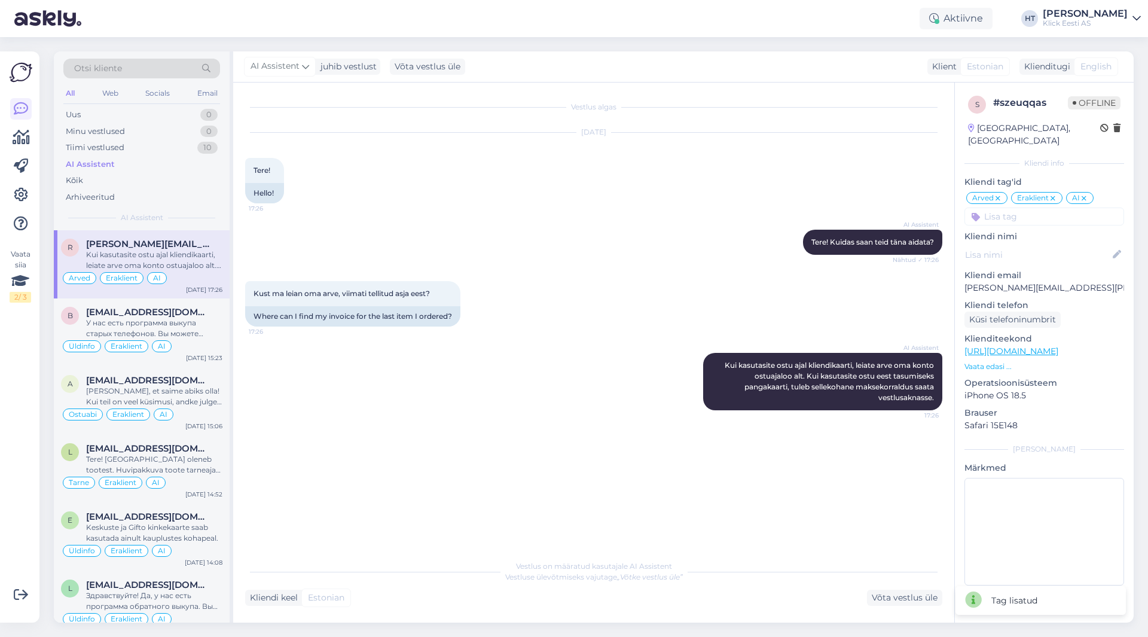
click at [648, 258] on div "AI Assistent Tere! Kuidas saan teid [PERSON_NAME] aidata? Nähtud ✓ 17:26" at bounding box center [593, 241] width 697 height 51
click at [108, 99] on div "Web" at bounding box center [110, 94] width 21 height 16
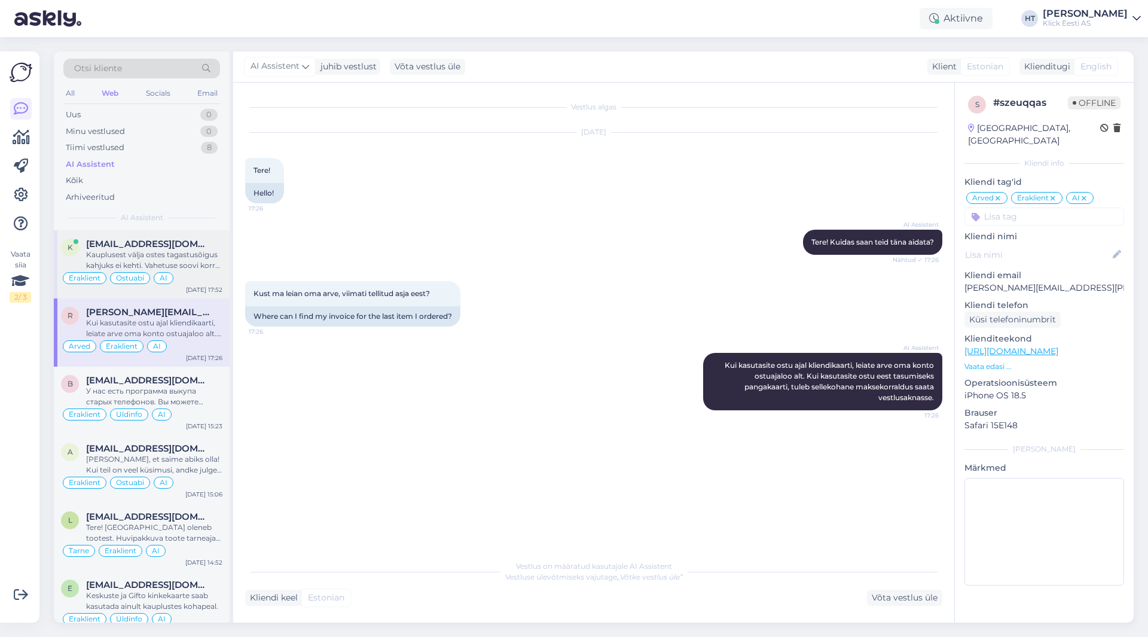
click at [128, 251] on div "Kauplusest välja ostes tagastusõigus kahjuks ei kehti. Vahetuse soovi korral tu…" at bounding box center [154, 260] width 136 height 22
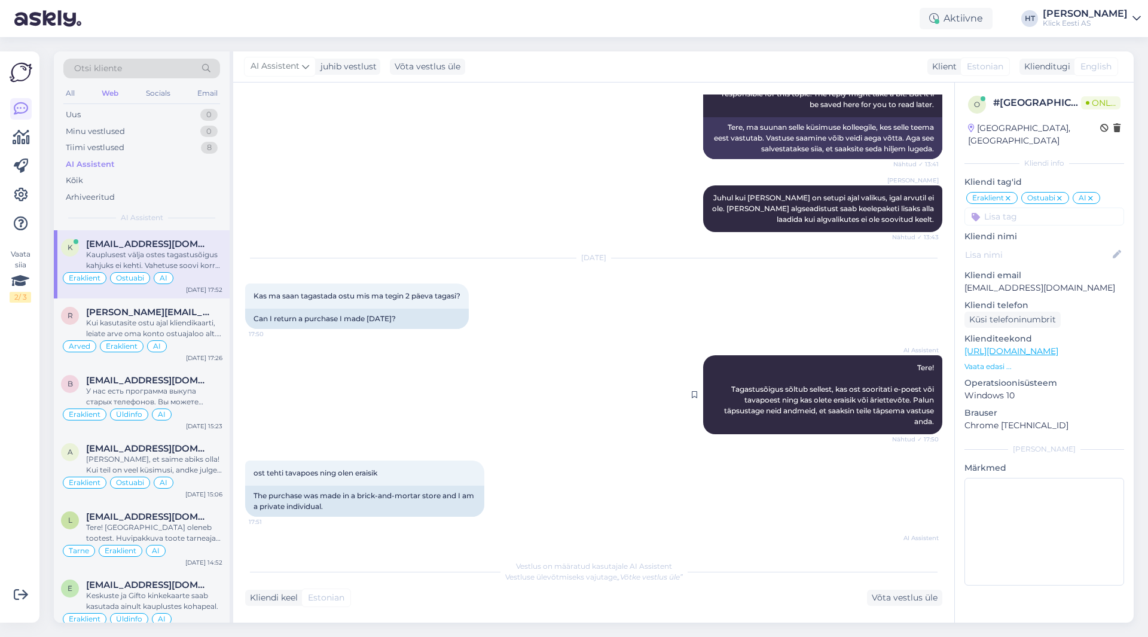
scroll to position [240, 0]
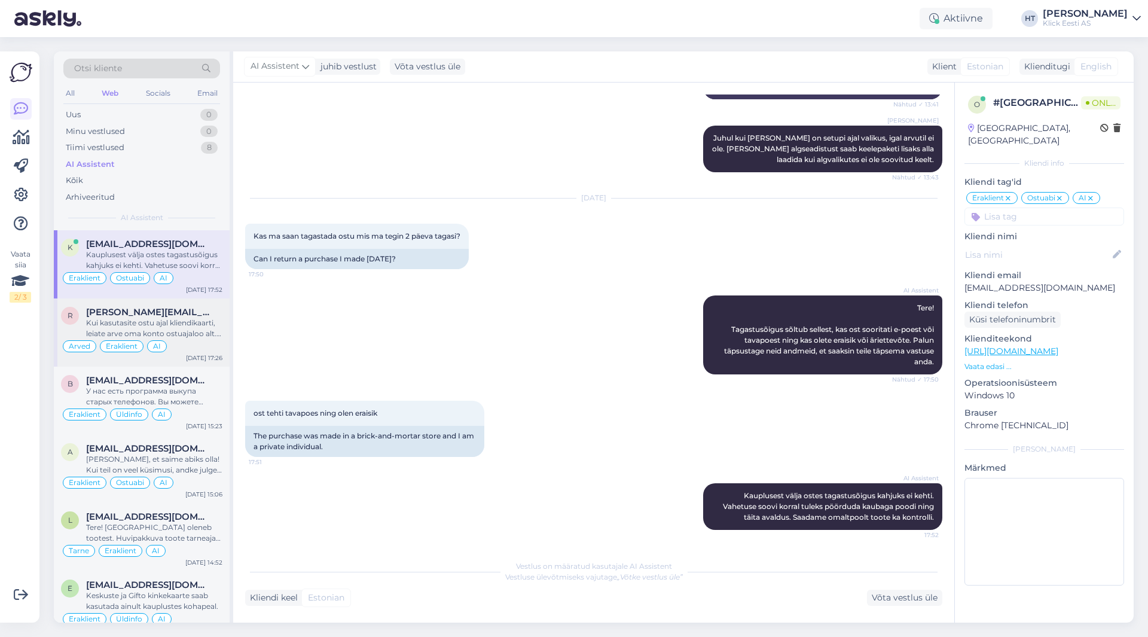
click at [191, 304] on div "r [PERSON_NAME][EMAIL_ADDRESS][PERSON_NAME][DOMAIN_NAME] Kui kasutasite ostu aj…" at bounding box center [142, 332] width 176 height 68
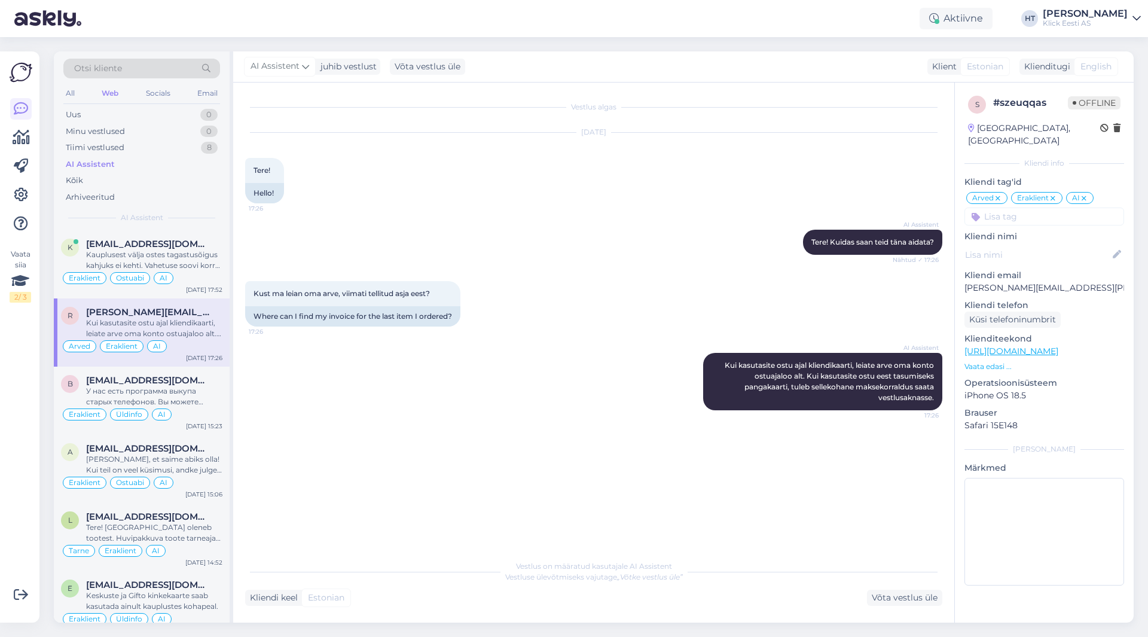
click at [1098, 20] on div "Klick Eesti AS" at bounding box center [1085, 24] width 85 height 10
click at [1072, 97] on div "Logi välja" at bounding box center [1034, 102] width 213 height 22
